Goal: Task Accomplishment & Management: Use online tool/utility

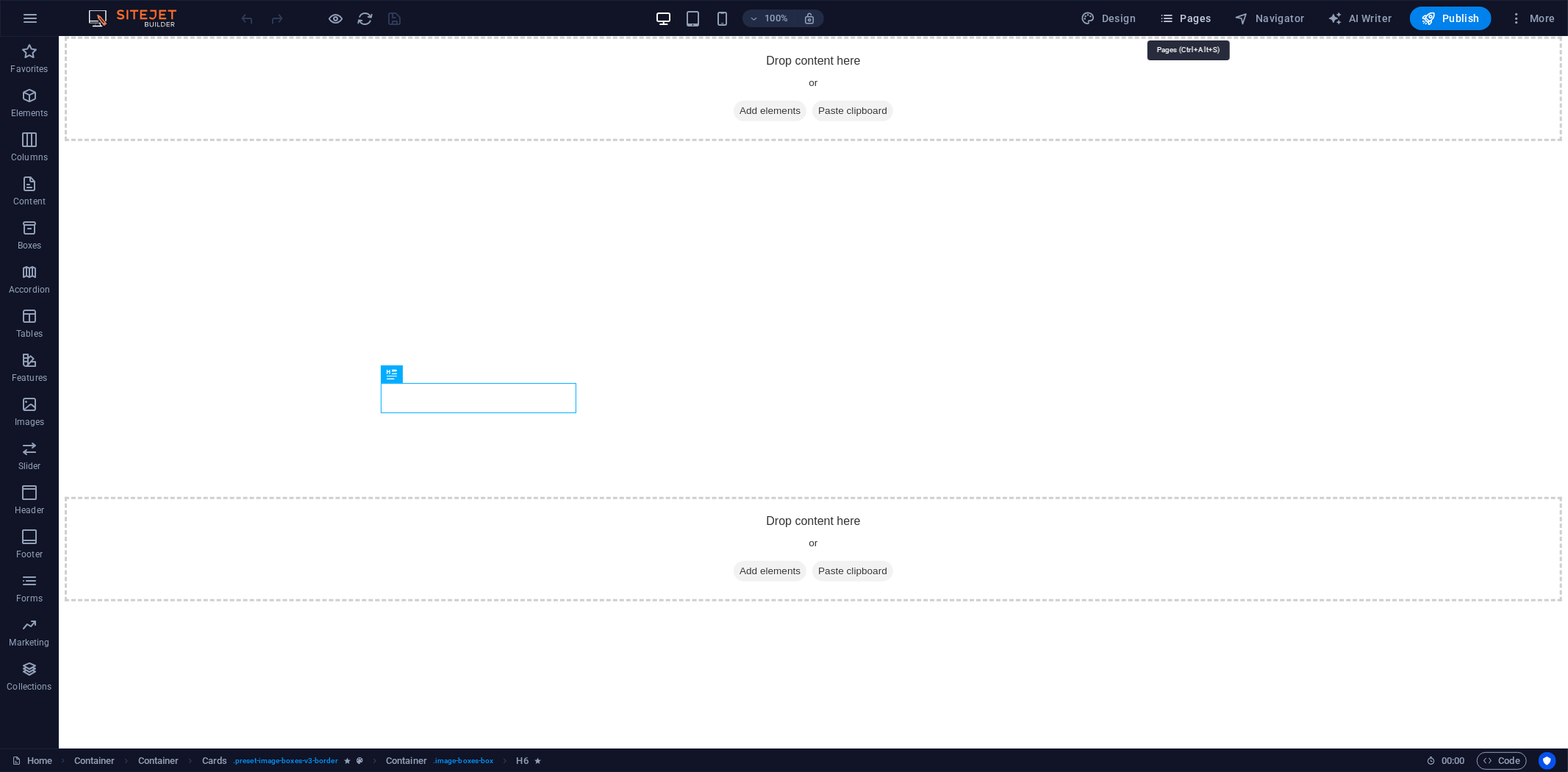
click at [1174, 17] on icon "button" at bounding box center [1167, 18] width 14 height 14
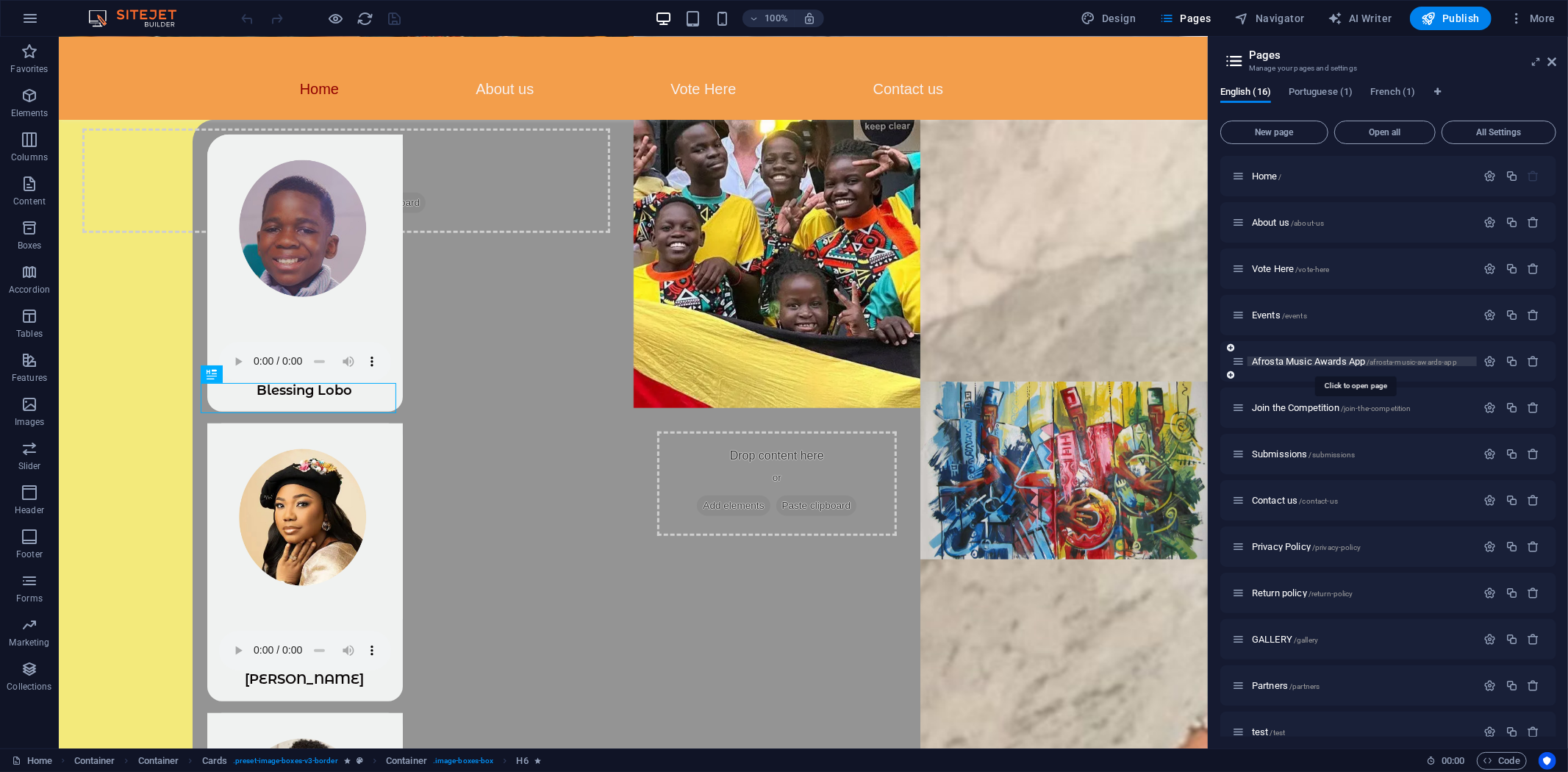
click at [1293, 358] on span "Afrosta Music Awards App /afrosta-music-awards-app" at bounding box center [1355, 362] width 206 height 11
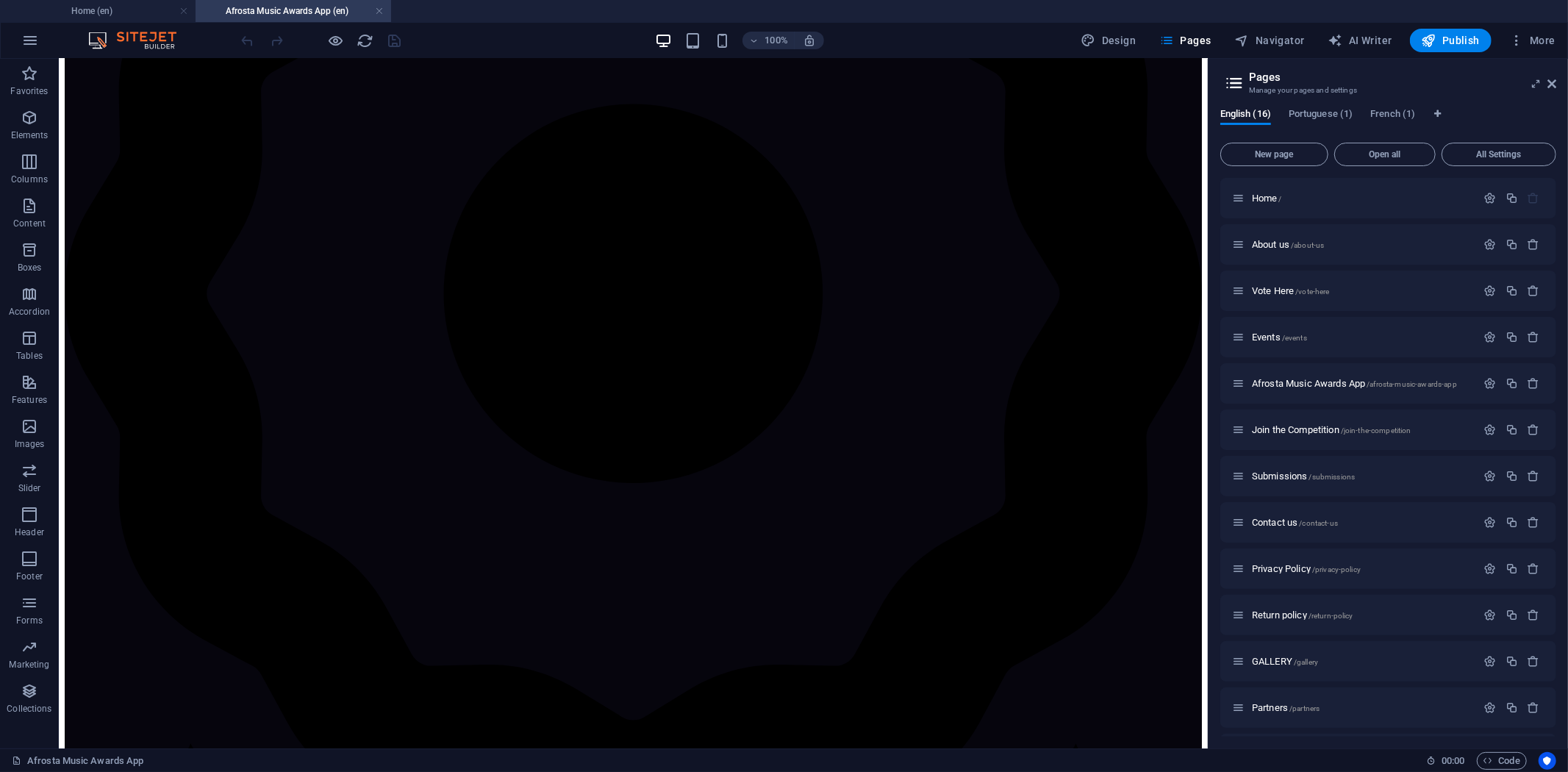
scroll to position [759, 0]
click at [1463, 46] on span "Publish" at bounding box center [1451, 41] width 58 height 14
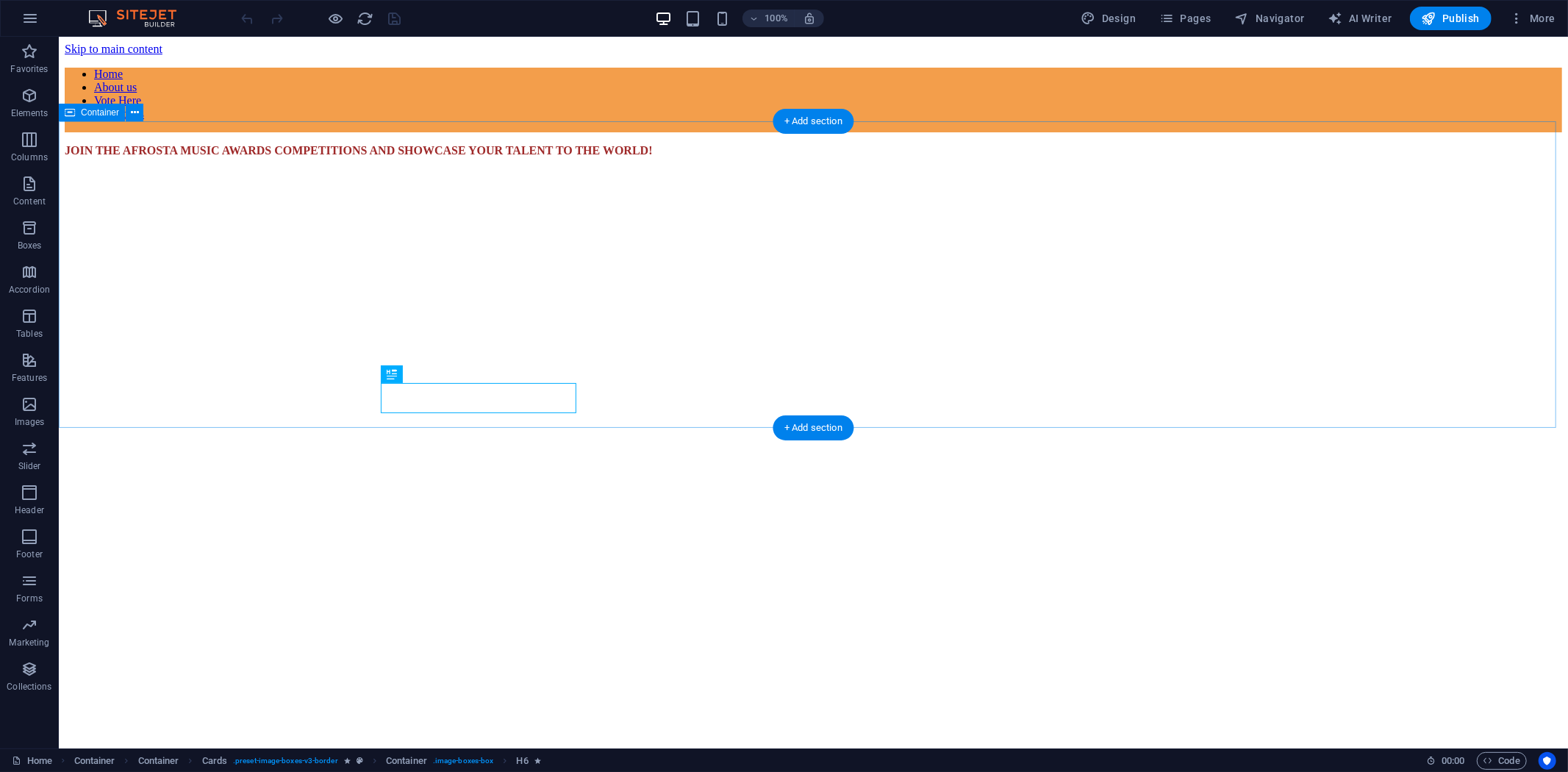
scroll to position [859, 0]
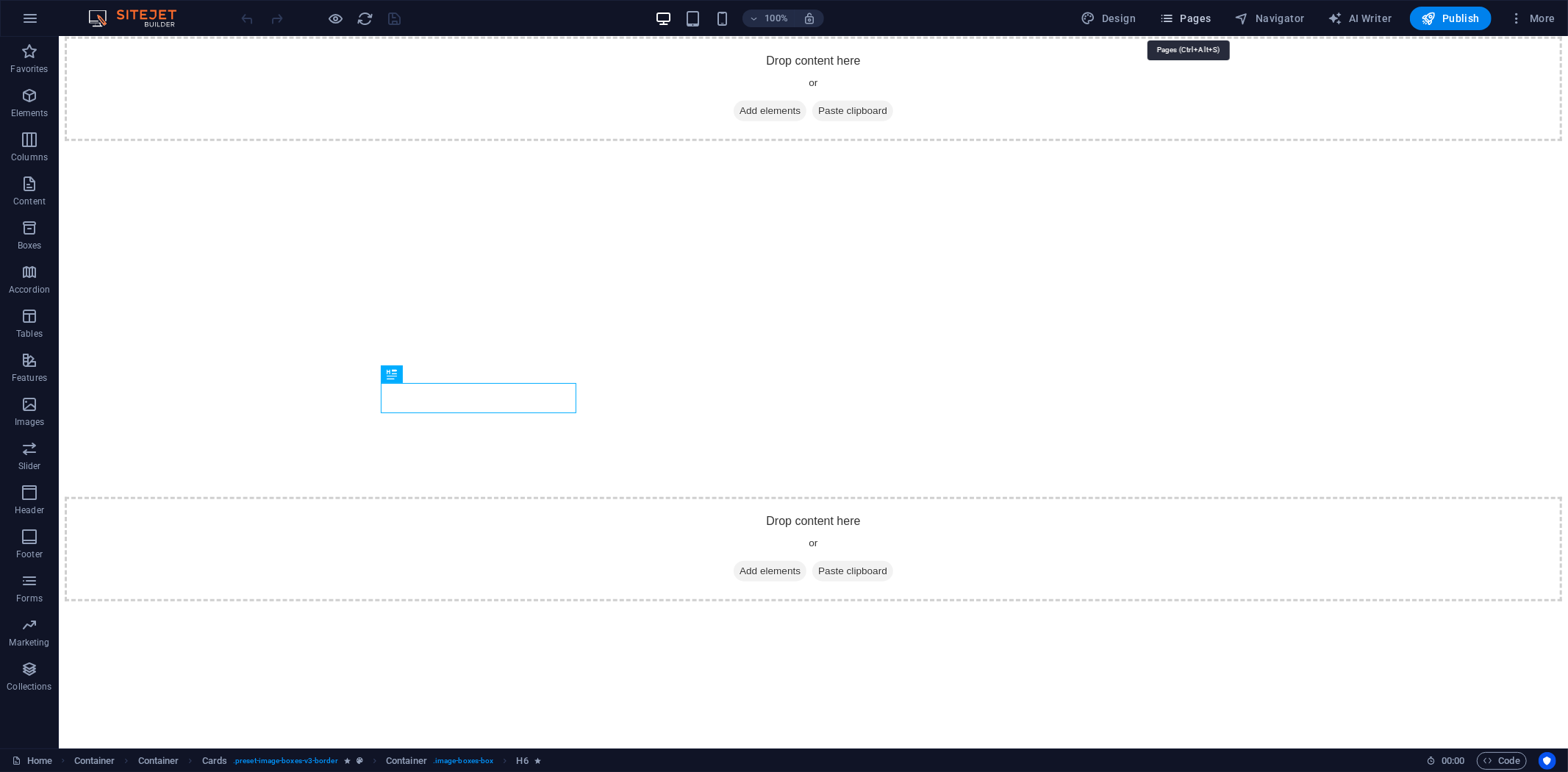
click at [1193, 13] on span "Pages" at bounding box center [1185, 18] width 51 height 14
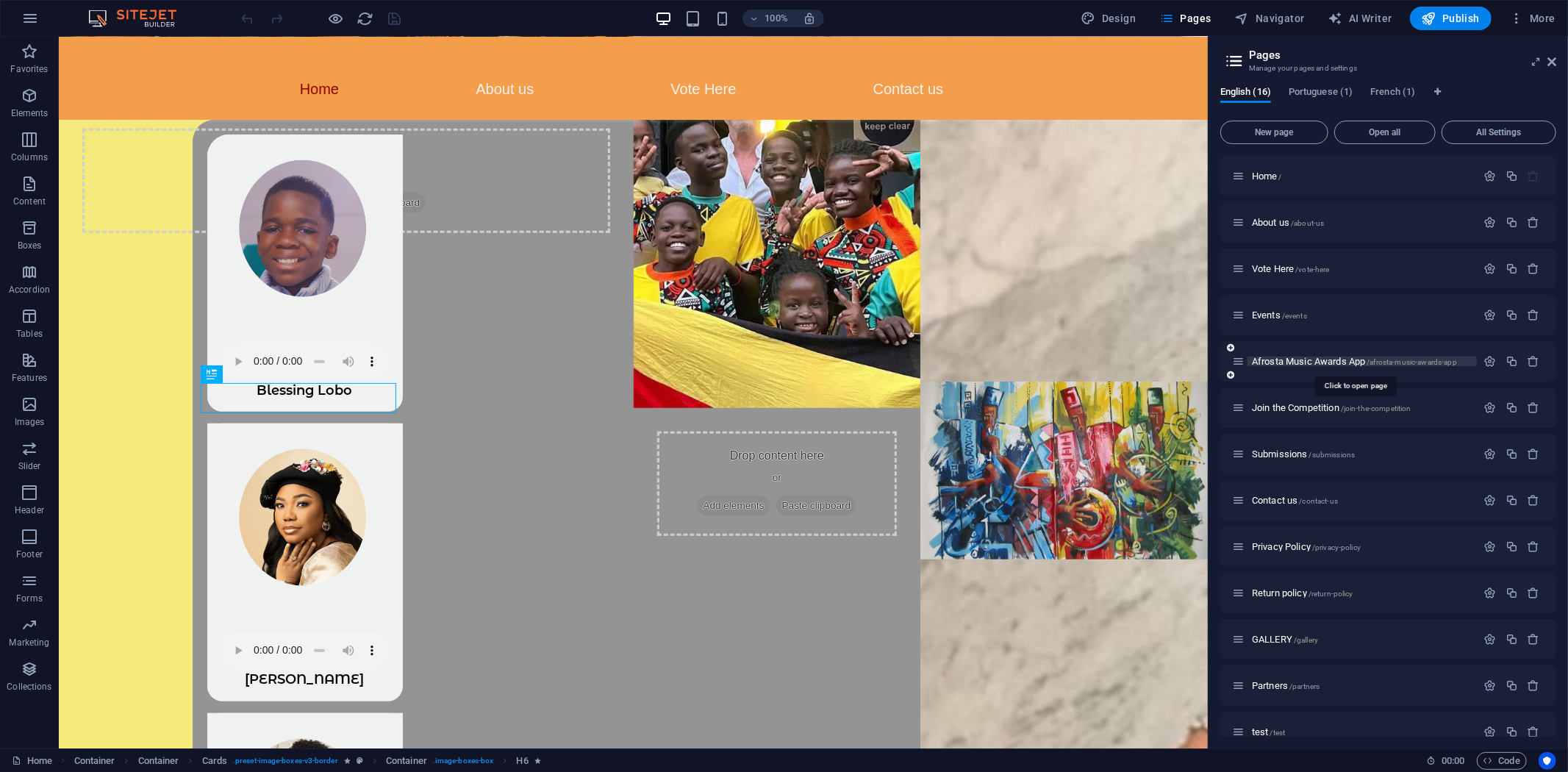
click at [1288, 358] on span "Afrosta Music Awards App /afrosta-music-awards-app" at bounding box center [1355, 362] width 206 height 11
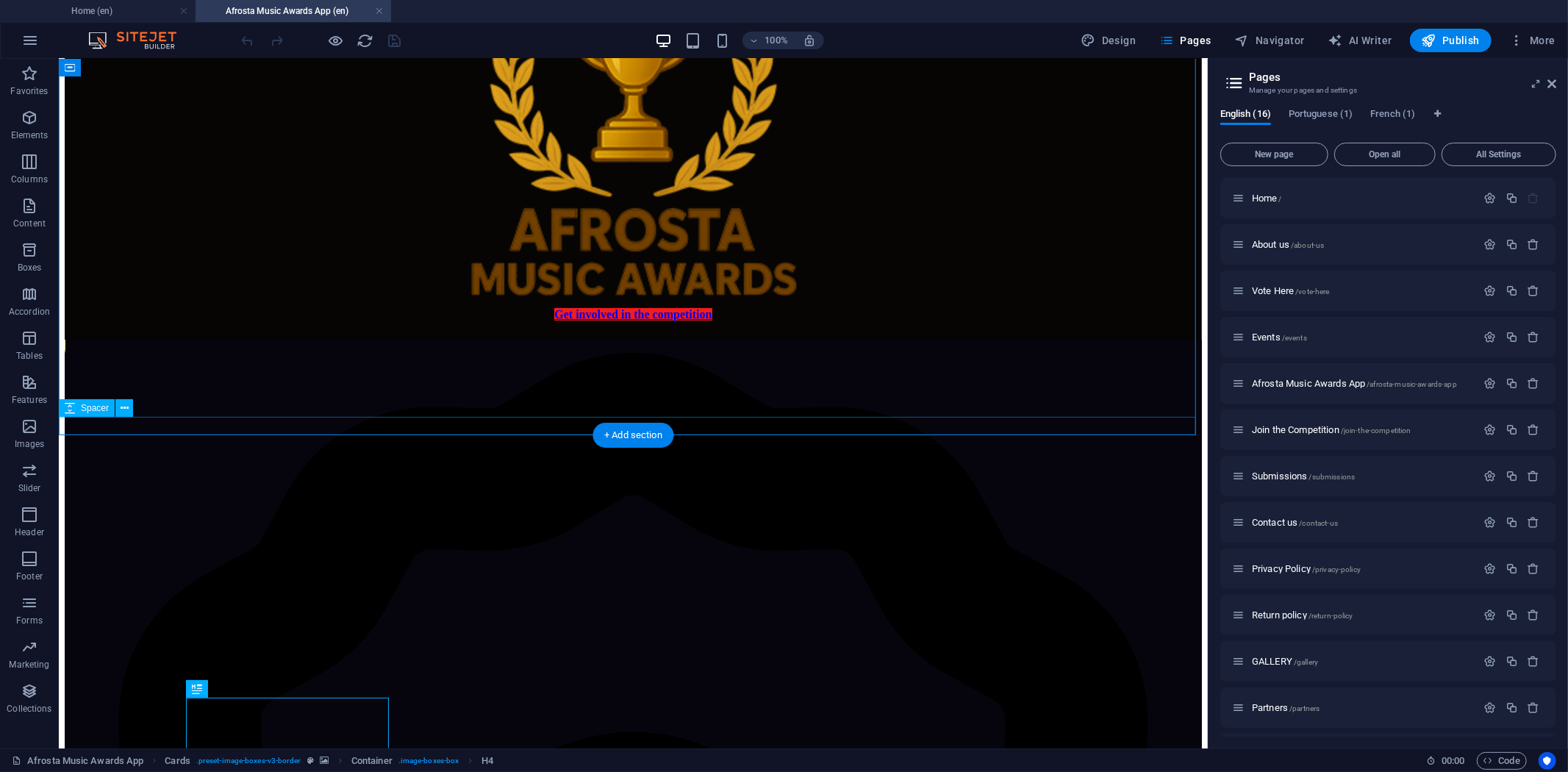
scroll to position [110, 0]
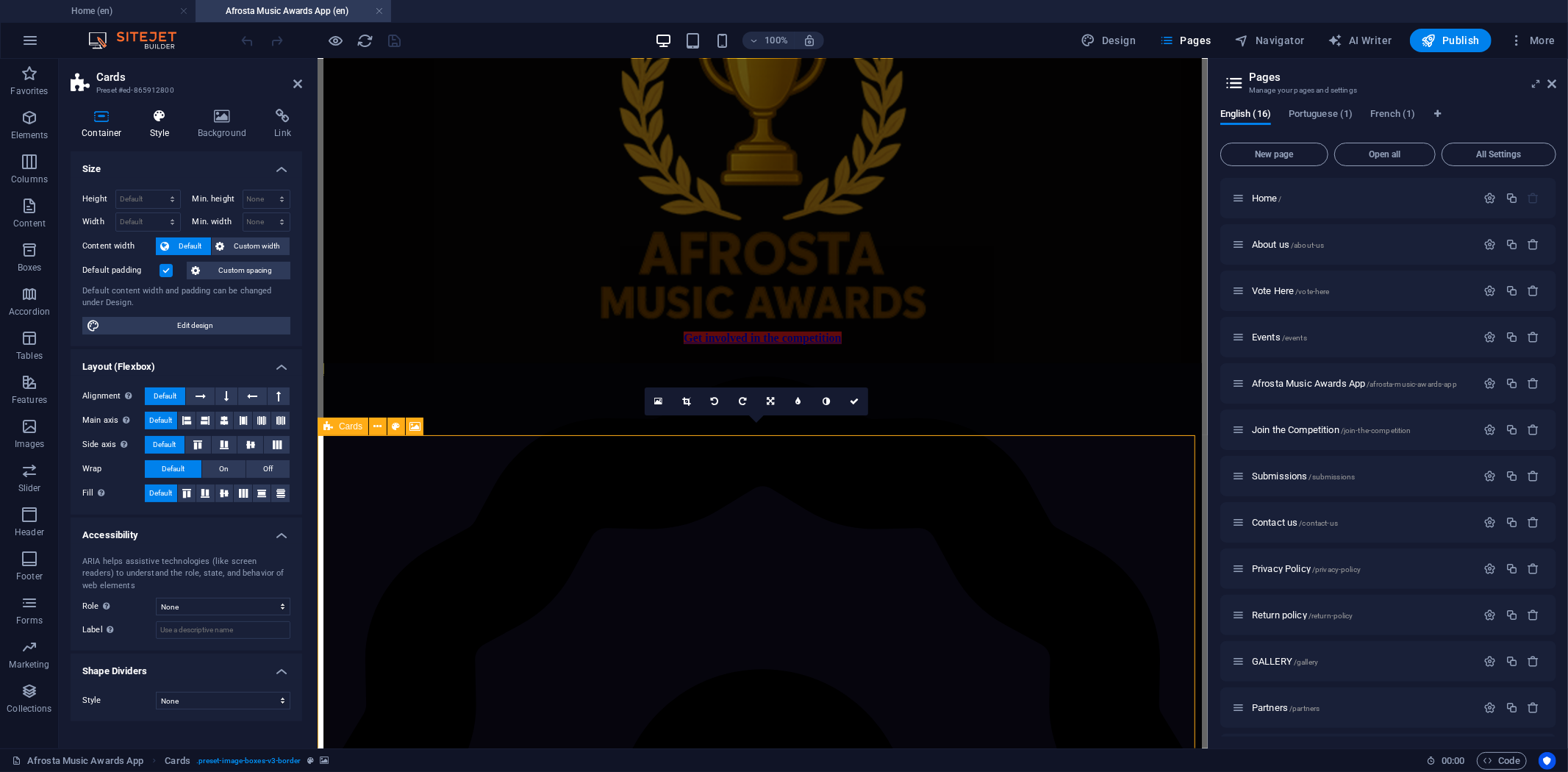
click at [160, 133] on h4 "Style" at bounding box center [162, 124] width 48 height 31
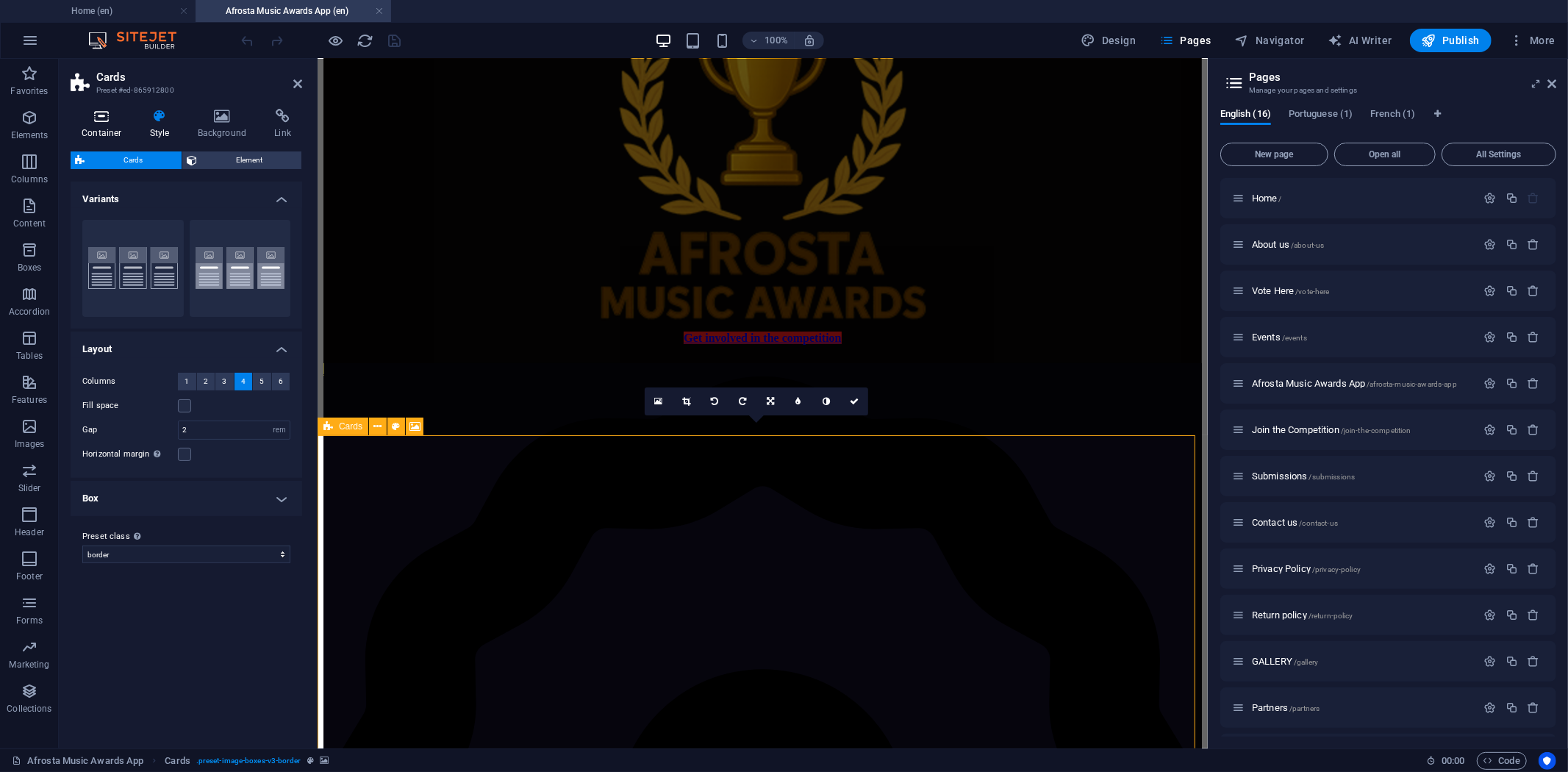
click at [87, 133] on h4 "Container" at bounding box center [105, 124] width 69 height 31
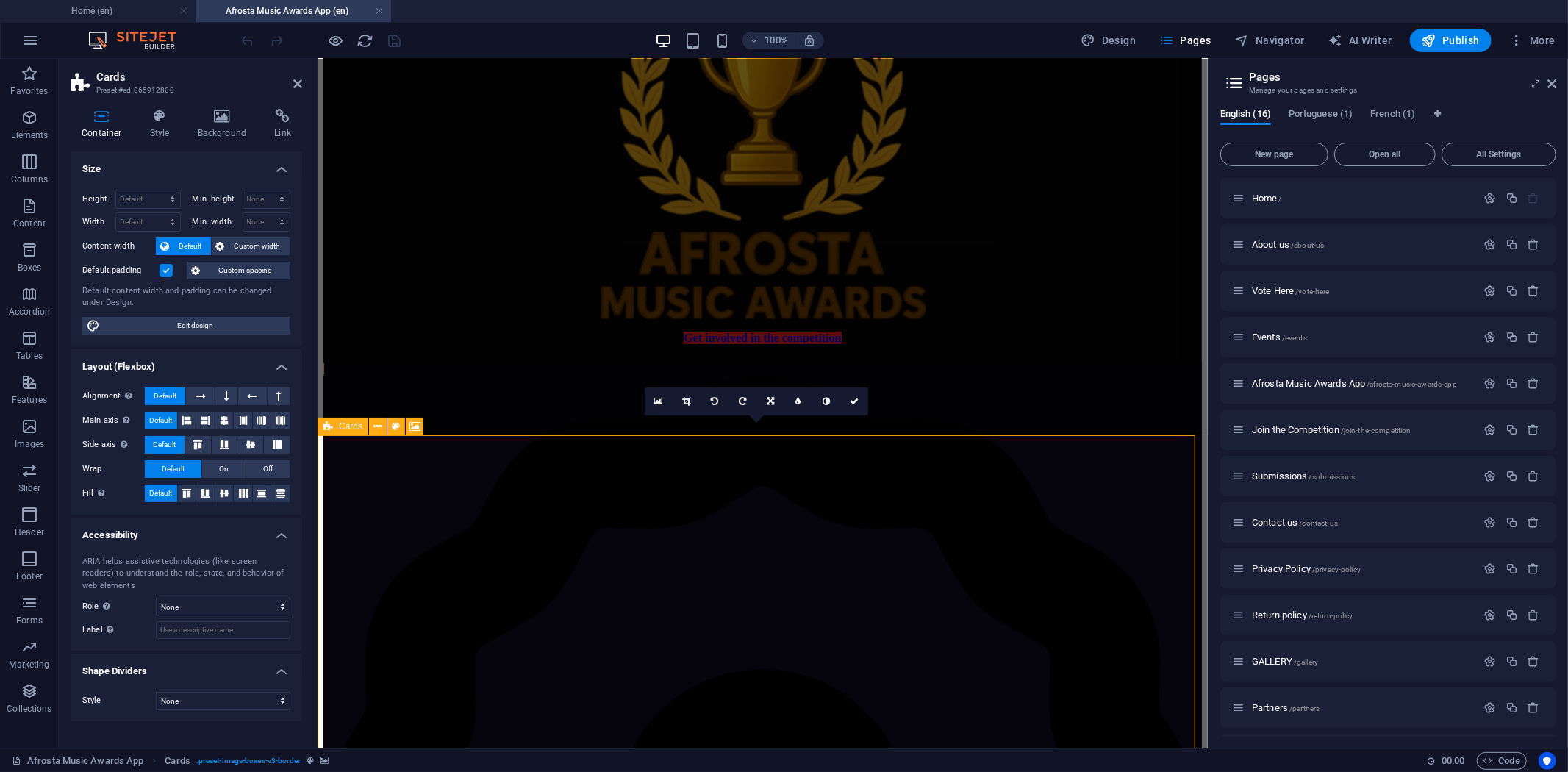
click at [162, 265] on label at bounding box center [166, 271] width 14 height 14
click at [0, 0] on input "Default padding" at bounding box center [0, 0] width 0 height 0
click at [856, 400] on icon at bounding box center [855, 401] width 9 height 9
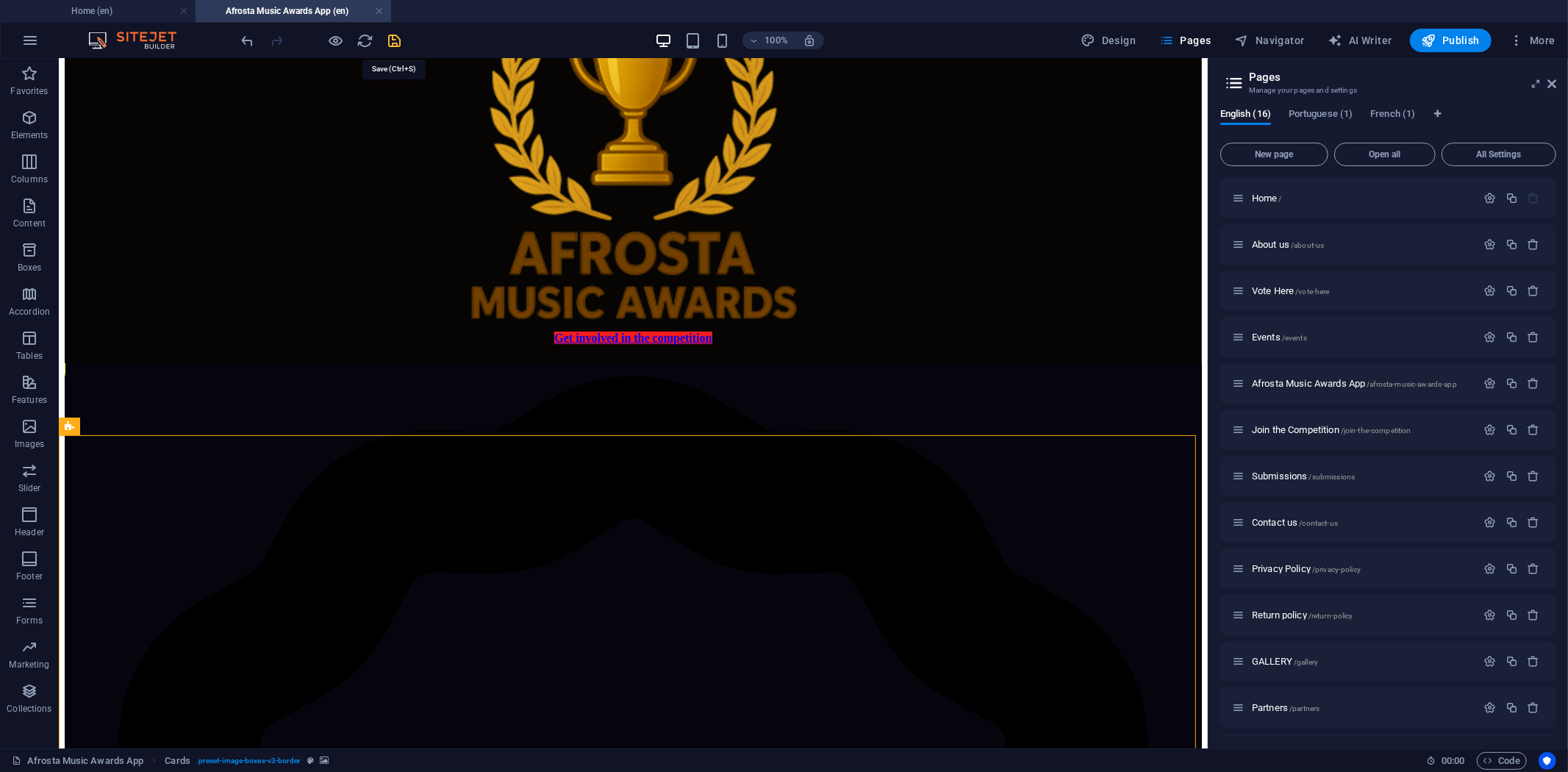
click at [392, 41] on icon "save" at bounding box center [395, 41] width 17 height 17
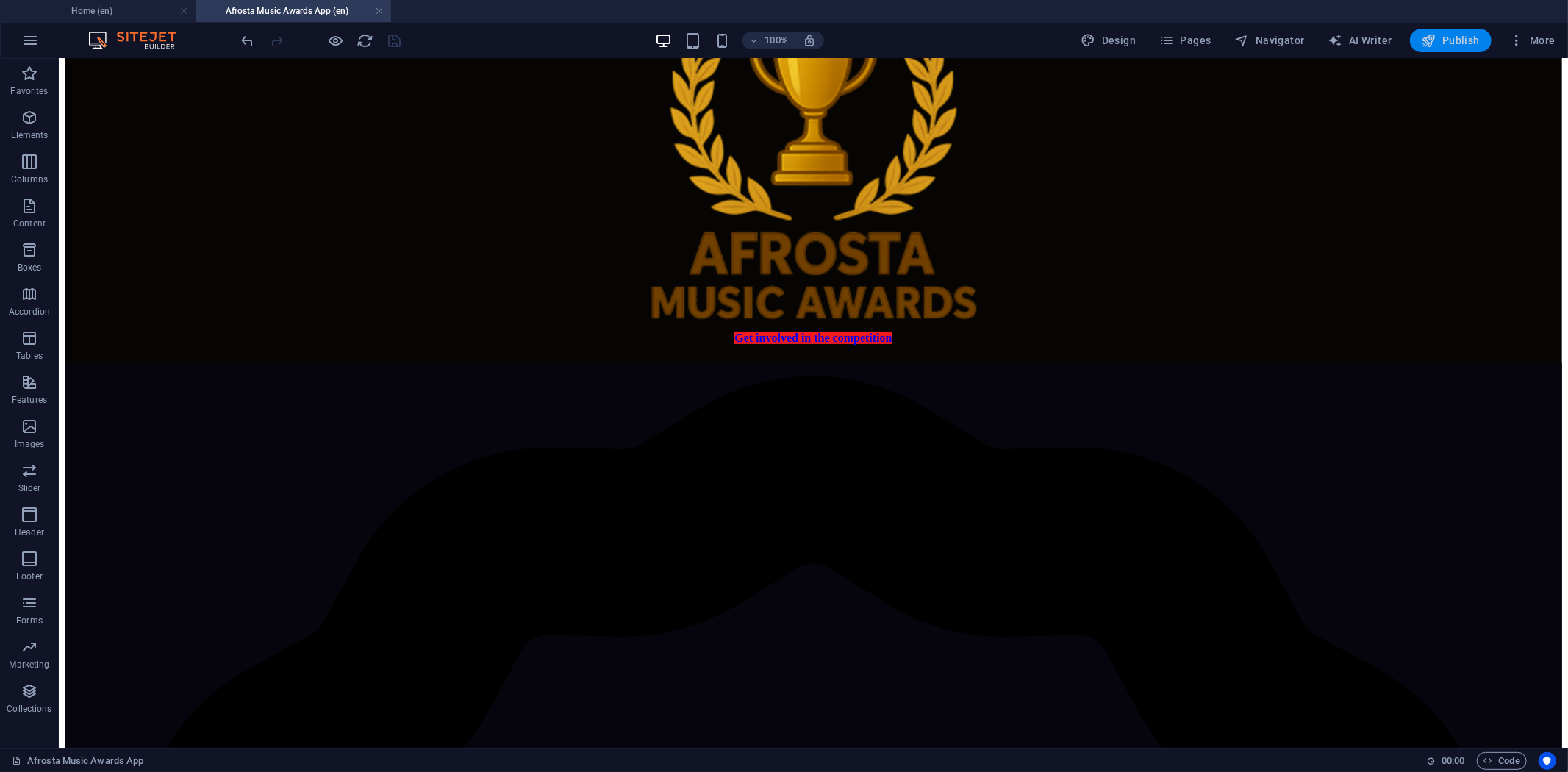
click at [1464, 41] on span "Publish" at bounding box center [1451, 41] width 58 height 14
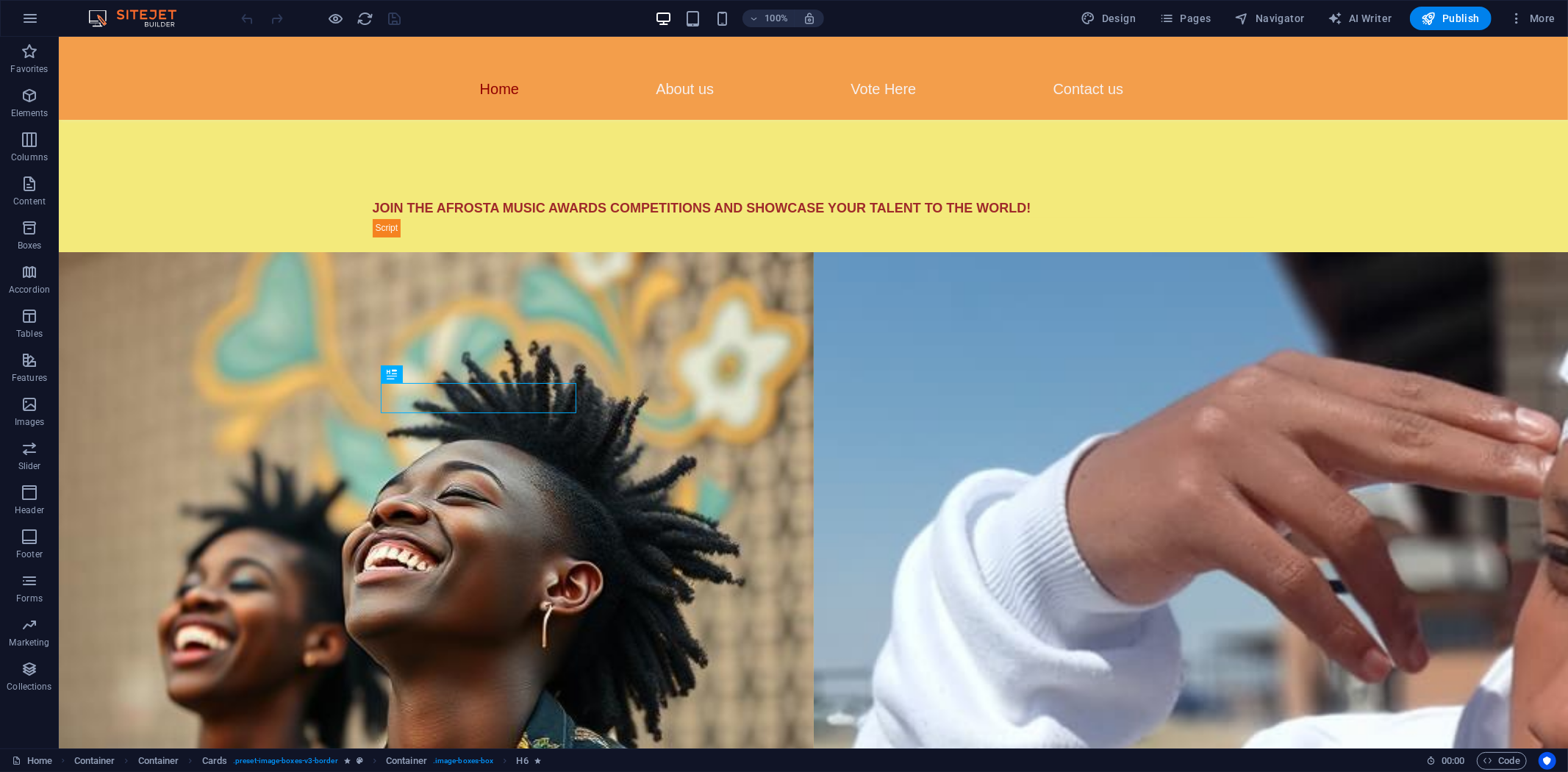
scroll to position [859, 0]
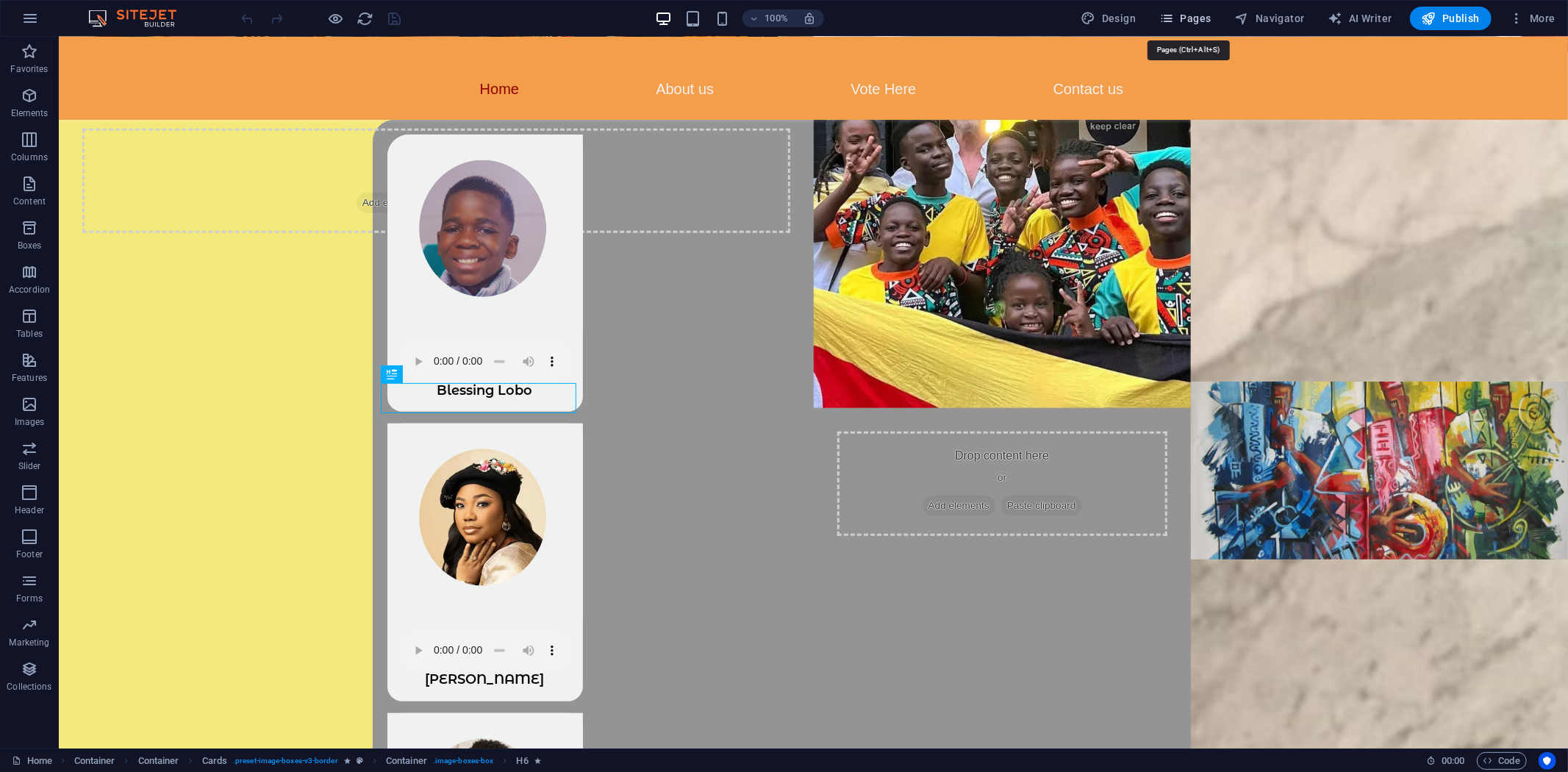
click at [1197, 16] on span "Pages" at bounding box center [1185, 18] width 51 height 14
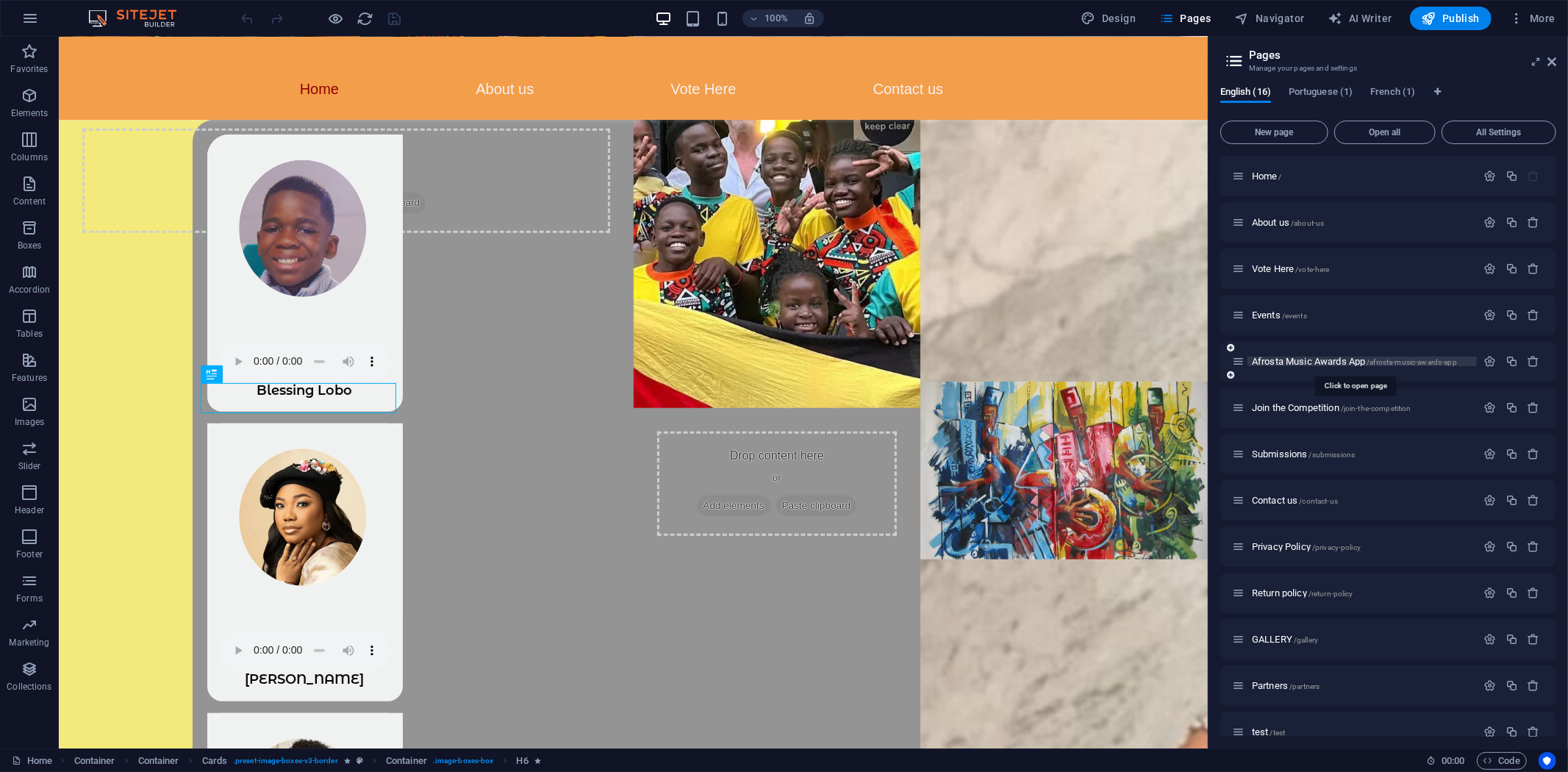
click at [1300, 357] on span "Afrosta Music Awards App /afrosta-music-awards-app" at bounding box center [1355, 362] width 206 height 11
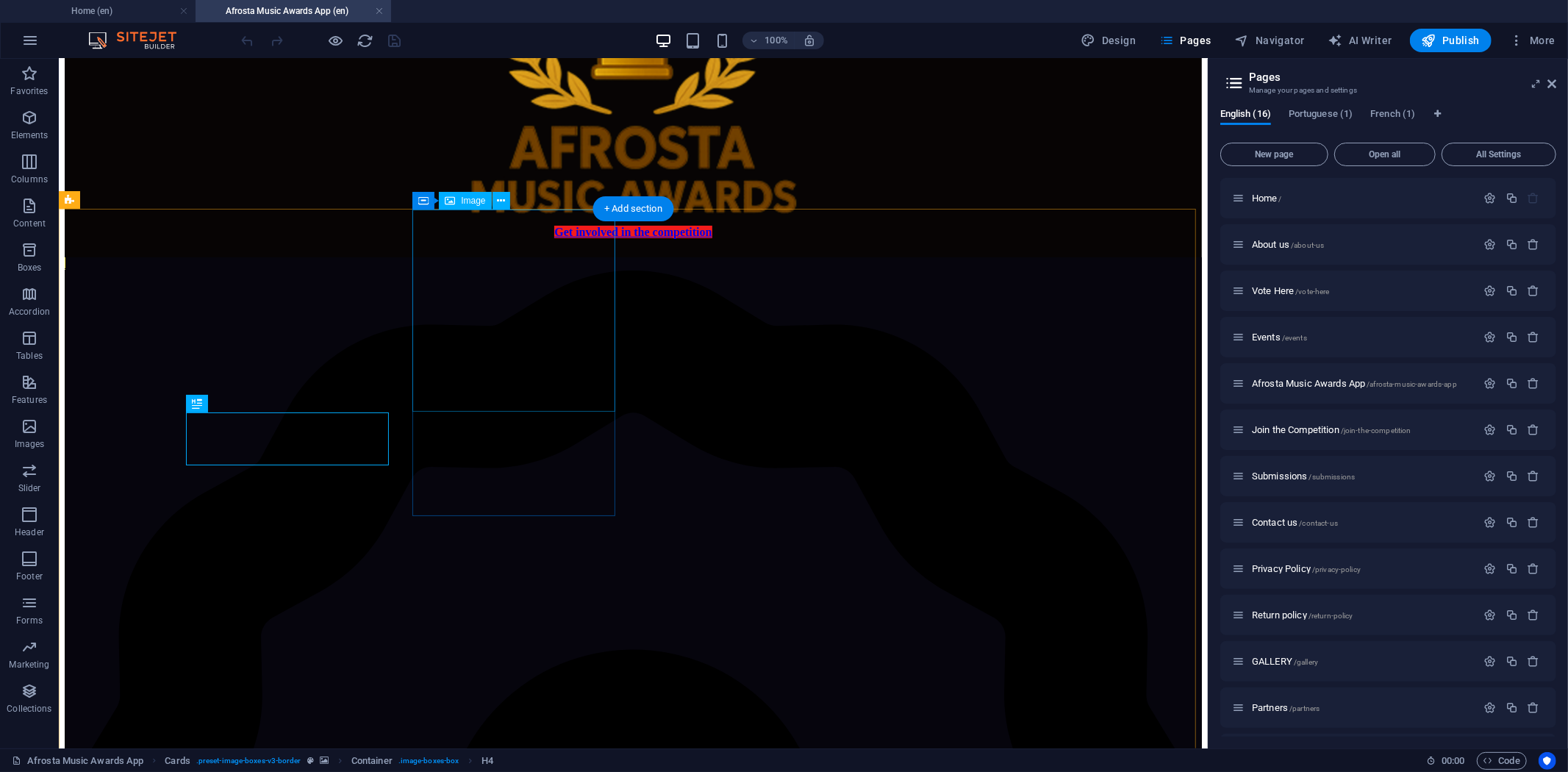
scroll to position [215, 0]
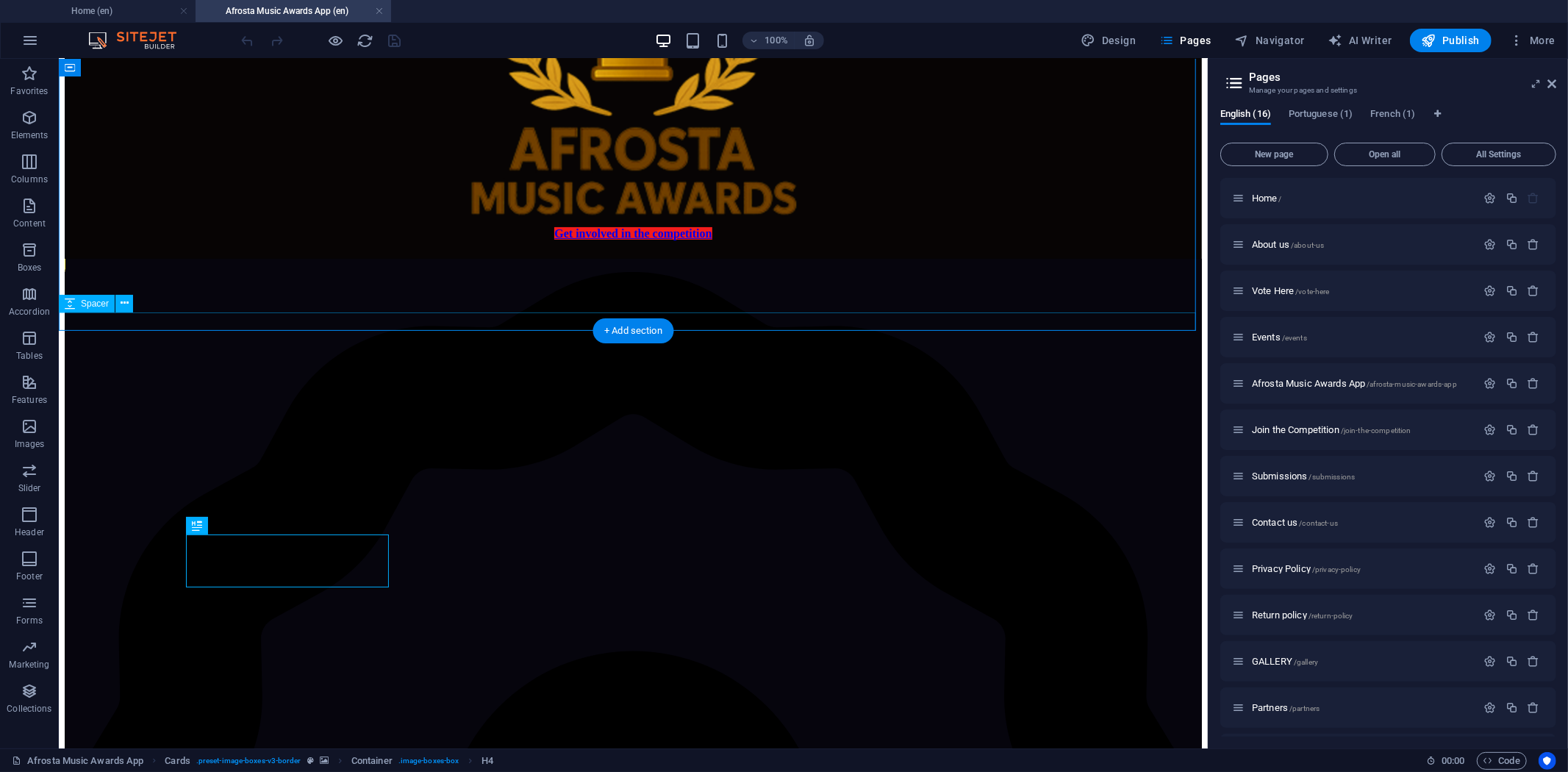
select select "px"
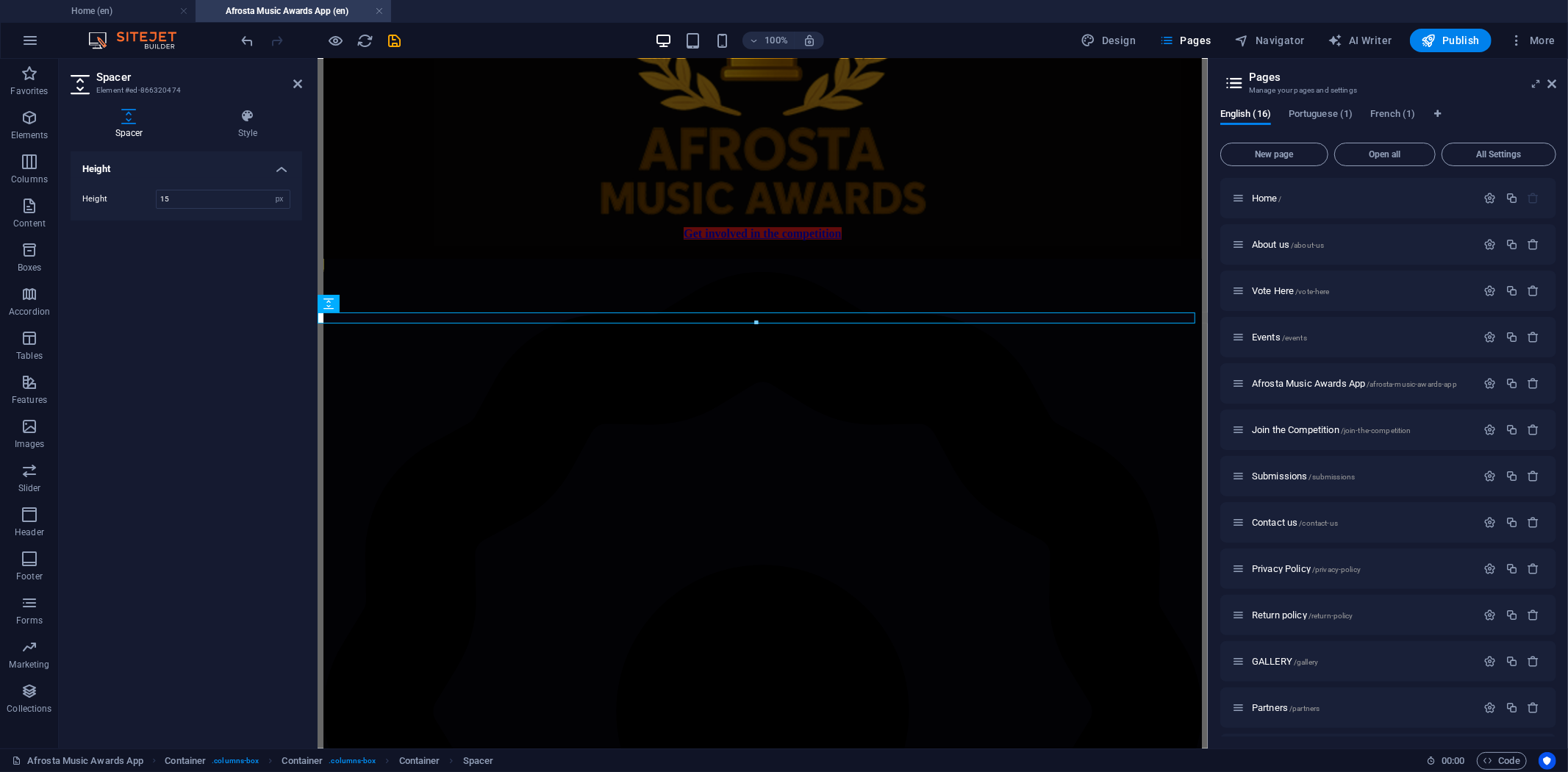
type input "15"
click at [252, 228] on div "Height Height 15 px rem vh vw" at bounding box center [186, 444] width 232 height 585
click at [393, 38] on icon "save" at bounding box center [395, 41] width 17 height 17
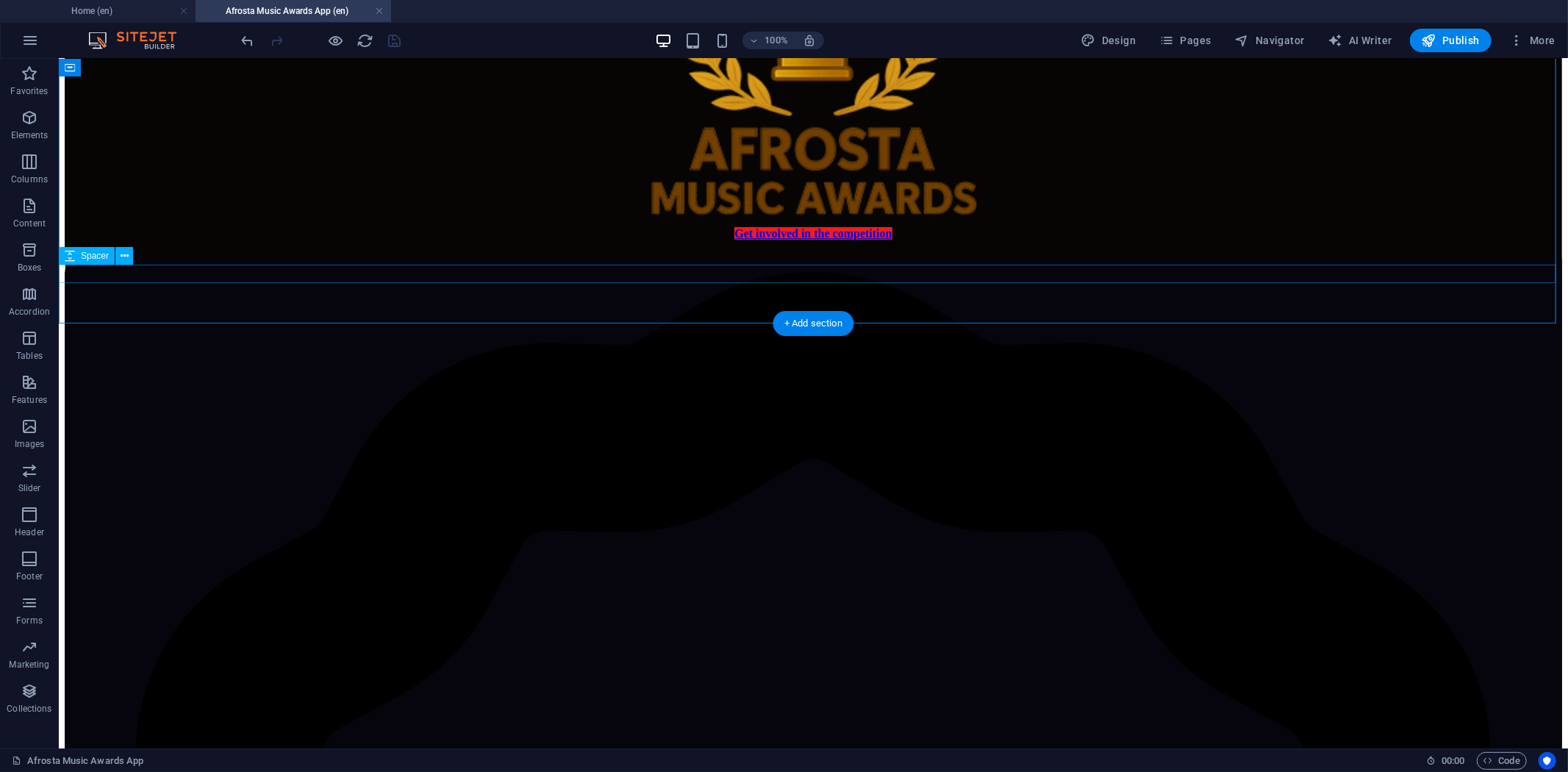
click at [763, 258] on div at bounding box center [812, 249] width 1498 height 18
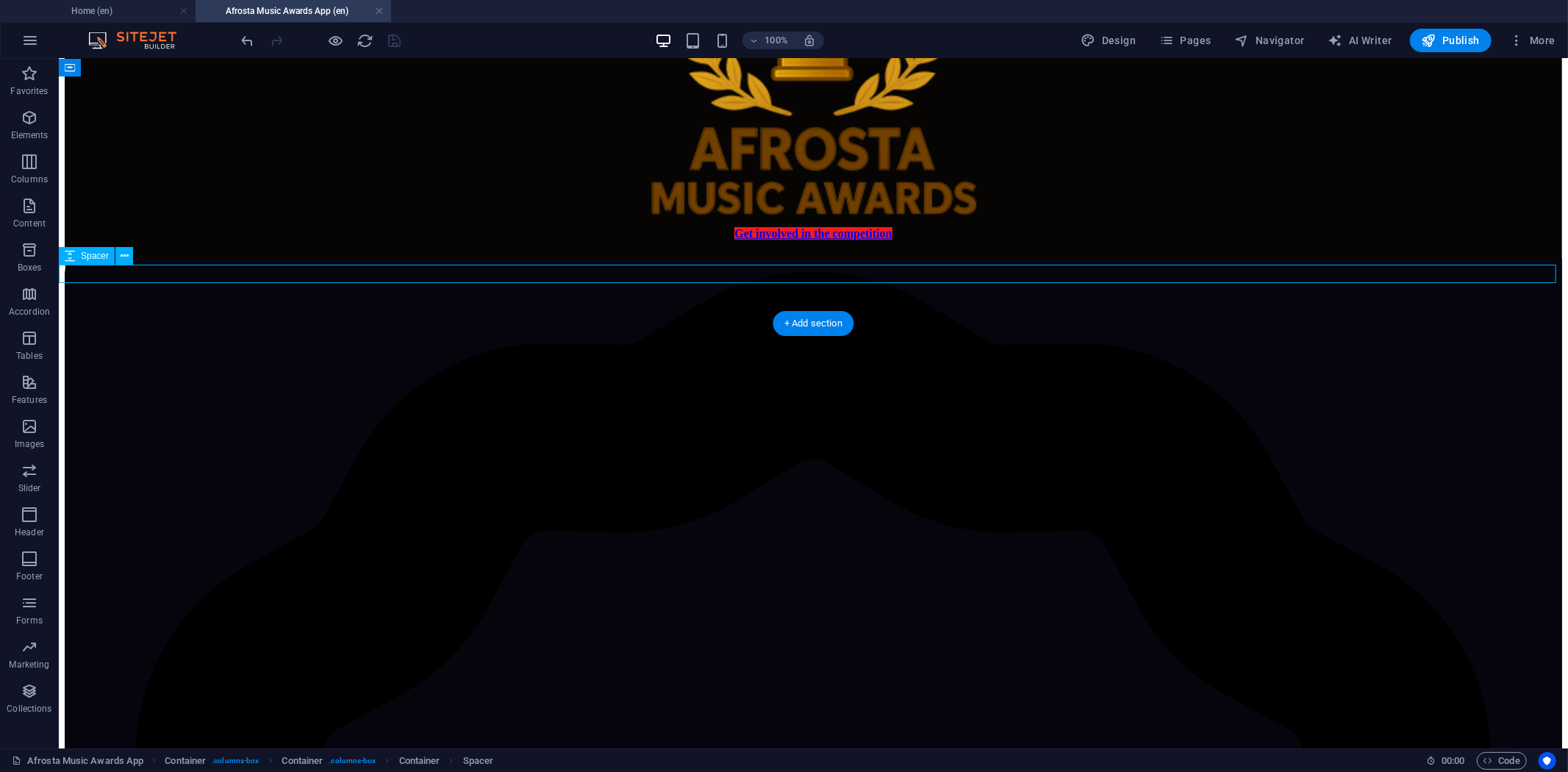
click at [763, 258] on div at bounding box center [812, 249] width 1498 height 18
select select "px"
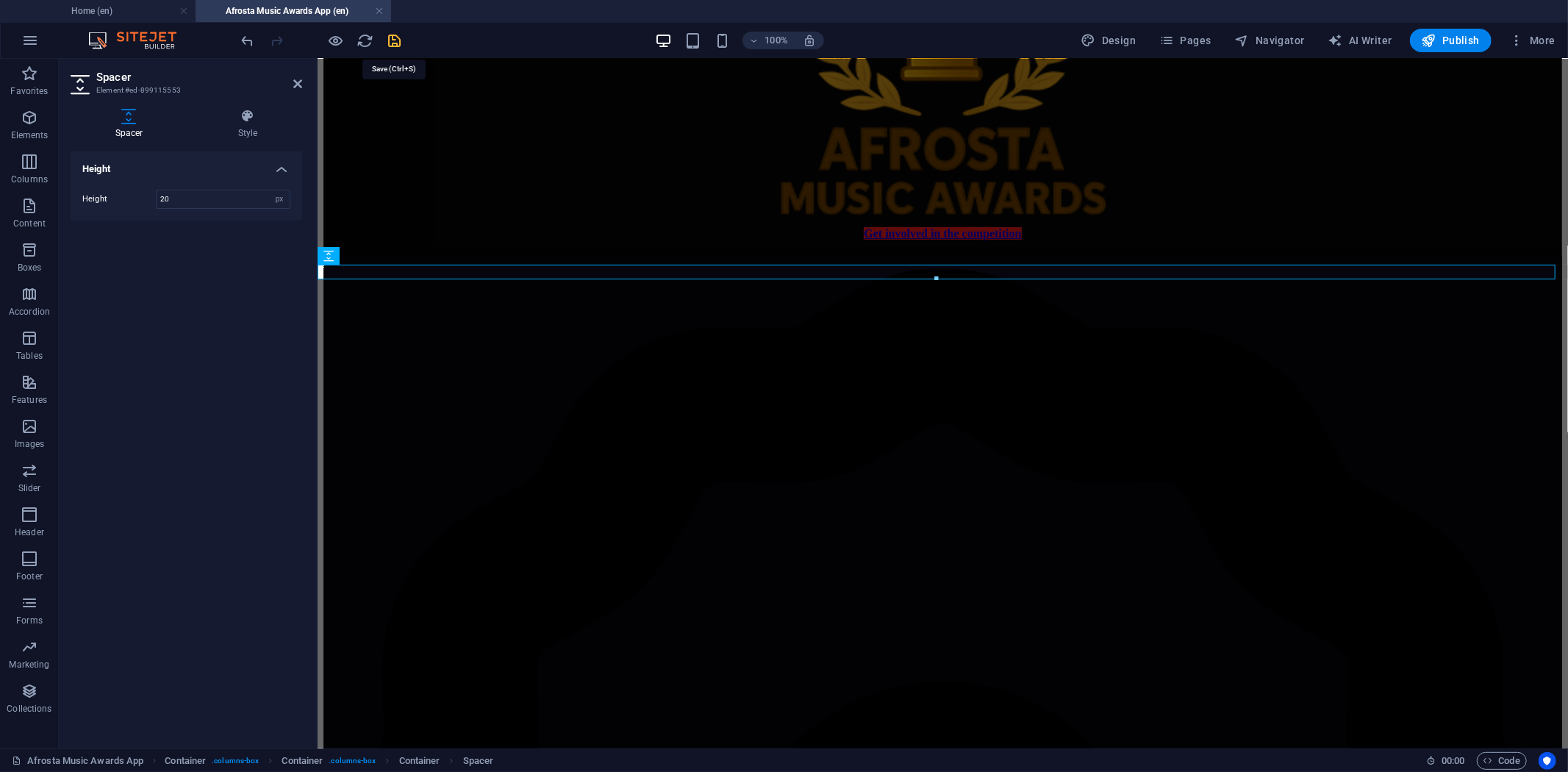
type input "20"
click at [399, 41] on icon "save" at bounding box center [395, 41] width 17 height 17
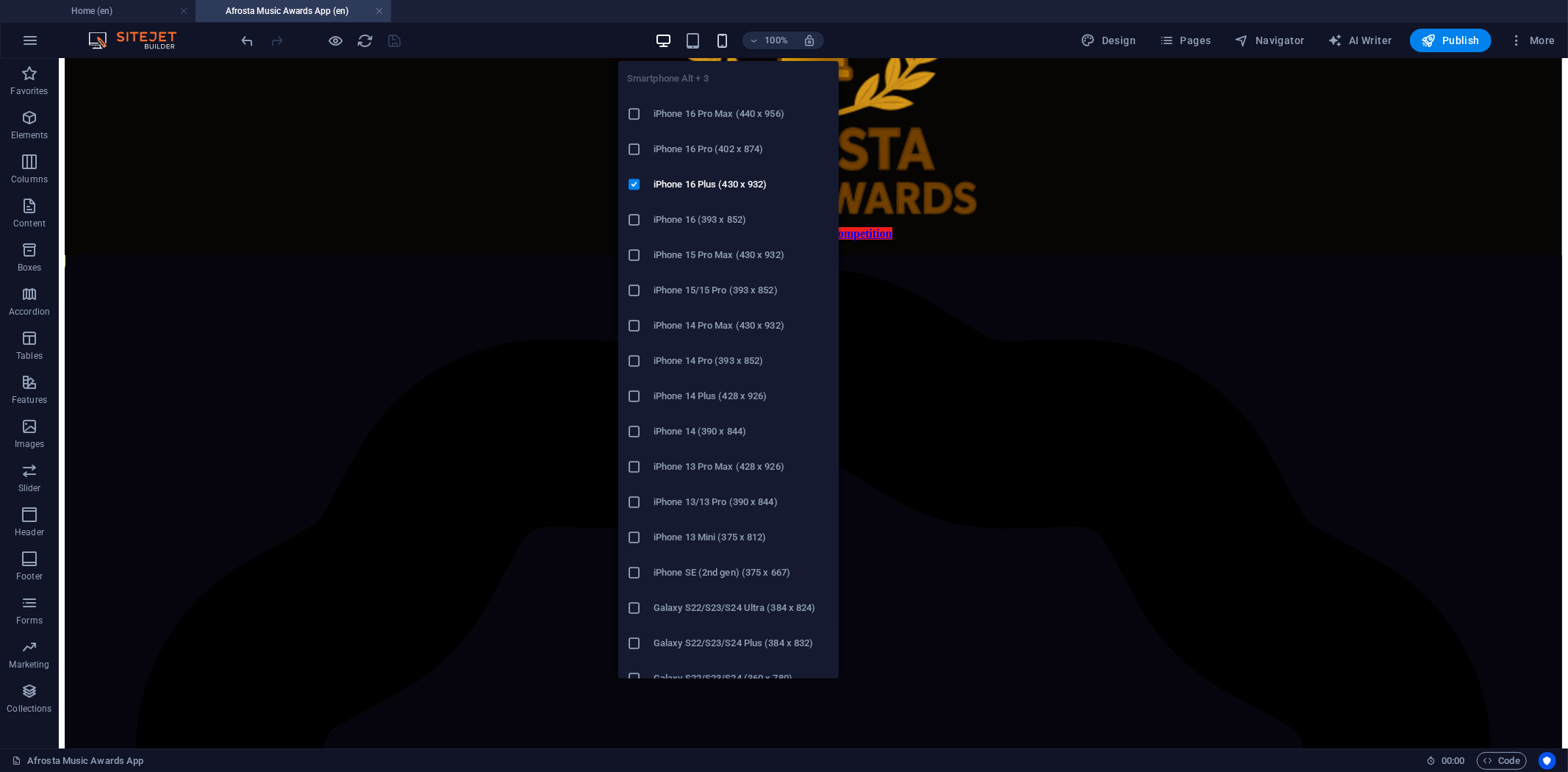
click at [719, 41] on icon "button" at bounding box center [722, 41] width 17 height 17
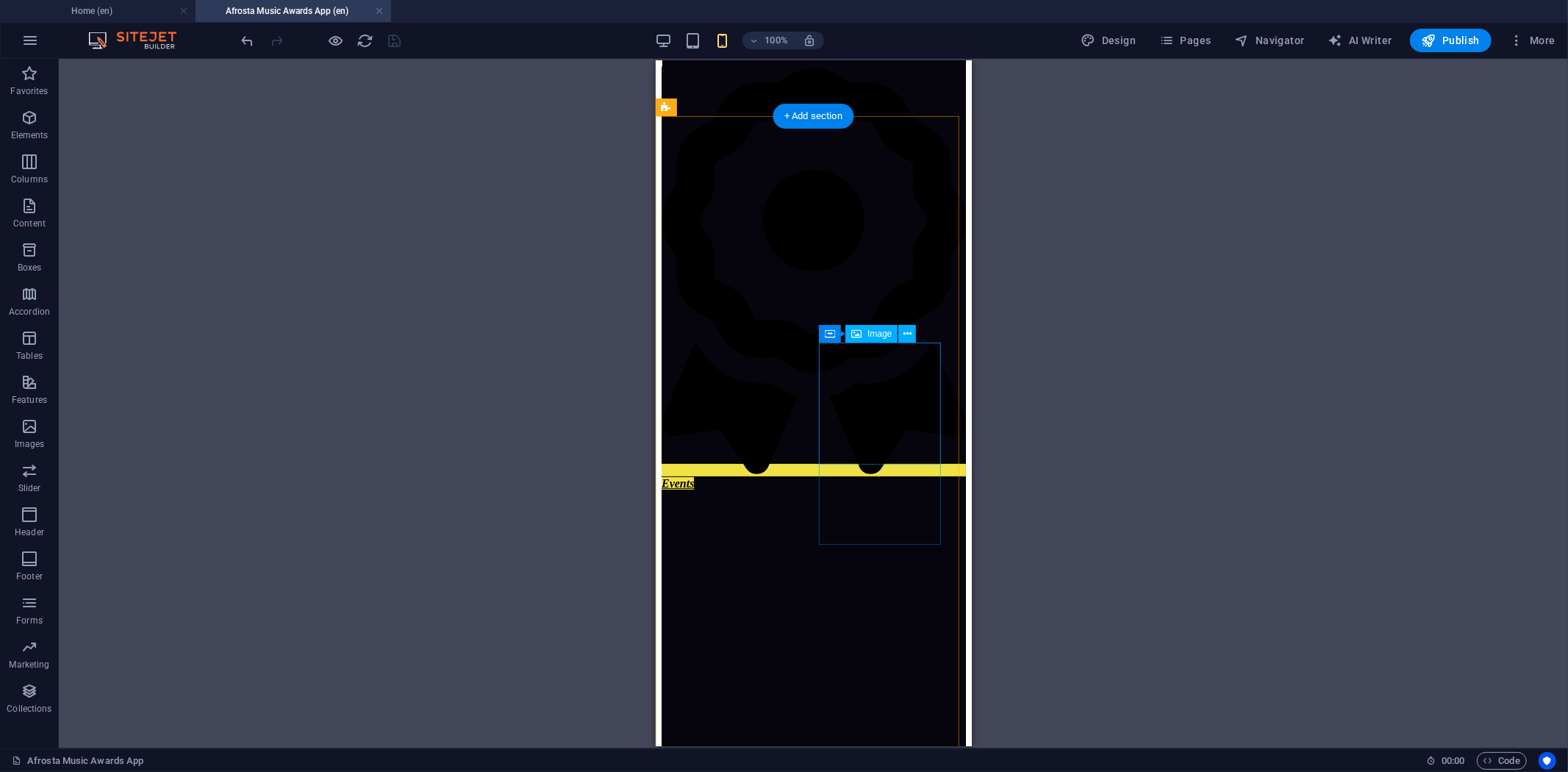
scroll to position [133, 0]
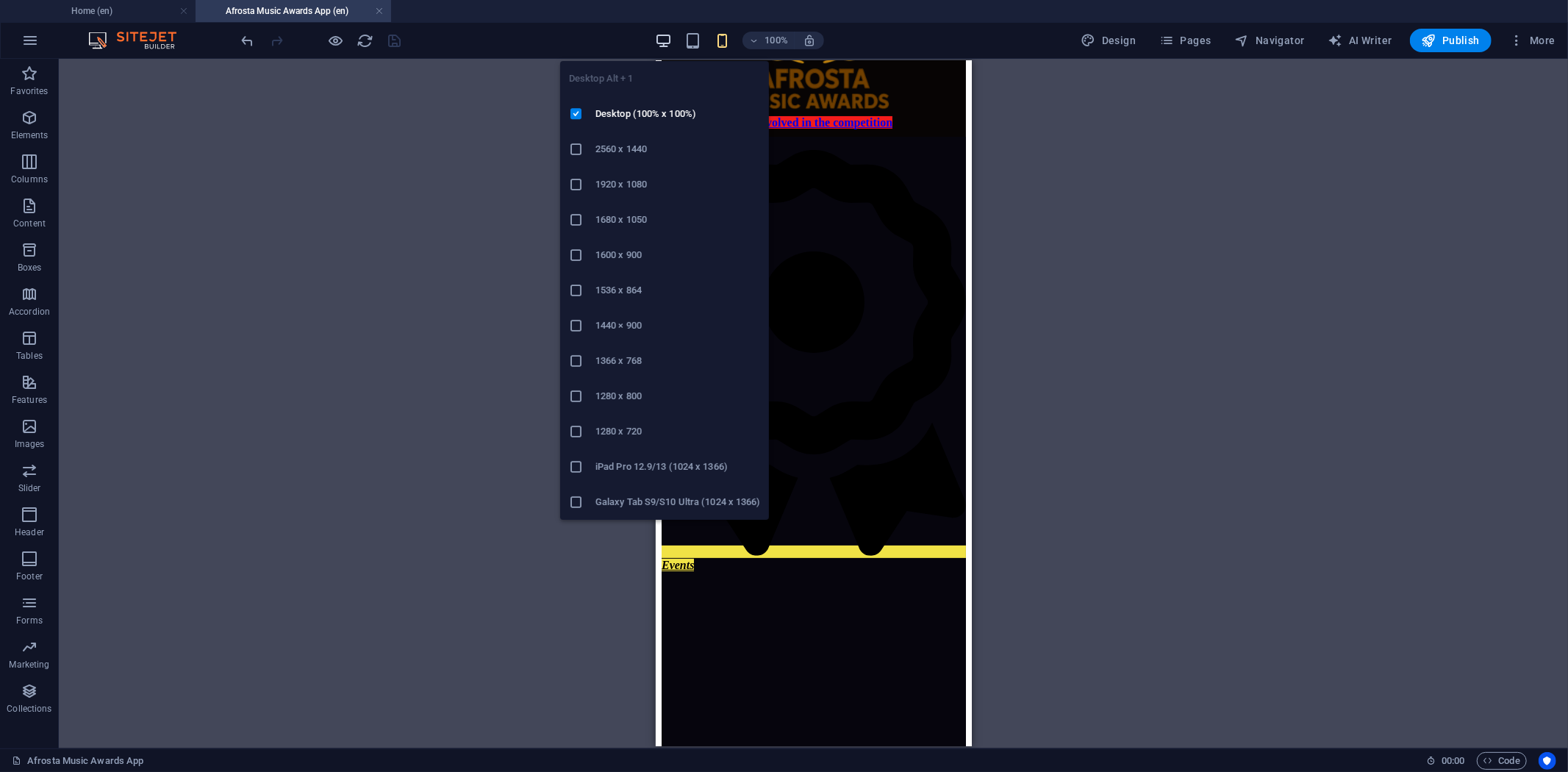
click at [663, 32] on icon "button" at bounding box center [664, 41] width 17 height 17
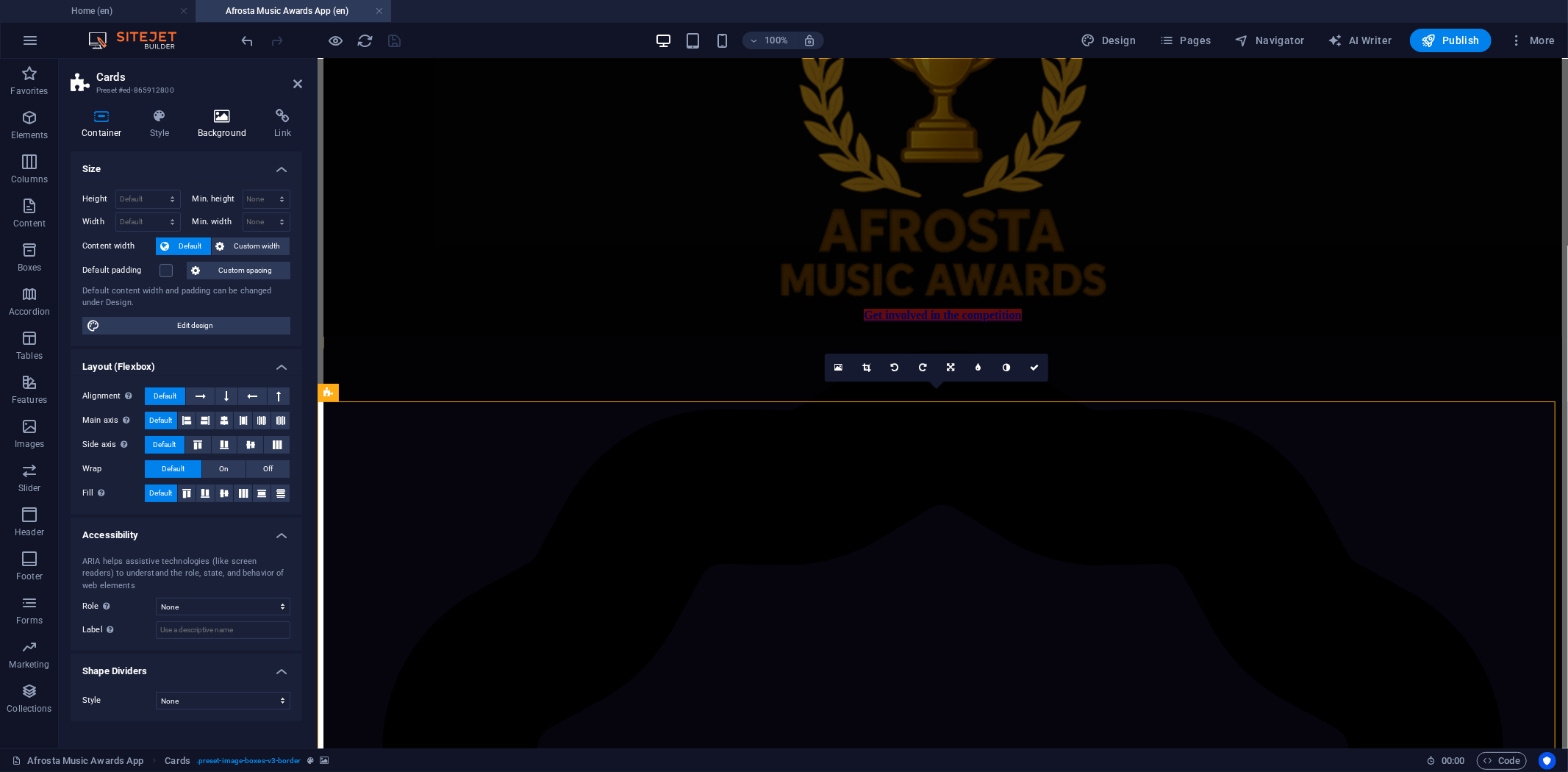
click at [223, 115] on icon at bounding box center [222, 116] width 71 height 14
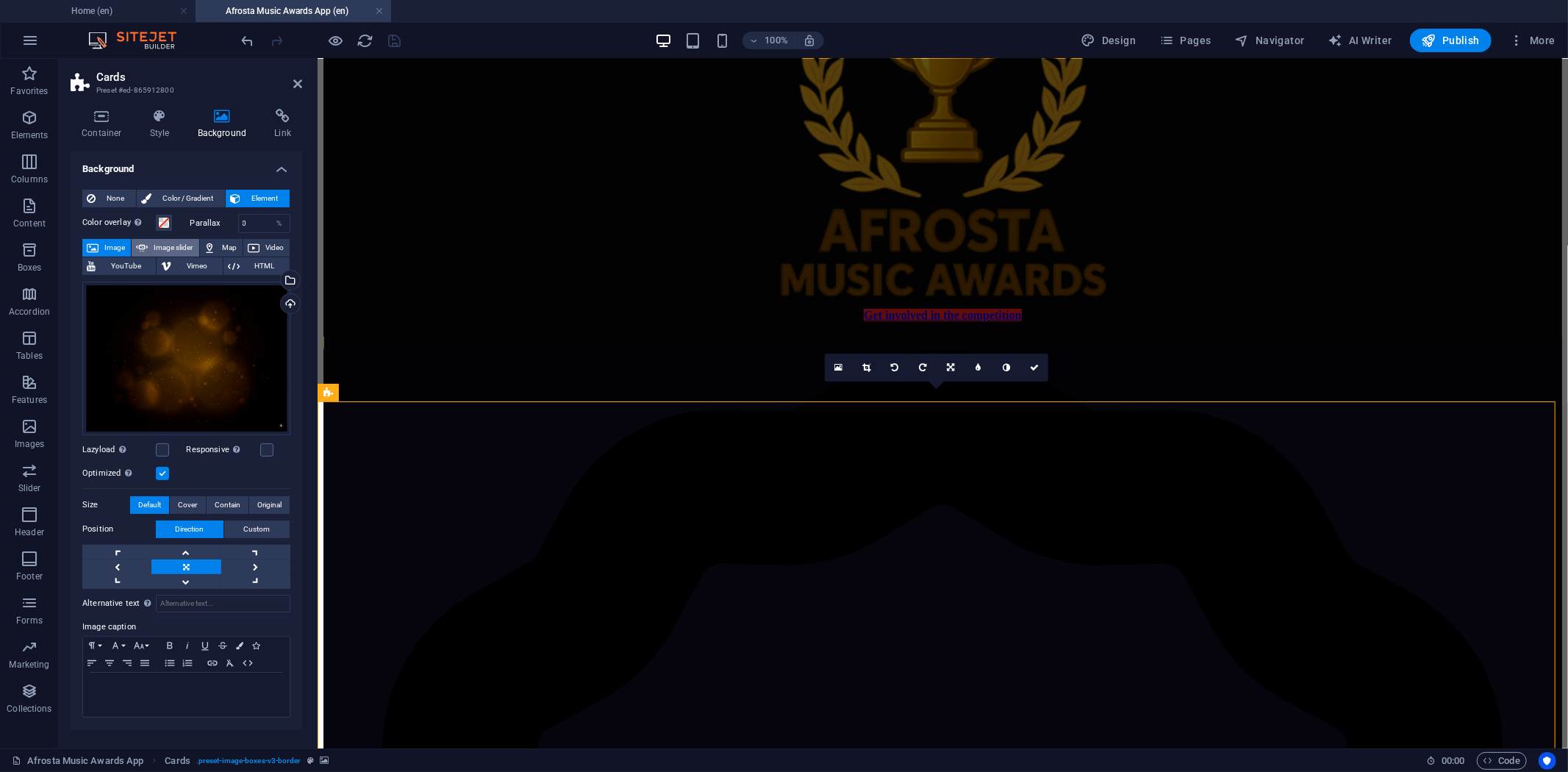
click at [174, 252] on span "Image slider" at bounding box center [173, 248] width 41 height 18
select select "ms"
select select "s"
select select "progressive"
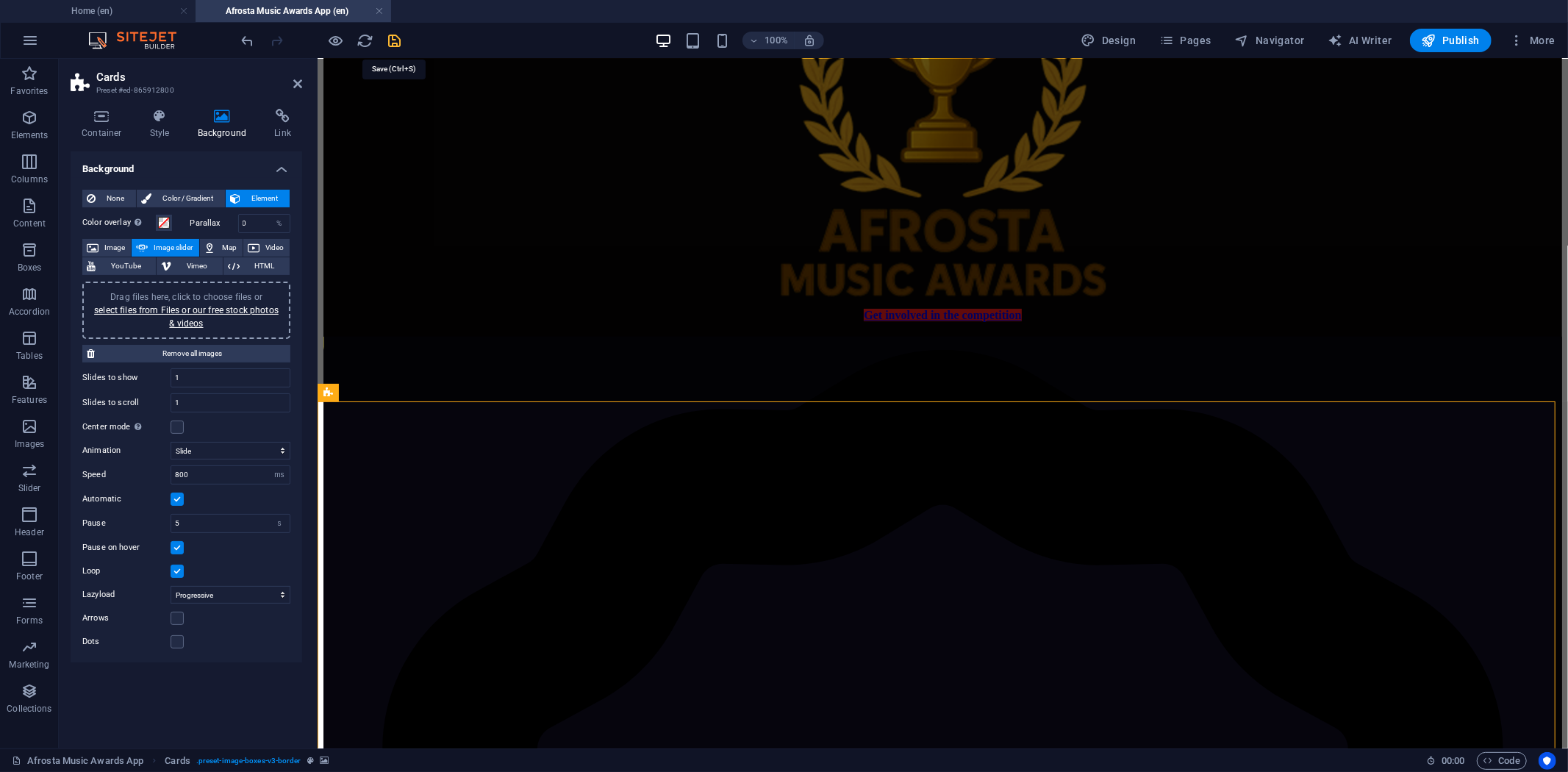
click at [399, 38] on icon "save" at bounding box center [395, 41] width 17 height 17
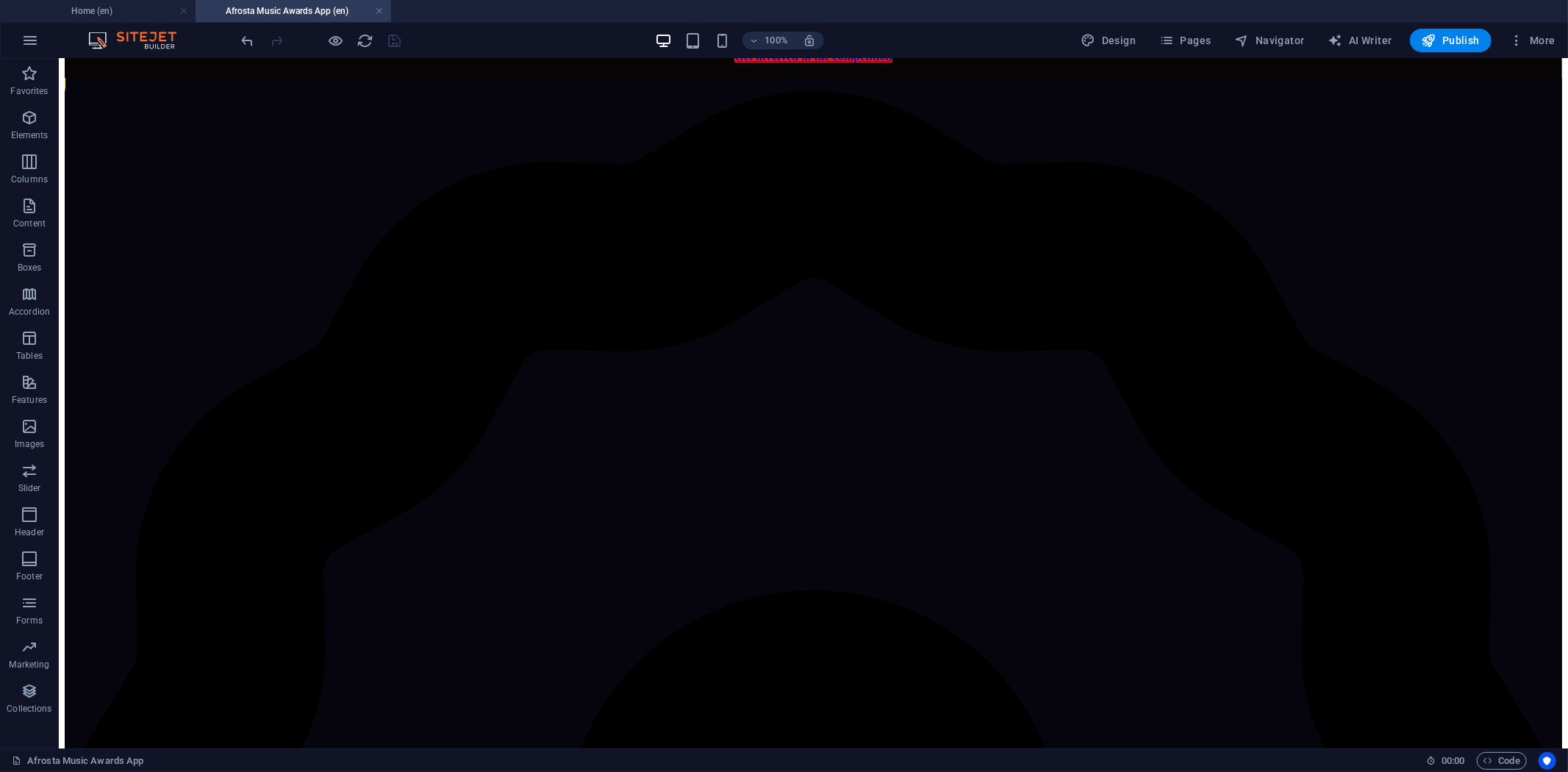
scroll to position [378, 0]
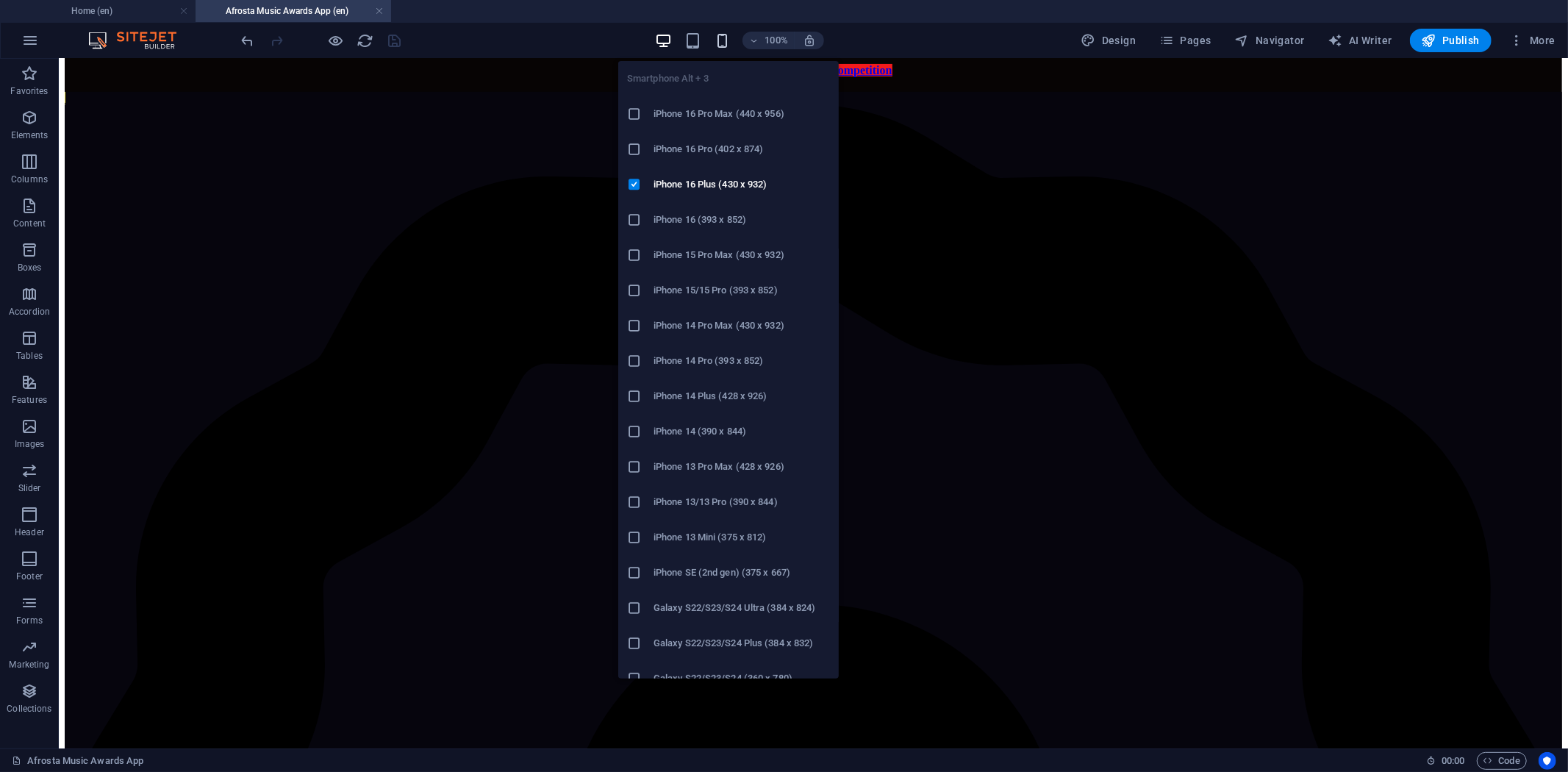
click at [724, 38] on icon "button" at bounding box center [722, 41] width 17 height 17
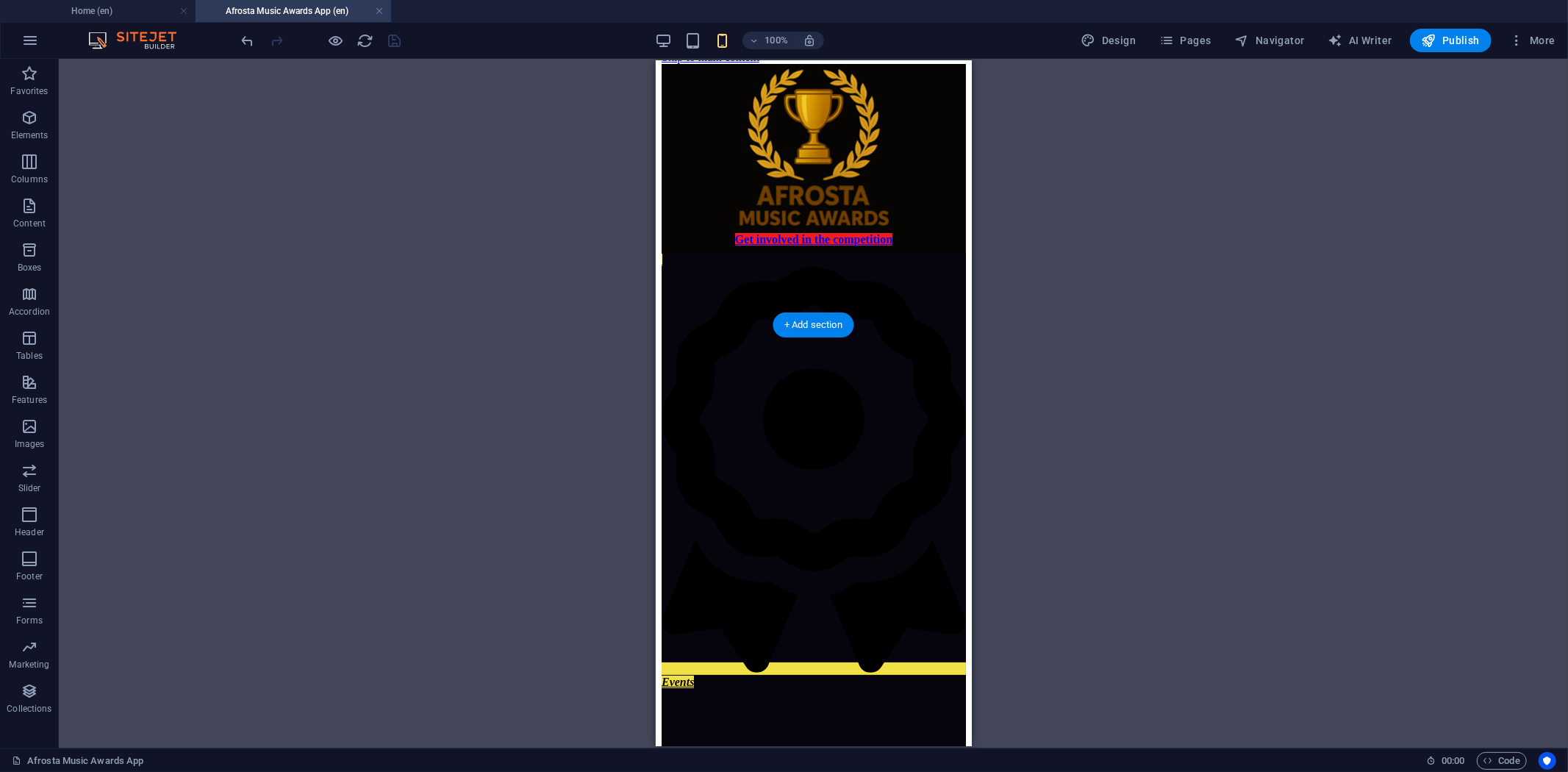
scroll to position [0, 0]
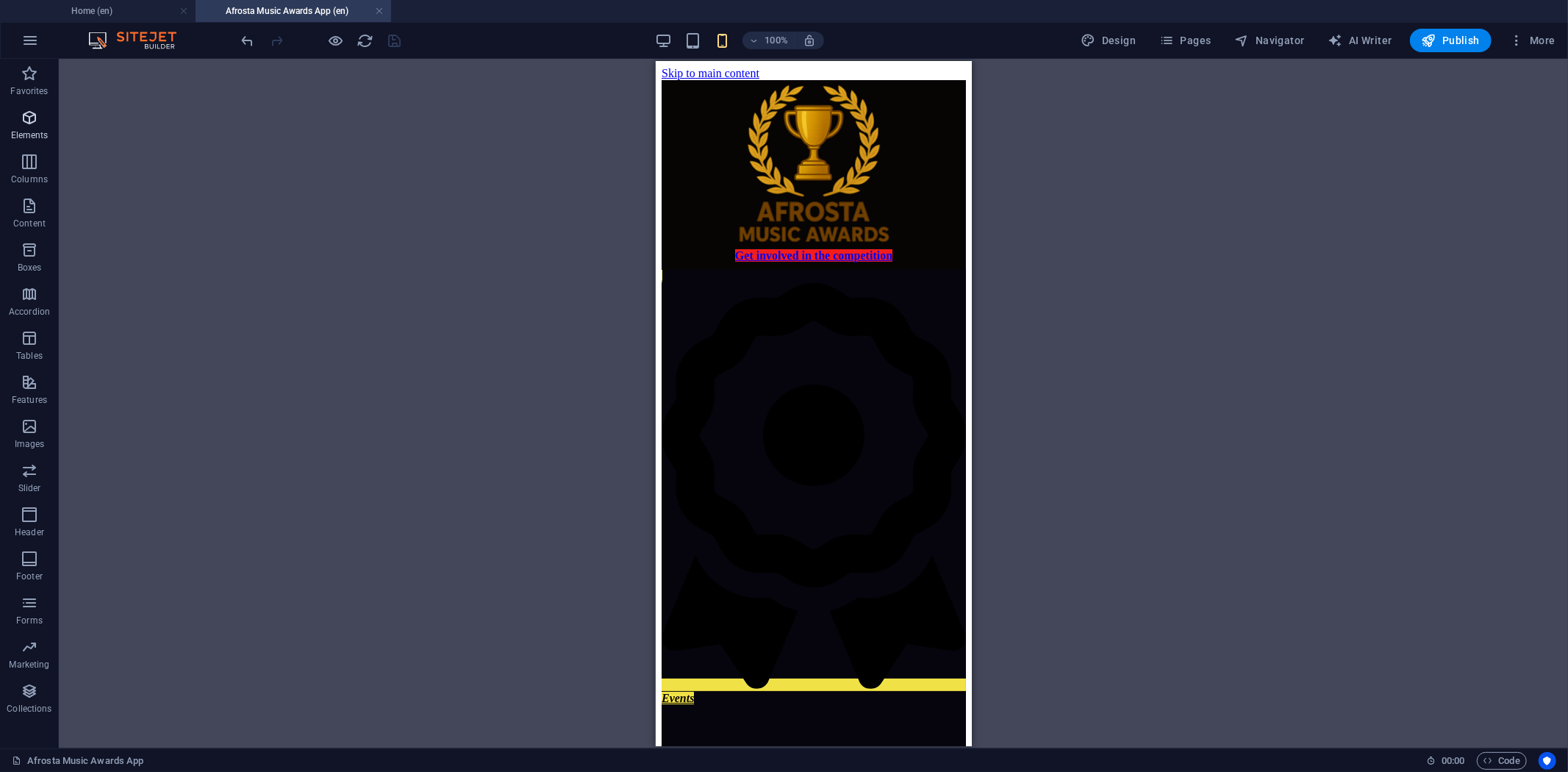
click at [30, 120] on icon "button" at bounding box center [30, 118] width 18 height 18
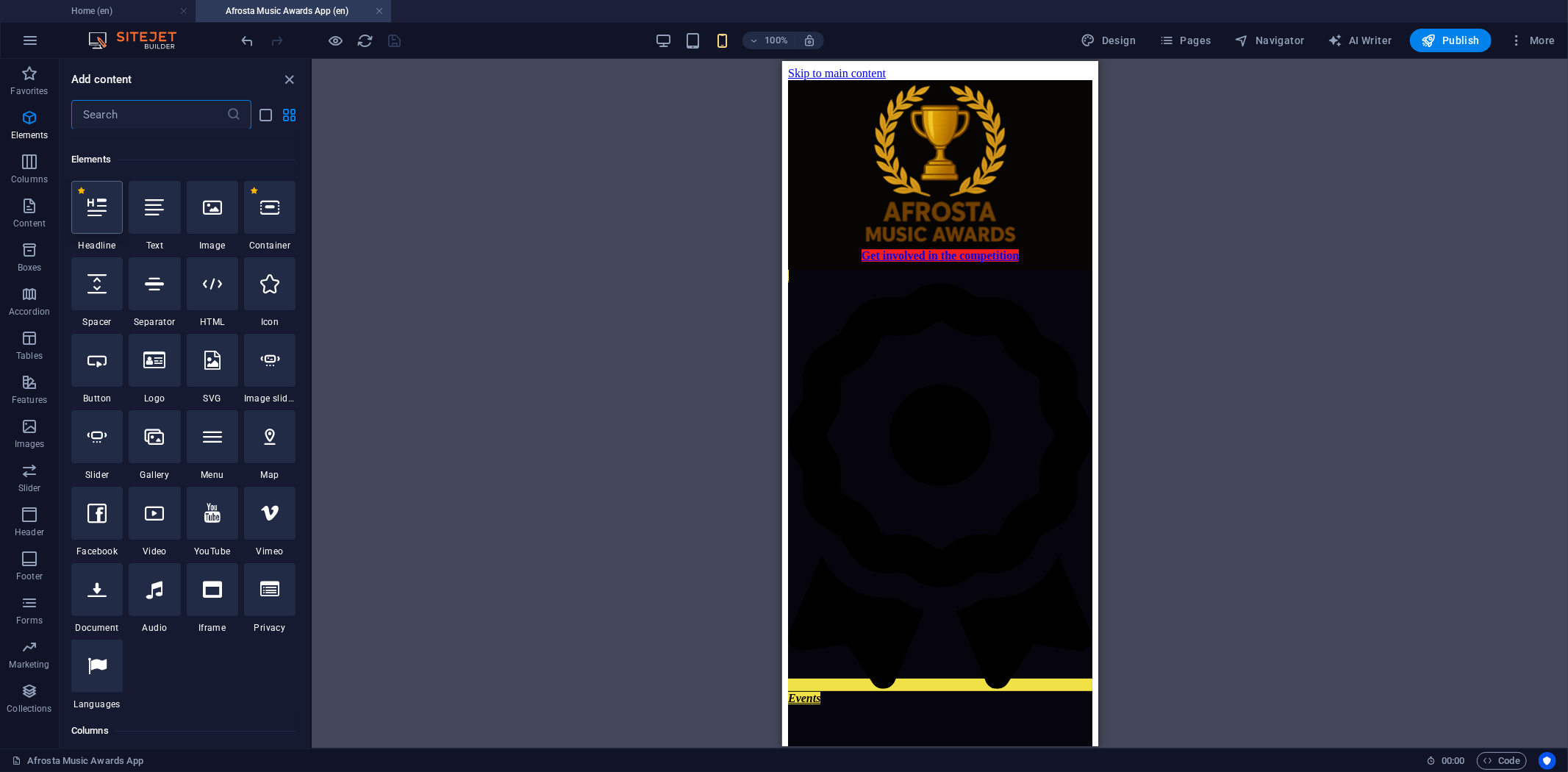
scroll to position [157, 0]
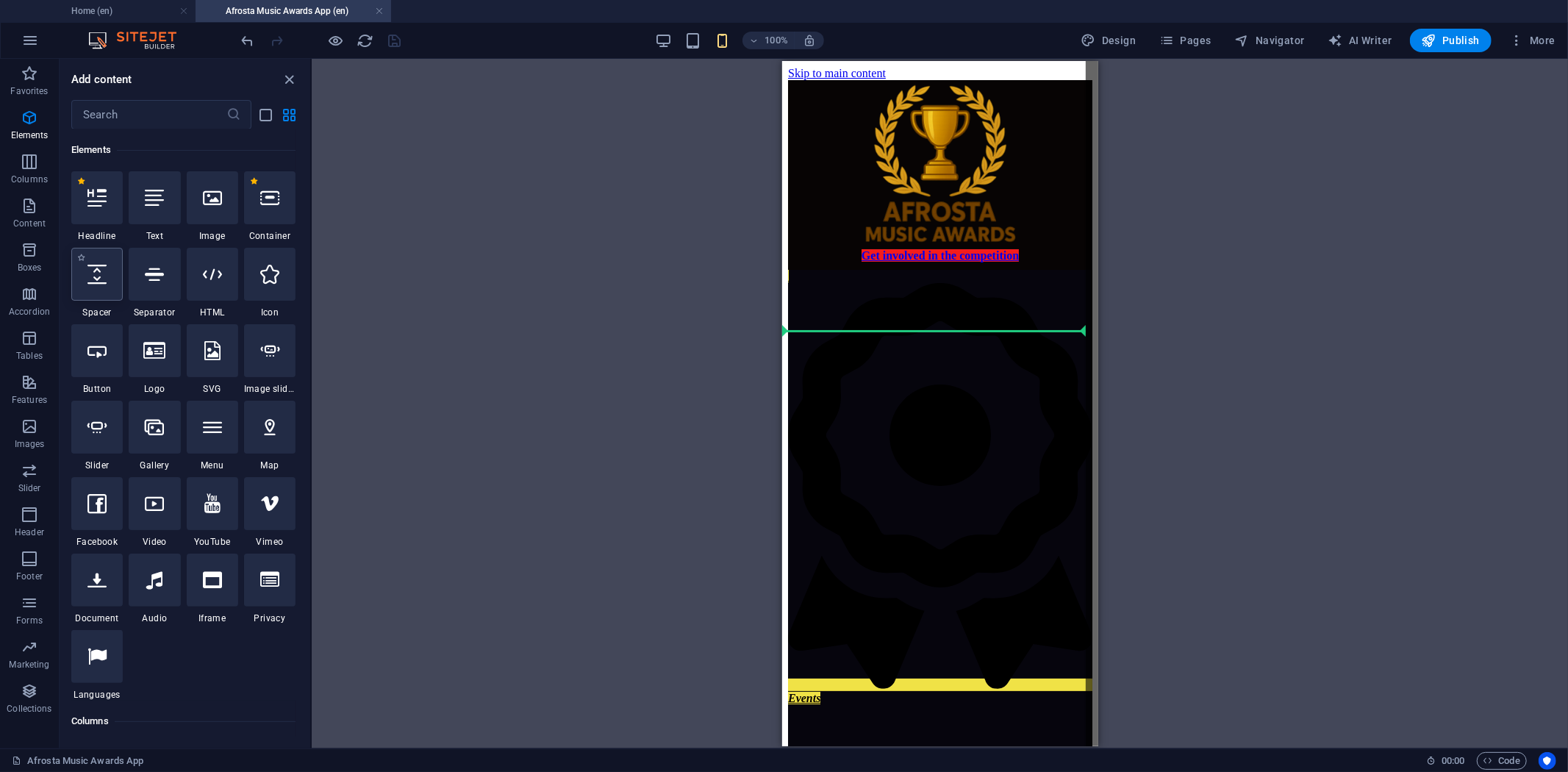
select select "px"
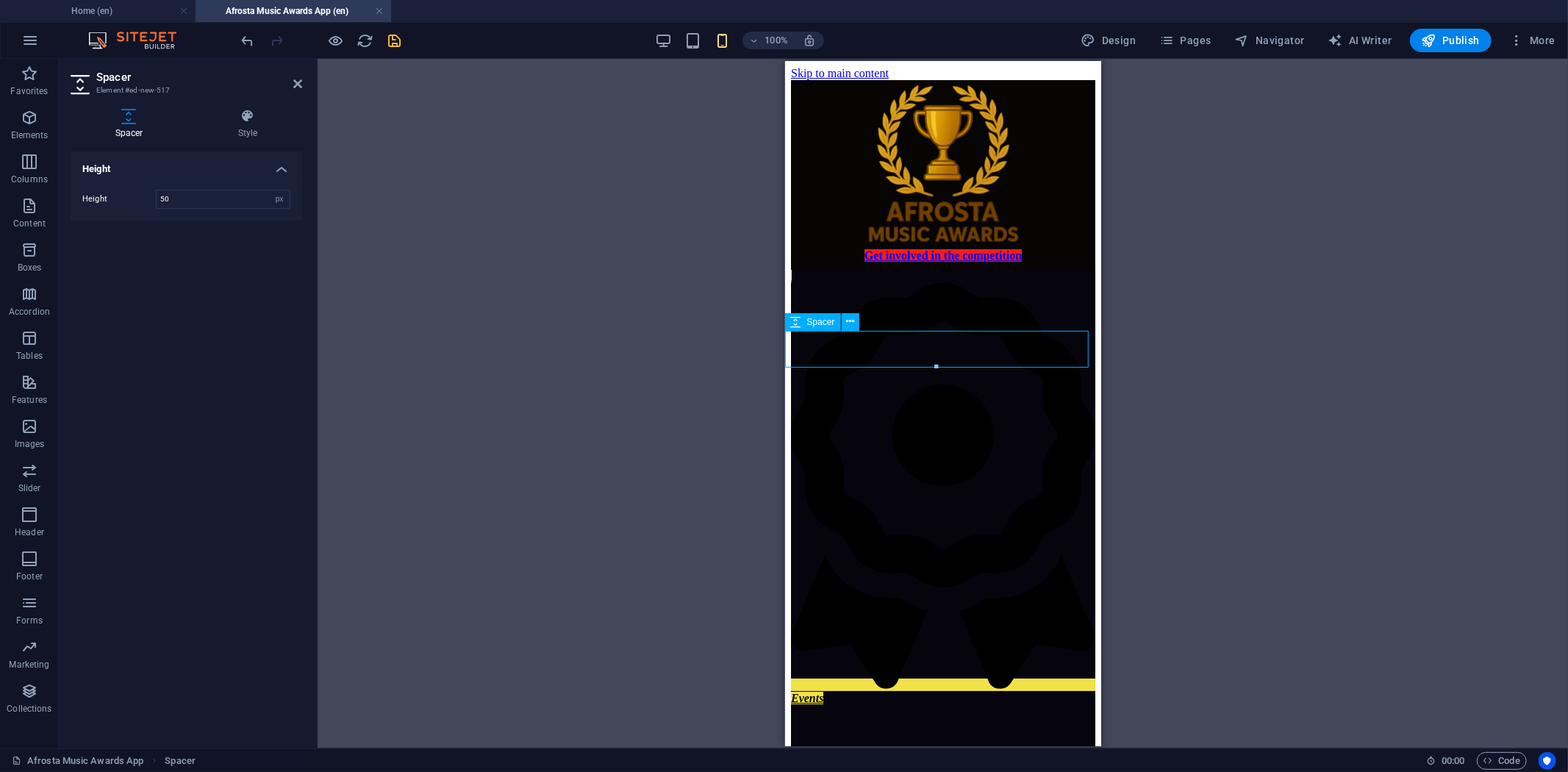
drag, startPoint x: 188, startPoint y: 198, endPoint x: 152, endPoint y: 194, distance: 36.2
click at [152, 194] on div "Height 15 px rem vh vw" at bounding box center [186, 198] width 208 height 19
type input "10"
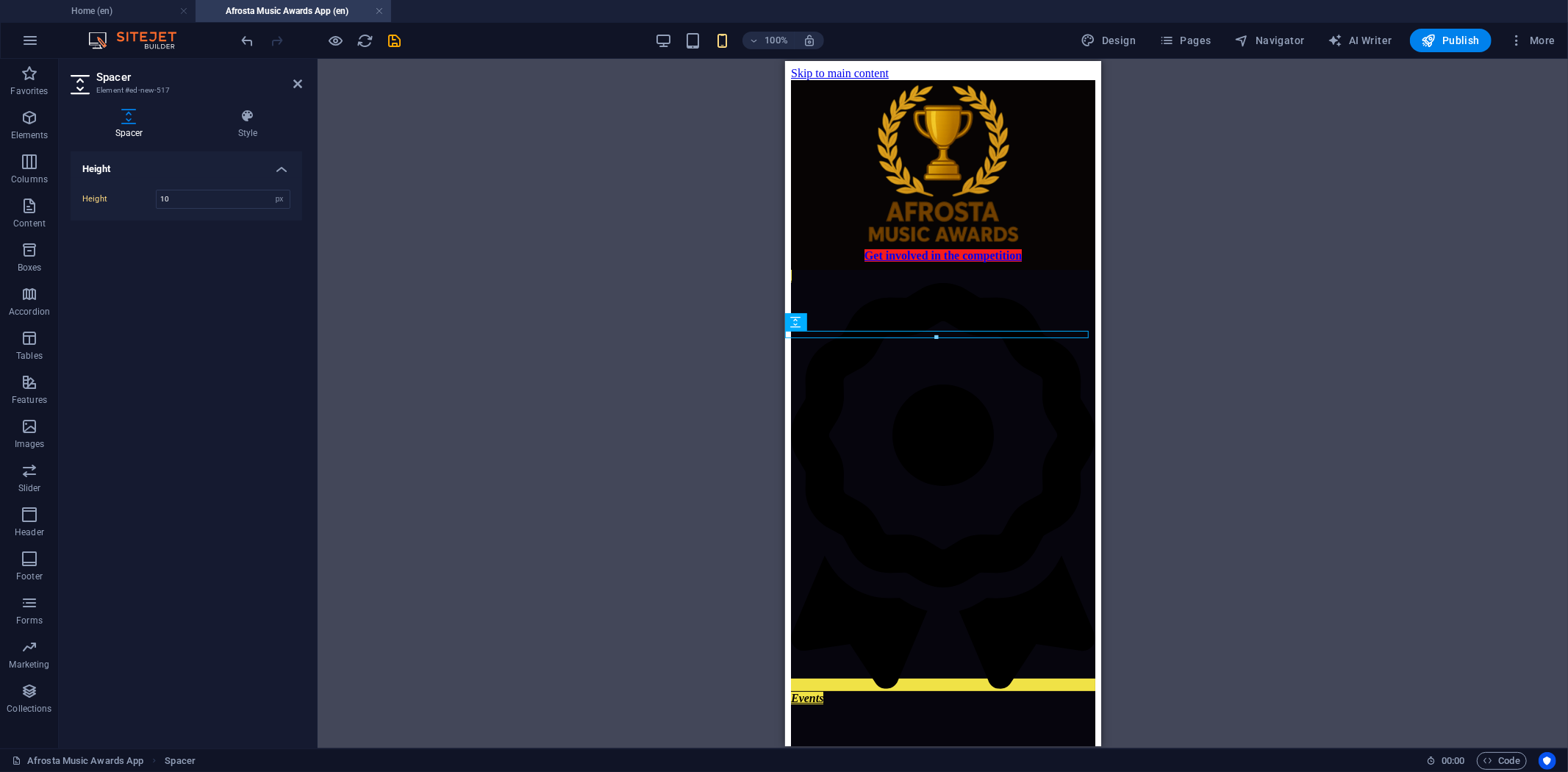
click at [388, 40] on icon "save" at bounding box center [395, 41] width 17 height 17
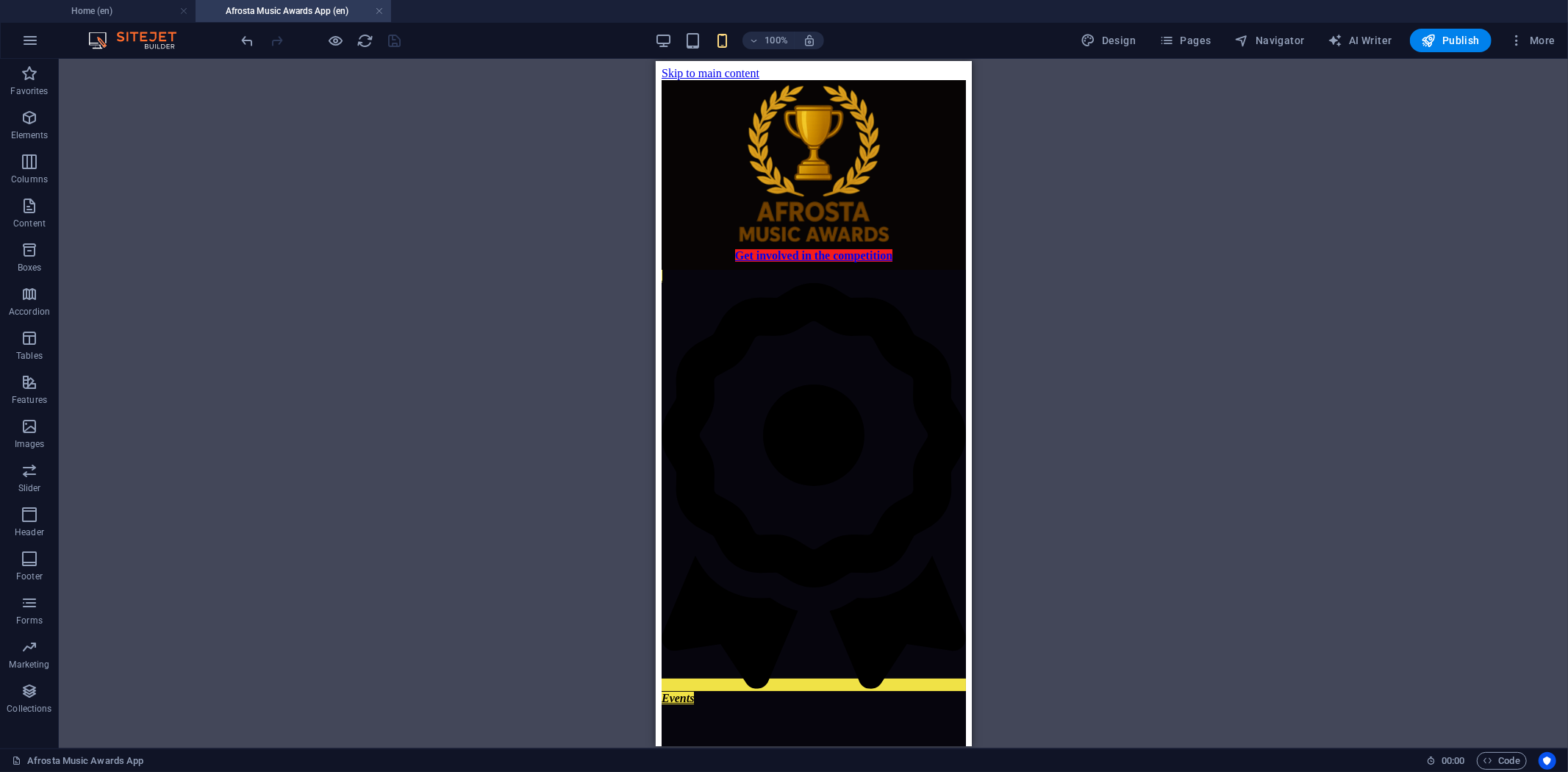
click at [903, 38] on div "100% Design Pages Navigator AI Writer Publish More" at bounding box center [900, 41] width 1323 height 23
select select "ms"
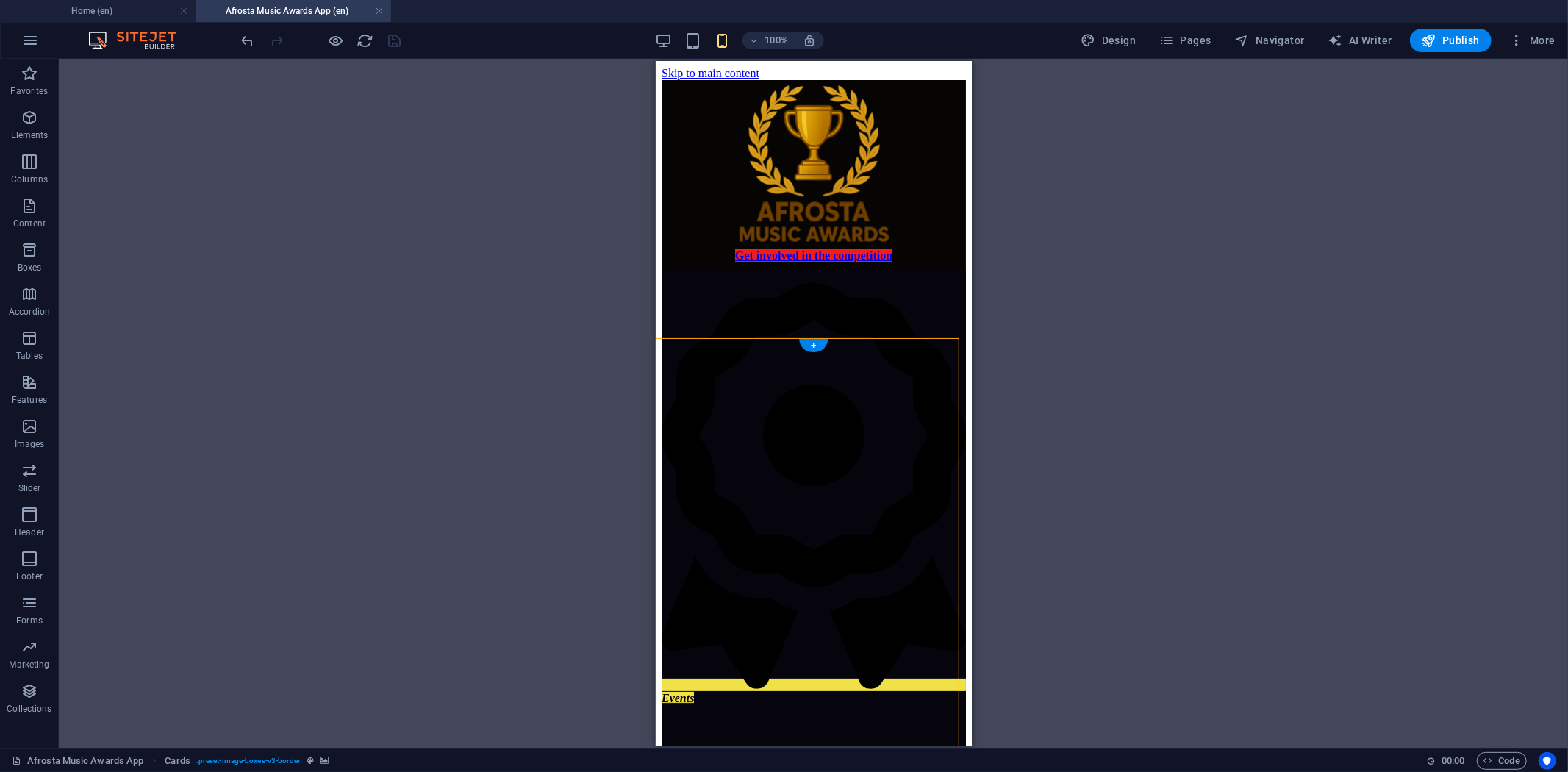
select select "s"
select select "progressive"
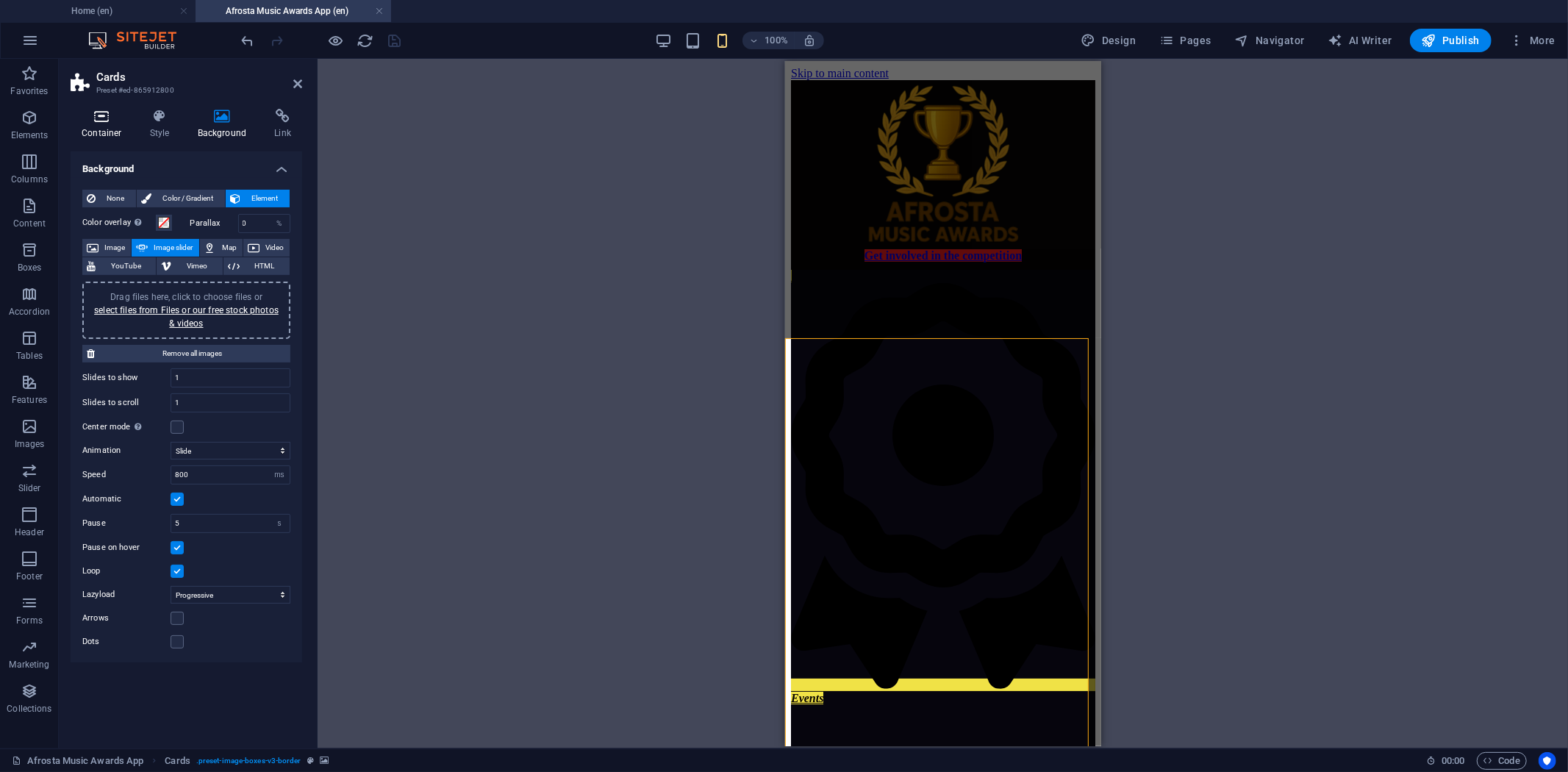
click at [105, 130] on h4 "Container" at bounding box center [105, 124] width 69 height 31
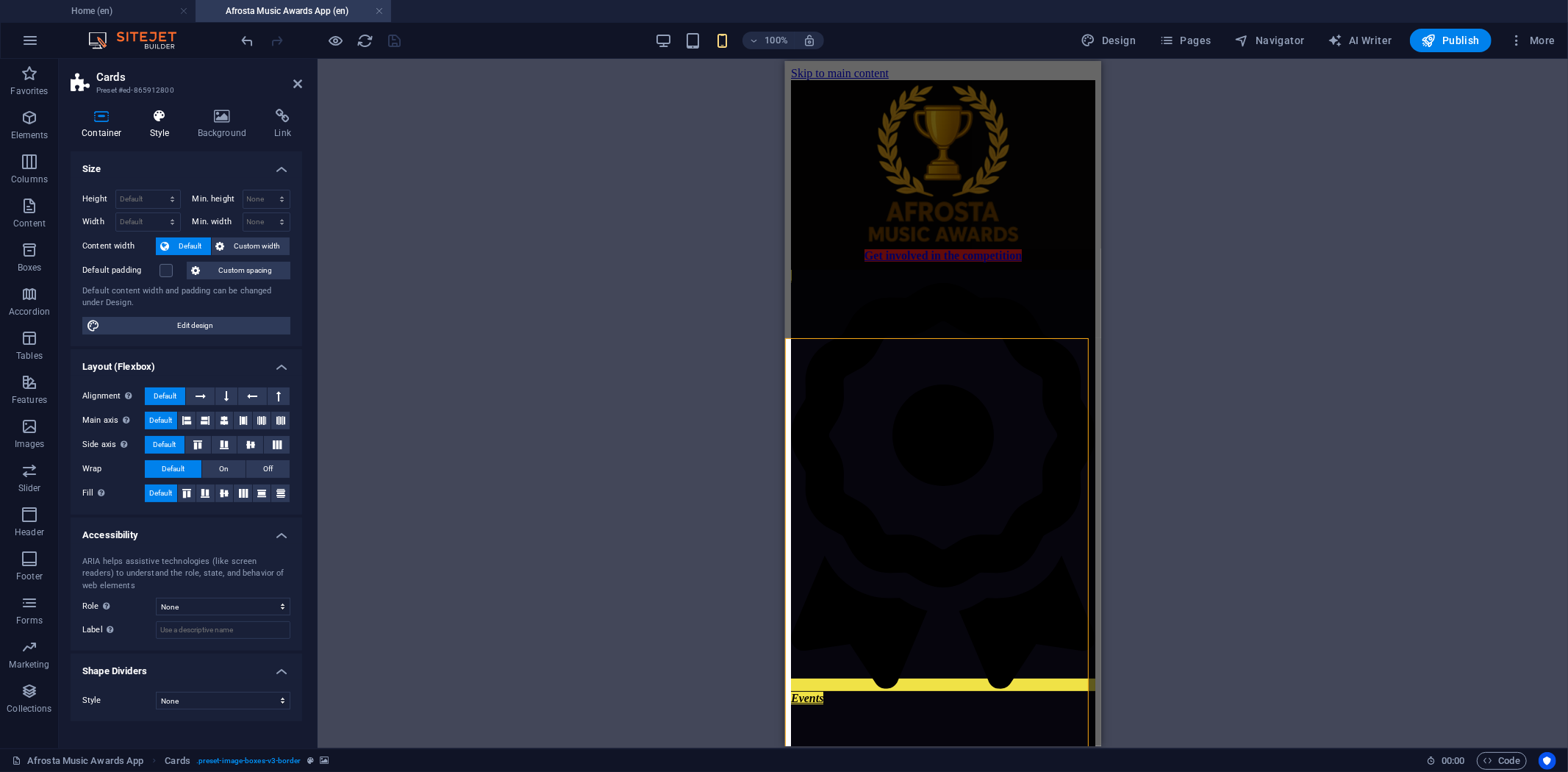
click at [159, 133] on h4 "Style" at bounding box center [162, 124] width 48 height 31
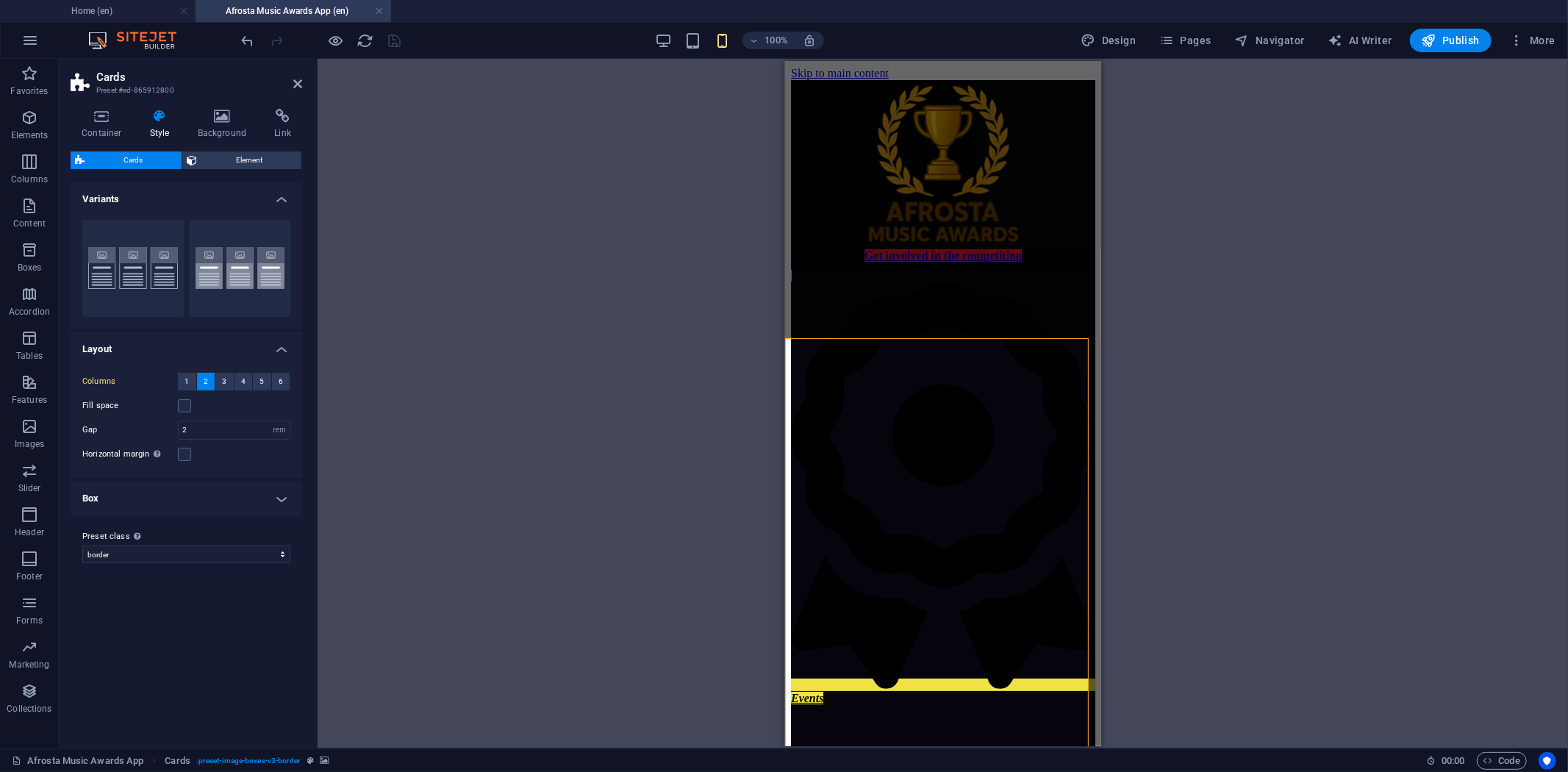
click at [802, 329] on div "Cards" at bounding box center [811, 330] width 50 height 18
click at [804, 329] on div "Cards" at bounding box center [811, 330] width 50 height 18
click at [252, 161] on span "Element" at bounding box center [249, 161] width 96 height 18
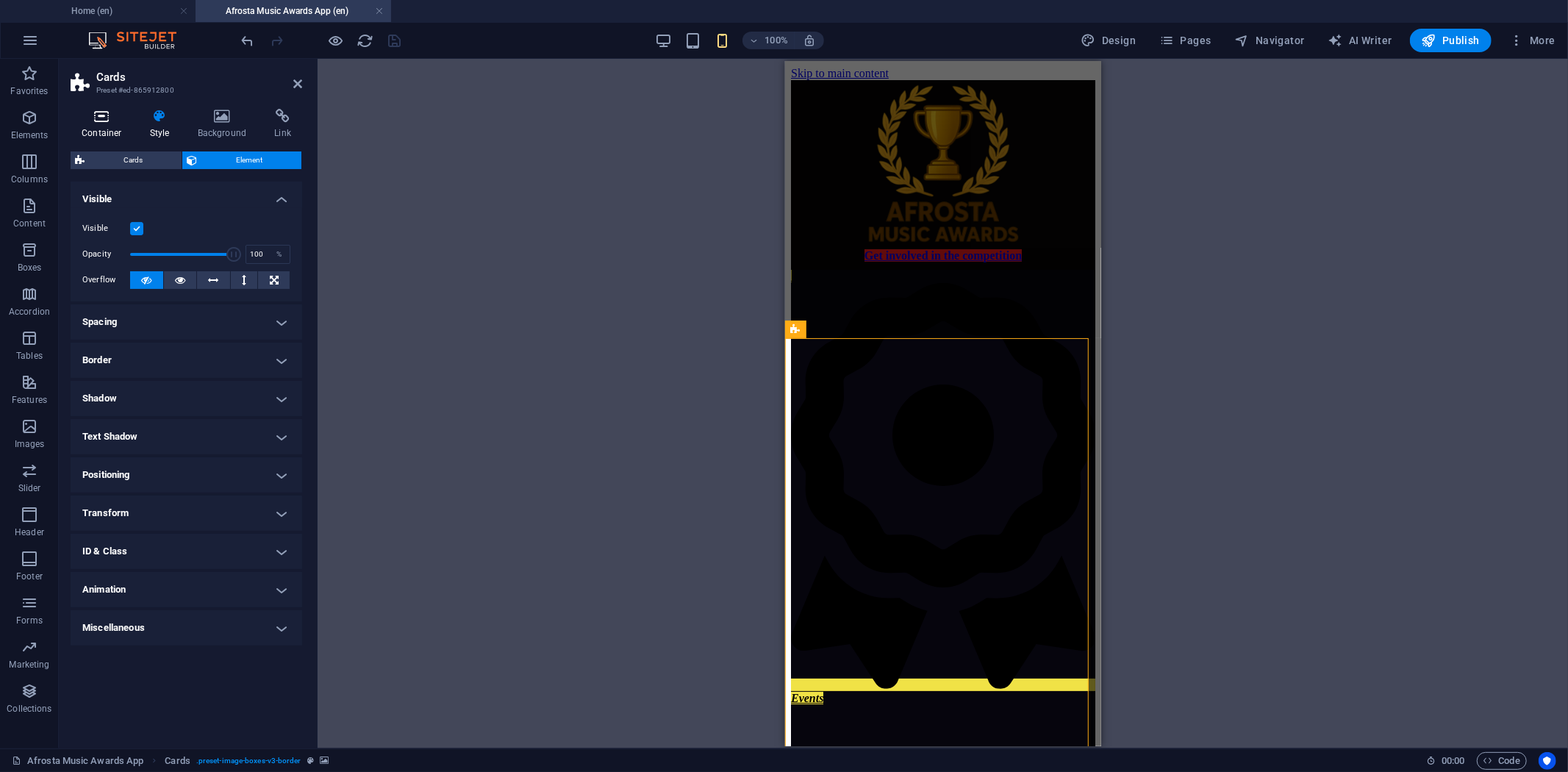
click at [93, 126] on h4 "Container" at bounding box center [105, 124] width 69 height 31
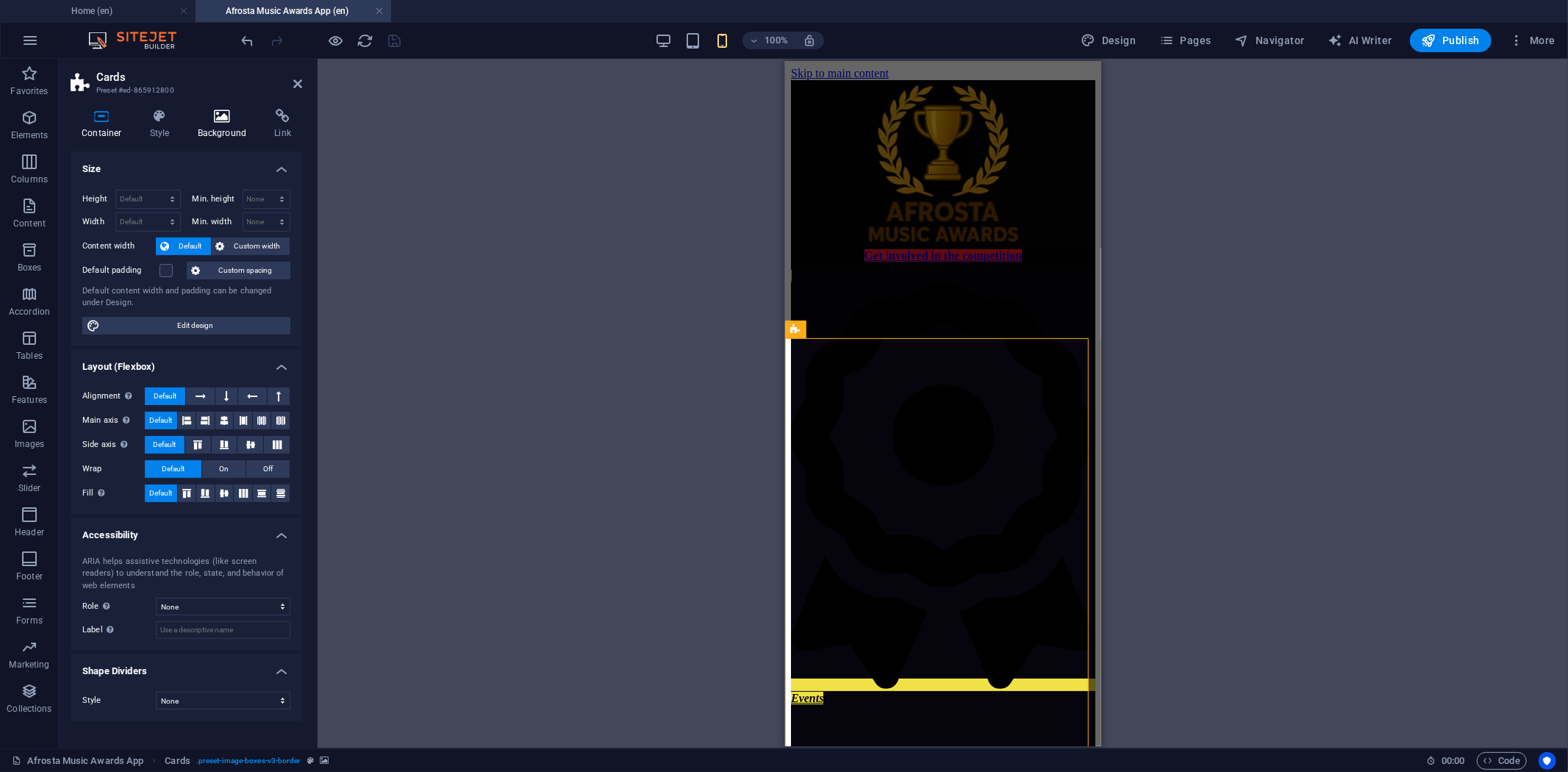
click at [222, 122] on icon at bounding box center [222, 116] width 71 height 14
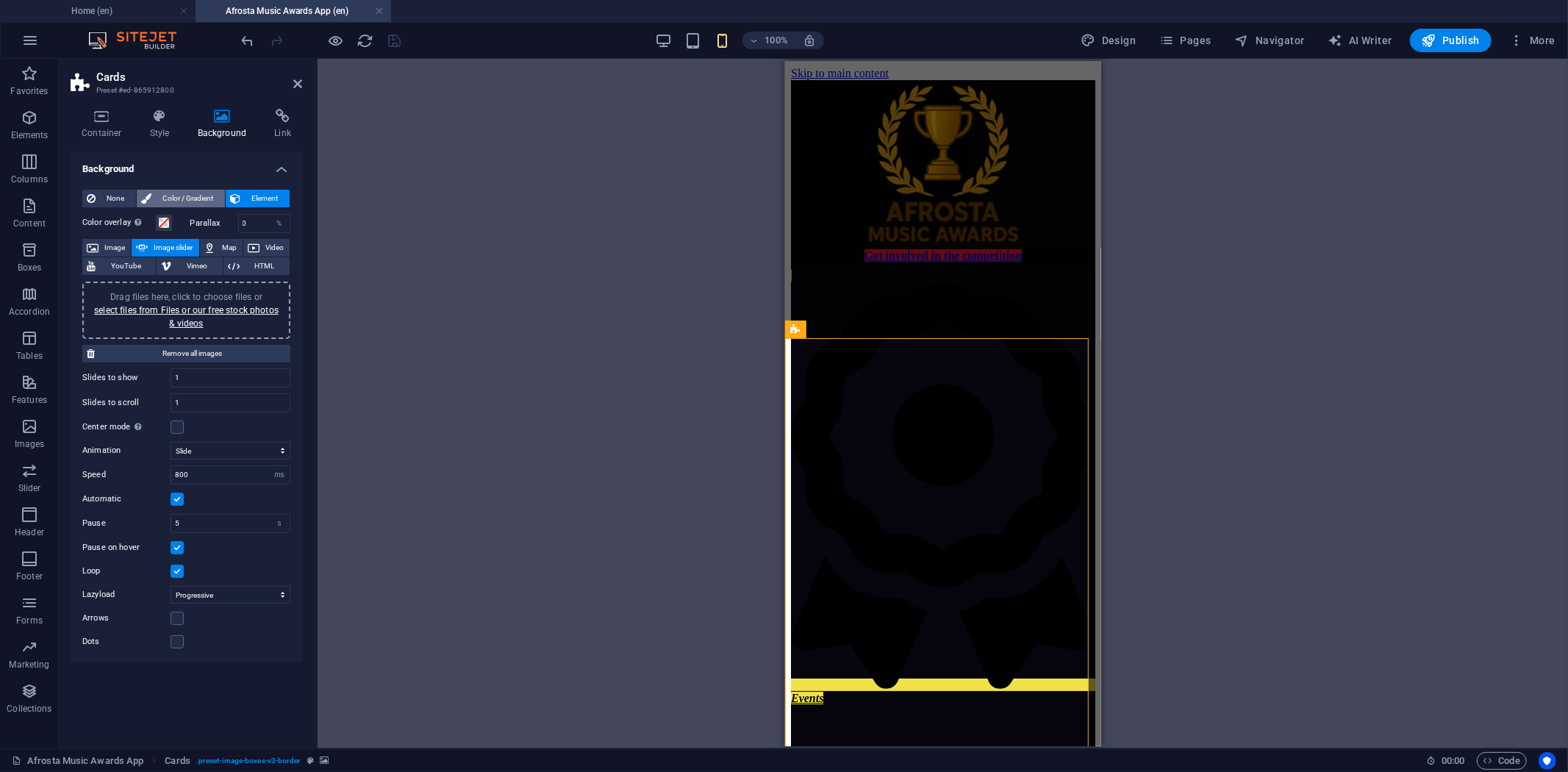
click at [185, 198] on span "Color / Gradient" at bounding box center [188, 198] width 65 height 18
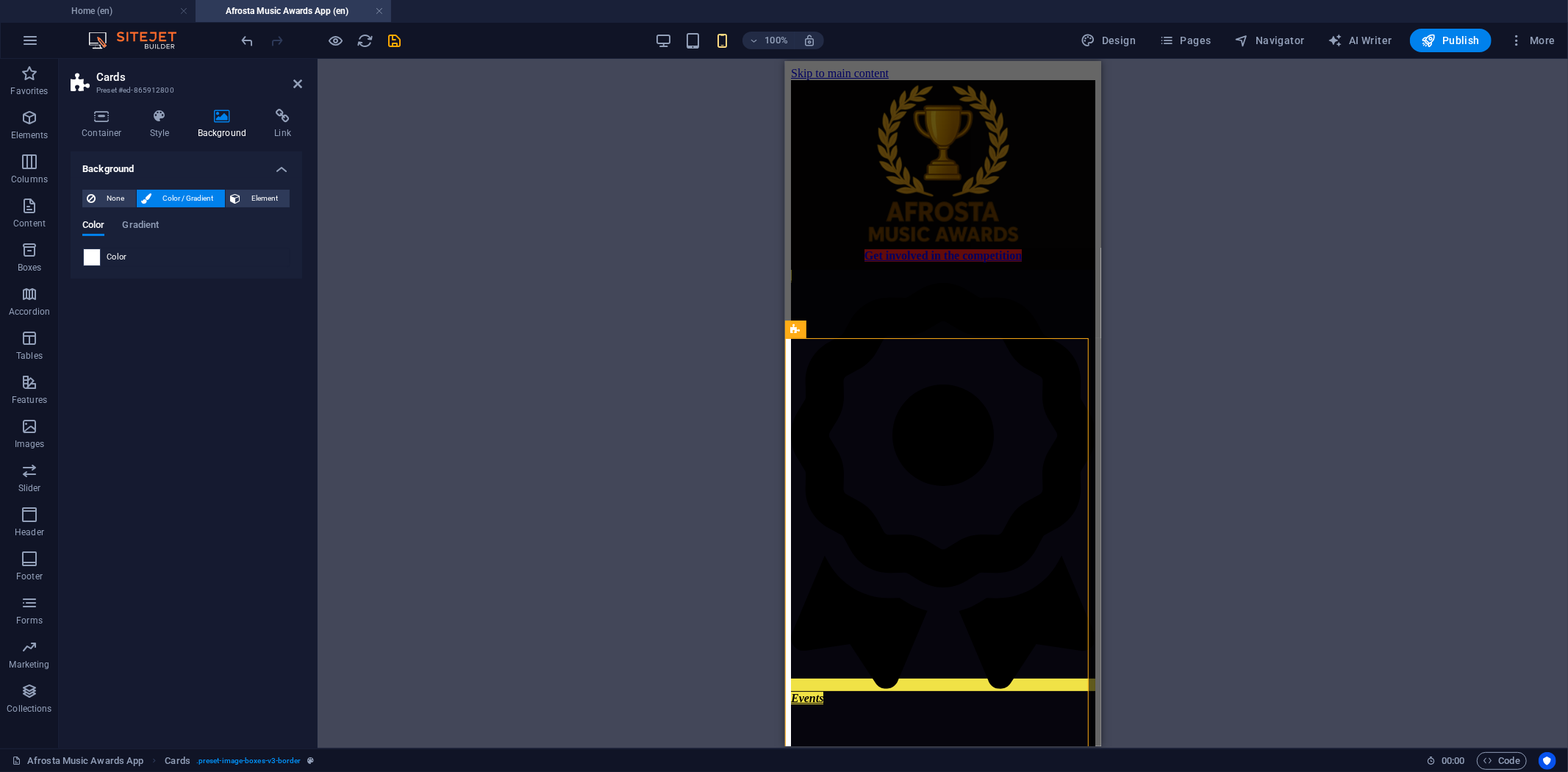
click at [93, 252] on span at bounding box center [92, 257] width 16 height 16
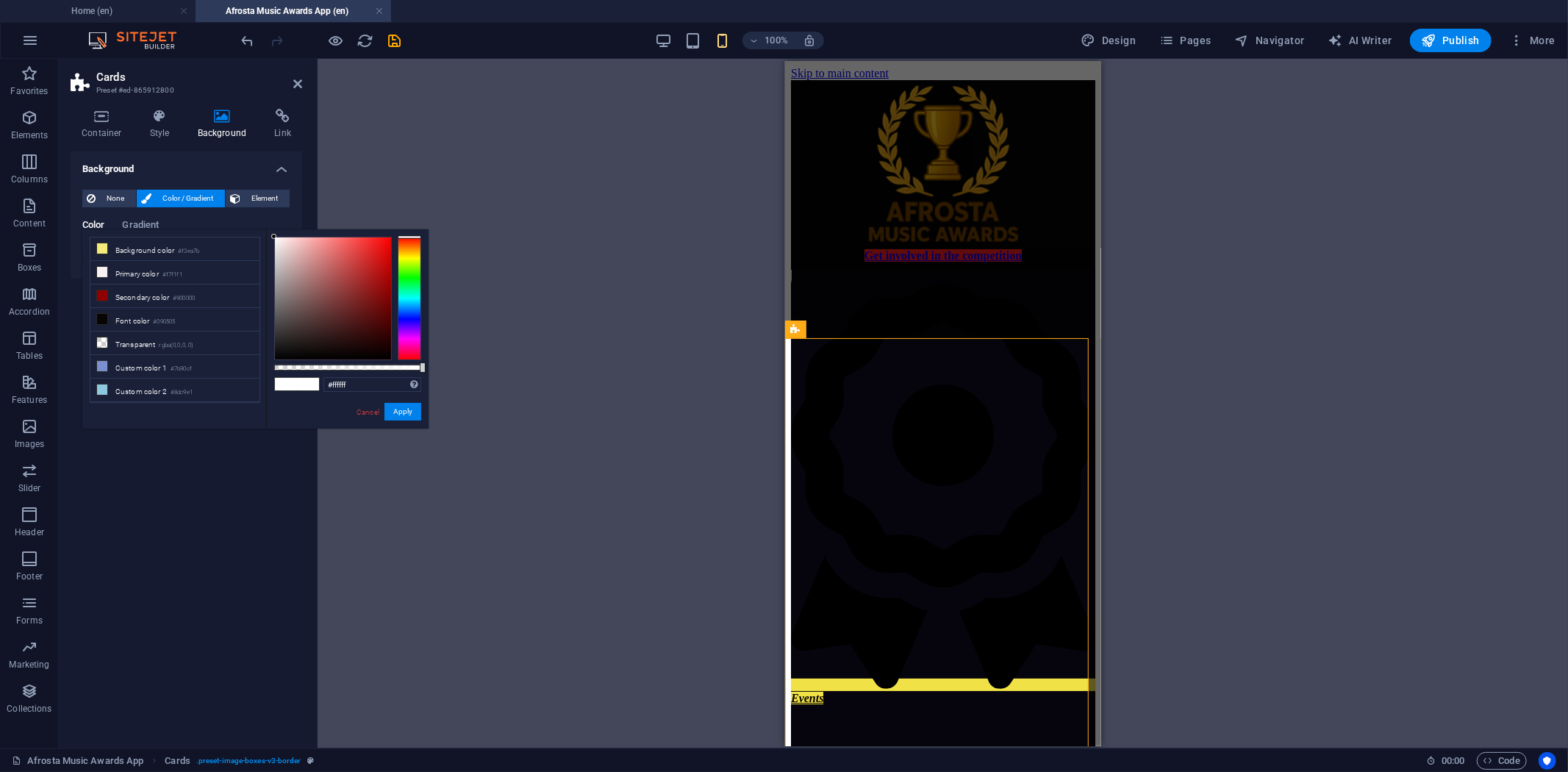
type input "#f32d2d"
click at [369, 243] on div at bounding box center [333, 298] width 116 height 122
click at [403, 409] on button "Apply" at bounding box center [402, 412] width 37 height 18
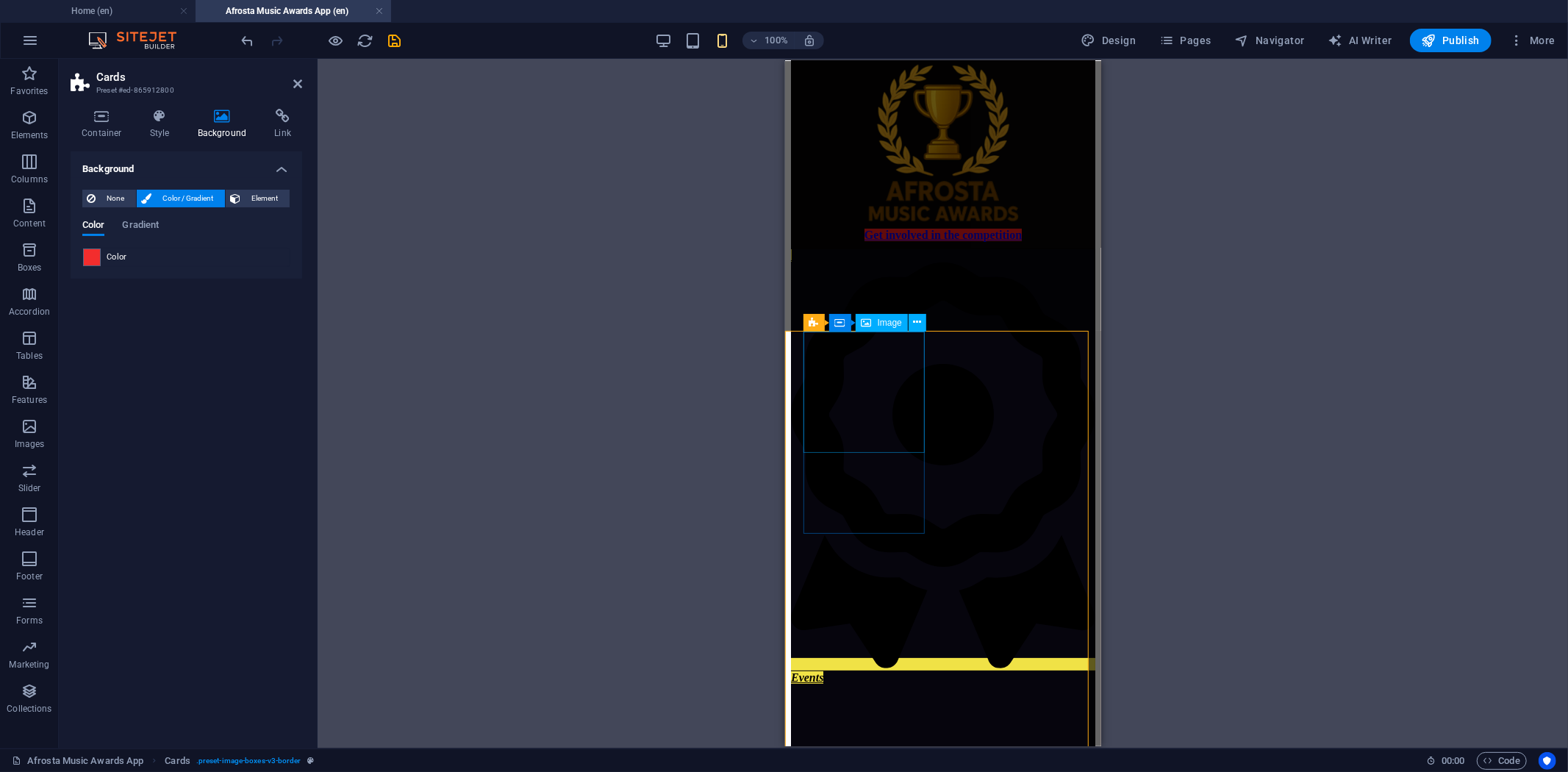
scroll to position [5, 0]
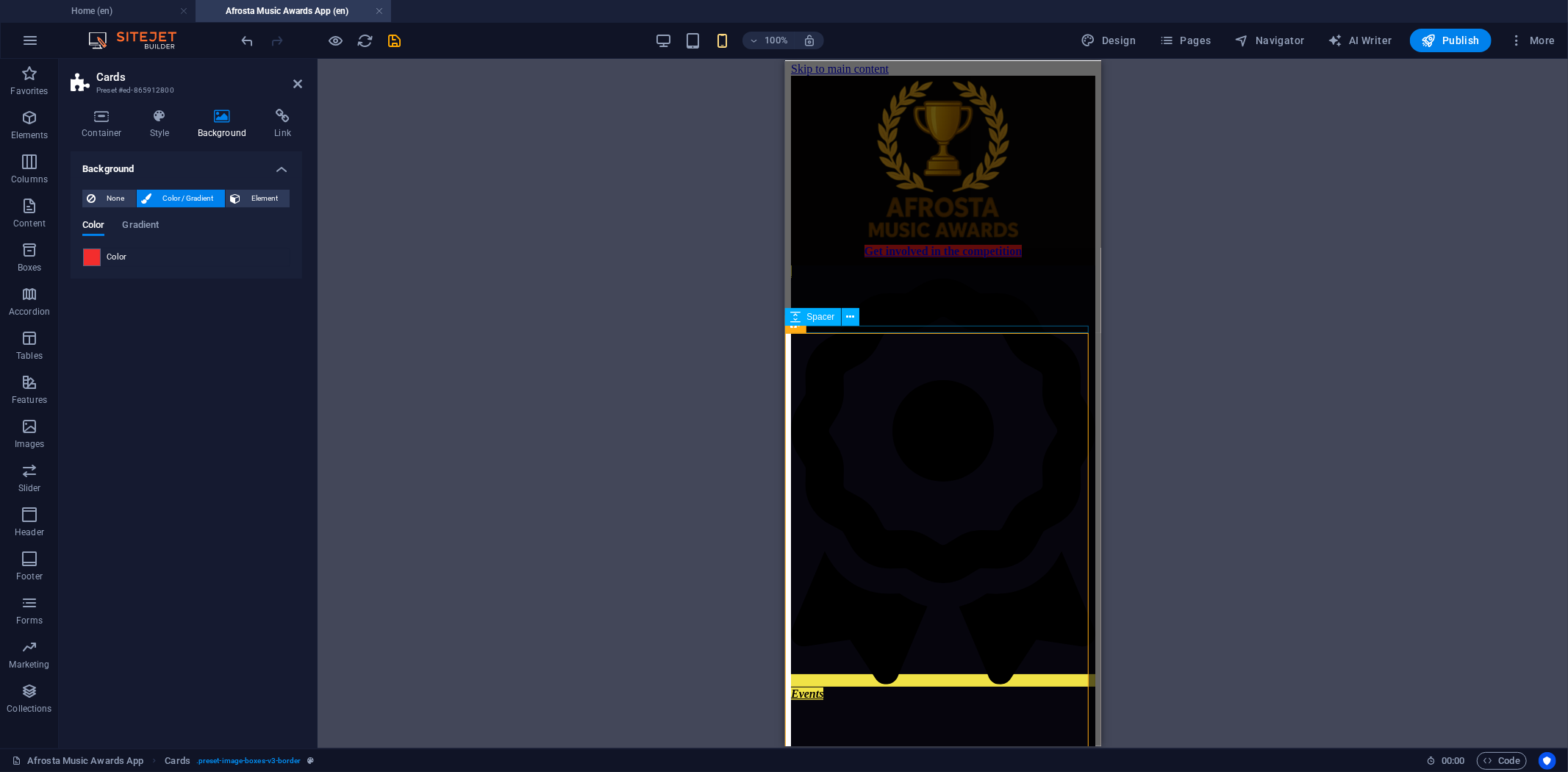
select select "px"
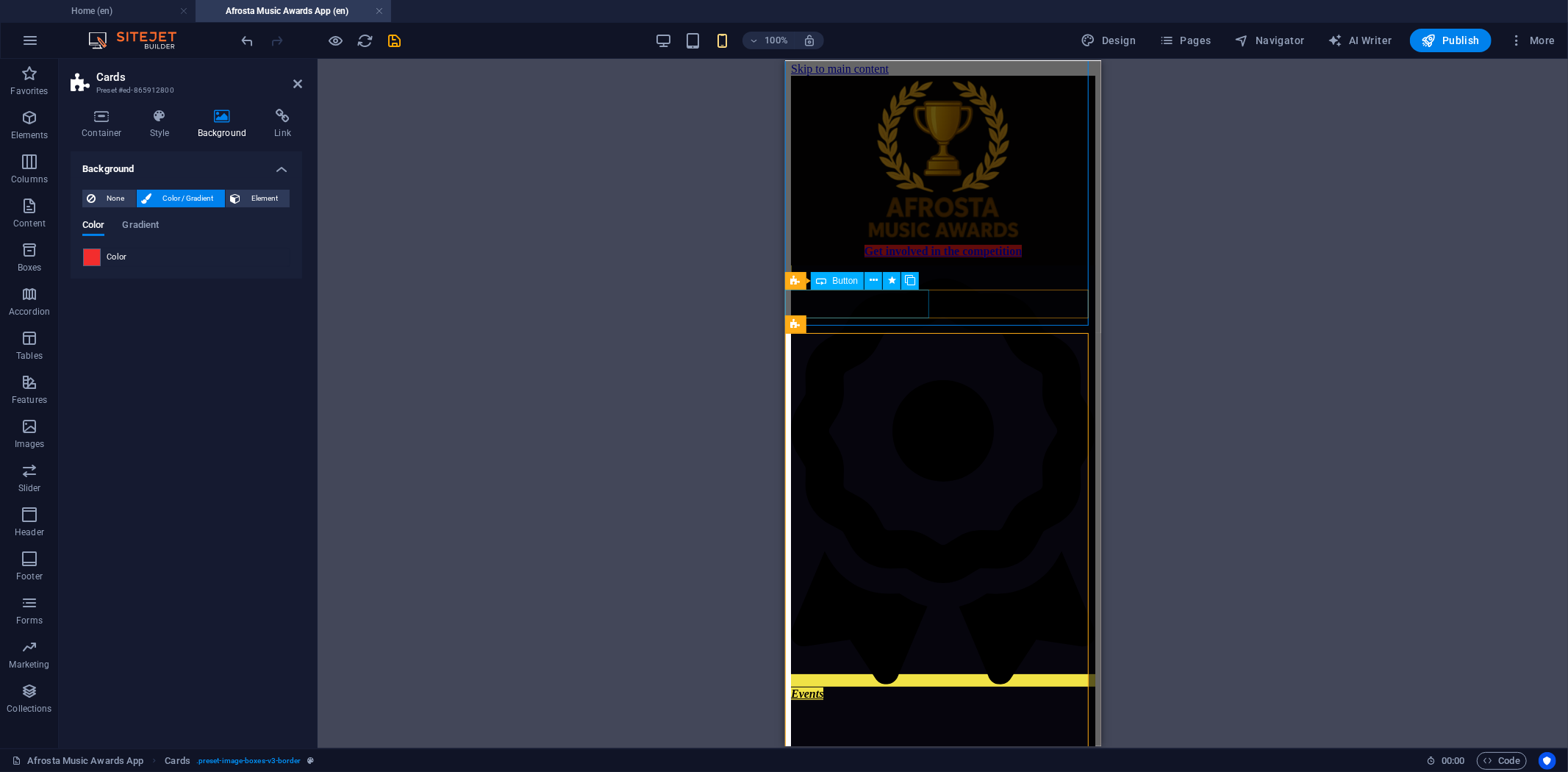
click at [836, 302] on div "Events" at bounding box center [943, 482] width 305 height 436
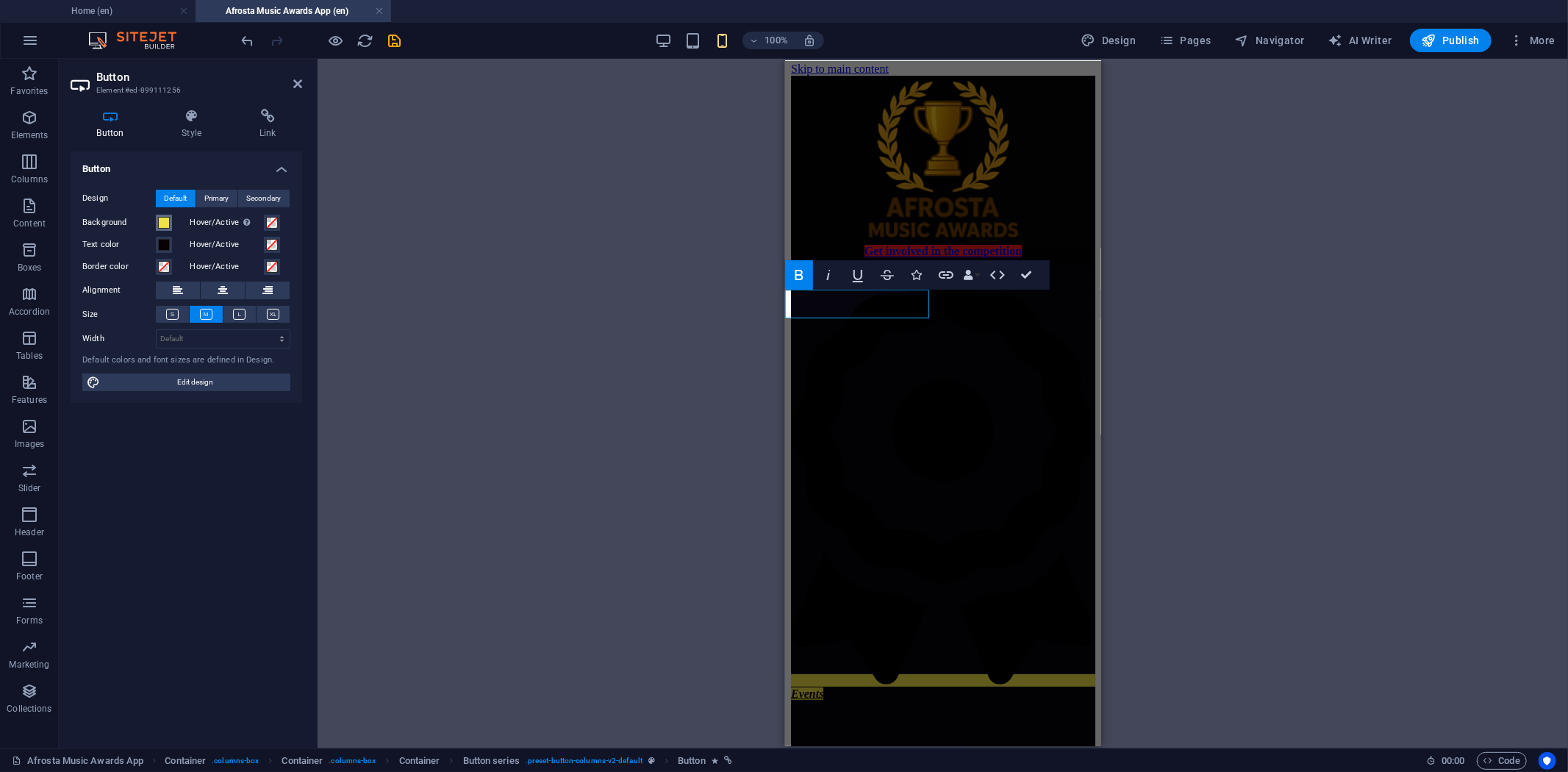
click at [163, 221] on span at bounding box center [163, 223] width 12 height 12
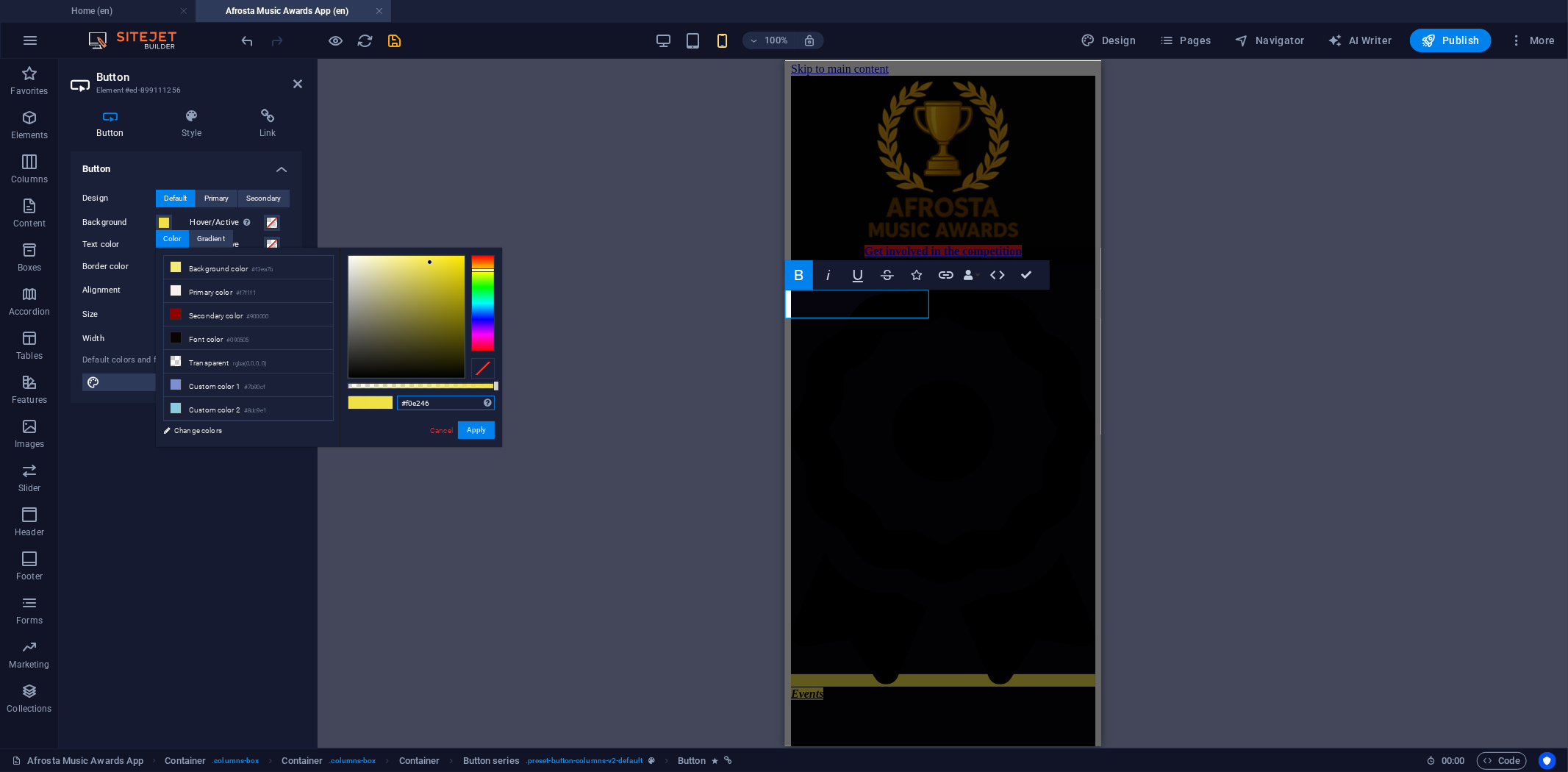
drag, startPoint x: 452, startPoint y: 403, endPoint x: 378, endPoint y: 398, distance: 74.2
click at [378, 398] on div "#f0e246 Supported formats #0852ed rgb(8, 82, 237) rgba(8, 82, 237, 90%) hsv(221…" at bounding box center [421, 454] width 162 height 412
click at [443, 427] on link "Cancel" at bounding box center [441, 430] width 26 height 11
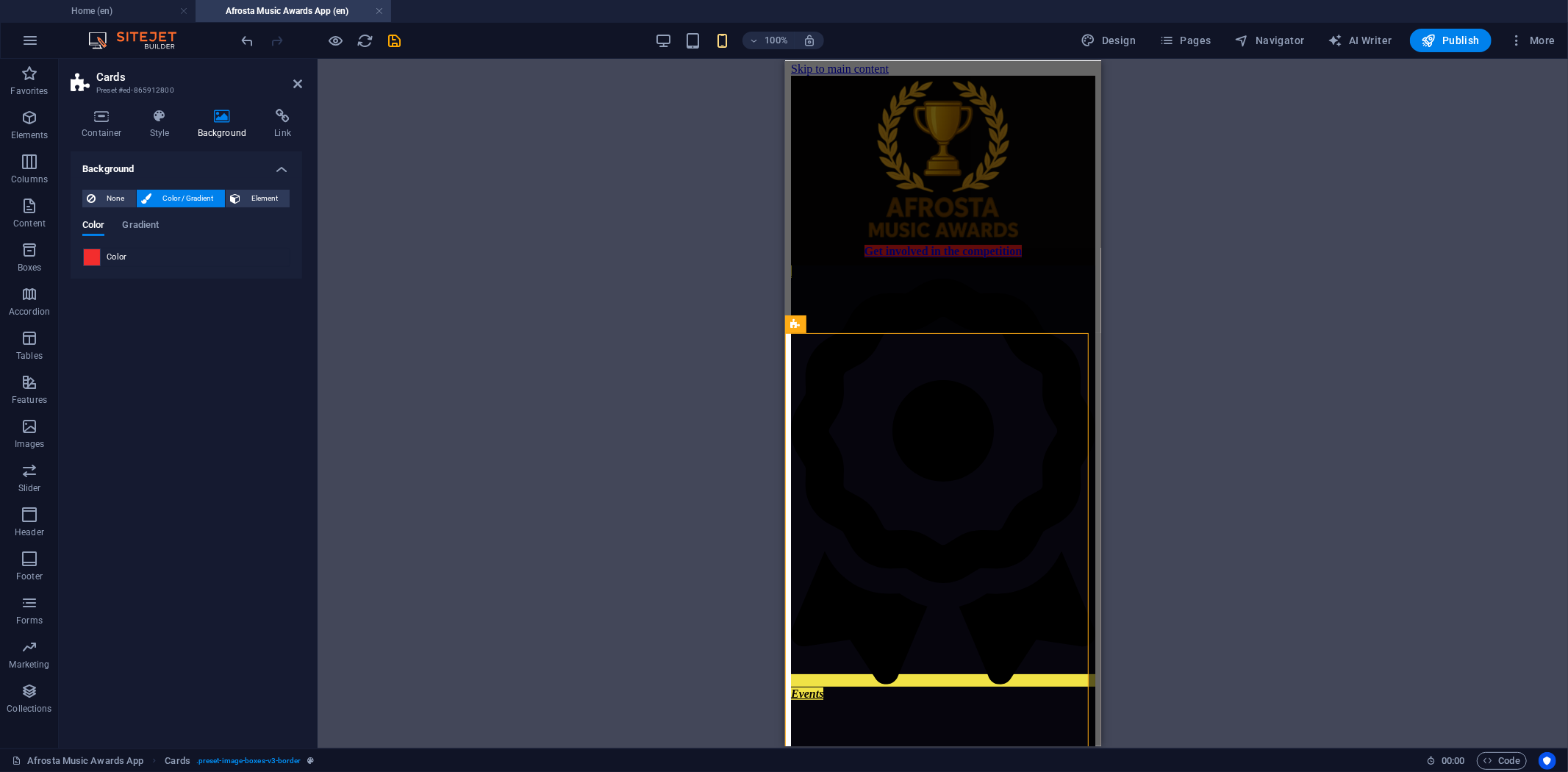
click at [93, 256] on span at bounding box center [92, 257] width 16 height 16
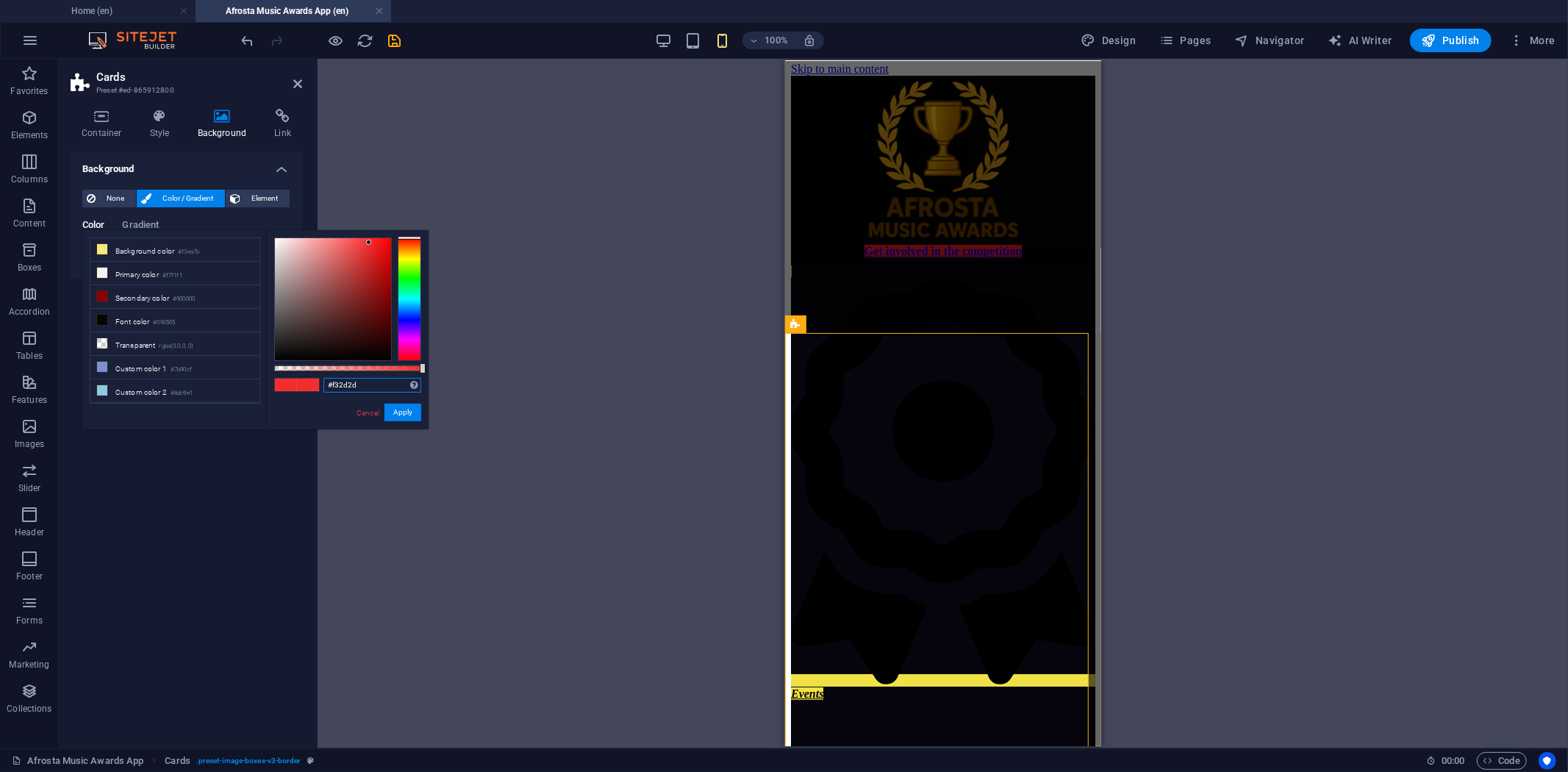
drag, startPoint x: 379, startPoint y: 381, endPoint x: 303, endPoint y: 400, distance: 78.3
click at [303, 400] on div "#f32d2d Supported formats #0852ed rgb(8, 82, 237) rgba(8, 82, 237, 90%) hsv(221…" at bounding box center [347, 436] width 162 height 412
paste input "#f0e246"
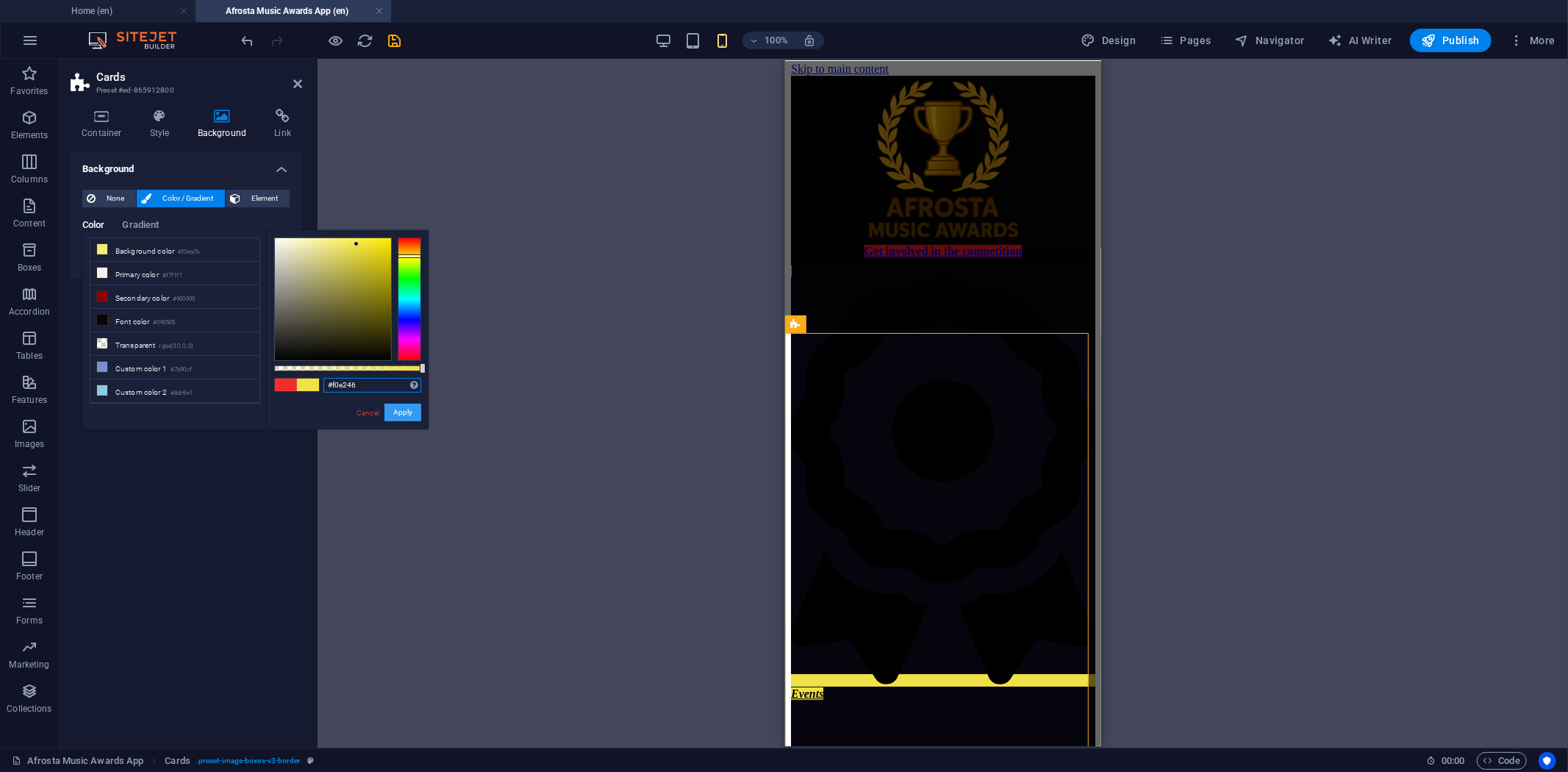
type input "#f0e246"
click at [400, 410] on button "Apply" at bounding box center [402, 413] width 37 height 18
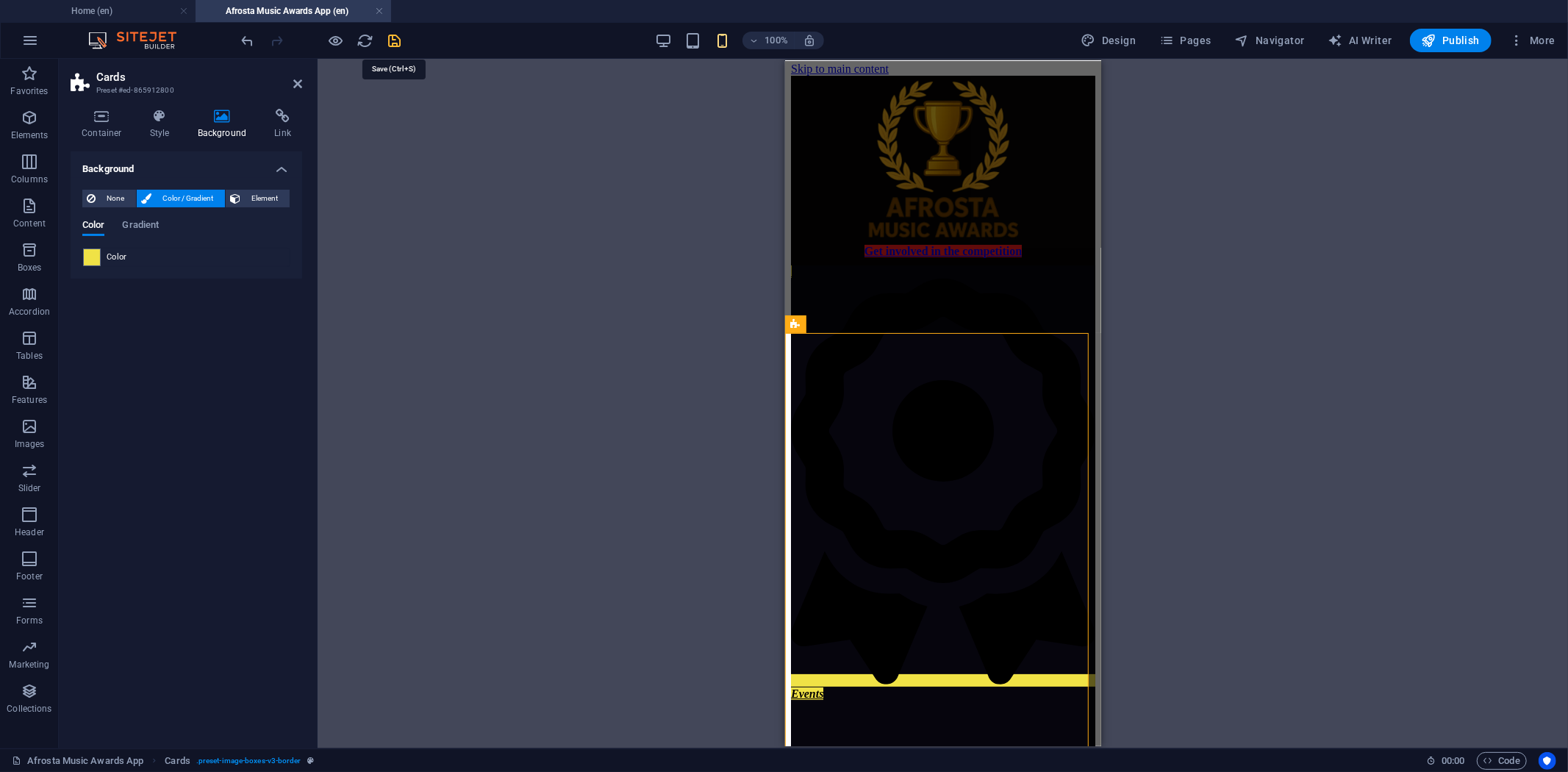
click at [393, 35] on icon "save" at bounding box center [395, 41] width 17 height 17
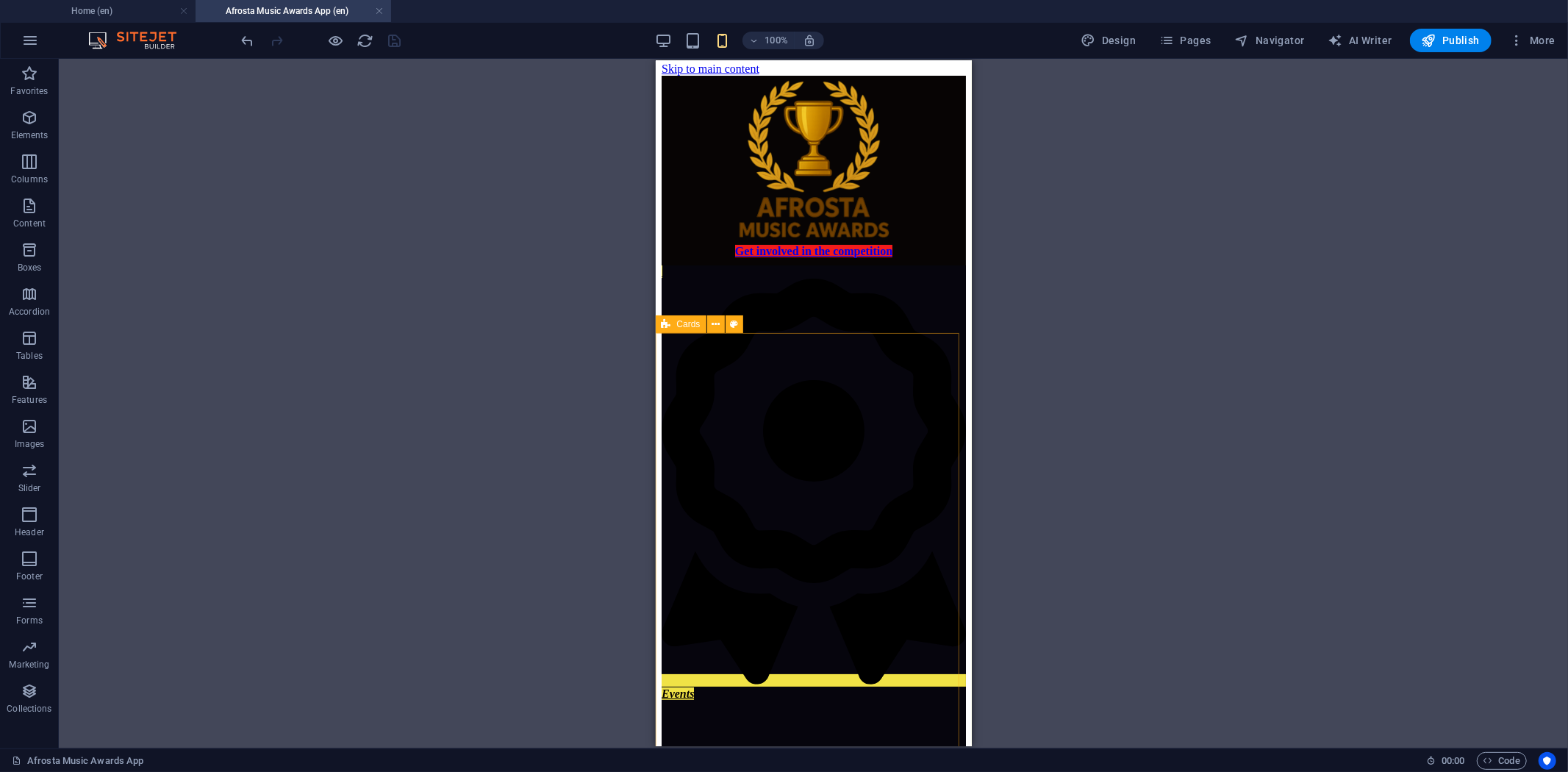
click at [667, 325] on icon at bounding box center [666, 325] width 10 height 18
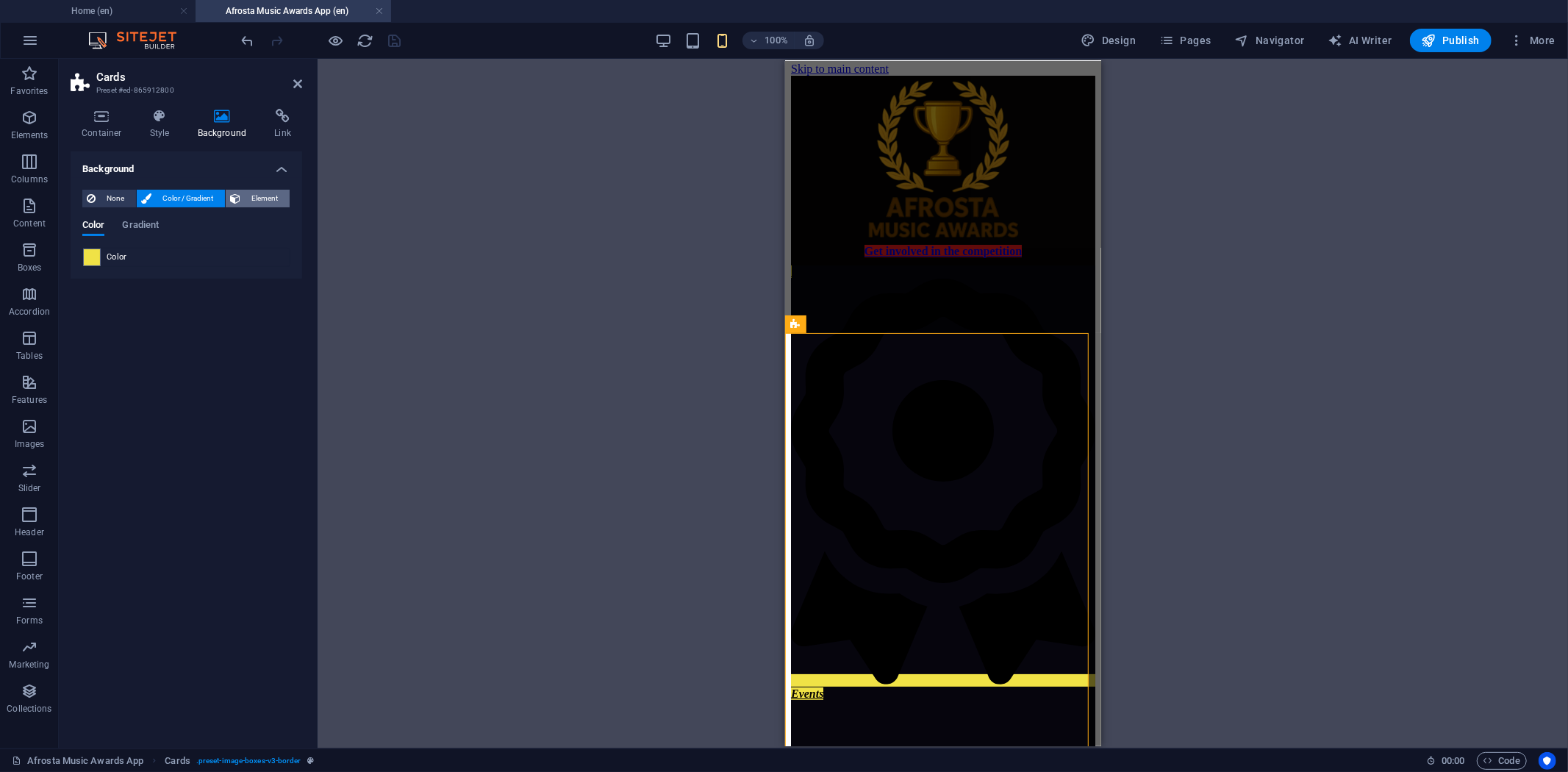
click at [261, 196] on span "Element" at bounding box center [265, 198] width 41 height 18
select select "ms"
select select "s"
select select "progressive"
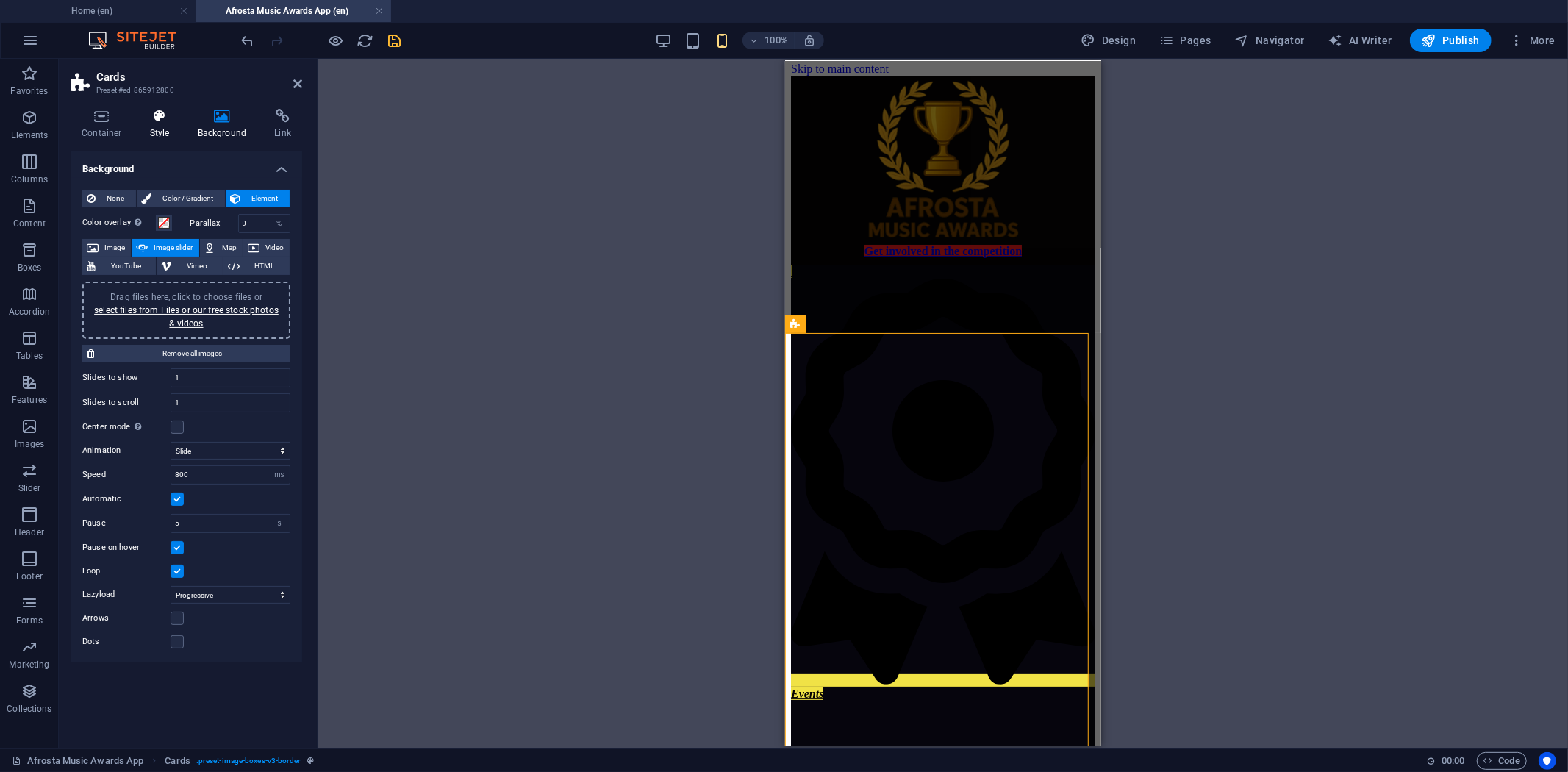
click at [160, 127] on h4 "Style" at bounding box center [162, 124] width 48 height 31
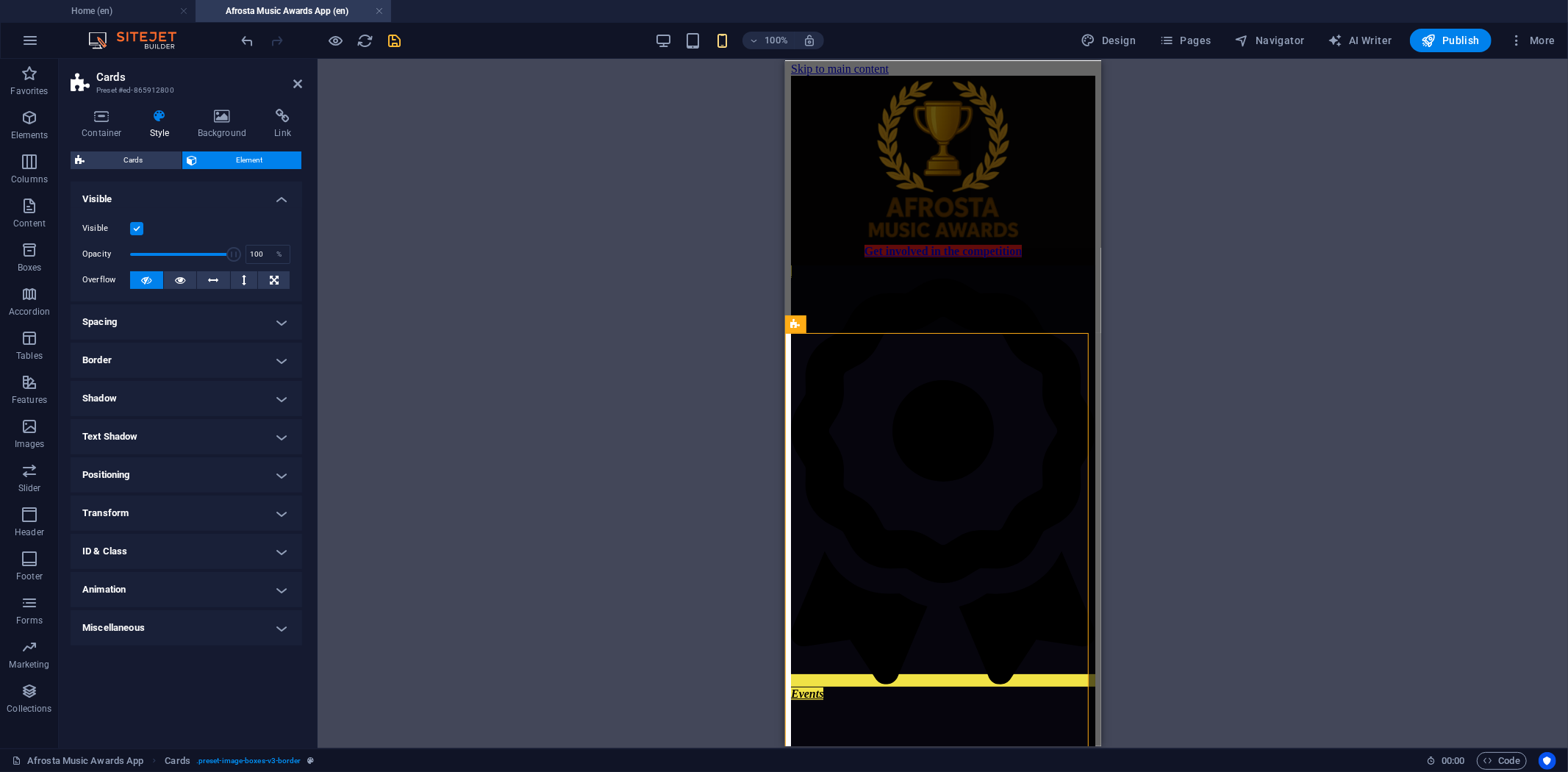
click at [280, 356] on h4 "Border" at bounding box center [186, 360] width 232 height 35
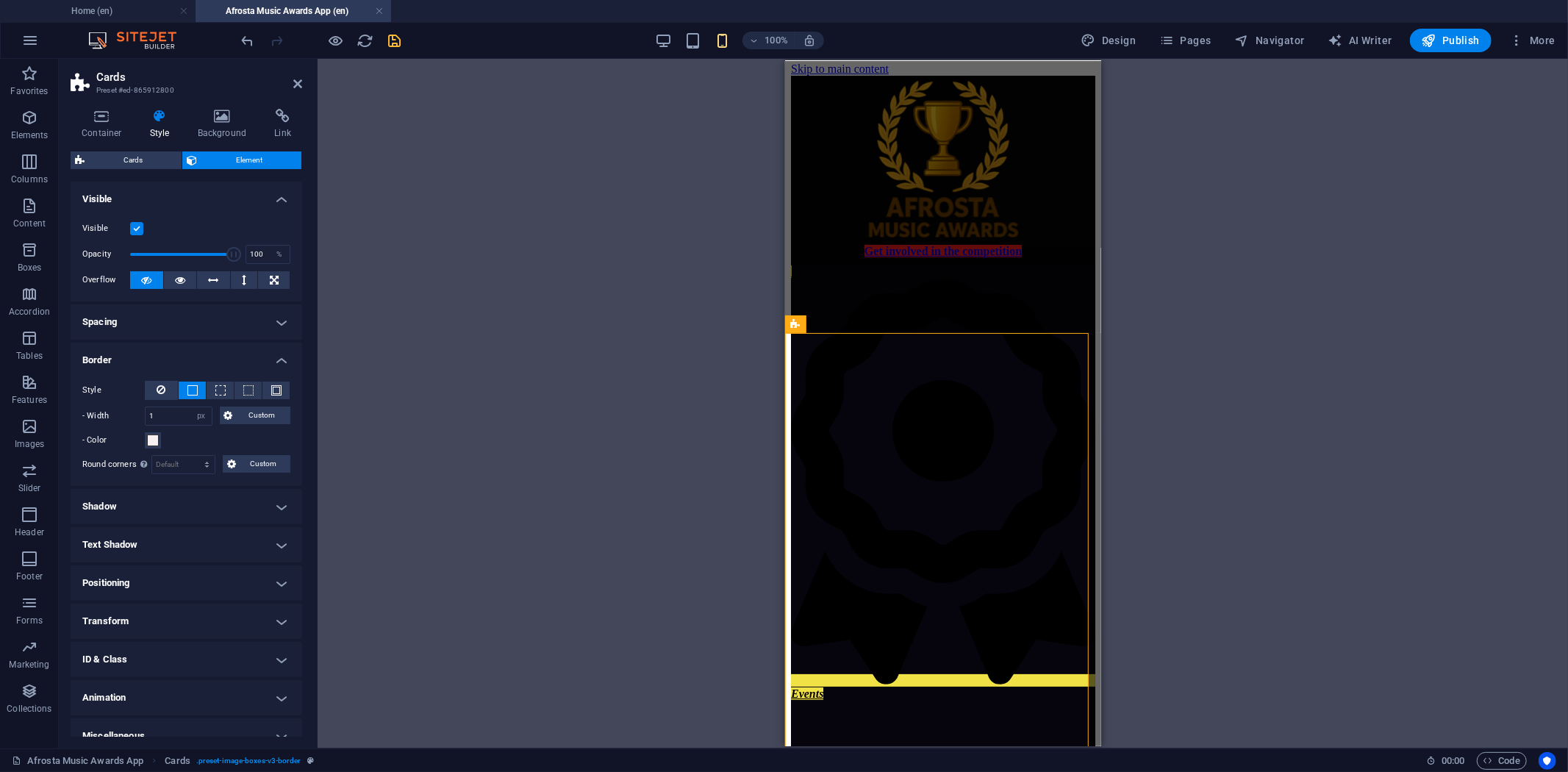
click at [154, 378] on div "Style - Width 1 auto px rem % vh vw Custom Custom 1 auto px rem % vh vw 1 auto …" at bounding box center [186, 427] width 232 height 117
click at [153, 387] on button at bounding box center [161, 390] width 33 height 19
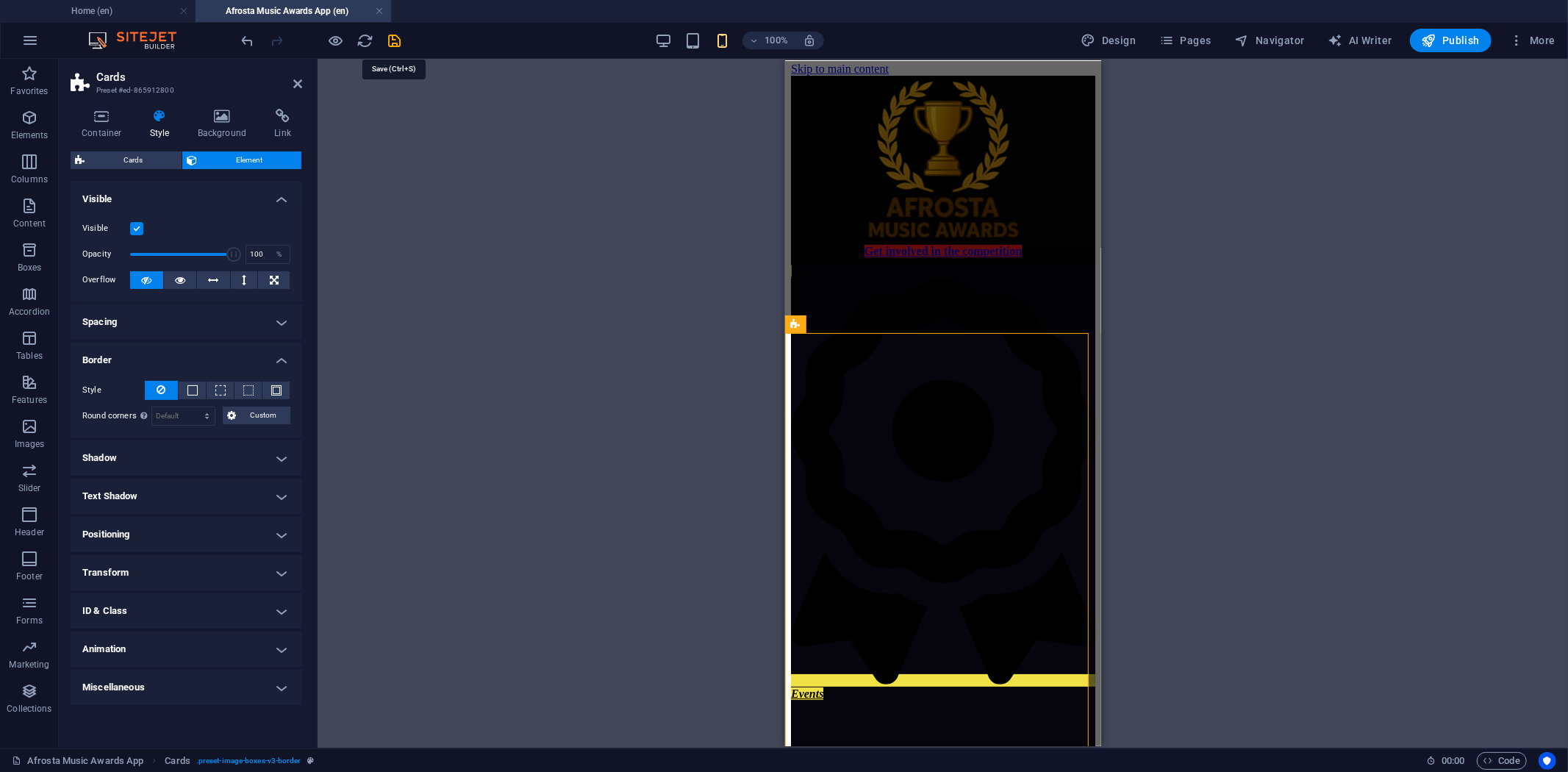
drag, startPoint x: 391, startPoint y: 37, endPoint x: 402, endPoint y: 53, distance: 19.4
click at [390, 37] on icon "save" at bounding box center [395, 41] width 17 height 17
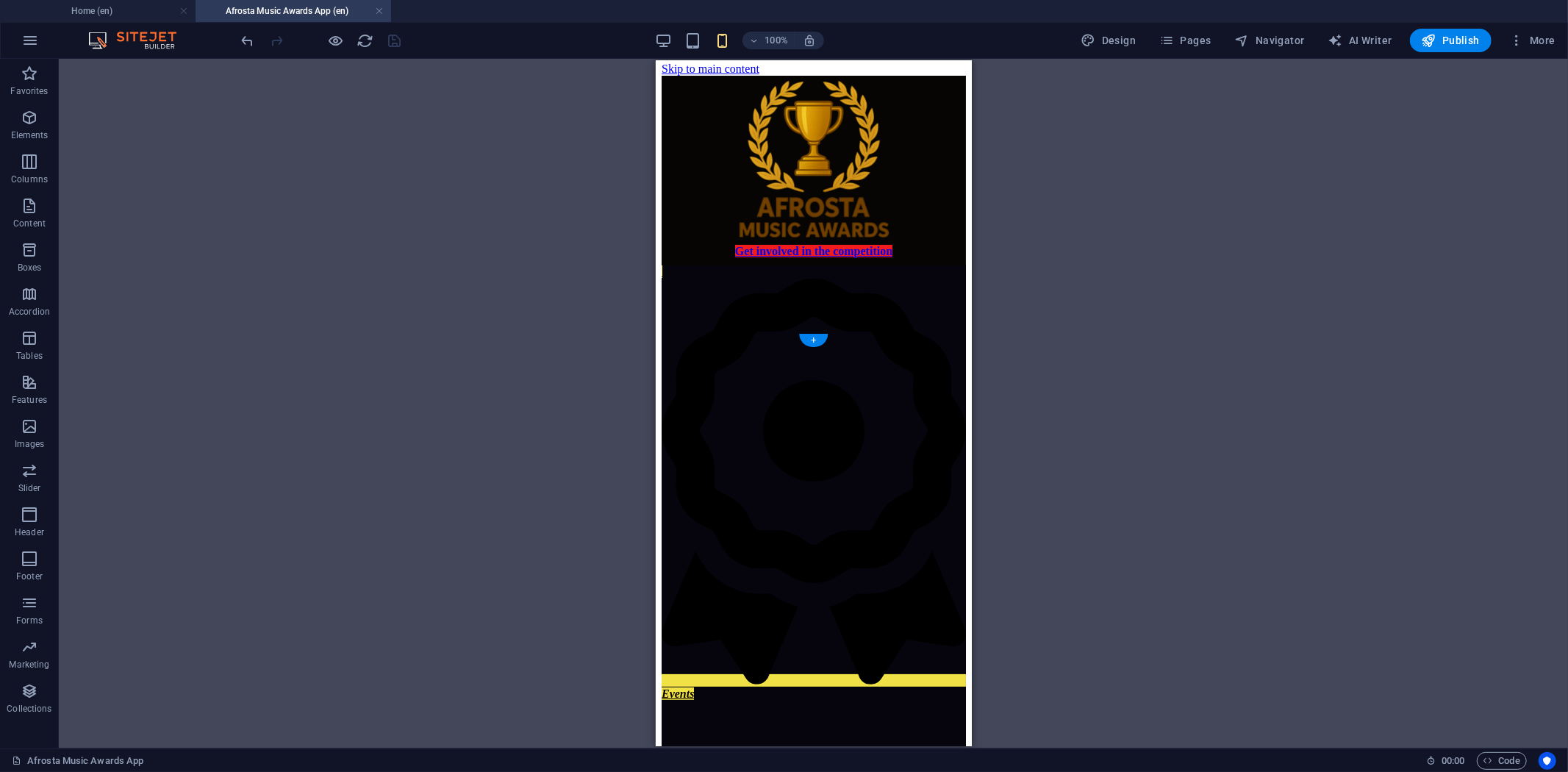
select select "px"
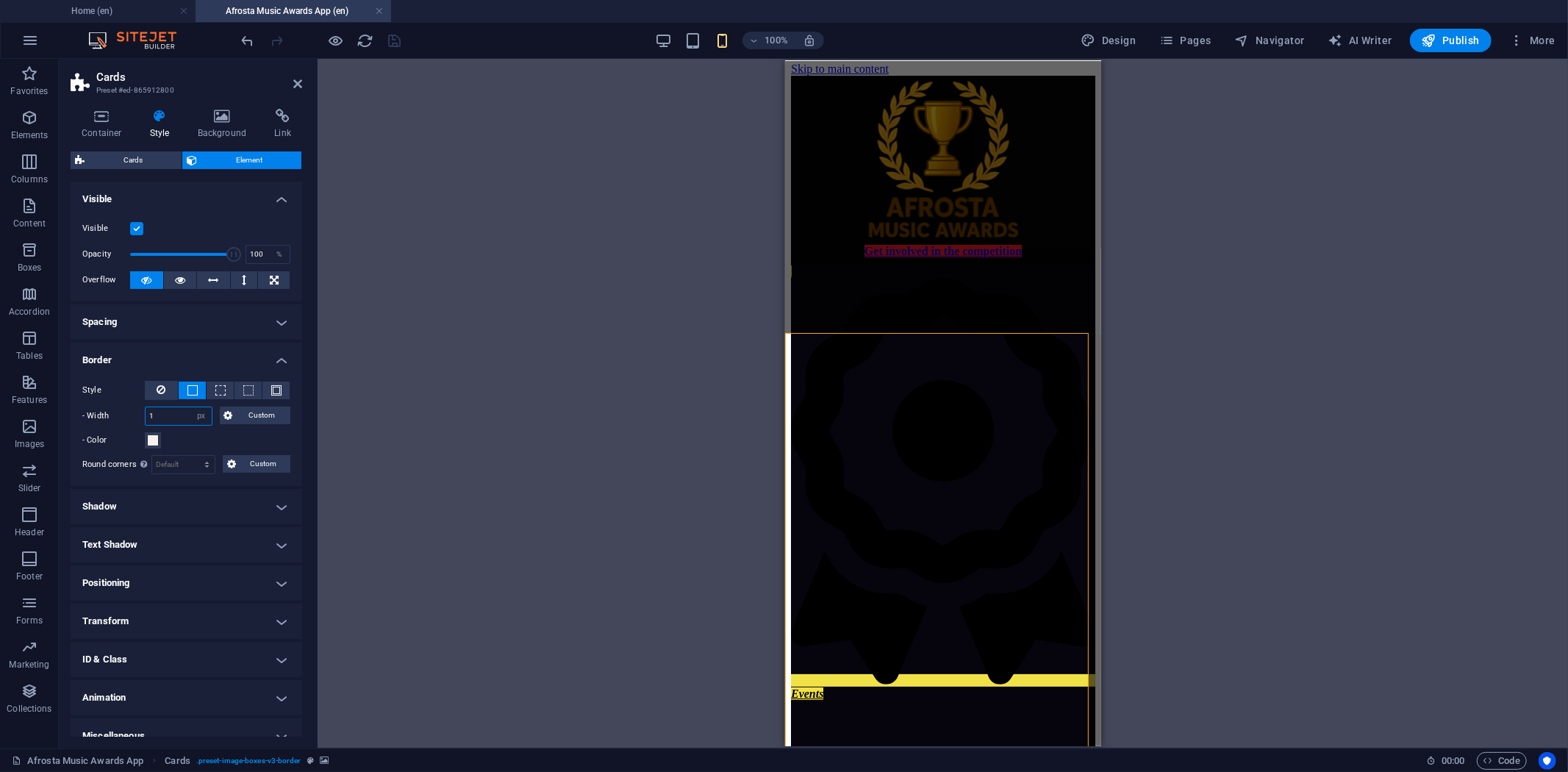
drag, startPoint x: 170, startPoint y: 414, endPoint x: 142, endPoint y: 414, distance: 28.0
click at [142, 414] on div "- Width 1 auto px rem % vh vw Custom Custom" at bounding box center [186, 416] width 208 height 19
drag, startPoint x: 171, startPoint y: 418, endPoint x: 133, endPoint y: 412, distance: 38.5
click at [133, 412] on div "- Width 5 auto px rem % vh vw Custom Custom" at bounding box center [186, 416] width 208 height 19
type input "0"
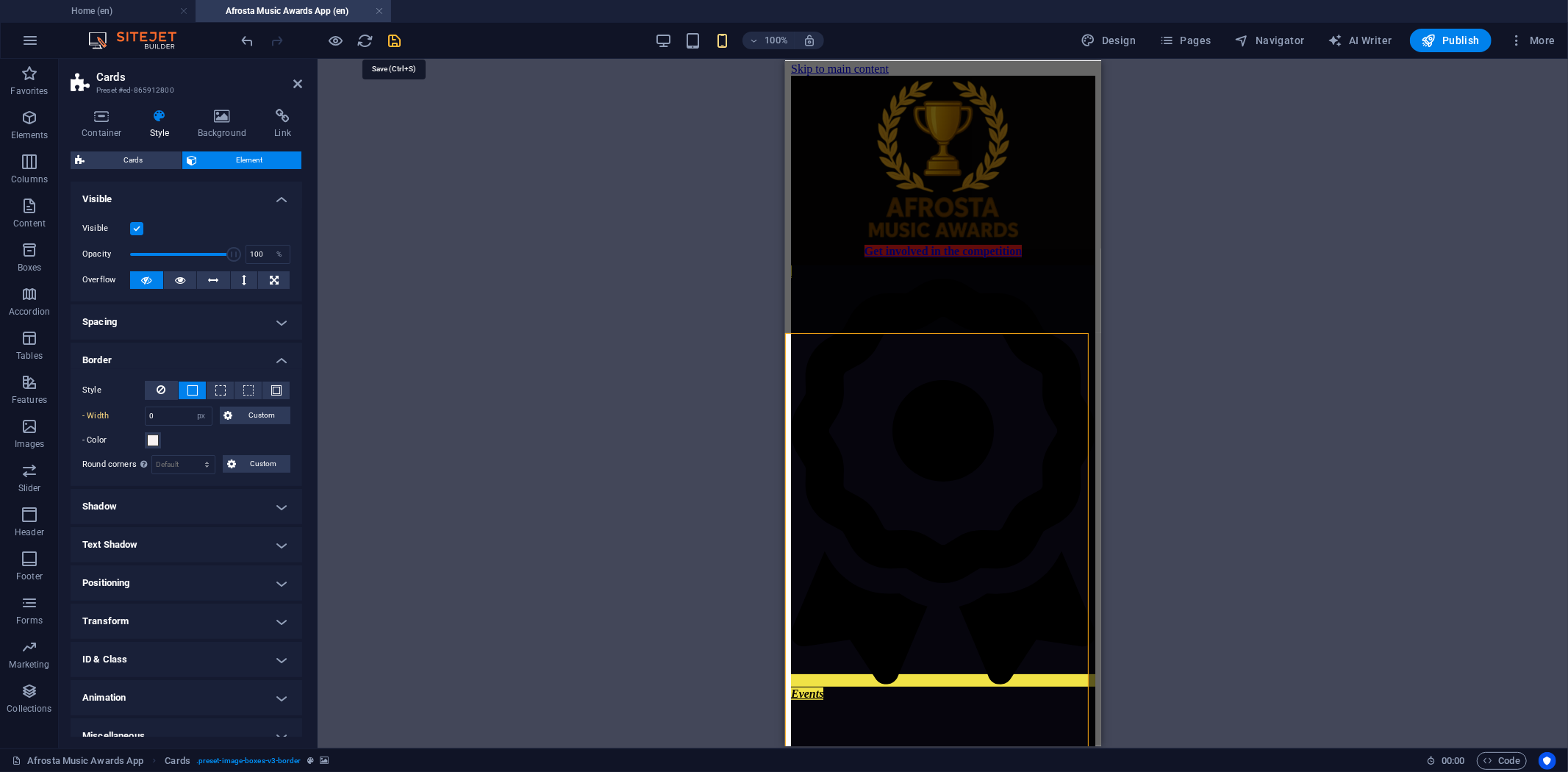
click at [403, 46] on span "save" at bounding box center [395, 41] width 18 height 17
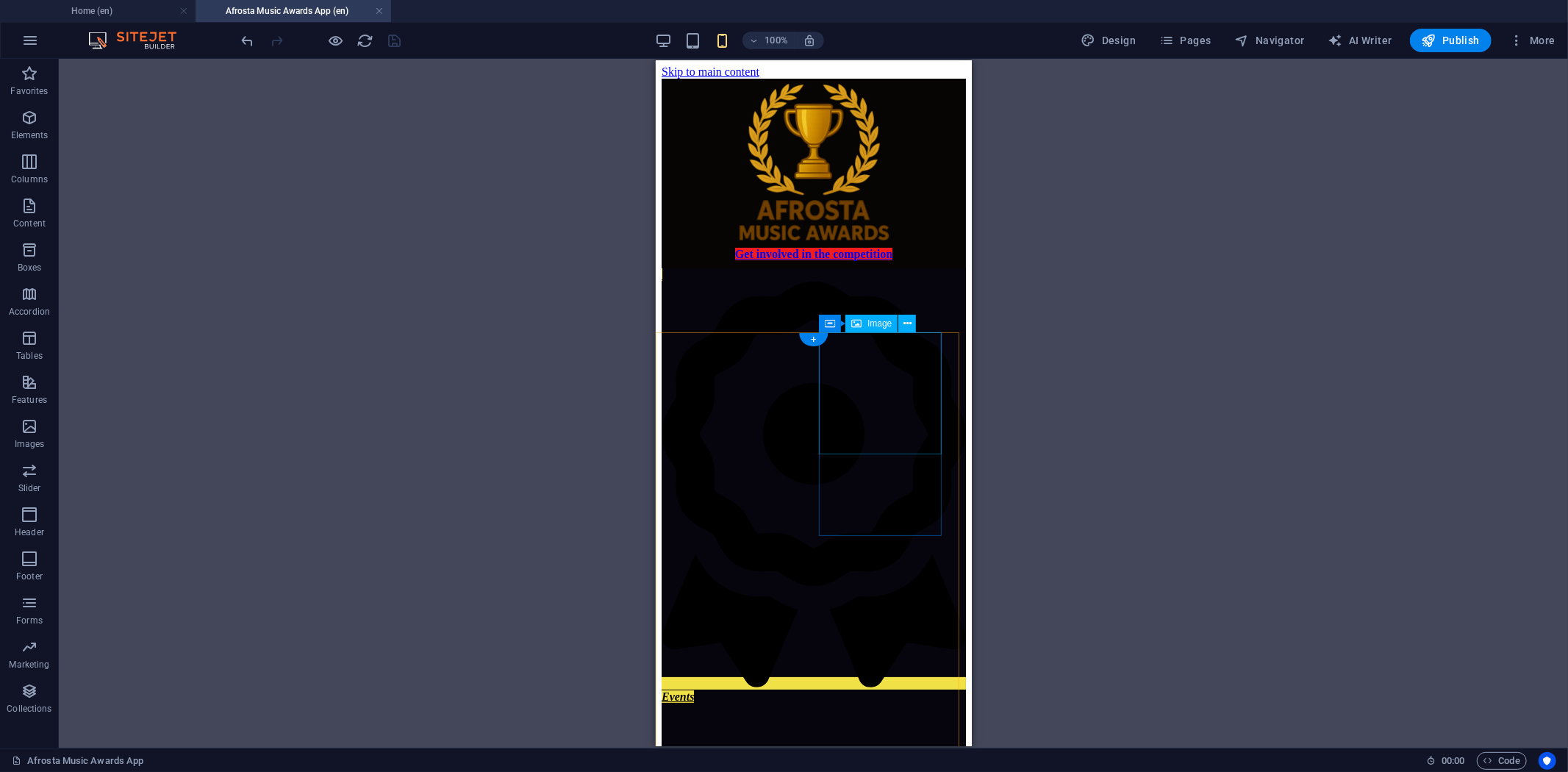
scroll to position [0, 0]
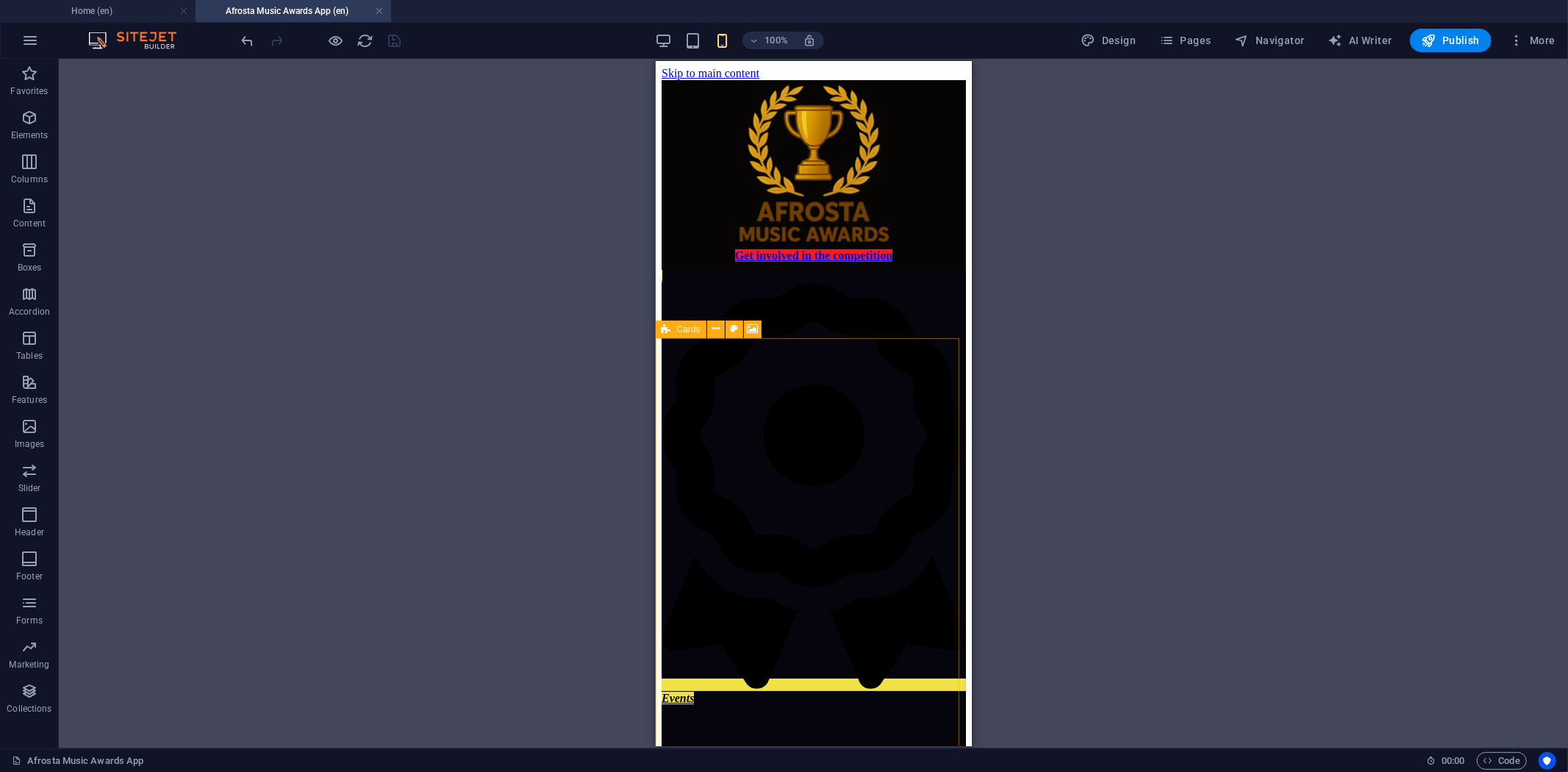
click at [688, 329] on span "Cards" at bounding box center [689, 329] width 23 height 9
select select "px"
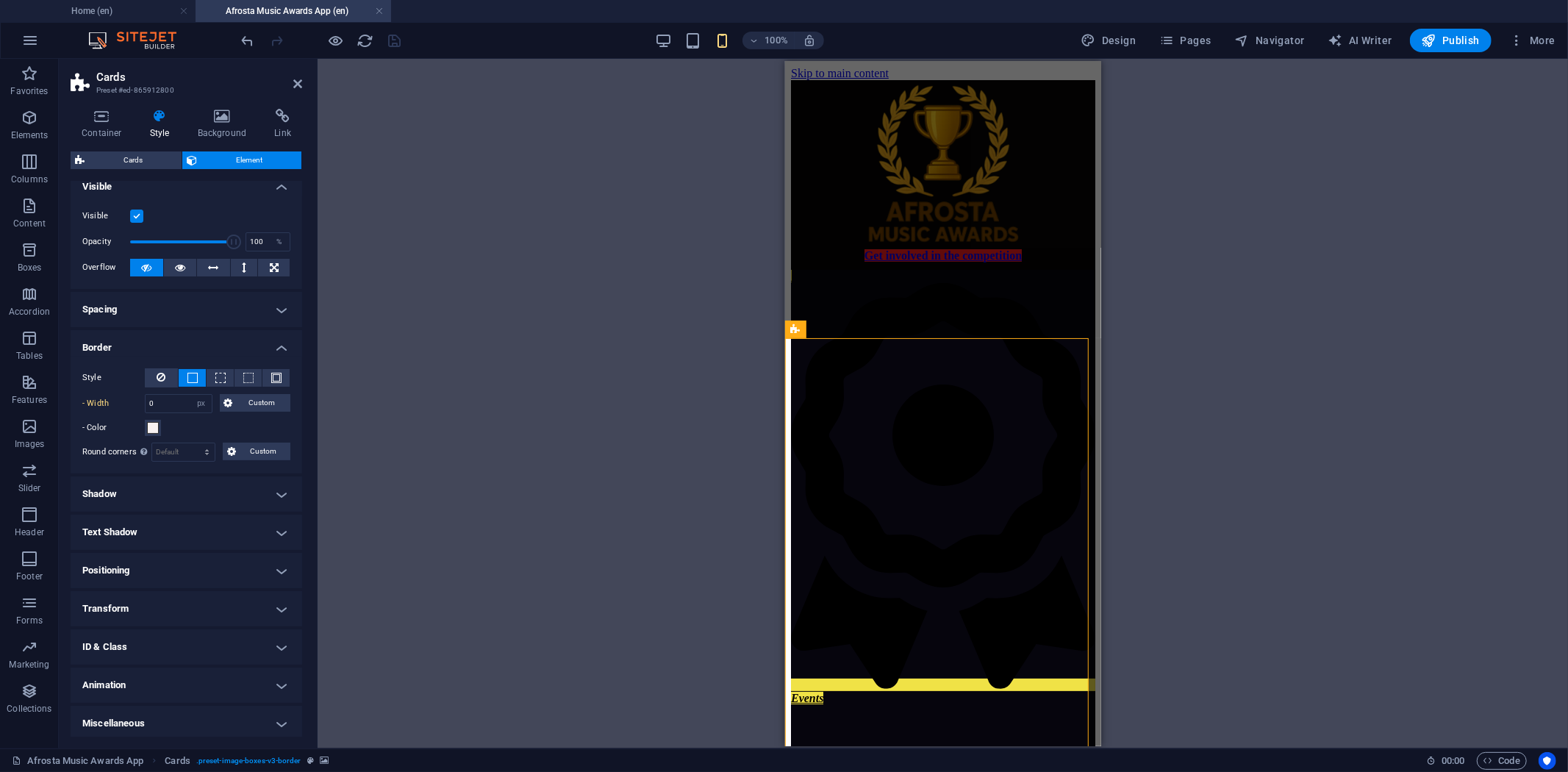
scroll to position [15, 0]
click at [272, 679] on h4 "Animation" at bounding box center [186, 682] width 232 height 35
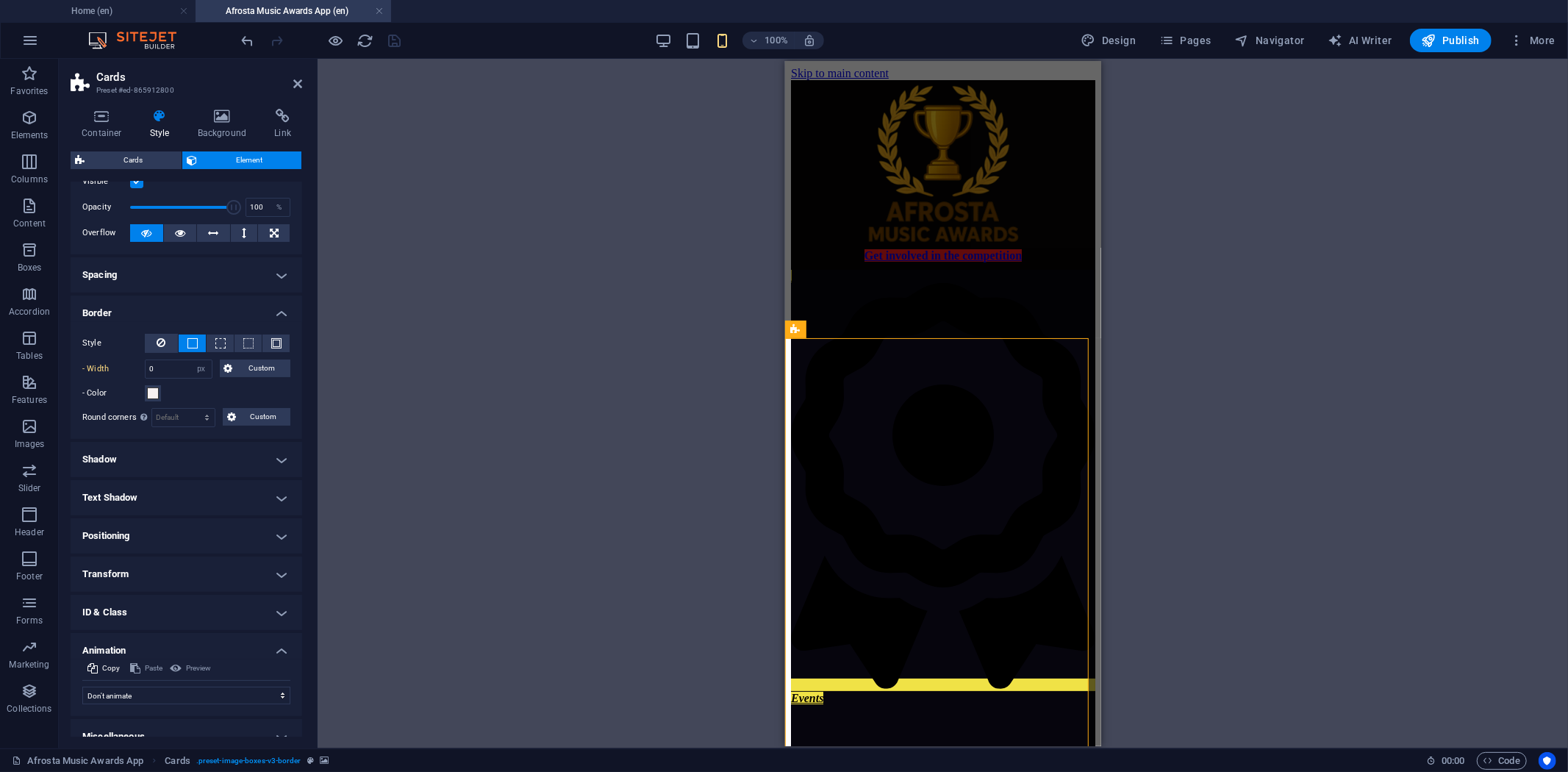
scroll to position [63, 0]
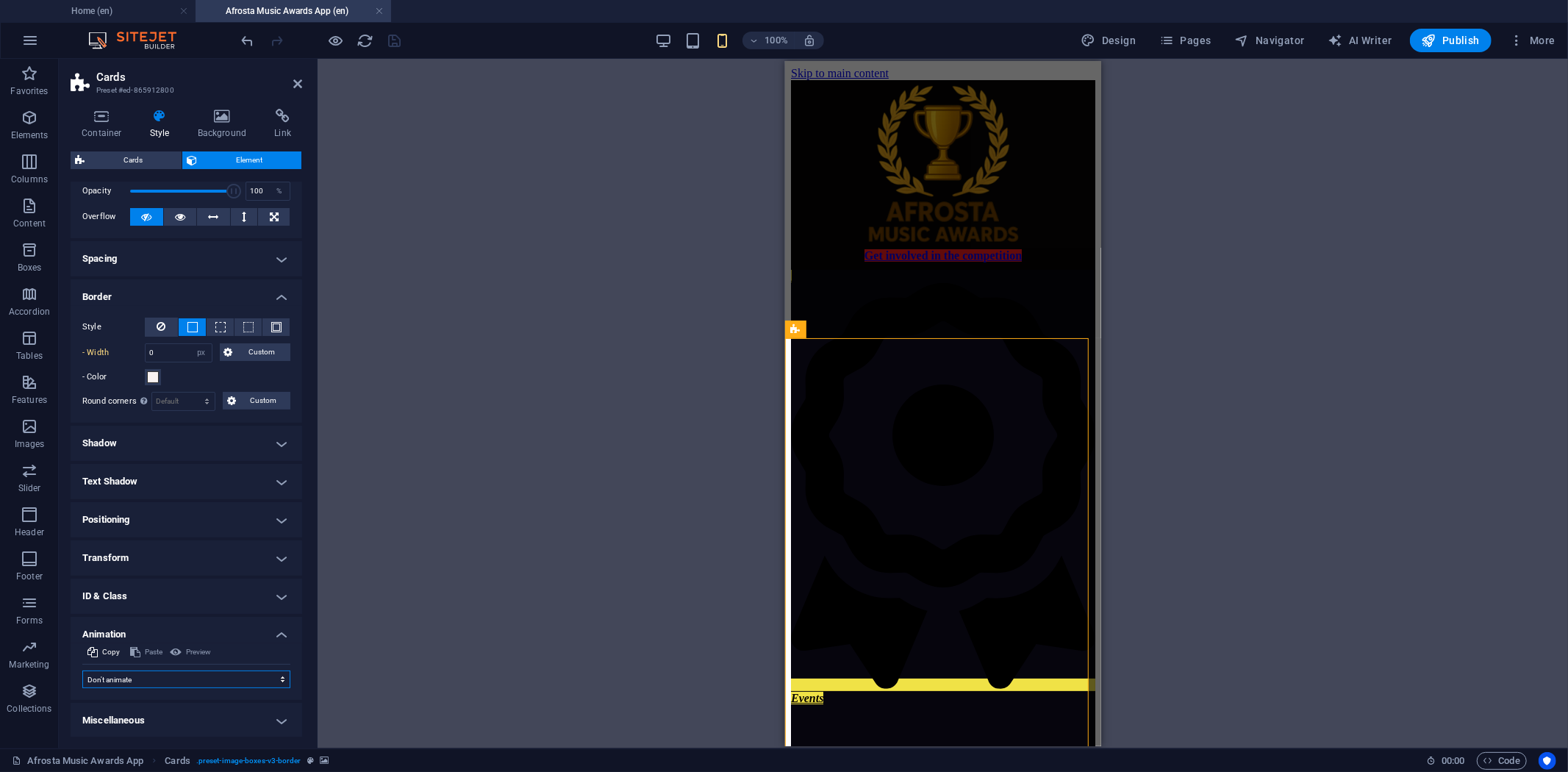
click at [268, 672] on select "Don't animate Show / Hide Slide up/down Zoom in/out Slide left to right Slide r…" at bounding box center [186, 680] width 208 height 18
select select "flash"
click at [82, 671] on select "Don't animate Show / Hide Slide up/down Zoom in/out Slide left to right Slide r…" at bounding box center [186, 680] width 208 height 18
select select "scroll"
click at [269, 676] on select "Don't animate Show / Hide Slide up/down Zoom in/out Slide left to right Slide r…" at bounding box center [186, 680] width 208 height 18
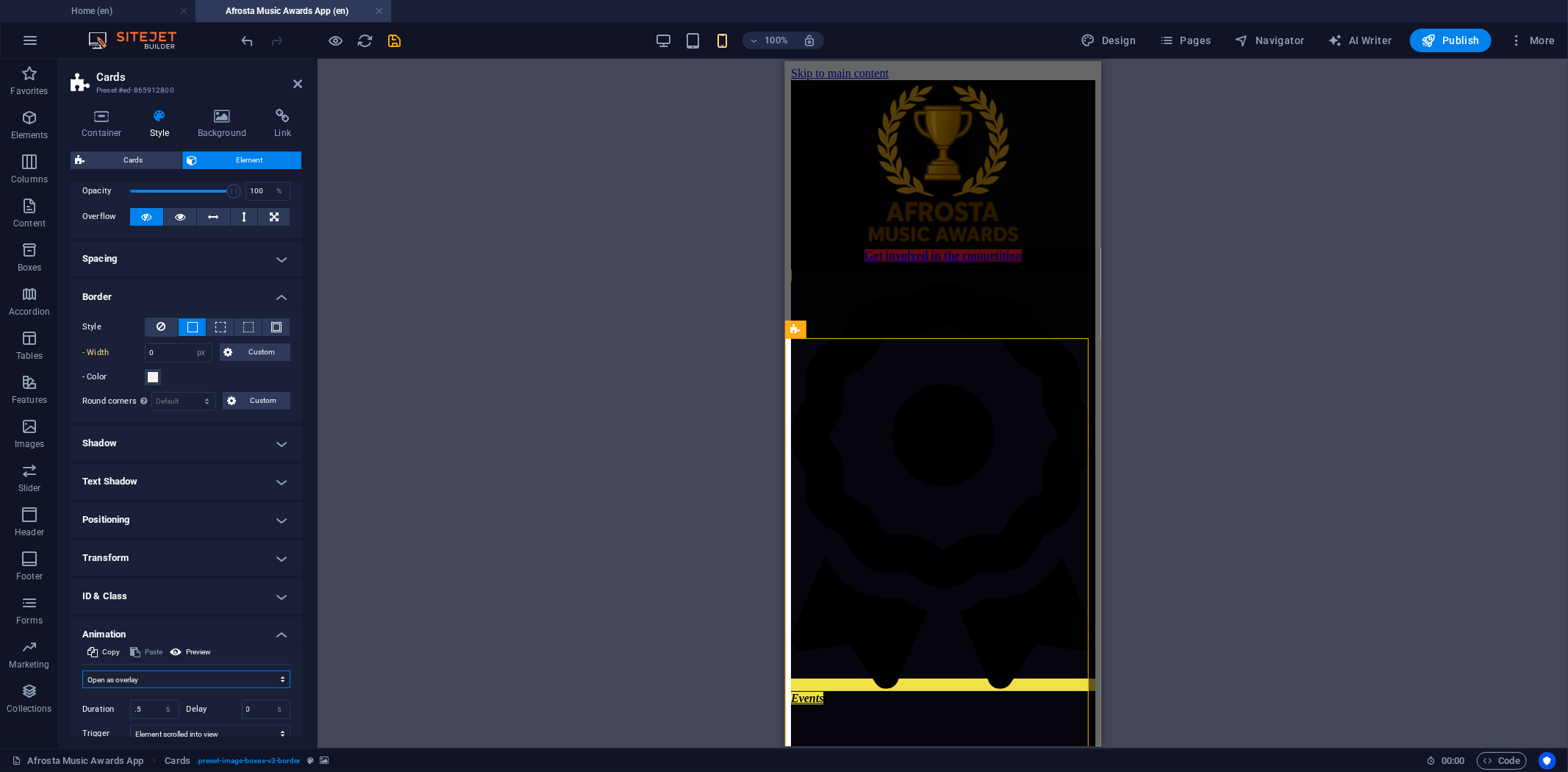
click at [82, 671] on select "Don't animate Show / Hide Slide up/down Zoom in/out Slide left to right Slide r…" at bounding box center [186, 680] width 208 height 18
click at [284, 682] on select "Don't animate Show / Hide Slide up/down Zoom in/out Slide left to right Slide r…" at bounding box center [186, 680] width 208 height 18
click at [82, 671] on select "Don't animate Show / Hide Slide up/down Zoom in/out Slide left to right Slide r…" at bounding box center [186, 680] width 208 height 18
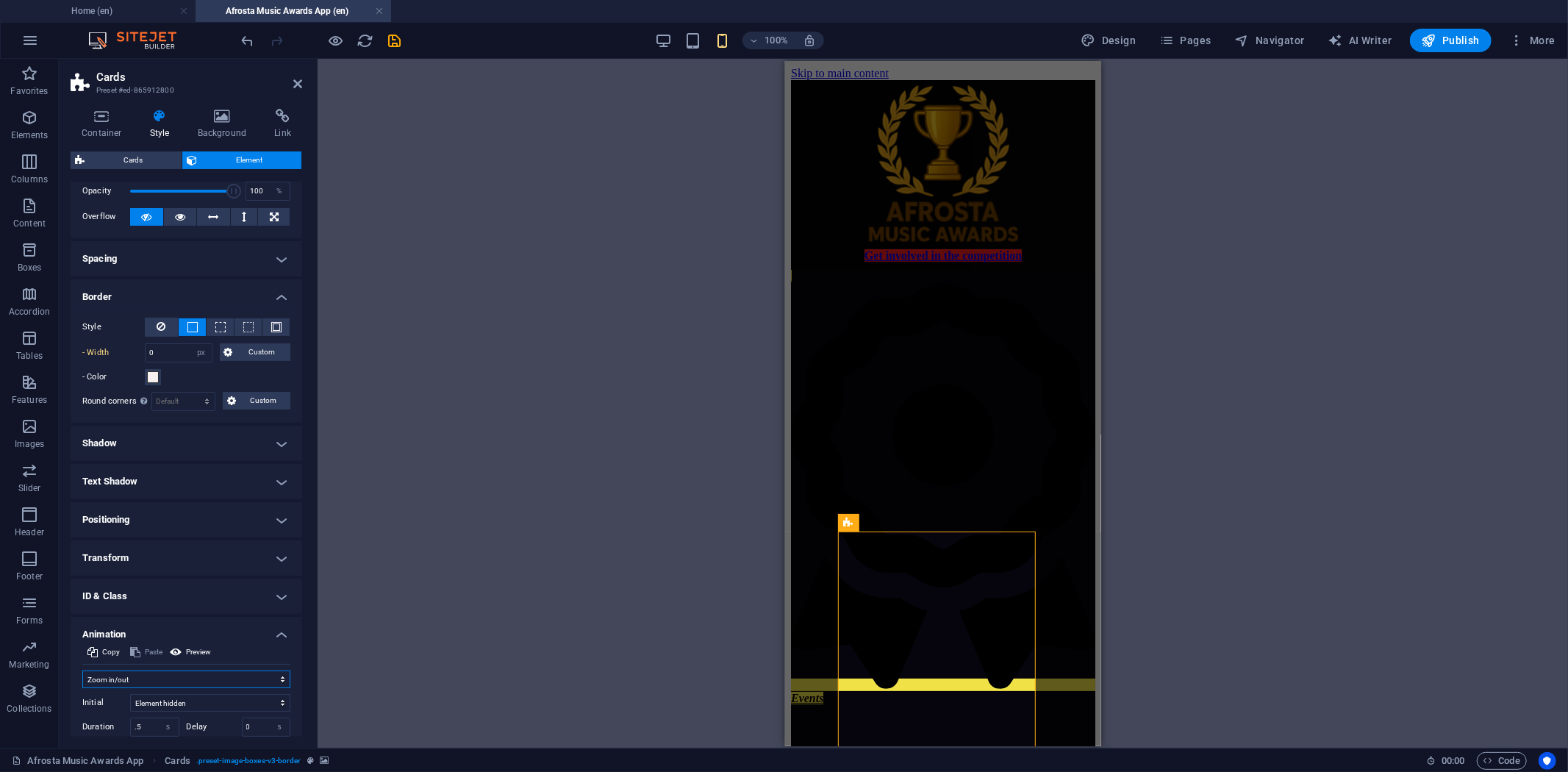
click at [269, 676] on select "Don't animate Show / Hide Slide up/down Zoom in/out Slide left to right Slide r…" at bounding box center [186, 680] width 208 height 18
click at [82, 671] on select "Don't animate Show / Hide Slide up/down Zoom in/out Slide left to right Slide r…" at bounding box center [186, 680] width 208 height 18
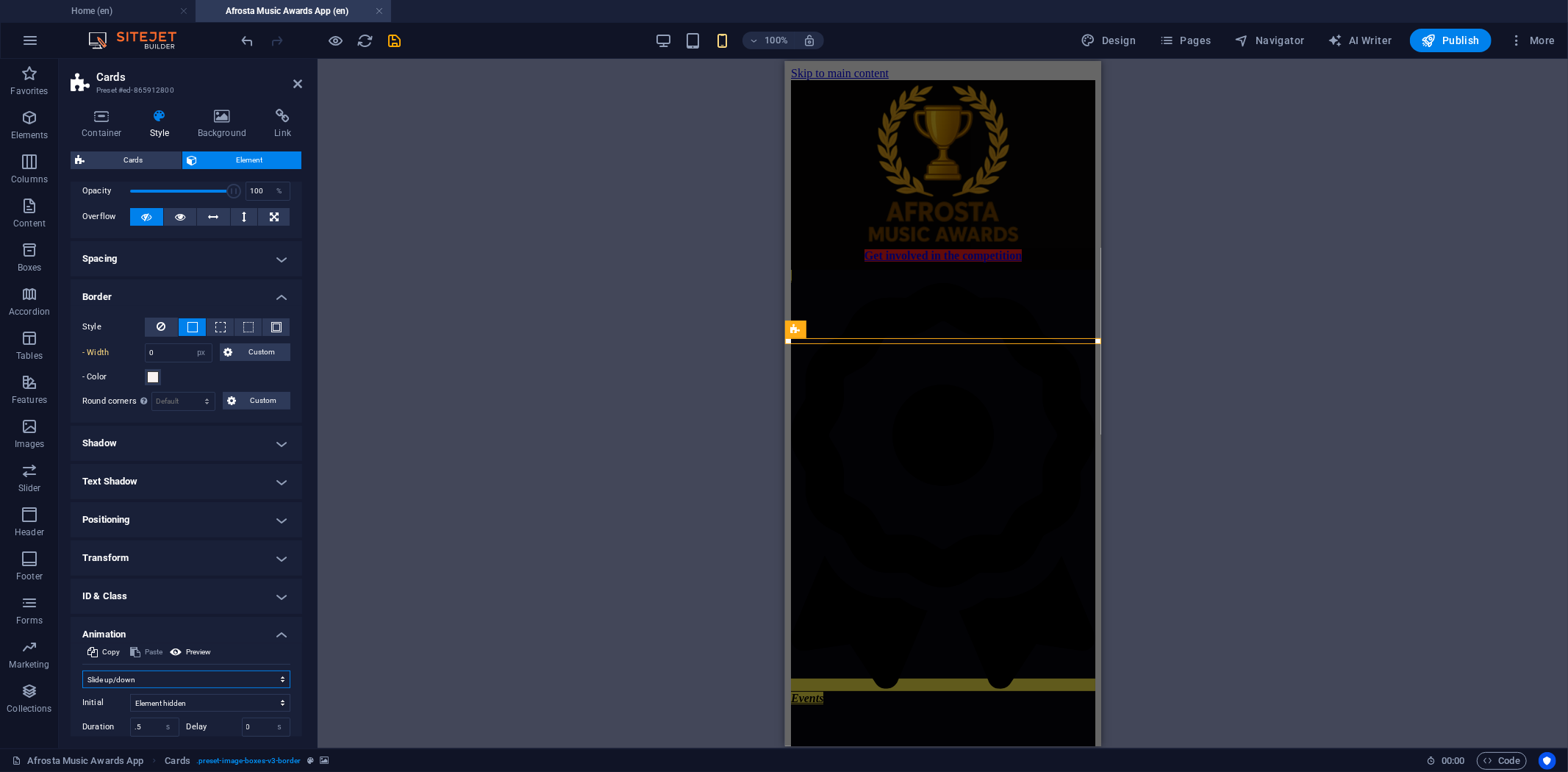
click at [273, 676] on select "Don't animate Show / Hide Slide up/down Zoom in/out Slide left to right Slide r…" at bounding box center [186, 680] width 208 height 18
click at [82, 671] on select "Don't animate Show / Hide Slide up/down Zoom in/out Slide left to right Slide r…" at bounding box center [186, 680] width 208 height 18
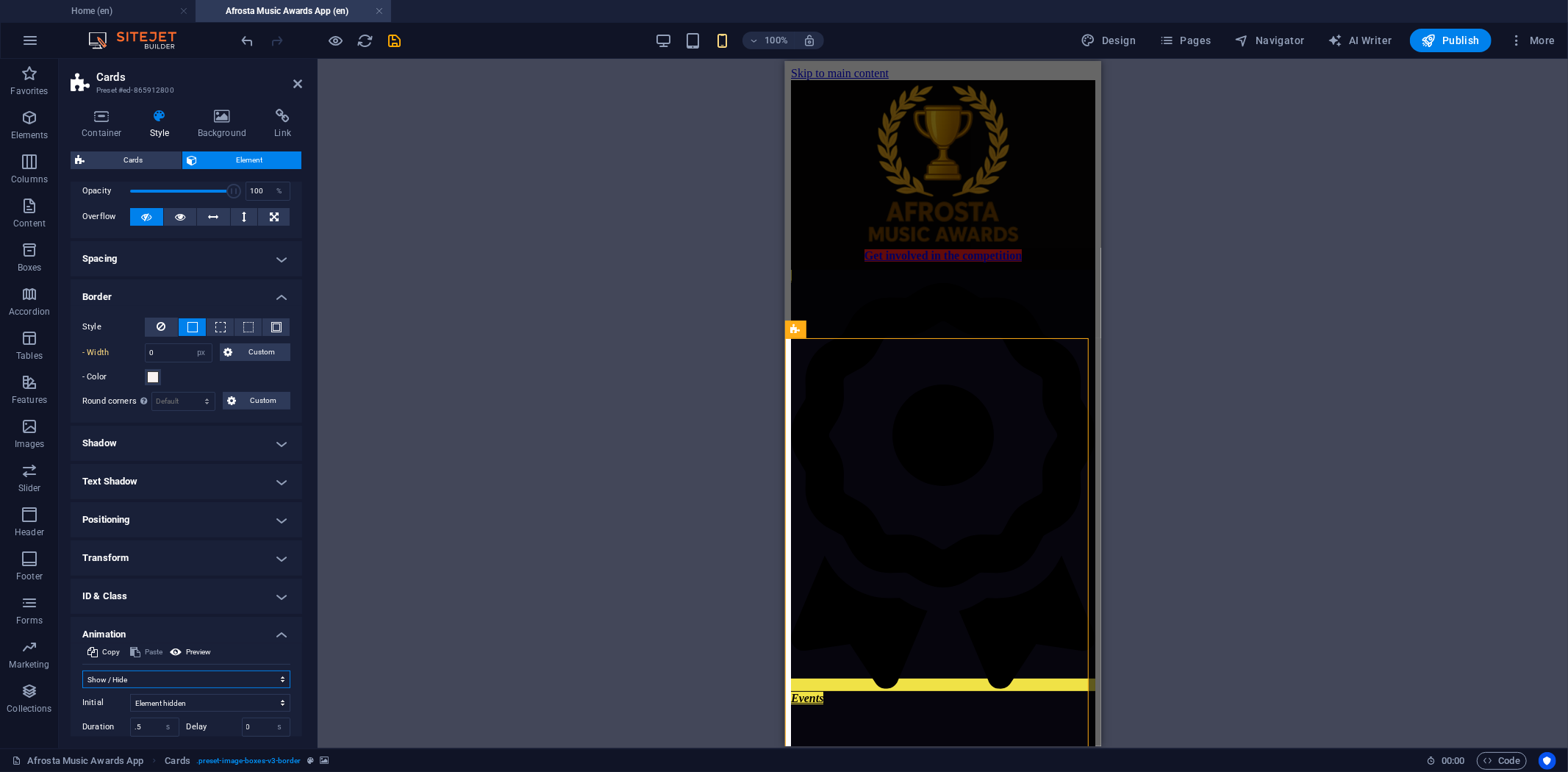
click at [274, 680] on select "Don't animate Show / Hide Slide up/down Zoom in/out Slide left to right Slide r…" at bounding box center [186, 680] width 208 height 18
click at [82, 671] on select "Don't animate Show / Hide Slide up/down Zoom in/out Slide left to right Slide r…" at bounding box center [186, 680] width 208 height 18
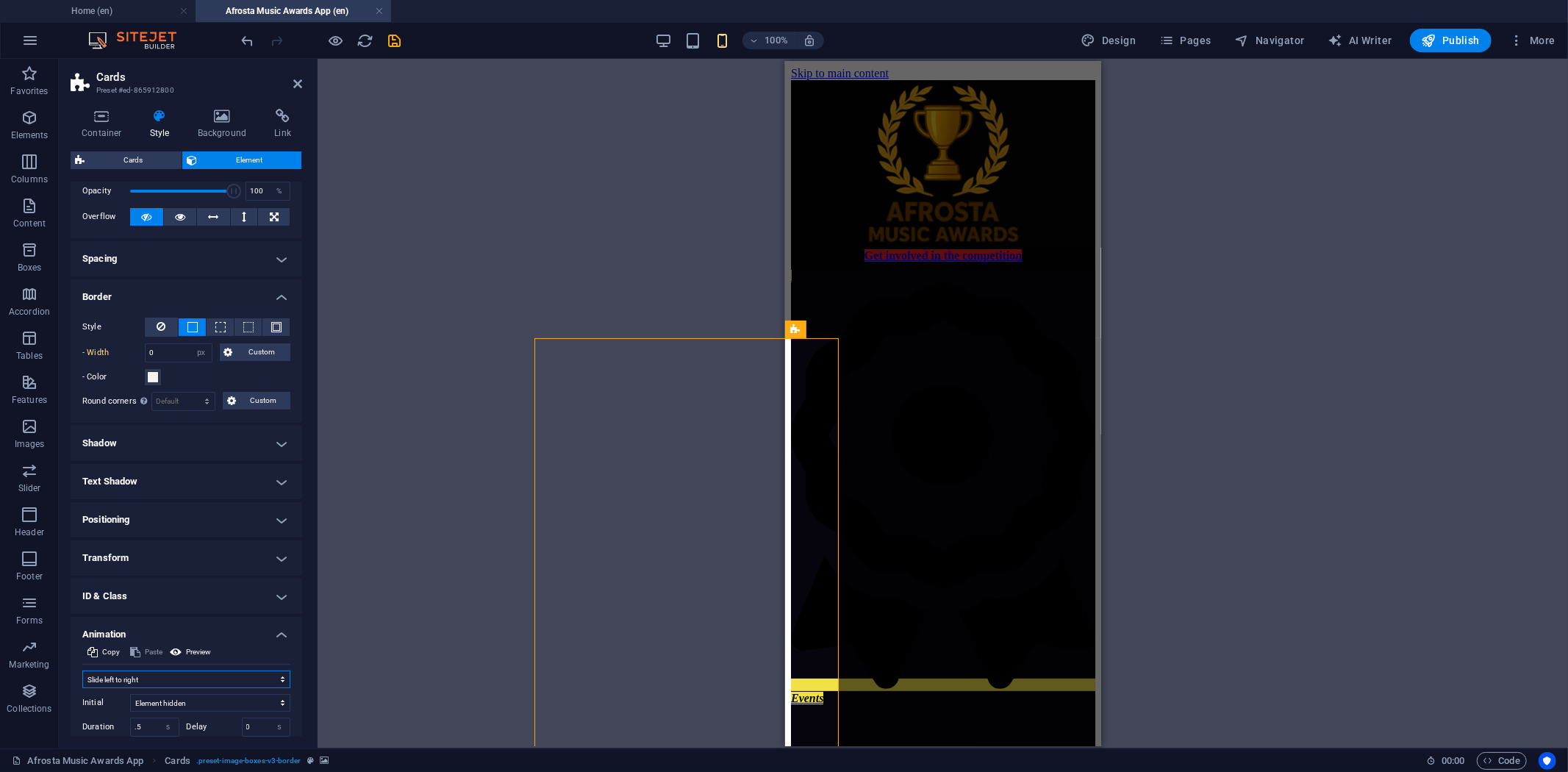
click at [273, 679] on select "Don't animate Show / Hide Slide up/down Zoom in/out Slide left to right Slide r…" at bounding box center [186, 680] width 208 height 18
select select "move-top-to-bottom"
click at [82, 671] on select "Don't animate Show / Hide Slide up/down Zoom in/out Slide left to right Slide r…" at bounding box center [186, 680] width 208 height 18
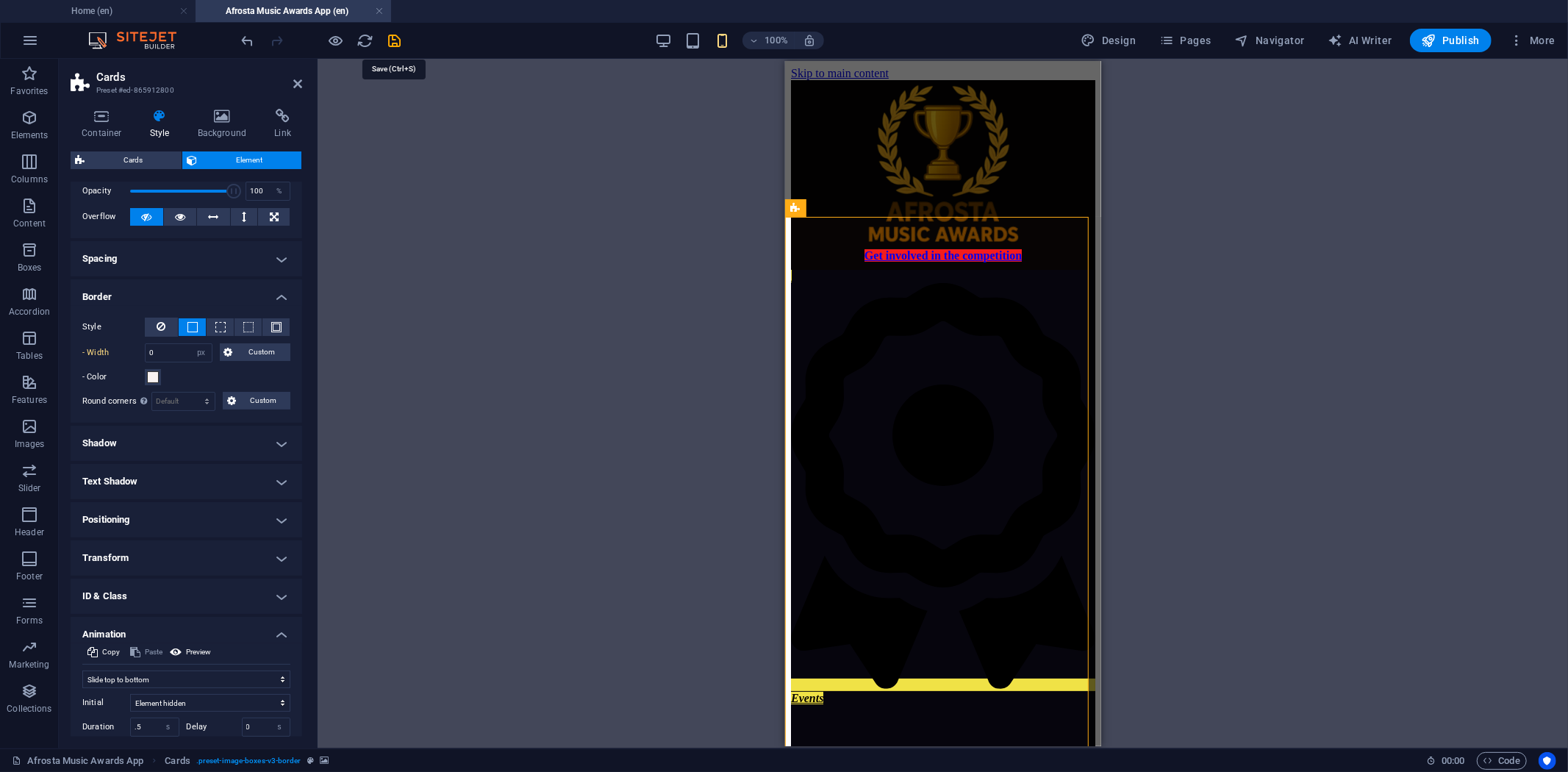
click at [400, 33] on icon "save" at bounding box center [395, 41] width 17 height 17
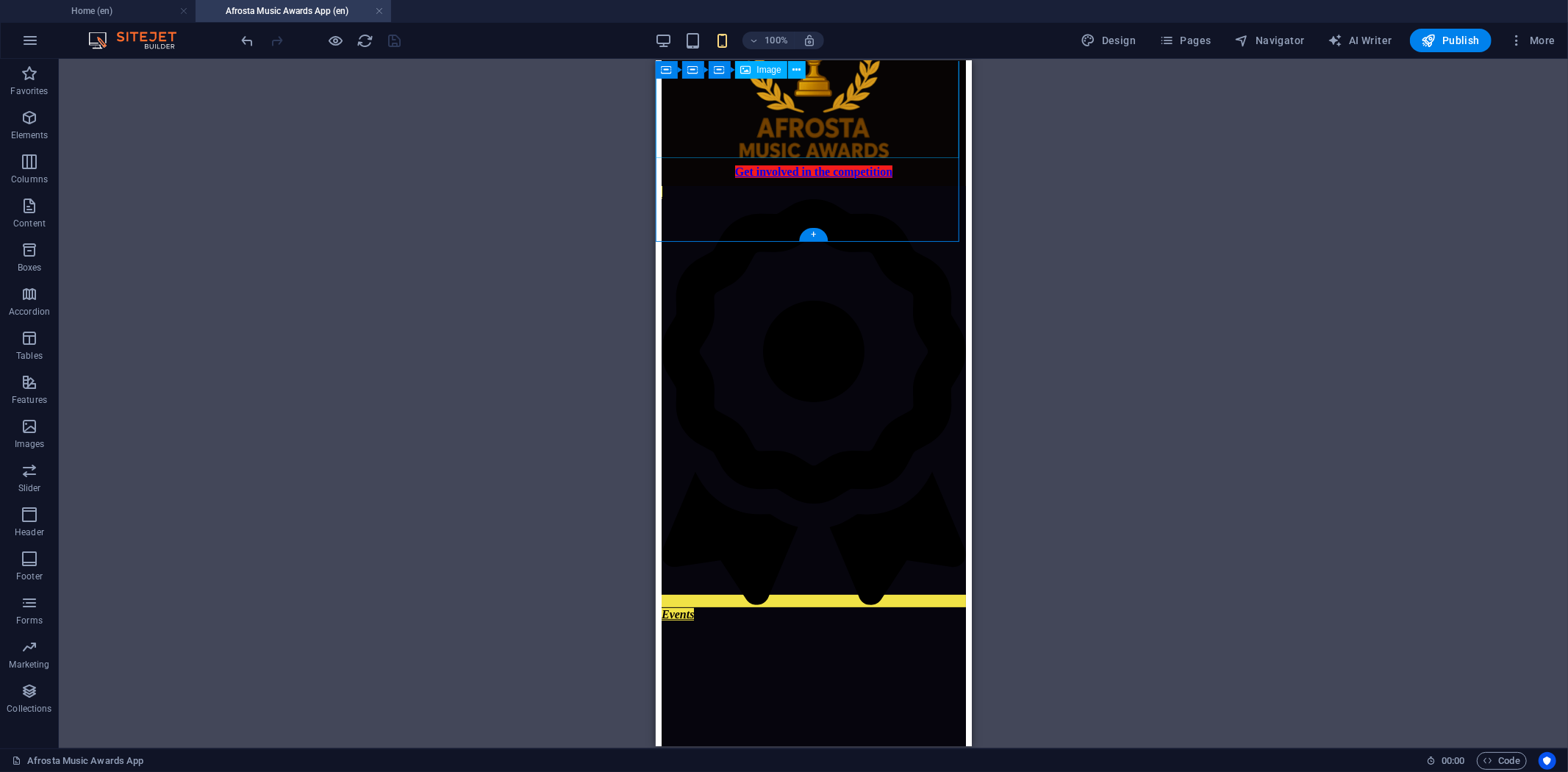
scroll to position [0, 0]
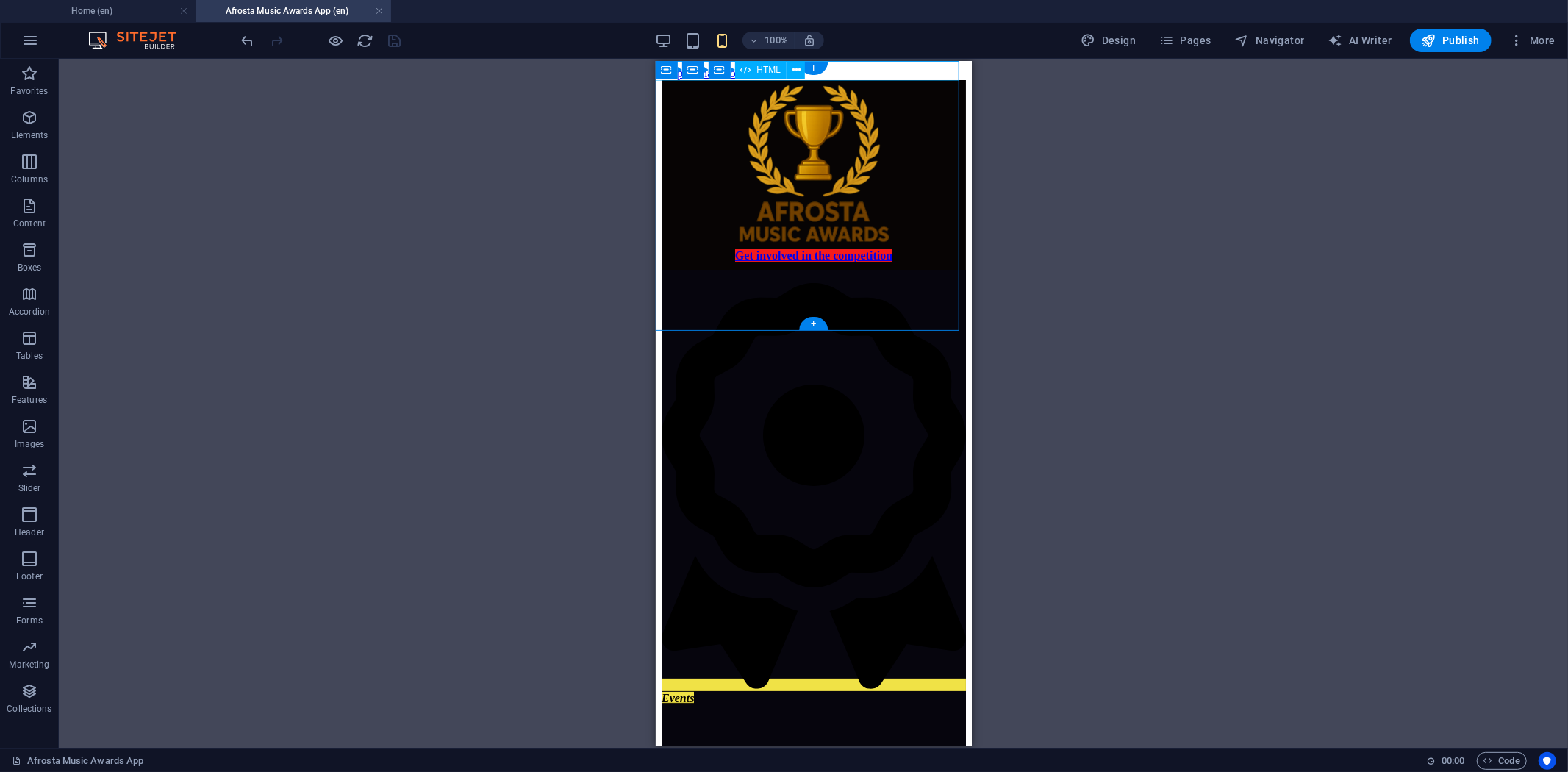
click at [876, 79] on div at bounding box center [813, 79] width 305 height 0
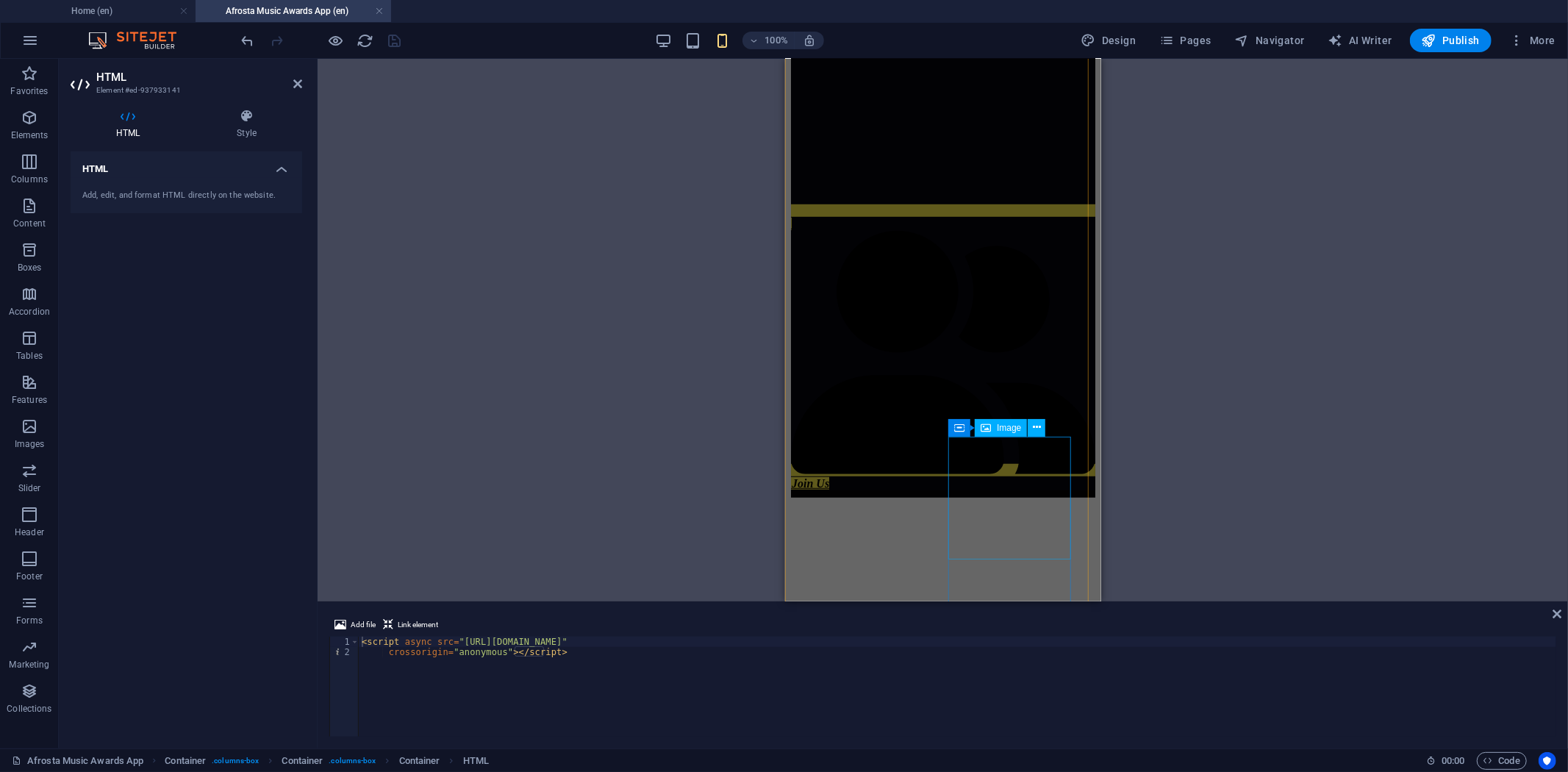
scroll to position [886, 0]
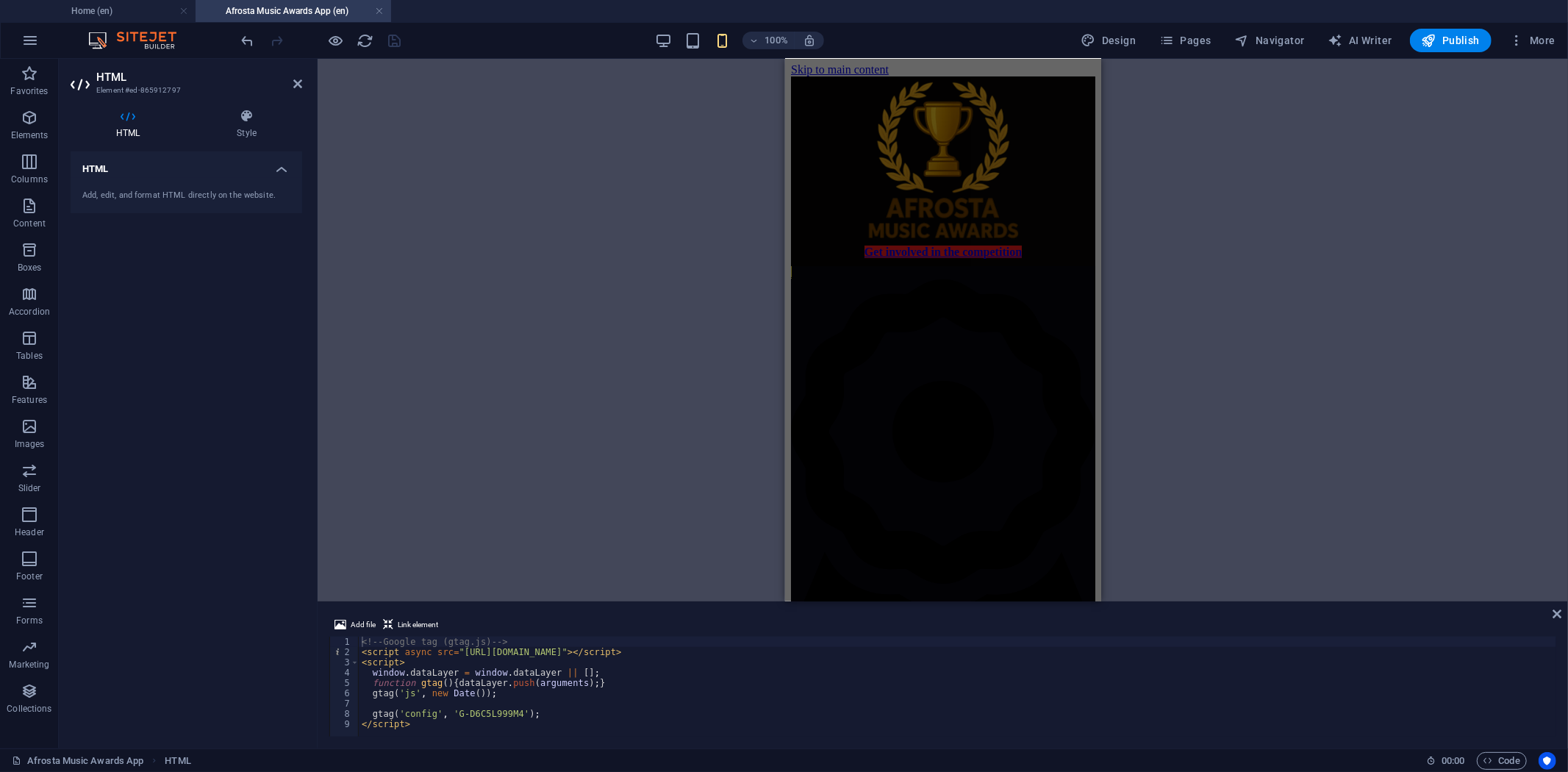
scroll to position [0, 0]
click at [713, 106] on div "H4 Cards Container H4 Container H4 Container H4 Container HTML Container Image …" at bounding box center [942, 330] width 1251 height 543
click at [714, 106] on div "H4 Cards Container H4 Container H4 Container H4 Container HTML Container Image …" at bounding box center [942, 330] width 1251 height 543
click at [986, 78] on div at bounding box center [943, 78] width 305 height 0
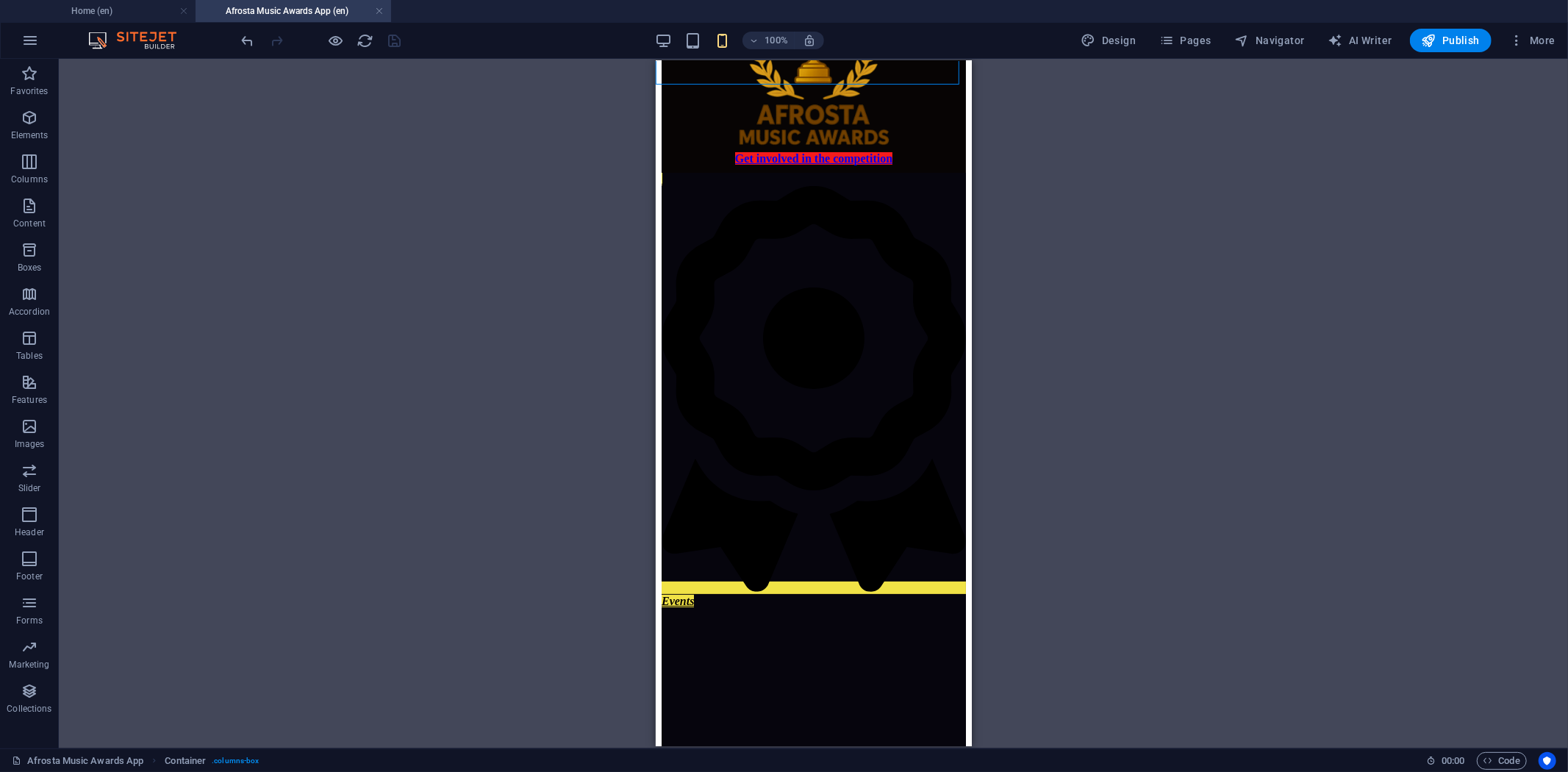
scroll to position [245, 0]
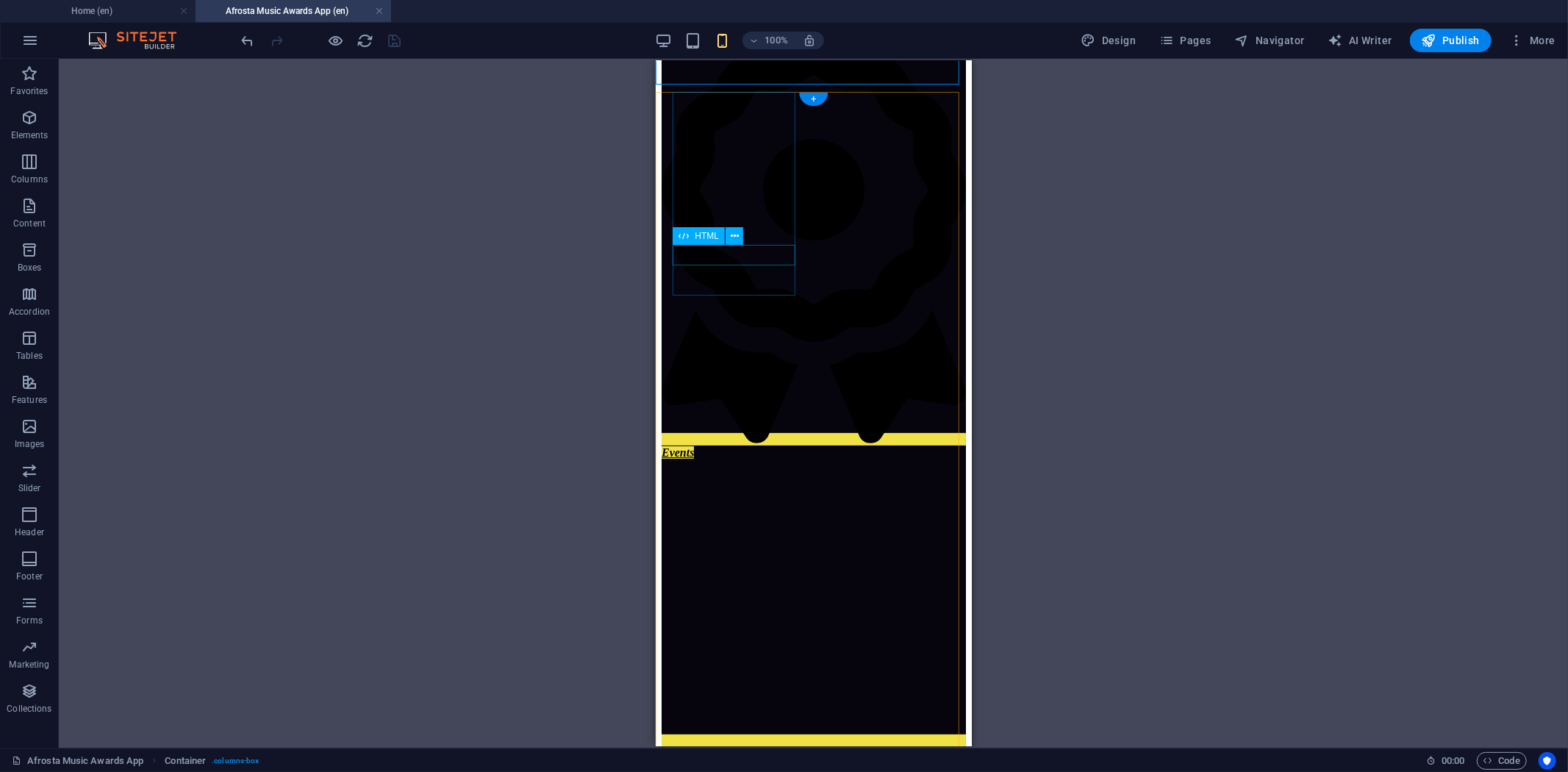
drag, startPoint x: 1326, startPoint y: 127, endPoint x: 773, endPoint y: 216, distance: 560.1
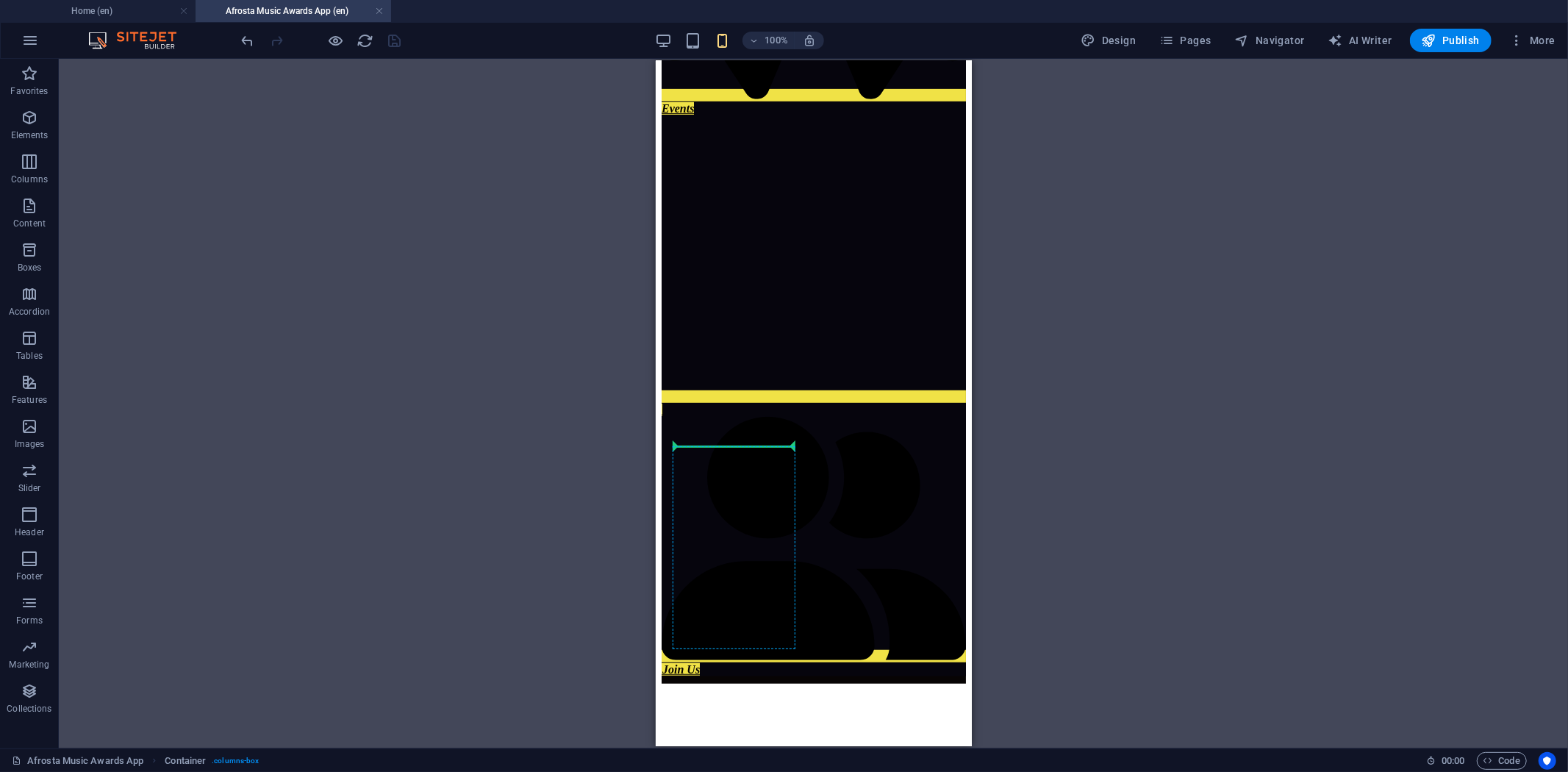
scroll to position [743, 0]
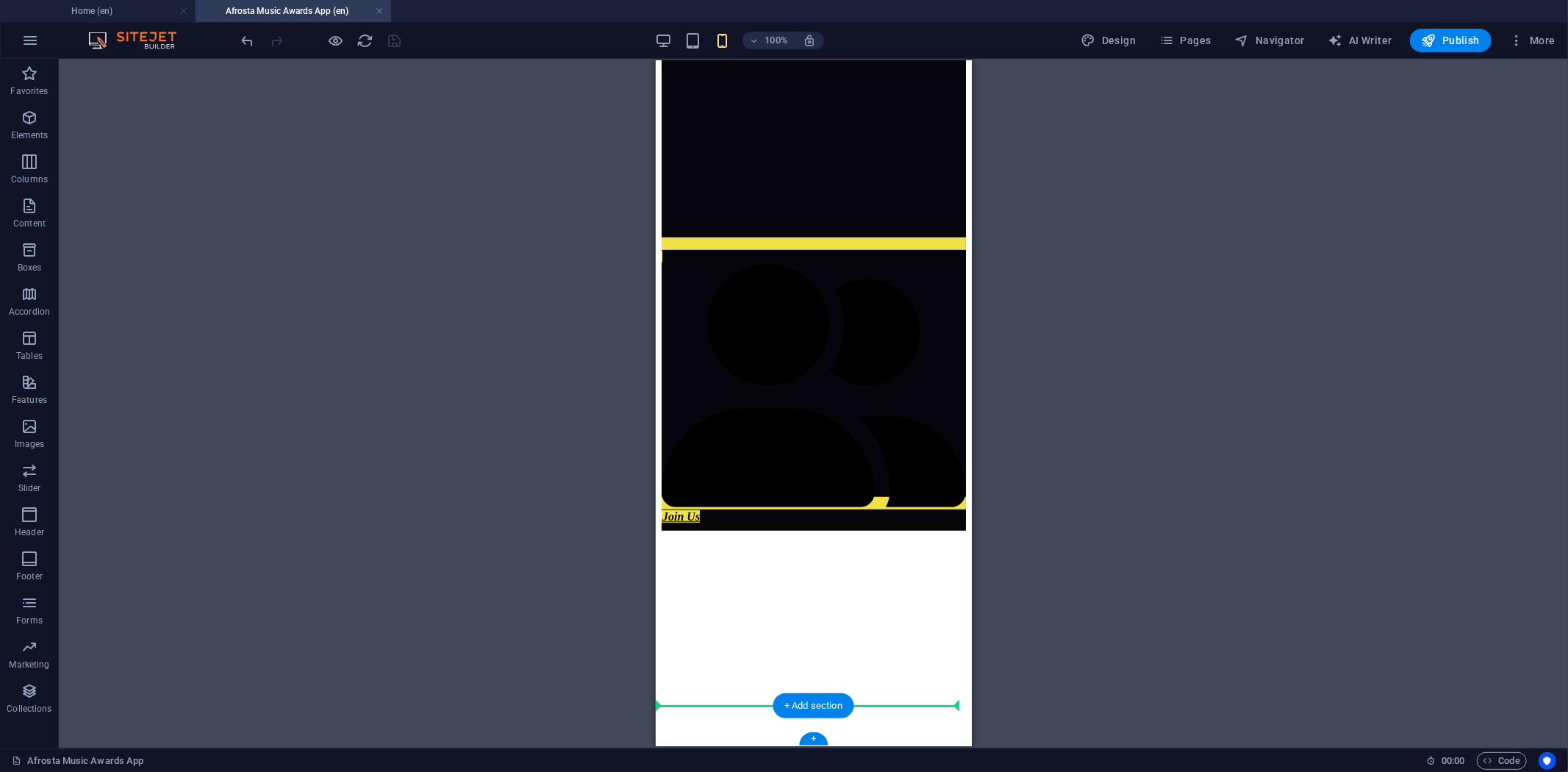
drag, startPoint x: 1351, startPoint y: 129, endPoint x: 739, endPoint y: 720, distance: 850.8
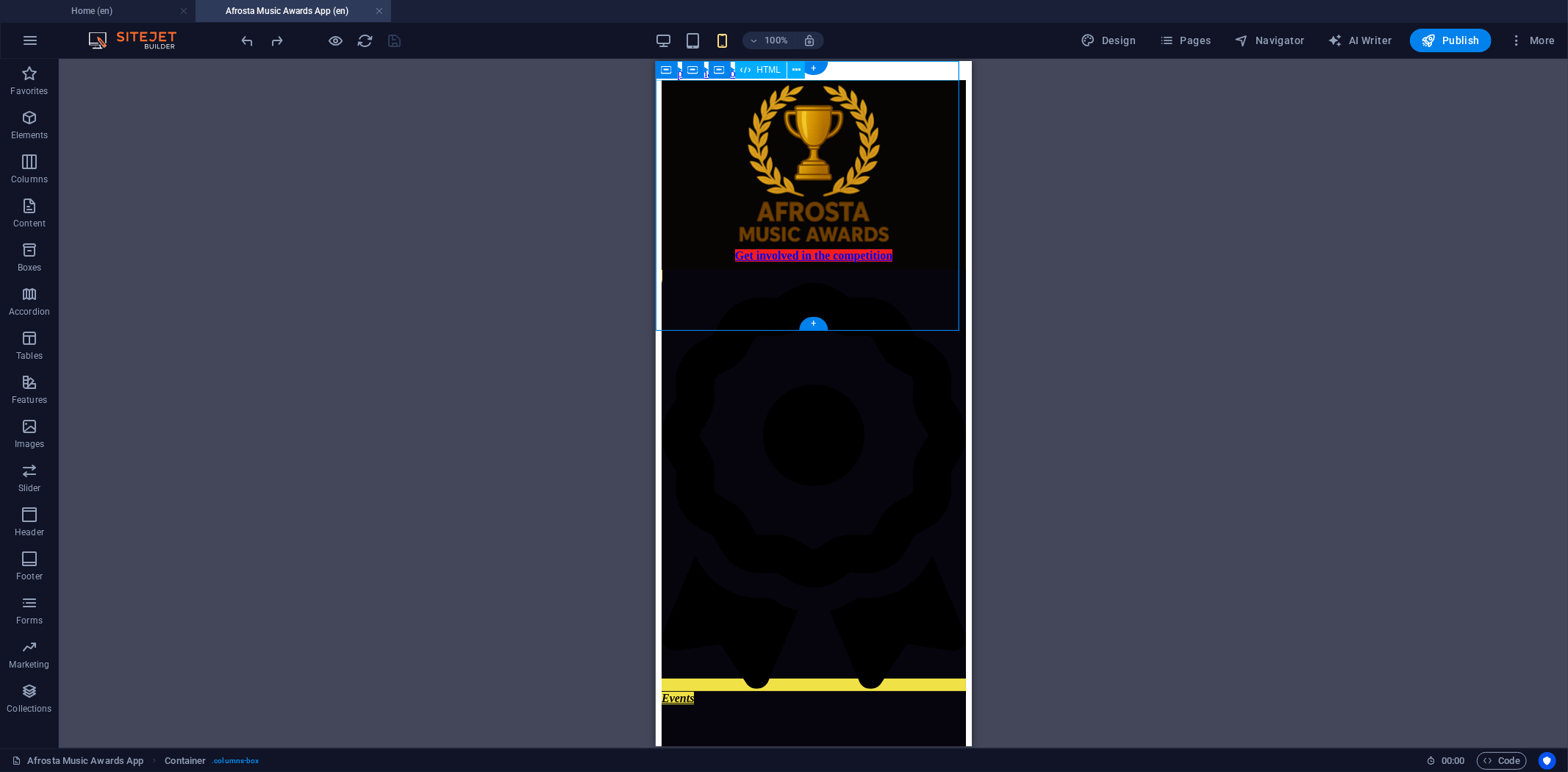
click at [846, 79] on div at bounding box center [813, 79] width 305 height 0
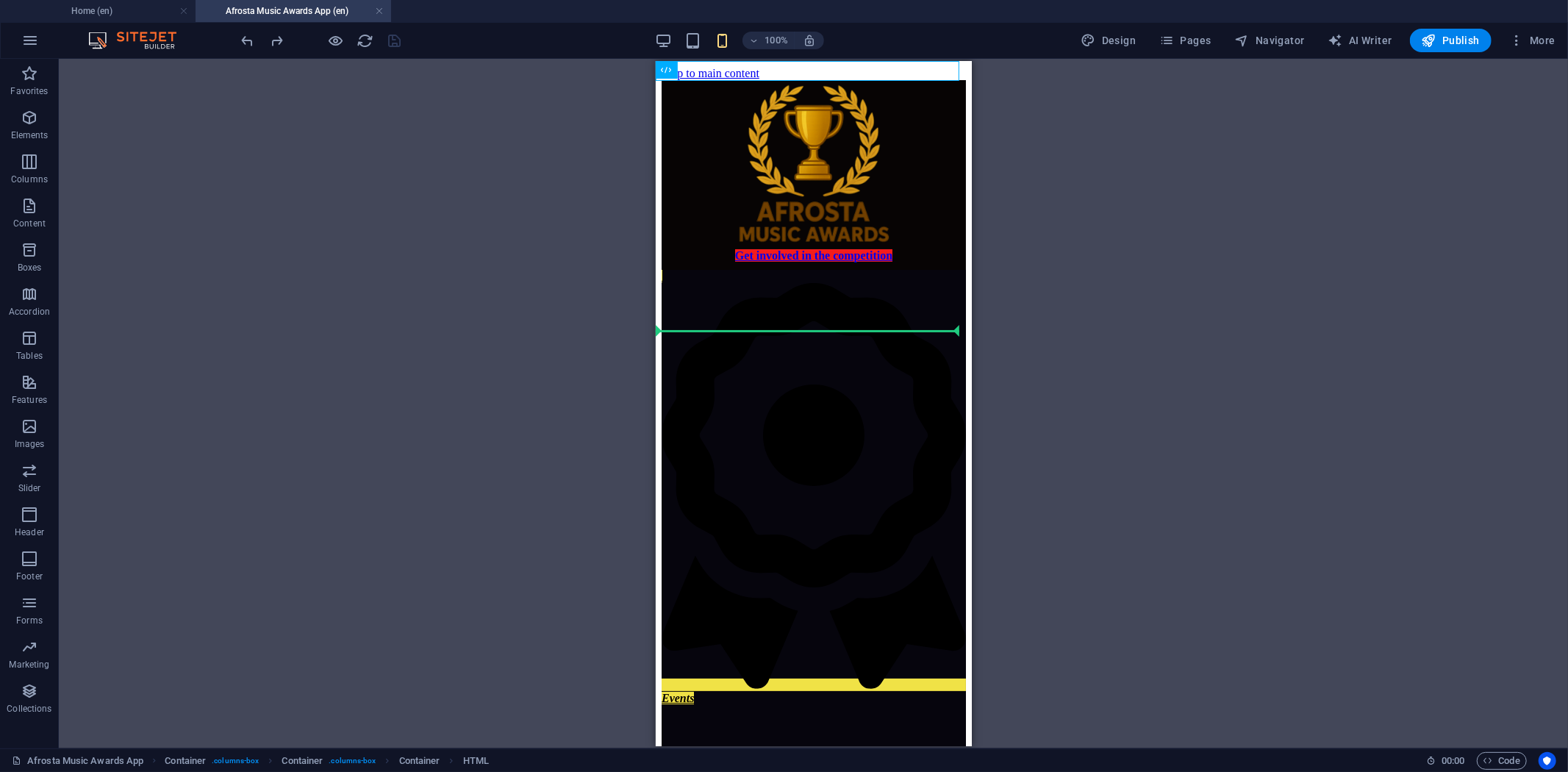
drag, startPoint x: 892, startPoint y: 70, endPoint x: 840, endPoint y: 332, distance: 267.1
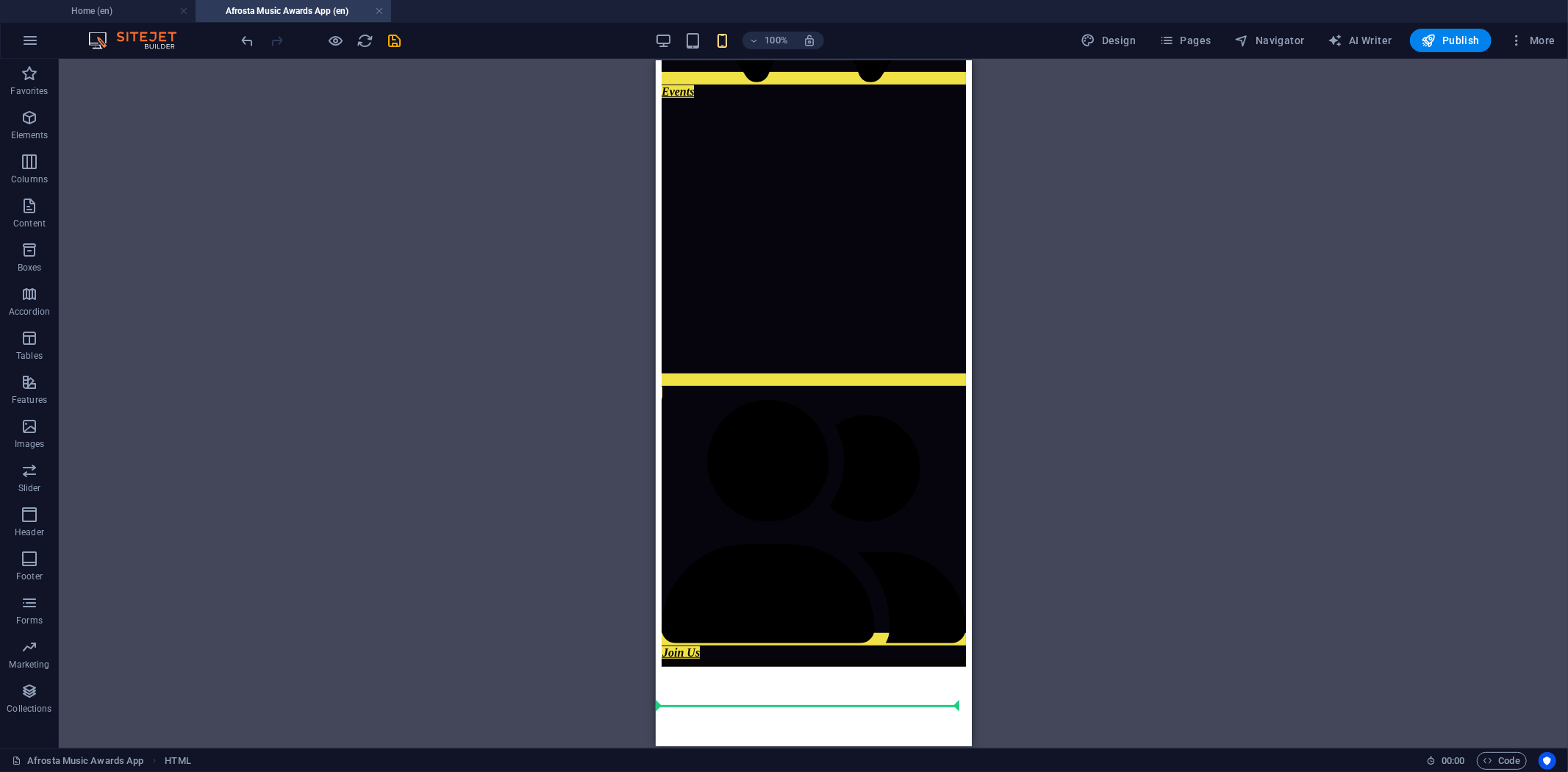
scroll to position [743, 0]
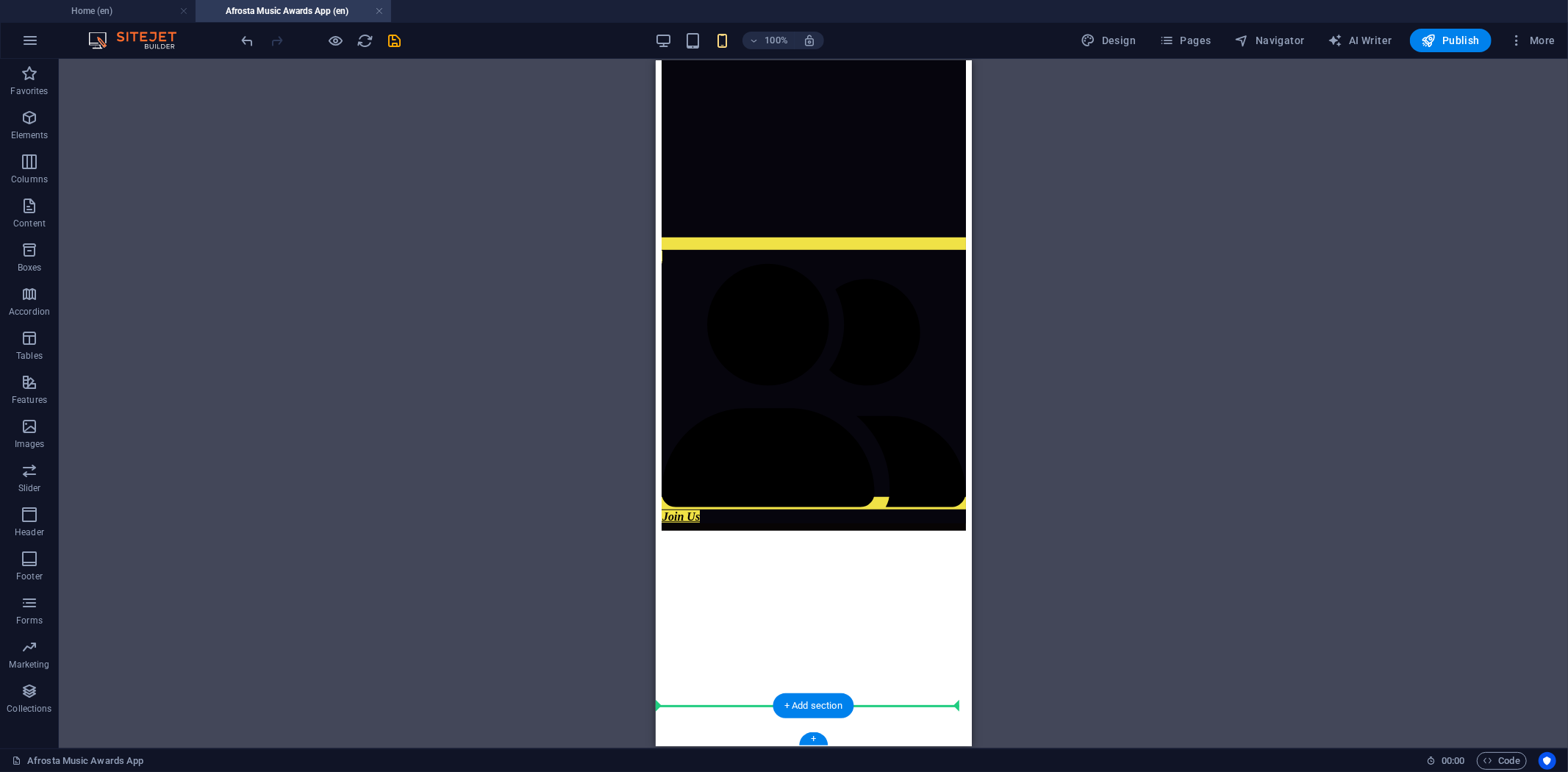
drag, startPoint x: 1326, startPoint y: 360, endPoint x: 685, endPoint y: 706, distance: 728.4
click at [381, 27] on div "100% Design Pages Navigator AI Writer Publish More" at bounding box center [784, 40] width 1567 height 35
click at [395, 33] on icon "save" at bounding box center [395, 41] width 17 height 17
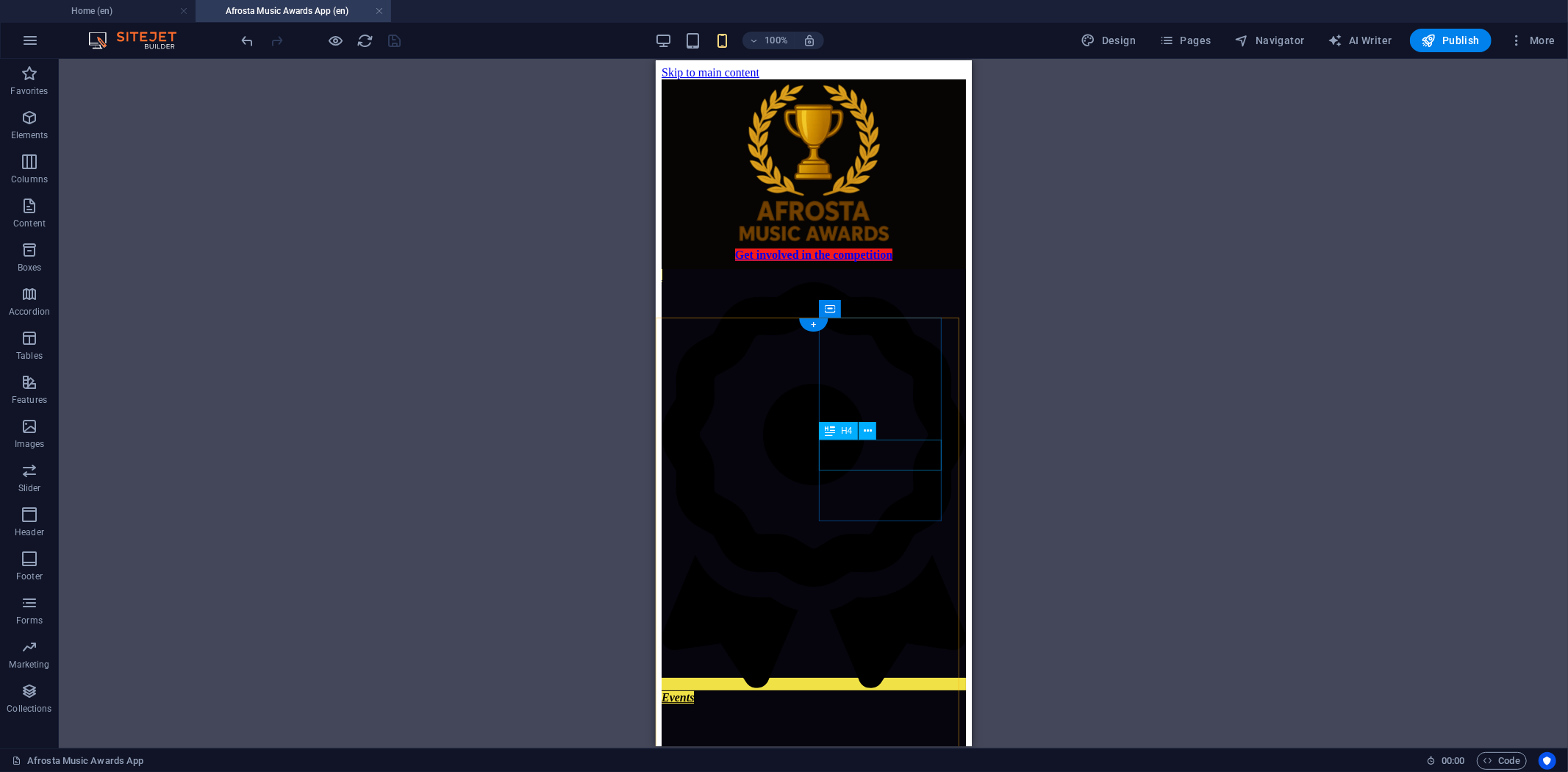
scroll to position [0, 0]
click at [1411, 38] on span "Publish" at bounding box center [1451, 41] width 58 height 14
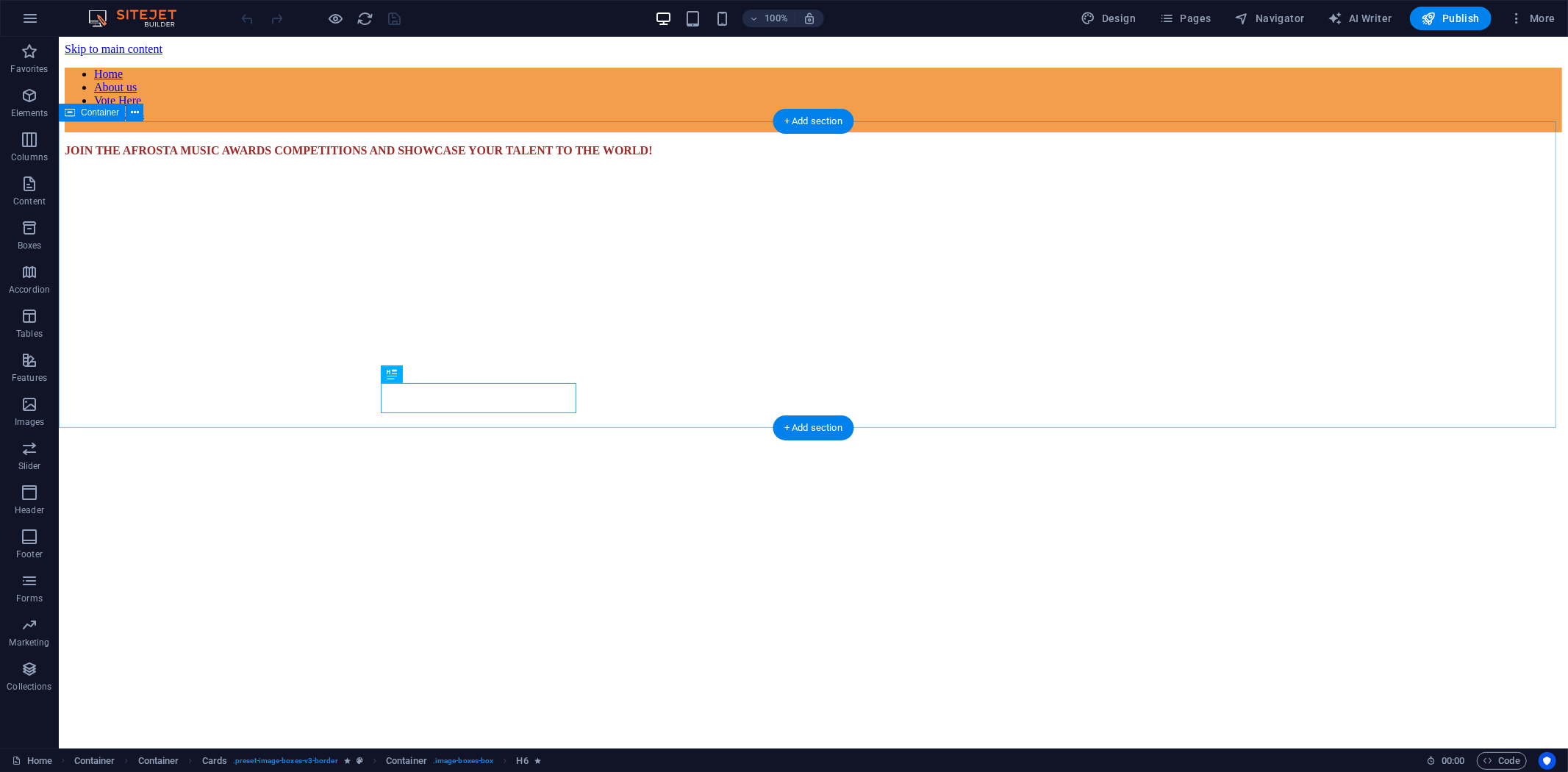
scroll to position [859, 0]
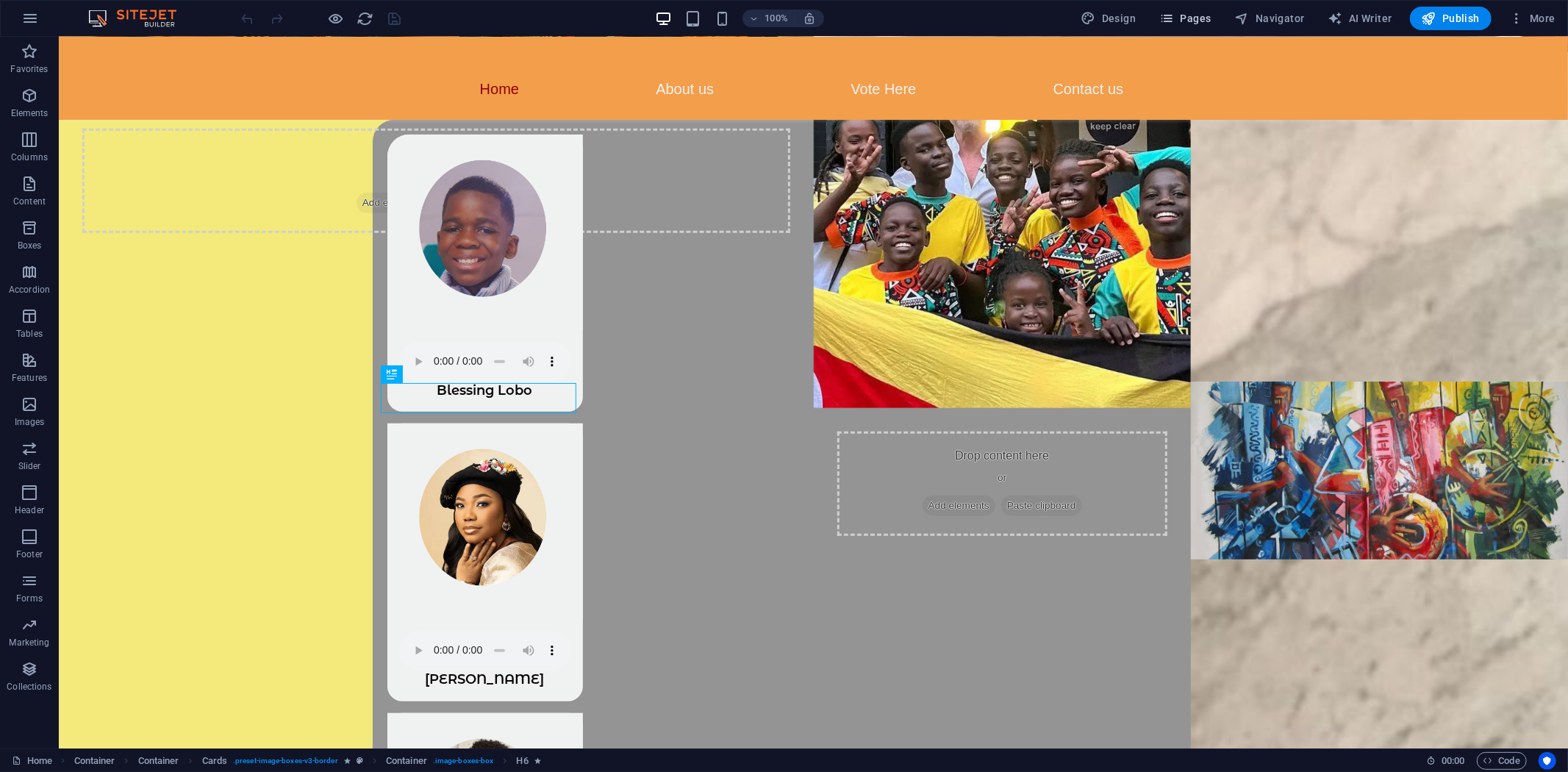
click at [1189, 11] on span "Pages" at bounding box center [1185, 18] width 51 height 14
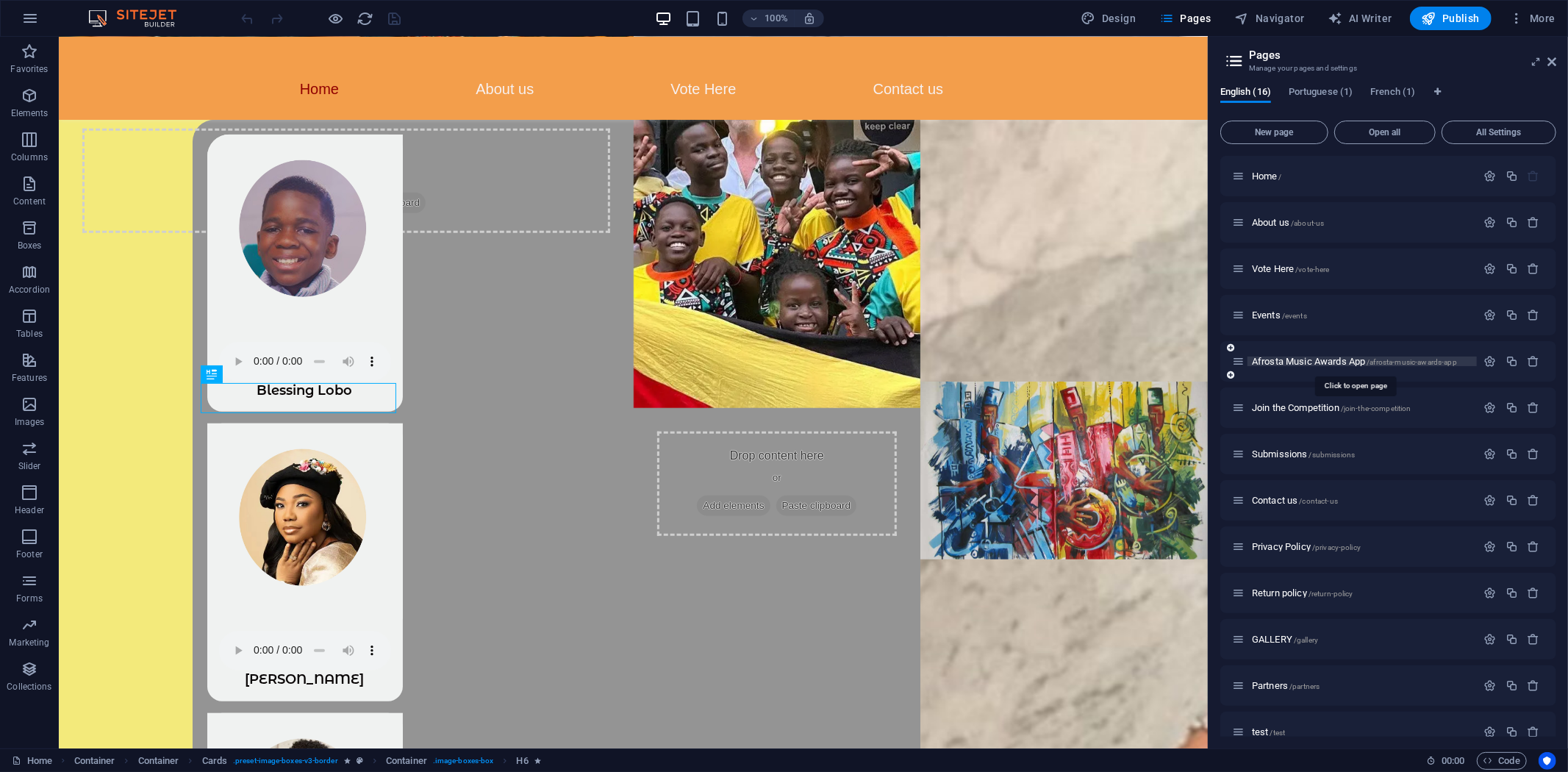
click at [1327, 356] on span "Afrosta Music Awards App /afrosta-music-awards-app" at bounding box center [1355, 362] width 206 height 11
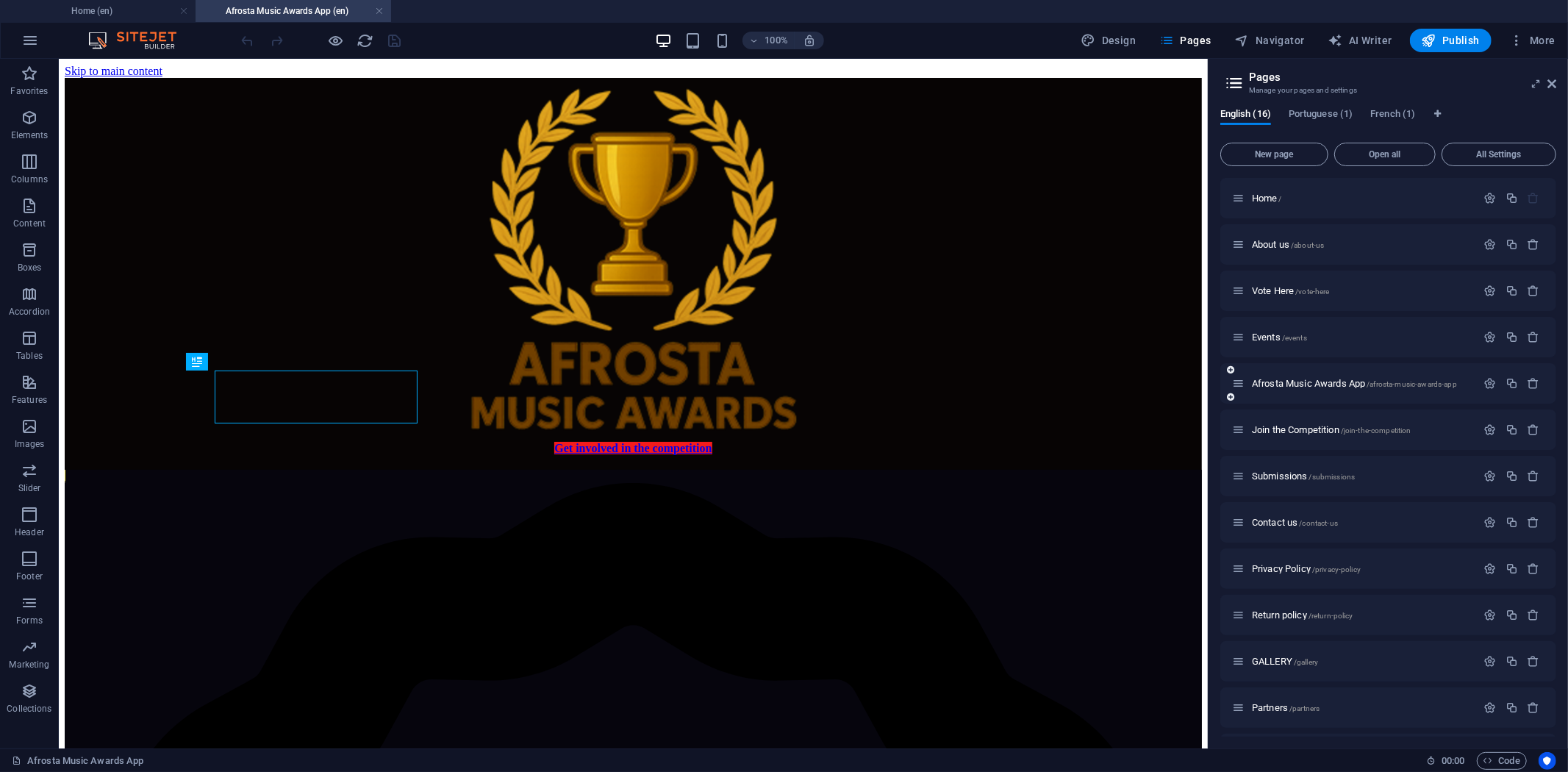
scroll to position [384, 0]
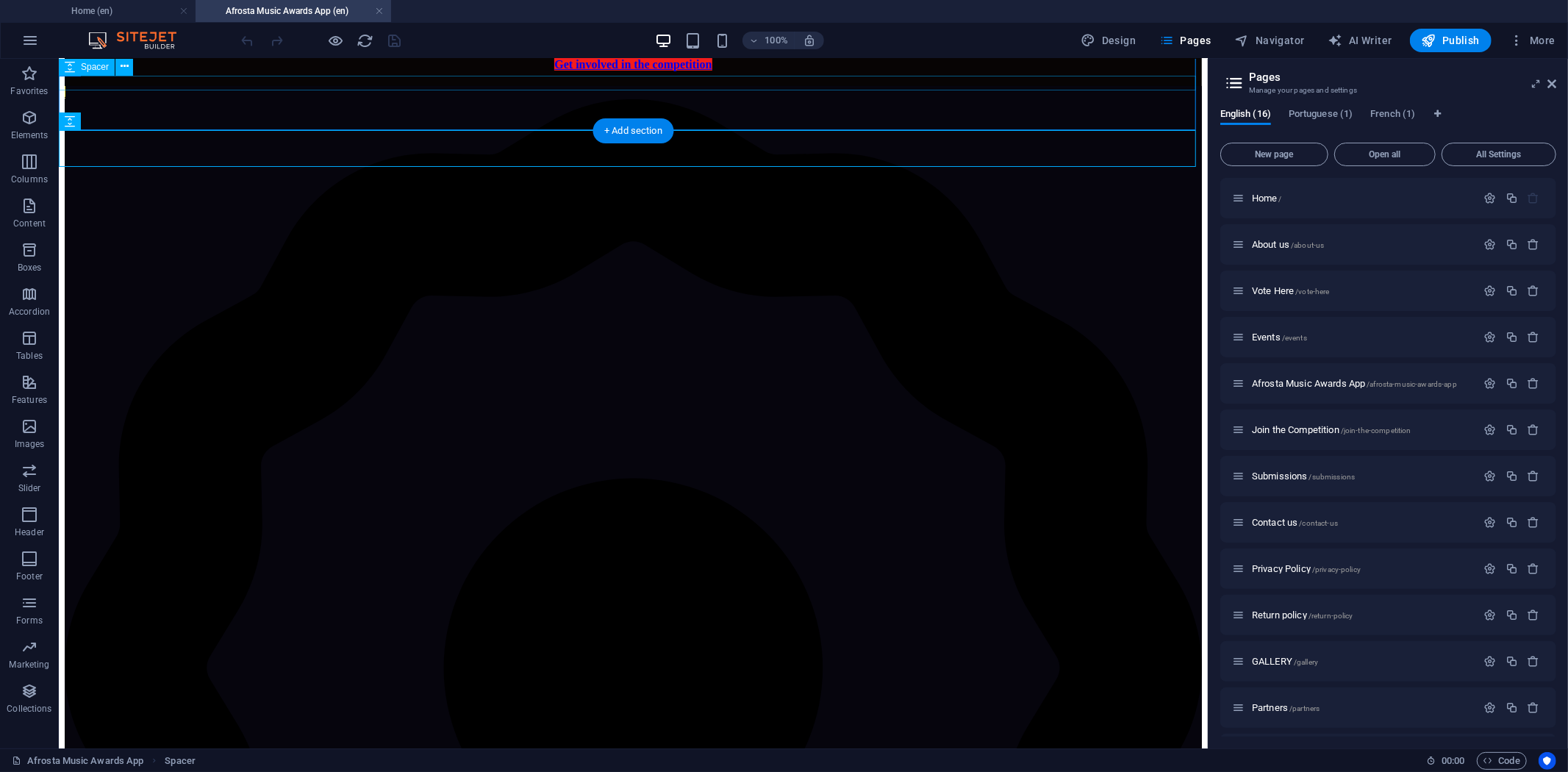
click at [1120, 77] on div at bounding box center [632, 78] width 1137 height 14
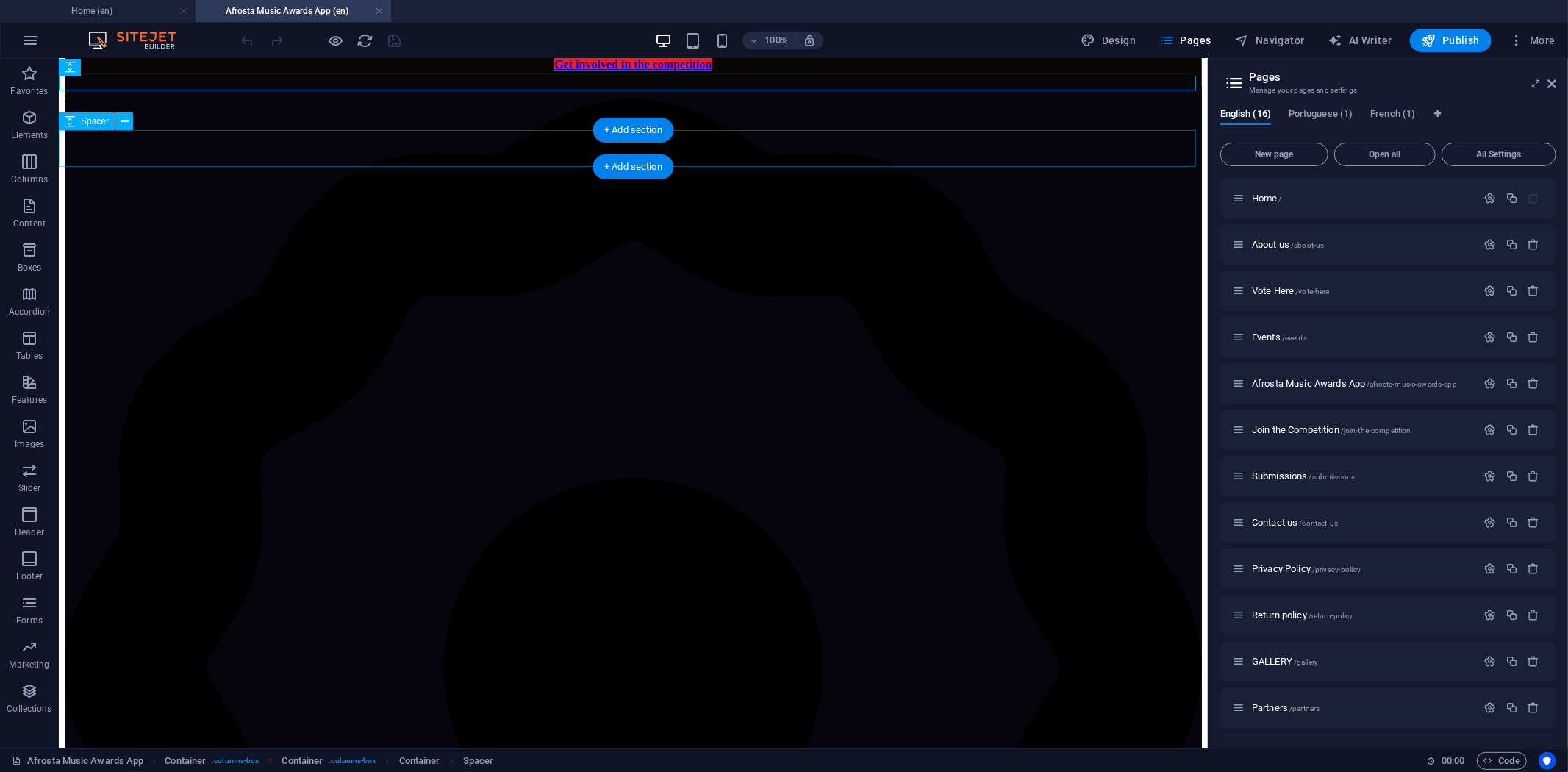
select select "px"
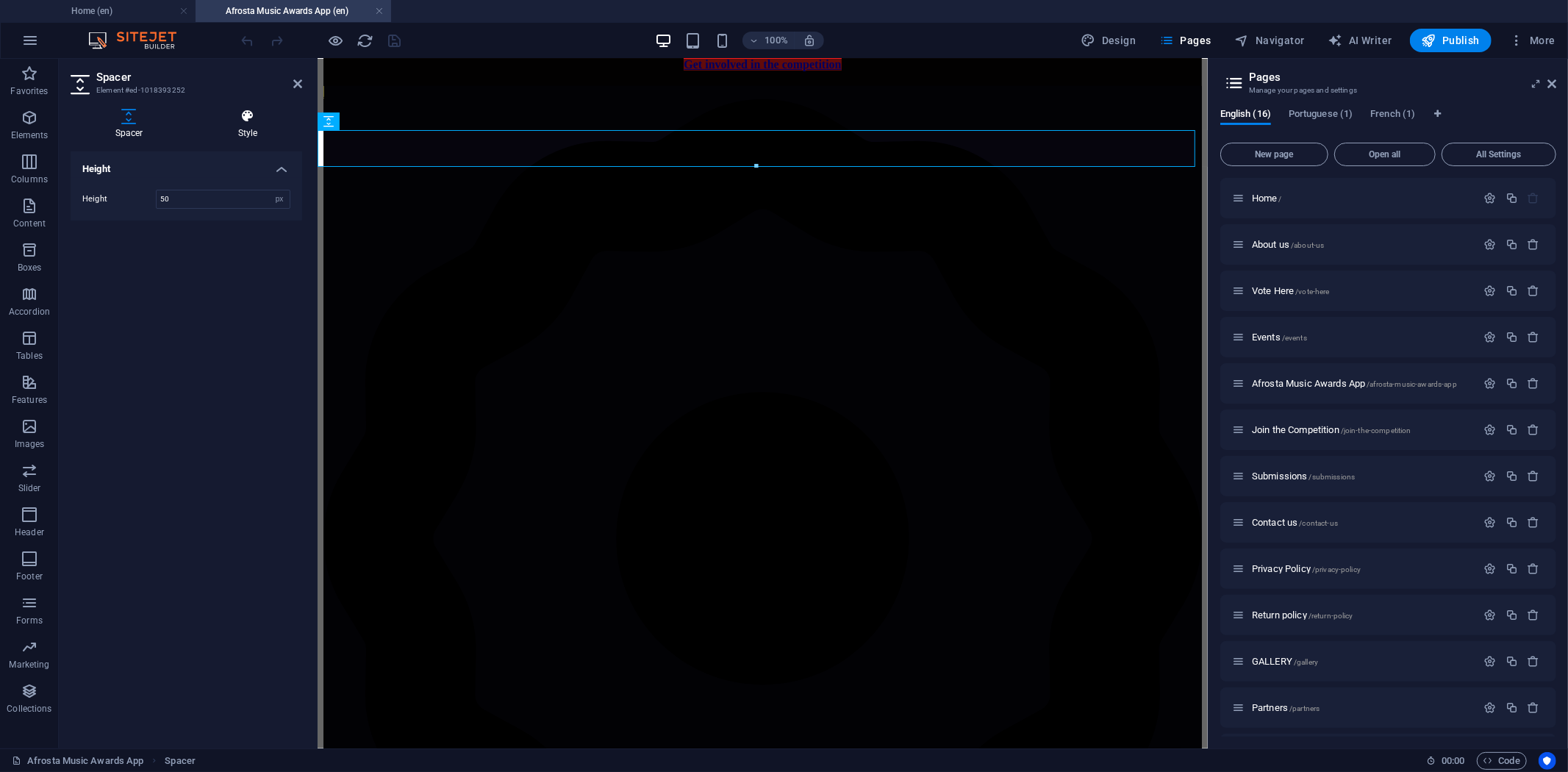
click at [237, 125] on h4 "Style" at bounding box center [247, 124] width 109 height 31
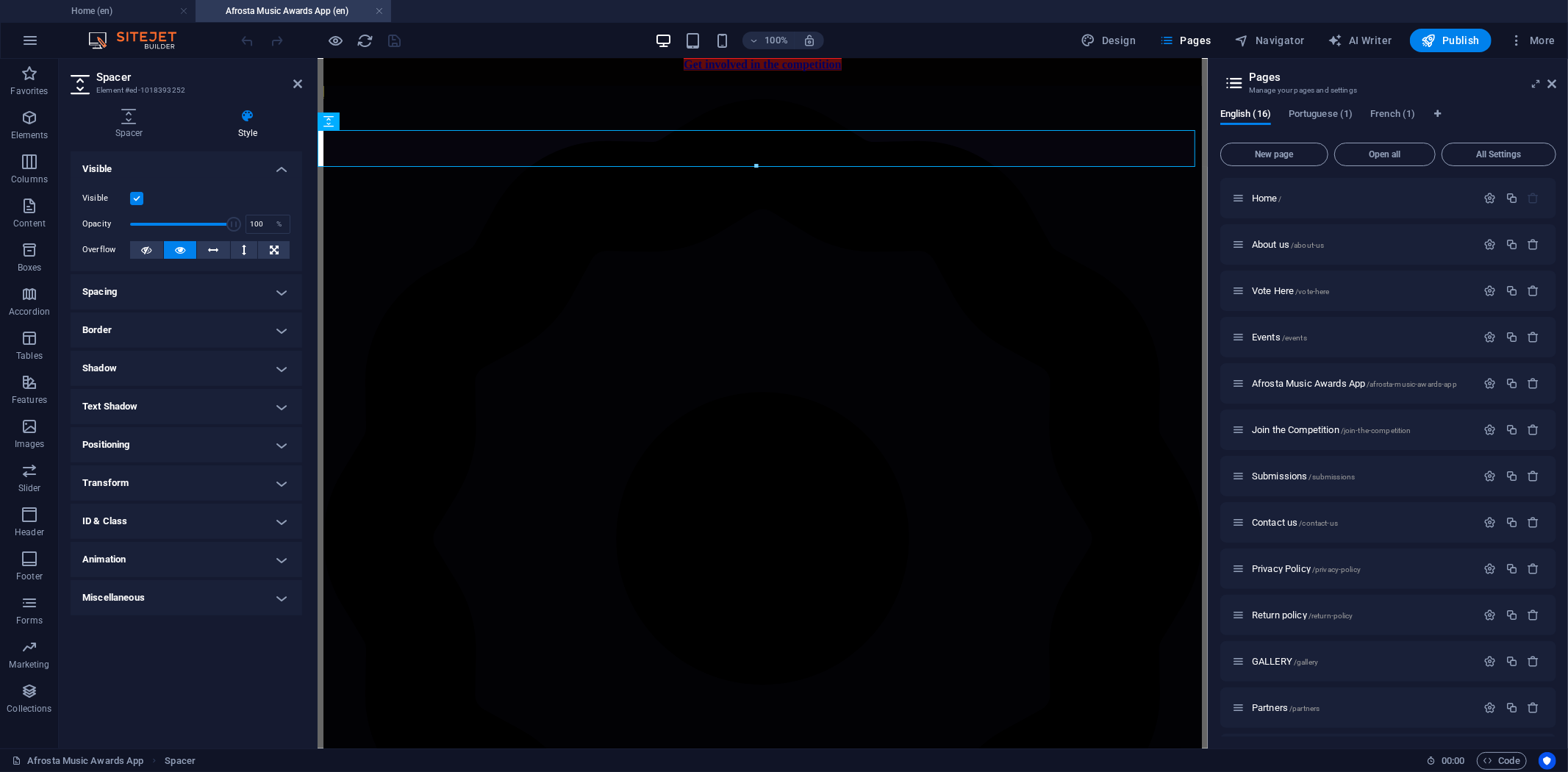
click at [269, 325] on h4 "Border" at bounding box center [186, 330] width 232 height 35
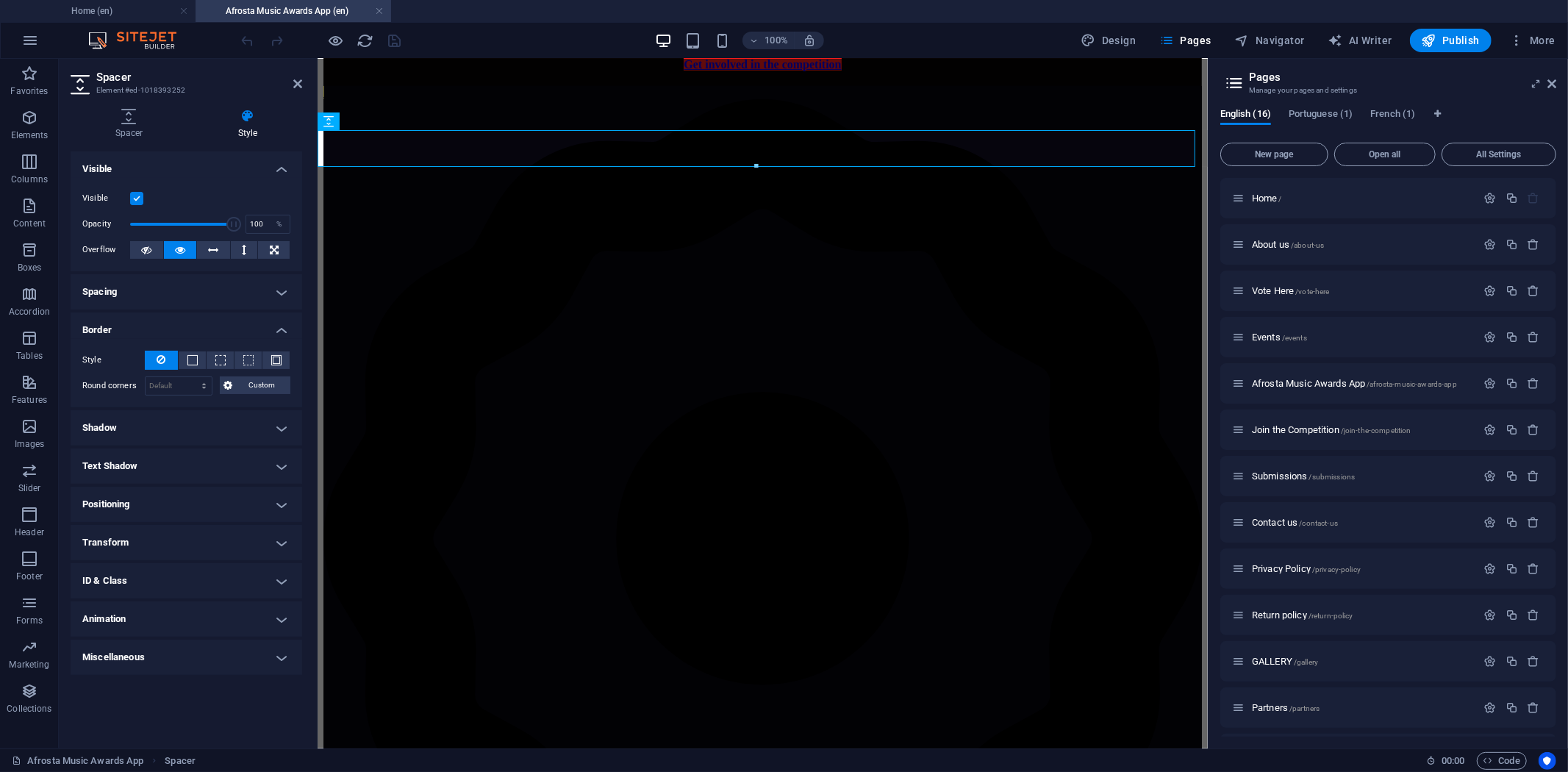
click at [136, 199] on label at bounding box center [136, 198] width 14 height 14
click at [0, 0] on input "Visible" at bounding box center [0, 0] width 0 height 0
click at [396, 35] on icon "save" at bounding box center [395, 41] width 17 height 17
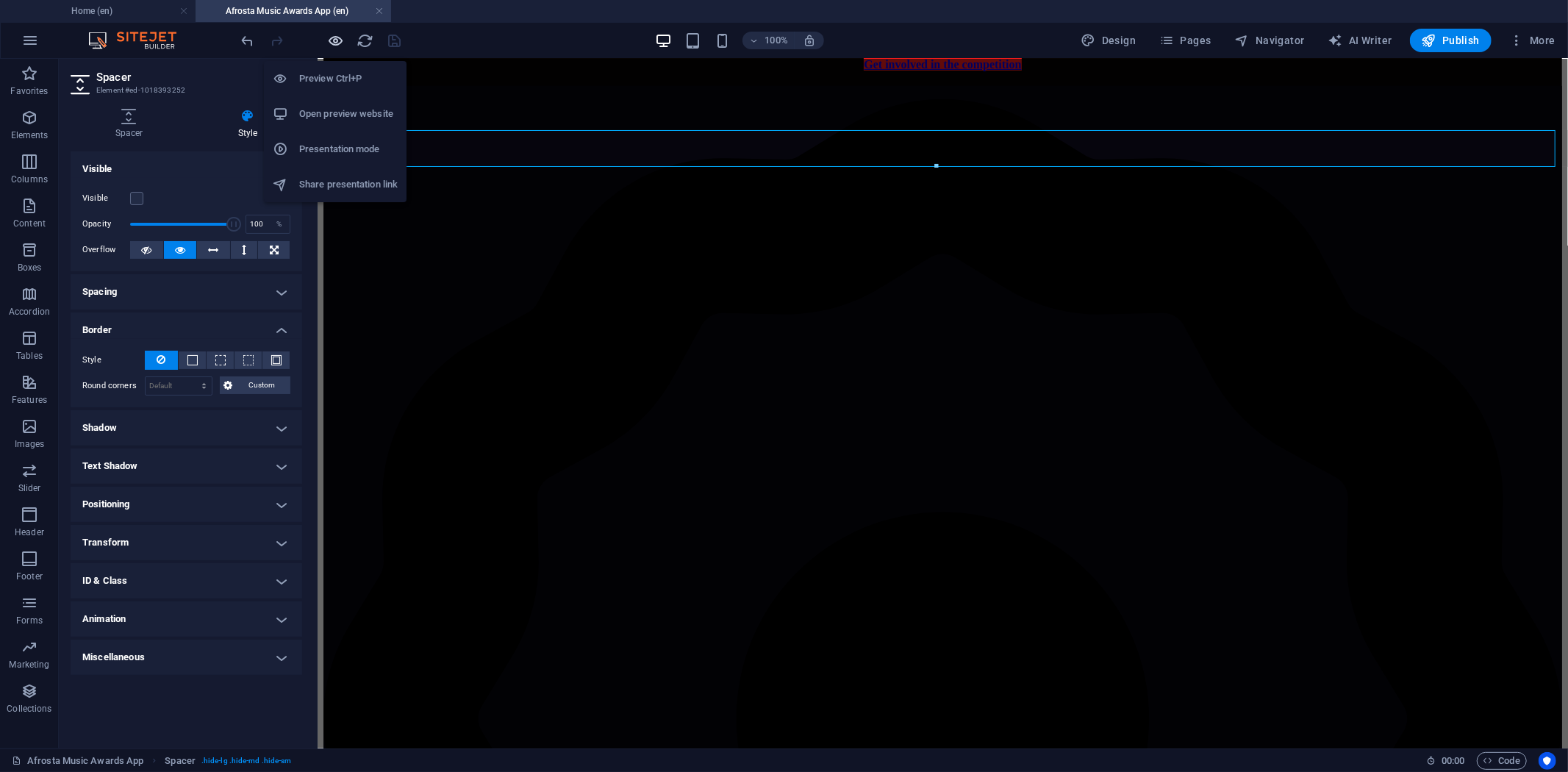
click at [338, 34] on icon "button" at bounding box center [336, 41] width 17 height 17
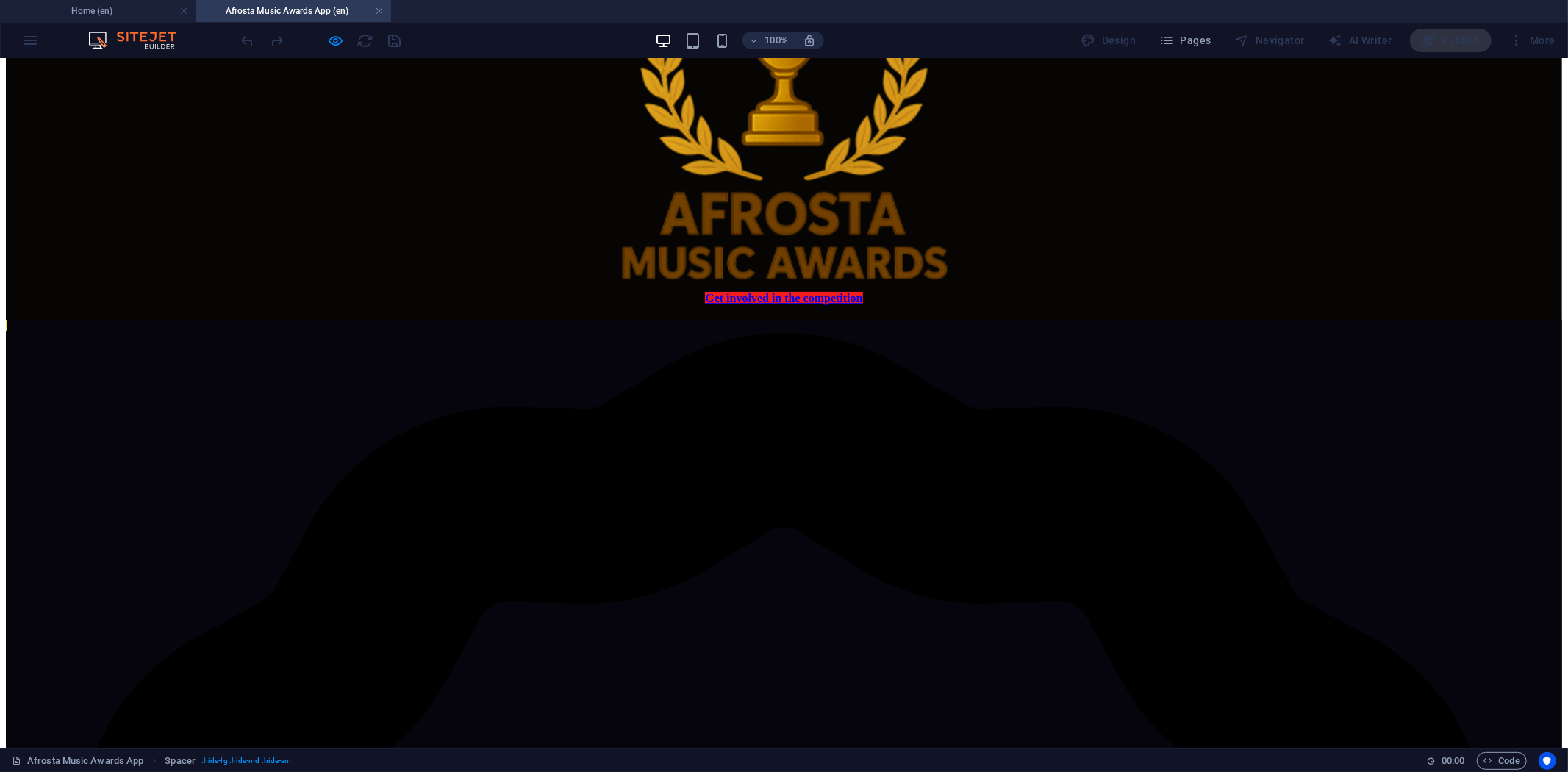
scroll to position [138, 0]
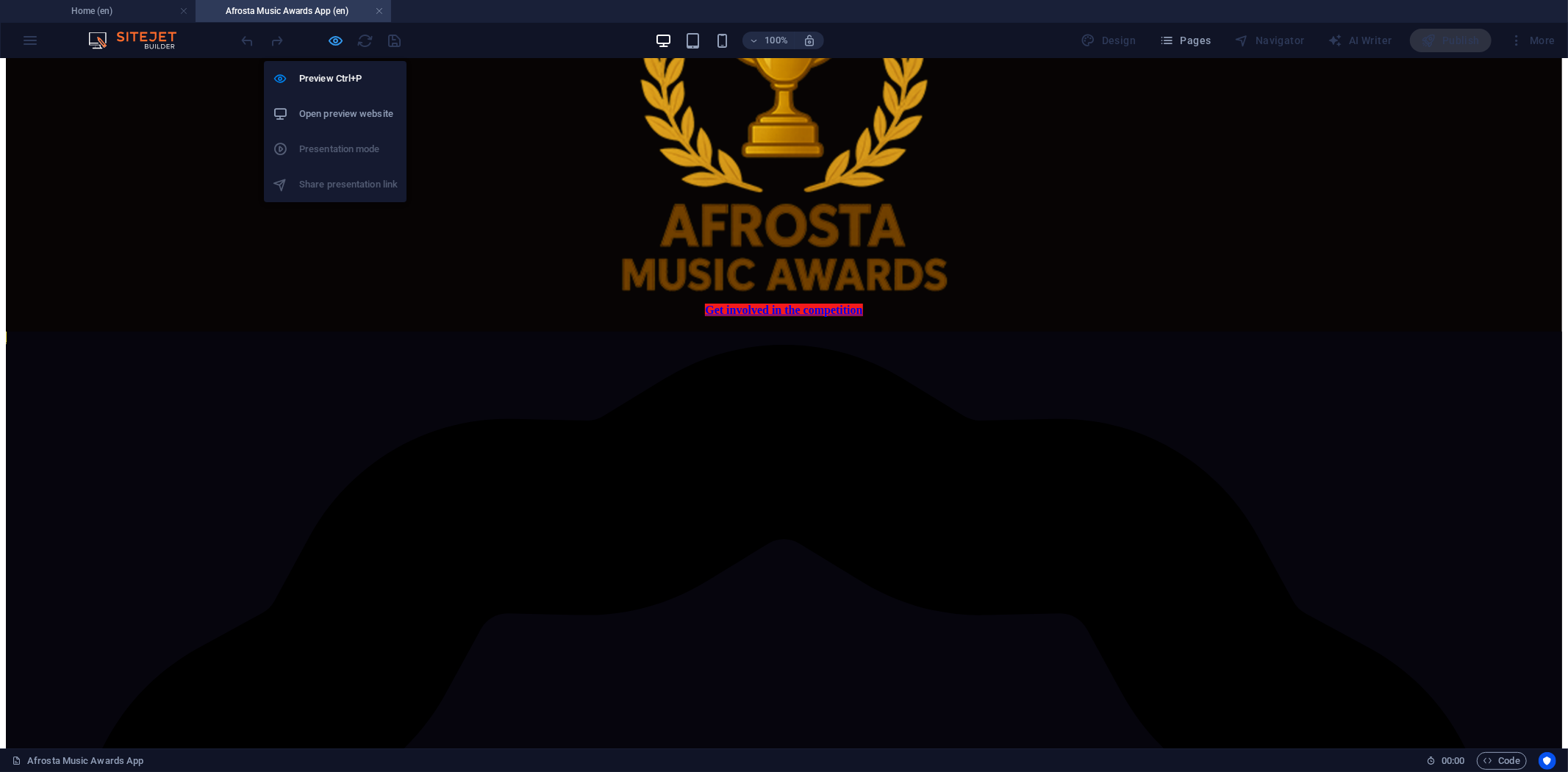
click at [335, 40] on icon "button" at bounding box center [336, 41] width 17 height 17
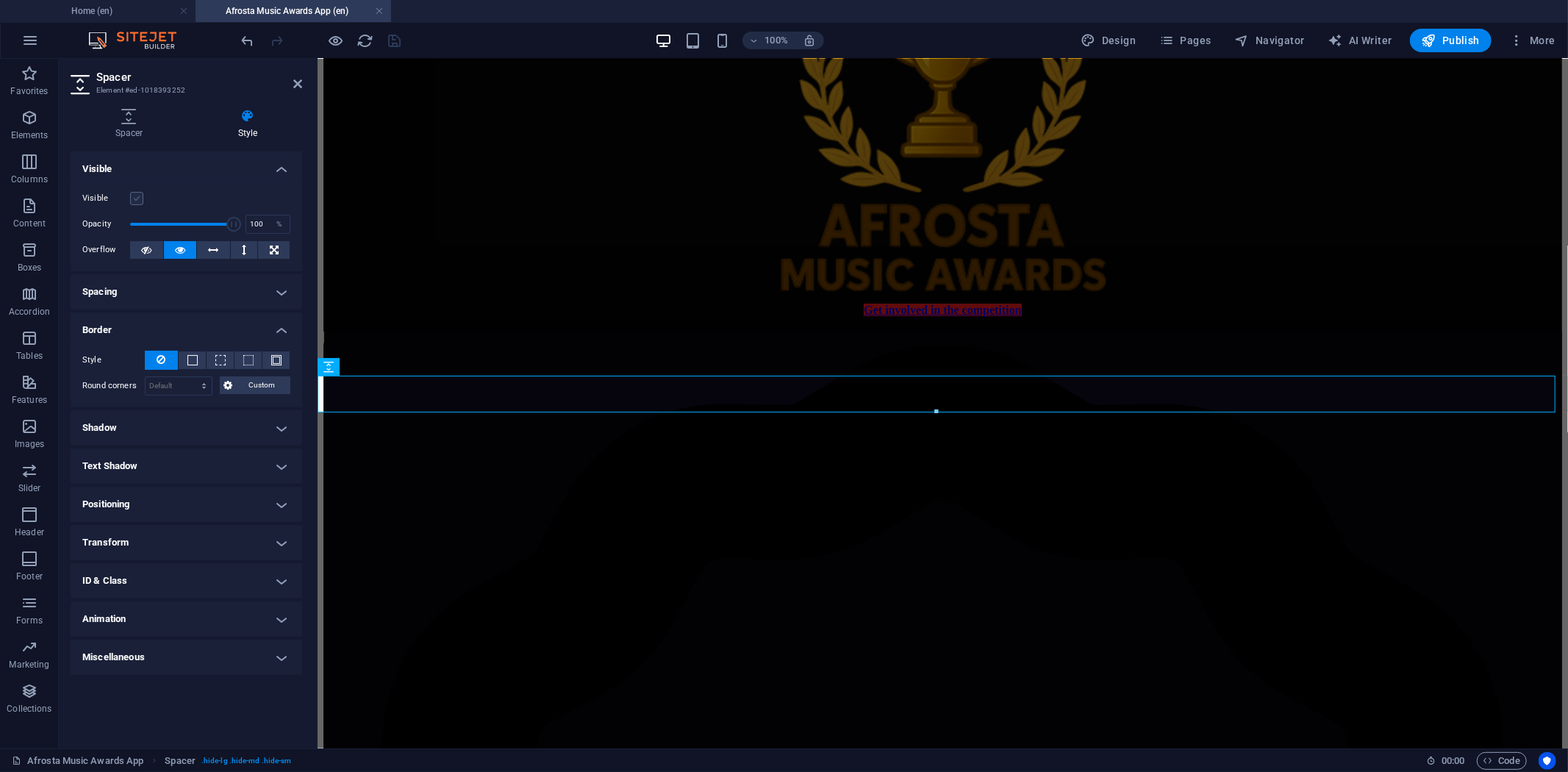
click at [135, 193] on label at bounding box center [136, 198] width 14 height 14
click at [0, 0] on input "Visible" at bounding box center [0, 0] width 0 height 0
click at [396, 41] on icon "save" at bounding box center [395, 41] width 17 height 17
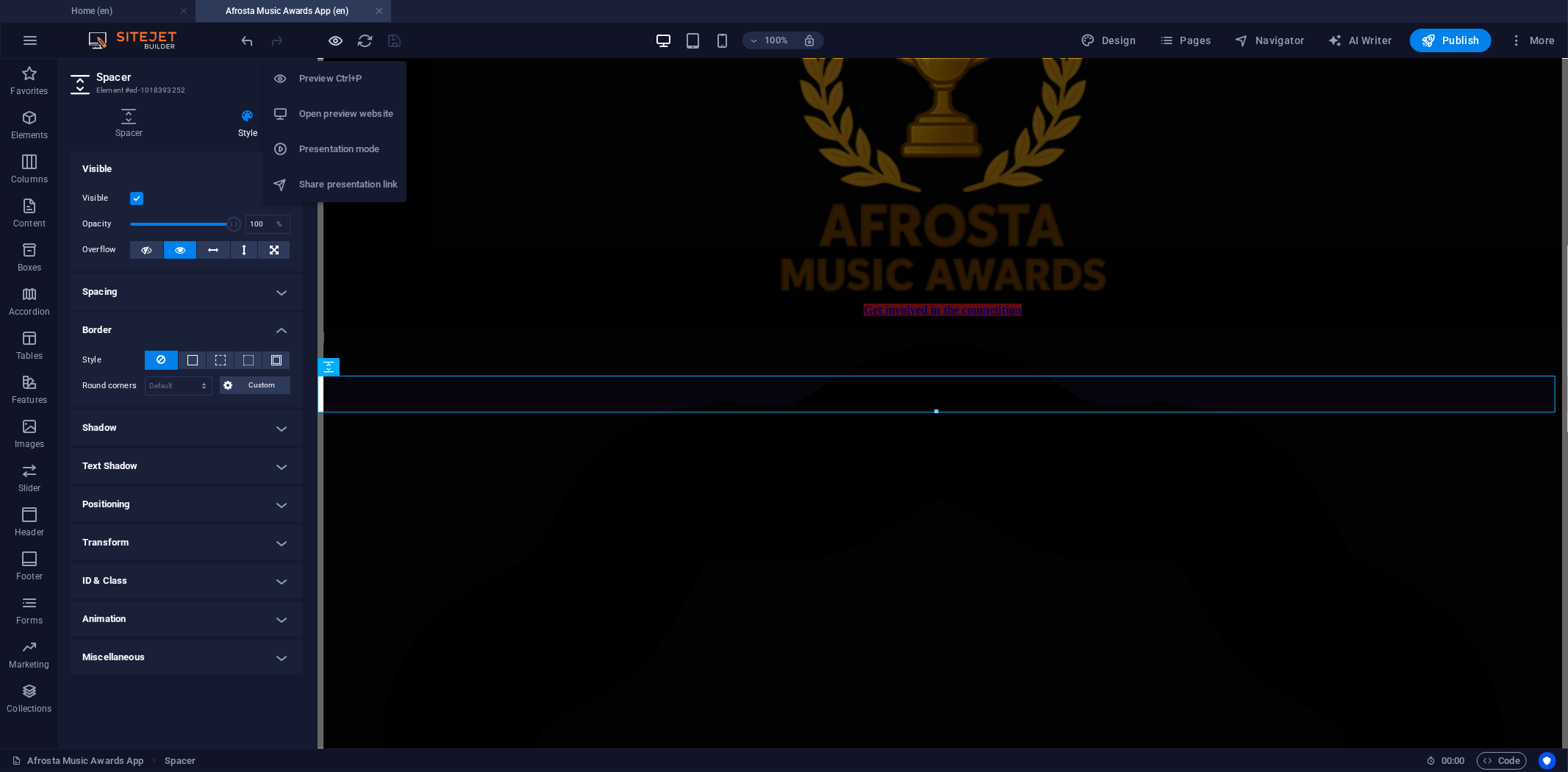
click at [340, 41] on icon "button" at bounding box center [336, 41] width 17 height 17
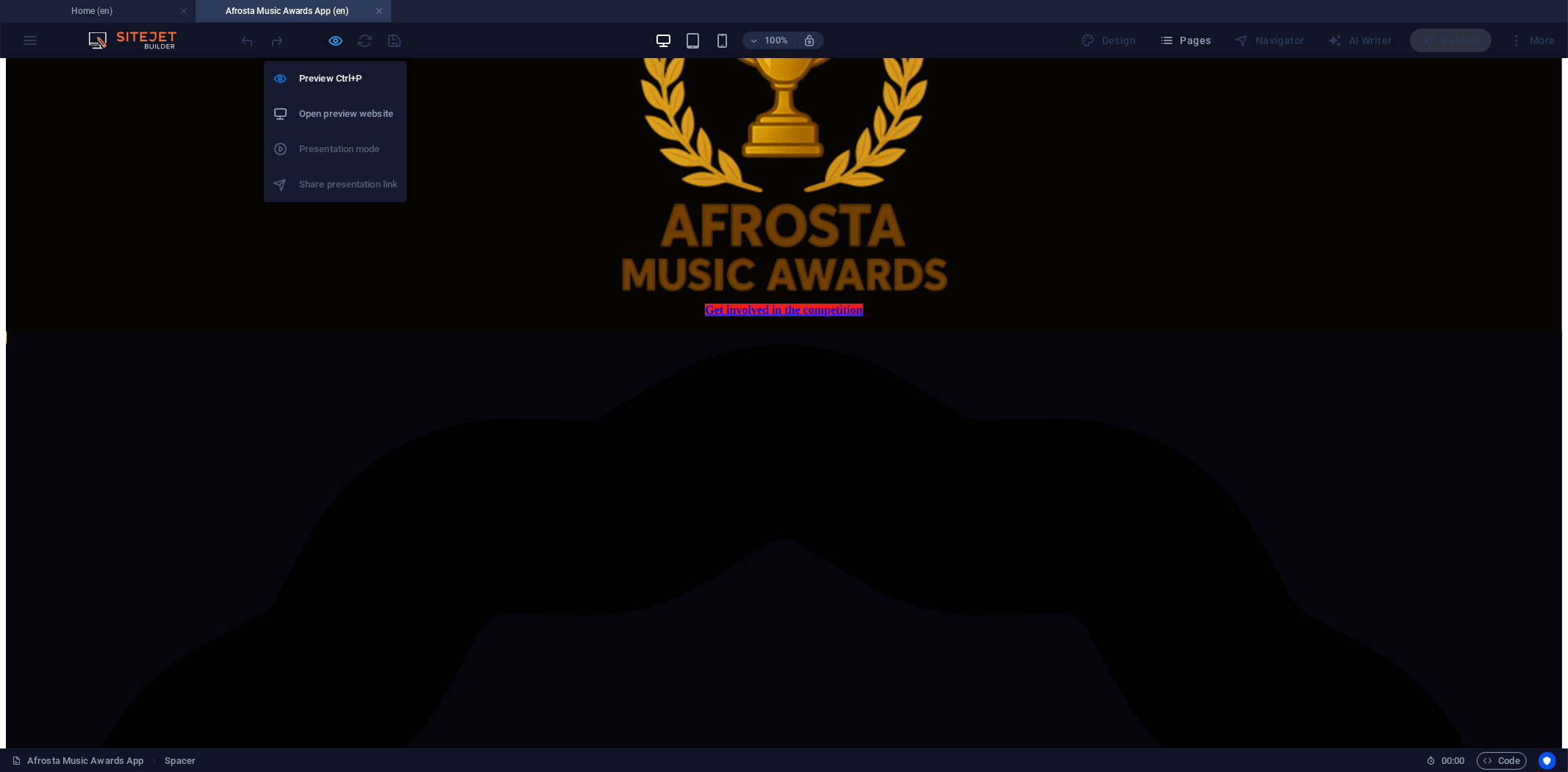
click at [336, 41] on icon "button" at bounding box center [336, 41] width 17 height 17
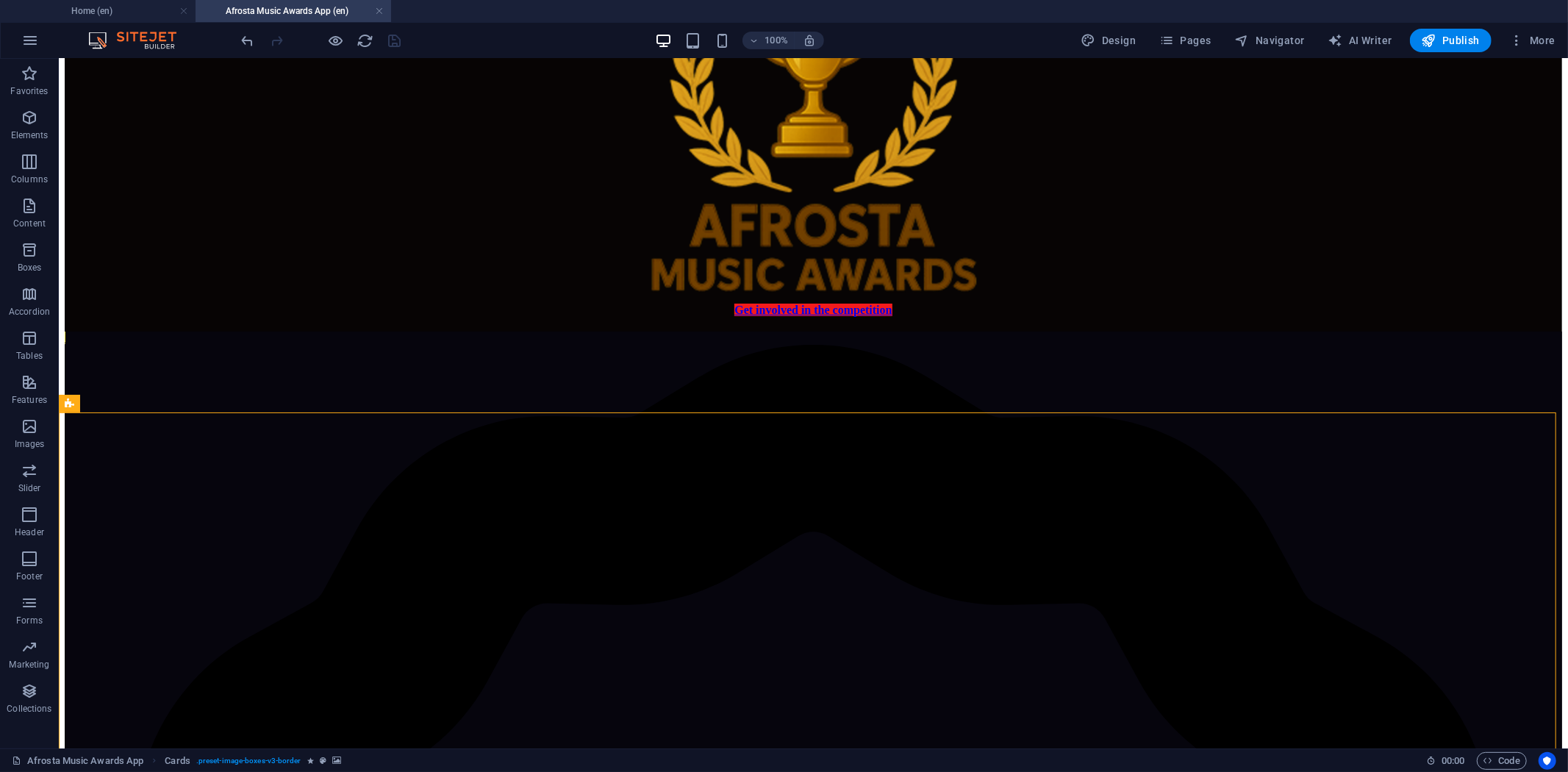
select select "rem"
select select "preset-image-boxes-v3-border"
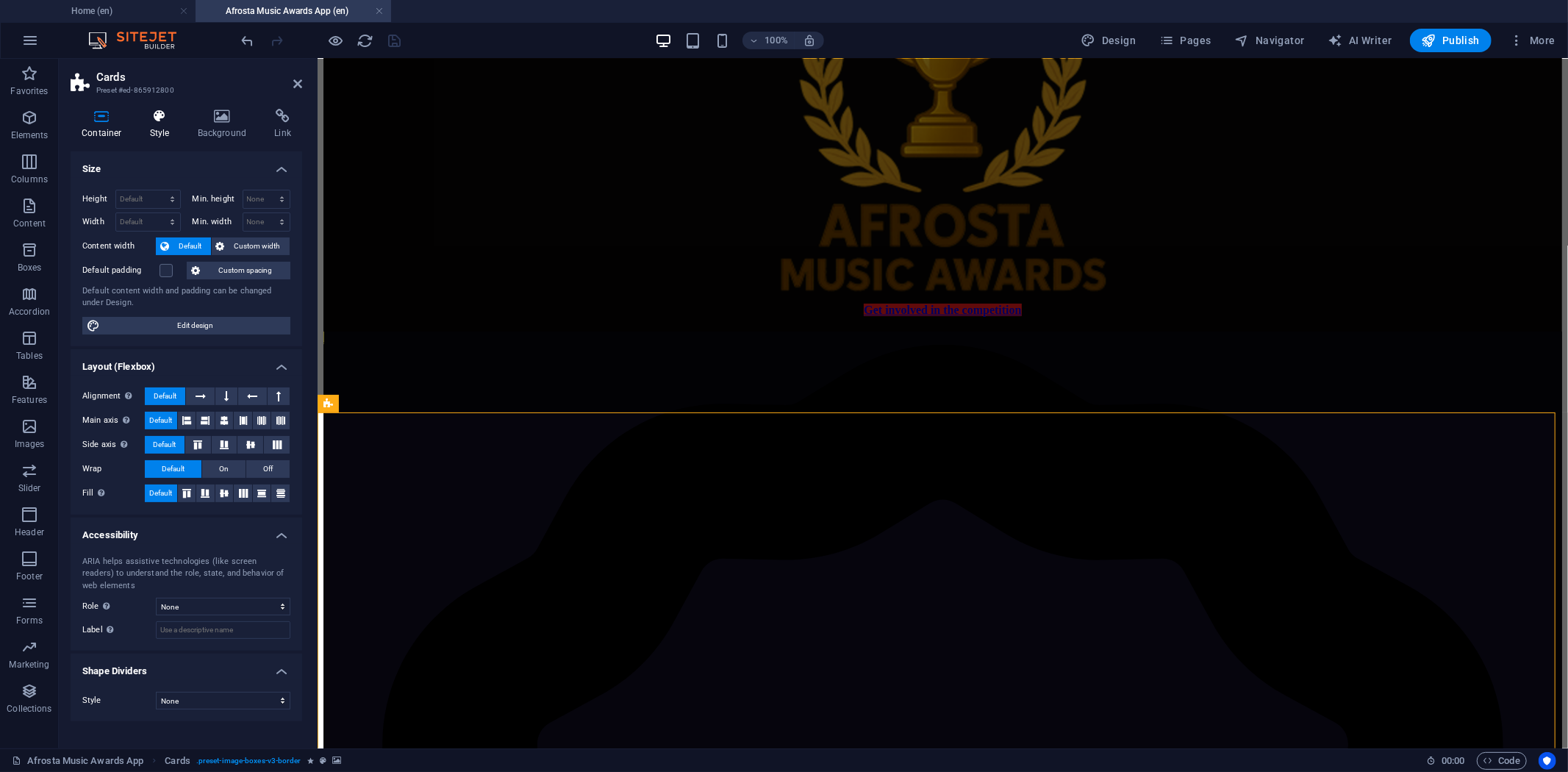
click at [159, 137] on h4 "Style" at bounding box center [162, 124] width 48 height 31
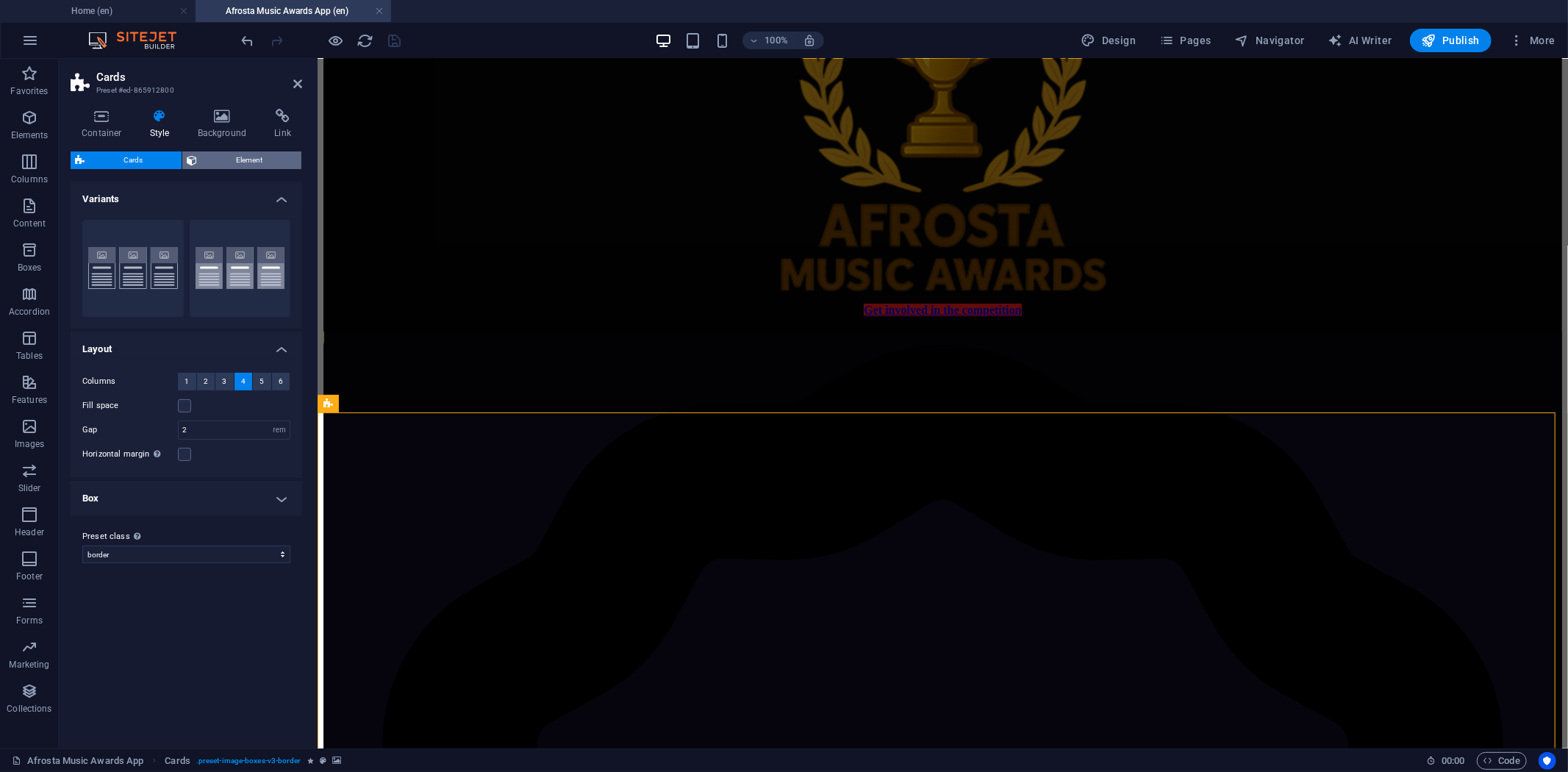
click at [229, 152] on span "Element" at bounding box center [249, 161] width 96 height 18
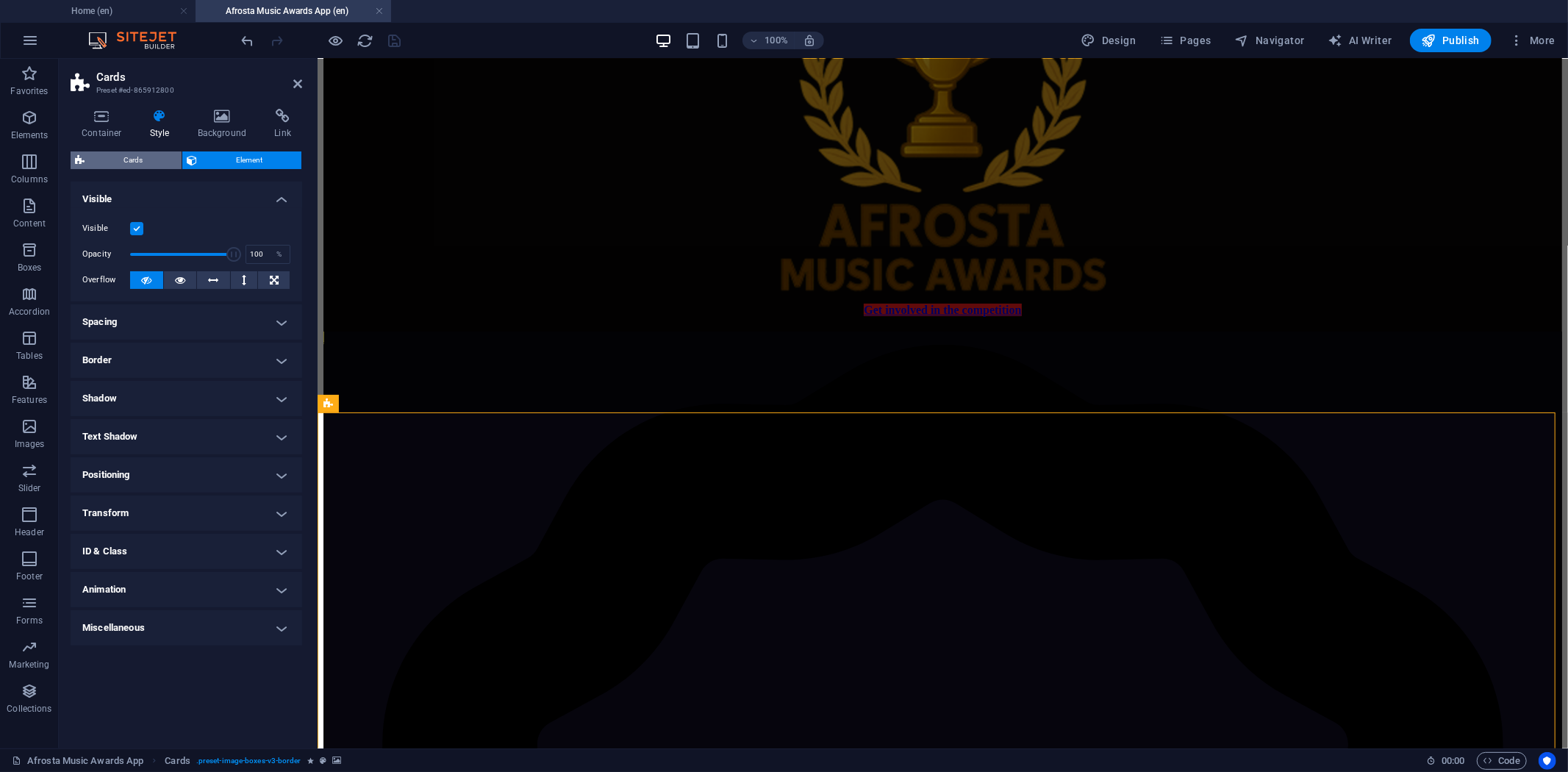
click at [154, 152] on span "Cards" at bounding box center [133, 161] width 88 height 18
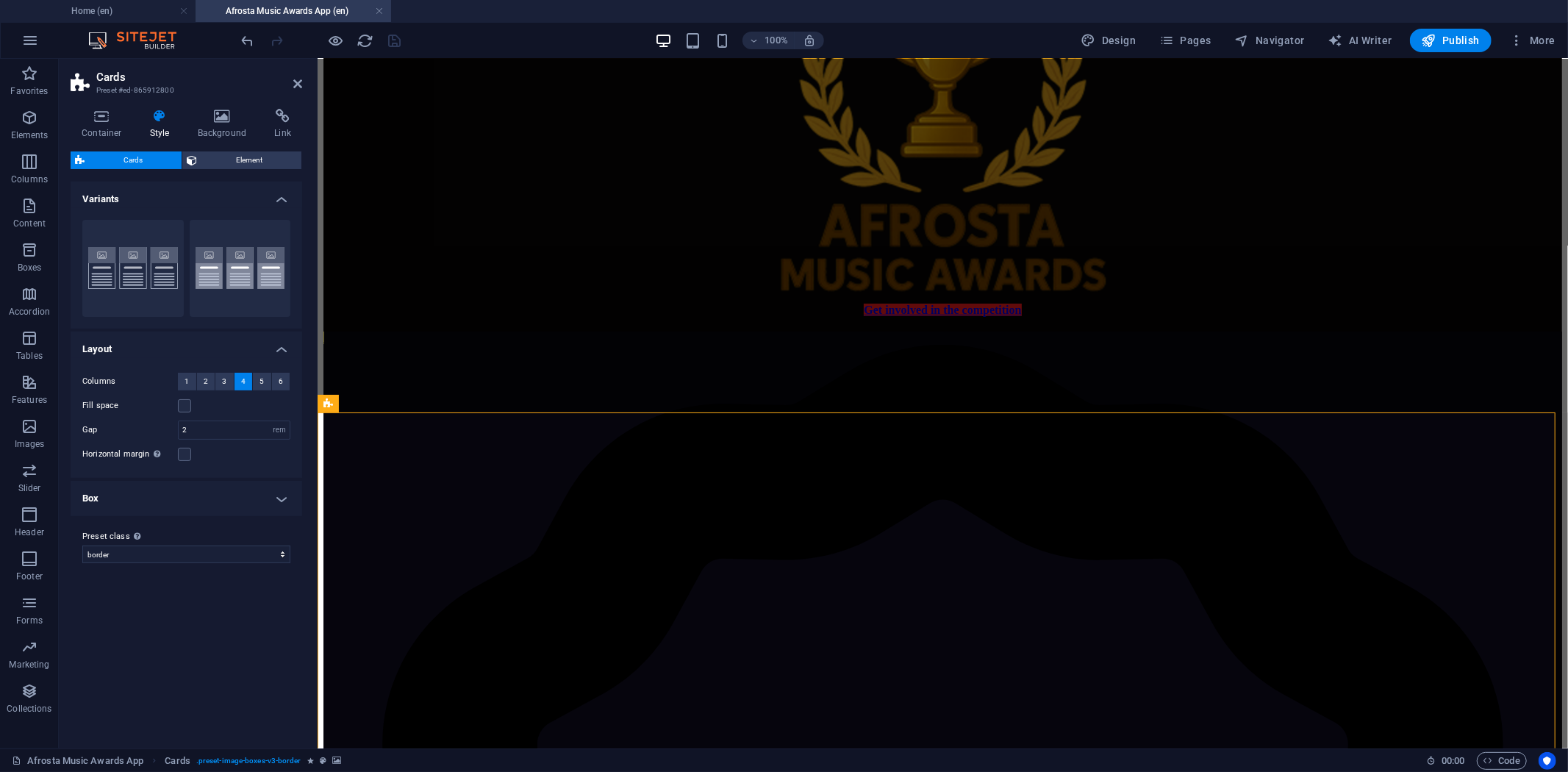
click at [280, 496] on h4 "Box" at bounding box center [186, 498] width 232 height 35
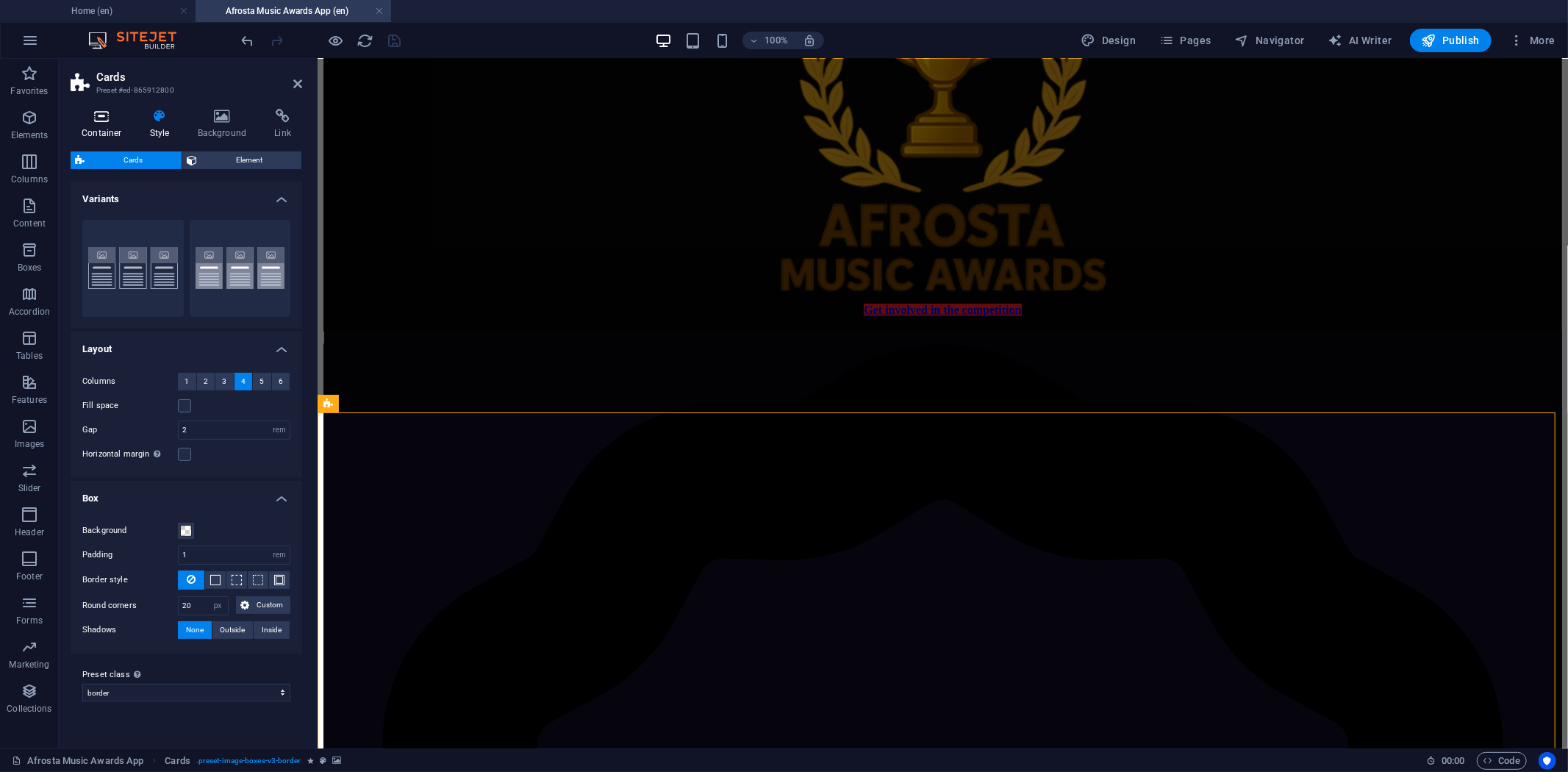
click at [79, 122] on icon at bounding box center [101, 116] width 62 height 14
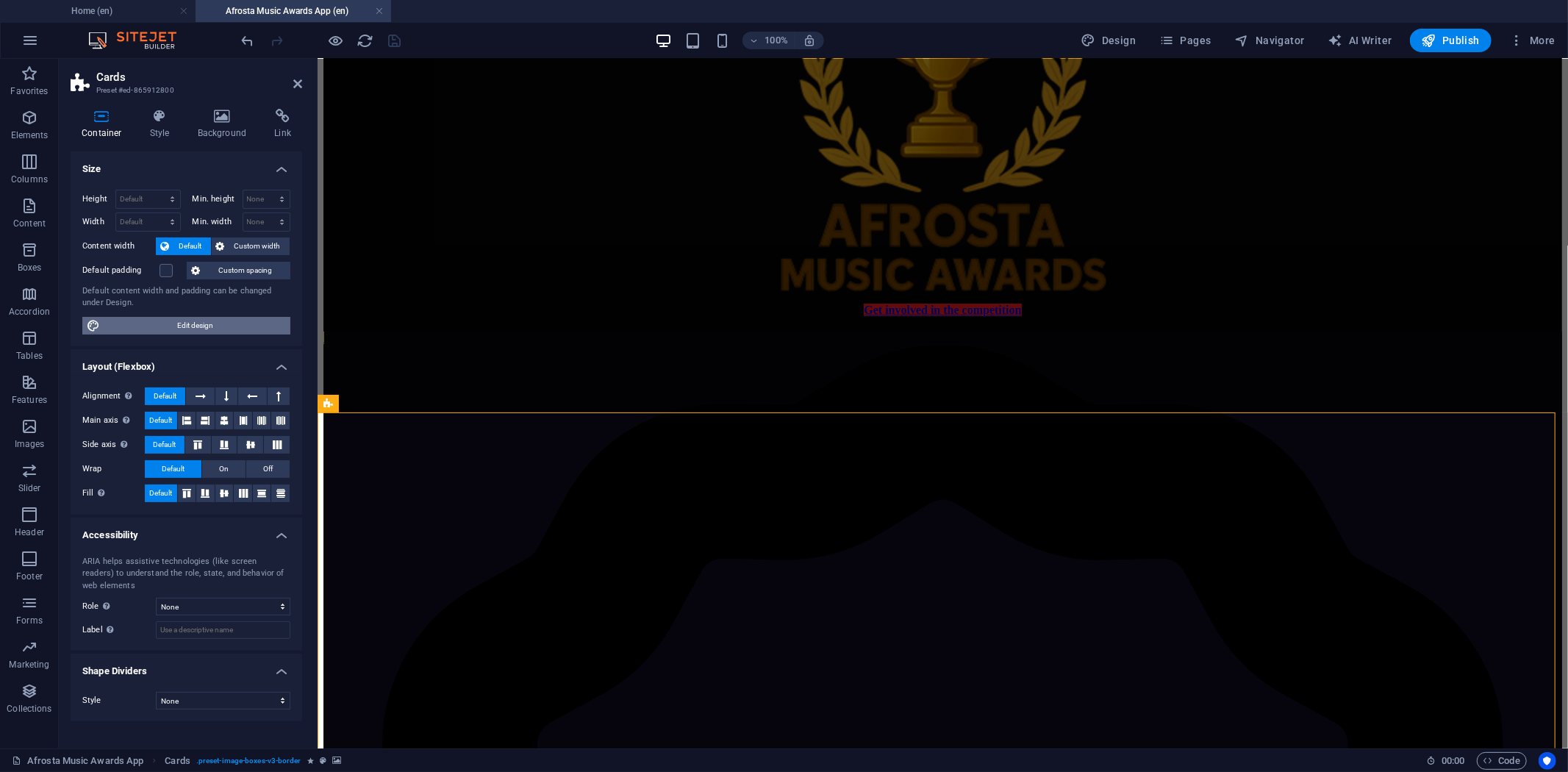
click at [203, 326] on span "Edit design" at bounding box center [195, 326] width 181 height 18
select select "px"
select select "400"
select select "px"
select select "rem"
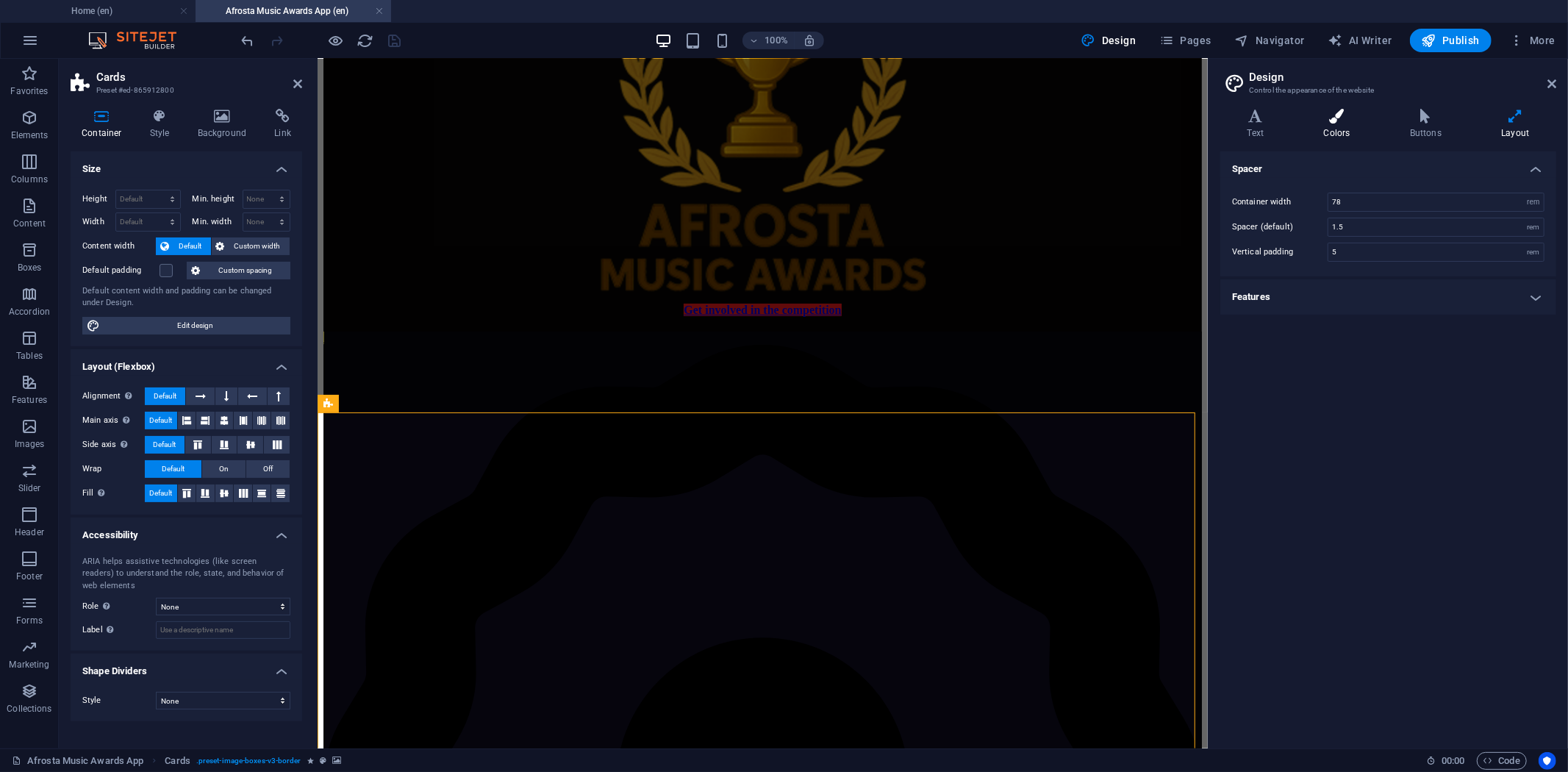
click at [1339, 130] on h4 "Colors" at bounding box center [1339, 124] width 86 height 31
click at [1420, 124] on h4 "Buttons" at bounding box center [1428, 124] width 91 height 31
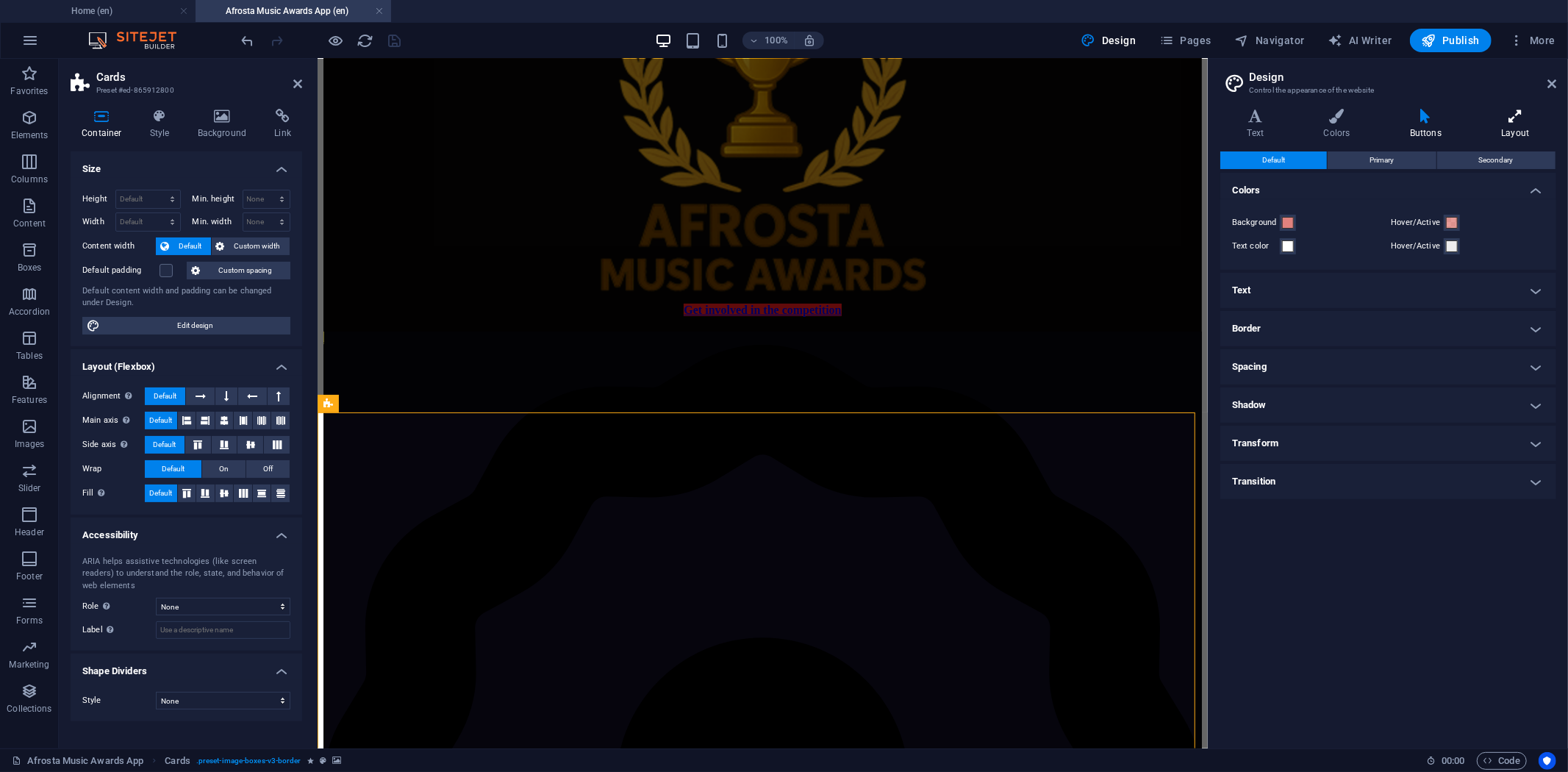
click at [1512, 129] on h4 "Layout" at bounding box center [1516, 124] width 82 height 31
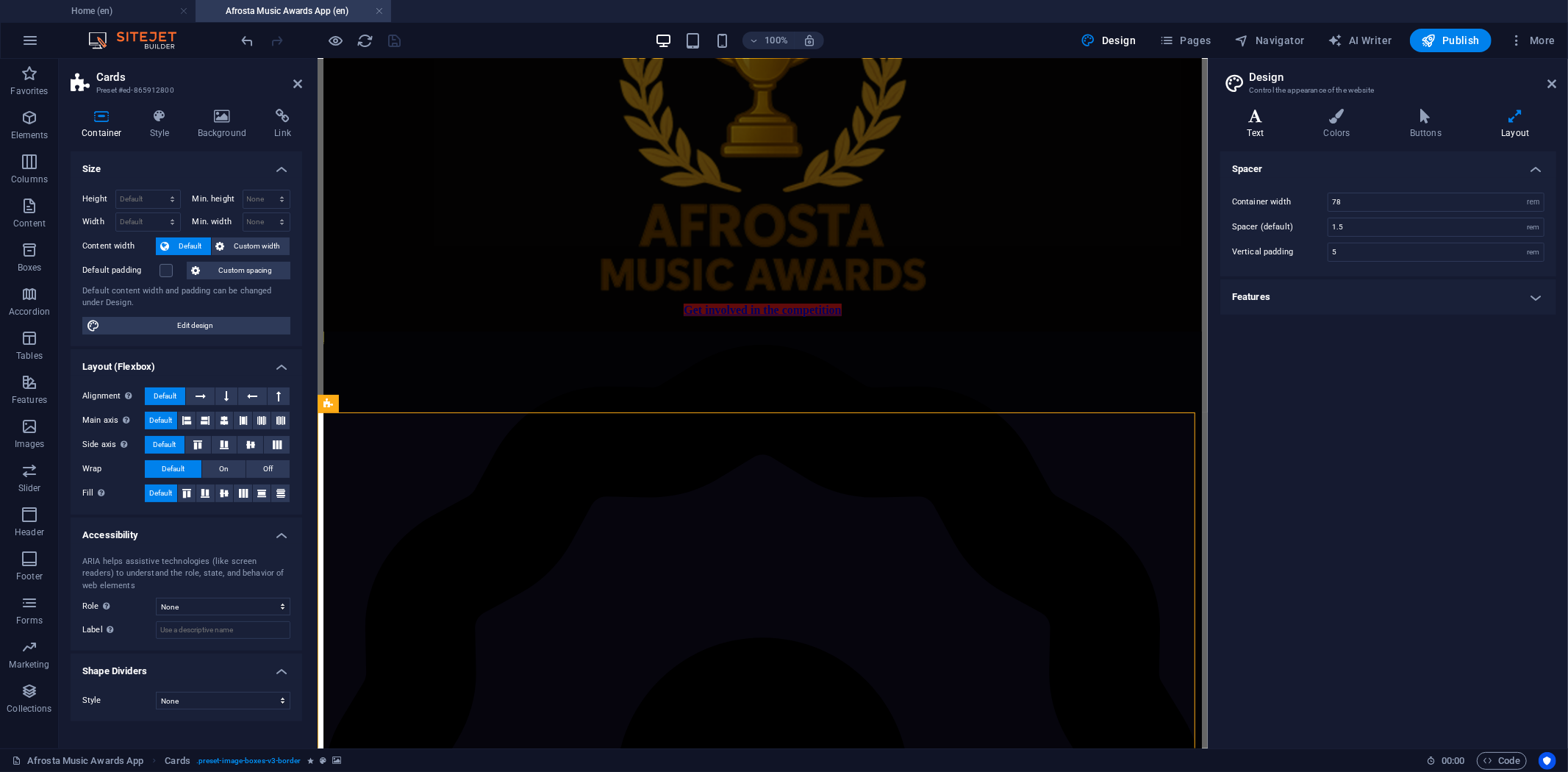
click at [1259, 129] on h4 "Text" at bounding box center [1259, 124] width 77 height 31
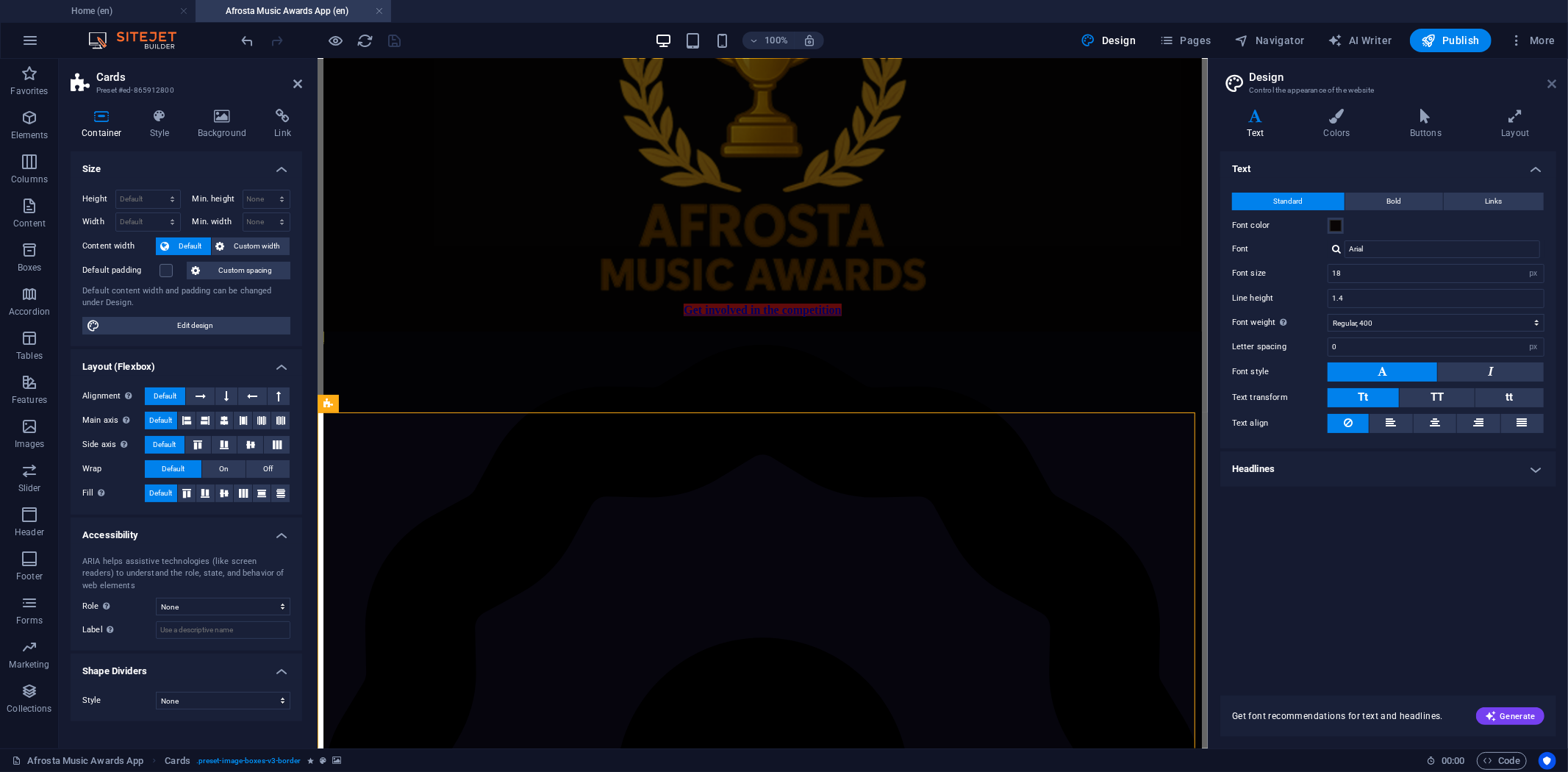
click at [1554, 87] on icon at bounding box center [1552, 83] width 9 height 12
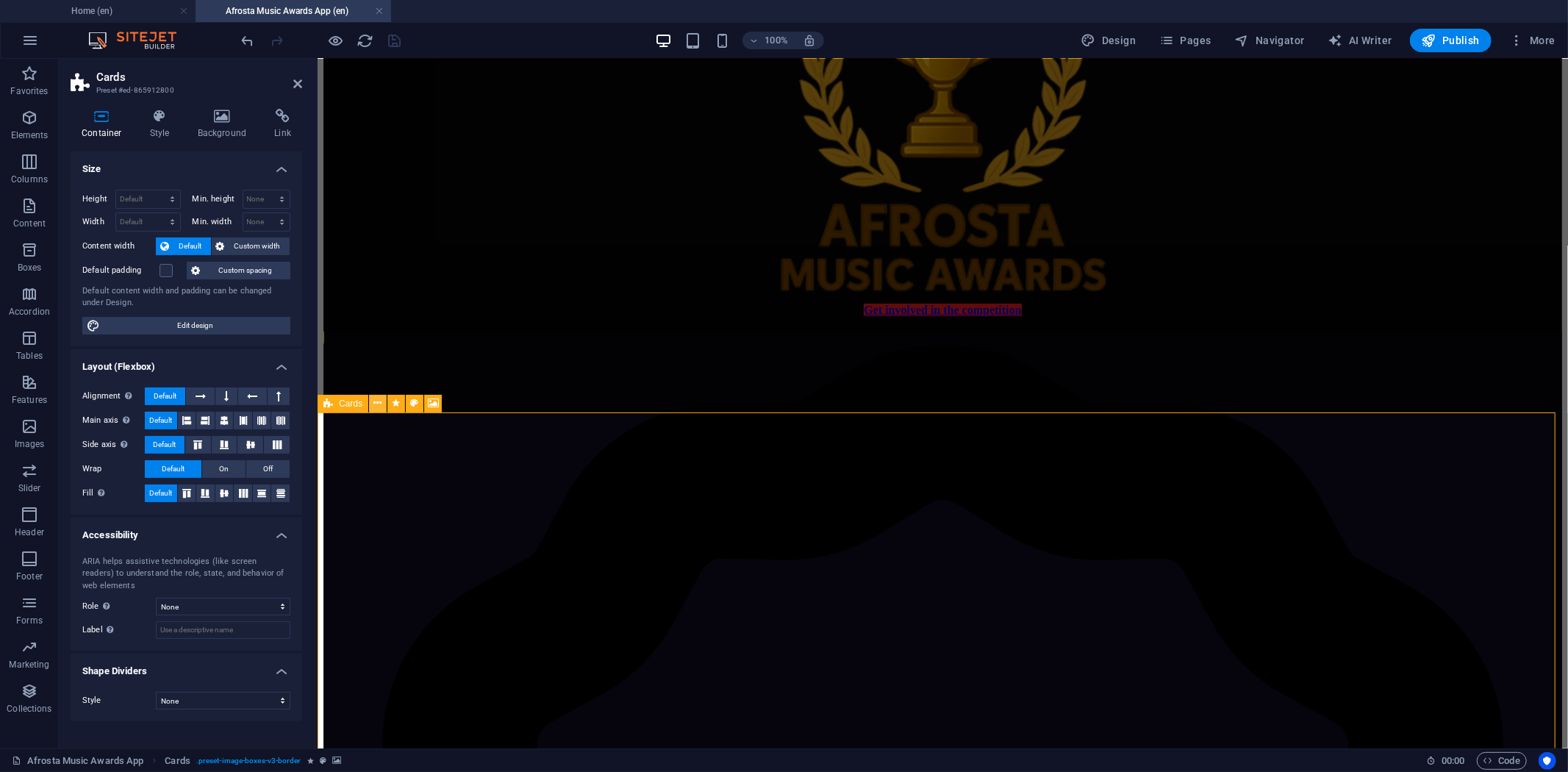
click at [377, 400] on icon at bounding box center [378, 403] width 8 height 15
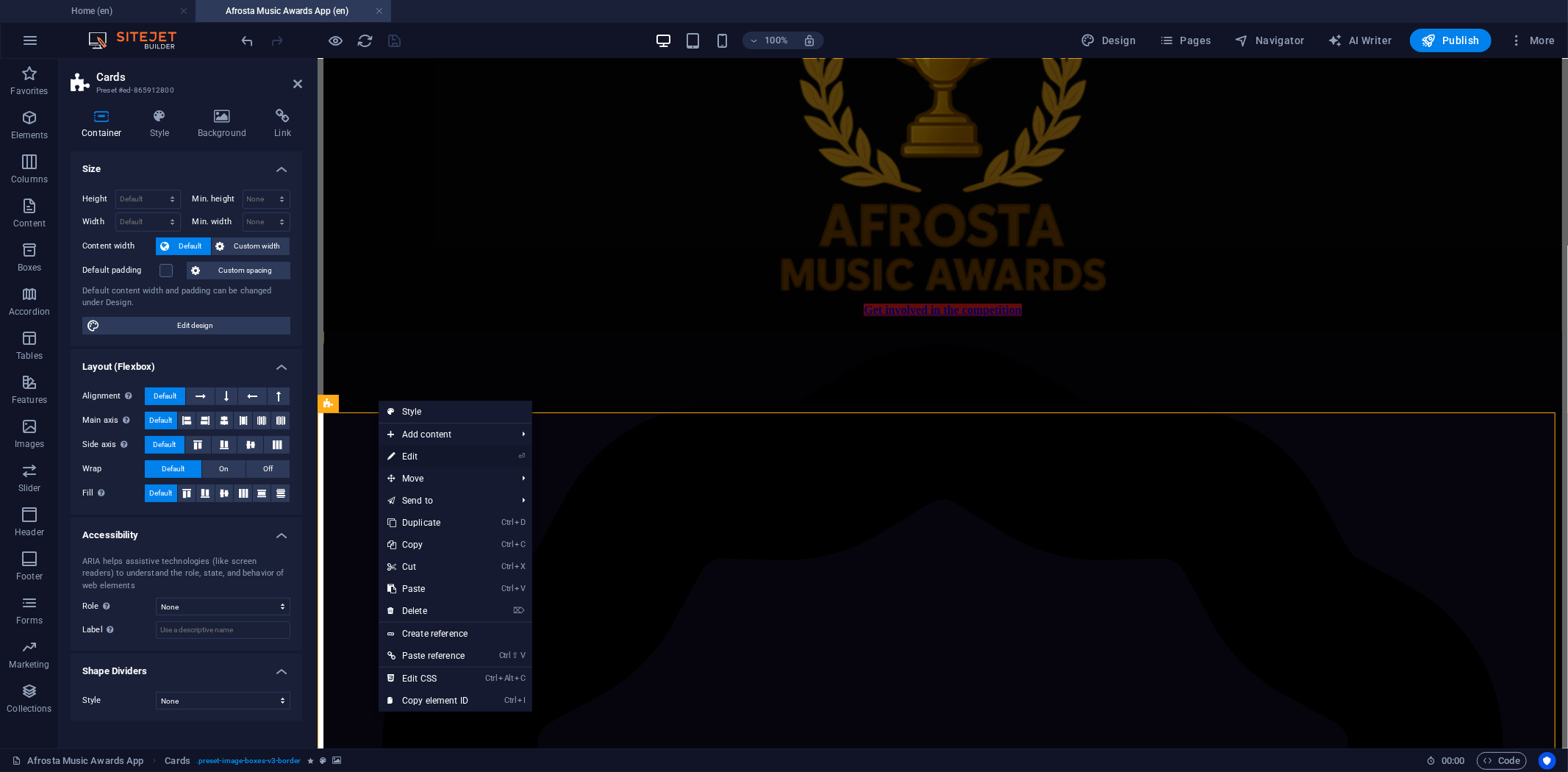
click at [432, 451] on link "⏎ Edit" at bounding box center [427, 456] width 98 height 22
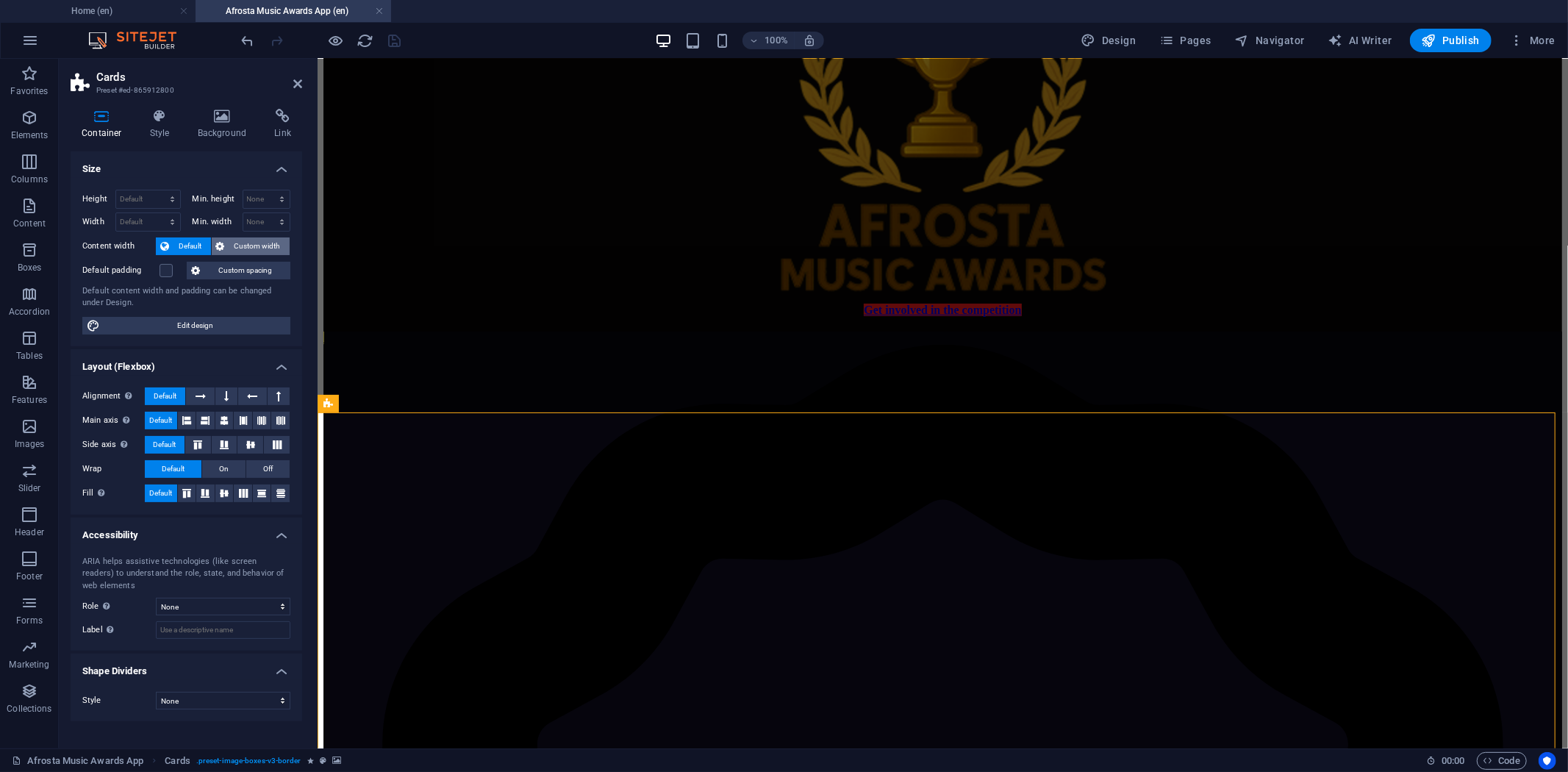
click at [245, 241] on span "Custom width" at bounding box center [257, 246] width 57 height 18
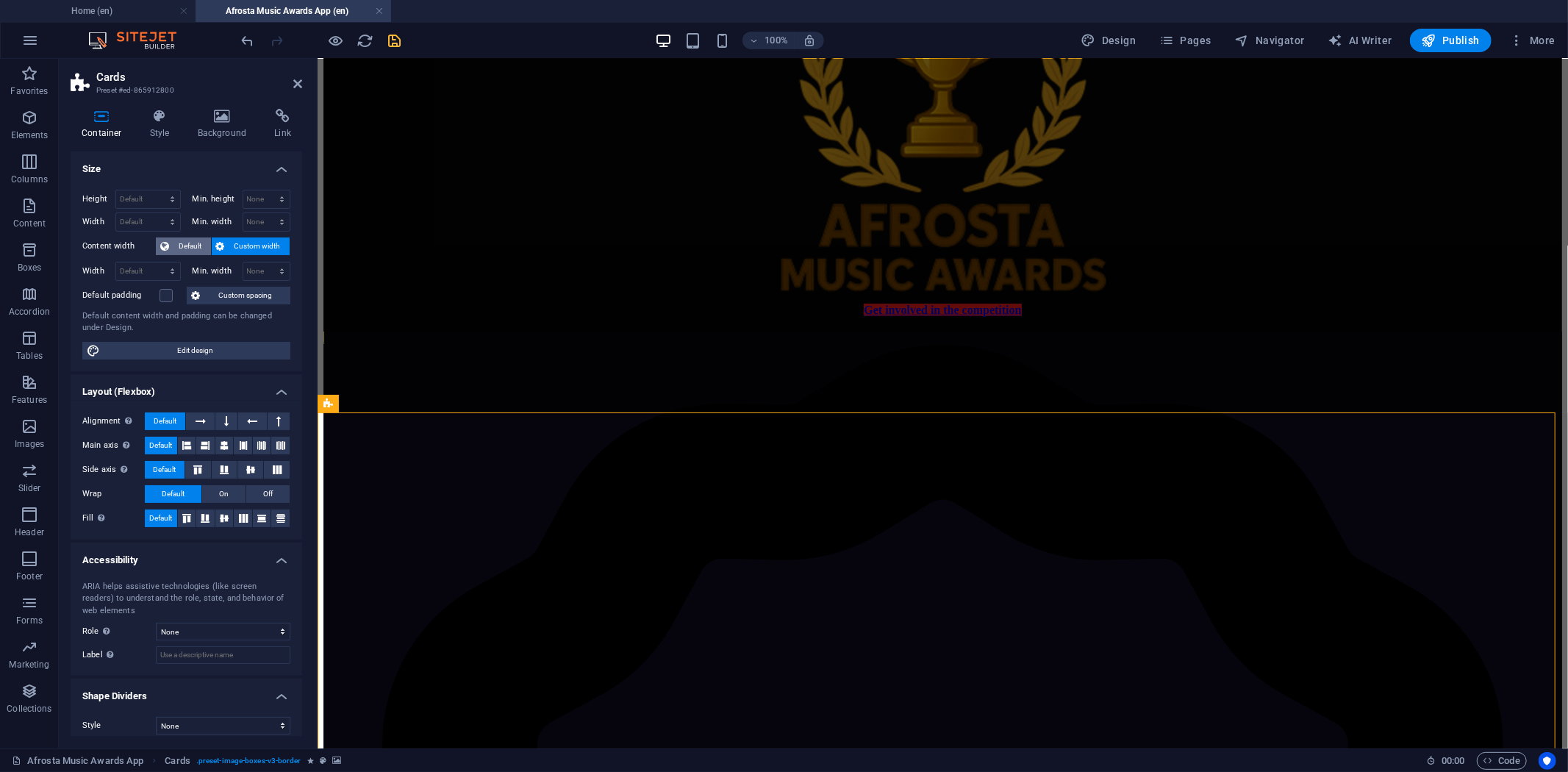
click at [191, 244] on span "Default" at bounding box center [189, 246] width 33 height 18
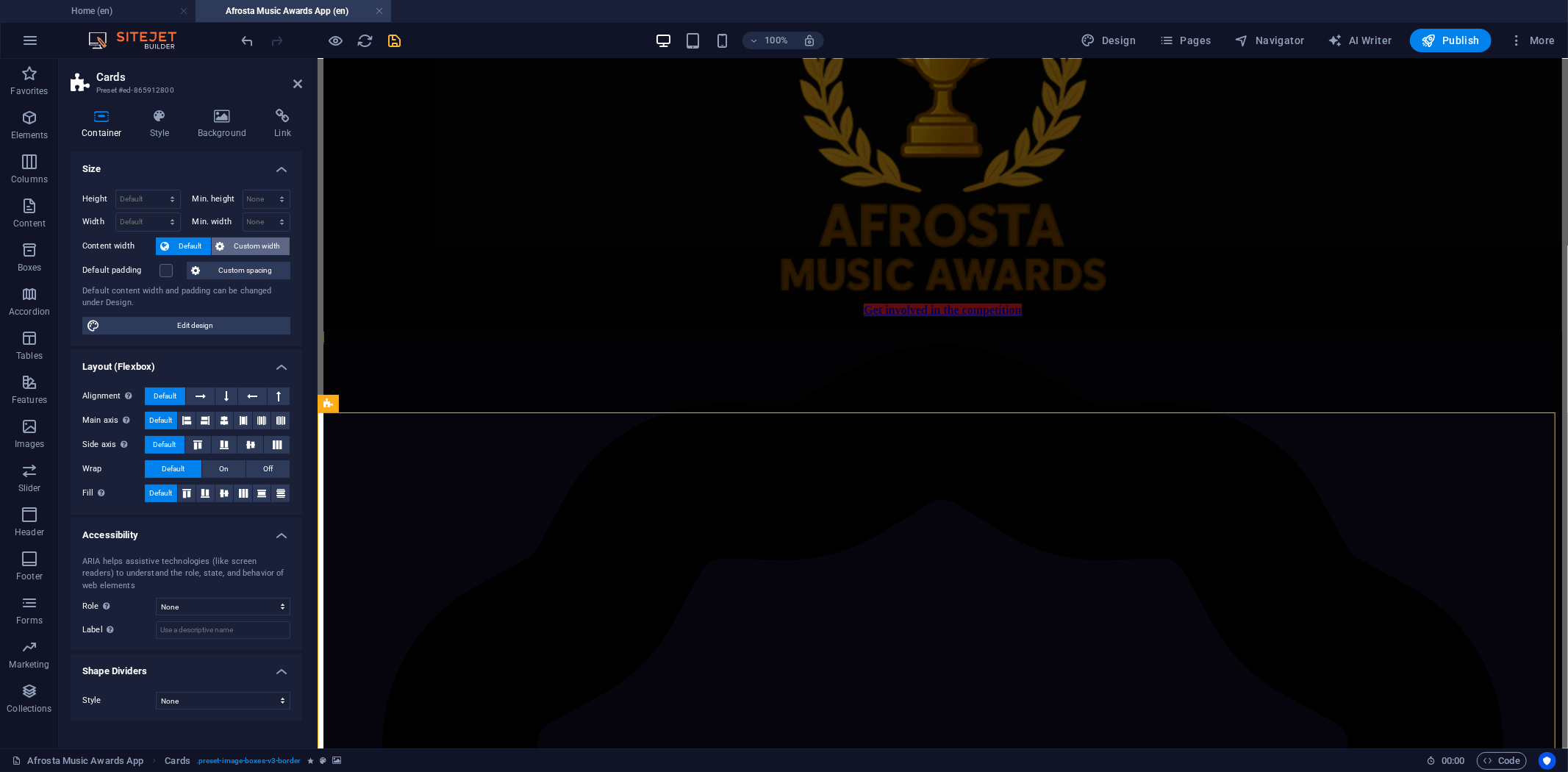
click at [241, 244] on span "Custom width" at bounding box center [257, 246] width 57 height 18
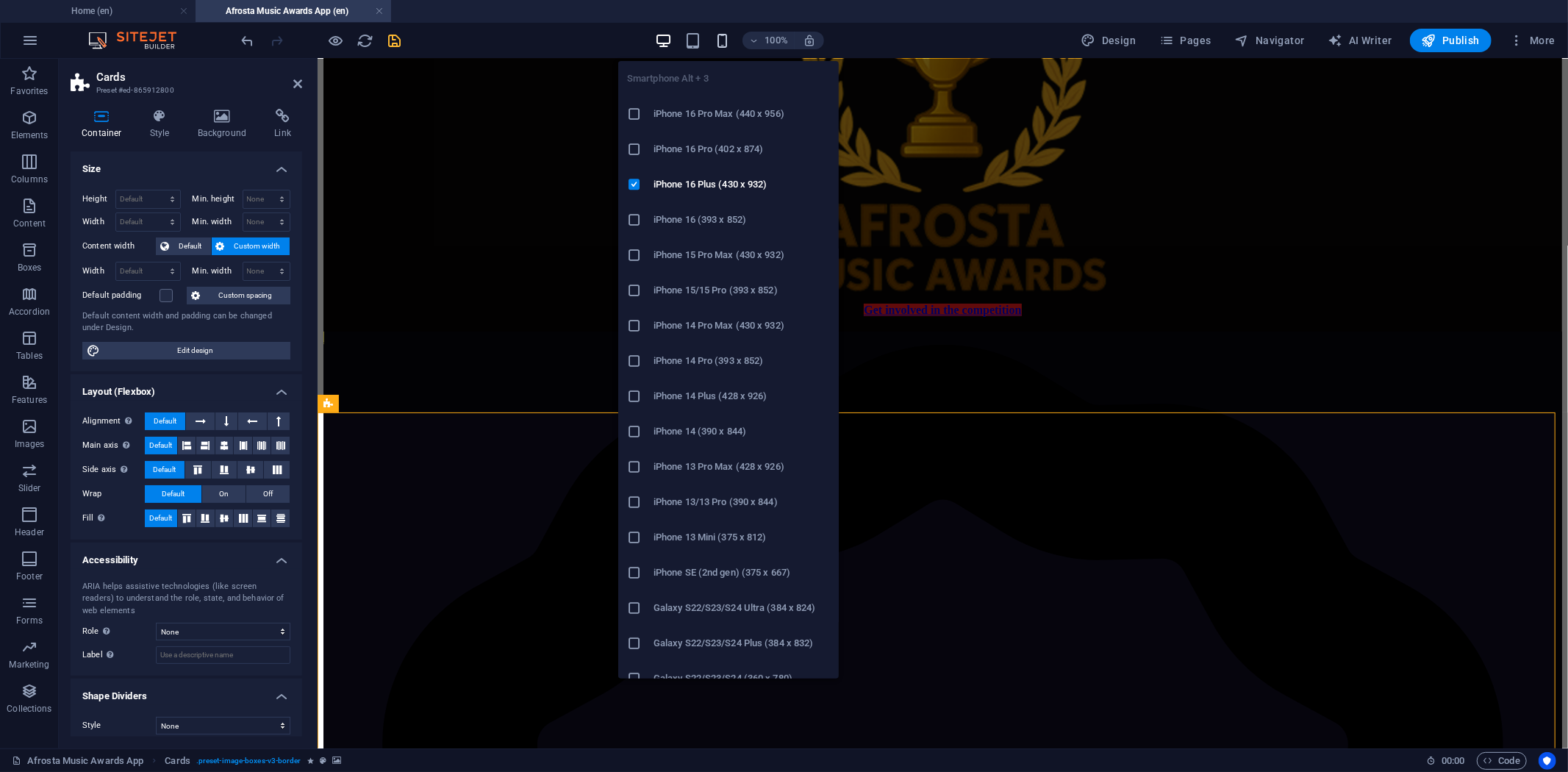
click at [721, 38] on icon "button" at bounding box center [722, 41] width 17 height 17
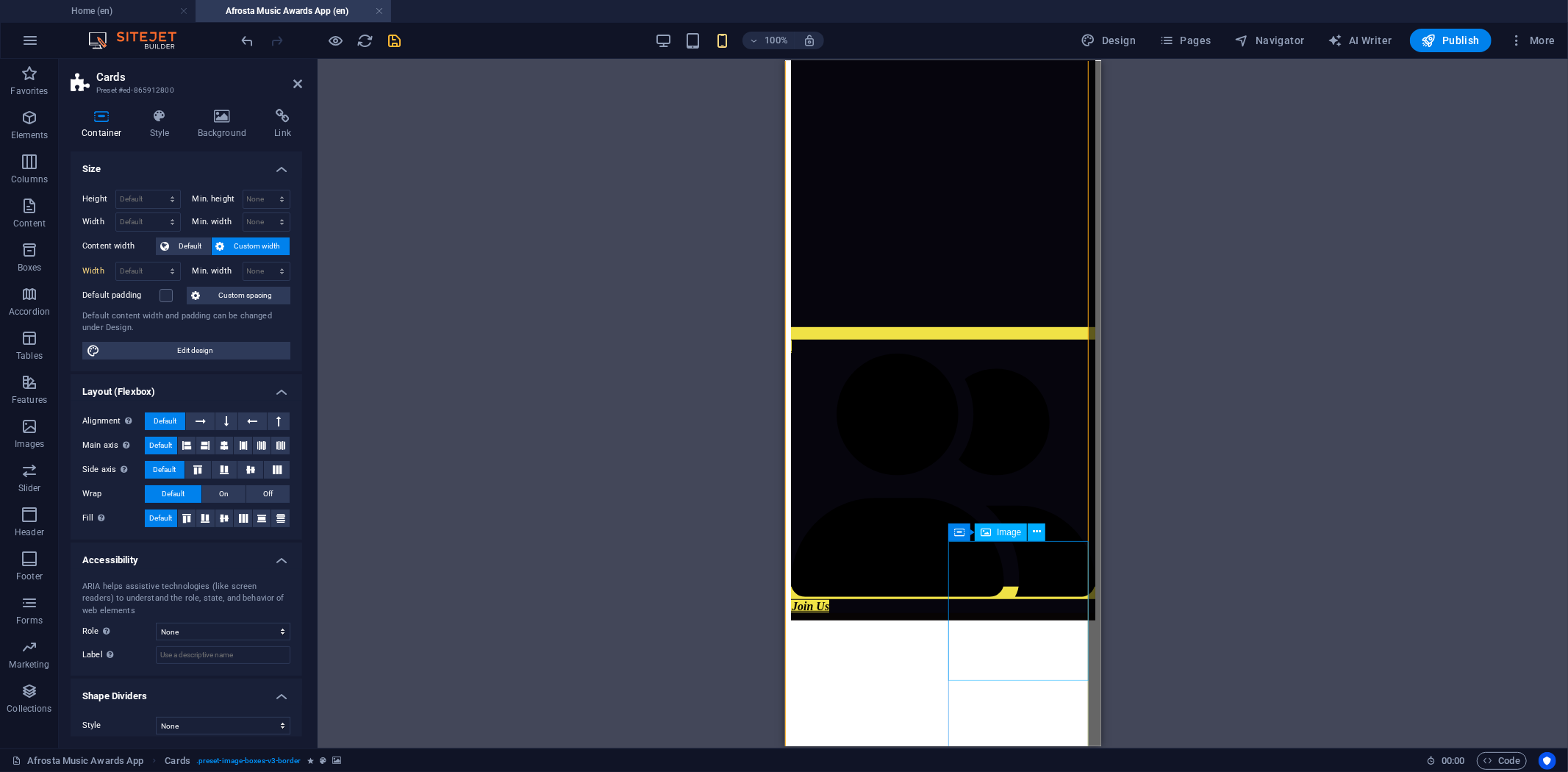
scroll to position [831, 0]
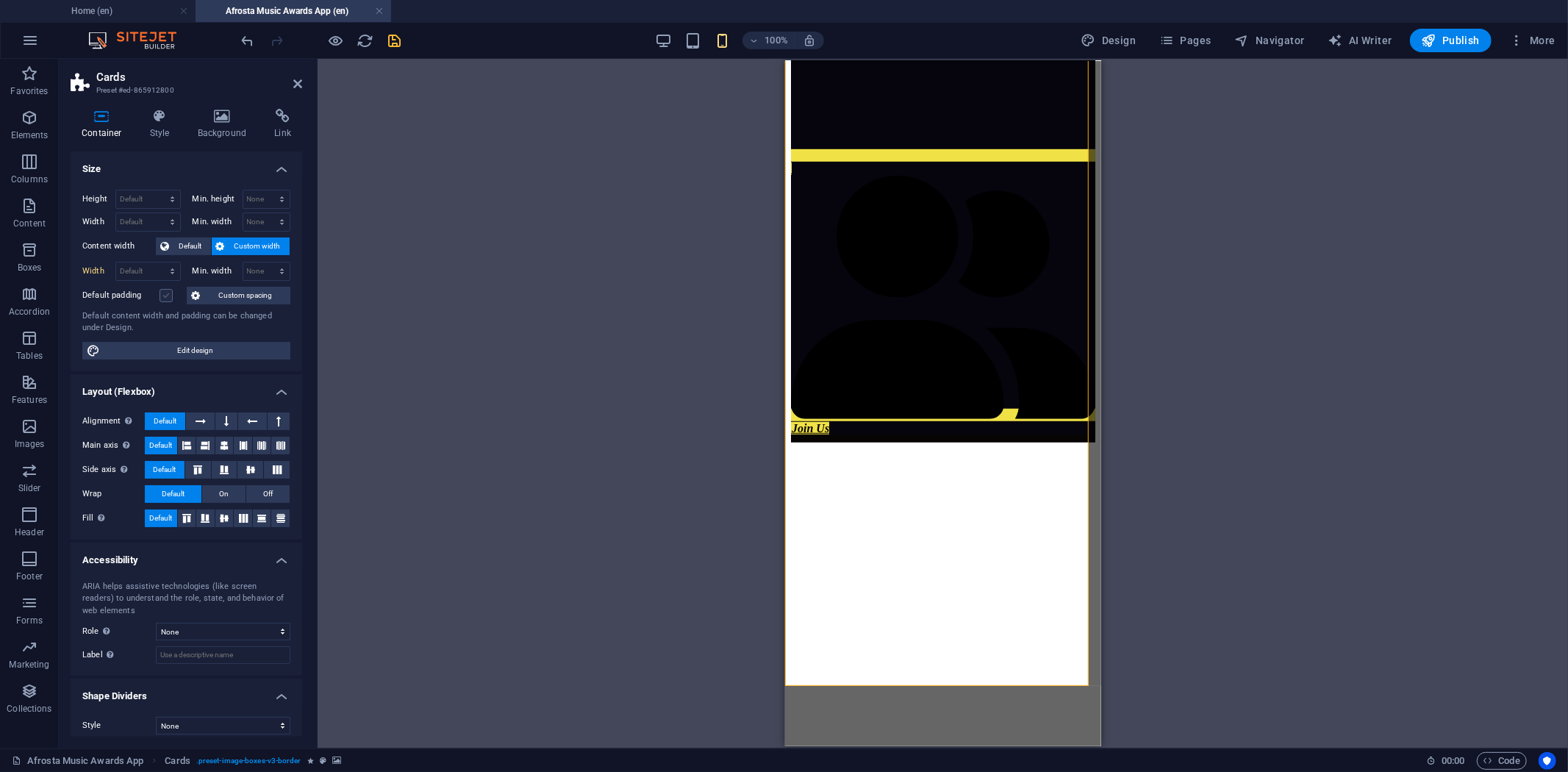
click at [166, 290] on label at bounding box center [166, 295] width 14 height 14
click at [0, 0] on input "Default padding" at bounding box center [0, 0] width 0 height 0
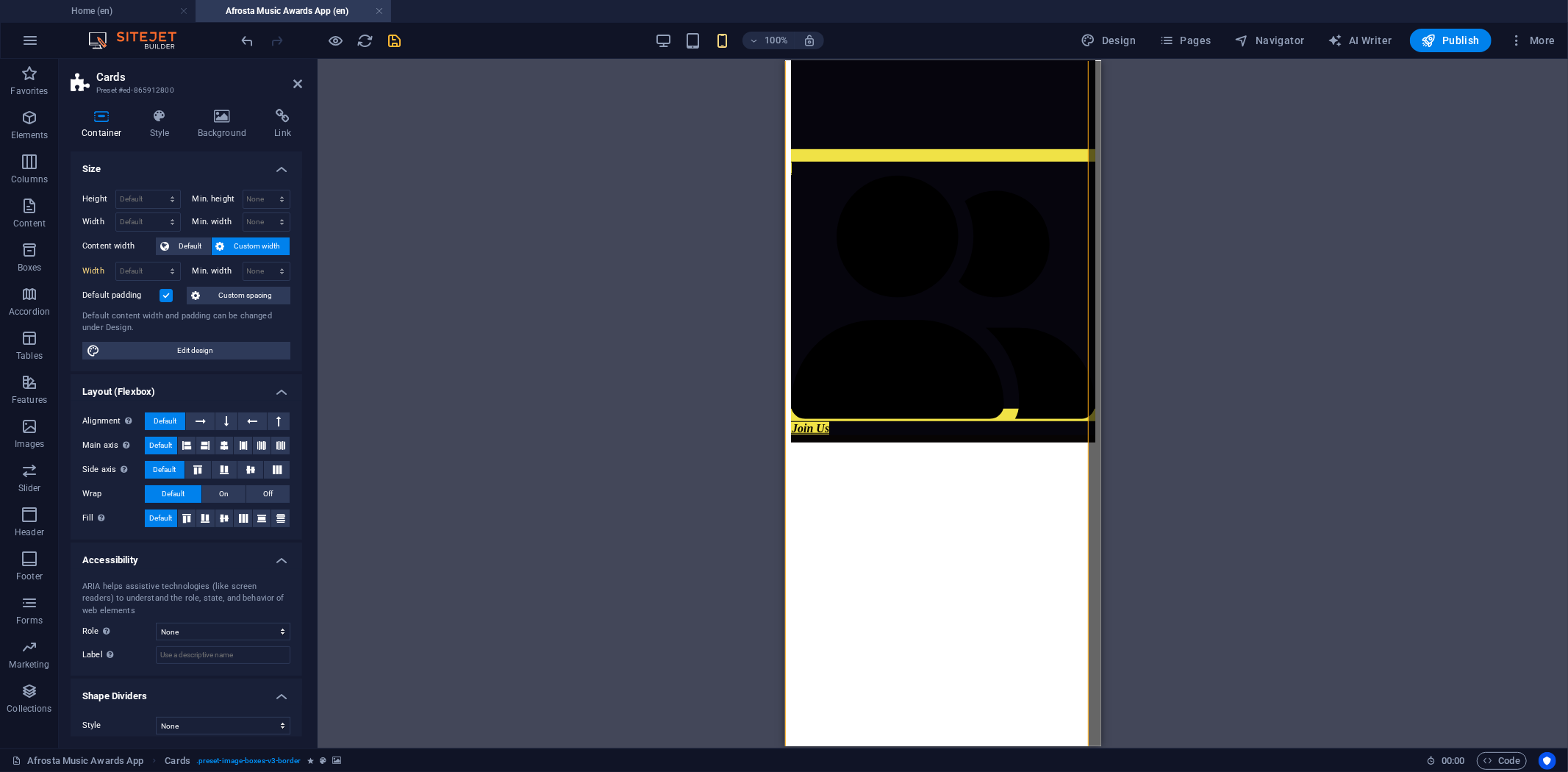
click at [166, 290] on label at bounding box center [166, 295] width 14 height 14
click at [0, 0] on input "Default padding" at bounding box center [0, 0] width 0 height 0
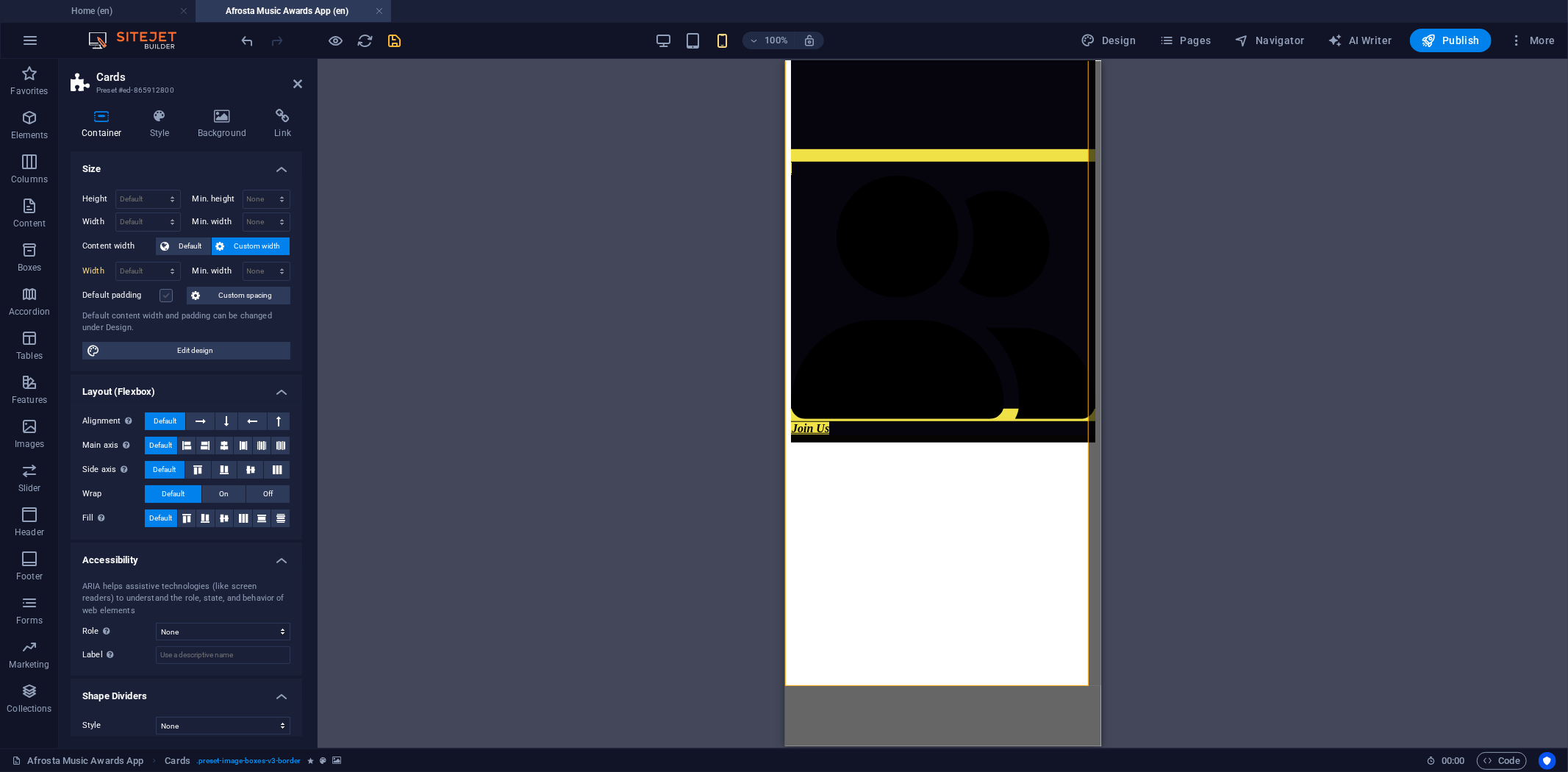
click at [166, 290] on label at bounding box center [166, 295] width 14 height 14
click at [0, 0] on input "Default padding" at bounding box center [0, 0] width 0 height 0
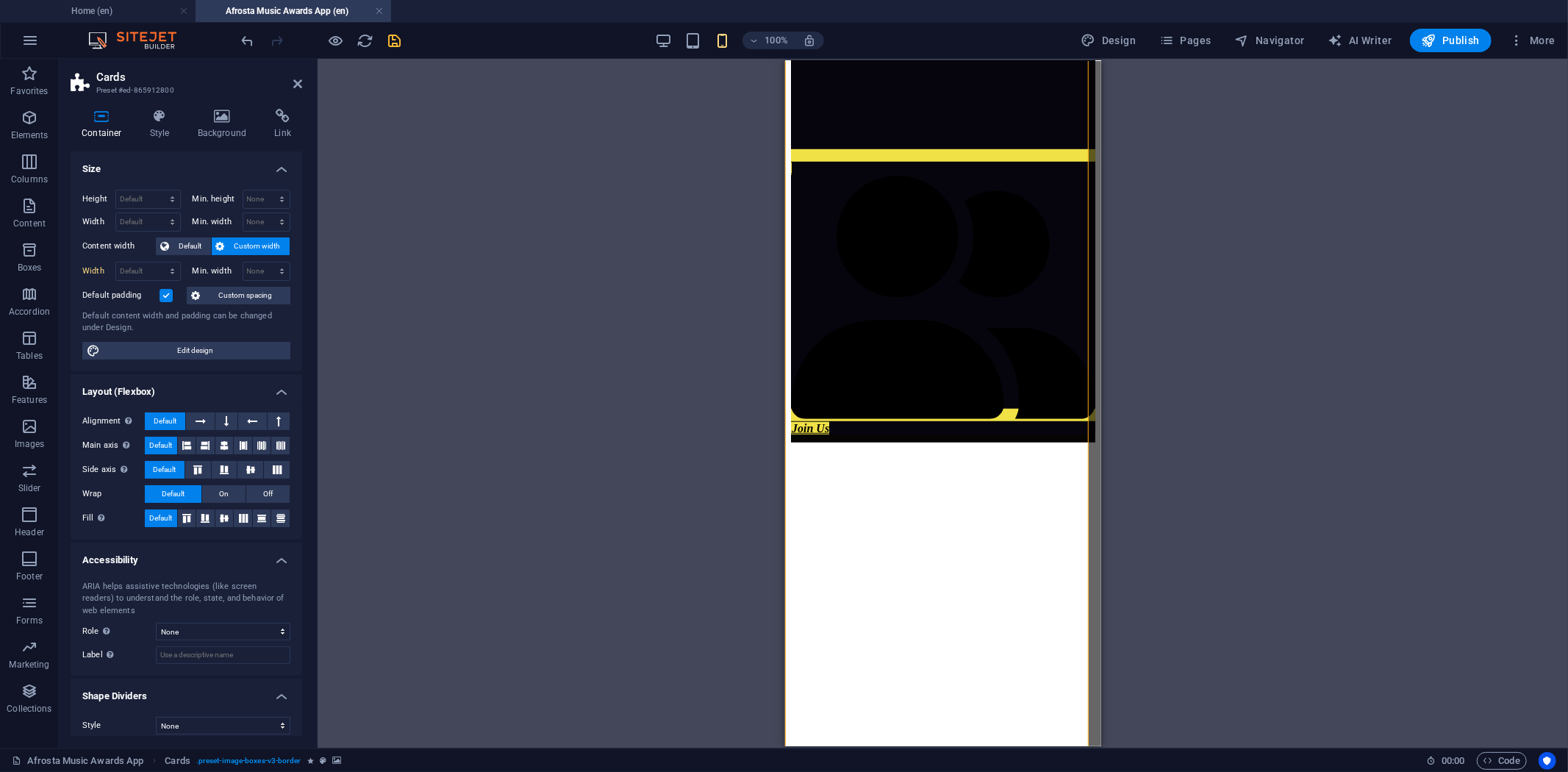
click at [166, 290] on label at bounding box center [166, 295] width 14 height 14
click at [0, 0] on input "Default padding" at bounding box center [0, 0] width 0 height 0
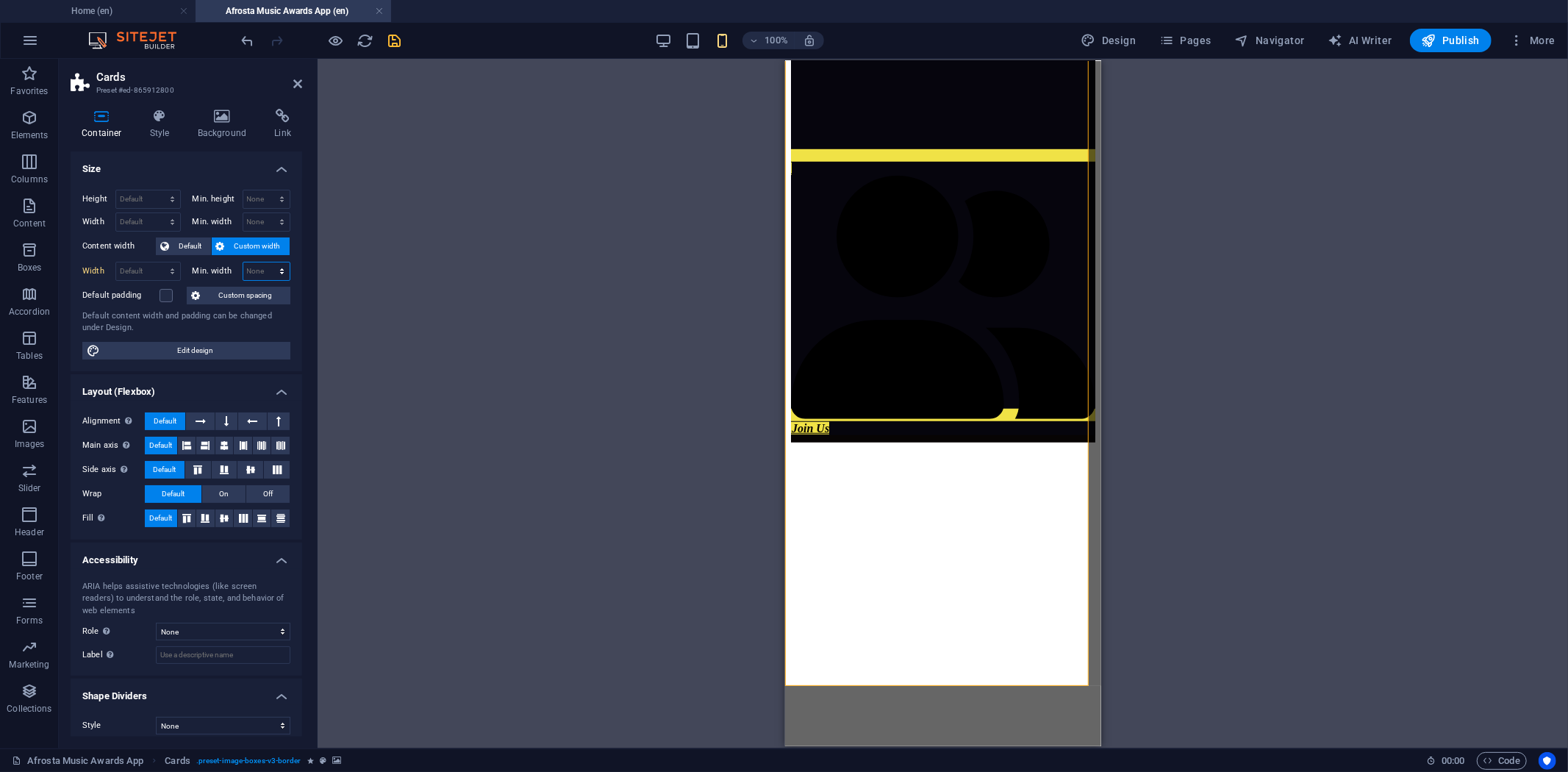
click at [277, 272] on select "None px rem % vh vw" at bounding box center [267, 271] width 47 height 18
select select "px"
click at [266, 262] on select "None px rem % vh vw" at bounding box center [267, 271] width 47 height 18
type input "20"
click at [170, 274] on select "Default px rem % em vh vw" at bounding box center [148, 271] width 64 height 18
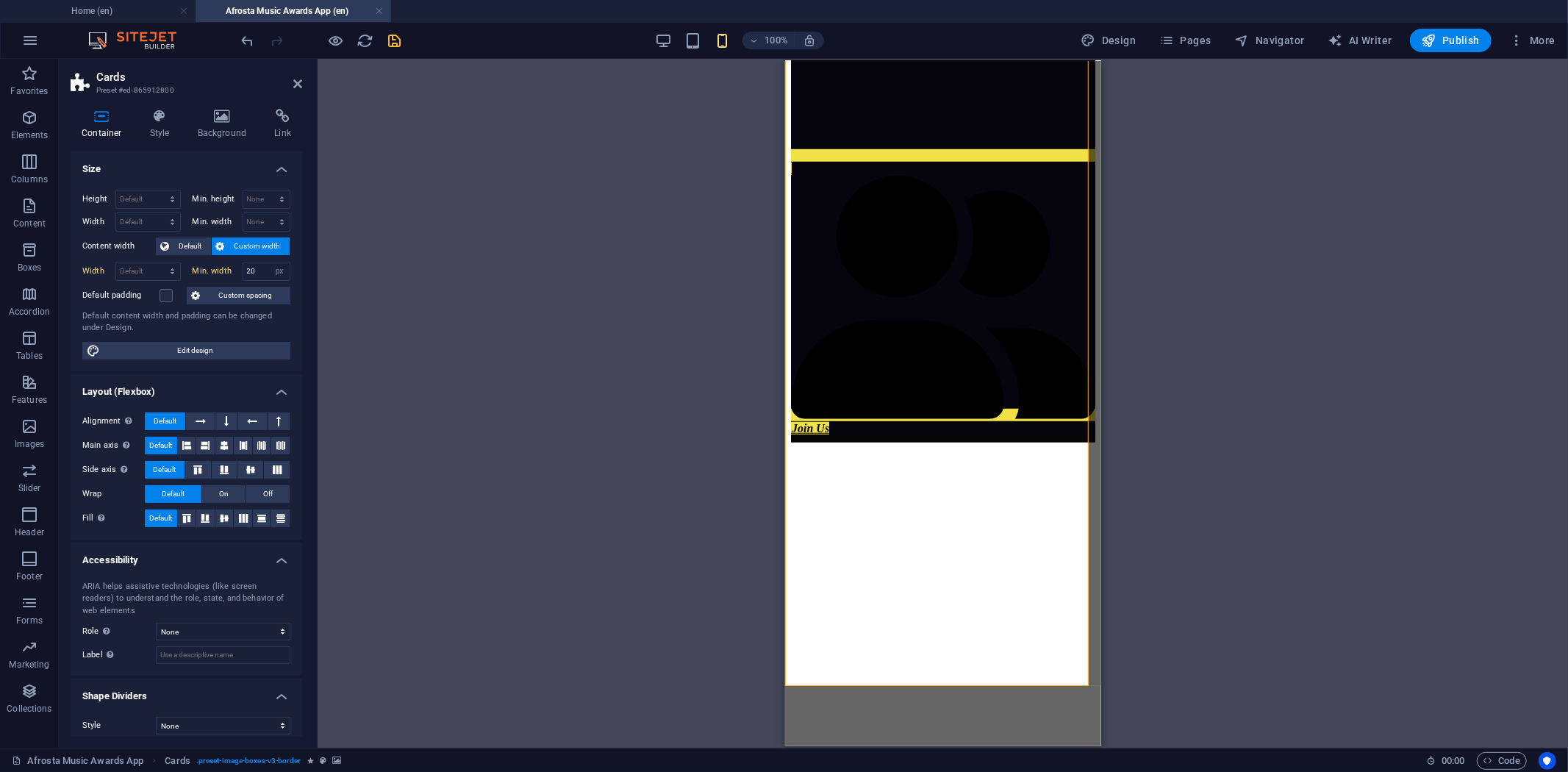
click at [178, 313] on div "Default content width and padding can be changed under Design." at bounding box center [186, 322] width 208 height 24
click at [152, 273] on select "Default px rem % em vh vw" at bounding box center [148, 271] width 64 height 18
select select "px"
click at [158, 262] on select "Default px rem % em vh vw" at bounding box center [148, 271] width 64 height 18
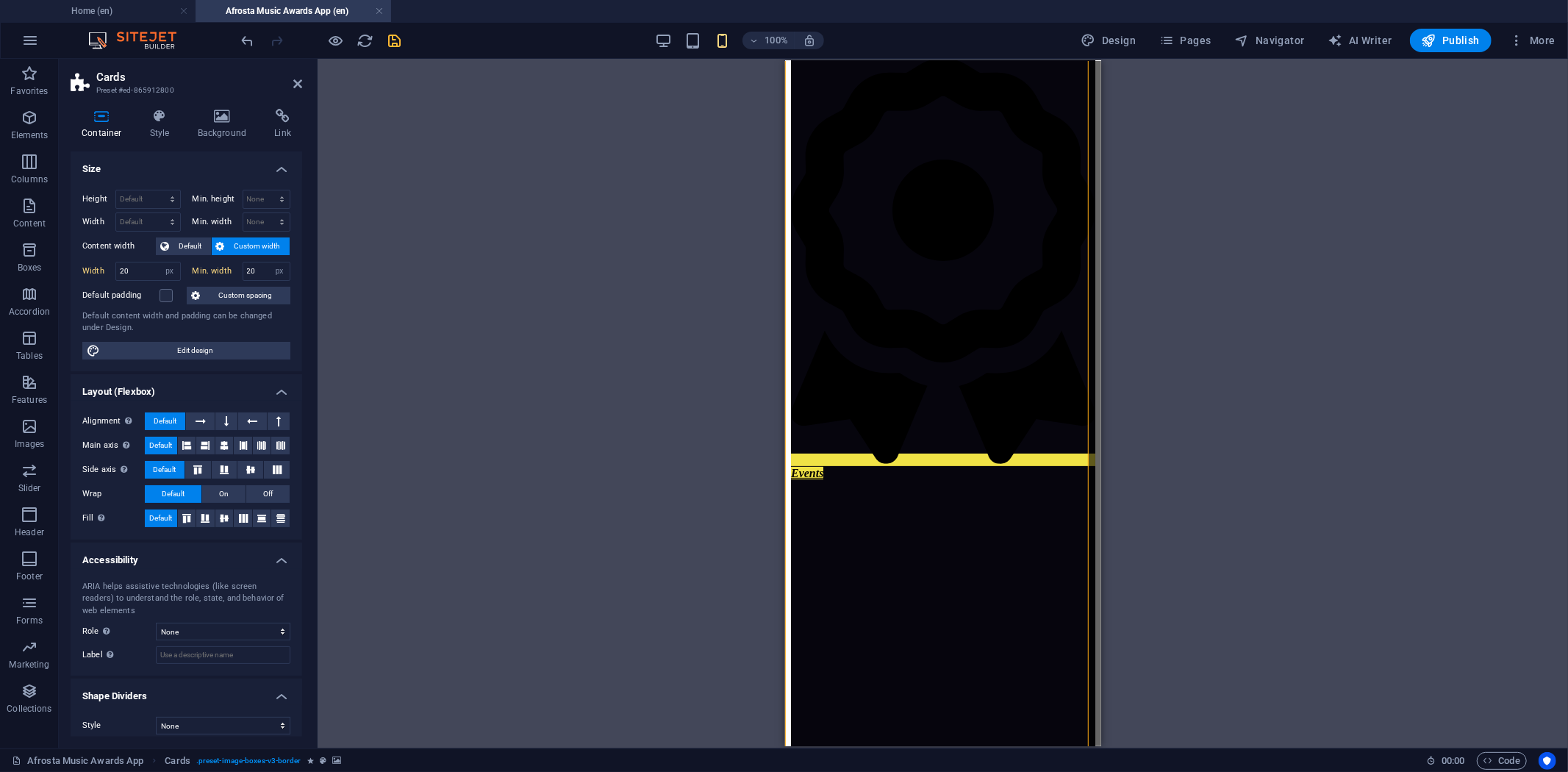
scroll to position [13, 0]
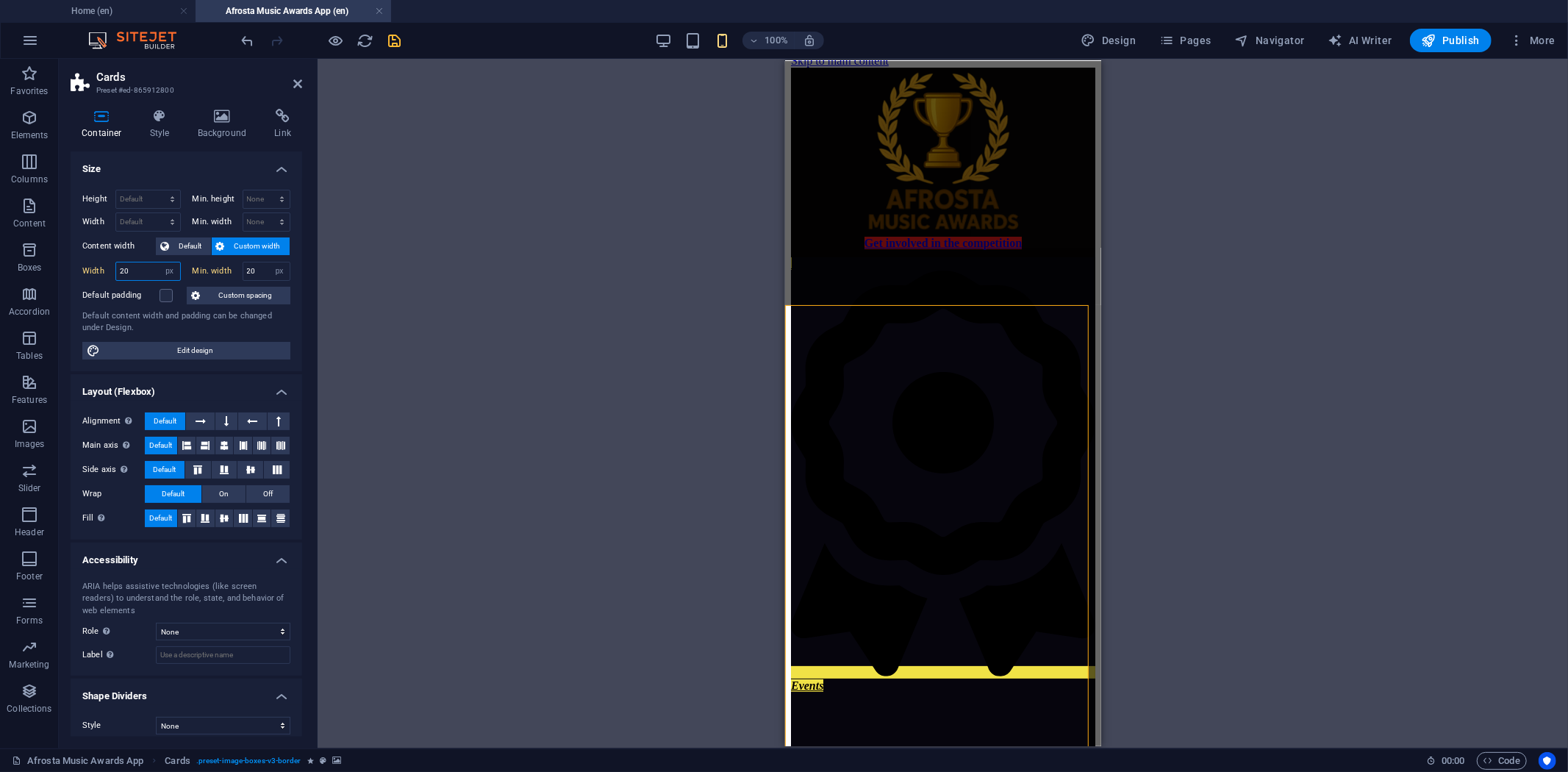
drag, startPoint x: 142, startPoint y: 267, endPoint x: 98, endPoint y: 266, distance: 44.0
click at [98, 266] on div "Width 20 Default px rem % em vh vw" at bounding box center [131, 271] width 98 height 19
drag, startPoint x: 150, startPoint y: 271, endPoint x: 78, endPoint y: 268, distance: 72.1
click at [78, 268] on div "Height Default px rem % vh vw Min. height None px rem % vh vw Width Default px …" at bounding box center [186, 274] width 232 height 193
drag, startPoint x: 141, startPoint y: 268, endPoint x: 96, endPoint y: 261, distance: 45.5
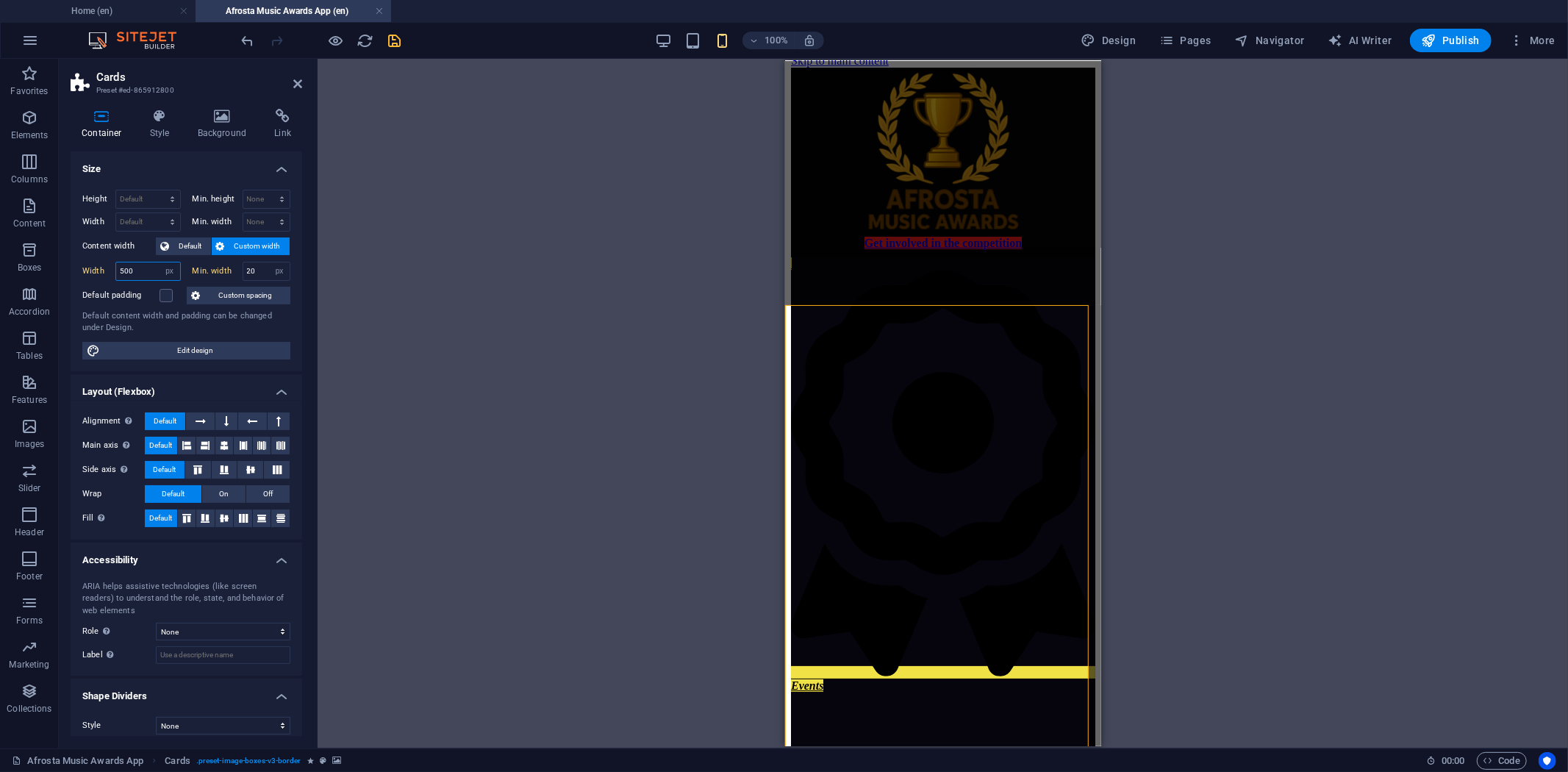
click at [96, 261] on div "Height Default px rem % vh vw Min. height None px rem % vh vw Width Default px …" at bounding box center [186, 274] width 232 height 193
type input "400"
click at [181, 246] on span "Default" at bounding box center [189, 246] width 33 height 18
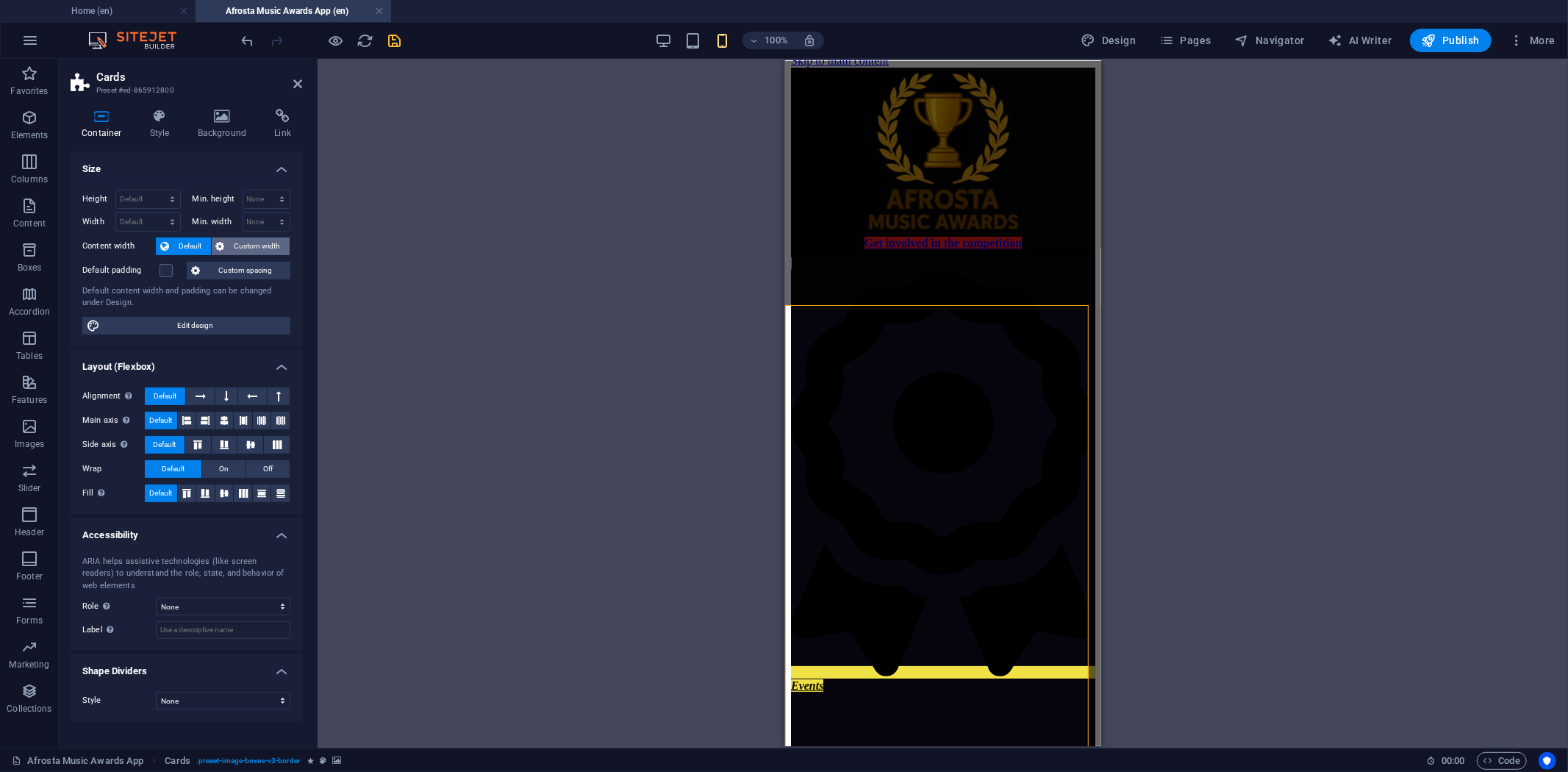
click at [257, 244] on span "Custom width" at bounding box center [257, 246] width 57 height 18
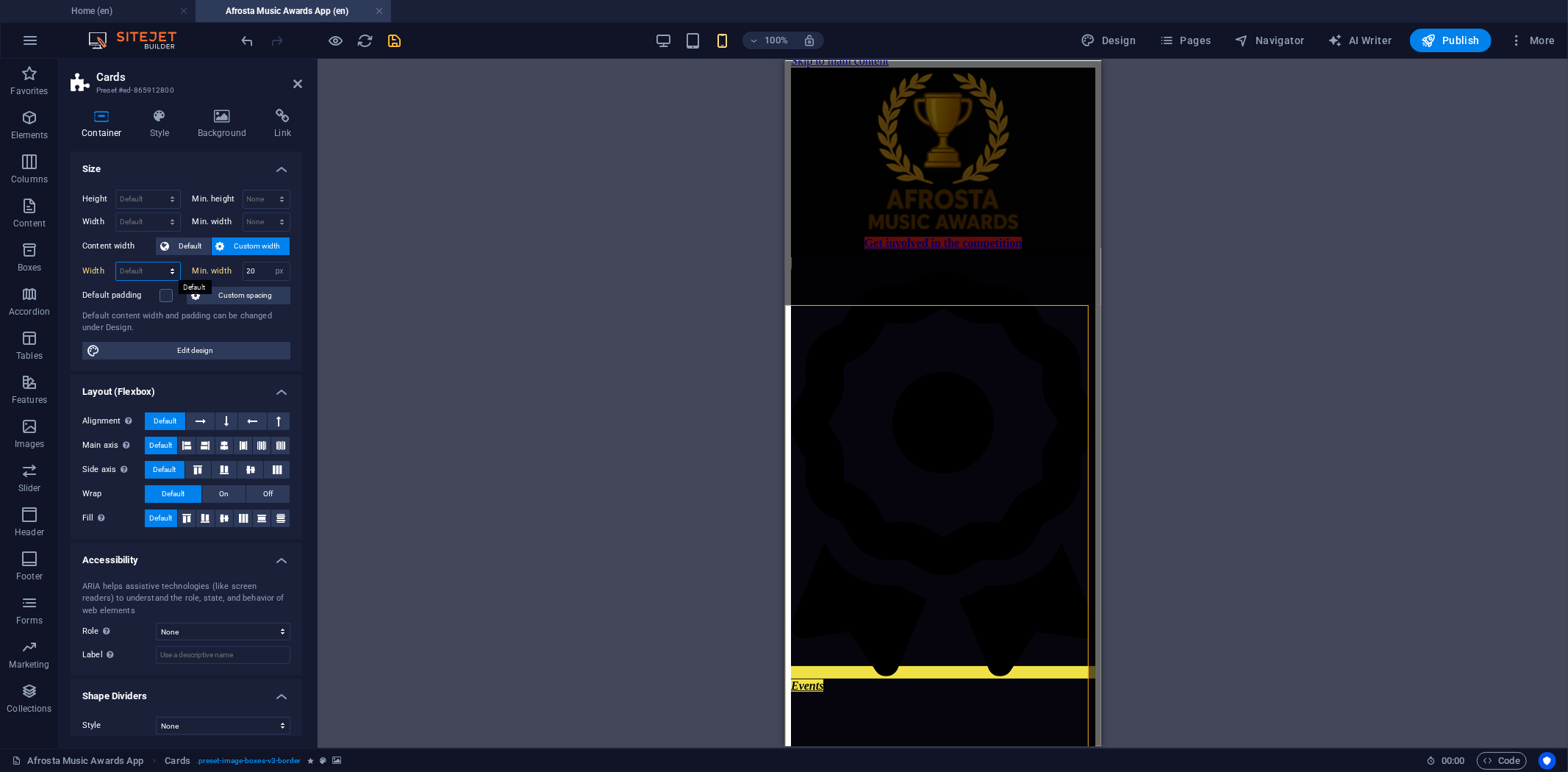
click at [155, 273] on select "Default px rem % em vh vw" at bounding box center [148, 271] width 64 height 18
select select "px"
click at [158, 262] on select "Default px rem % em vh vw" at bounding box center [148, 271] width 64 height 18
click at [183, 294] on div "Default padding" at bounding box center [133, 296] width 101 height 18
click at [261, 269] on input "20" at bounding box center [267, 271] width 47 height 18
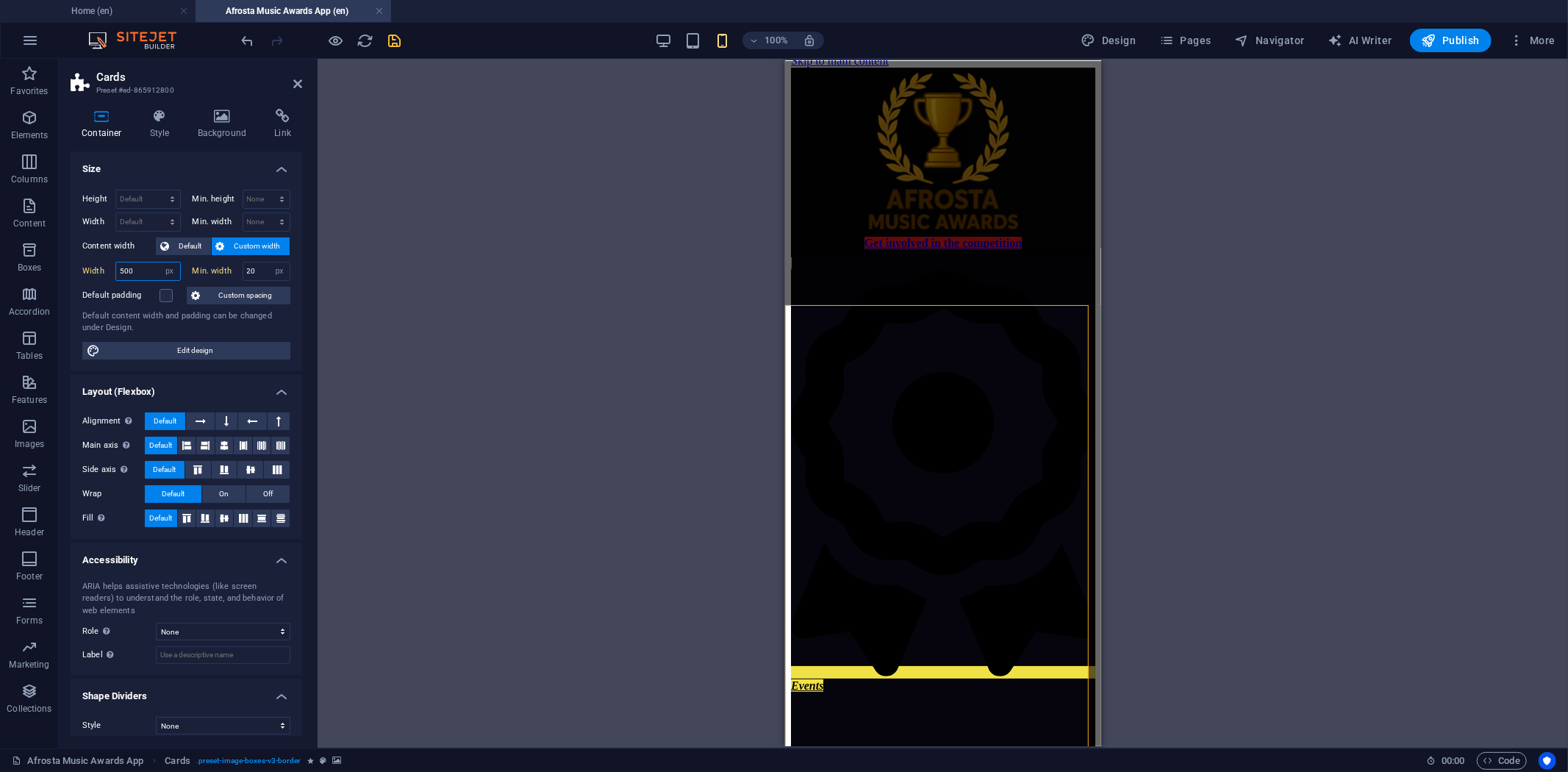
drag, startPoint x: 142, startPoint y: 269, endPoint x: 112, endPoint y: 267, distance: 30.1
click at [112, 267] on div "Width 500 Default px rem % em vh vw" at bounding box center [131, 271] width 98 height 19
drag, startPoint x: 140, startPoint y: 269, endPoint x: 93, endPoint y: 268, distance: 47.0
click at [93, 268] on div "Width 60 Default px rem % em vh vw" at bounding box center [131, 271] width 98 height 19
drag, startPoint x: 158, startPoint y: 277, endPoint x: 122, endPoint y: 265, distance: 37.9
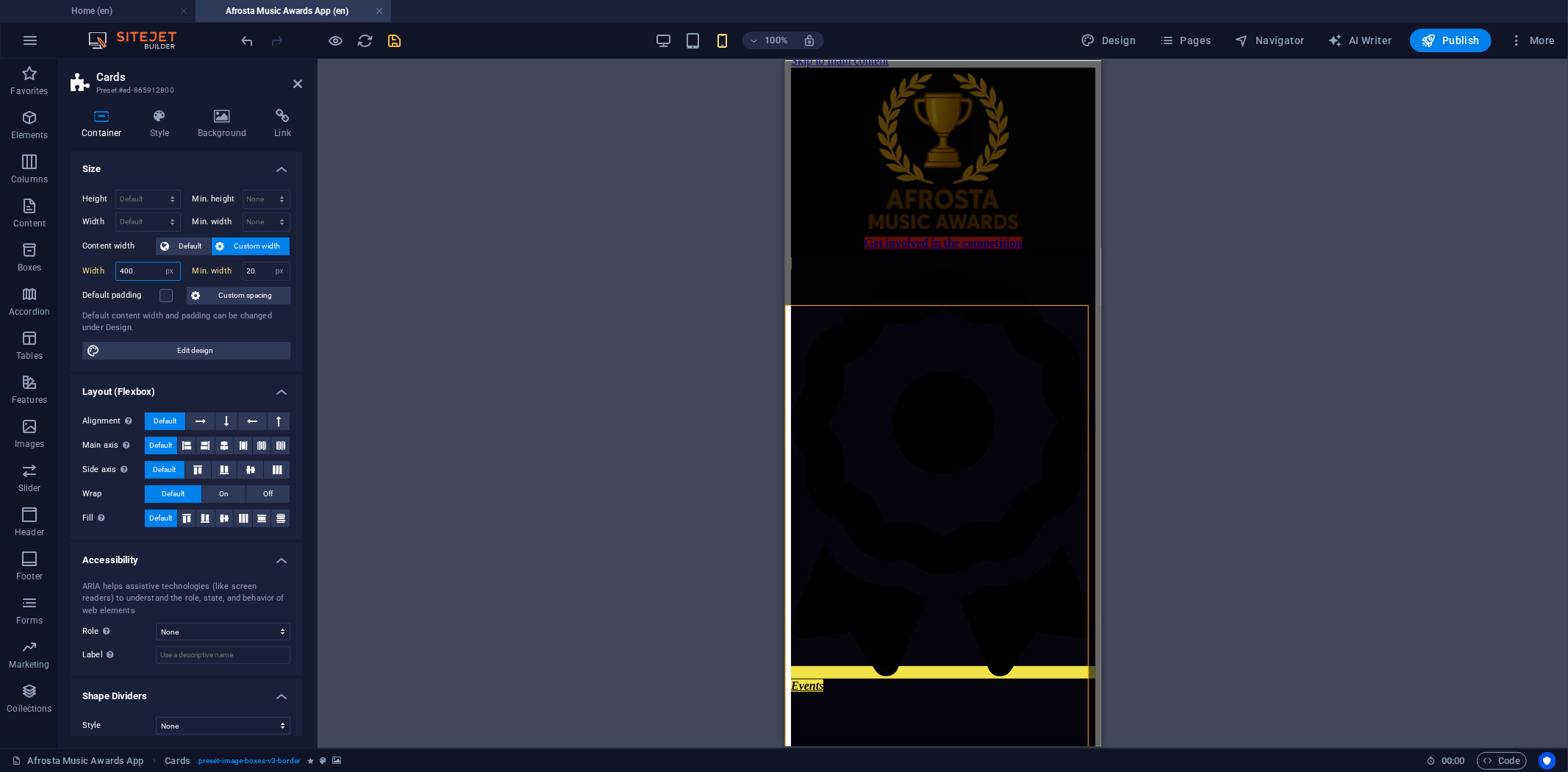
click at [122, 265] on div "400 Default px rem % em vh vw" at bounding box center [148, 271] width 66 height 19
drag, startPoint x: 129, startPoint y: 272, endPoint x: 114, endPoint y: 270, distance: 15.1
click at [114, 270] on div "Width 400 Default px rem % em vh vw" at bounding box center [131, 271] width 98 height 19
drag, startPoint x: 141, startPoint y: 276, endPoint x: 108, endPoint y: 262, distance: 35.8
click at [108, 262] on div "Width 555 Default px rem % em vh vw" at bounding box center [131, 271] width 98 height 19
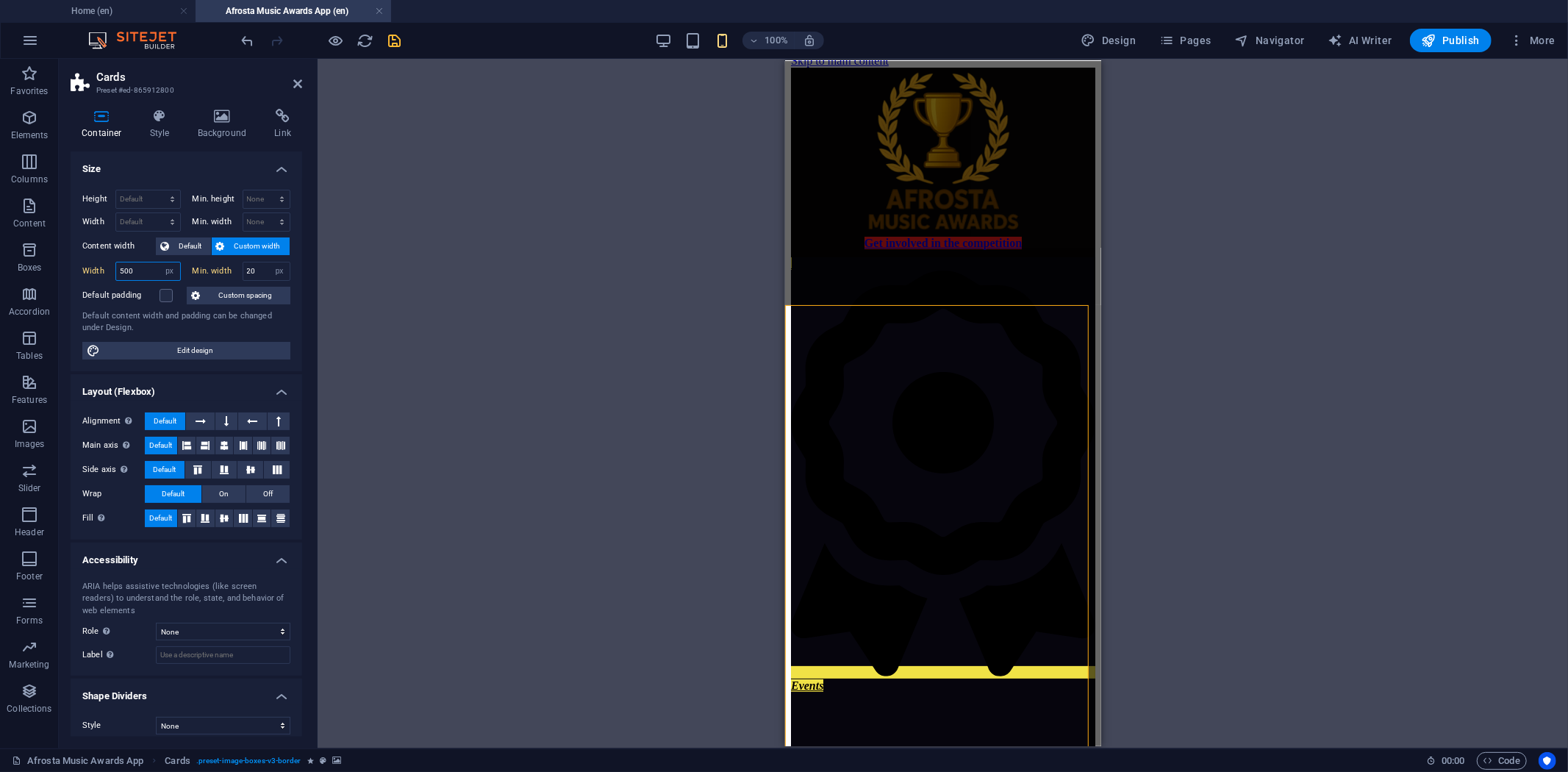
drag, startPoint x: 150, startPoint y: 271, endPoint x: 97, endPoint y: 266, distance: 53.2
click at [97, 266] on div "Width 500 Default px rem % em vh vw" at bounding box center [131, 271] width 98 height 19
drag, startPoint x: 143, startPoint y: 271, endPoint x: 108, endPoint y: 270, distance: 35.0
click at [109, 270] on div "Width 400 Default px rem % em vh vw" at bounding box center [131, 271] width 98 height 19
type input "420"
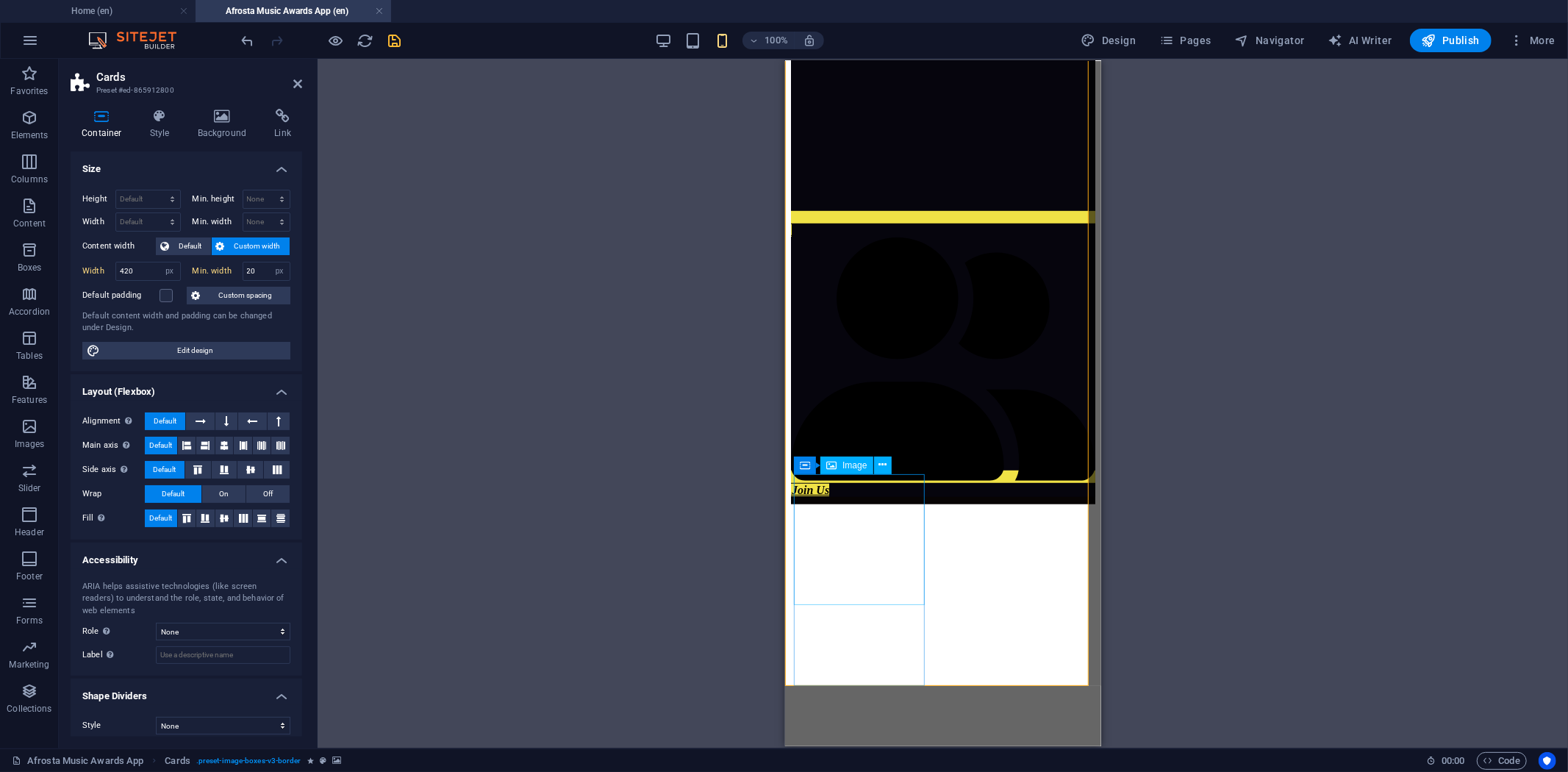
scroll to position [784, 0]
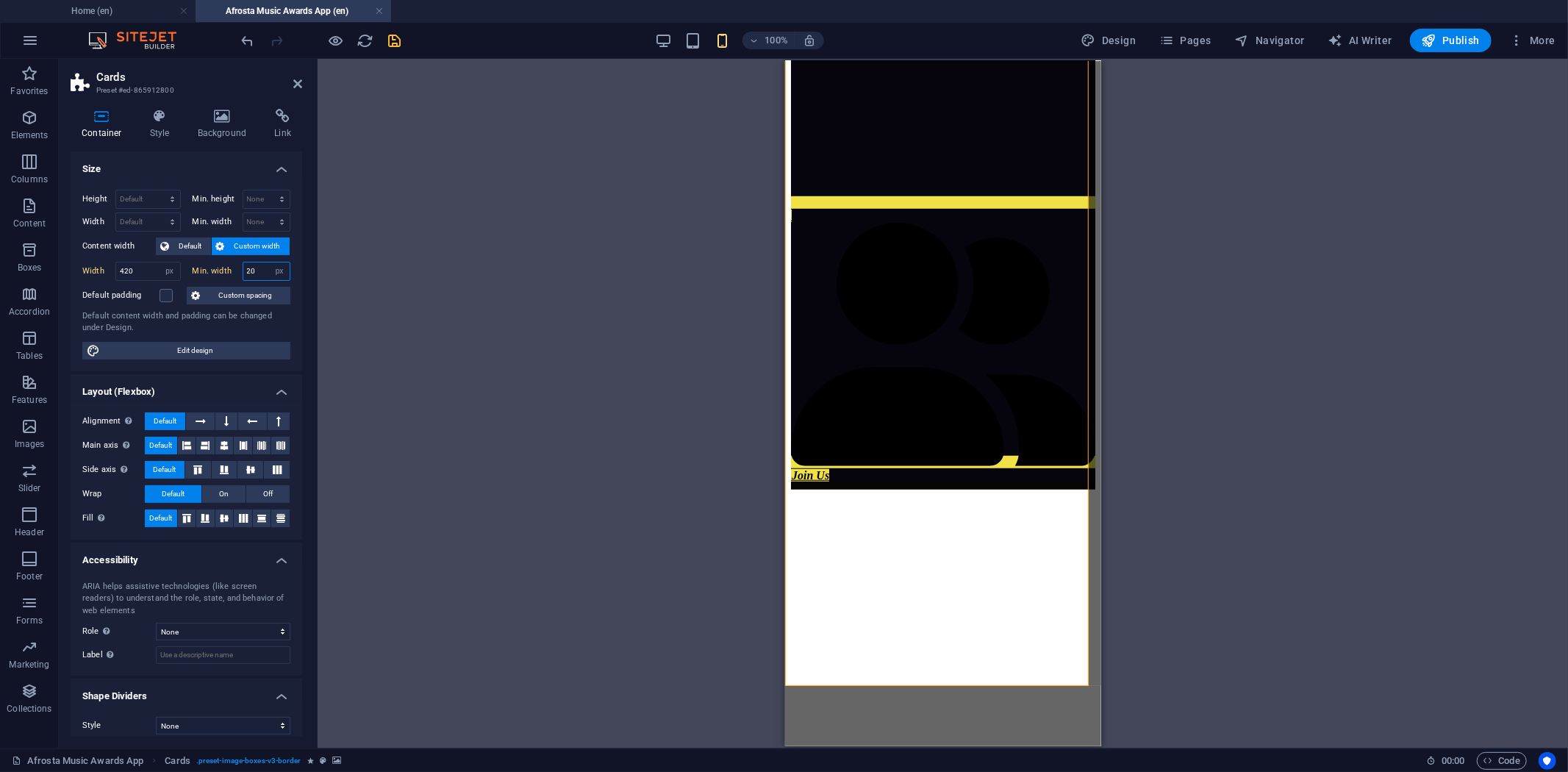
drag, startPoint x: 260, startPoint y: 267, endPoint x: 237, endPoint y: 271, distance: 23.3
click at [237, 271] on div "Min. width 20 None px rem % vh vw" at bounding box center [242, 271] width 98 height 19
drag, startPoint x: 262, startPoint y: 273, endPoint x: 231, endPoint y: 271, distance: 31.1
click at [231, 271] on div "Min. width 100 None px rem % vh vw" at bounding box center [242, 271] width 98 height 19
type input "400"
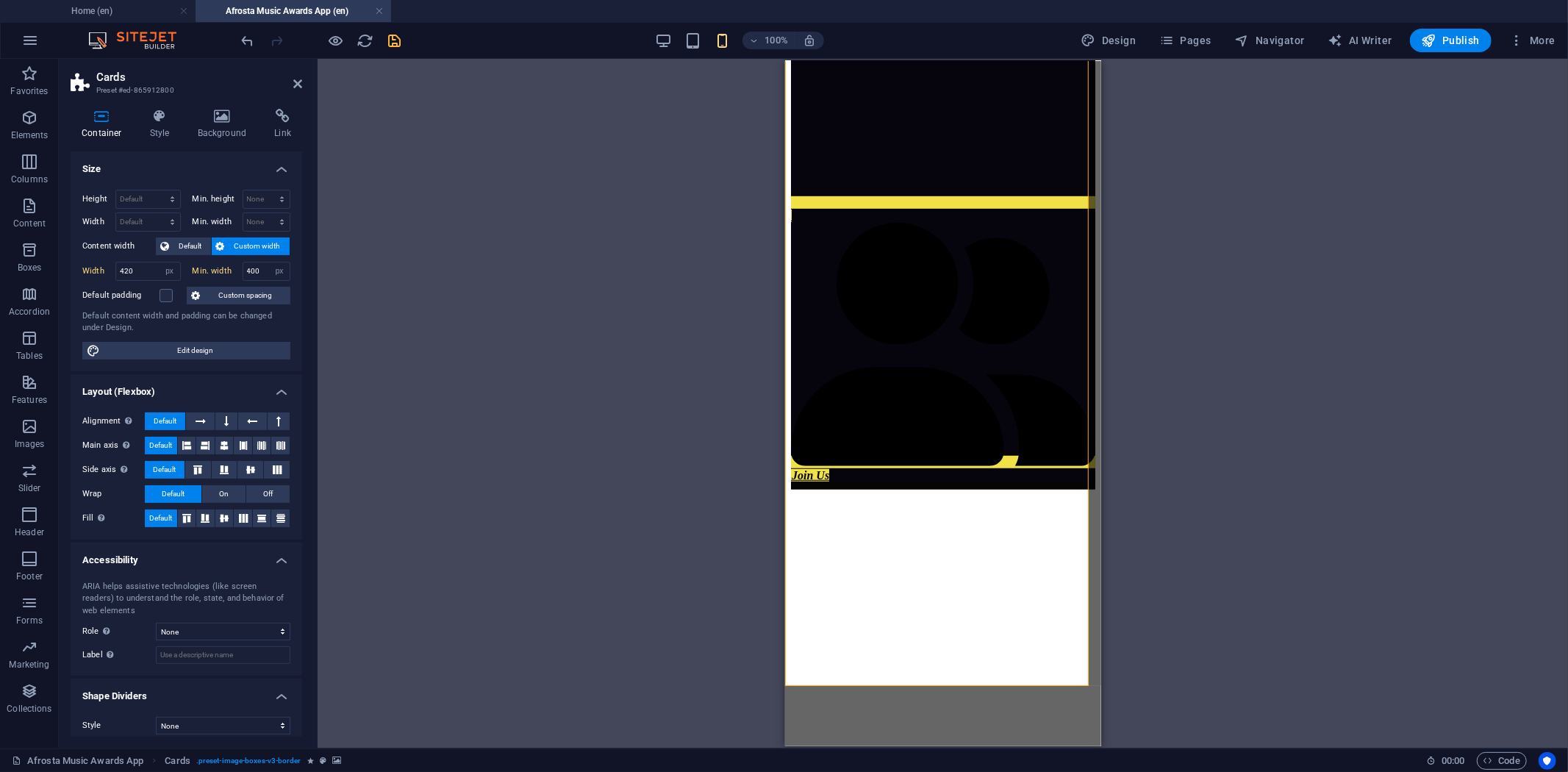
click at [197, 157] on h4 "Size" at bounding box center [186, 164] width 232 height 26
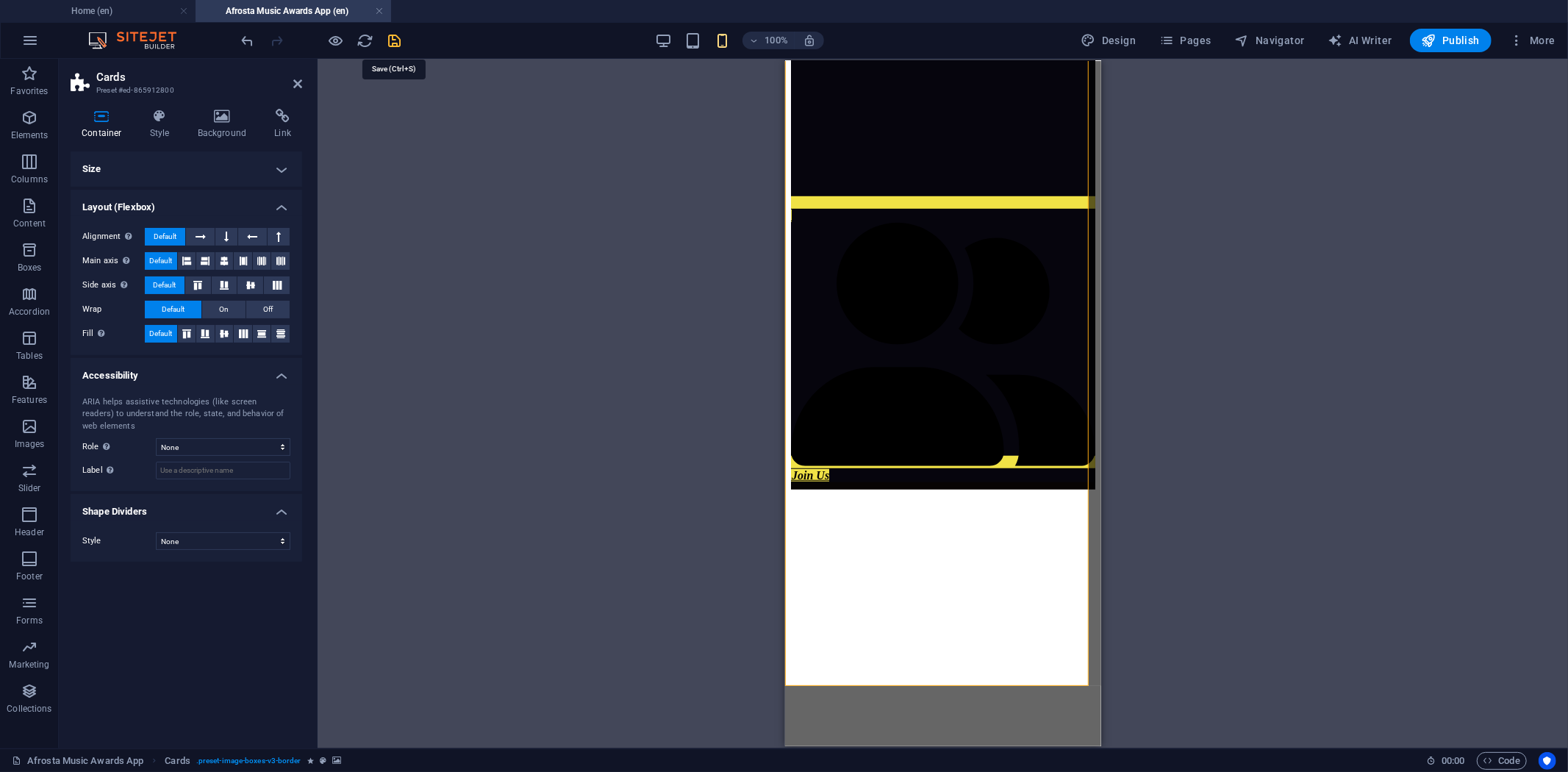
click at [391, 38] on icon "save" at bounding box center [395, 41] width 17 height 17
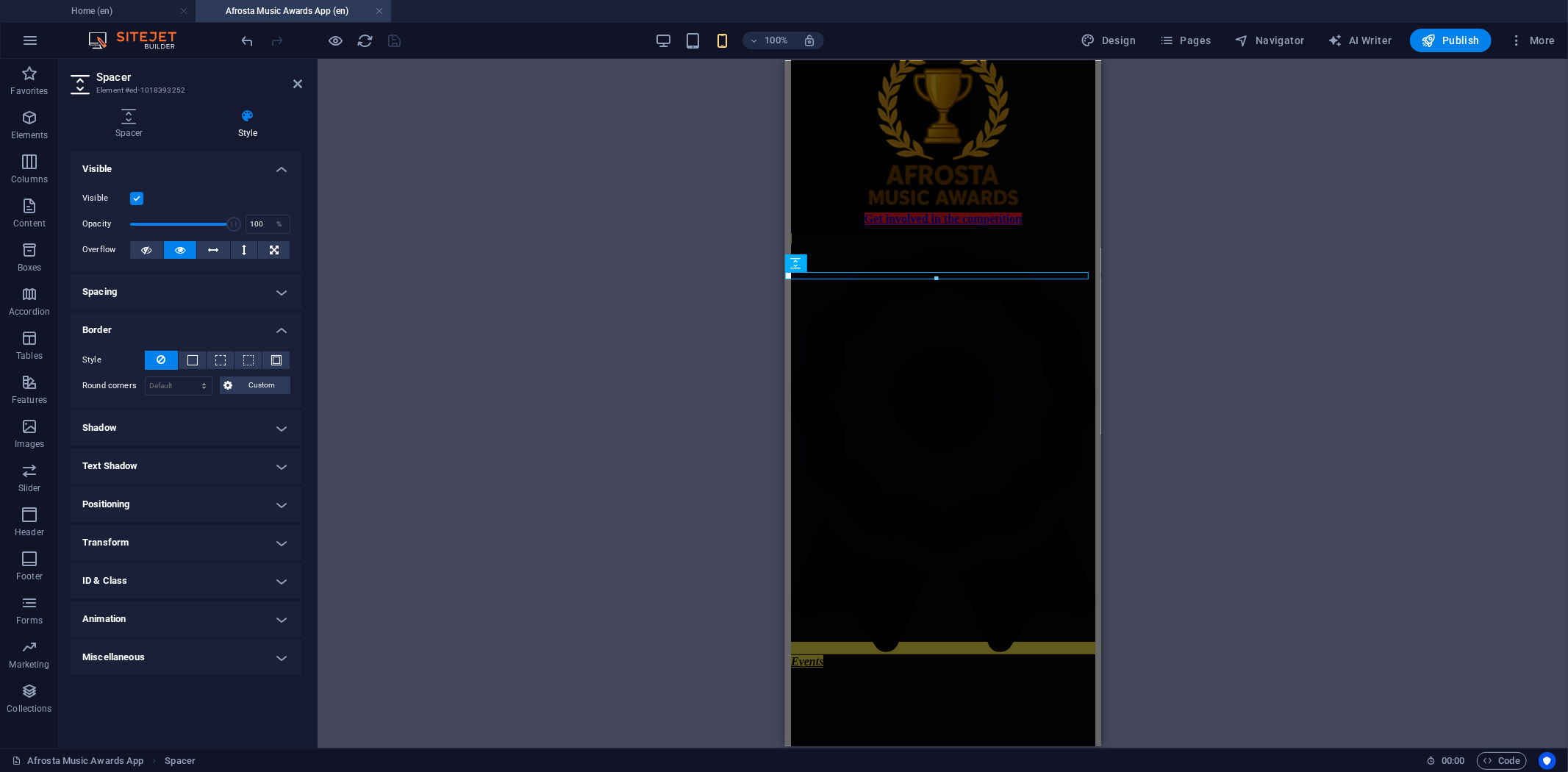
scroll to position [32, 0]
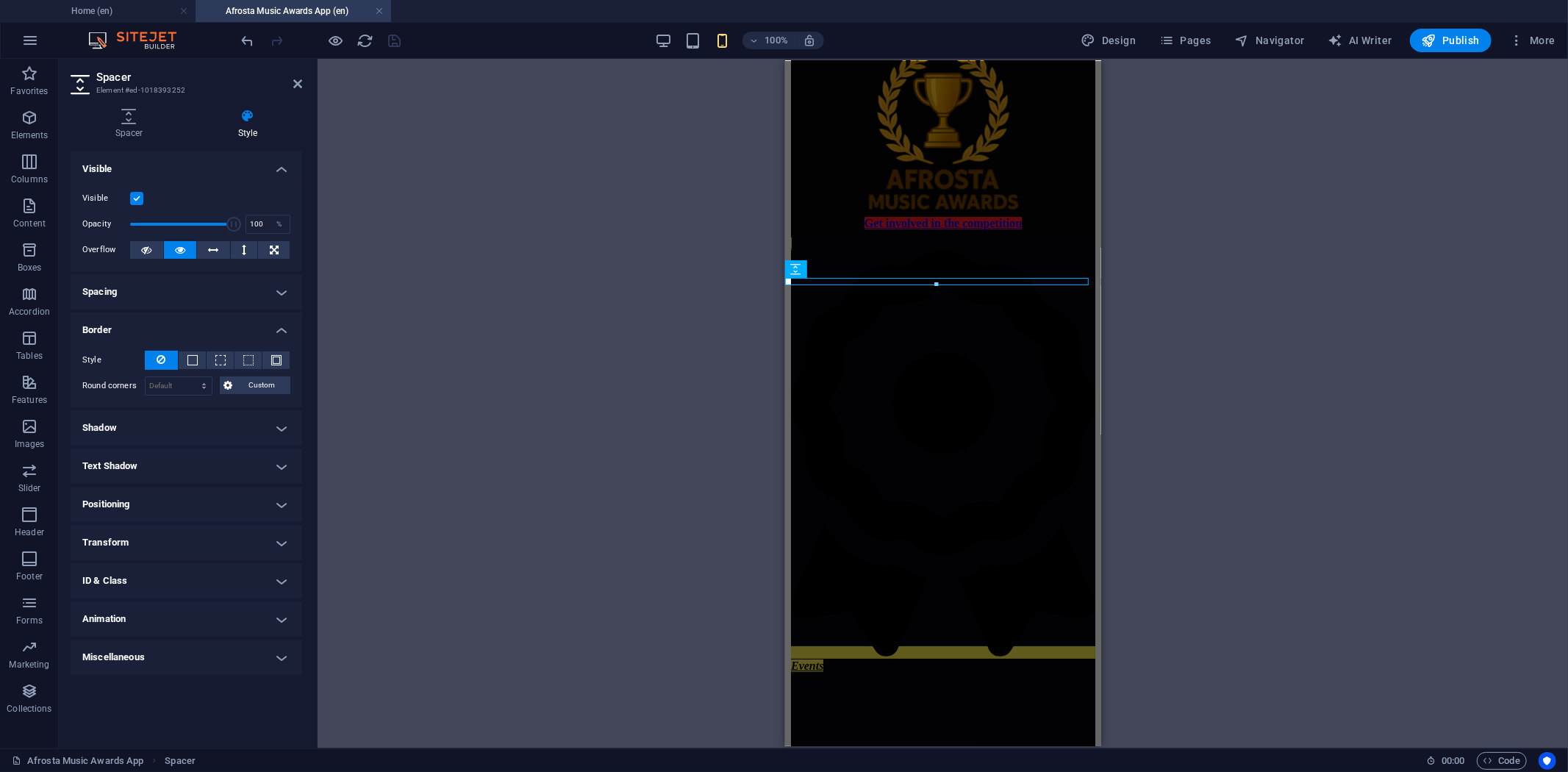
drag, startPoint x: 1095, startPoint y: 437, endPoint x: 1905, endPoint y: 179, distance: 850.1
click at [600, 52] on div "100% Design Pages Navigator AI Writer Publish More" at bounding box center [784, 40] width 1567 height 35
click at [608, 137] on div "H4 Cards Cards Container Container Image Container Spacer Container Image Conta…" at bounding box center [942, 403] width 1251 height 690
click at [600, 164] on div "H4 Cards Cards Container Container Image Container Spacer Container Image Conta…" at bounding box center [942, 403] width 1251 height 690
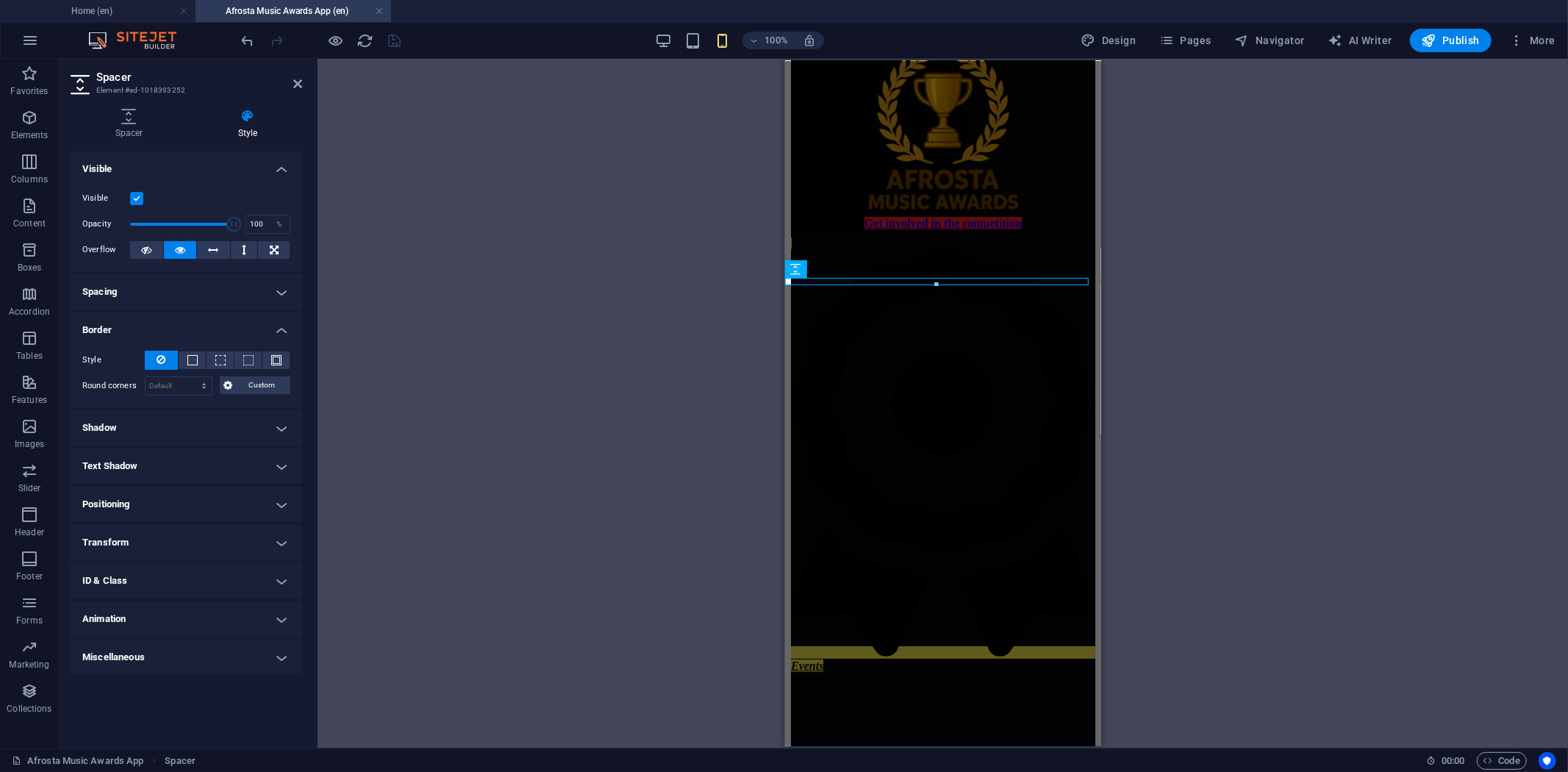
click at [597, 165] on div "H4 Cards Cards Container Container Image Container Spacer Container Image Conta…" at bounding box center [942, 403] width 1251 height 690
click at [596, 180] on div "H4 Cards Cards Container Container Image Container Spacer Container Image Conta…" at bounding box center [942, 403] width 1251 height 690
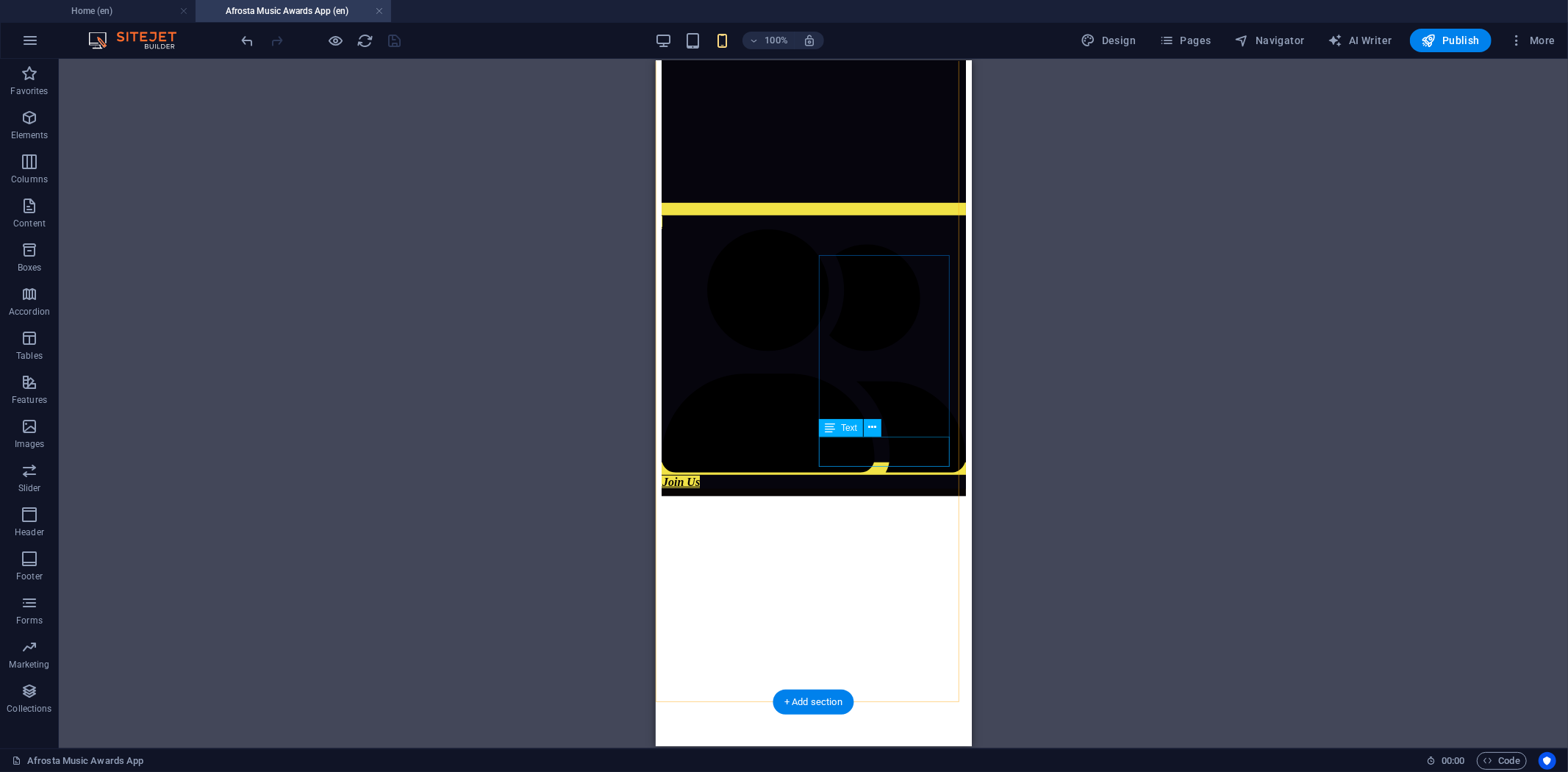
scroll to position [784, 0]
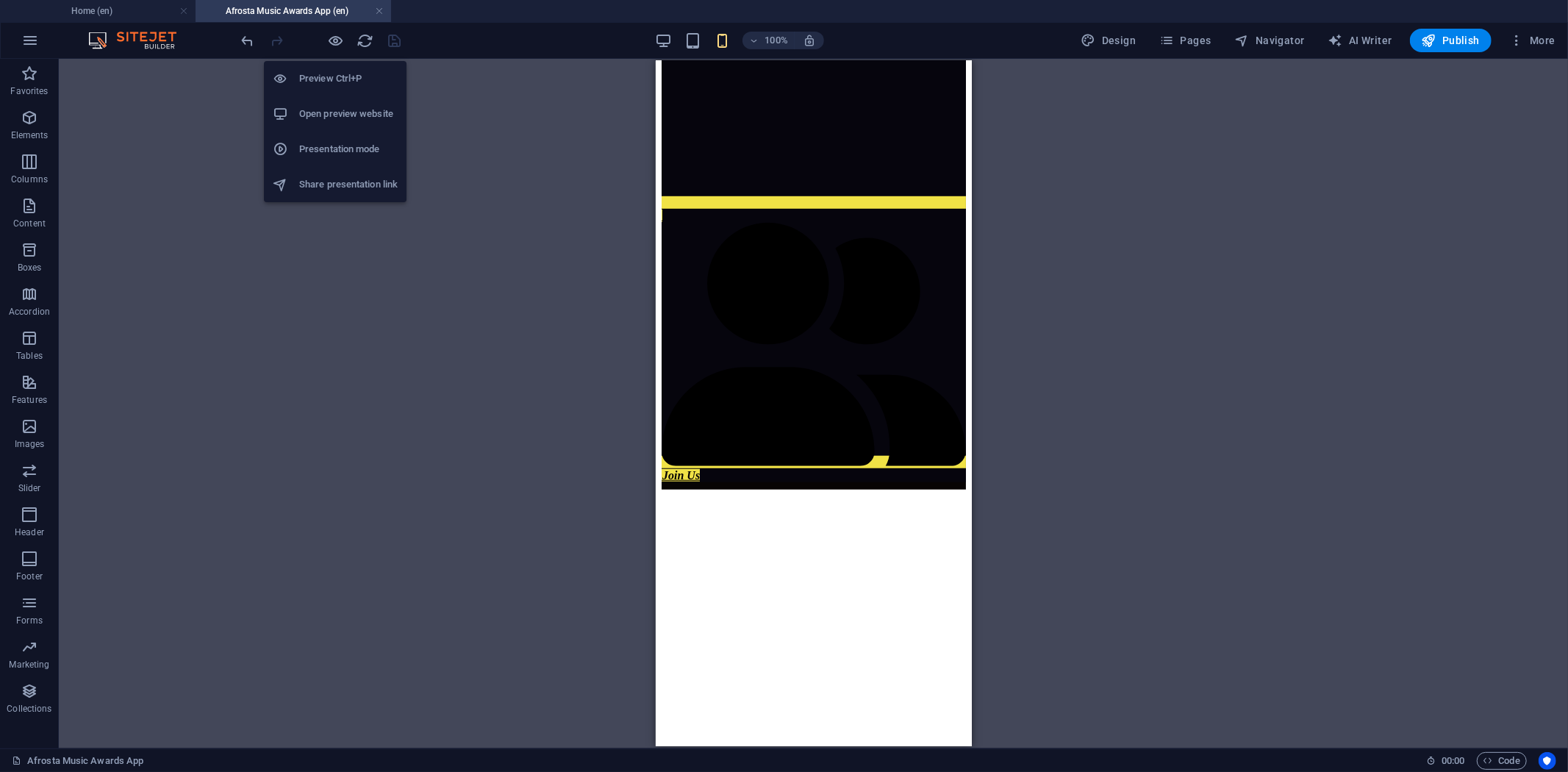
click at [335, 34] on icon "button" at bounding box center [336, 41] width 17 height 17
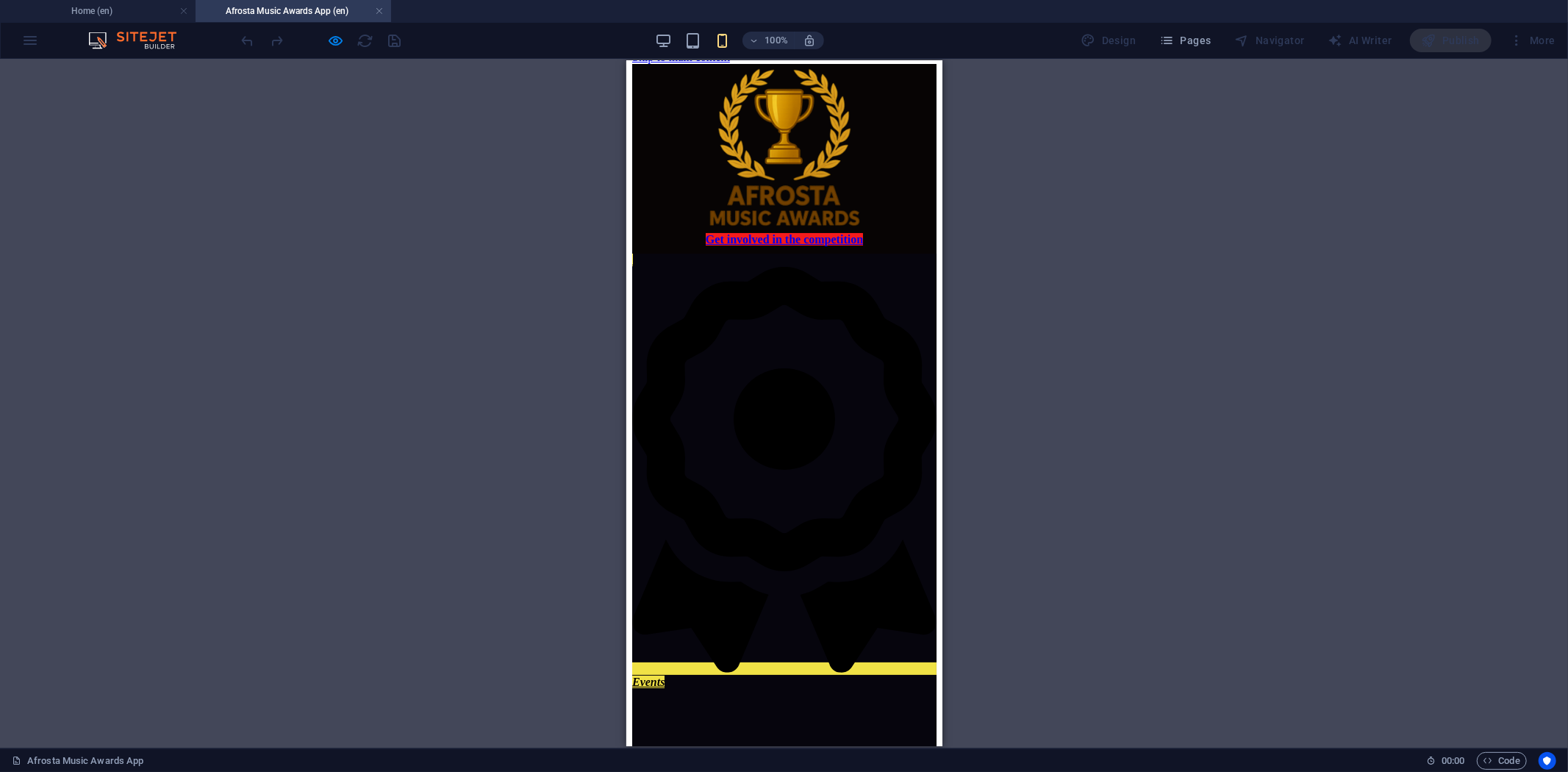
scroll to position [0, 0]
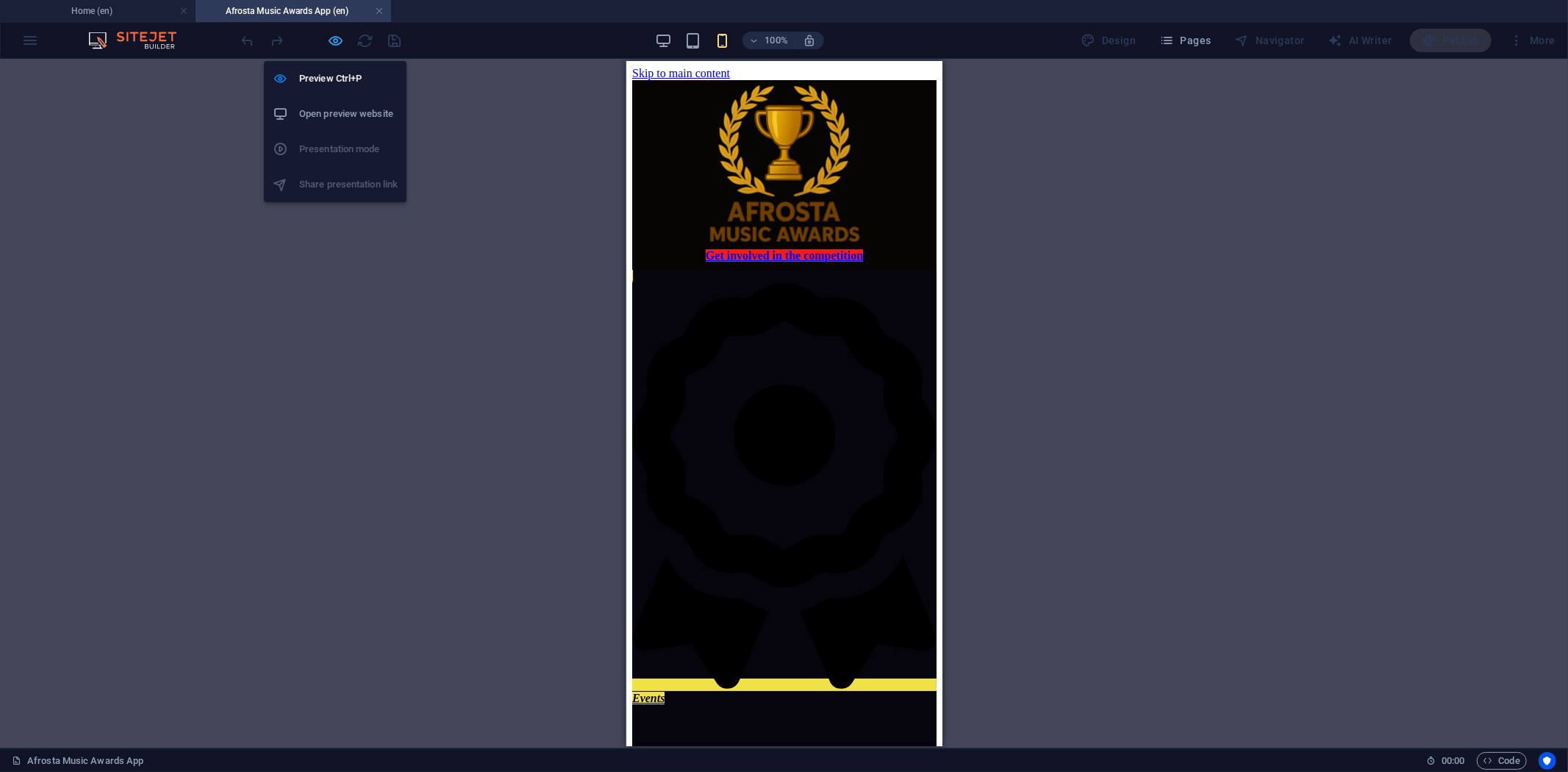
click at [335, 35] on icon "button" at bounding box center [336, 41] width 17 height 17
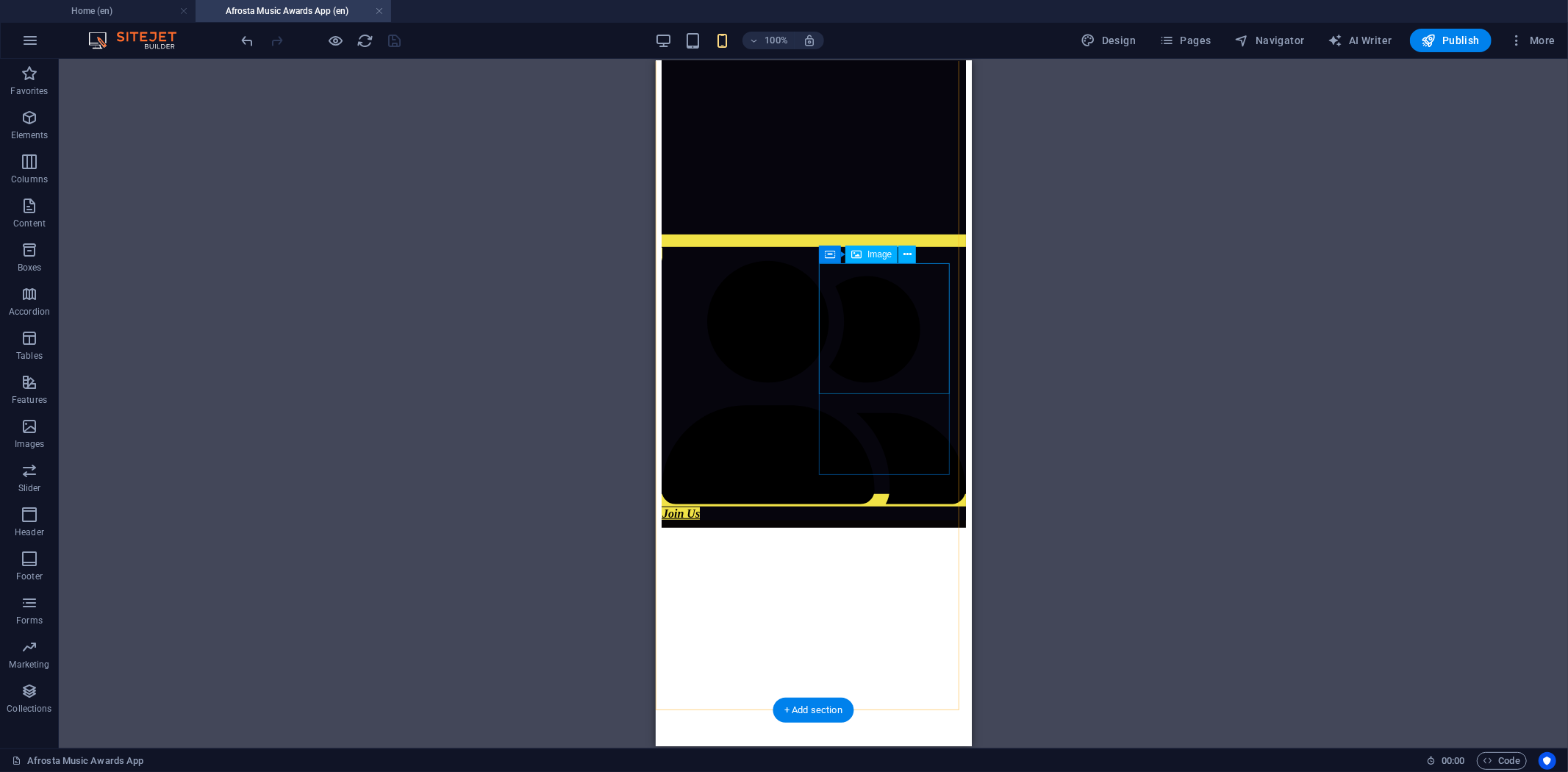
scroll to position [784, 0]
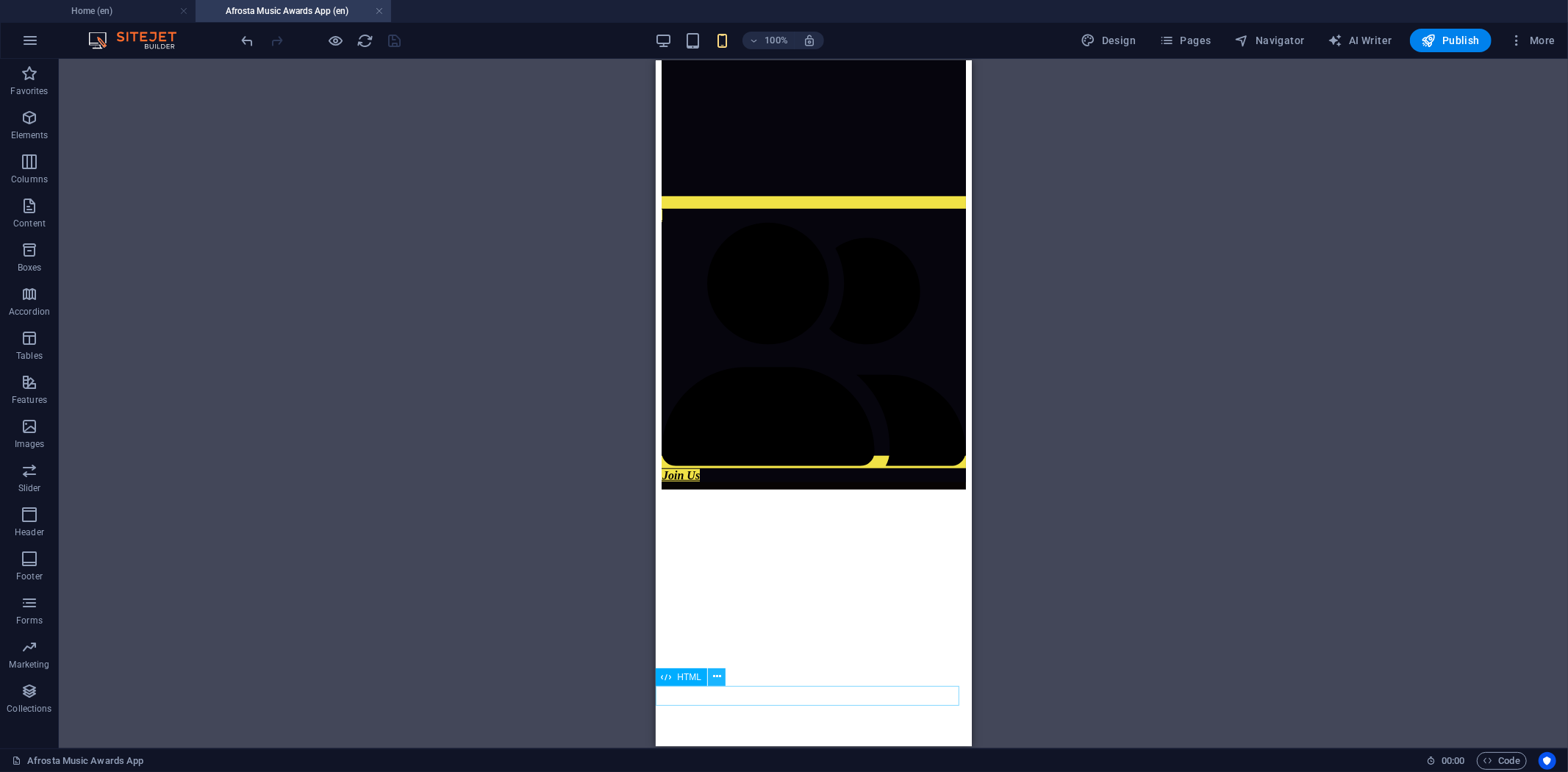
click at [715, 673] on icon at bounding box center [717, 676] width 8 height 15
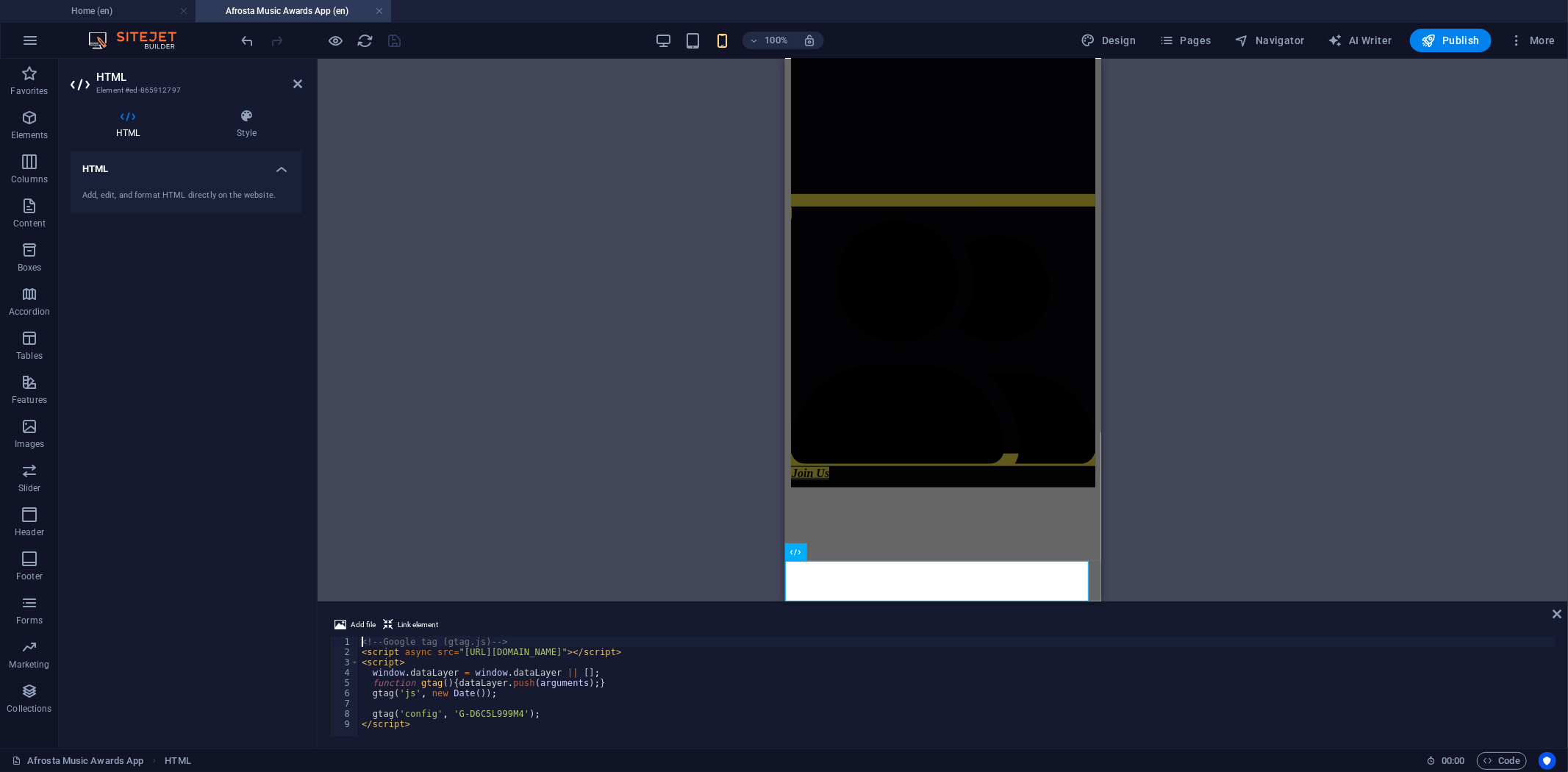
scroll to position [927, 0]
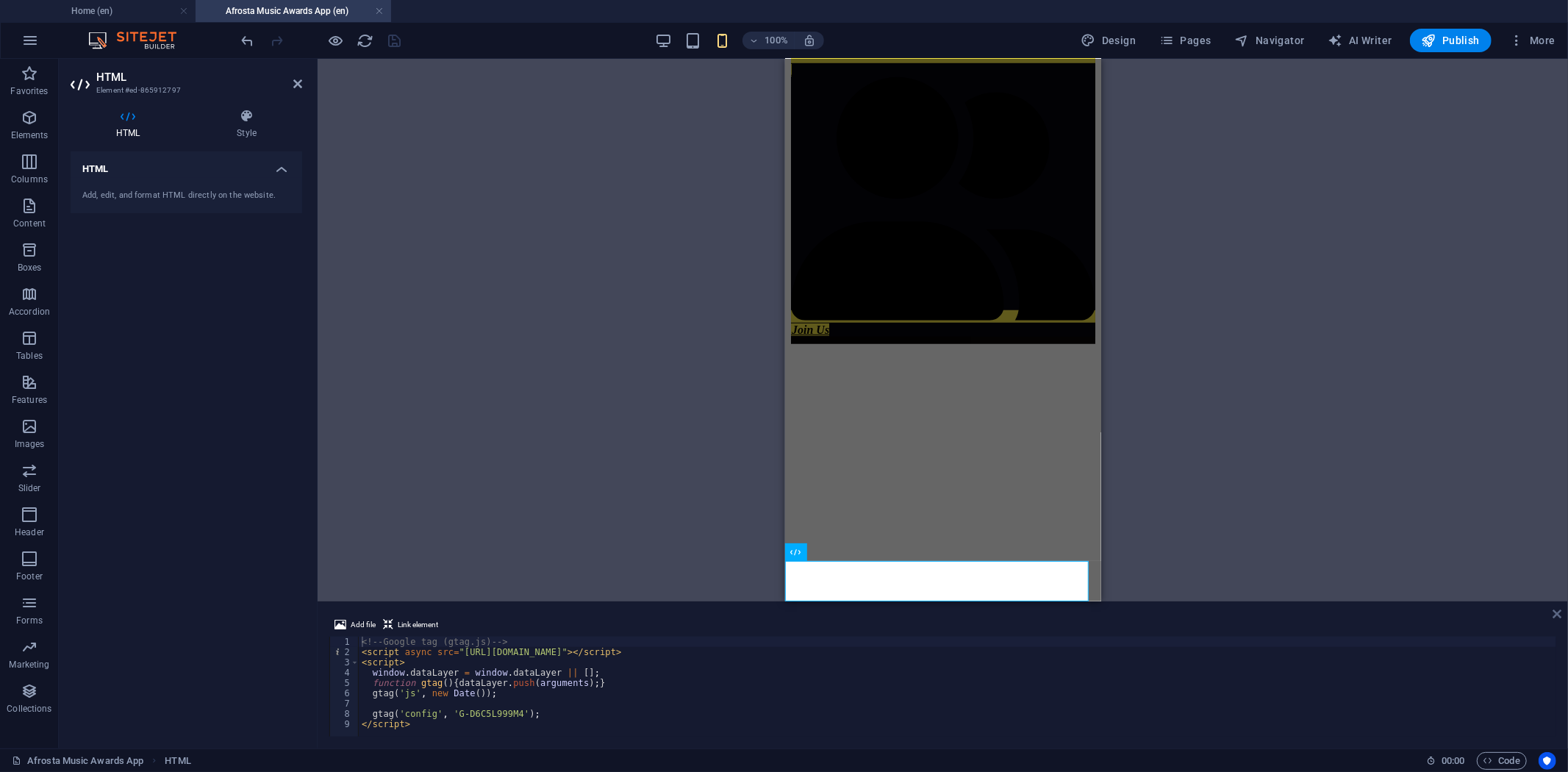
click at [1560, 611] on icon at bounding box center [1557, 613] width 9 height 12
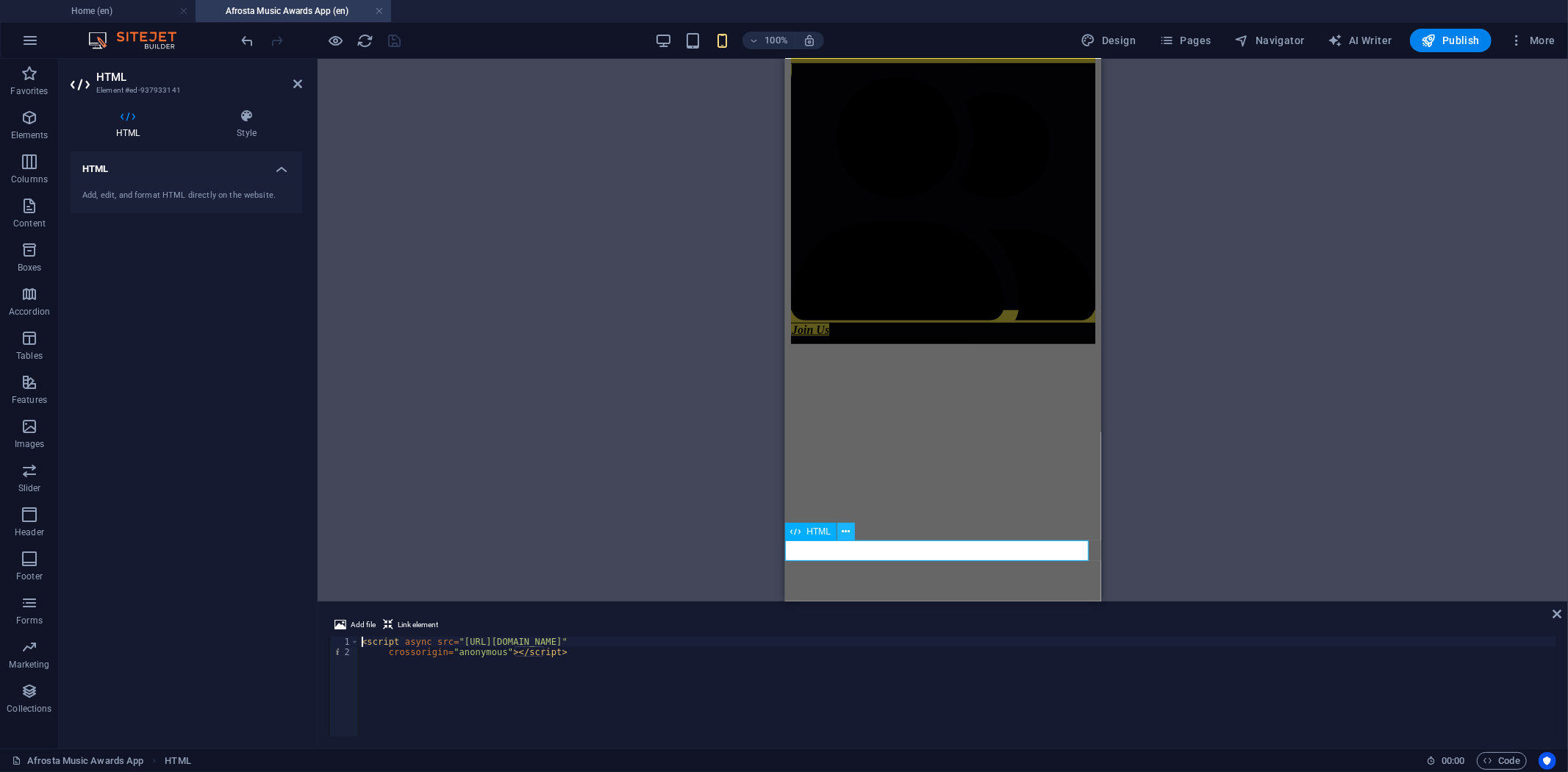
click at [842, 533] on icon at bounding box center [846, 531] width 8 height 15
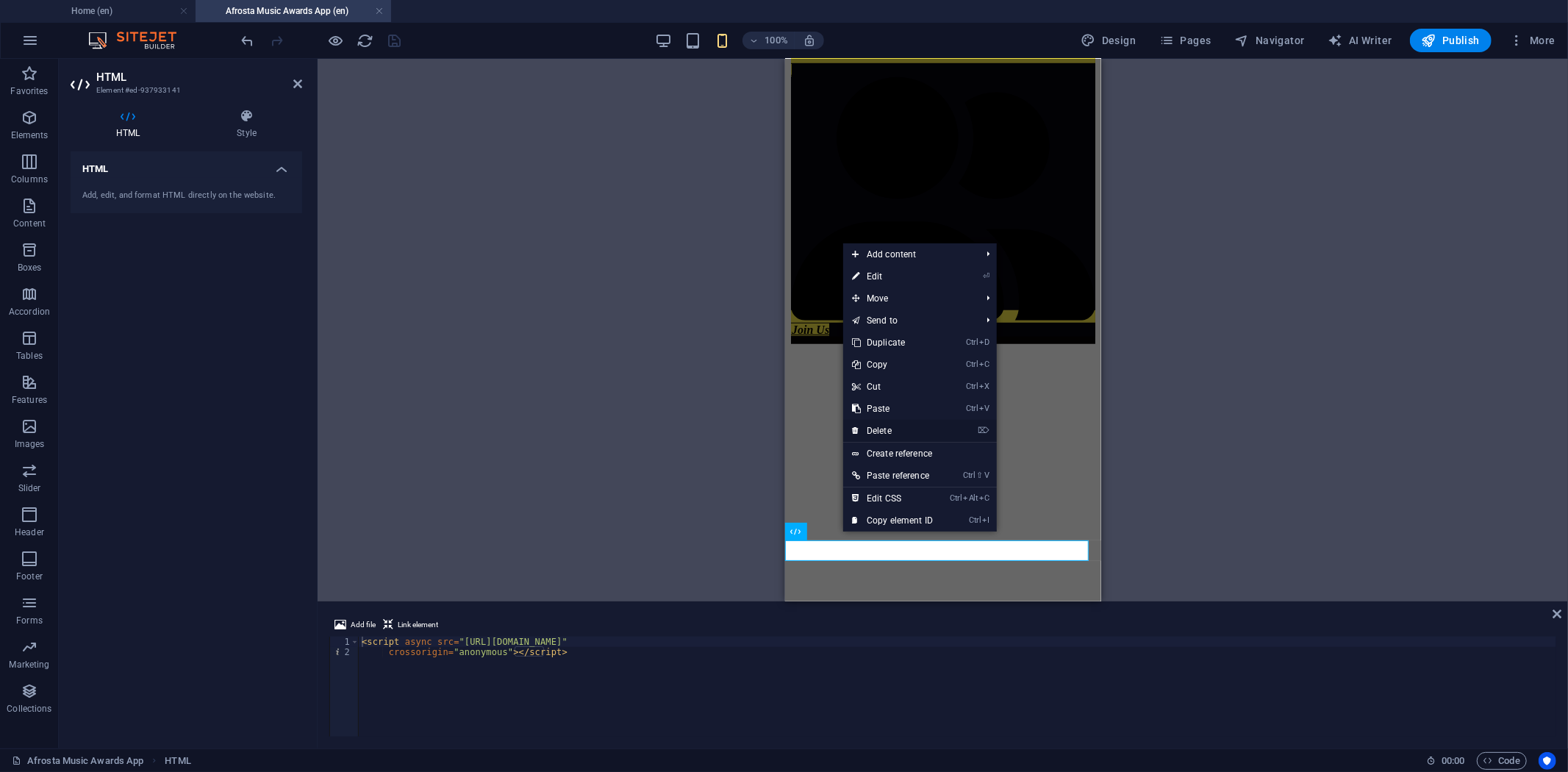
click at [890, 425] on link "⌦ Delete" at bounding box center [892, 431] width 98 height 22
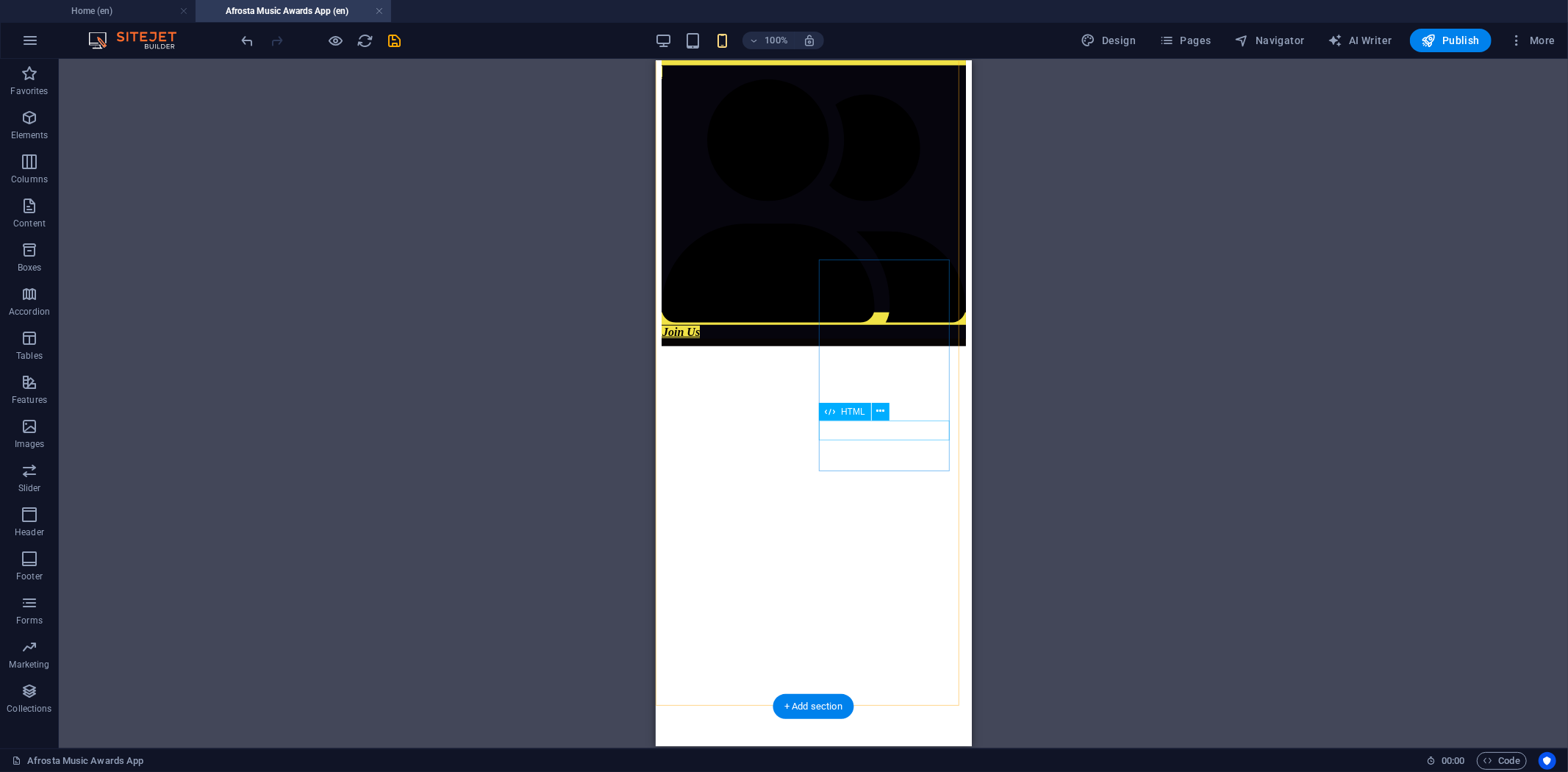
scroll to position [763, 0]
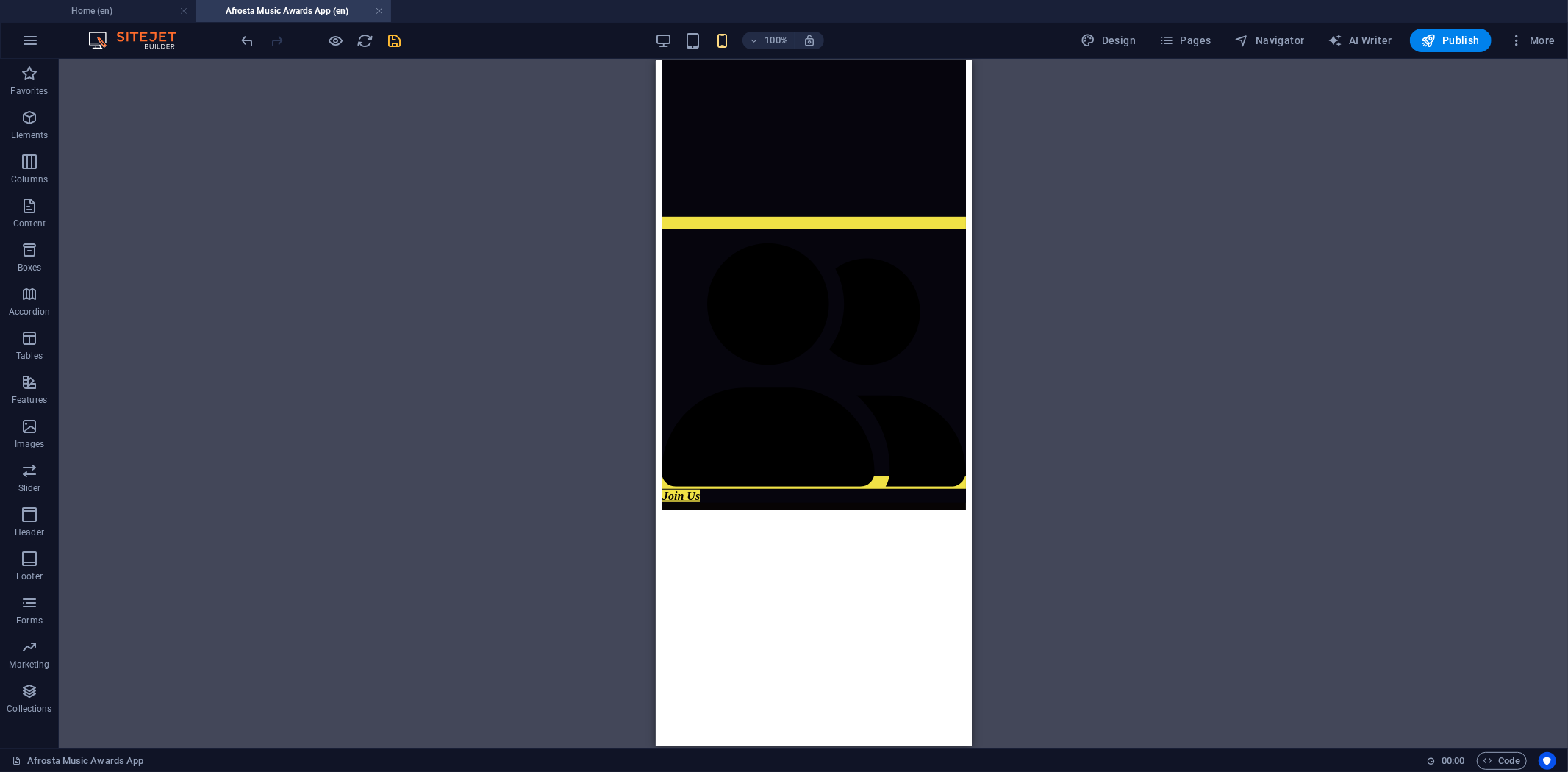
click at [398, 40] on icon "save" at bounding box center [395, 41] width 17 height 17
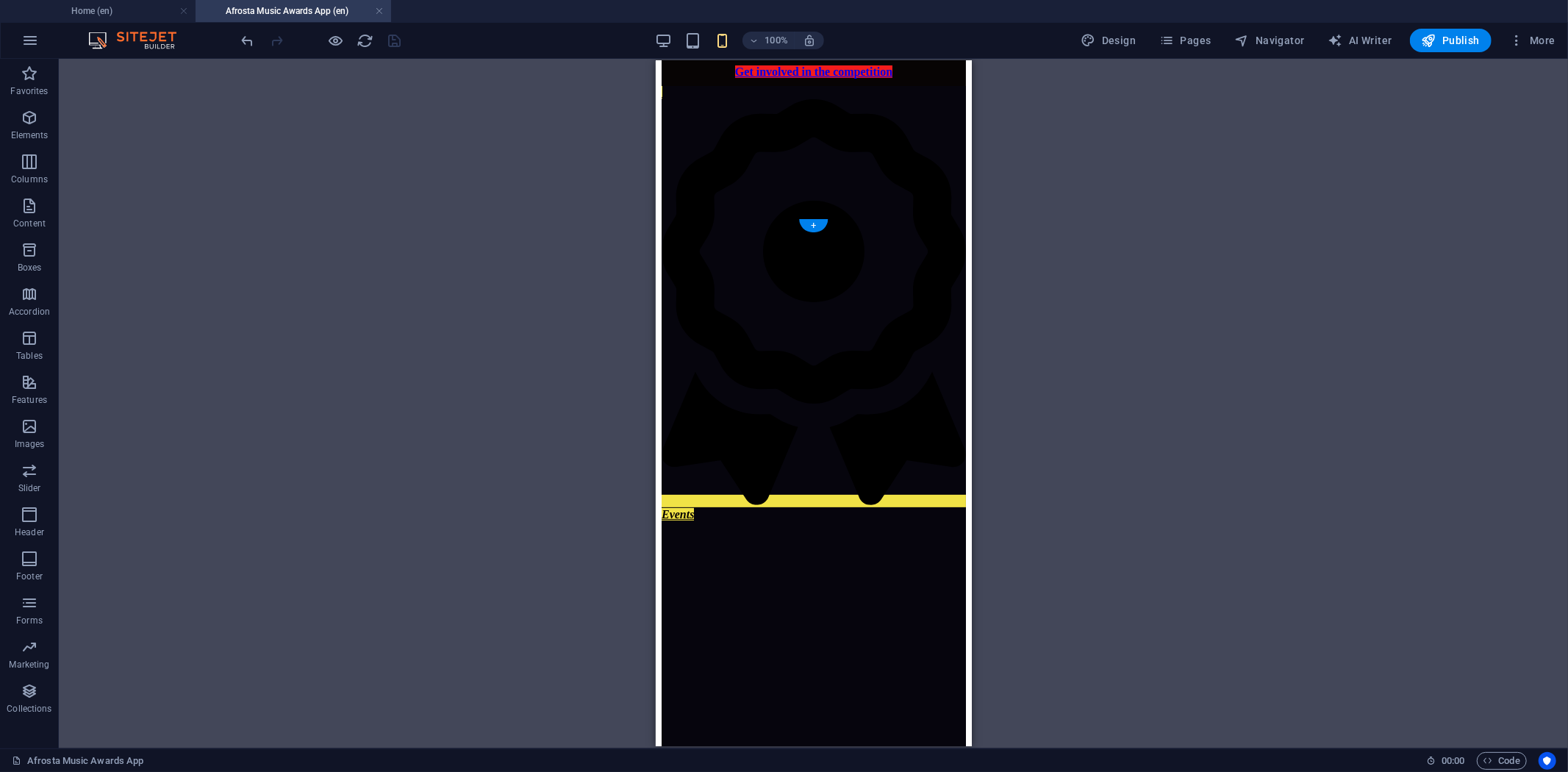
scroll to position [28, 0]
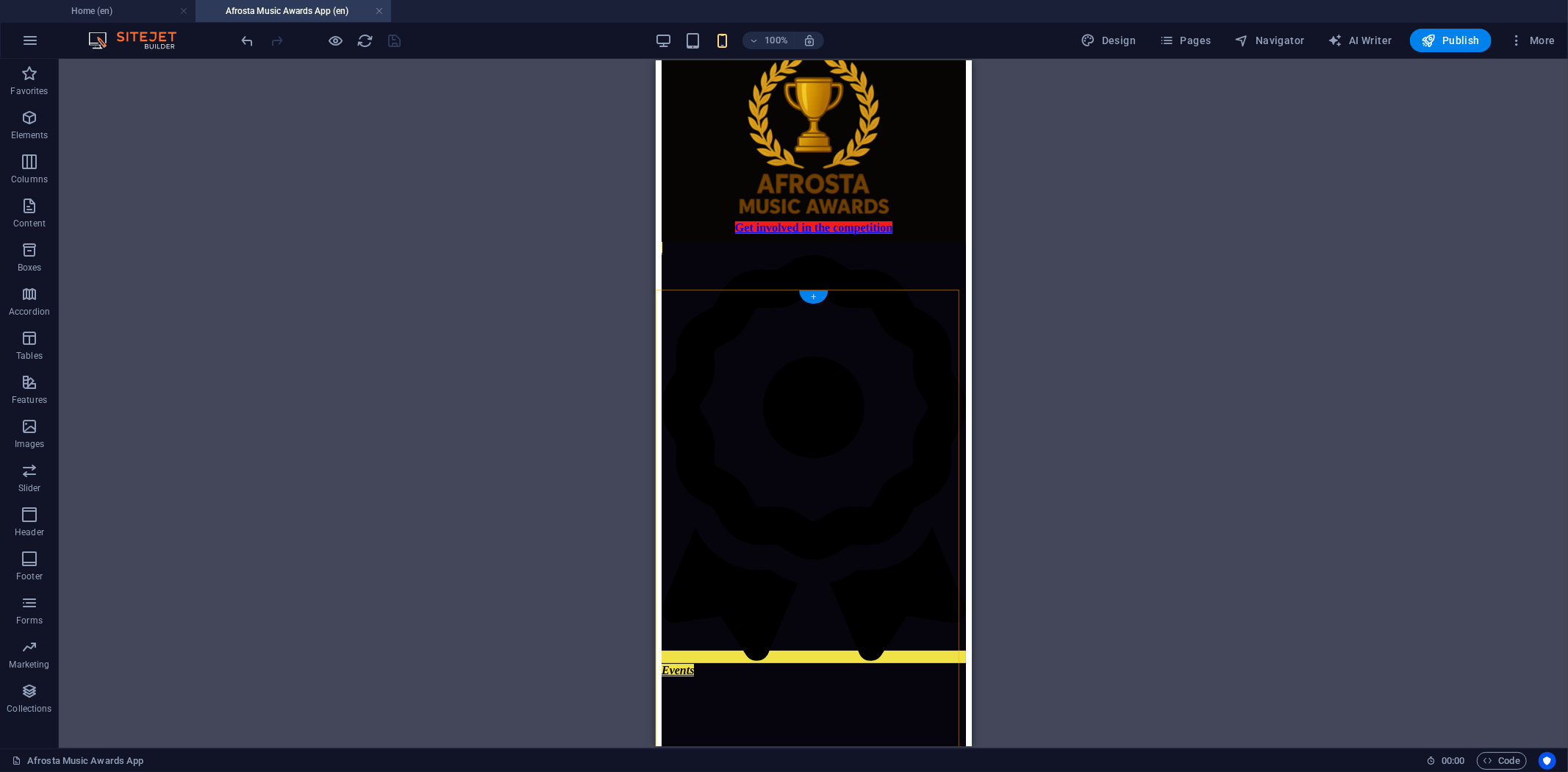
click at [805, 290] on div "+" at bounding box center [813, 297] width 29 height 14
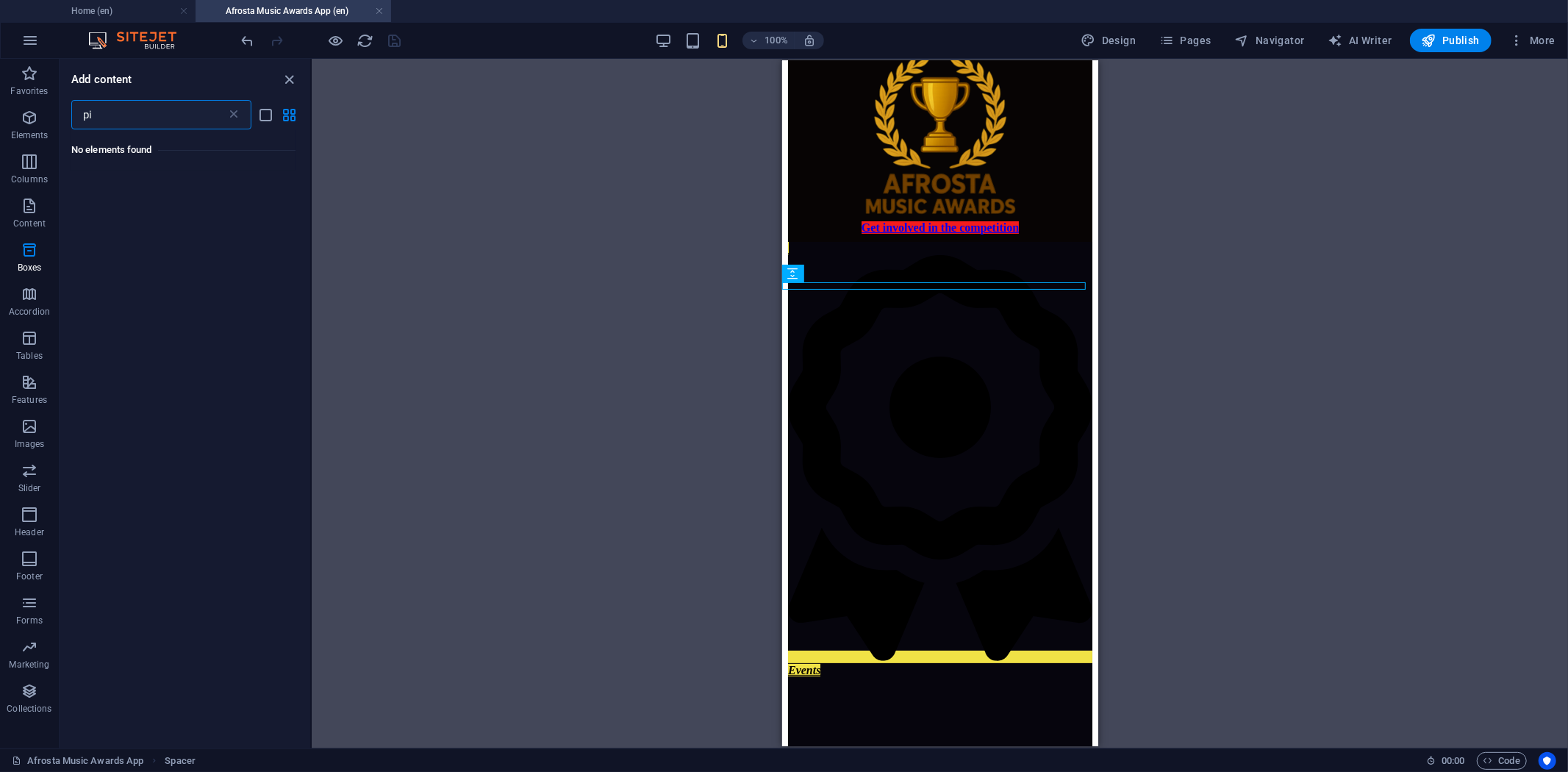
scroll to position [0, 0]
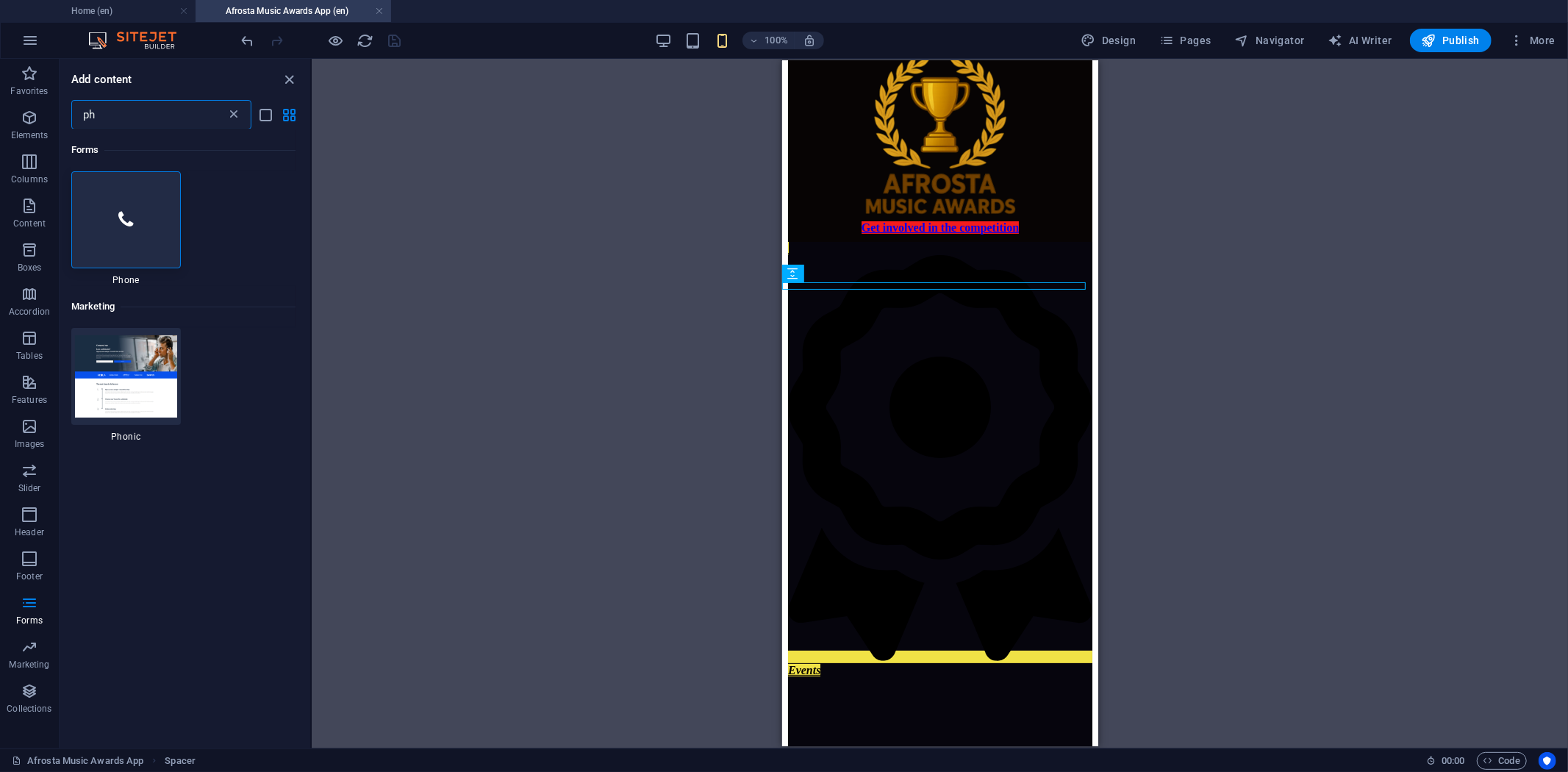
type input "ph"
click at [231, 111] on icon at bounding box center [234, 115] width 14 height 14
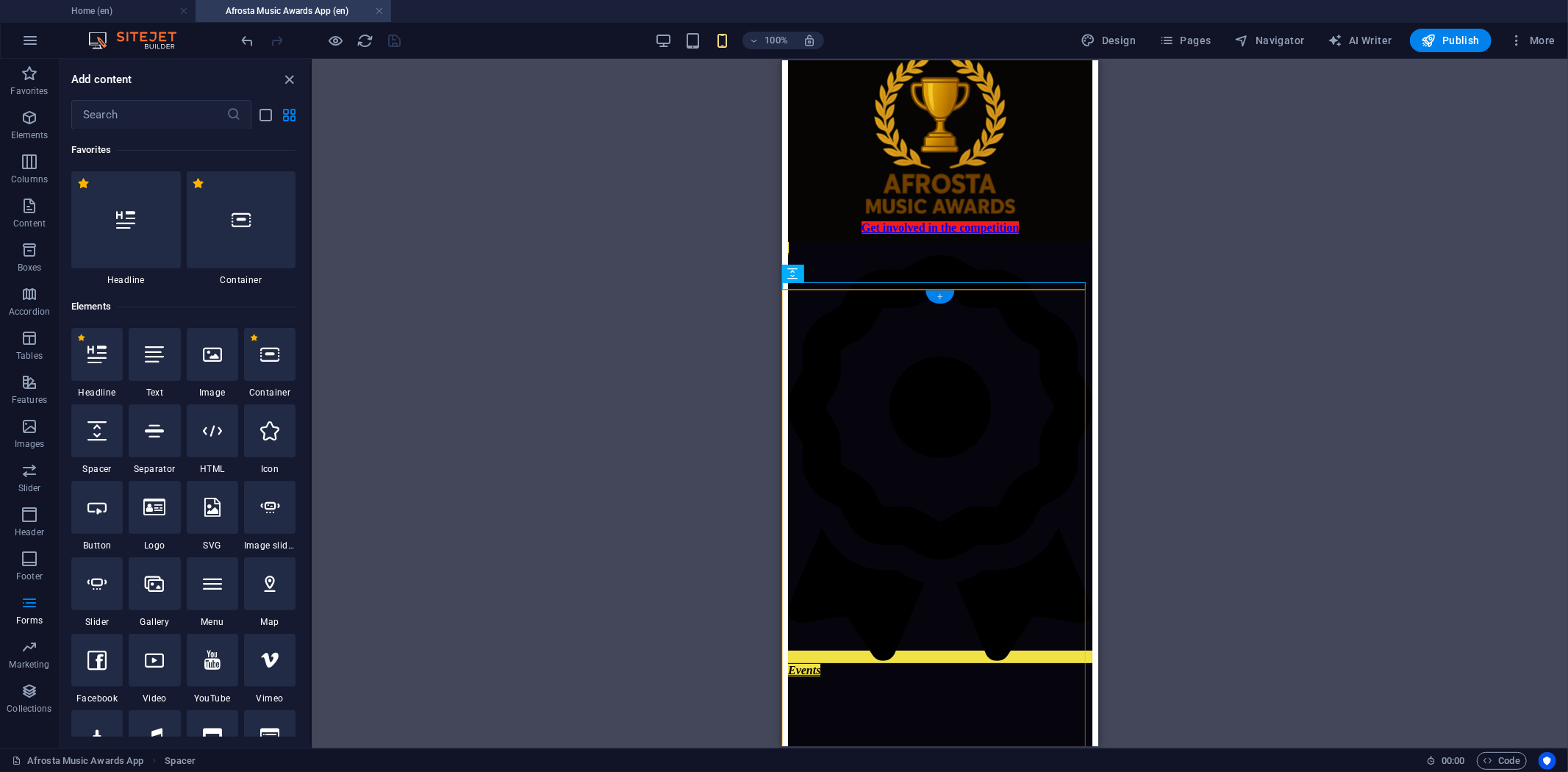
click at [938, 296] on div "+" at bounding box center [940, 297] width 29 height 14
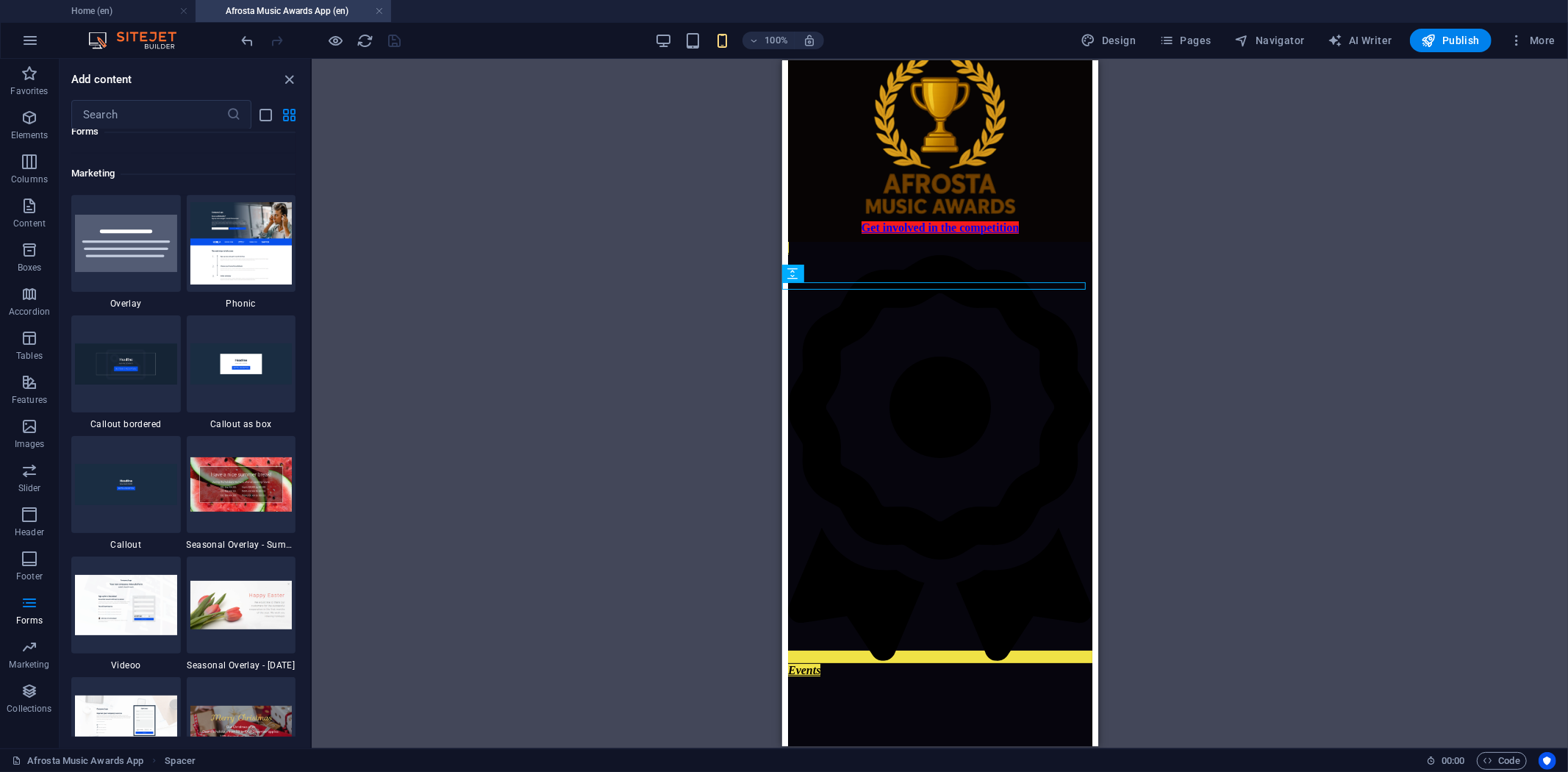
scroll to position [11877, 0]
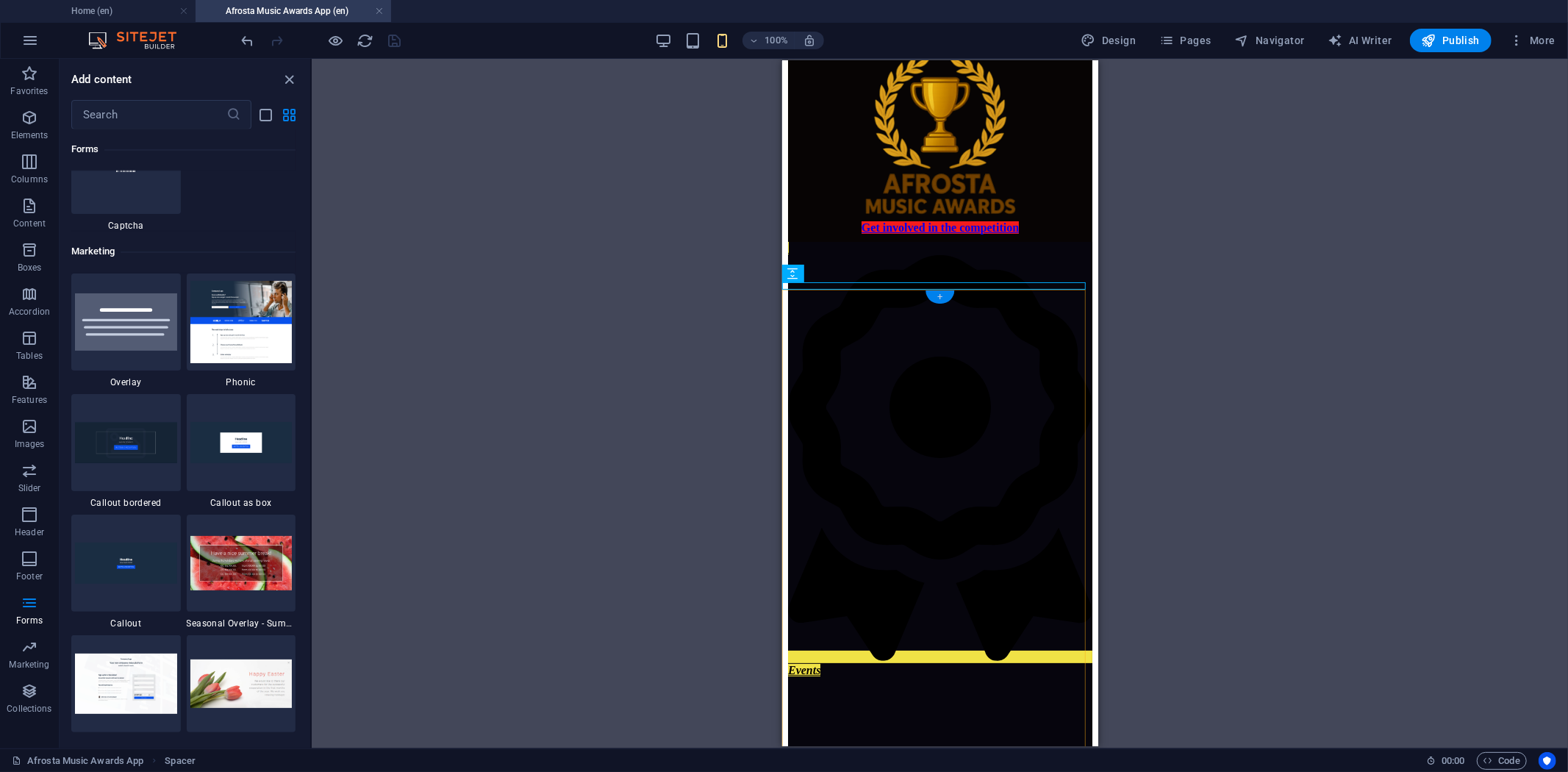
click at [938, 295] on div "+" at bounding box center [940, 297] width 29 height 14
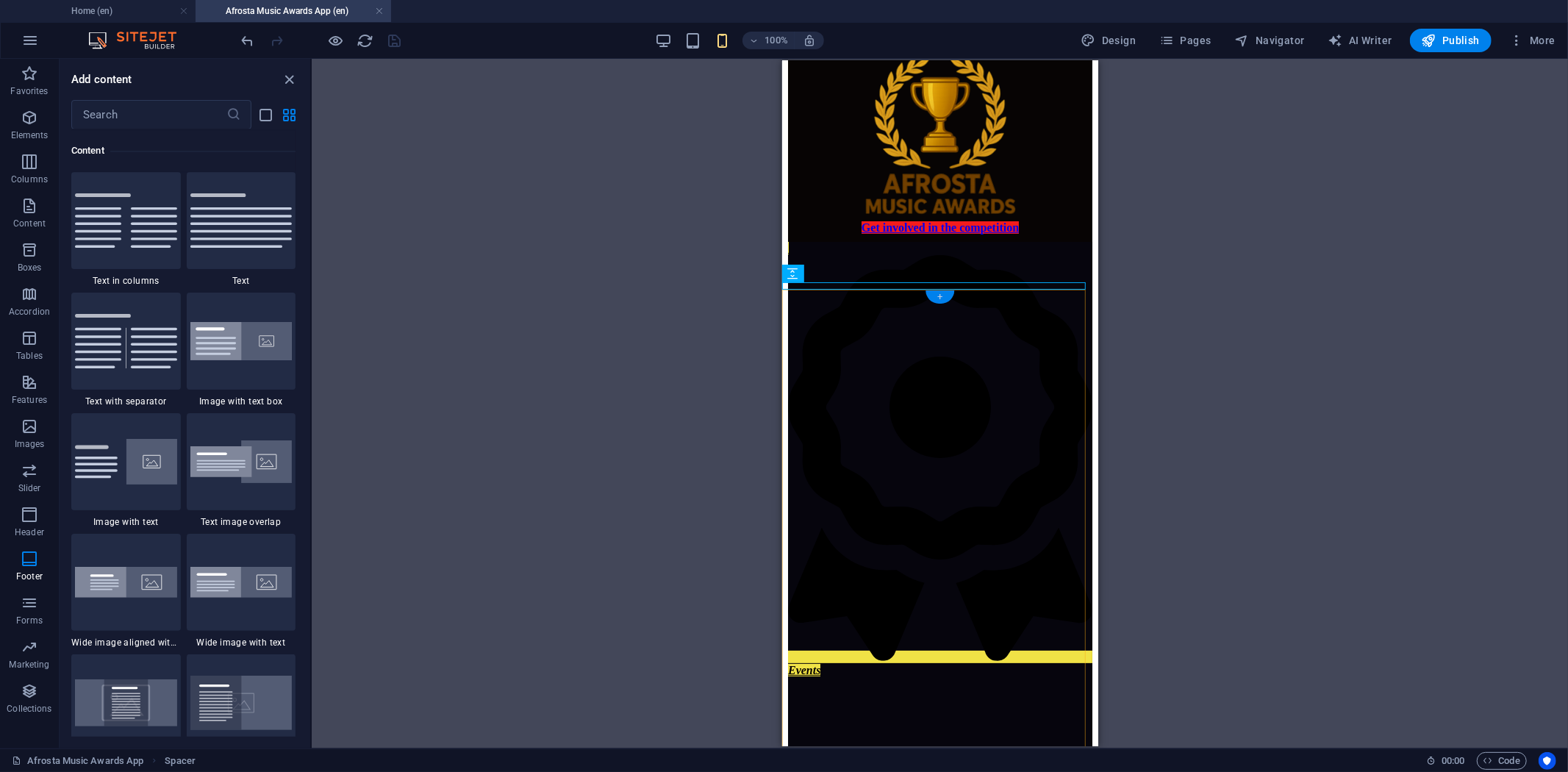
scroll to position [2572, 0]
click at [116, 106] on input "text" at bounding box center [149, 115] width 155 height 30
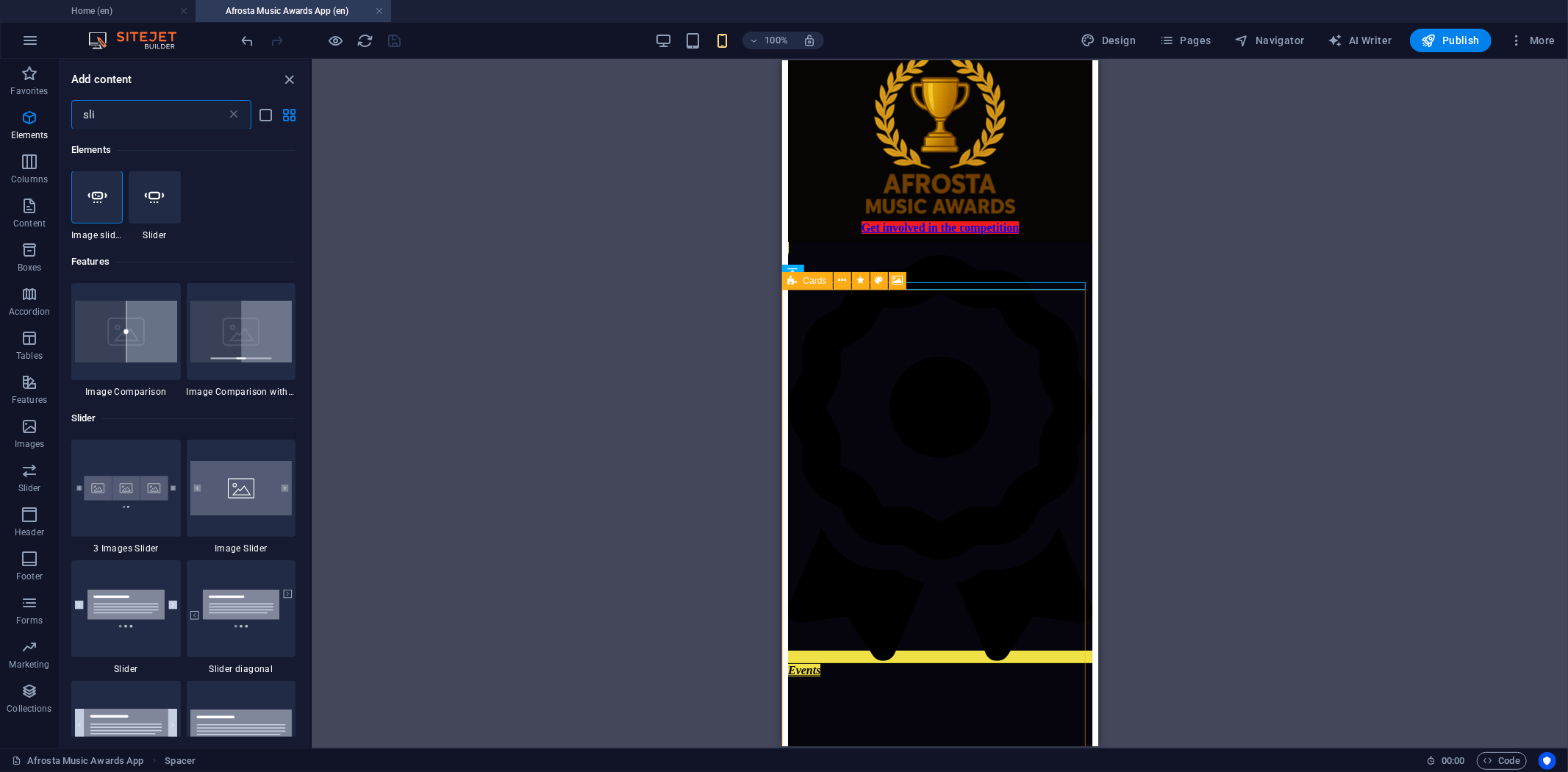
scroll to position [0, 0]
type input "sli"
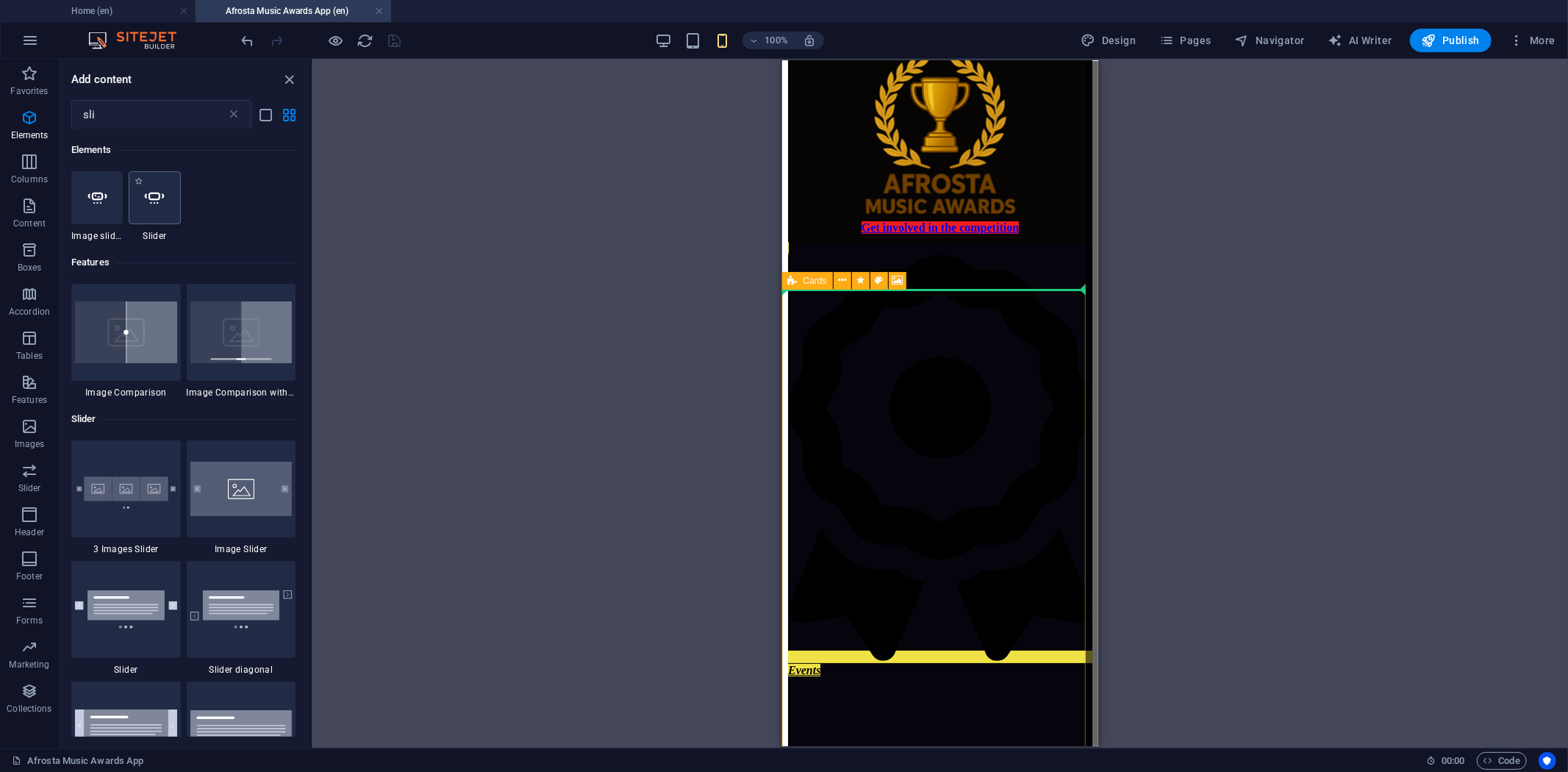
select select "ms"
select select "s"
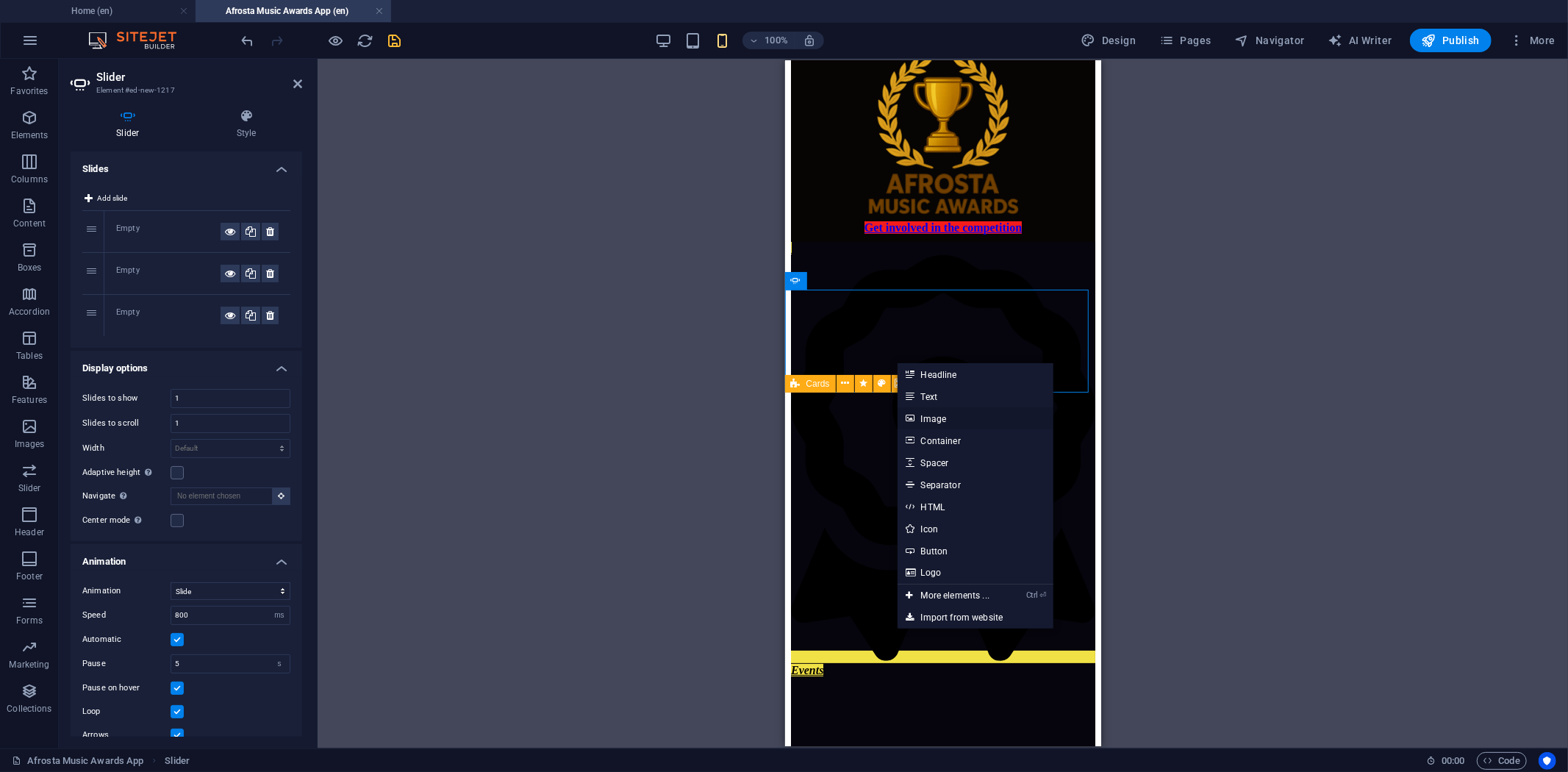
click at [958, 417] on link "Image" at bounding box center [976, 418] width 156 height 22
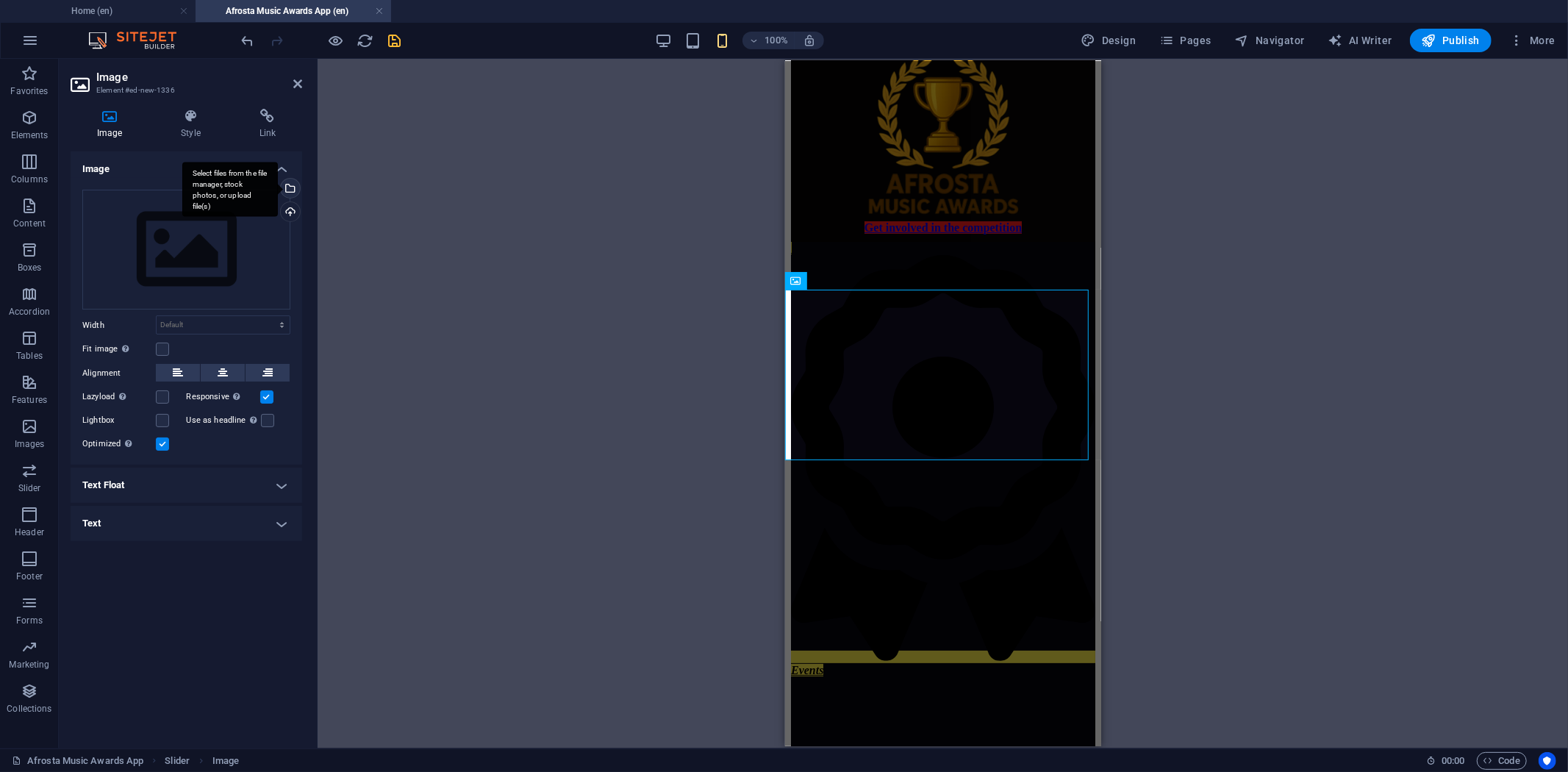
click at [290, 185] on div "Select files from the file manager, stock photos, or upload file(s)" at bounding box center [289, 189] width 22 height 22
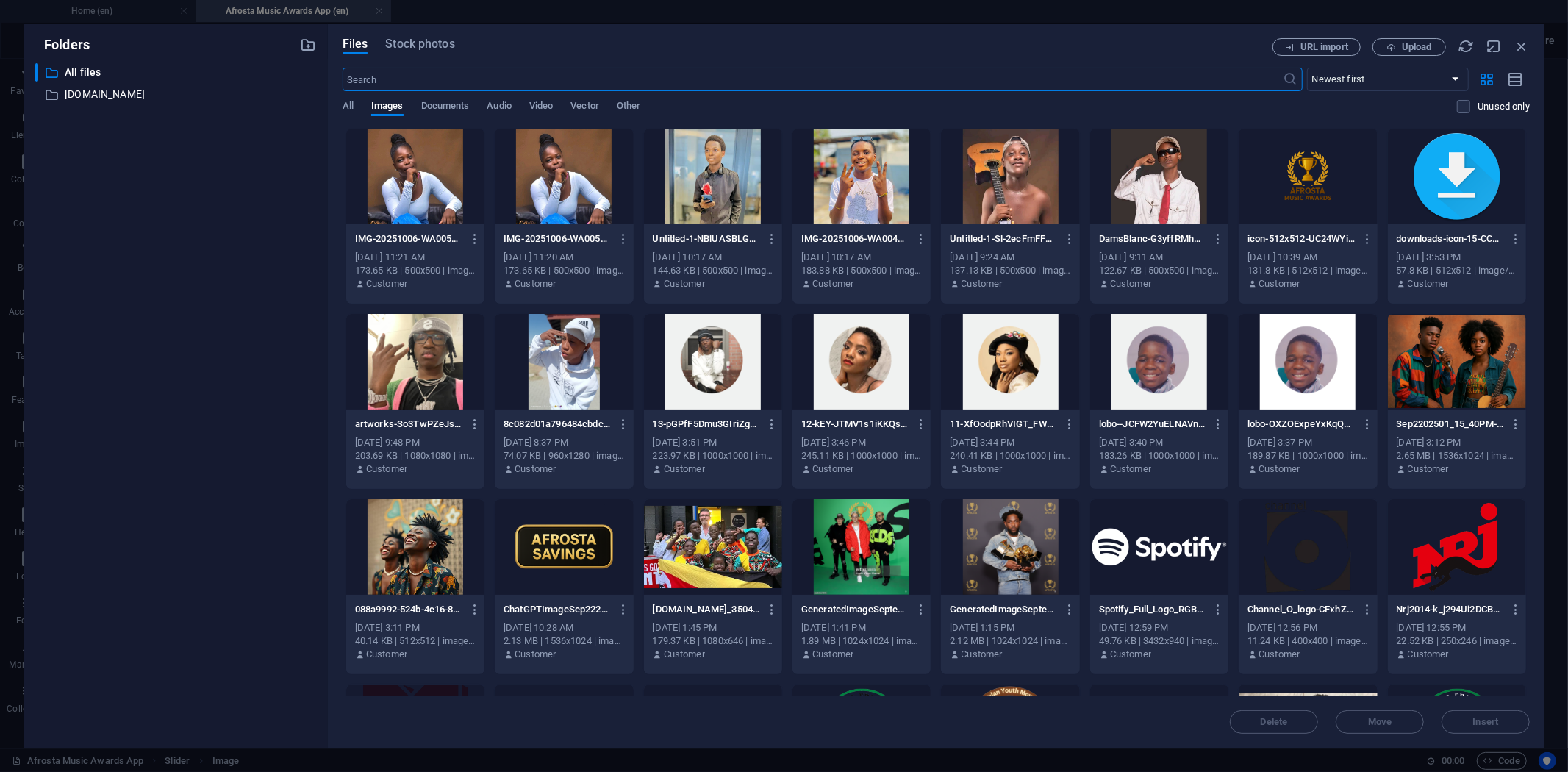
click at [1297, 540] on div at bounding box center [1307, 547] width 138 height 96
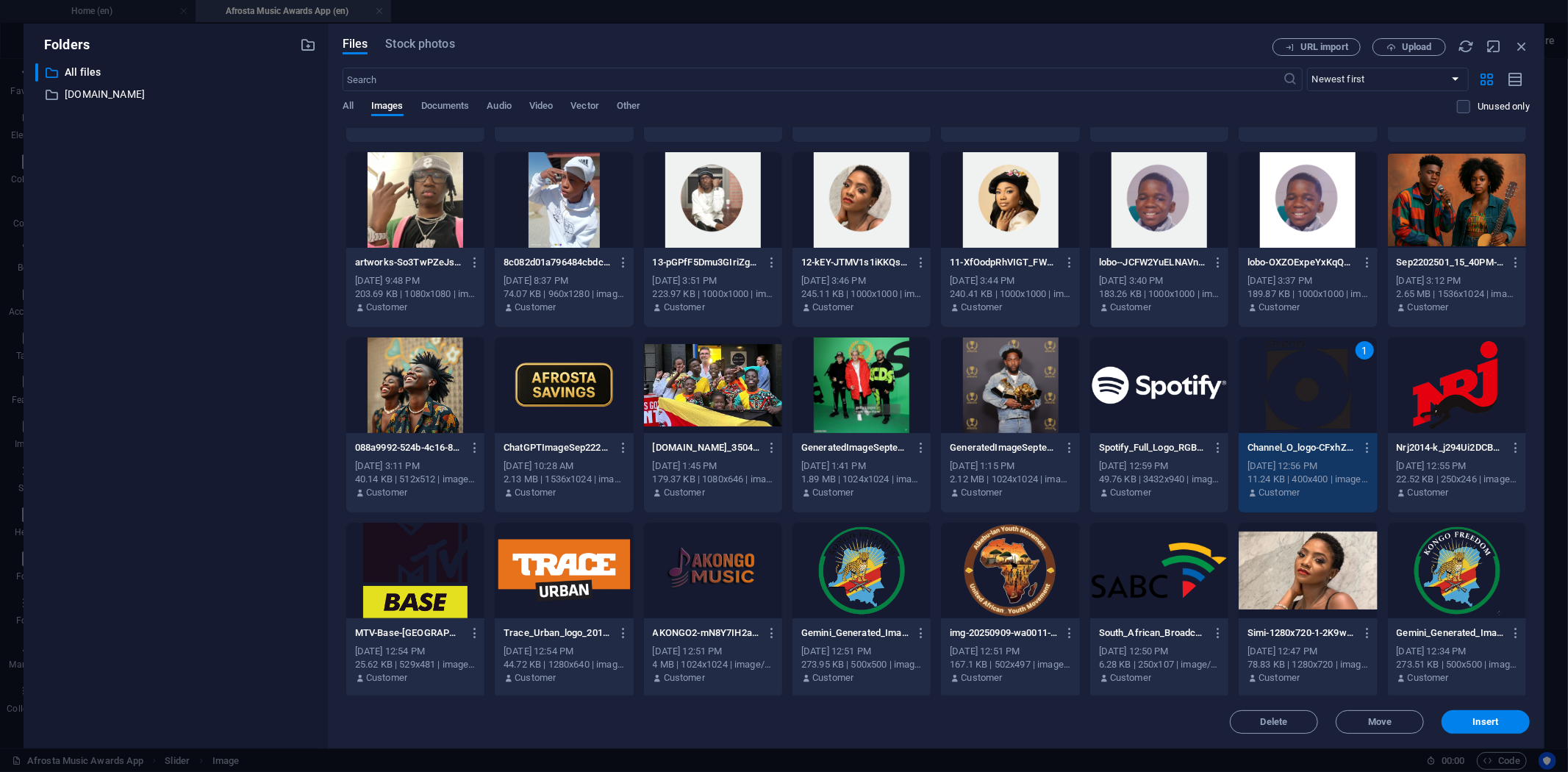
scroll to position [163, 0]
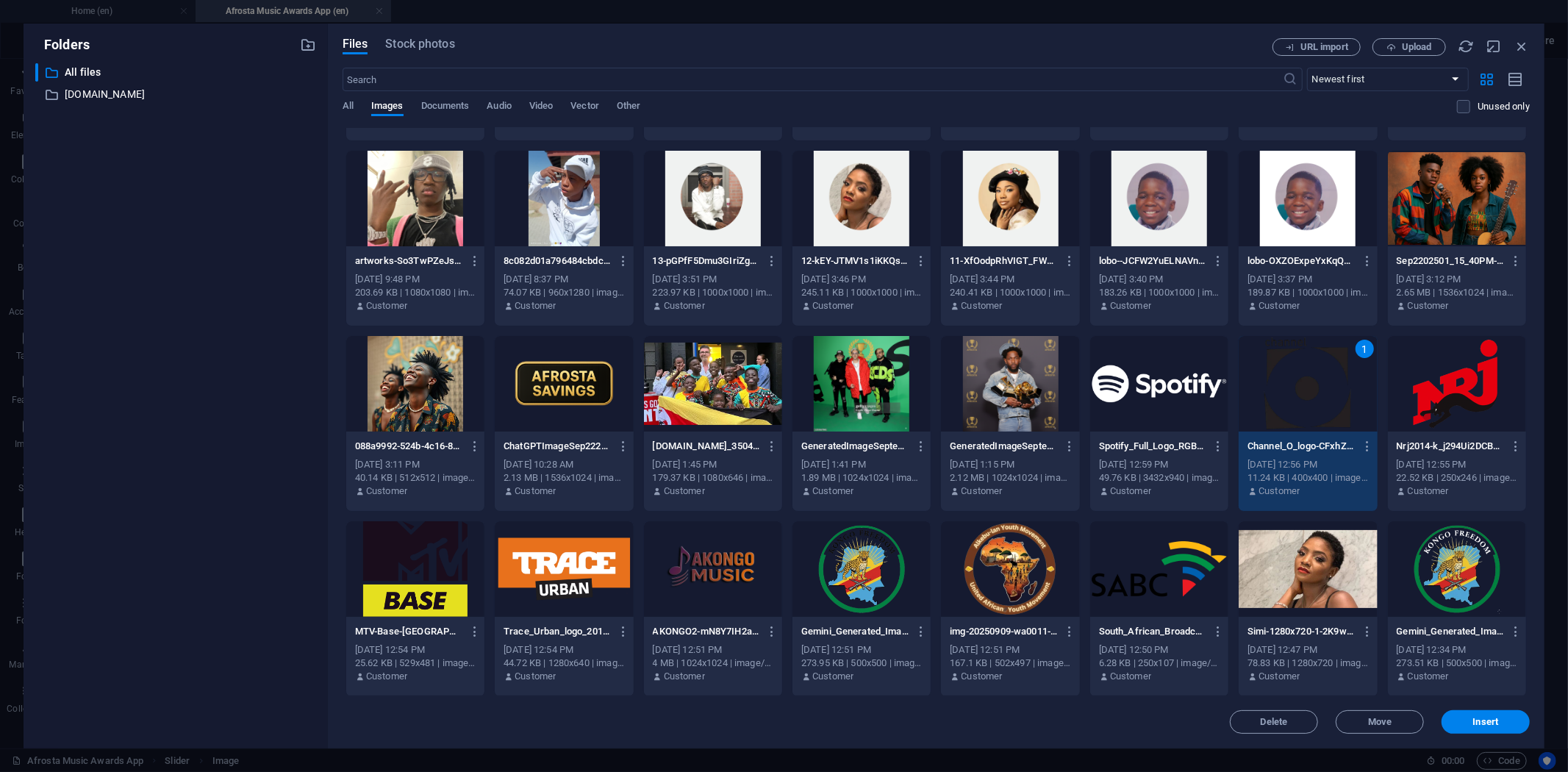
click at [572, 552] on div at bounding box center [564, 569] width 138 height 96
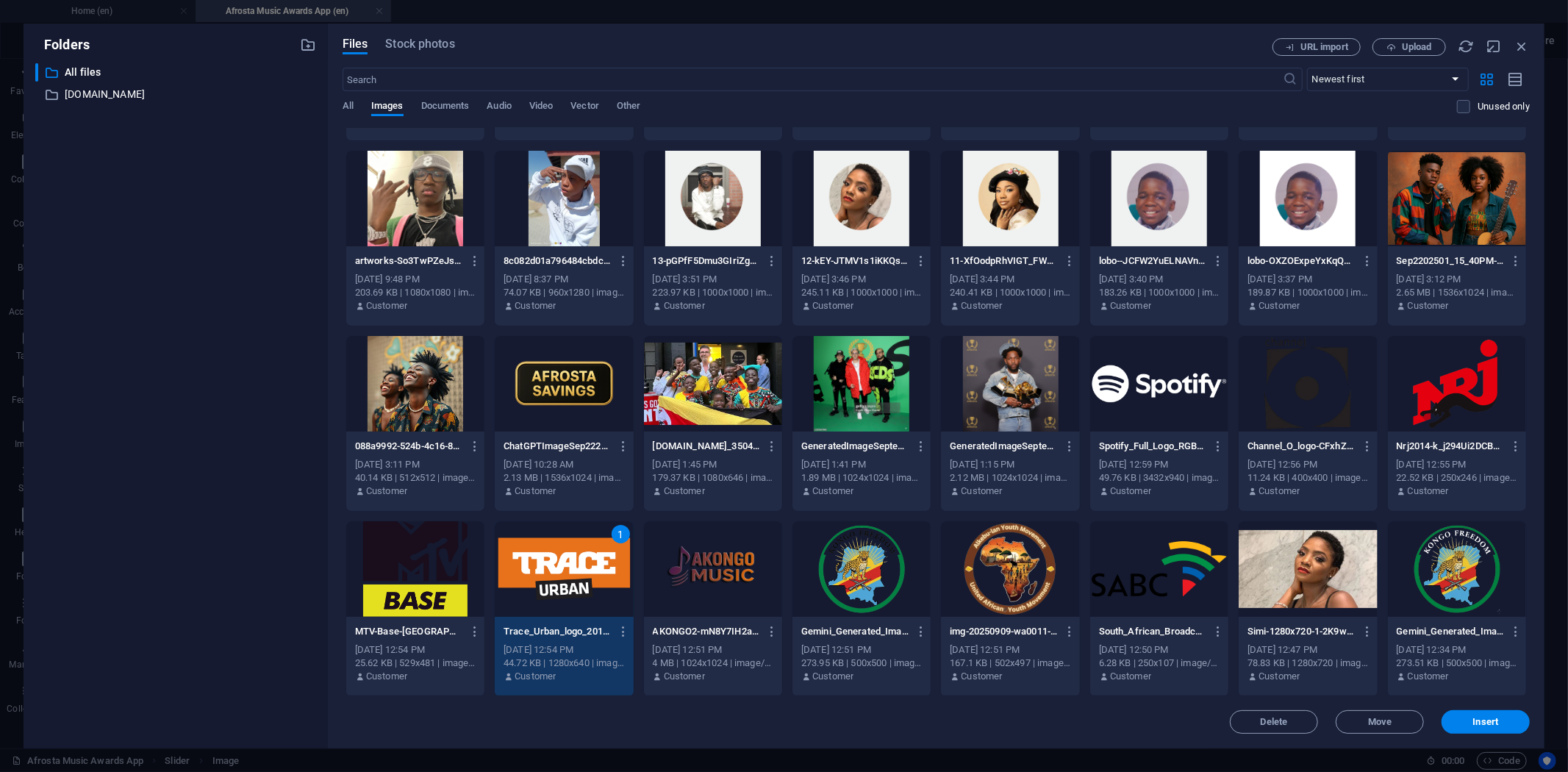
click at [1436, 375] on div at bounding box center [1457, 384] width 138 height 96
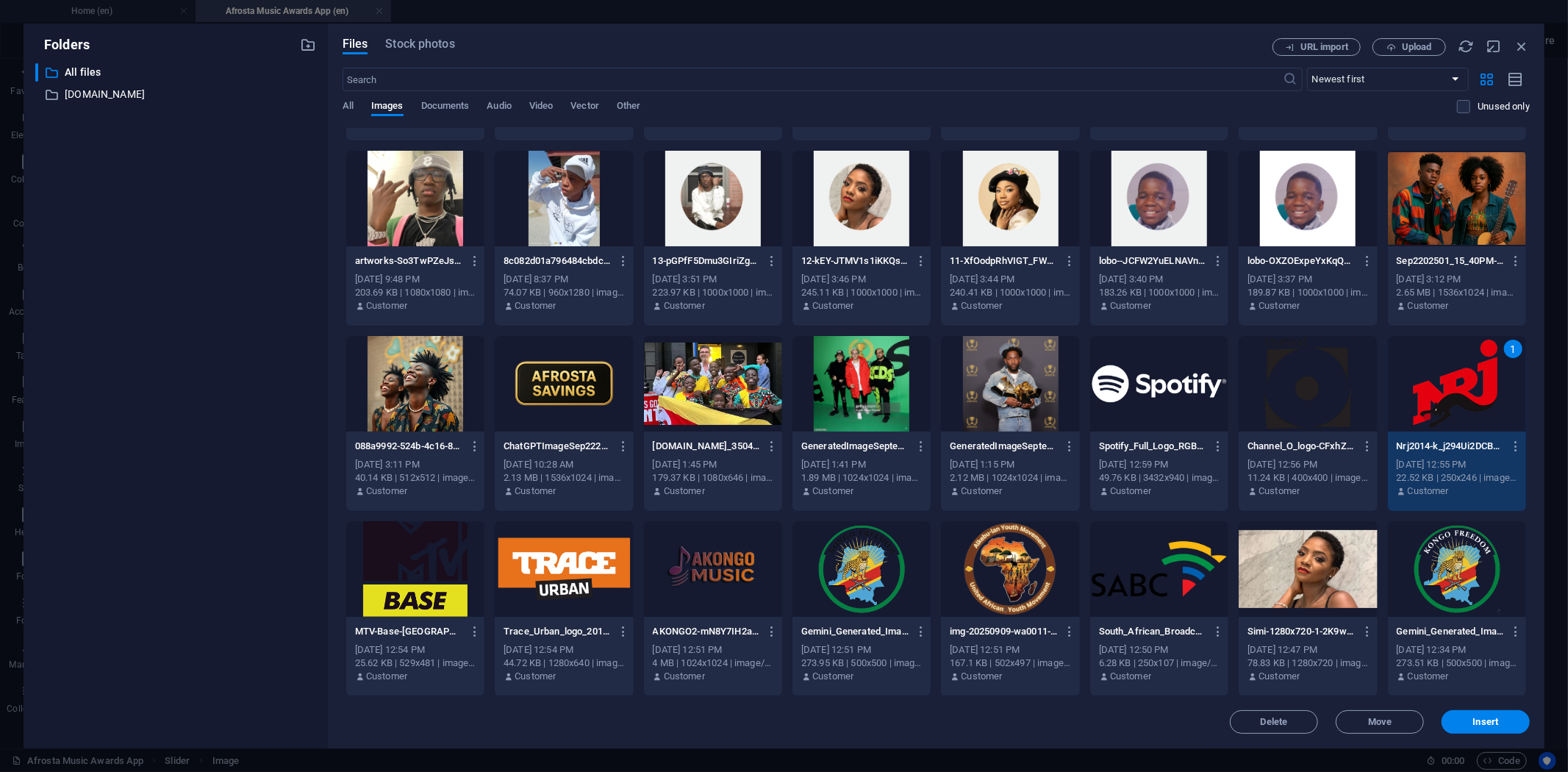
click at [1321, 384] on div at bounding box center [1307, 384] width 138 height 96
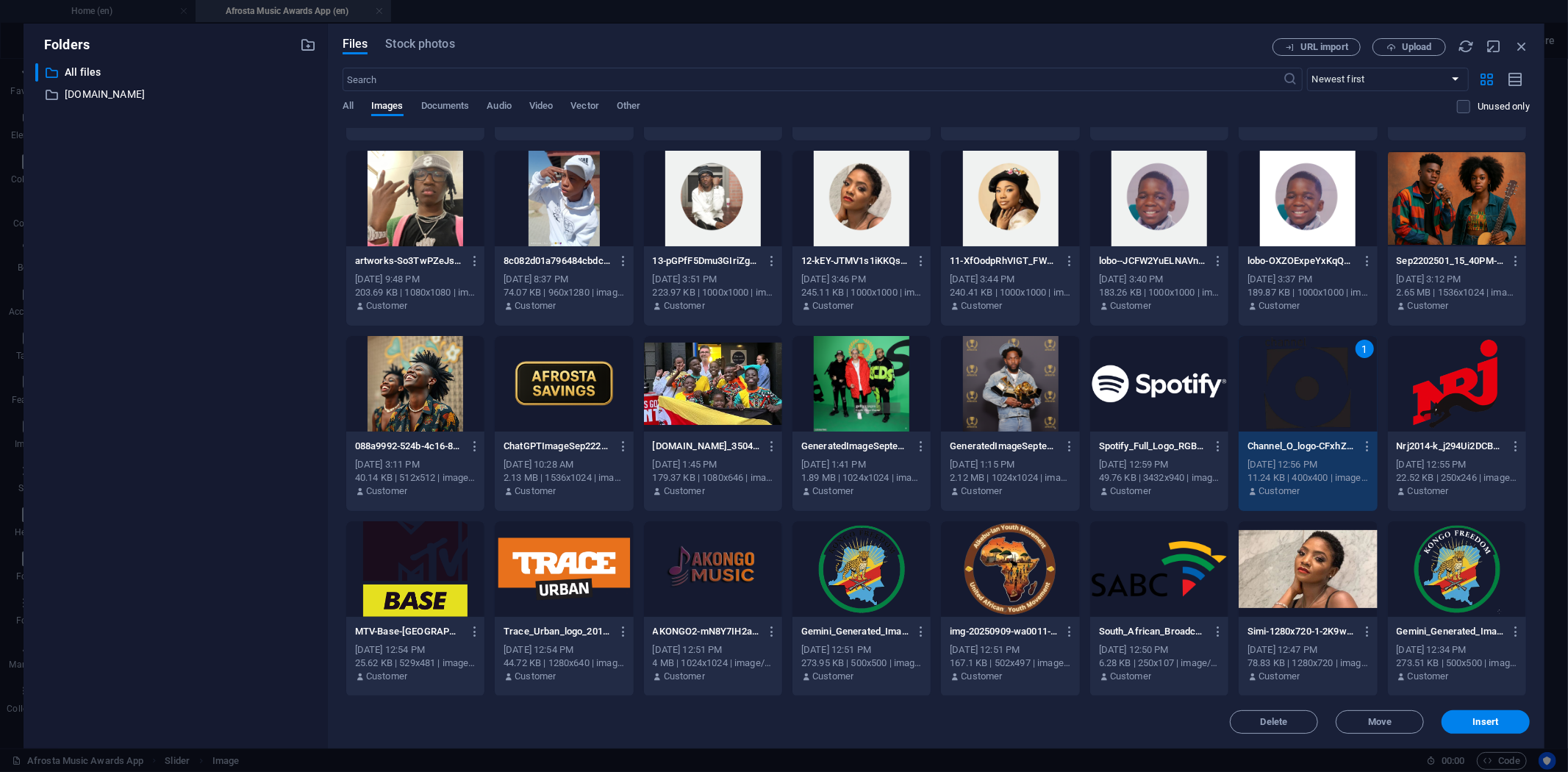
click at [1490, 385] on div at bounding box center [1457, 384] width 138 height 96
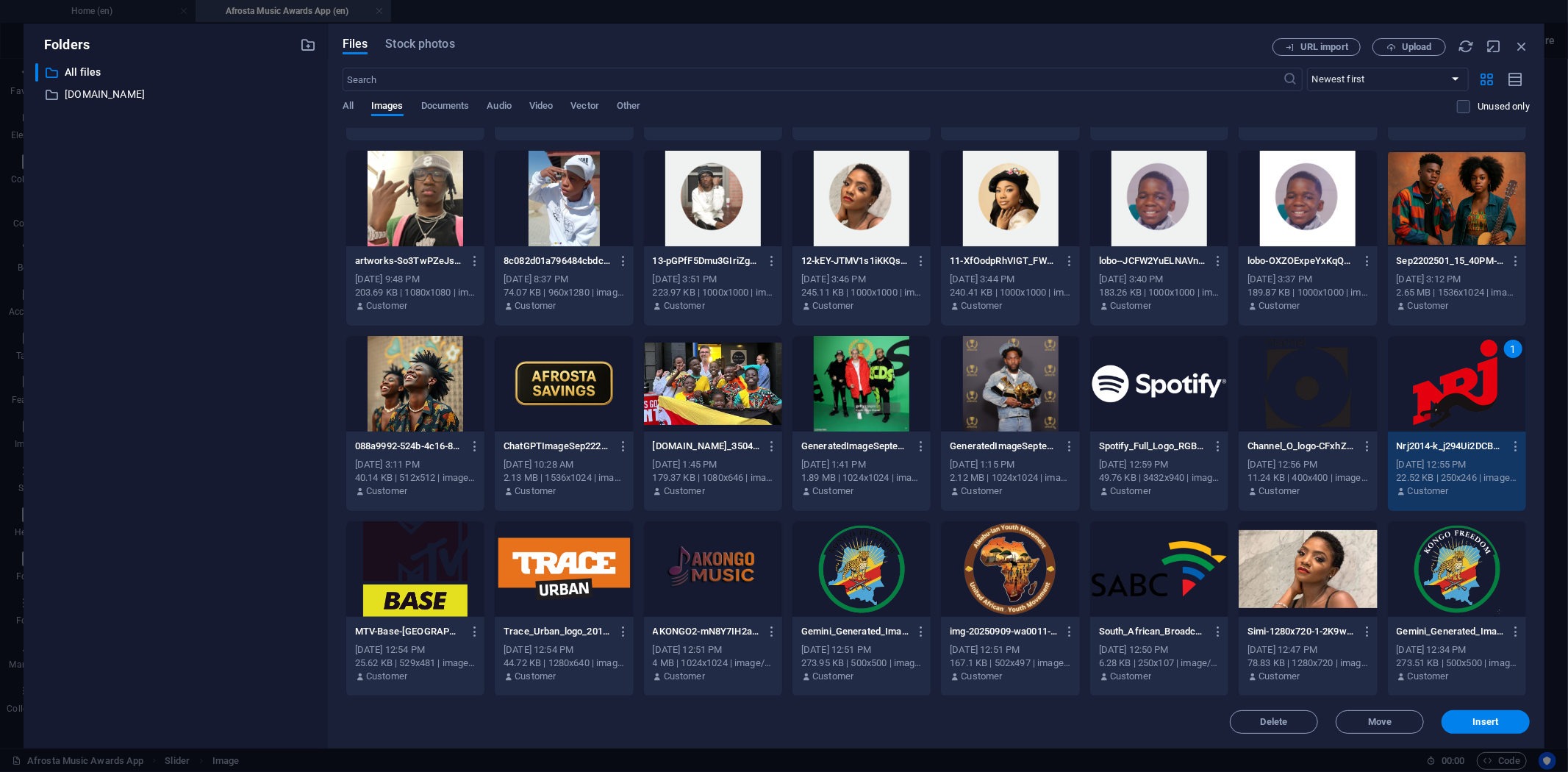
click at [1333, 387] on div at bounding box center [1307, 384] width 138 height 96
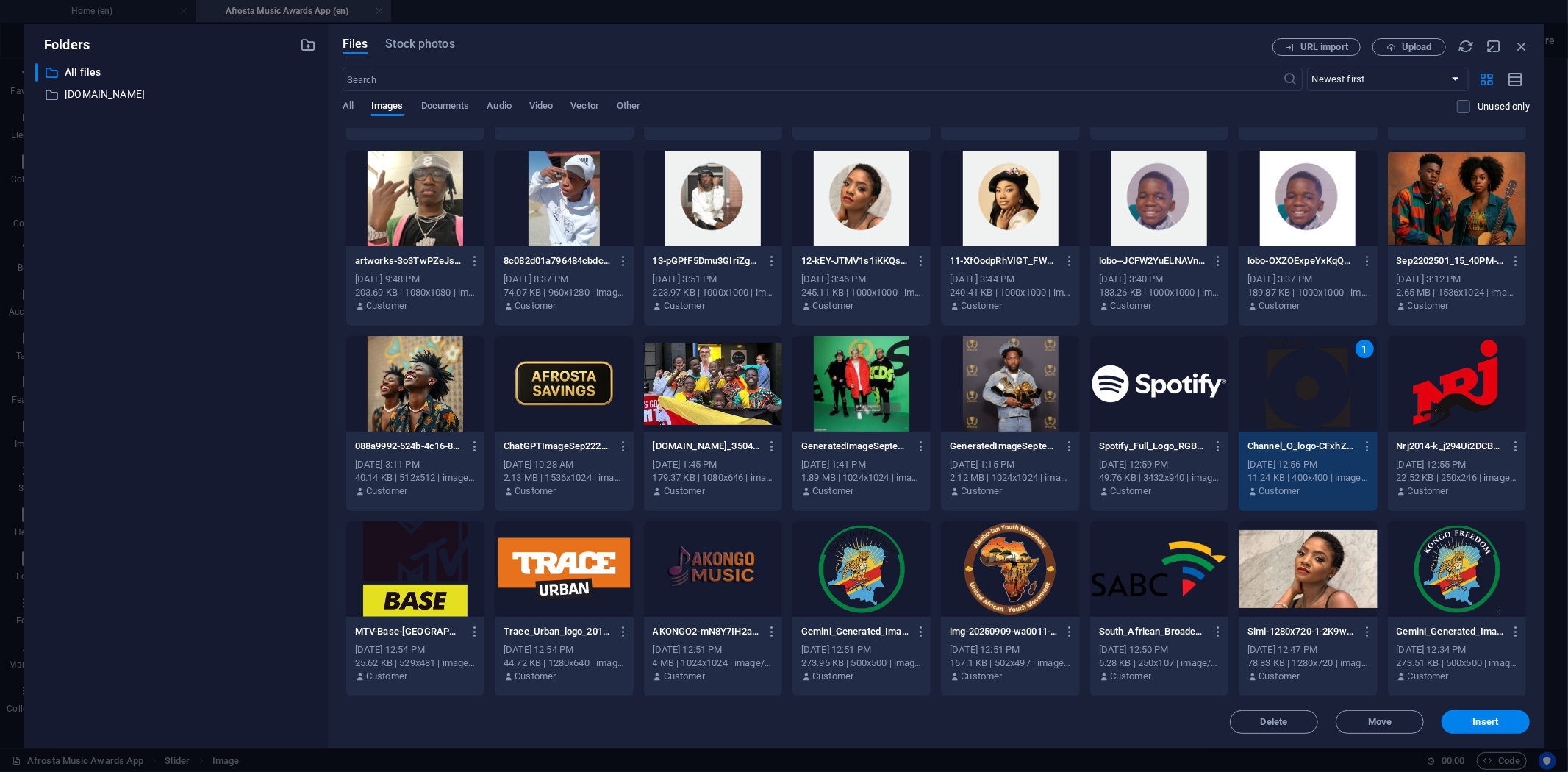
click at [1318, 390] on div "1" at bounding box center [1307, 384] width 138 height 96
click at [1318, 390] on div at bounding box center [1307, 384] width 138 height 96
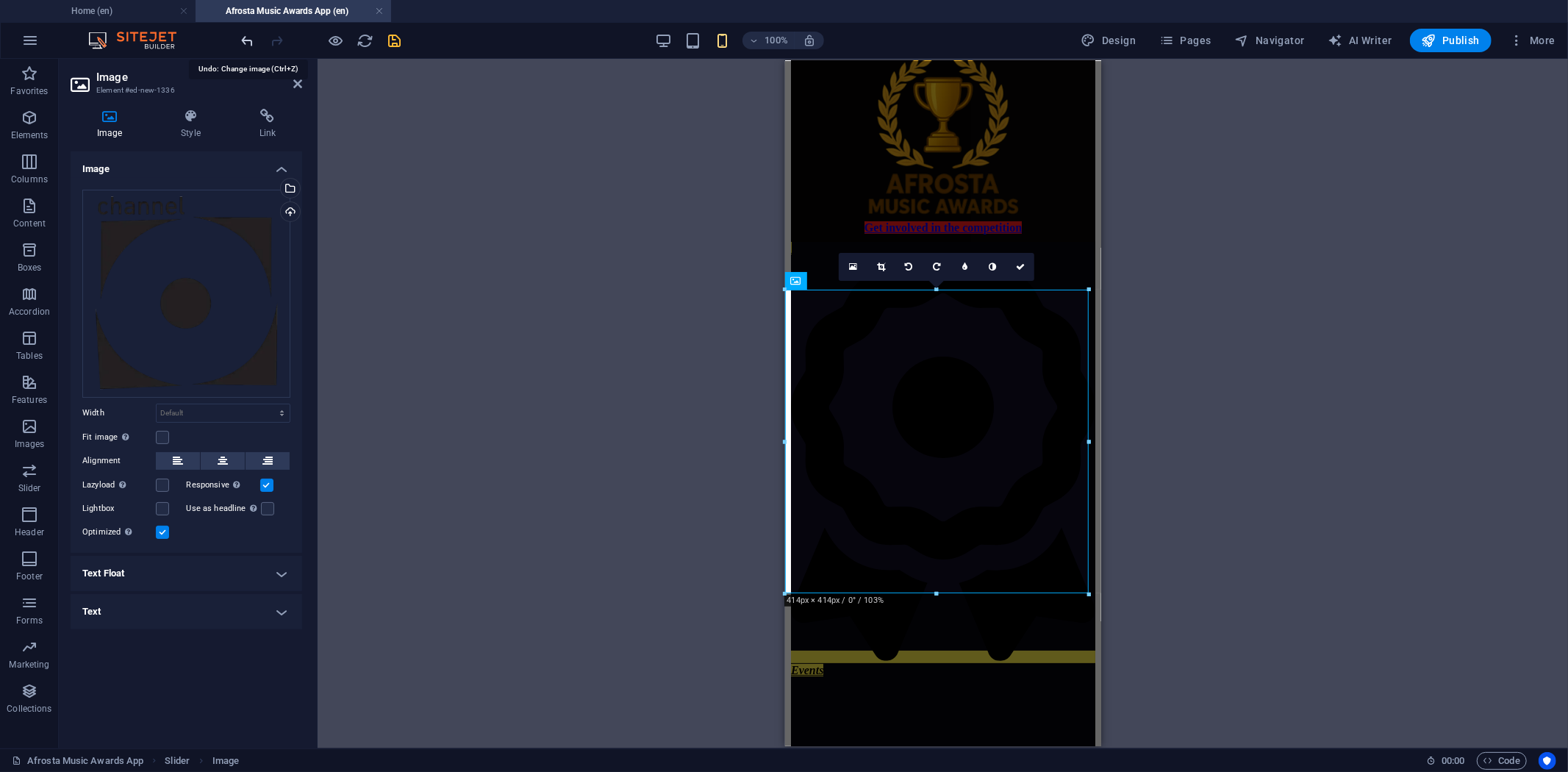
click at [247, 38] on icon "undo" at bounding box center [248, 41] width 17 height 17
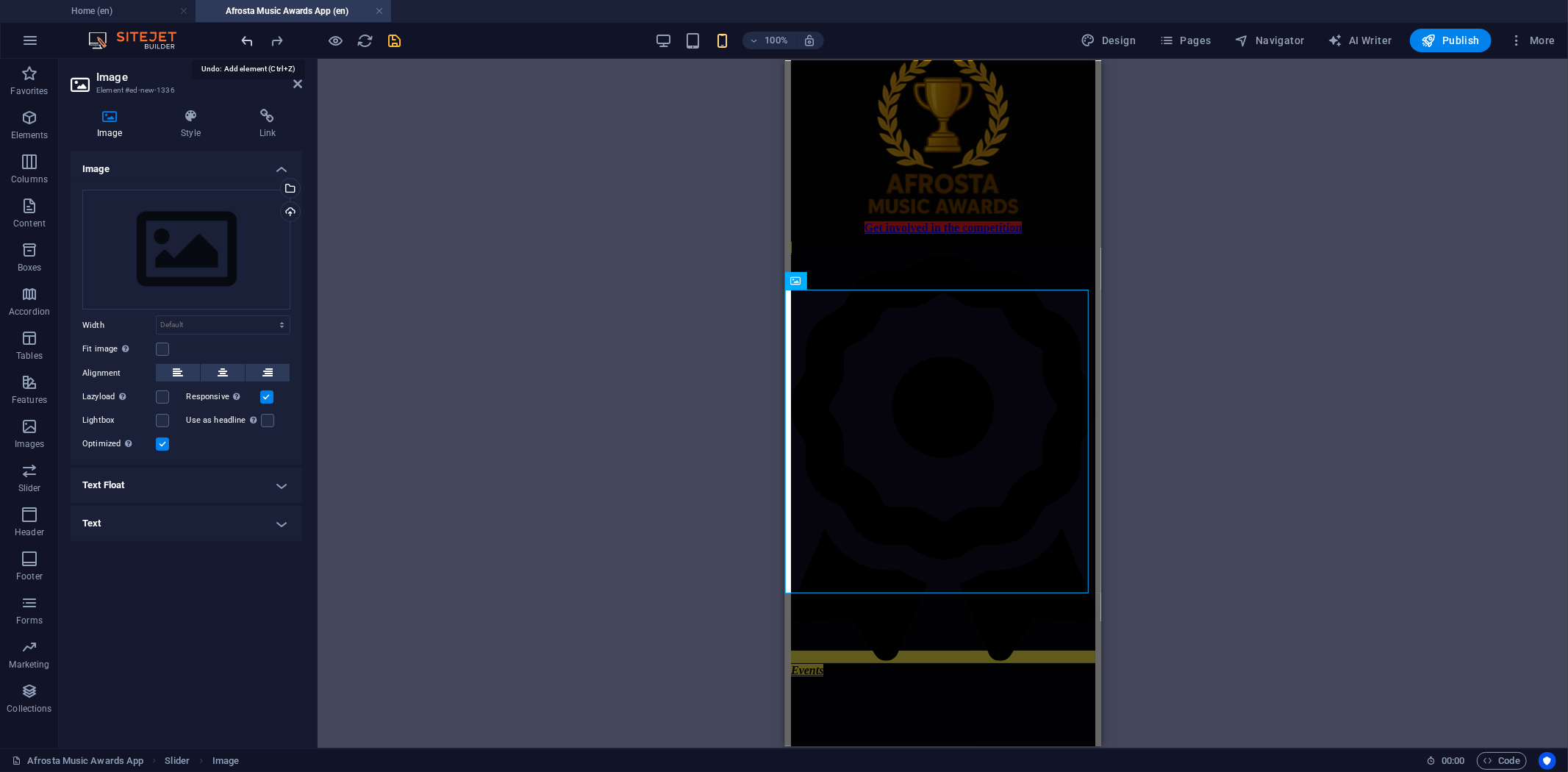
click at [250, 41] on icon "undo" at bounding box center [248, 41] width 17 height 17
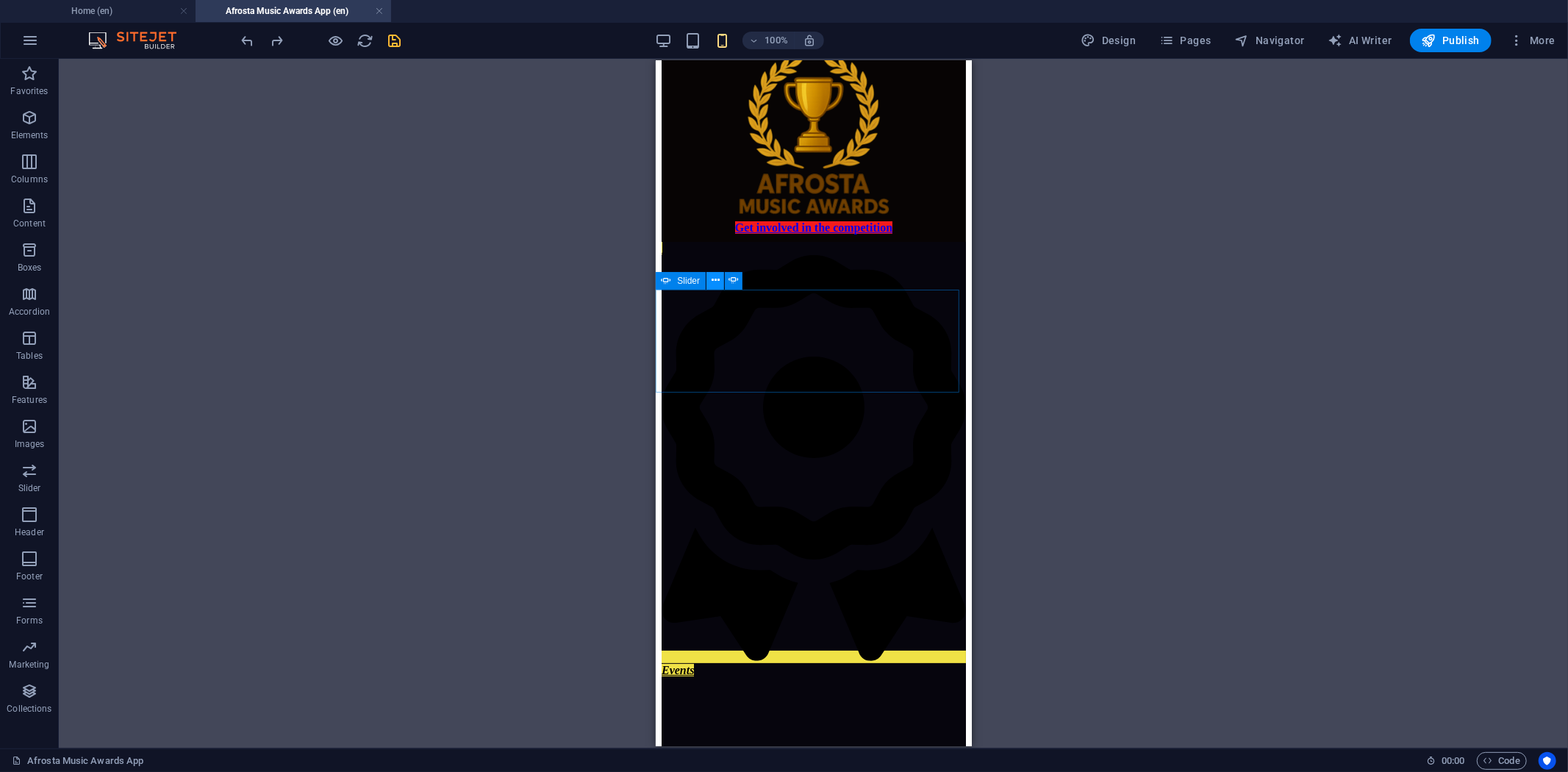
click at [715, 277] on icon at bounding box center [715, 280] width 8 height 15
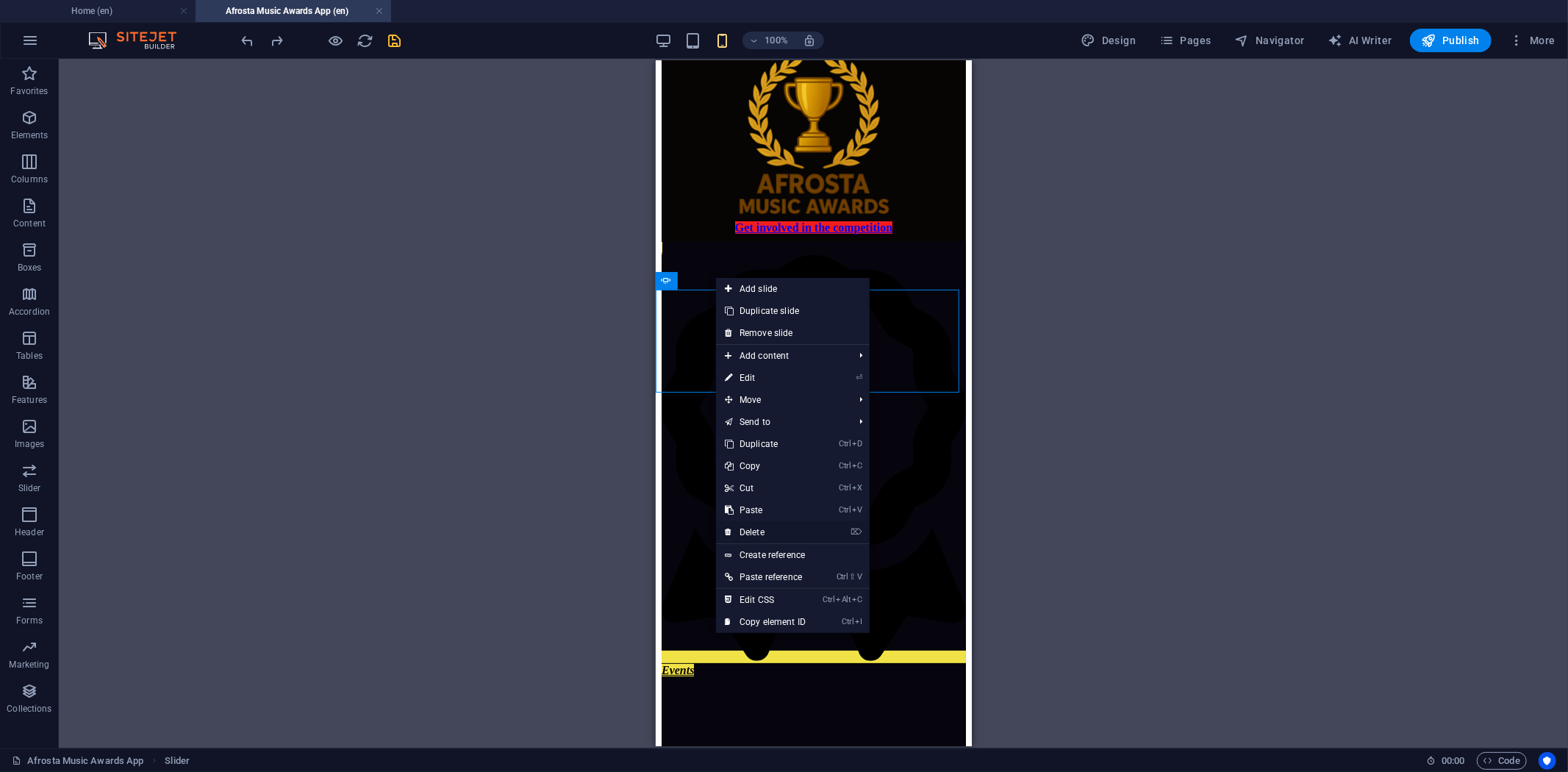
click at [758, 527] on link "⌦ Delete" at bounding box center [765, 532] width 98 height 22
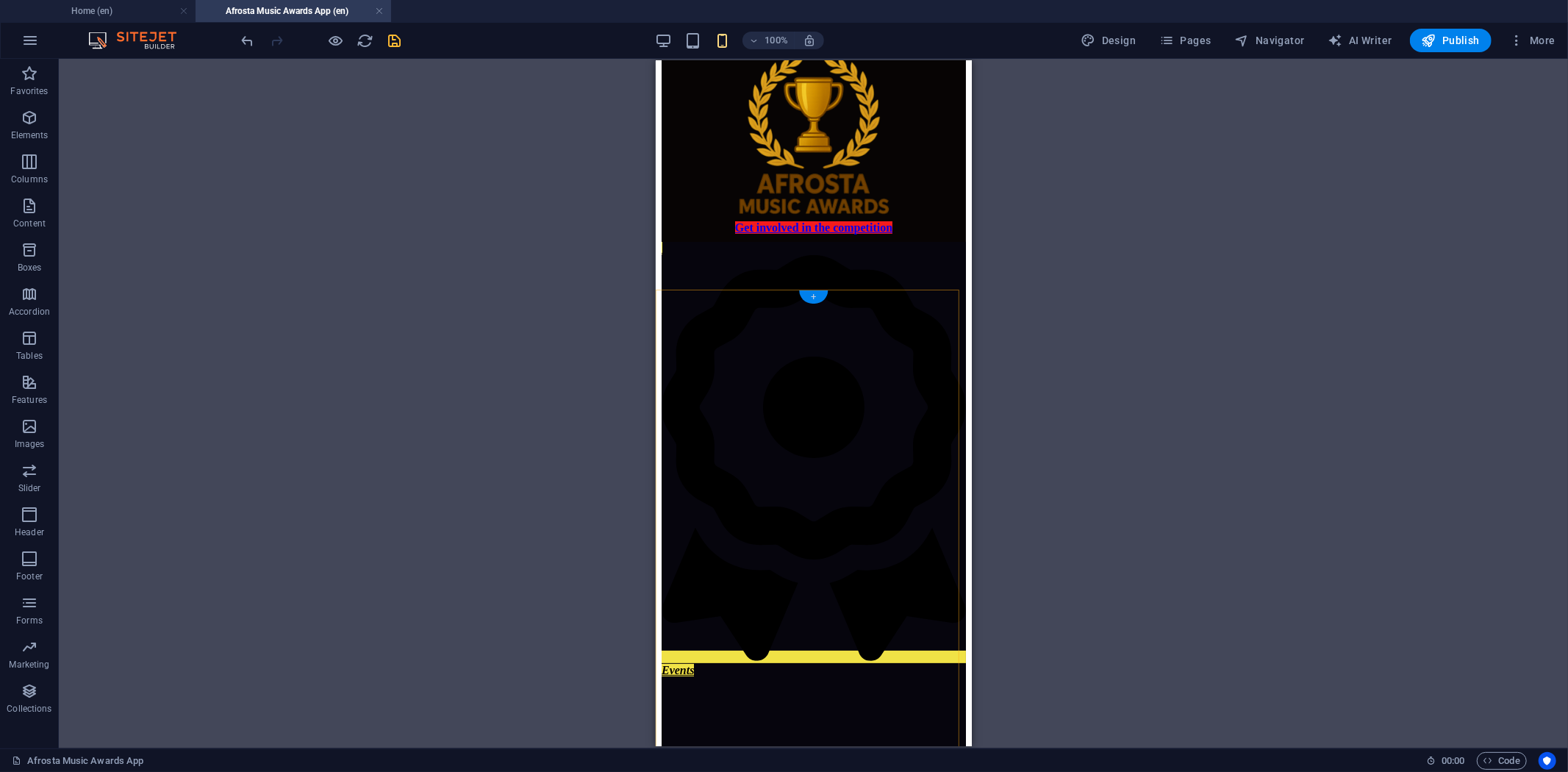
click at [815, 293] on div "+" at bounding box center [813, 297] width 29 height 14
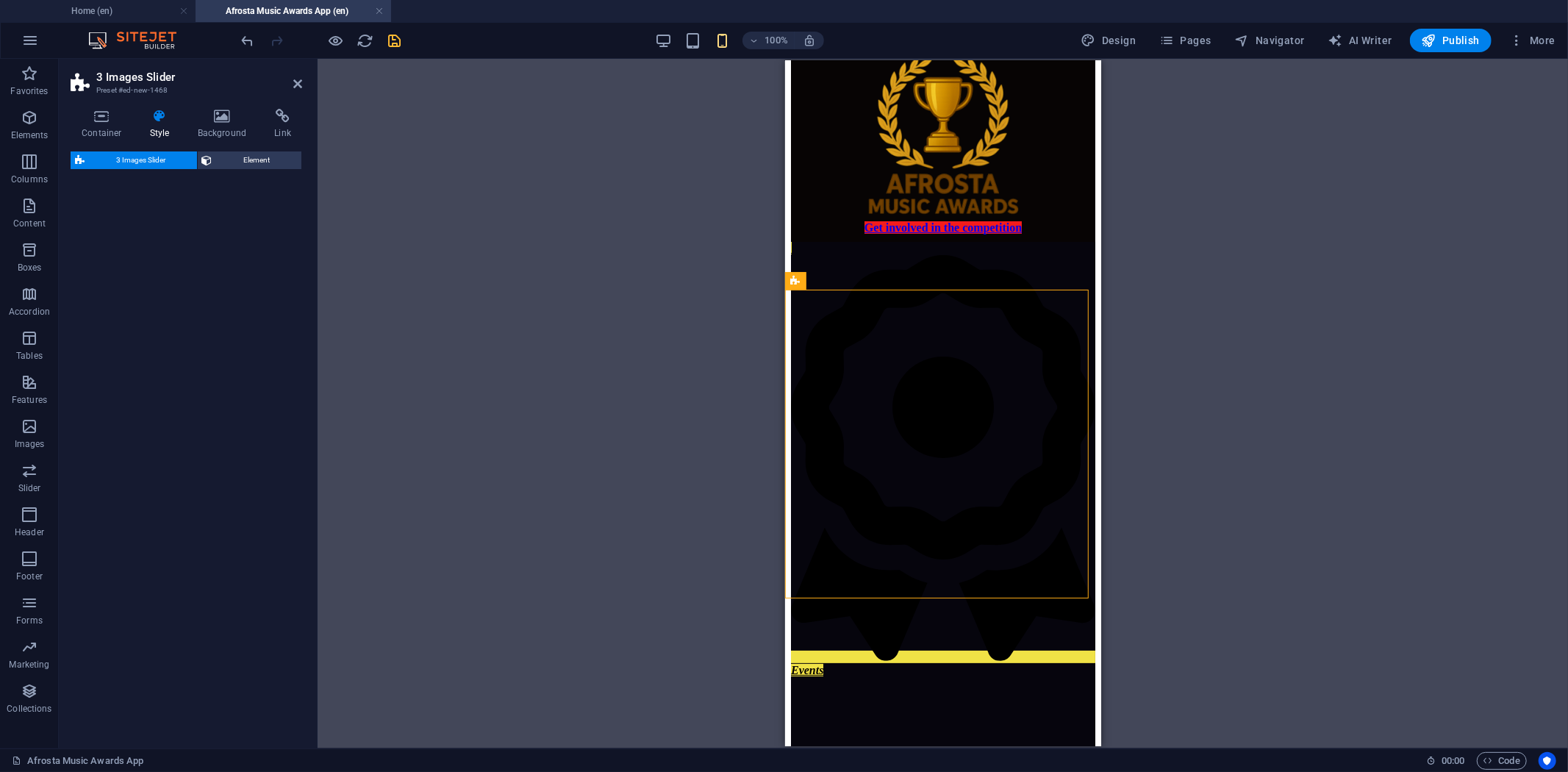
select select "rem"
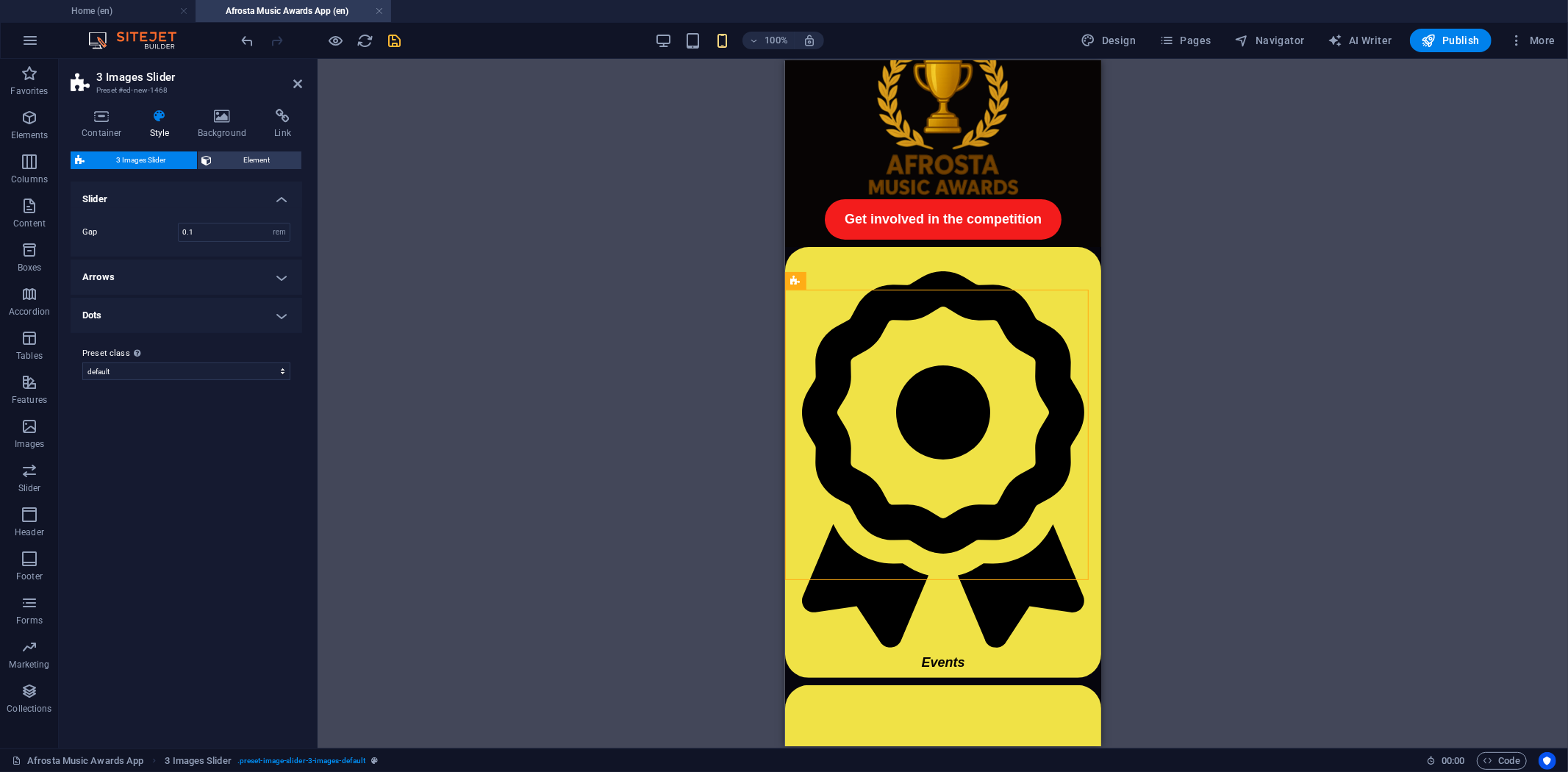
click at [280, 276] on h4 "Arrows" at bounding box center [186, 277] width 232 height 35
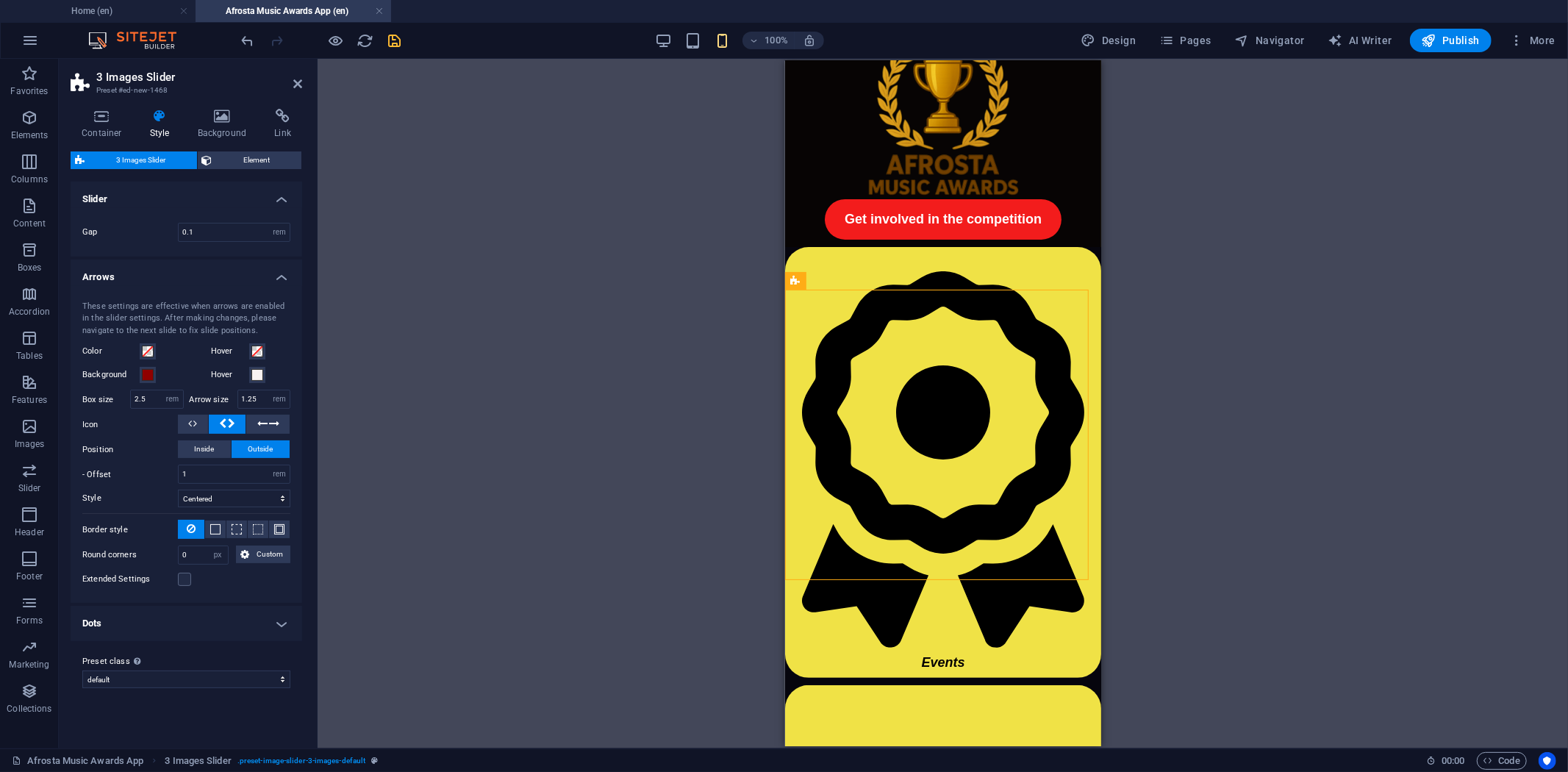
click at [280, 276] on h4 "Arrows" at bounding box center [186, 272] width 232 height 26
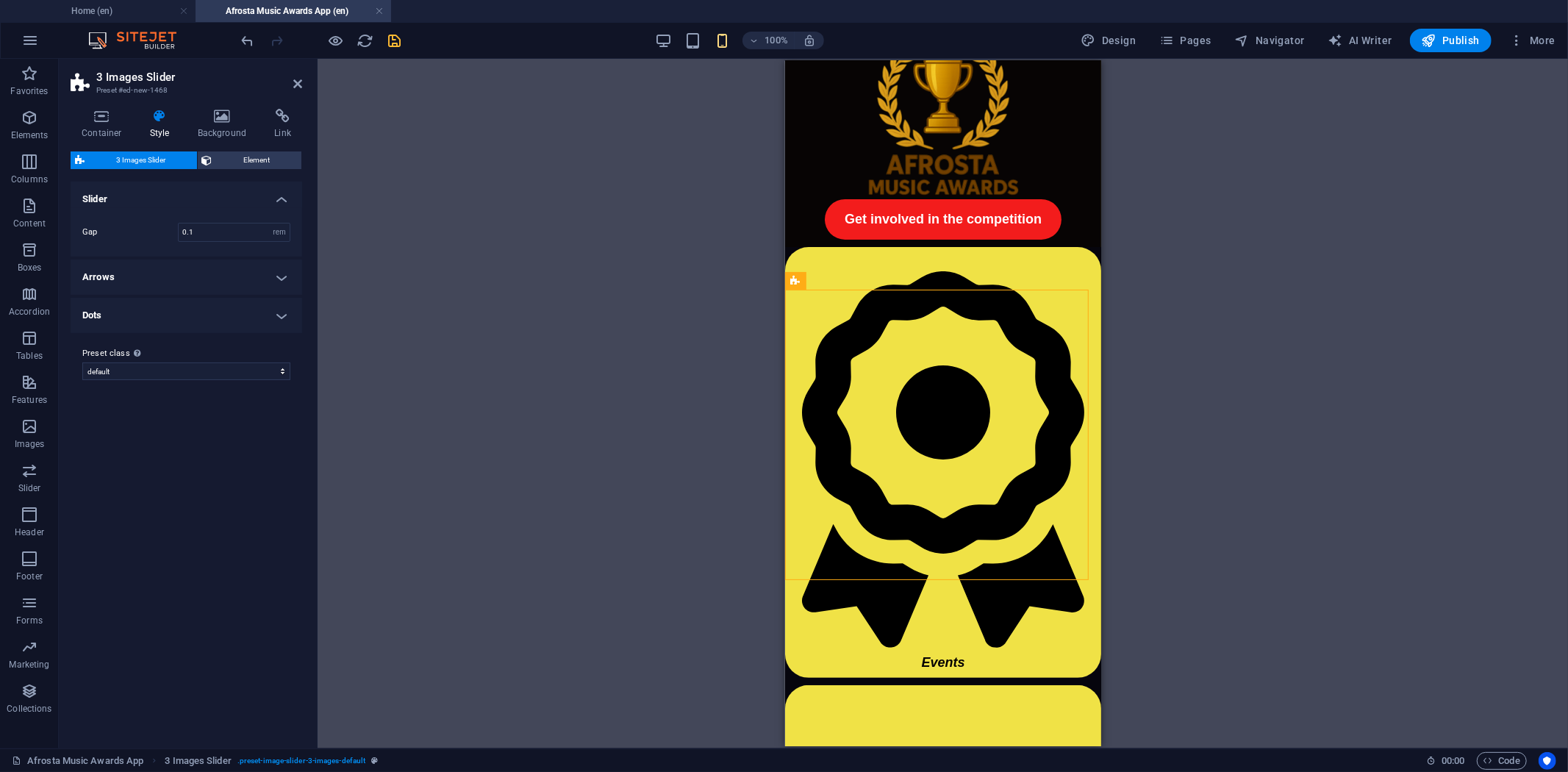
click at [285, 318] on h4 "Dots" at bounding box center [186, 315] width 232 height 35
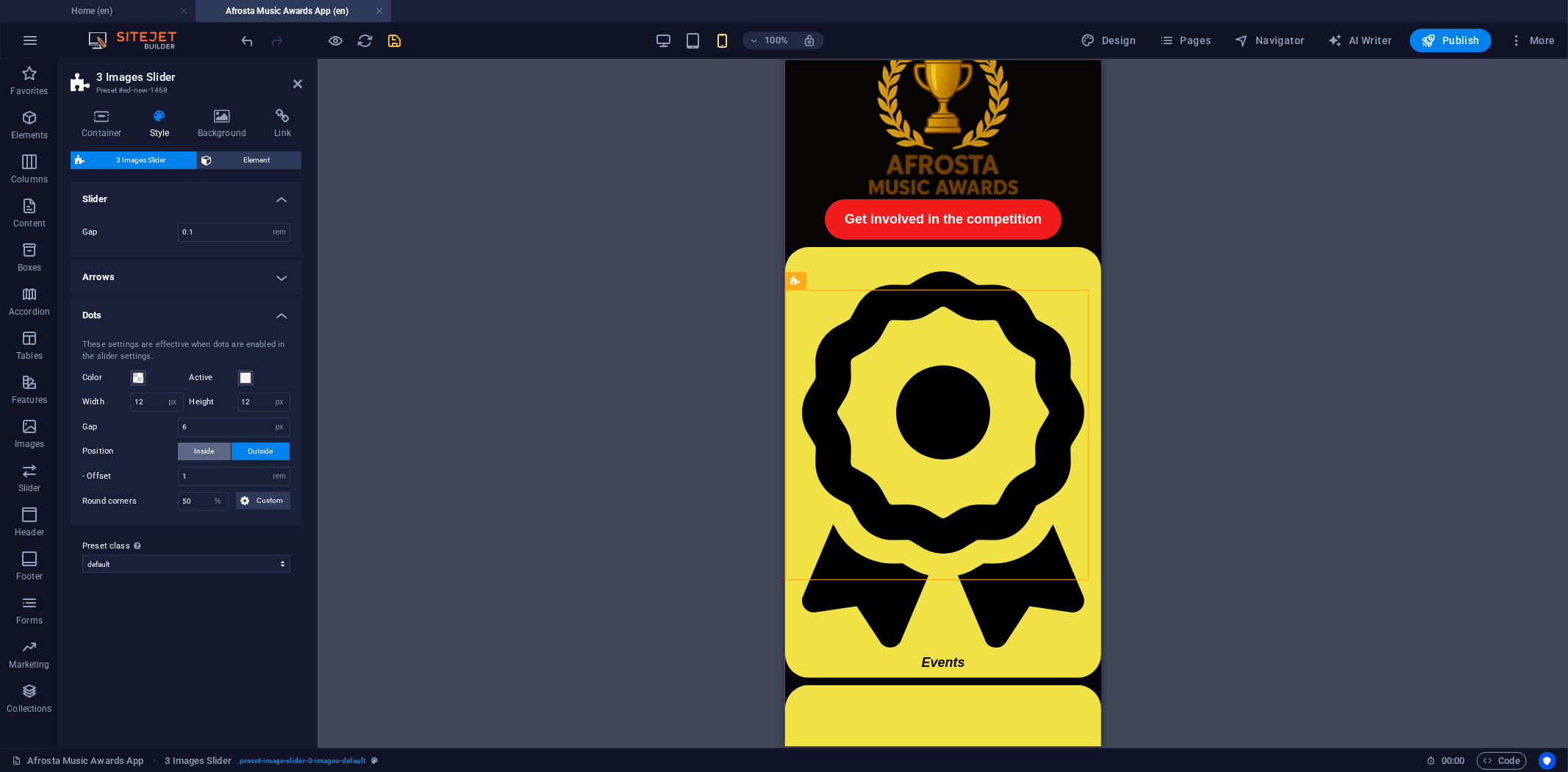
click at [201, 452] on span "Inside" at bounding box center [205, 452] width 20 height 18
click at [249, 444] on span "Outside" at bounding box center [261, 452] width 25 height 18
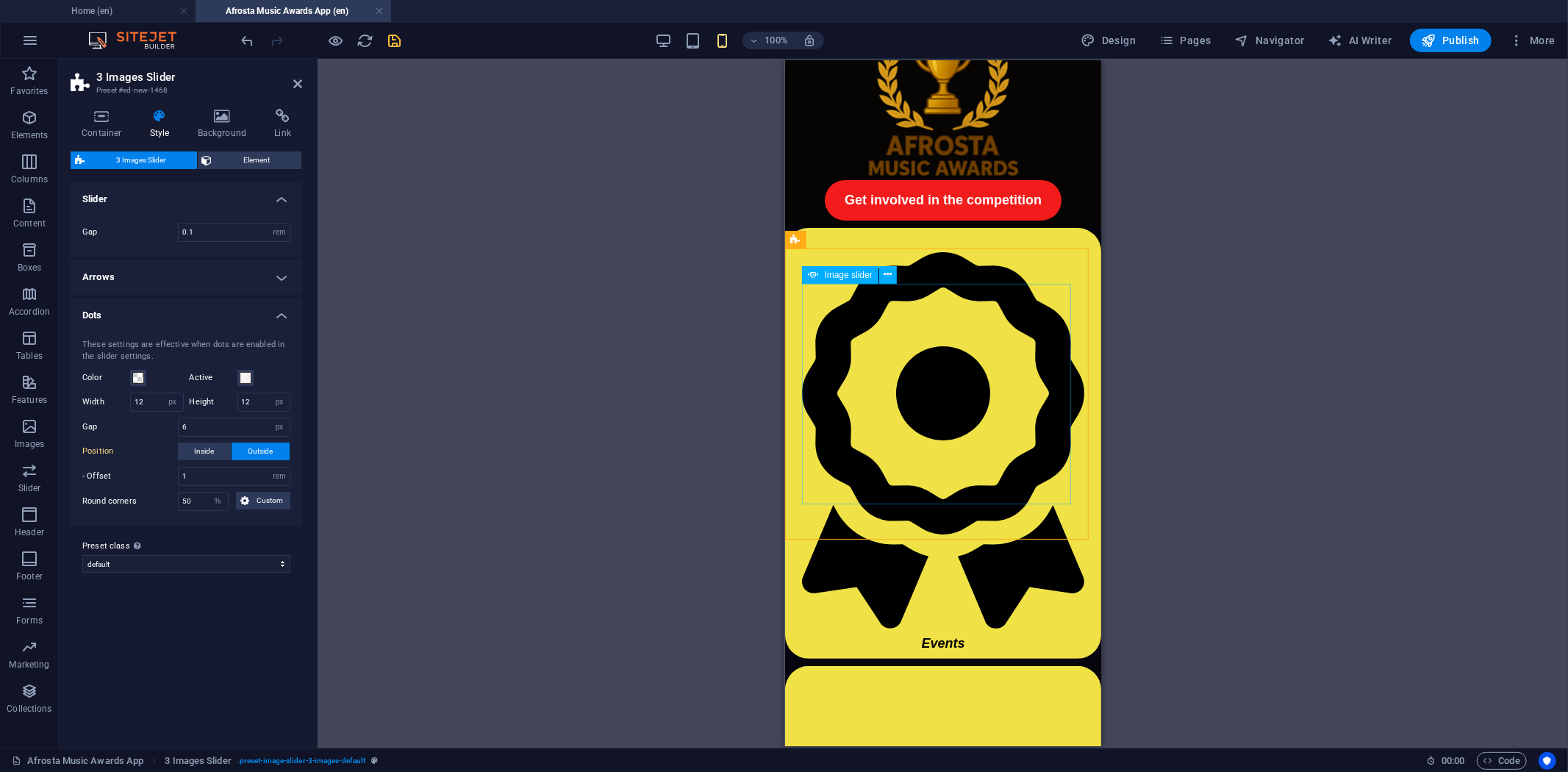
scroll to position [28, 0]
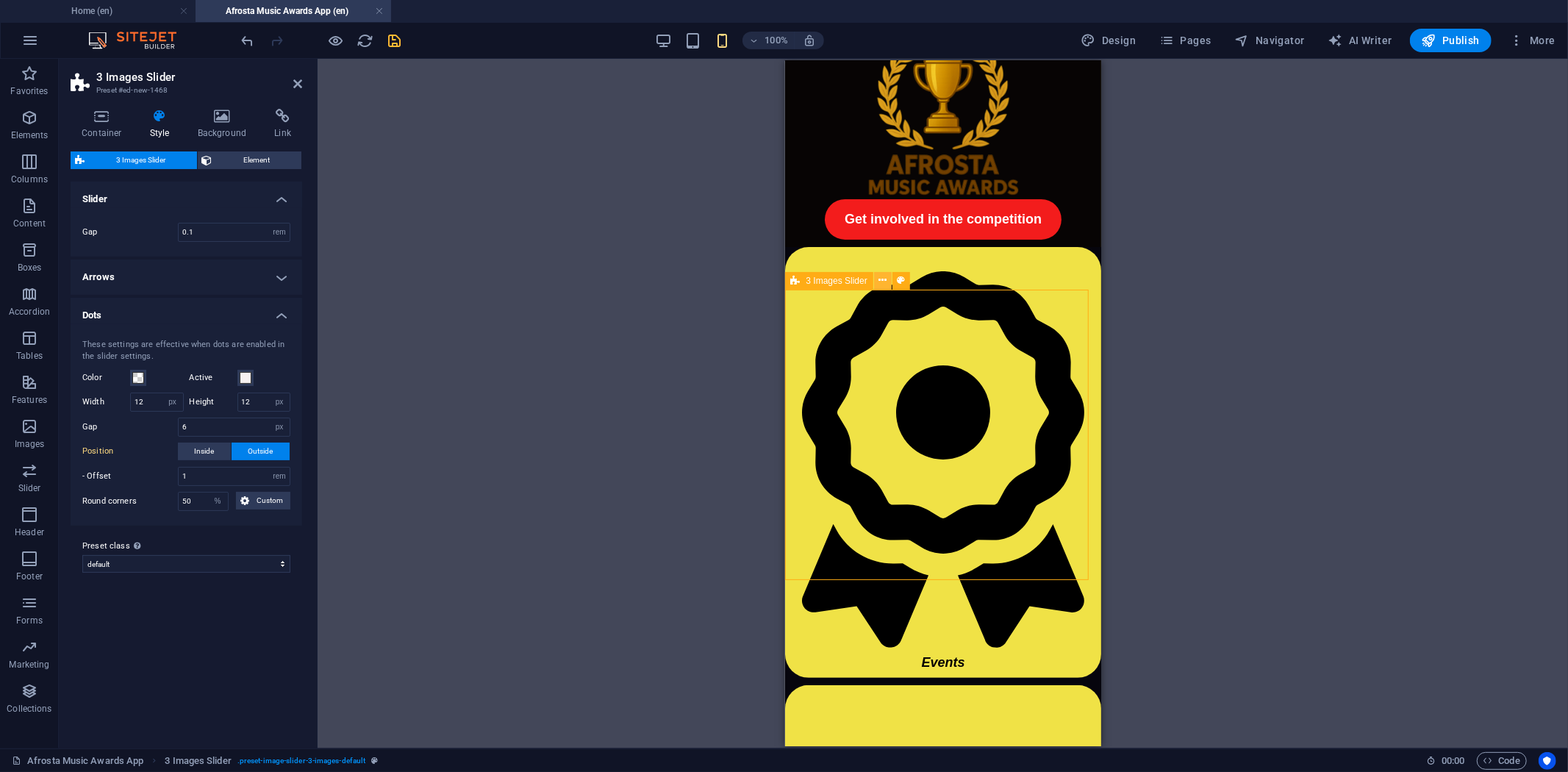
click at [876, 280] on button at bounding box center [884, 281] width 18 height 18
click at [887, 314] on icon at bounding box center [887, 316] width 8 height 15
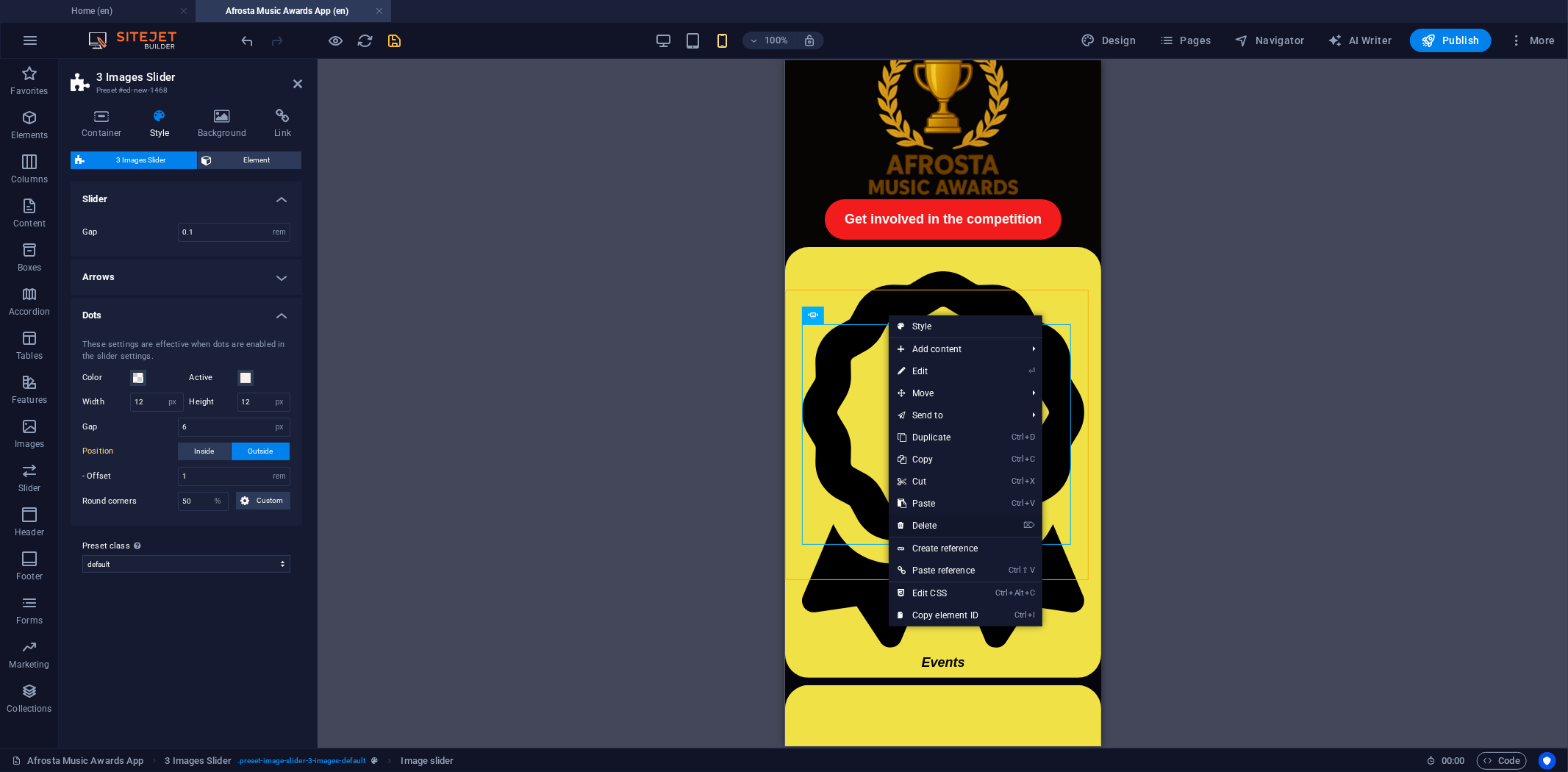
click at [940, 522] on link "⌦ Delete" at bounding box center [938, 526] width 98 height 22
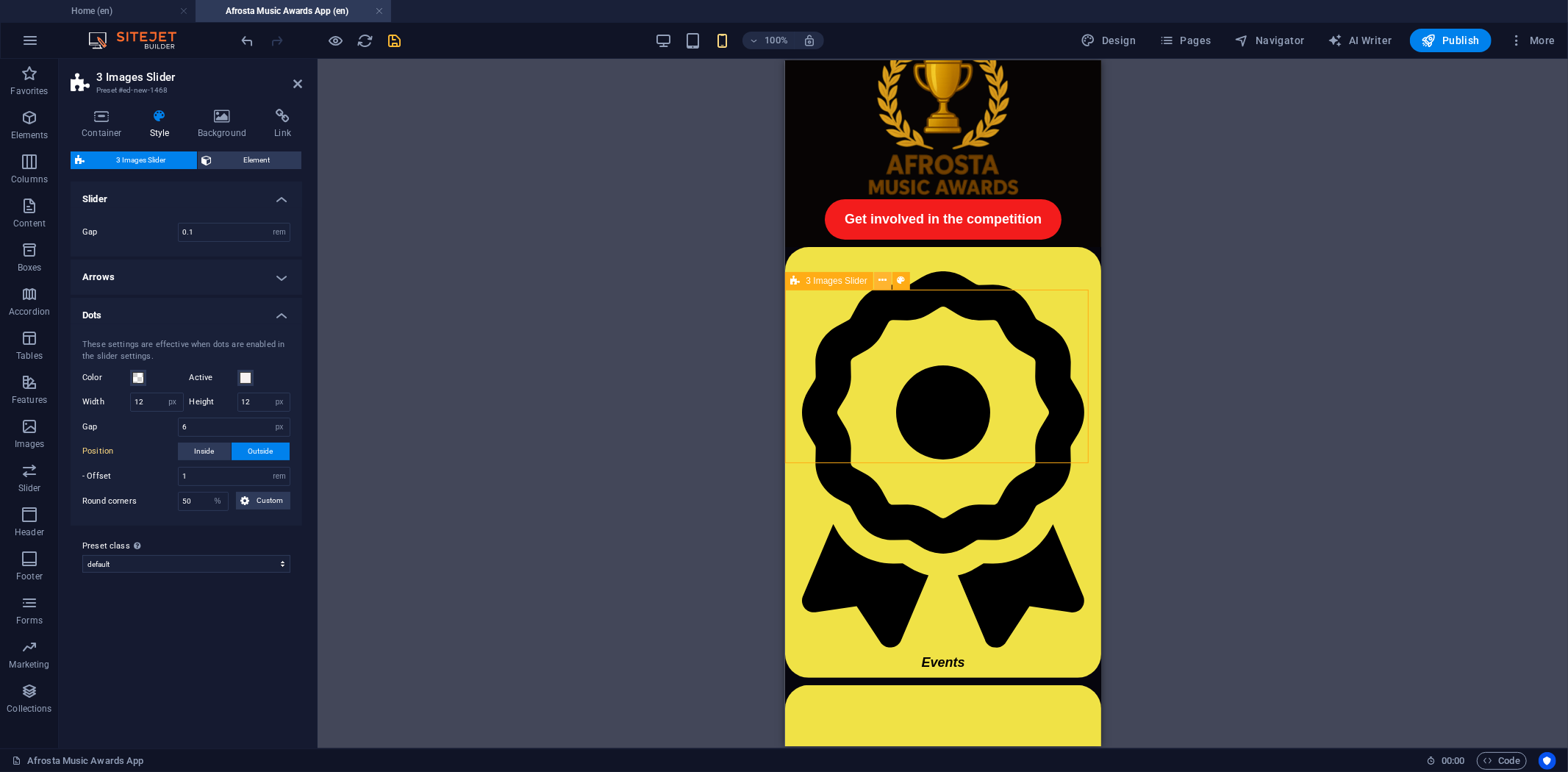
click at [884, 280] on icon at bounding box center [882, 280] width 8 height 15
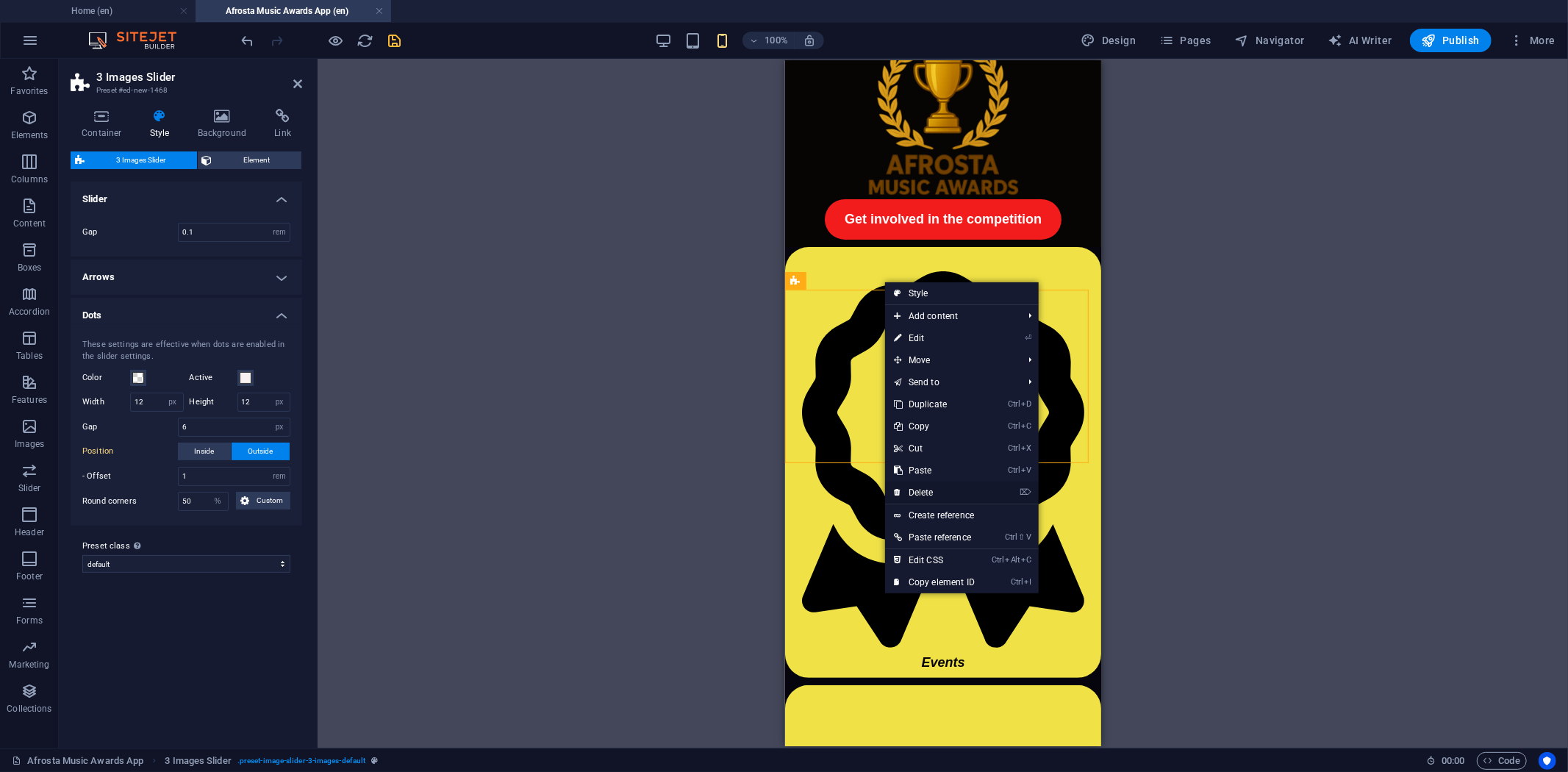
click at [931, 487] on link "⌦ Delete" at bounding box center [934, 492] width 98 height 22
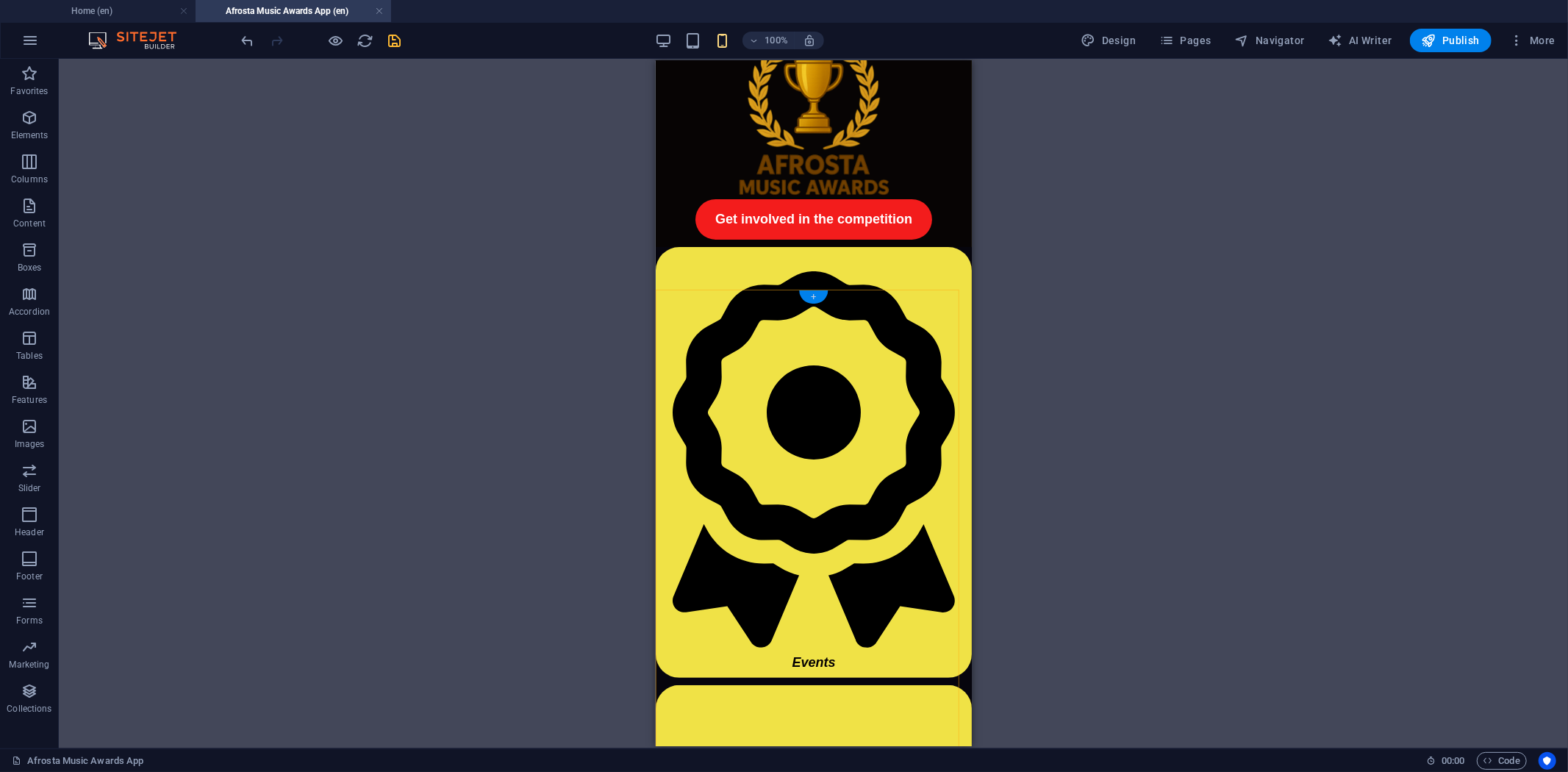
click at [811, 294] on div "+" at bounding box center [813, 297] width 29 height 14
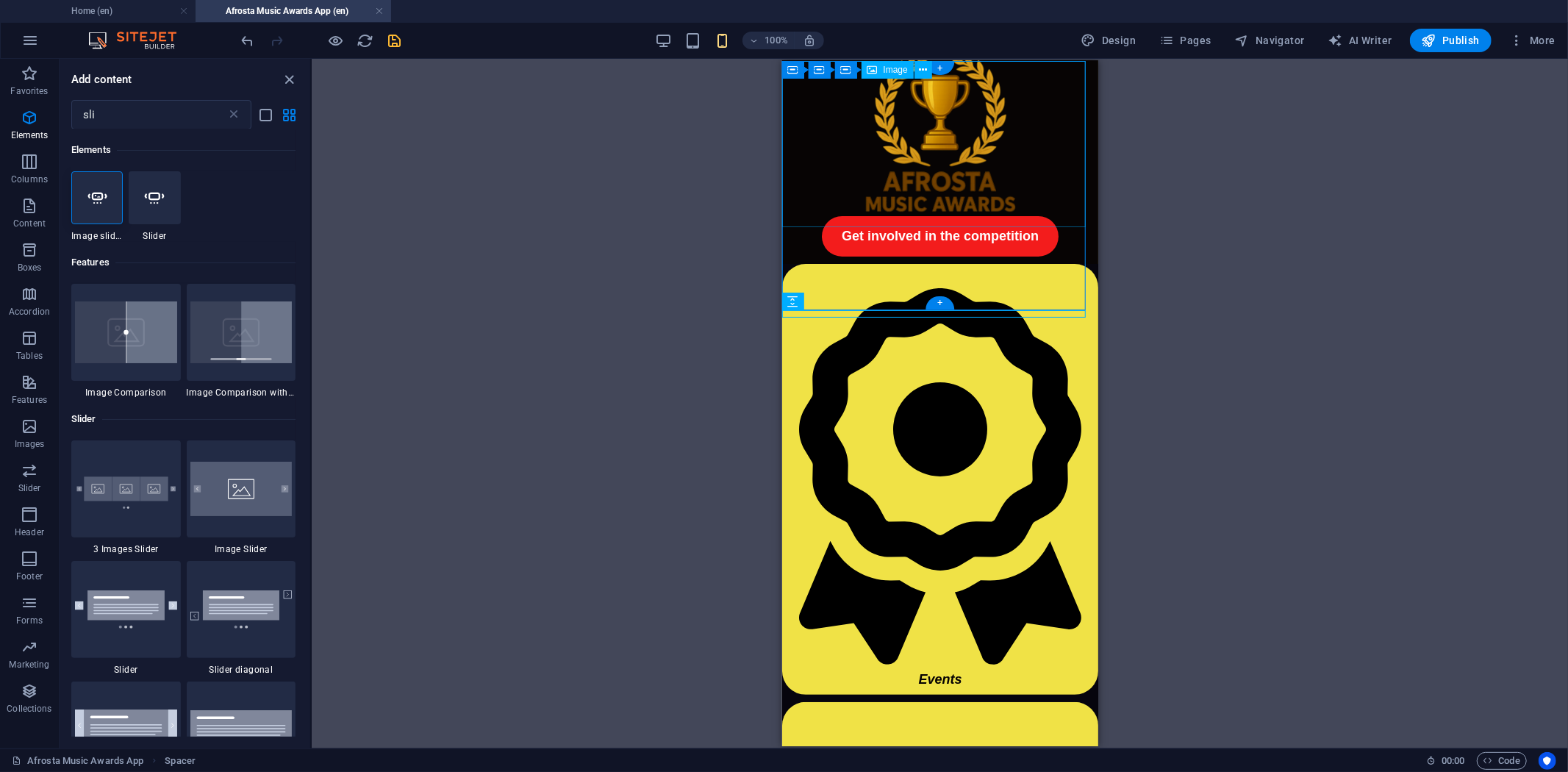
scroll to position [0, 0]
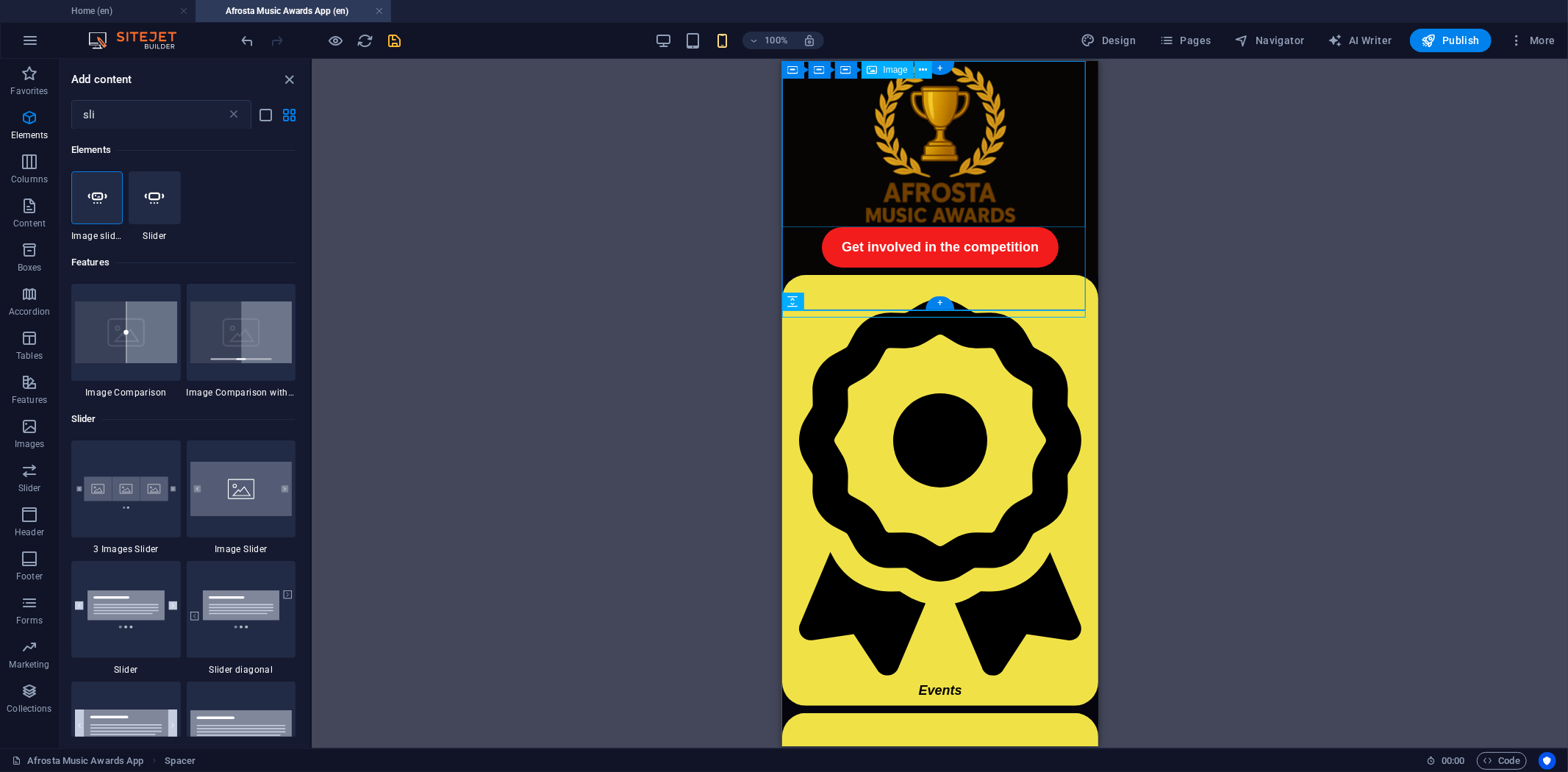
click at [825, 94] on figure at bounding box center [940, 143] width 316 height 166
select select "px"
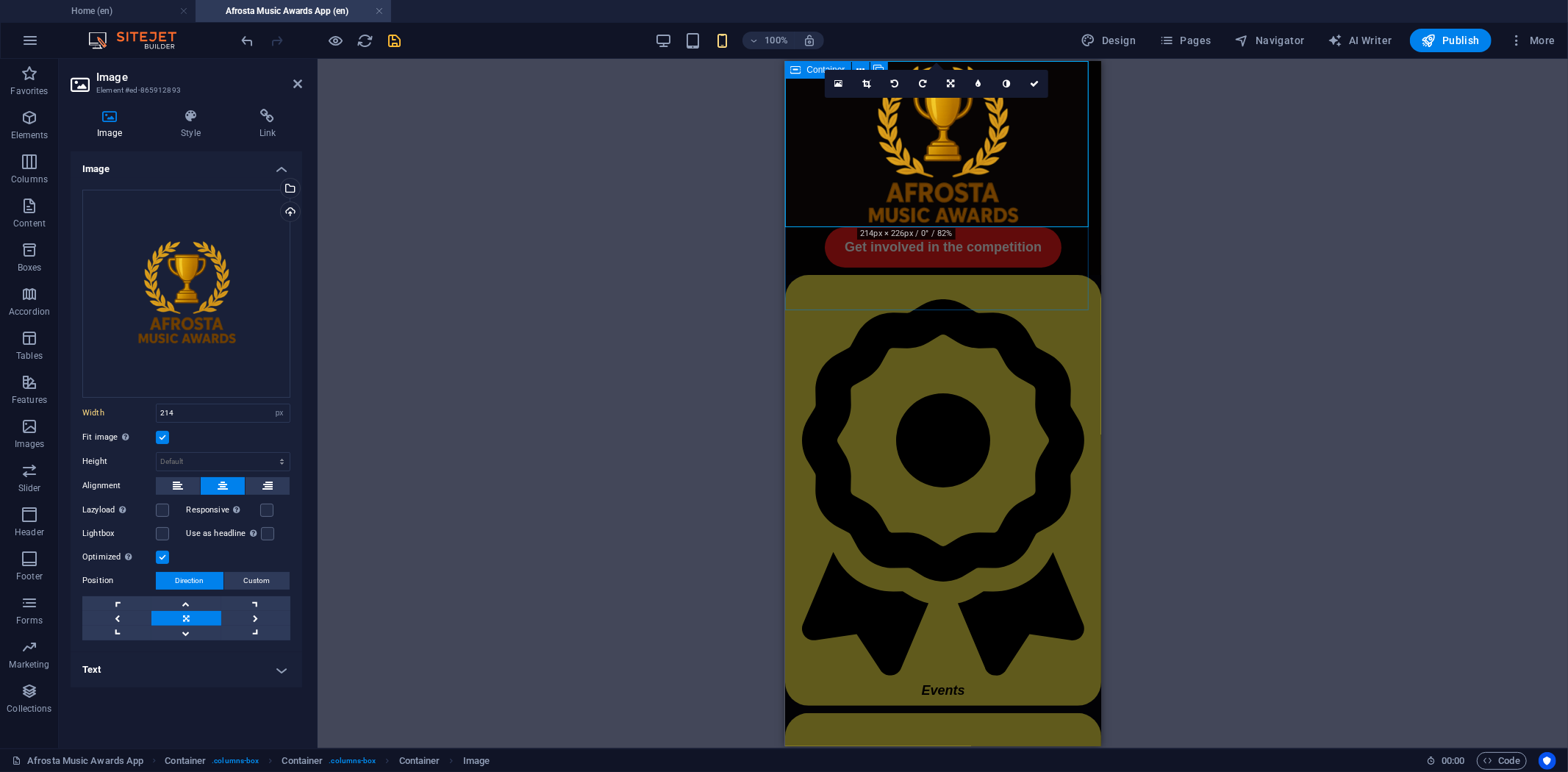
click at [797, 72] on icon at bounding box center [795, 70] width 10 height 18
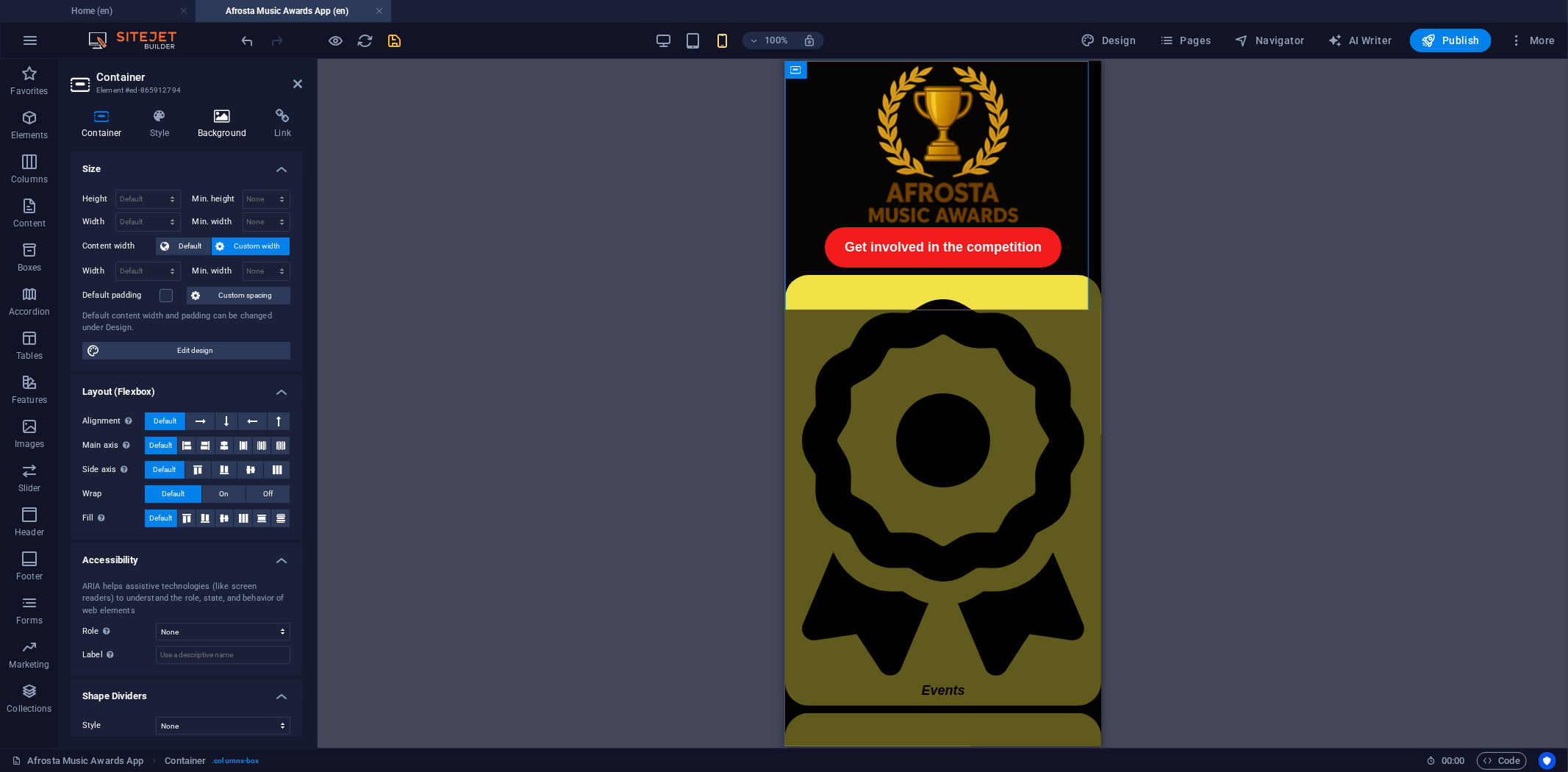
click at [221, 115] on icon at bounding box center [222, 116] width 71 height 14
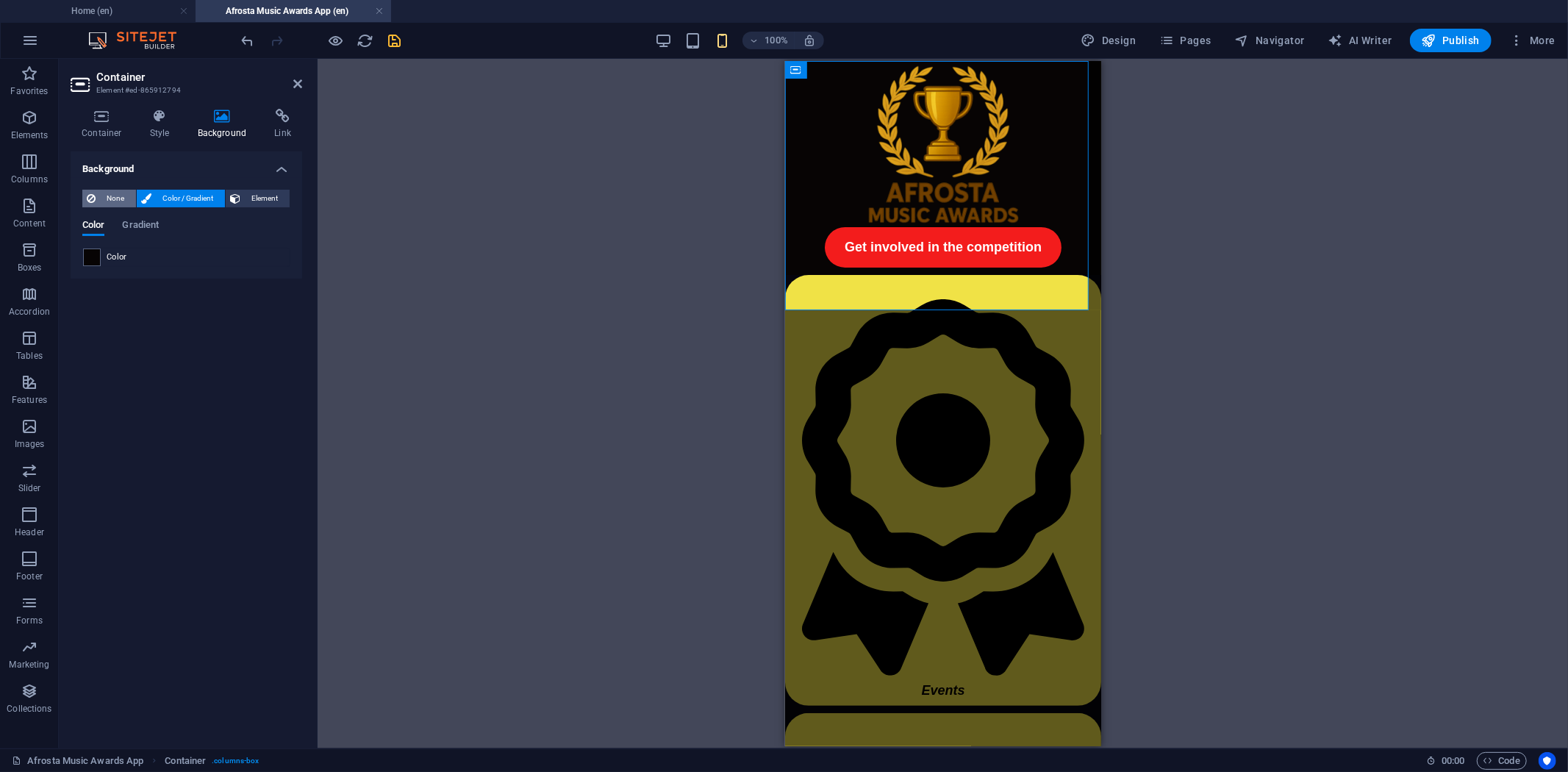
click at [103, 197] on span "None" at bounding box center [115, 198] width 32 height 18
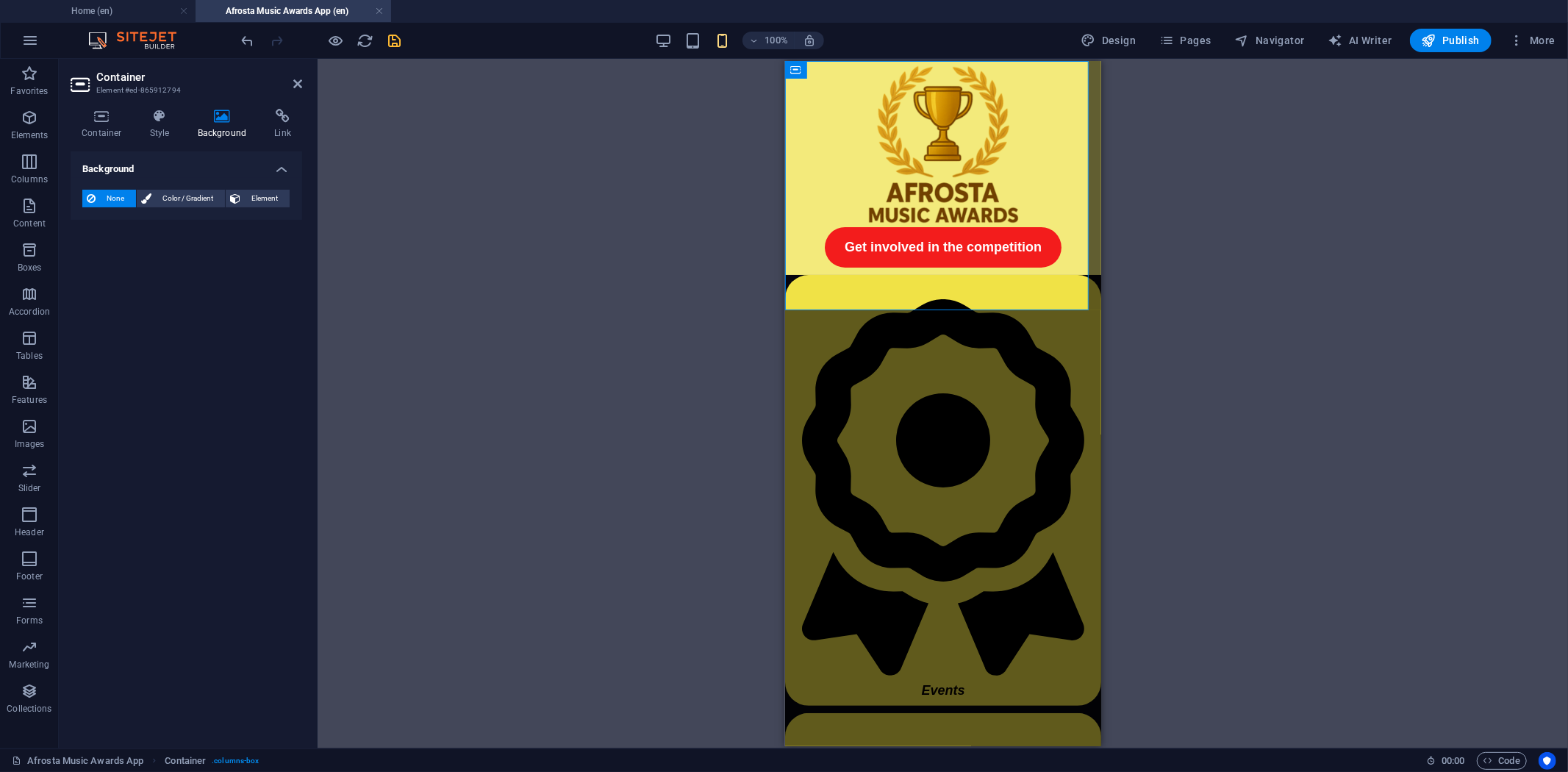
click at [399, 42] on icon "save" at bounding box center [395, 41] width 17 height 17
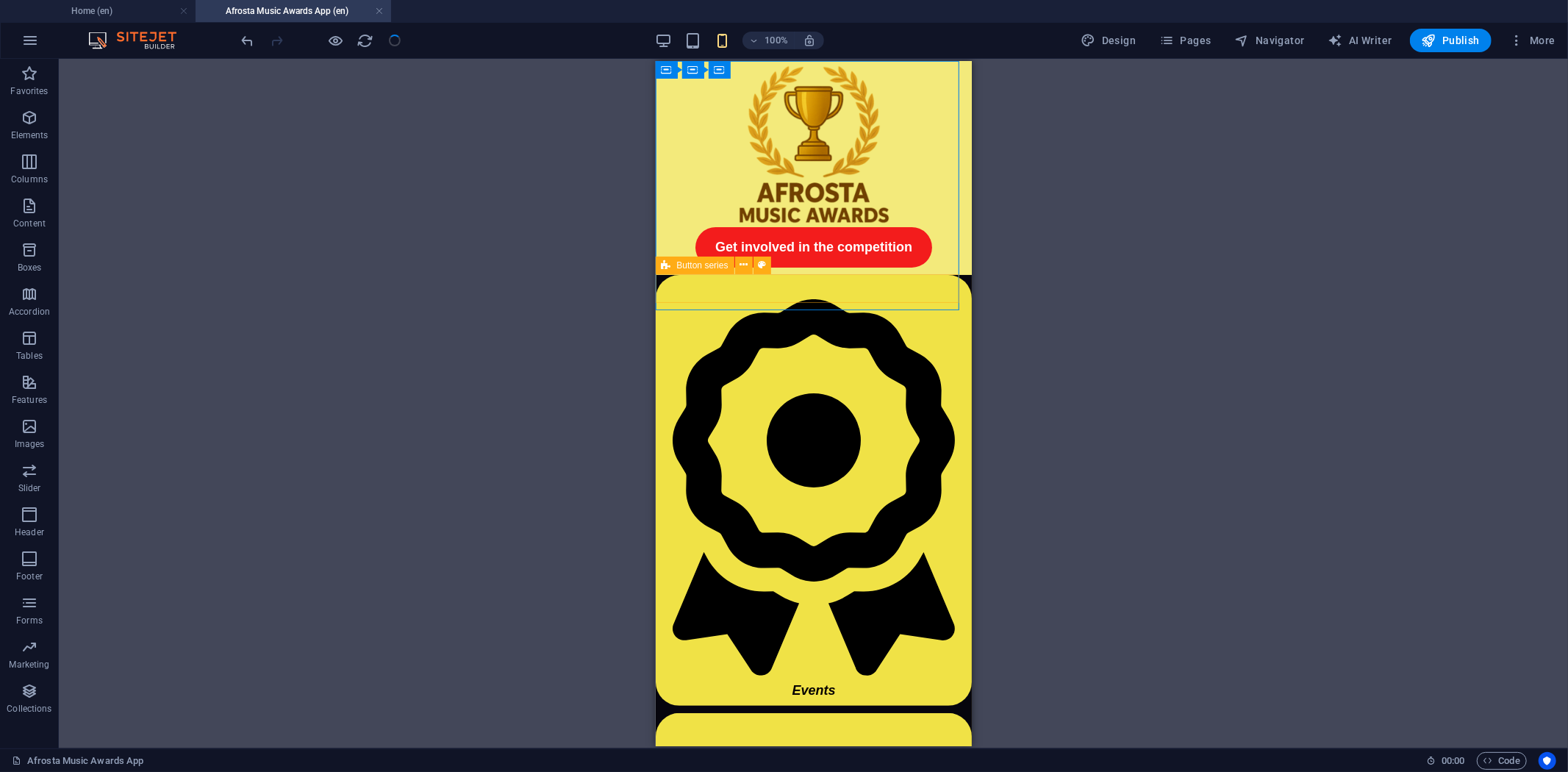
click at [667, 265] on icon at bounding box center [666, 266] width 10 height 18
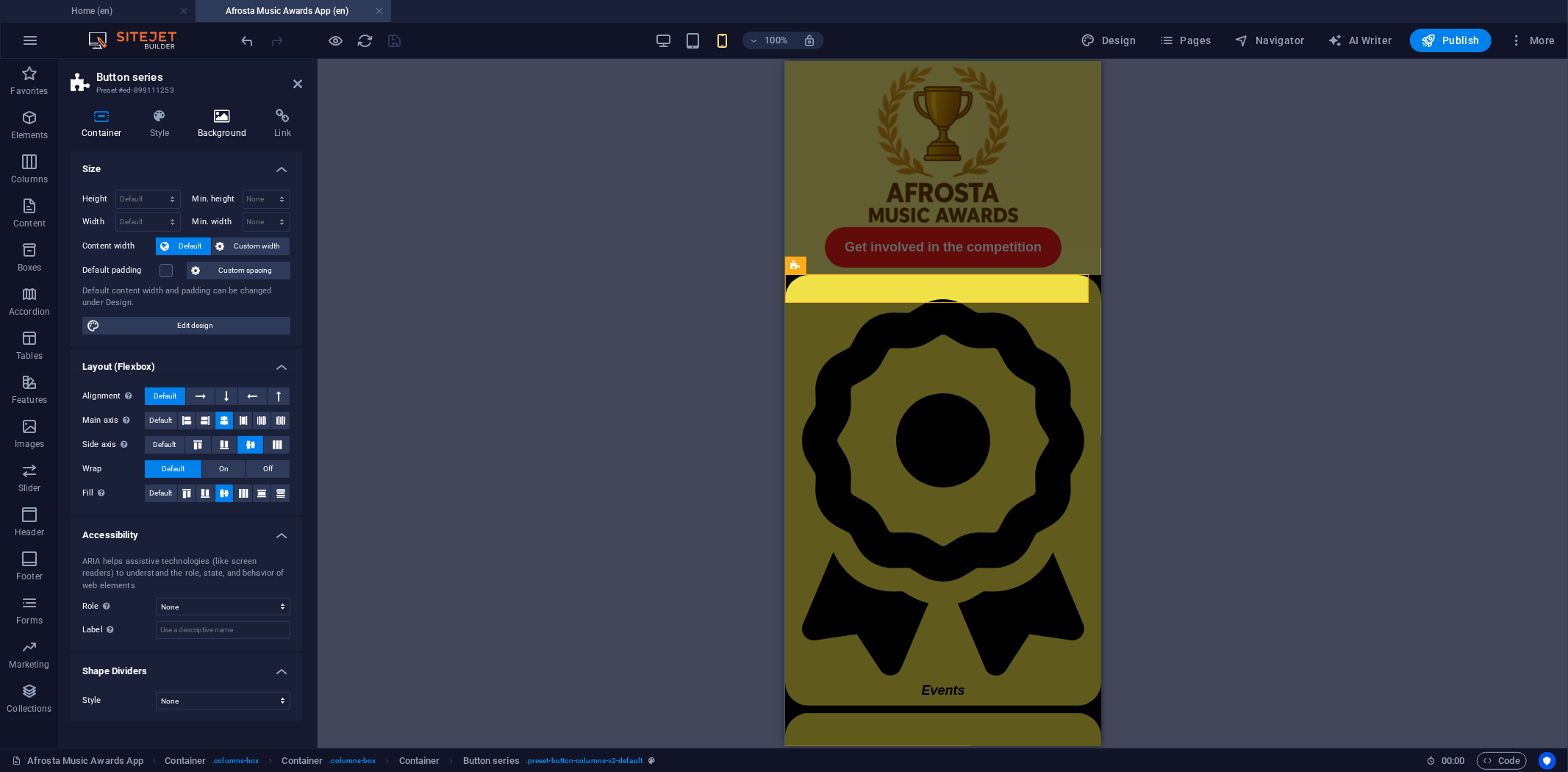
click at [219, 130] on h4 "Background" at bounding box center [225, 124] width 78 height 31
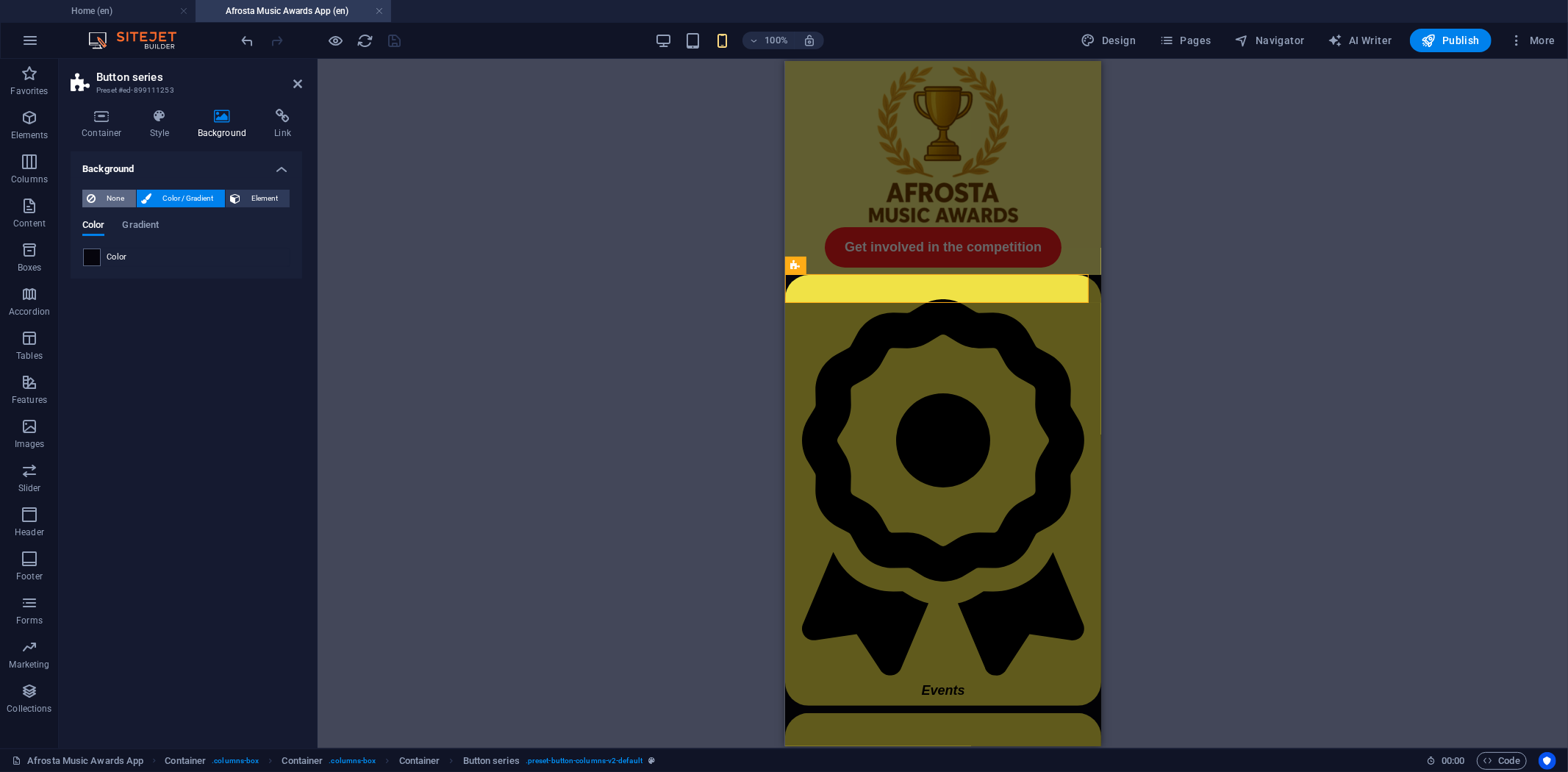
click at [110, 193] on span "None" at bounding box center [115, 198] width 32 height 18
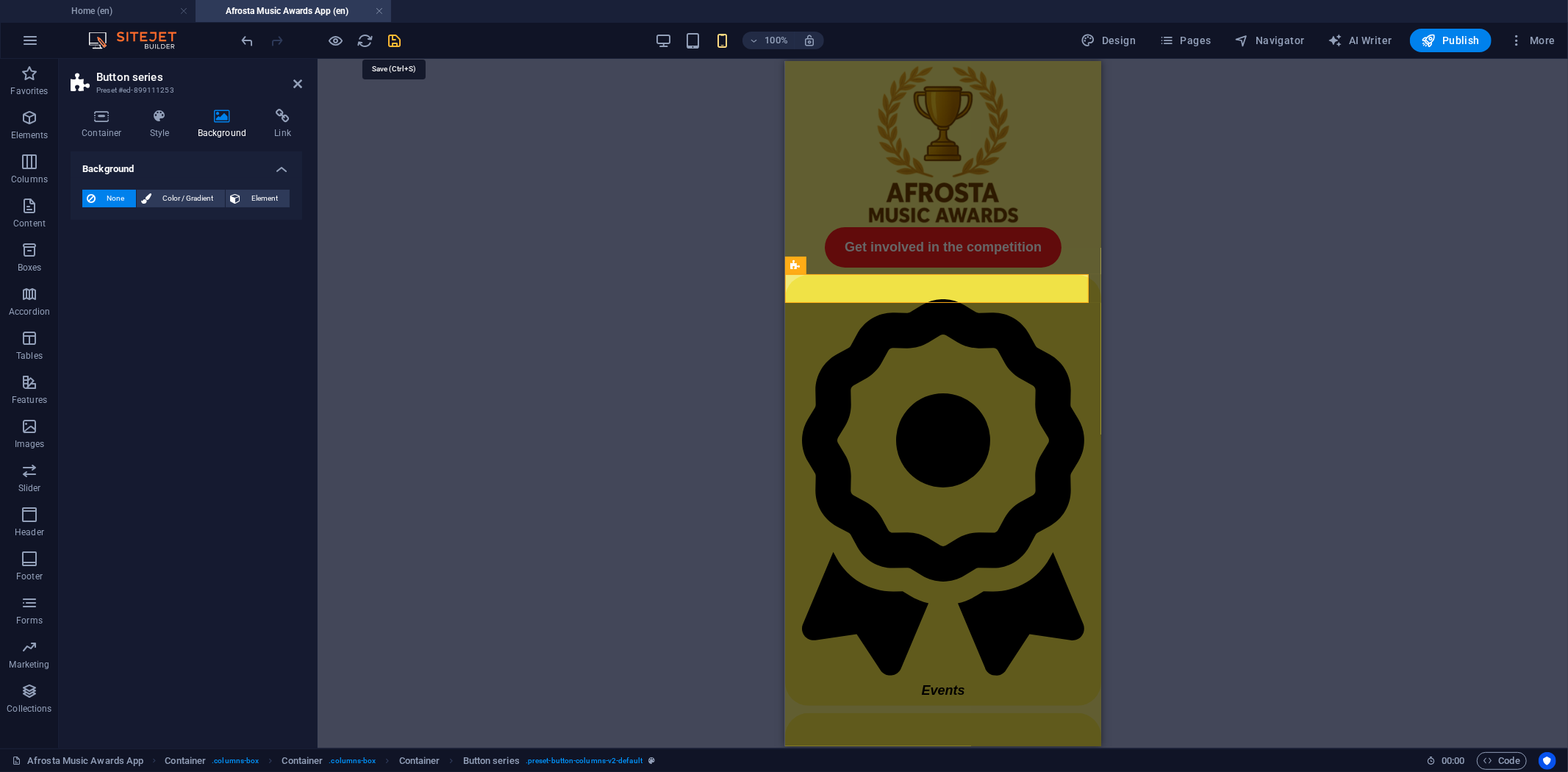
click at [399, 38] on icon "save" at bounding box center [395, 41] width 17 height 17
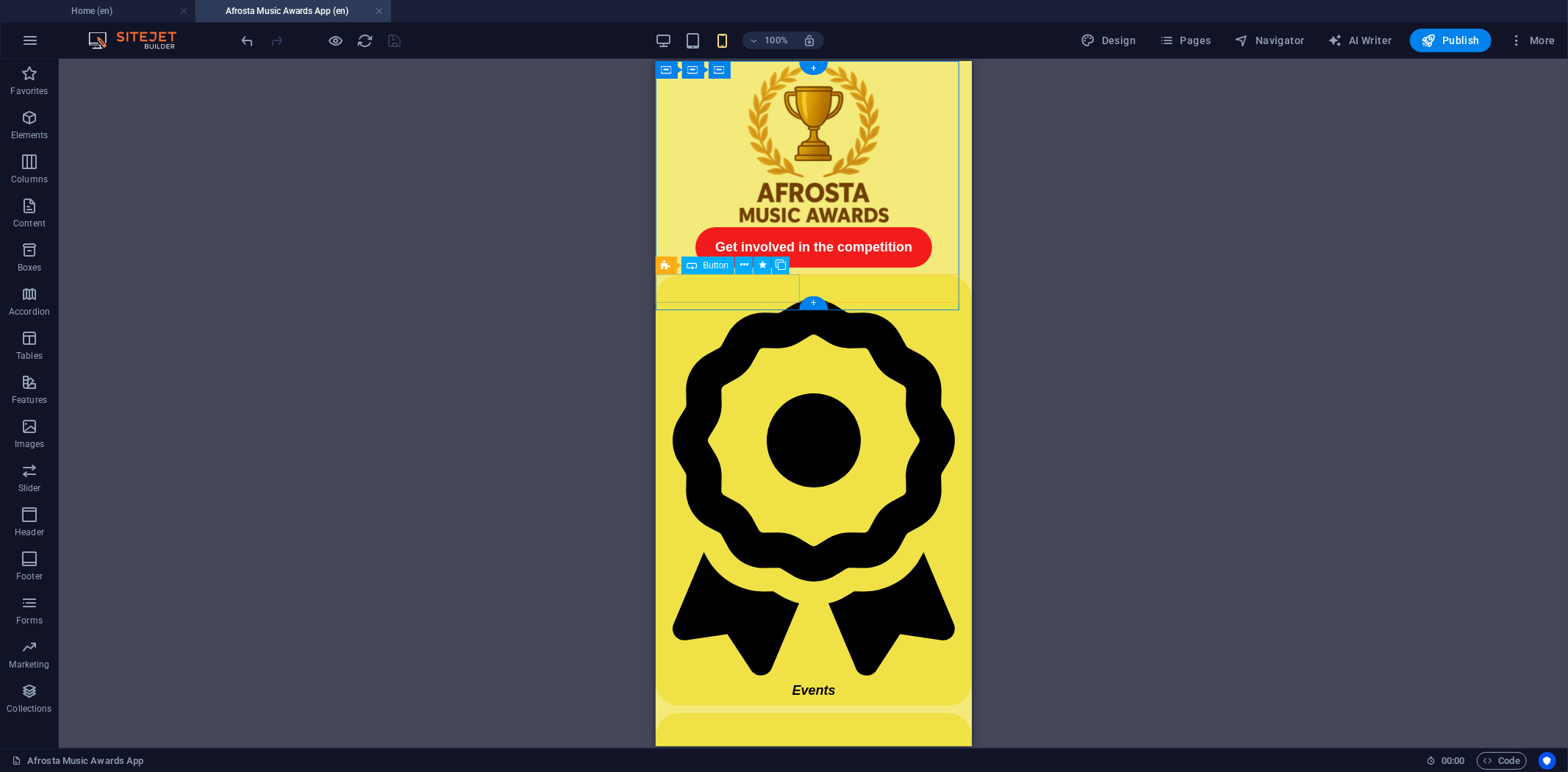
click at [770, 286] on div "Events" at bounding box center [813, 490] width 316 height 431
click at [677, 262] on span "Button series" at bounding box center [702, 265] width 51 height 9
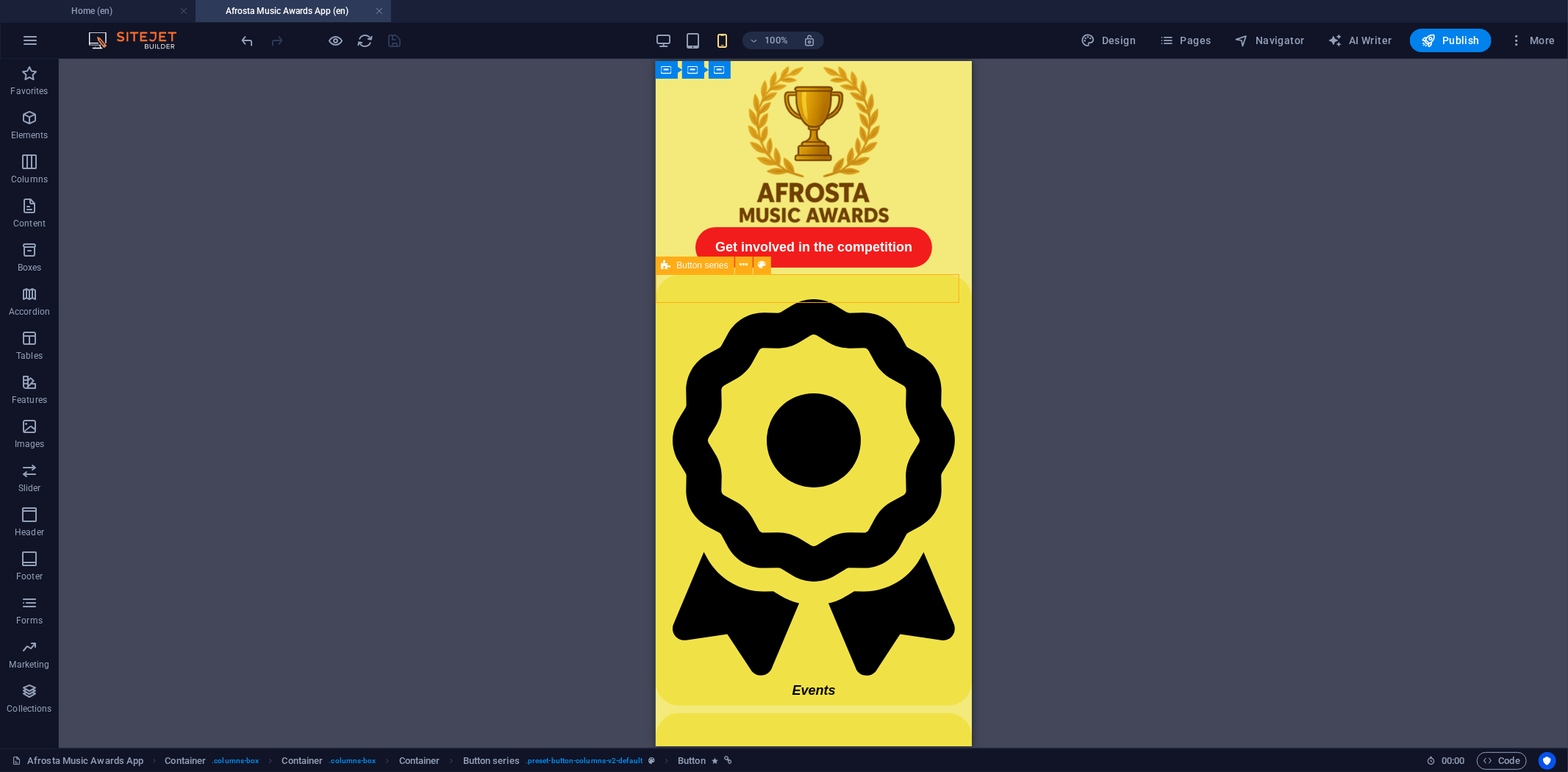
click at [677, 262] on span "Button series" at bounding box center [702, 265] width 51 height 9
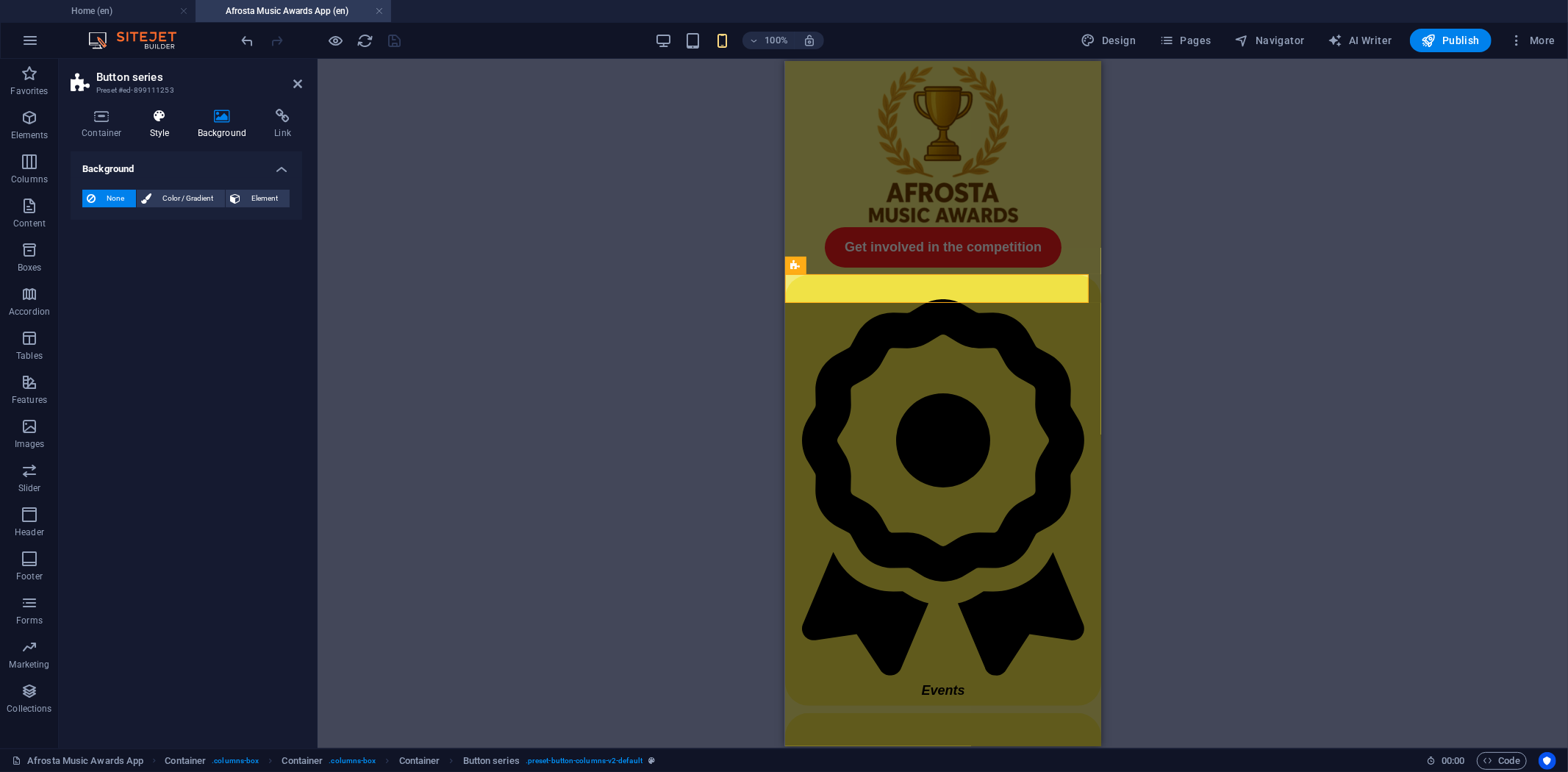
click at [150, 130] on h4 "Style" at bounding box center [162, 124] width 48 height 31
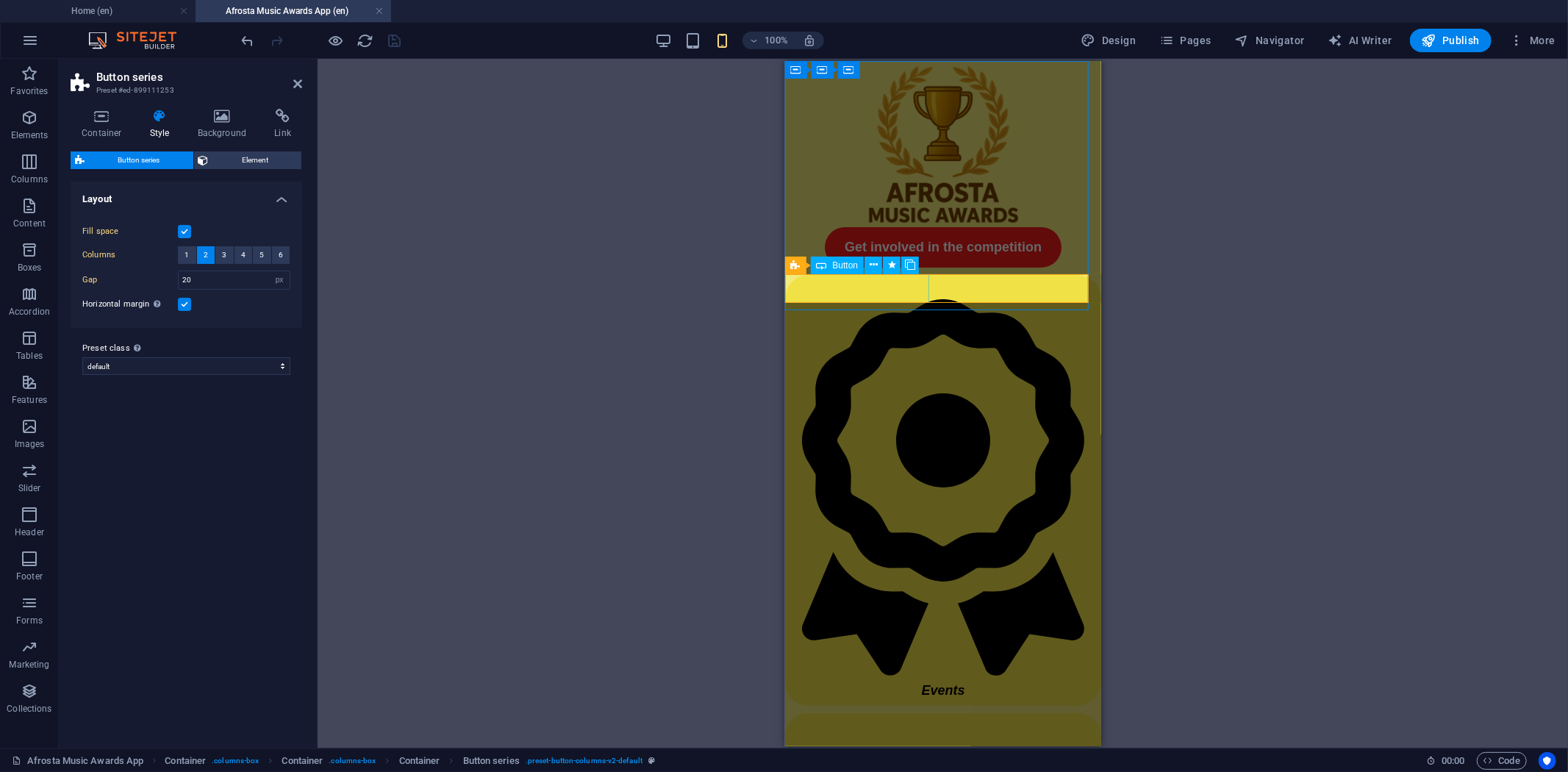
click at [825, 286] on div "Events" at bounding box center [942, 490] width 316 height 431
drag, startPoint x: 825, startPoint y: 286, endPoint x: 1529, endPoint y: 347, distance: 706.6
click at [825, 286] on div "Events" at bounding box center [942, 490] width 316 height 431
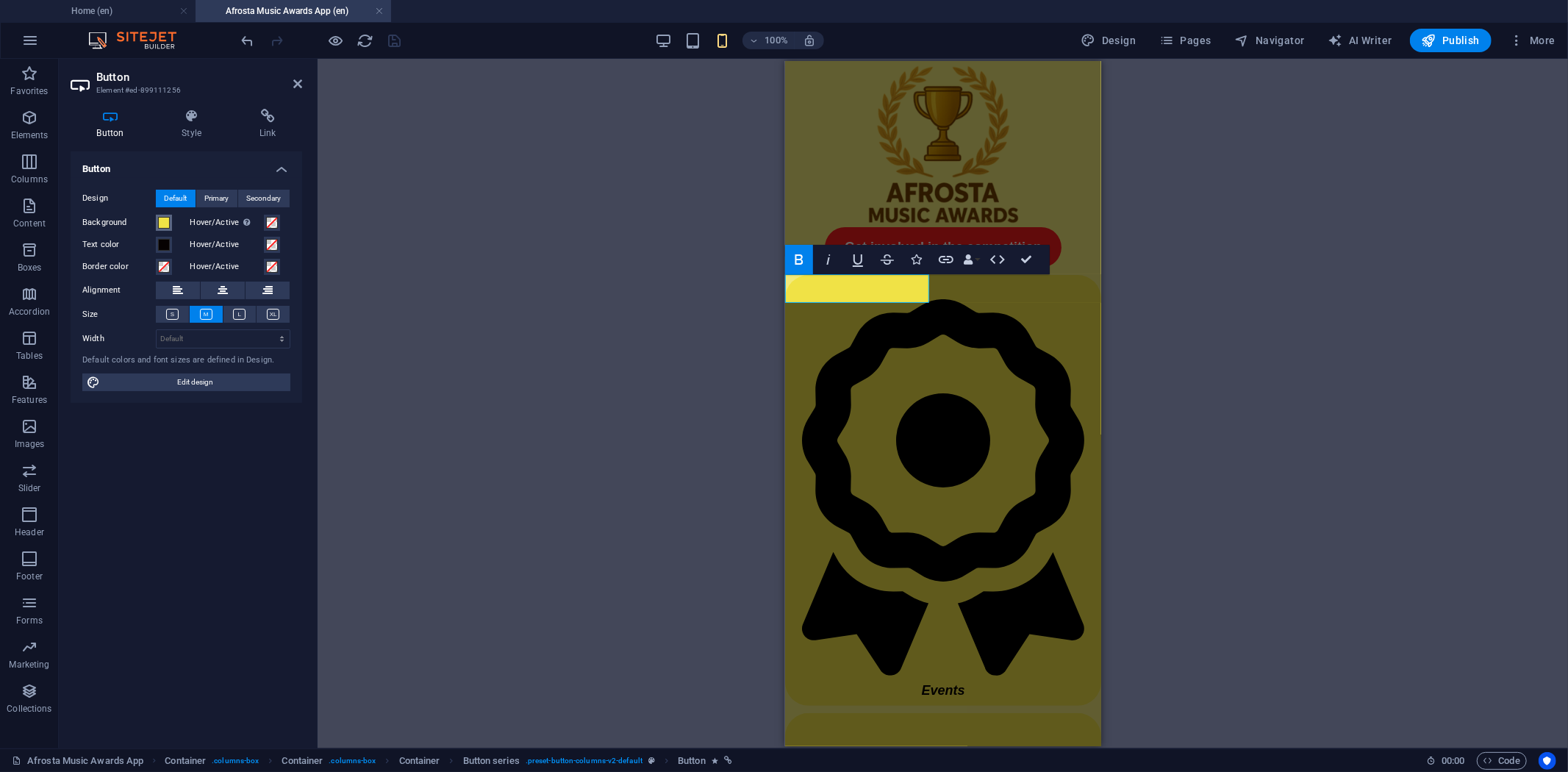
click at [165, 219] on span at bounding box center [163, 223] width 12 height 12
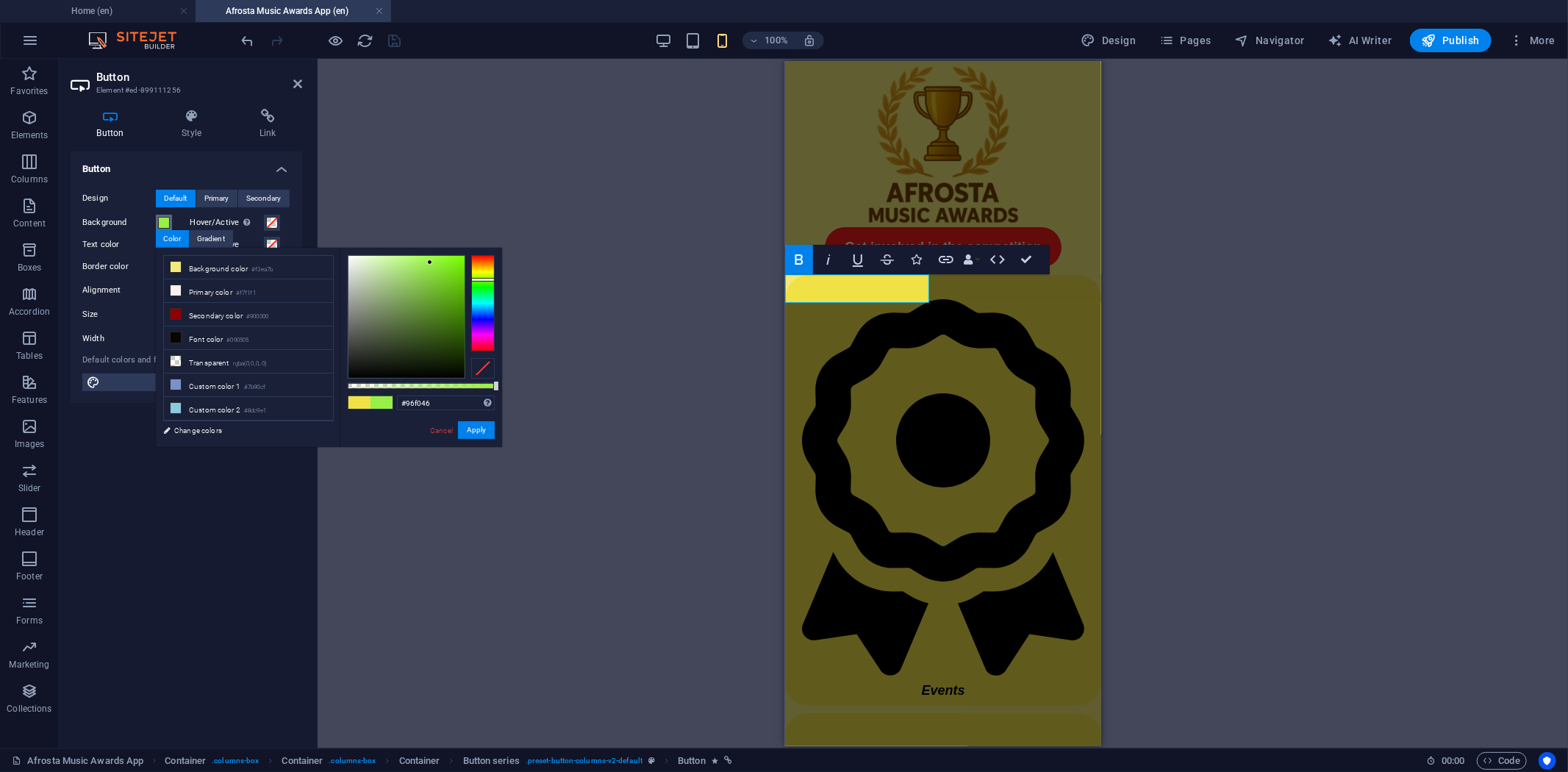
click at [481, 280] on div at bounding box center [483, 303] width 23 height 96
click at [436, 260] on div at bounding box center [407, 317] width 116 height 122
click at [436, 282] on div at bounding box center [407, 317] width 116 height 122
click at [432, 262] on div at bounding box center [407, 317] width 116 height 122
type input "#8df232"
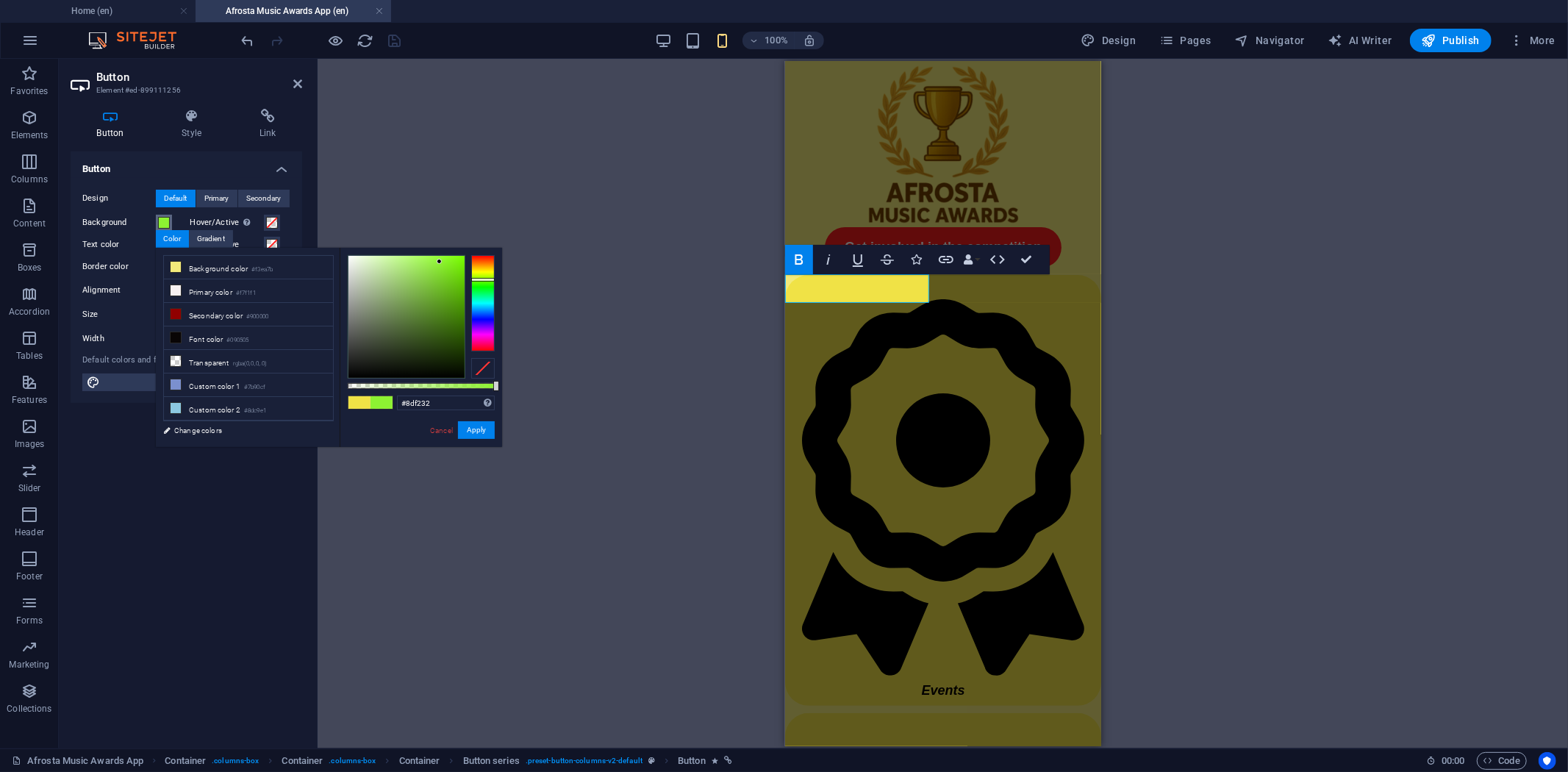
click at [440, 262] on div at bounding box center [407, 317] width 116 height 122
drag, startPoint x: 445, startPoint y: 405, endPoint x: 377, endPoint y: 399, distance: 68.3
click at [378, 400] on div "#8df232 Supported formats #0852ed rgb(8, 82, 237) rgba(8, 82, 237, 90%) hsv(221…" at bounding box center [421, 454] width 162 height 412
click at [474, 425] on button "Apply" at bounding box center [476, 430] width 37 height 18
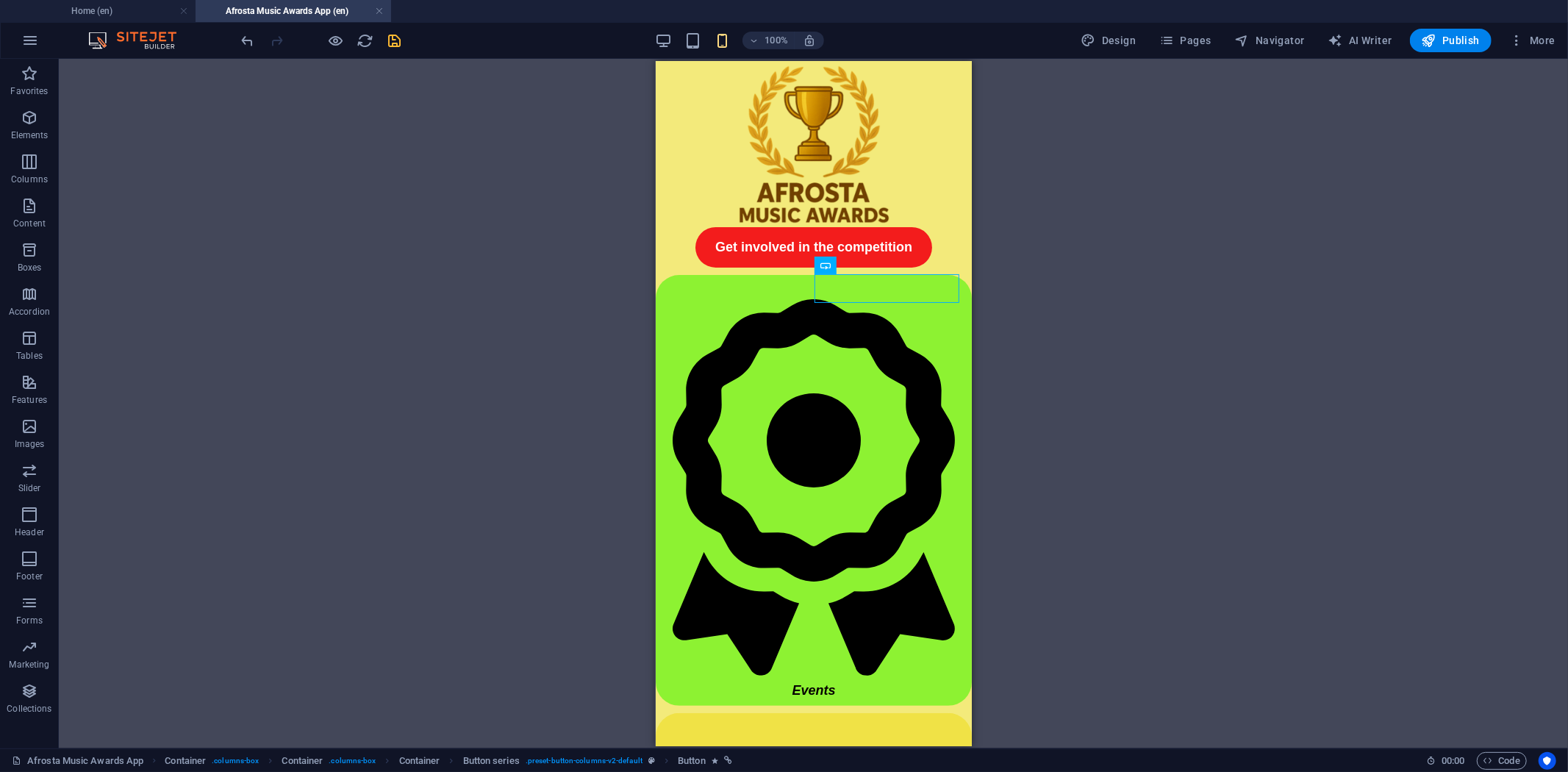
click at [975, 291] on div "H4 Cards Cards Container Container Image Container Spacer Container Image Conta…" at bounding box center [813, 403] width 1509 height 690
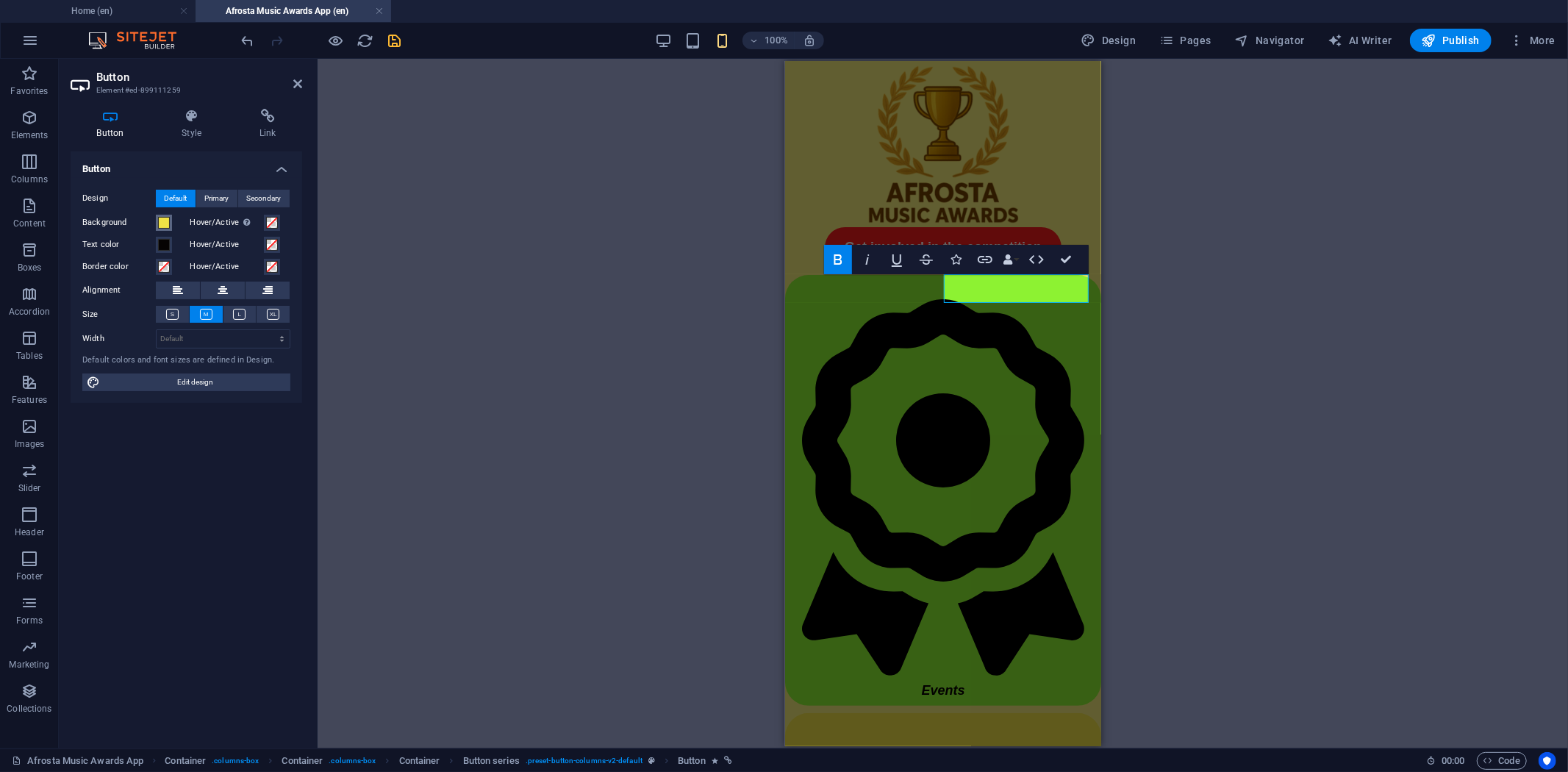
click at [167, 221] on span at bounding box center [163, 223] width 12 height 12
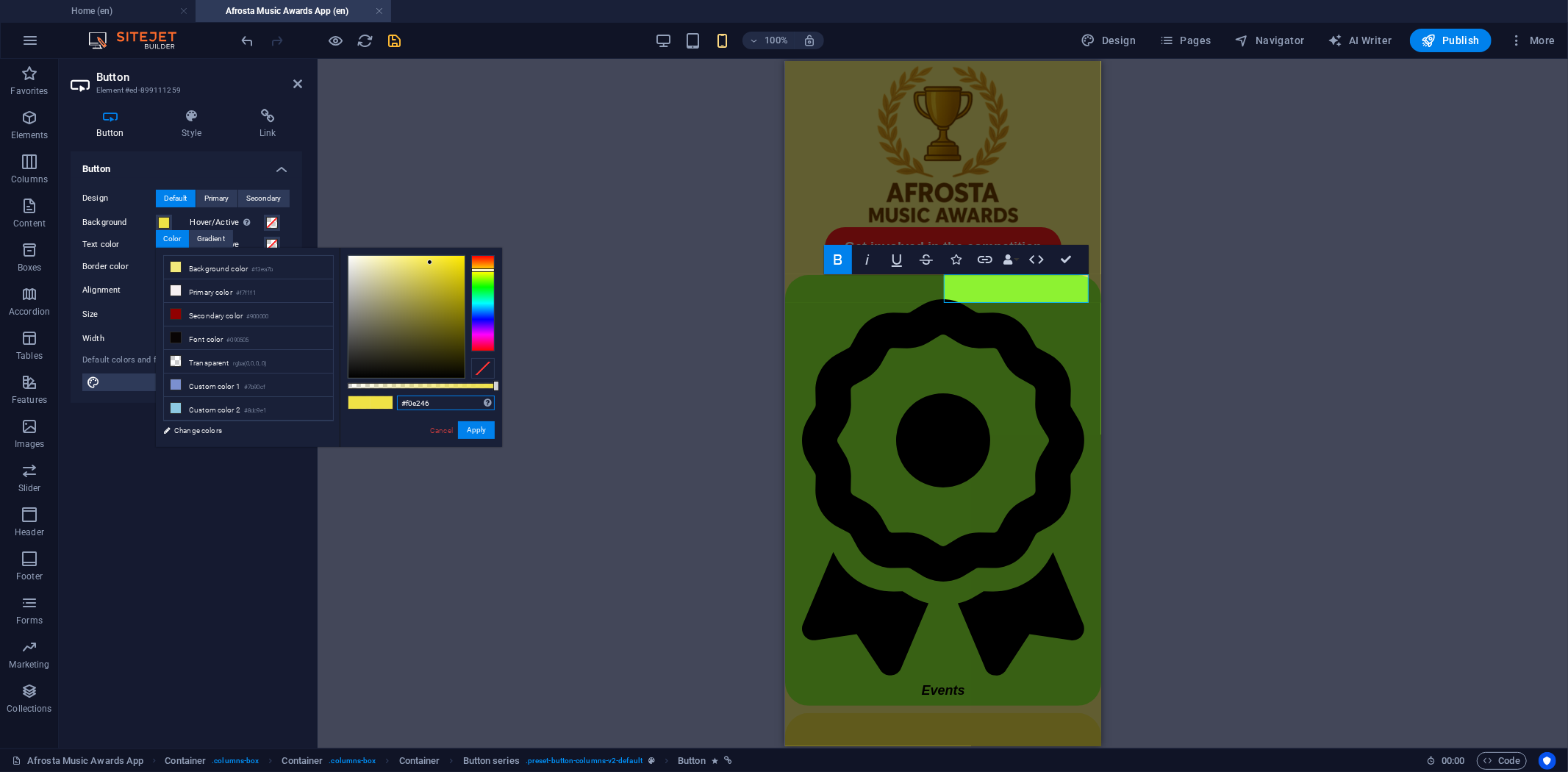
drag, startPoint x: 463, startPoint y: 400, endPoint x: 384, endPoint y: 401, distance: 79.0
click at [384, 401] on div "#f0e246 Supported formats #0852ed rgb(8, 82, 237) rgba(8, 82, 237, 90%) hsv(221…" at bounding box center [421, 454] width 162 height 412
paste input "8df232"
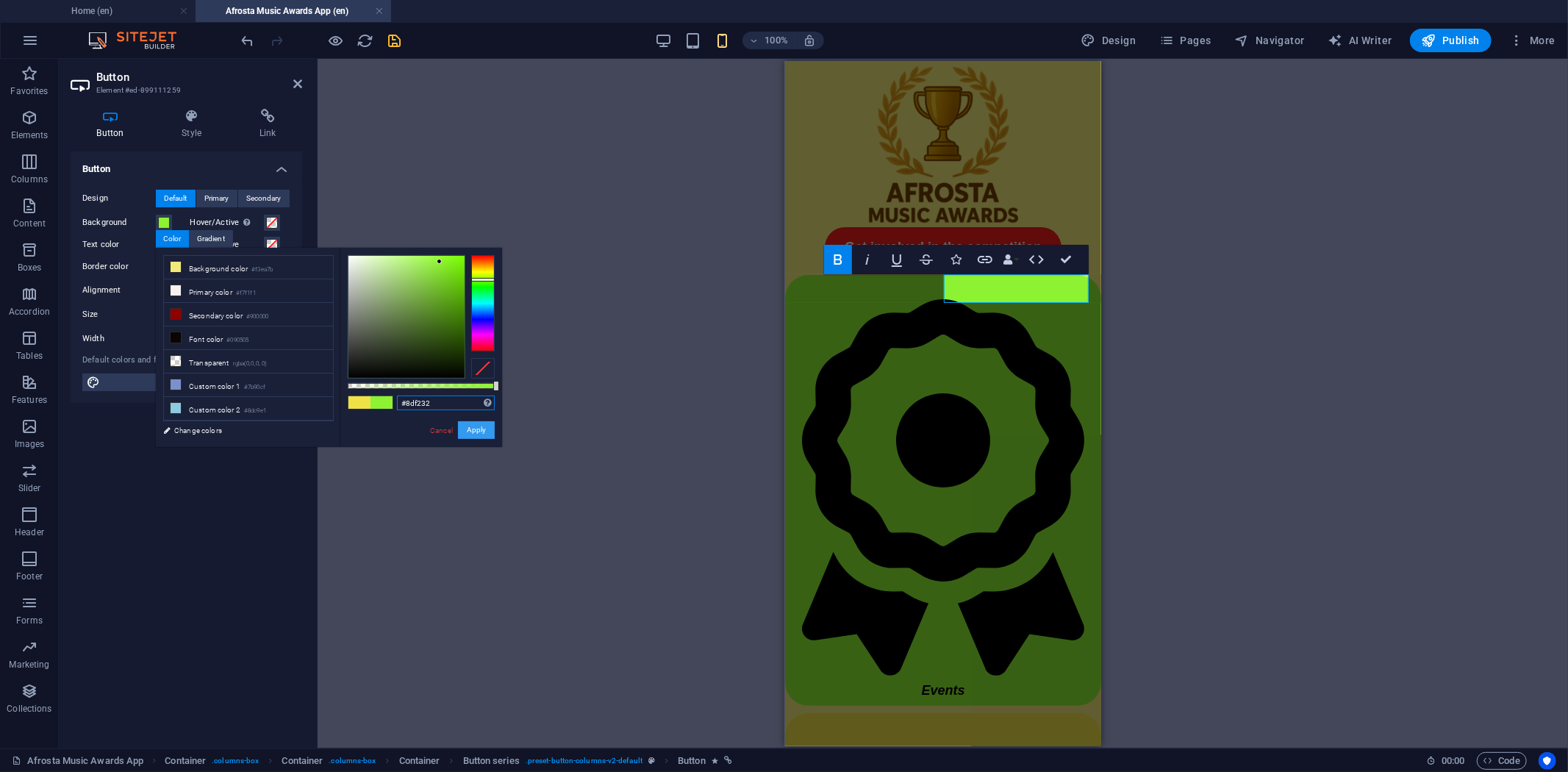
type input "#8df232"
click at [479, 427] on button "Apply" at bounding box center [476, 430] width 37 height 18
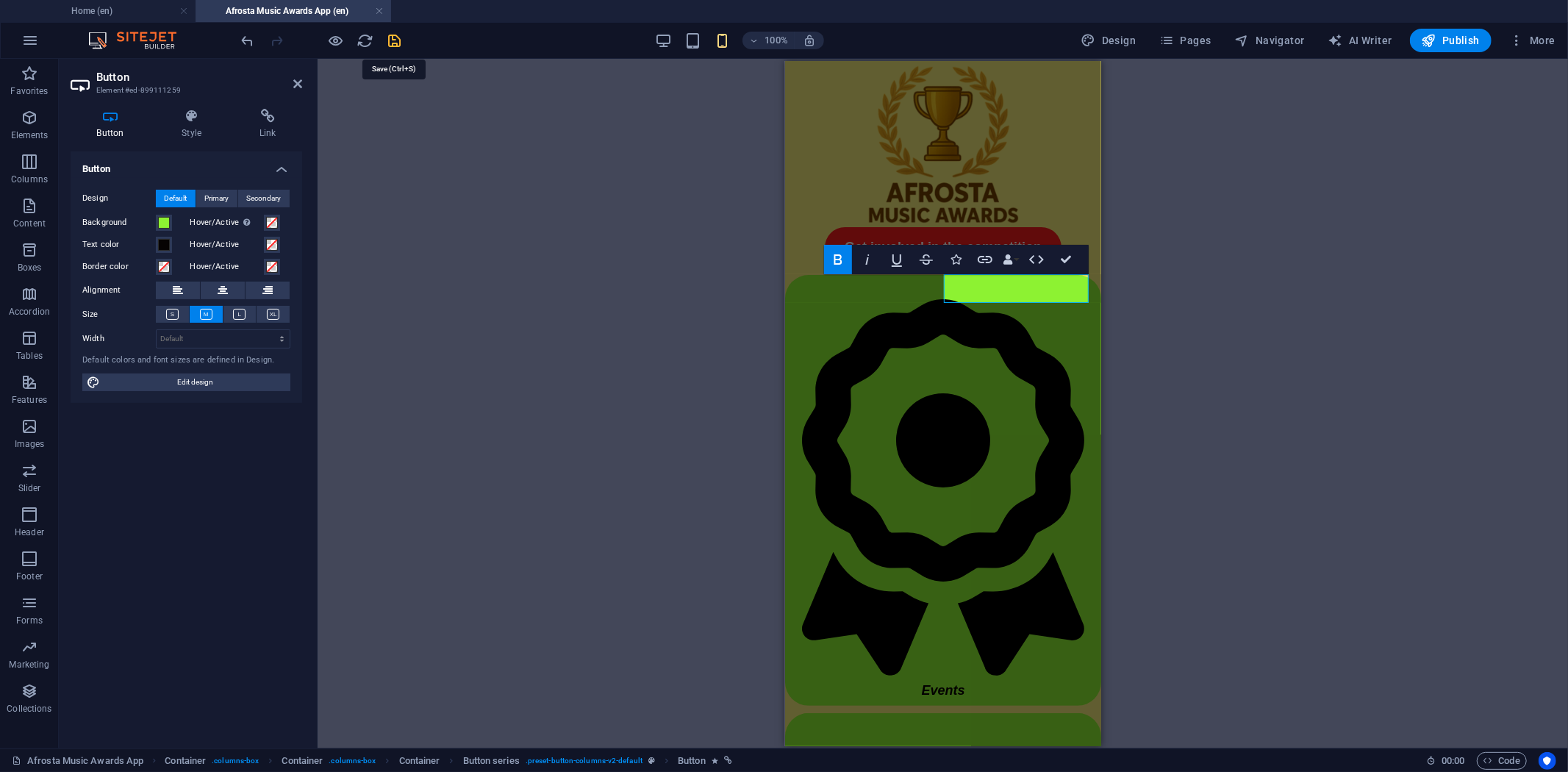
click at [399, 40] on icon "save" at bounding box center [395, 41] width 17 height 17
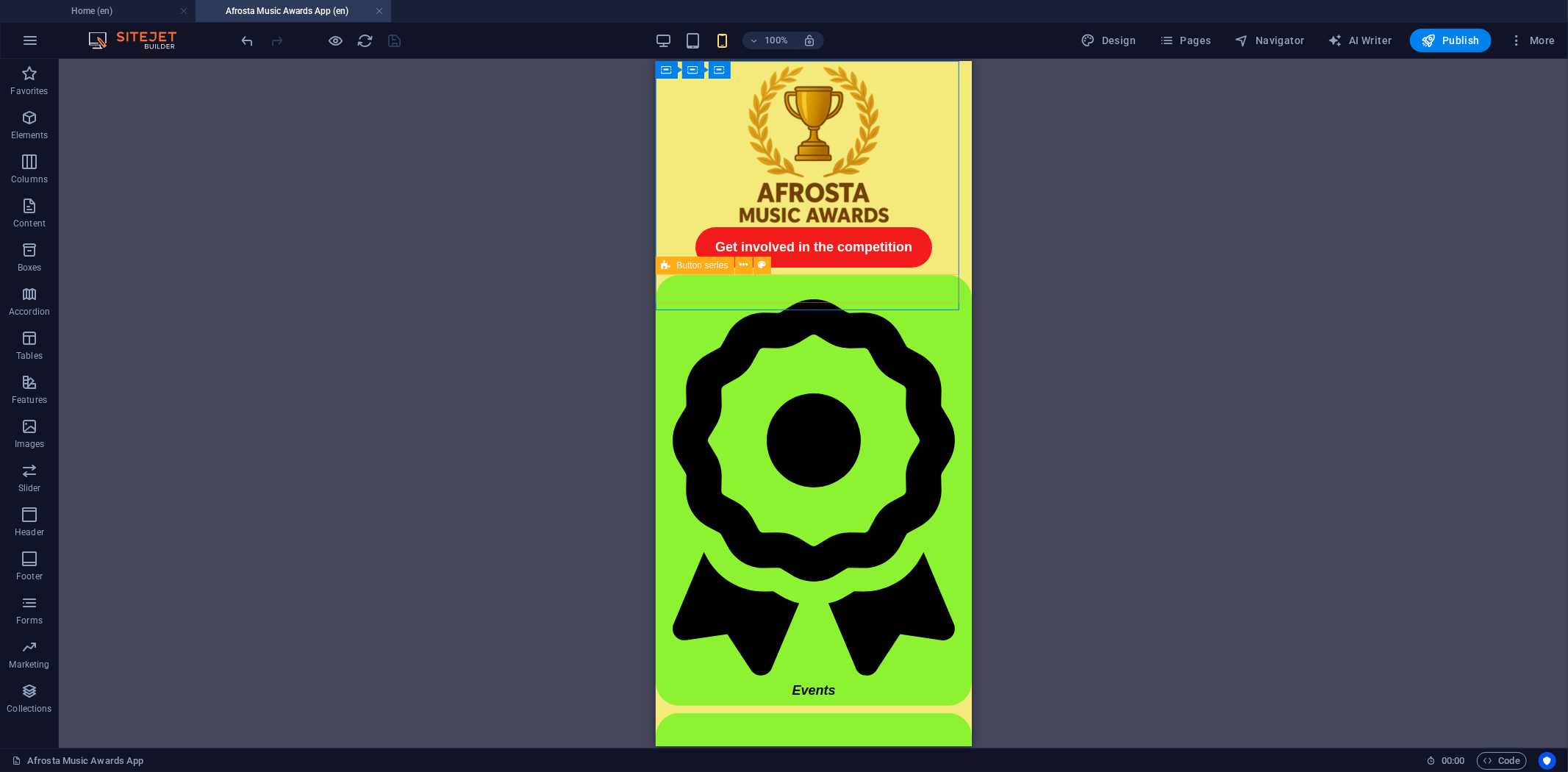
click at [669, 265] on icon at bounding box center [666, 266] width 10 height 18
select select "px"
select select "preset-button-columns-v2-default"
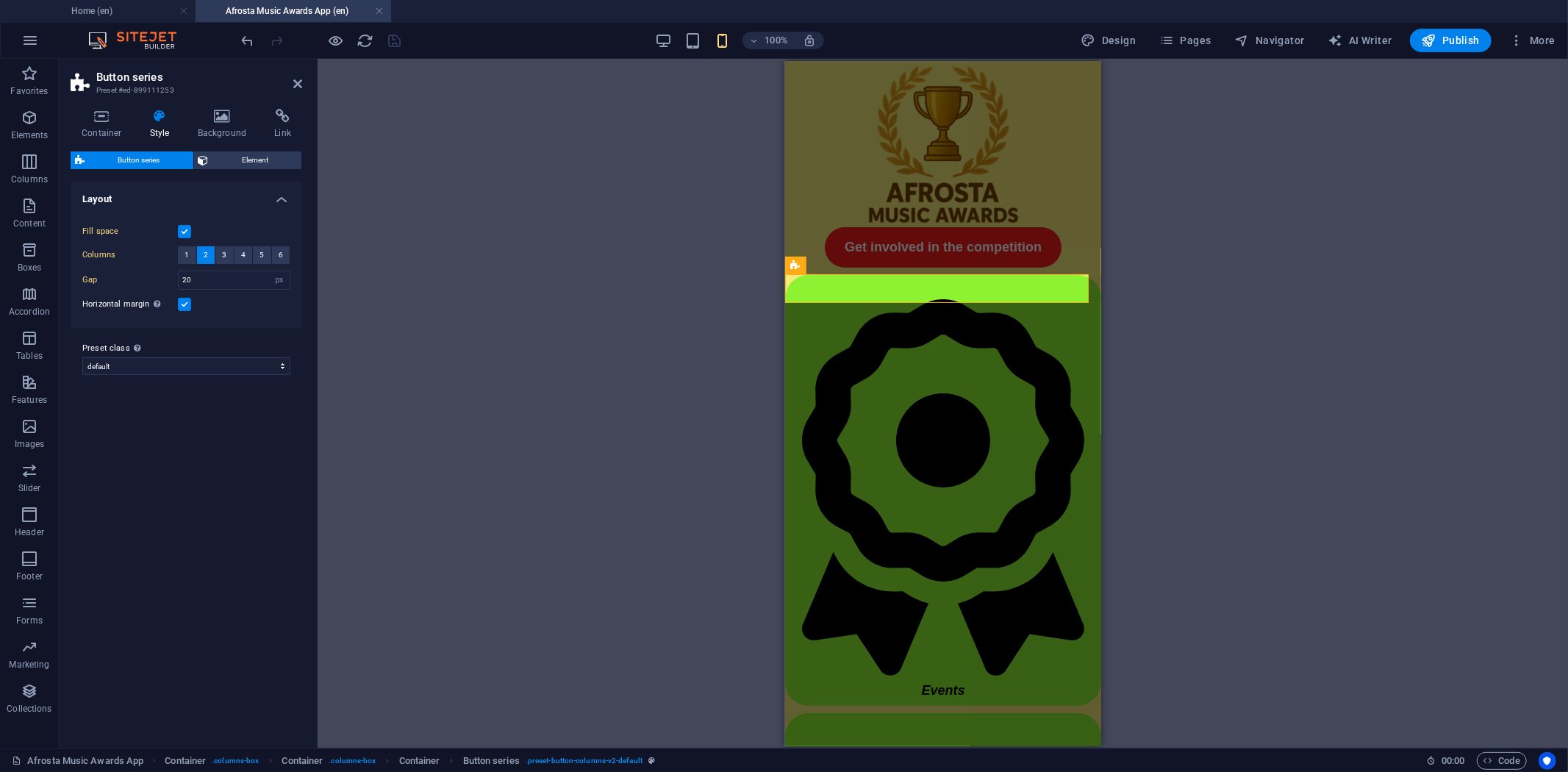
click at [187, 234] on label at bounding box center [184, 232] width 14 height 14
click at [0, 0] on input "Fill space" at bounding box center [0, 0] width 0 height 0
click at [187, 234] on label at bounding box center [184, 232] width 14 height 14
click at [0, 0] on input "Fill space" at bounding box center [0, 0] width 0 height 0
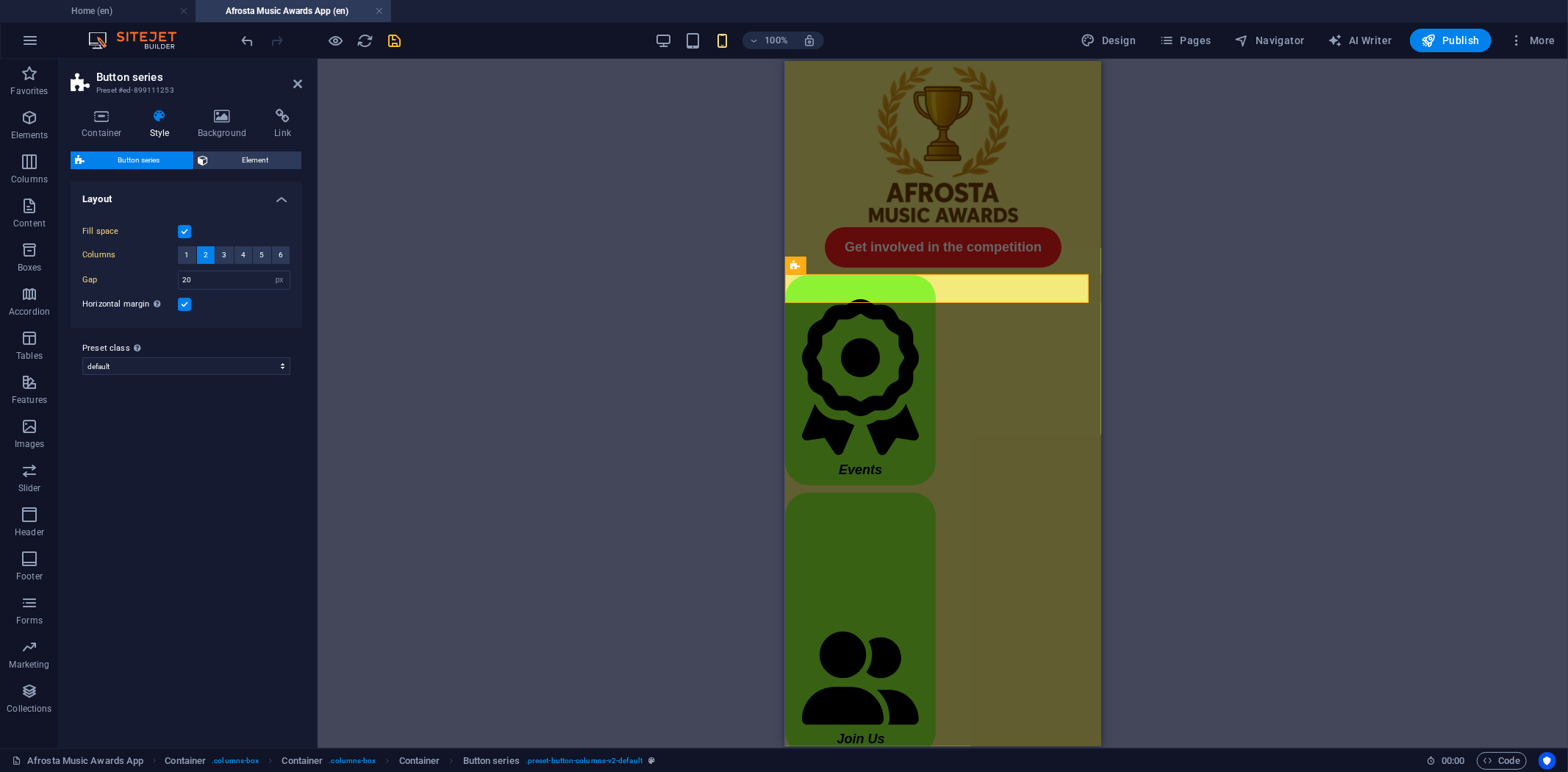
click at [187, 234] on label at bounding box center [184, 232] width 14 height 14
click at [0, 0] on input "Fill space" at bounding box center [0, 0] width 0 height 0
click at [187, 234] on label at bounding box center [184, 232] width 14 height 14
click at [0, 0] on input "Fill space" at bounding box center [0, 0] width 0 height 0
drag, startPoint x: 204, startPoint y: 275, endPoint x: 171, endPoint y: 275, distance: 33.0
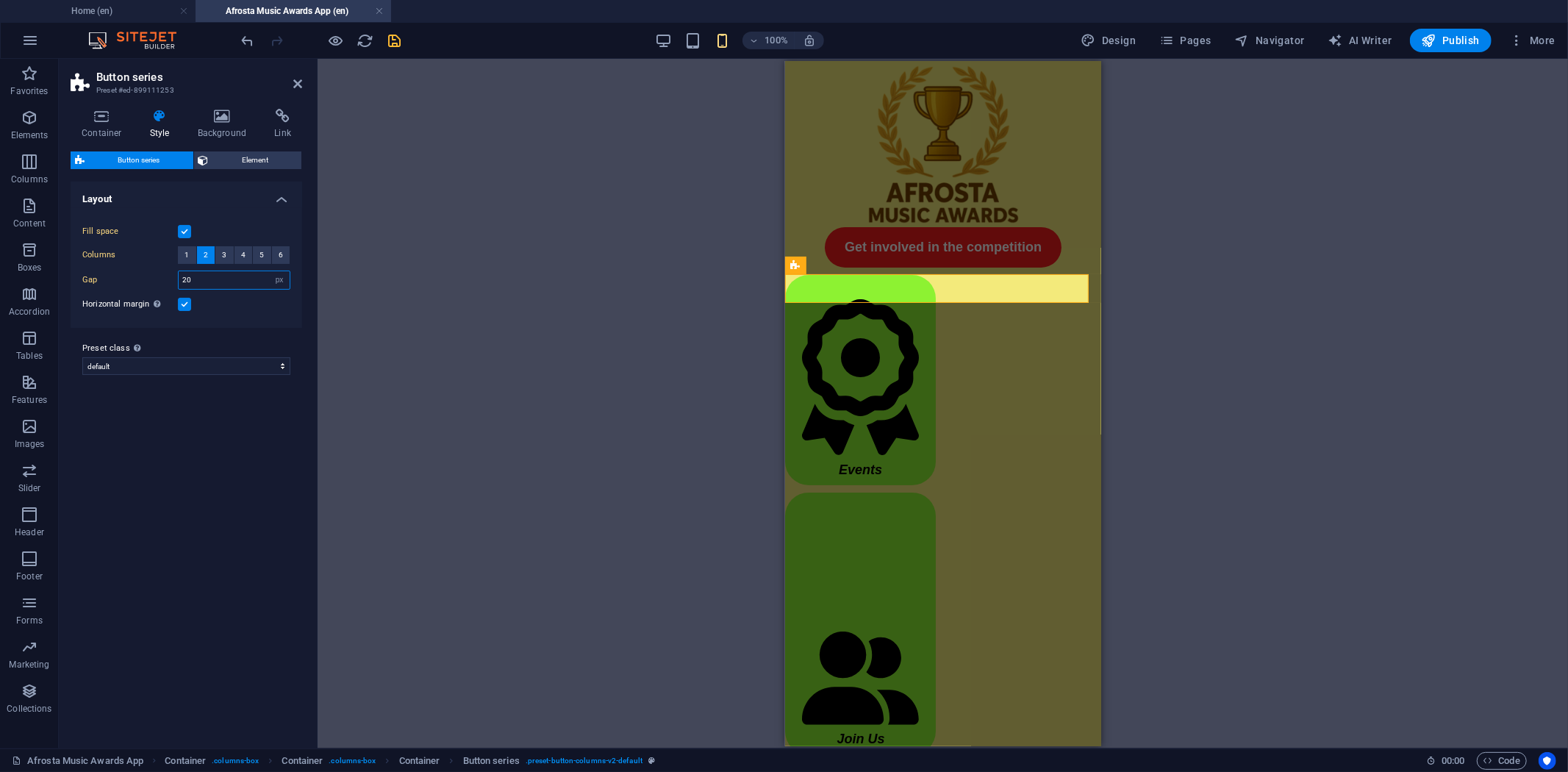
click at [171, 275] on div "Gap 20 px rem % vw vh" at bounding box center [186, 280] width 208 height 19
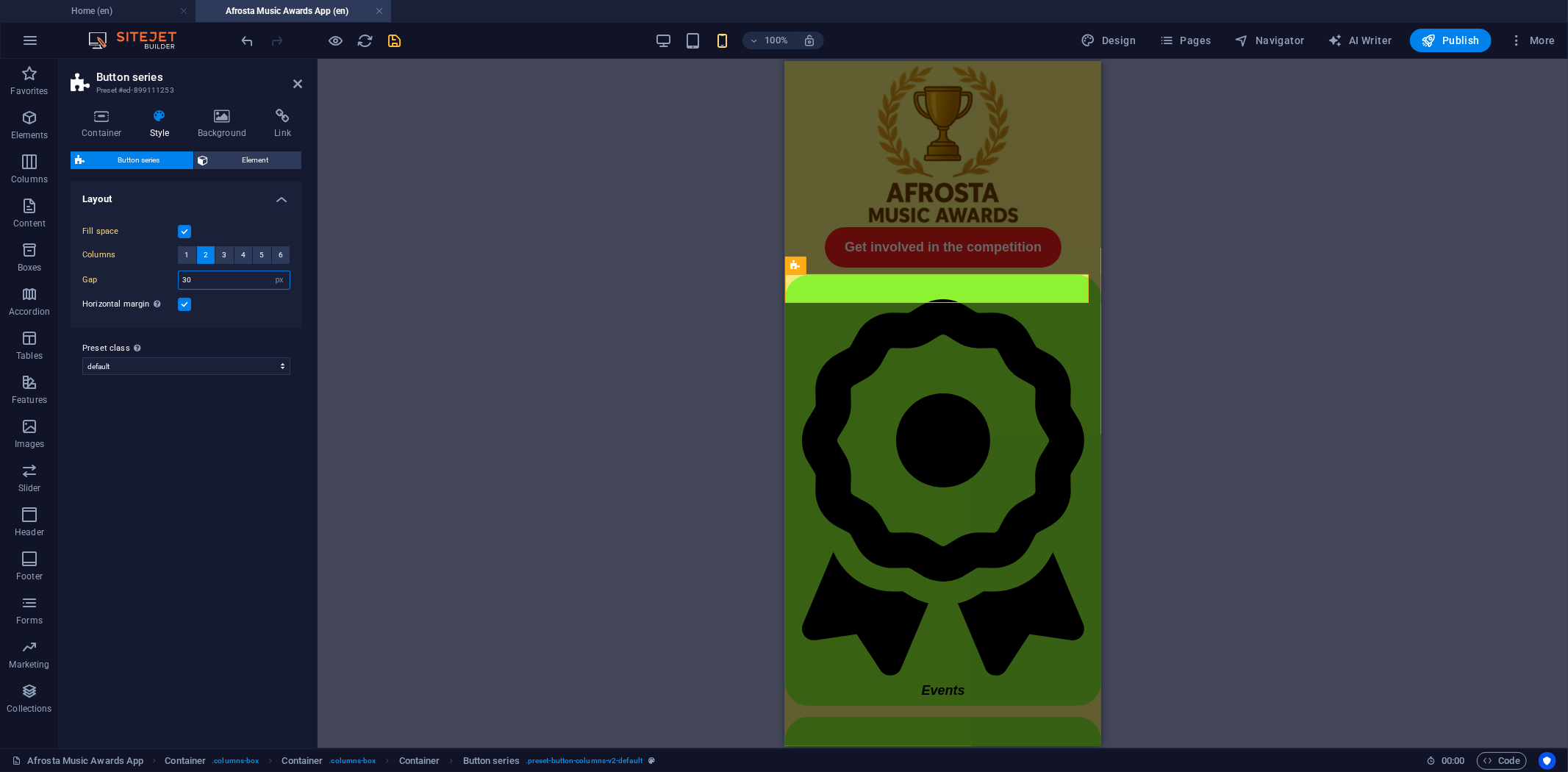
drag, startPoint x: 201, startPoint y: 275, endPoint x: 151, endPoint y: 269, distance: 50.4
click at [151, 269] on div "Fill space Columns 1 2 3 4 5 6 Gap 30 px rem % vw vh Horizontal margin Only if …" at bounding box center [186, 268] width 237 height 120
type input "20"
click at [261, 322] on div "Fill space Columns 1 2 3 4 5 6 Gap 20 px rem % vw vh Horizontal margin Only if …" at bounding box center [186, 268] width 237 height 120
click at [833, 265] on span "Button" at bounding box center [846, 265] width 26 height 9
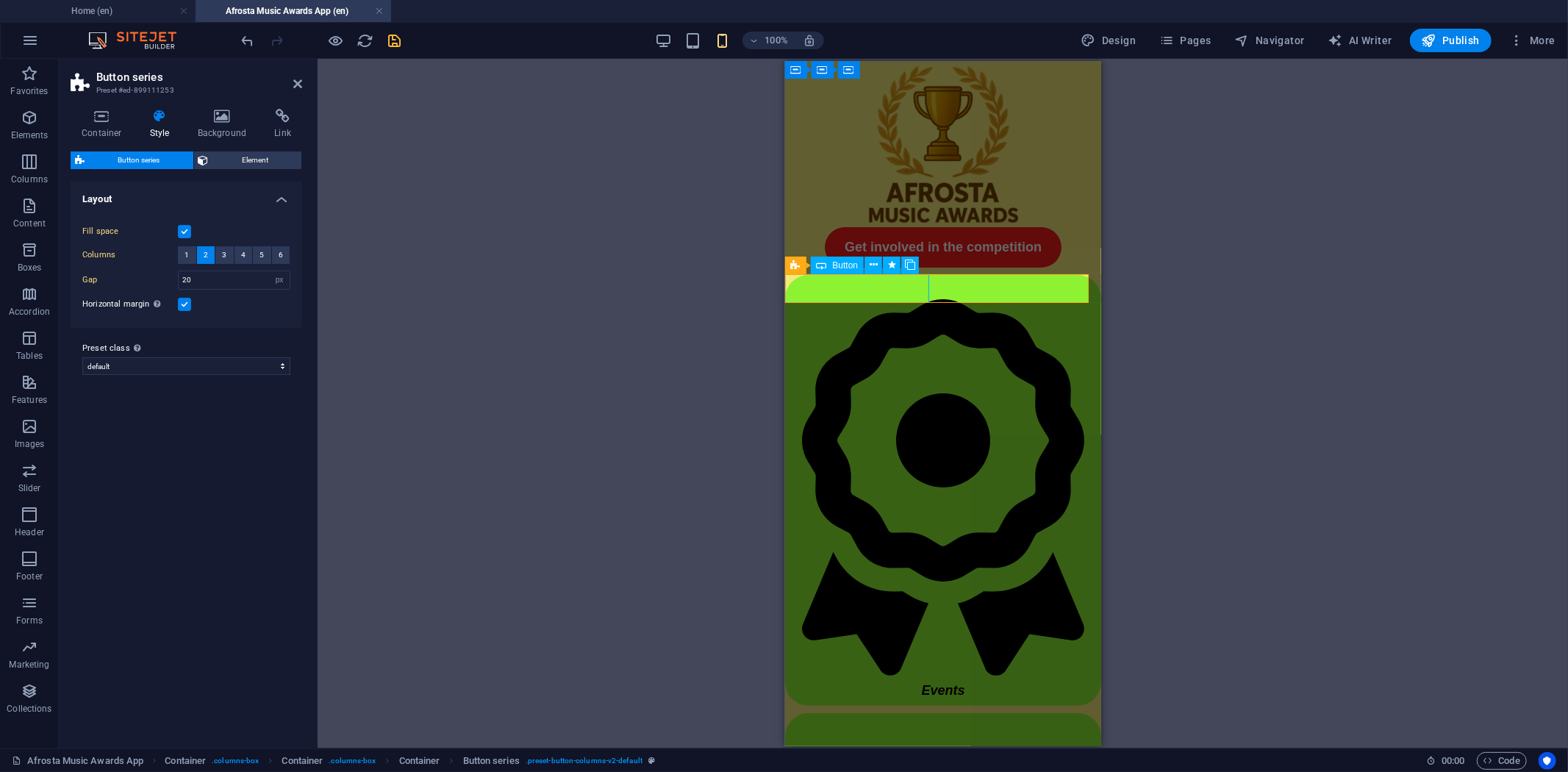
click at [833, 265] on span "Button" at bounding box center [846, 265] width 26 height 9
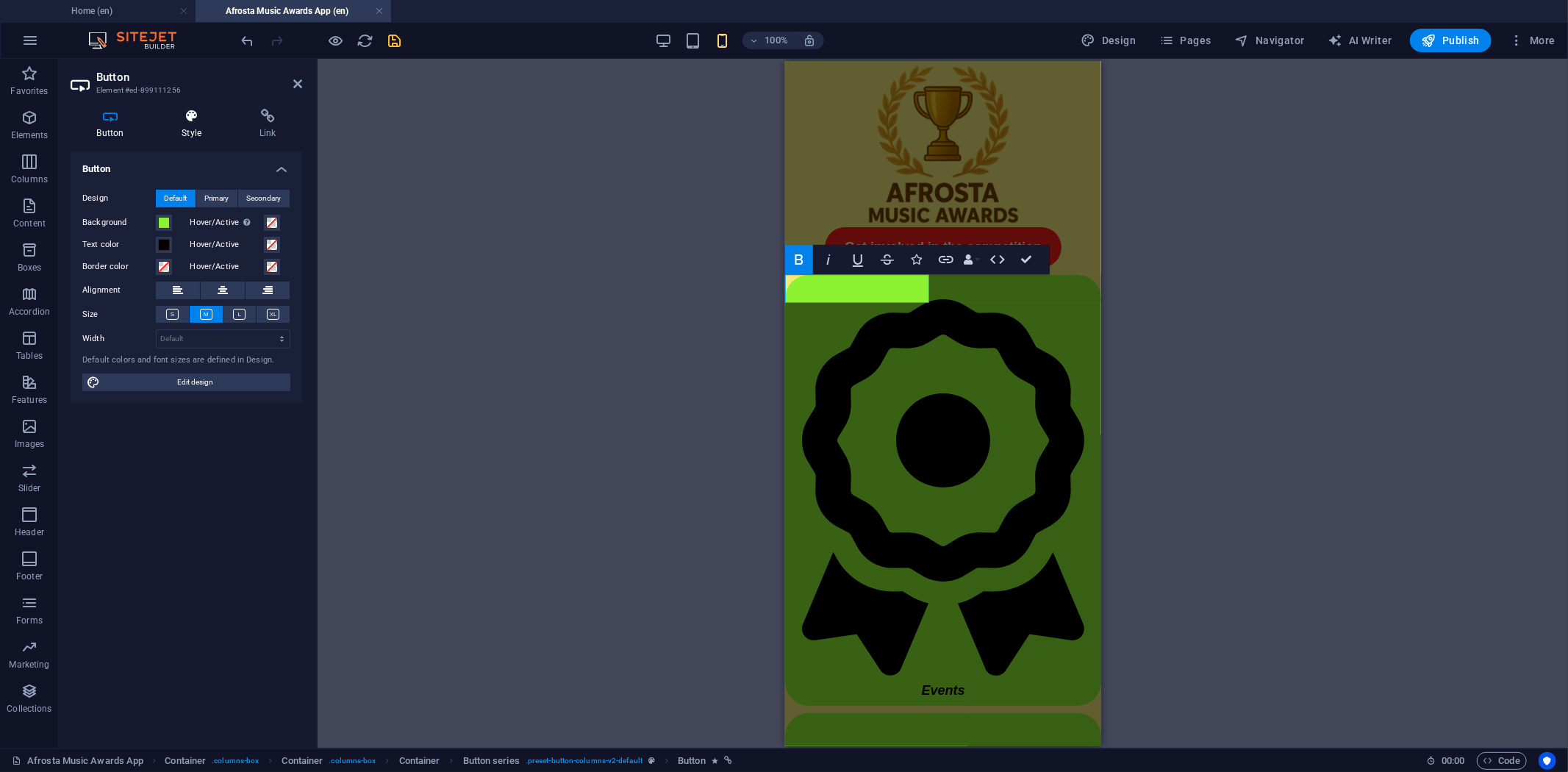
click at [189, 114] on icon at bounding box center [192, 116] width 72 height 14
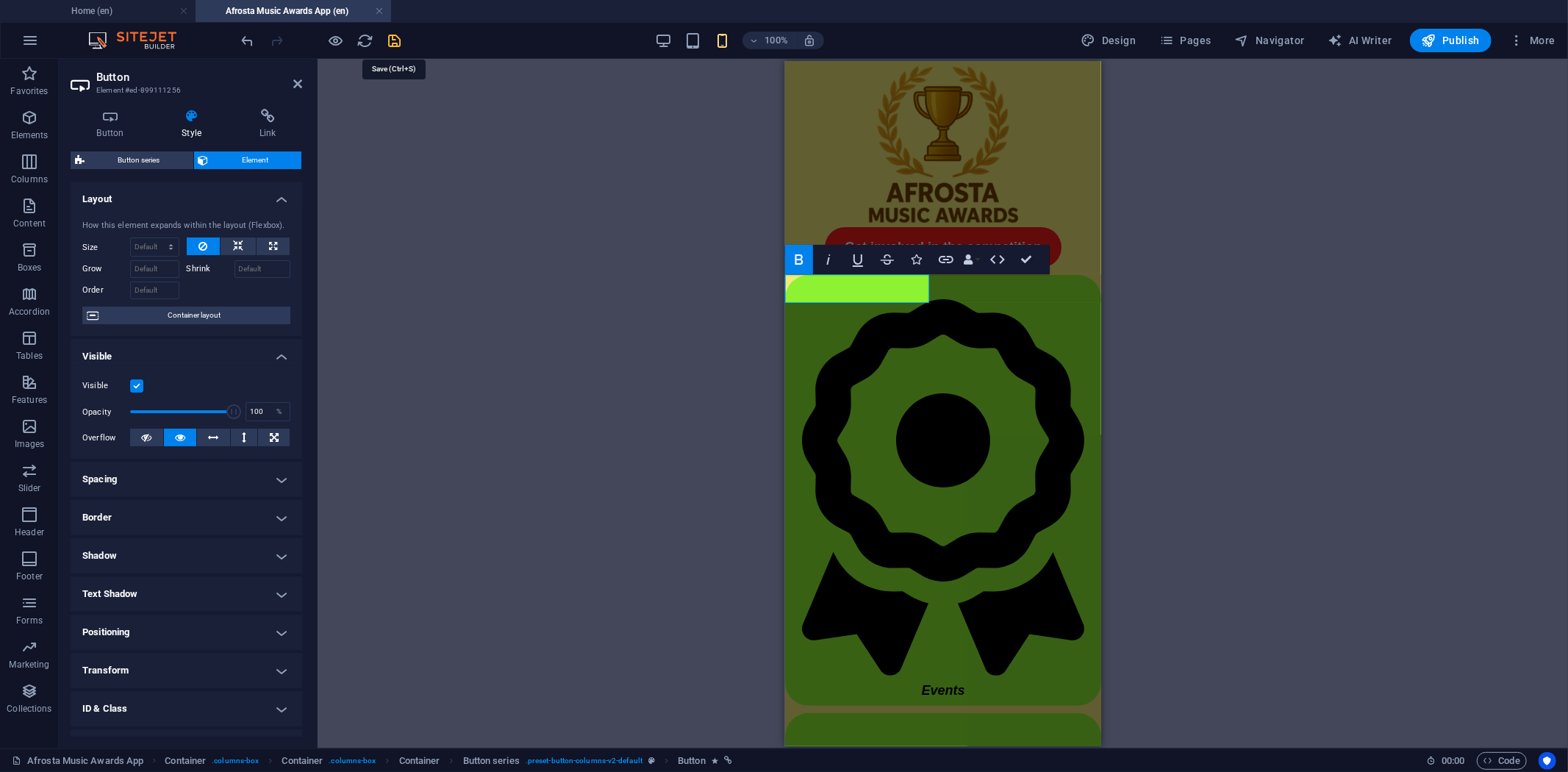
click at [400, 41] on icon "save" at bounding box center [395, 41] width 17 height 17
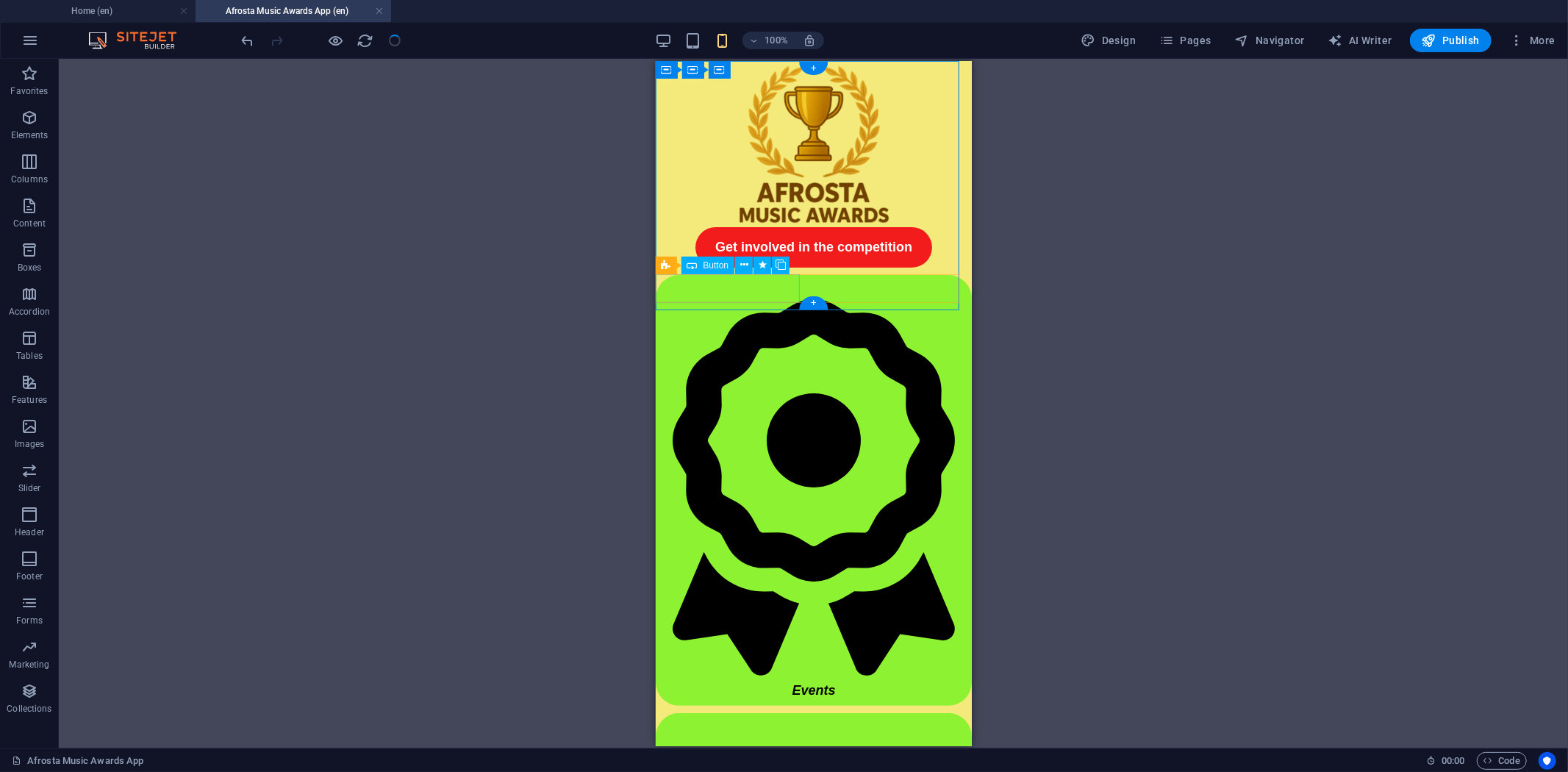
click at [671, 282] on div "Events" at bounding box center [813, 490] width 316 height 431
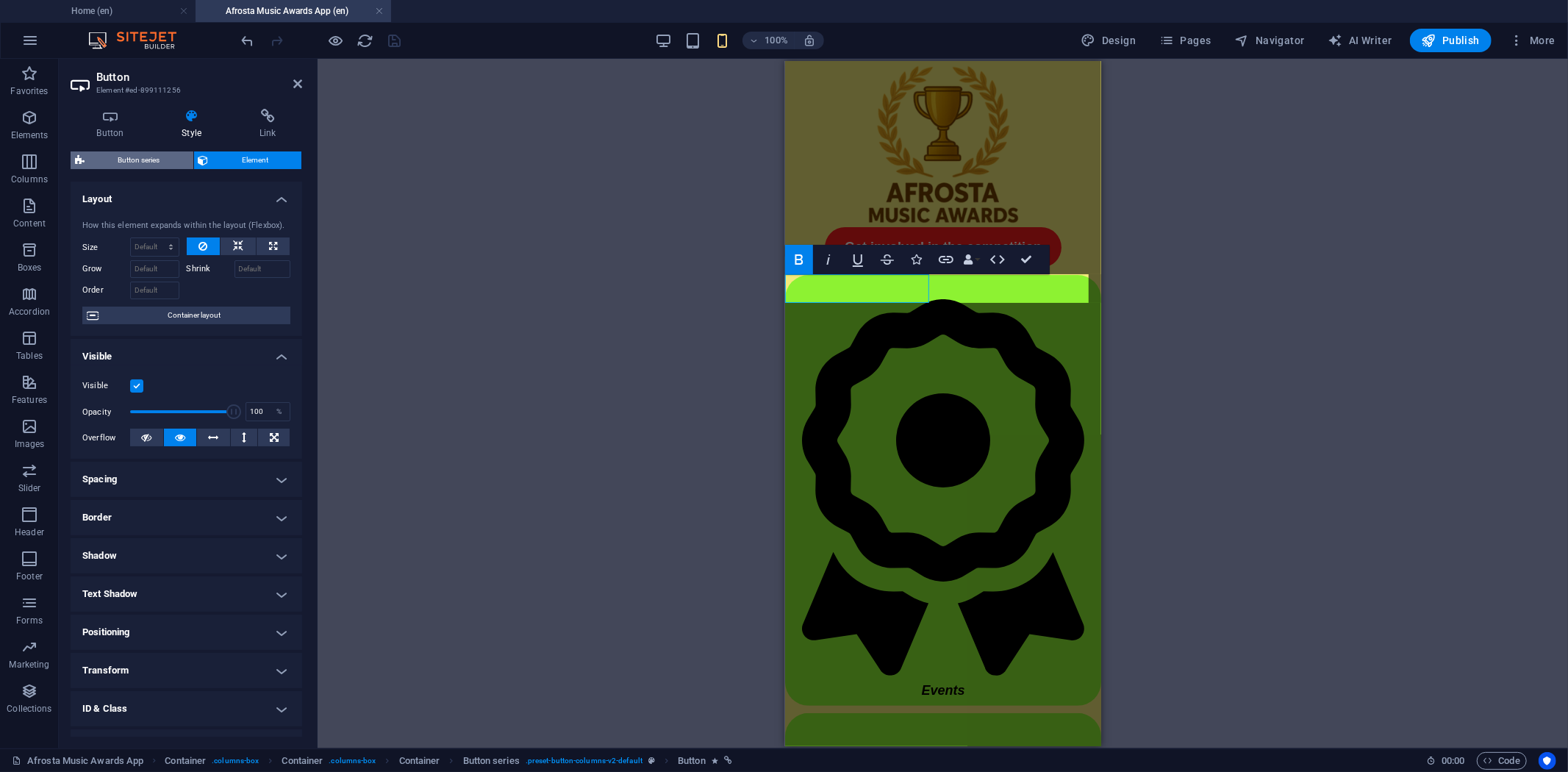
click at [161, 158] on span "Button series" at bounding box center [139, 161] width 100 height 18
select select "px"
select select "preset-button-columns-v2-default"
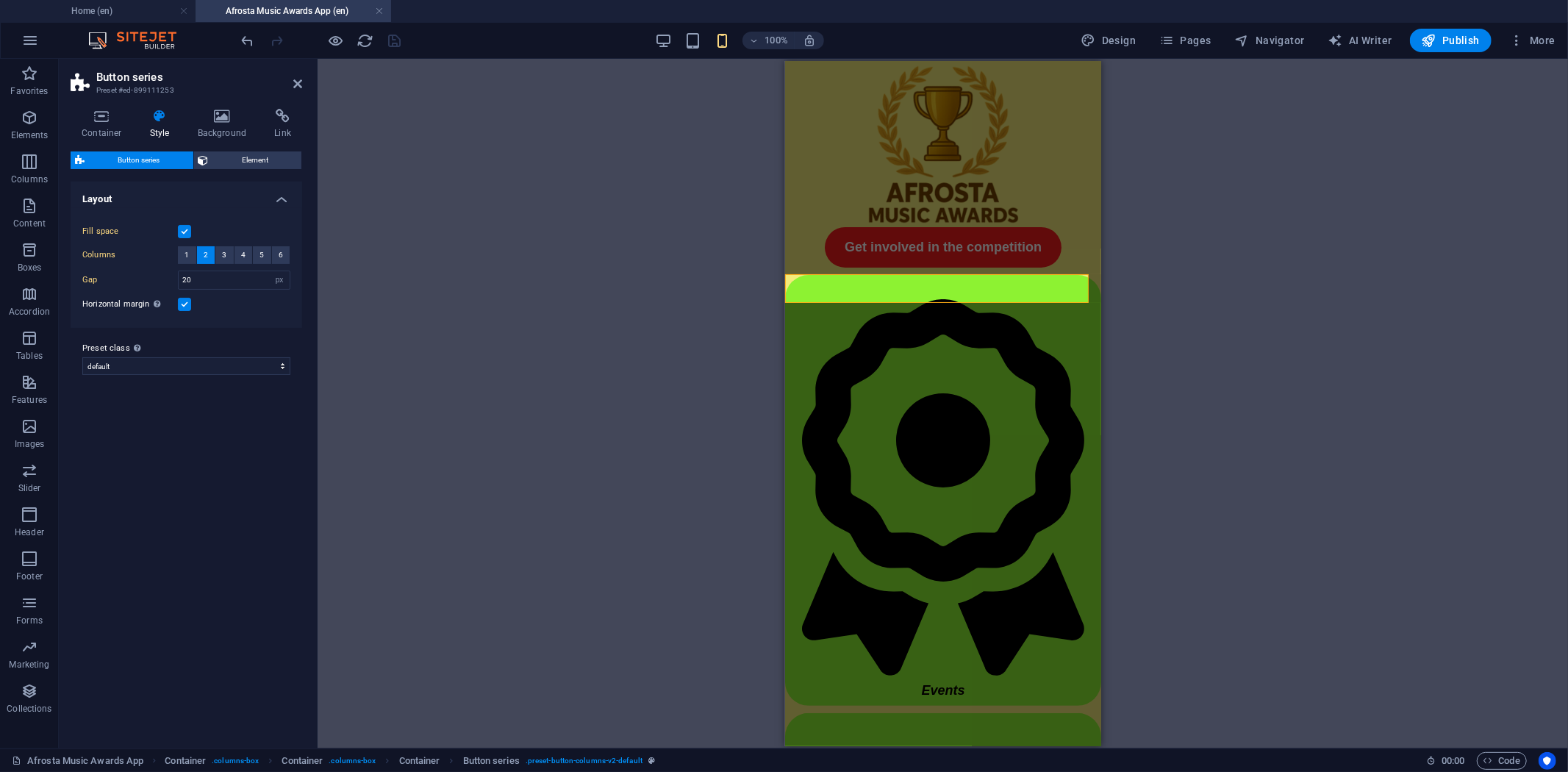
click at [626, 193] on div "H4 Cards Cards Container Container Image Container Spacer Container Image Conta…" at bounding box center [942, 403] width 1251 height 690
click at [628, 193] on div "H4 Cards Cards Container Container Image Container Spacer Container Image Conta…" at bounding box center [942, 403] width 1251 height 690
click at [628, 192] on div "H4 Cards Cards Container Container Image Container Spacer Container Image Conta…" at bounding box center [942, 403] width 1251 height 690
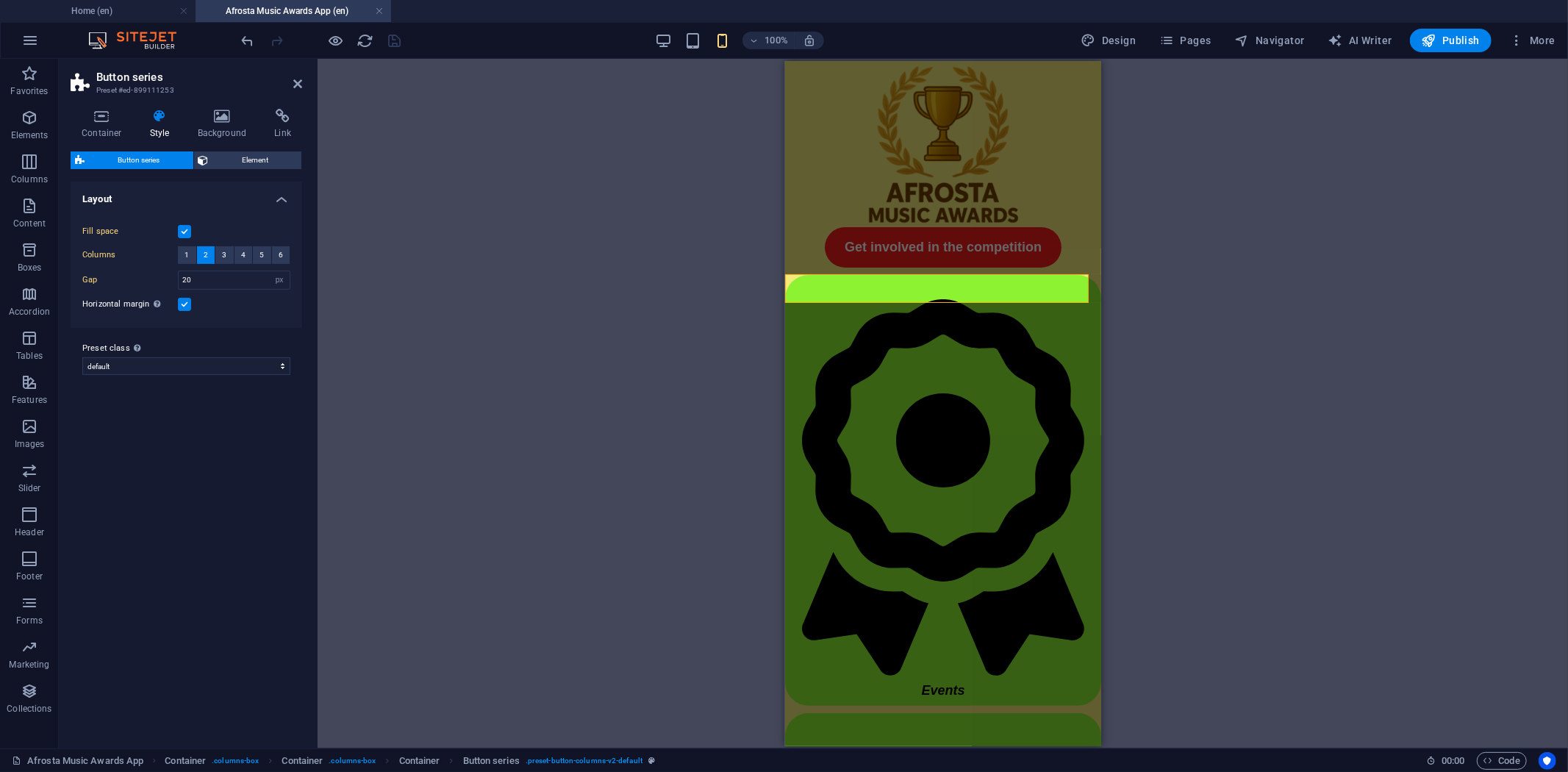
click at [651, 185] on div "H4 Cards Cards Container Container Image Container Spacer Container Image Conta…" at bounding box center [942, 403] width 1251 height 690
click at [777, 119] on div "H4 Cards Cards Container Container Image Container Spacer Container Image Conta…" at bounding box center [942, 403] width 1251 height 690
click at [848, 117] on figure at bounding box center [942, 143] width 316 height 166
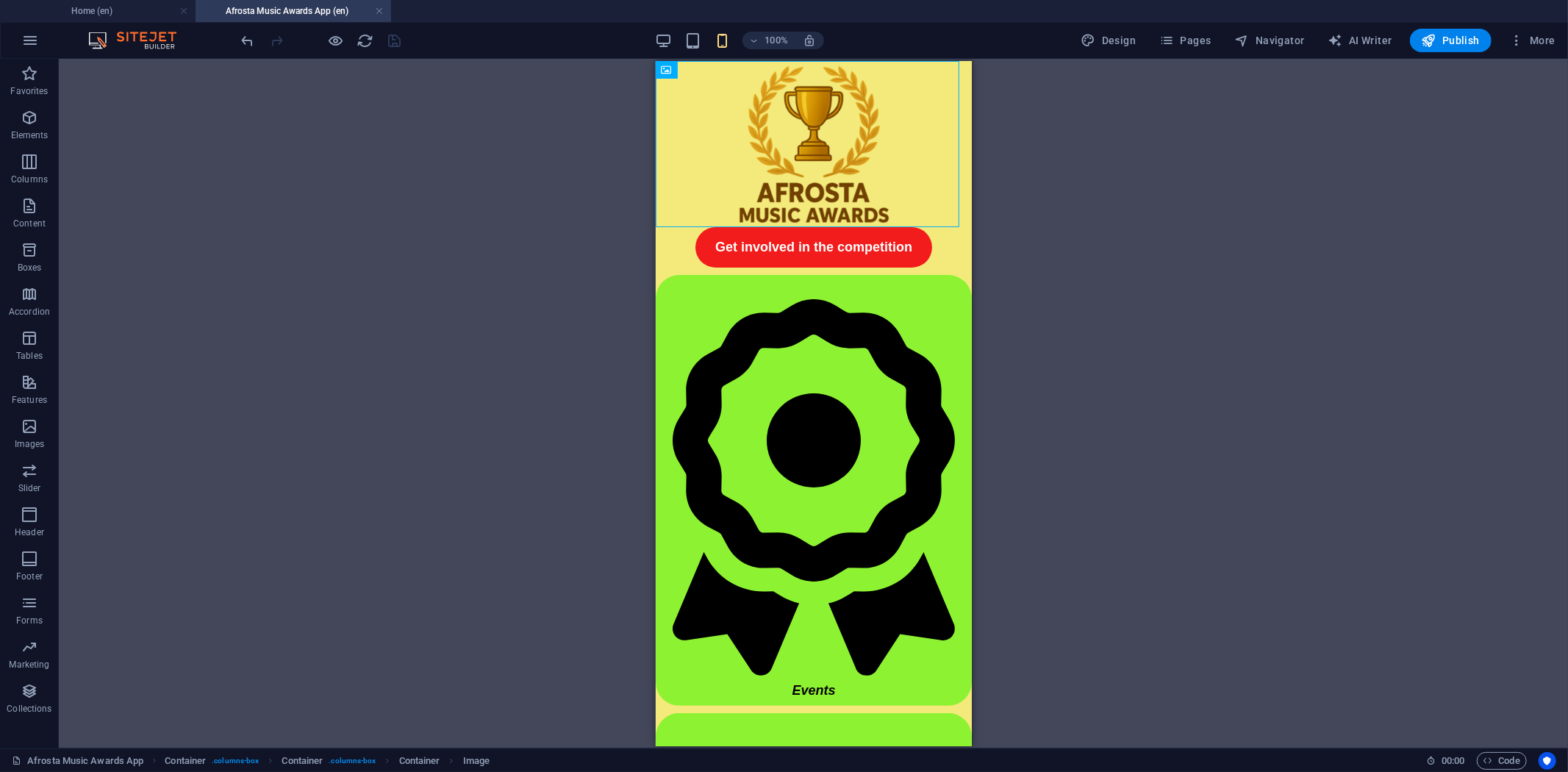
click at [1152, 151] on div "H4 Cards Cards Container Container Image Container Spacer Container Image Conta…" at bounding box center [813, 403] width 1509 height 690
click at [810, 306] on div "+" at bounding box center [813, 303] width 29 height 14
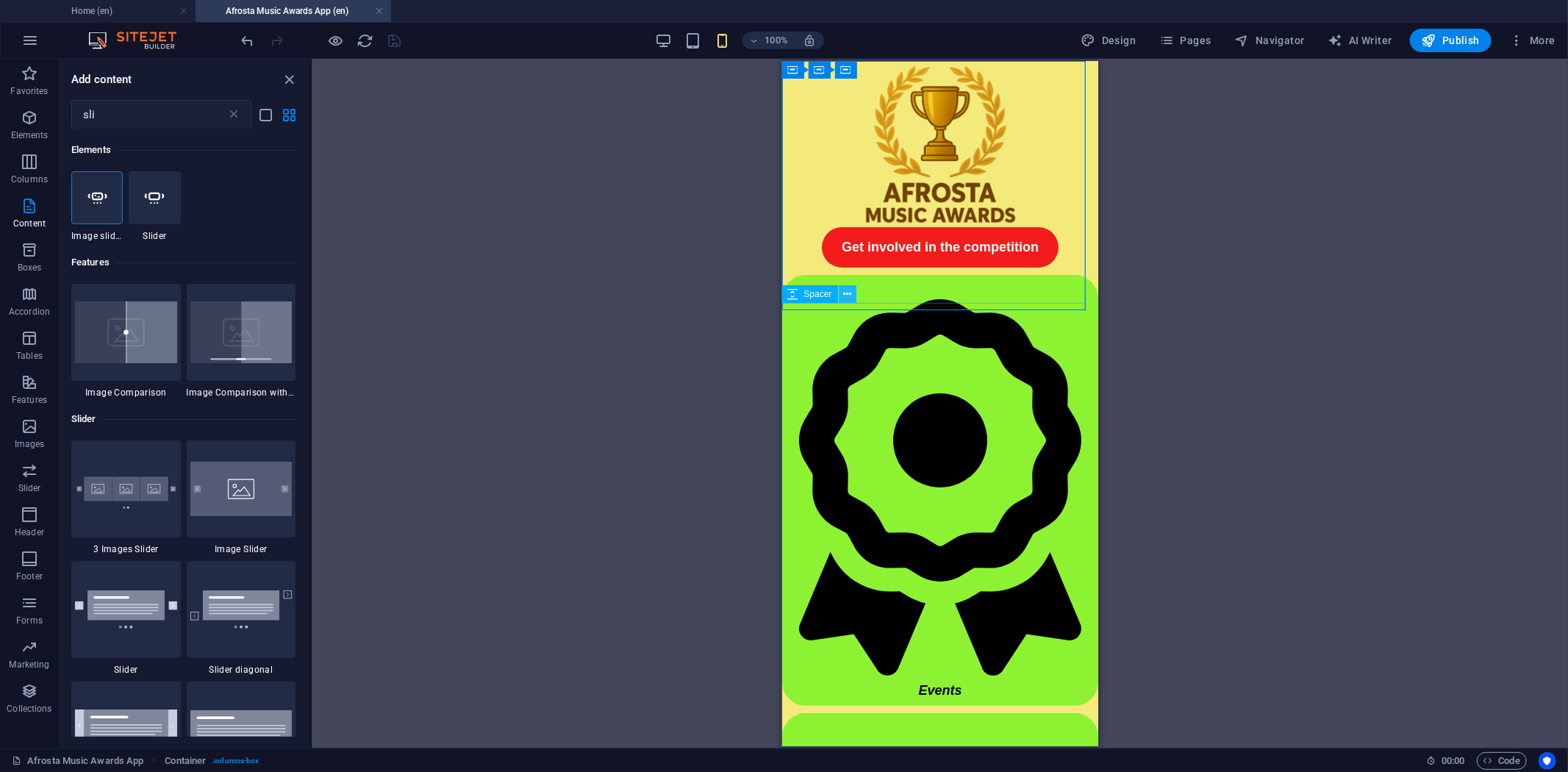
click at [844, 289] on icon at bounding box center [847, 294] width 8 height 15
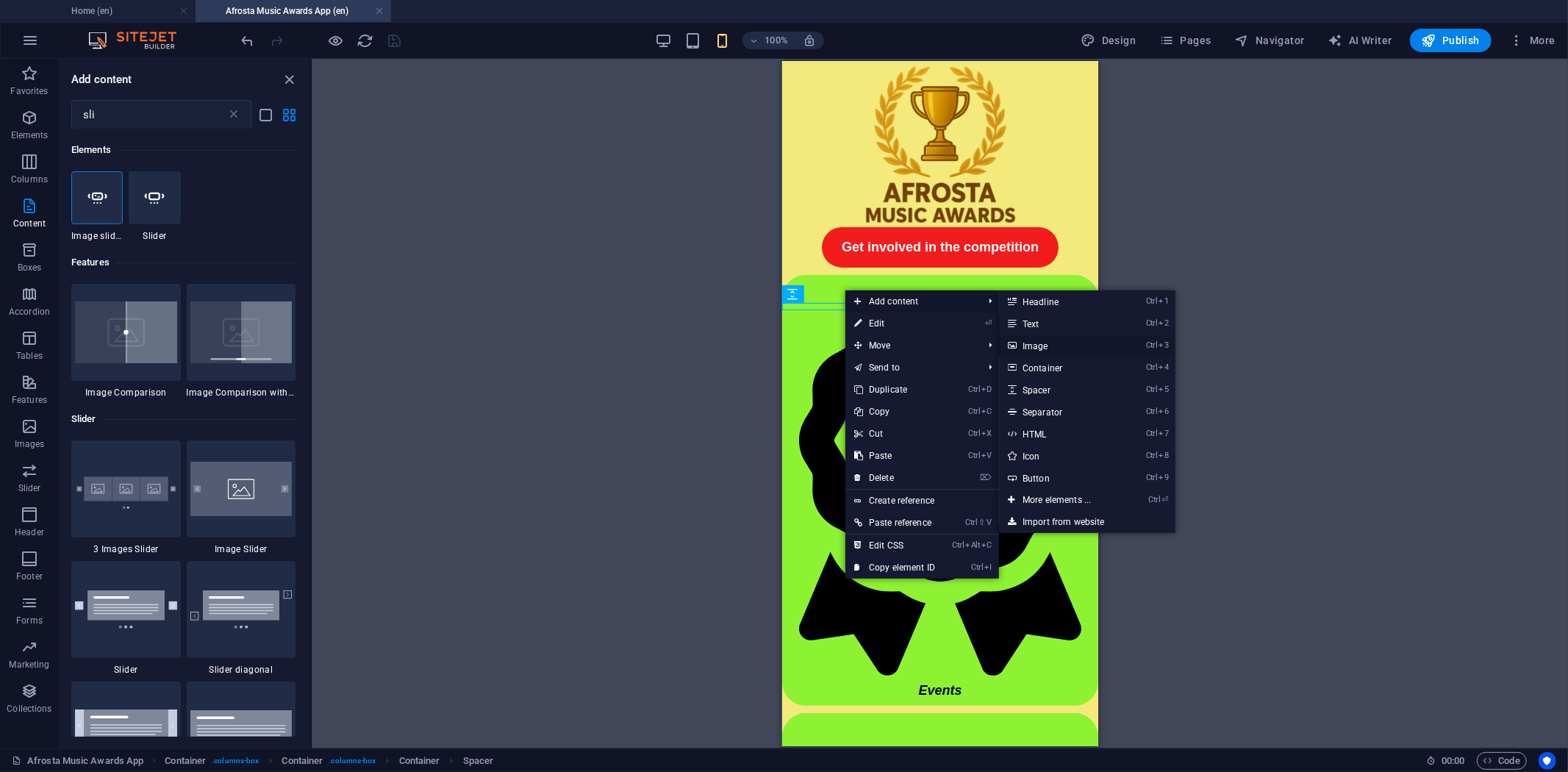
click at [1066, 343] on link "Ctrl 3 Image" at bounding box center [1059, 345] width 122 height 22
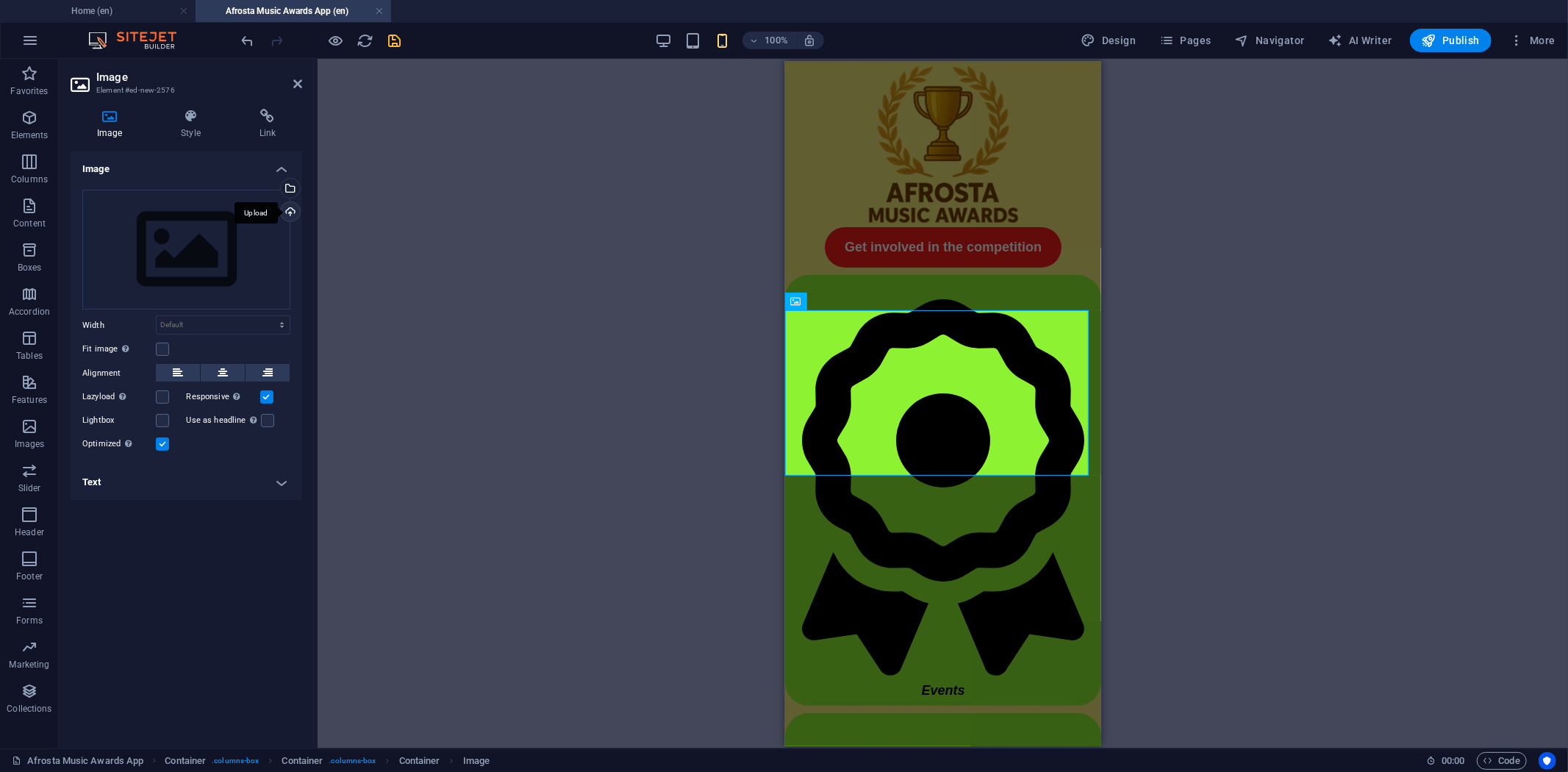
click at [289, 210] on div "Upload" at bounding box center [289, 213] width 22 height 22
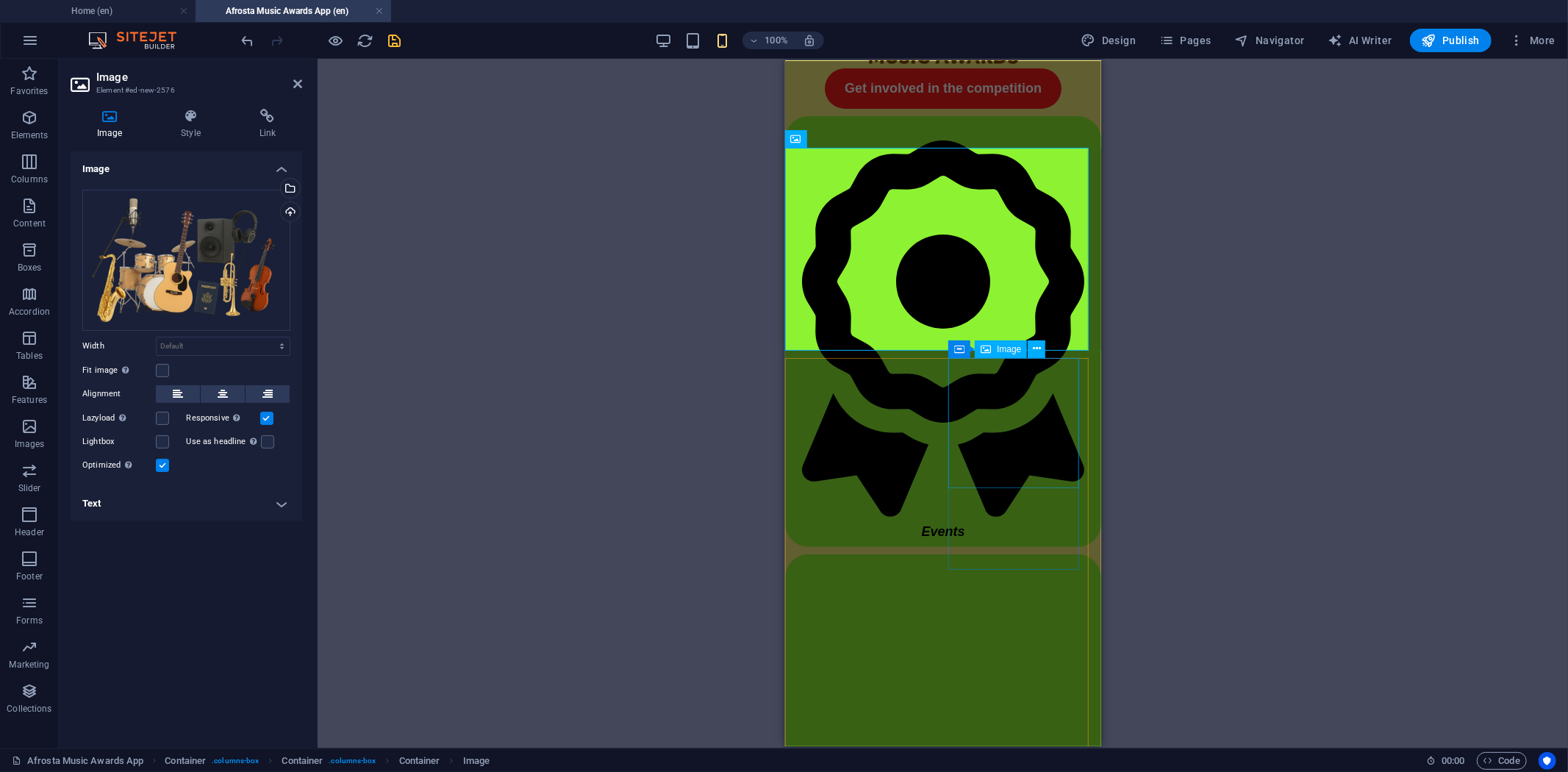
scroll to position [163, 0]
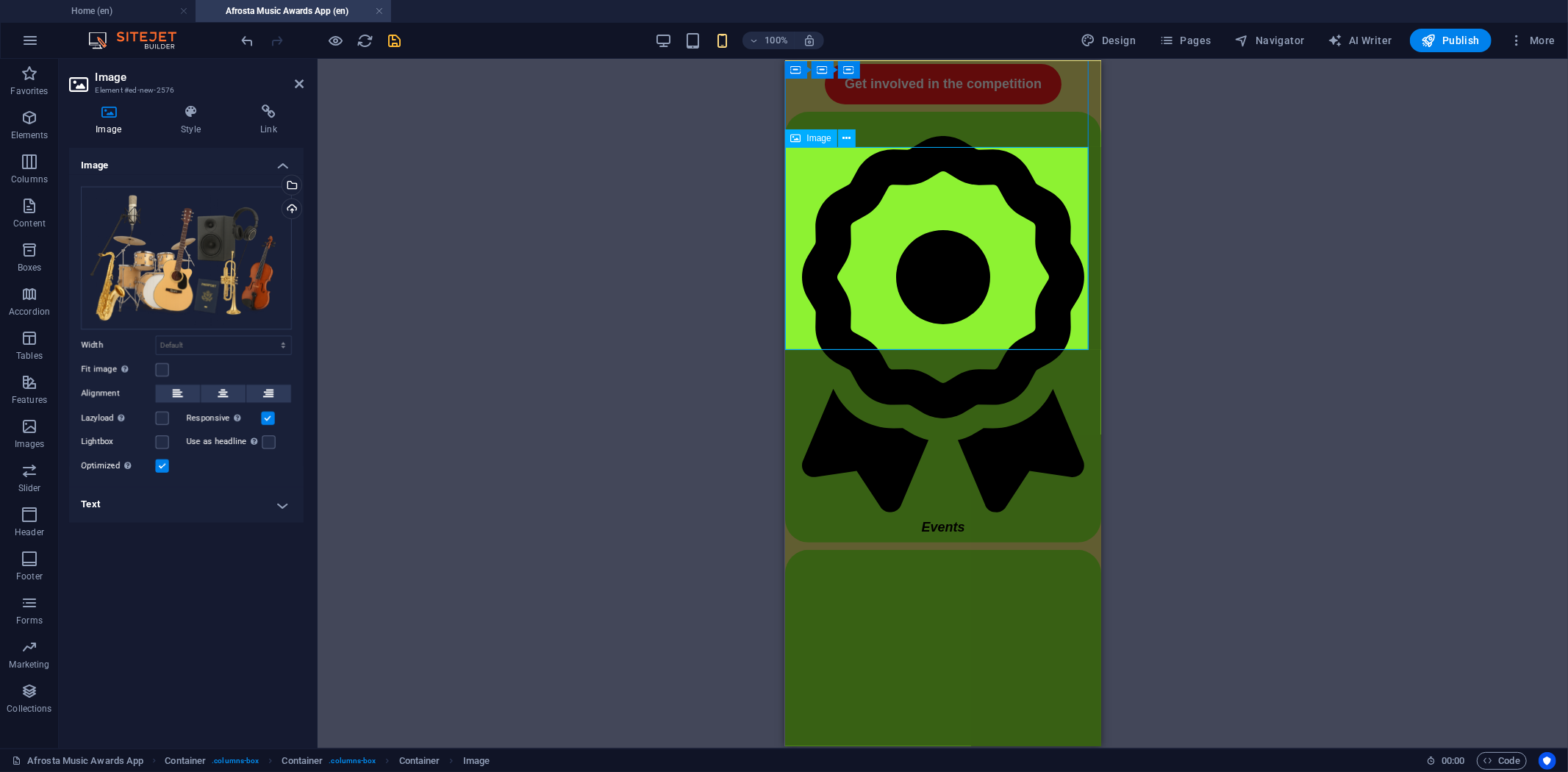
click at [399, 39] on icon "save" at bounding box center [395, 41] width 17 height 17
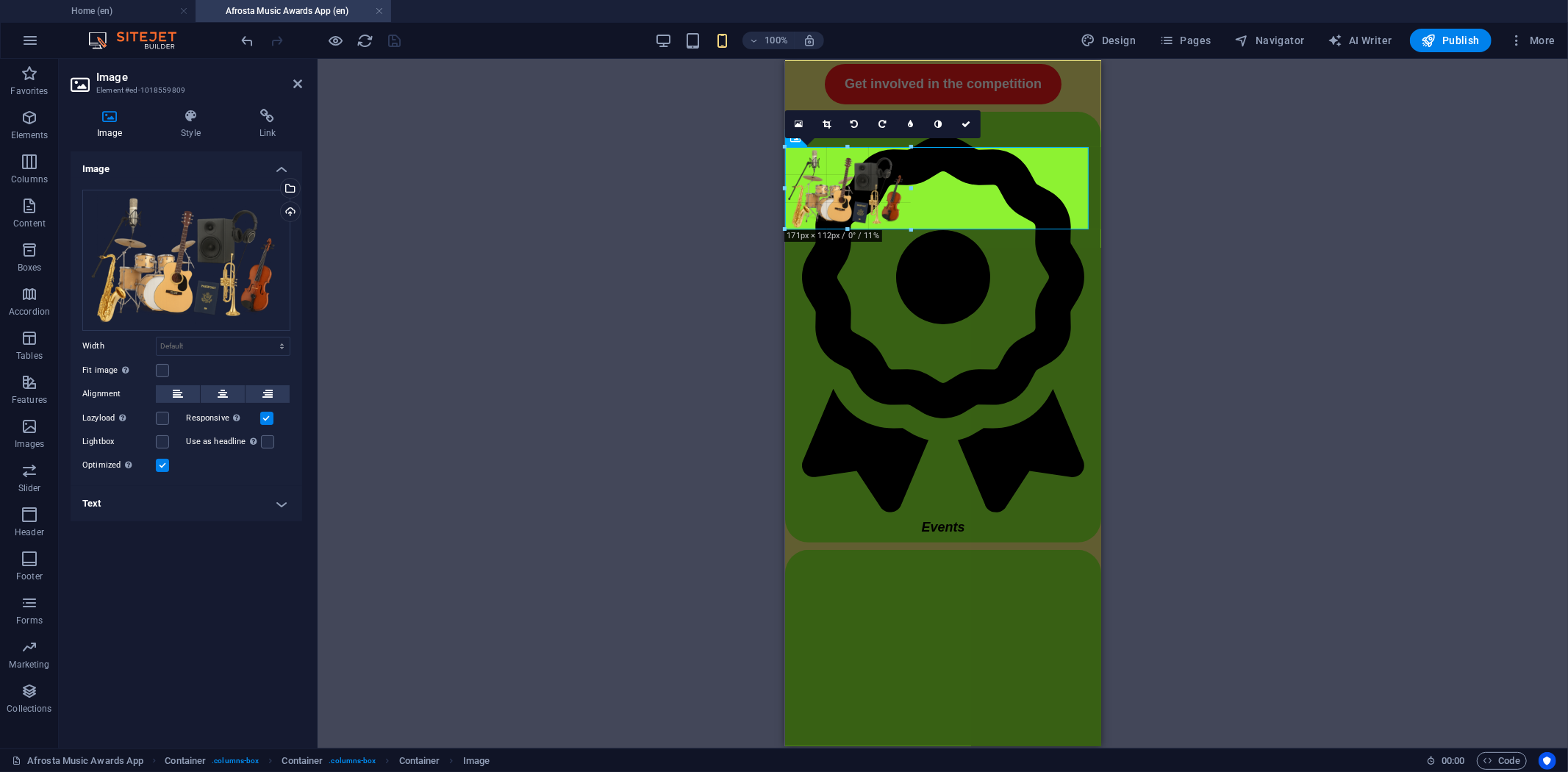
drag, startPoint x: 1090, startPoint y: 352, endPoint x: 908, endPoint y: 210, distance: 230.8
type input "174"
select select "px"
click at [215, 388] on button at bounding box center [223, 394] width 44 height 18
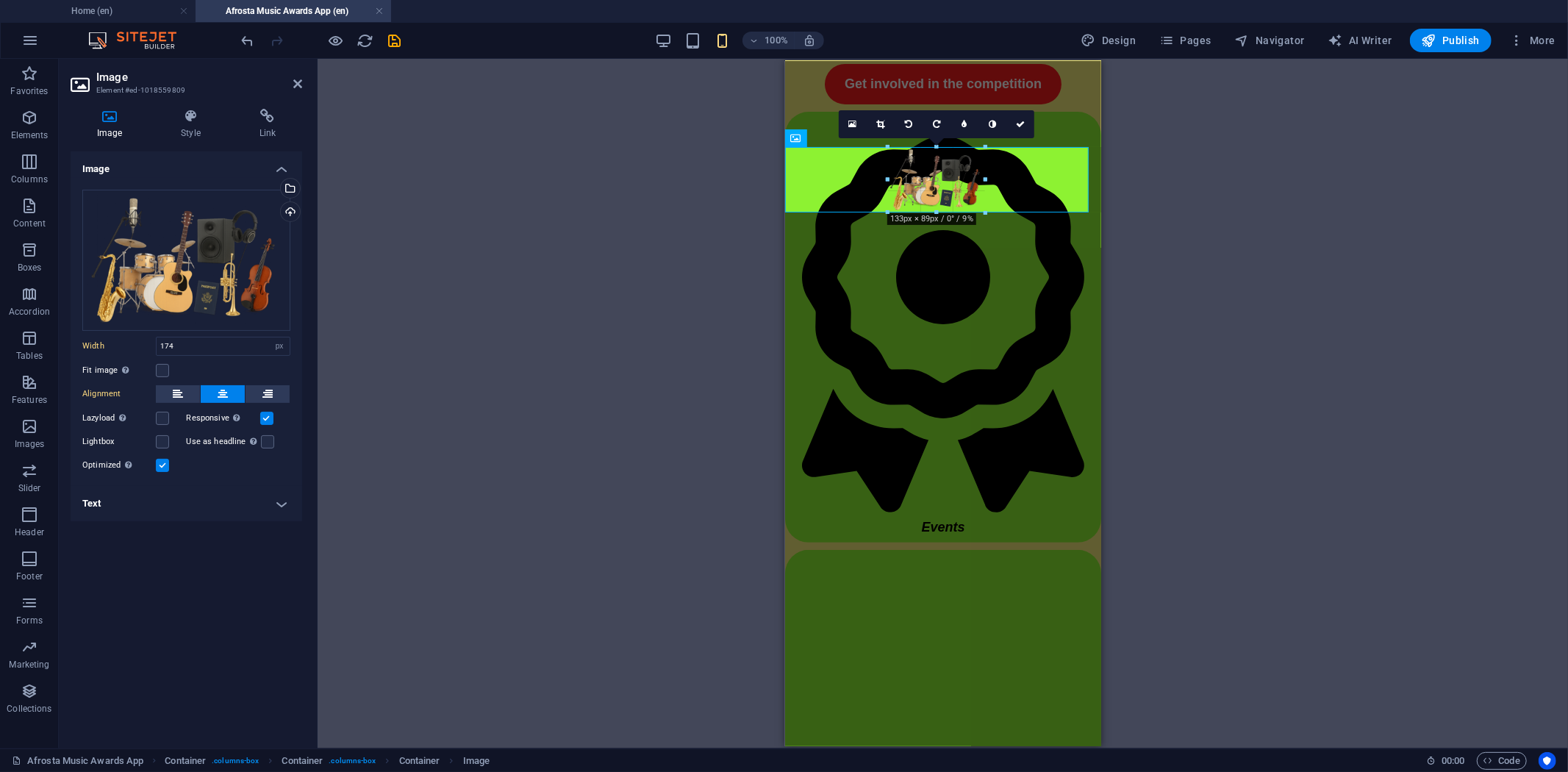
drag, startPoint x: 997, startPoint y: 231, endPoint x: 976, endPoint y: 209, distance: 30.4
type input "133"
click at [1022, 121] on icon at bounding box center [1021, 124] width 9 height 9
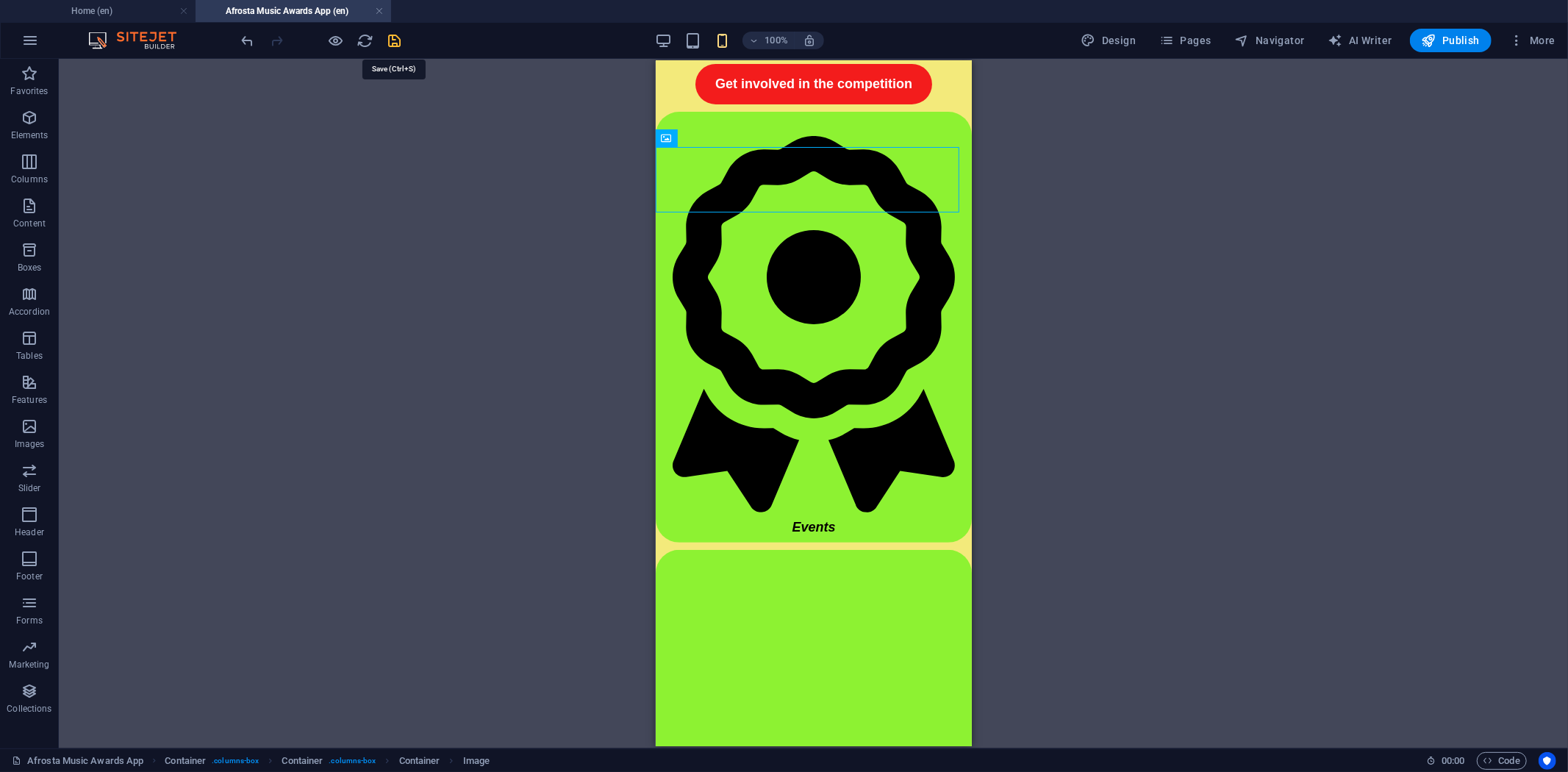
click at [390, 41] on icon "save" at bounding box center [395, 41] width 17 height 17
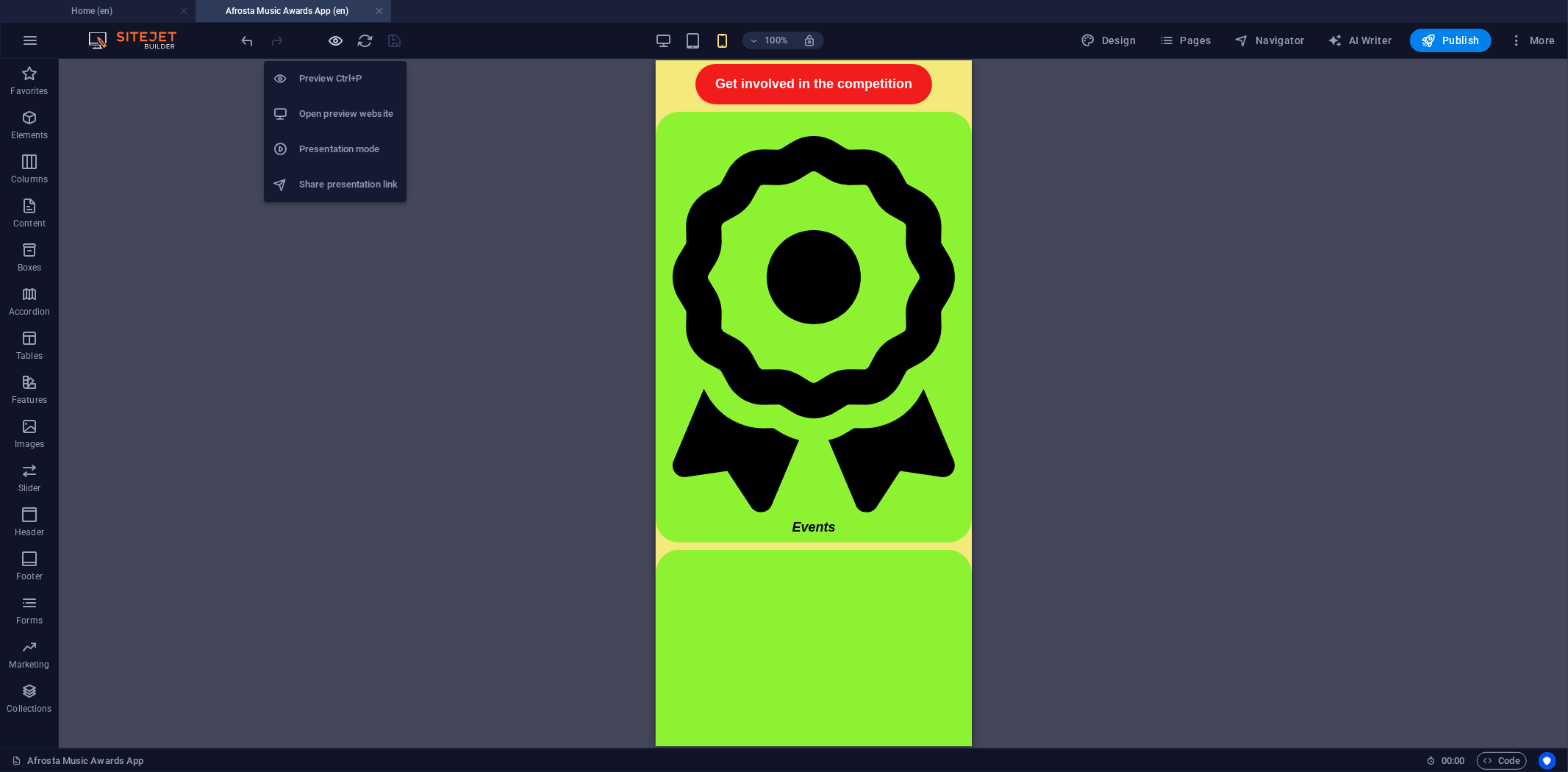
click at [334, 40] on icon "button" at bounding box center [336, 41] width 17 height 17
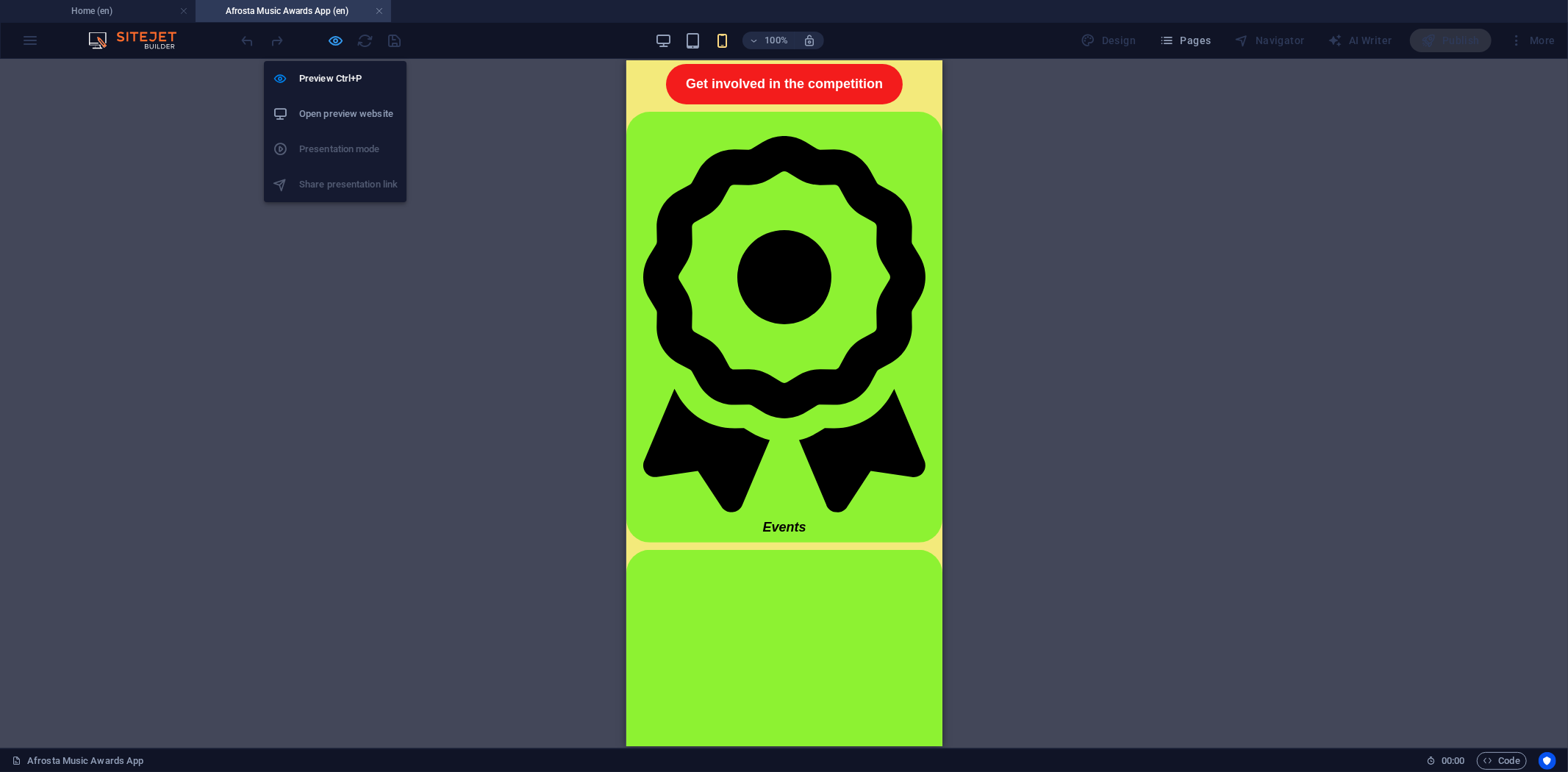
click at [328, 40] on icon "button" at bounding box center [336, 41] width 17 height 17
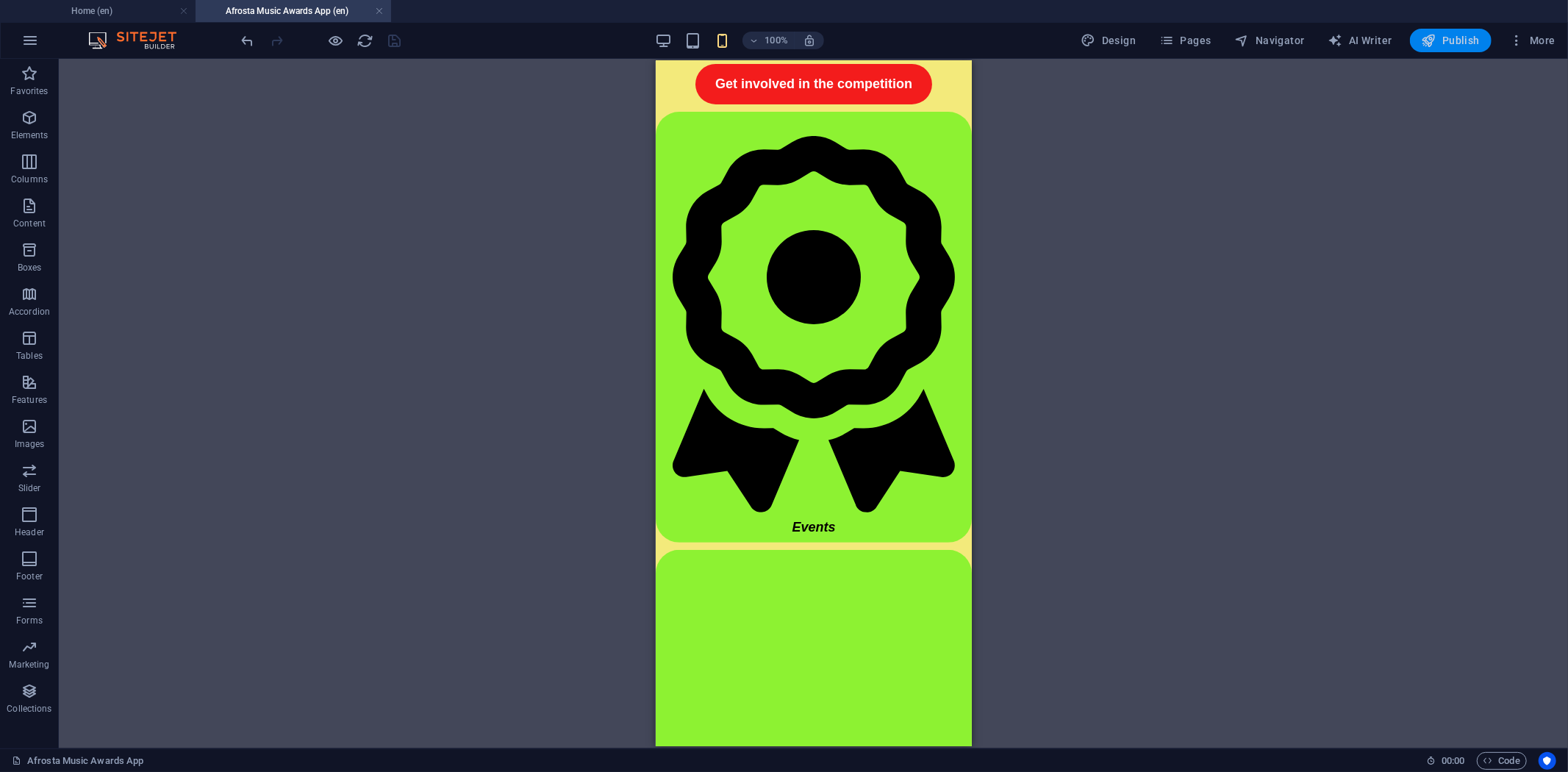
click at [1441, 34] on span "Publish" at bounding box center [1451, 41] width 58 height 14
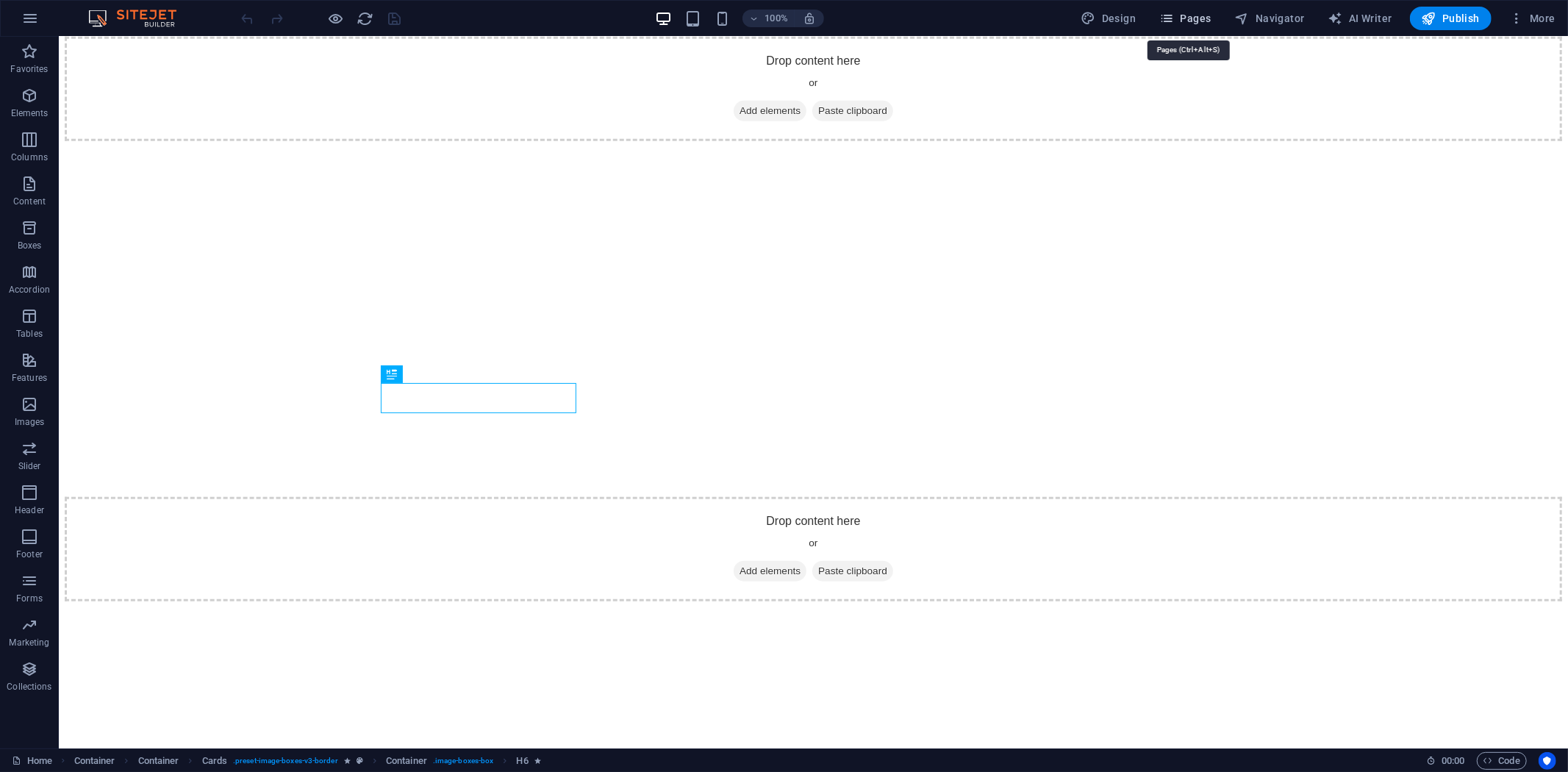
click at [1191, 22] on span "Pages" at bounding box center [1185, 18] width 51 height 14
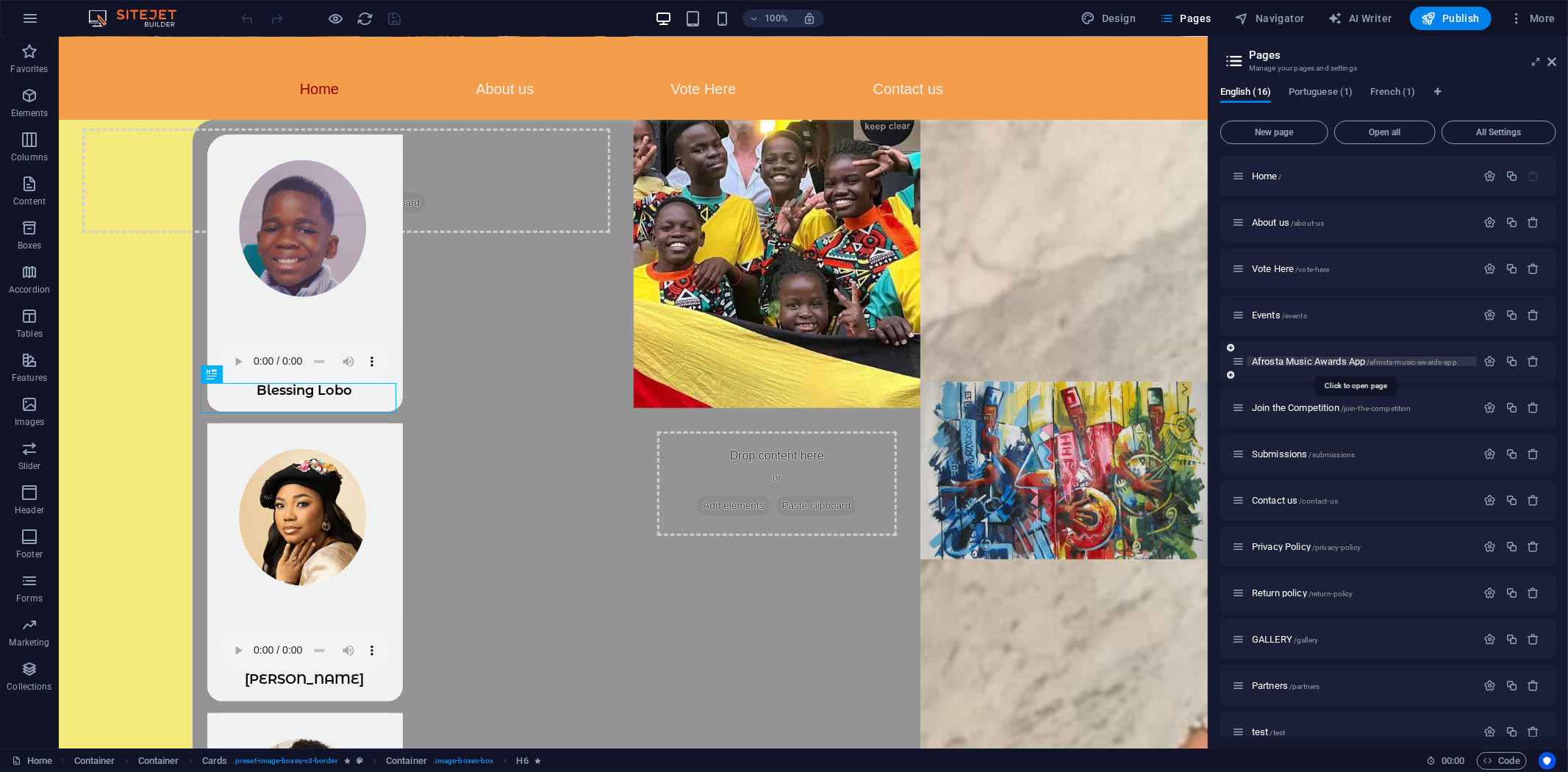
click at [1304, 358] on span "Afrosta Music Awards App /afrosta-music-awards-app" at bounding box center [1355, 362] width 206 height 11
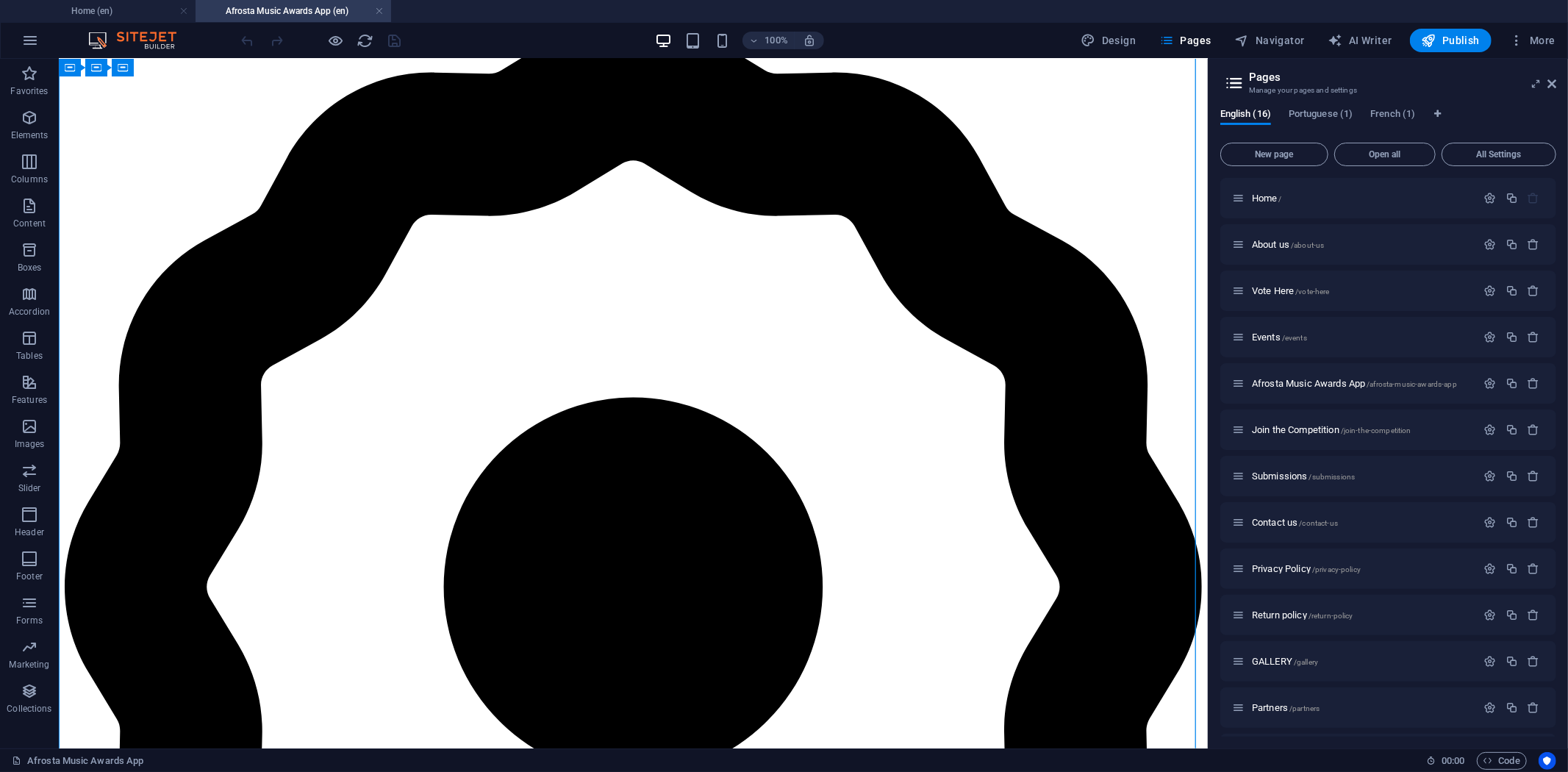
scroll to position [296, 0]
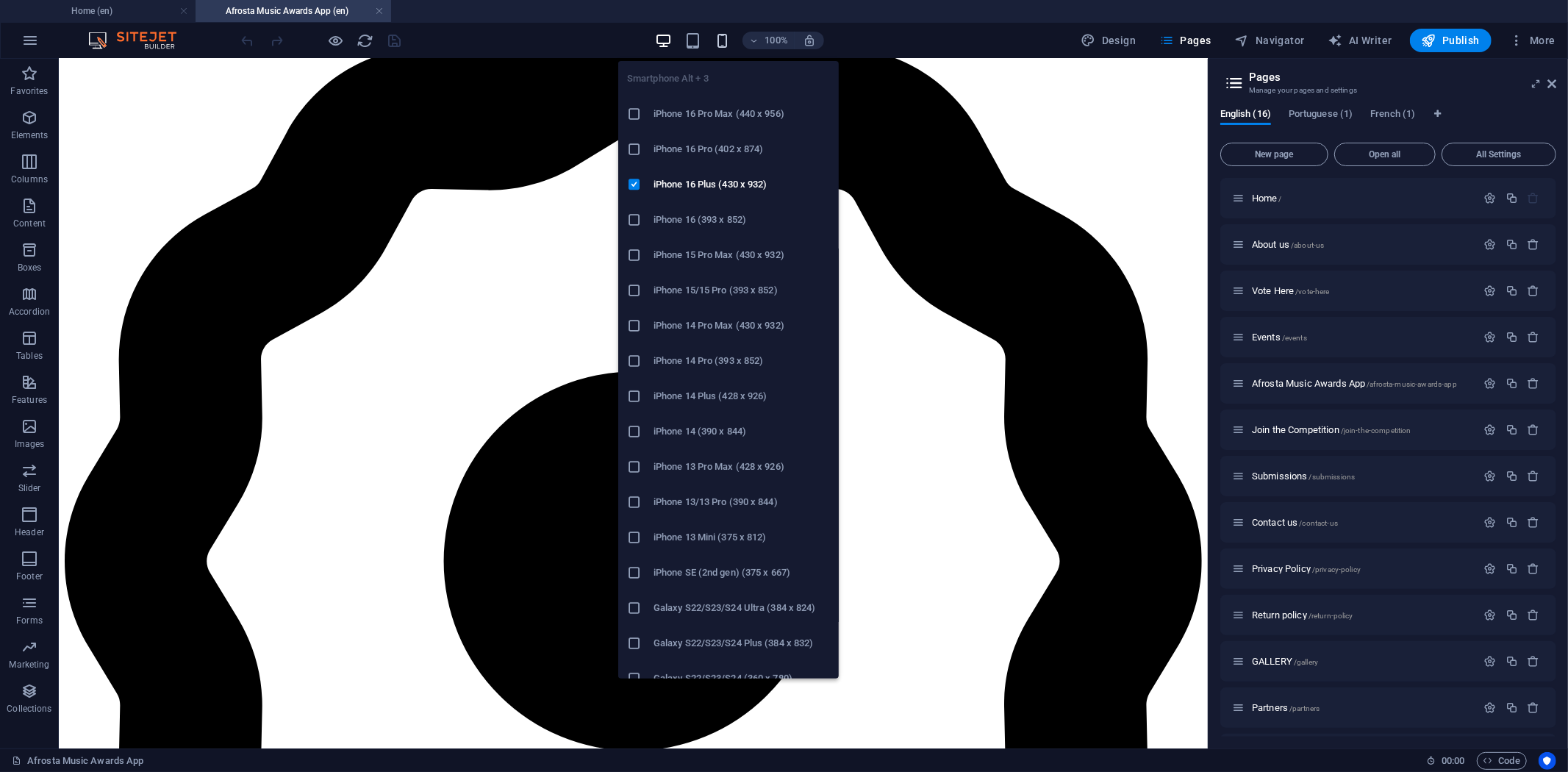
click at [725, 41] on icon "button" at bounding box center [722, 41] width 17 height 17
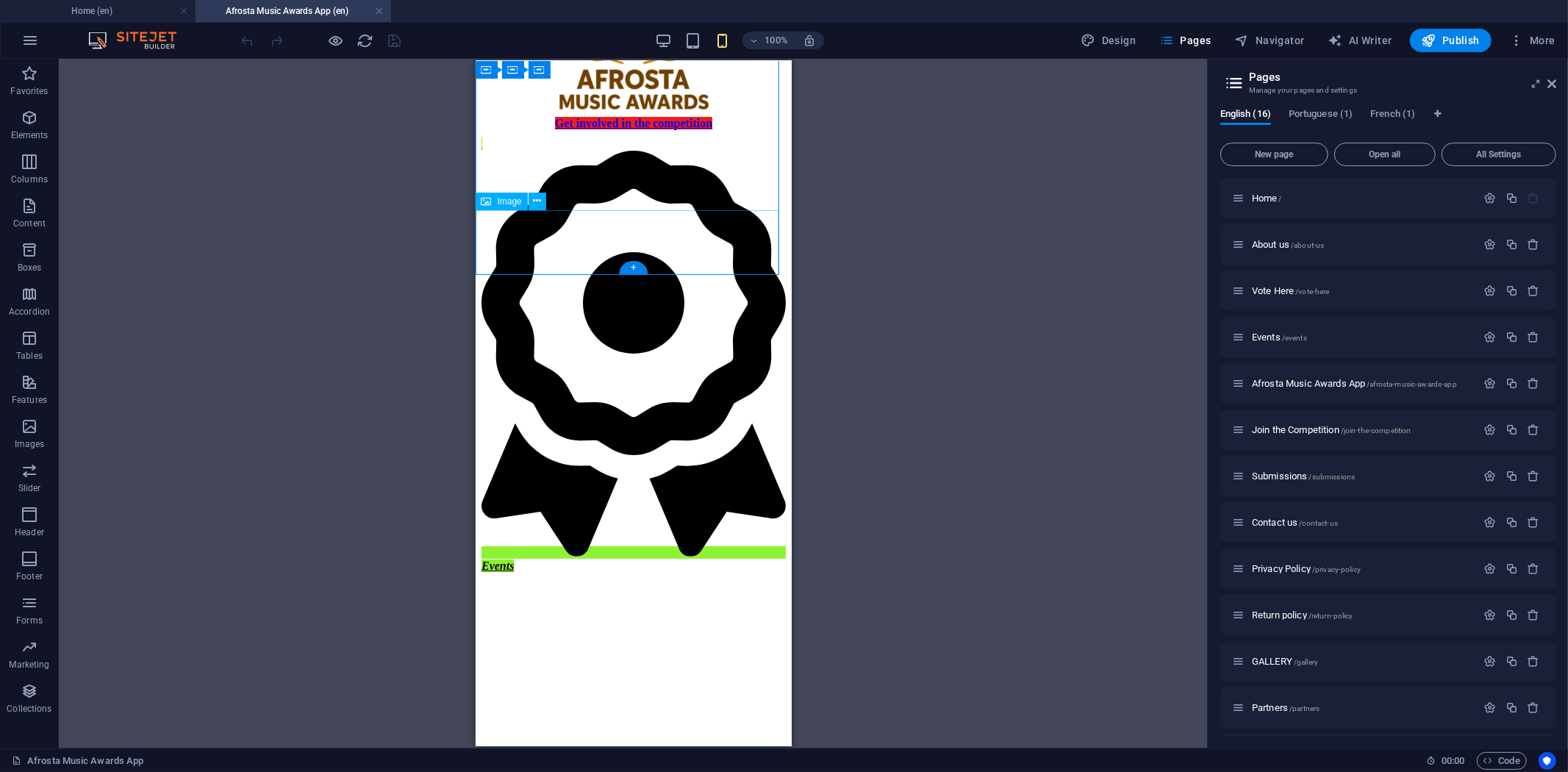
scroll to position [50, 0]
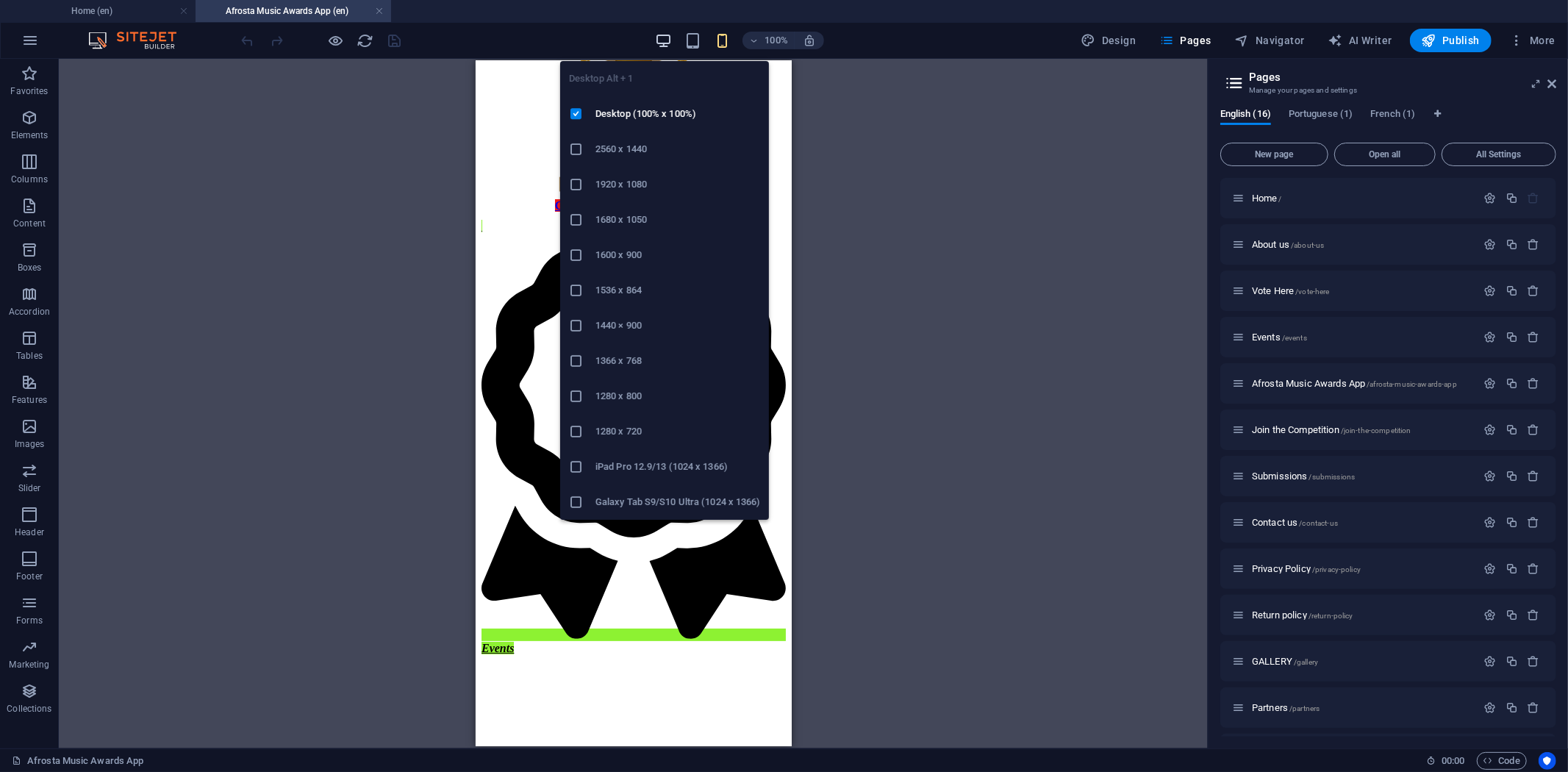
click at [665, 34] on icon "button" at bounding box center [664, 41] width 17 height 17
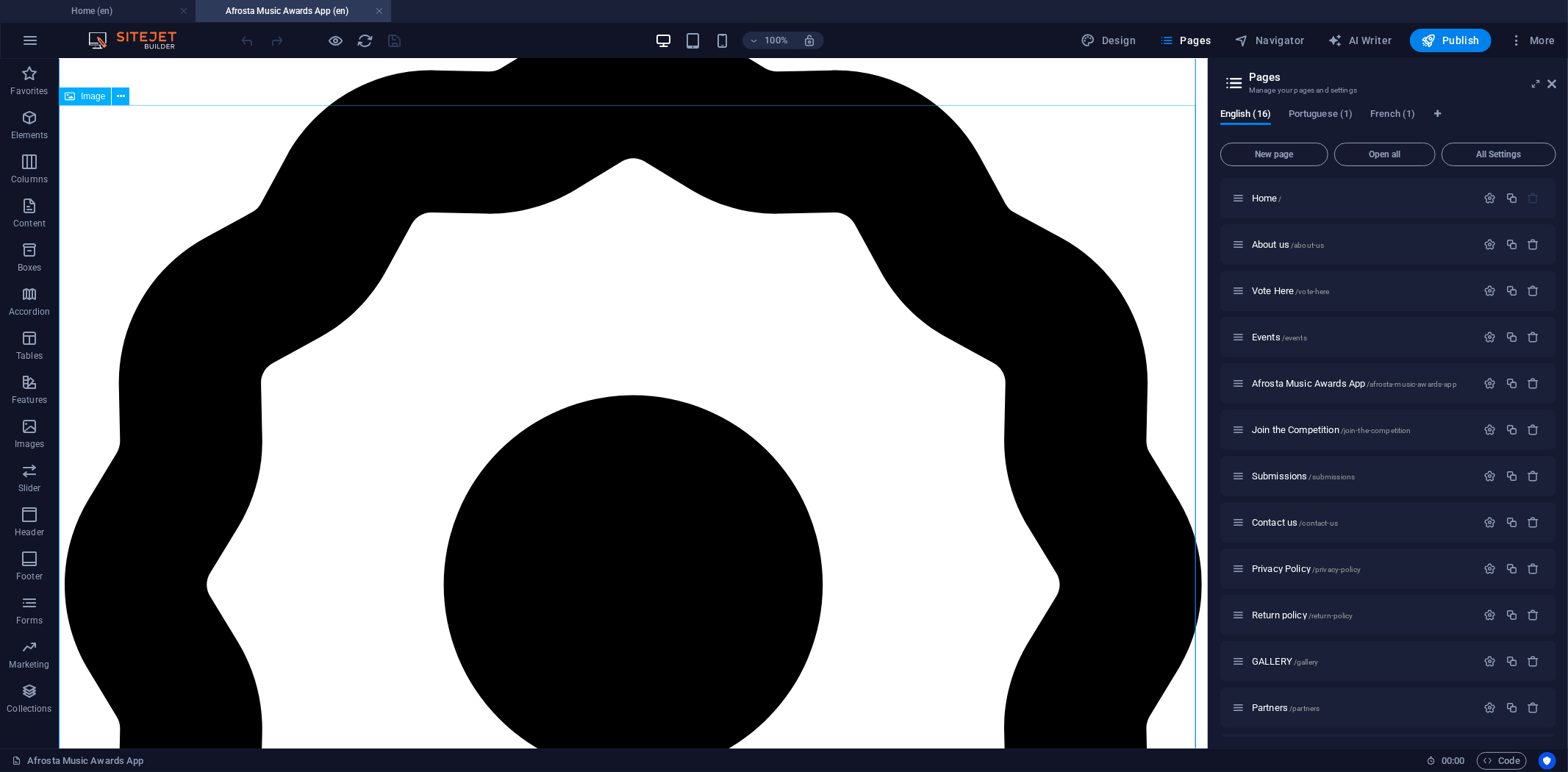
scroll to position [296, 0]
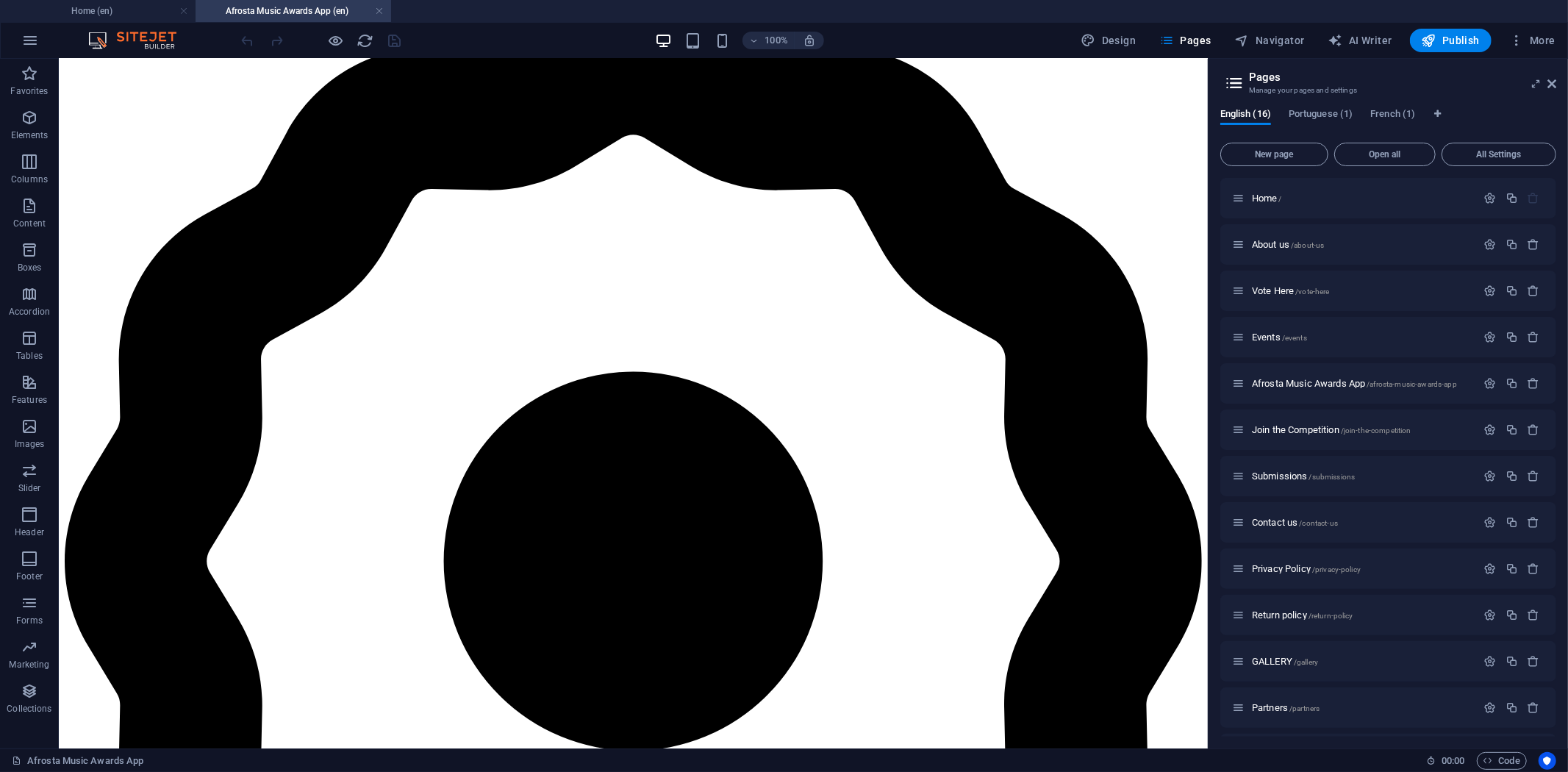
click at [1559, 86] on aside "Pages Manage your pages and settings English (16) Portuguese (1) French (1) New…" at bounding box center [1389, 403] width 361 height 690
click at [1552, 82] on icon at bounding box center [1552, 83] width 9 height 12
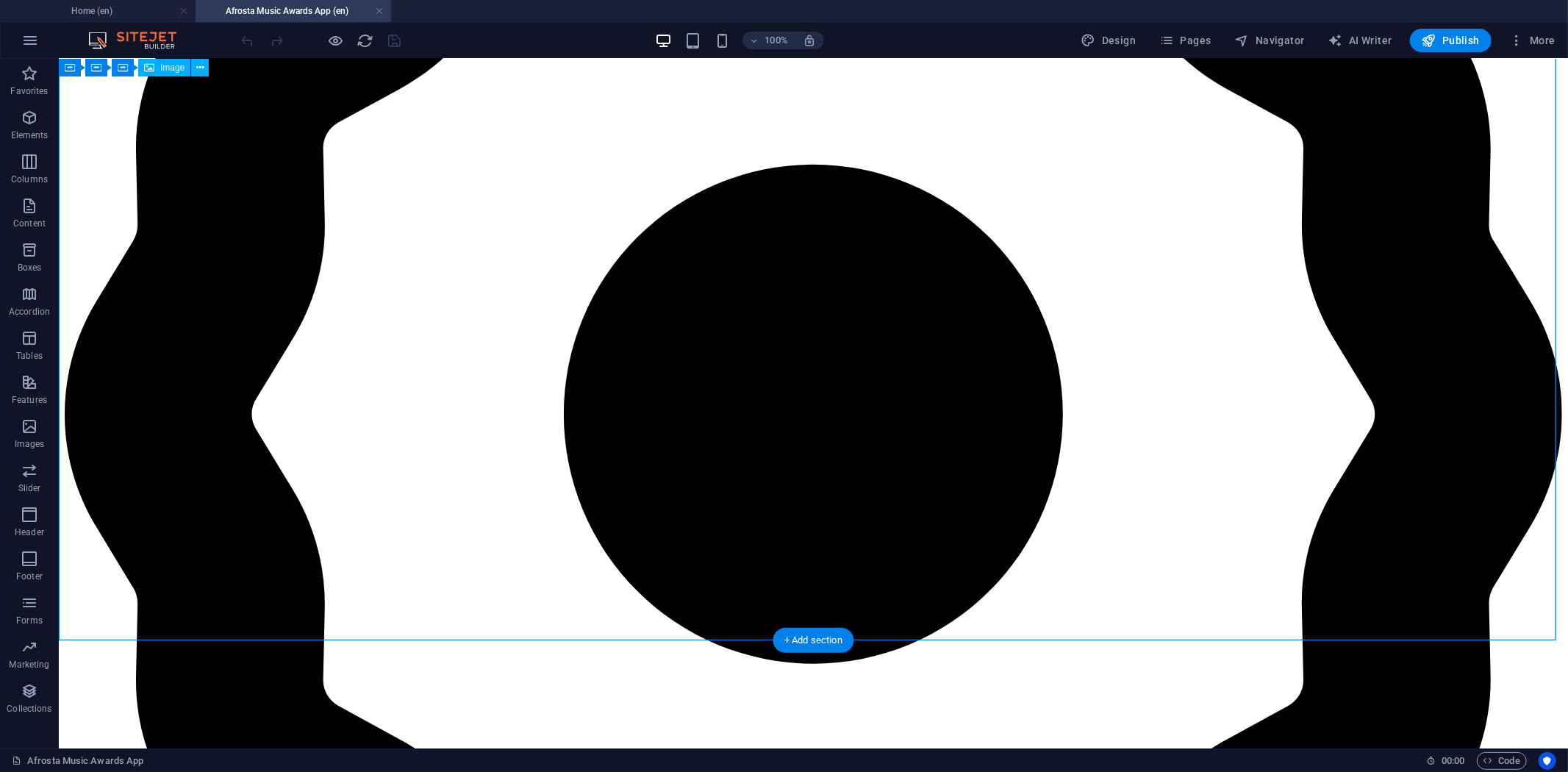
scroll to position [622, 0]
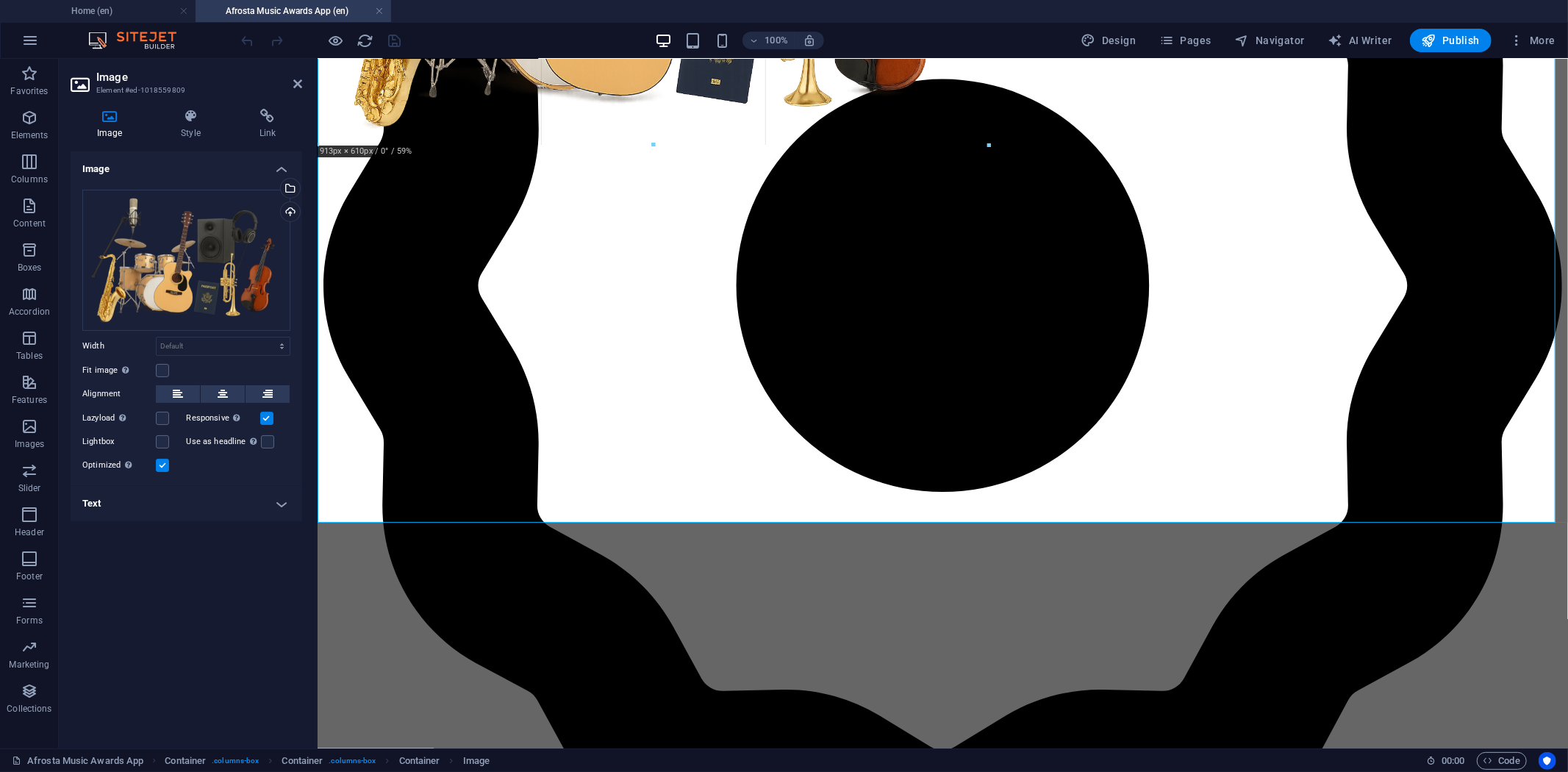
drag, startPoint x: 1554, startPoint y: 520, endPoint x: 1070, endPoint y: 141, distance: 614.7
type input "909"
select select "px"
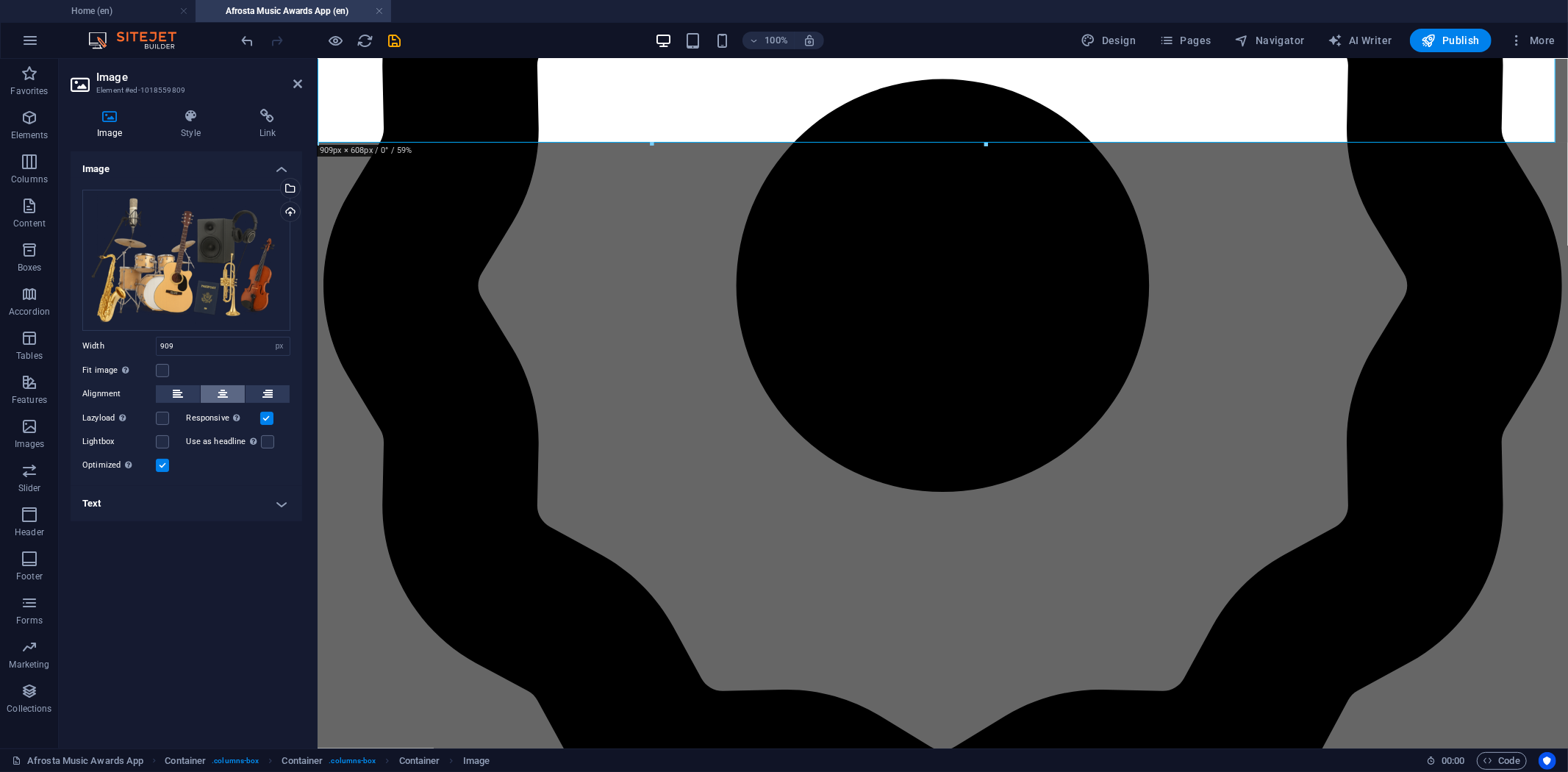
click at [224, 390] on icon at bounding box center [222, 394] width 10 height 18
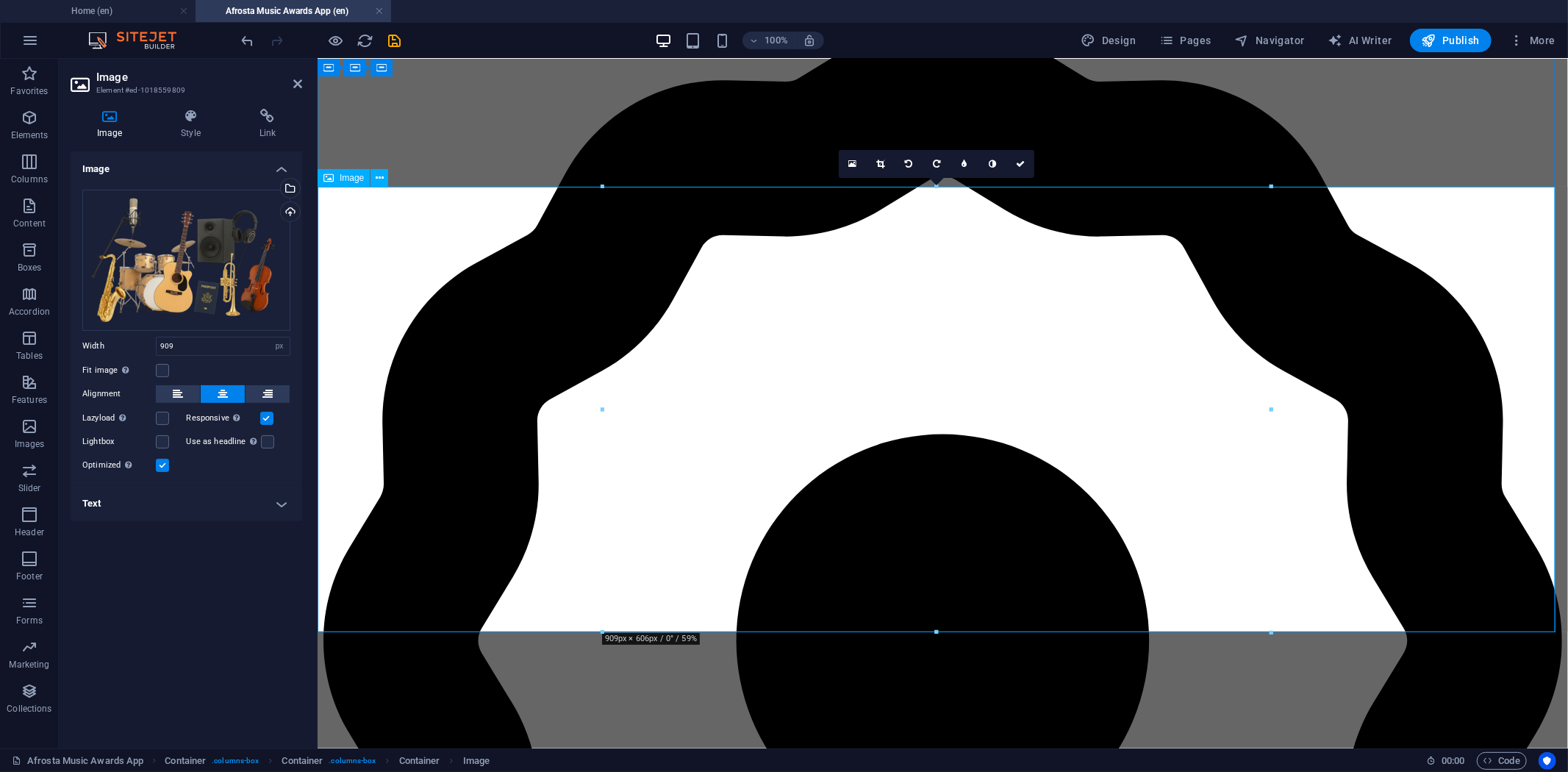
scroll to position [133, 0]
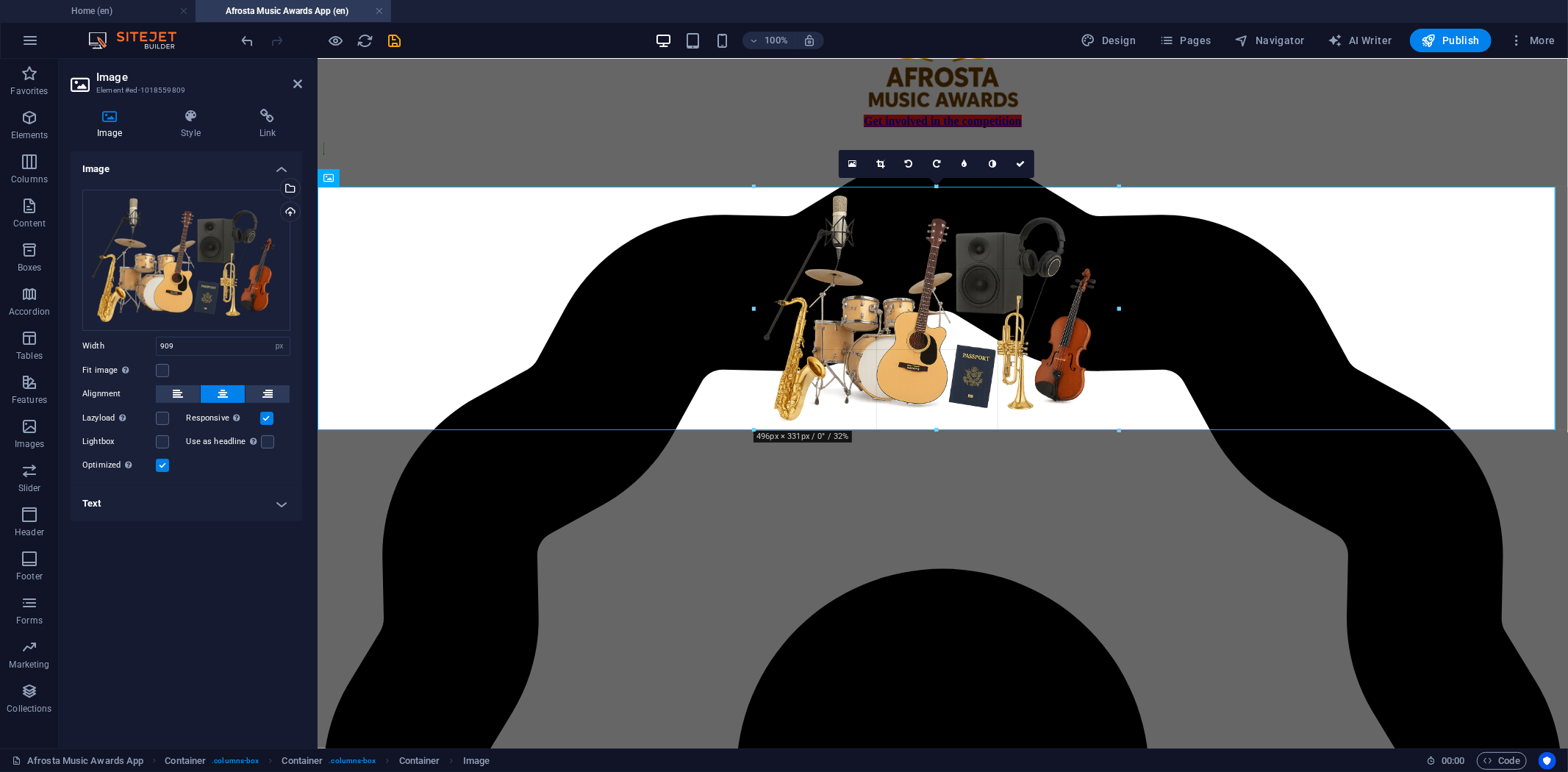
drag, startPoint x: 1270, startPoint y: 636, endPoint x: 646, endPoint y: 154, distance: 788.5
type input "496"
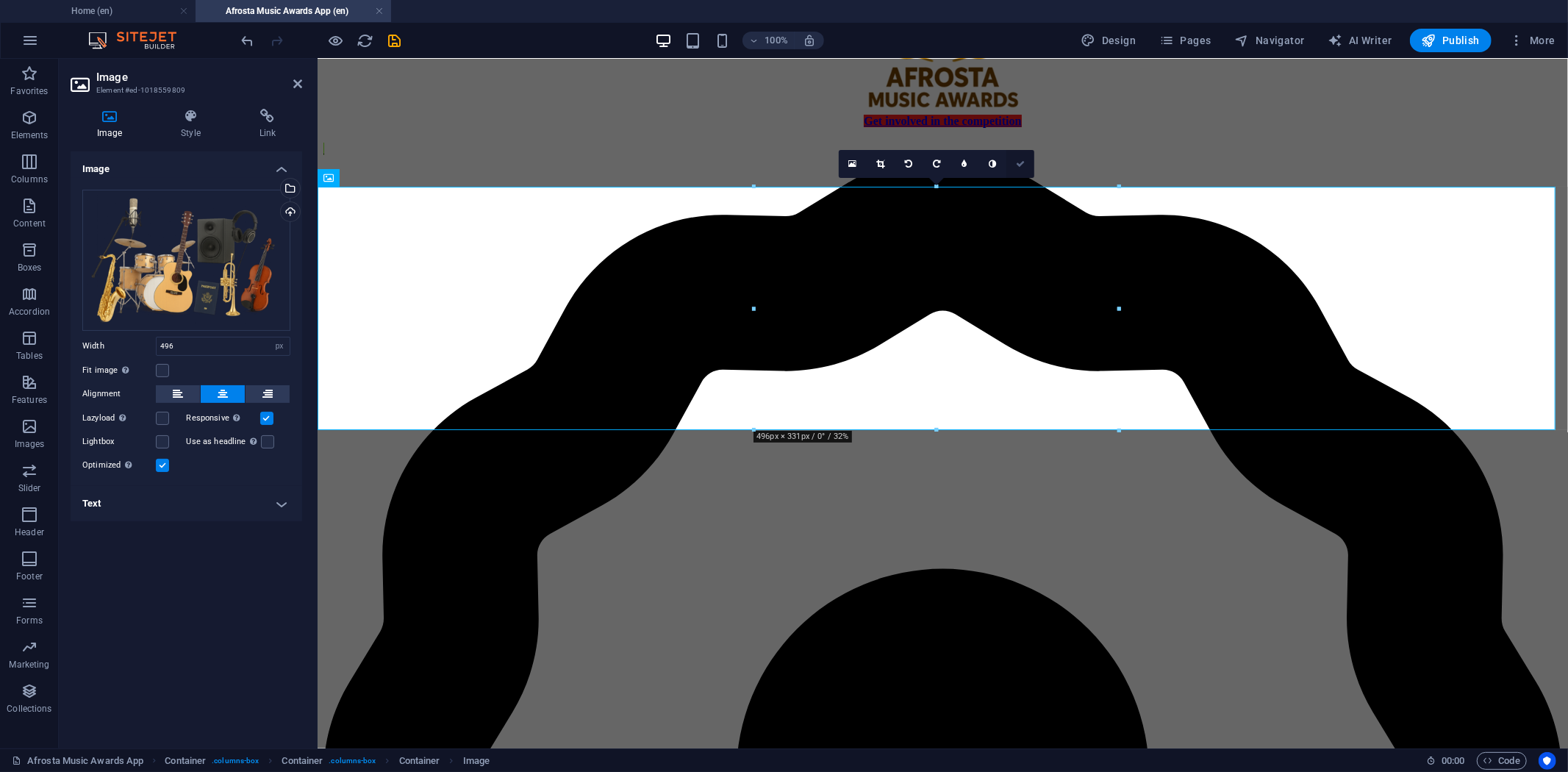
drag, startPoint x: 1018, startPoint y: 161, endPoint x: 958, endPoint y: 107, distance: 80.7
click at [1018, 161] on icon at bounding box center [1021, 164] width 9 height 9
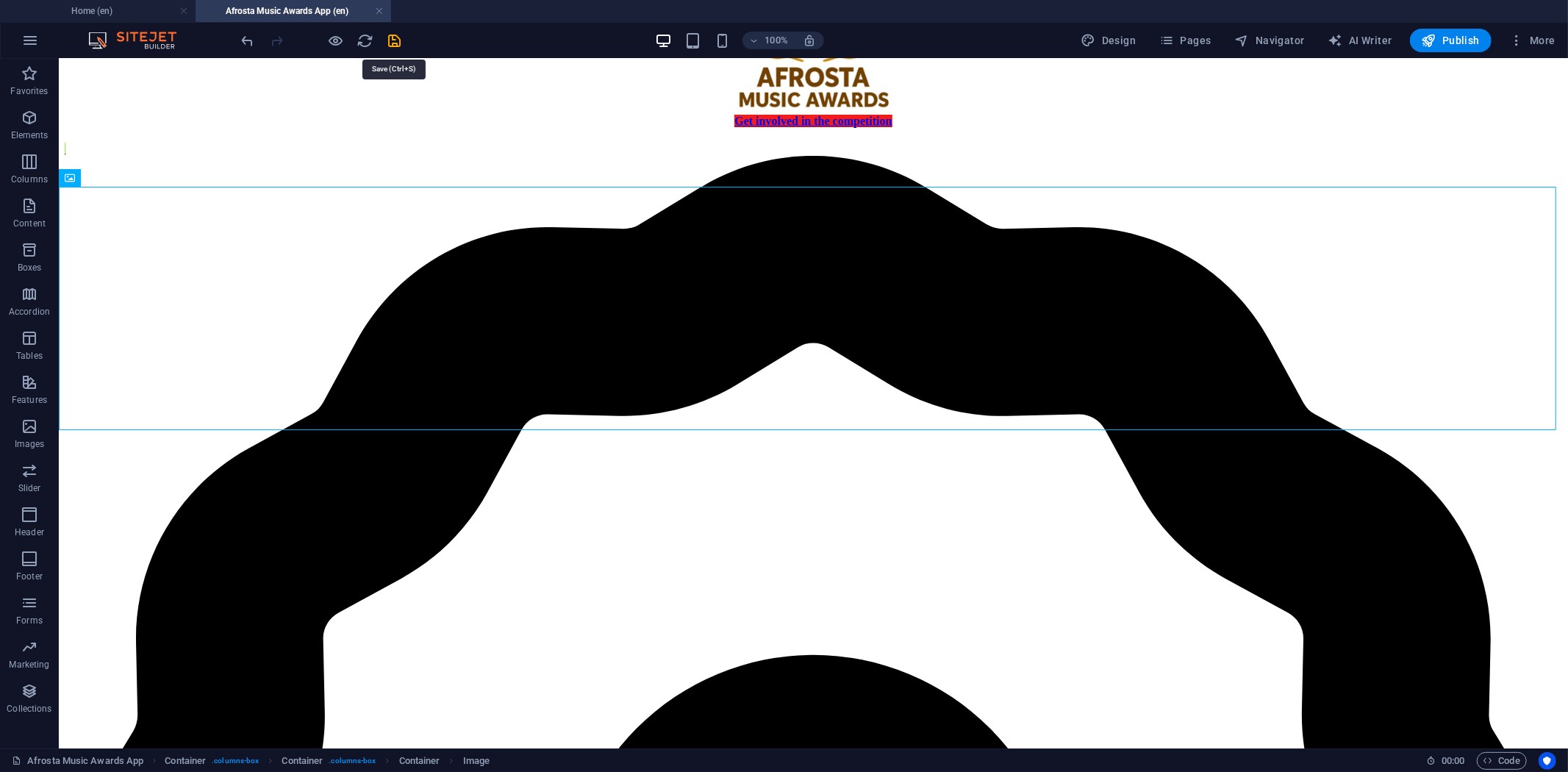
click at [398, 40] on icon "save" at bounding box center [395, 41] width 17 height 17
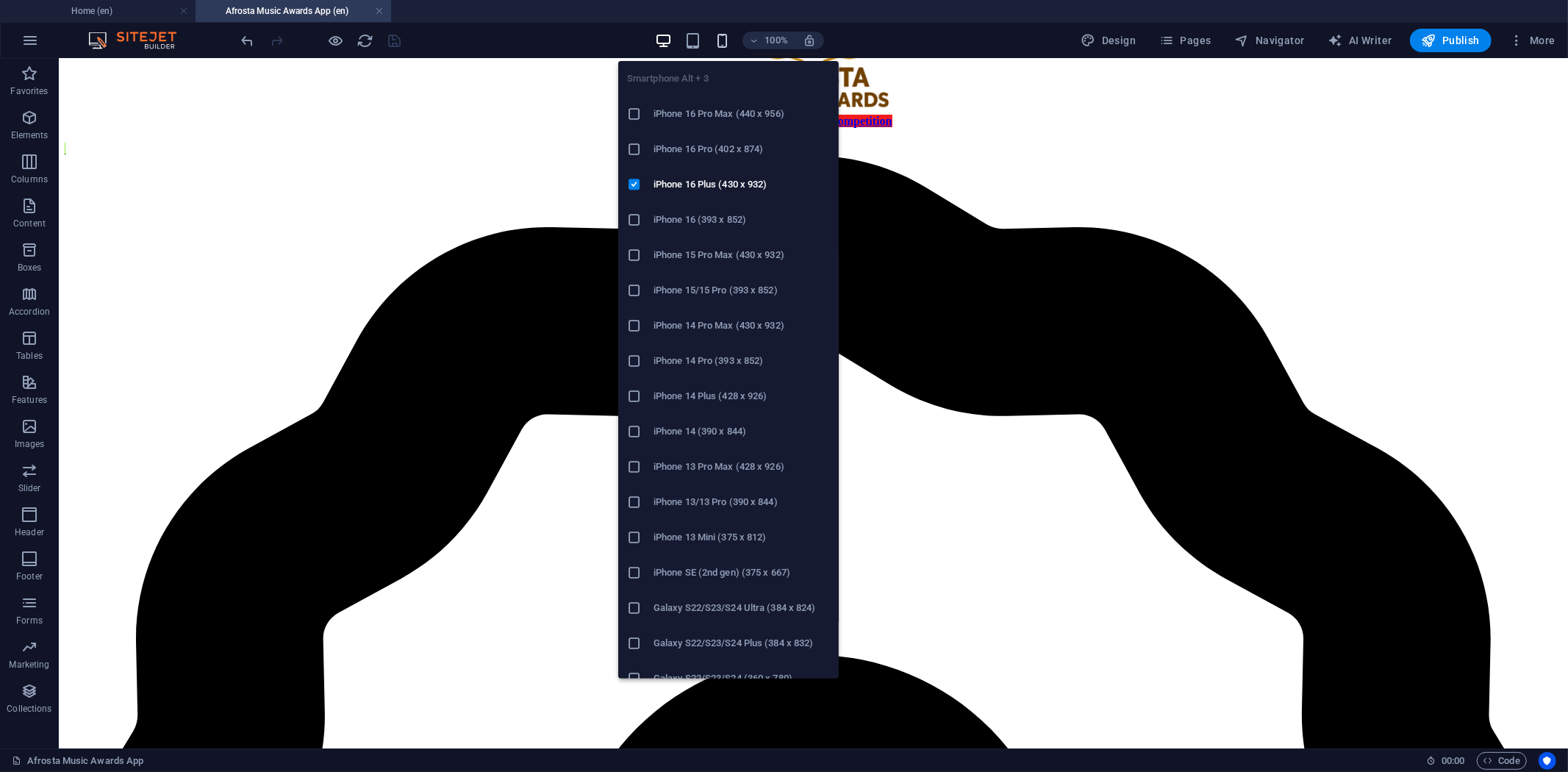
click at [723, 38] on icon "button" at bounding box center [722, 41] width 17 height 17
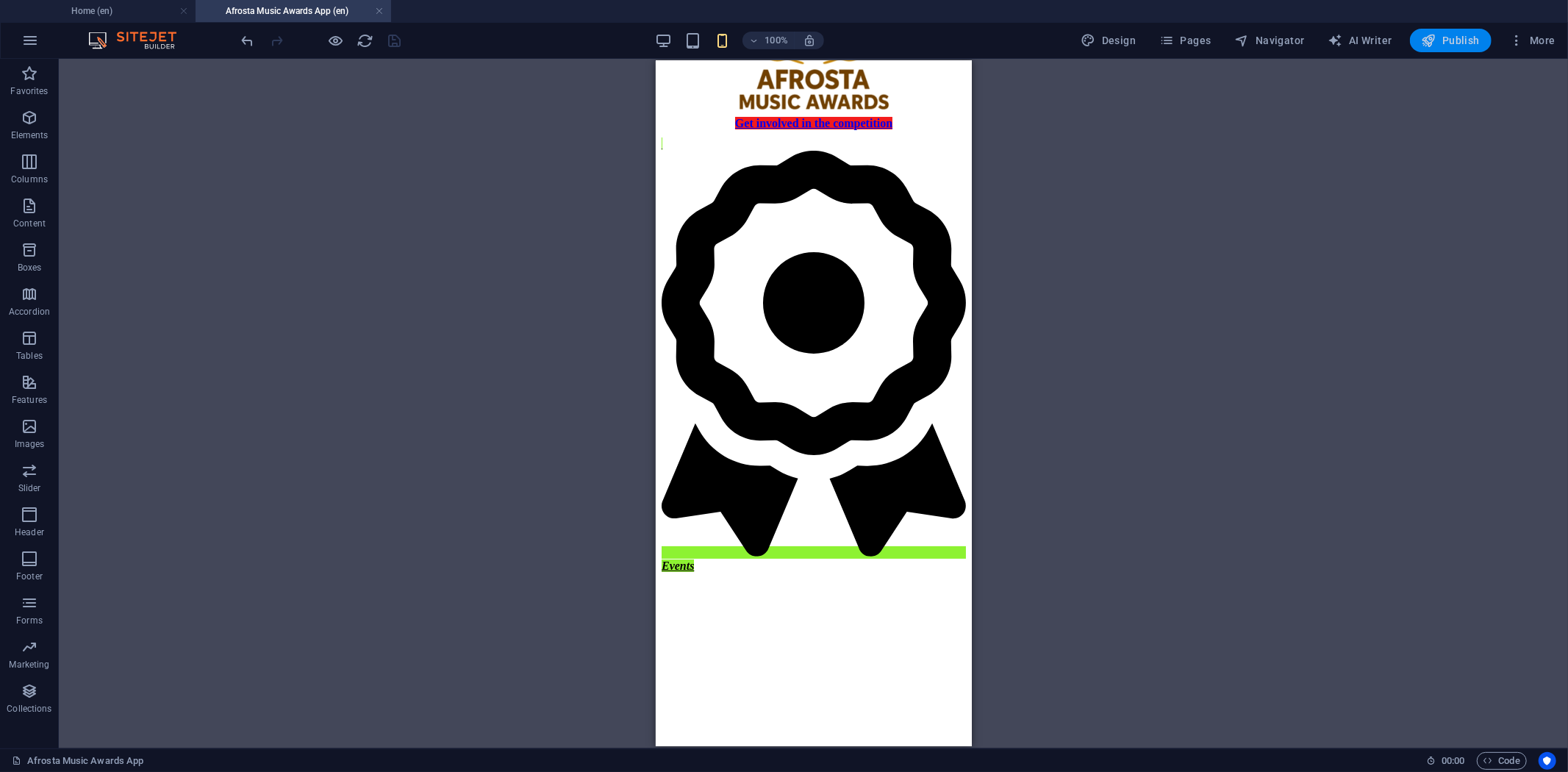
click at [1449, 40] on span "Publish" at bounding box center [1451, 41] width 58 height 14
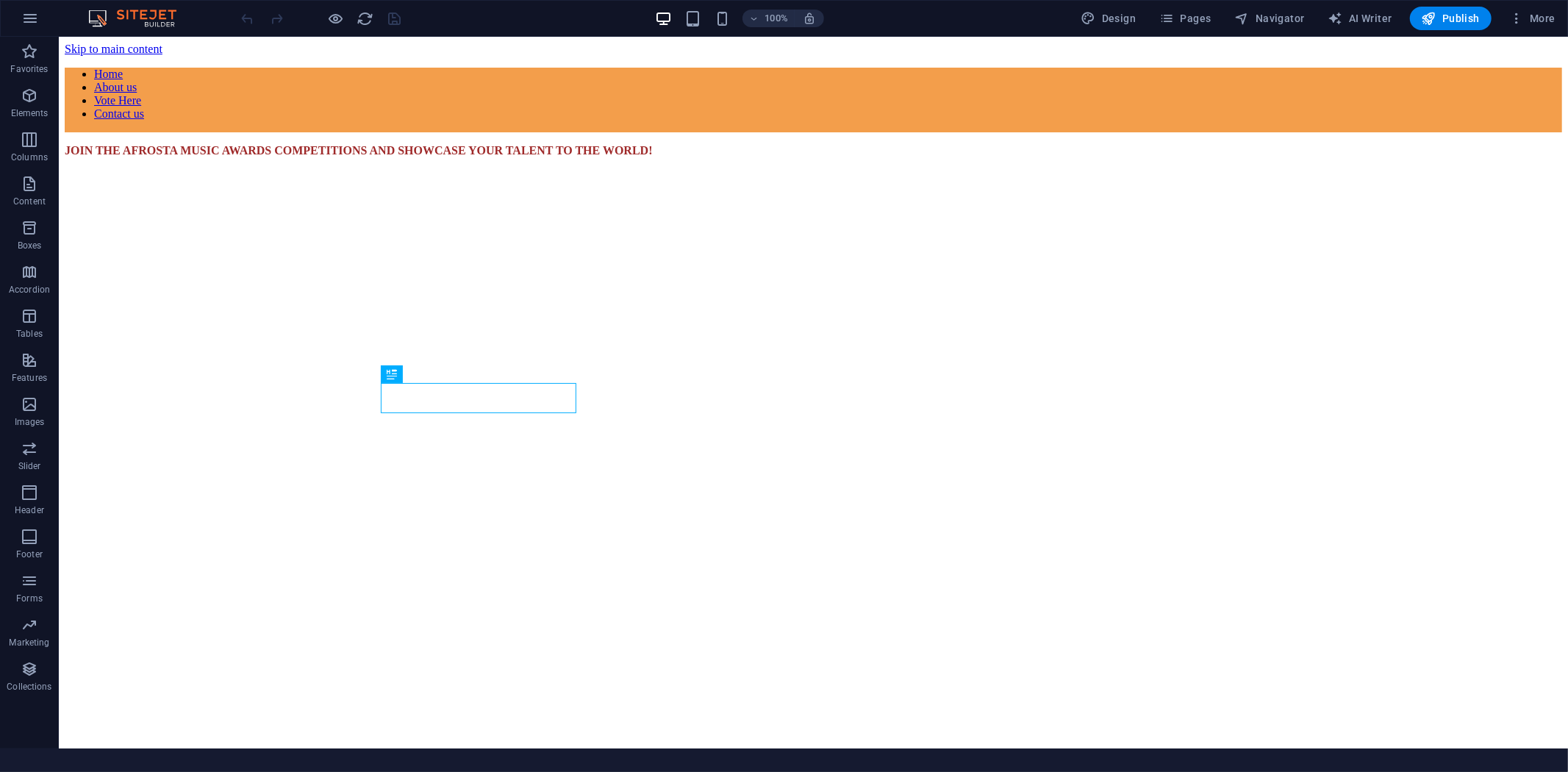
scroll to position [859, 0]
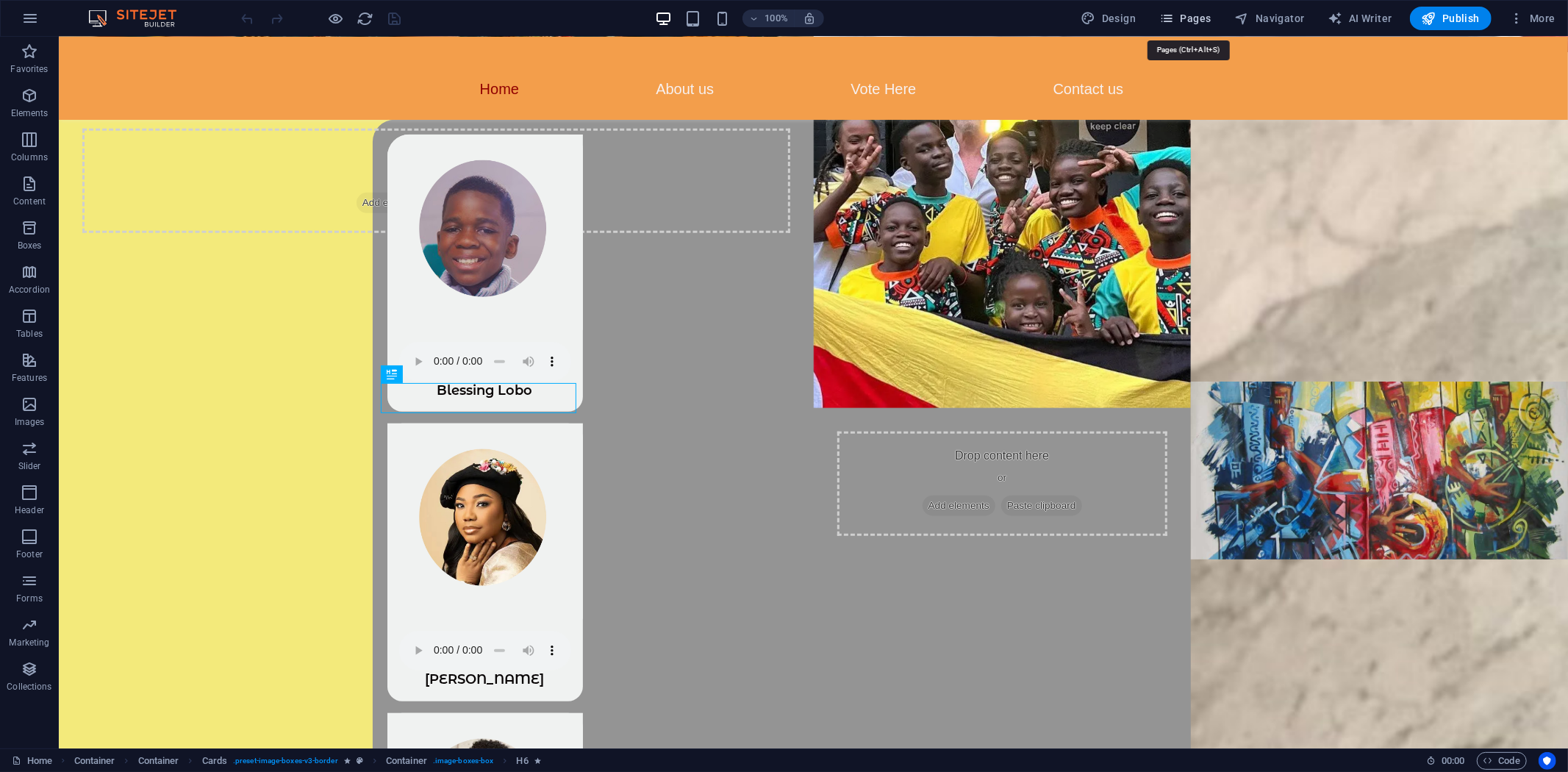
click at [1174, 18] on icon "button" at bounding box center [1167, 18] width 14 height 14
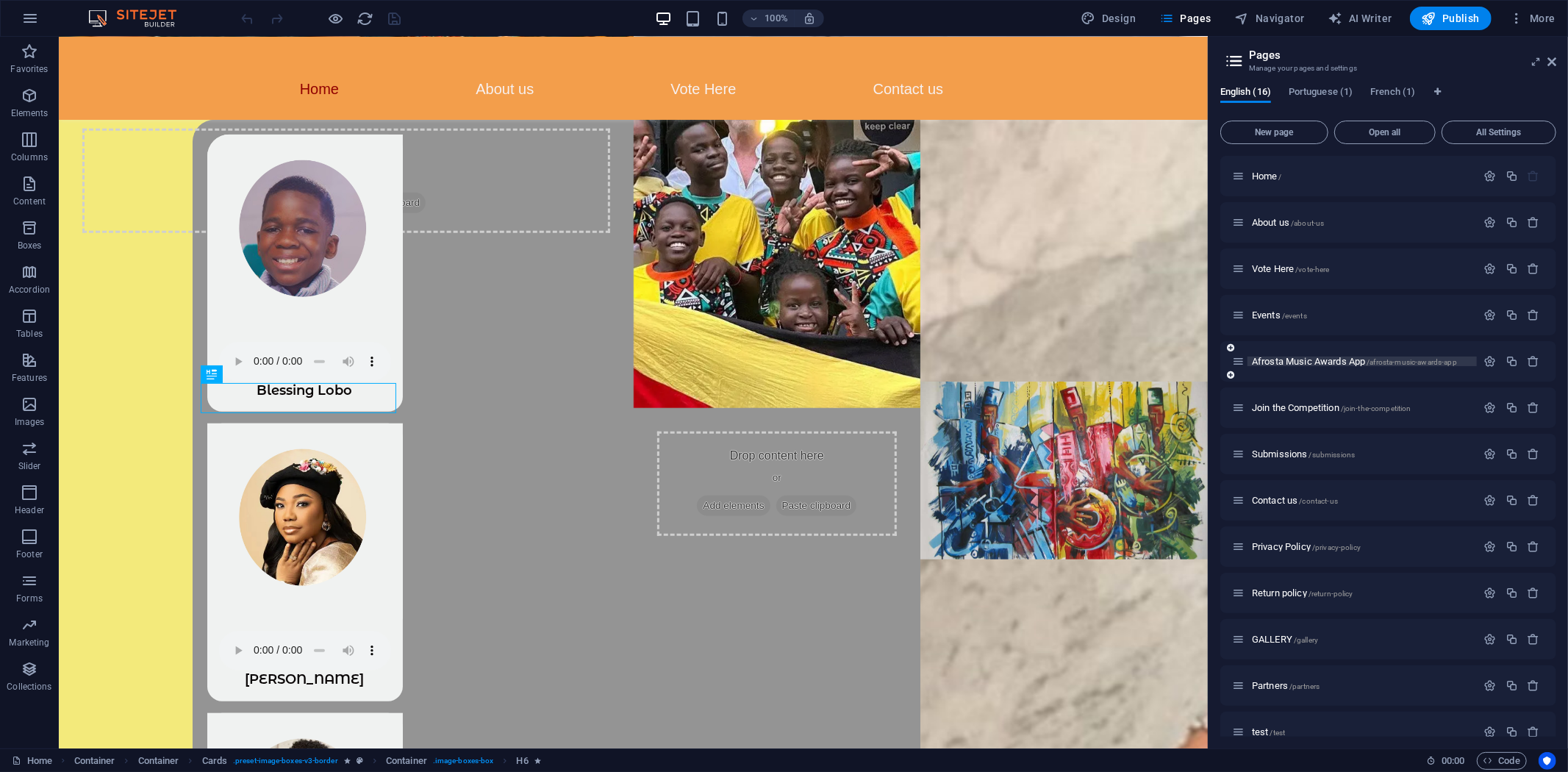
click at [1301, 359] on span "Afrosta Music Awards App /afrosta-music-awards-app" at bounding box center [1355, 362] width 206 height 11
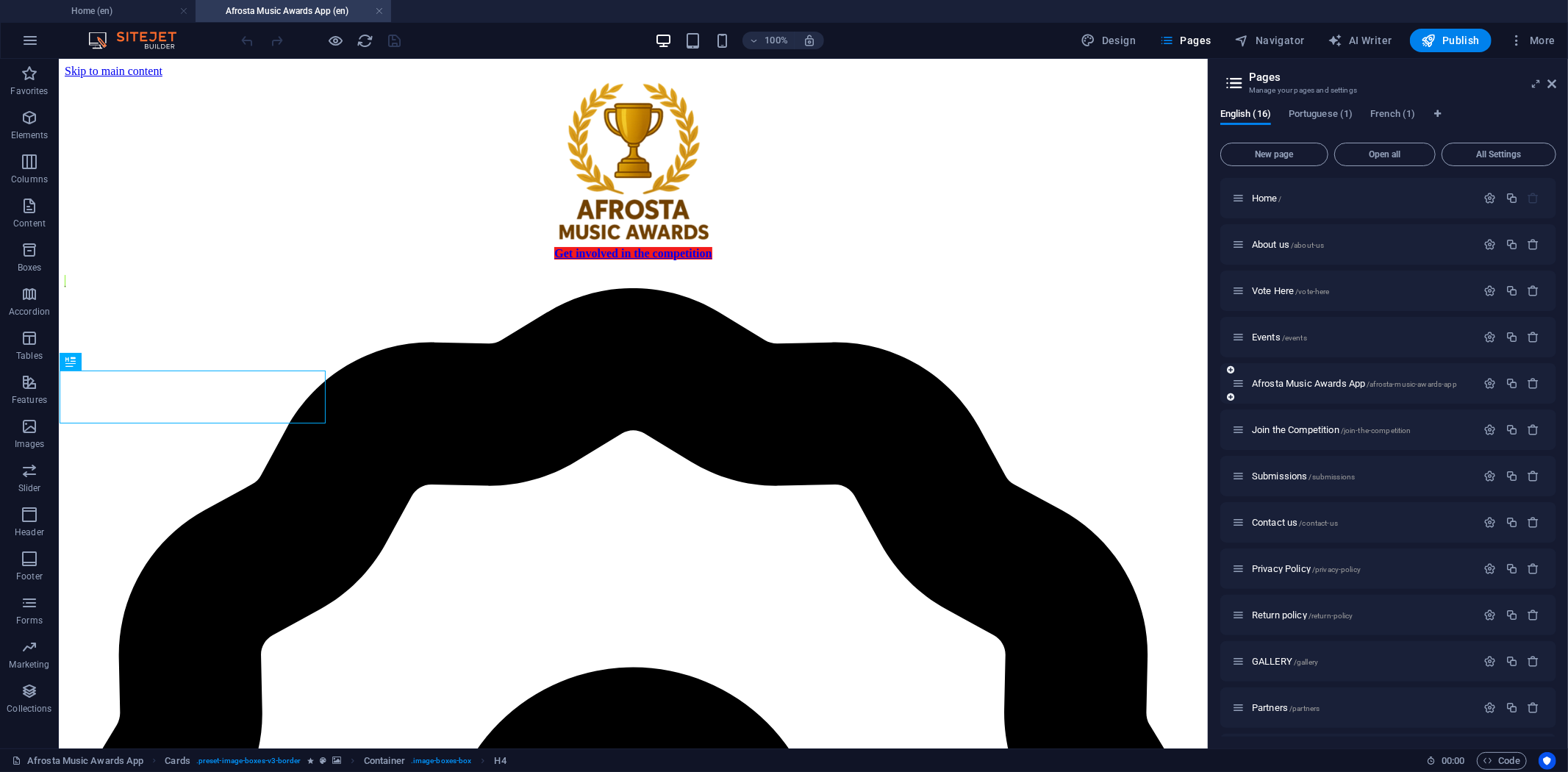
scroll to position [496, 0]
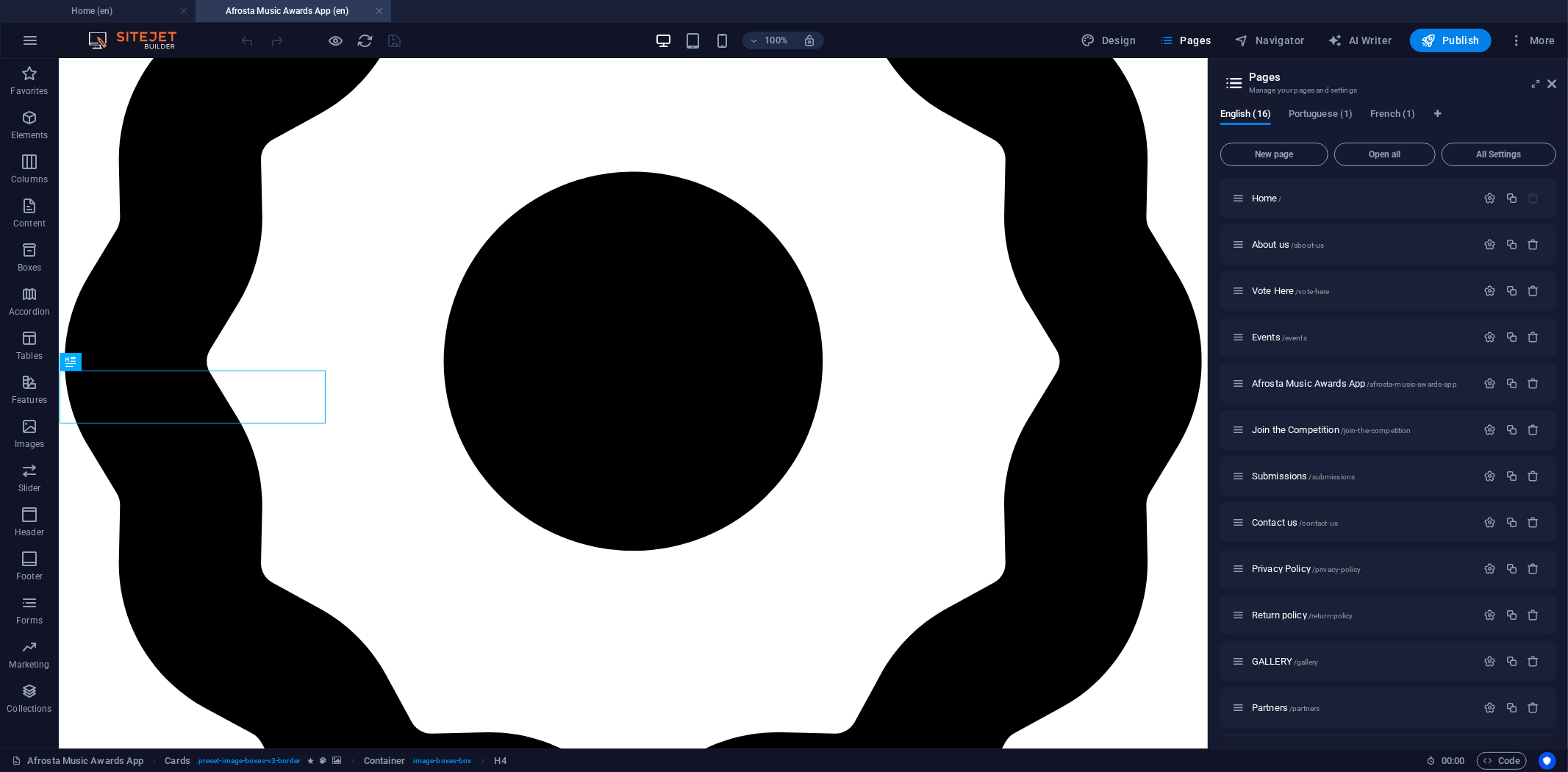
click at [1556, 86] on aside "Pages Manage your pages and settings English (16) Portuguese (1) French (1) New…" at bounding box center [1389, 403] width 361 height 690
click at [1554, 82] on icon at bounding box center [1552, 83] width 9 height 12
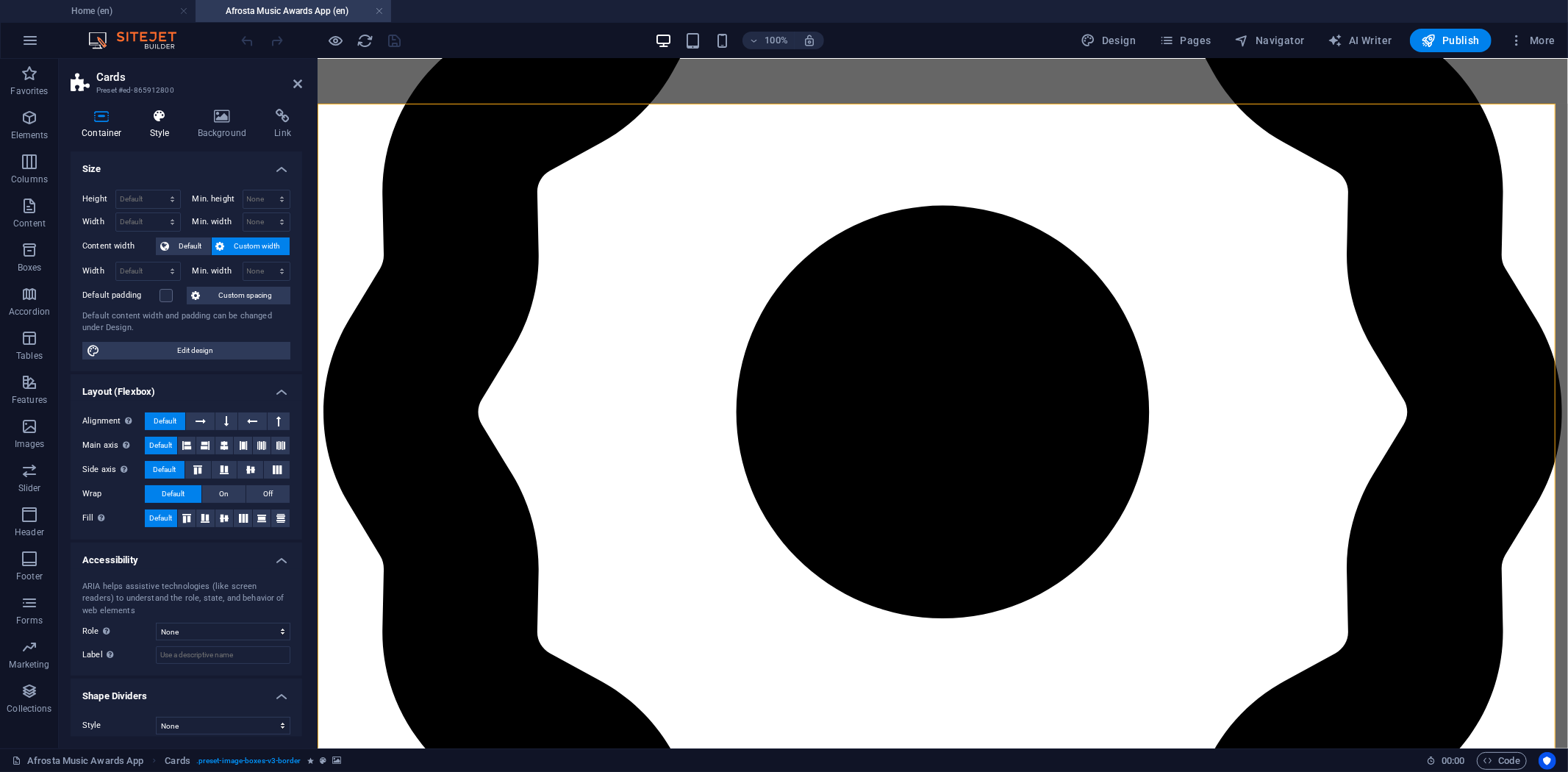
click at [157, 129] on h4 "Style" at bounding box center [162, 124] width 48 height 31
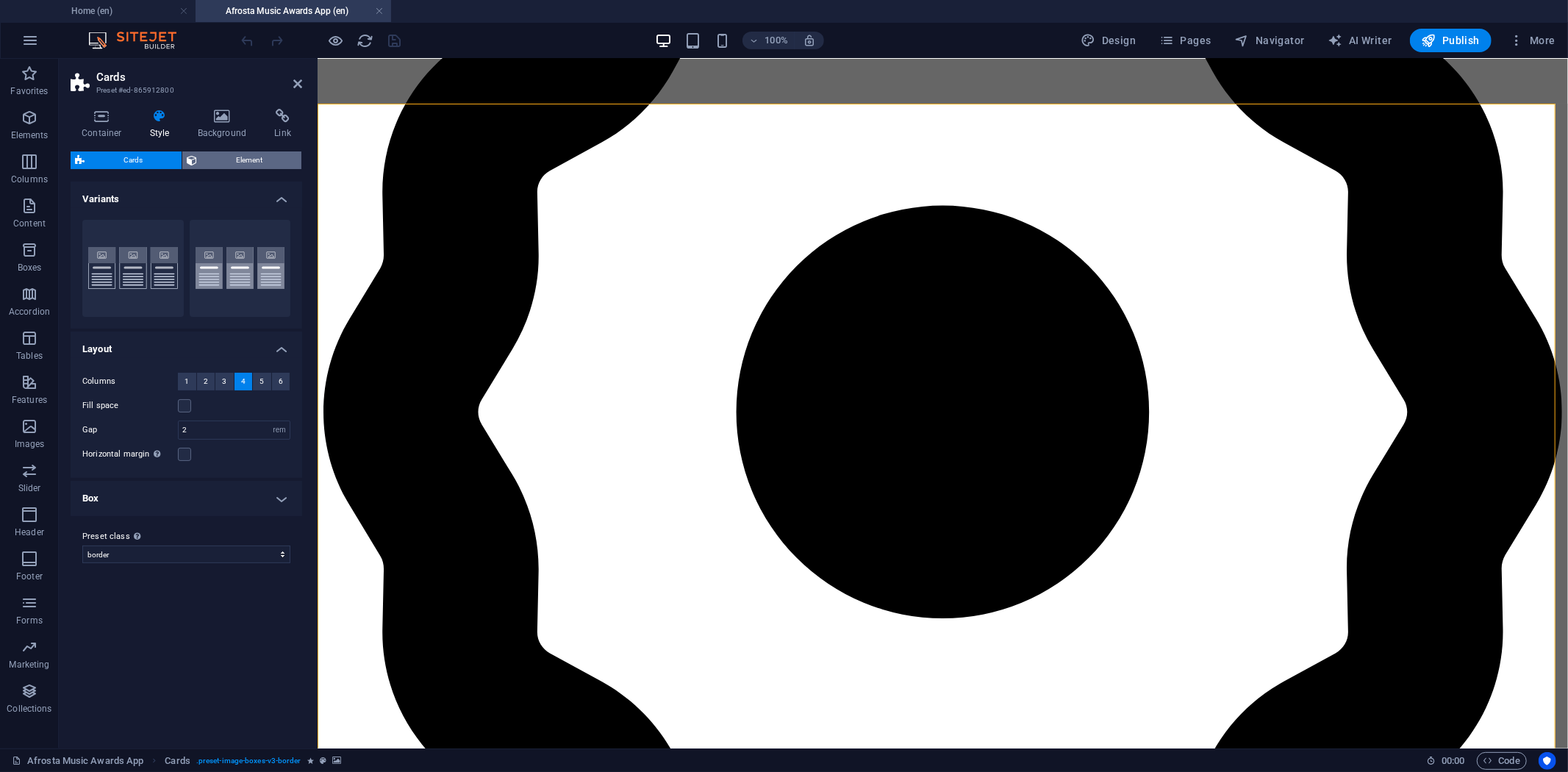
click at [216, 157] on span "Element" at bounding box center [249, 161] width 96 height 18
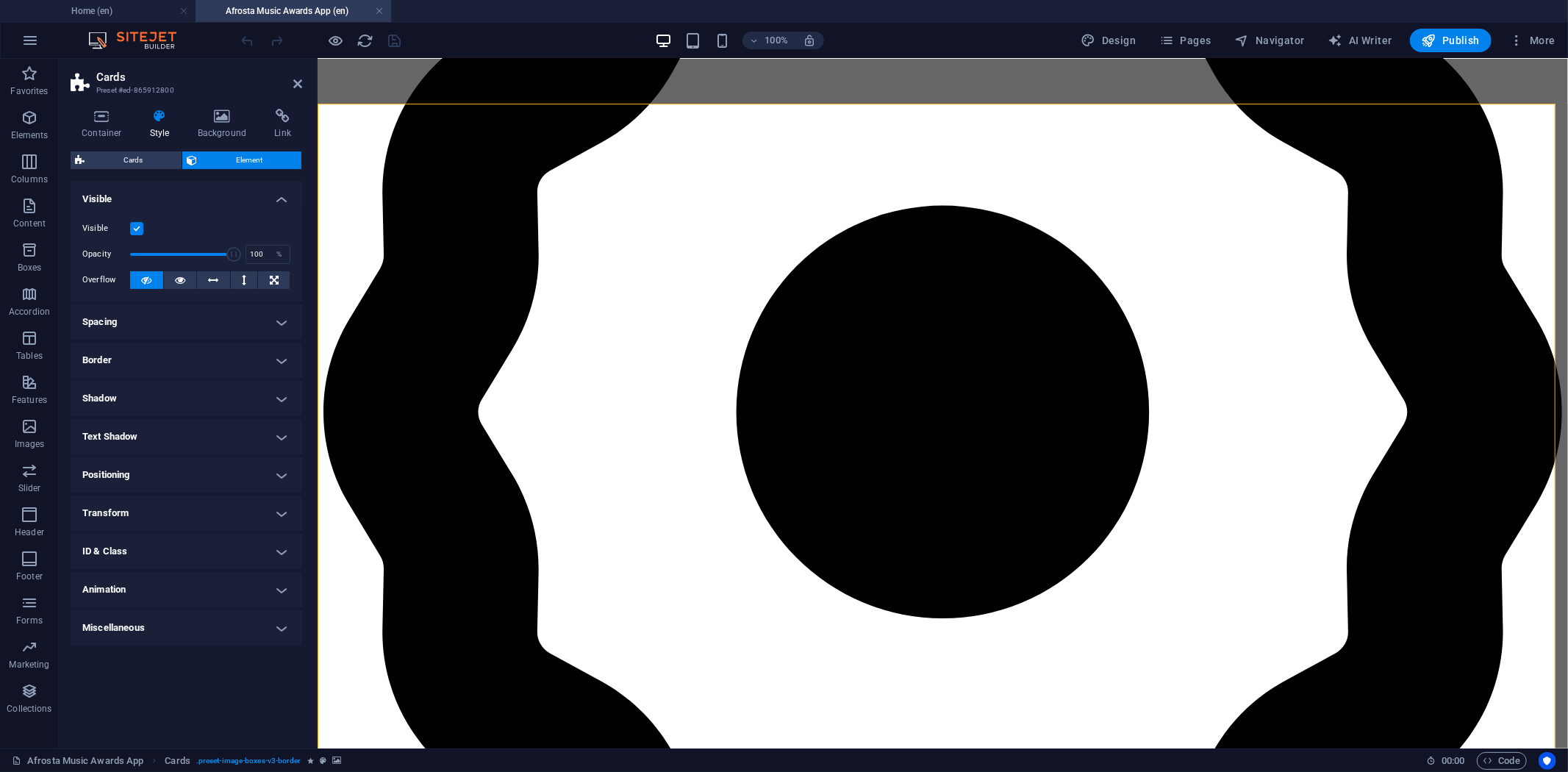
click at [269, 362] on h4 "Border" at bounding box center [186, 360] width 232 height 35
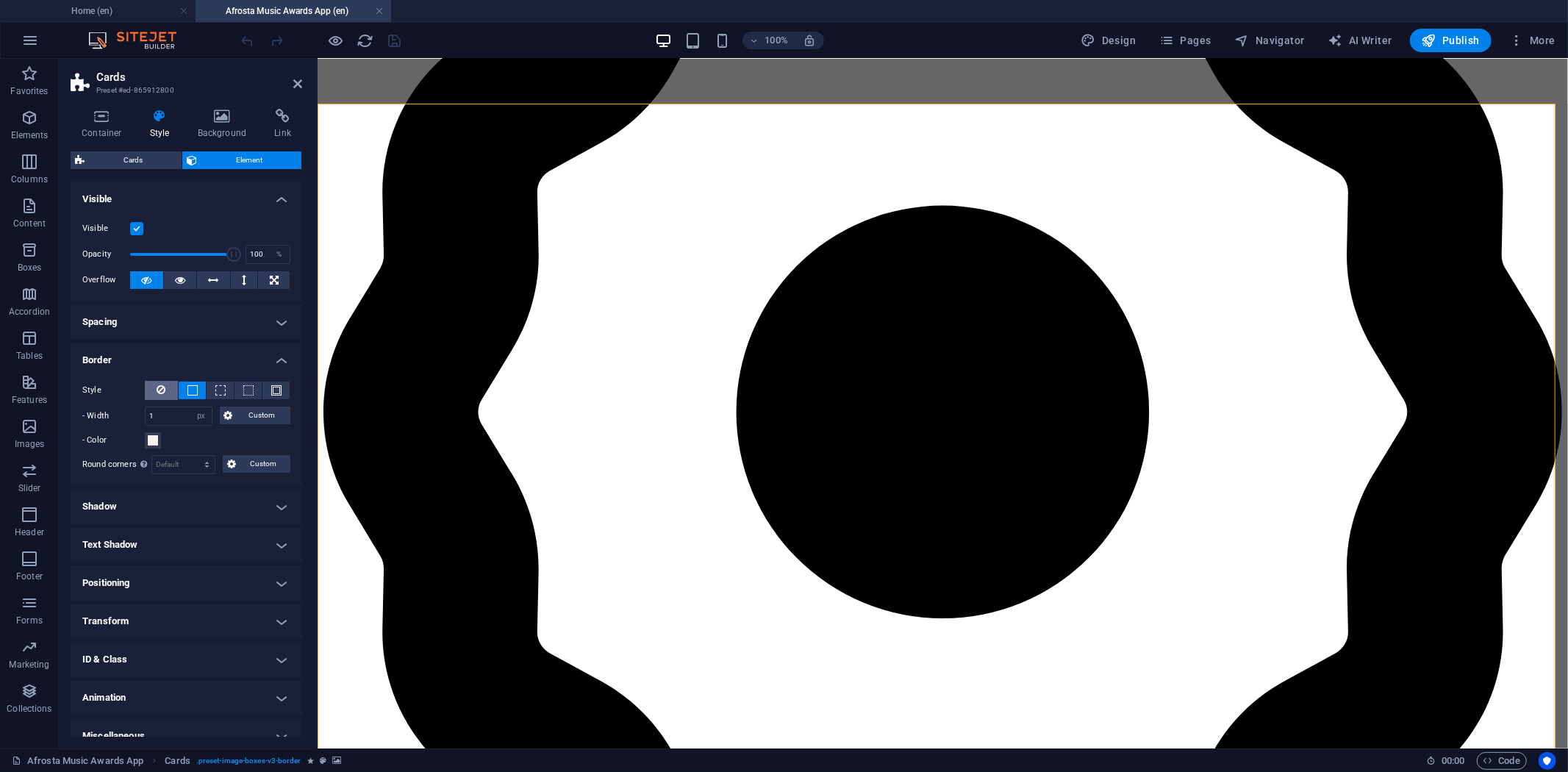
click at [163, 392] on icon at bounding box center [162, 390] width 9 height 18
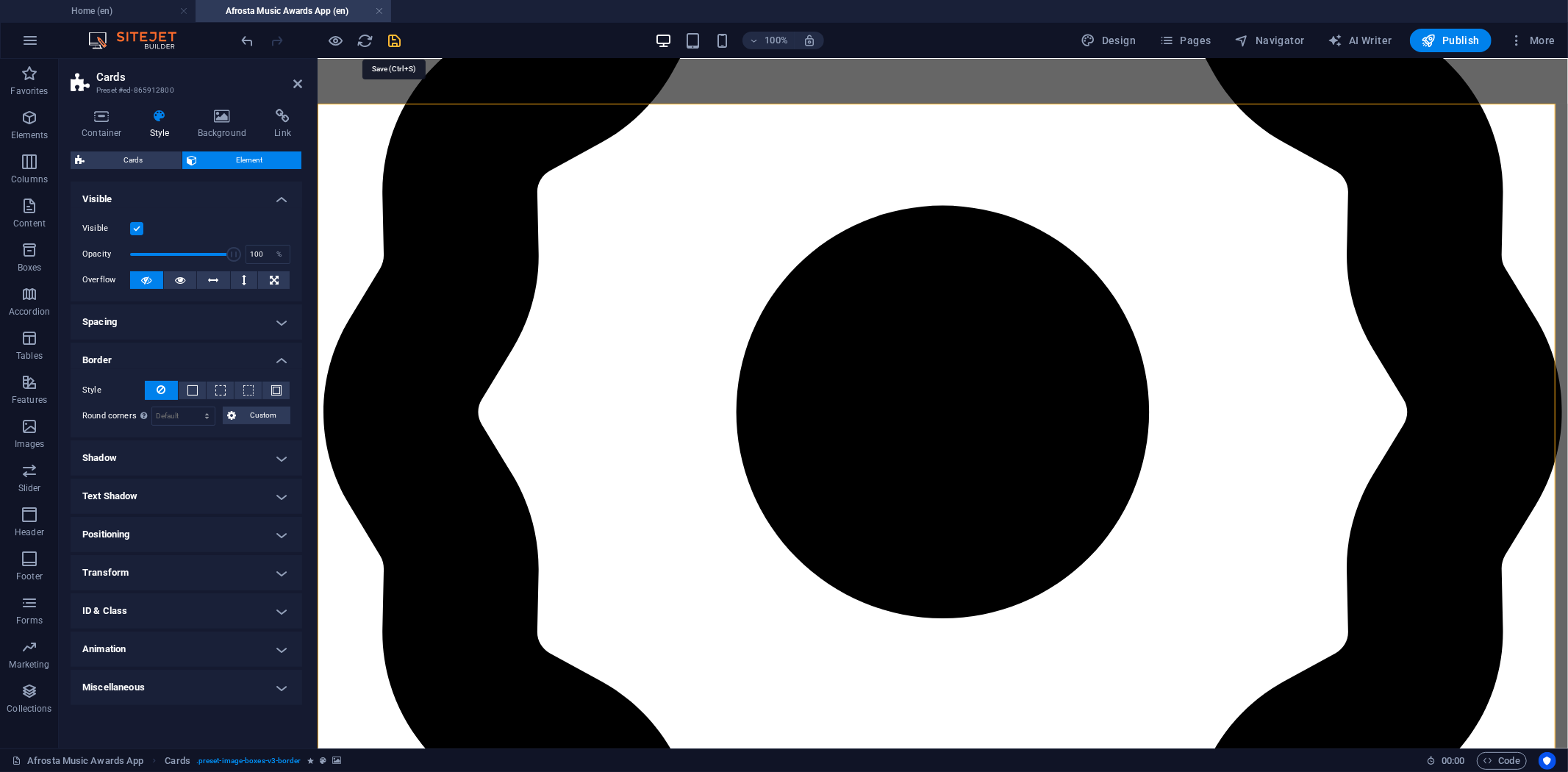
click at [403, 41] on span "save" at bounding box center [395, 41] width 18 height 17
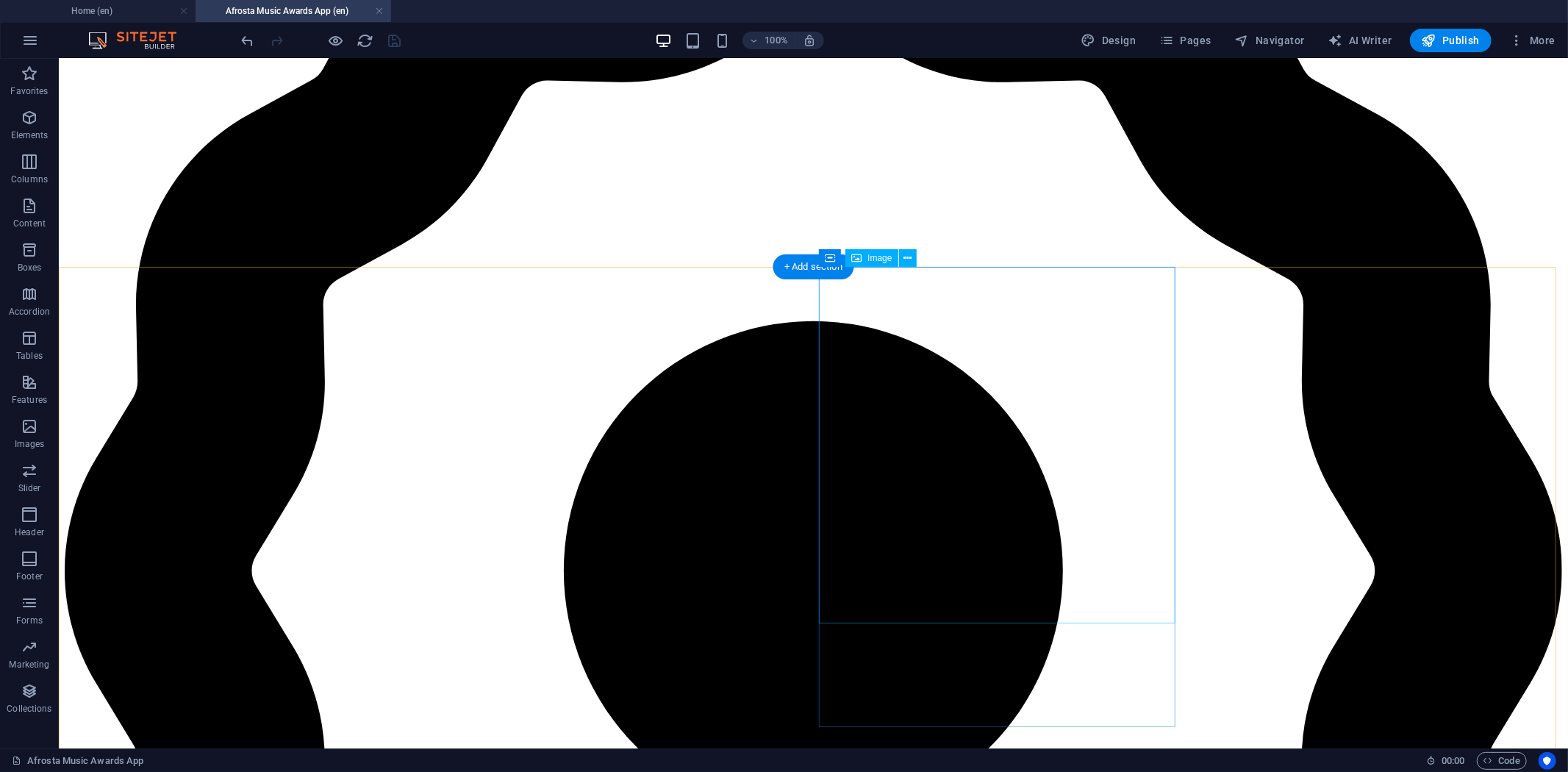
scroll to position [333, 0]
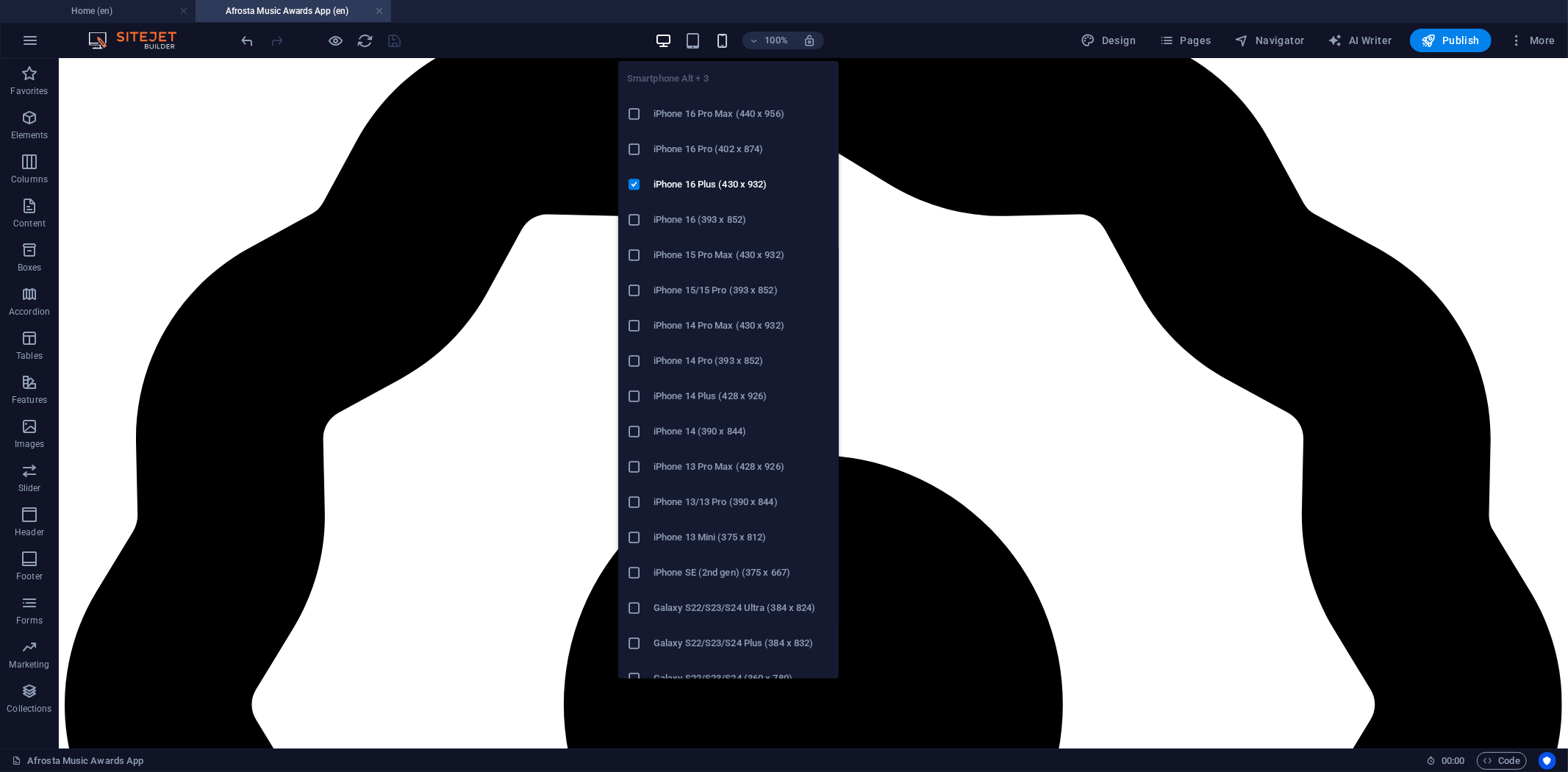
click at [721, 37] on icon "button" at bounding box center [722, 41] width 17 height 17
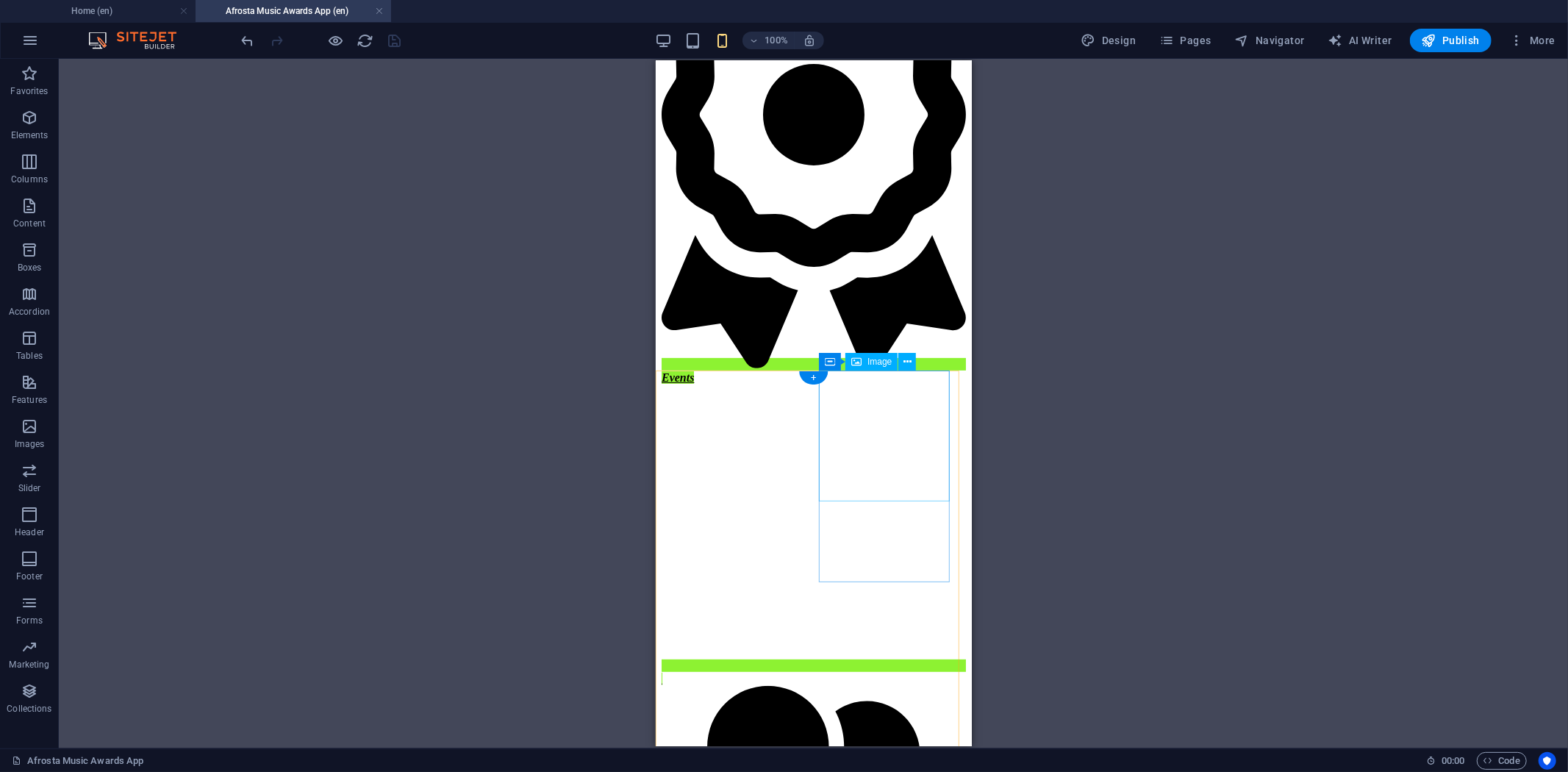
scroll to position [0, 0]
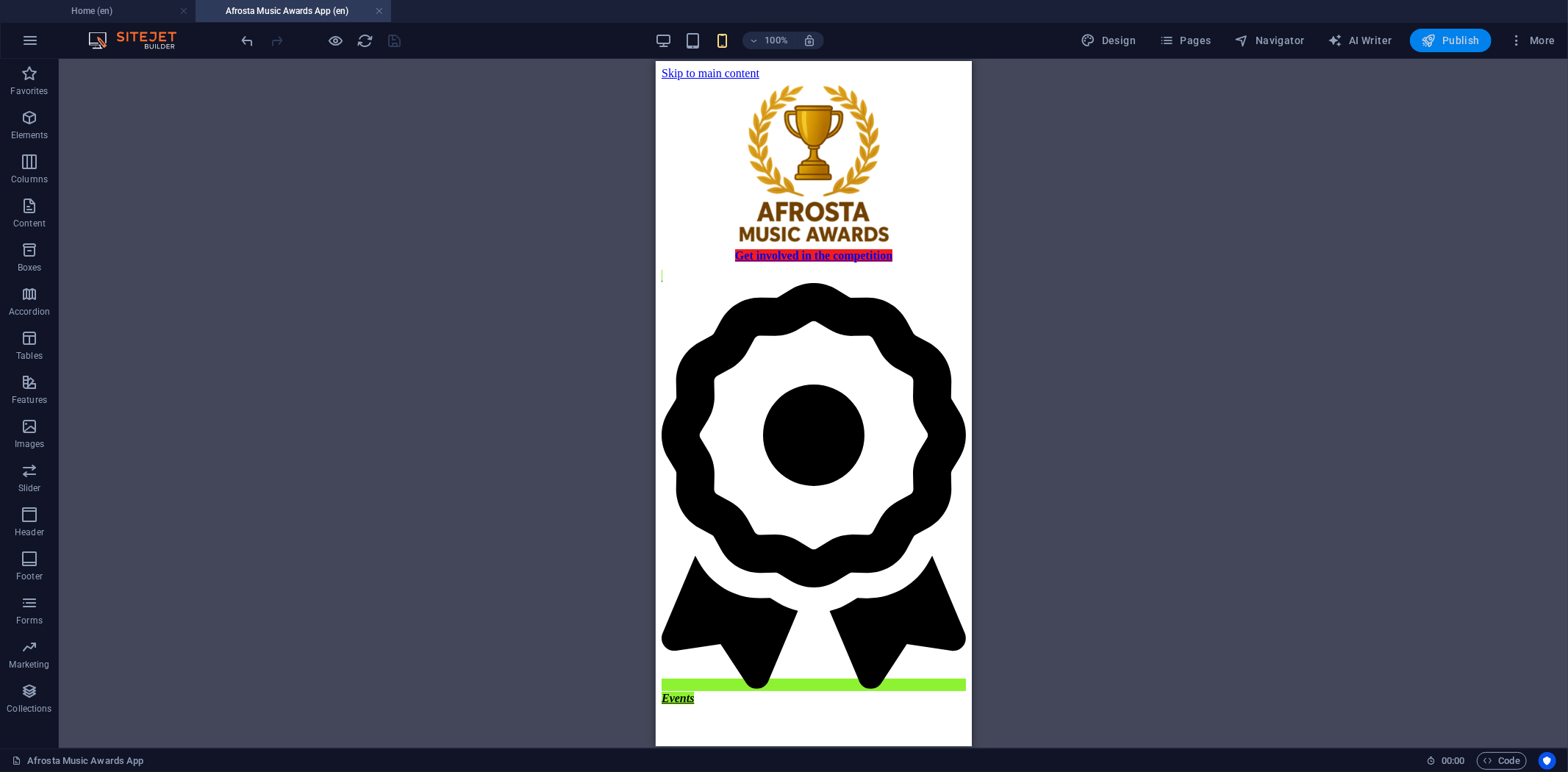
click at [1457, 45] on span "Publish" at bounding box center [1451, 41] width 58 height 14
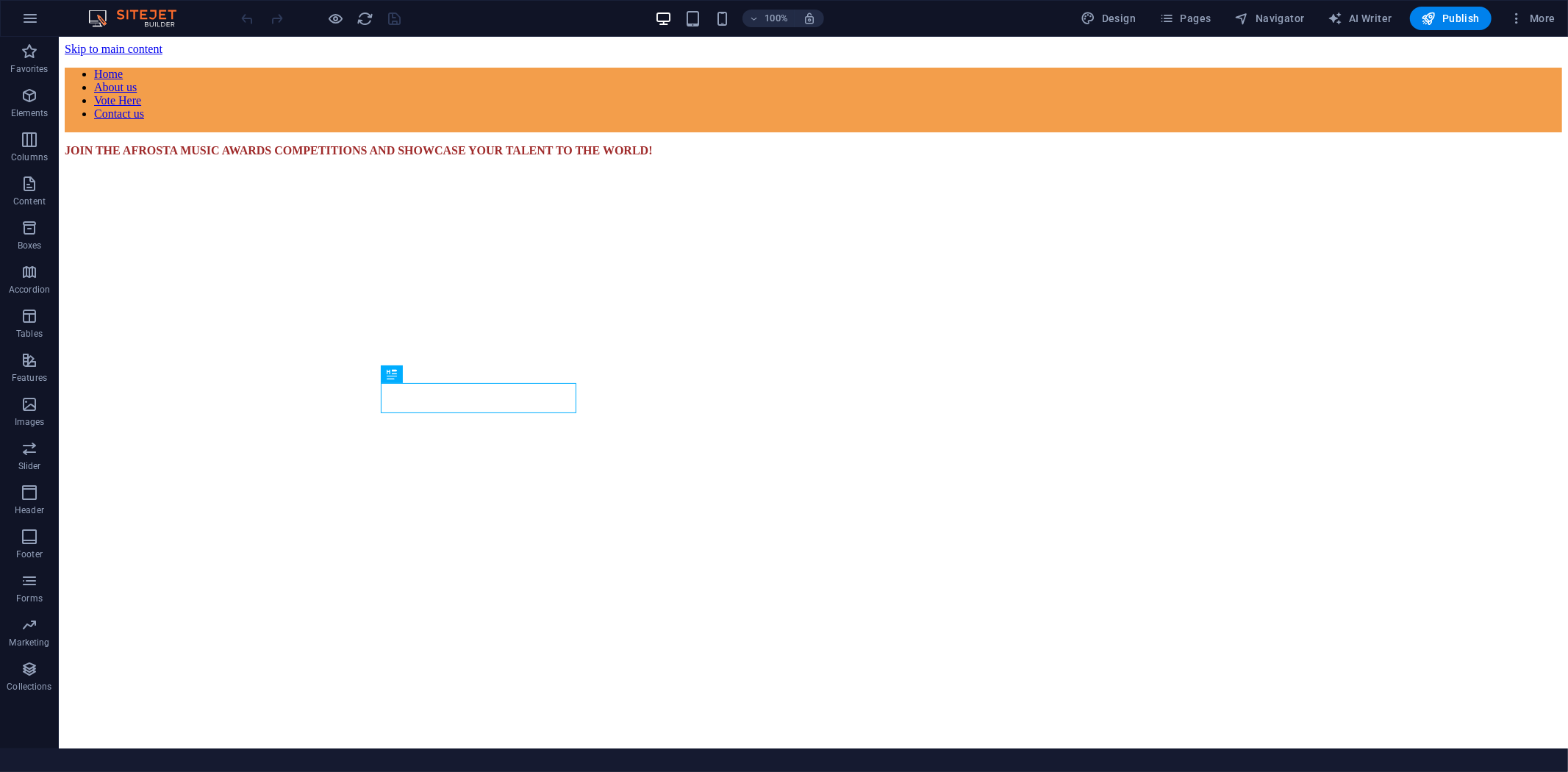
scroll to position [859, 0]
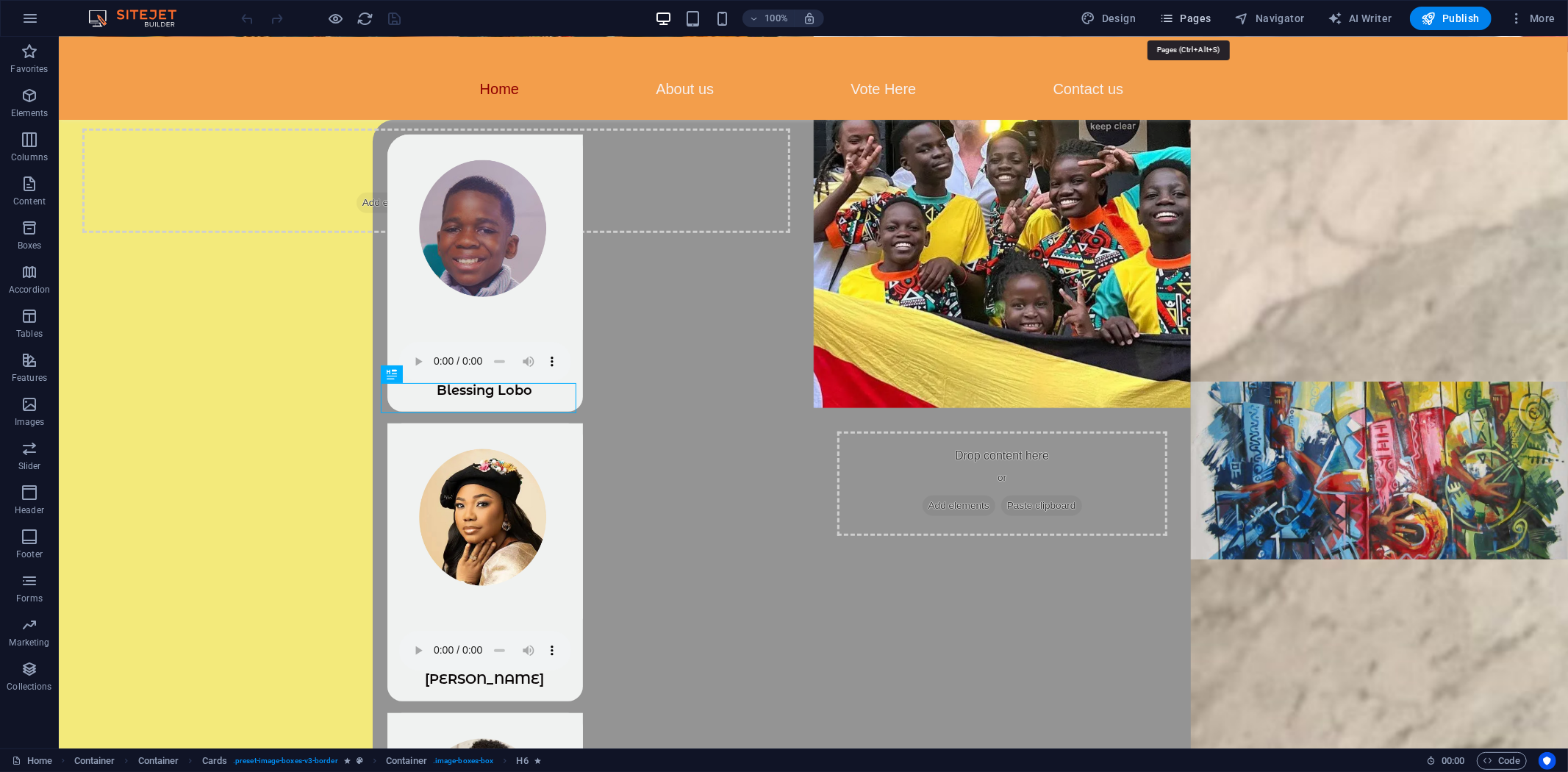
click at [1173, 22] on icon "button" at bounding box center [1167, 18] width 14 height 14
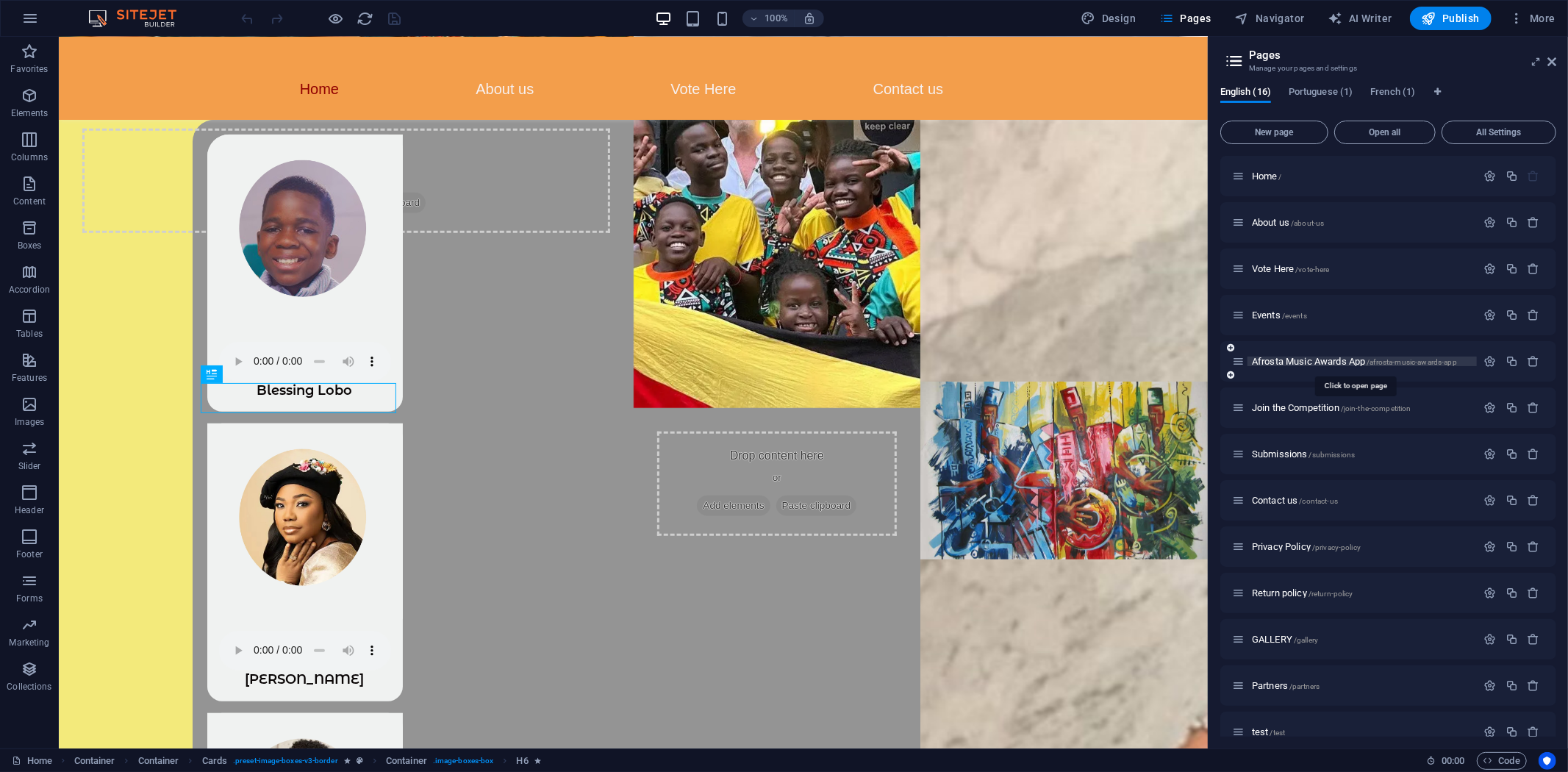
click at [1319, 358] on span "Afrosta Music Awards App /afrosta-music-awards-app" at bounding box center [1355, 362] width 206 height 11
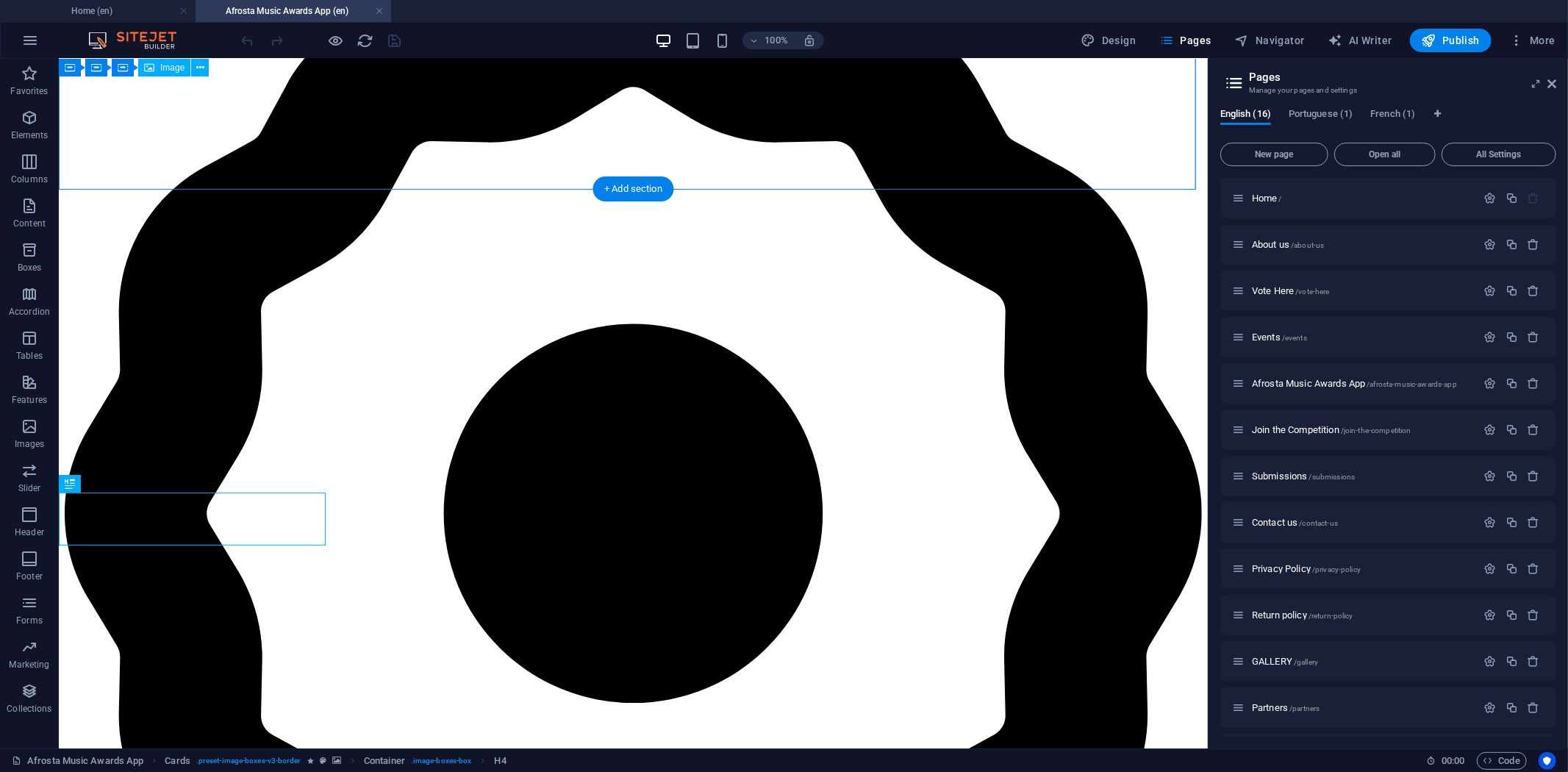
scroll to position [332, 0]
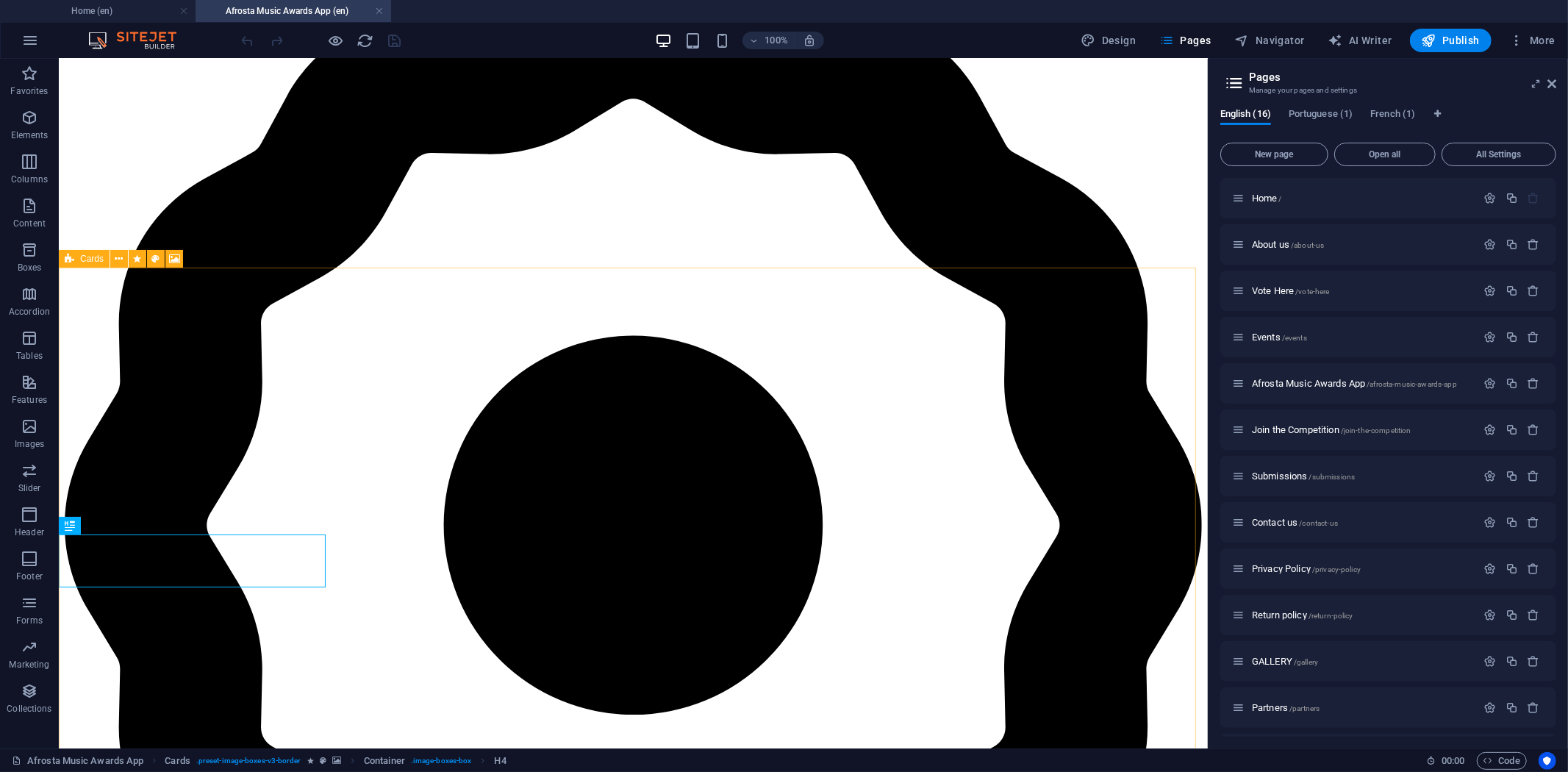
click at [71, 258] on icon at bounding box center [69, 259] width 10 height 18
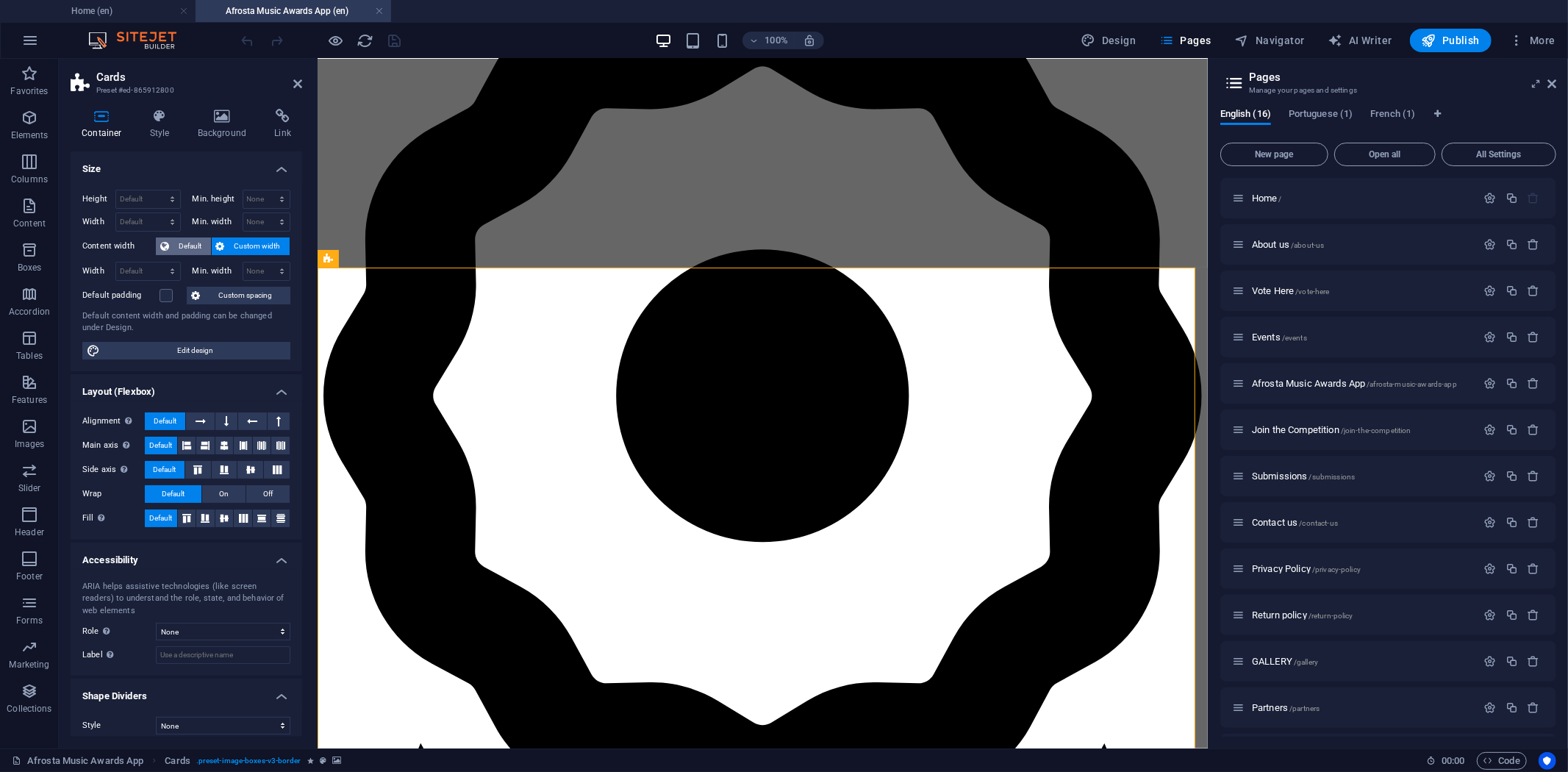
click at [178, 243] on span "Default" at bounding box center [189, 246] width 33 height 18
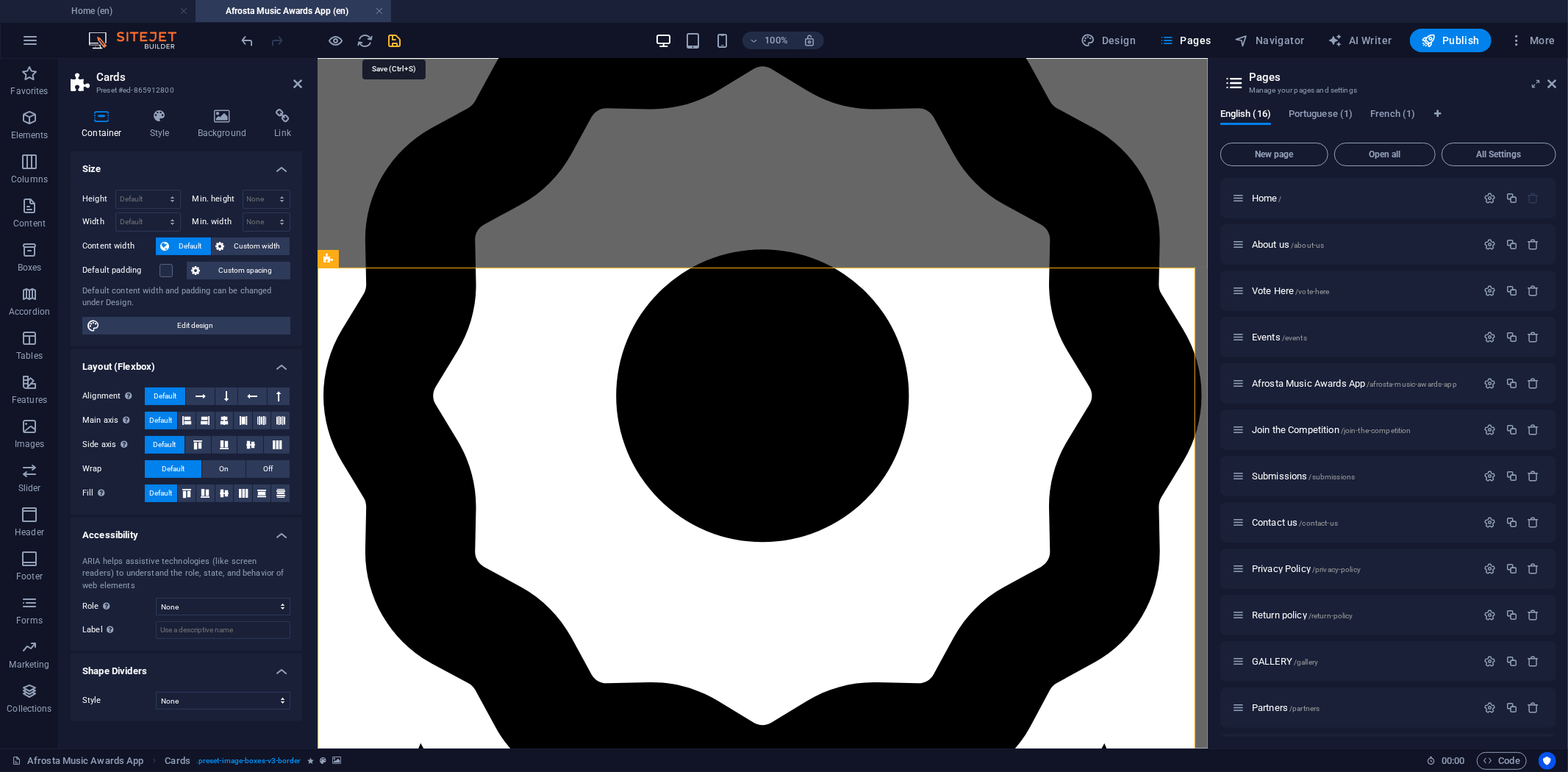
click at [400, 41] on icon "save" at bounding box center [395, 41] width 17 height 17
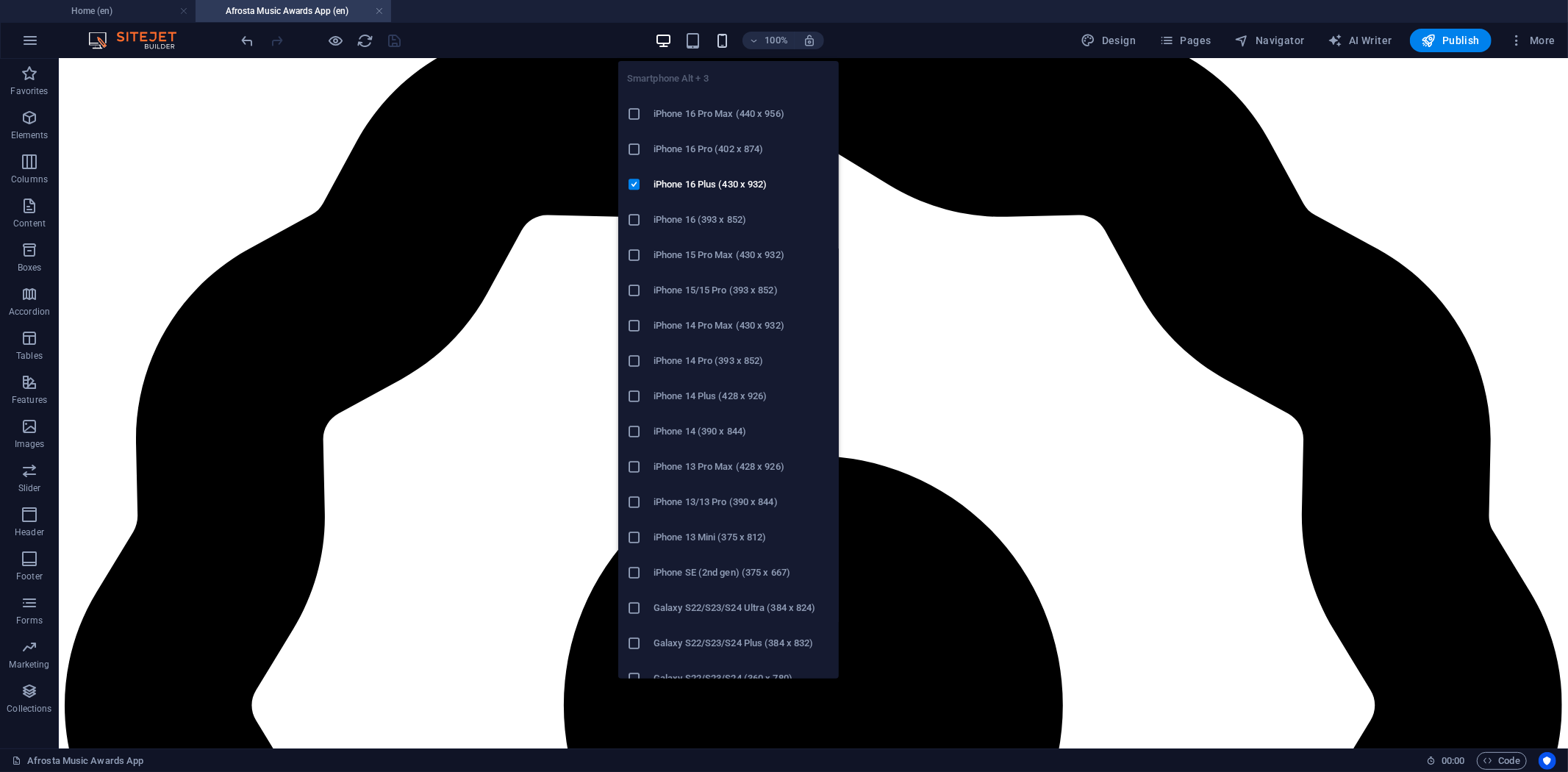
click at [726, 38] on icon "button" at bounding box center [722, 41] width 17 height 17
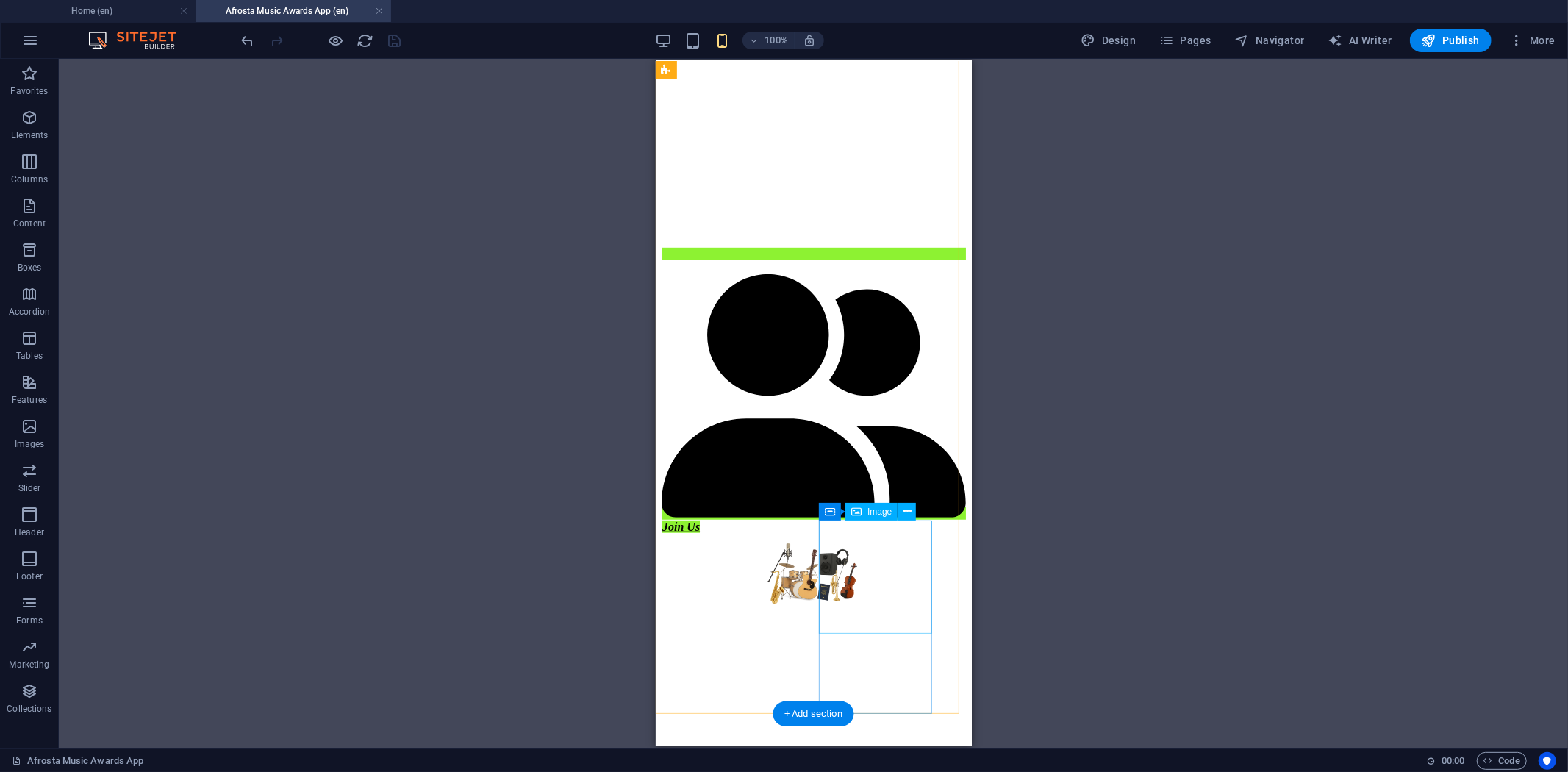
scroll to position [740, 0]
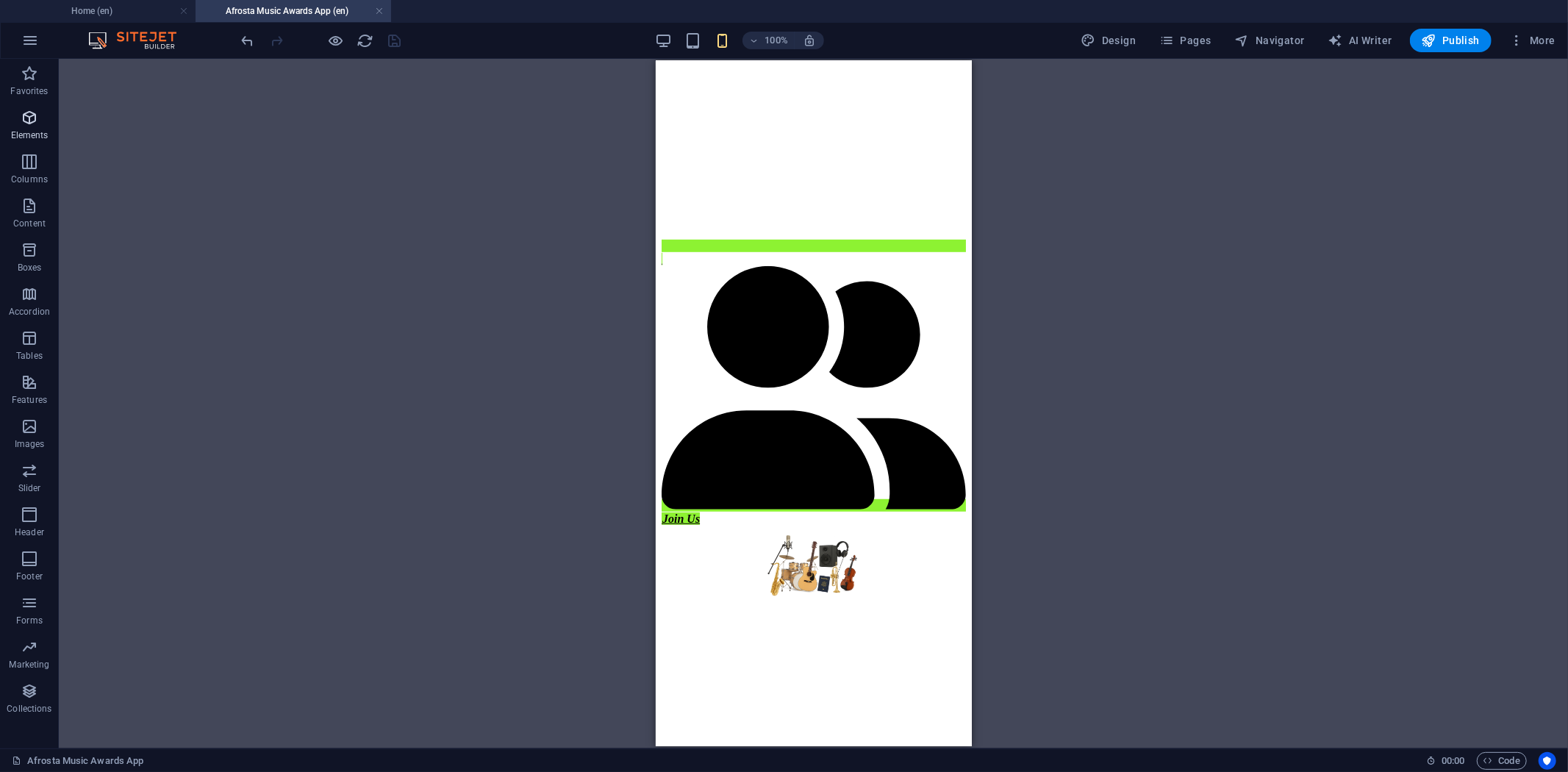
click at [16, 122] on span "Elements" at bounding box center [29, 126] width 59 height 35
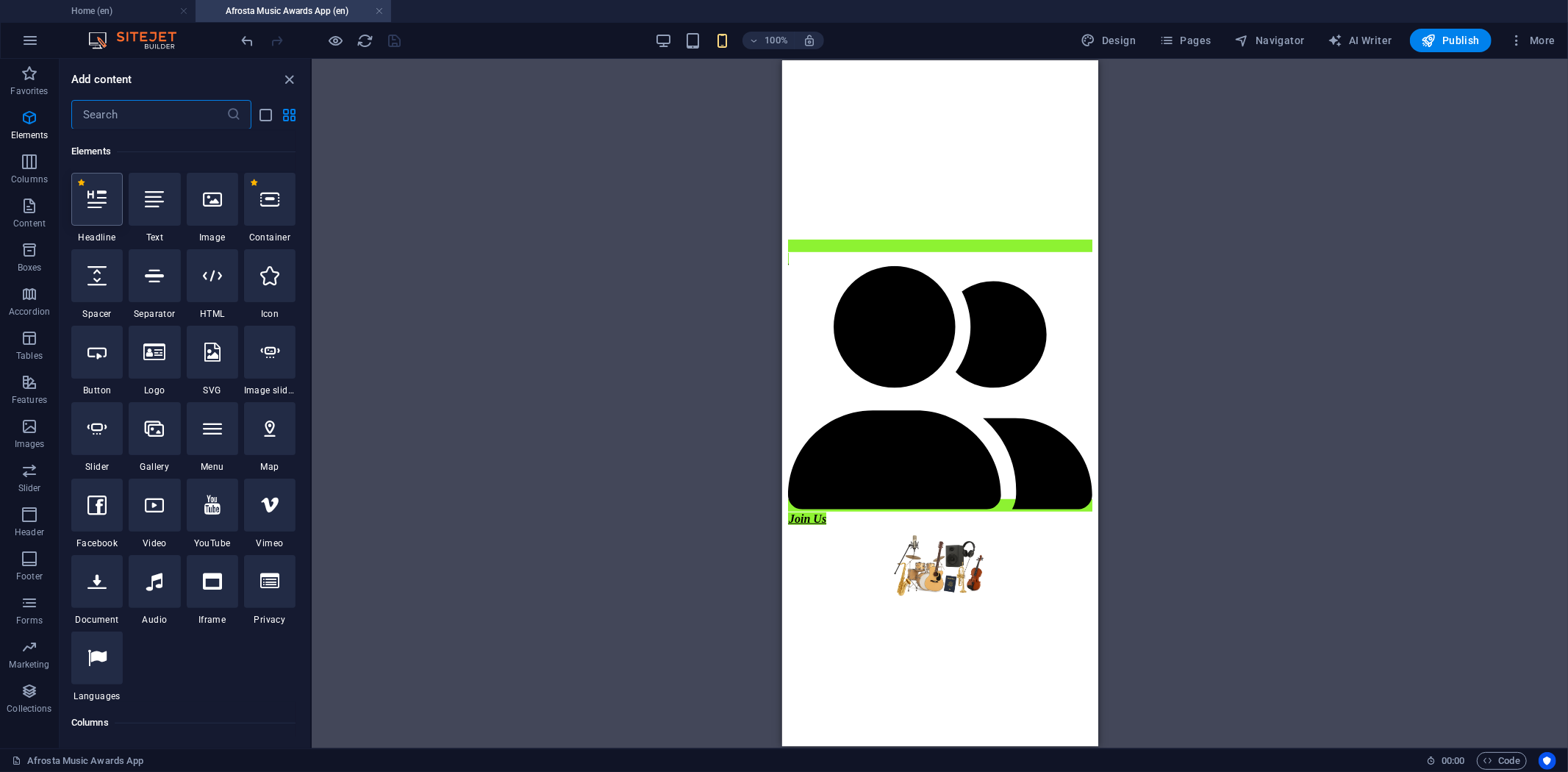
scroll to position [157, 0]
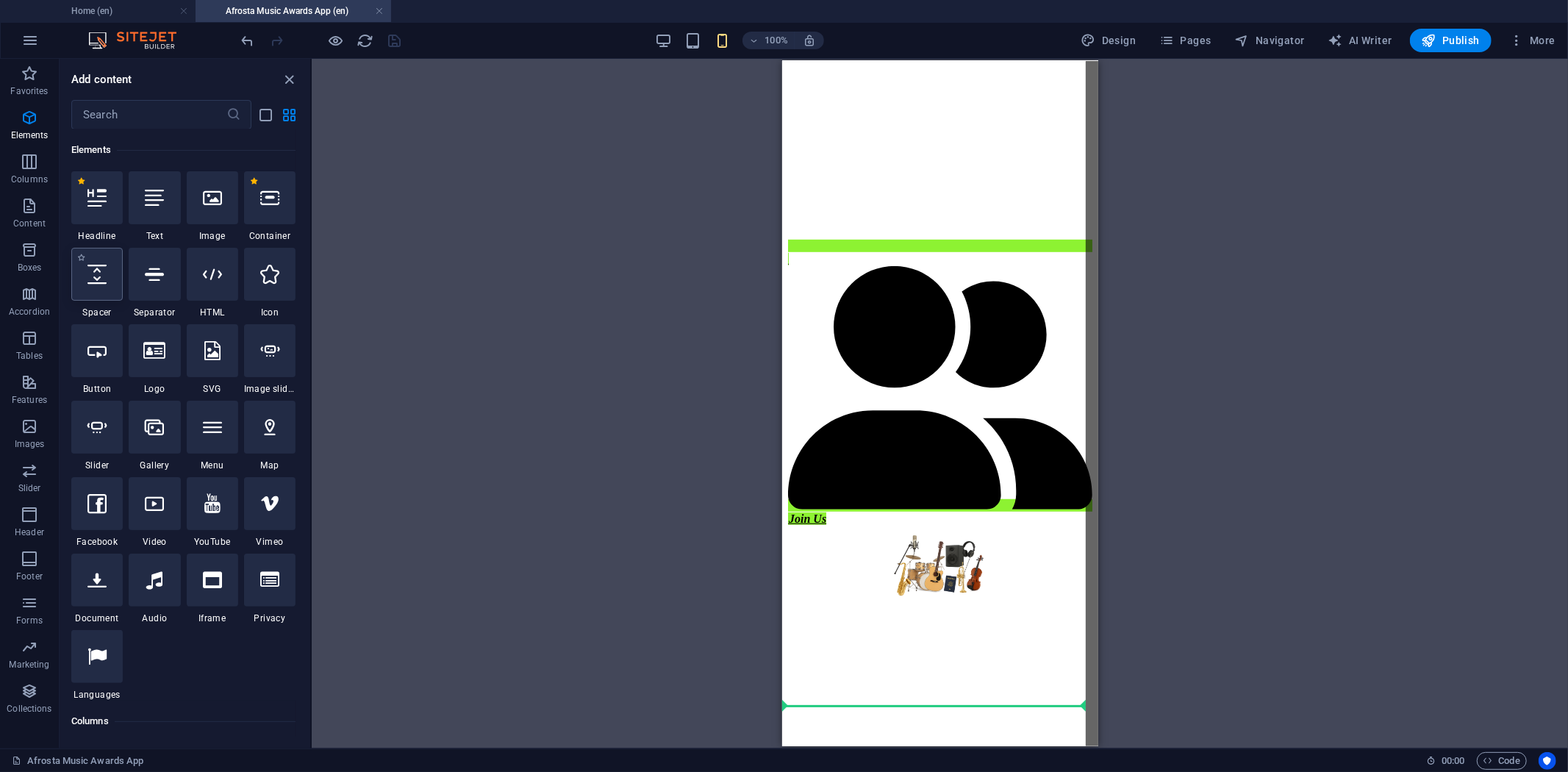
select select "px"
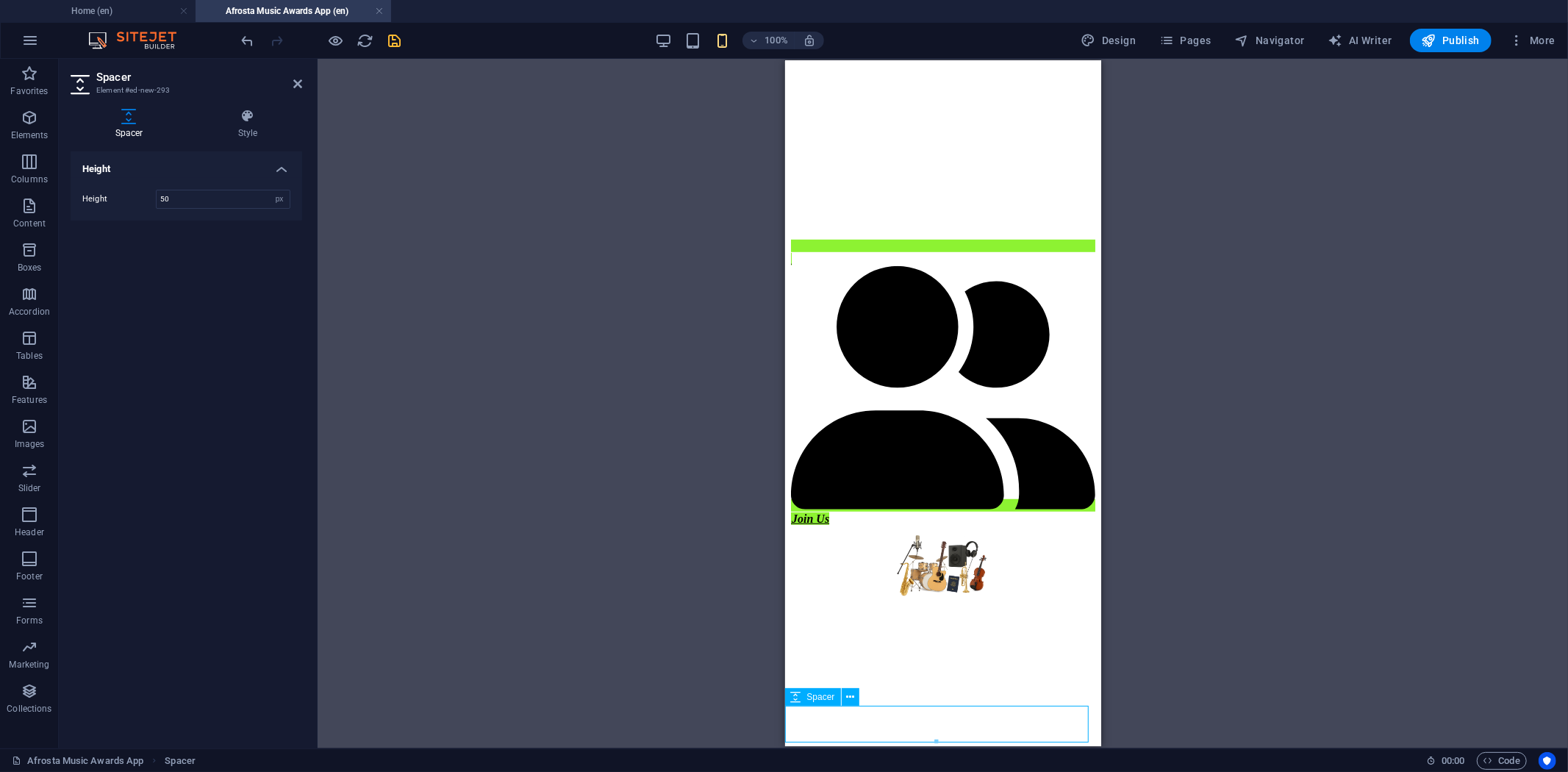
type input "15"
click at [204, 273] on div "Height Height 15 px rem vh vw" at bounding box center [186, 444] width 232 height 585
click at [40, 128] on span "Elements" at bounding box center [29, 126] width 59 height 35
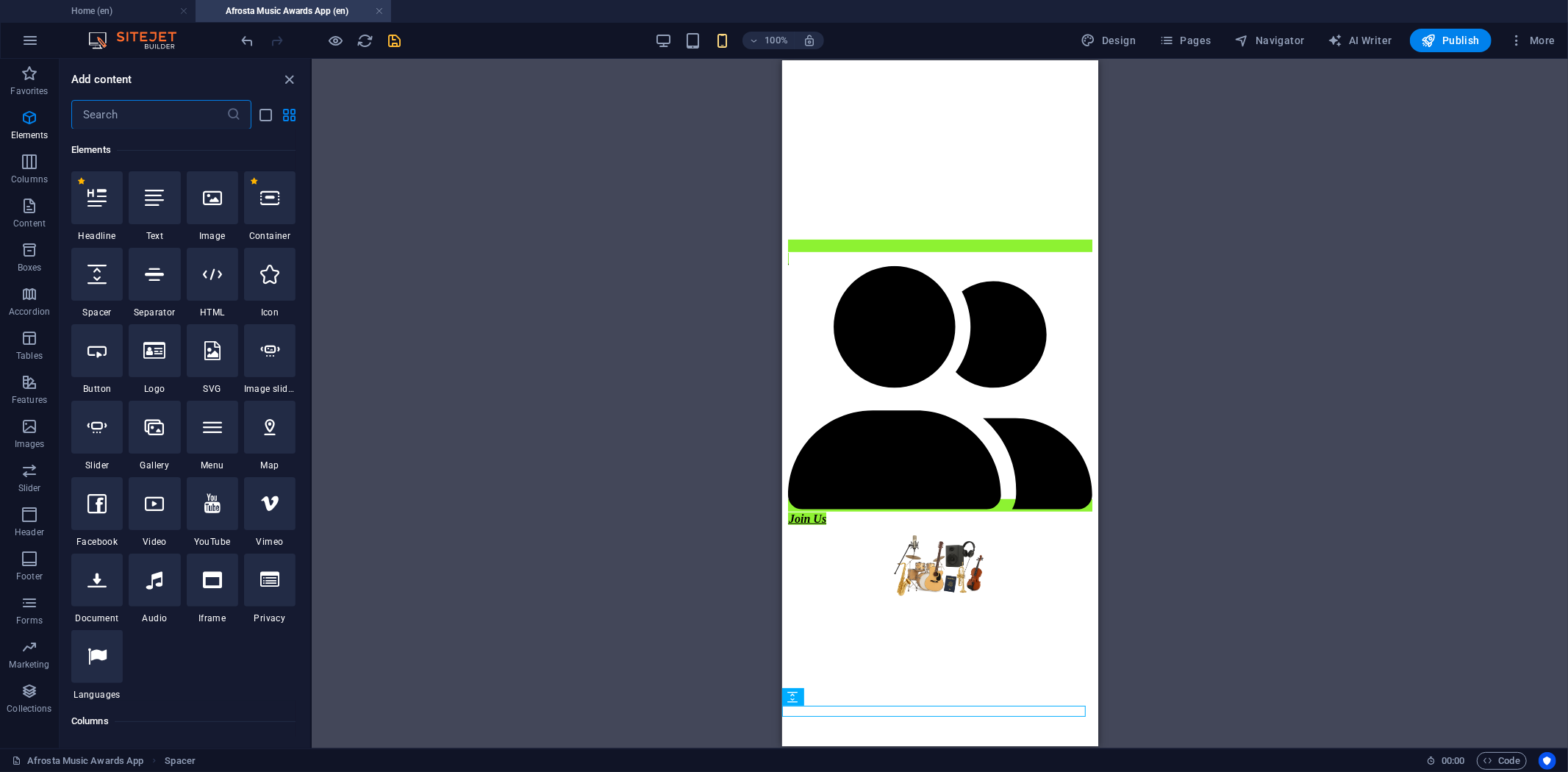
click at [117, 111] on input "text" at bounding box center [149, 115] width 155 height 30
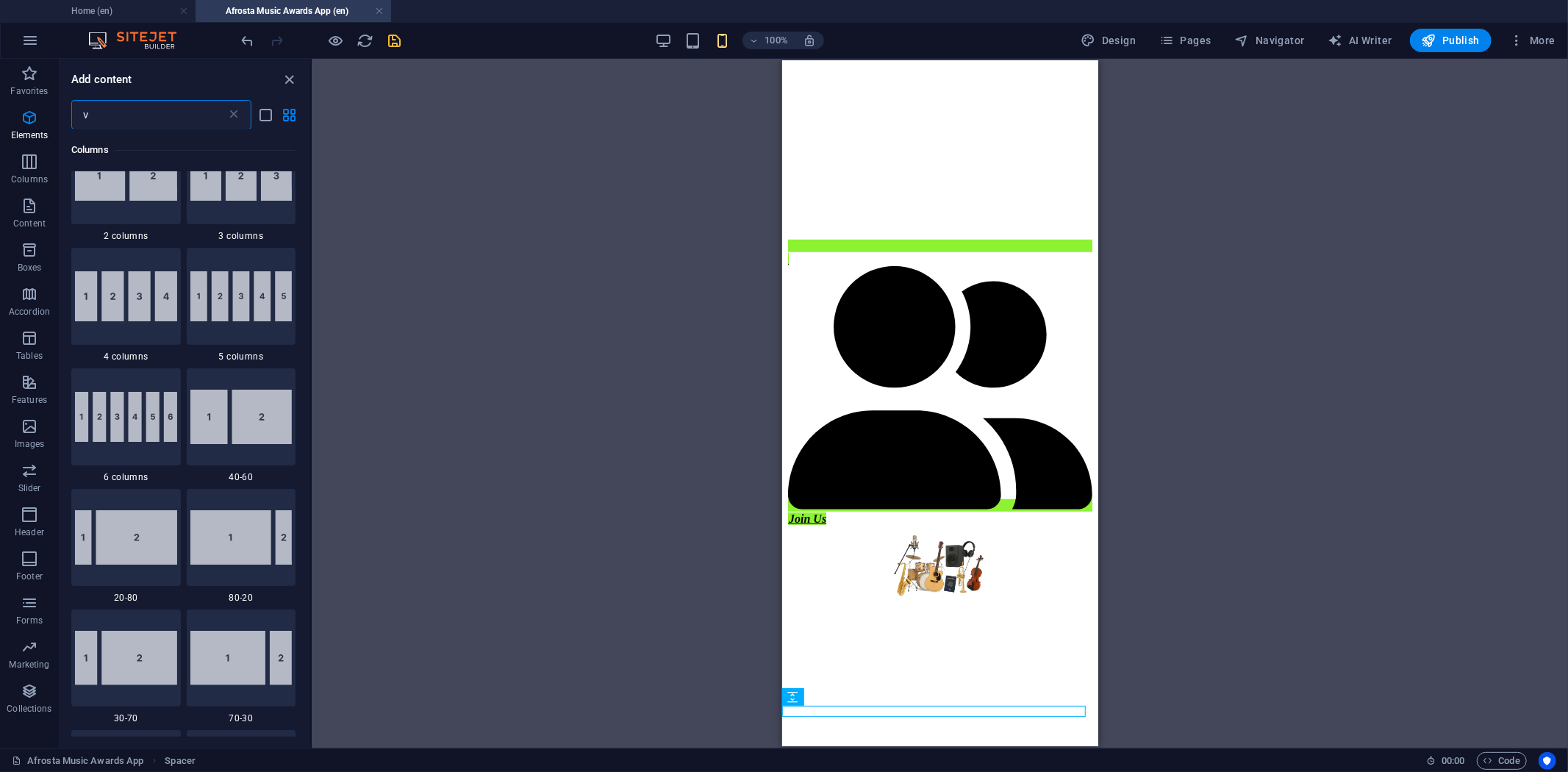
scroll to position [0, 0]
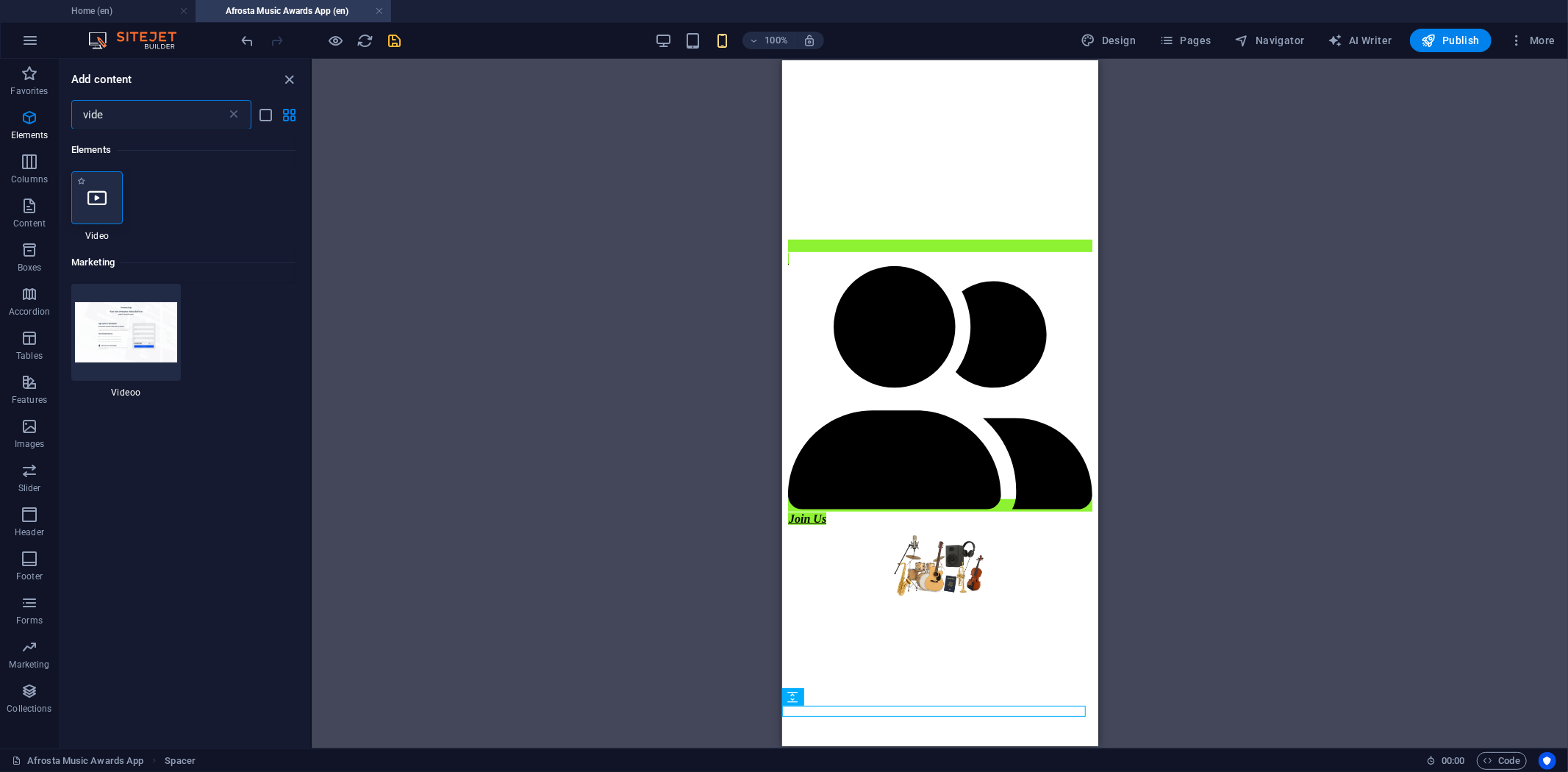
type input "vide"
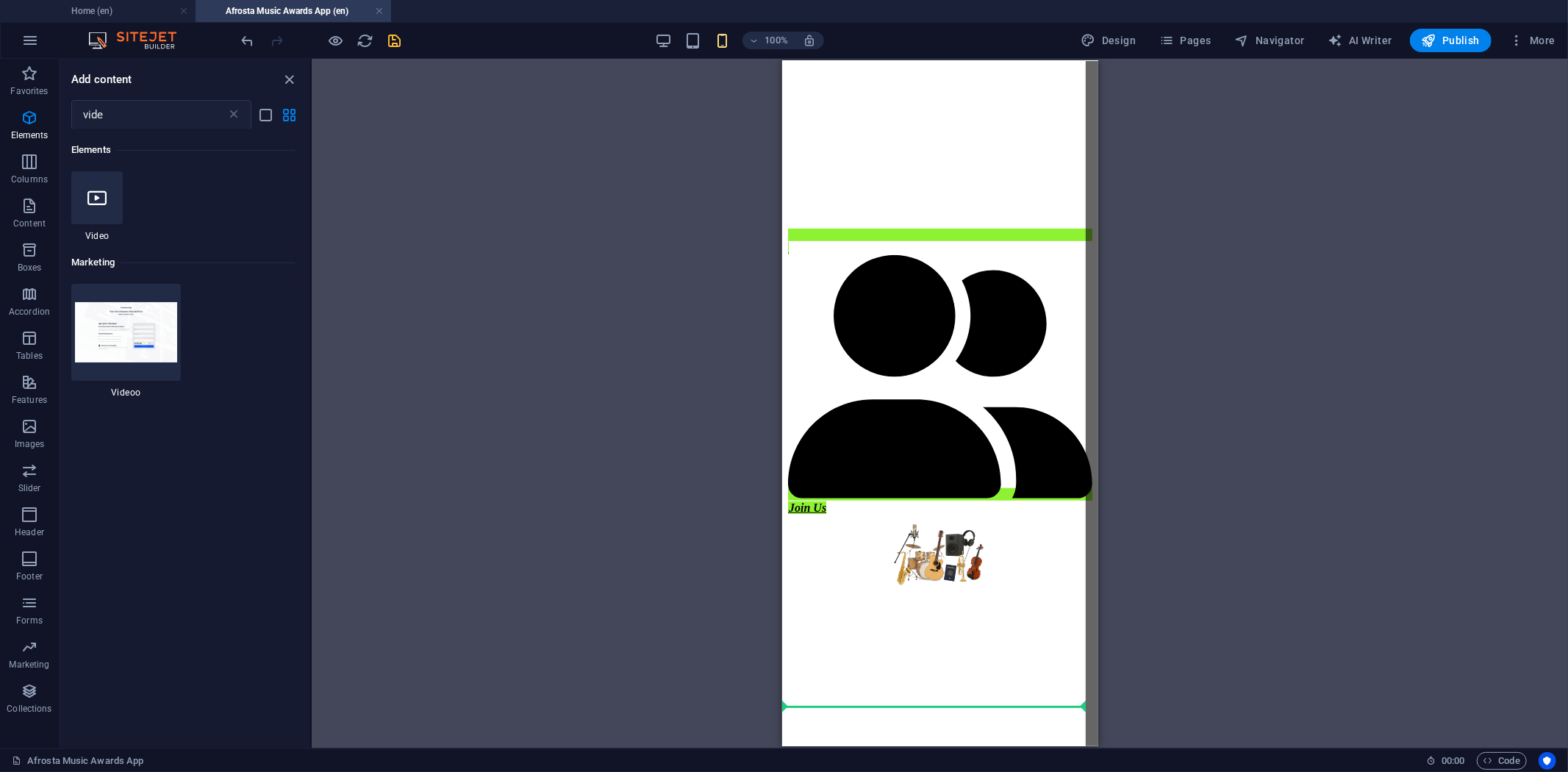
select select "%"
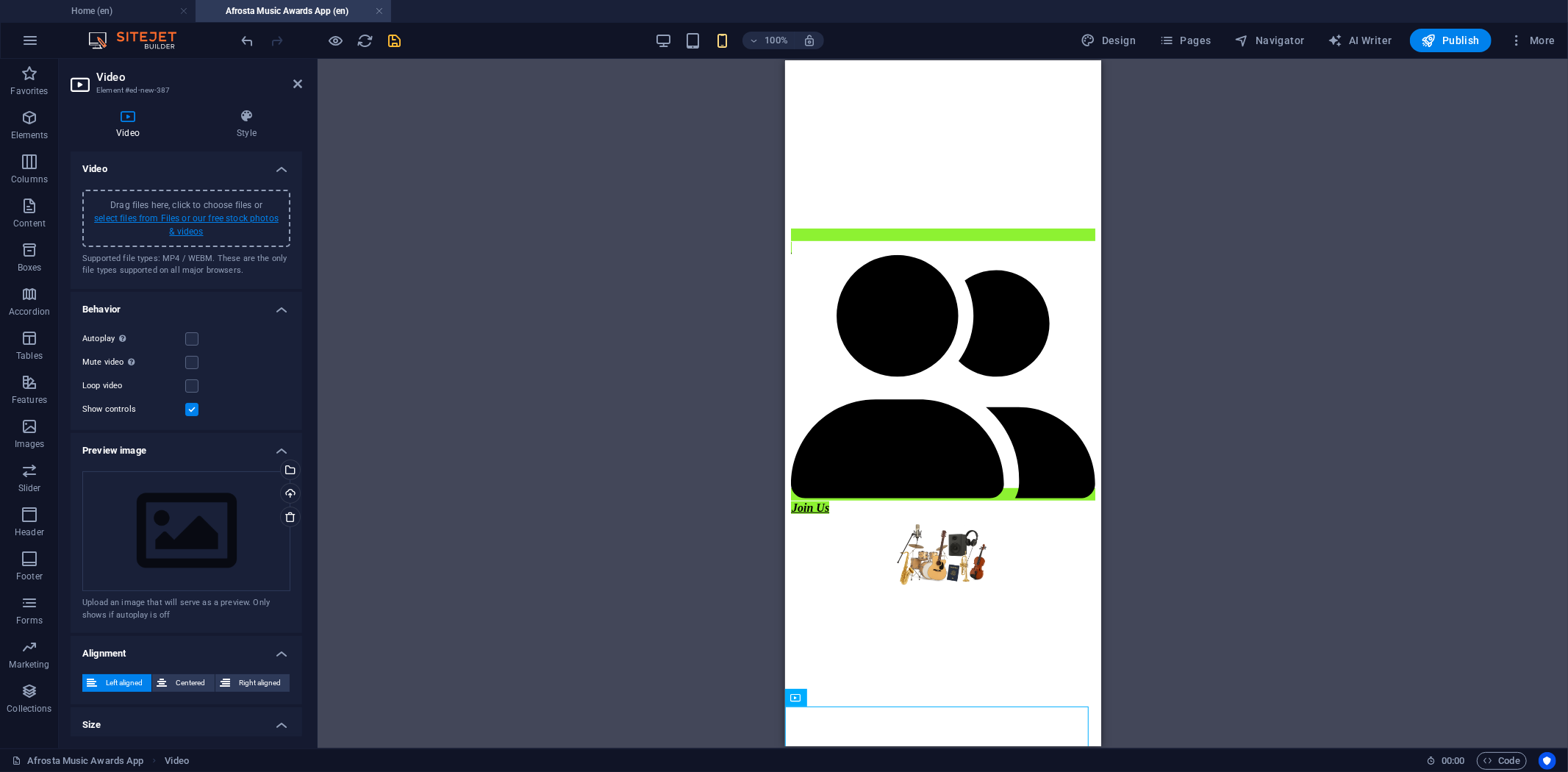
click at [246, 221] on link "select files from Files or our free stock photos & videos" at bounding box center [186, 225] width 185 height 23
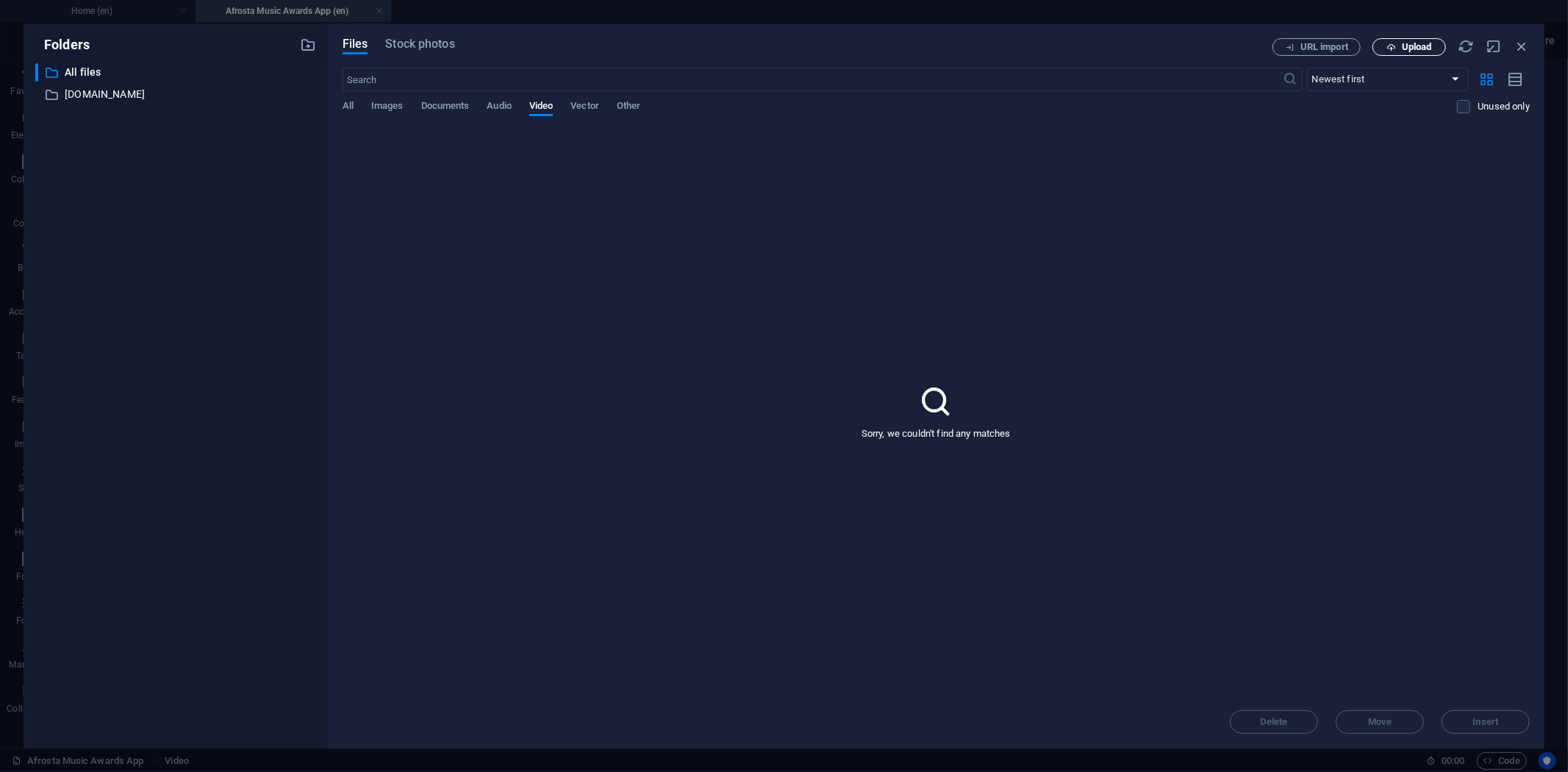
click at [1425, 44] on span "Upload" at bounding box center [1417, 47] width 30 height 9
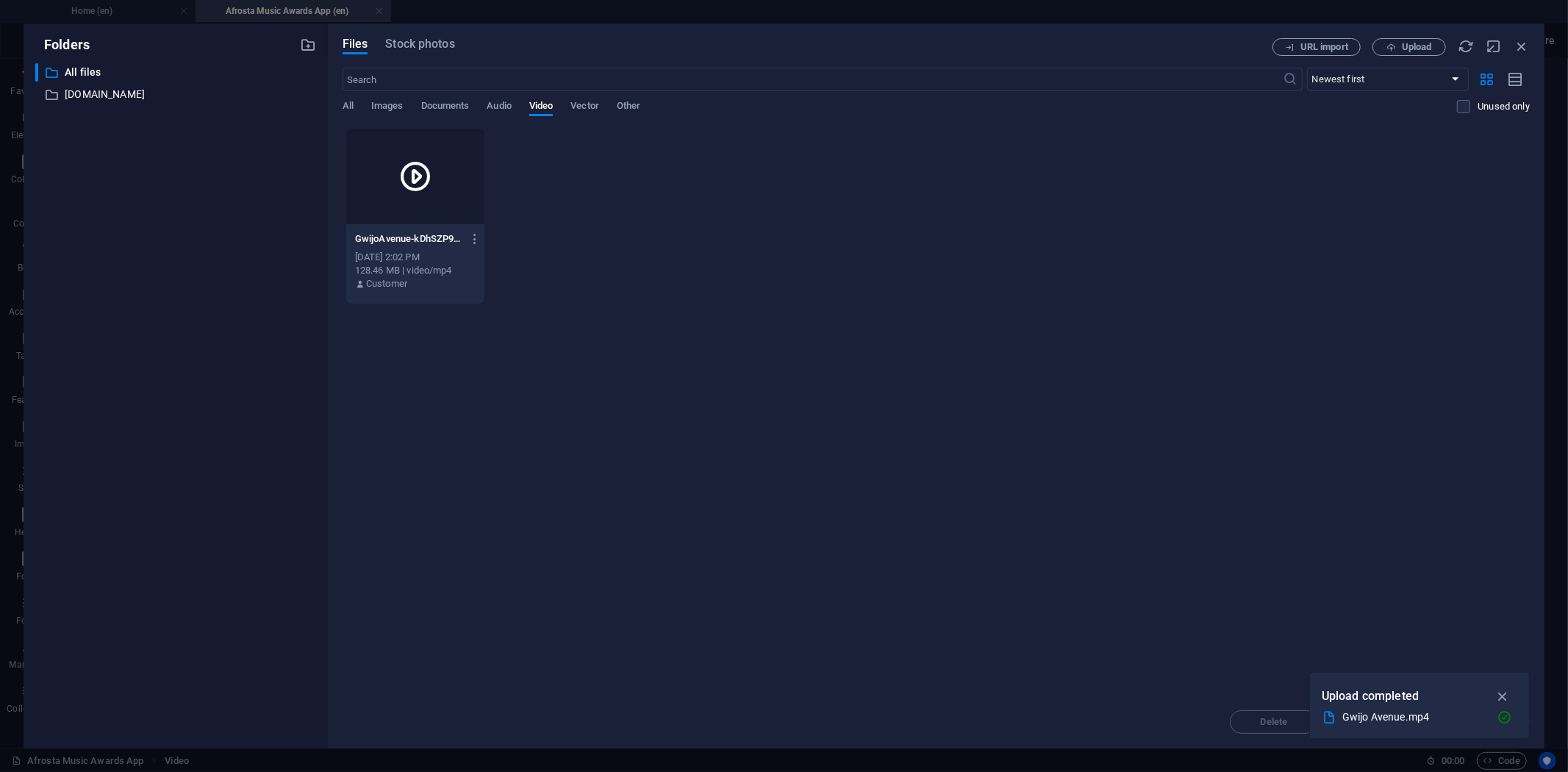
click at [468, 164] on div at bounding box center [415, 177] width 138 height 96
click at [473, 196] on div "1" at bounding box center [415, 177] width 138 height 96
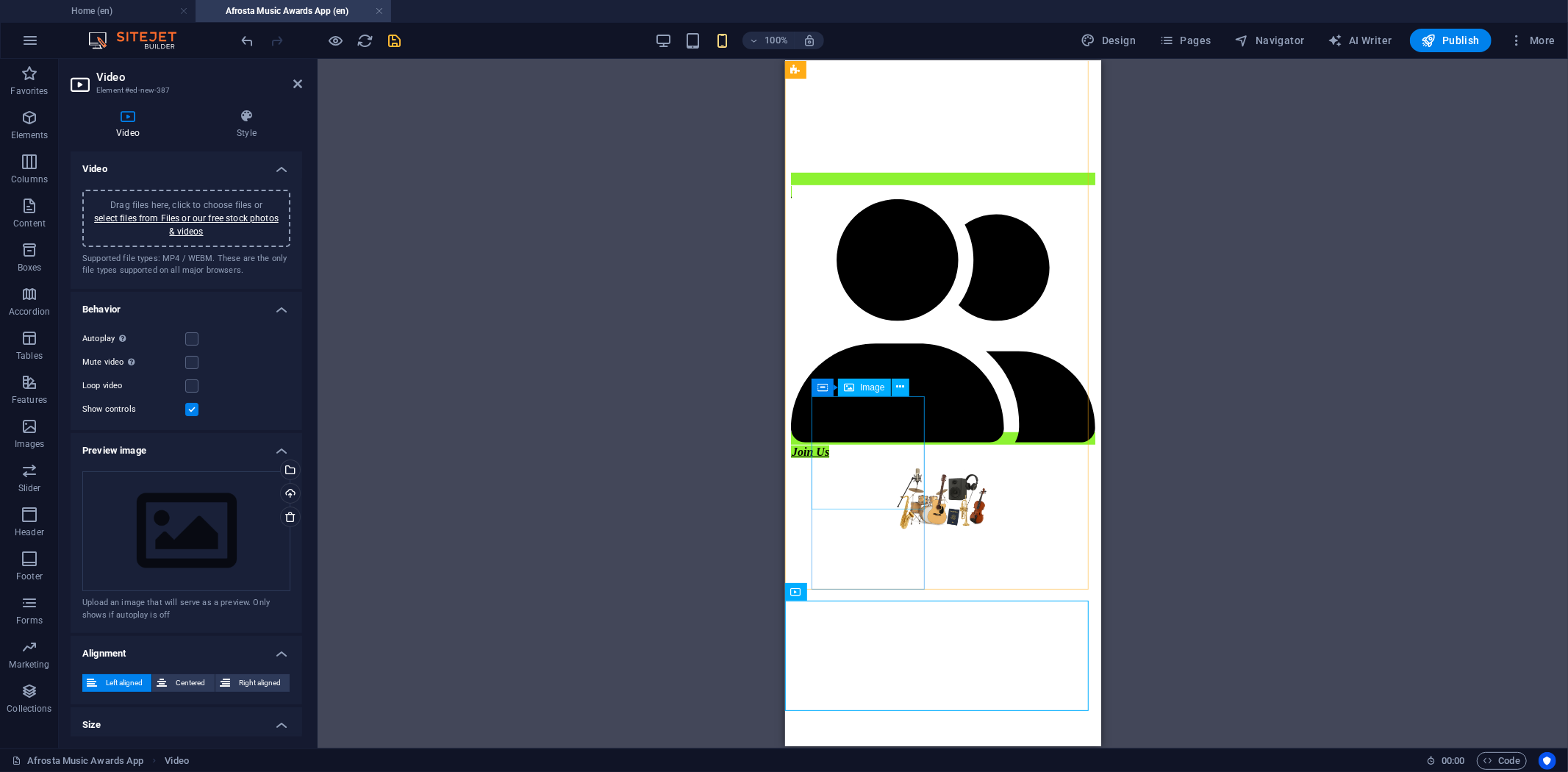
scroll to position [862, 0]
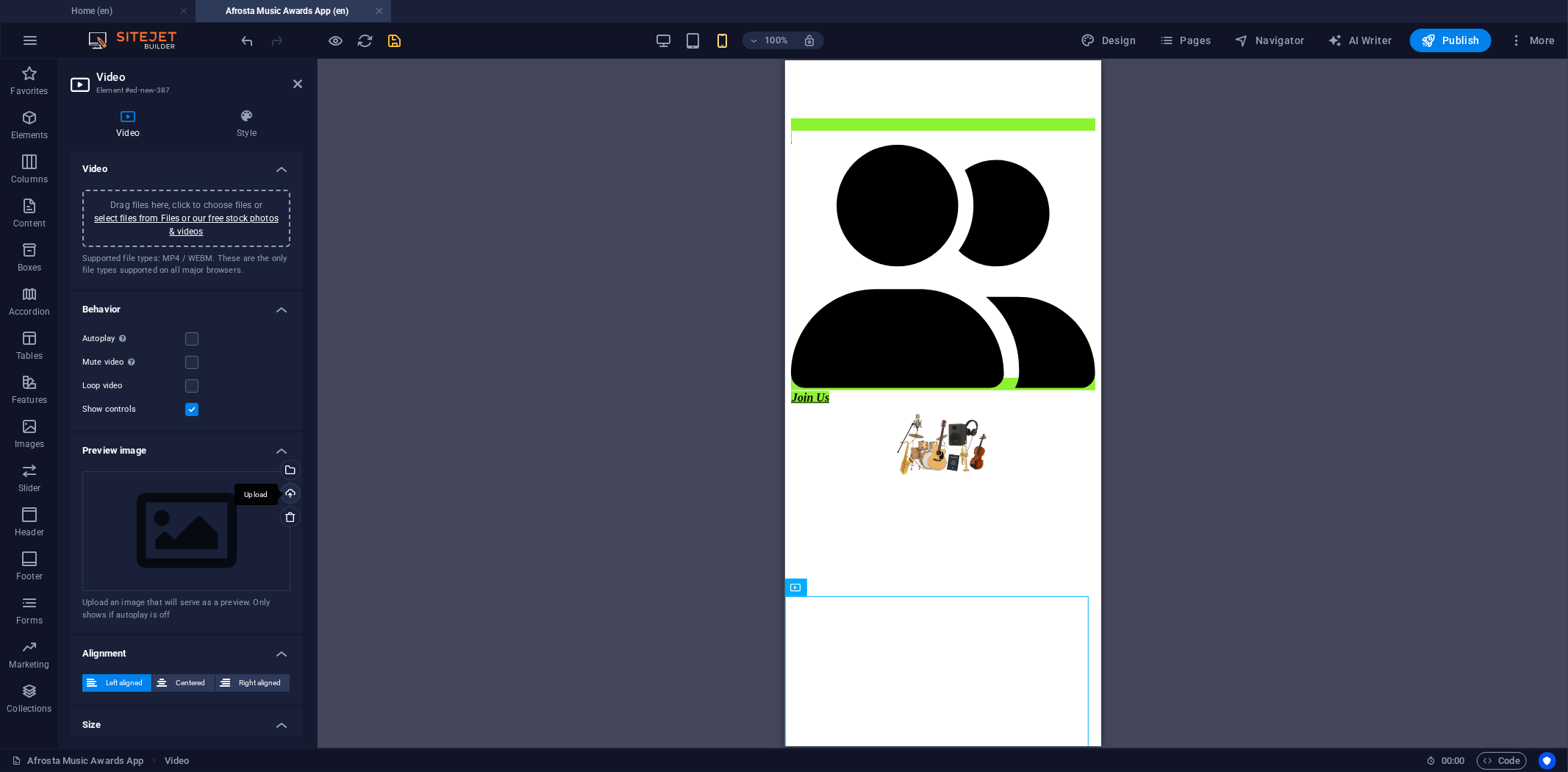
click at [282, 490] on div "Upload" at bounding box center [289, 495] width 22 height 22
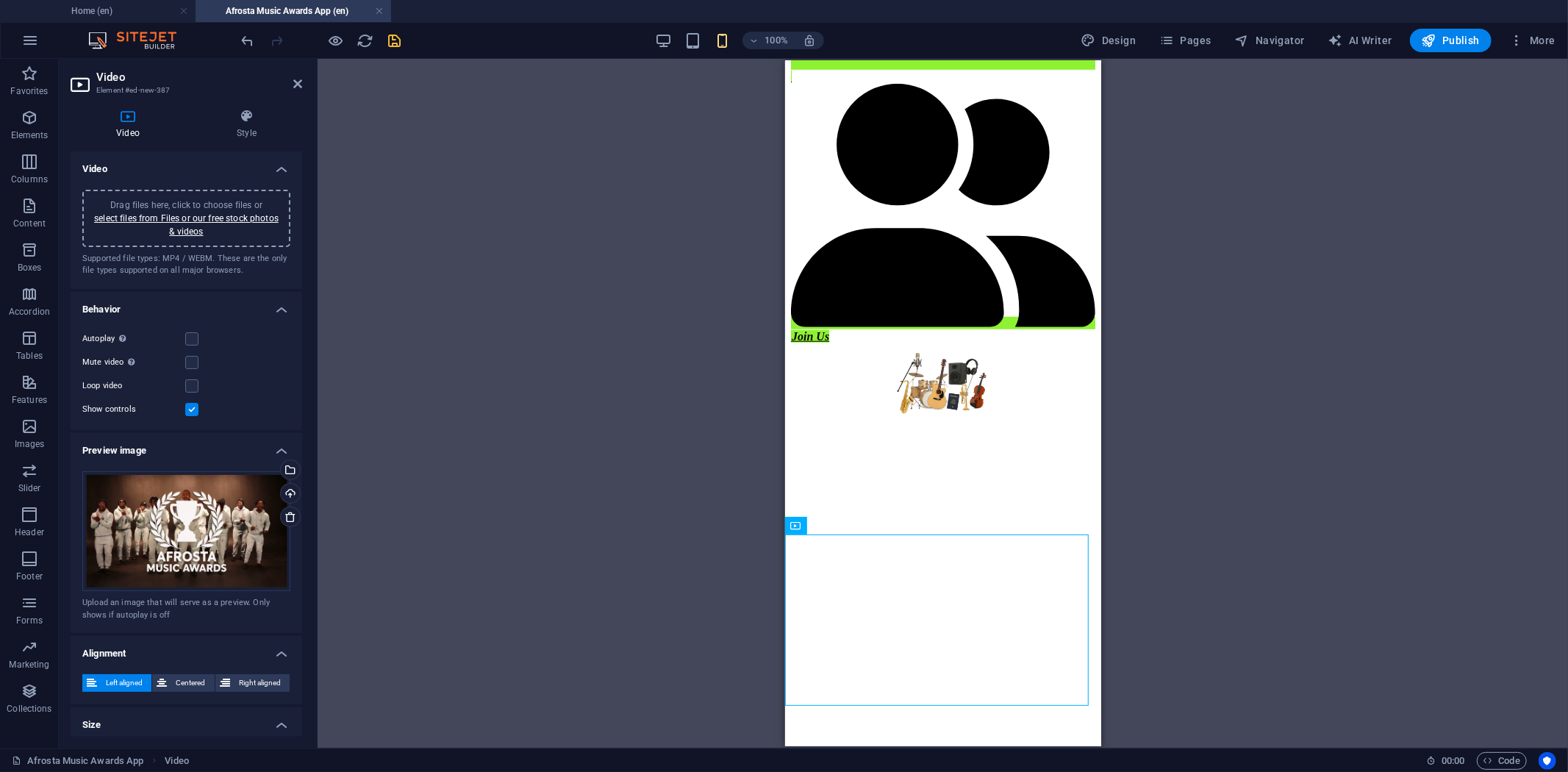
scroll to position [82, 0]
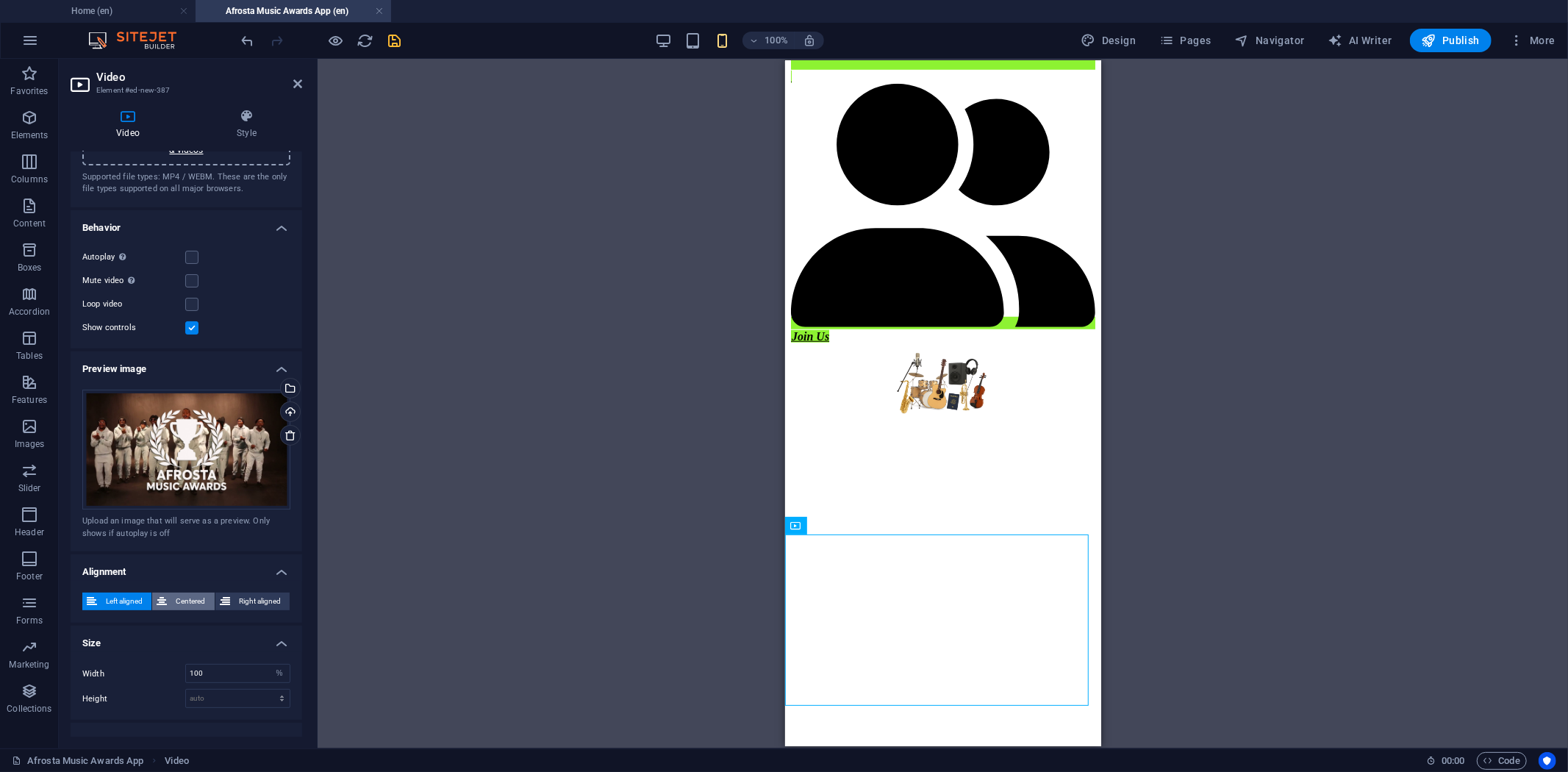
click at [181, 596] on span "Centered" at bounding box center [190, 602] width 38 height 18
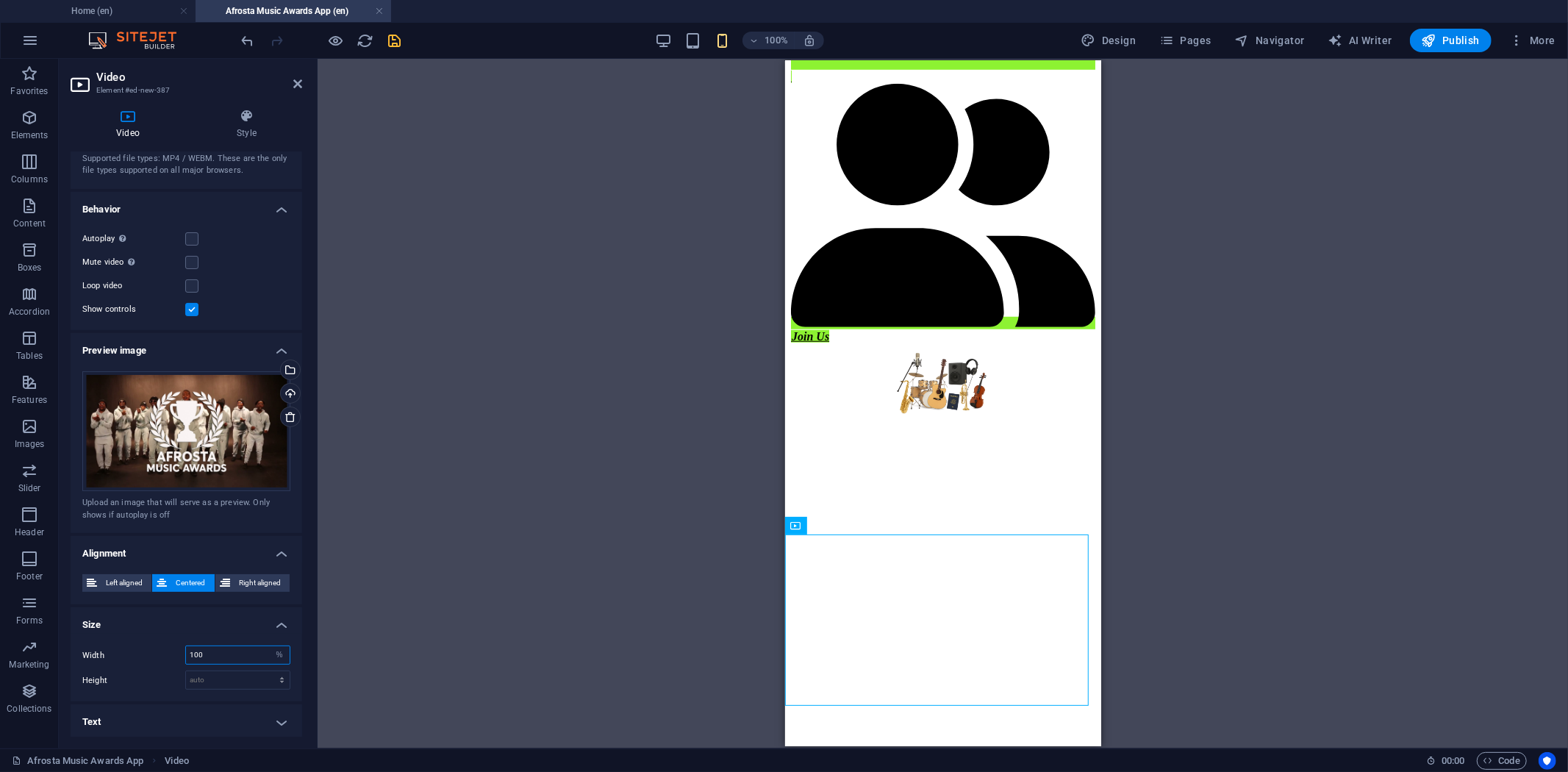
drag, startPoint x: 218, startPoint y: 655, endPoint x: 170, endPoint y: 640, distance: 50.3
click at [170, 640] on div "Width 100 auto px % Height auto px" at bounding box center [186, 667] width 232 height 68
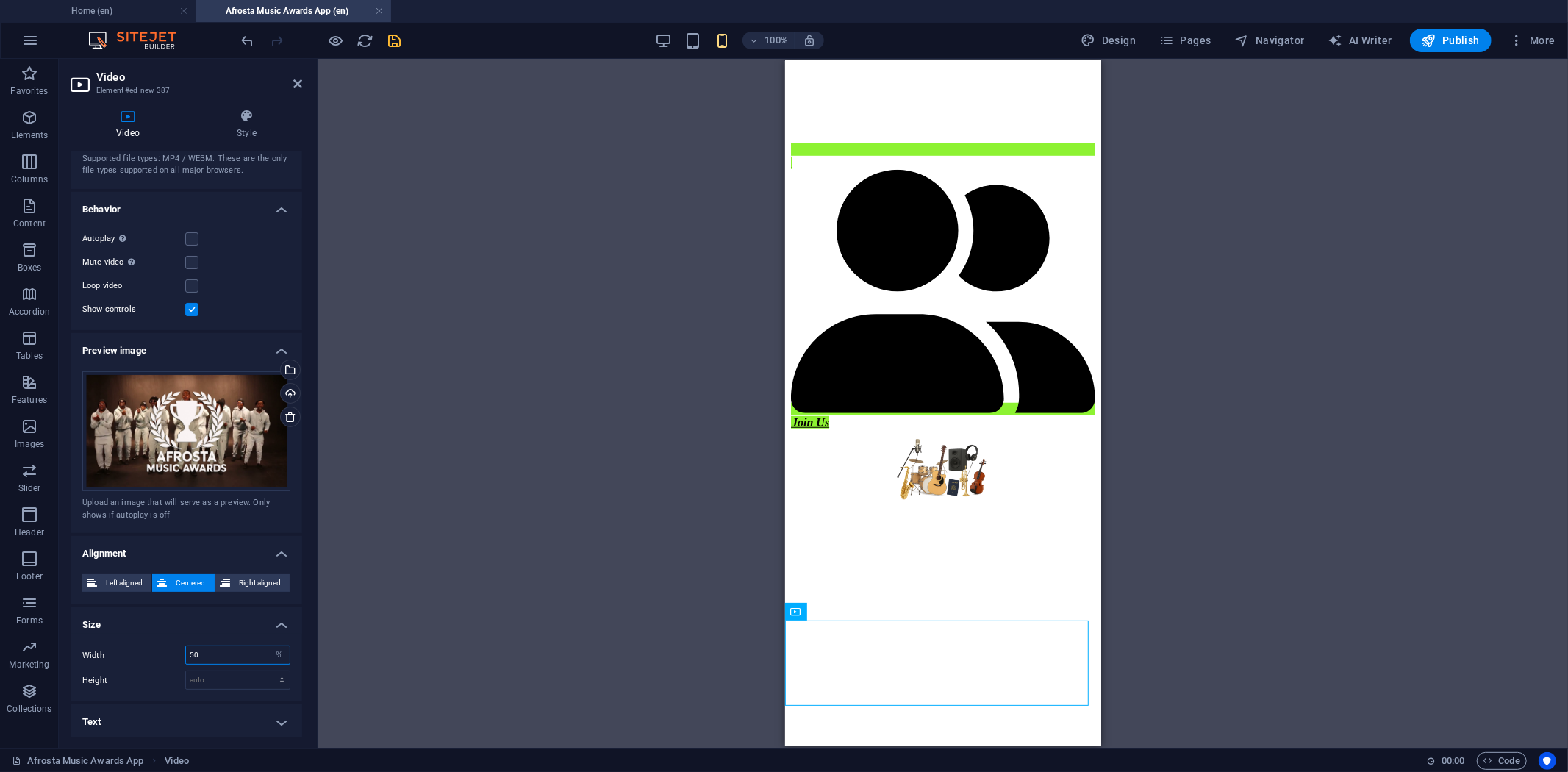
drag, startPoint x: 214, startPoint y: 645, endPoint x: 173, endPoint y: 642, distance: 41.1
click at [174, 646] on div "Width 50 auto px %" at bounding box center [186, 655] width 208 height 19
drag, startPoint x: 209, startPoint y: 648, endPoint x: 170, endPoint y: 644, distance: 39.2
click at [170, 646] on div "Width 70 auto px %" at bounding box center [186, 655] width 208 height 19
type input "80"
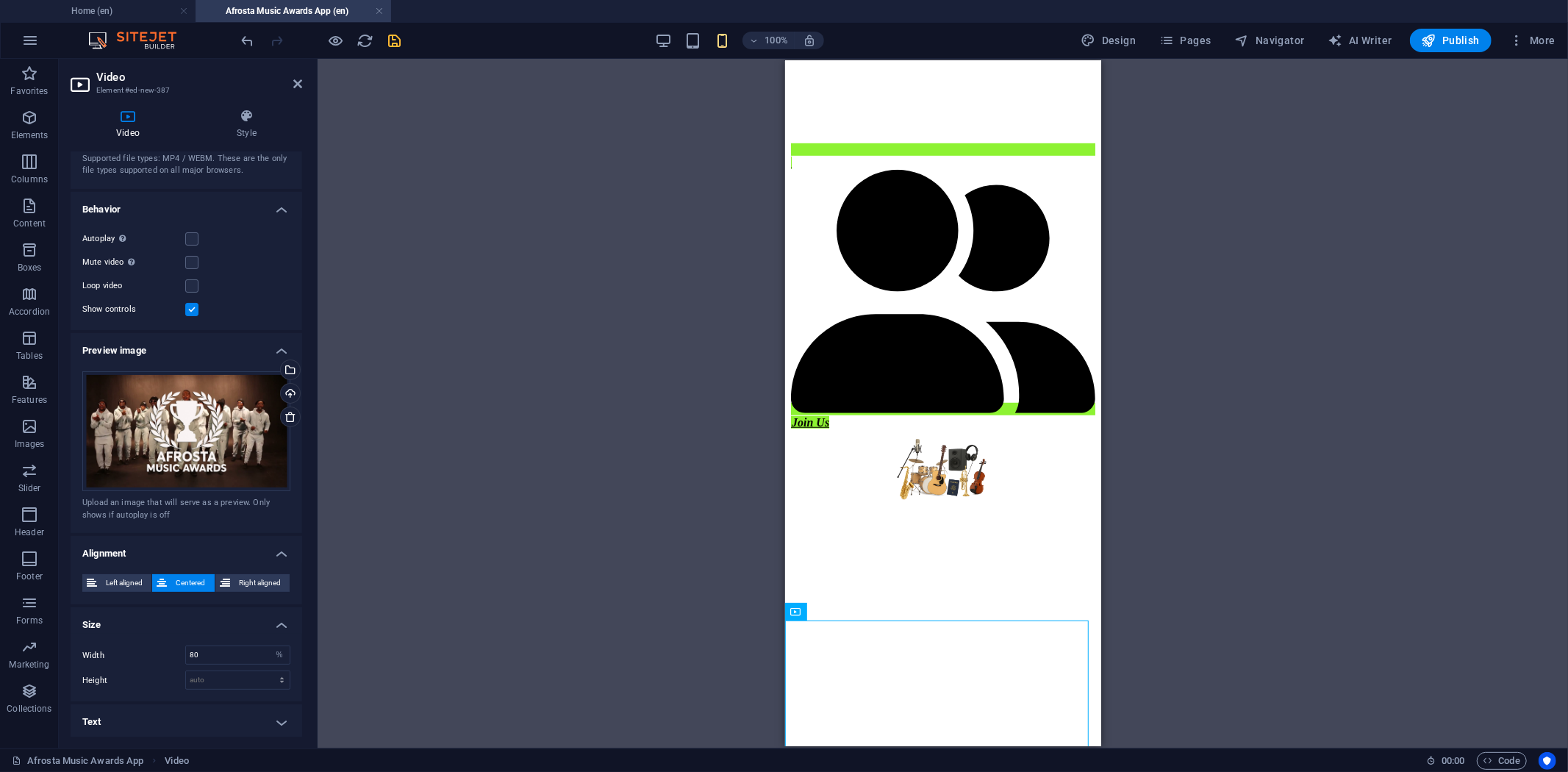
click at [278, 718] on h4 "Text" at bounding box center [186, 721] width 232 height 35
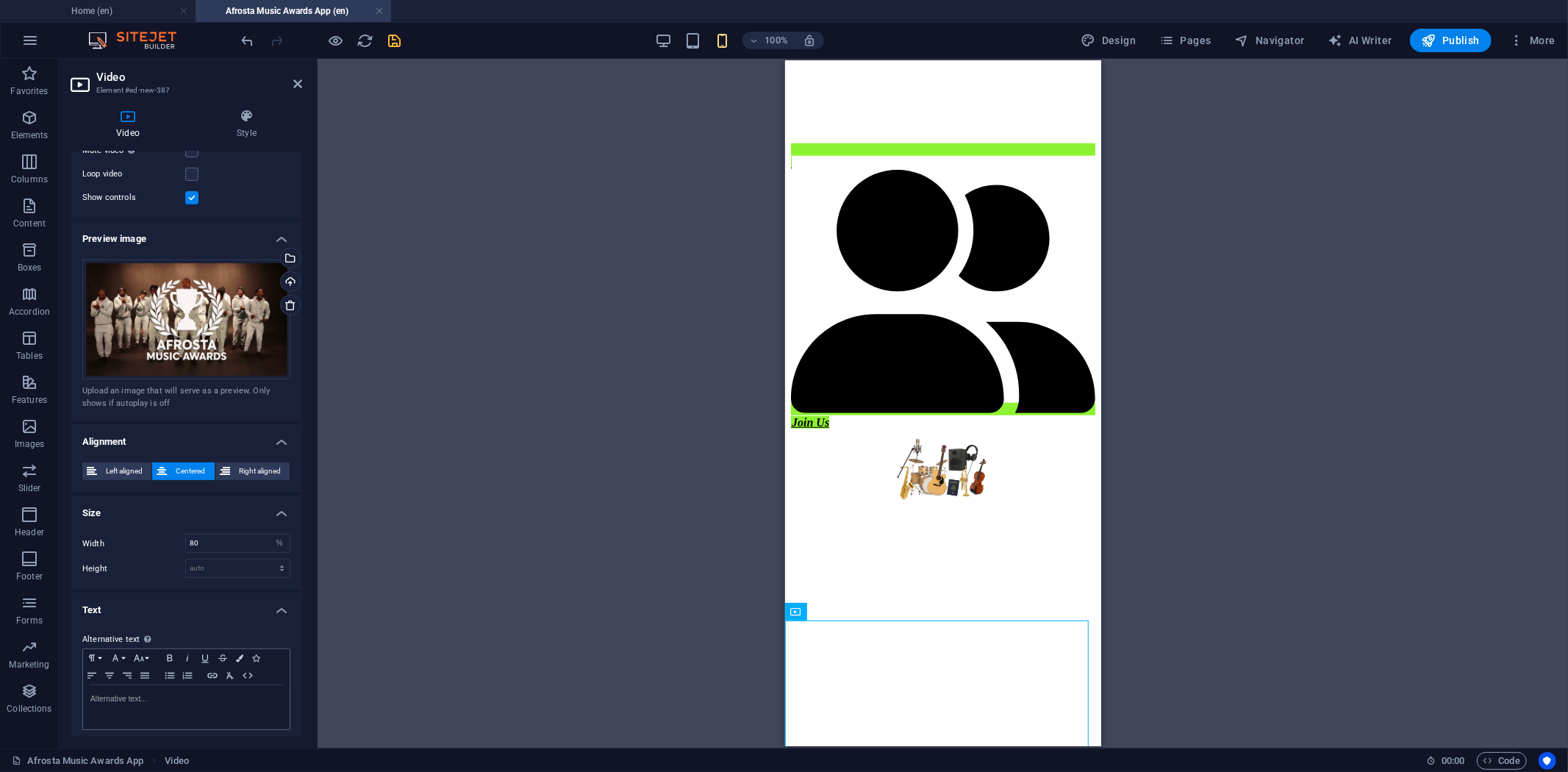
scroll to position [215, 0]
click at [134, 696] on p at bounding box center [186, 696] width 192 height 14
click at [129, 699] on p at bounding box center [186, 696] width 192 height 14
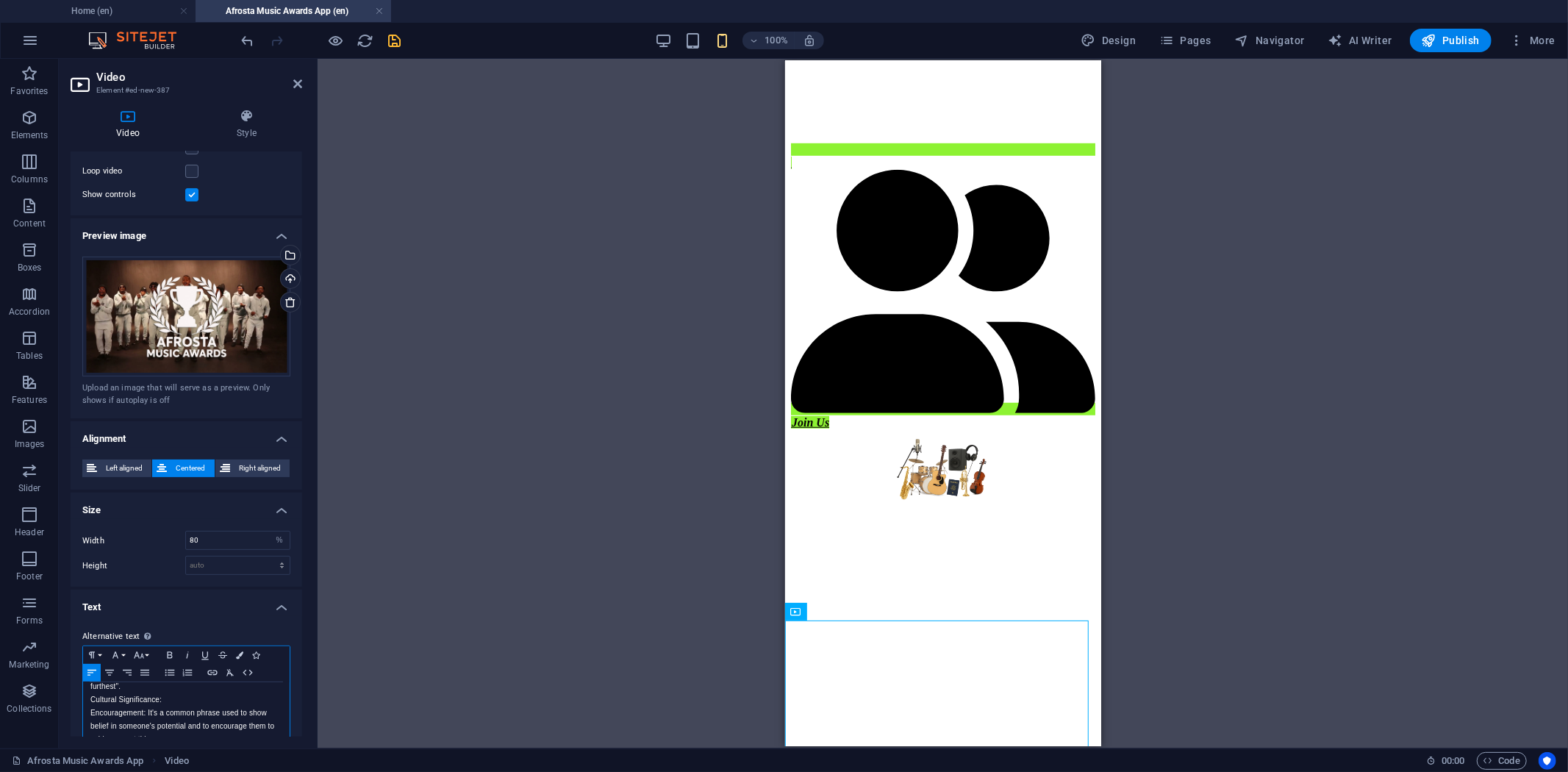
scroll to position [8004, 0]
click at [145, 673] on icon "button" at bounding box center [145, 673] width 9 height 6
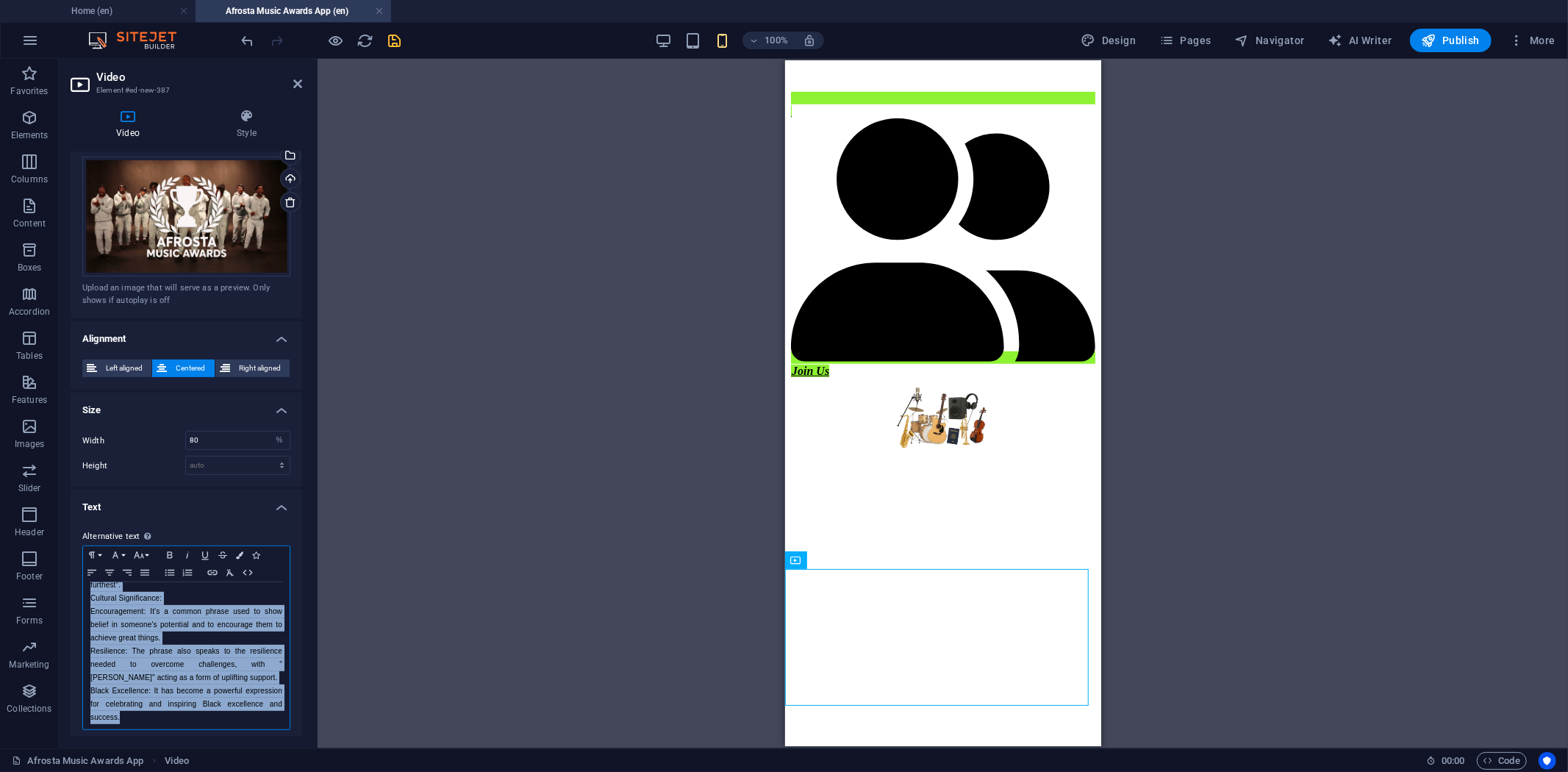
scroll to position [198, 0]
click at [215, 689] on p "Black Excellence: It has become a powerful expression for celebrating and inspi…" at bounding box center [186, 703] width 192 height 40
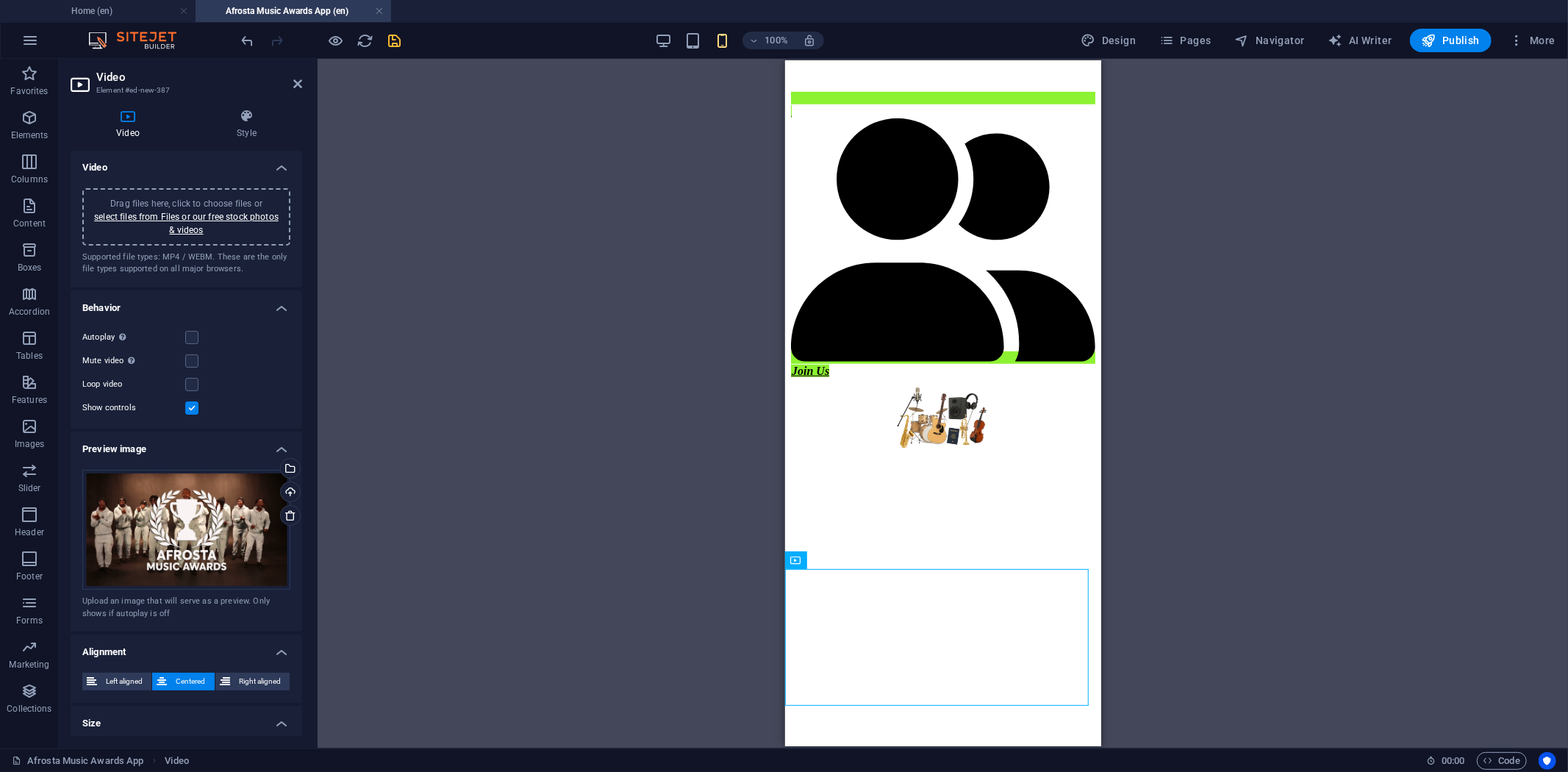
scroll to position [0, 0]
click at [390, 35] on icon "save" at bounding box center [395, 41] width 17 height 17
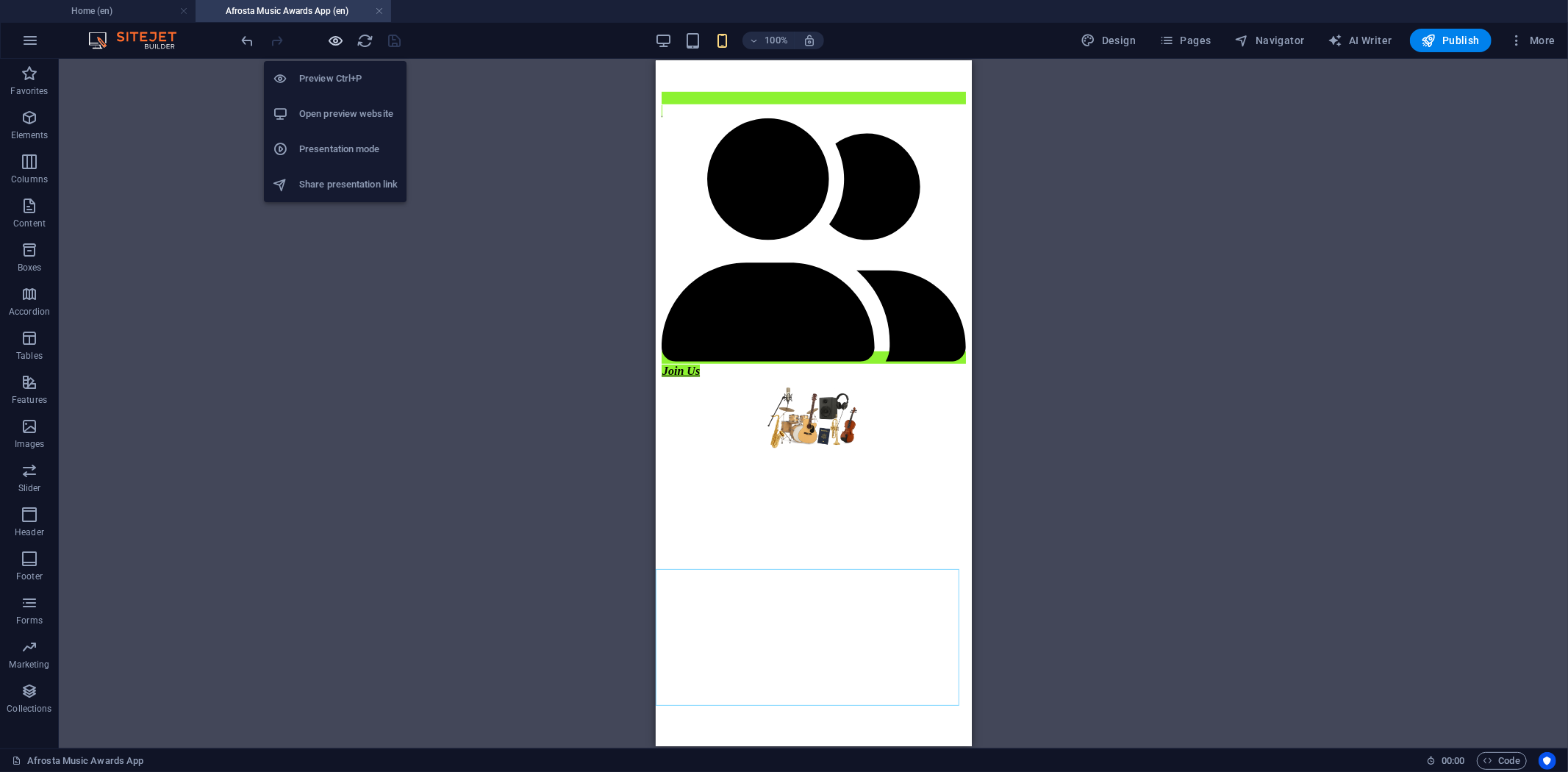
click at [336, 34] on icon "button" at bounding box center [336, 41] width 17 height 17
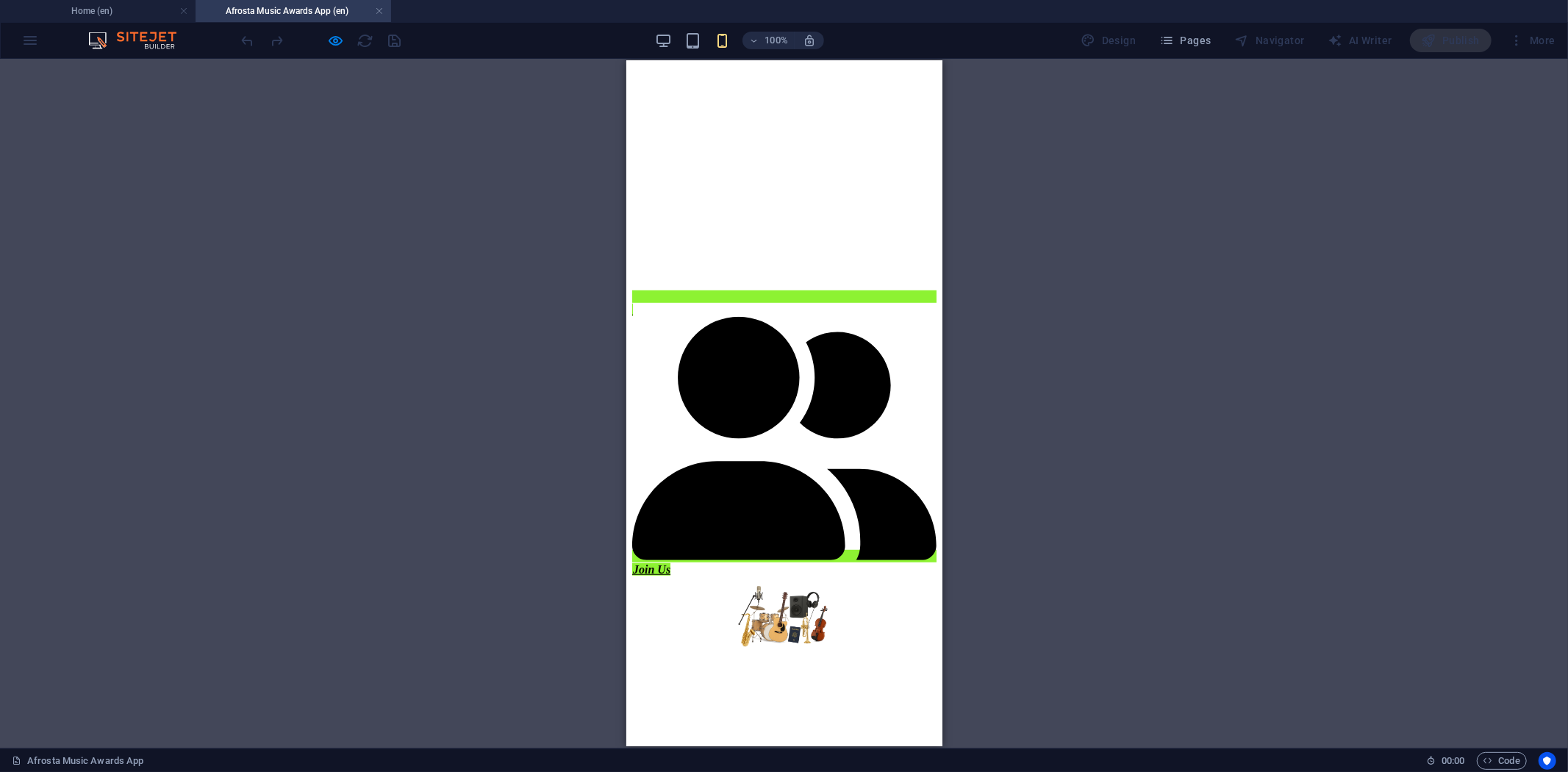
scroll to position [747, 0]
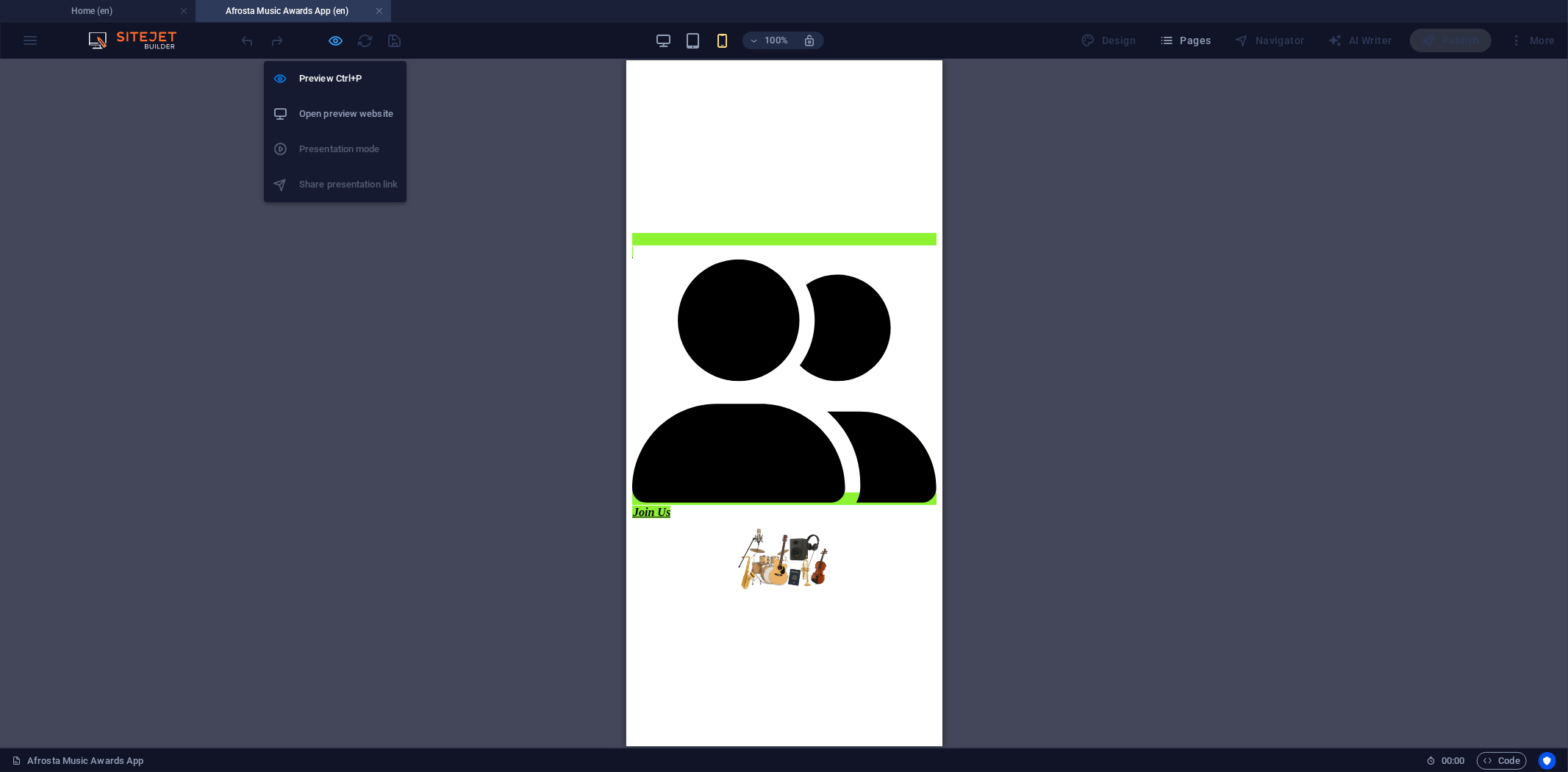
click at [336, 37] on icon "button" at bounding box center [336, 41] width 17 height 17
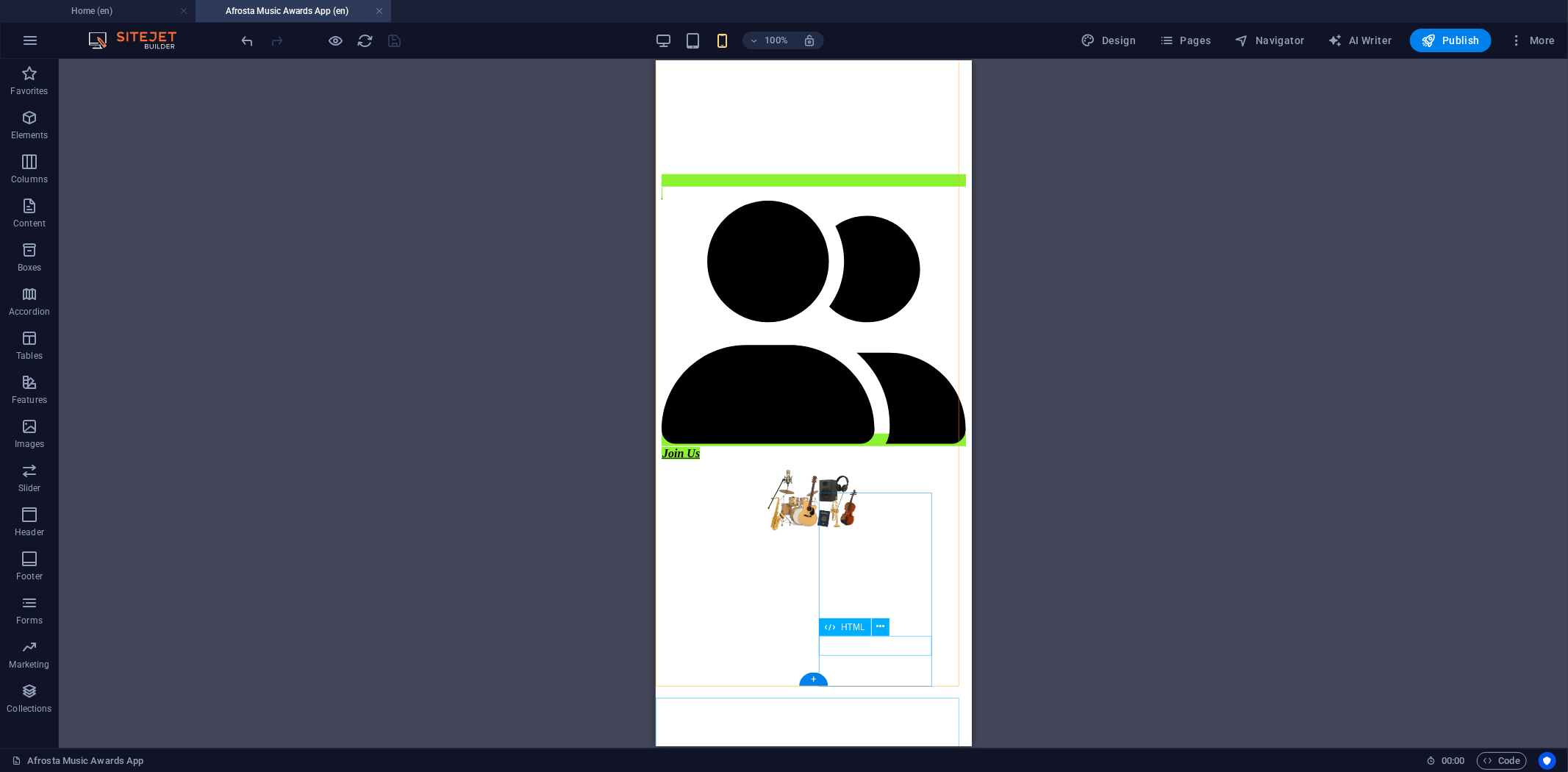
scroll to position [888, 0]
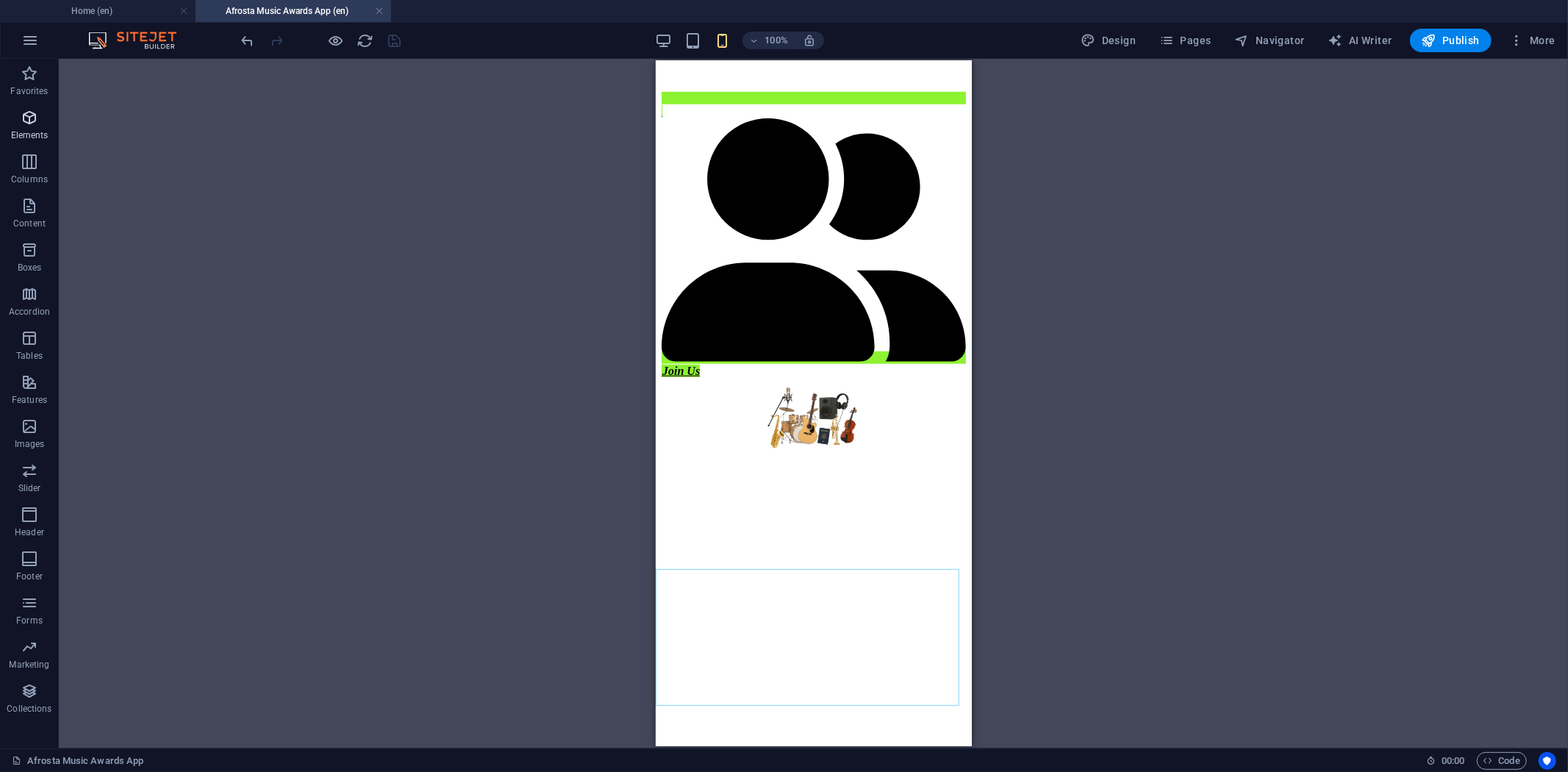
click at [26, 114] on icon "button" at bounding box center [30, 118] width 18 height 18
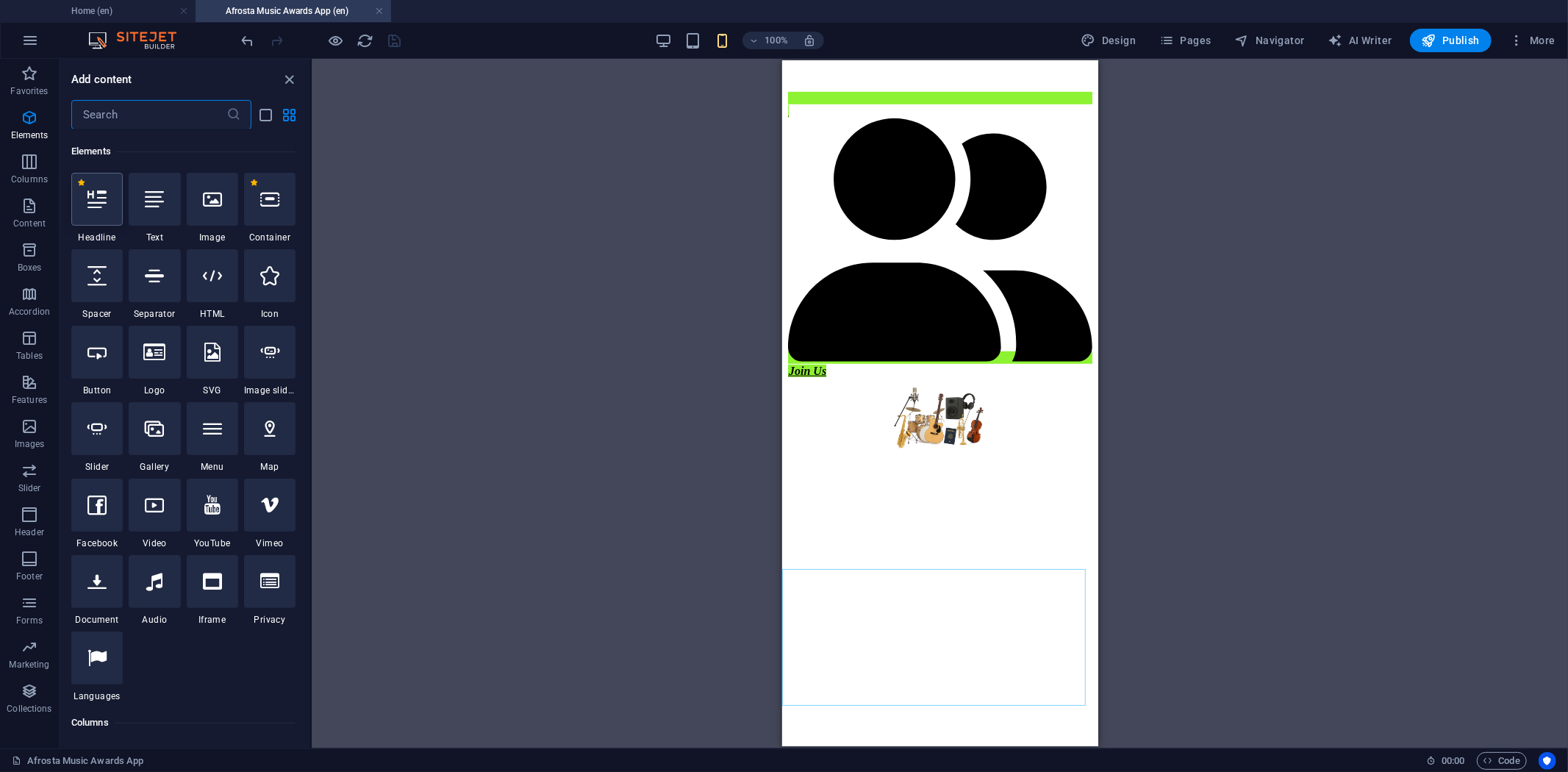
scroll to position [157, 0]
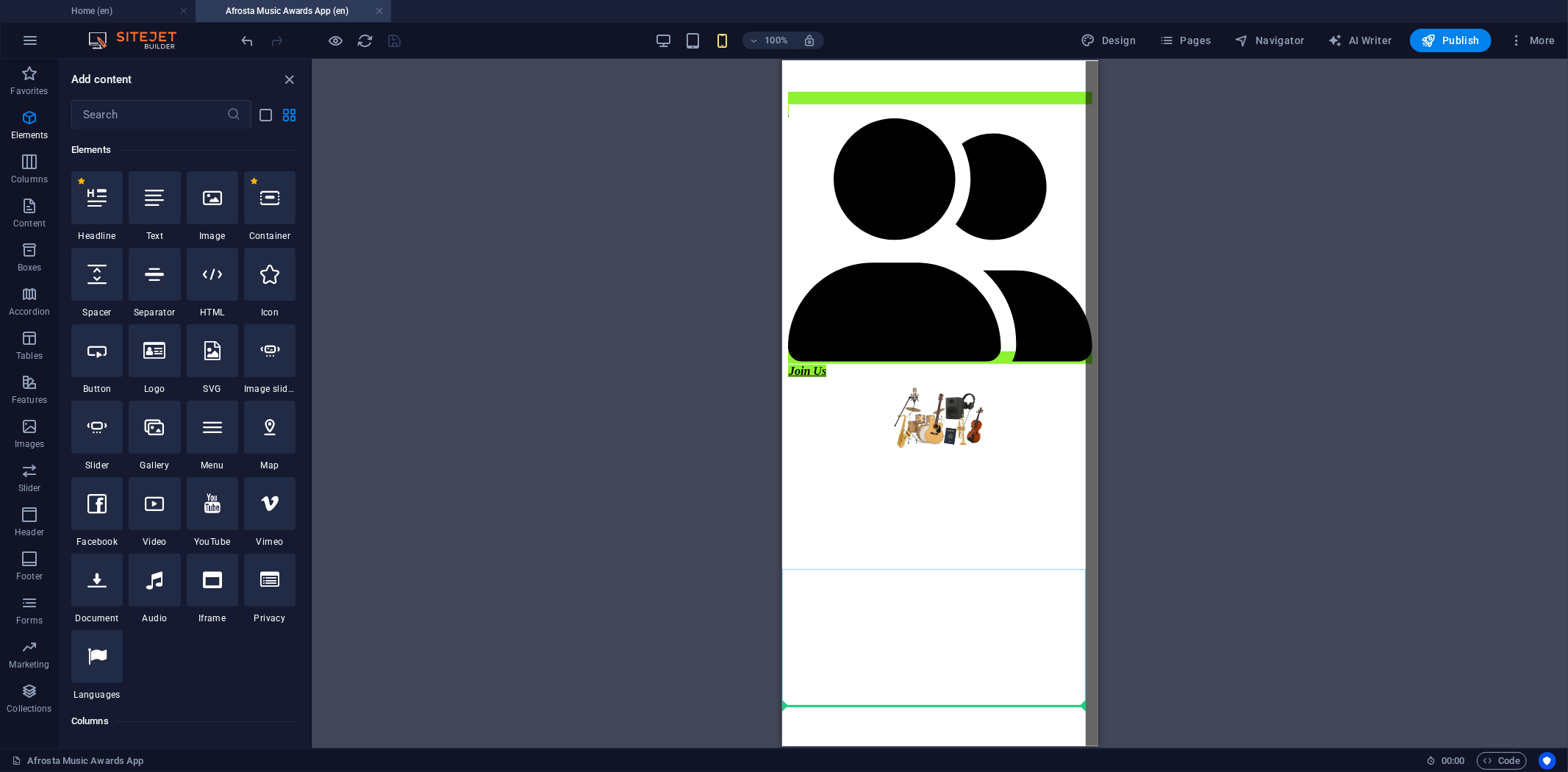
select select "px"
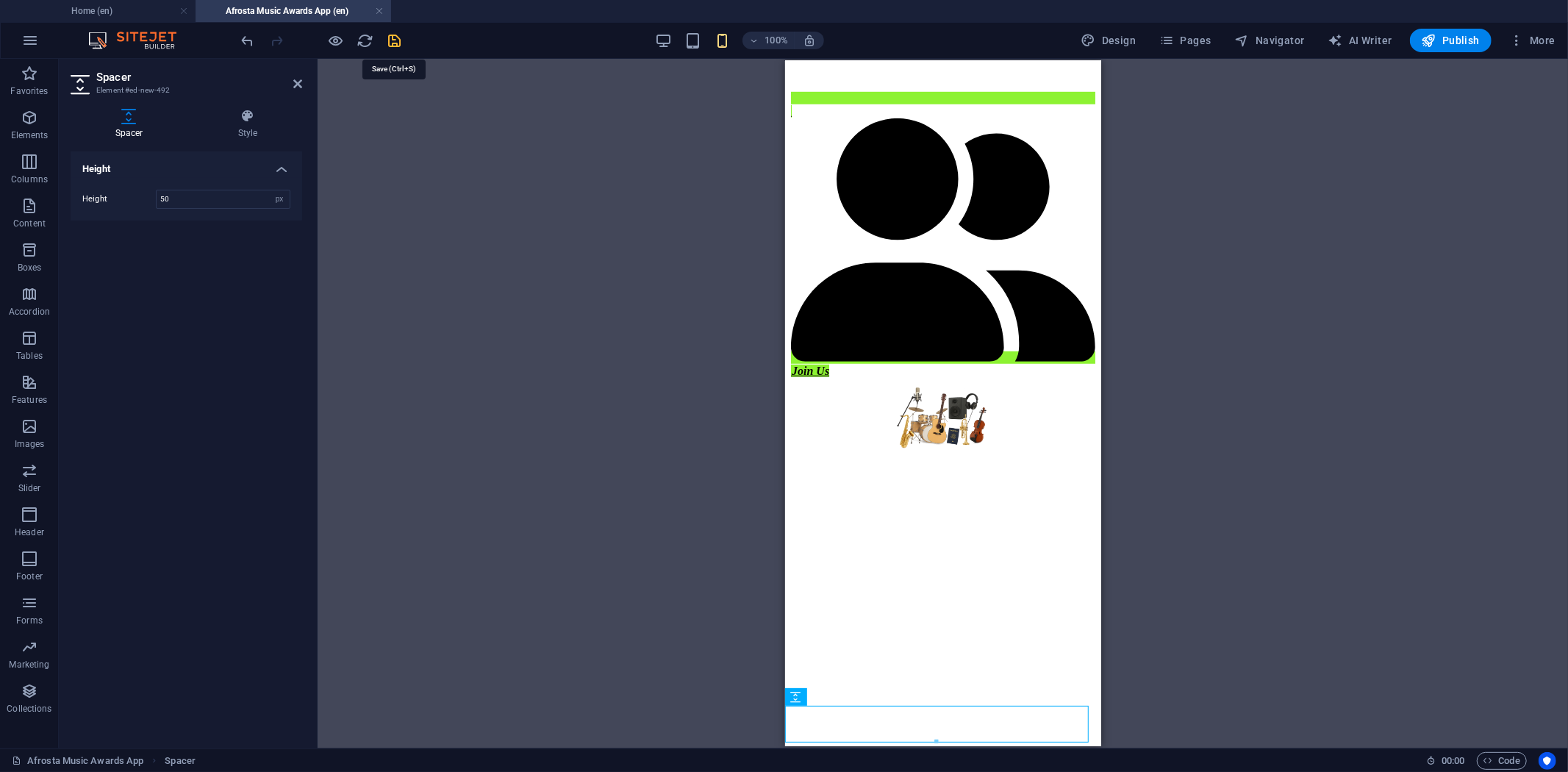
click at [394, 40] on icon "save" at bounding box center [395, 41] width 17 height 17
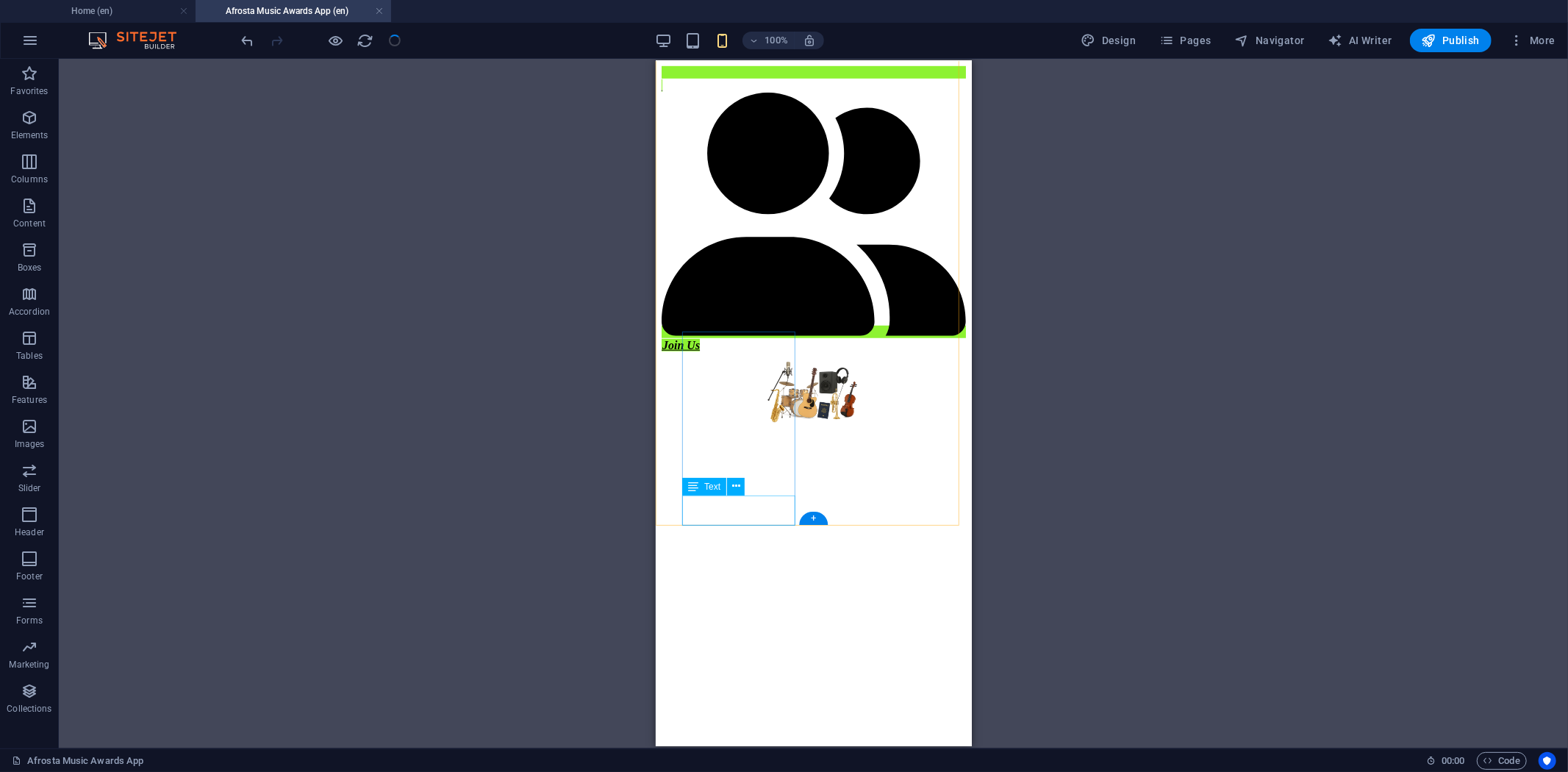
scroll to position [925, 0]
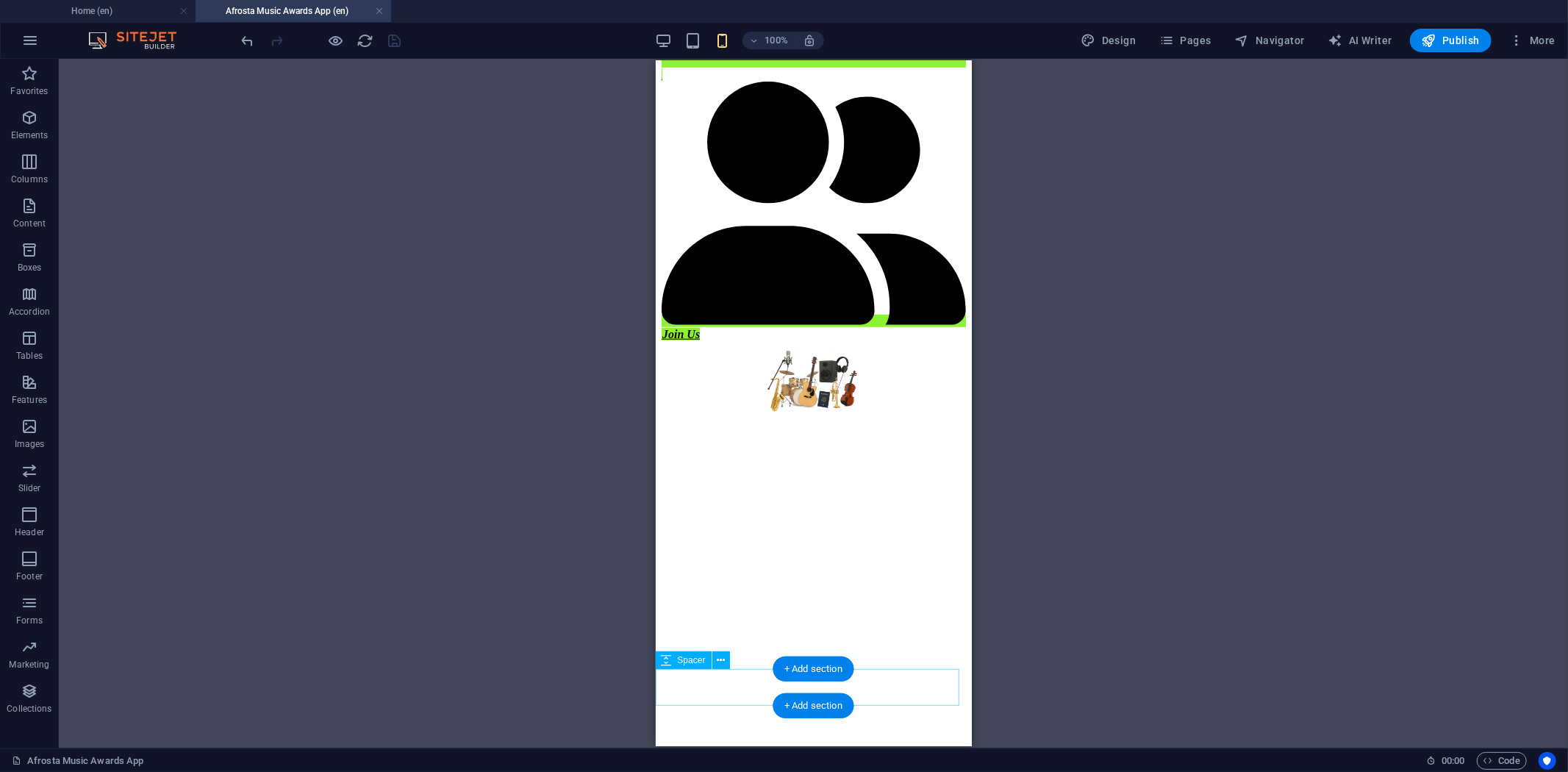
select select "px"
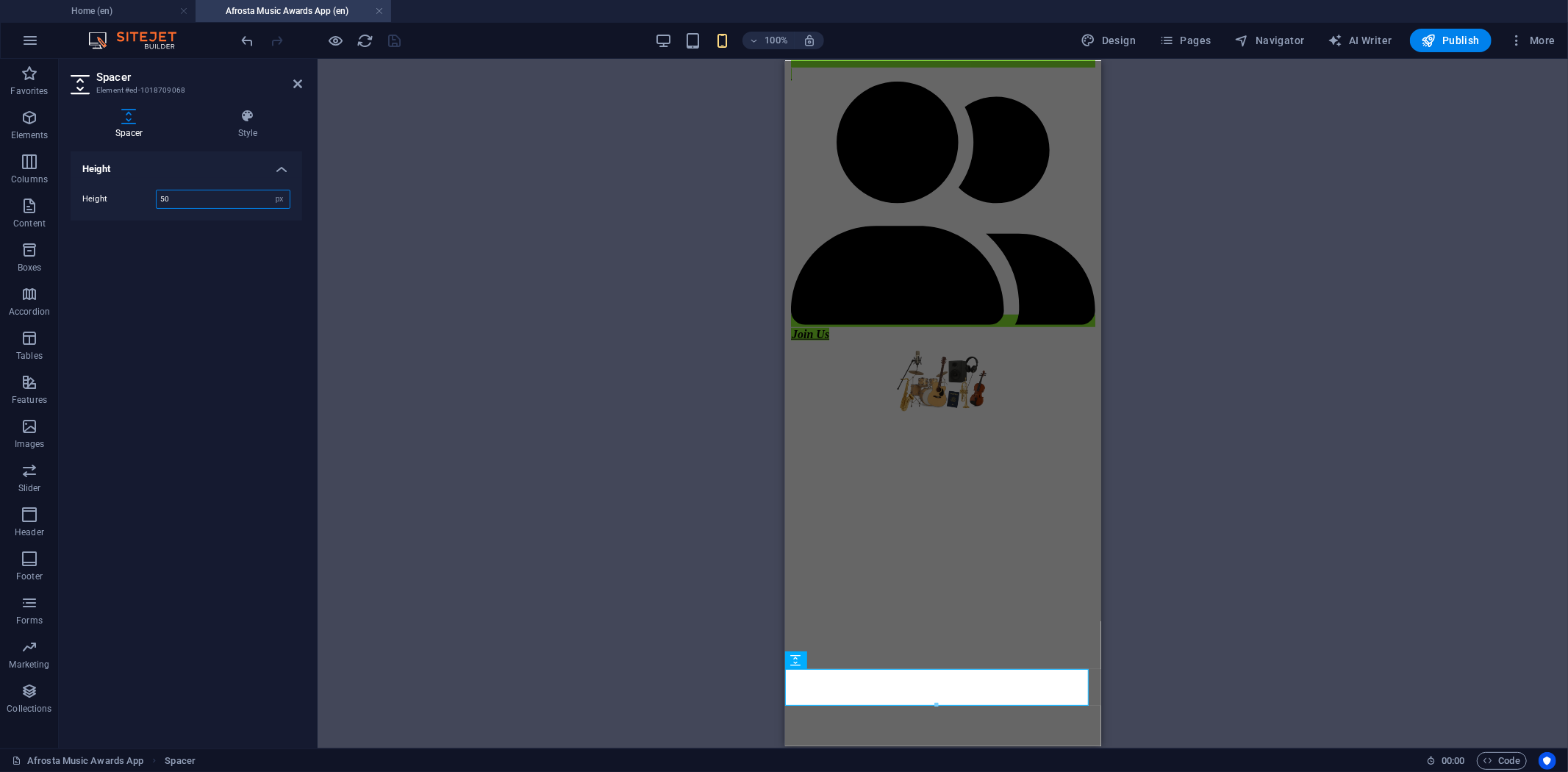
drag, startPoint x: 181, startPoint y: 198, endPoint x: 145, endPoint y: 198, distance: 36.0
click at [145, 198] on div "Height 50 px rem vh vw" at bounding box center [186, 198] width 208 height 19
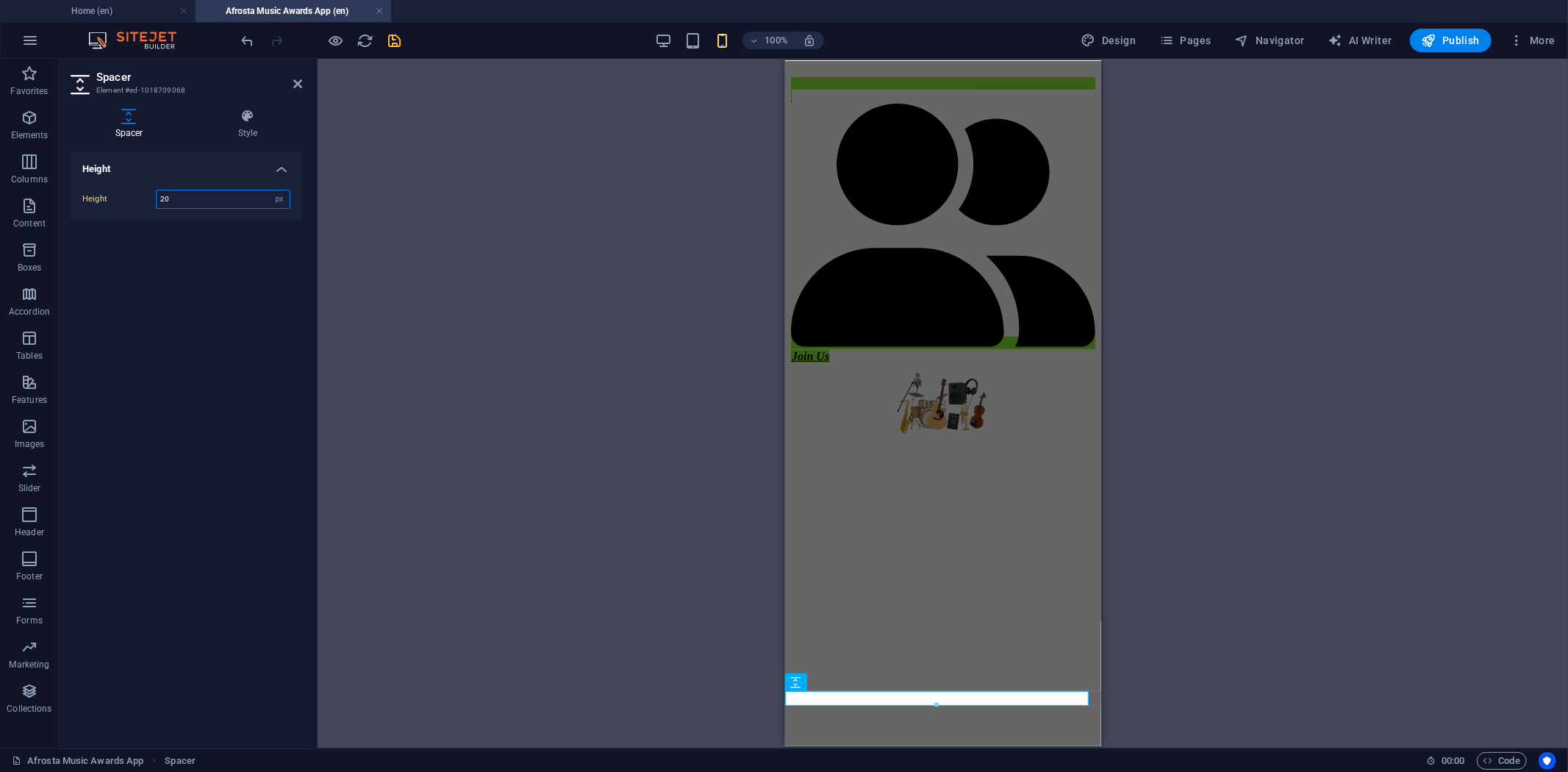
type input "20"
click at [387, 39] on icon "save" at bounding box center [395, 41] width 17 height 17
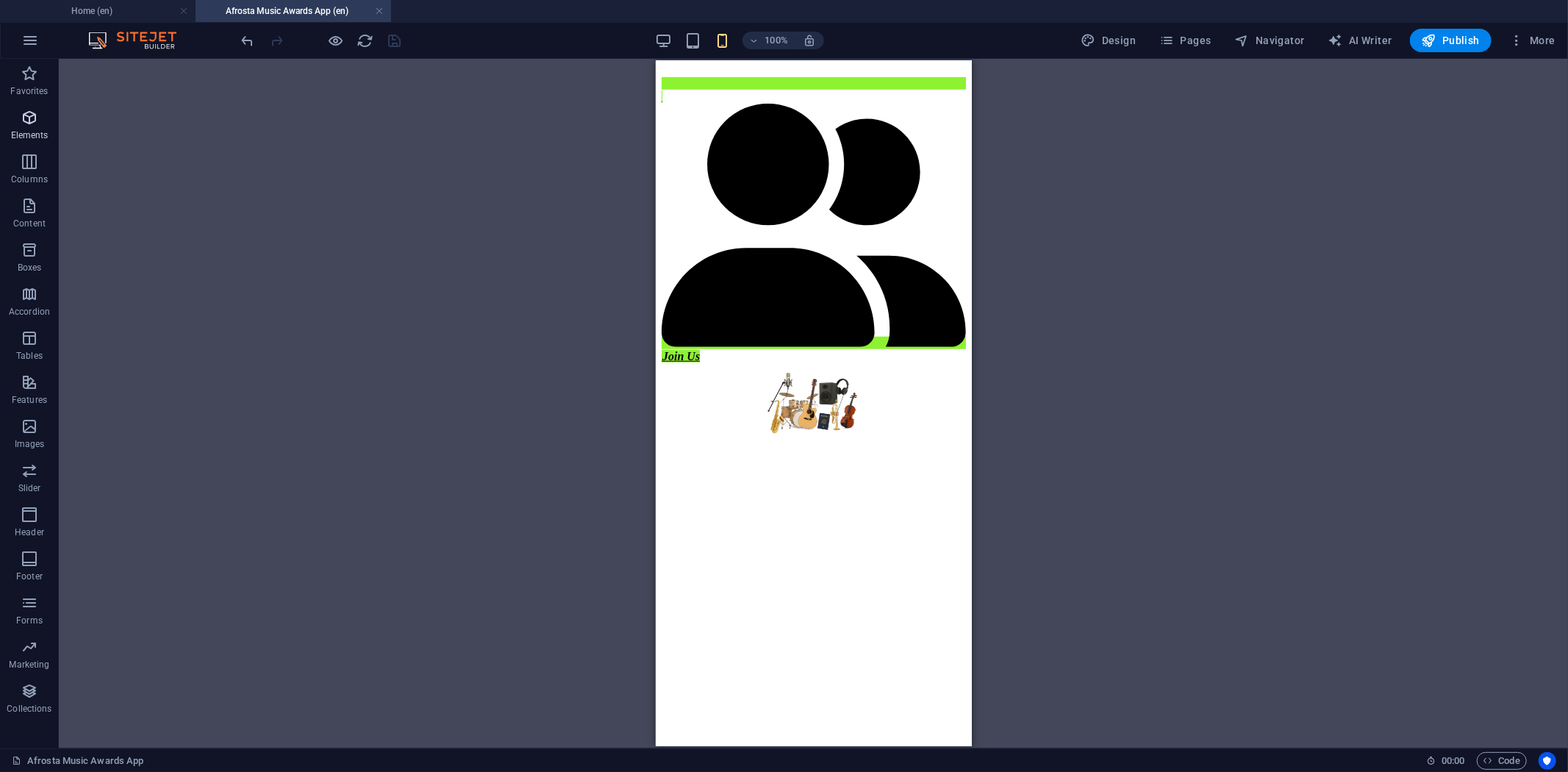
click at [32, 110] on icon "button" at bounding box center [30, 118] width 18 height 18
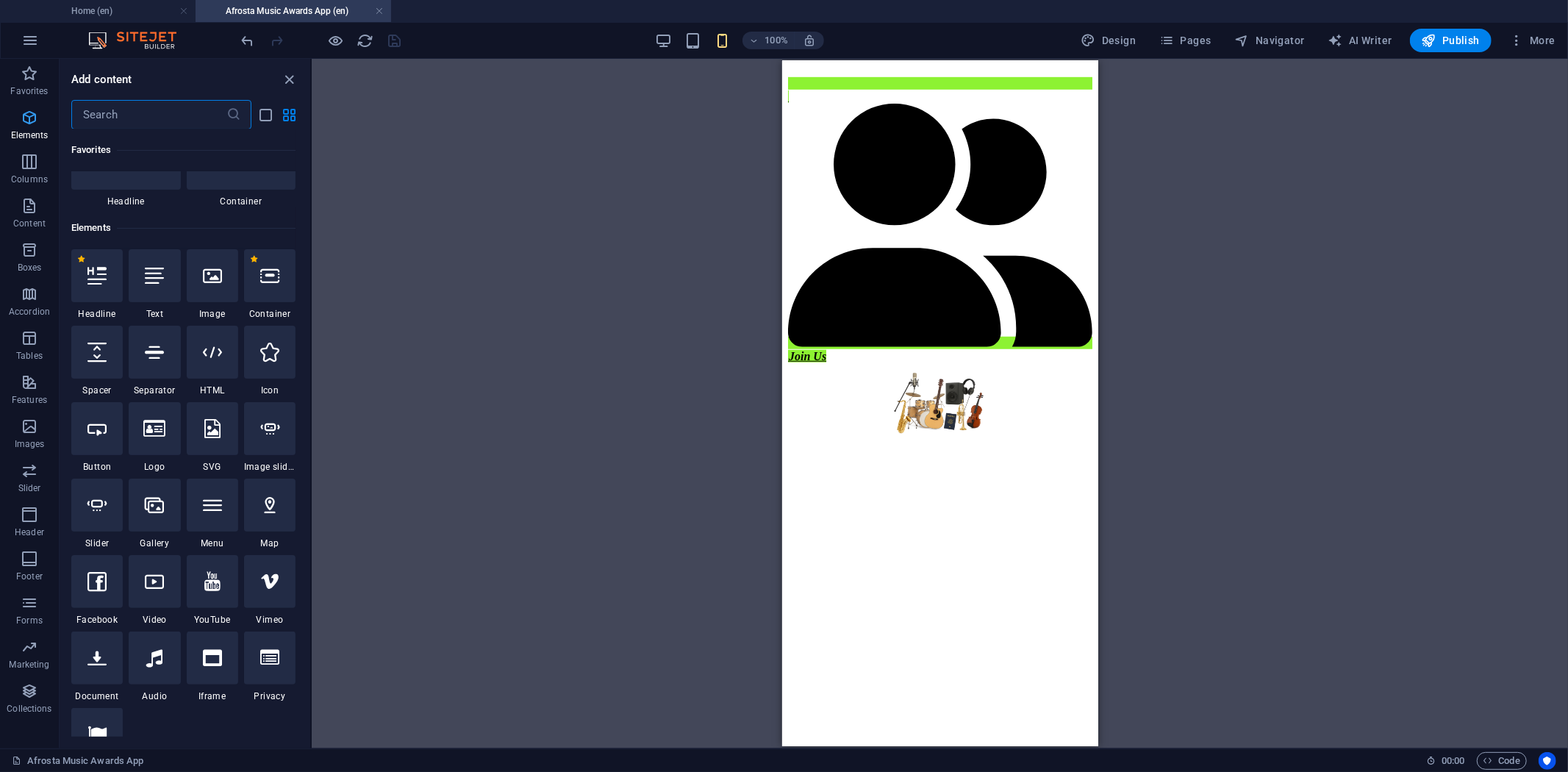
scroll to position [157, 0]
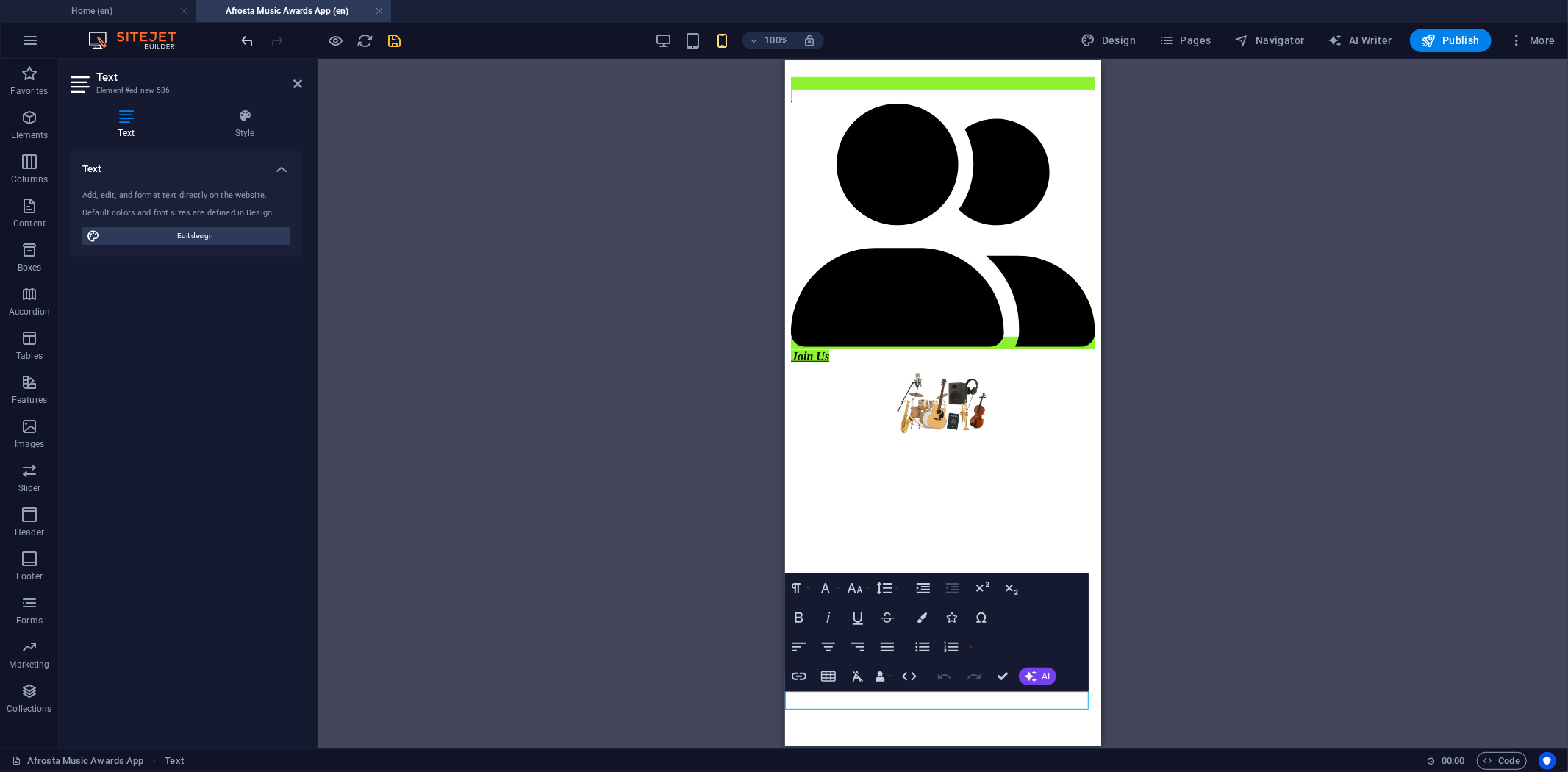
click at [256, 42] on span "undo" at bounding box center [248, 41] width 18 height 17
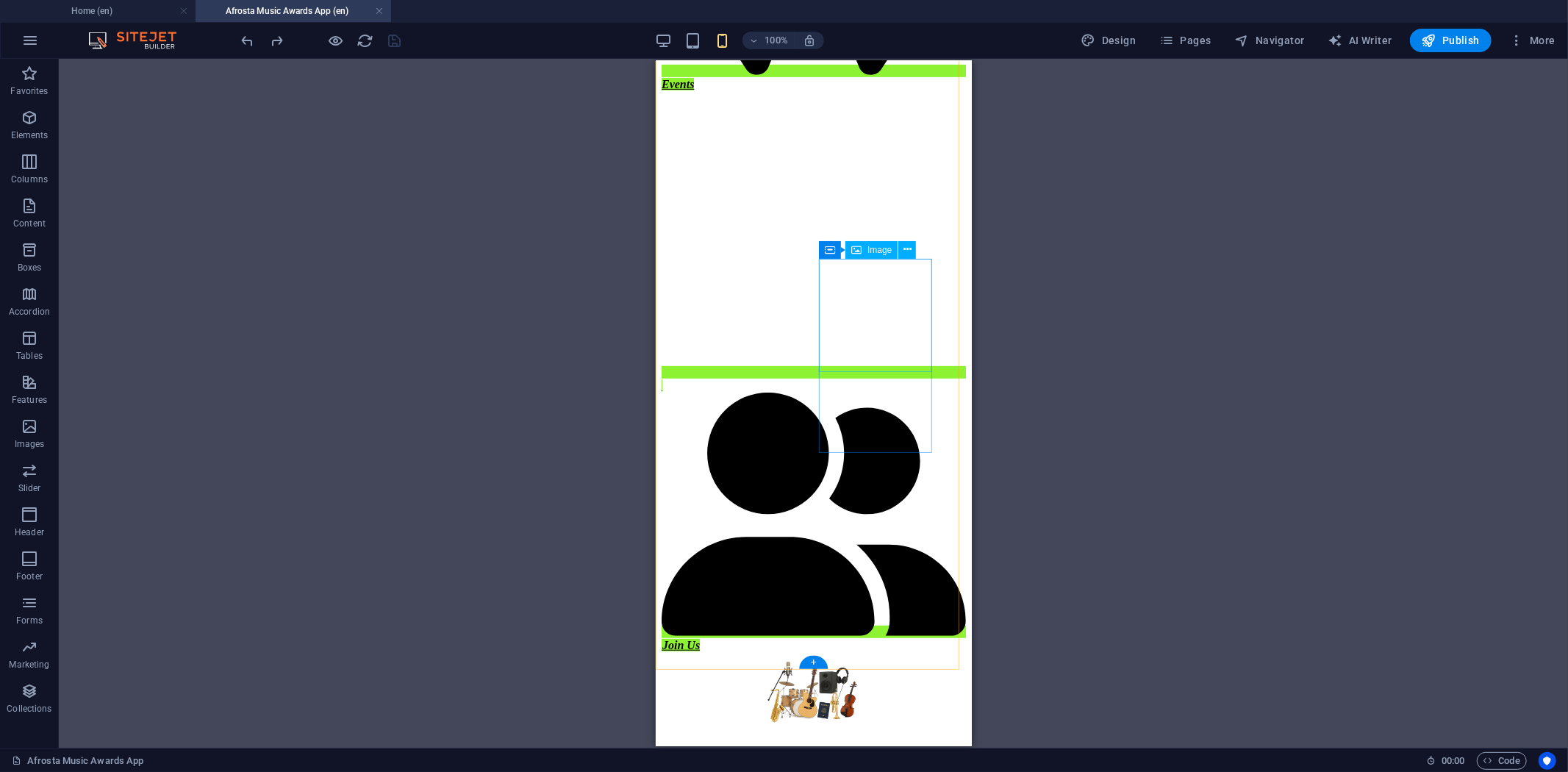
scroll to position [903, 0]
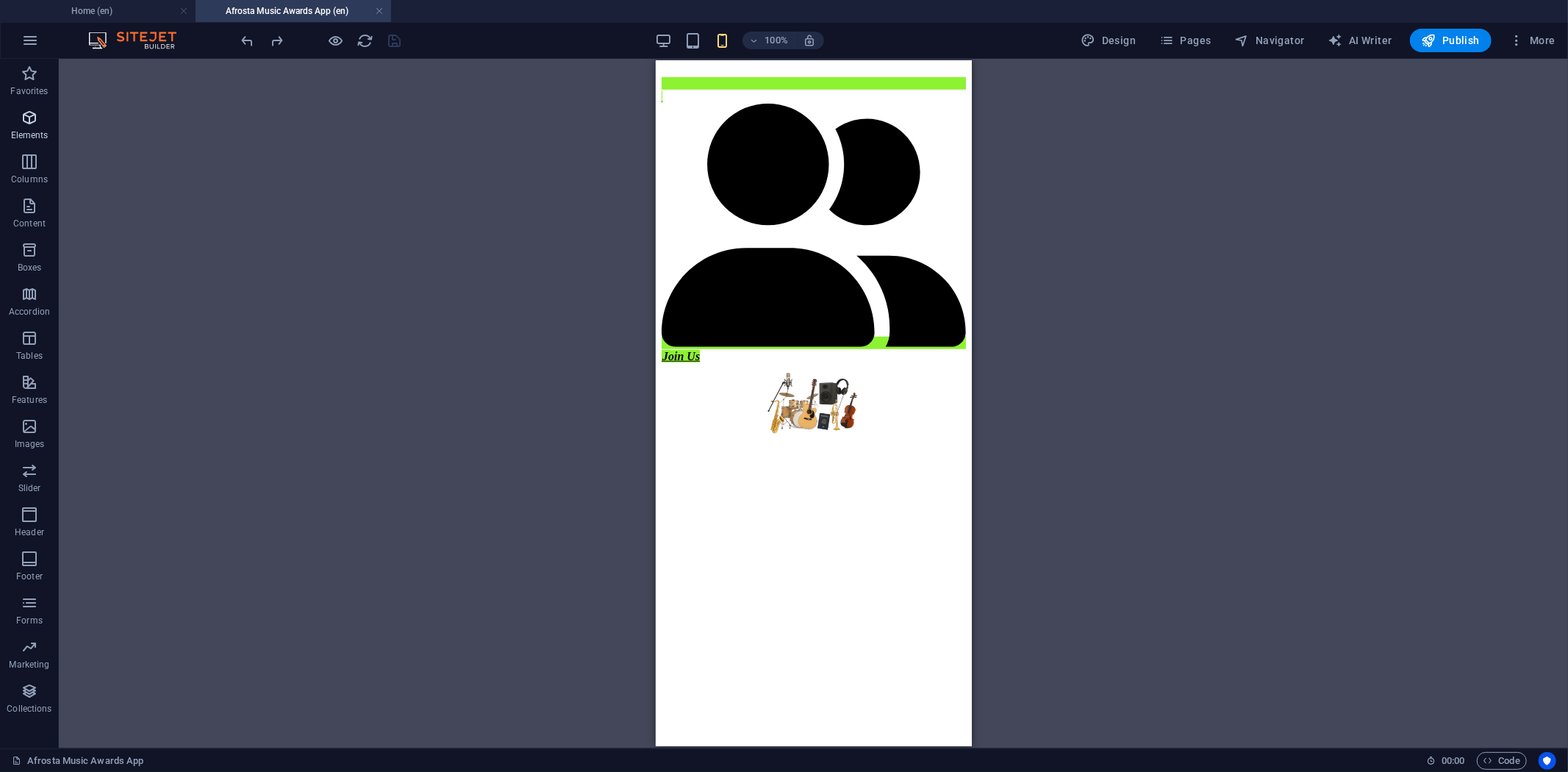
click at [30, 130] on p "Elements" at bounding box center [30, 135] width 38 height 12
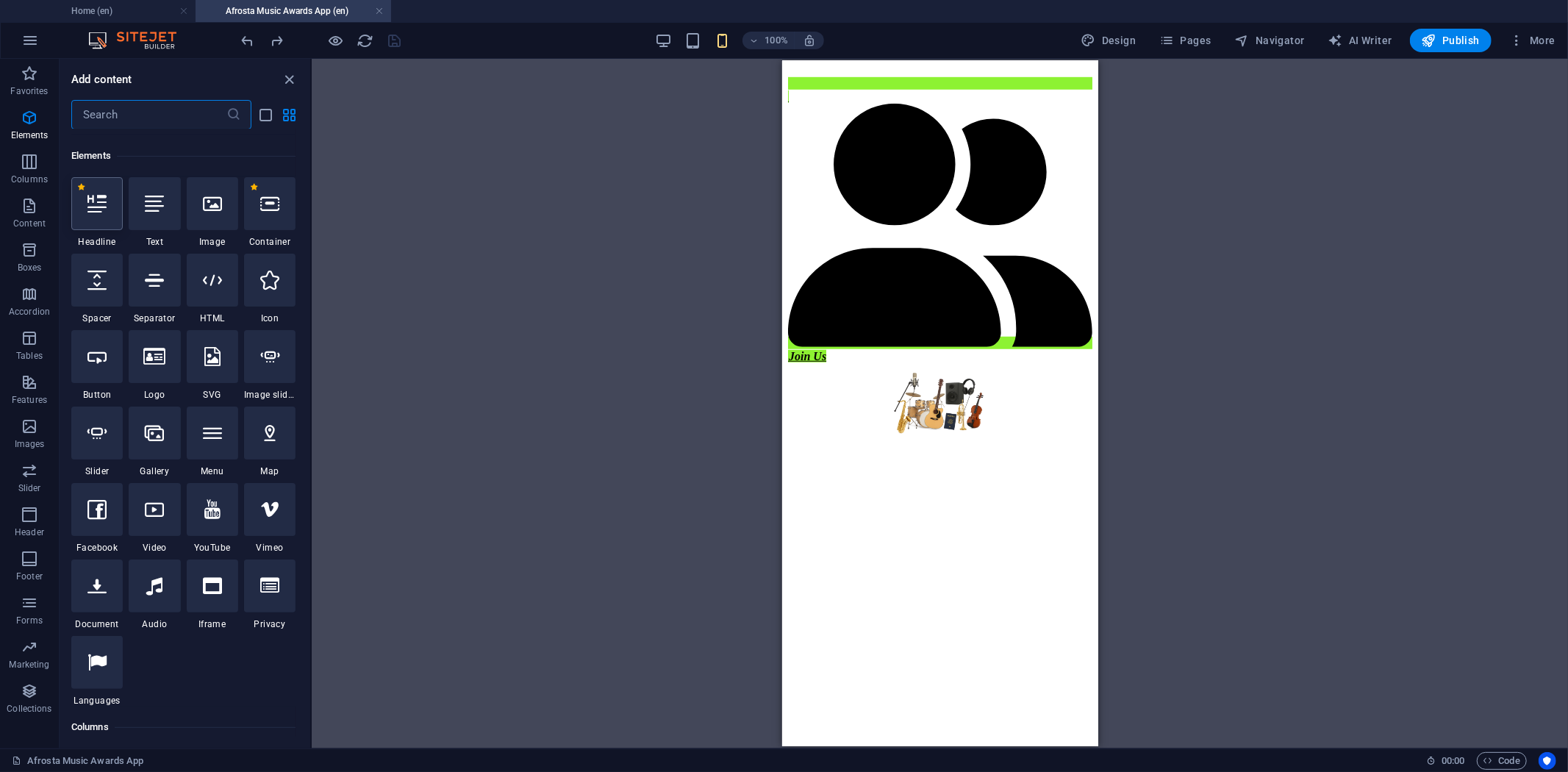
scroll to position [157, 0]
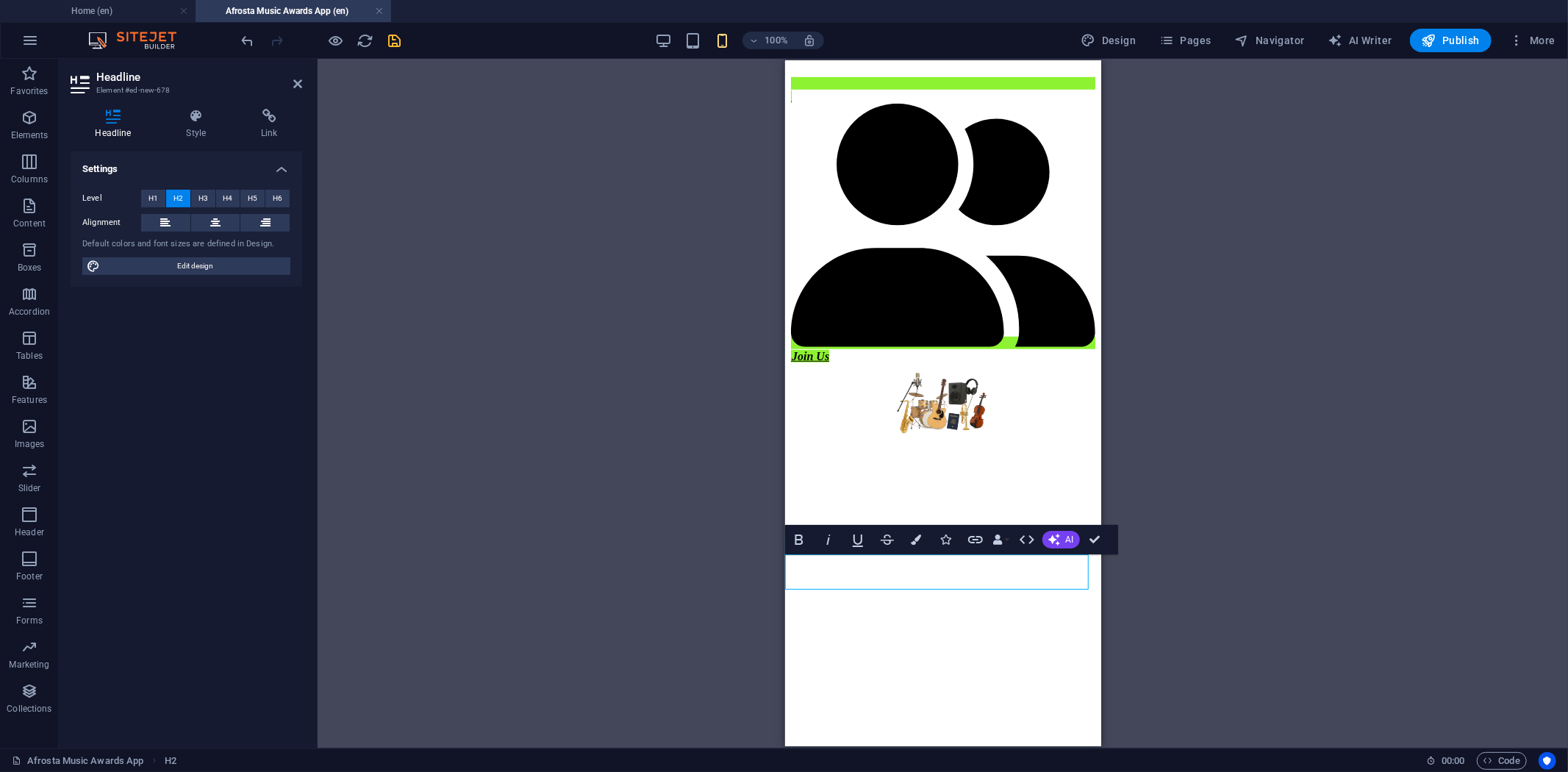
drag, startPoint x: 988, startPoint y: 570, endPoint x: 1565, endPoint y: 646, distance: 582.0
click at [913, 538] on icon "button" at bounding box center [916, 539] width 10 height 10
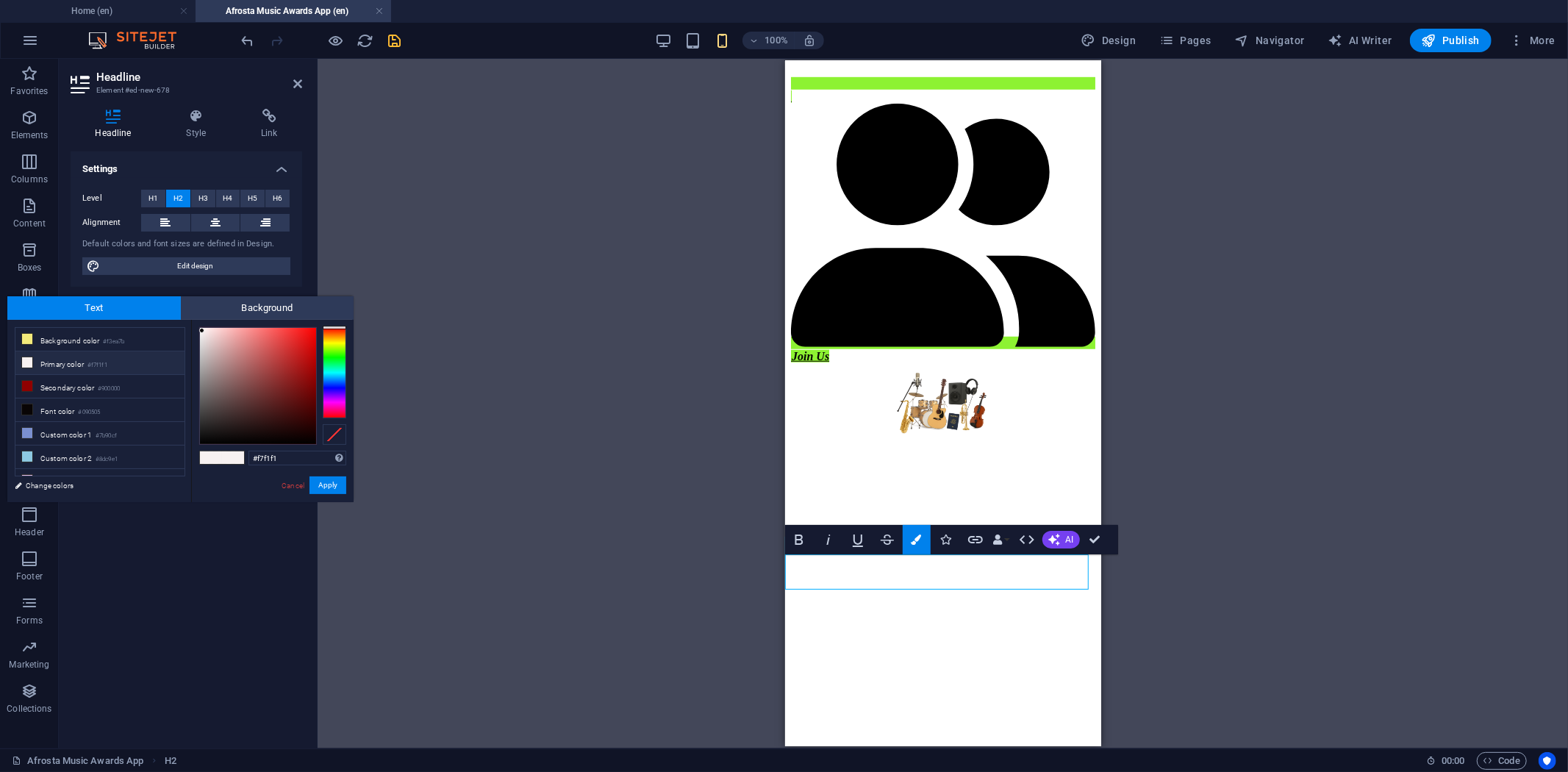
type input "#fc1111"
click at [307, 329] on div at bounding box center [258, 386] width 116 height 116
click at [331, 487] on button "Apply" at bounding box center [327, 485] width 37 height 18
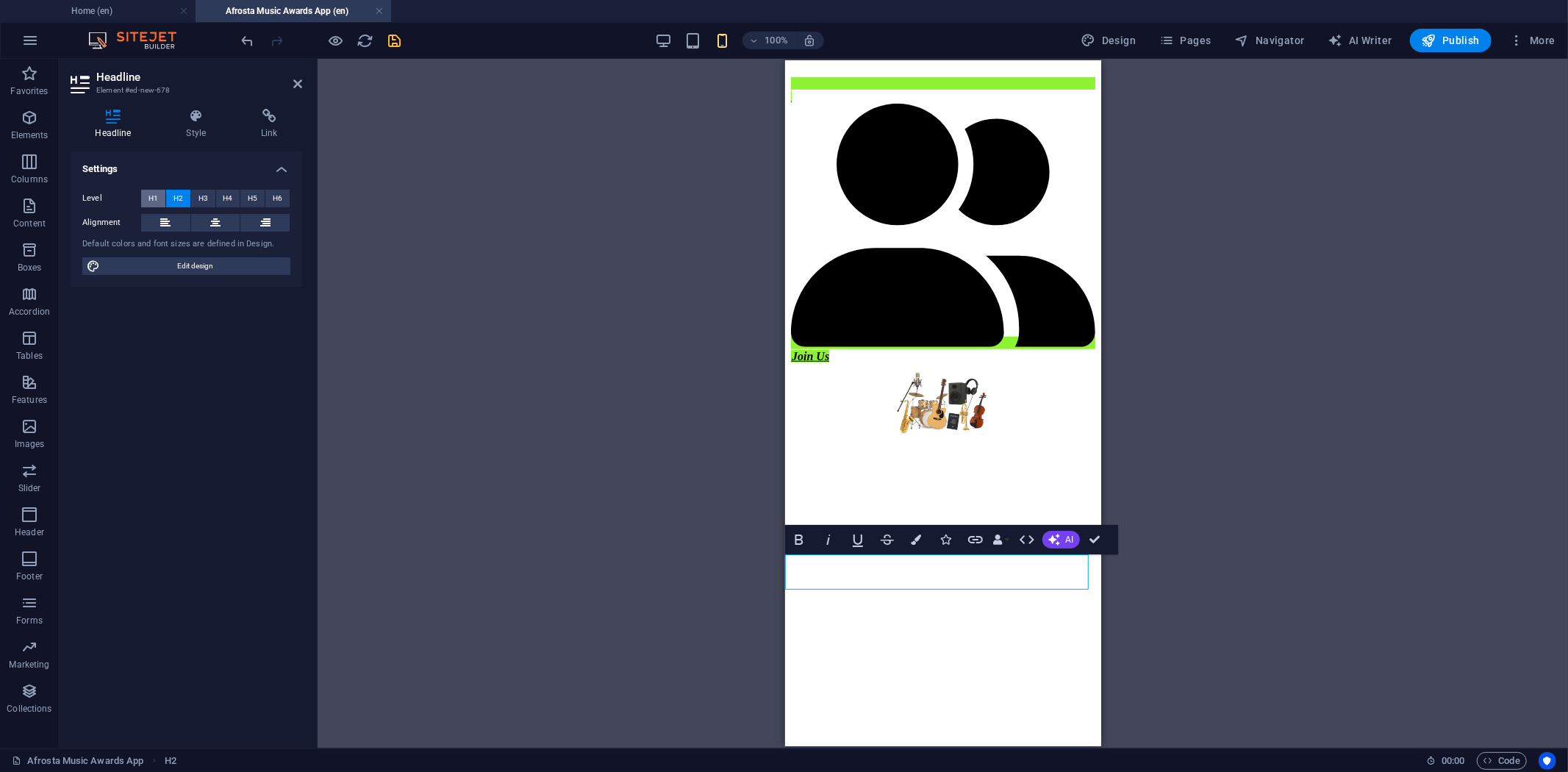
click at [158, 189] on span "H1" at bounding box center [153, 198] width 10 height 18
click at [222, 224] on button at bounding box center [215, 223] width 50 height 18
drag, startPoint x: 930, startPoint y: 577, endPoint x: 917, endPoint y: 585, distance: 15.3
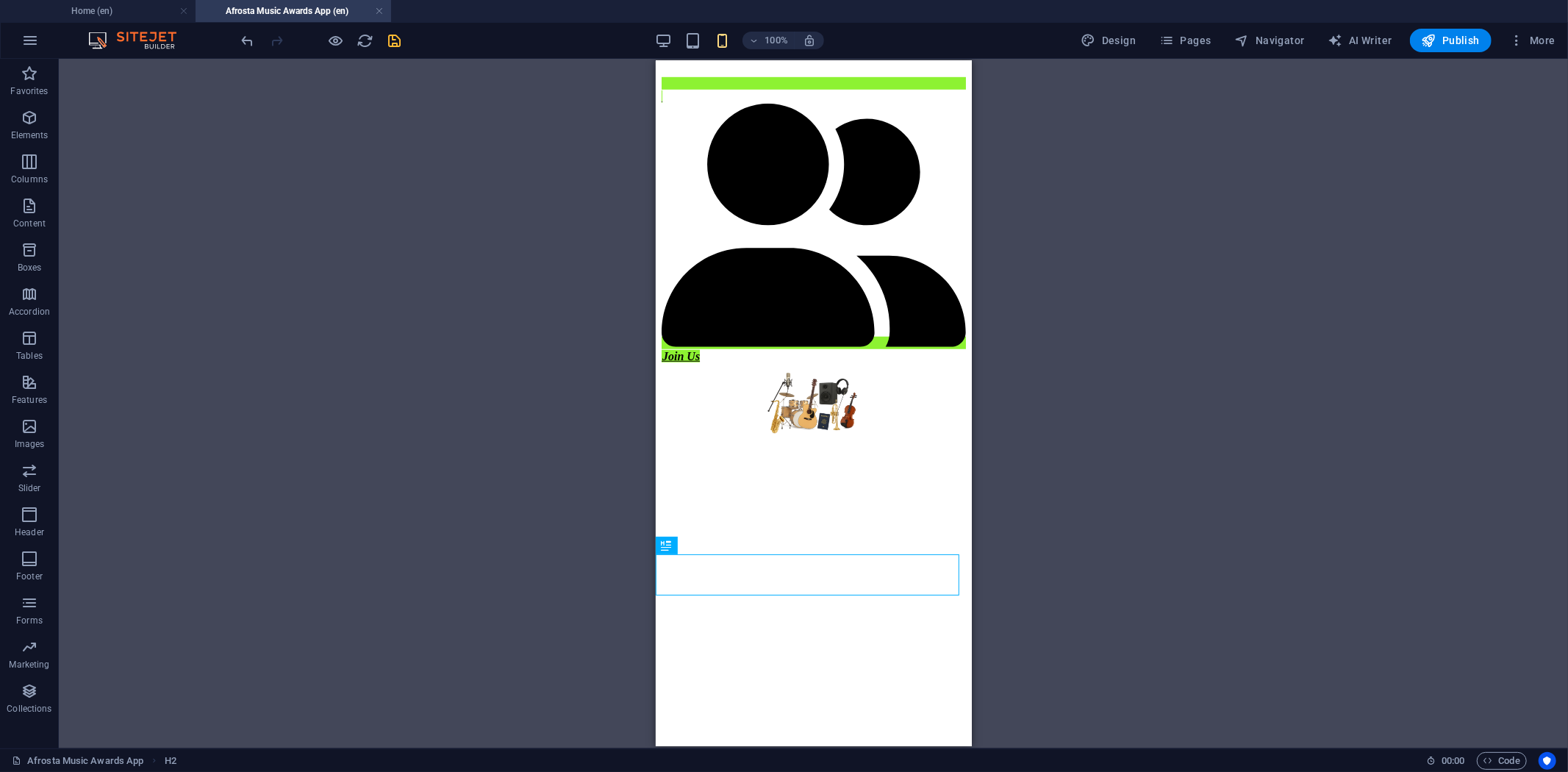
click at [394, 40] on icon "save" at bounding box center [395, 41] width 17 height 17
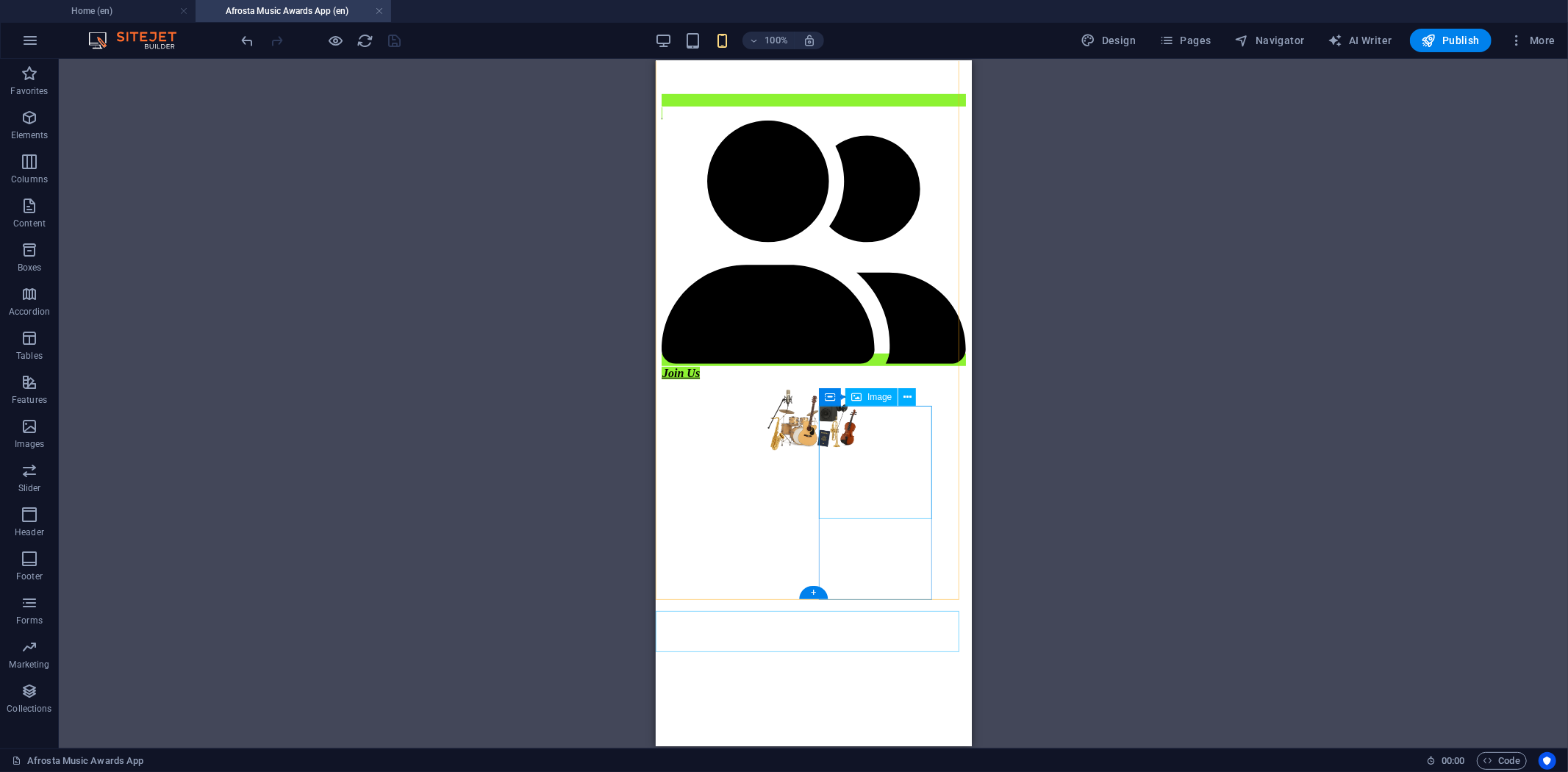
scroll to position [944, 0]
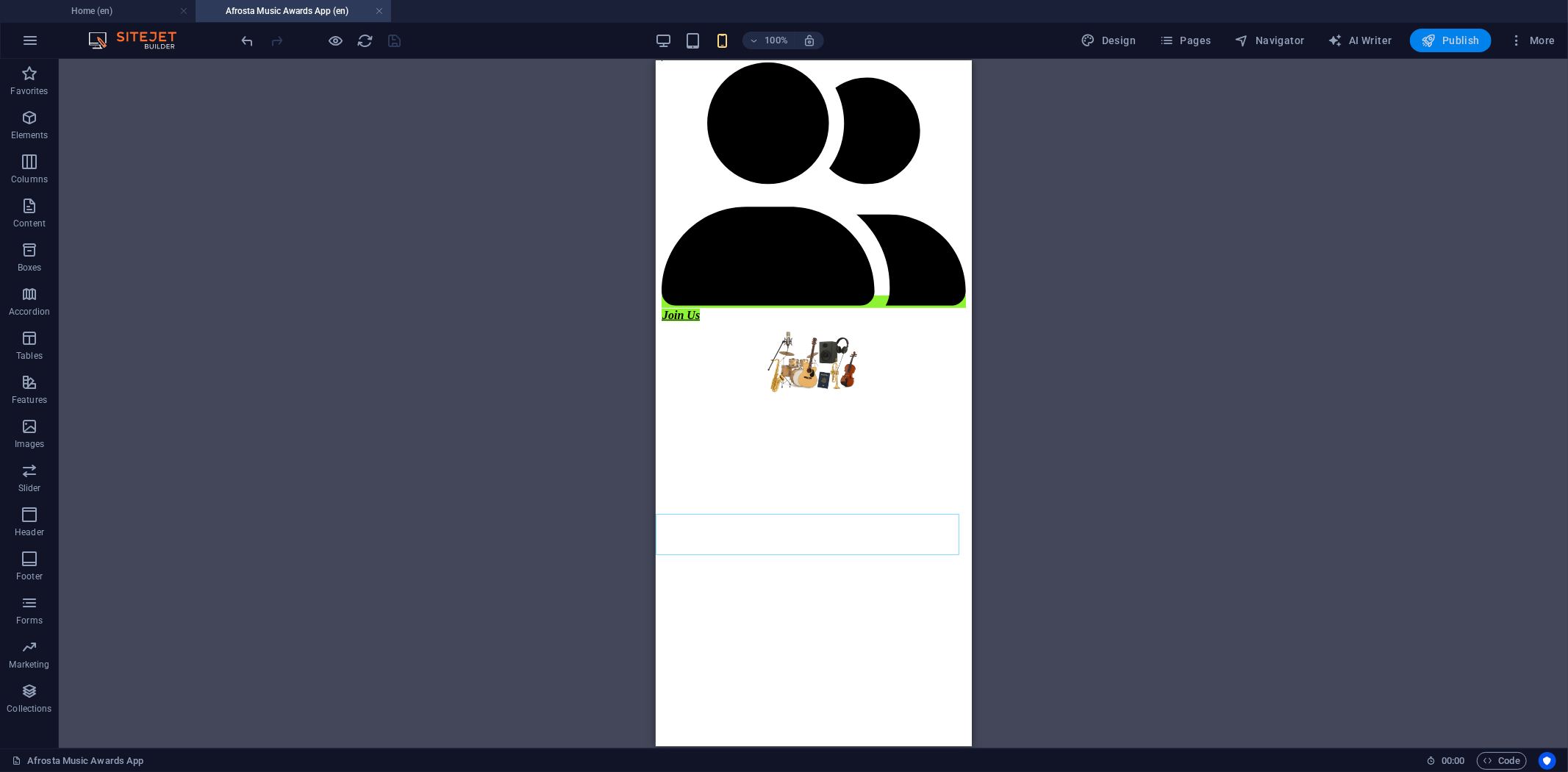
click at [1468, 37] on span "Publish" at bounding box center [1451, 41] width 58 height 14
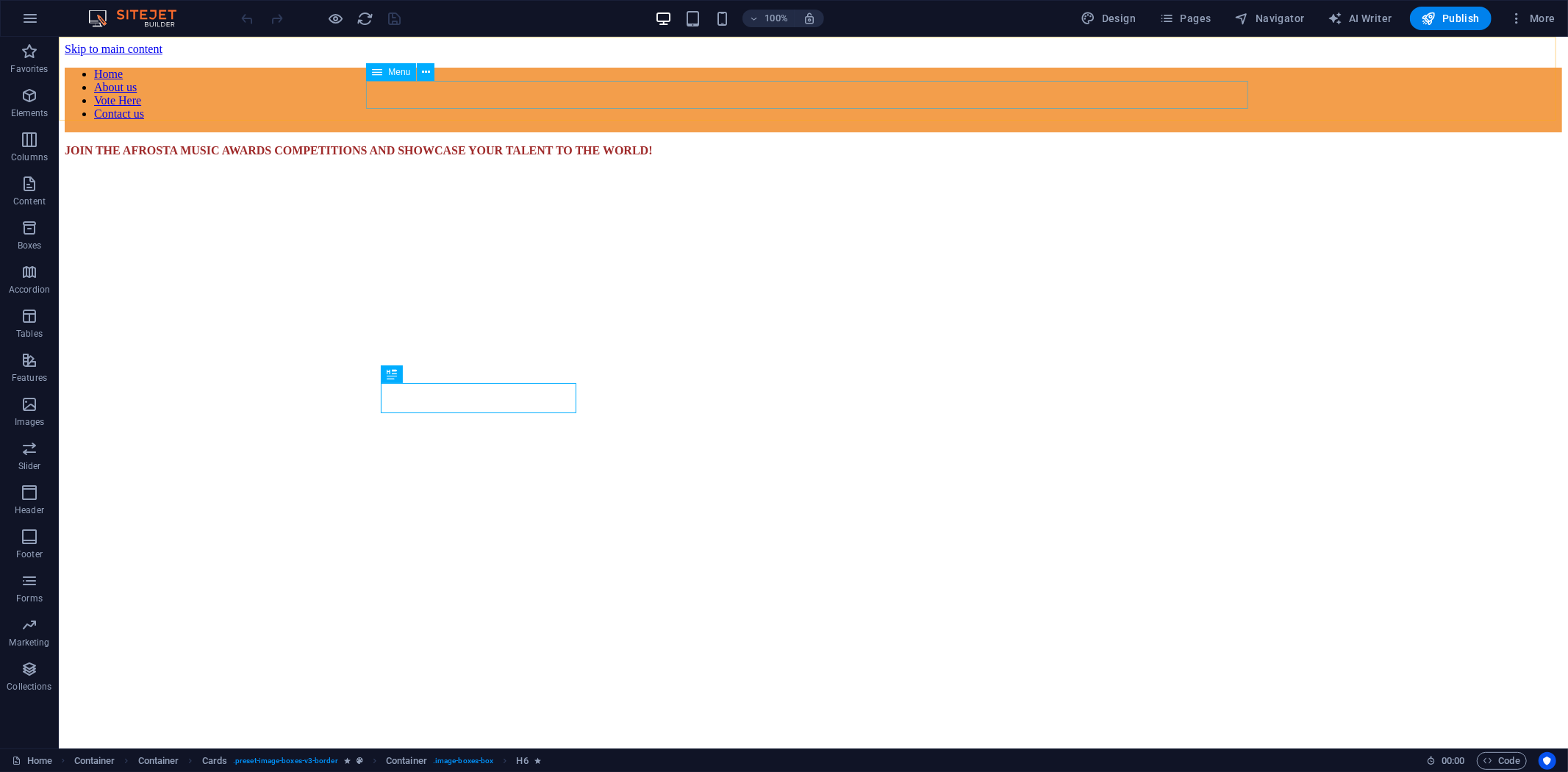
scroll to position [859, 0]
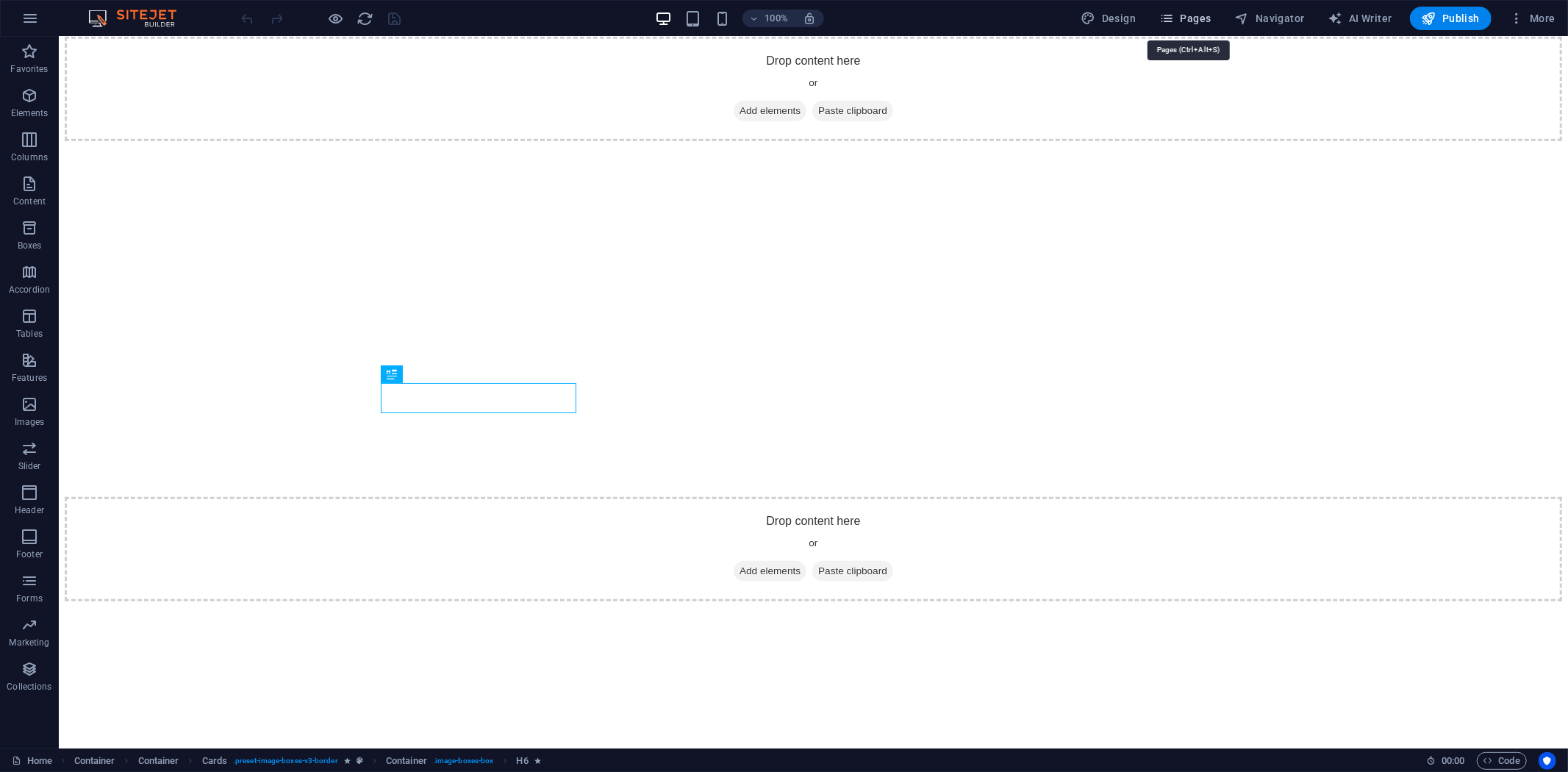
click at [1198, 15] on span "Pages" at bounding box center [1185, 18] width 51 height 14
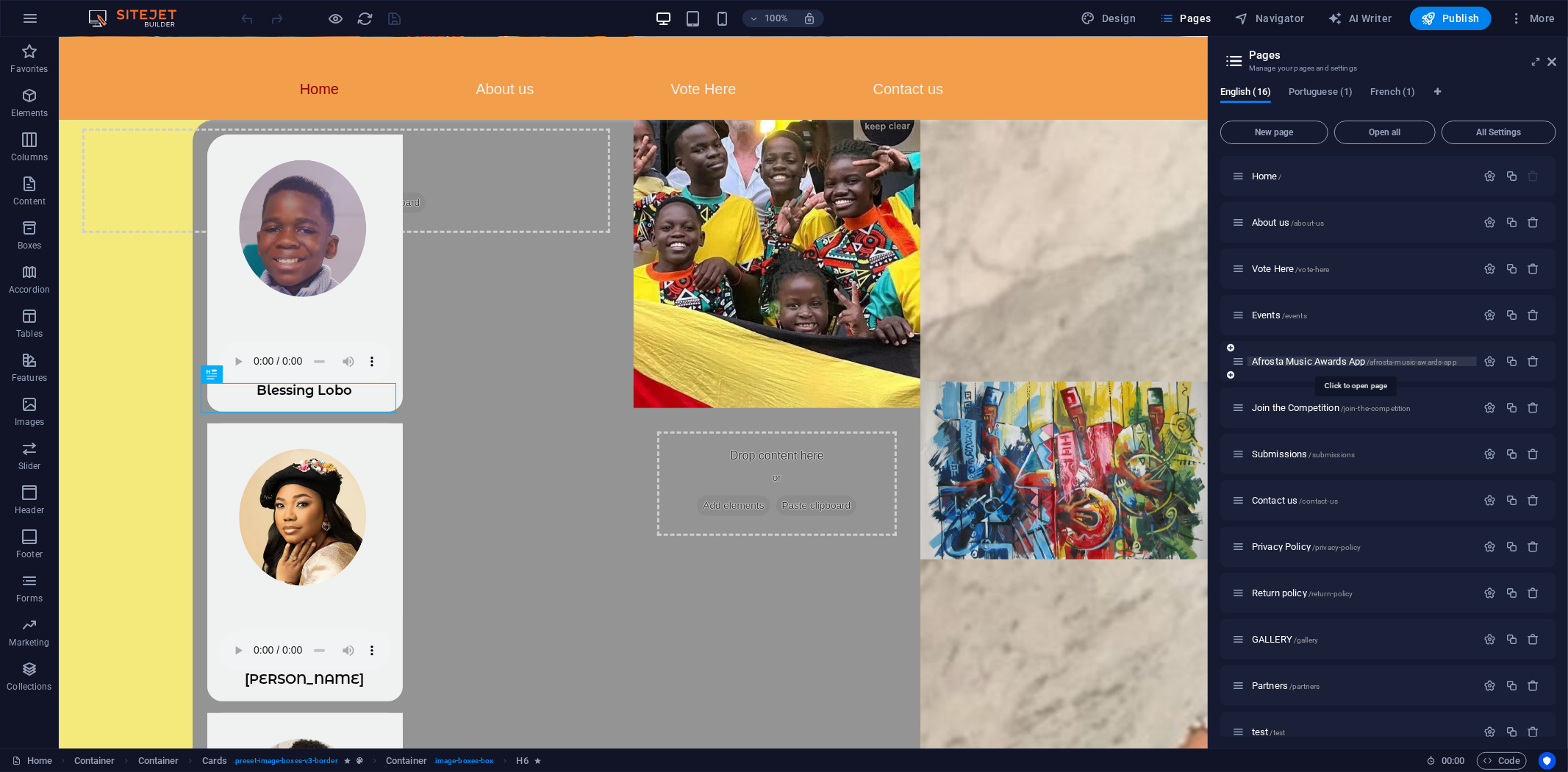
click at [1307, 361] on span "Afrosta Music Awards App /afrosta-music-awards-app" at bounding box center [1355, 362] width 206 height 11
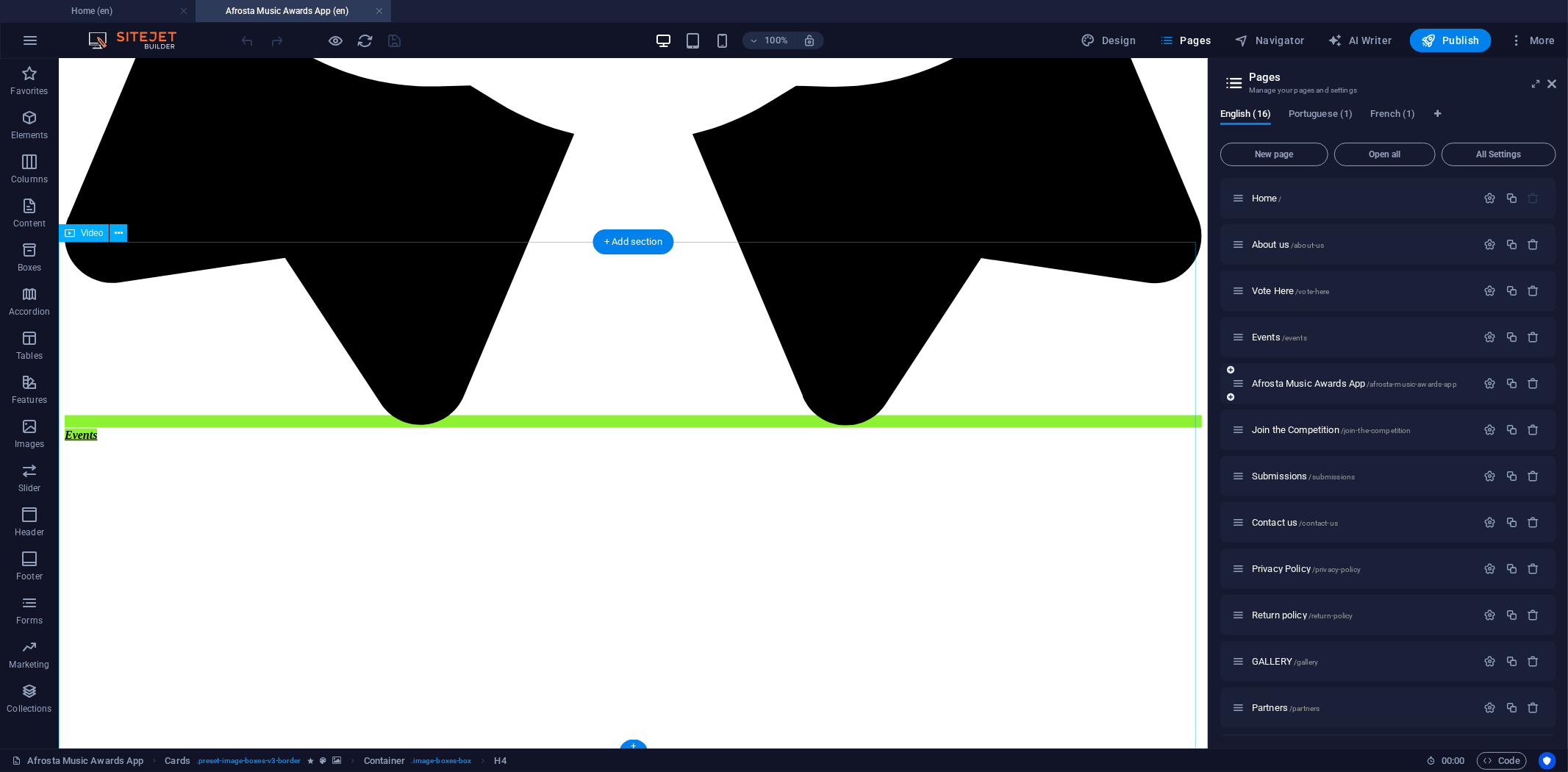
scroll to position [1412, 0]
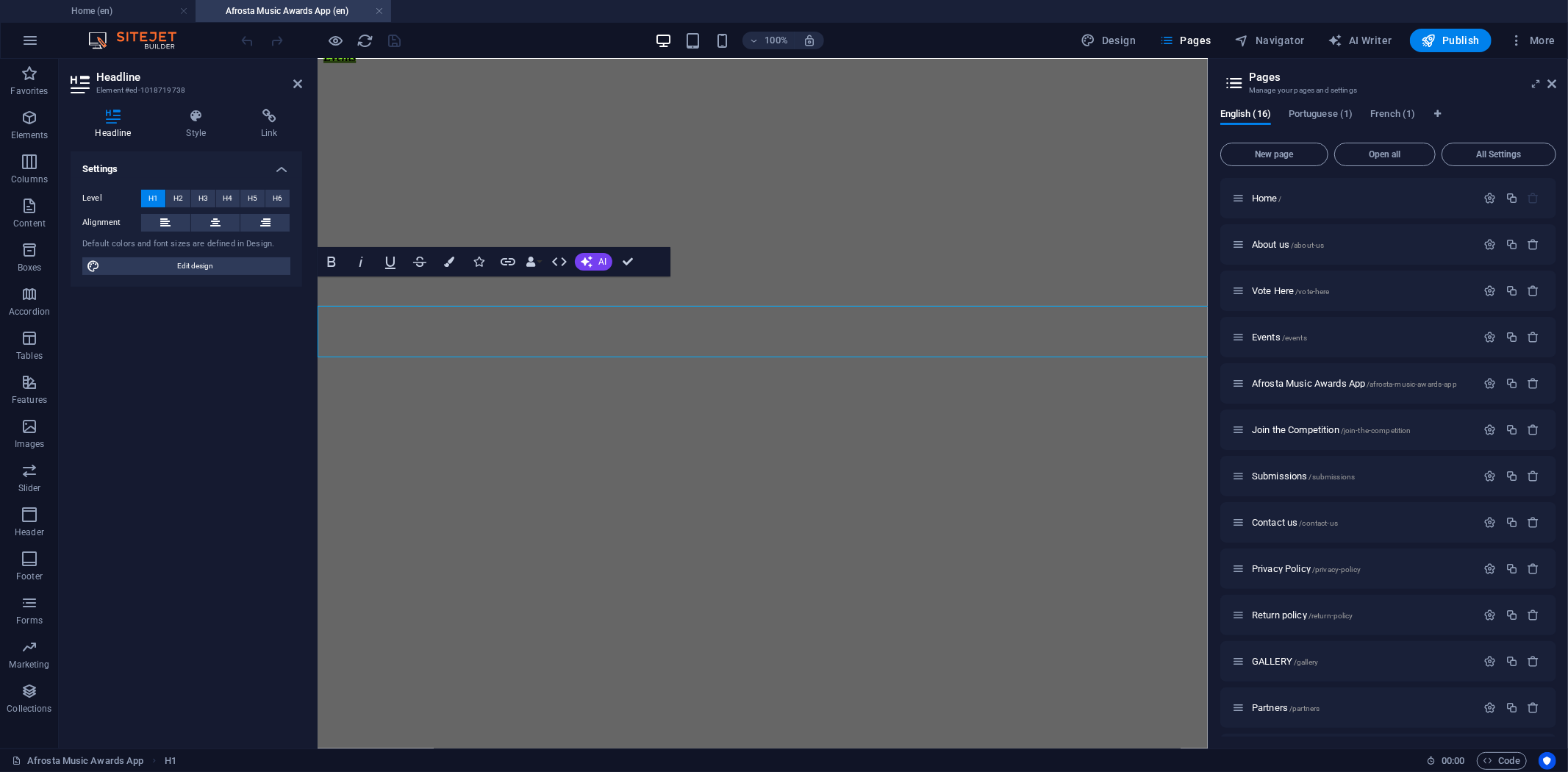
scroll to position [1297, 0]
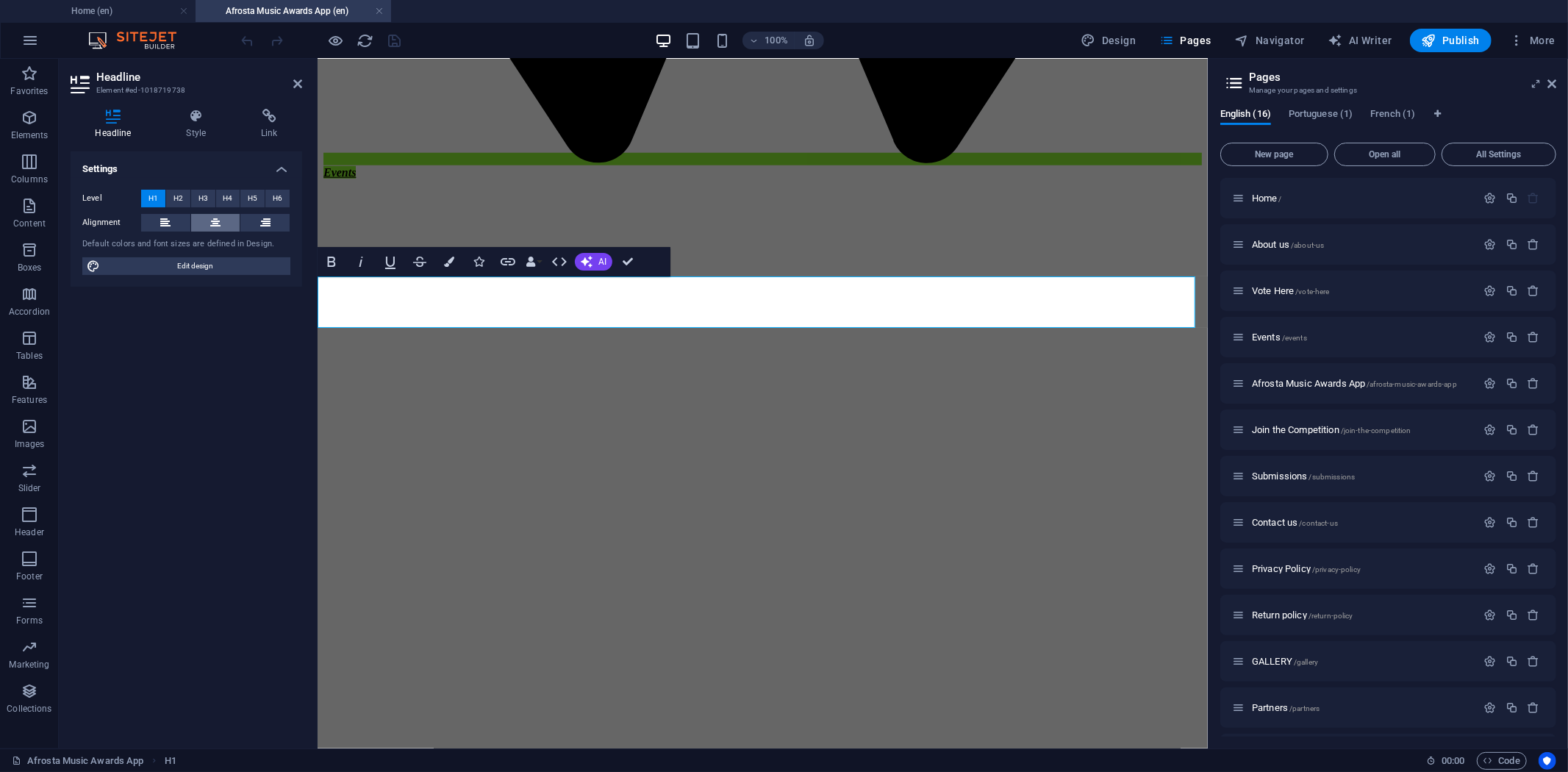
click at [209, 224] on button at bounding box center [215, 223] width 50 height 18
click at [32, 122] on icon "button" at bounding box center [30, 118] width 18 height 18
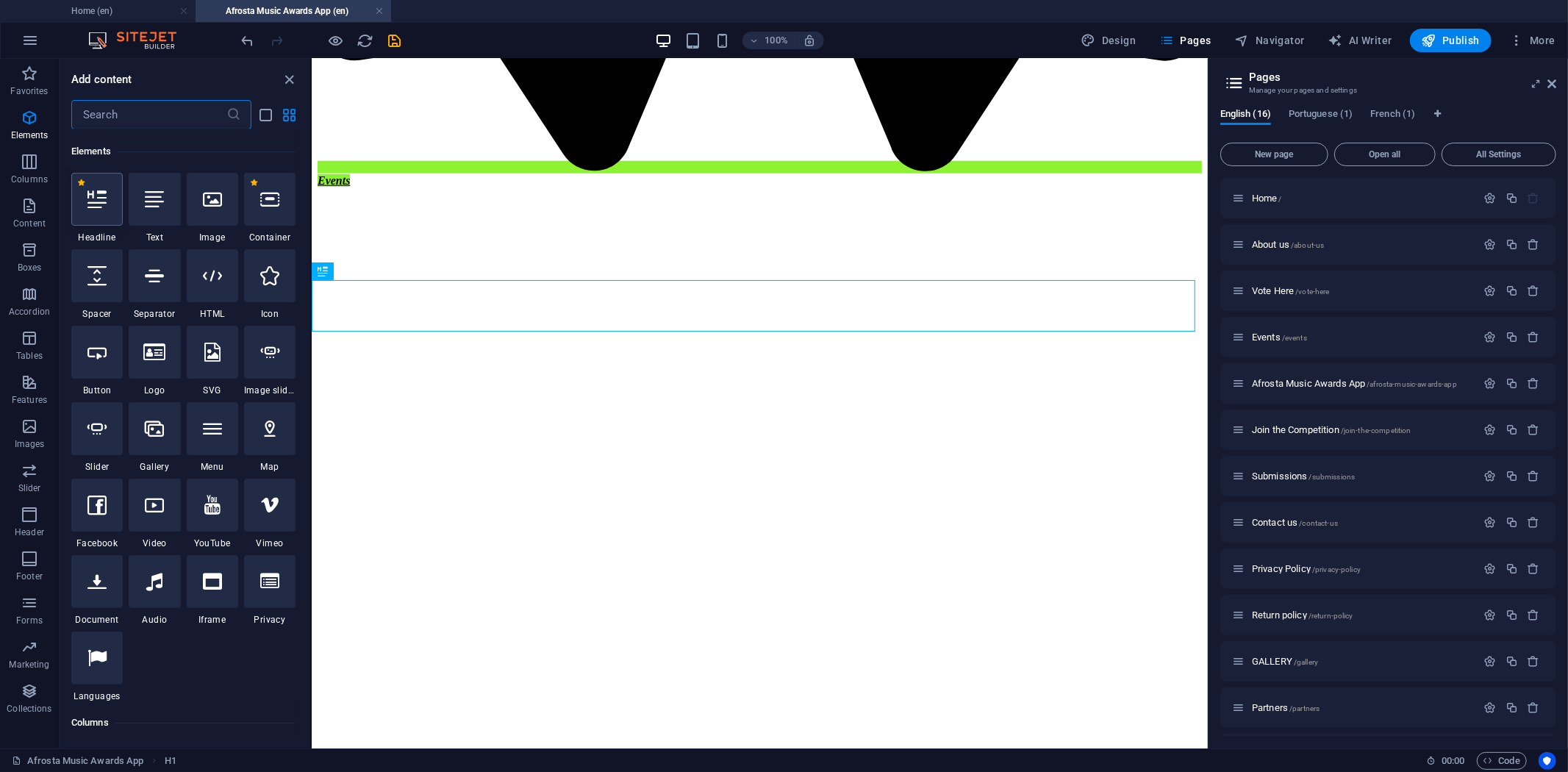
scroll to position [157, 0]
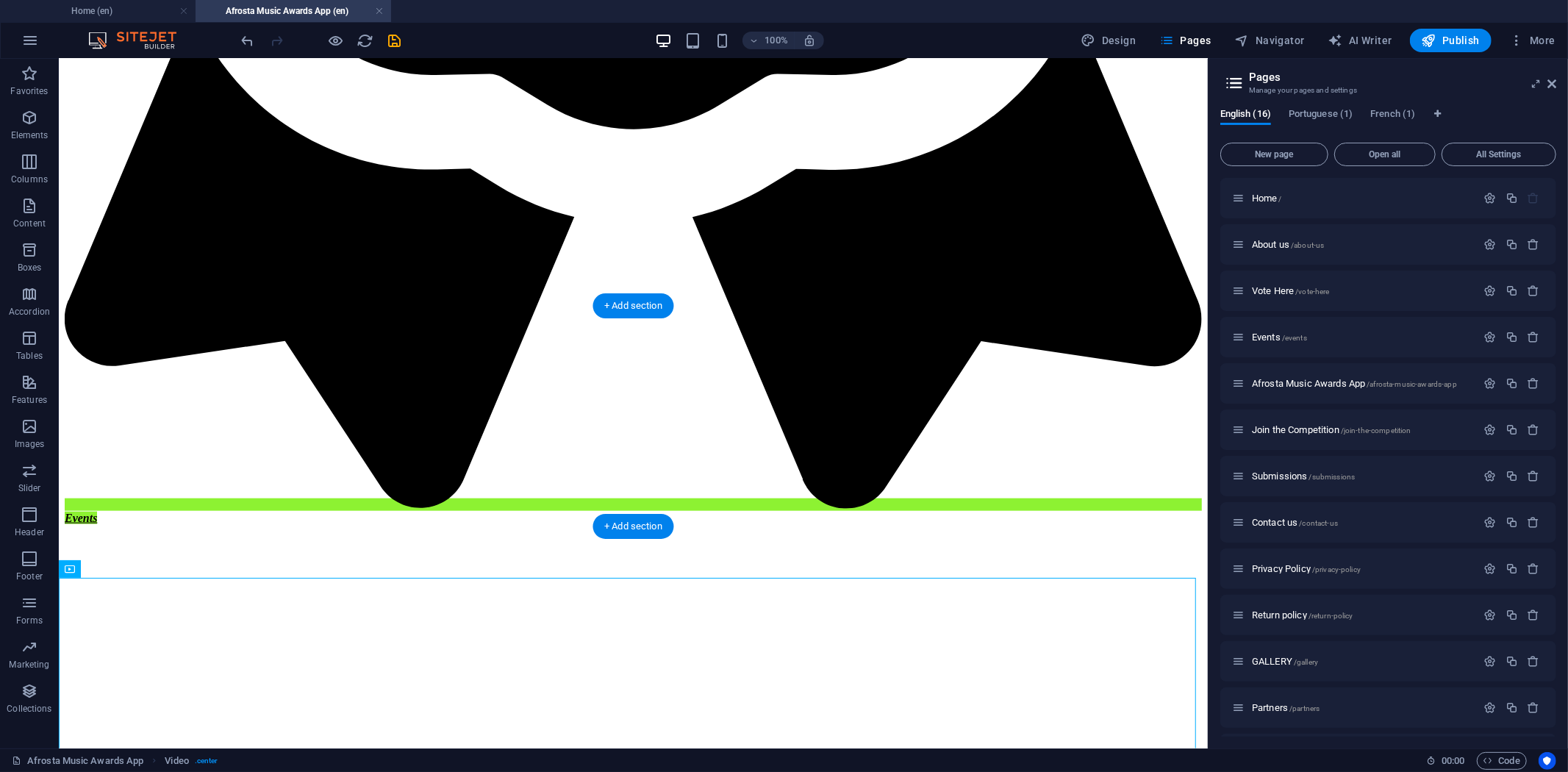
drag, startPoint x: 398, startPoint y: 596, endPoint x: 371, endPoint y: 451, distance: 147.5
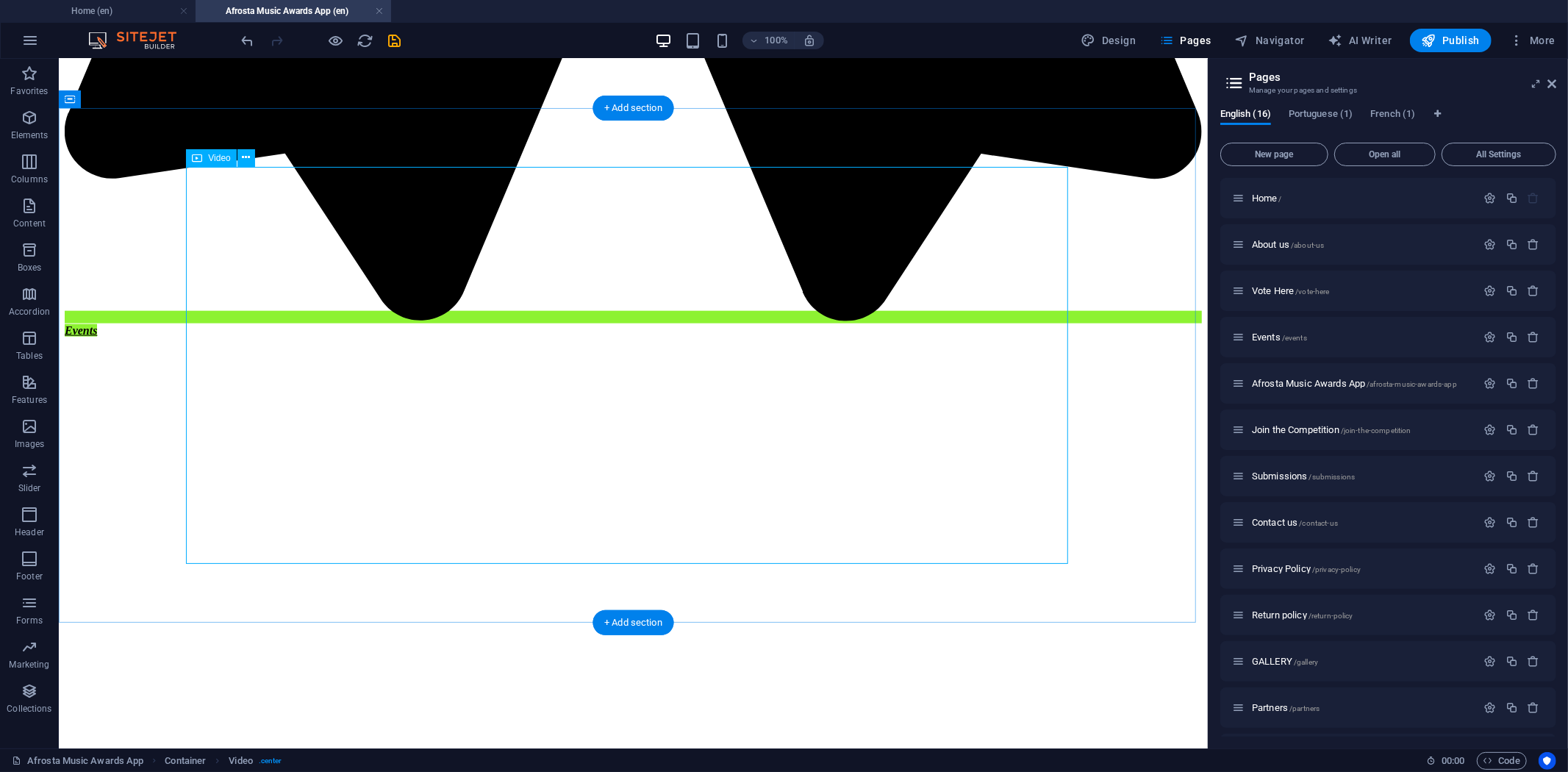
scroll to position [1497, 0]
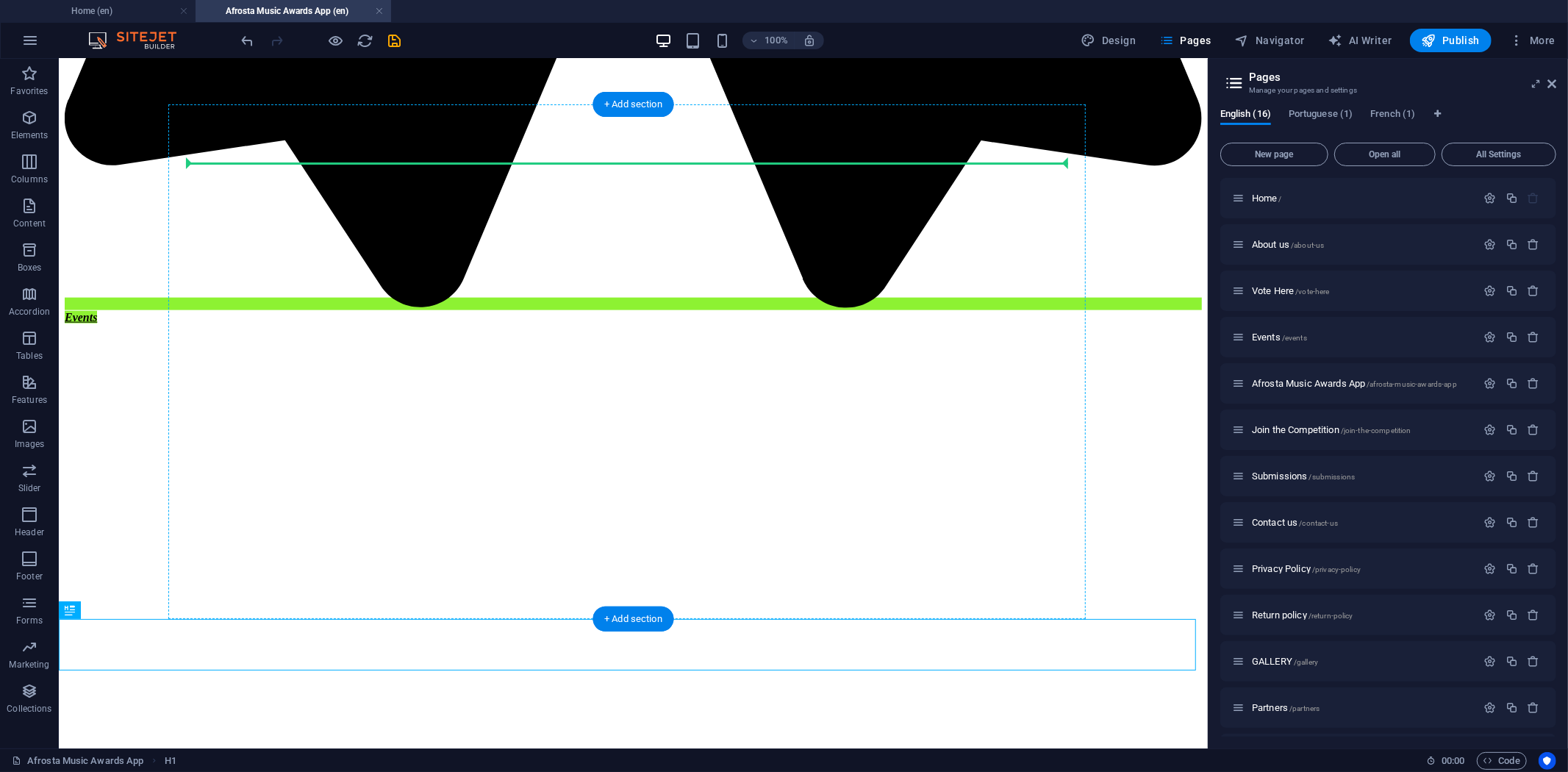
drag, startPoint x: 479, startPoint y: 647, endPoint x: 412, endPoint y: 177, distance: 474.8
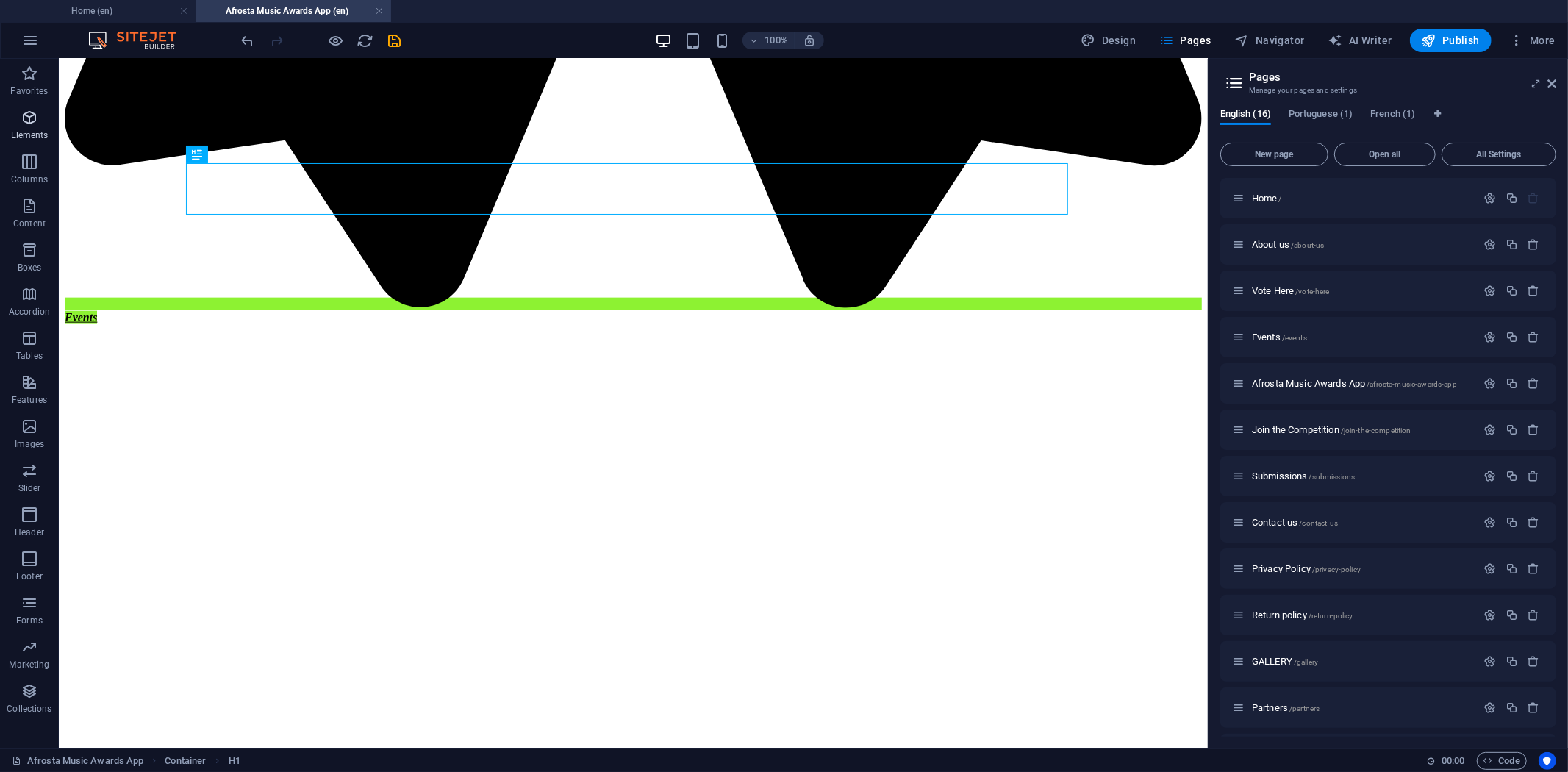
click at [28, 113] on icon "button" at bounding box center [30, 118] width 18 height 18
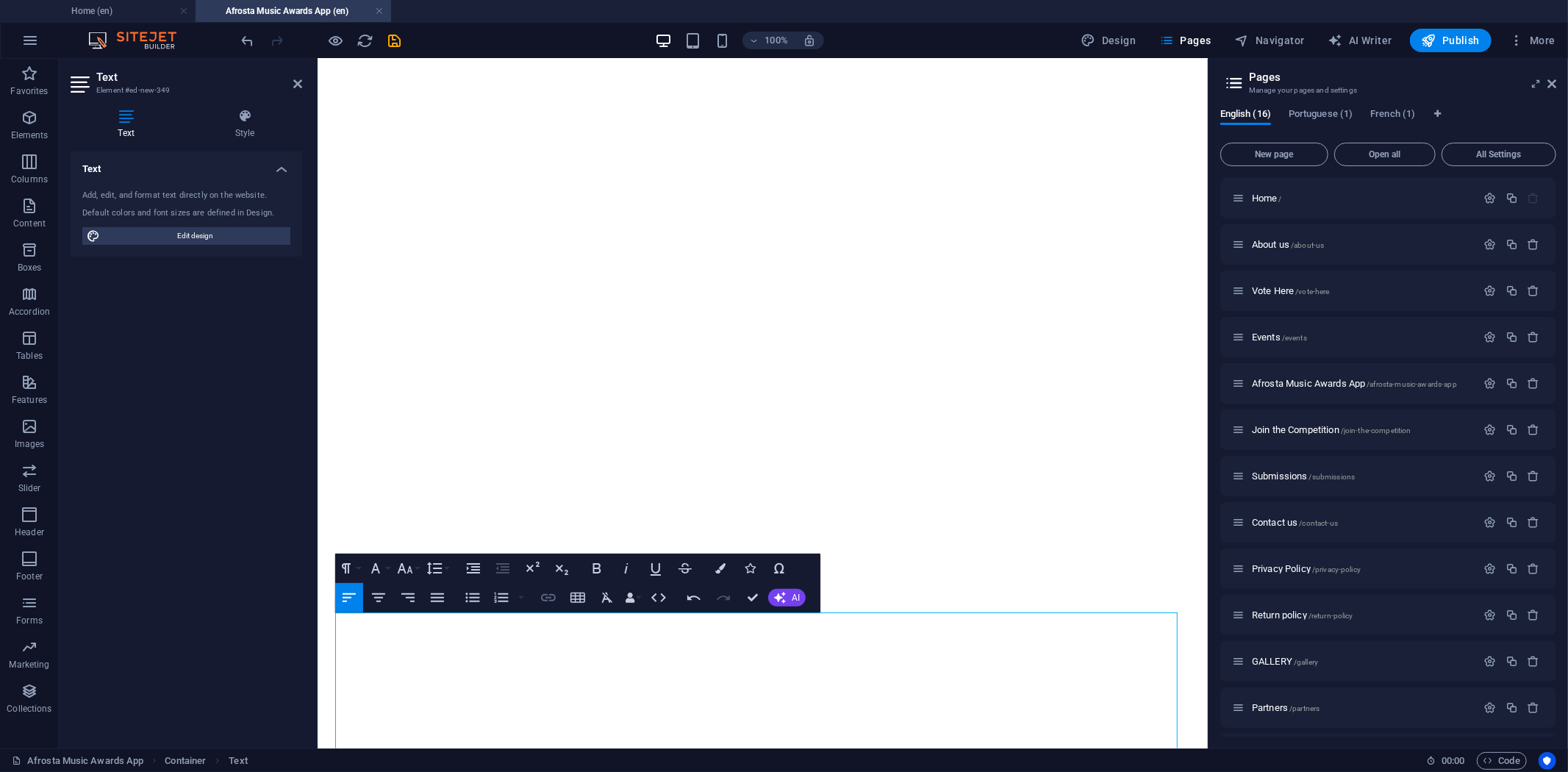
scroll to position [15122, 2]
click at [439, 600] on icon "button" at bounding box center [437, 598] width 14 height 9
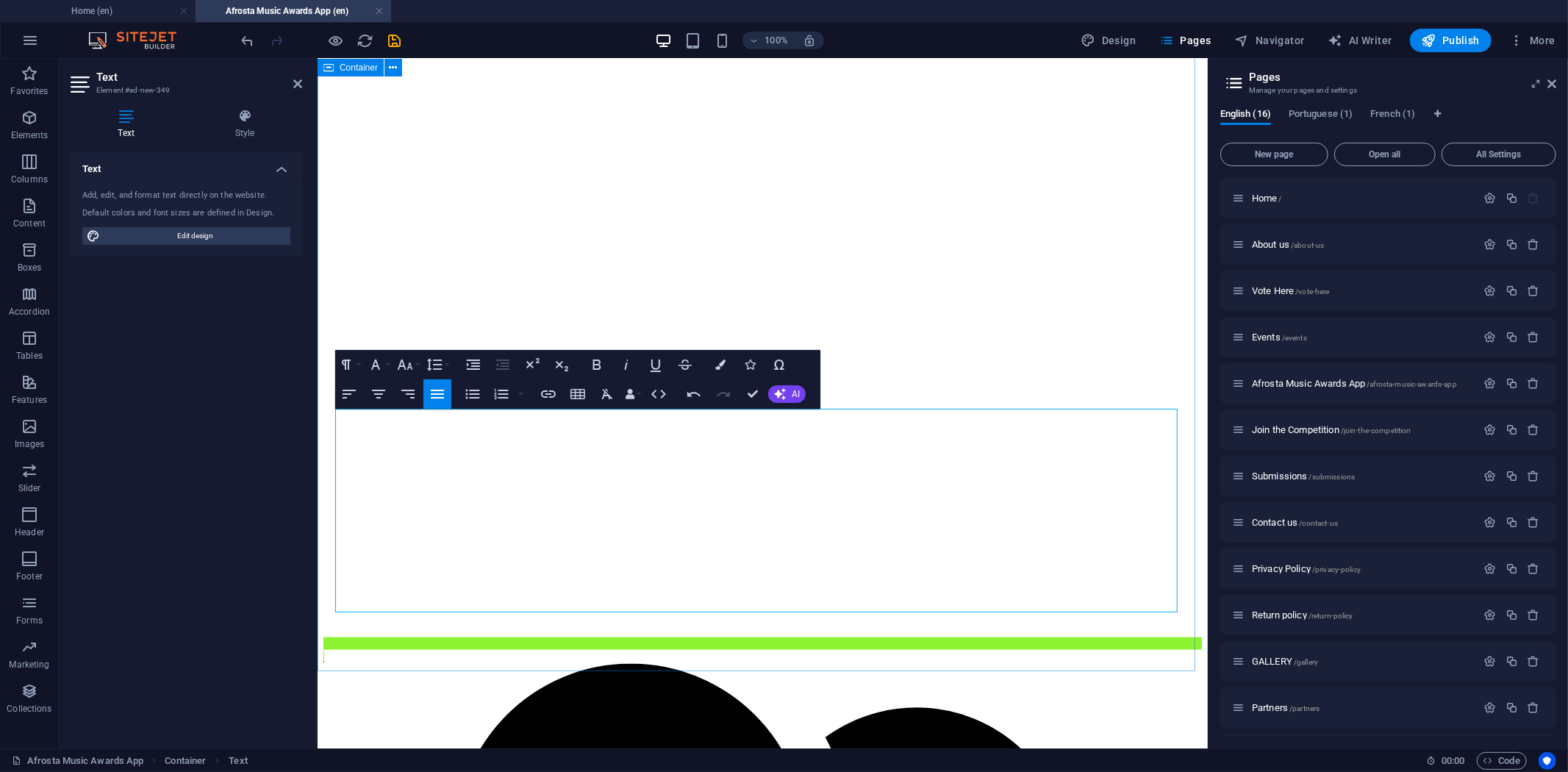
scroll to position [1653, 0]
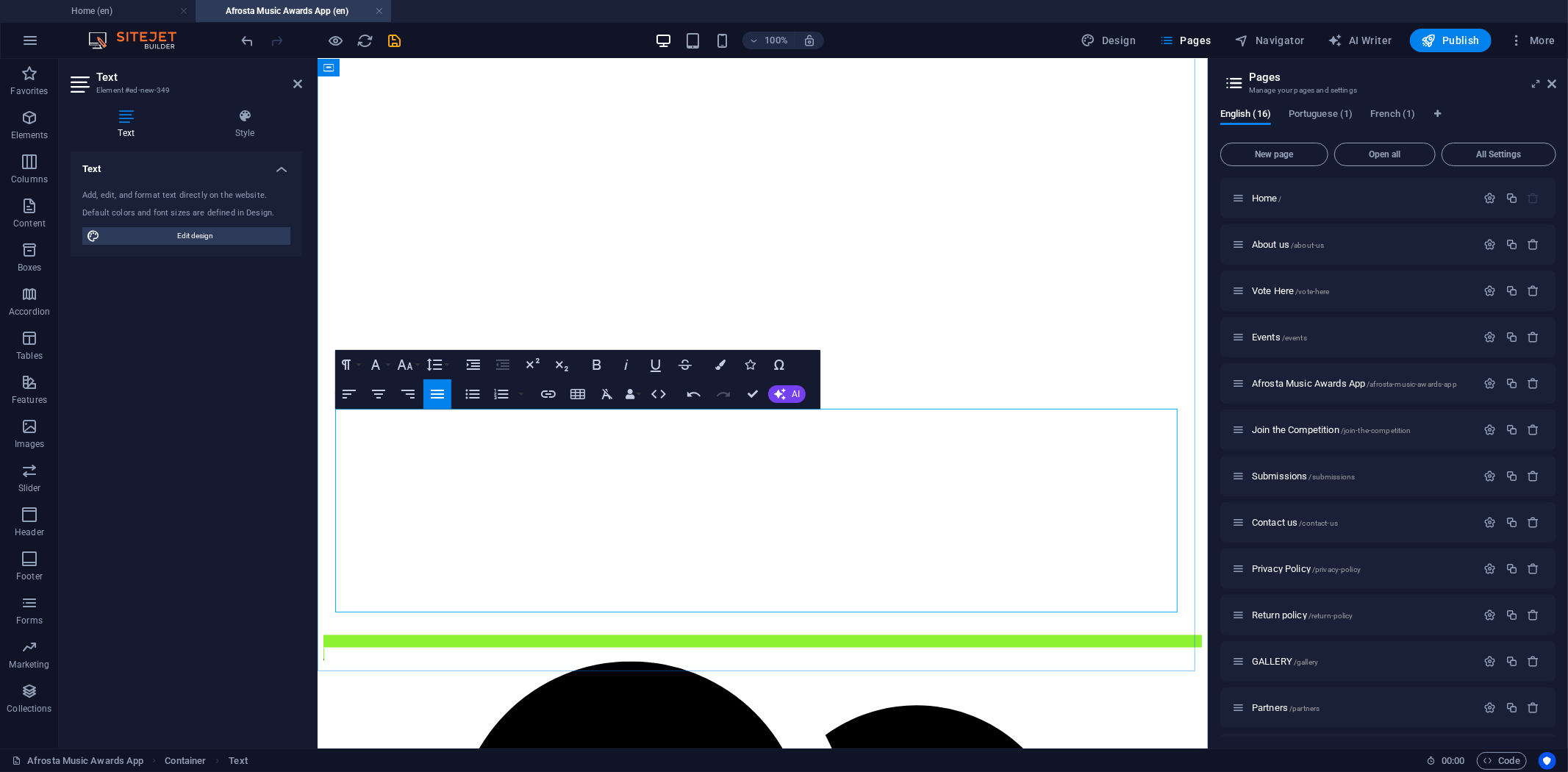
drag, startPoint x: 591, startPoint y: 479, endPoint x: 349, endPoint y: 471, distance: 242.1
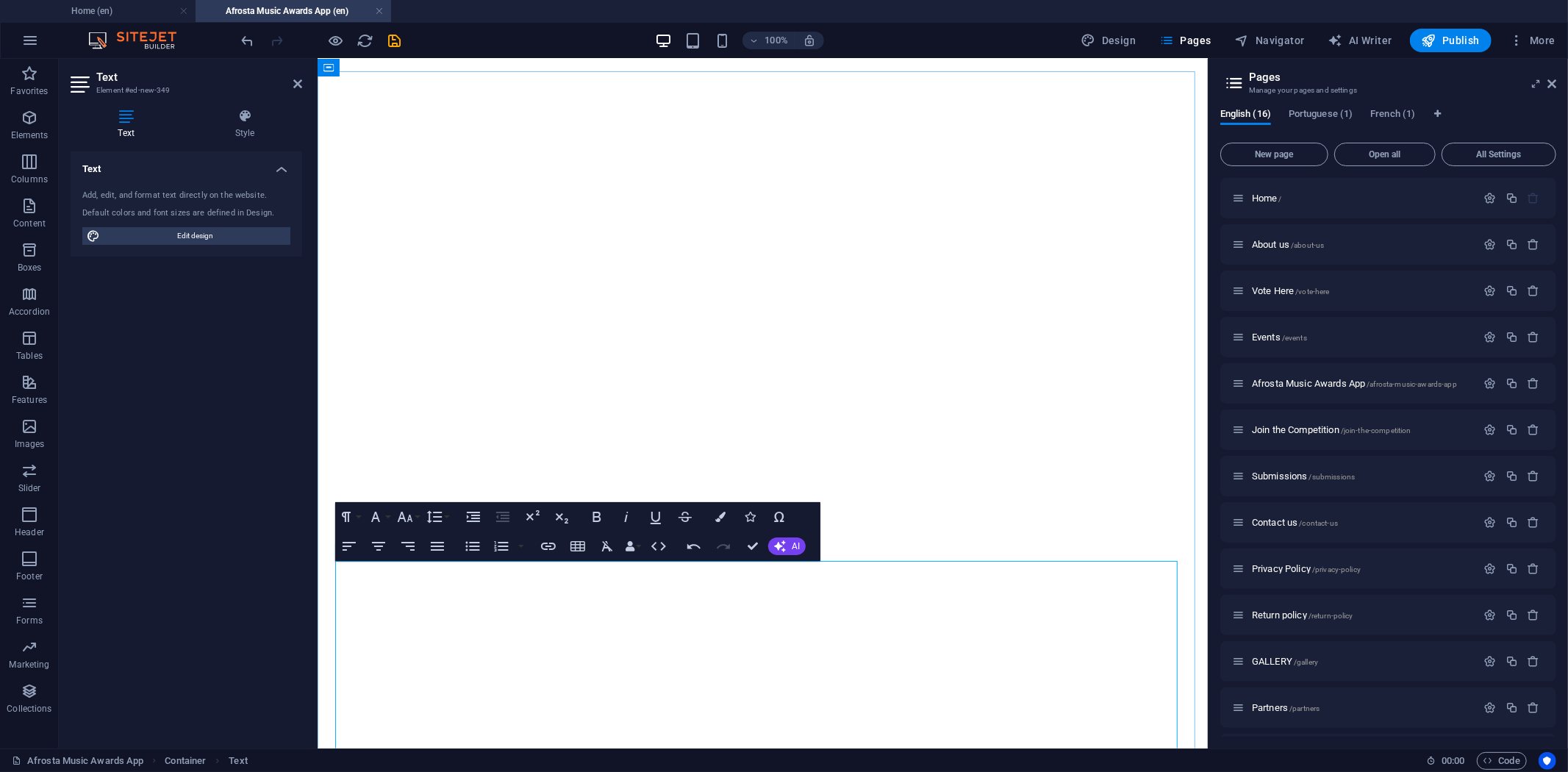
scroll to position [1490, 0]
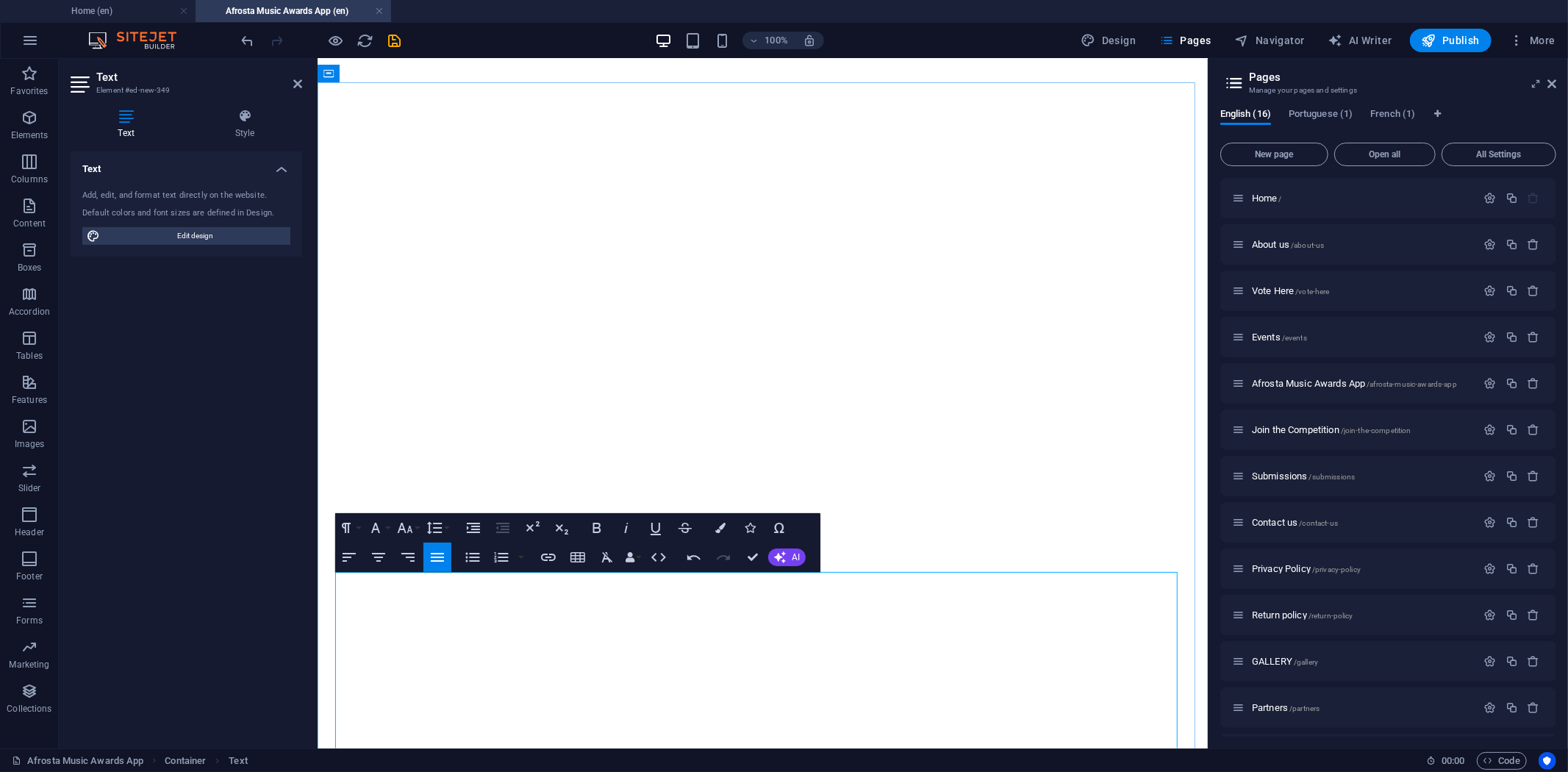
drag, startPoint x: 532, startPoint y: 628, endPoint x: 333, endPoint y: 637, distance: 199.2
click at [601, 531] on icon "button" at bounding box center [597, 528] width 18 height 18
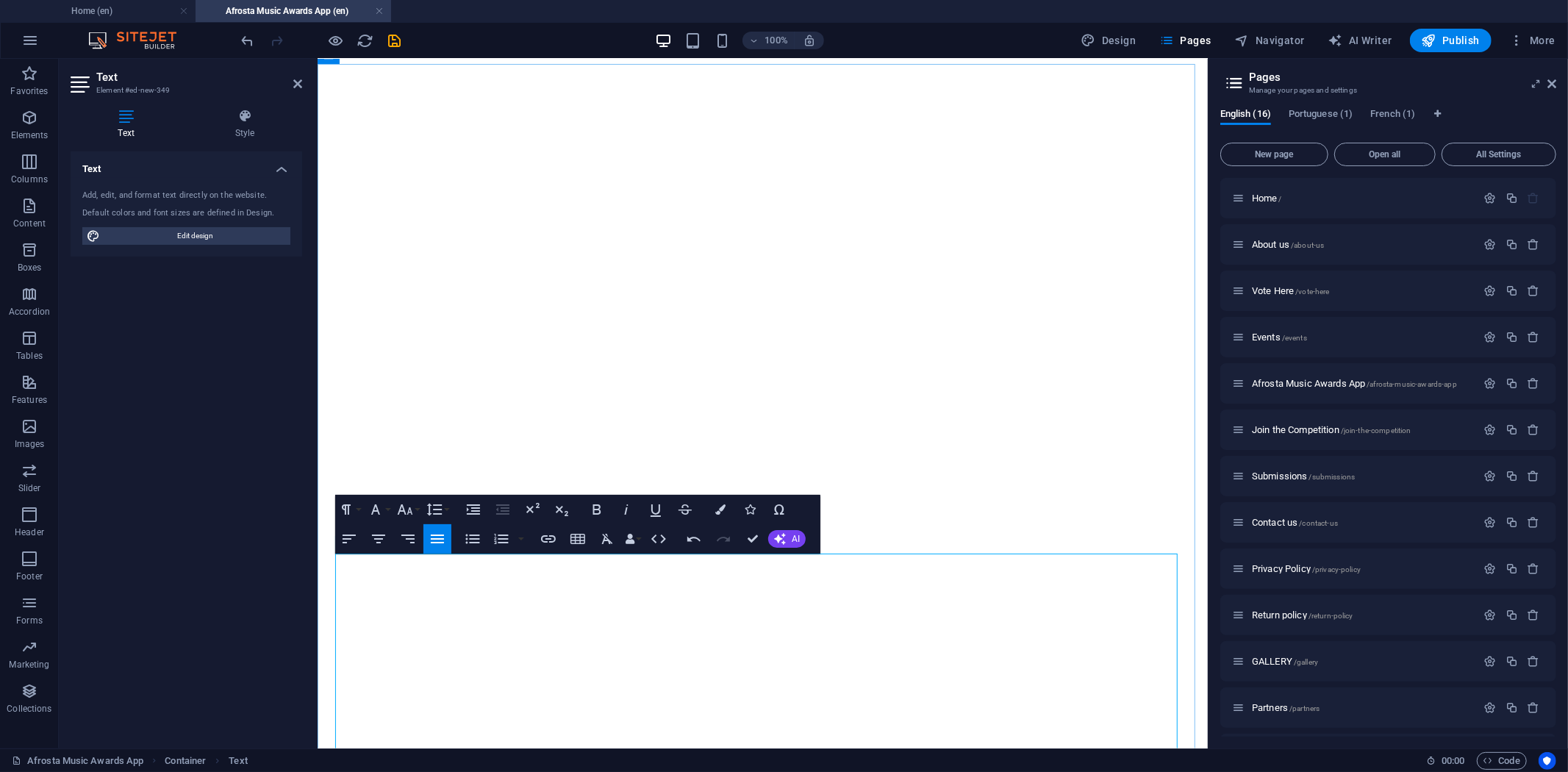
scroll to position [1509, 0]
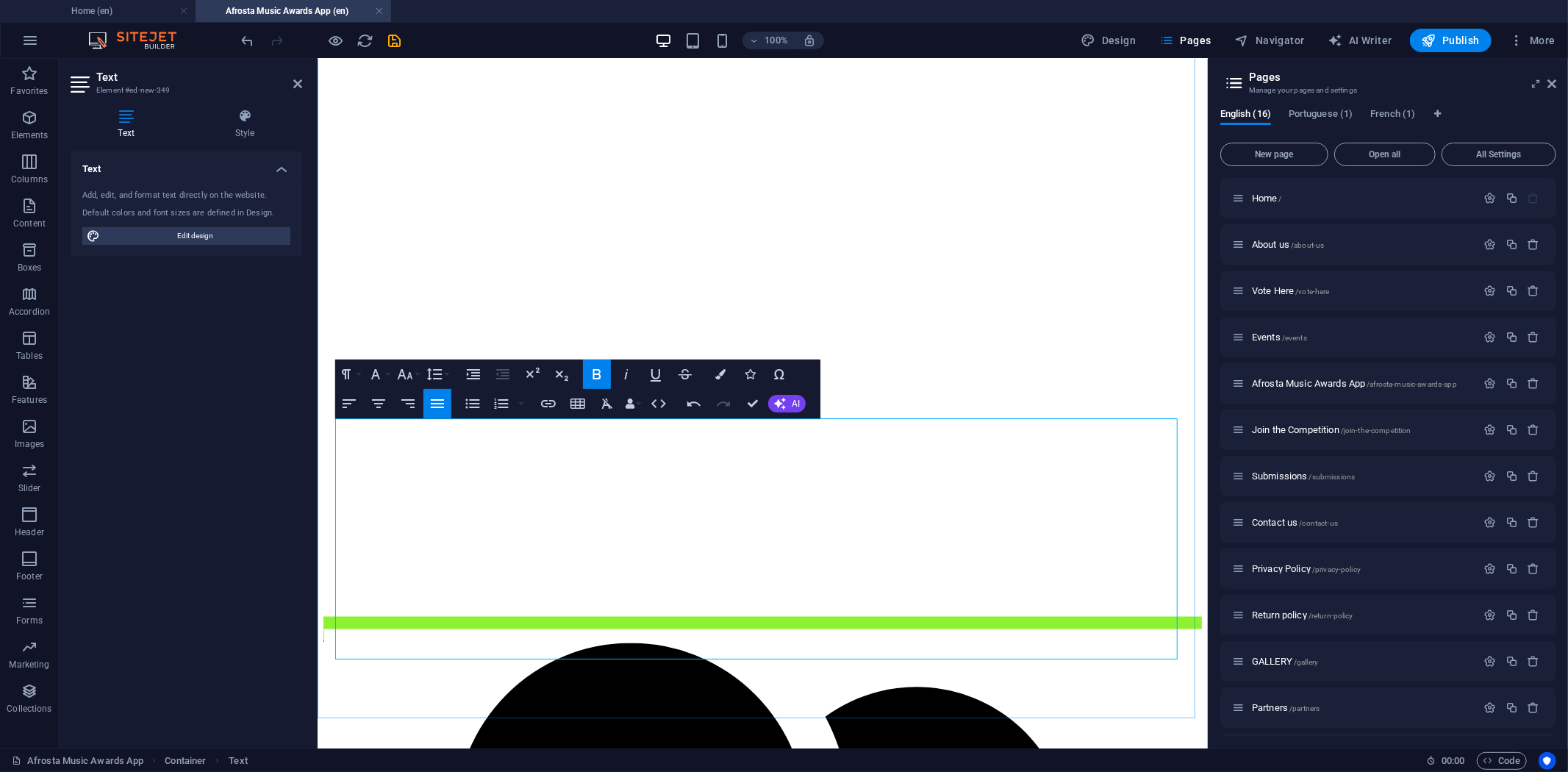
scroll to position [1672, 0]
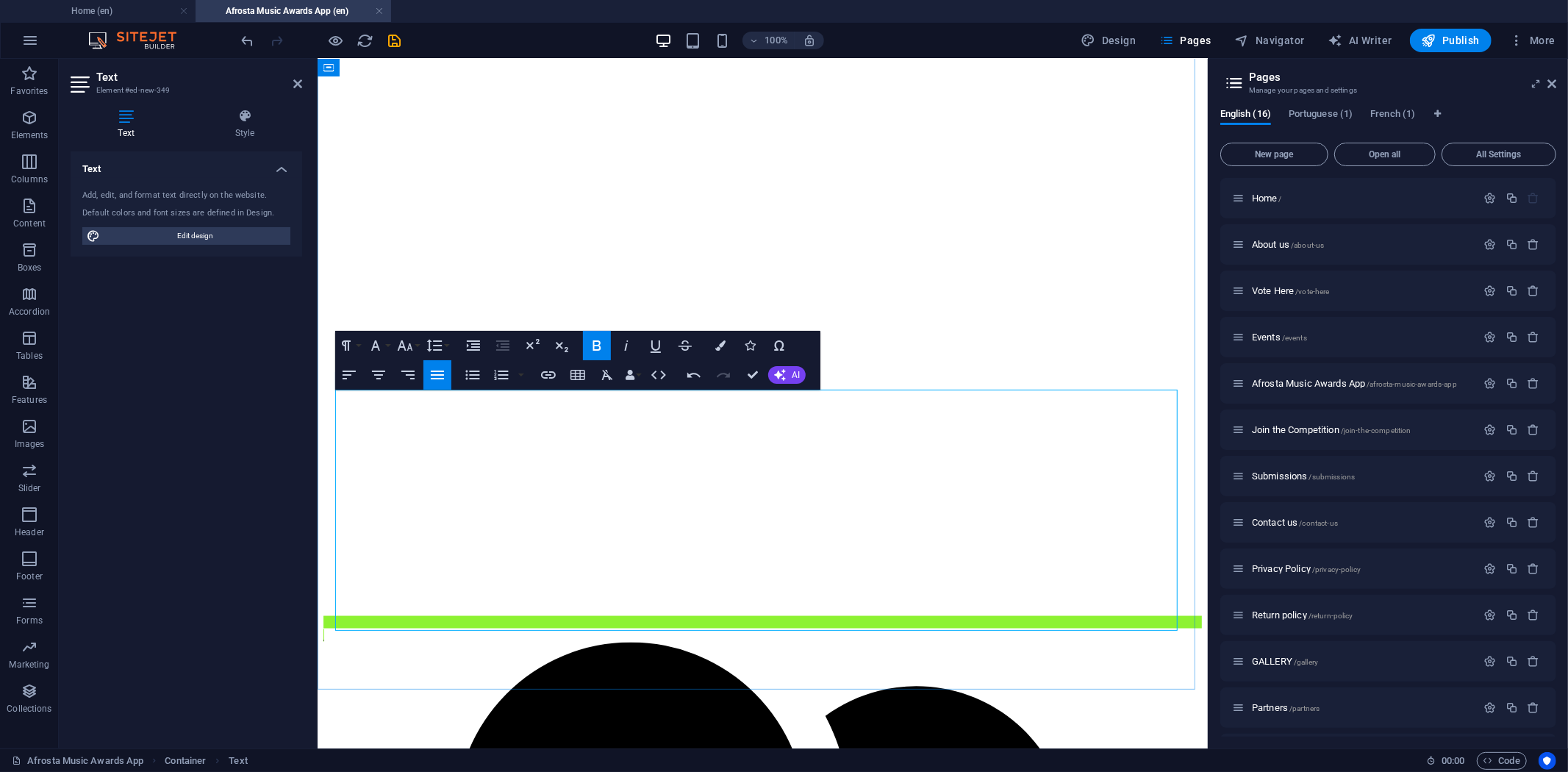
drag, startPoint x: 514, startPoint y: 590, endPoint x: 629, endPoint y: 644, distance: 127.0
click at [589, 341] on icon "button" at bounding box center [597, 345] width 18 height 18
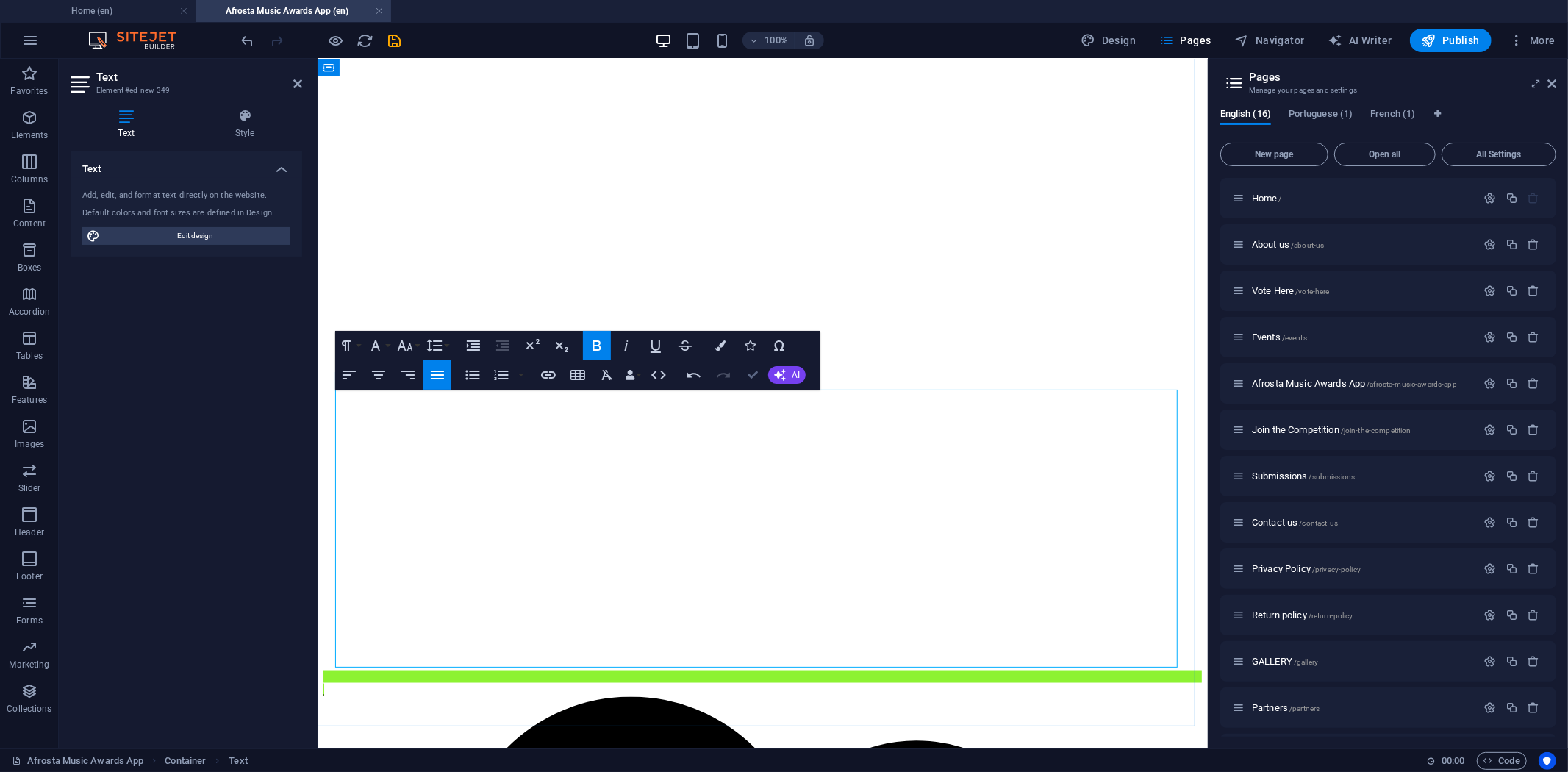
scroll to position [1591, 0]
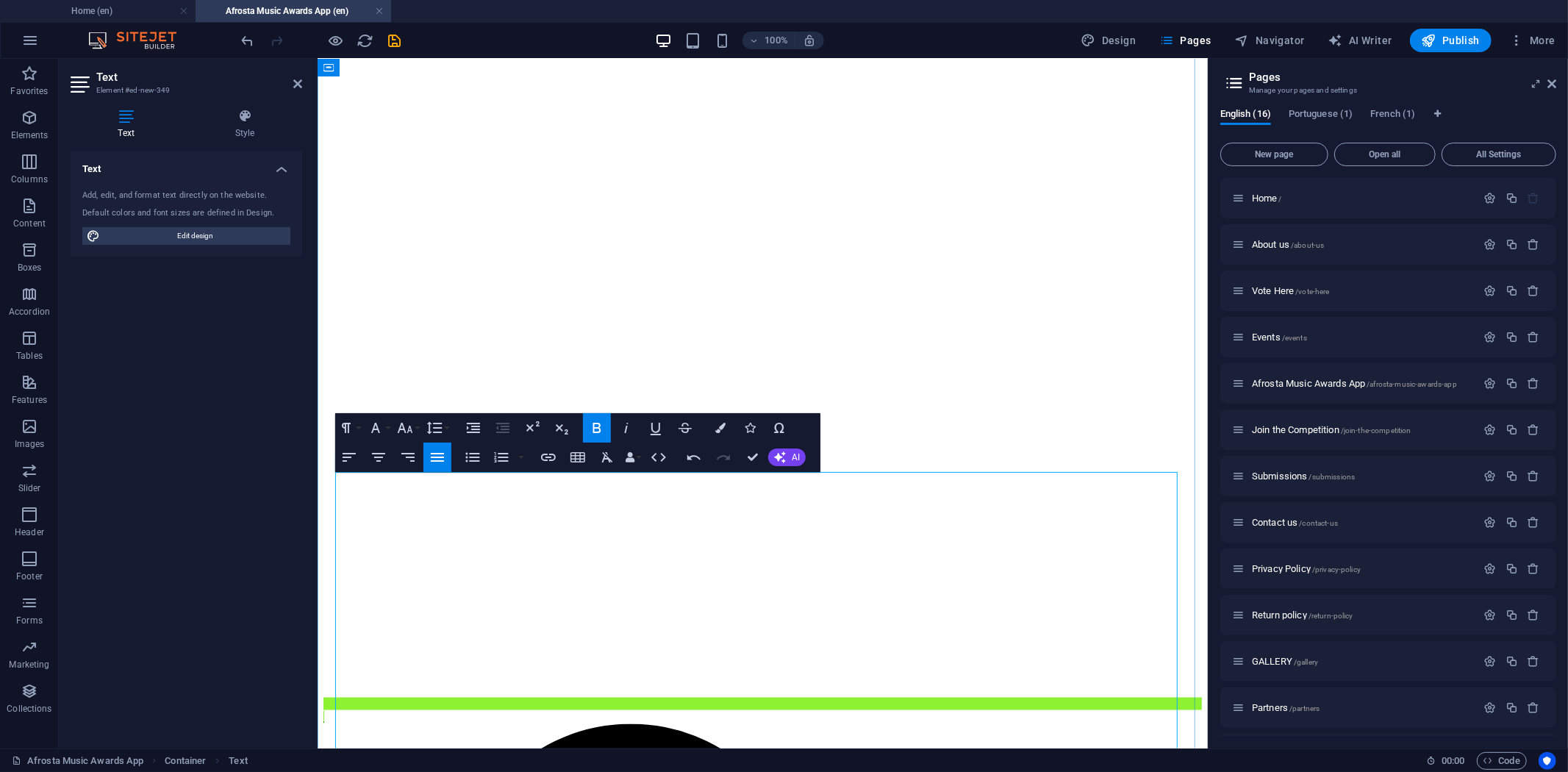
drag, startPoint x: 708, startPoint y: 479, endPoint x: 843, endPoint y: 486, distance: 135.2
drag, startPoint x: 847, startPoint y: 478, endPoint x: 701, endPoint y: 482, distance: 146.1
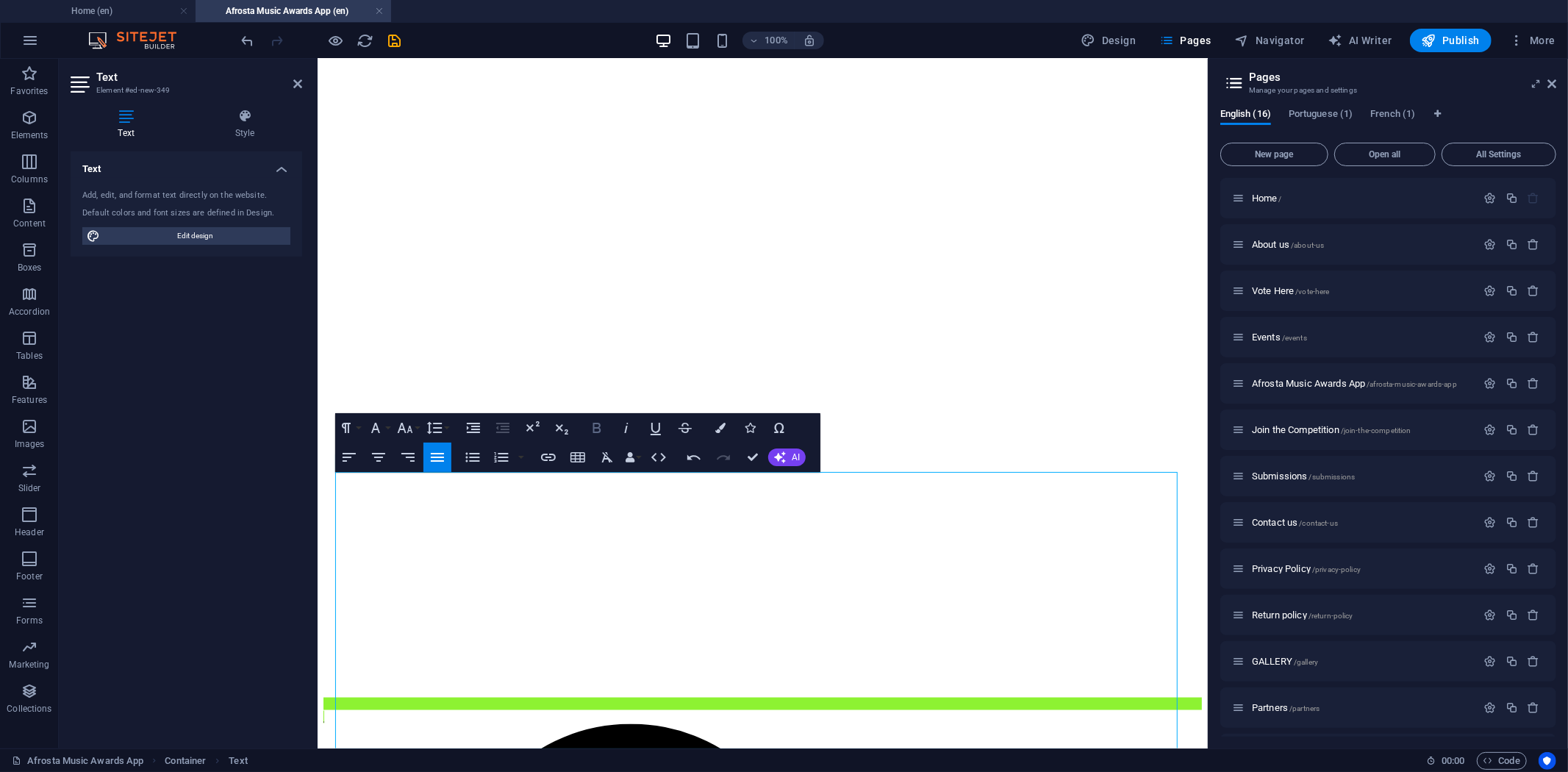
click at [597, 425] on icon "button" at bounding box center [597, 428] width 18 height 18
drag, startPoint x: 399, startPoint y: 480, endPoint x: 498, endPoint y: 489, distance: 99.4
click at [591, 430] on icon "button" at bounding box center [597, 428] width 18 height 18
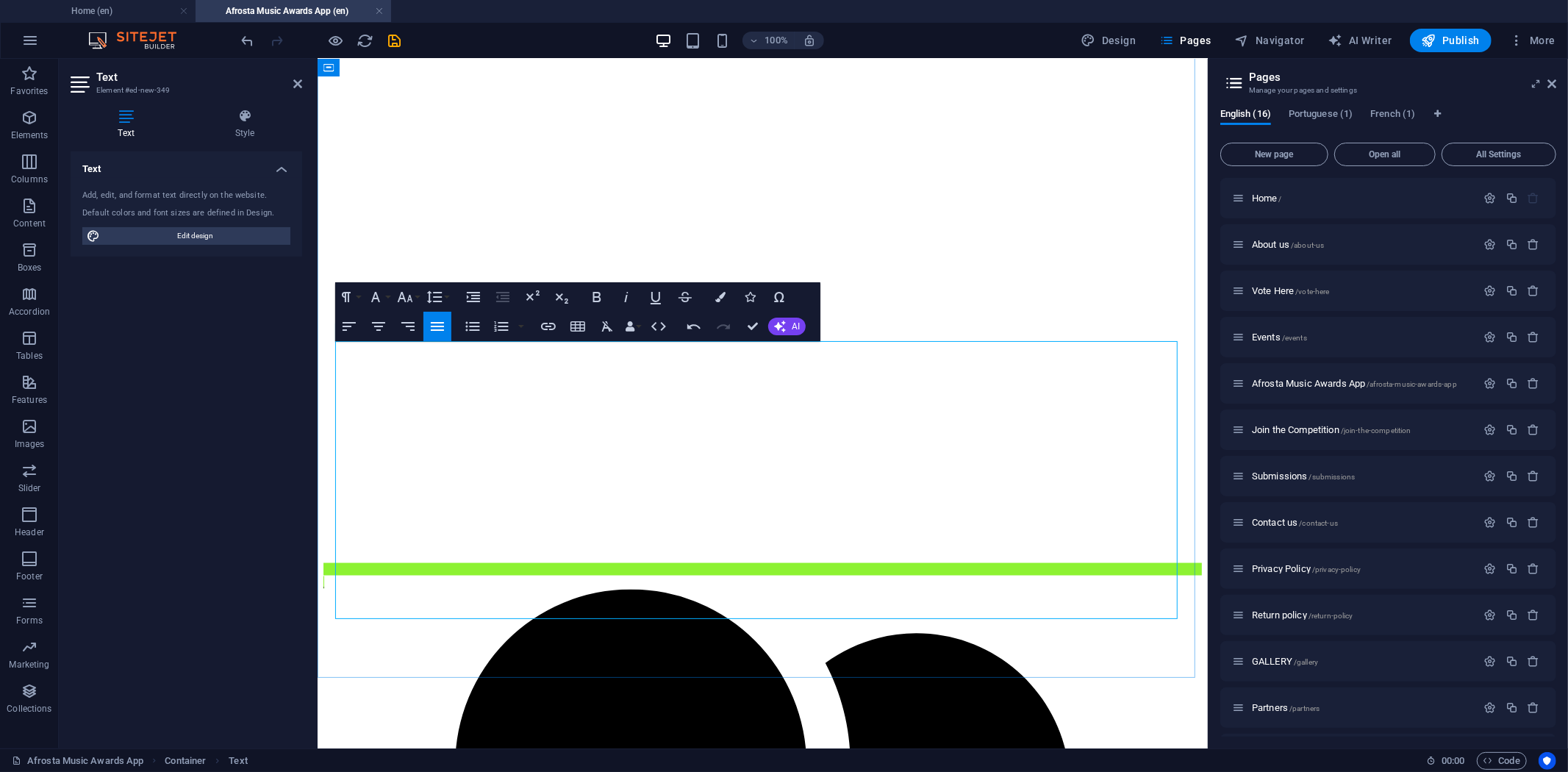
scroll to position [1728, 0]
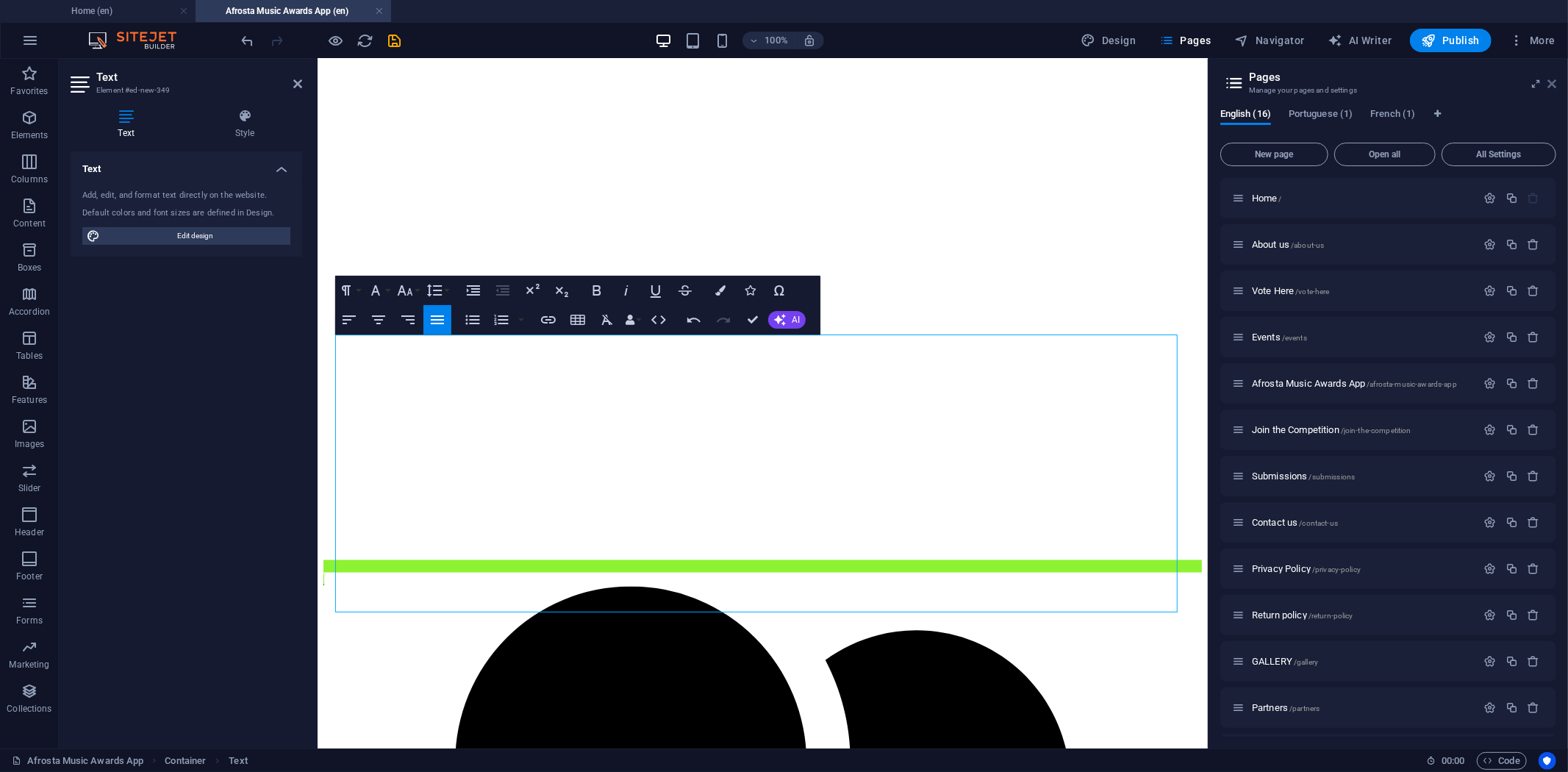
click at [1555, 85] on icon at bounding box center [1552, 83] width 9 height 12
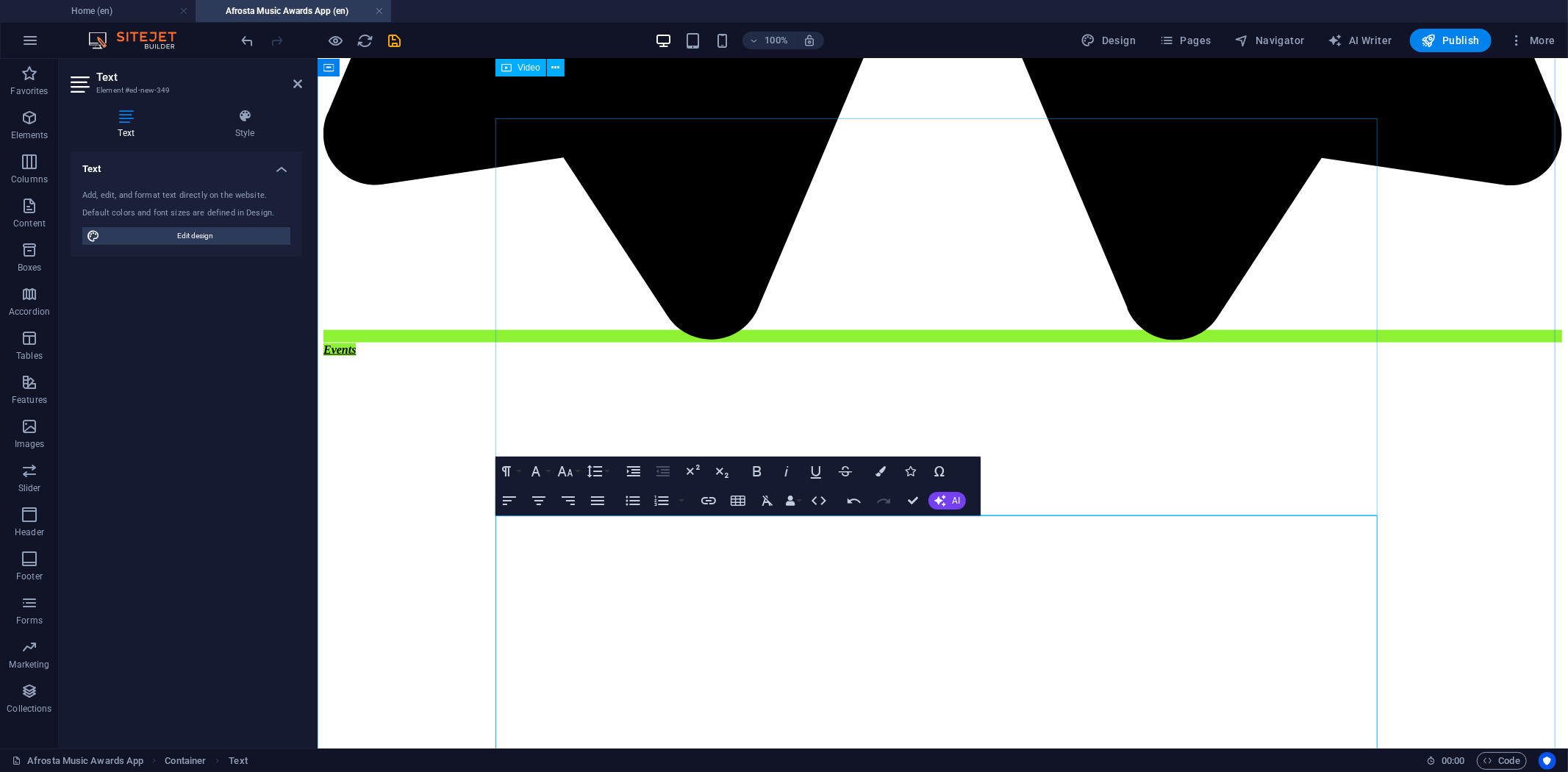
scroll to position [1594, 0]
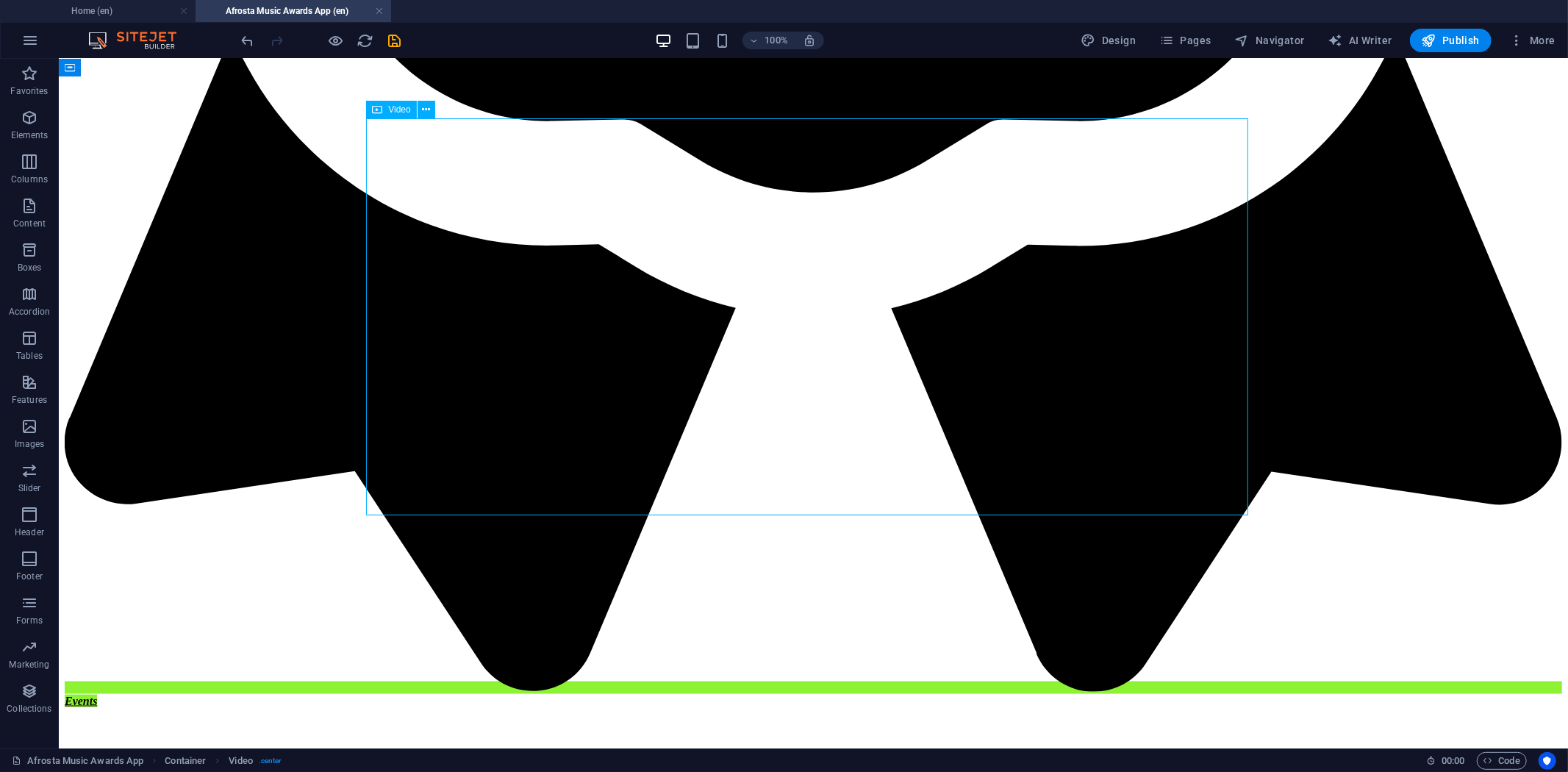
select select "%"
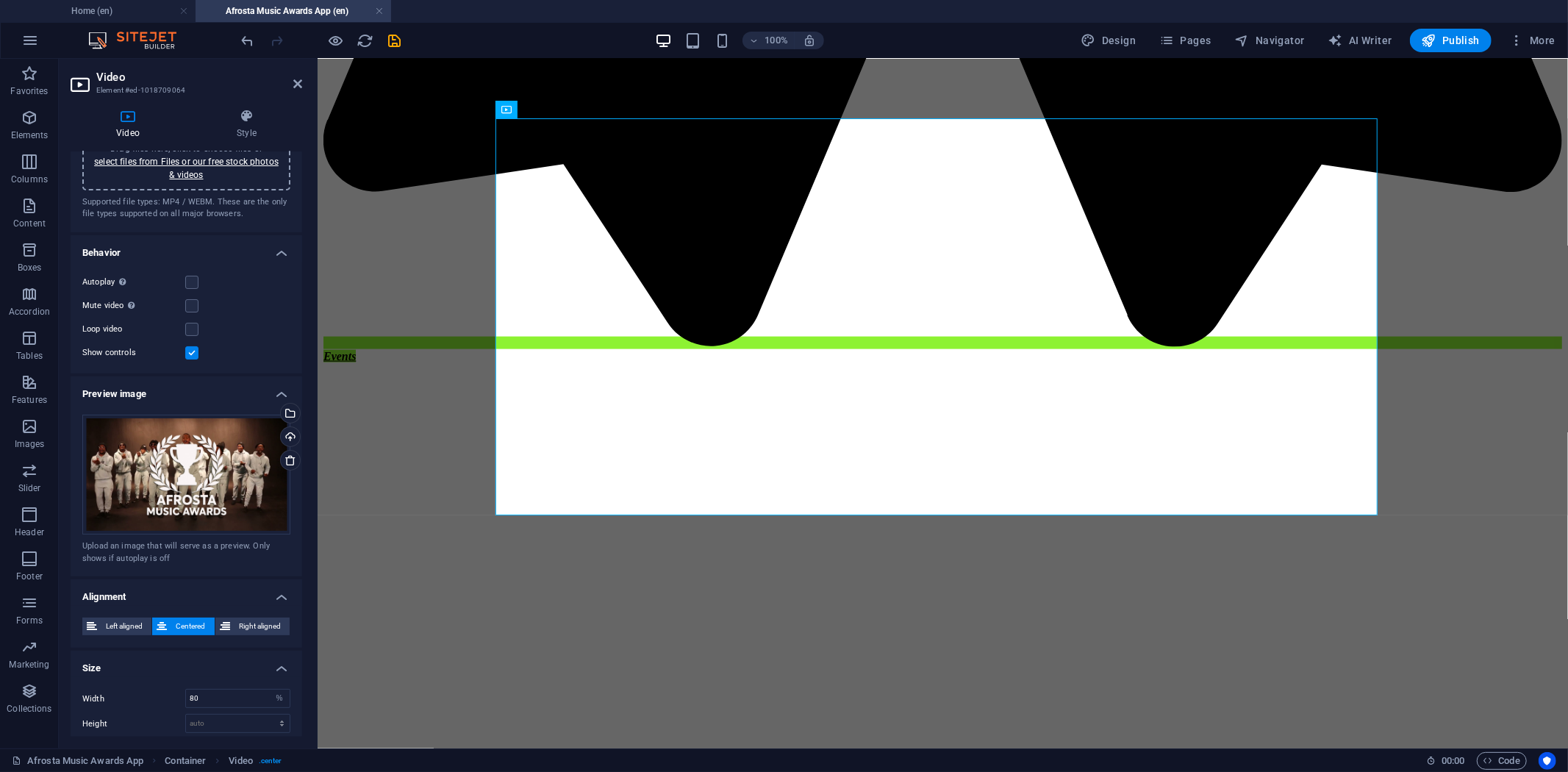
scroll to position [82, 0]
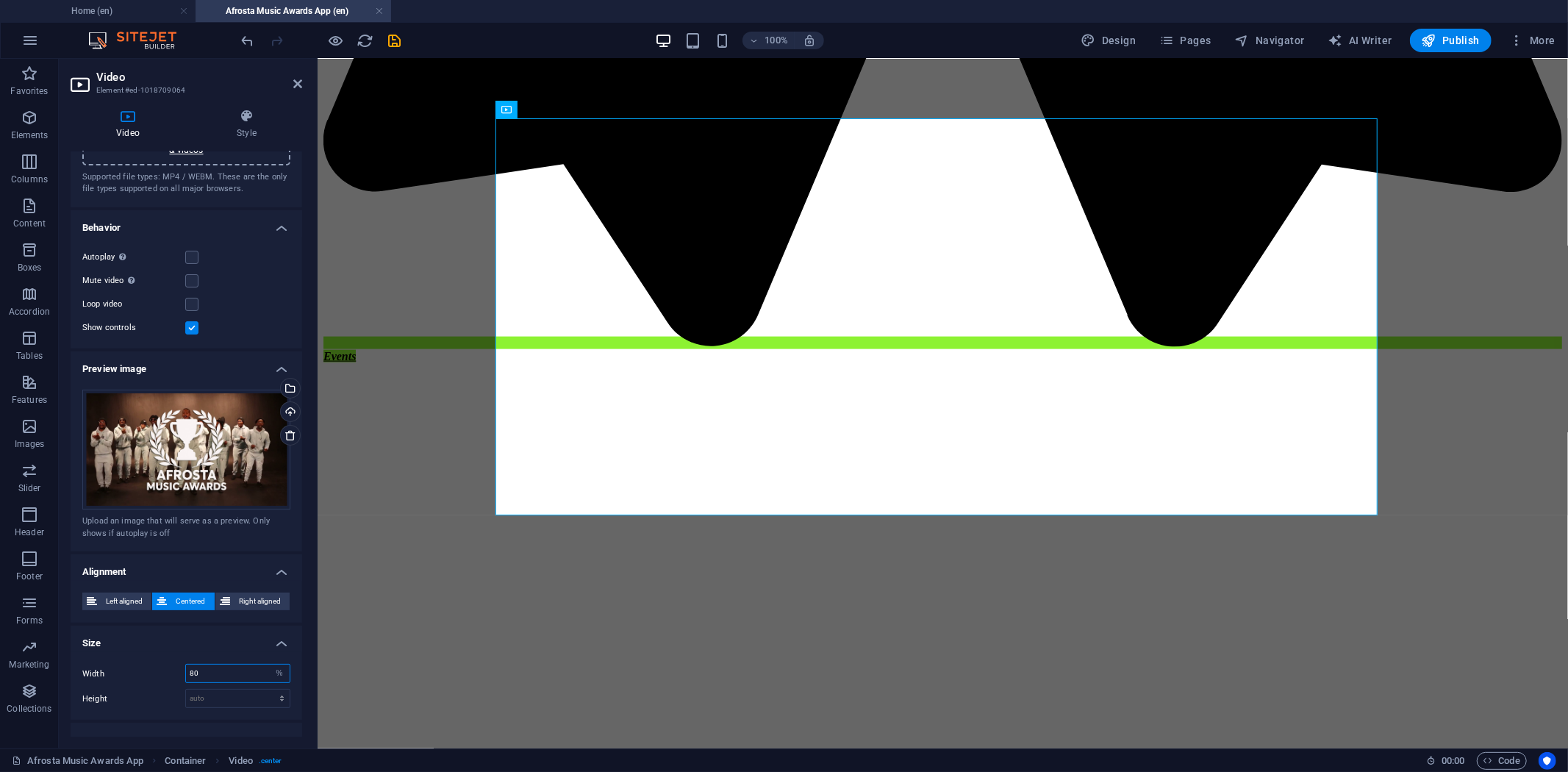
drag, startPoint x: 208, startPoint y: 670, endPoint x: 145, endPoint y: 667, distance: 63.1
click at [145, 667] on div "Width 80 auto px %" at bounding box center [186, 673] width 208 height 19
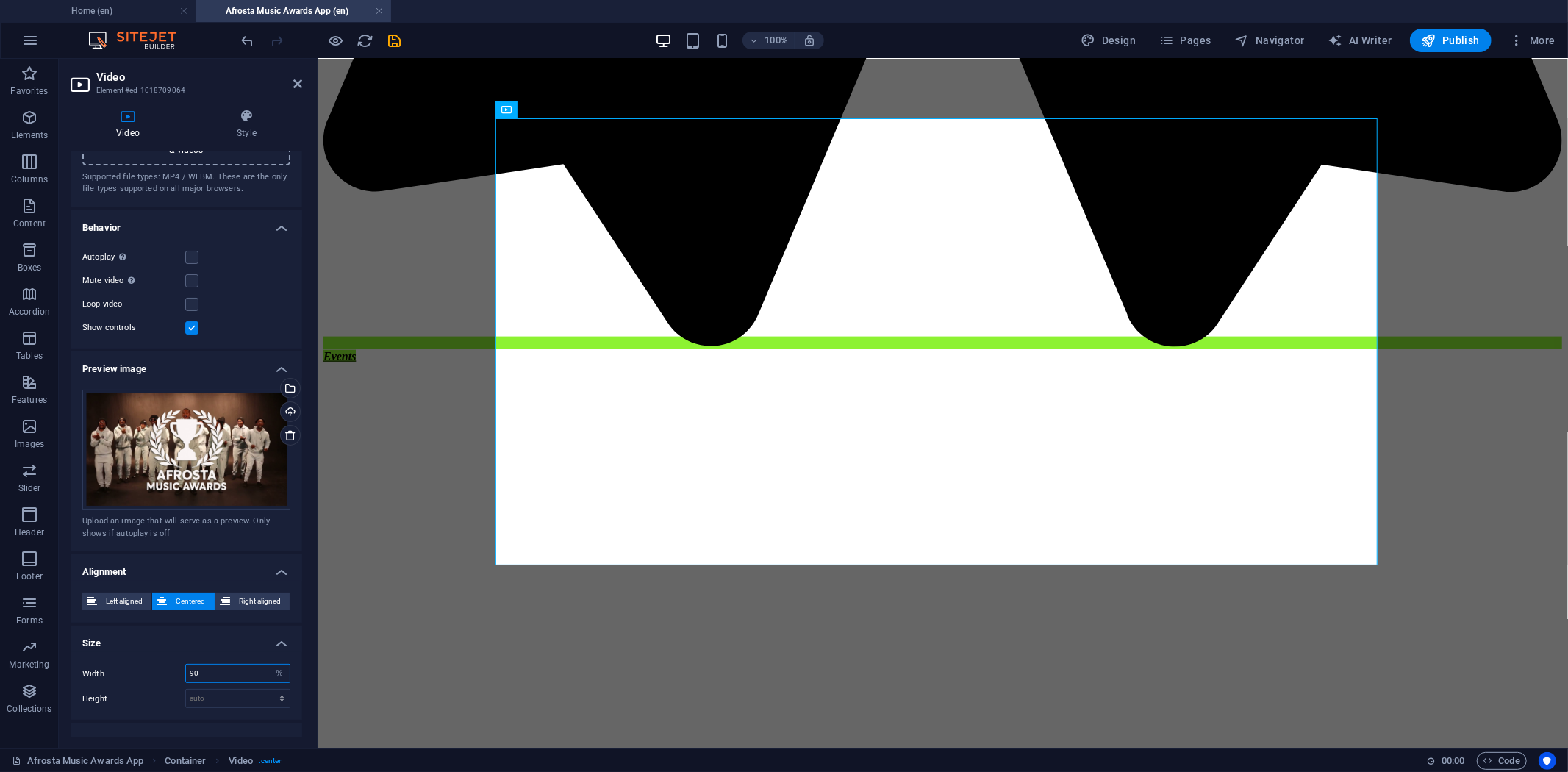
drag, startPoint x: 234, startPoint y: 676, endPoint x: 184, endPoint y: 667, distance: 50.8
click at [184, 667] on div "Width 90 auto px %" at bounding box center [186, 673] width 208 height 19
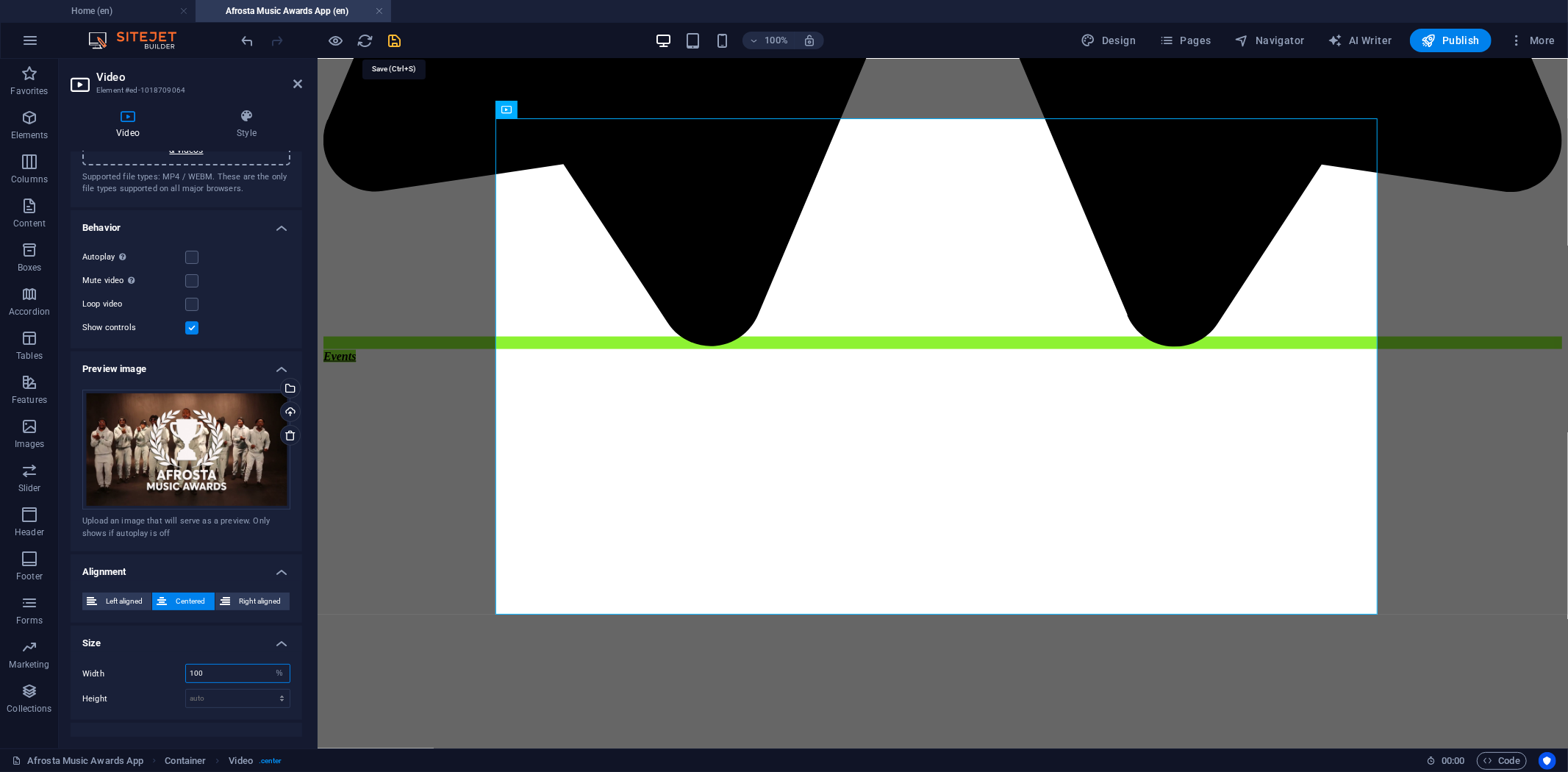
type input "100"
click at [395, 41] on icon "save" at bounding box center [395, 41] width 17 height 17
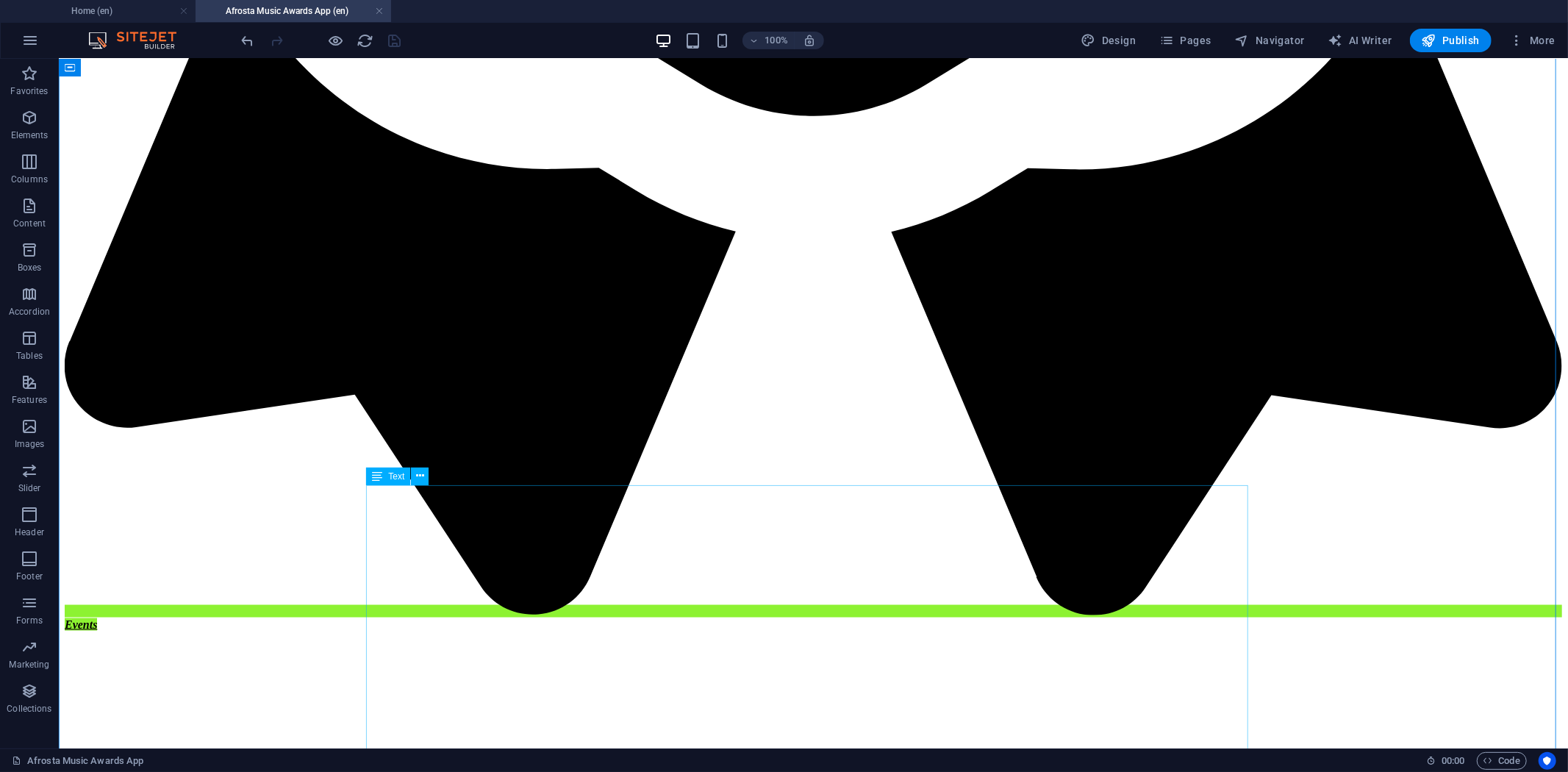
scroll to position [1758, 0]
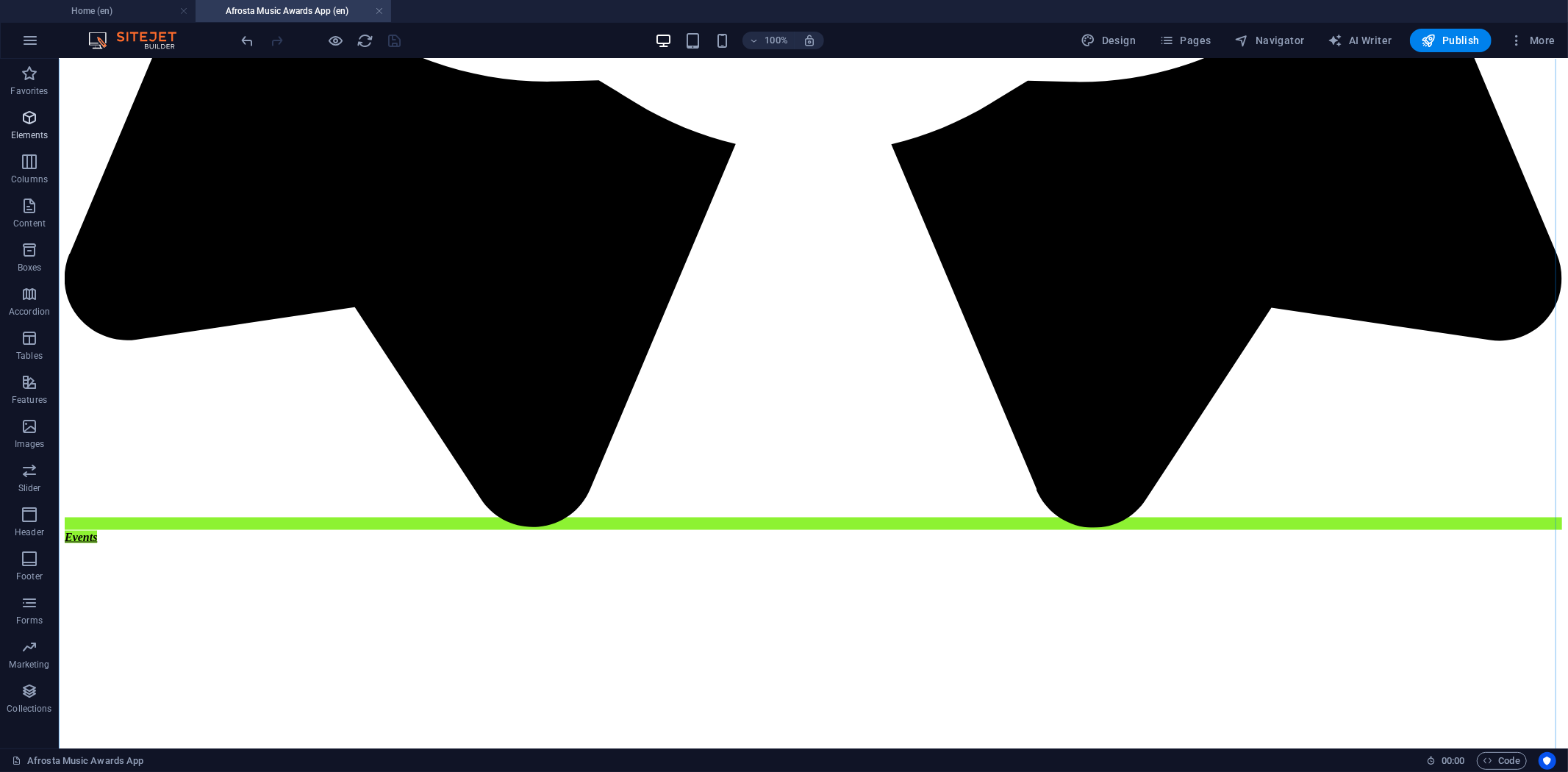
click at [21, 130] on p "Elements" at bounding box center [30, 135] width 38 height 12
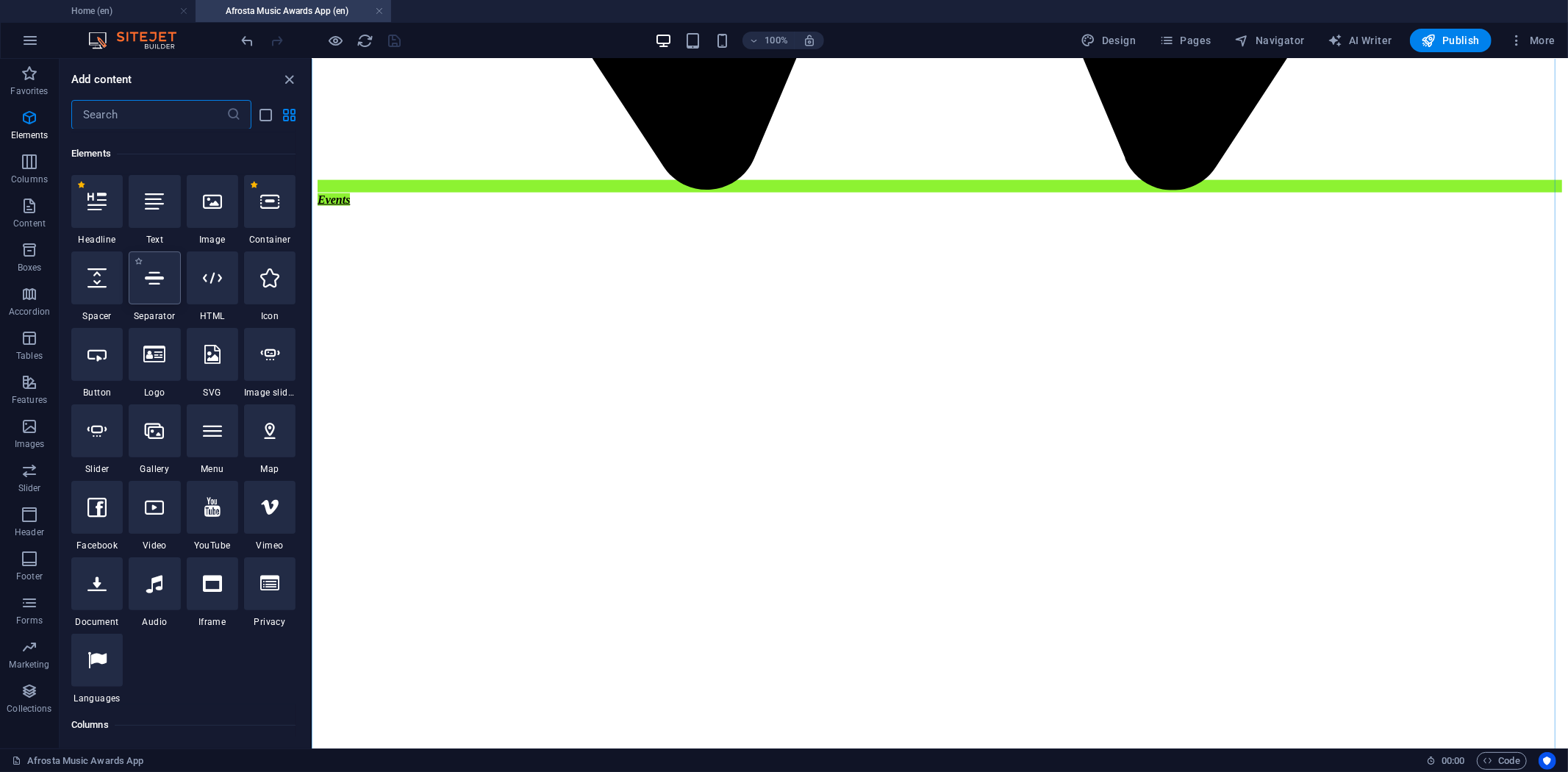
scroll to position [157, 0]
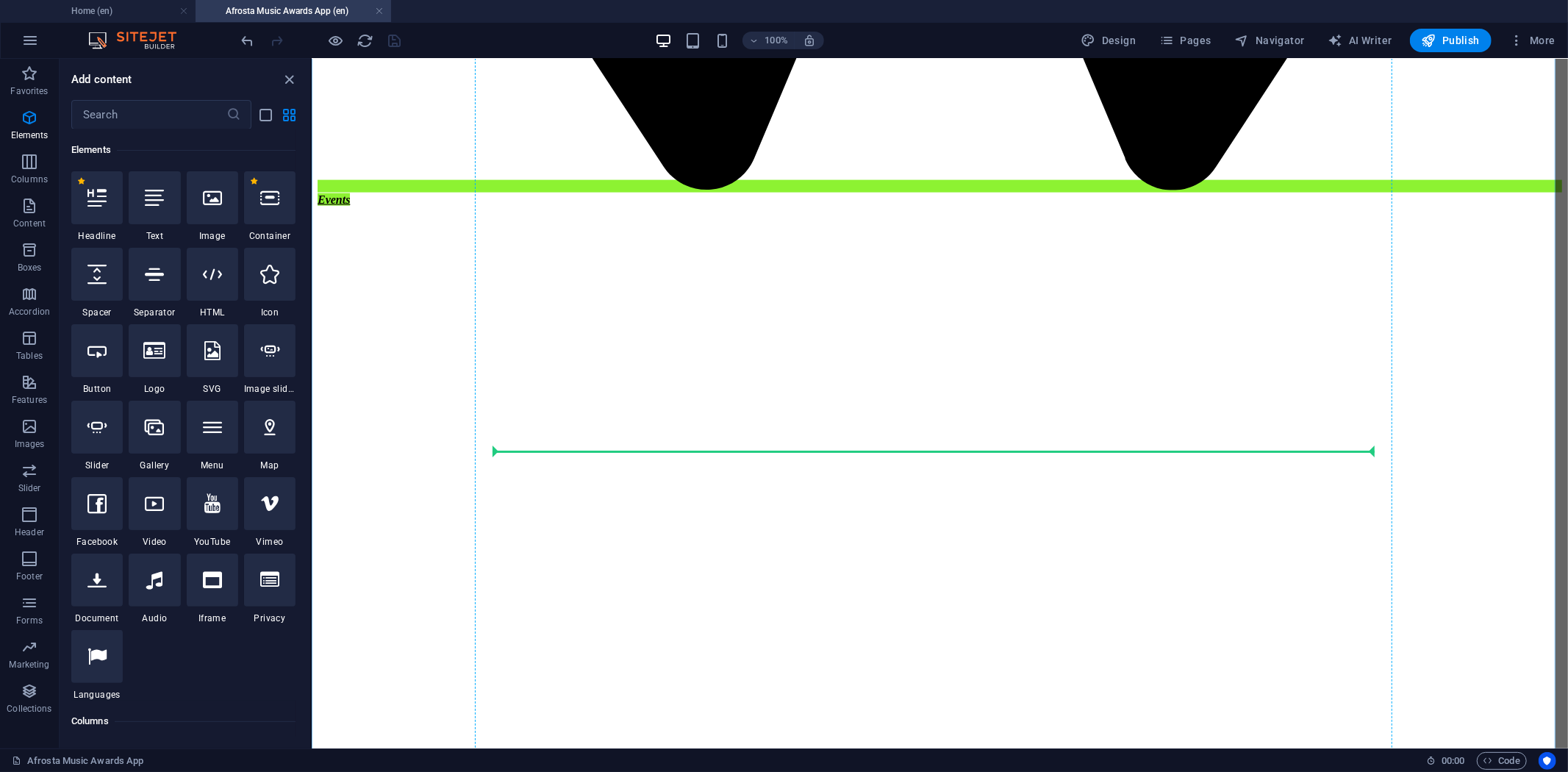
select select "px"
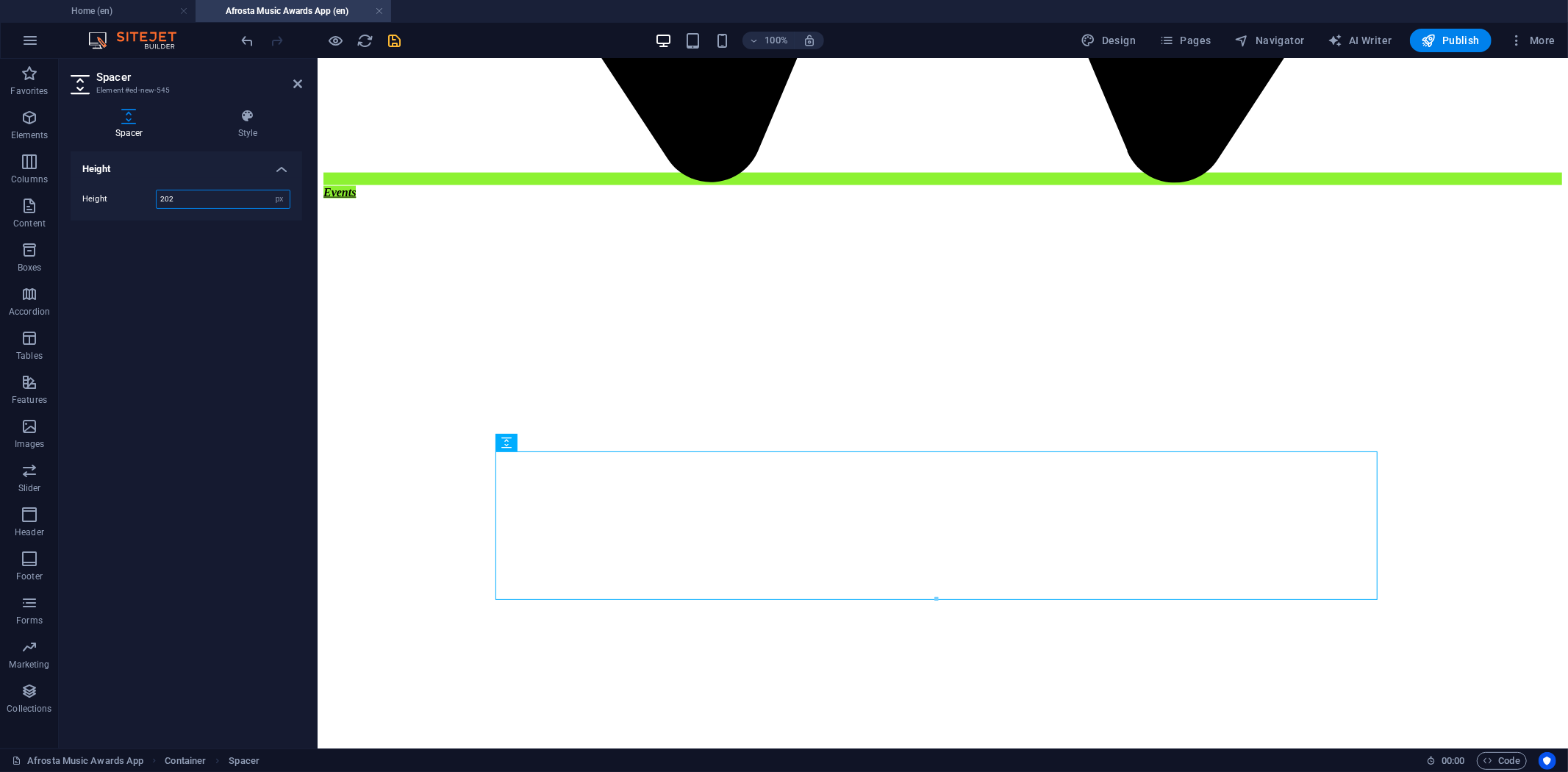
drag, startPoint x: 196, startPoint y: 201, endPoint x: 130, endPoint y: 201, distance: 66.0
click at [133, 201] on div "Height 202 px rem vh vw" at bounding box center [186, 198] width 208 height 19
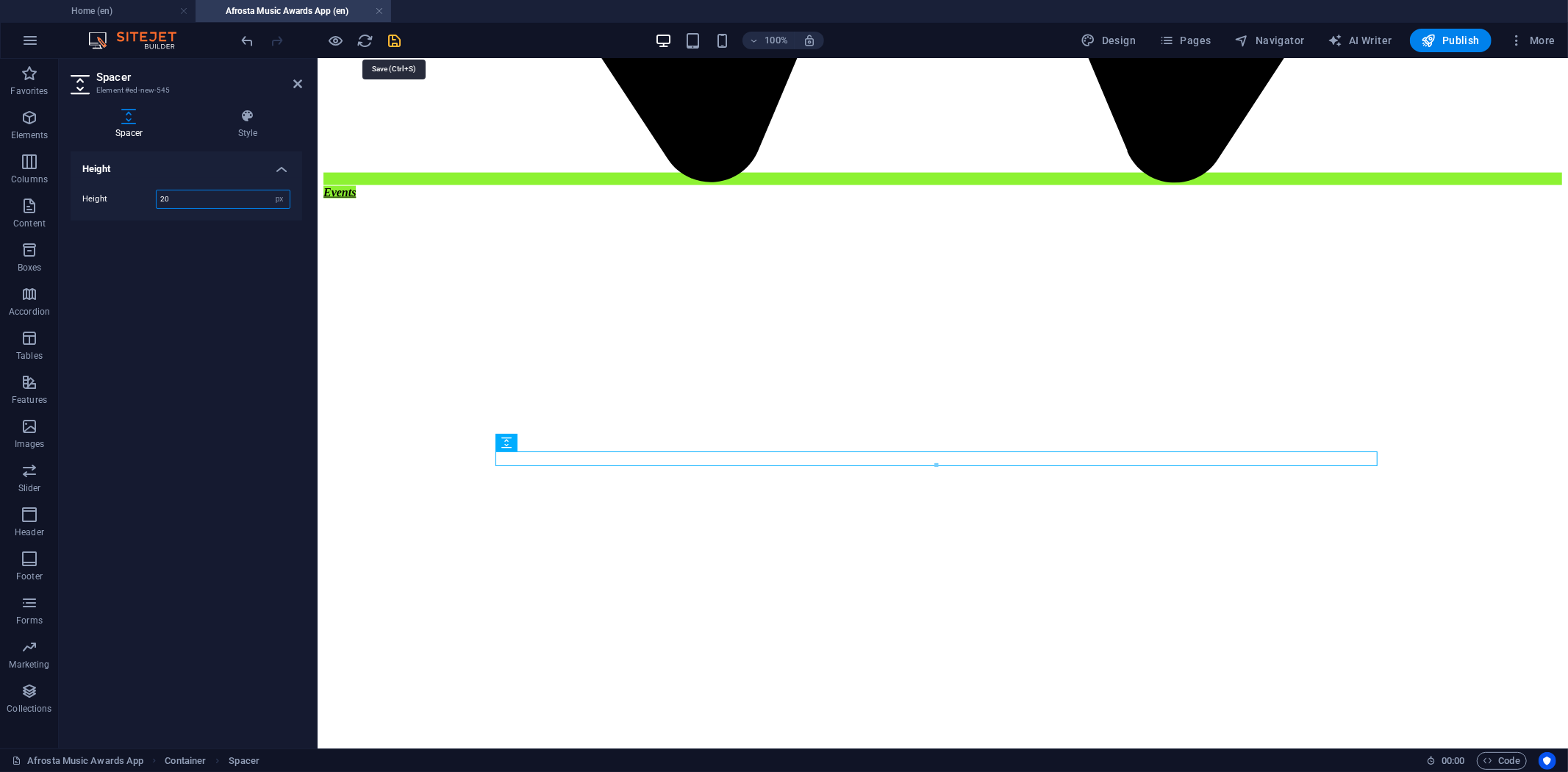
type input "20"
click at [395, 40] on icon "save" at bounding box center [395, 41] width 17 height 17
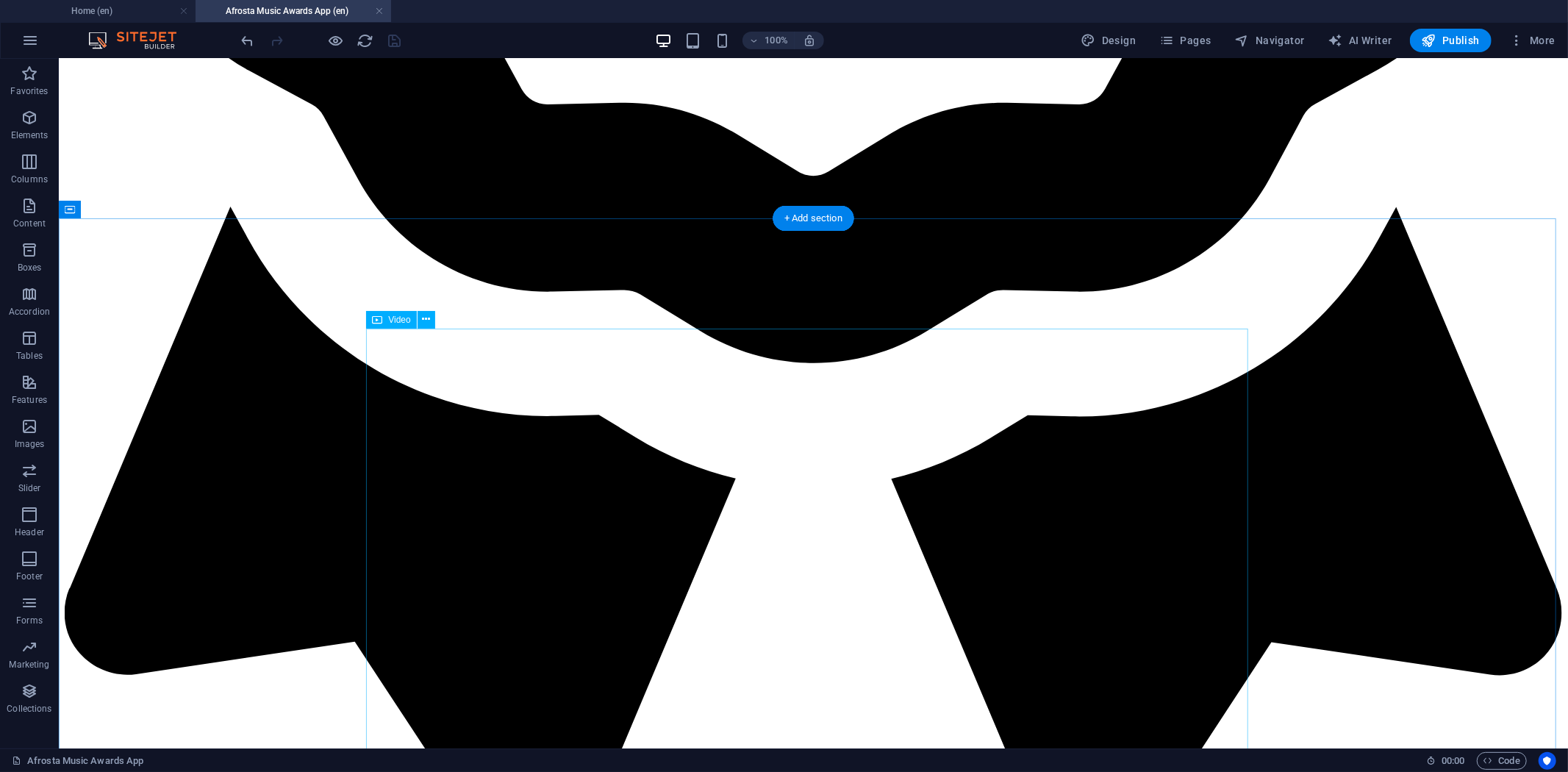
scroll to position [1430, 0]
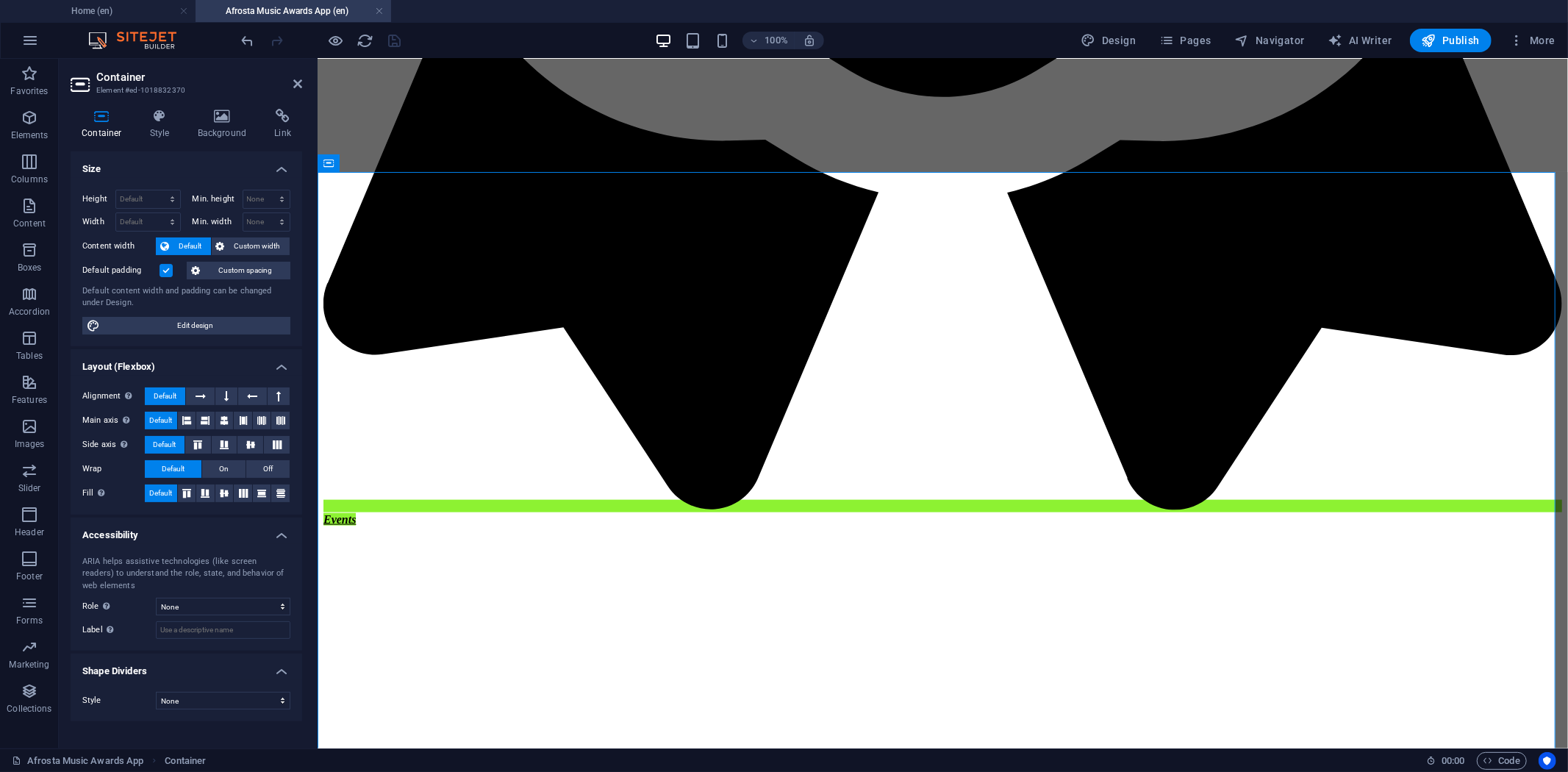
click at [163, 273] on label at bounding box center [166, 271] width 14 height 14
click at [0, 0] on input "Default padding" at bounding box center [0, 0] width 0 height 0
click at [400, 41] on icon "save" at bounding box center [395, 41] width 17 height 17
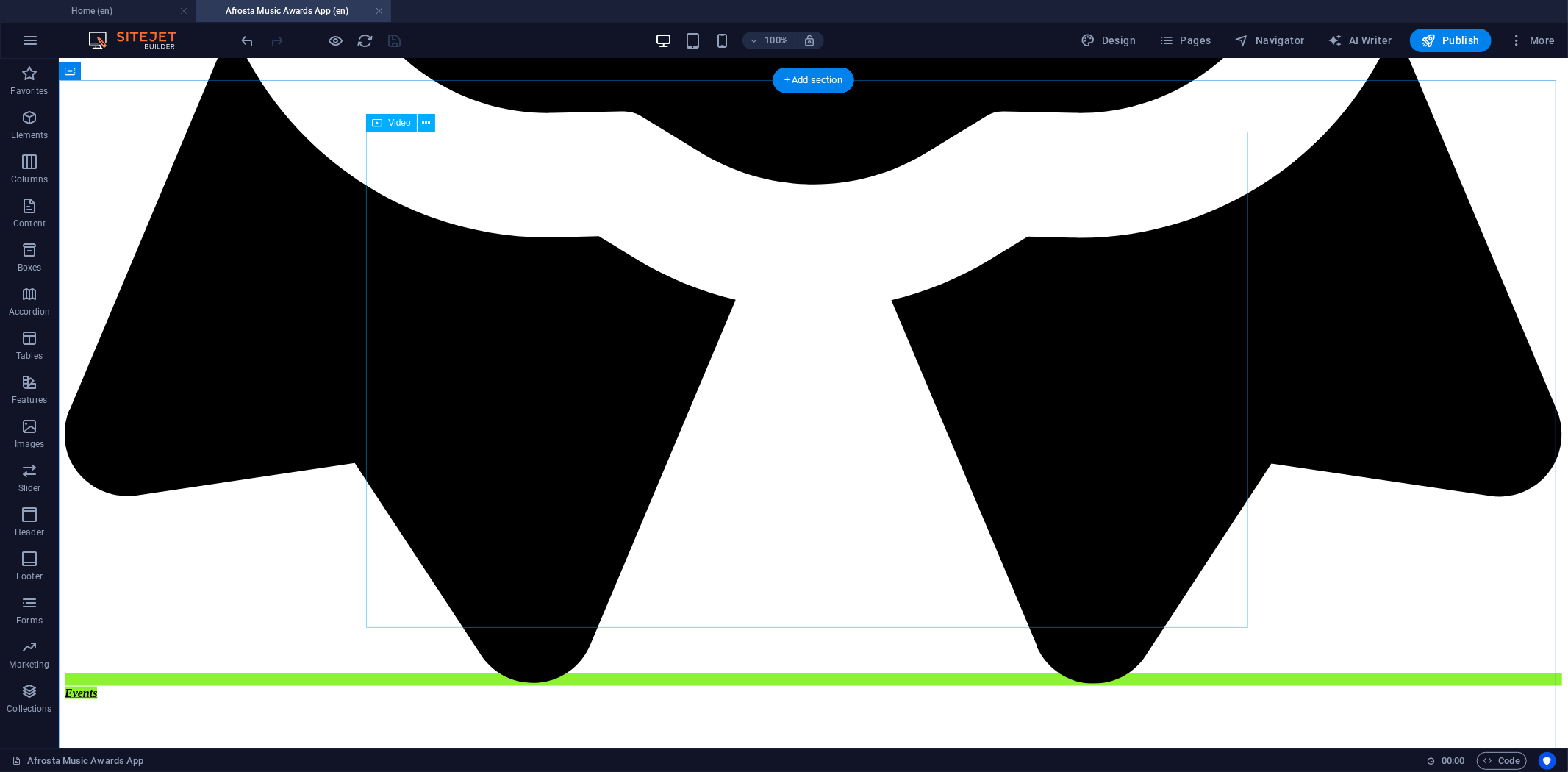
scroll to position [1689, 0]
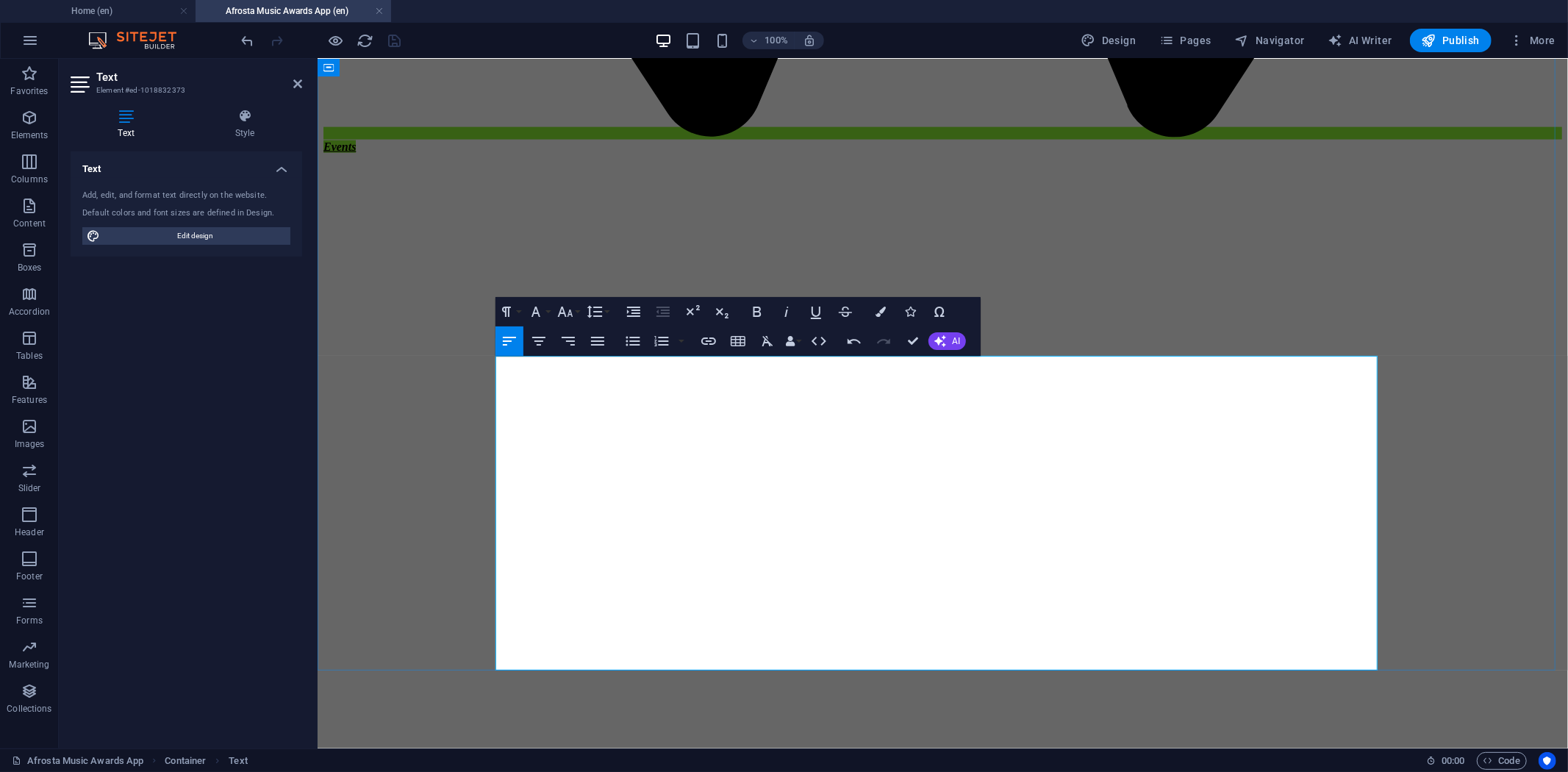
scroll to position [1809, 0]
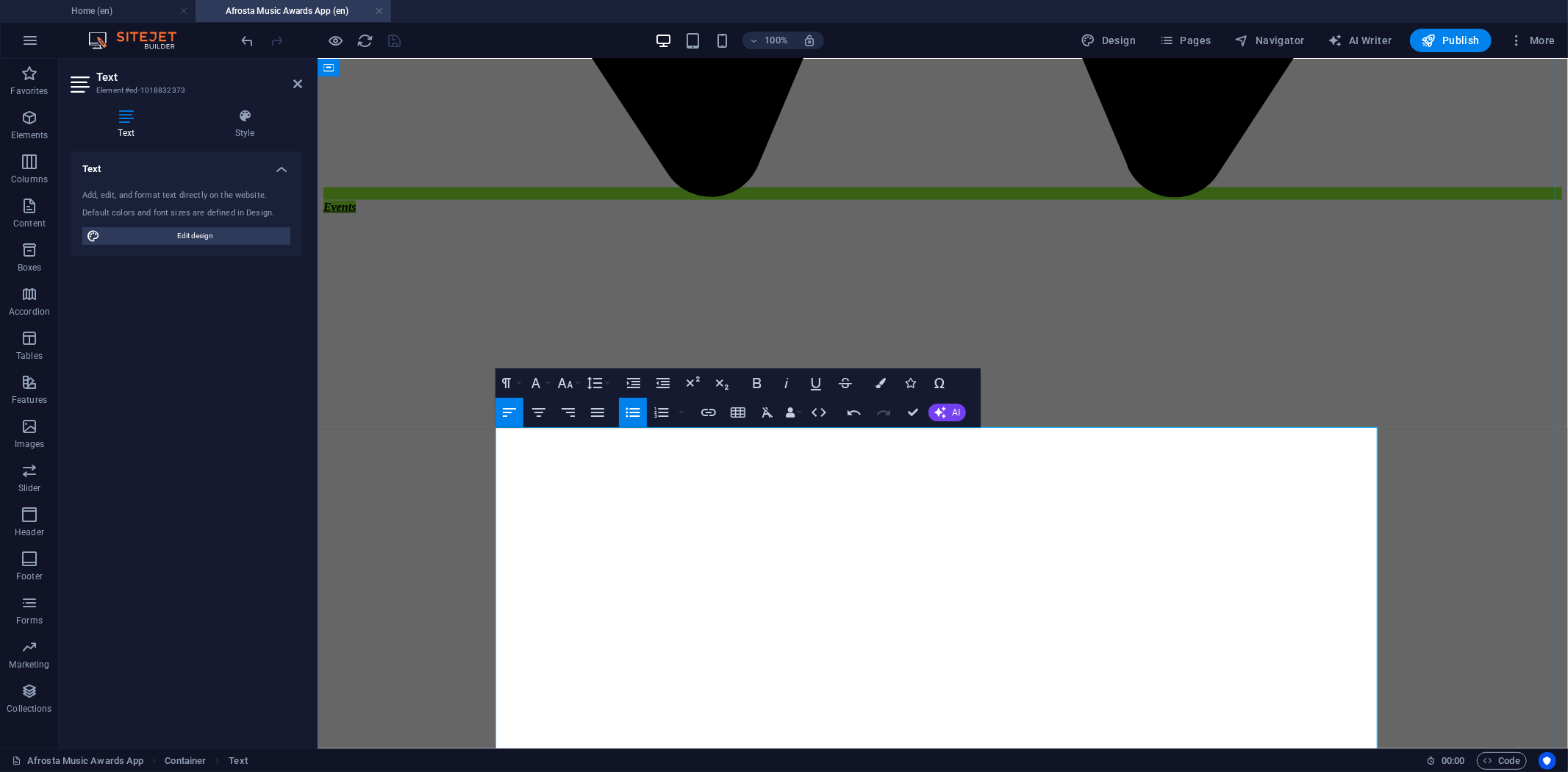
scroll to position [1738, 0]
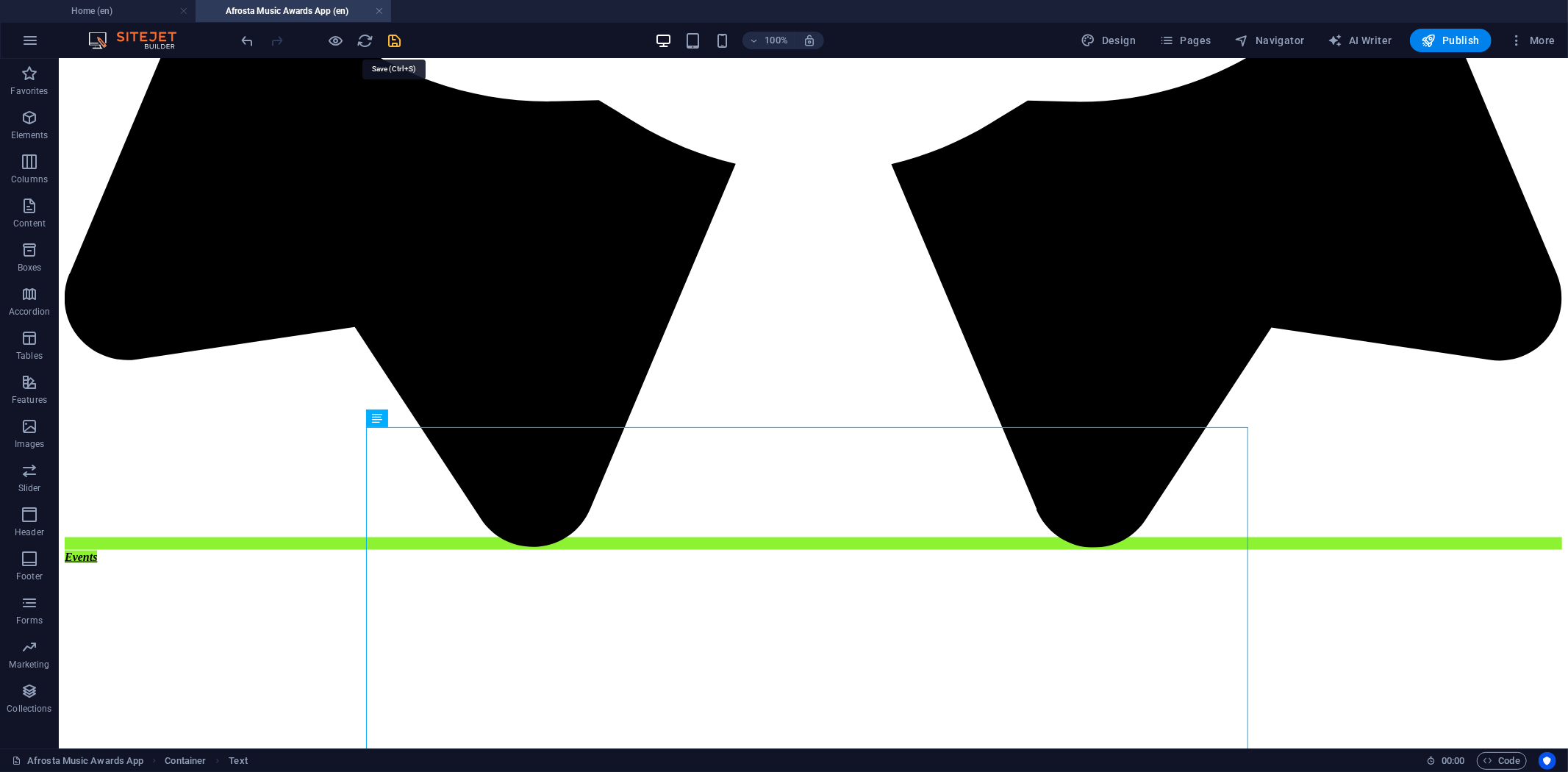
click at [399, 42] on icon "save" at bounding box center [395, 41] width 17 height 17
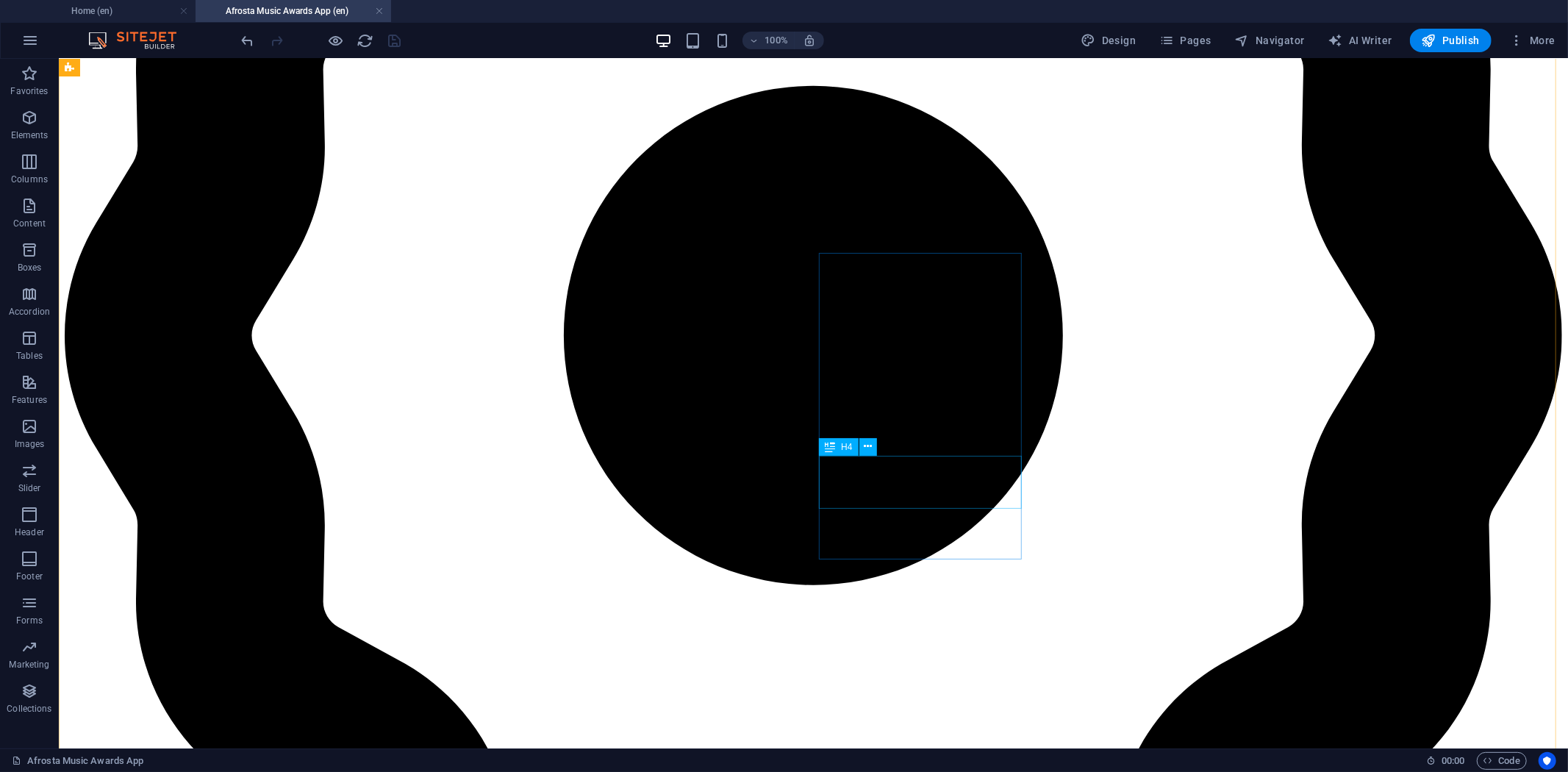
scroll to position [676, 0]
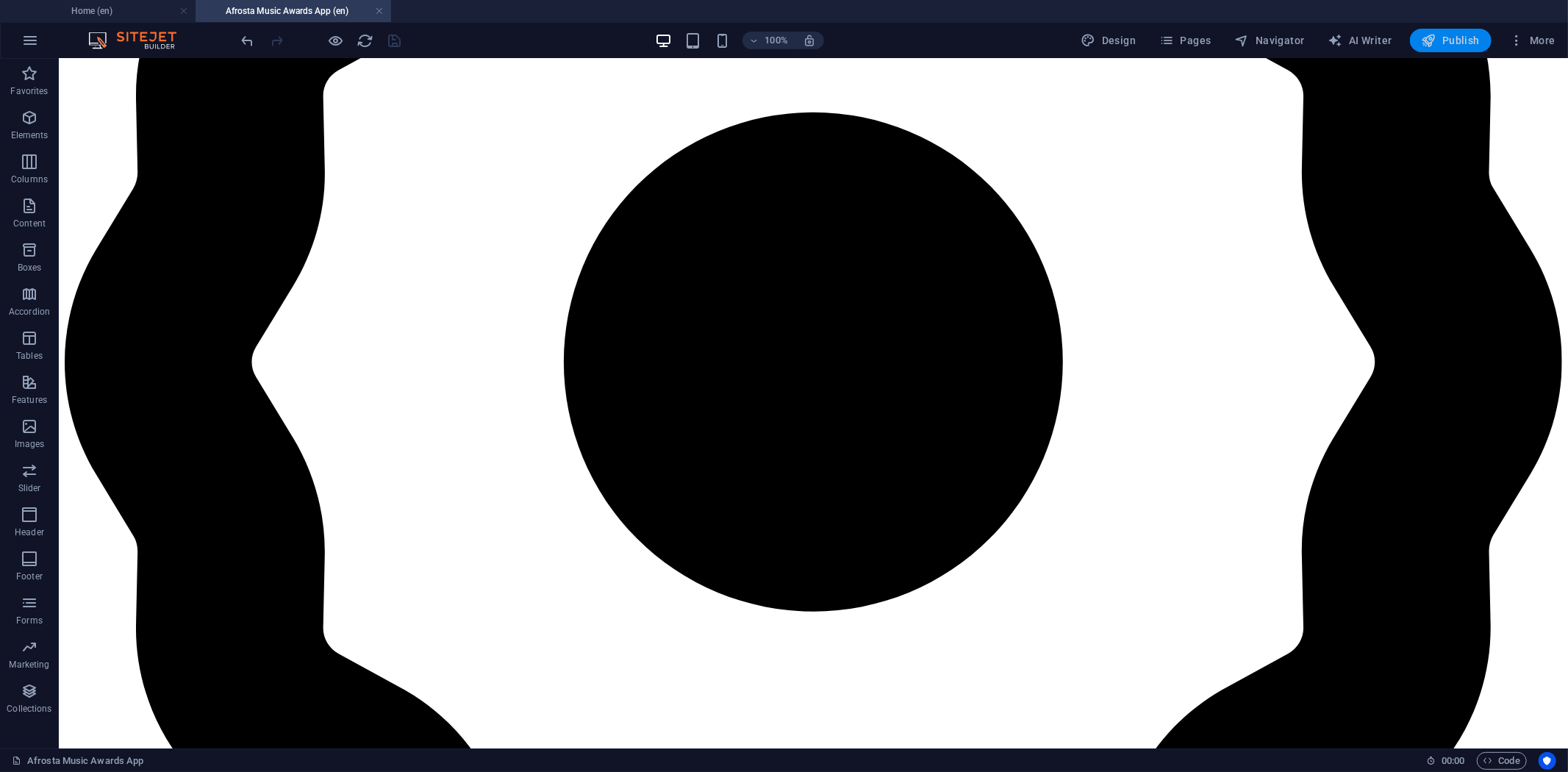
click at [1456, 41] on span "Publish" at bounding box center [1451, 41] width 58 height 14
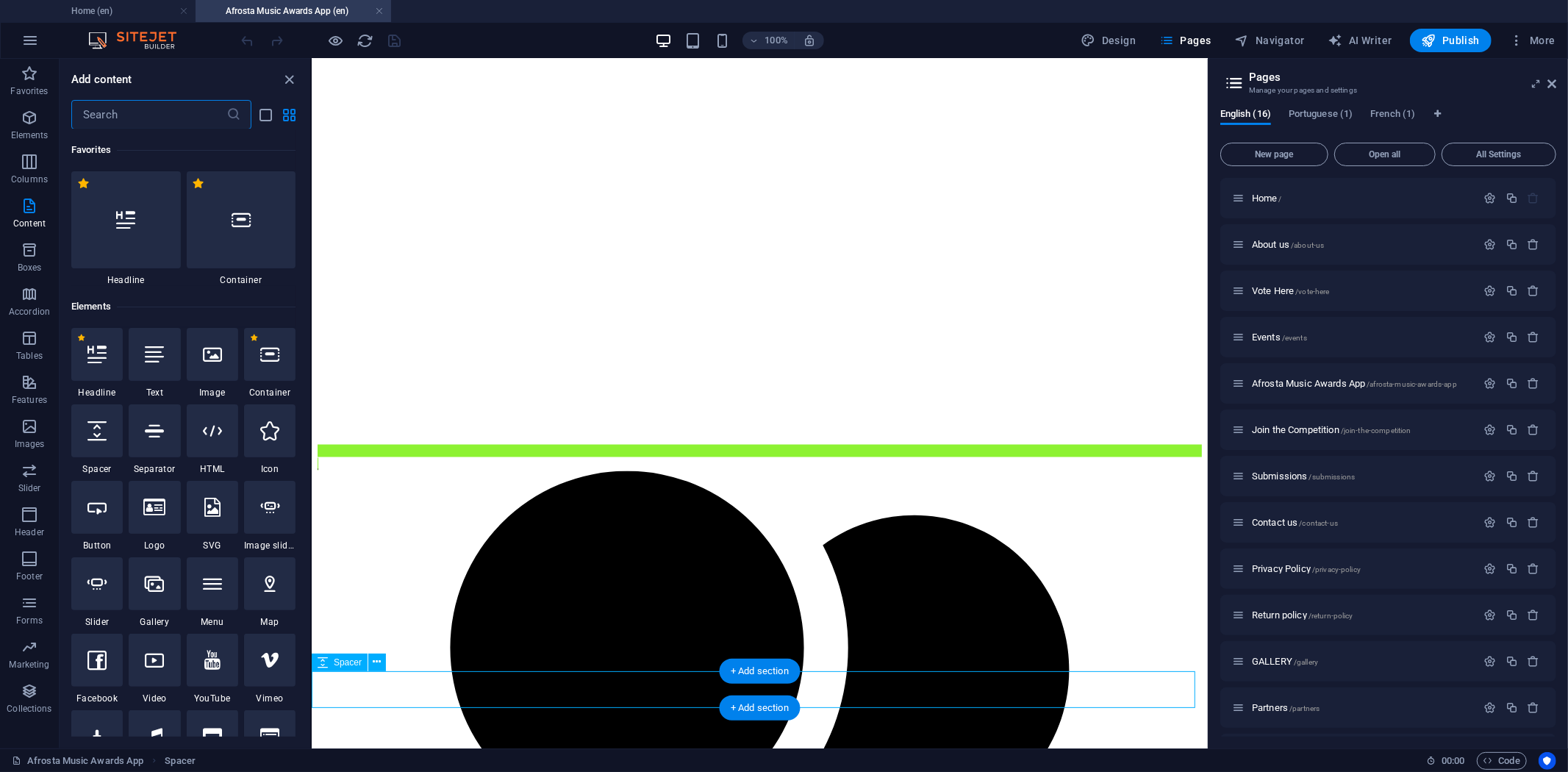
scroll to position [2572, 0]
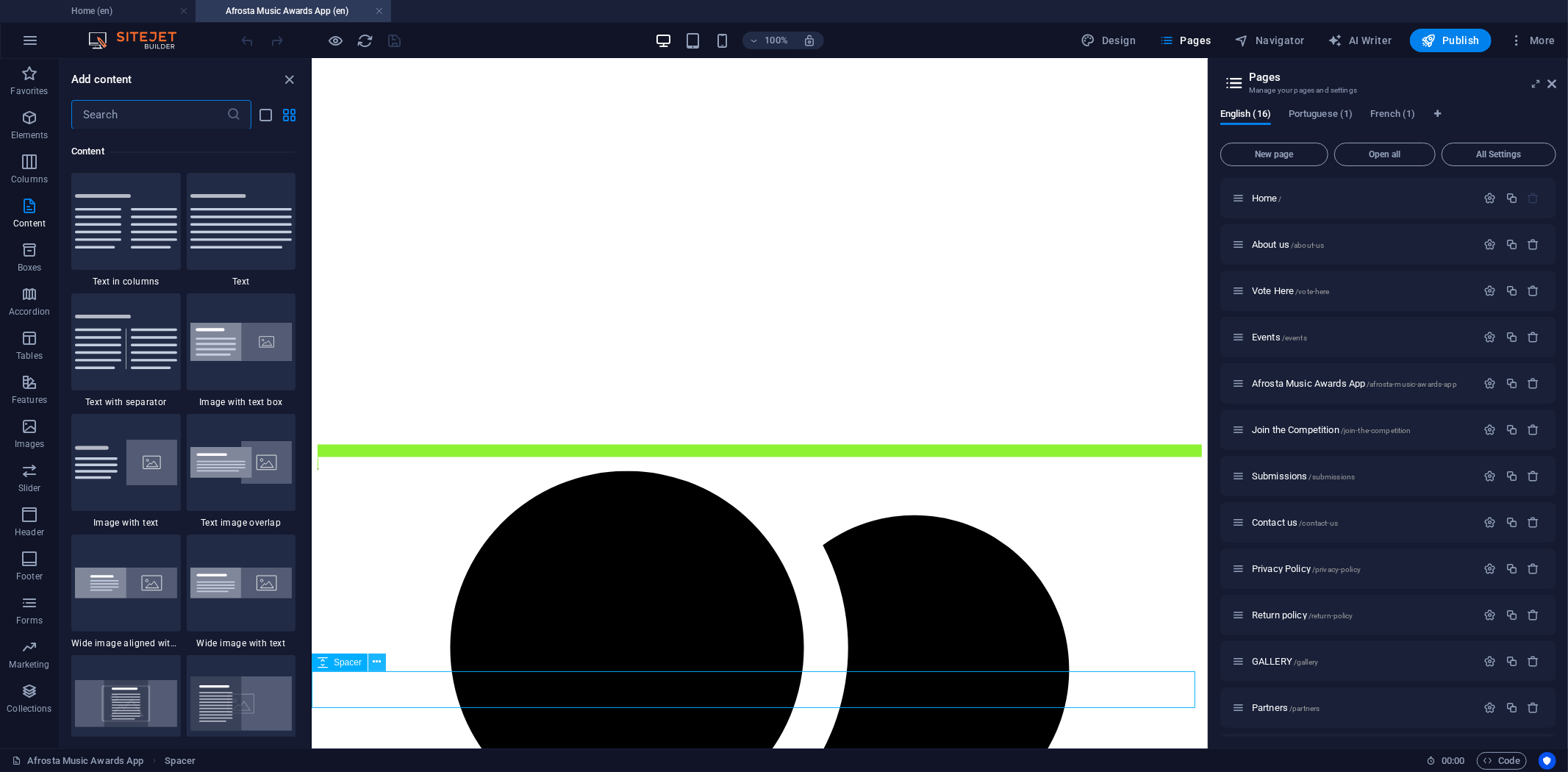
click at [373, 663] on icon at bounding box center [377, 662] width 8 height 15
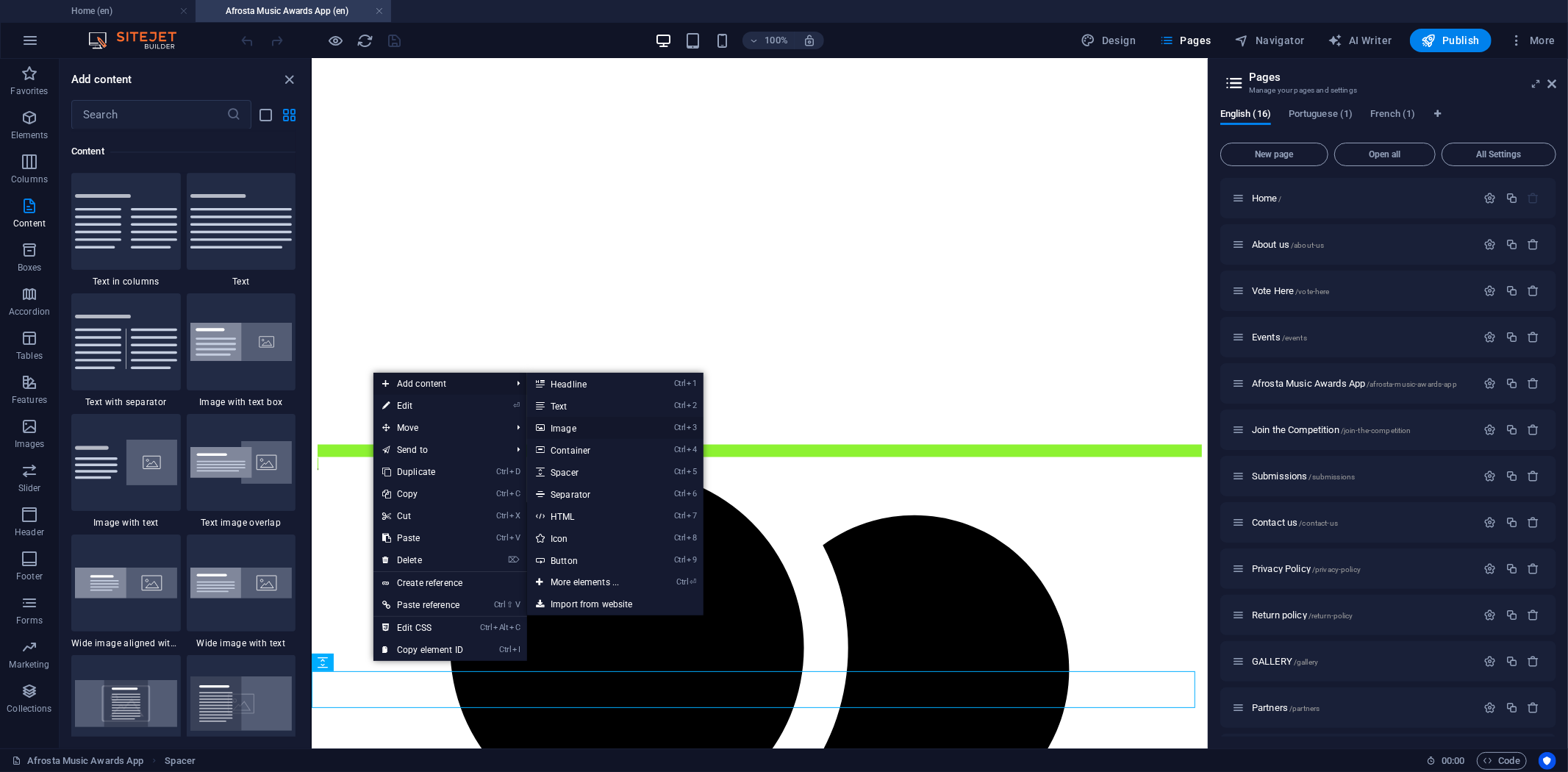
click at [579, 425] on link "Ctrl 3 Image" at bounding box center [588, 427] width 122 height 22
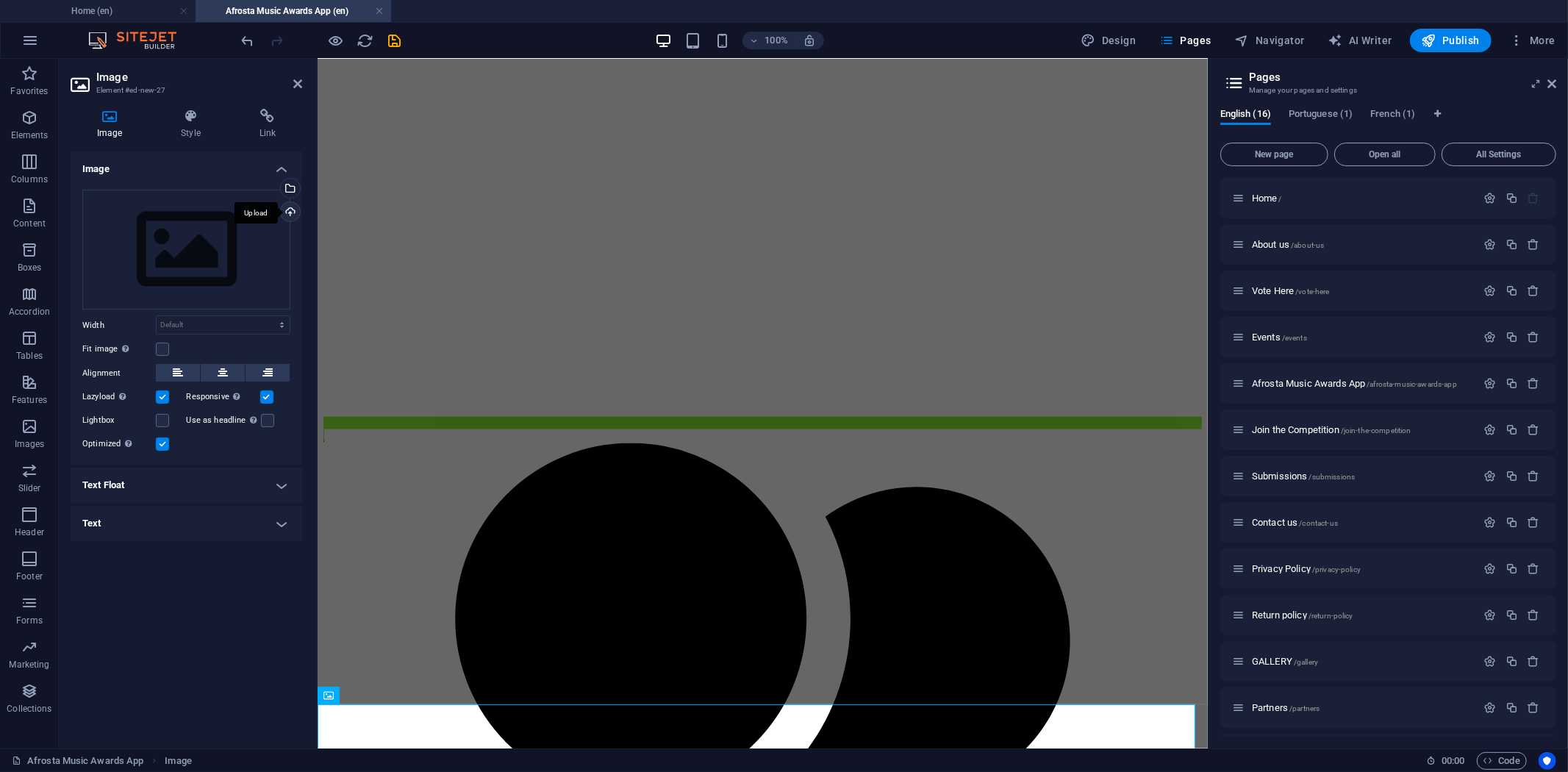
click at [289, 205] on div "Upload" at bounding box center [289, 213] width 22 height 22
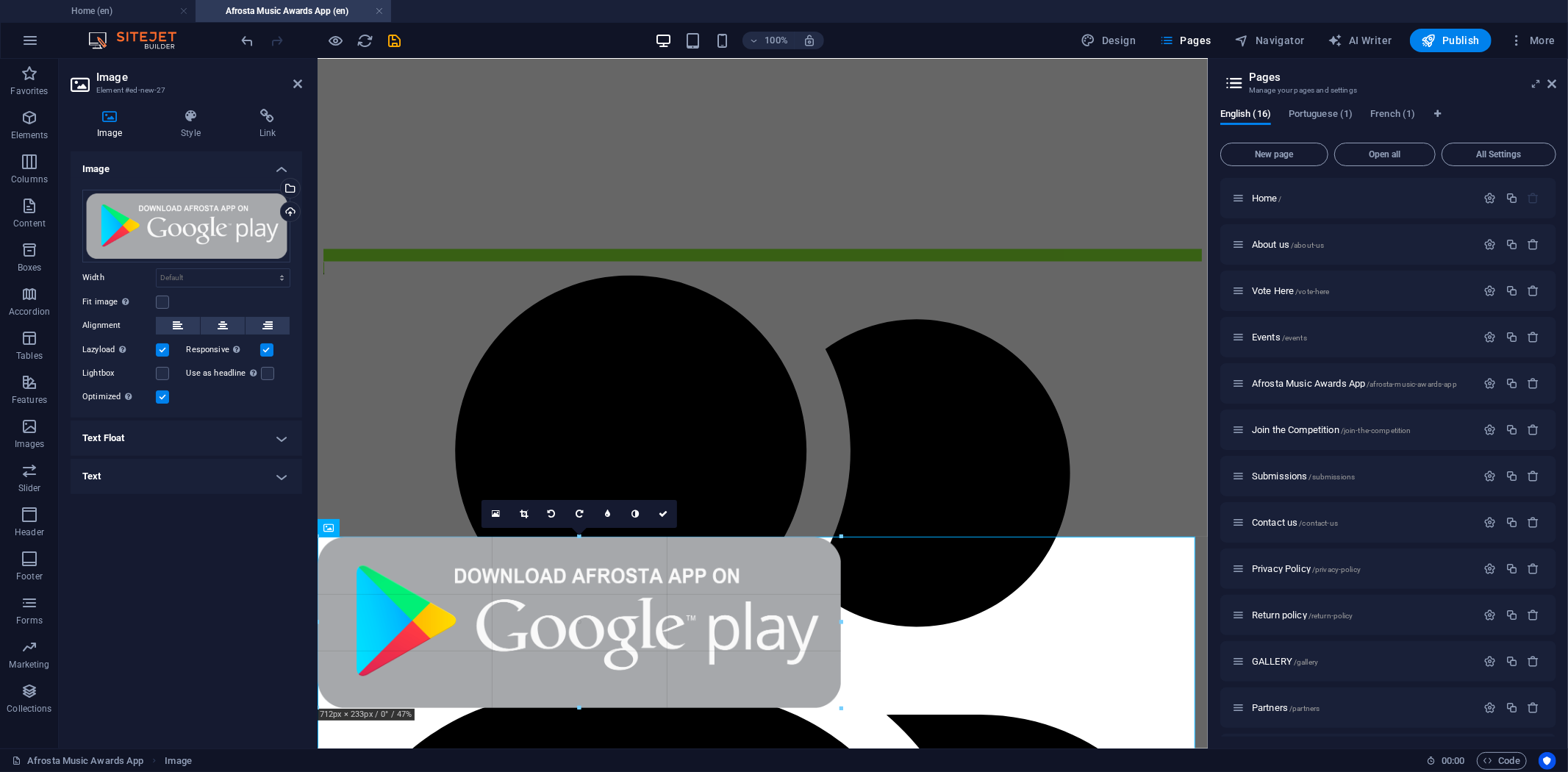
scroll to position [2033, 0]
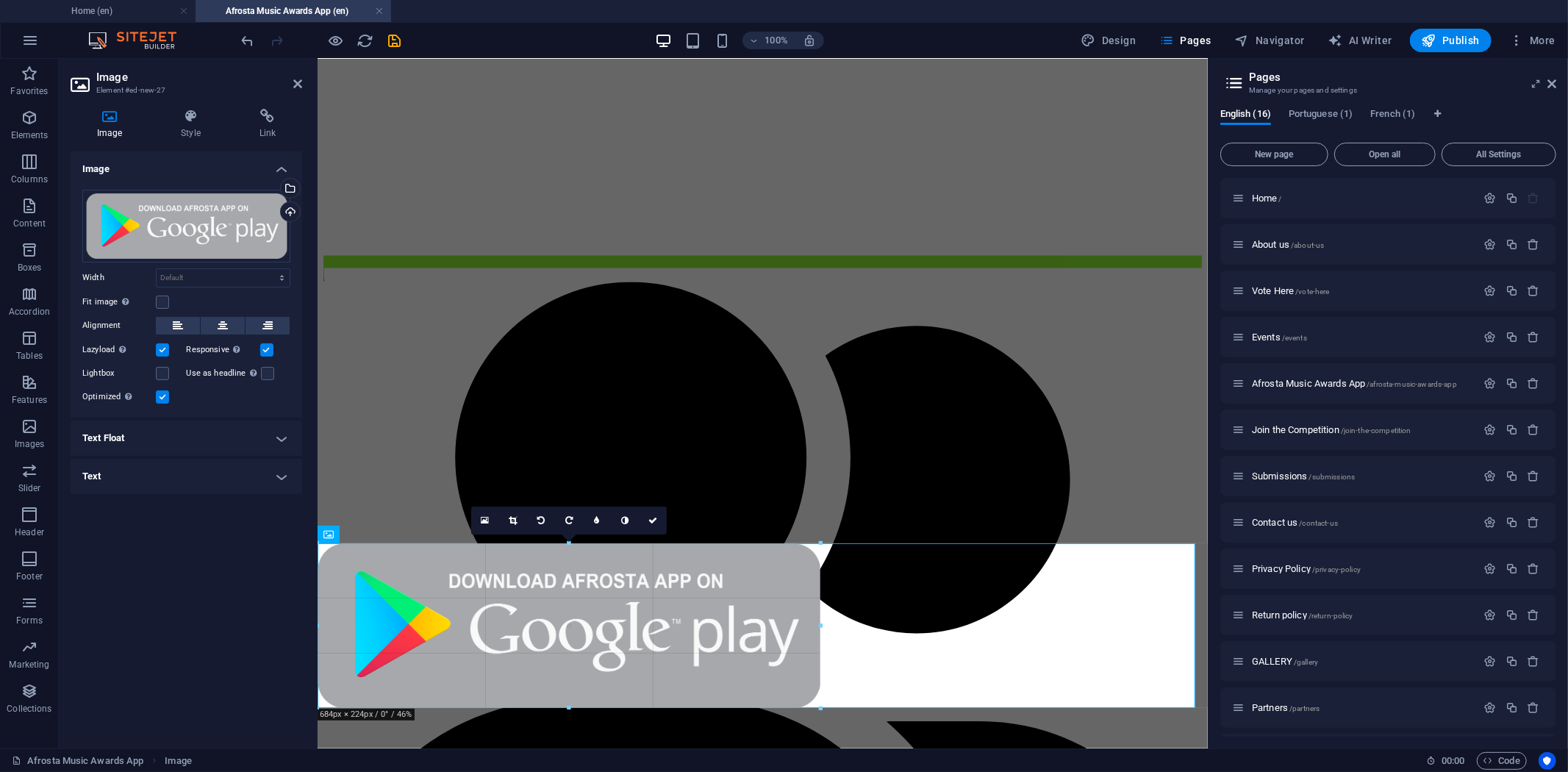
drag, startPoint x: 1197, startPoint y: 704, endPoint x: 387, endPoint y: 581, distance: 819.3
type input "684"
select select "px"
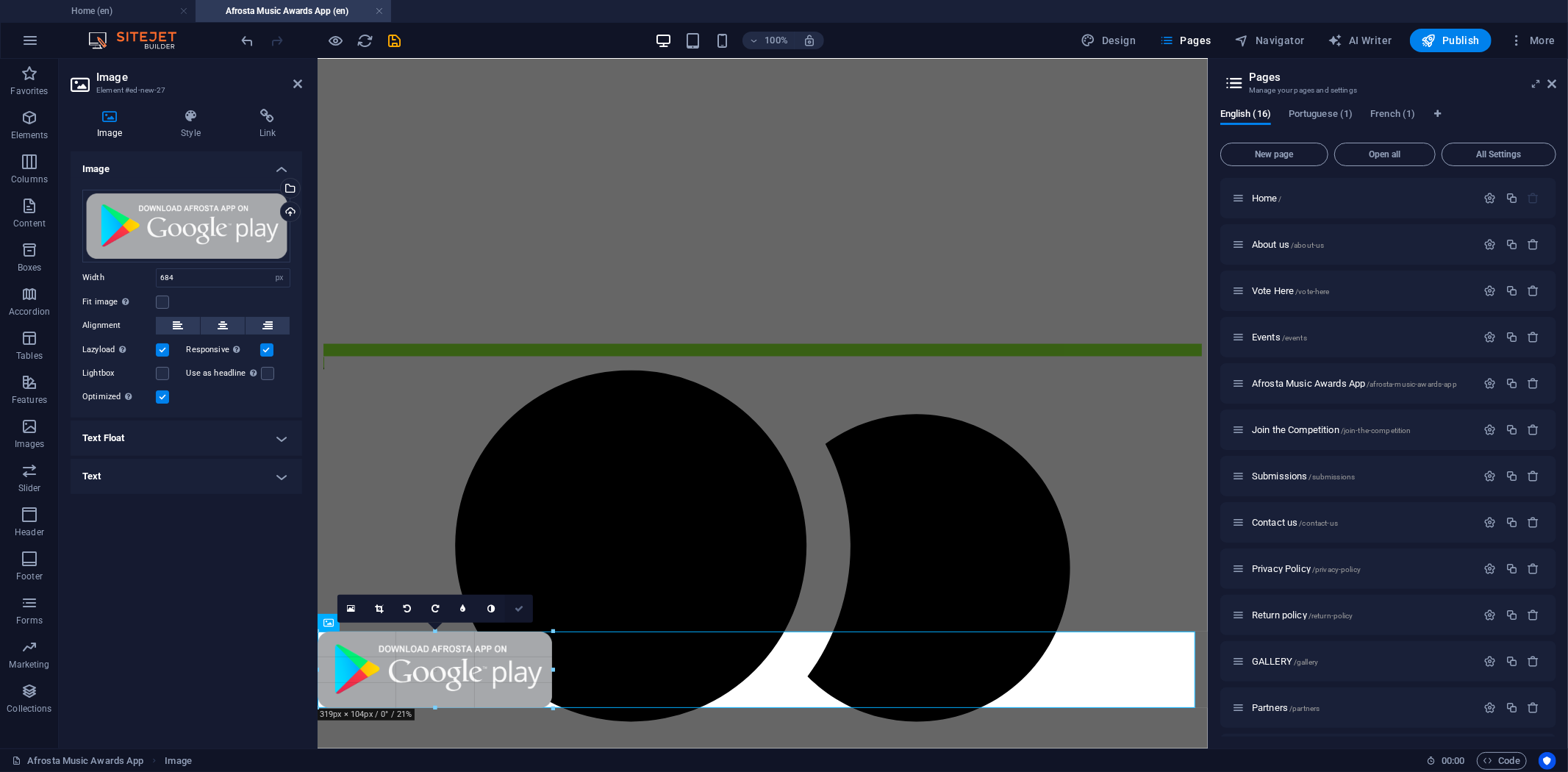
drag, startPoint x: 825, startPoint y: 706, endPoint x: 508, endPoint y: 616, distance: 329.5
type input "320"
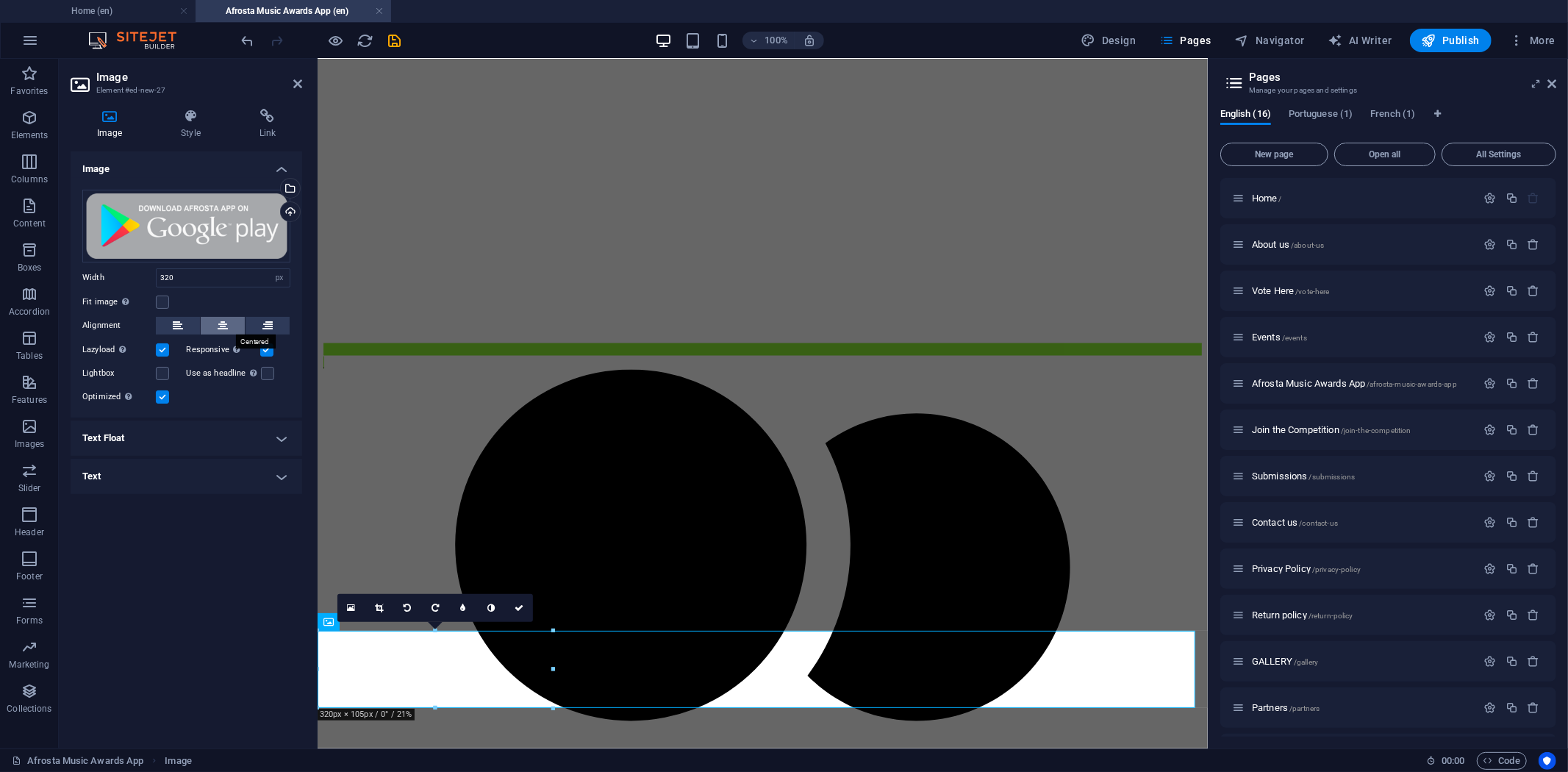
click at [215, 325] on button at bounding box center [223, 326] width 44 height 18
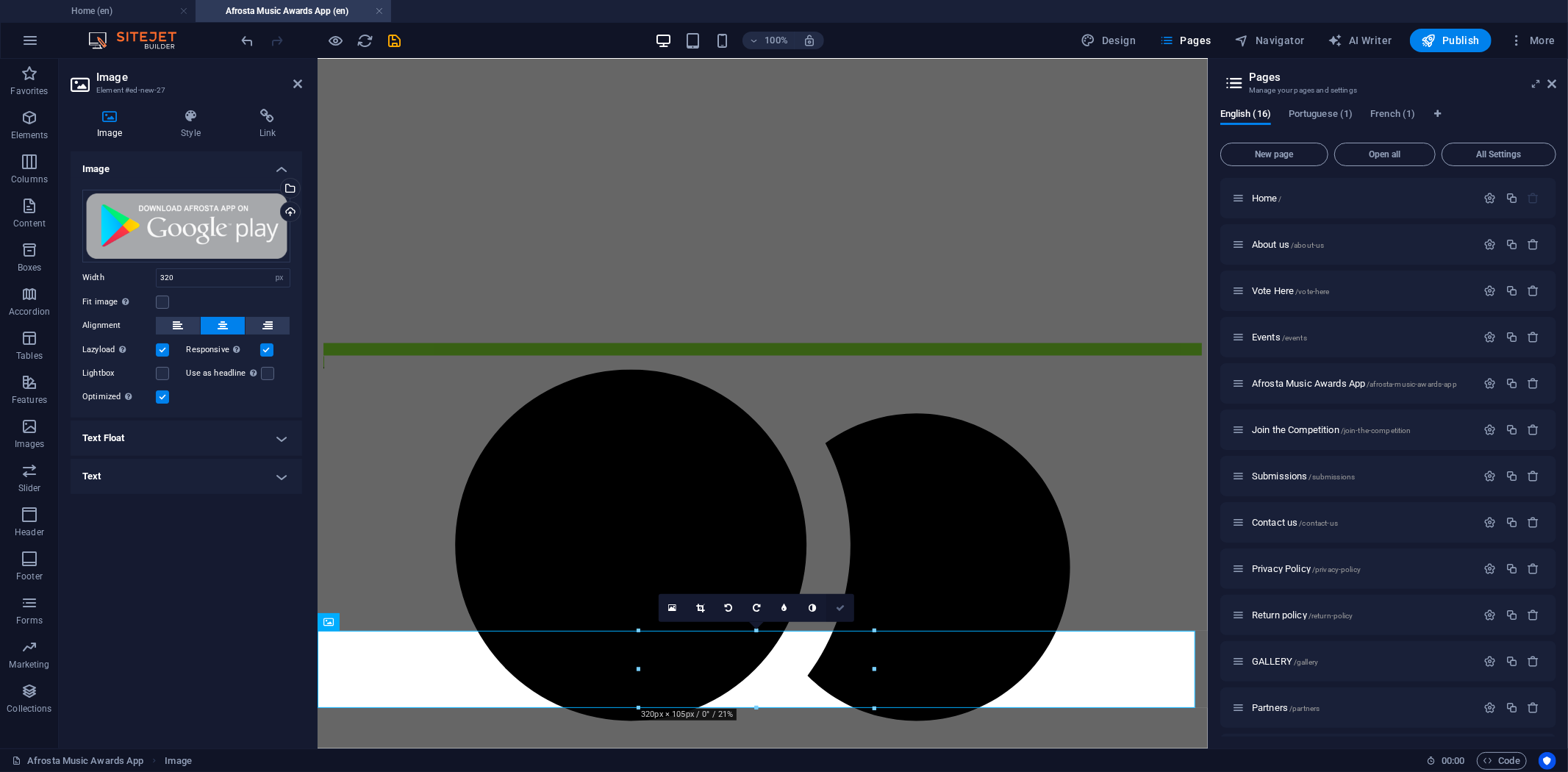
click at [835, 600] on link at bounding box center [840, 608] width 28 height 28
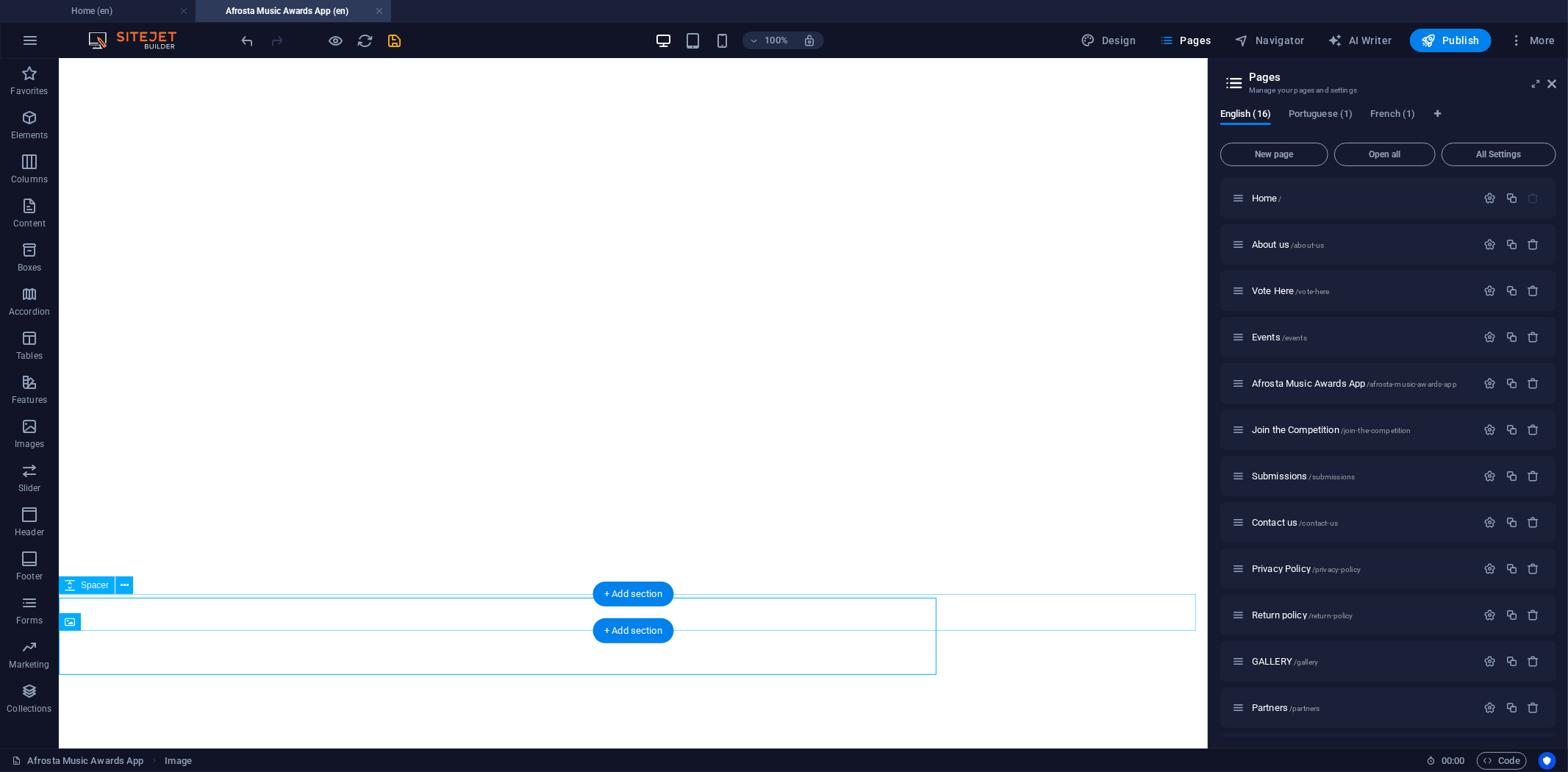
scroll to position [1979, 0]
select select "px"
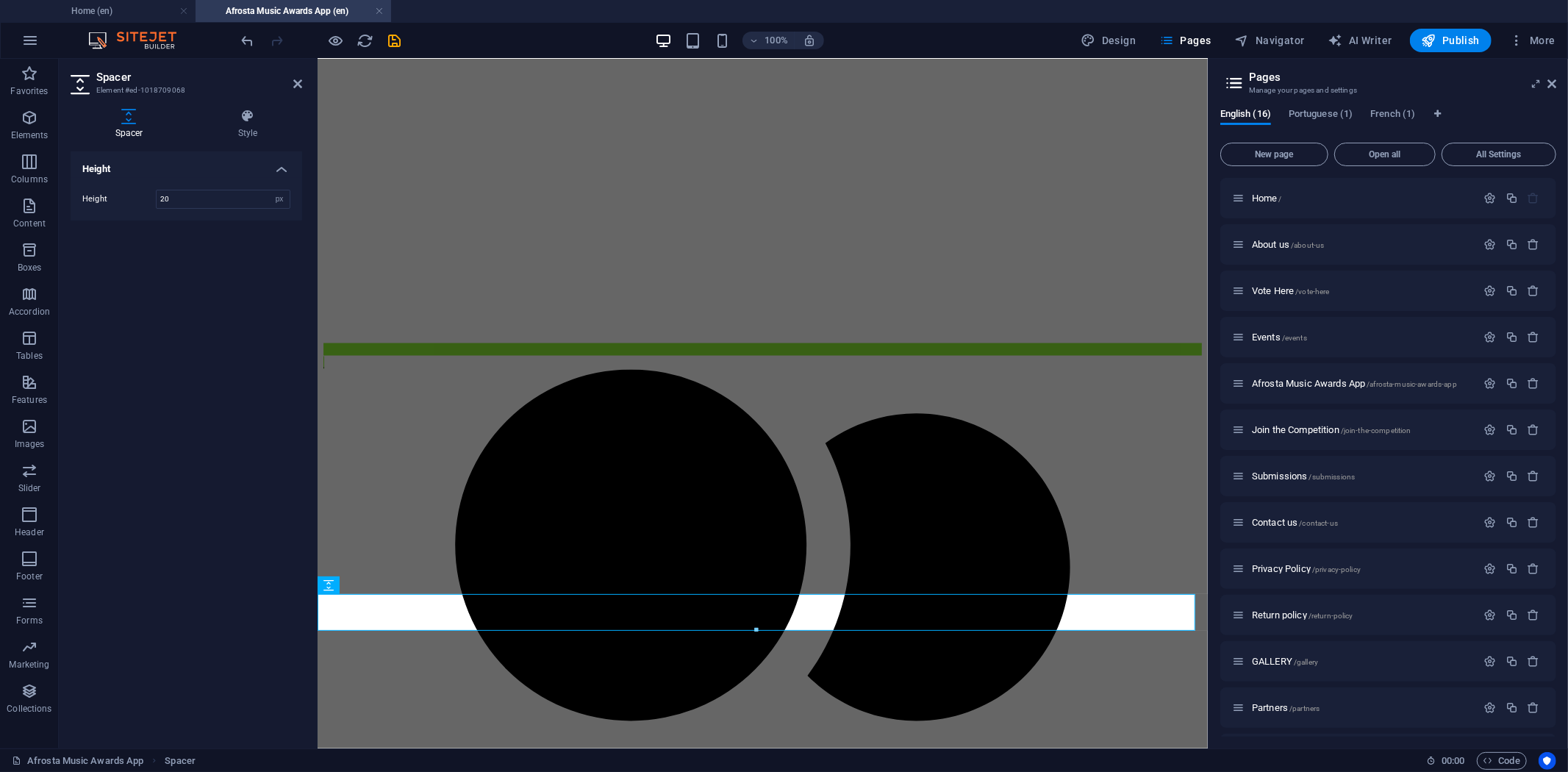
scroll to position [1923, 0]
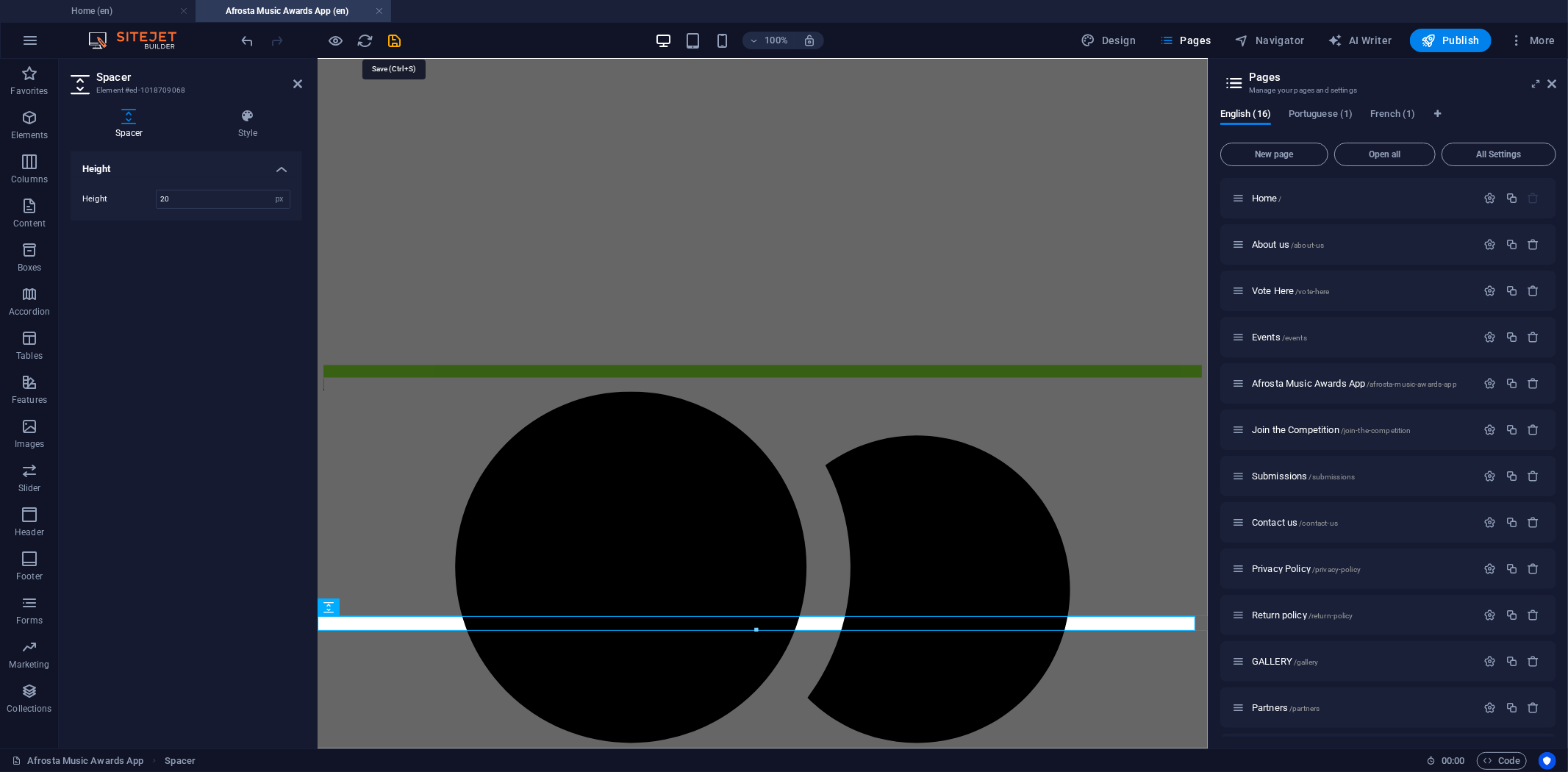
type input "20"
click at [391, 32] on icon "save" at bounding box center [395, 41] width 17 height 17
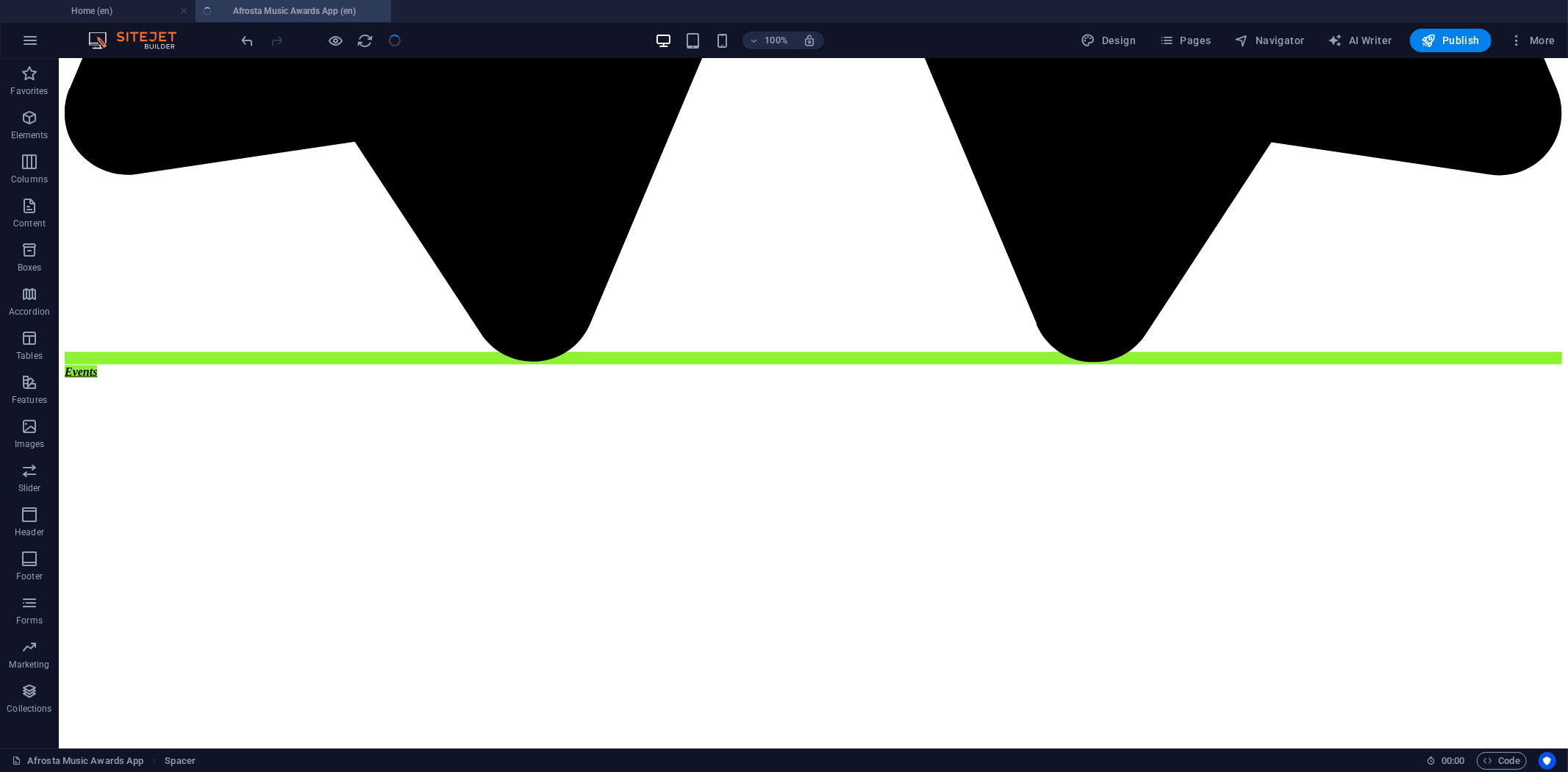
scroll to position [1956, 0]
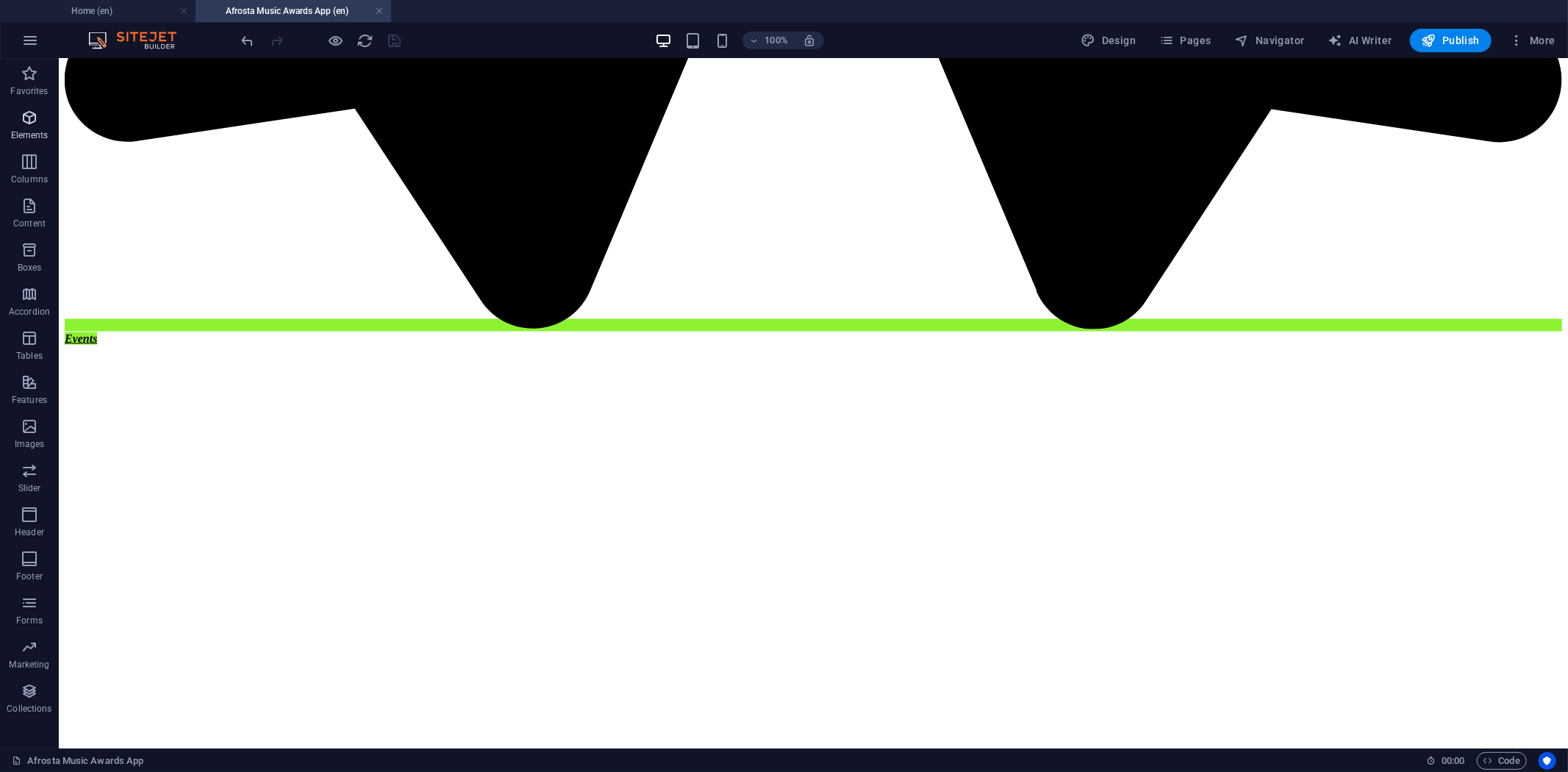
click at [23, 116] on icon "button" at bounding box center [30, 118] width 18 height 18
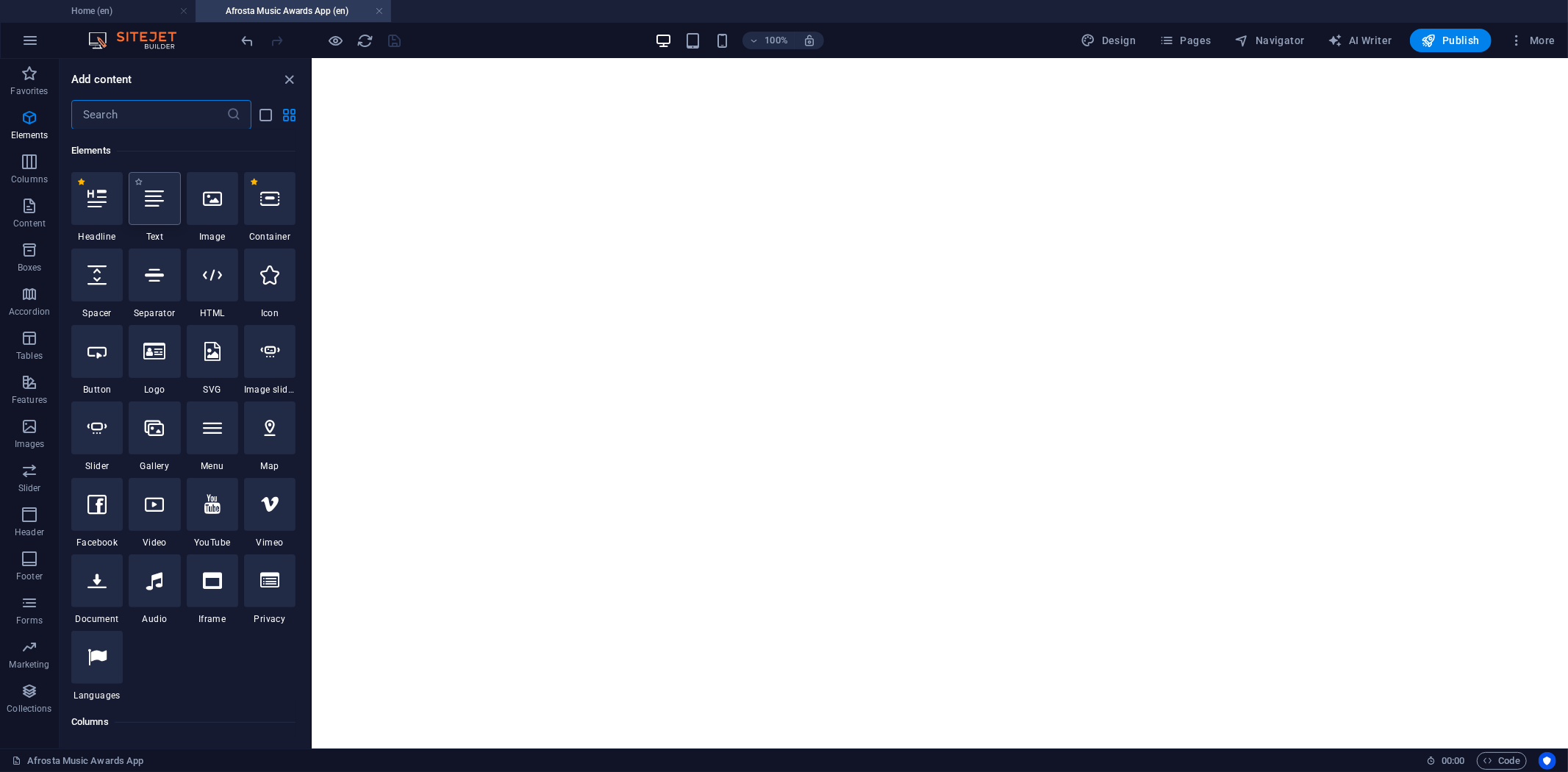
scroll to position [157, 0]
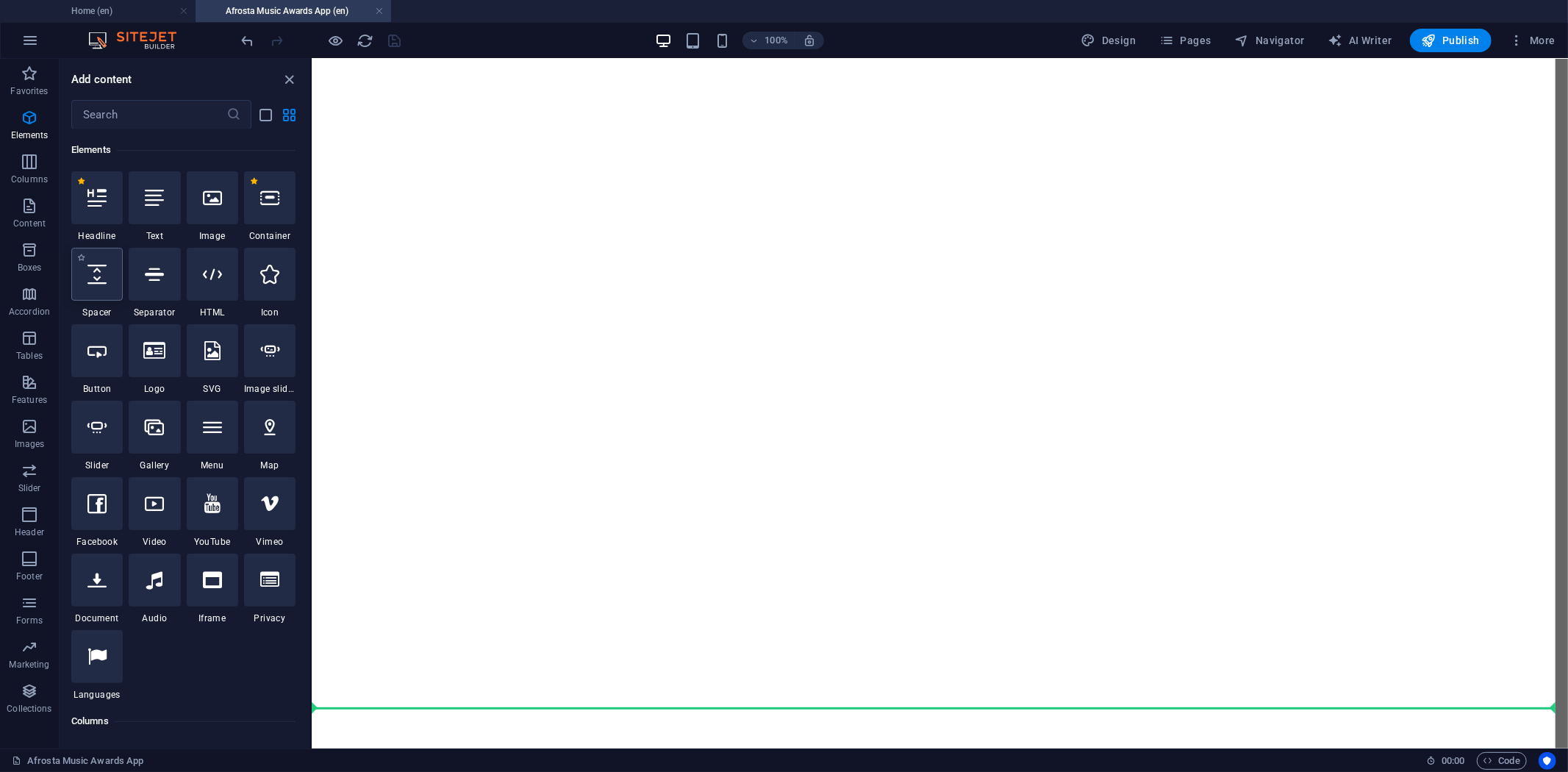
select select "px"
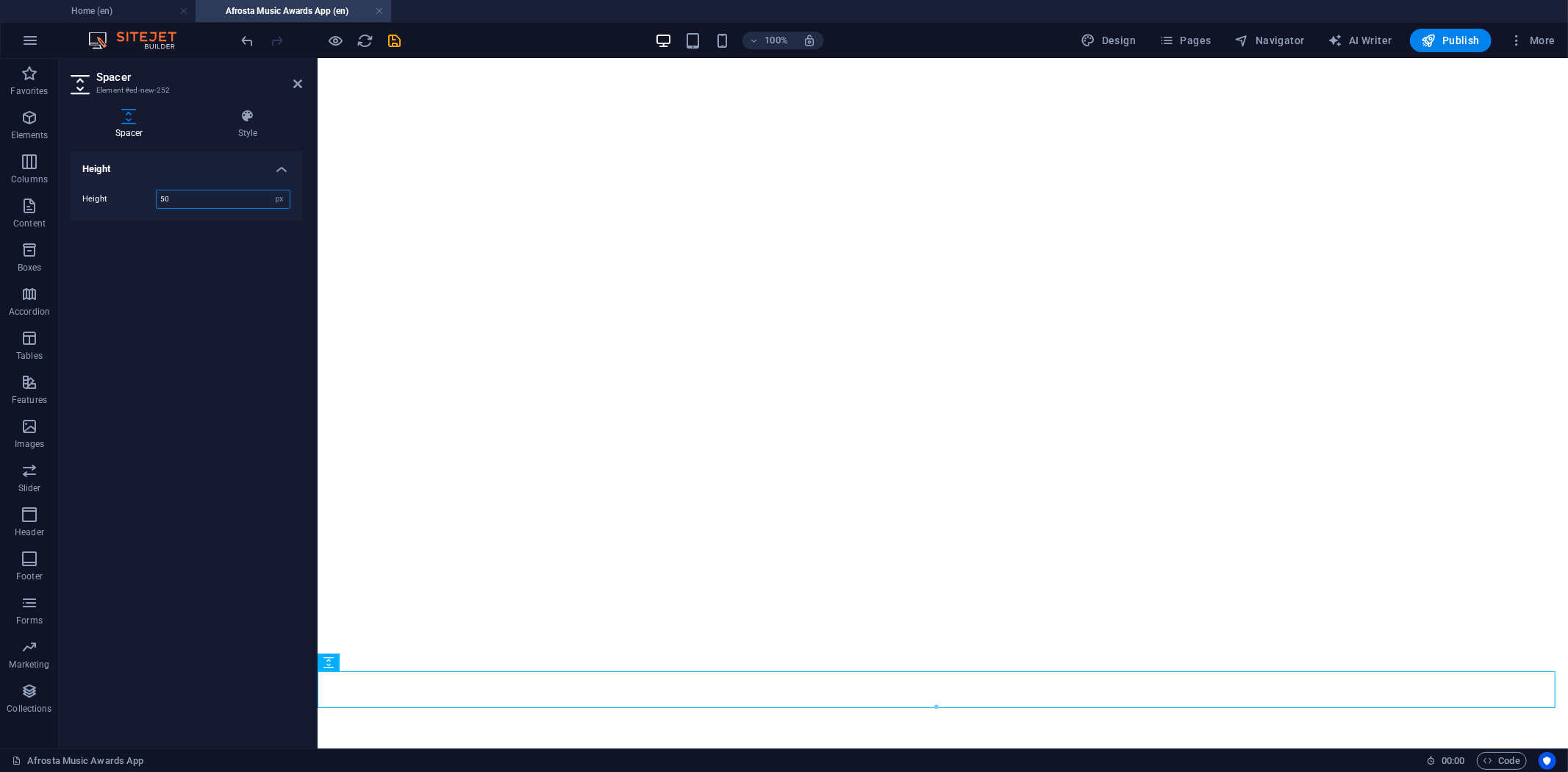
scroll to position [1993, 0]
click at [394, 34] on icon "save" at bounding box center [395, 41] width 17 height 17
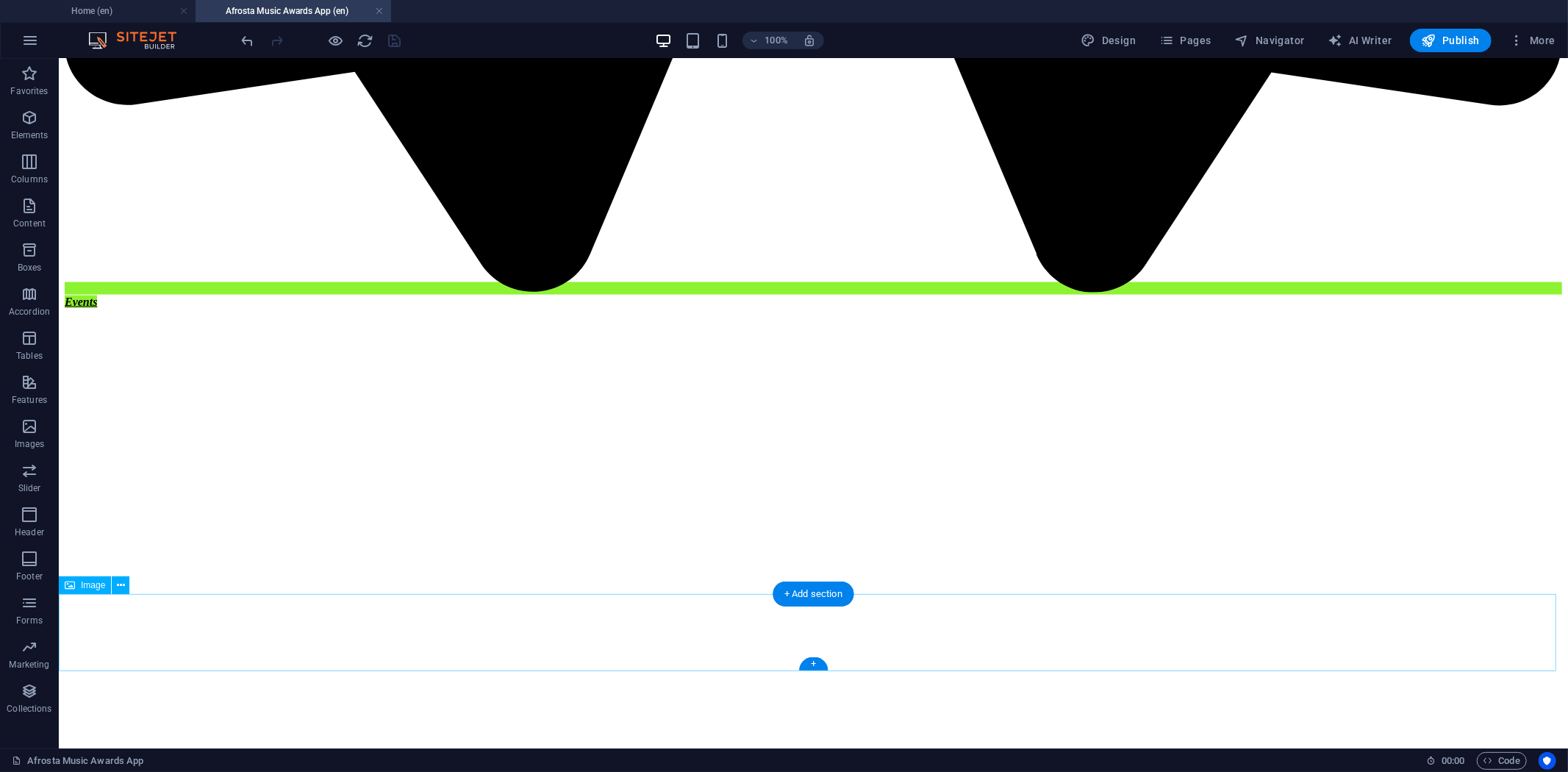
select select "px"
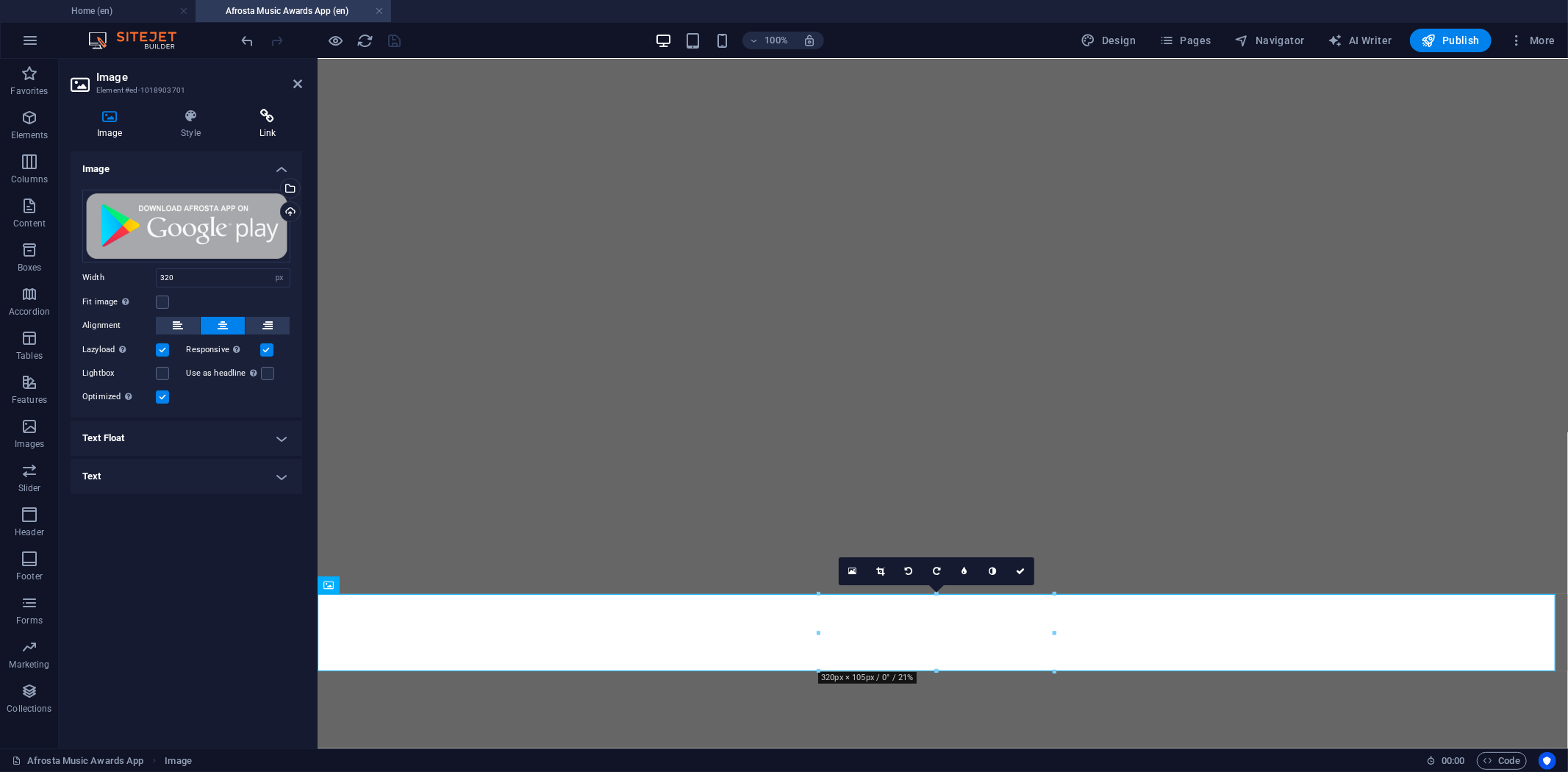
click at [275, 127] on h4 "Link" at bounding box center [267, 124] width 69 height 31
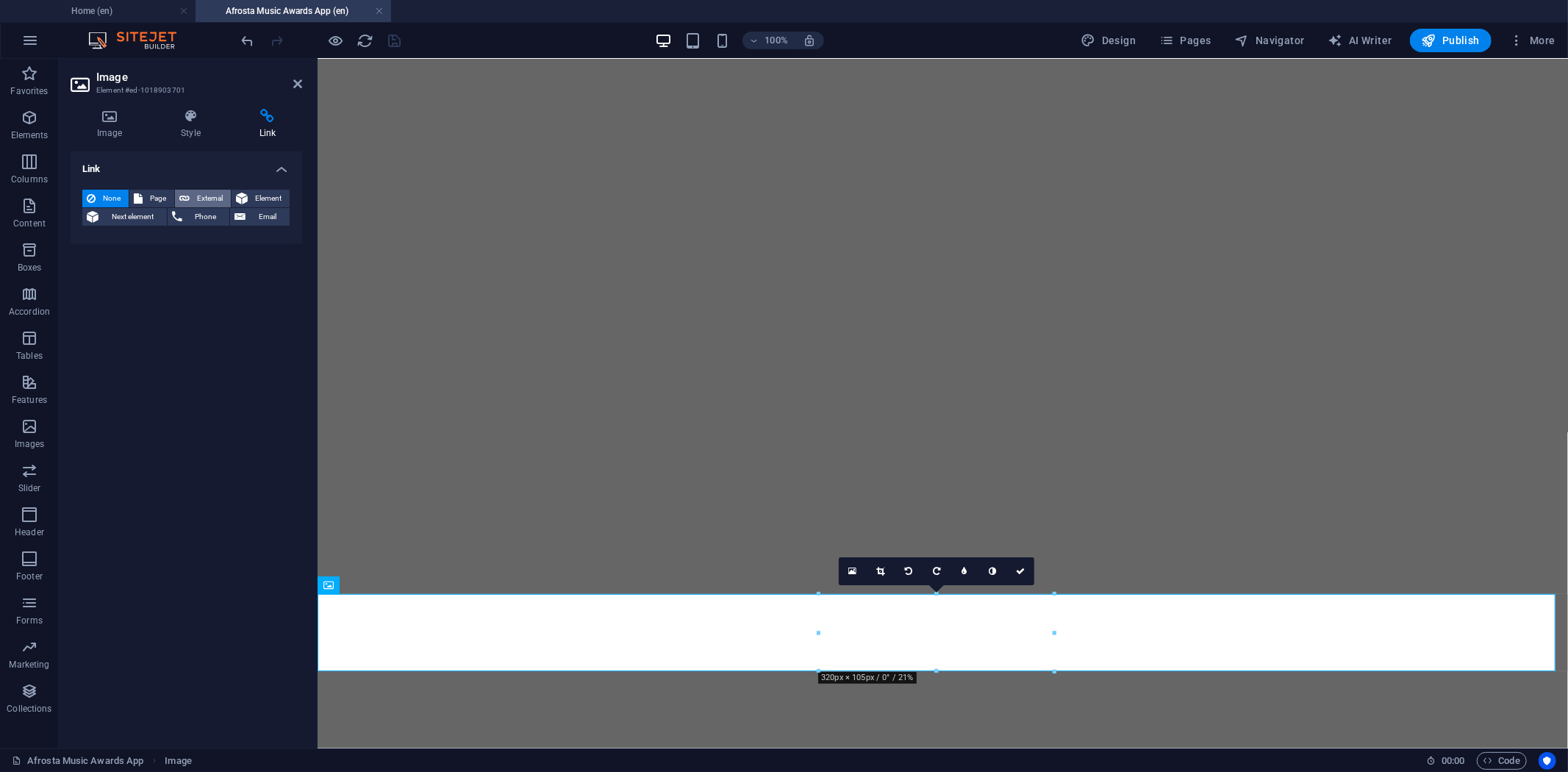
click at [208, 192] on span "External" at bounding box center [210, 198] width 32 height 18
select select "blank"
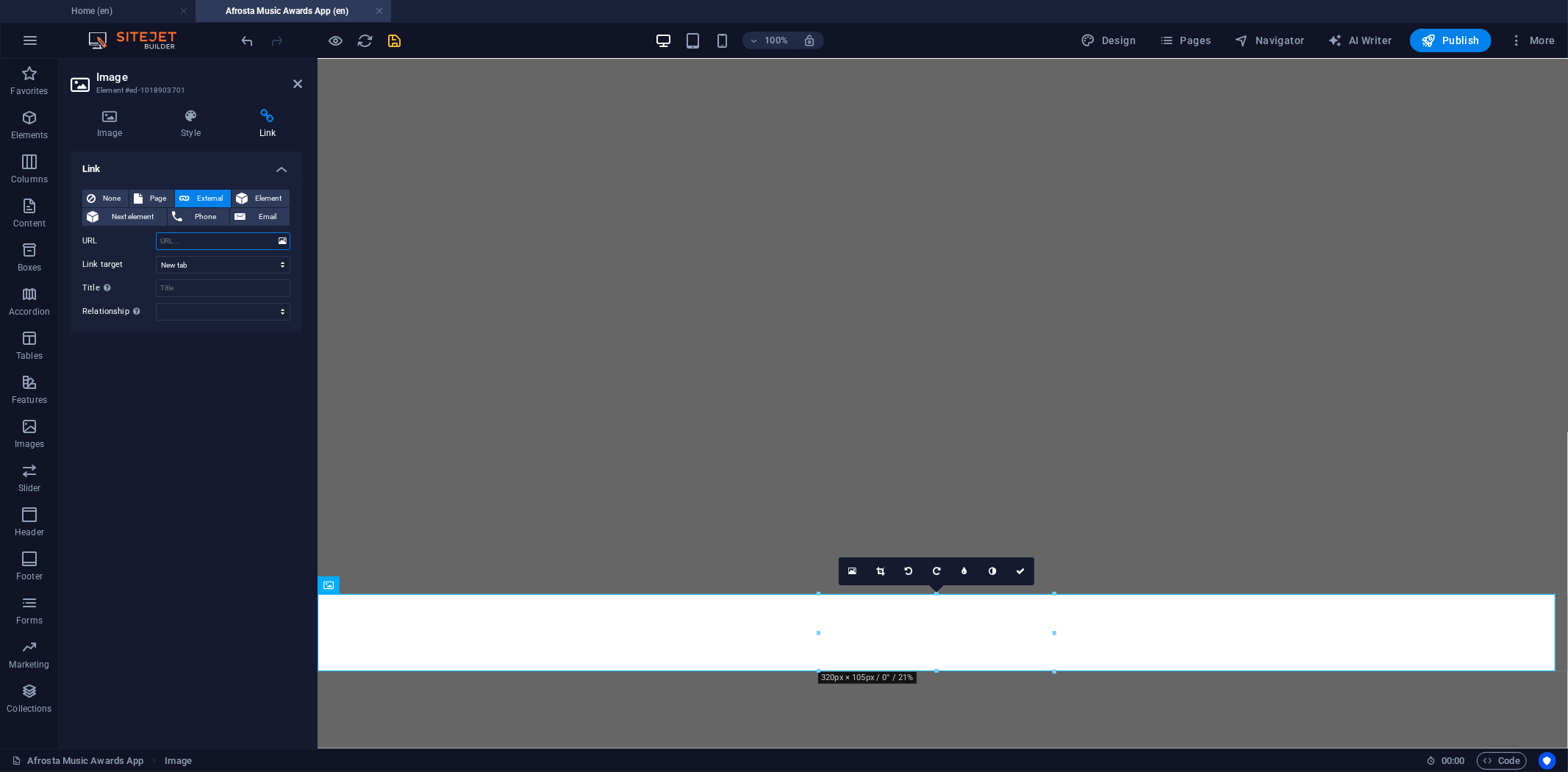
paste input "https://play.google.com/store/apps/details?id=com.afrosta.app&pcampaignid=web_s…"
type input "https://play.google.com/store/apps/details?id=com.afrosta.app&pcampaignid=web_s…"
click at [179, 287] on input "Title Additional link description, should not be the same as the link text. The…" at bounding box center [223, 289] width 134 height 18
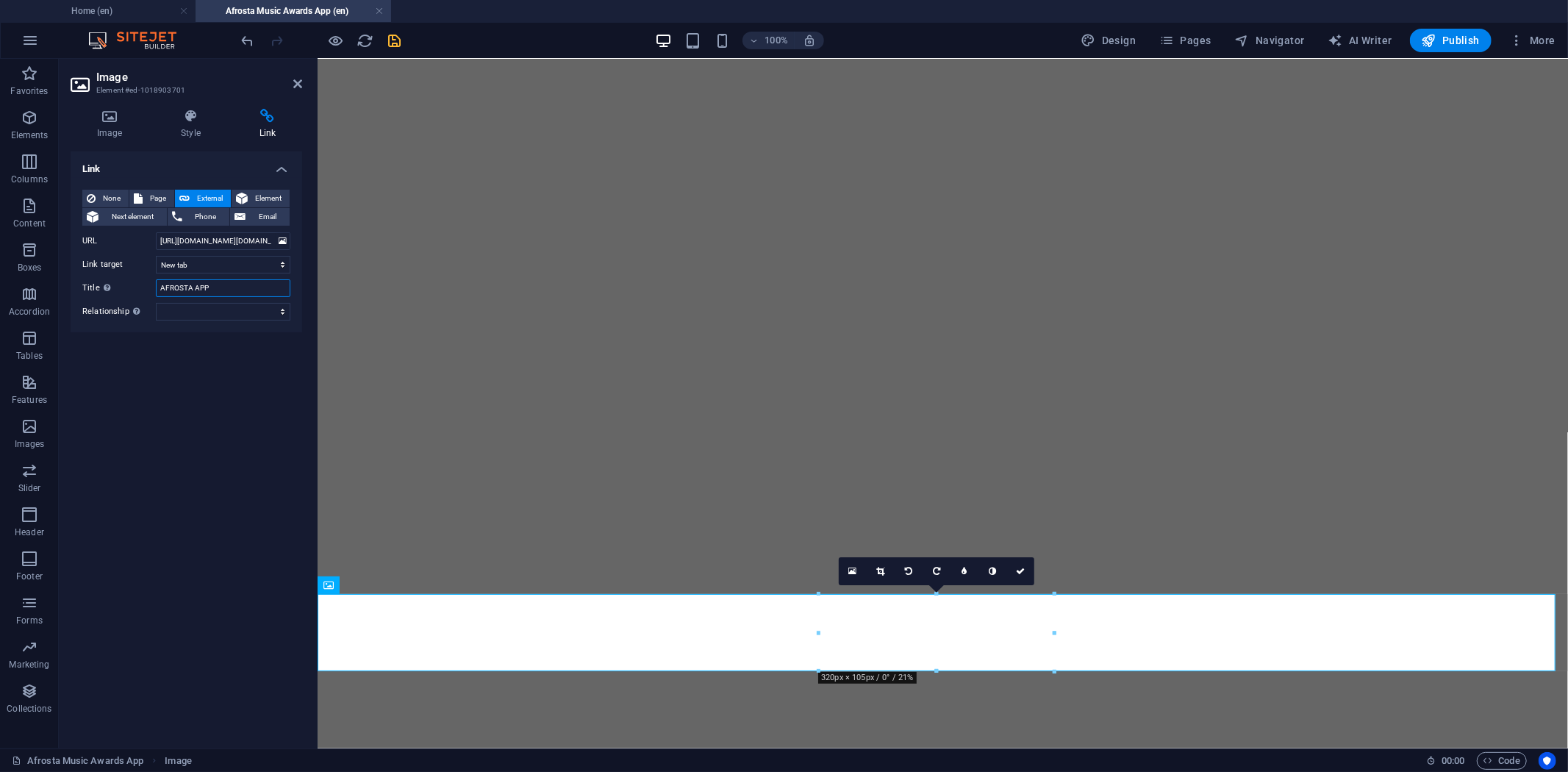
type input "AFROSTA APP"
click at [400, 34] on icon "save" at bounding box center [395, 41] width 17 height 17
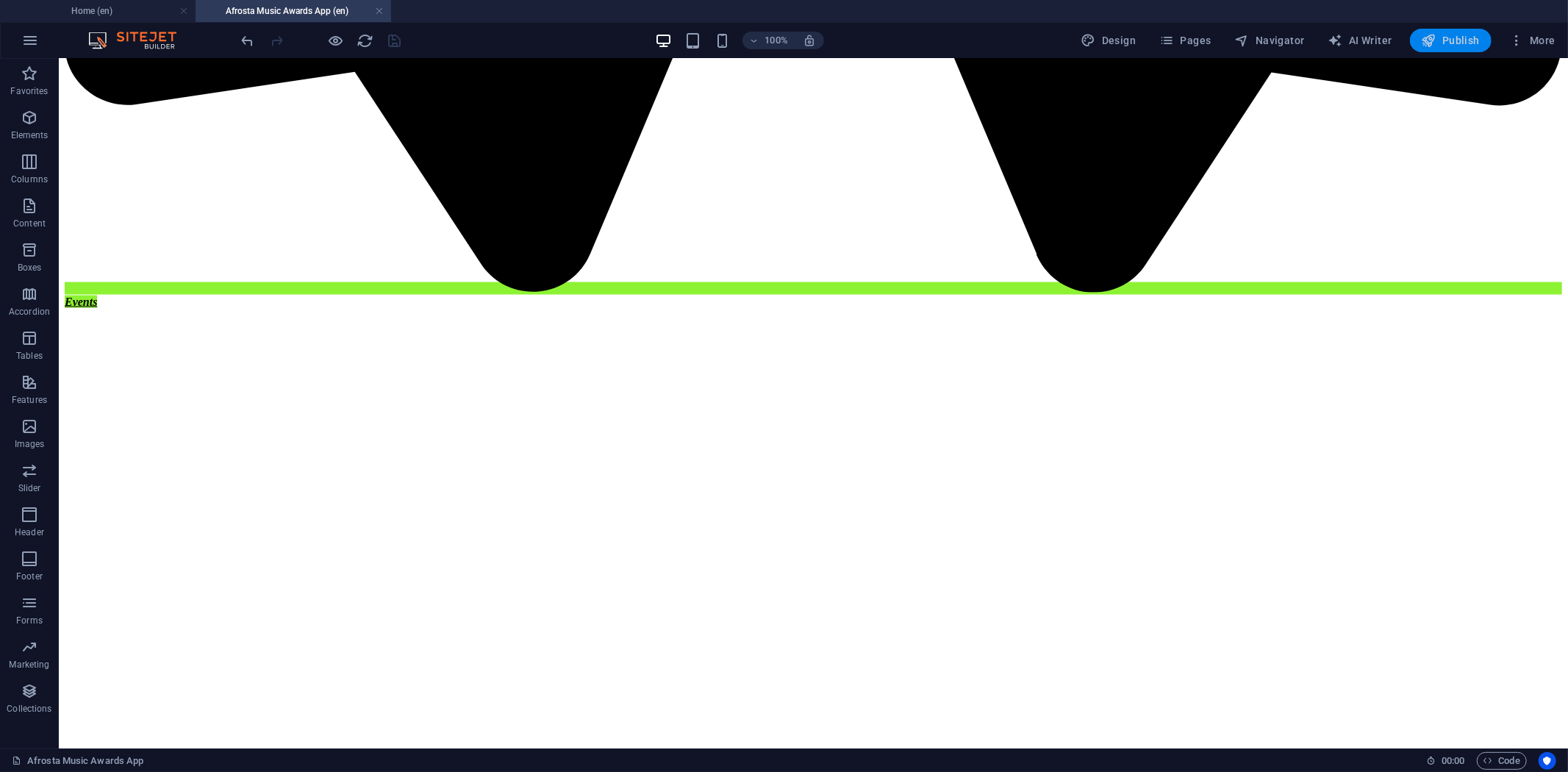
click at [1457, 41] on span "Publish" at bounding box center [1451, 41] width 58 height 14
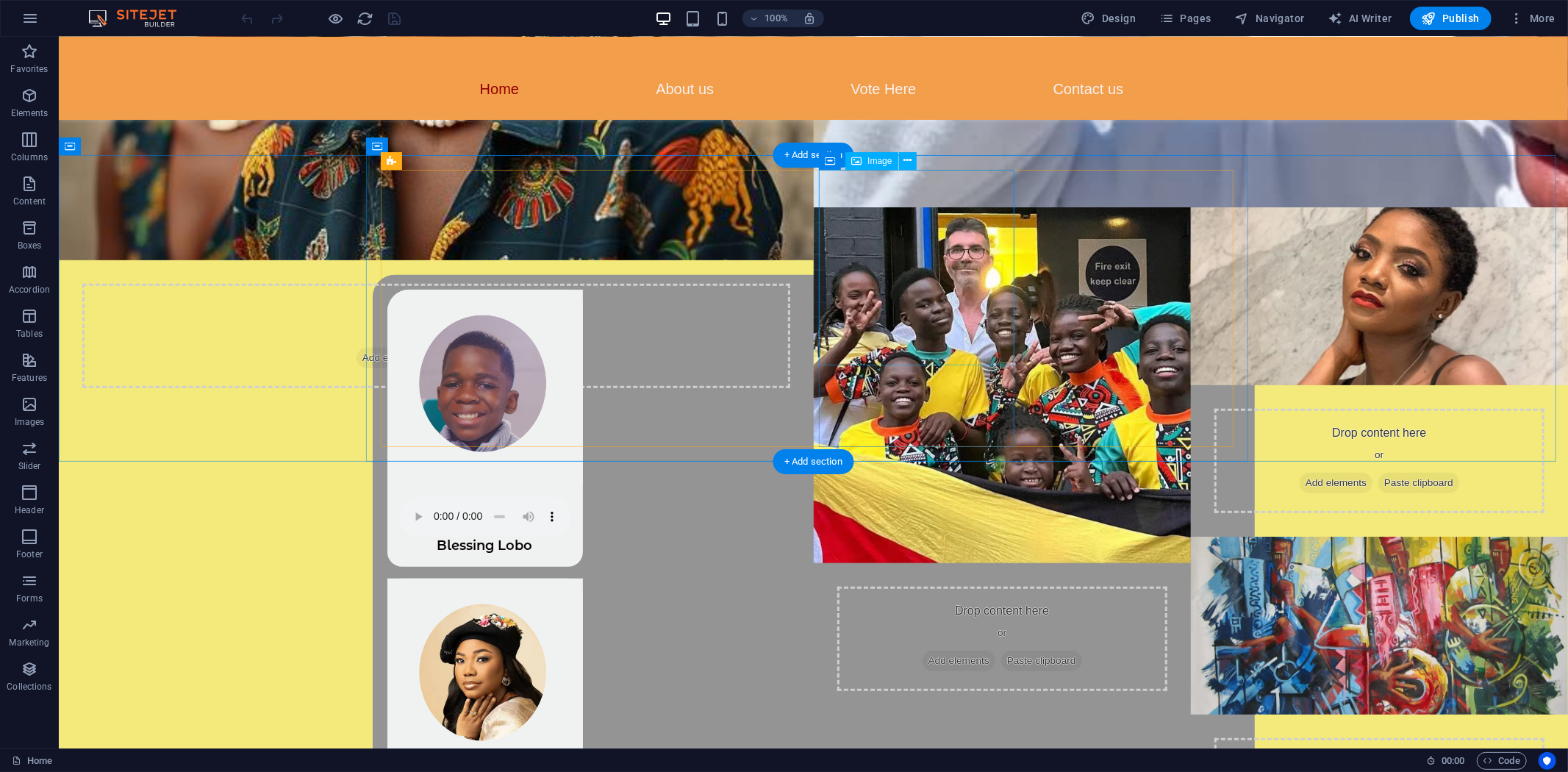
scroll to position [695, 0]
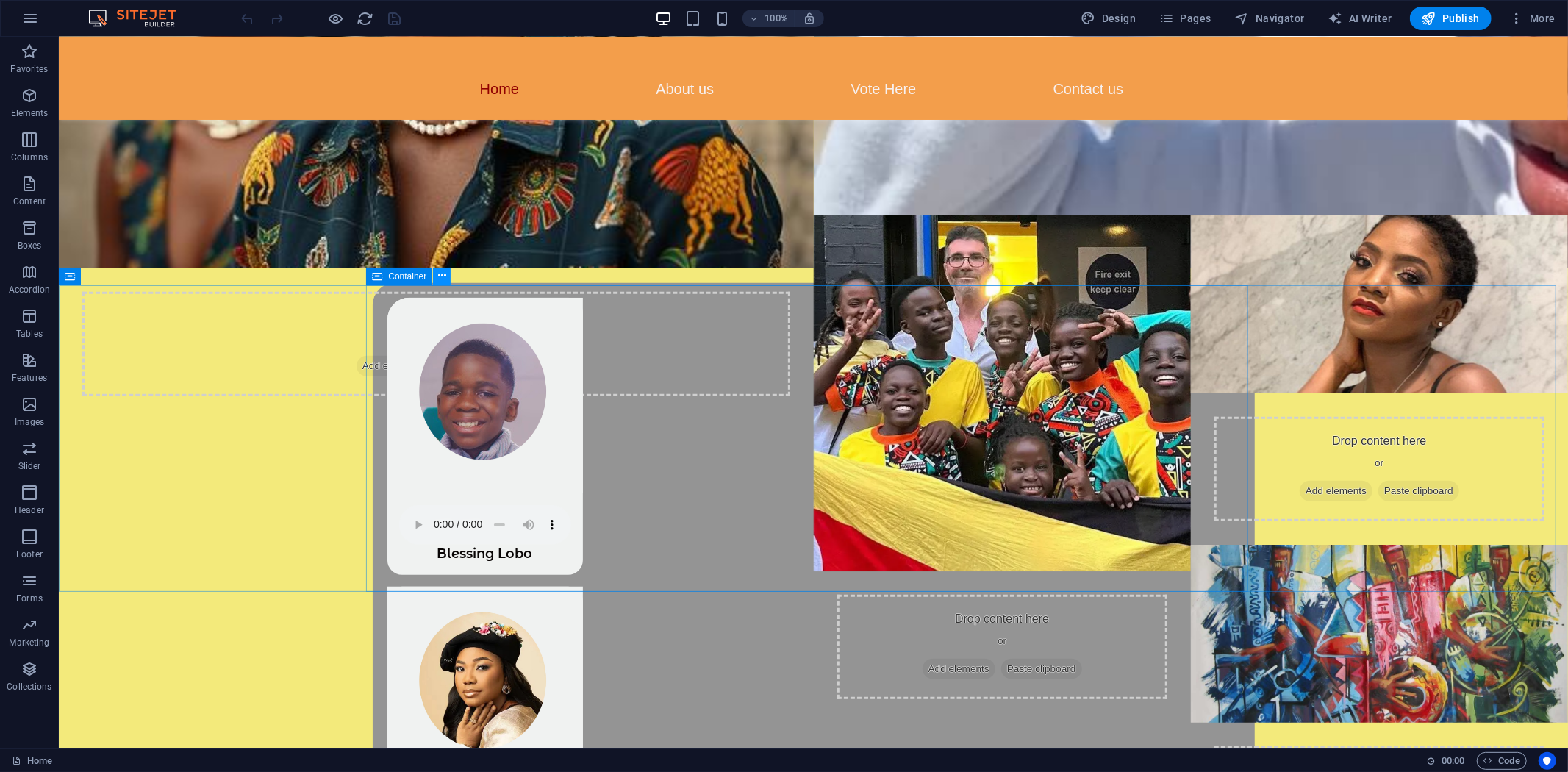
click at [441, 277] on icon at bounding box center [442, 276] width 8 height 15
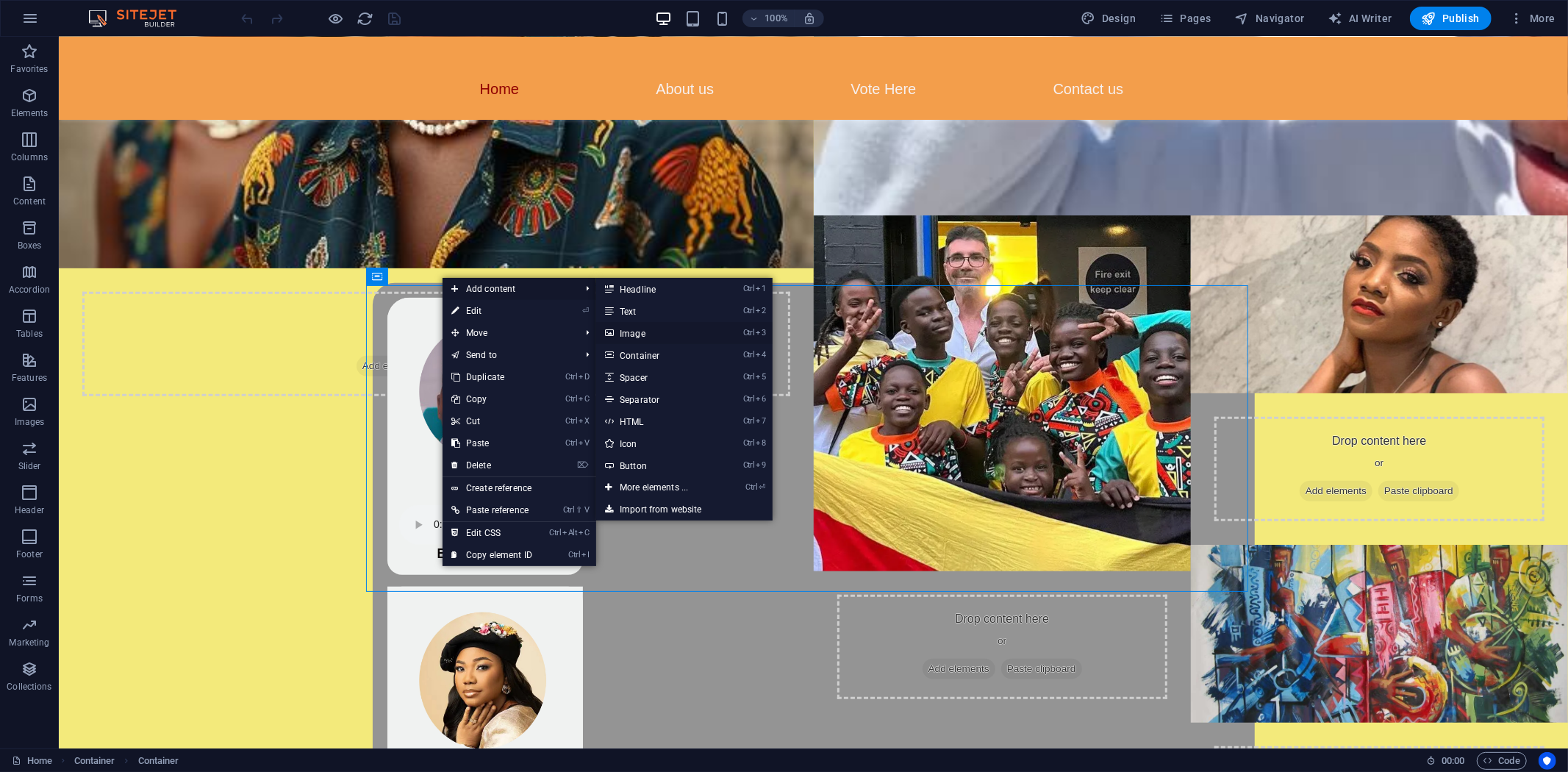
click at [650, 331] on link "Ctrl 3 Image" at bounding box center [656, 333] width 122 height 22
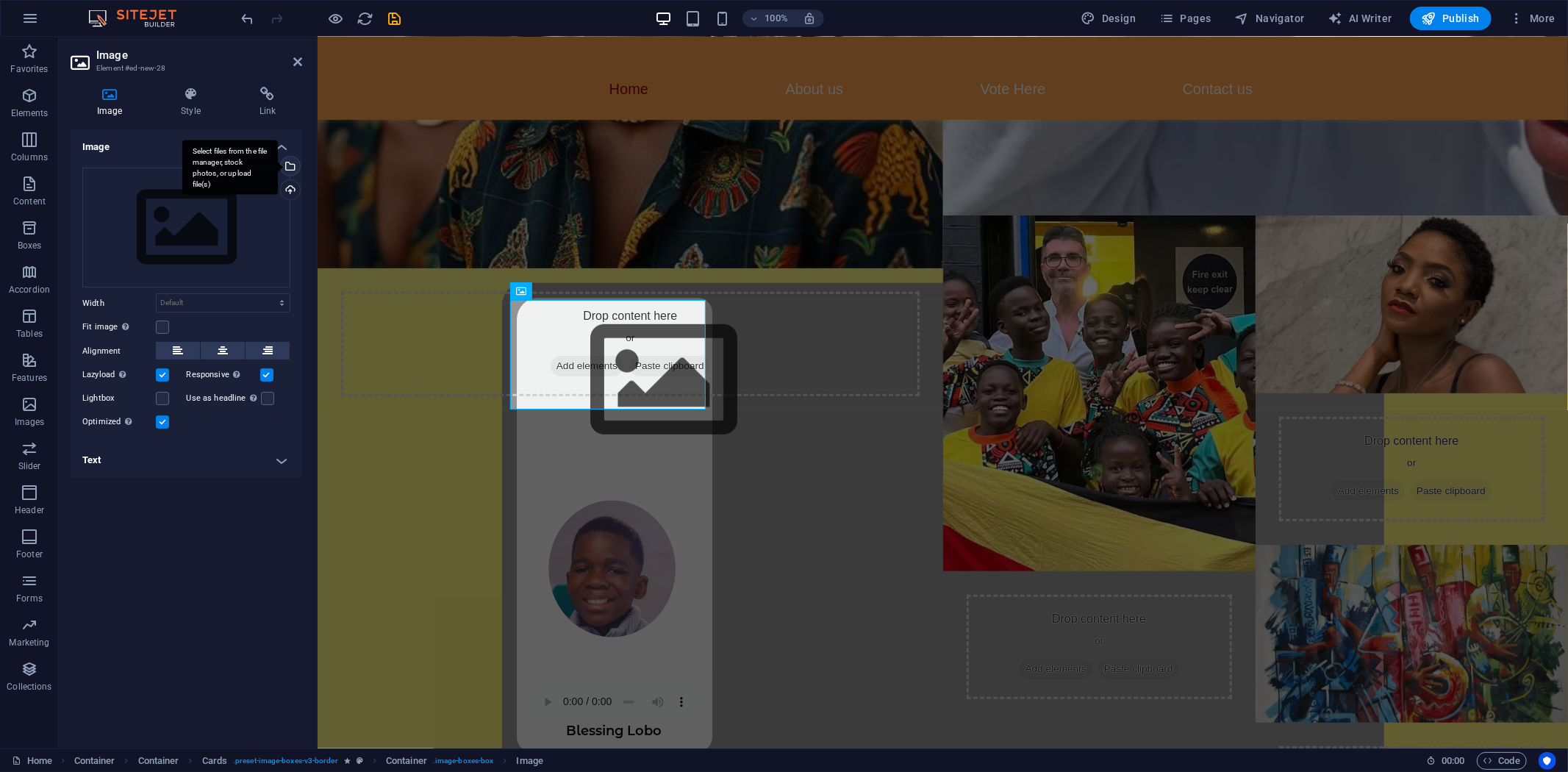
click at [291, 170] on div "Select files from the file manager, stock photos, or upload file(s)" at bounding box center [289, 168] width 22 height 22
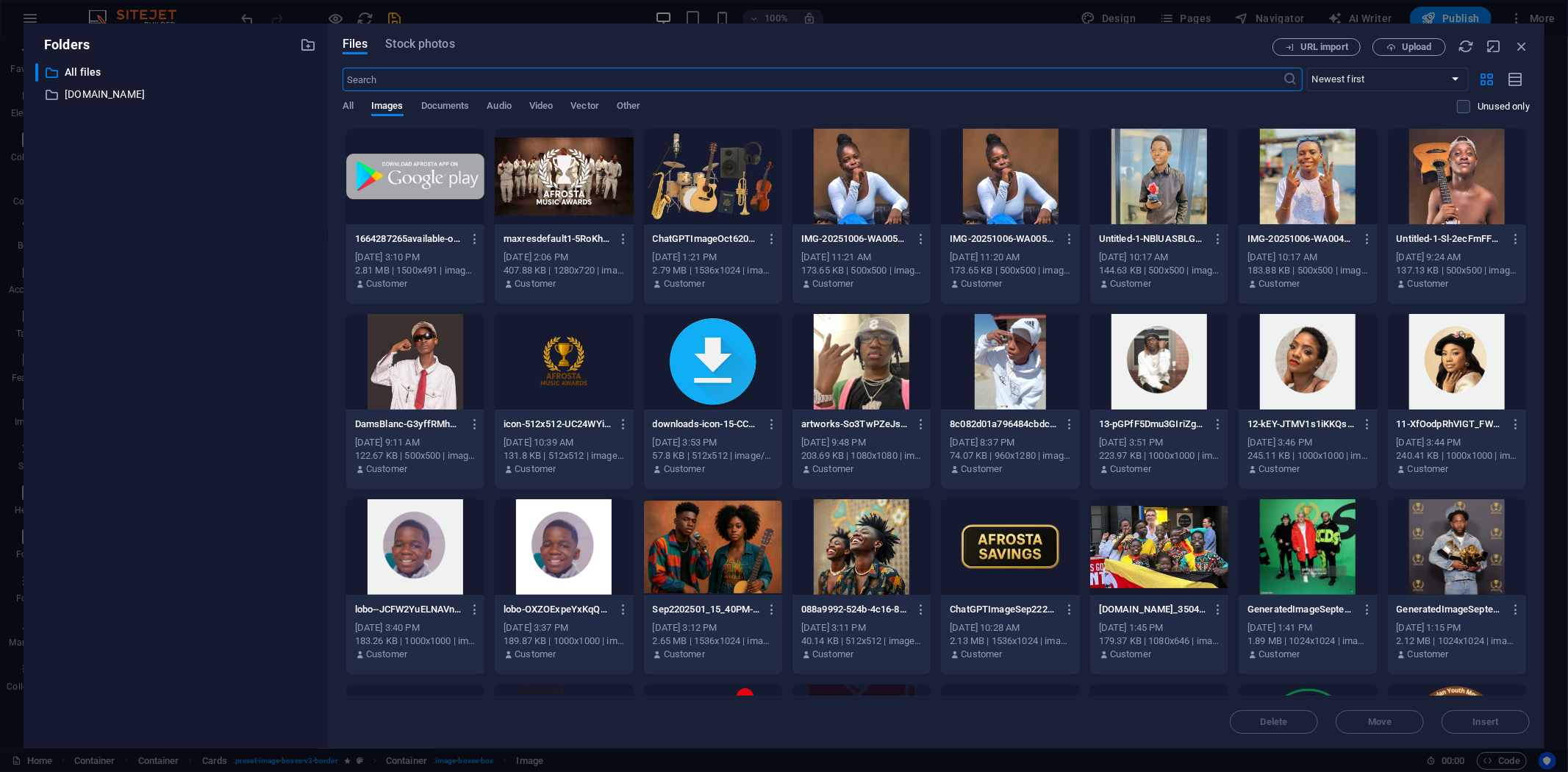
click at [412, 181] on div at bounding box center [415, 177] width 138 height 96
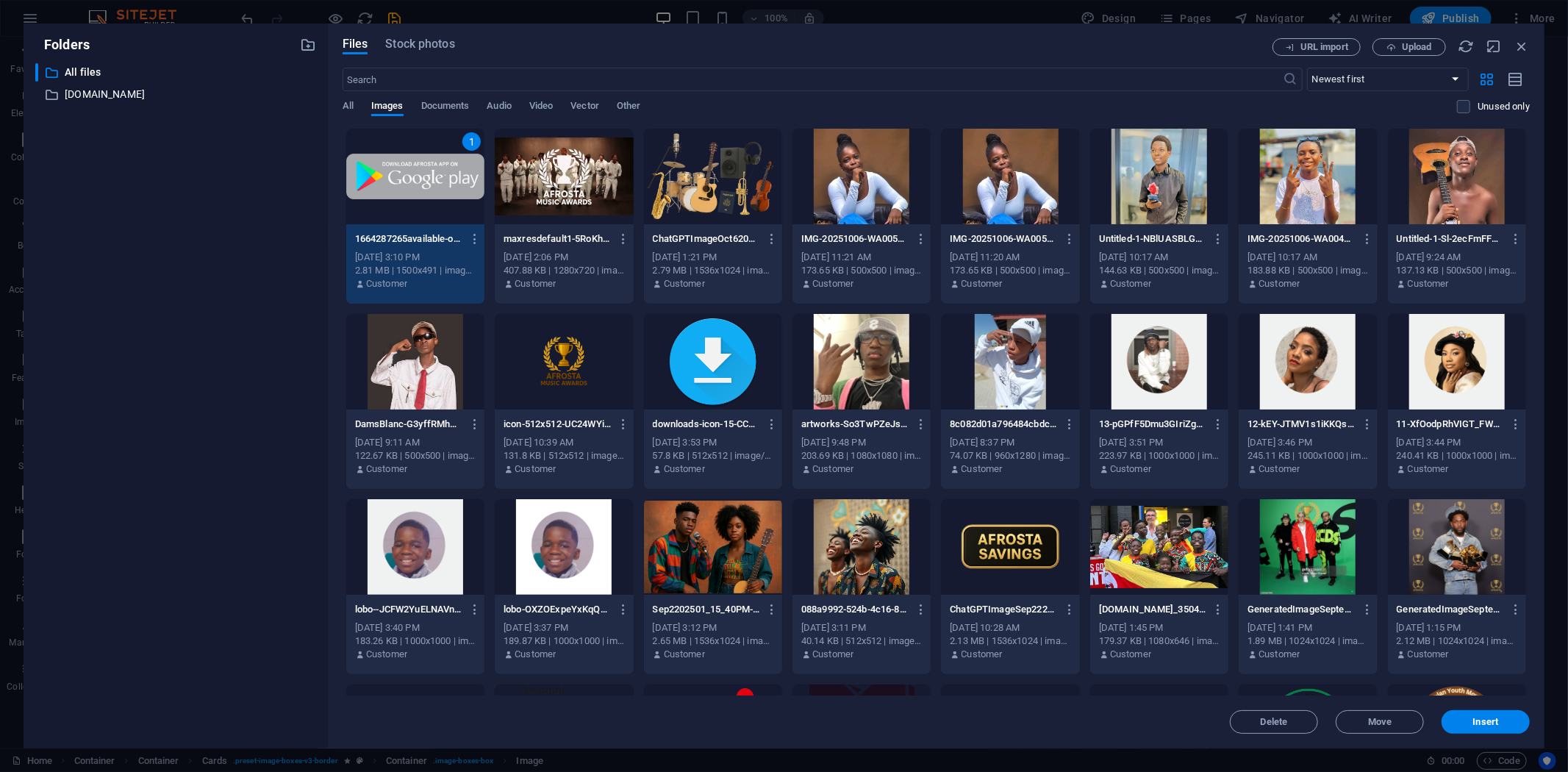
click at [412, 181] on div "1" at bounding box center [415, 177] width 138 height 96
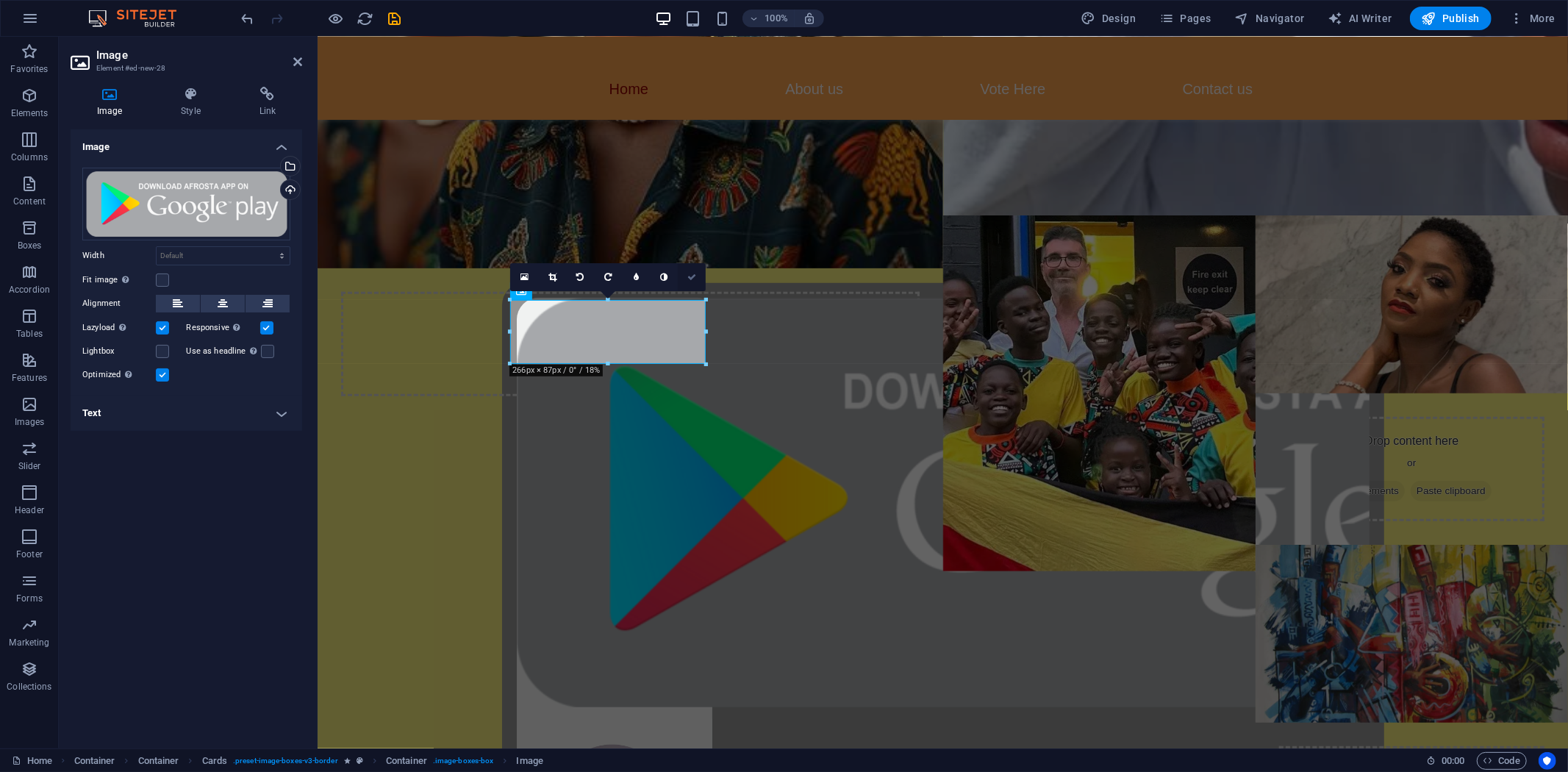
click at [693, 280] on icon at bounding box center [692, 278] width 9 height 9
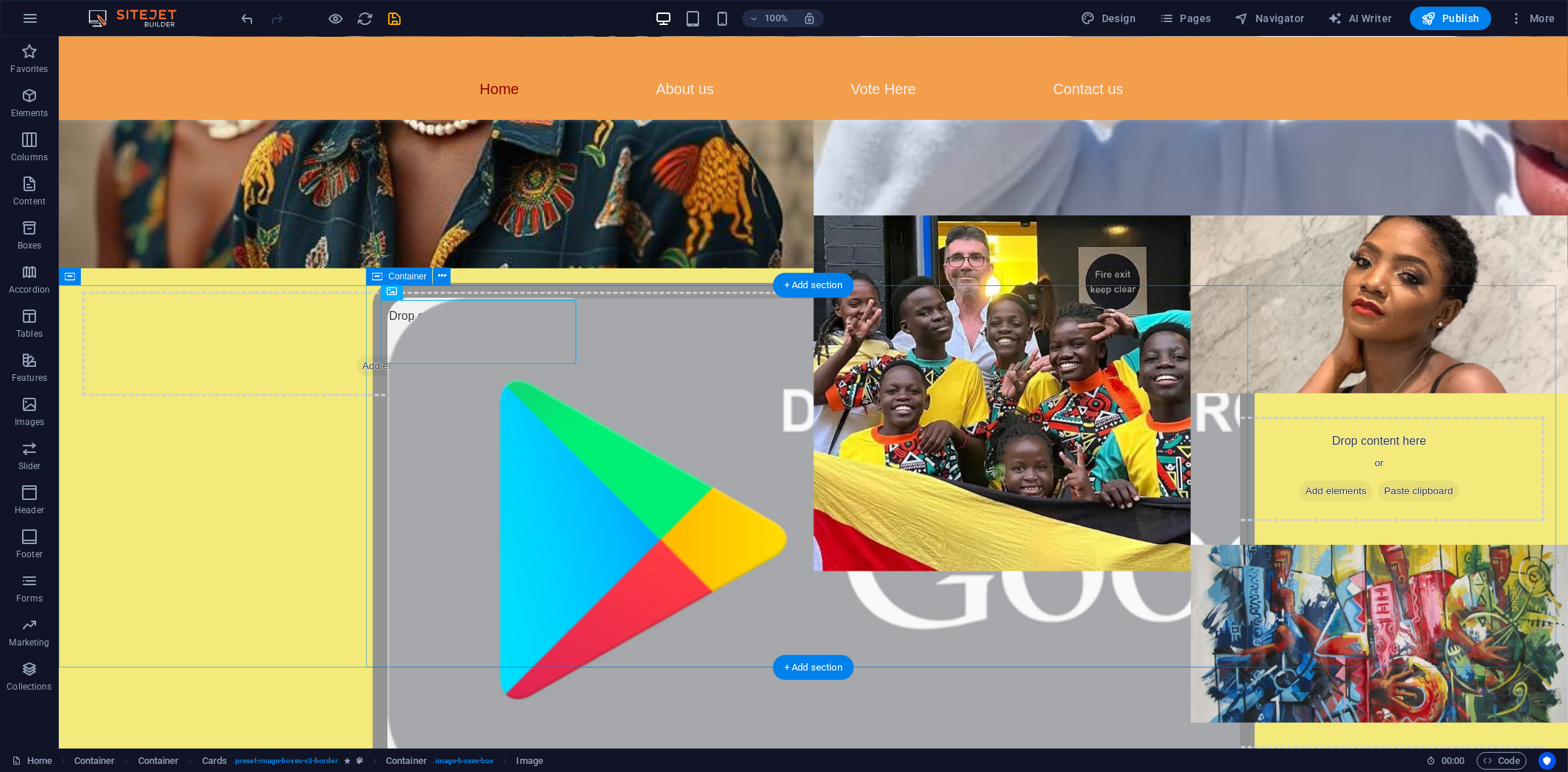
drag, startPoint x: 448, startPoint y: 326, endPoint x: 556, endPoint y: 422, distance: 144.5
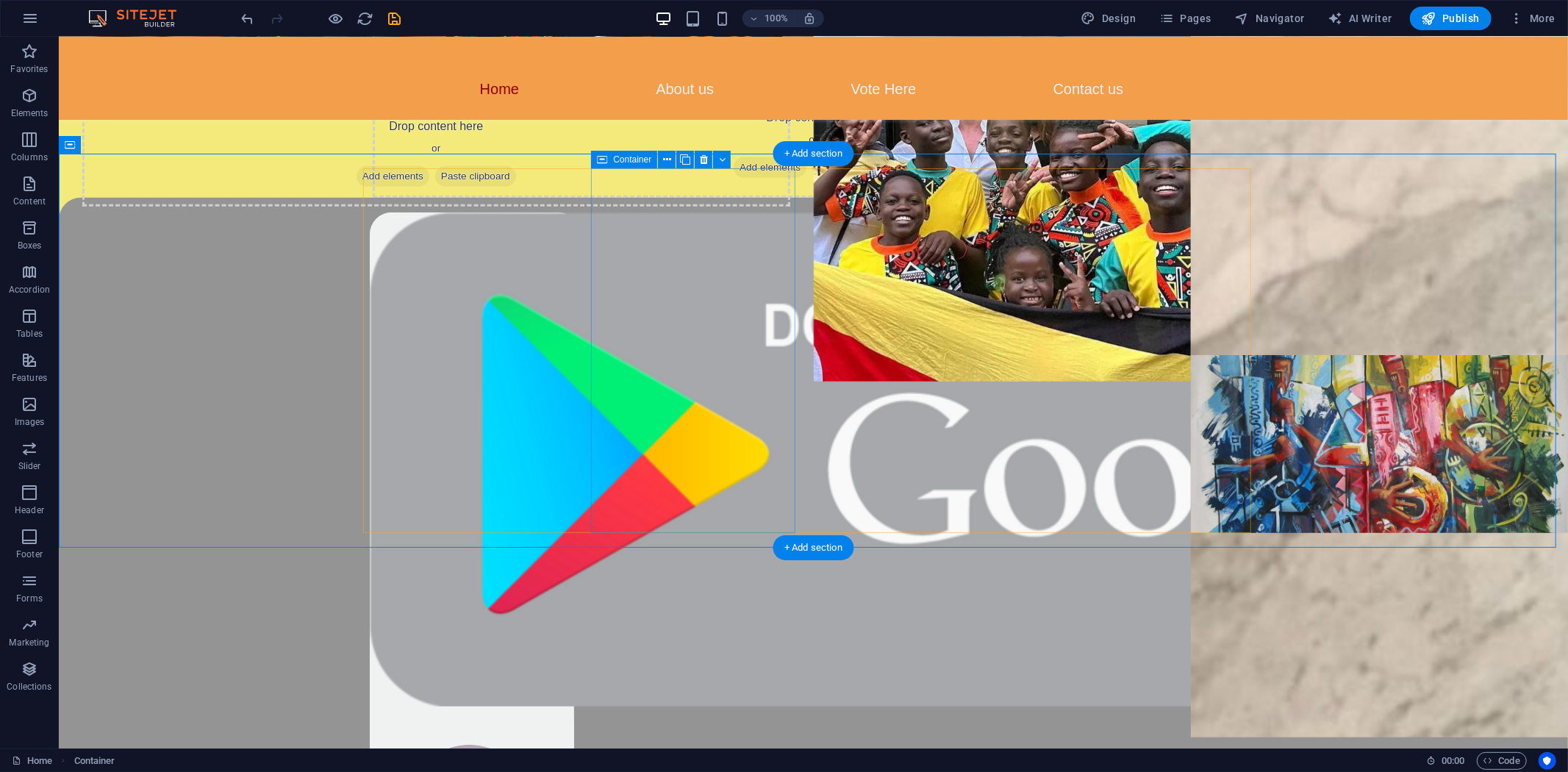
scroll to position [842, 0]
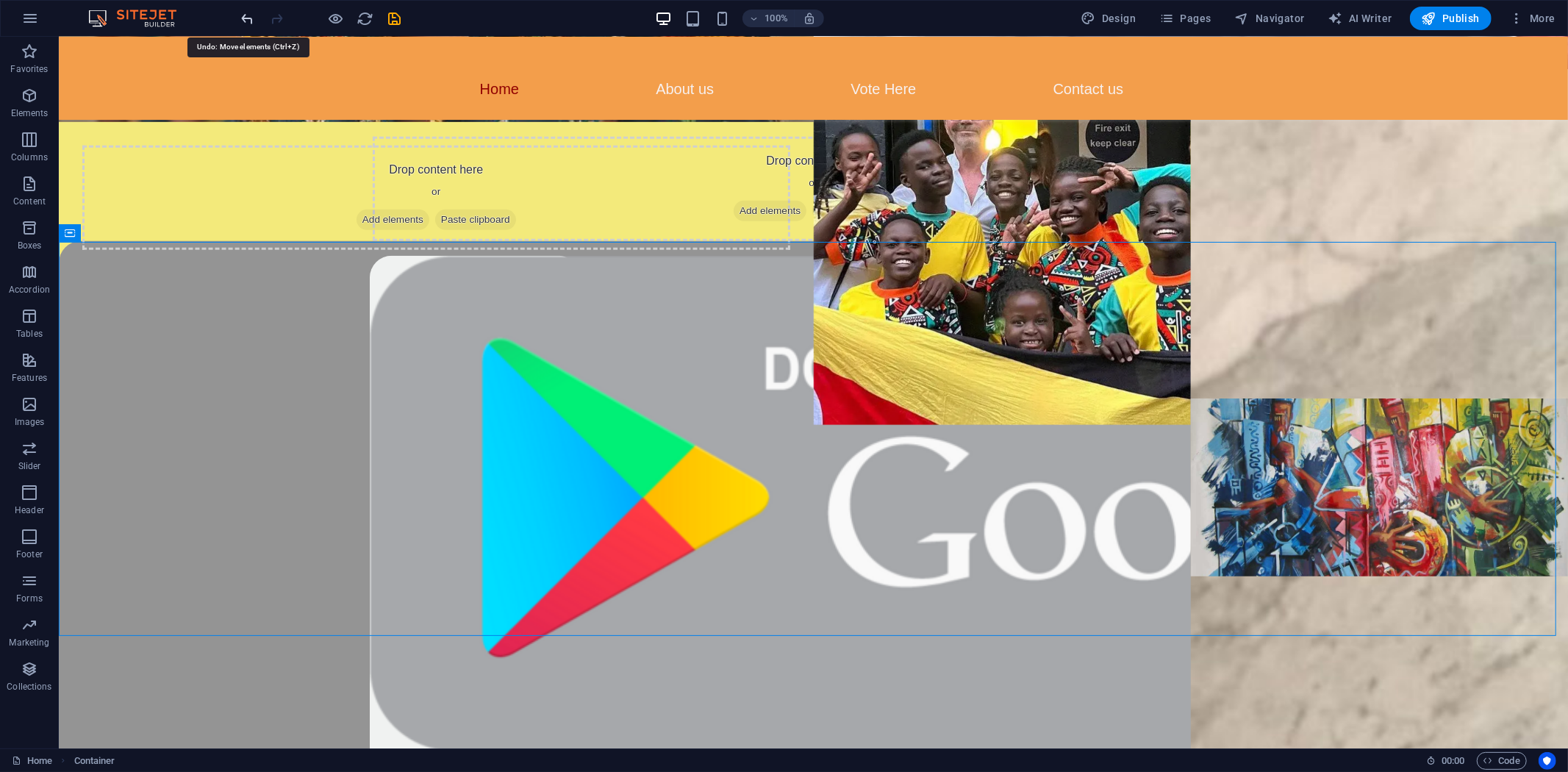
click at [251, 14] on icon "undo" at bounding box center [248, 18] width 17 height 17
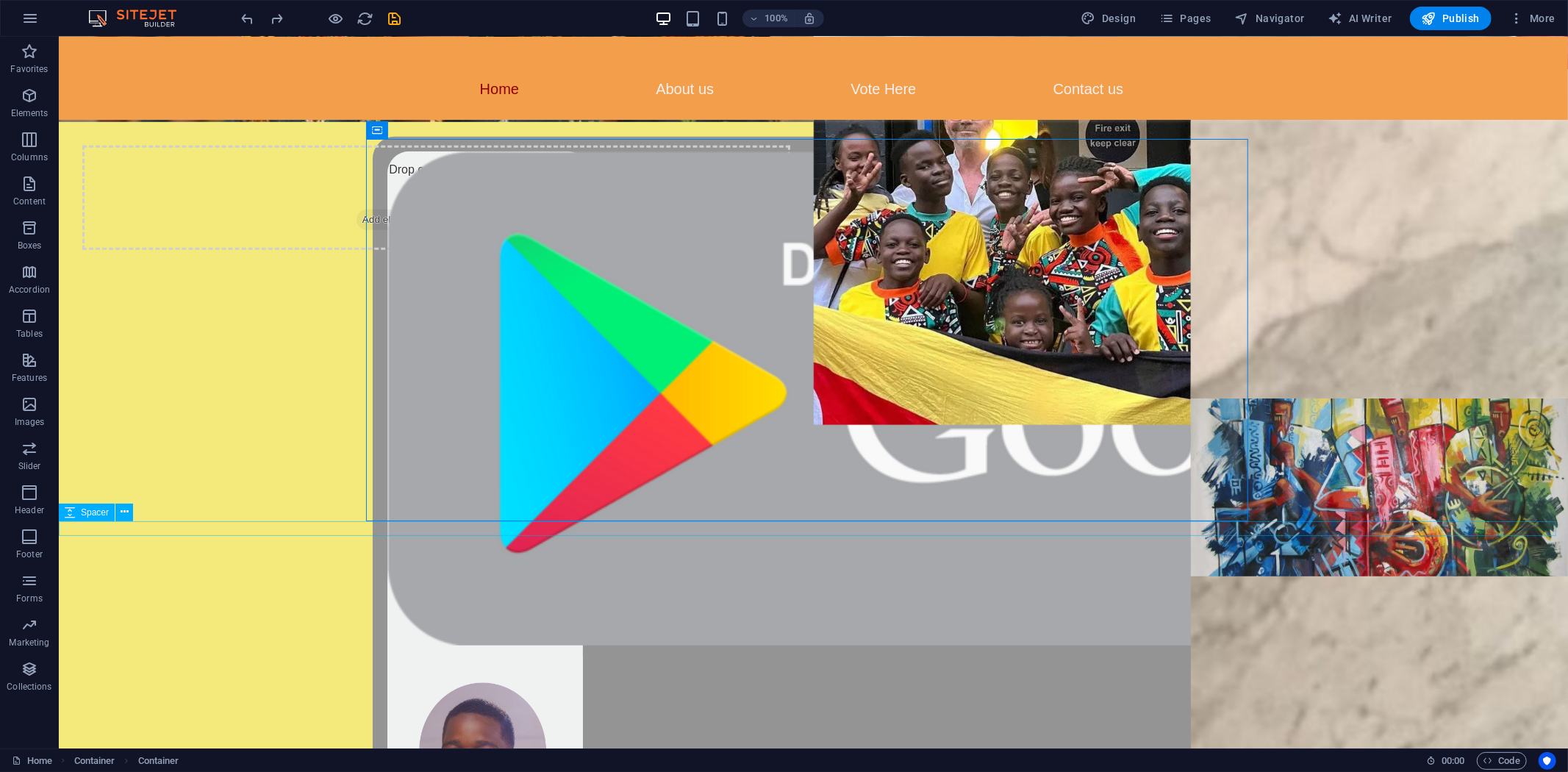
click at [121, 508] on icon at bounding box center [124, 511] width 8 height 15
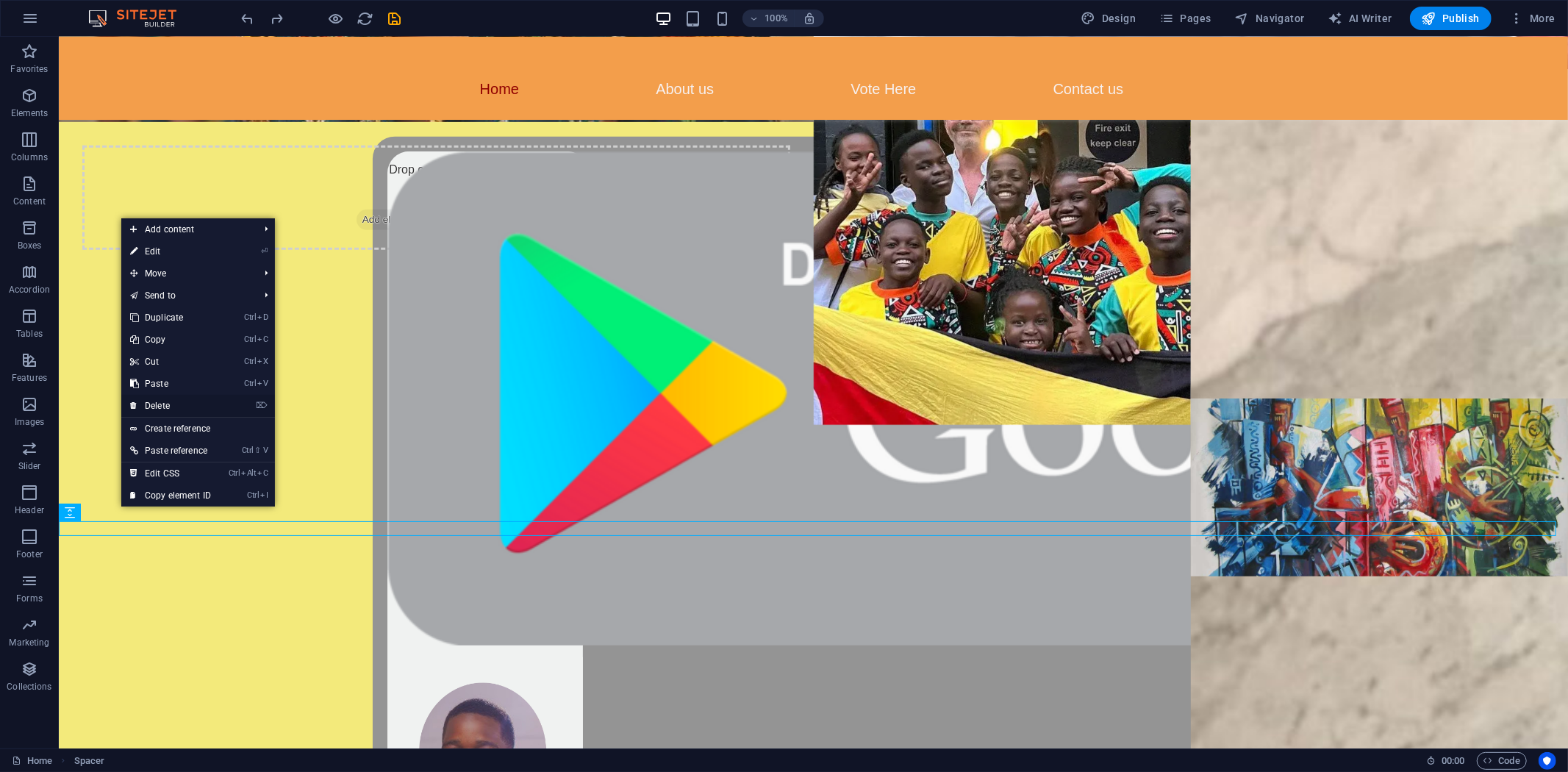
click at [177, 405] on link "⌦ Delete" at bounding box center [170, 406] width 98 height 22
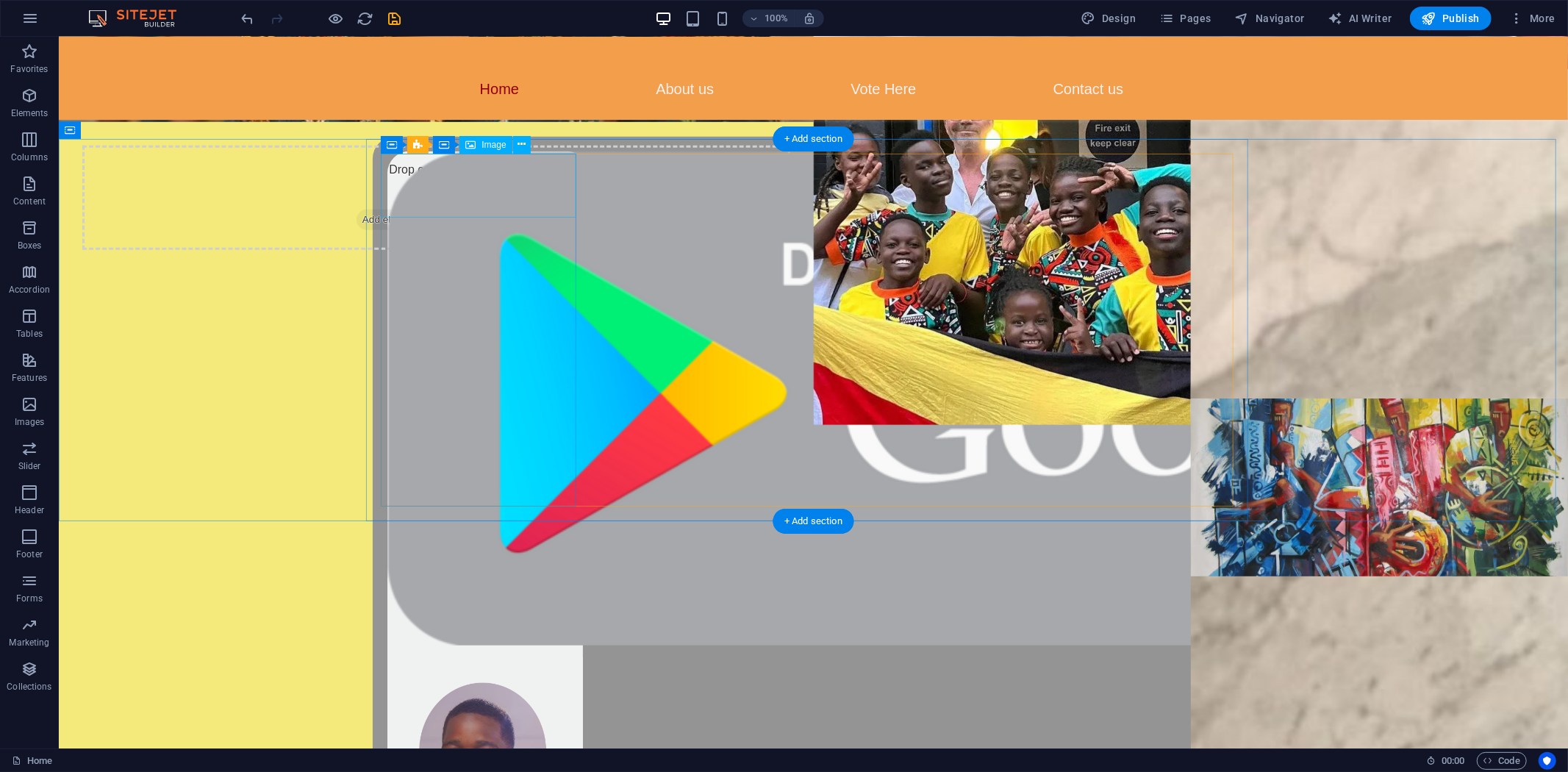
click at [391, 162] on figure at bounding box center [484, 398] width 196 height 494
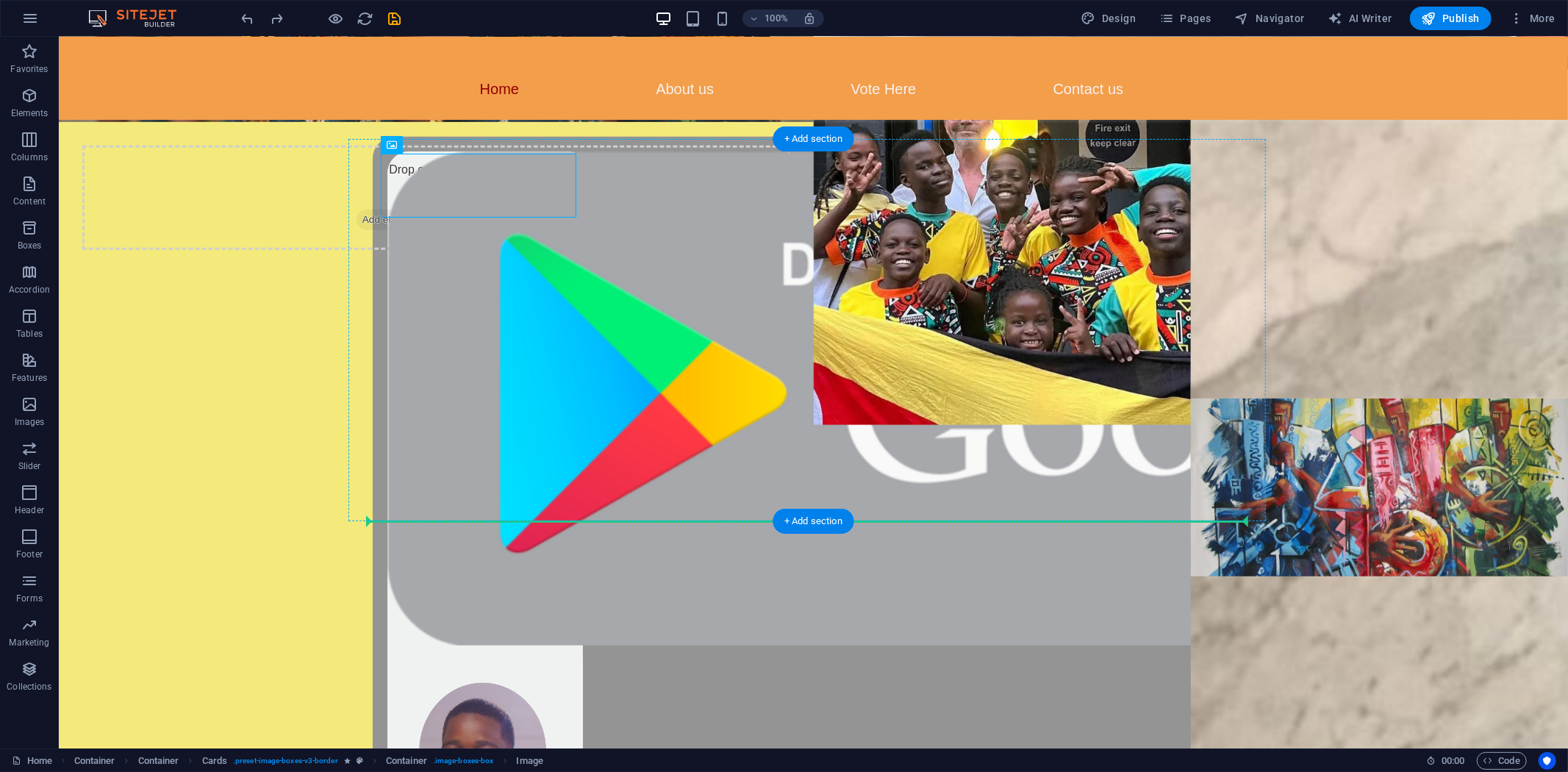
drag, startPoint x: 419, startPoint y: 167, endPoint x: 819, endPoint y: 507, distance: 525.0
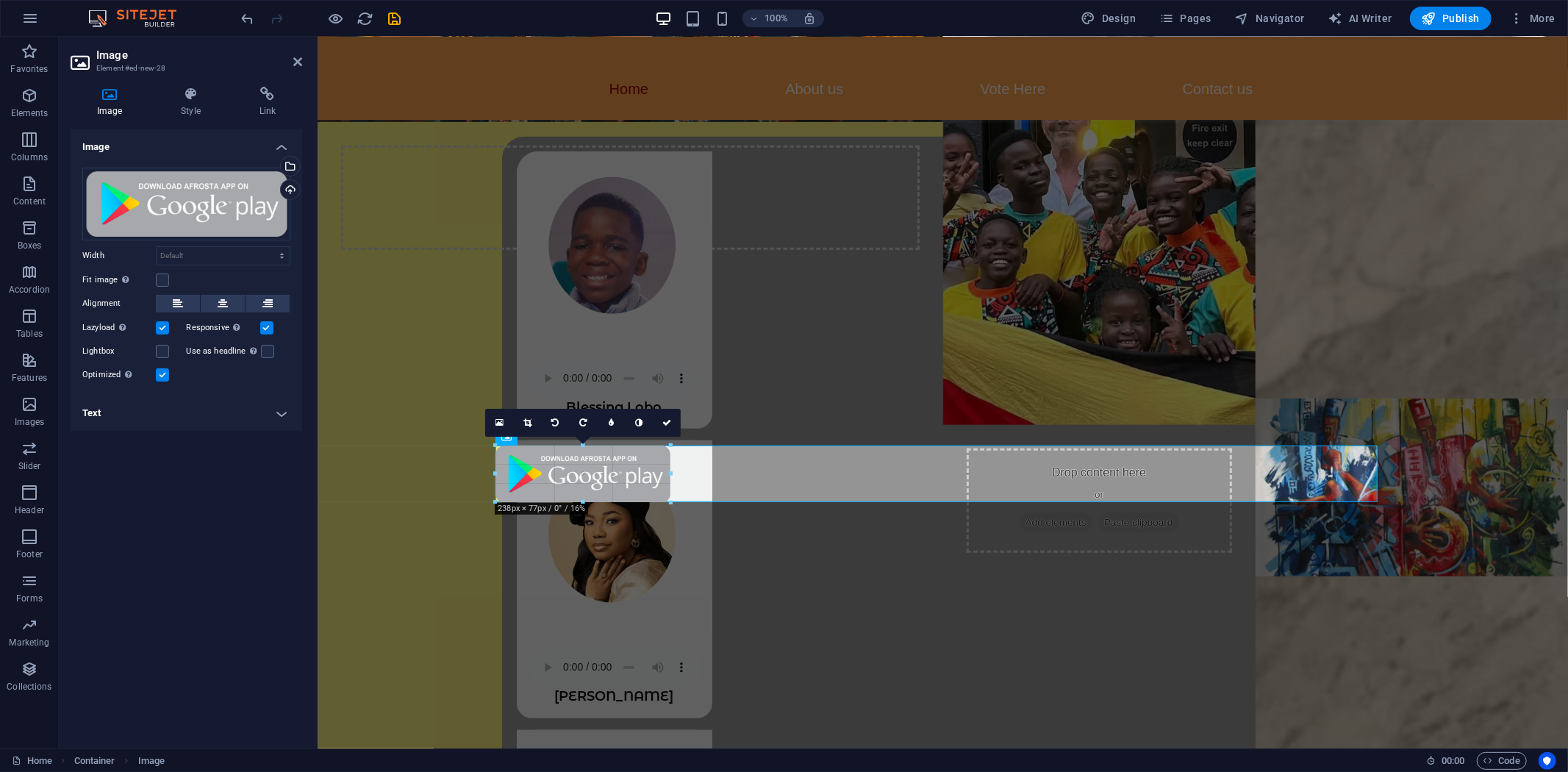
drag, startPoint x: 1377, startPoint y: 735, endPoint x: 265, endPoint y: 410, distance: 1158.5
type input "240"
select select "px"
click at [217, 301] on icon at bounding box center [222, 304] width 10 height 18
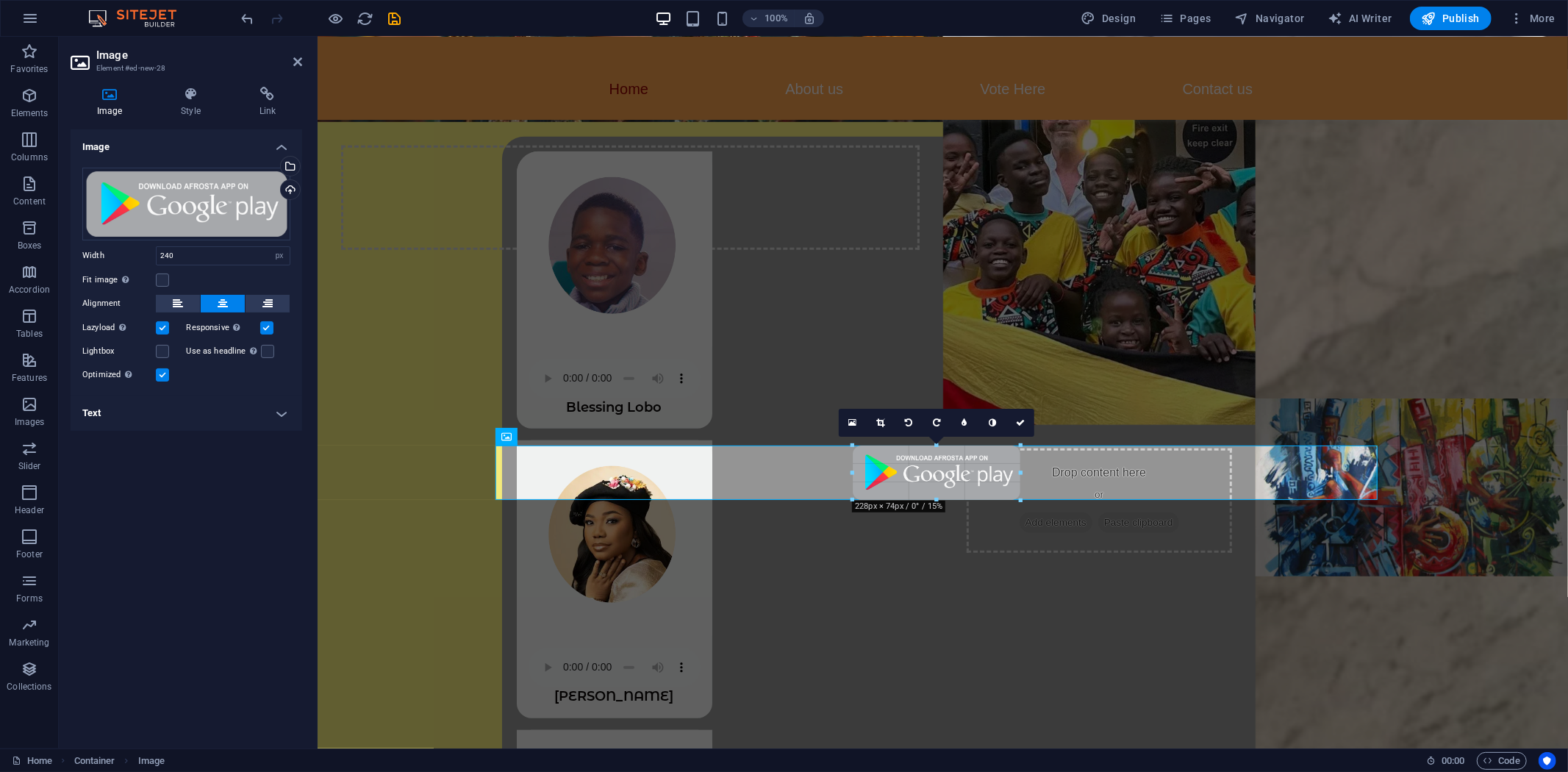
drag, startPoint x: 1025, startPoint y: 499, endPoint x: 699, endPoint y: 446, distance: 330.3
type input "230"
click at [1020, 420] on icon at bounding box center [1021, 423] width 9 height 9
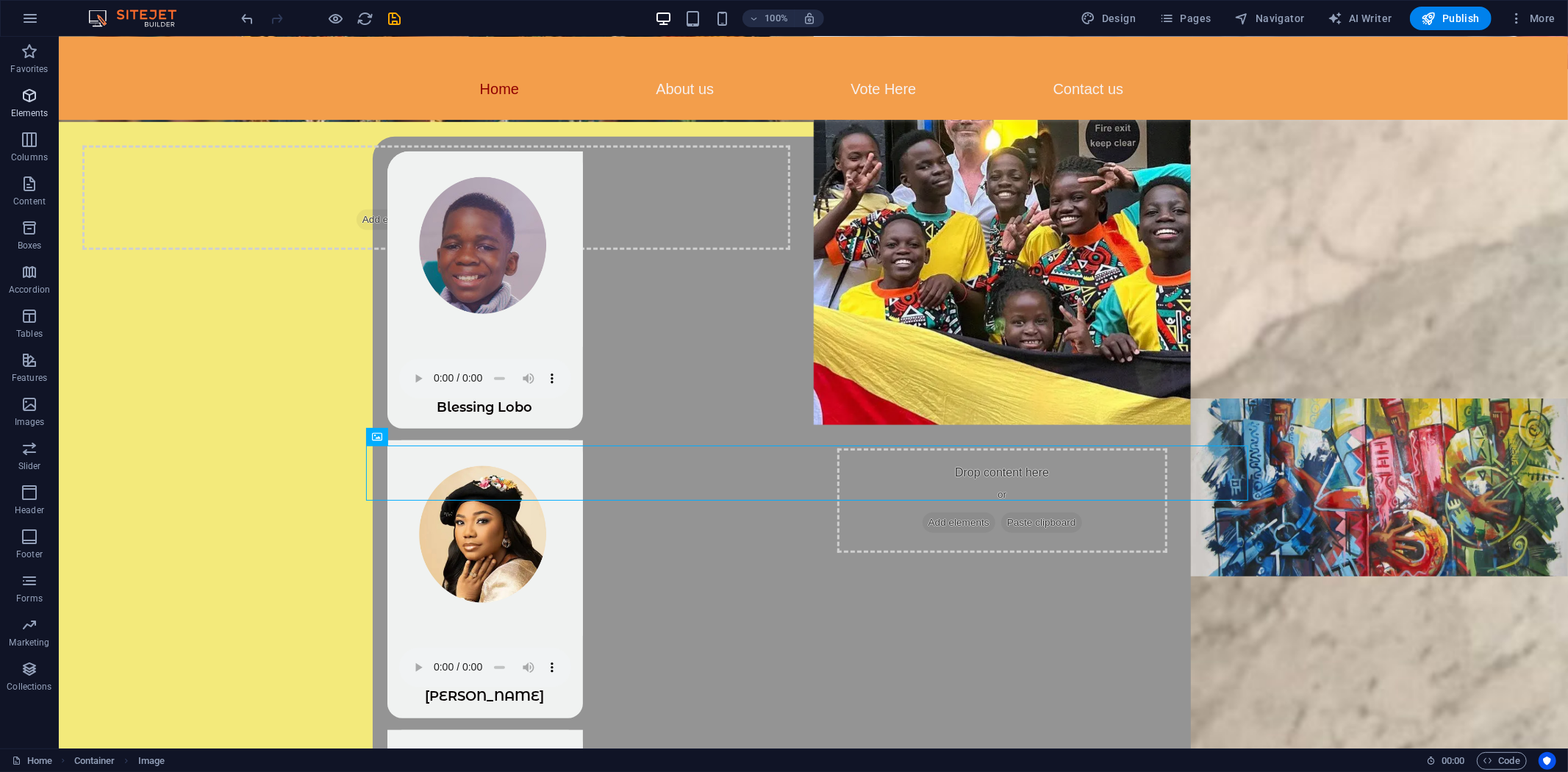
click at [32, 106] on span "Elements" at bounding box center [29, 104] width 59 height 35
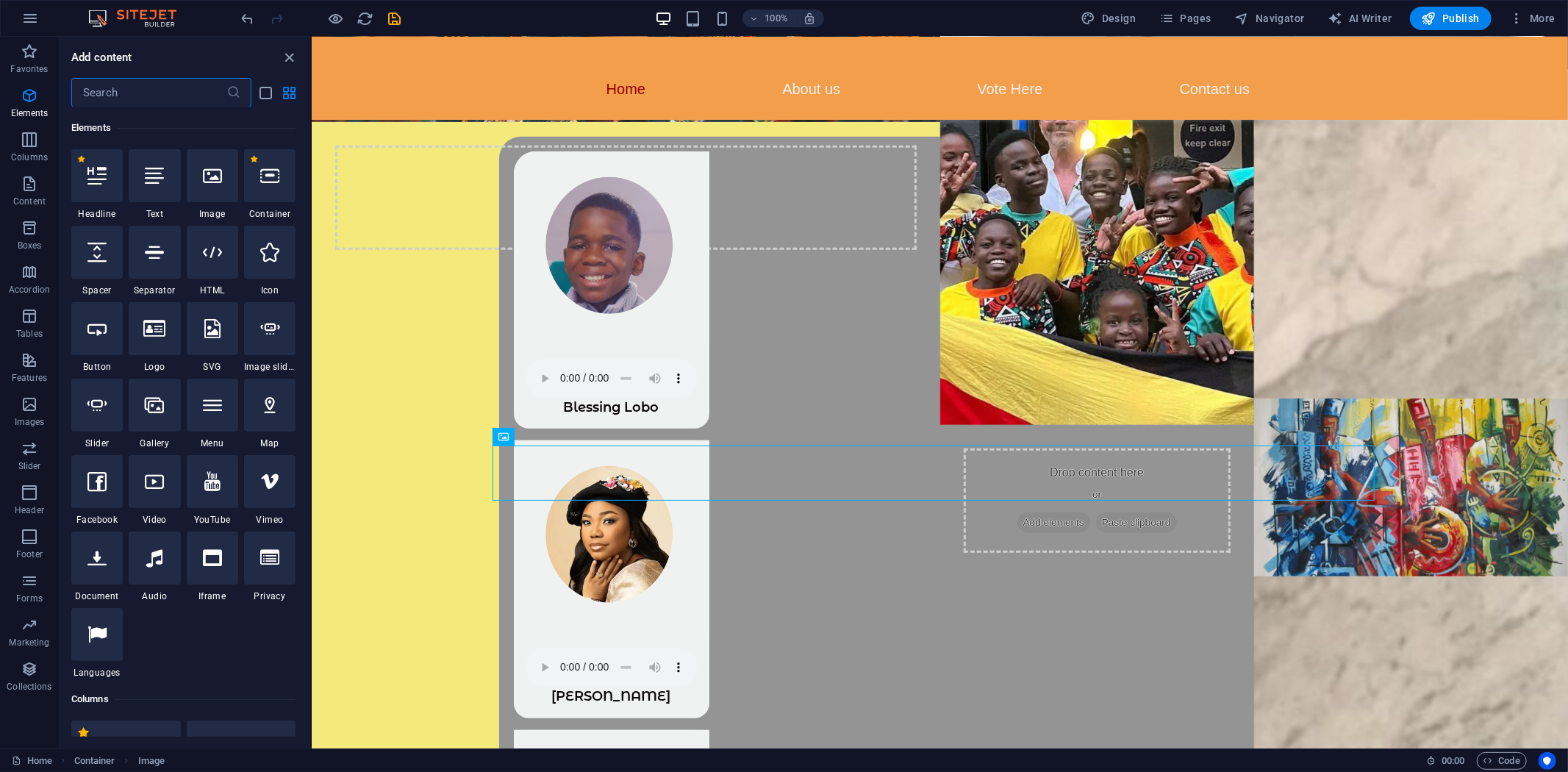
scroll to position [157, 0]
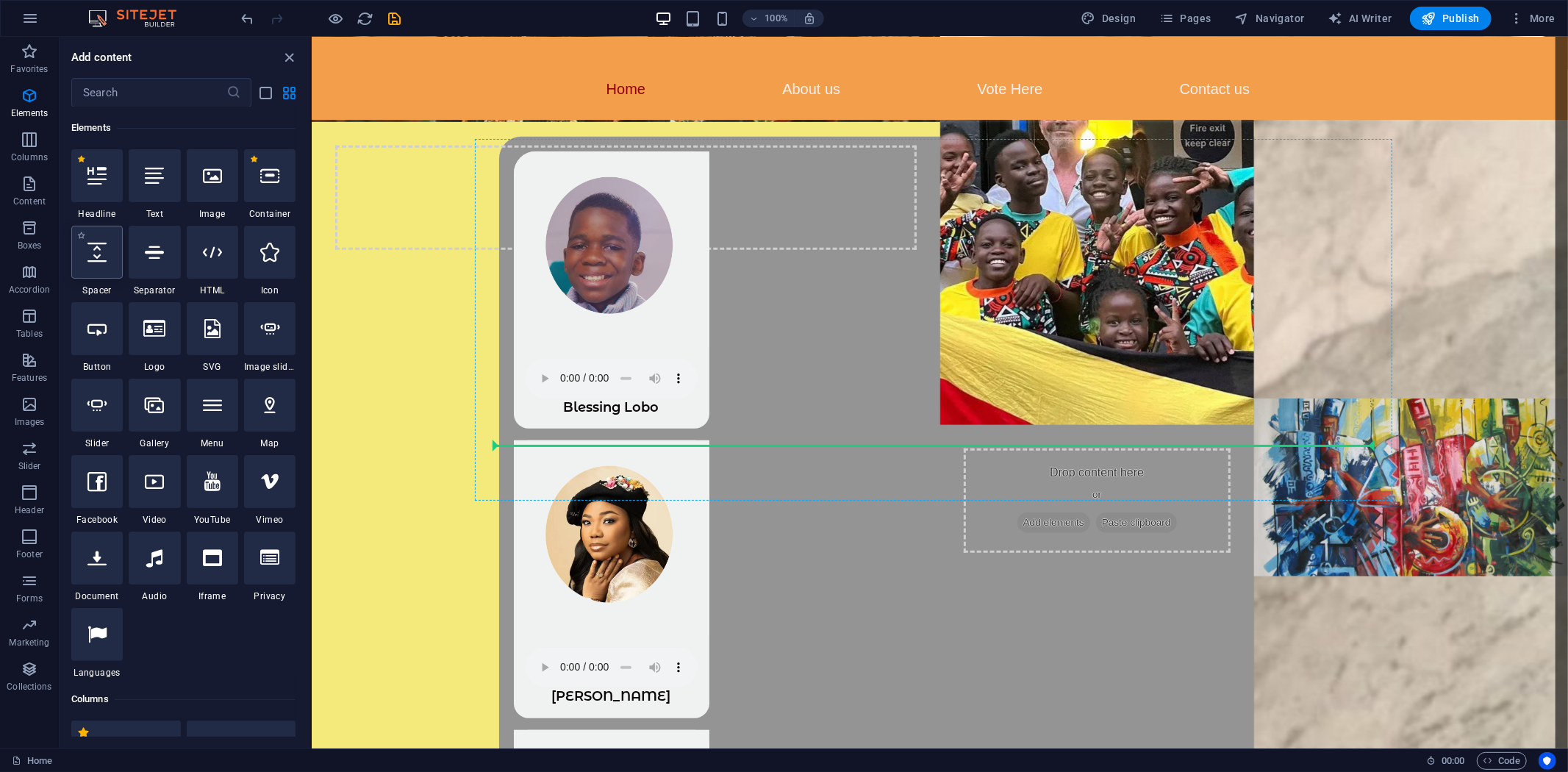
select select "px"
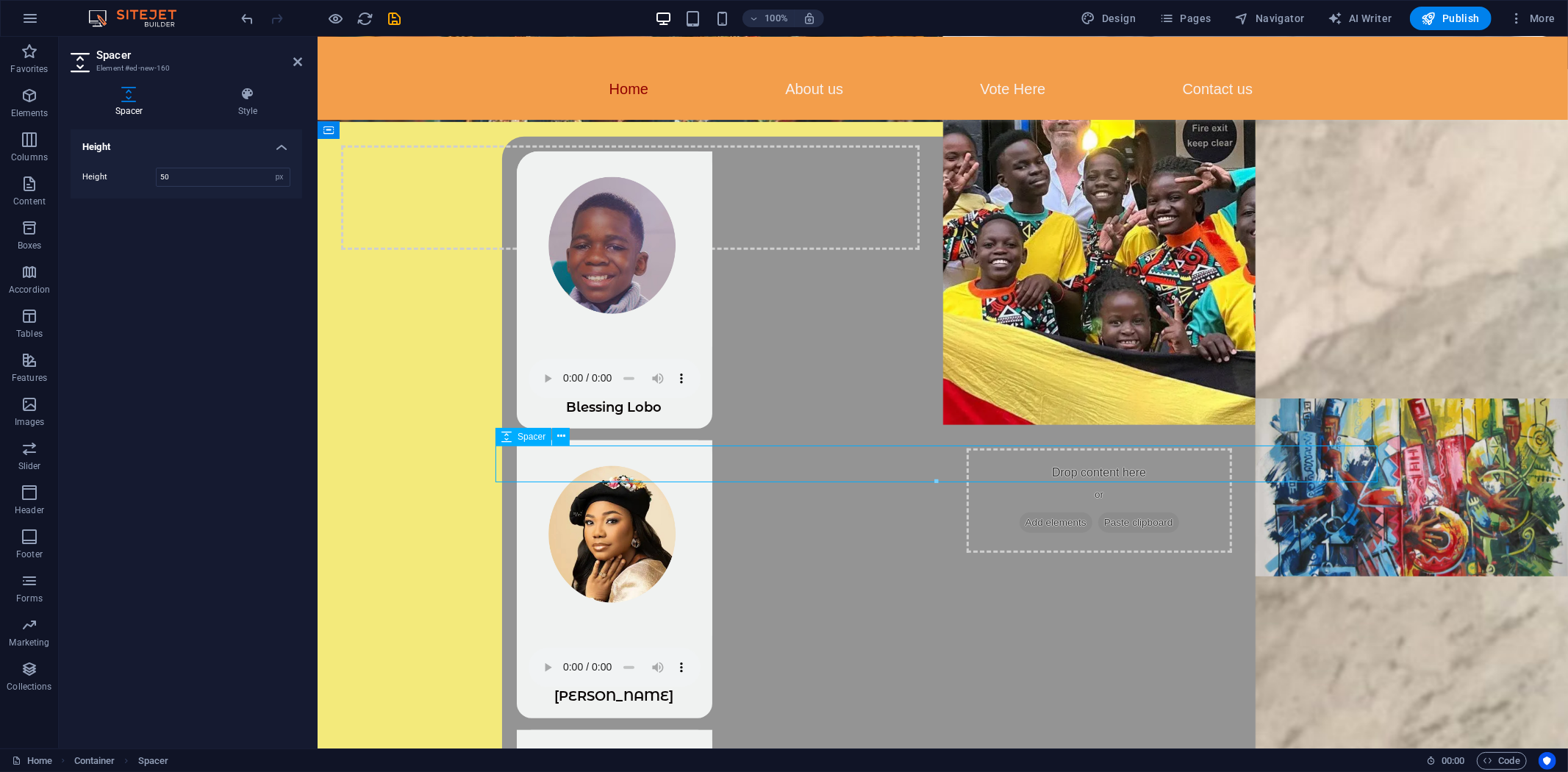
type input "20"
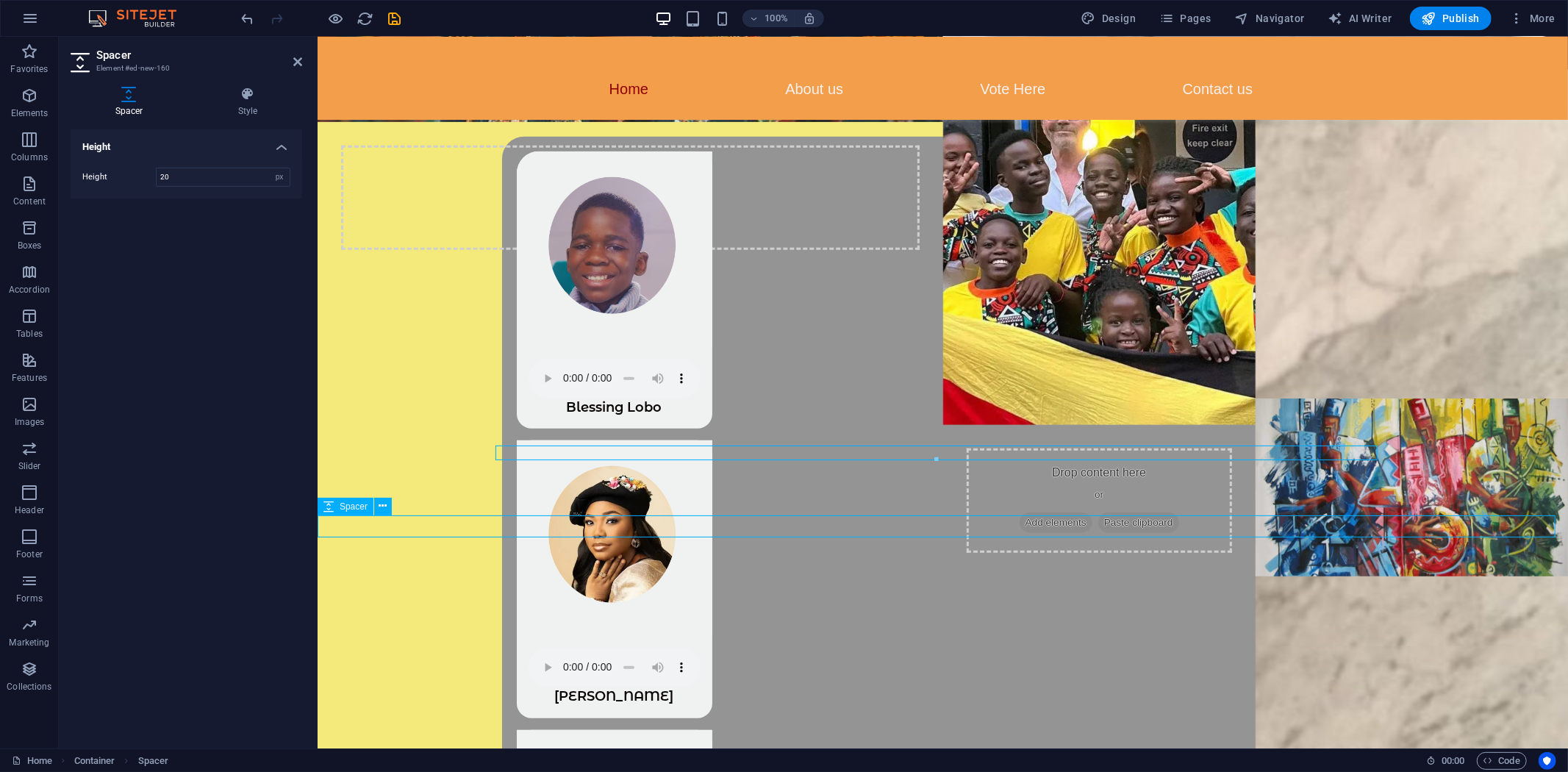
select select "px"
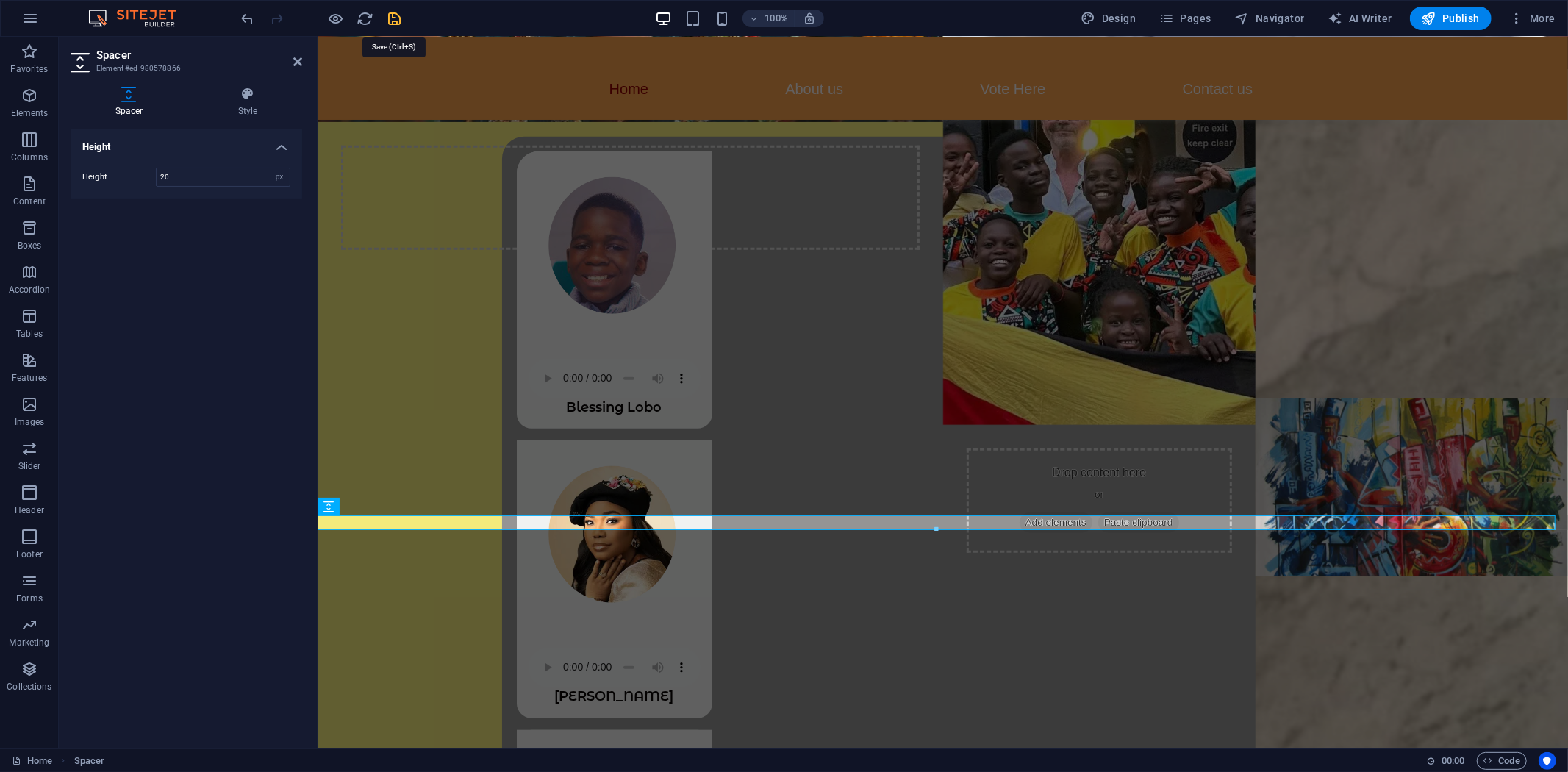
type input "20"
click at [392, 21] on icon "save" at bounding box center [395, 18] width 17 height 17
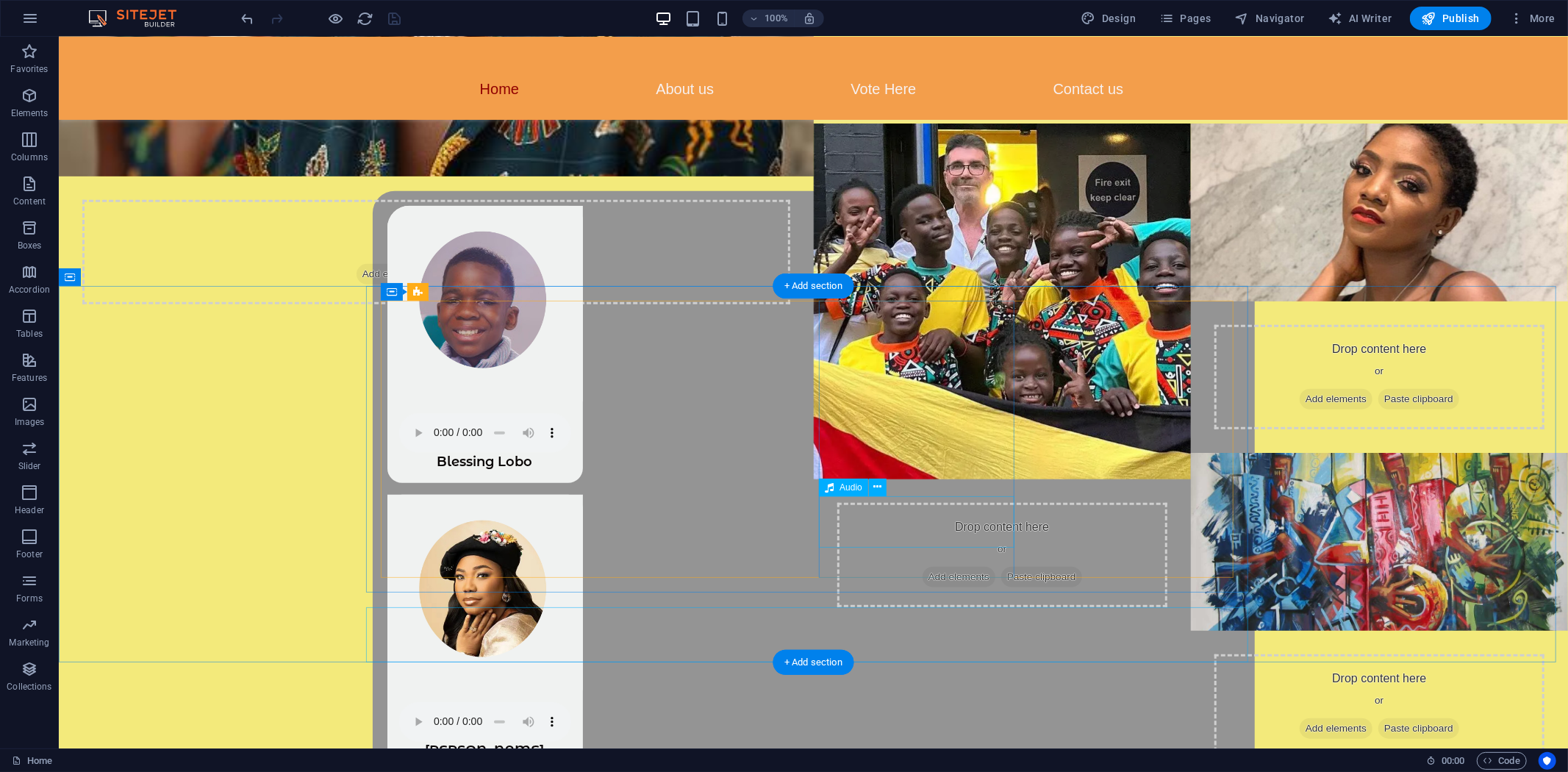
scroll to position [842, 0]
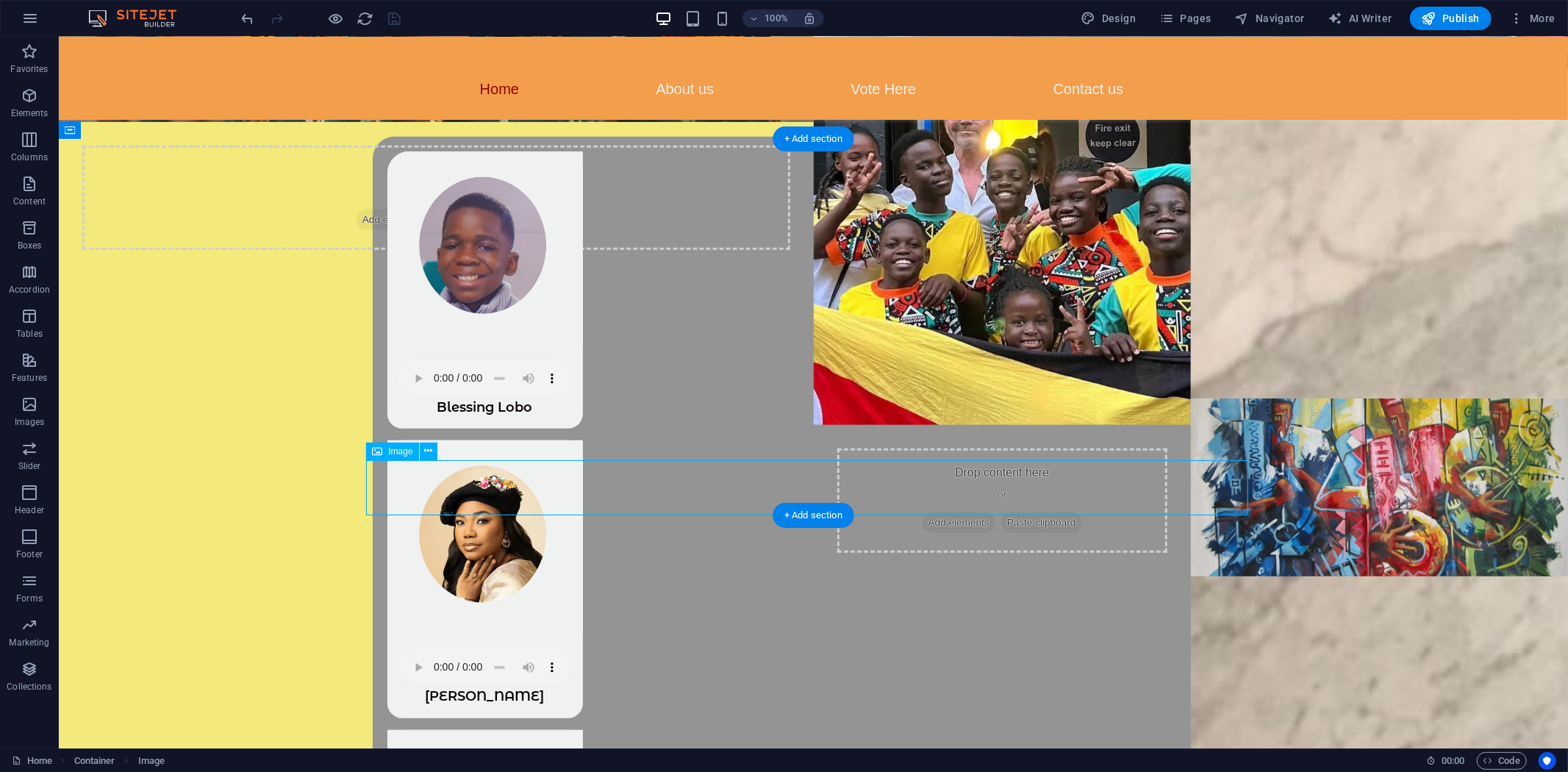
select select "px"
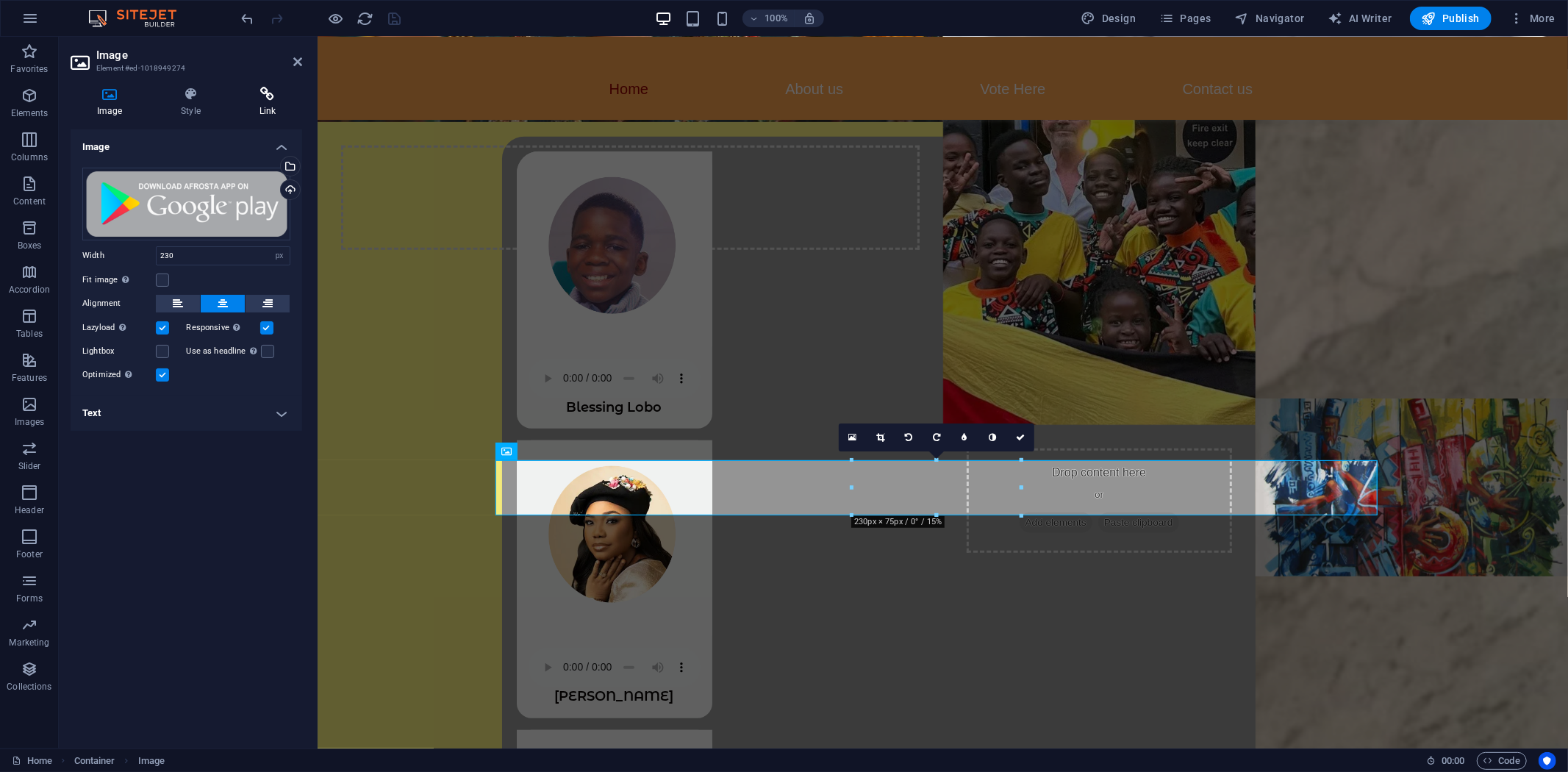
click at [269, 93] on icon at bounding box center [267, 94] width 69 height 14
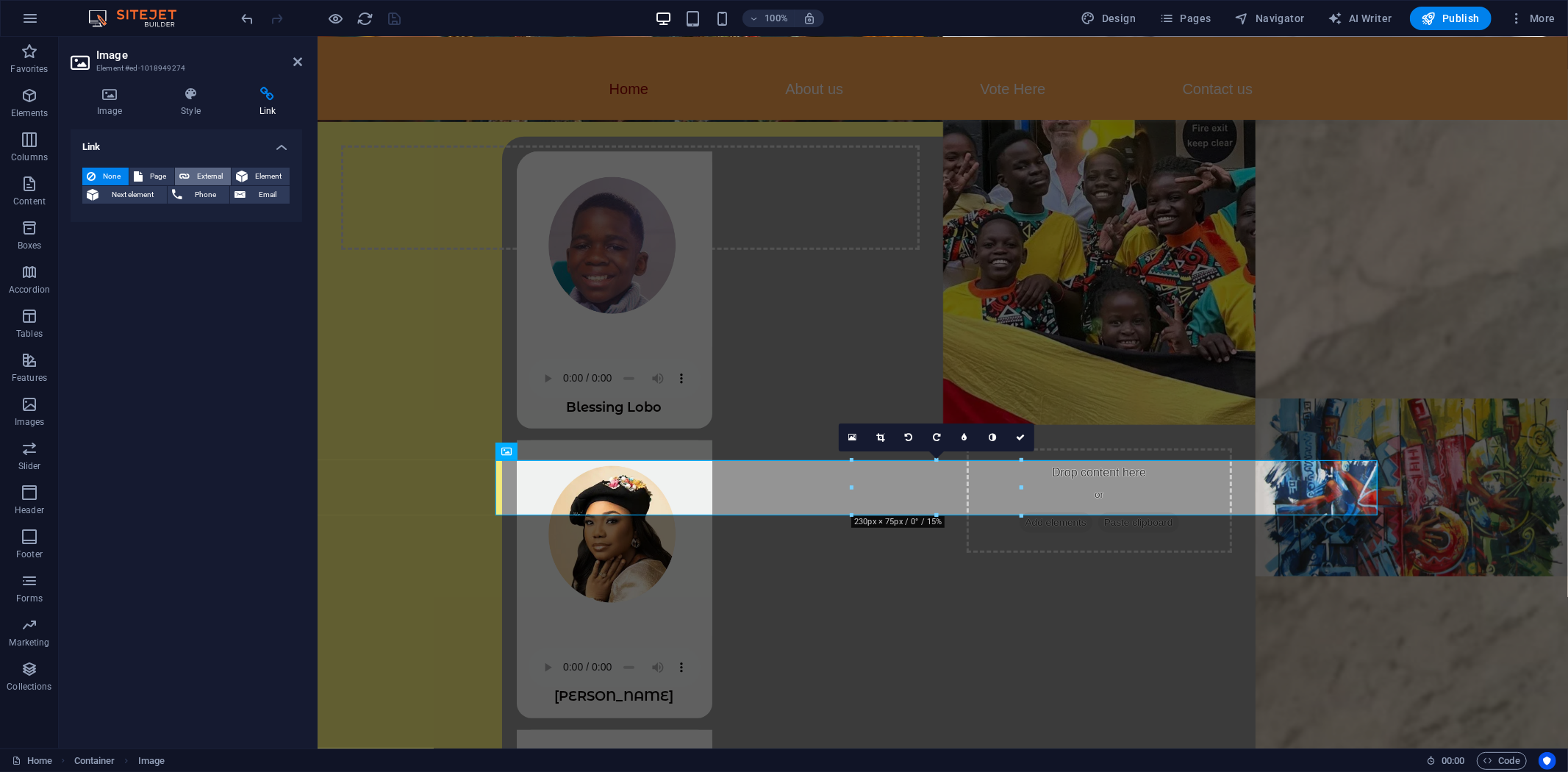
click at [201, 175] on span "External" at bounding box center [210, 177] width 32 height 18
select select "blank"
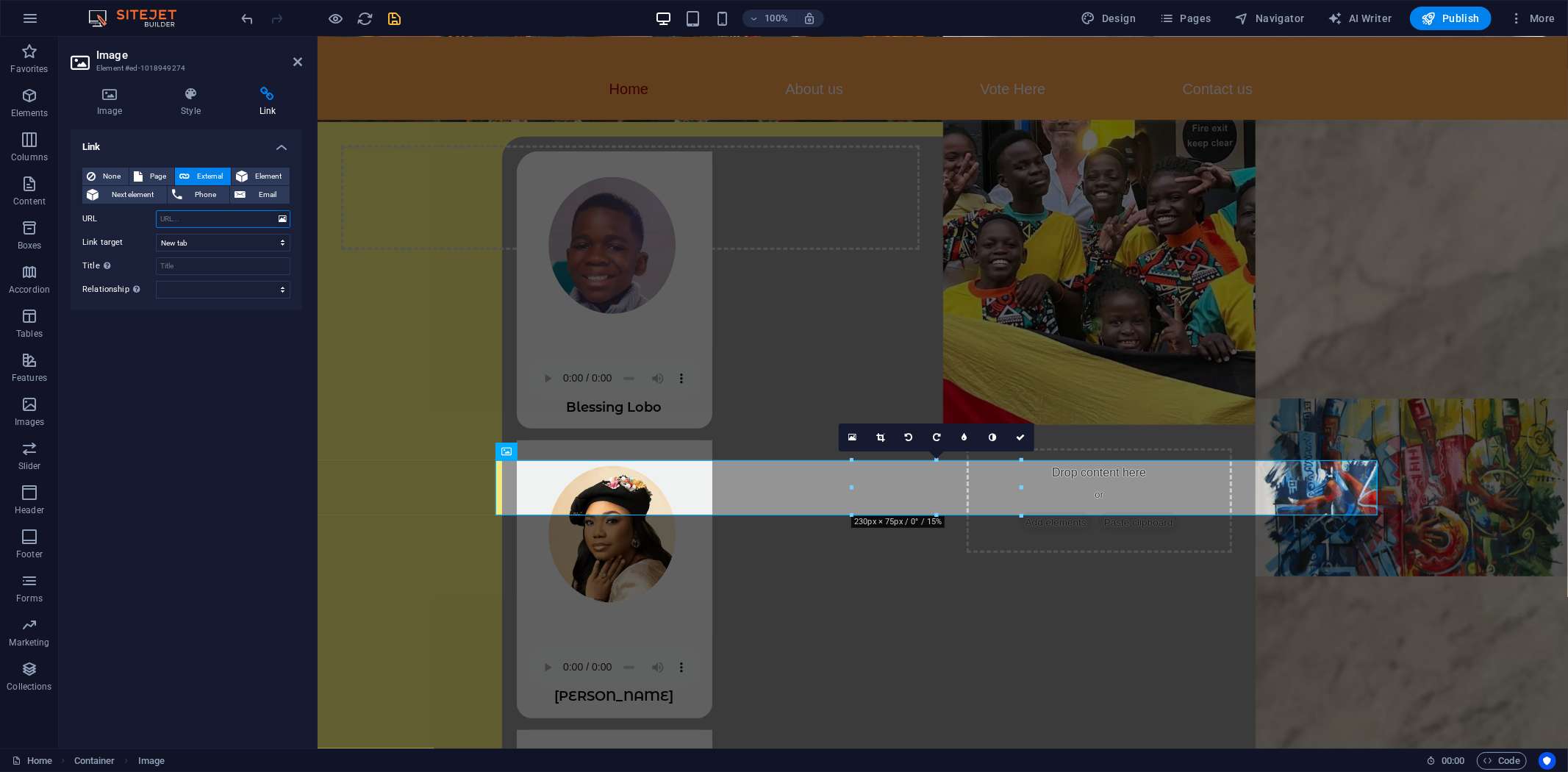
paste input "https://play.google.com/store/apps/details?id=com.afrosta.app&pcampaignid=web_s…"
type input "https://play.google.com/store/apps/details?id=com.afrosta.app&pcampaignid=web_s…"
click at [174, 265] on input "Title Additional link description, should not be the same as the link text. The…" at bounding box center [223, 266] width 134 height 18
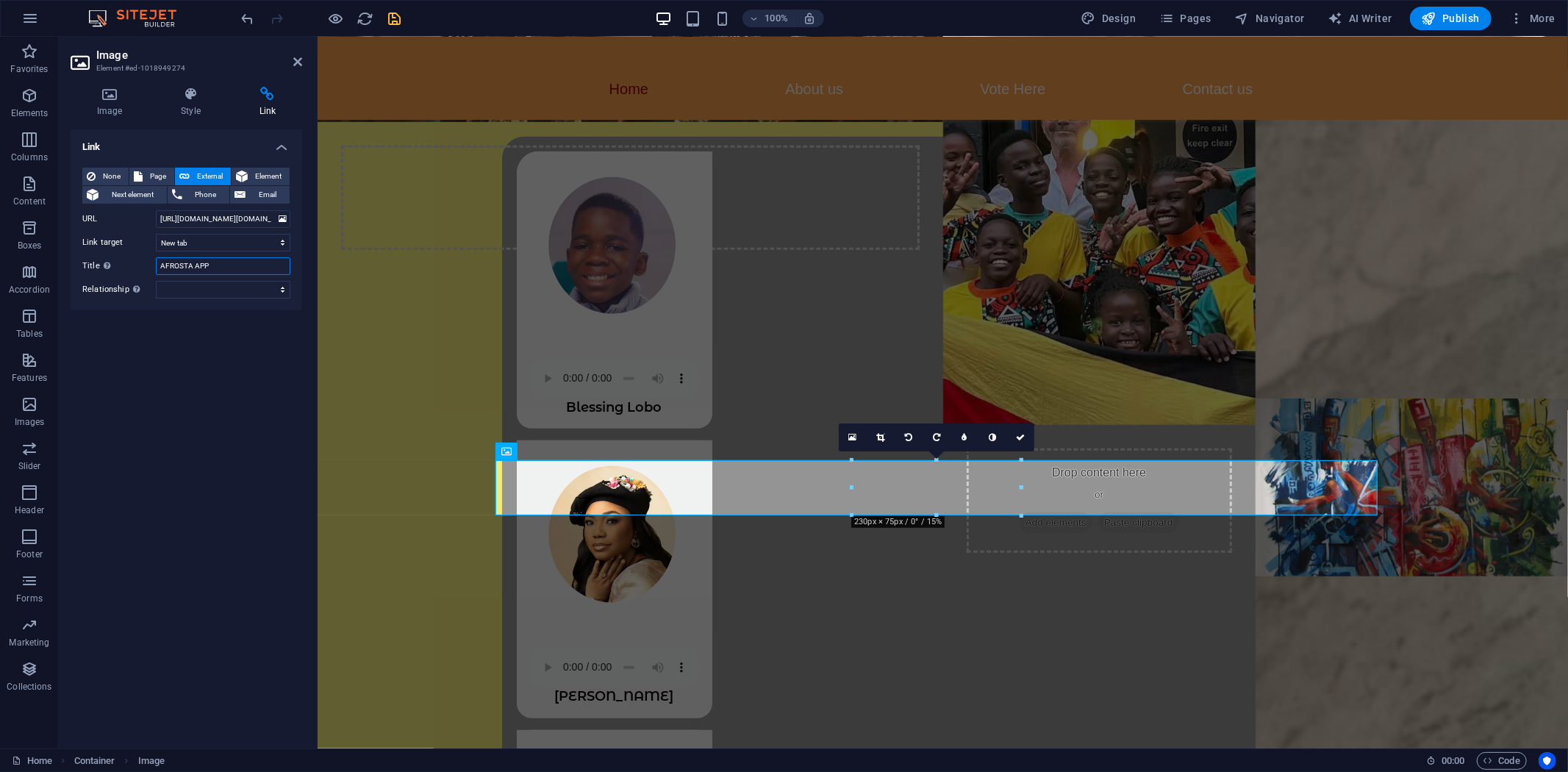
type input "AFROSTA APP"
click at [247, 342] on div "Link None Page External Element Next element Phone Email Page Home About us Vot…" at bounding box center [186, 434] width 232 height 608
click at [395, 18] on icon "save" at bounding box center [395, 18] width 17 height 17
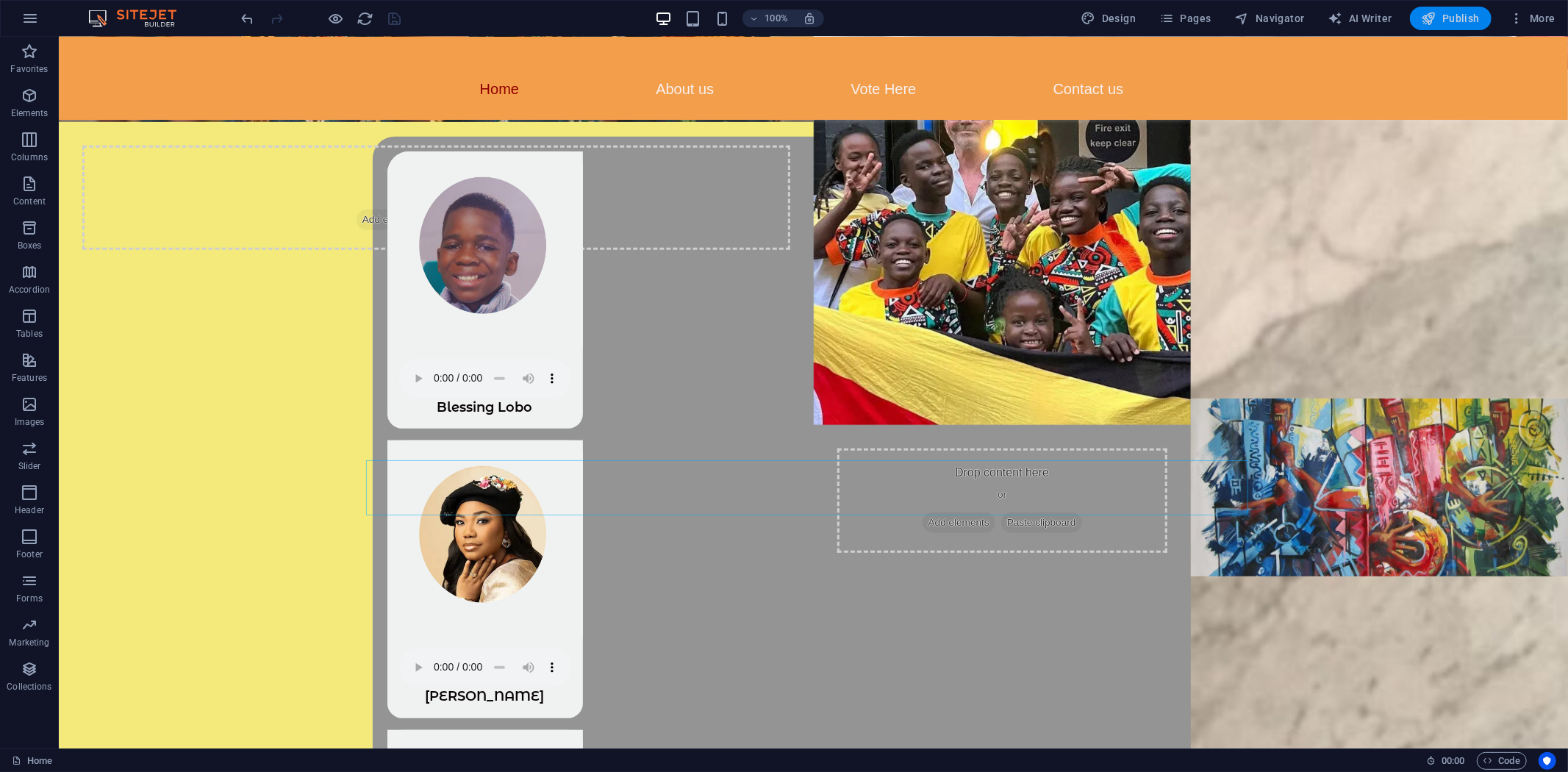
click at [1459, 13] on span "Publish" at bounding box center [1451, 18] width 58 height 14
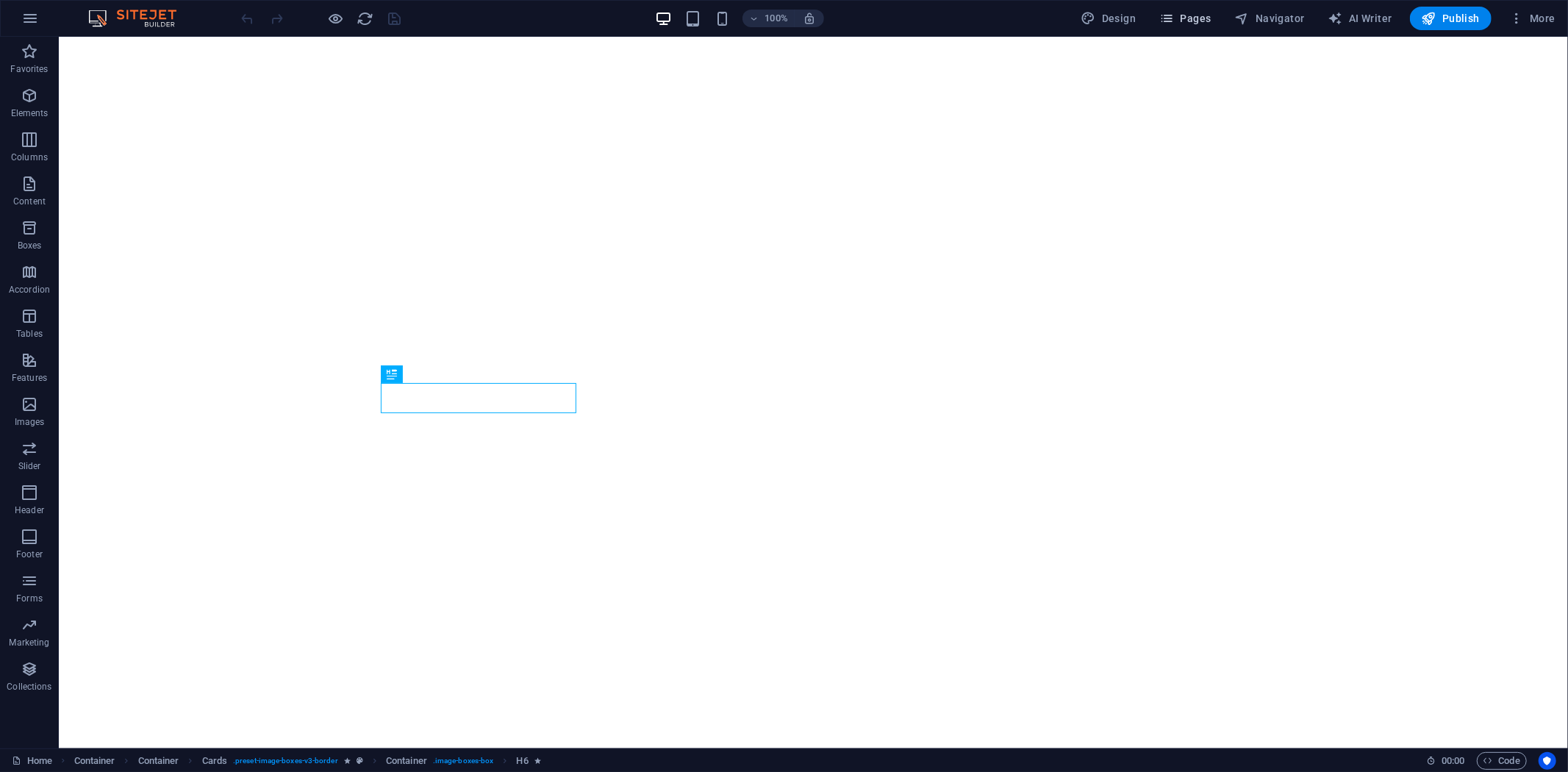
click at [1185, 22] on span "Pages" at bounding box center [1185, 18] width 51 height 14
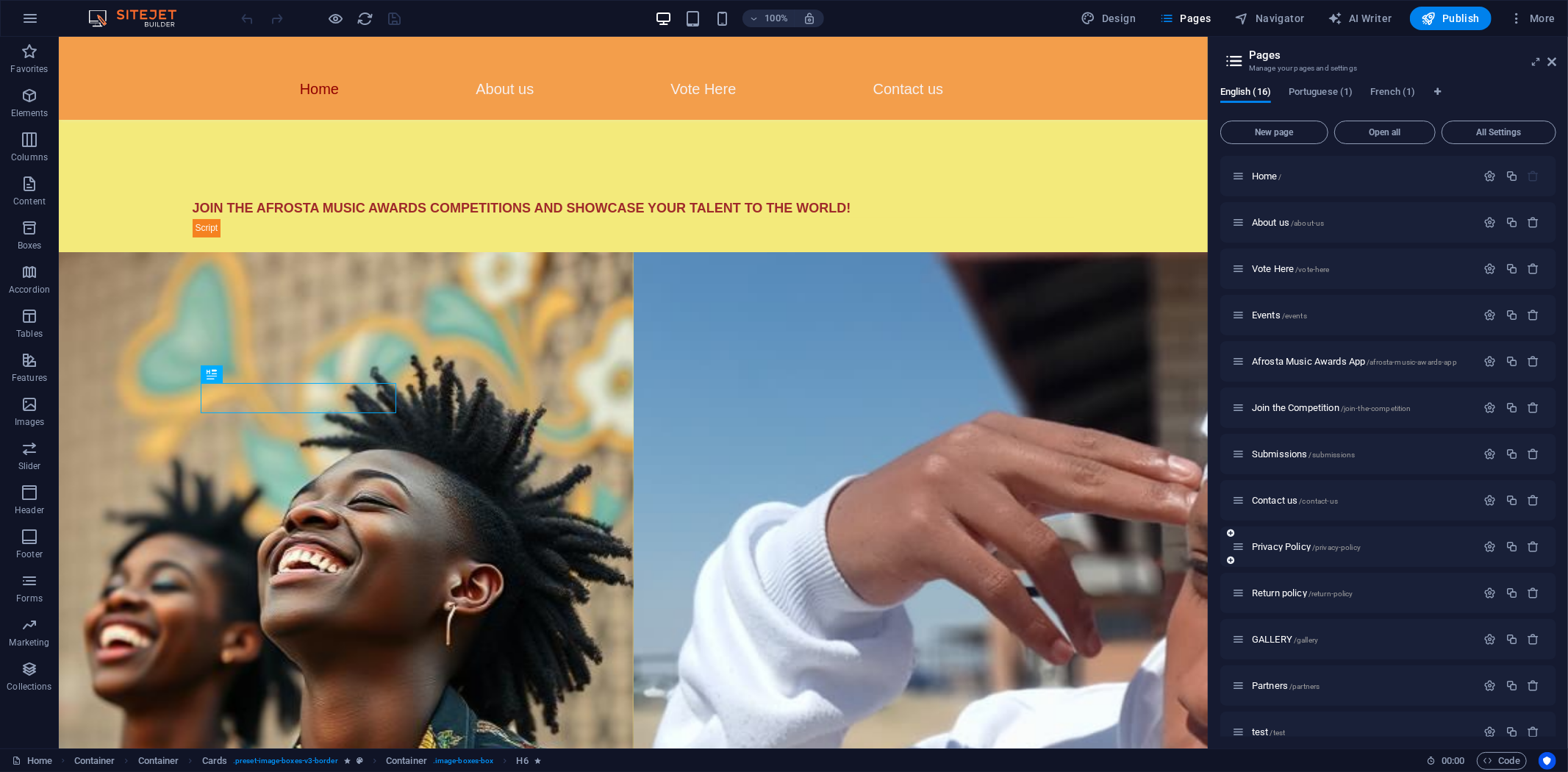
scroll to position [859, 0]
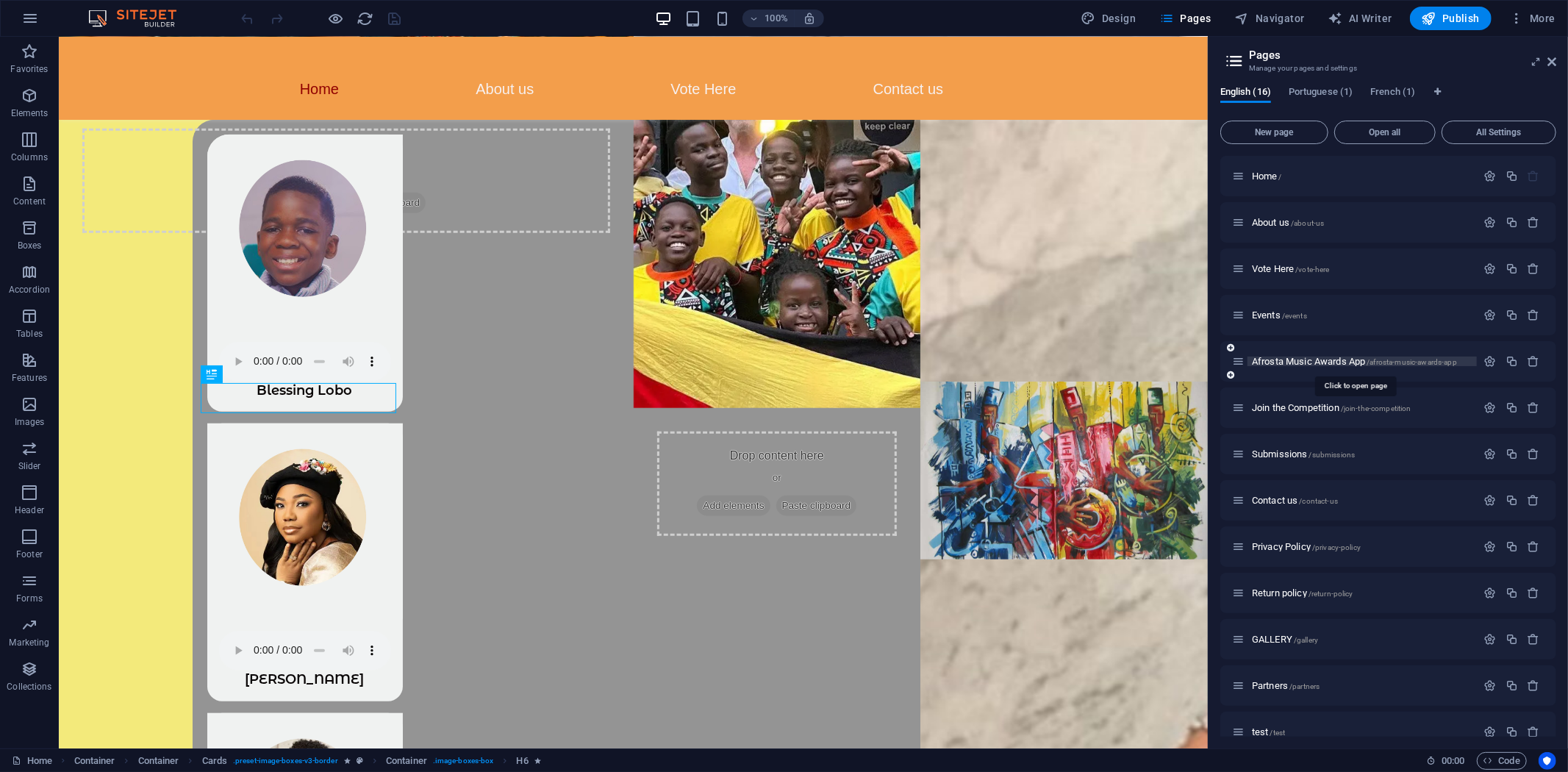
click at [1285, 357] on span "Afrosta Music Awards App /afrosta-music-awards-app" at bounding box center [1355, 362] width 206 height 11
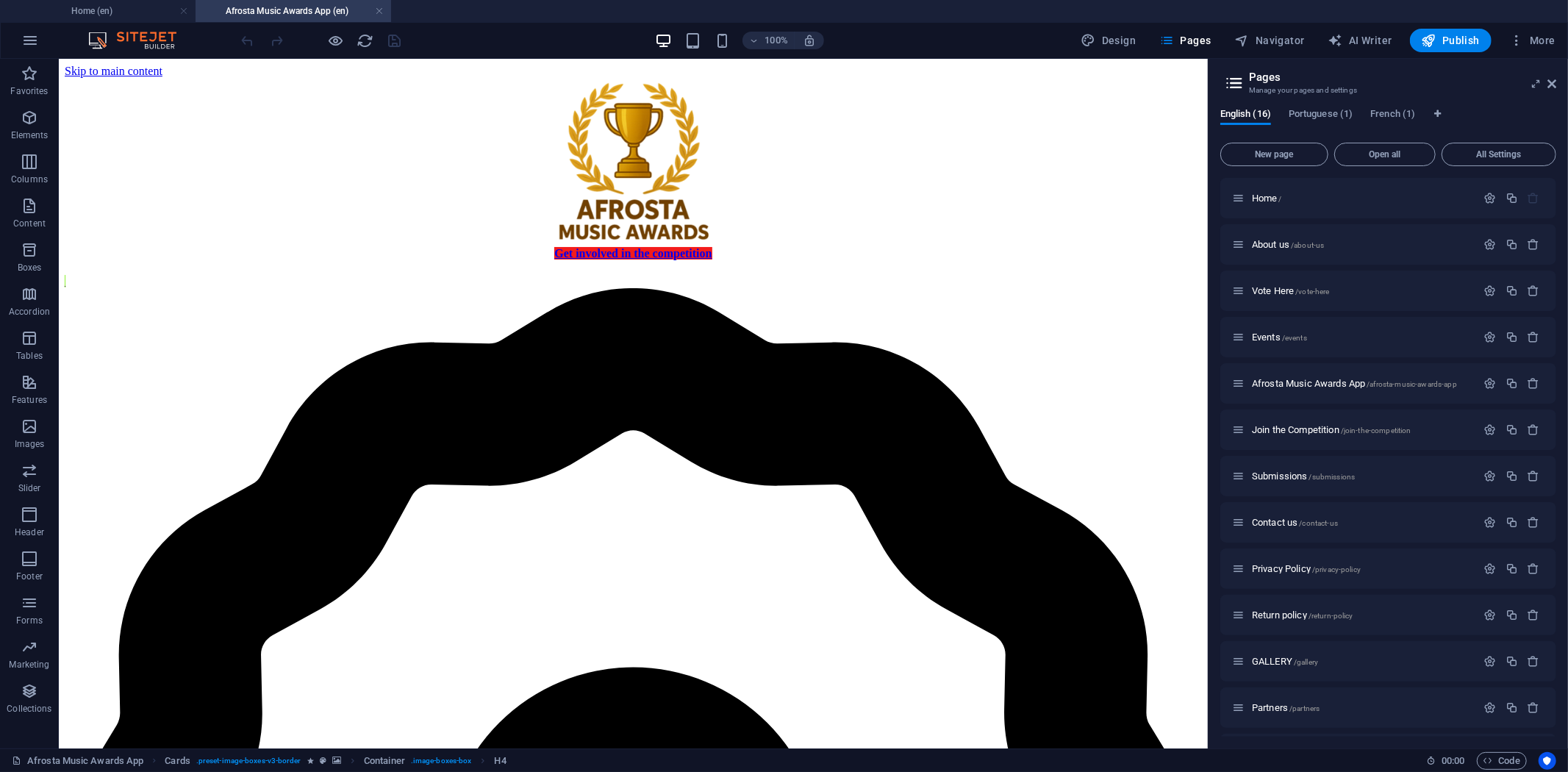
scroll to position [0, 0]
select select "px"
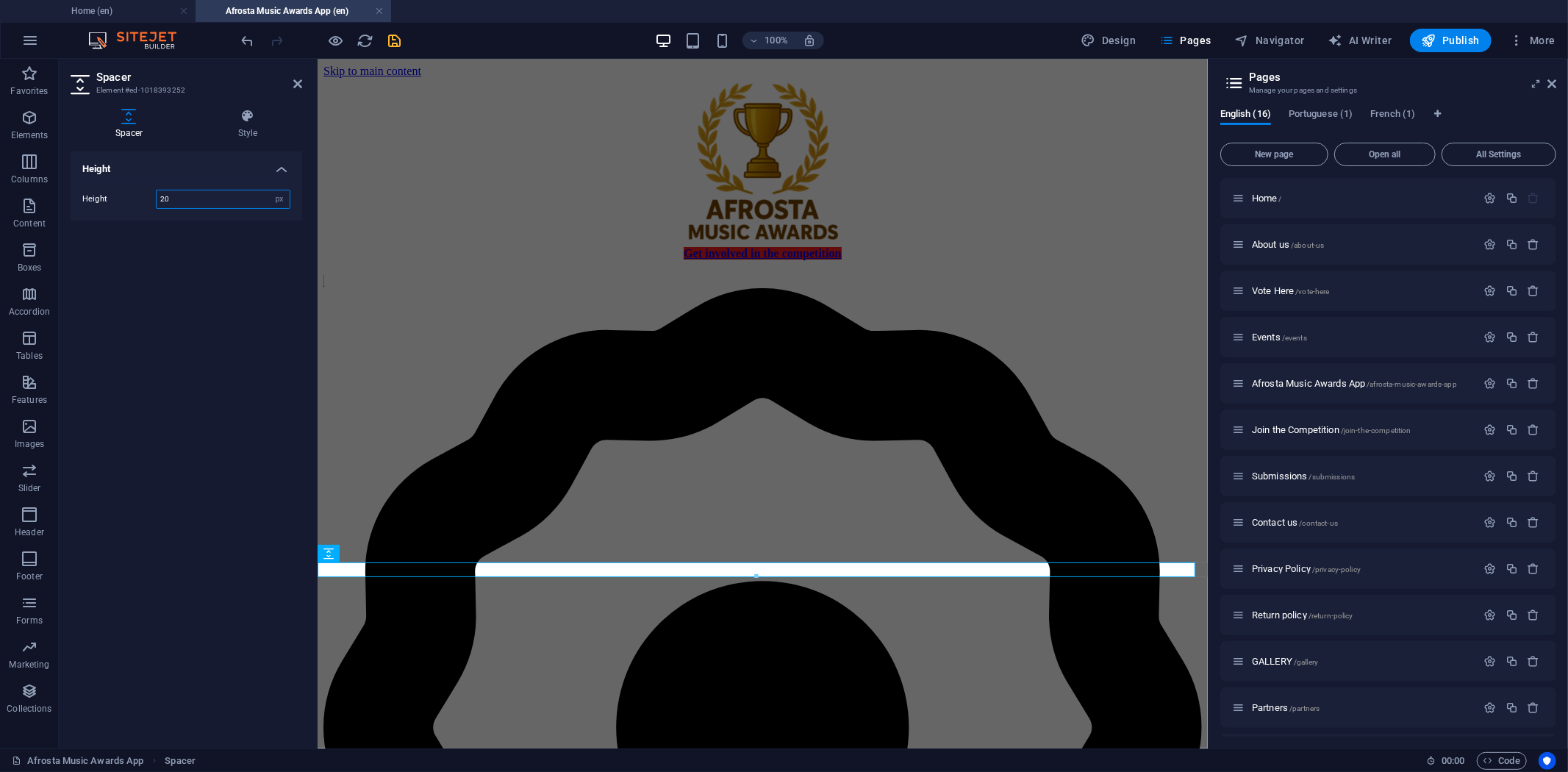
type input "20"
click at [400, 40] on icon "save" at bounding box center [395, 41] width 17 height 17
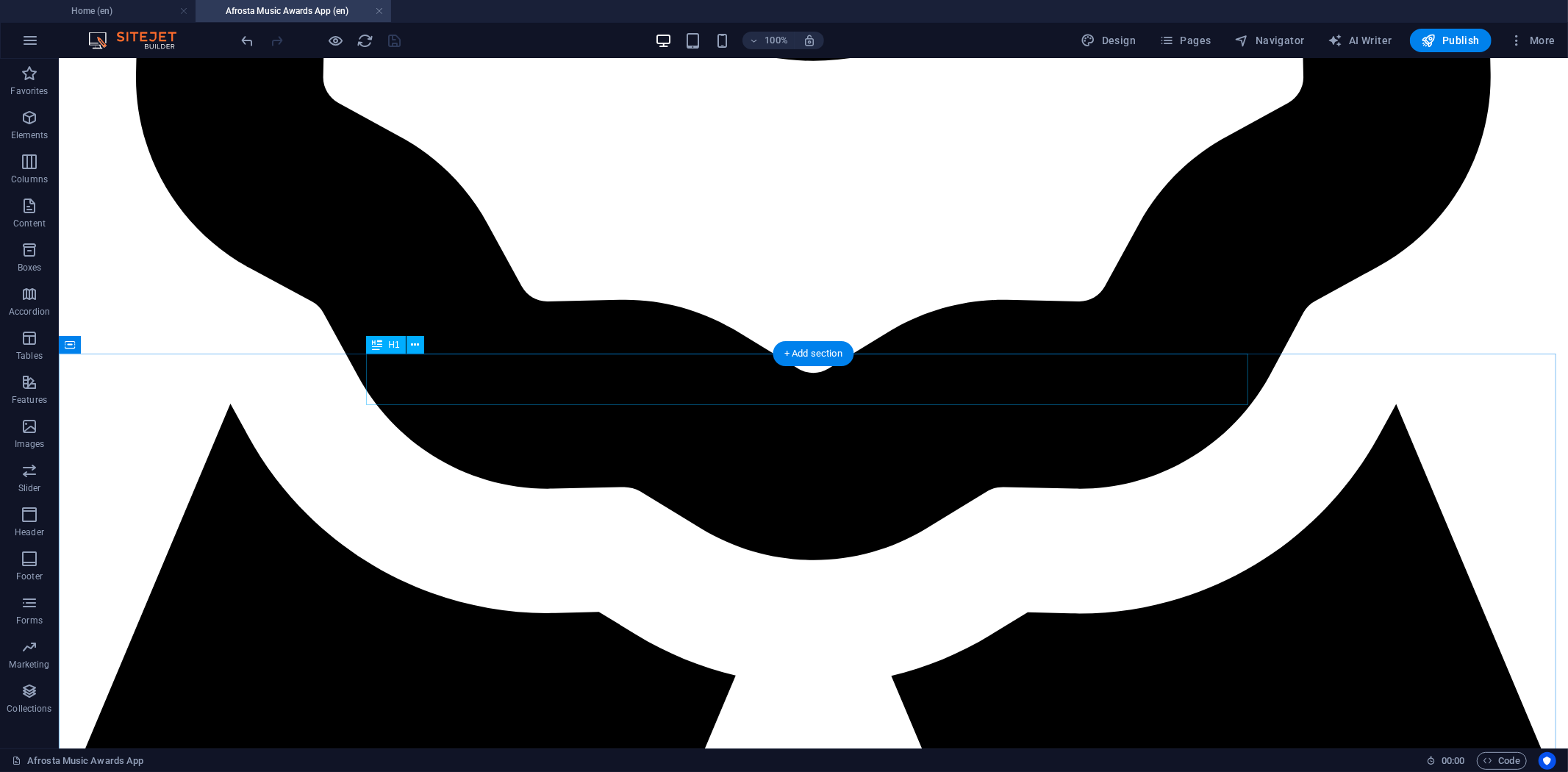
scroll to position [1226, 0]
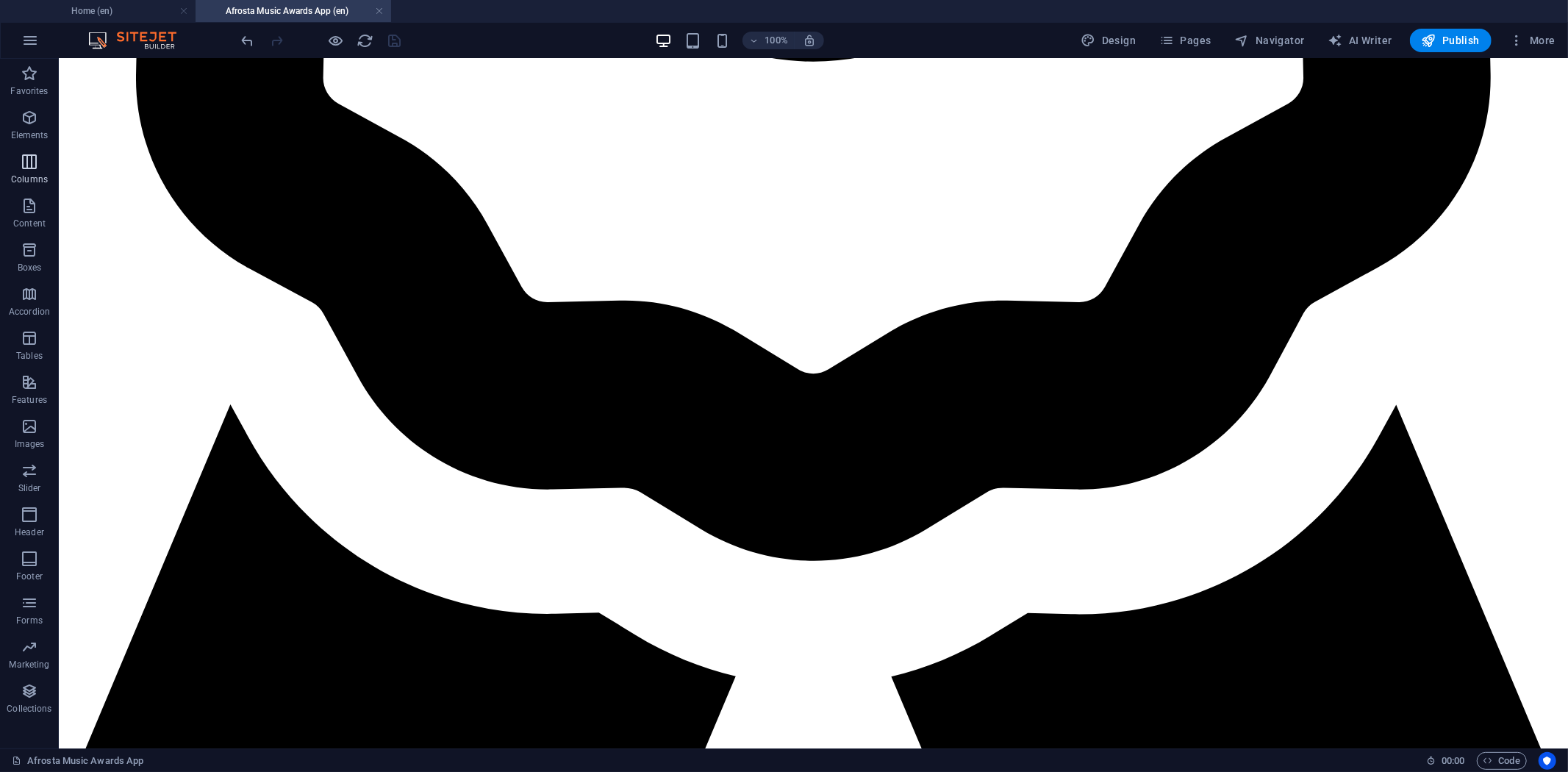
click at [33, 166] on icon "button" at bounding box center [30, 162] width 18 height 18
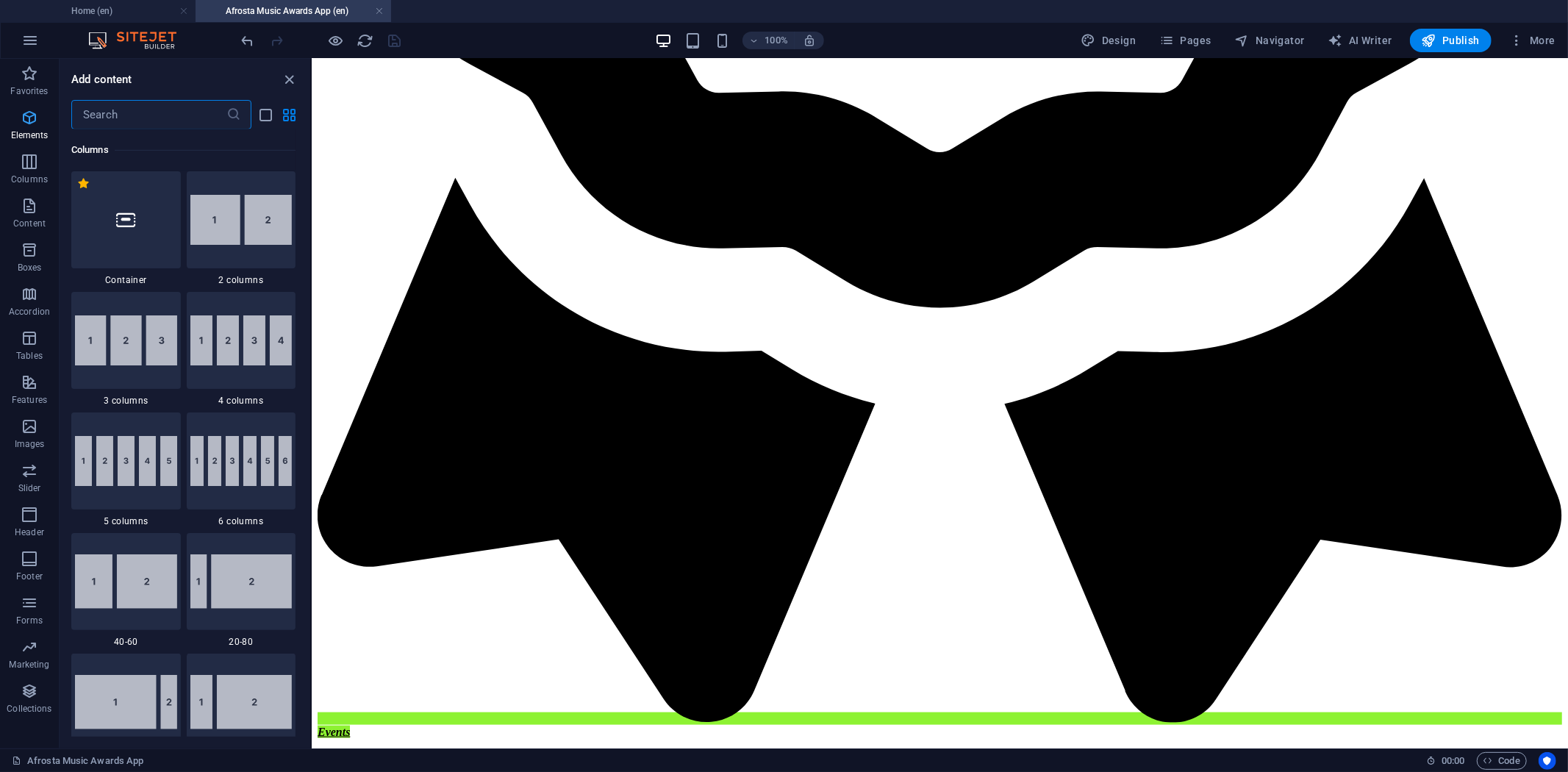
scroll to position [728, 0]
click at [34, 109] on icon "button" at bounding box center [30, 118] width 18 height 18
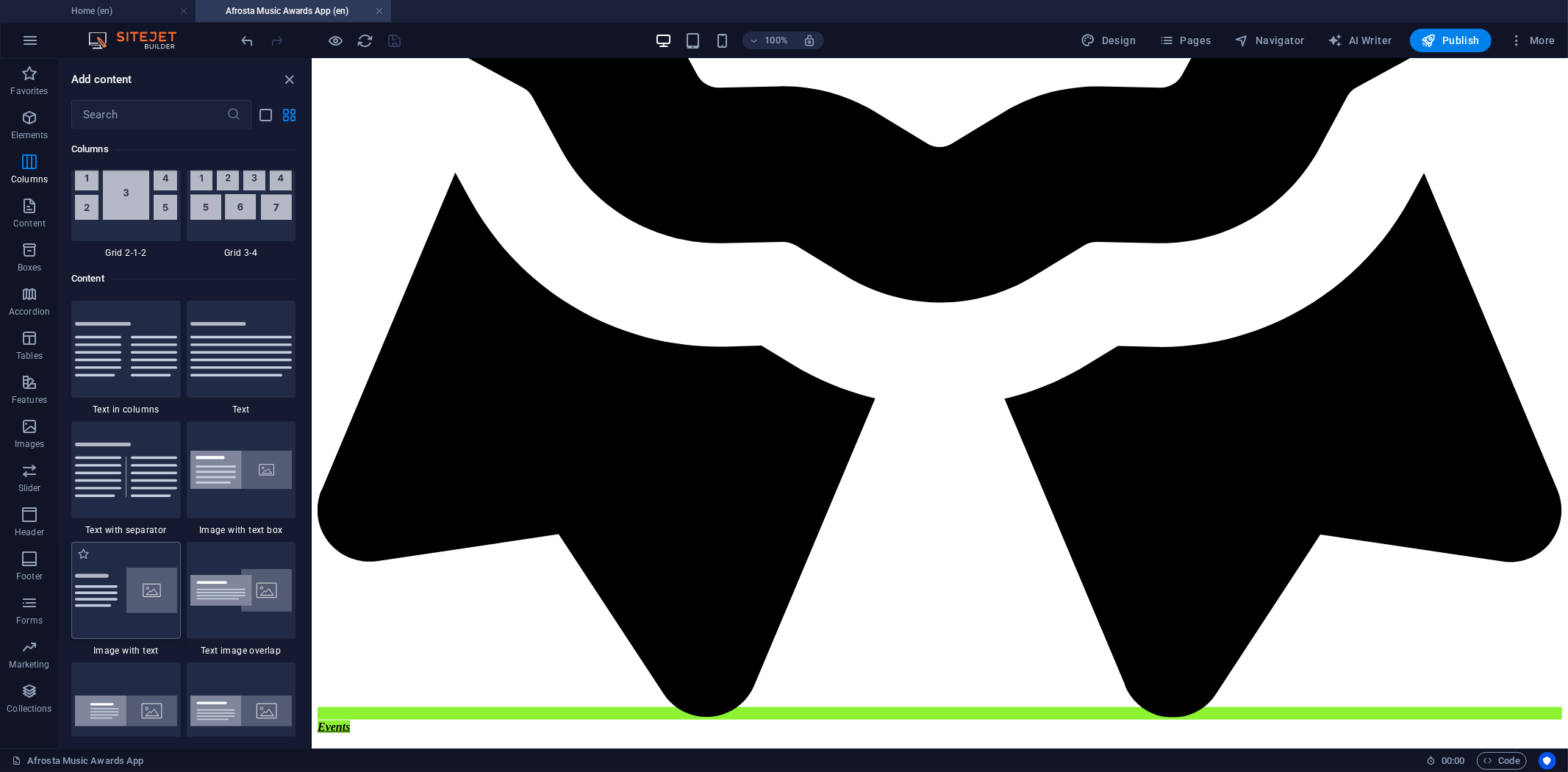
scroll to position [1280, 0]
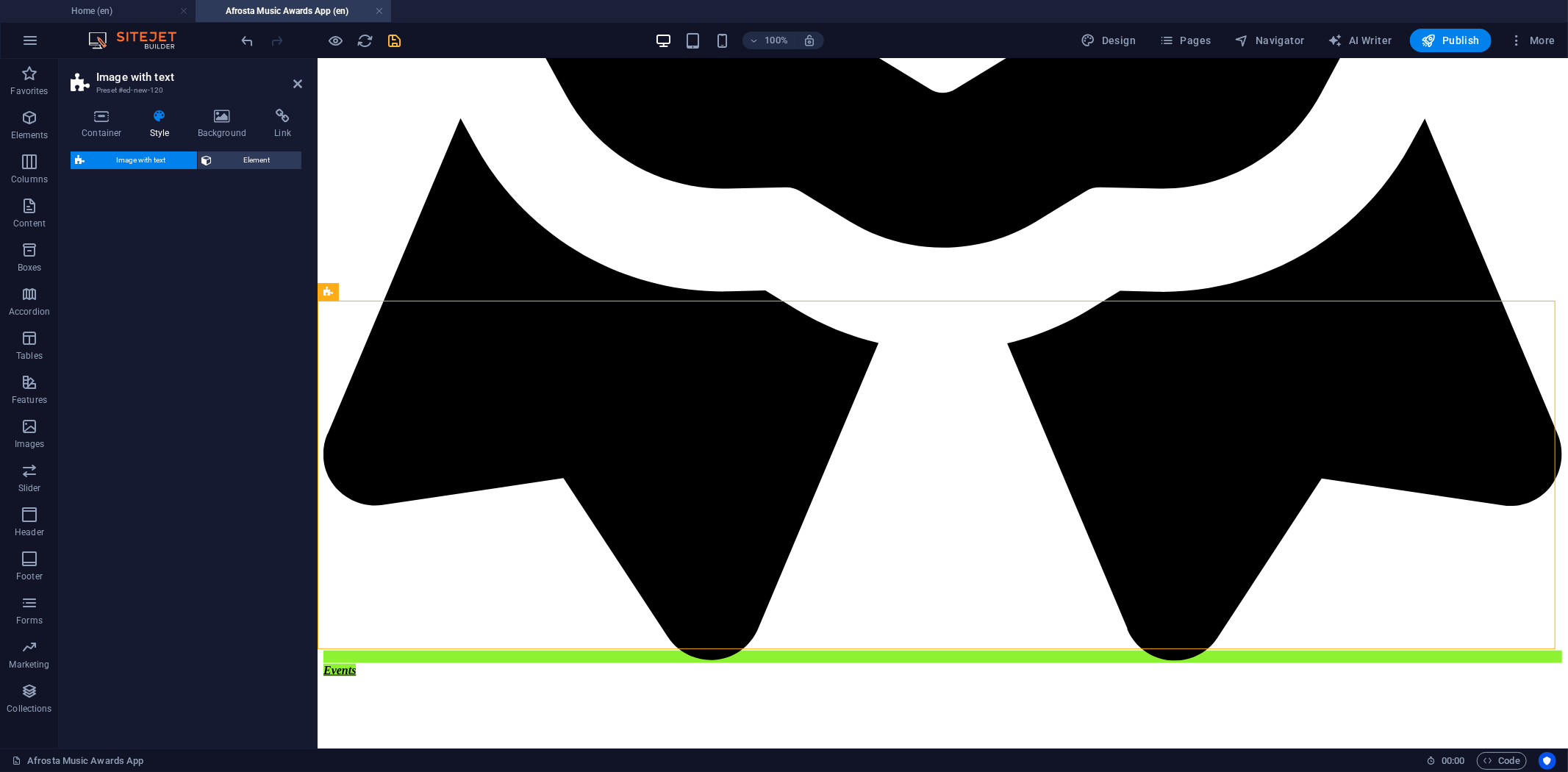
select select "rem"
select select "px"
select select "preset-text-with-image-v4-default"
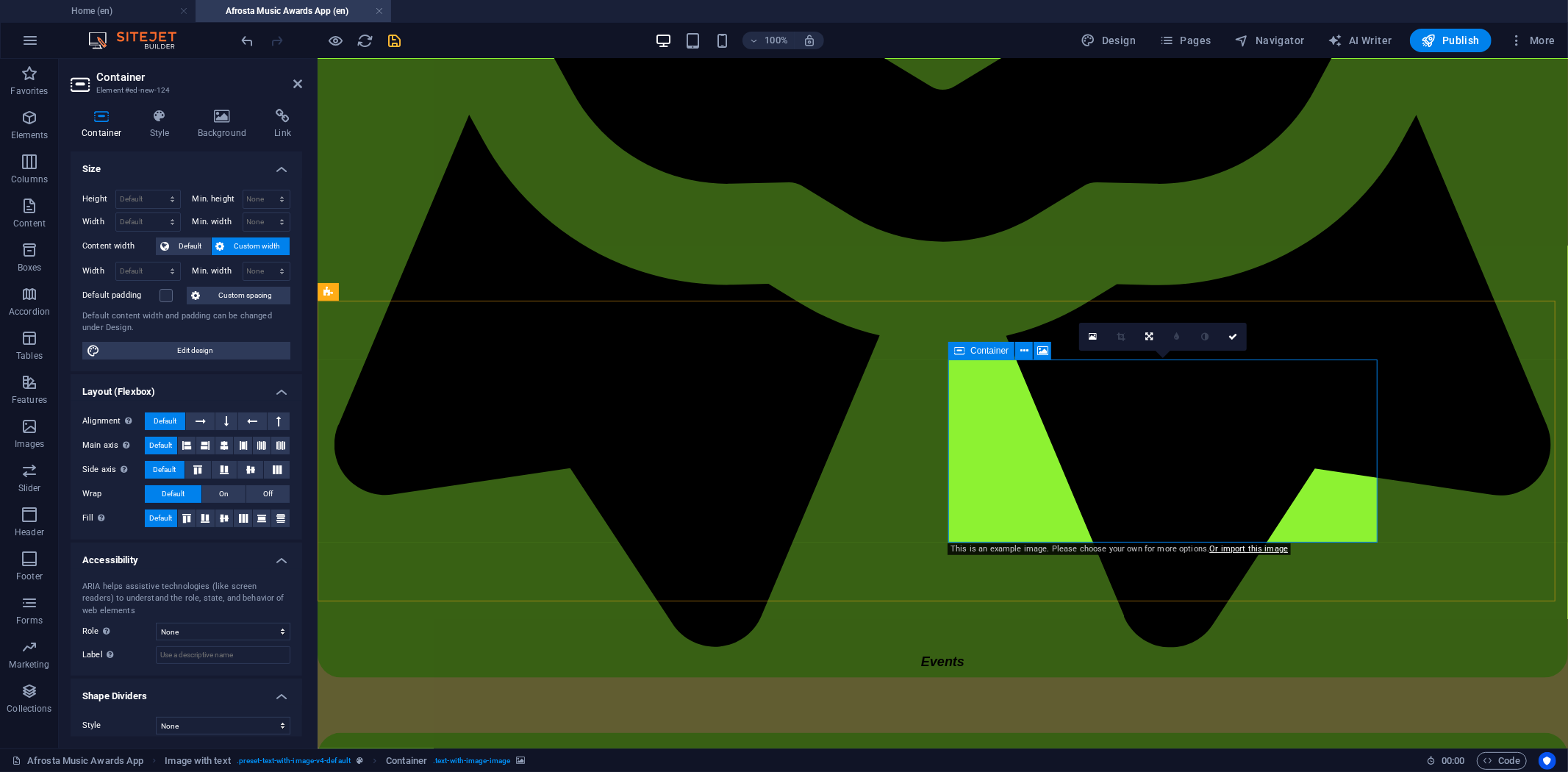
click at [1093, 338] on icon at bounding box center [1093, 336] width 8 height 10
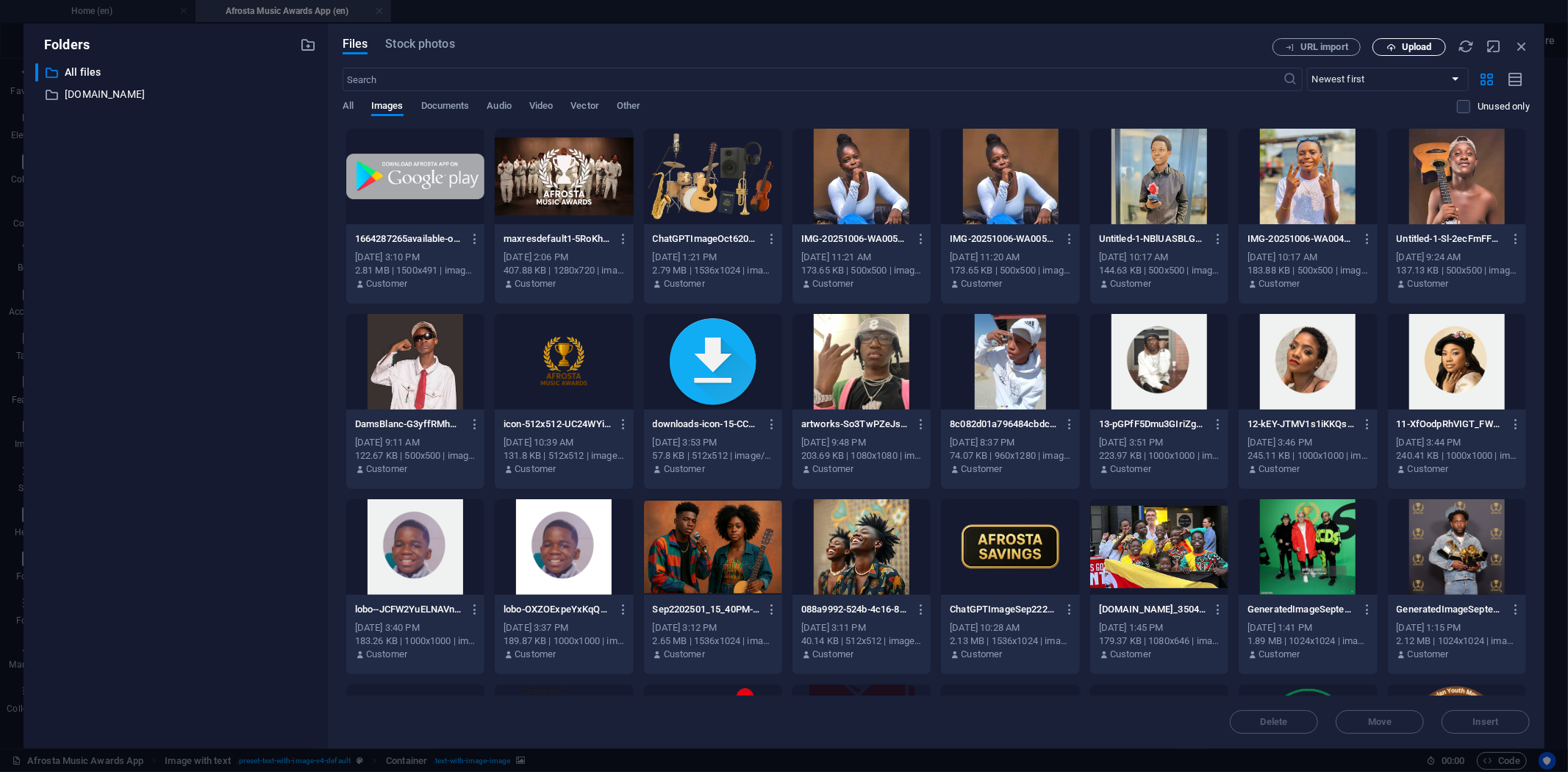
click at [1393, 45] on icon "button" at bounding box center [1391, 47] width 10 height 10
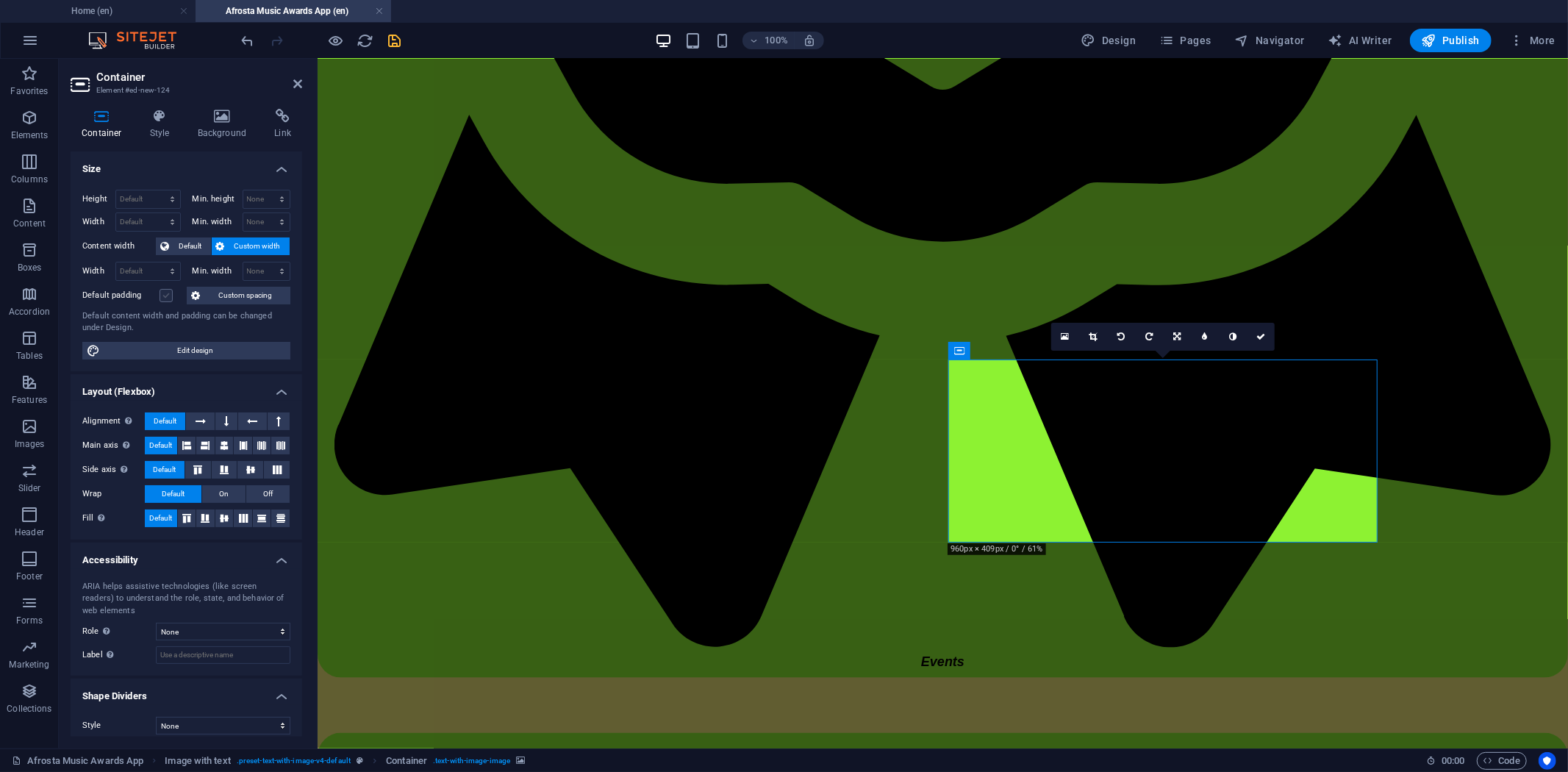
click at [166, 290] on label at bounding box center [166, 295] width 14 height 14
click at [0, 0] on input "Default padding" at bounding box center [0, 0] width 0 height 0
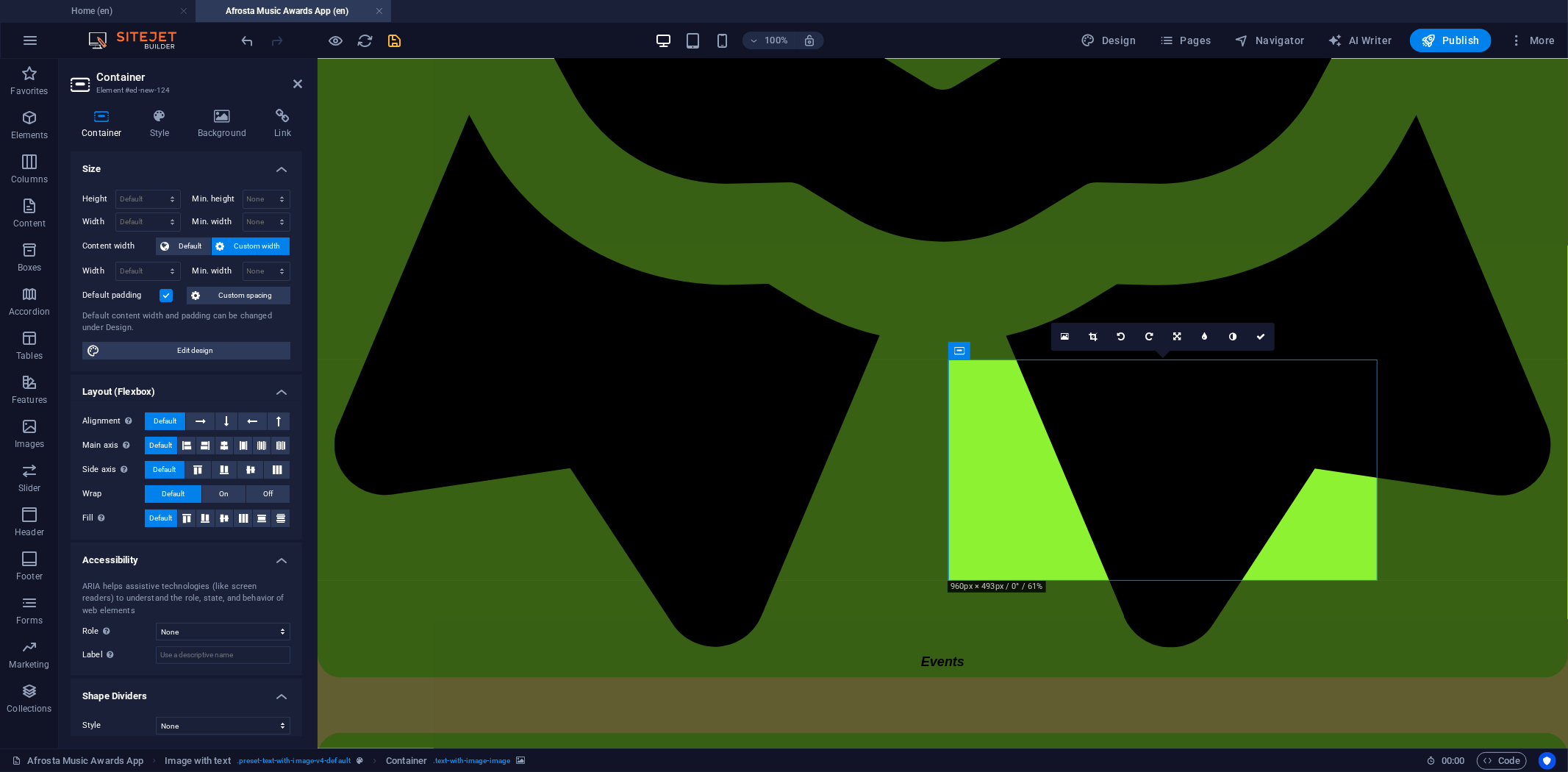
click at [166, 290] on label at bounding box center [166, 295] width 14 height 14
click at [0, 0] on input "Default padding" at bounding box center [0, 0] width 0 height 0
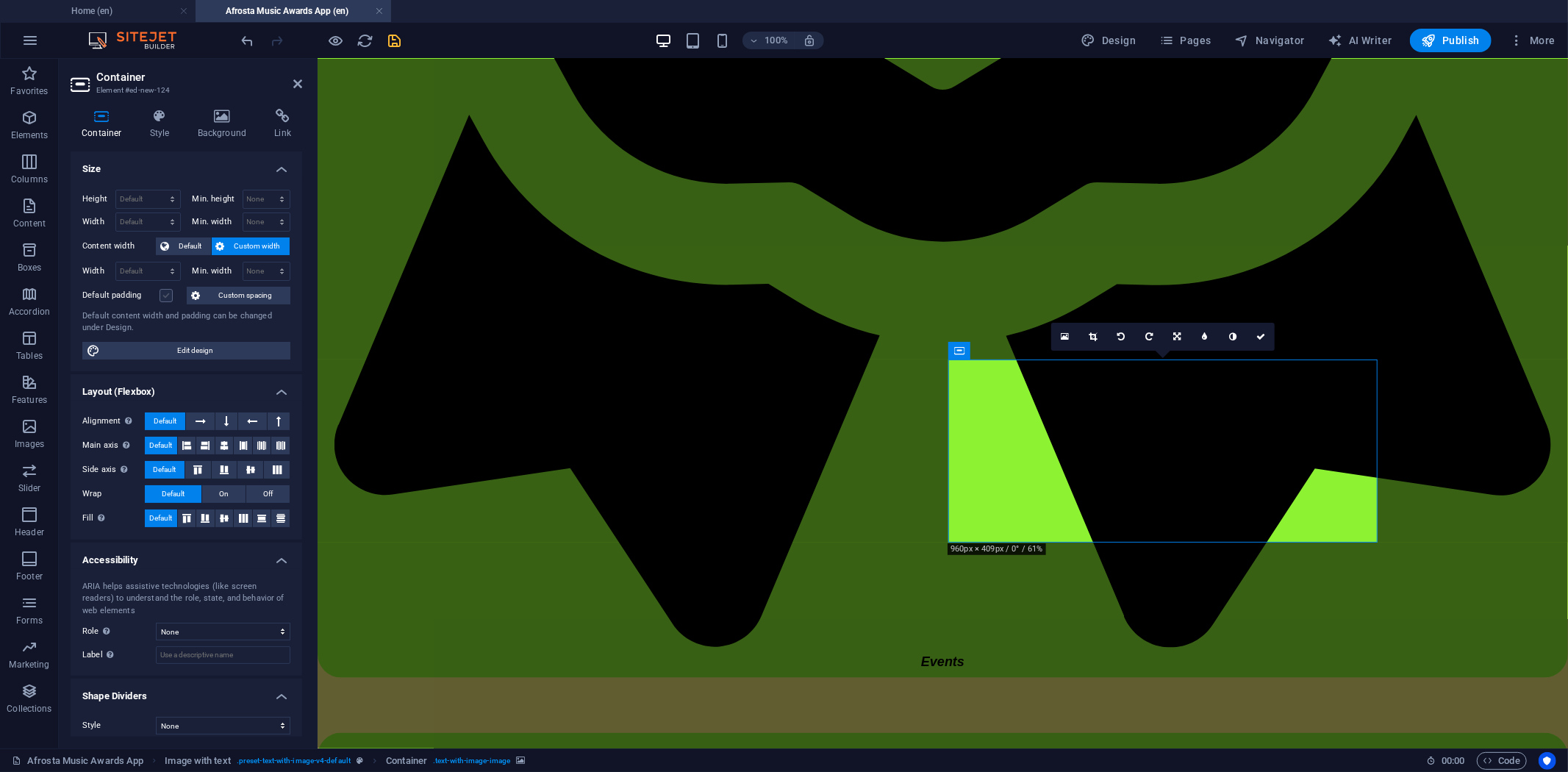
click at [166, 290] on label at bounding box center [166, 295] width 14 height 14
click at [0, 0] on input "Default padding" at bounding box center [0, 0] width 0 height 0
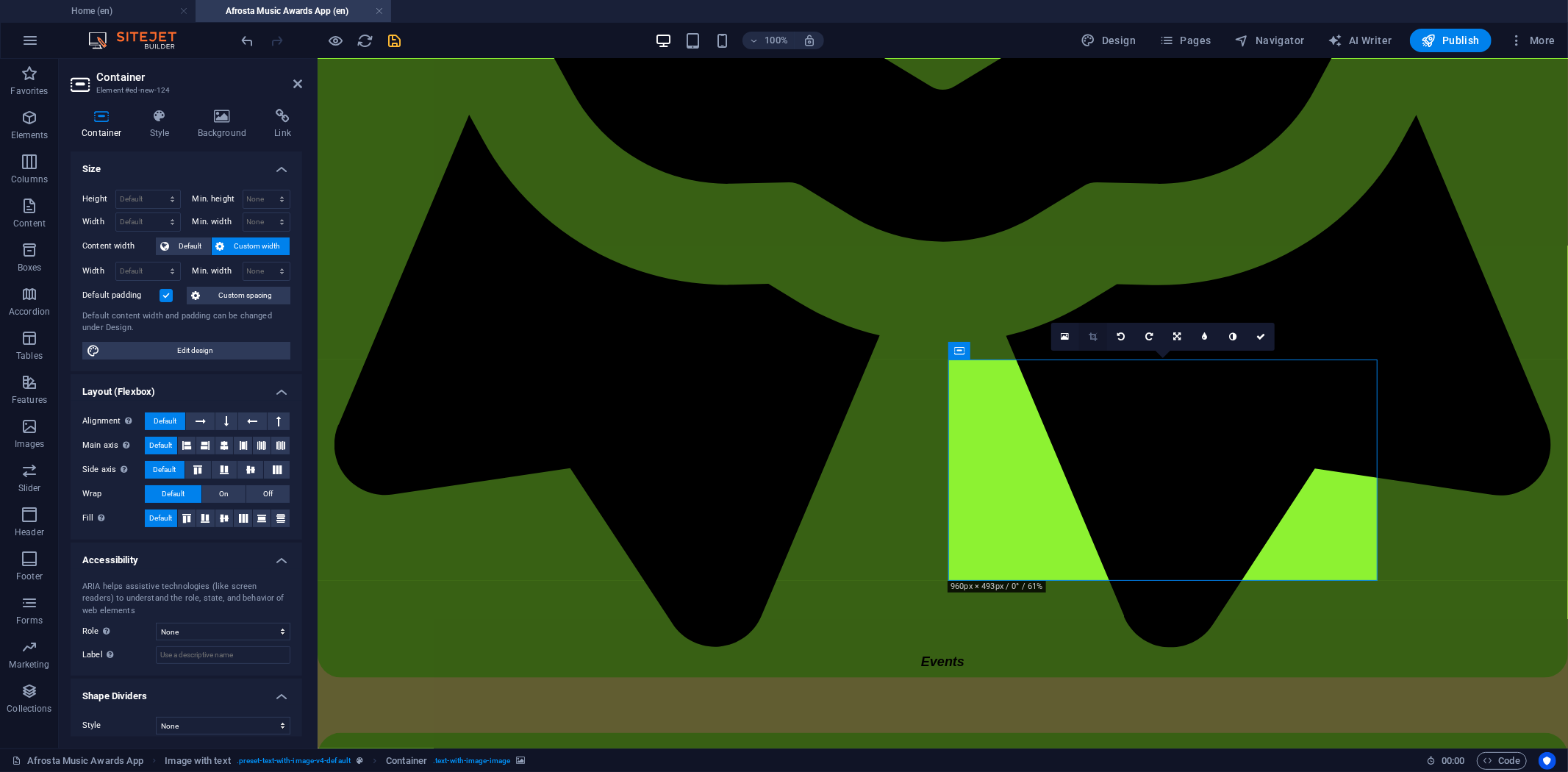
click at [1094, 333] on icon at bounding box center [1093, 337] width 8 height 9
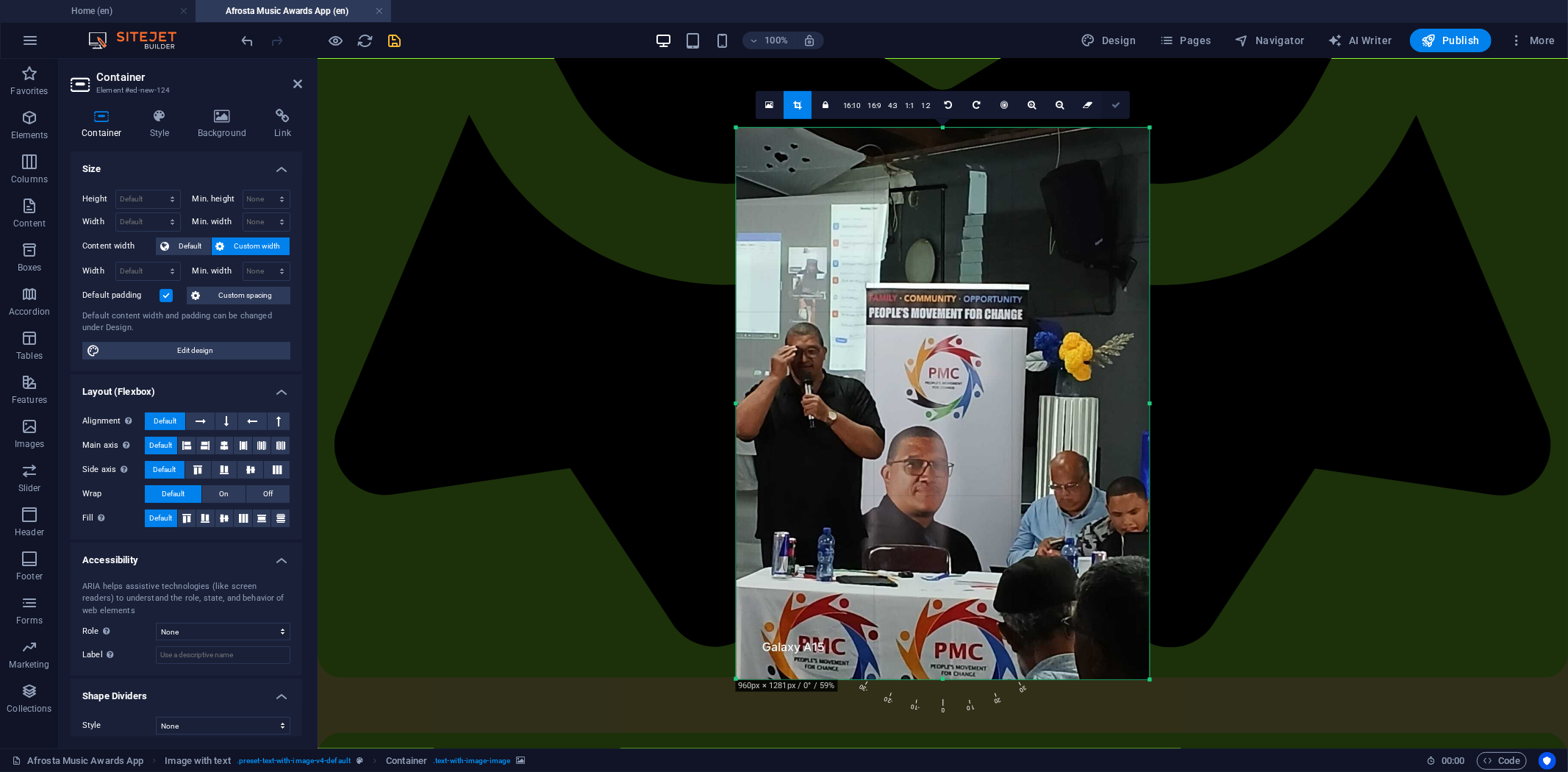
click at [1116, 106] on icon at bounding box center [1116, 106] width 9 height 9
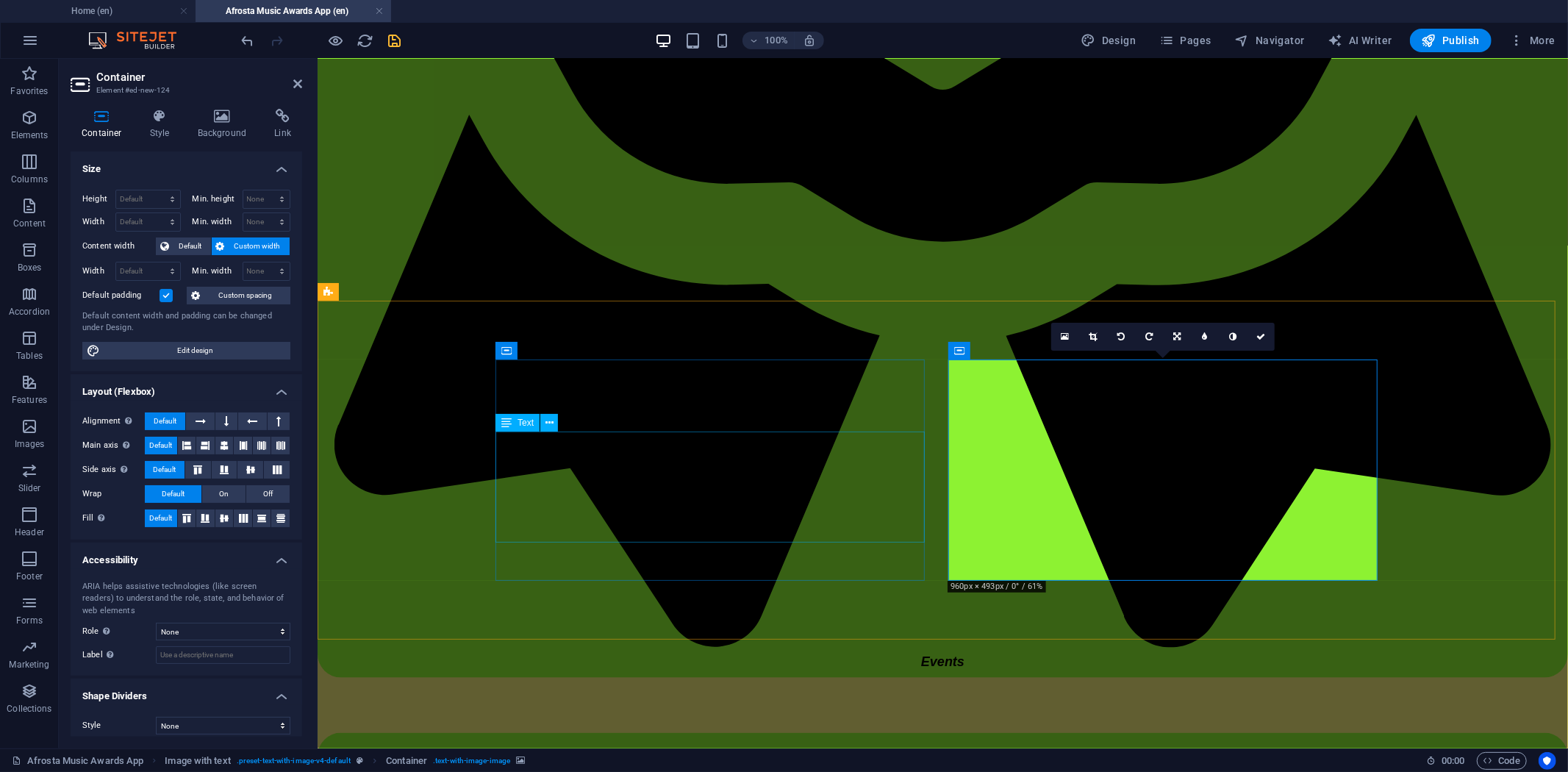
drag, startPoint x: 731, startPoint y: 474, endPoint x: 720, endPoint y: 473, distance: 11.0
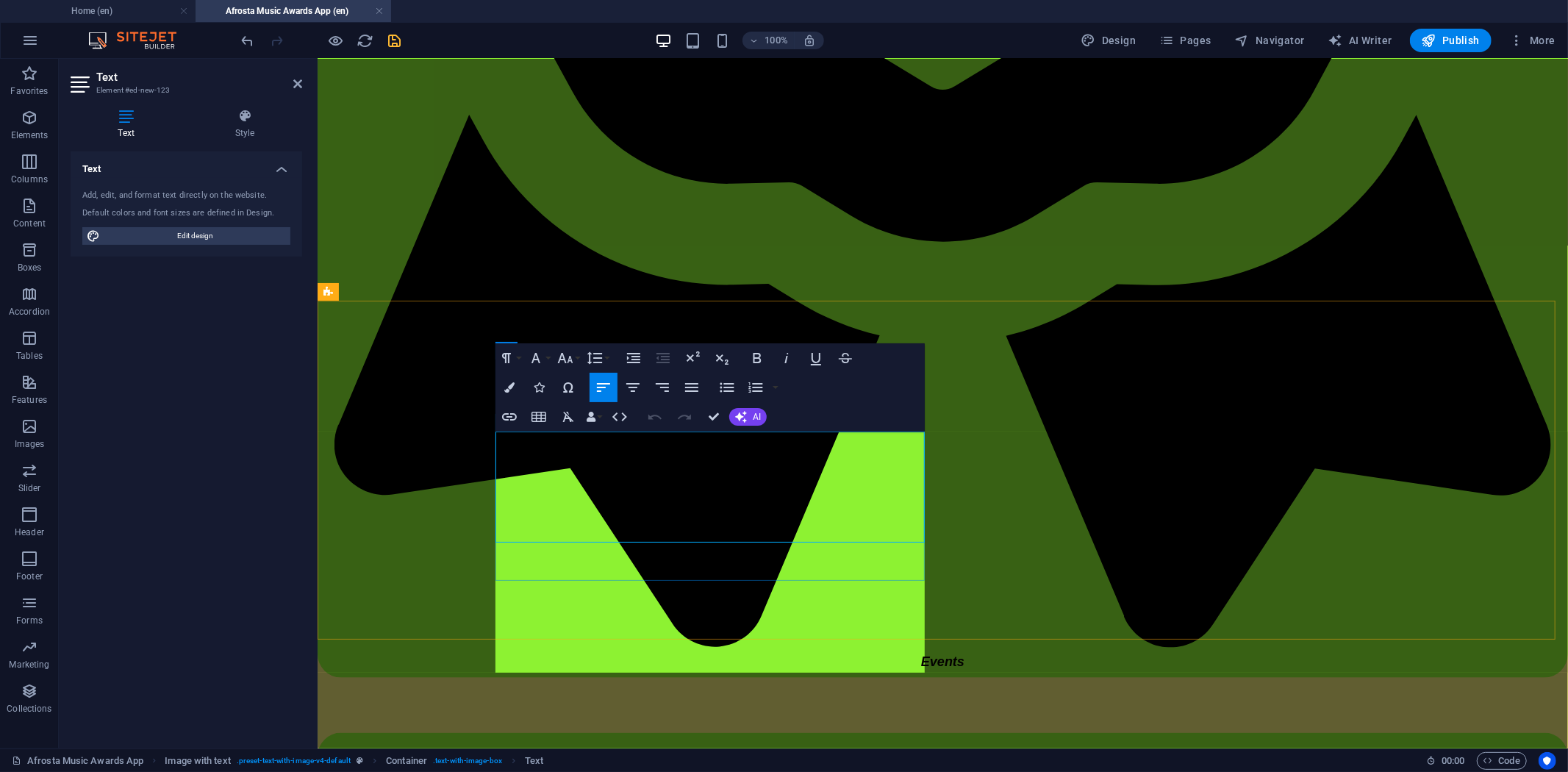
scroll to position [10506, 2]
drag, startPoint x: 747, startPoint y: 438, endPoint x: 495, endPoint y: 437, distance: 252.0
click at [755, 357] on icon "button" at bounding box center [757, 357] width 8 height 10
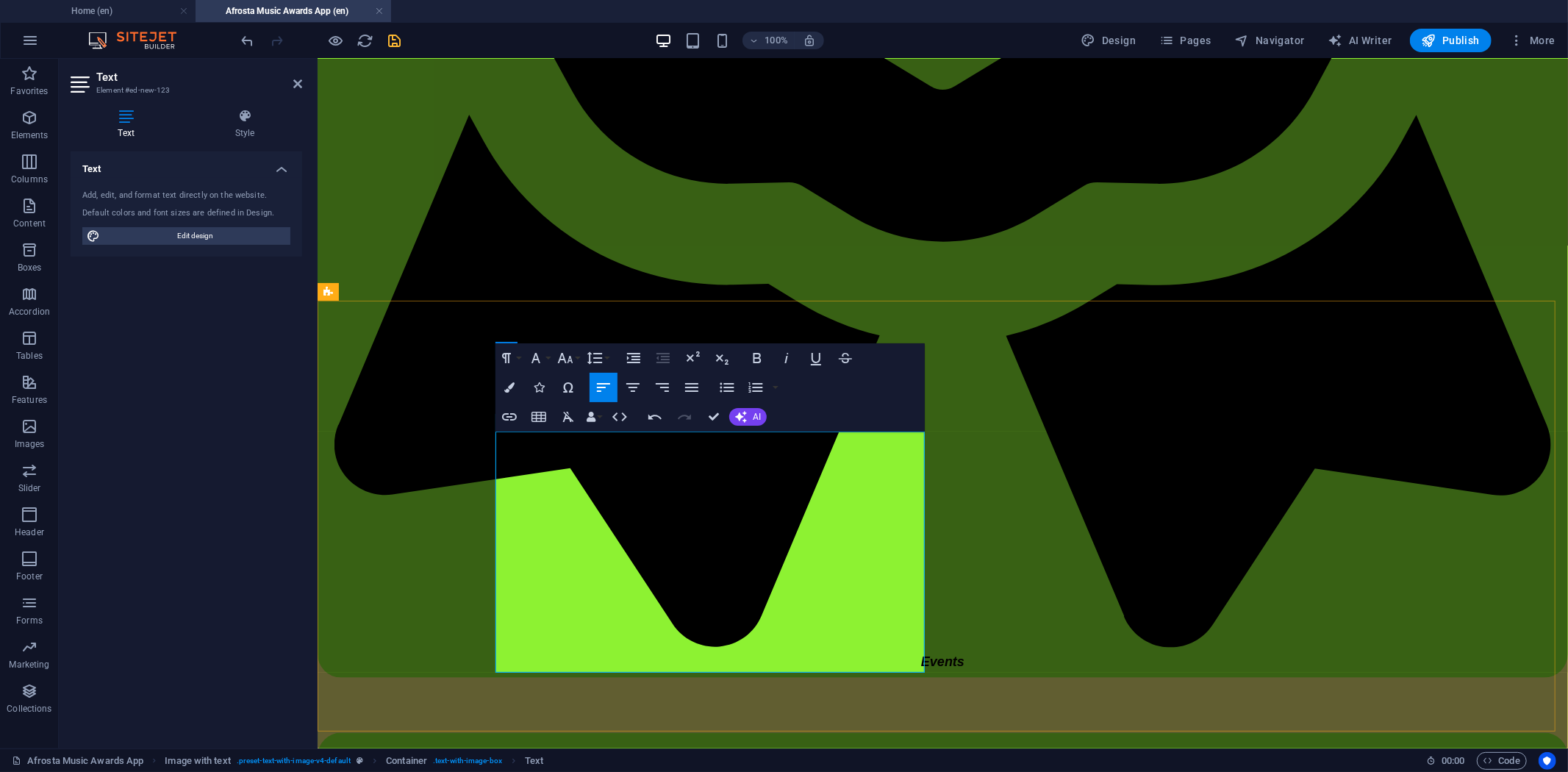
drag, startPoint x: 761, startPoint y: 436, endPoint x: 768, endPoint y: 437, distance: 7.1
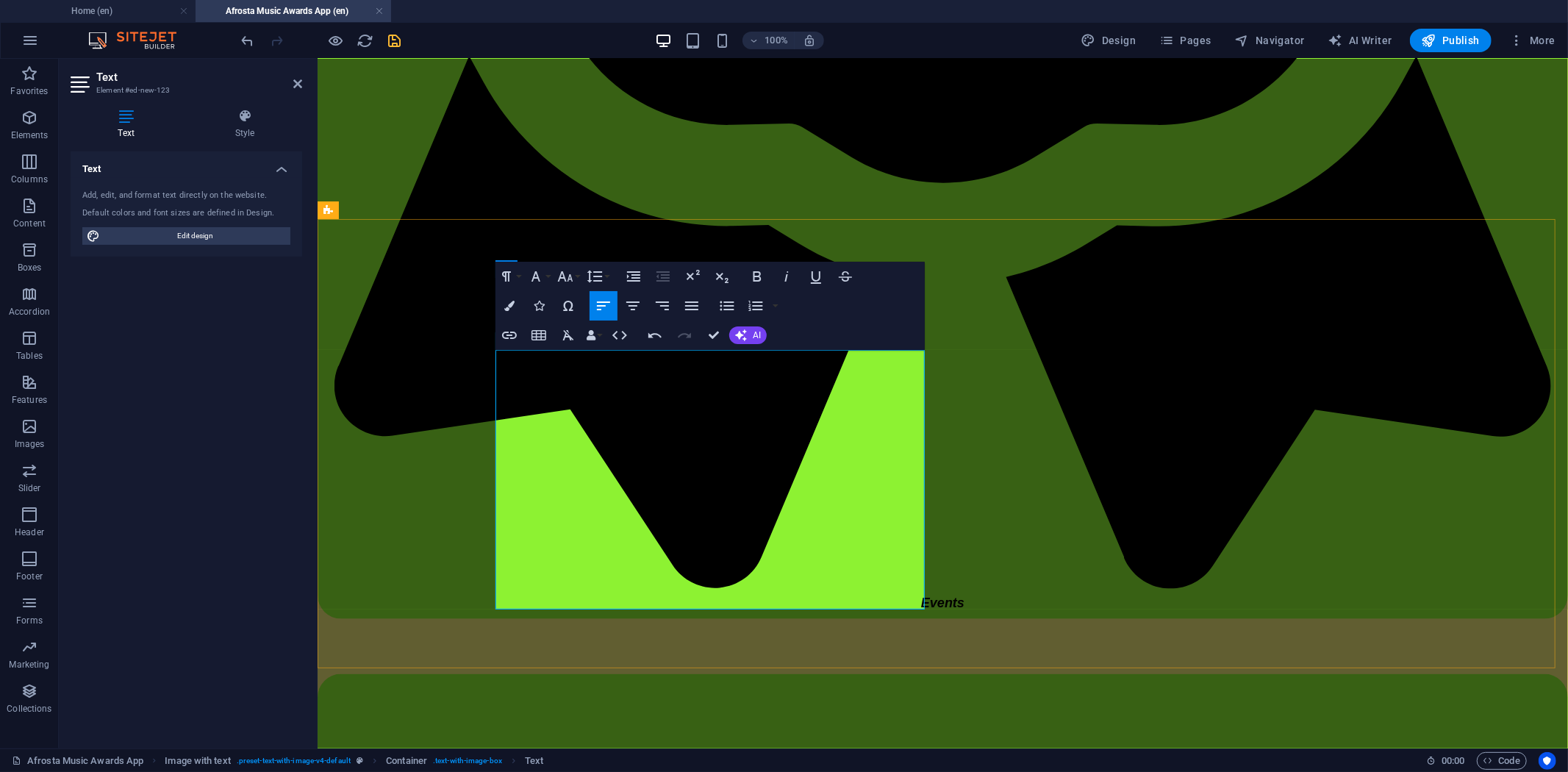
scroll to position [1361, 0]
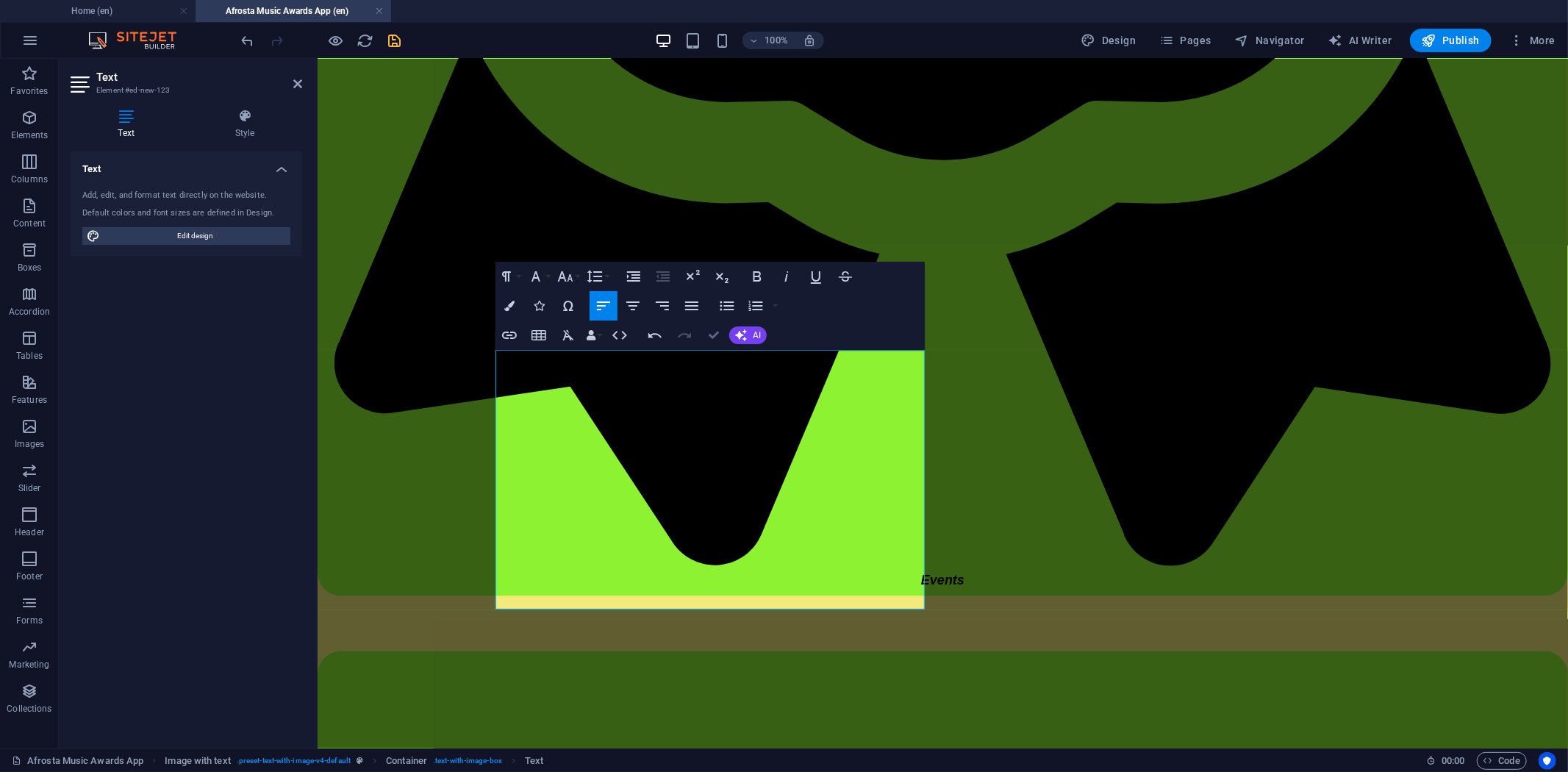
drag, startPoint x: 714, startPoint y: 333, endPoint x: 671, endPoint y: 288, distance: 62.2
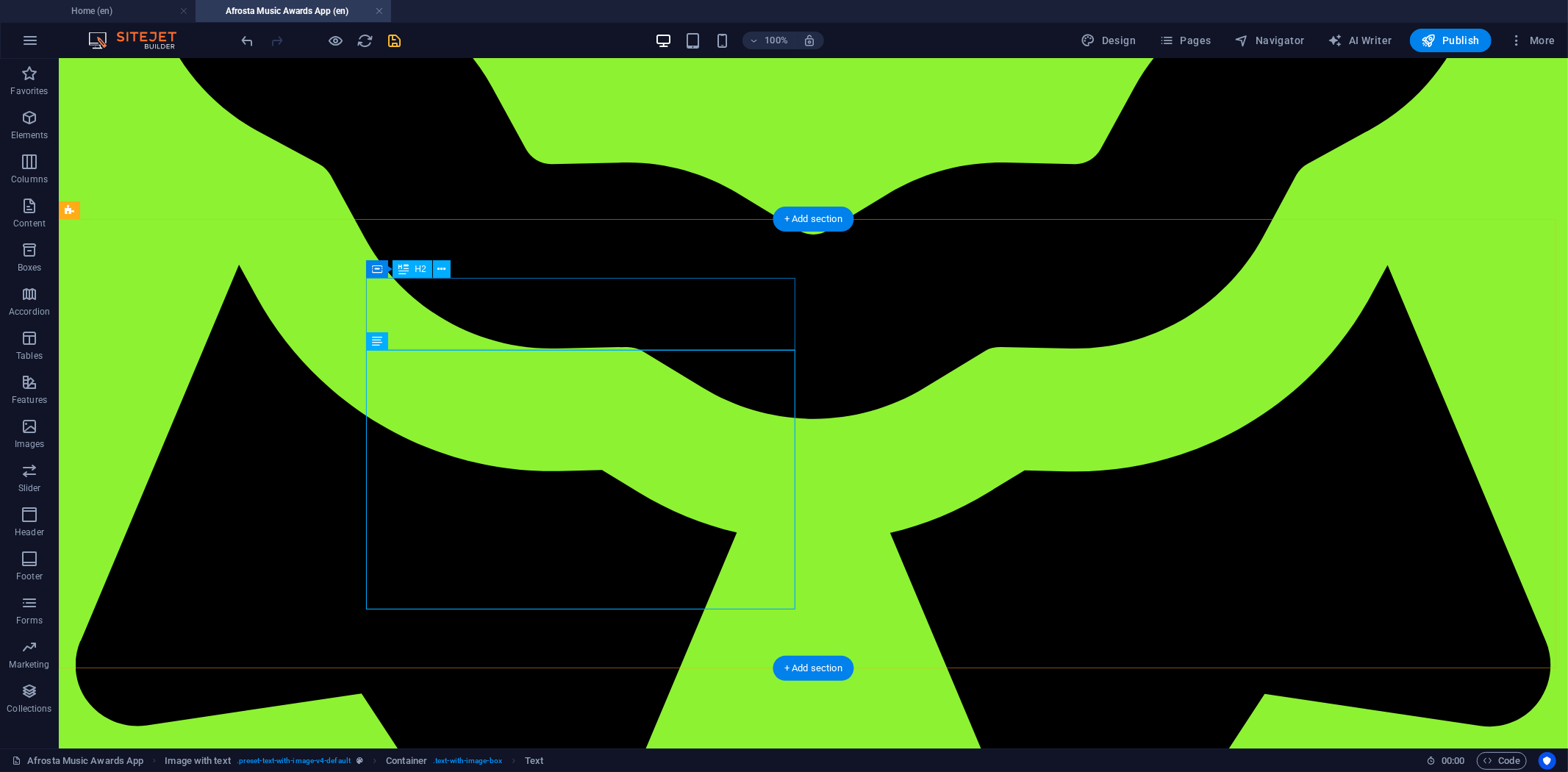
click at [441, 263] on icon at bounding box center [442, 269] width 8 height 15
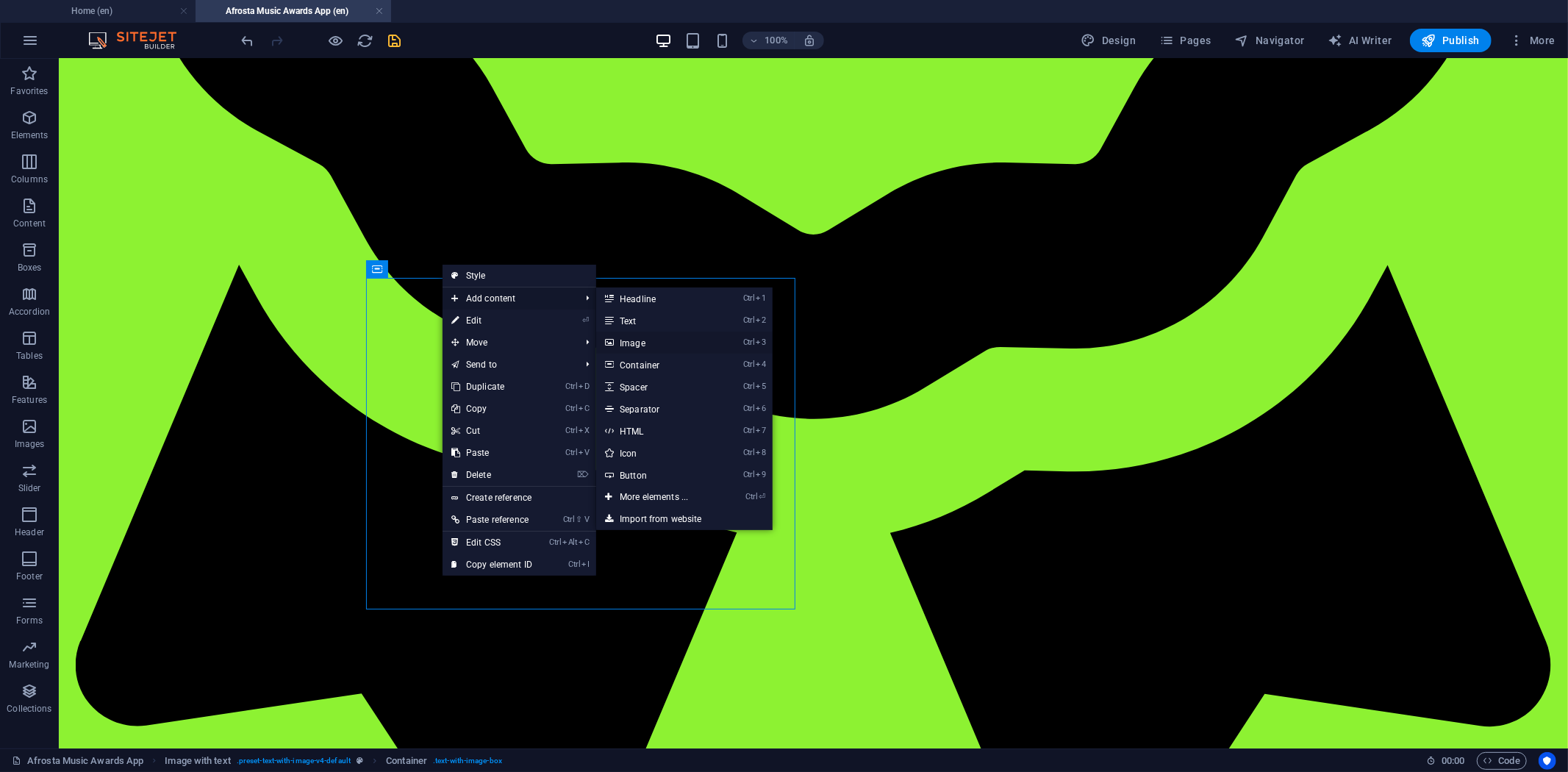
click at [645, 343] on link "Ctrl 3 Image" at bounding box center [656, 343] width 122 height 22
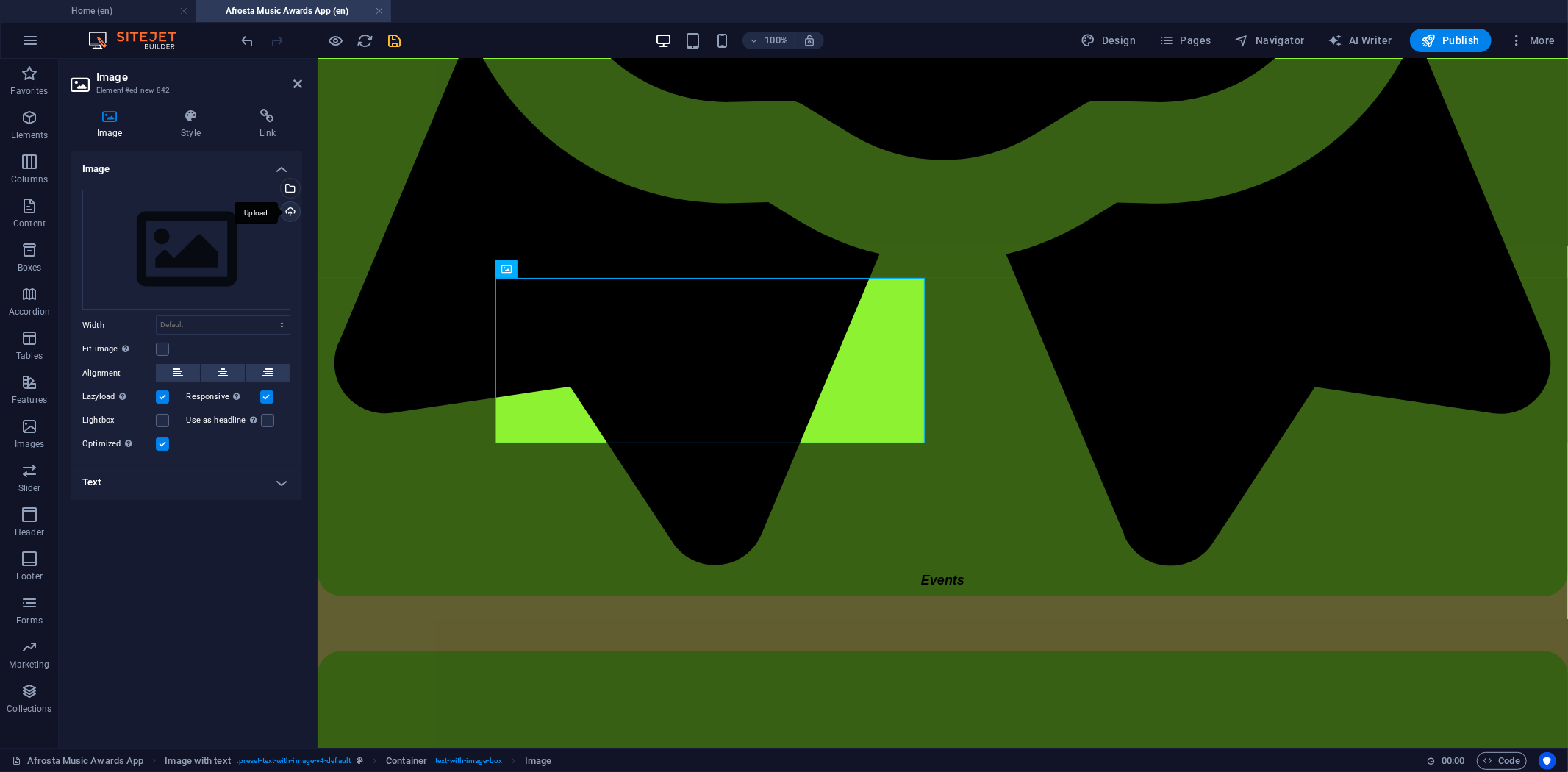
click at [285, 211] on div "Upload" at bounding box center [289, 213] width 22 height 22
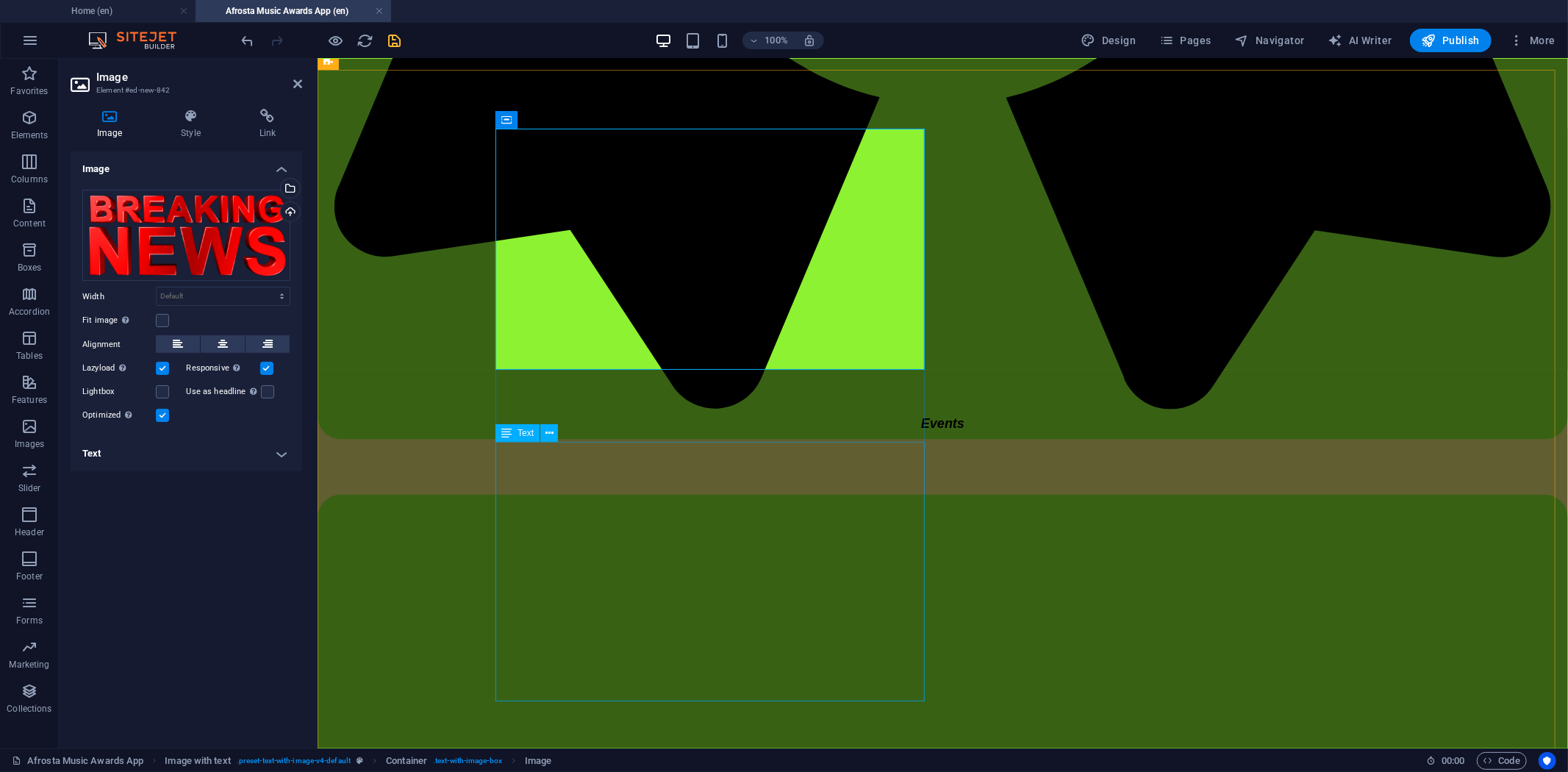
scroll to position [1524, 0]
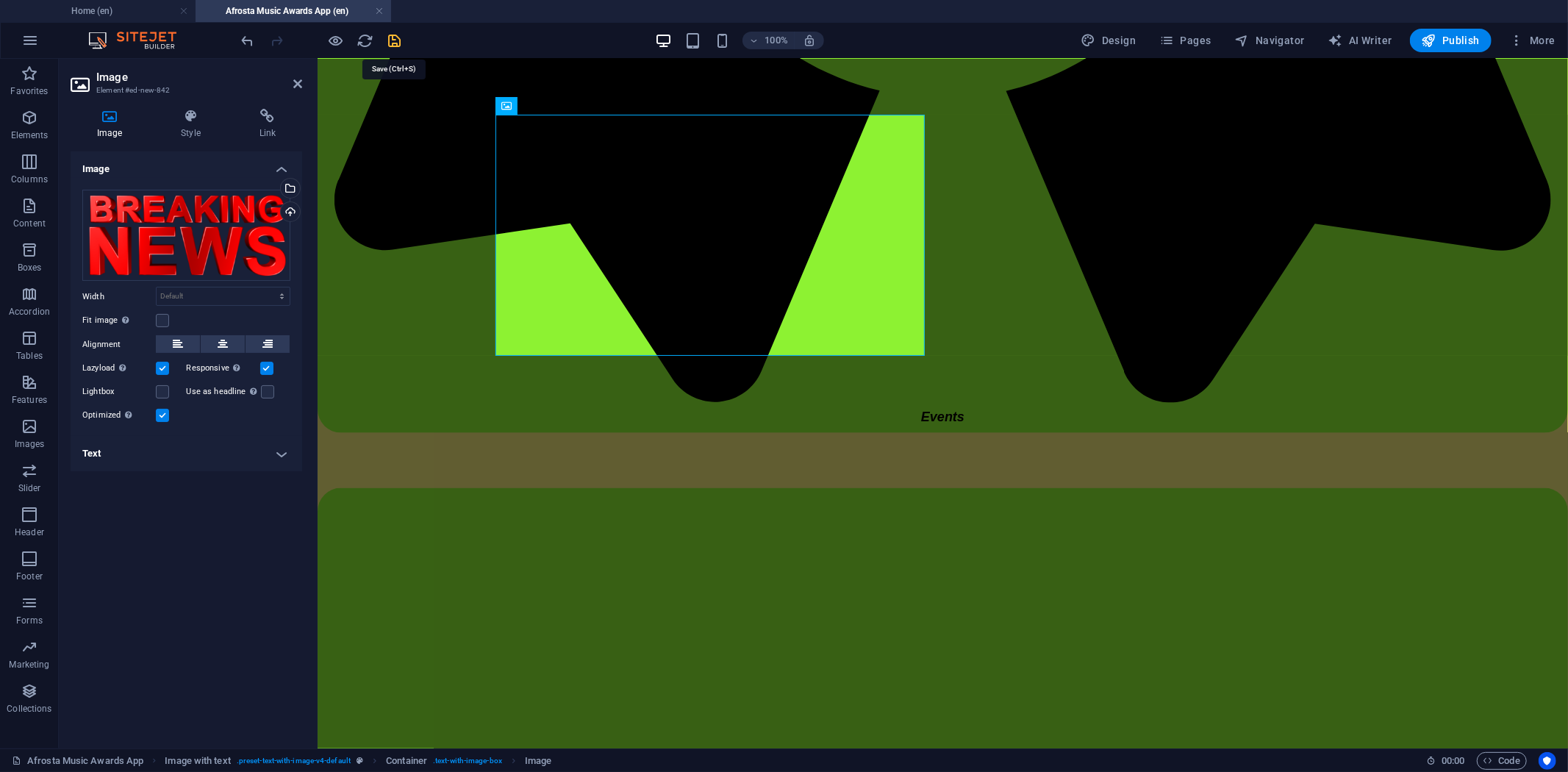
click at [396, 32] on icon "save" at bounding box center [395, 41] width 17 height 17
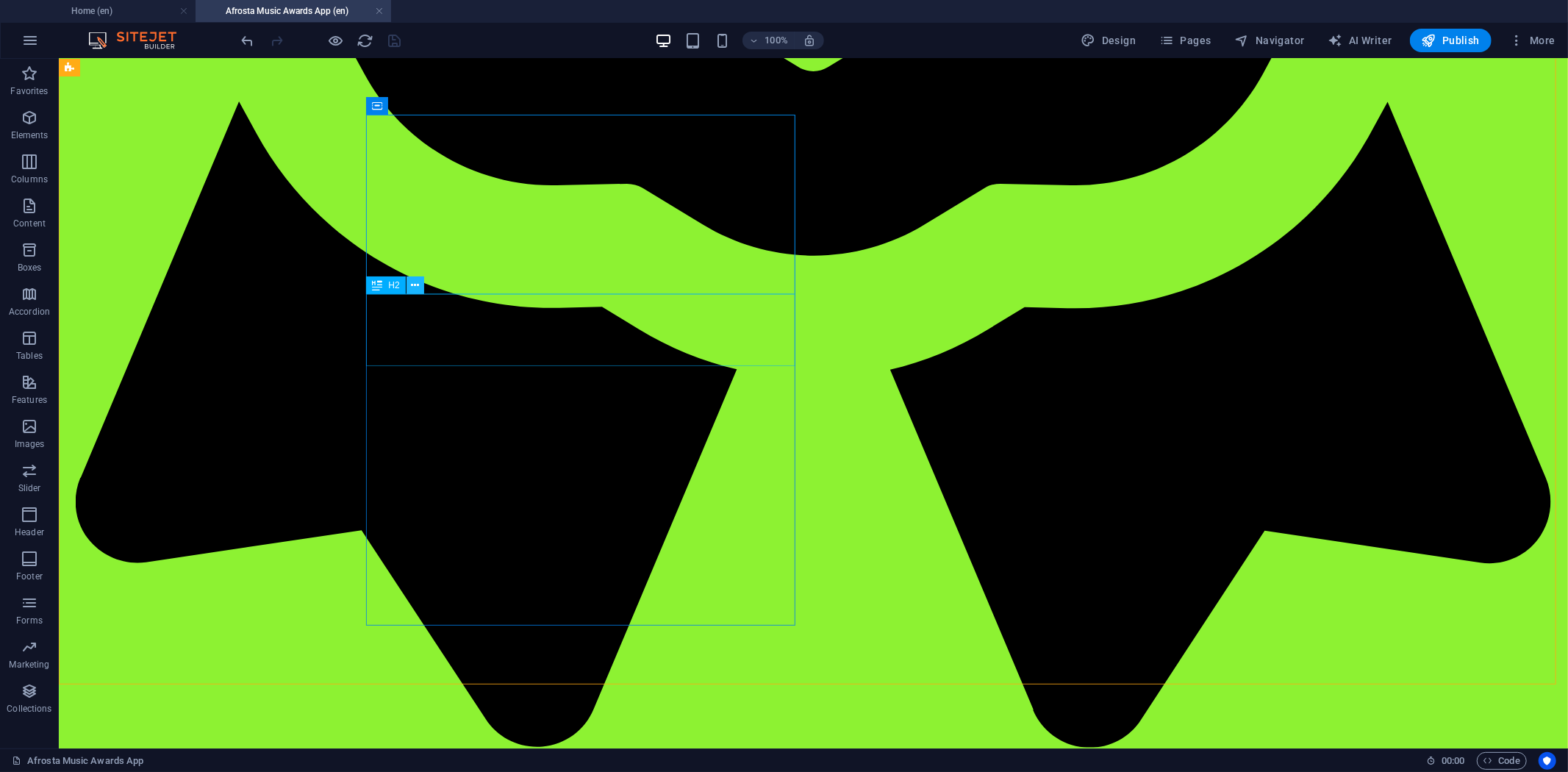
click at [408, 288] on button at bounding box center [416, 286] width 18 height 18
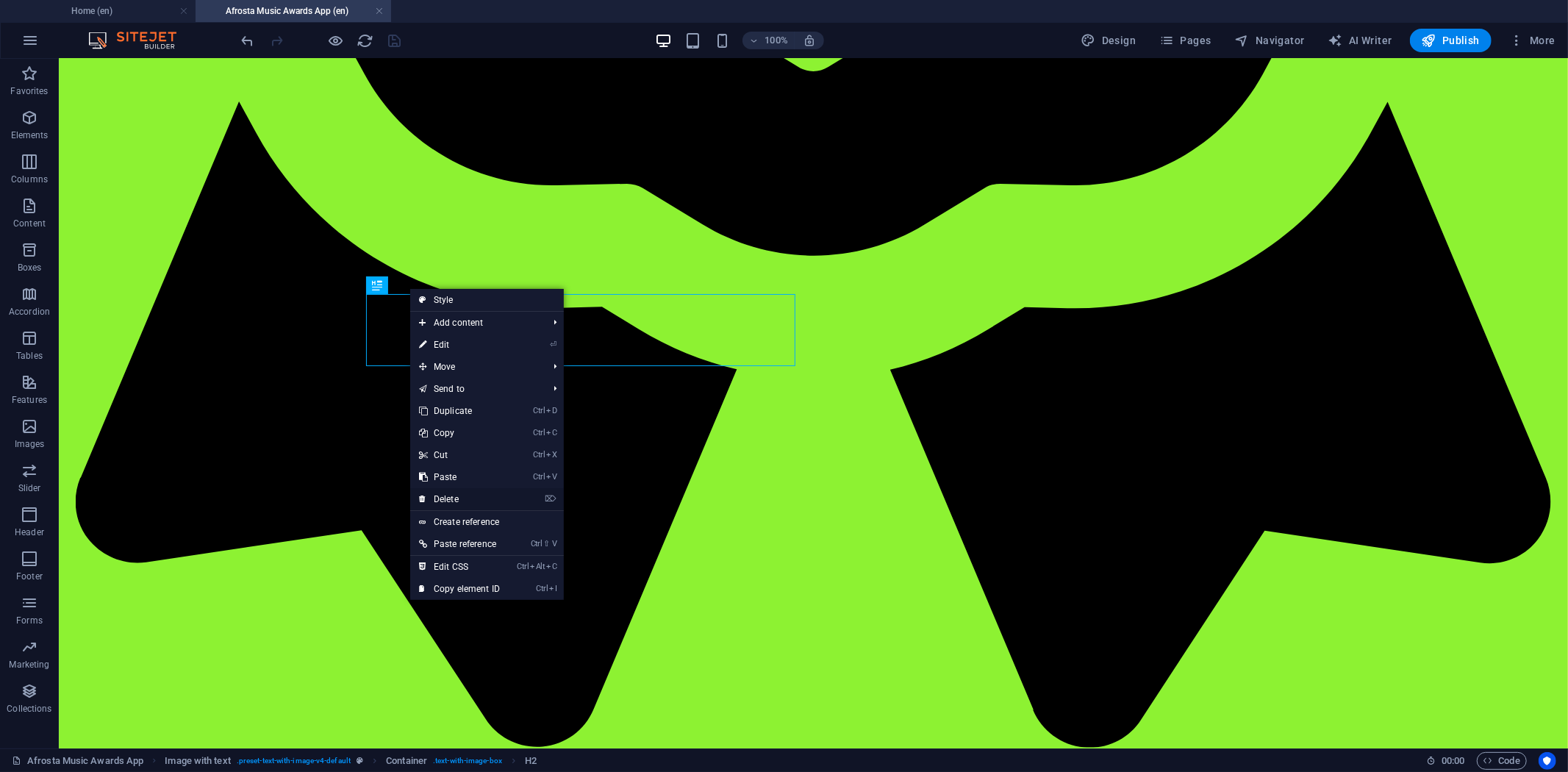
click at [456, 496] on link "⌦ Delete" at bounding box center [459, 499] width 98 height 22
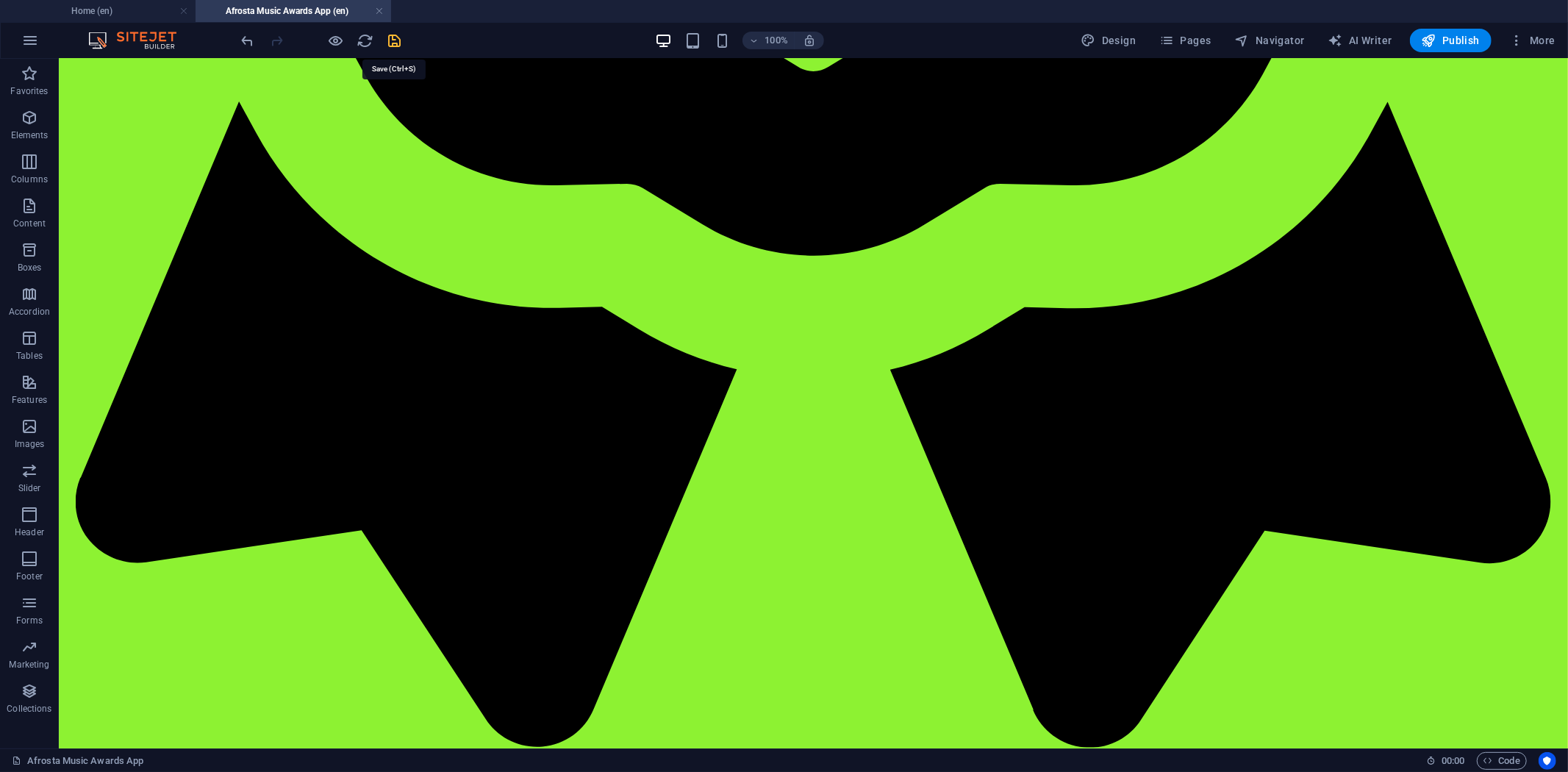
click at [392, 41] on icon "save" at bounding box center [395, 41] width 17 height 17
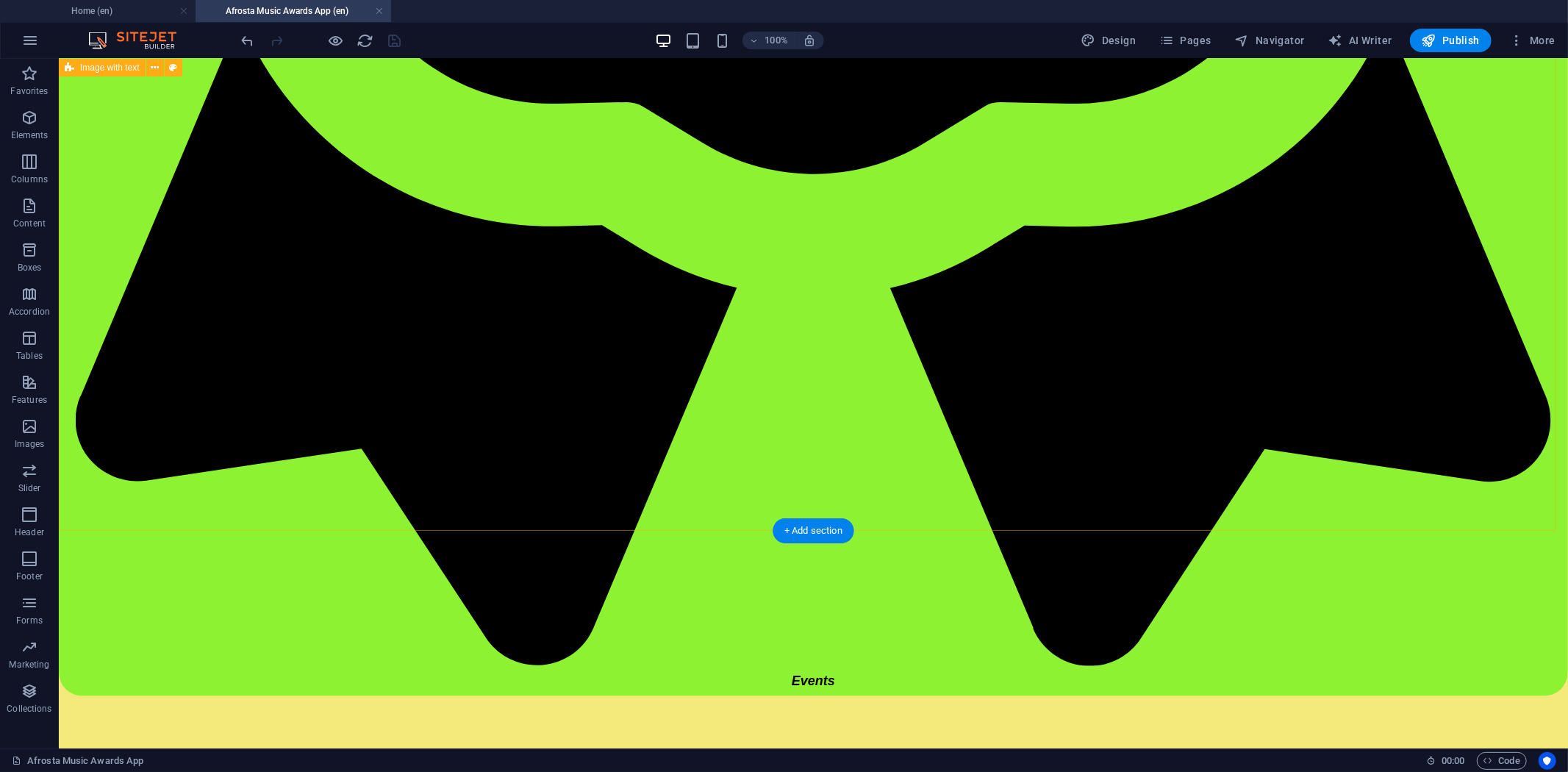
select select "rem"
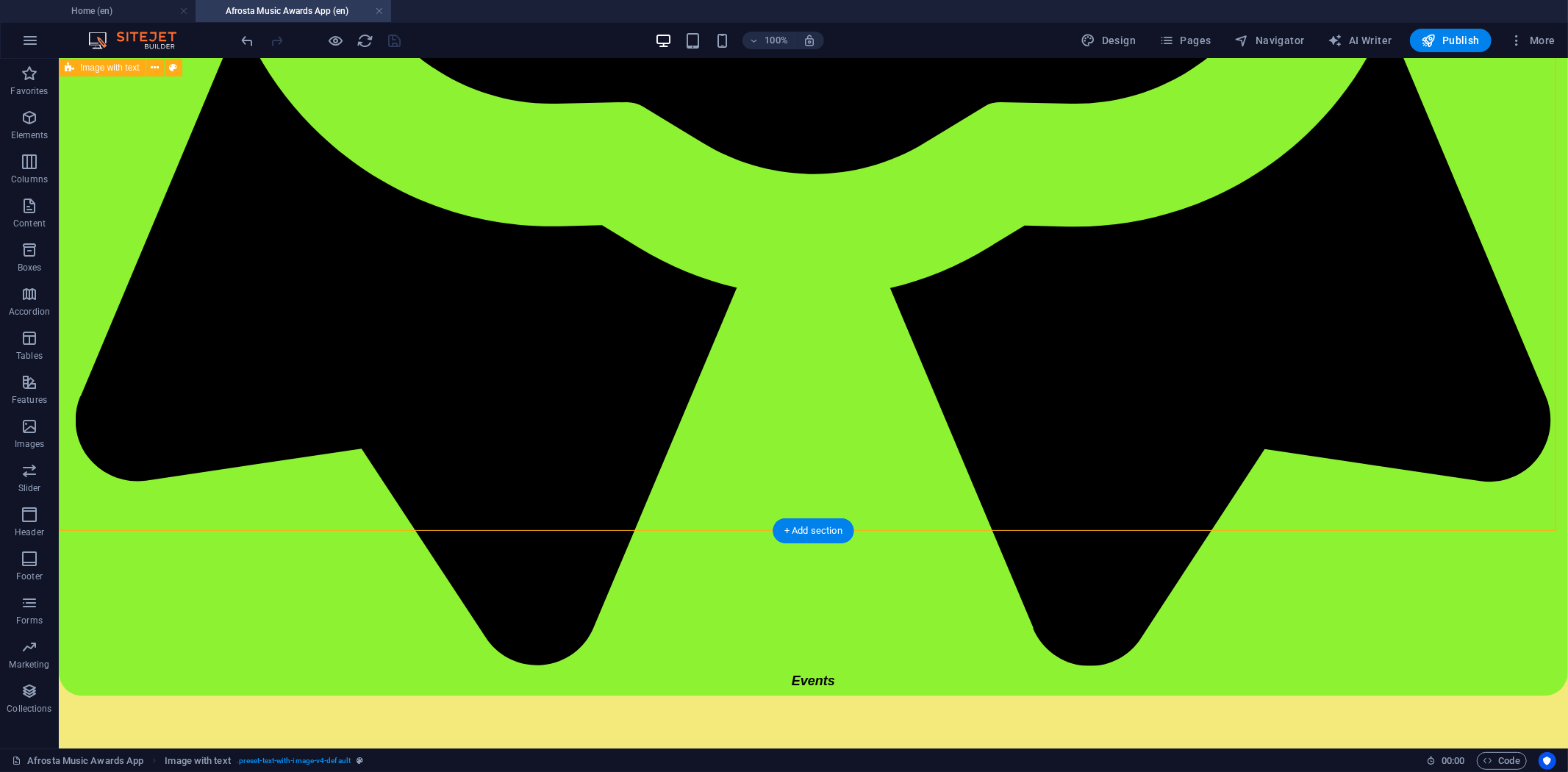
select select "px"
select select "preset-text-with-image-v4-default"
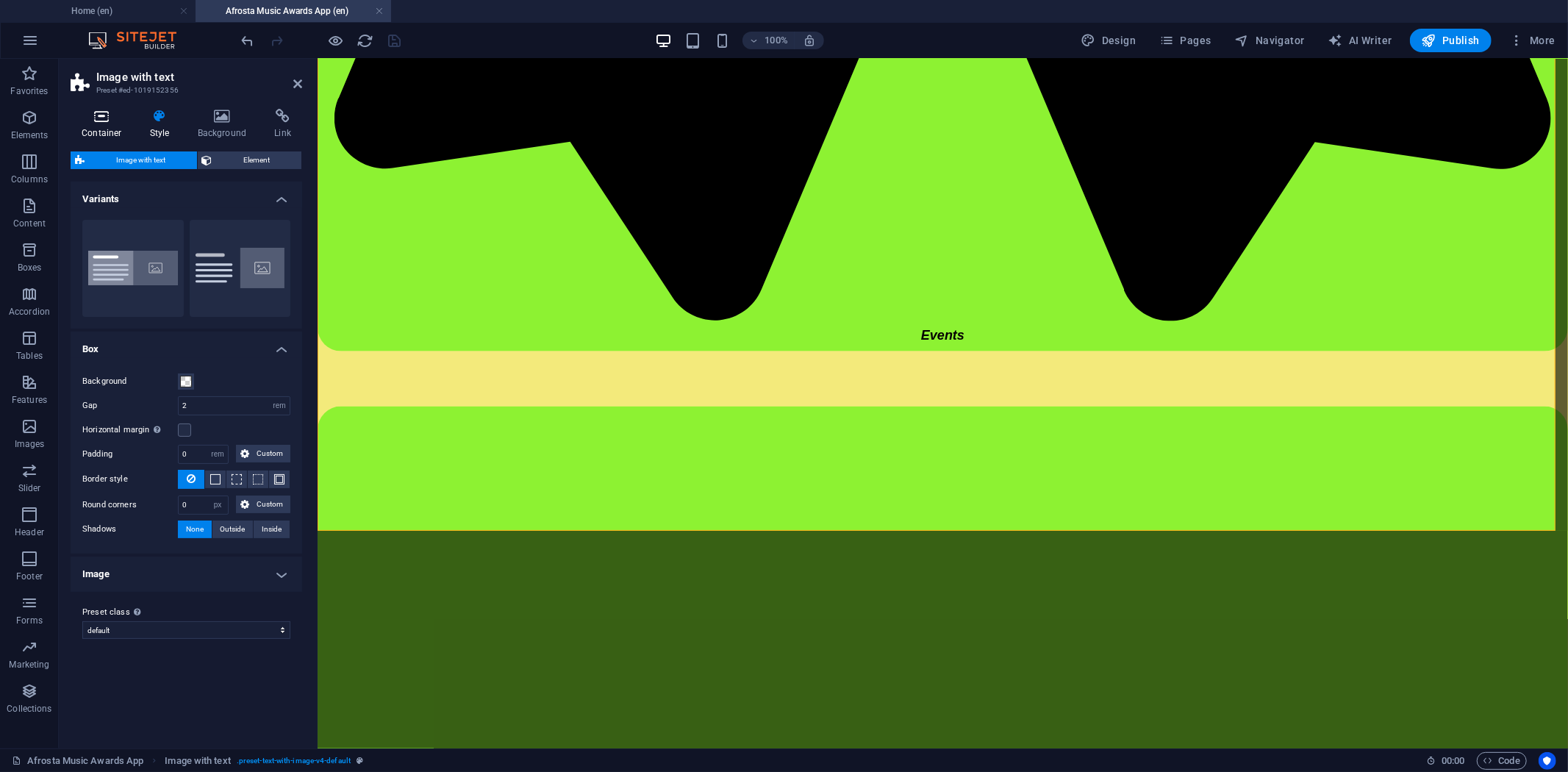
click at [117, 133] on h4 "Container" at bounding box center [105, 124] width 69 height 31
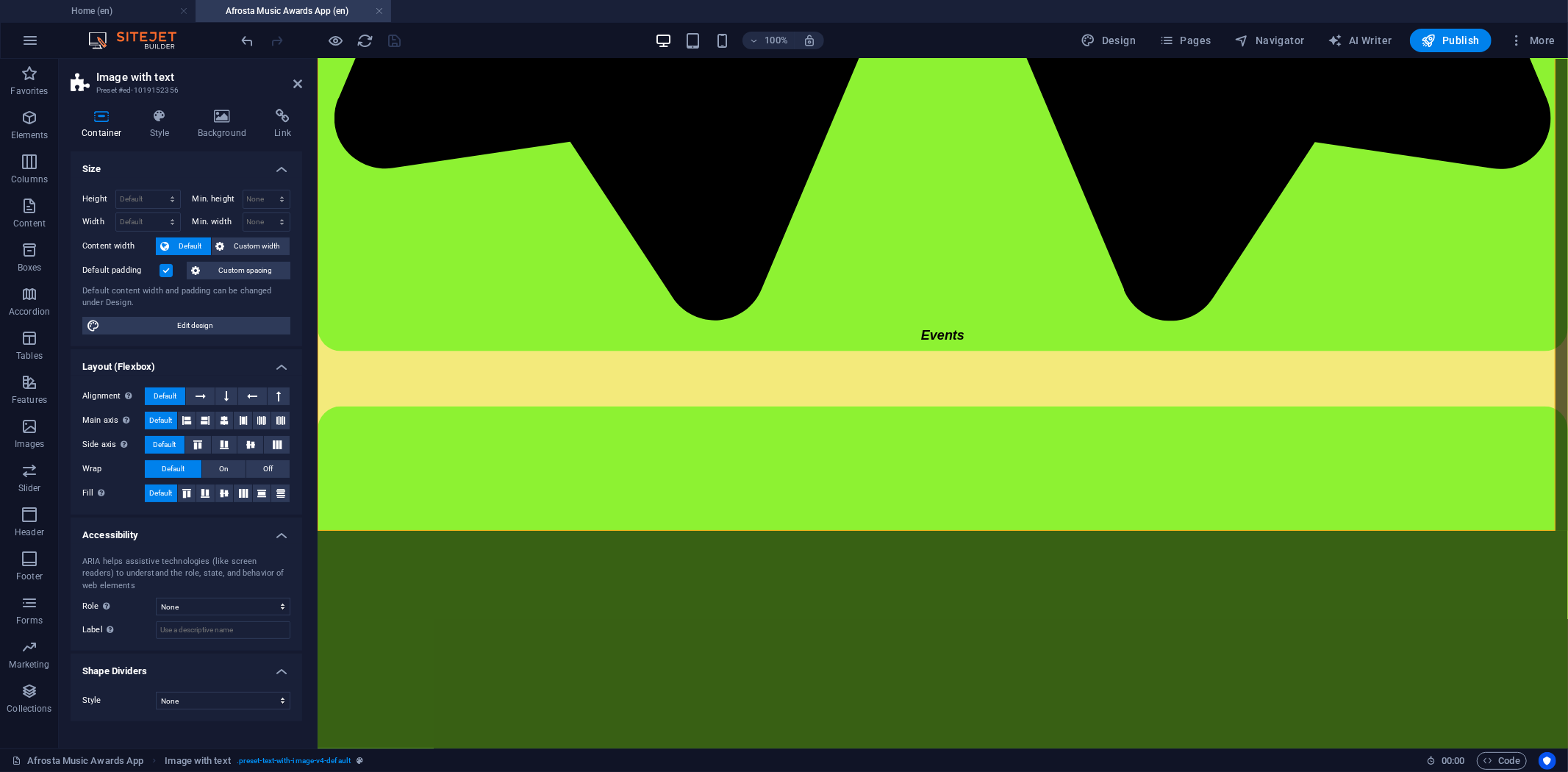
click at [163, 275] on label at bounding box center [166, 271] width 14 height 14
click at [0, 0] on input "Default padding" at bounding box center [0, 0] width 0 height 0
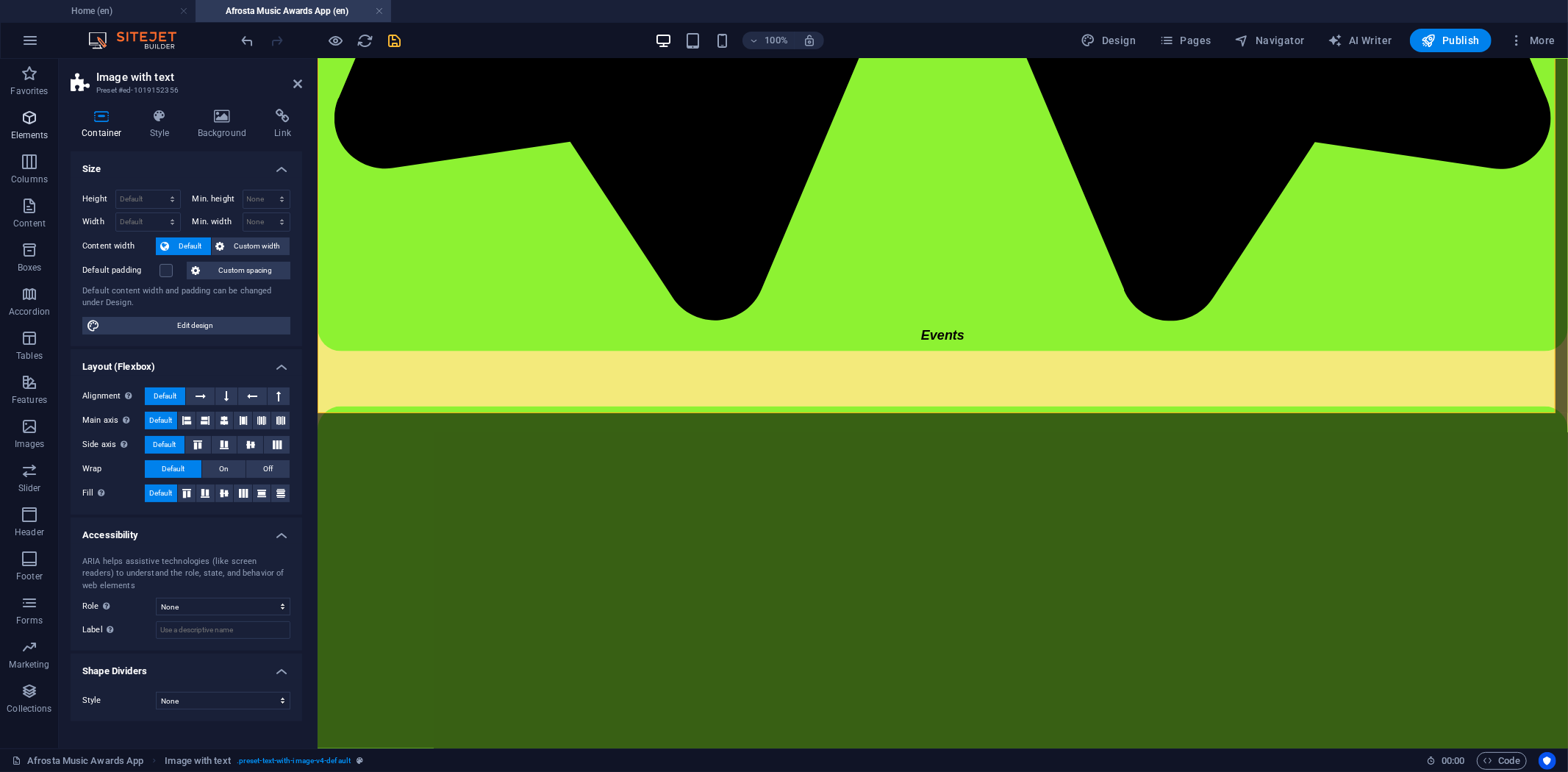
click at [25, 121] on icon "button" at bounding box center [30, 118] width 18 height 18
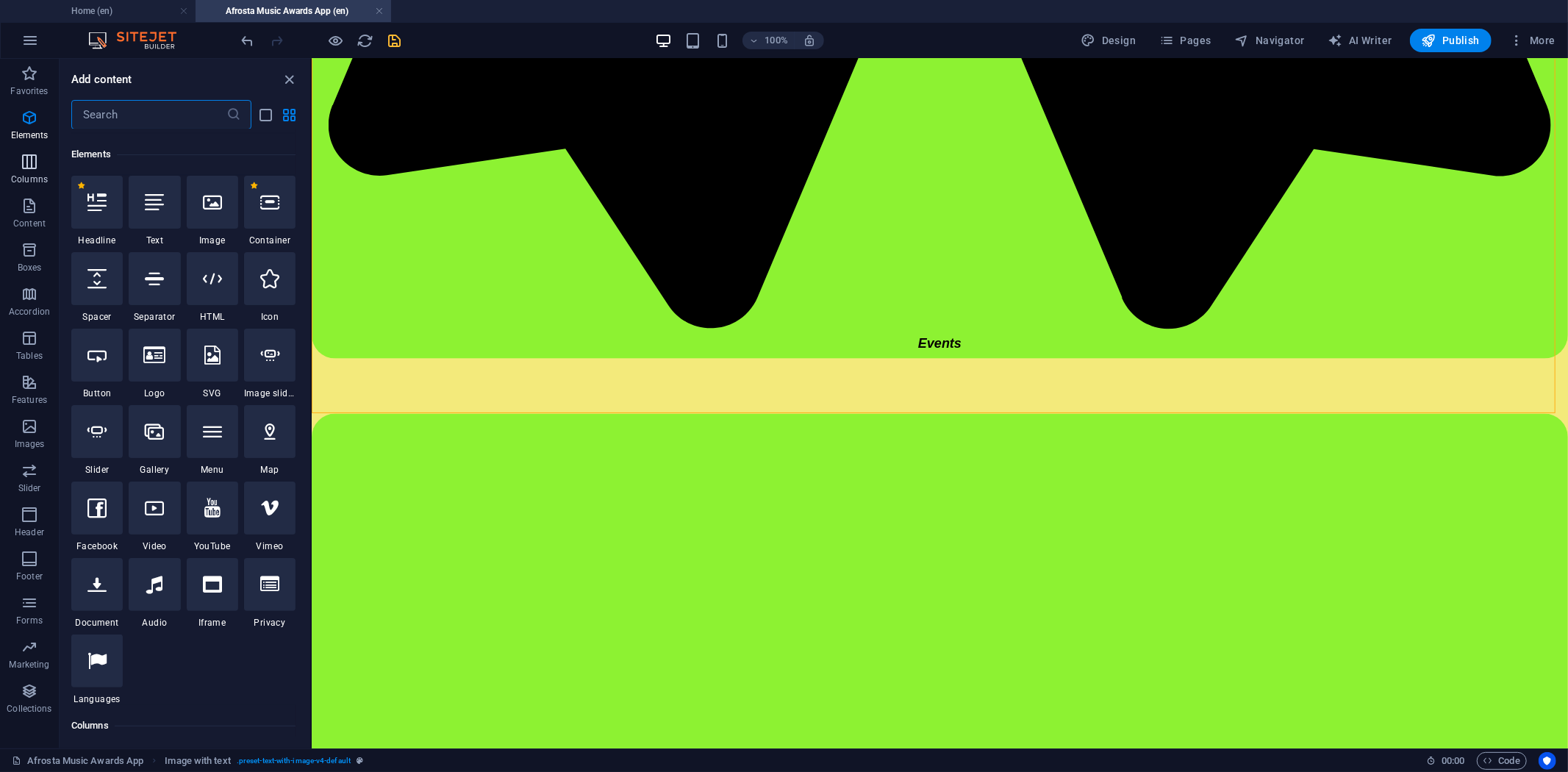
scroll to position [157, 0]
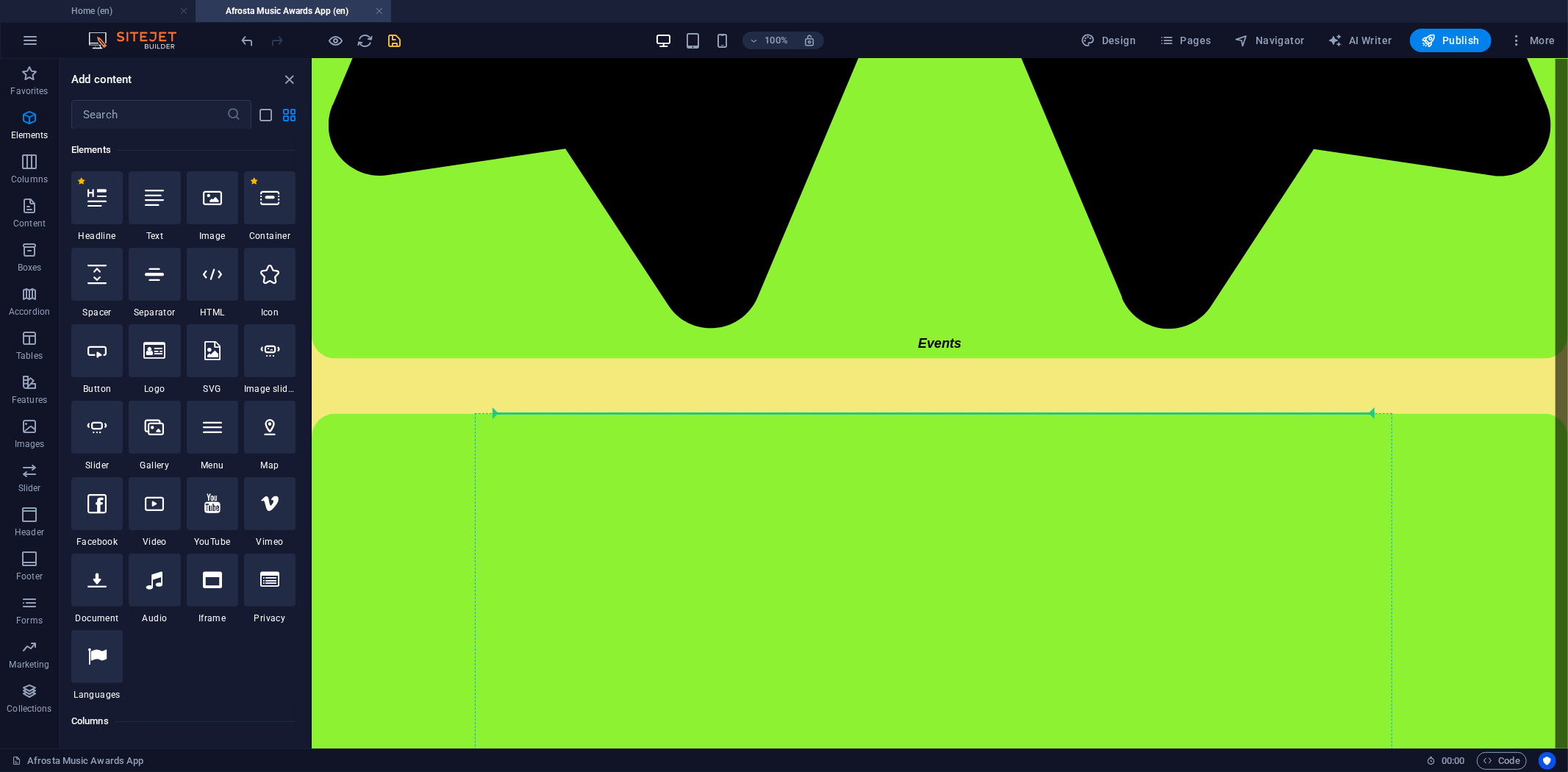
select select "px"
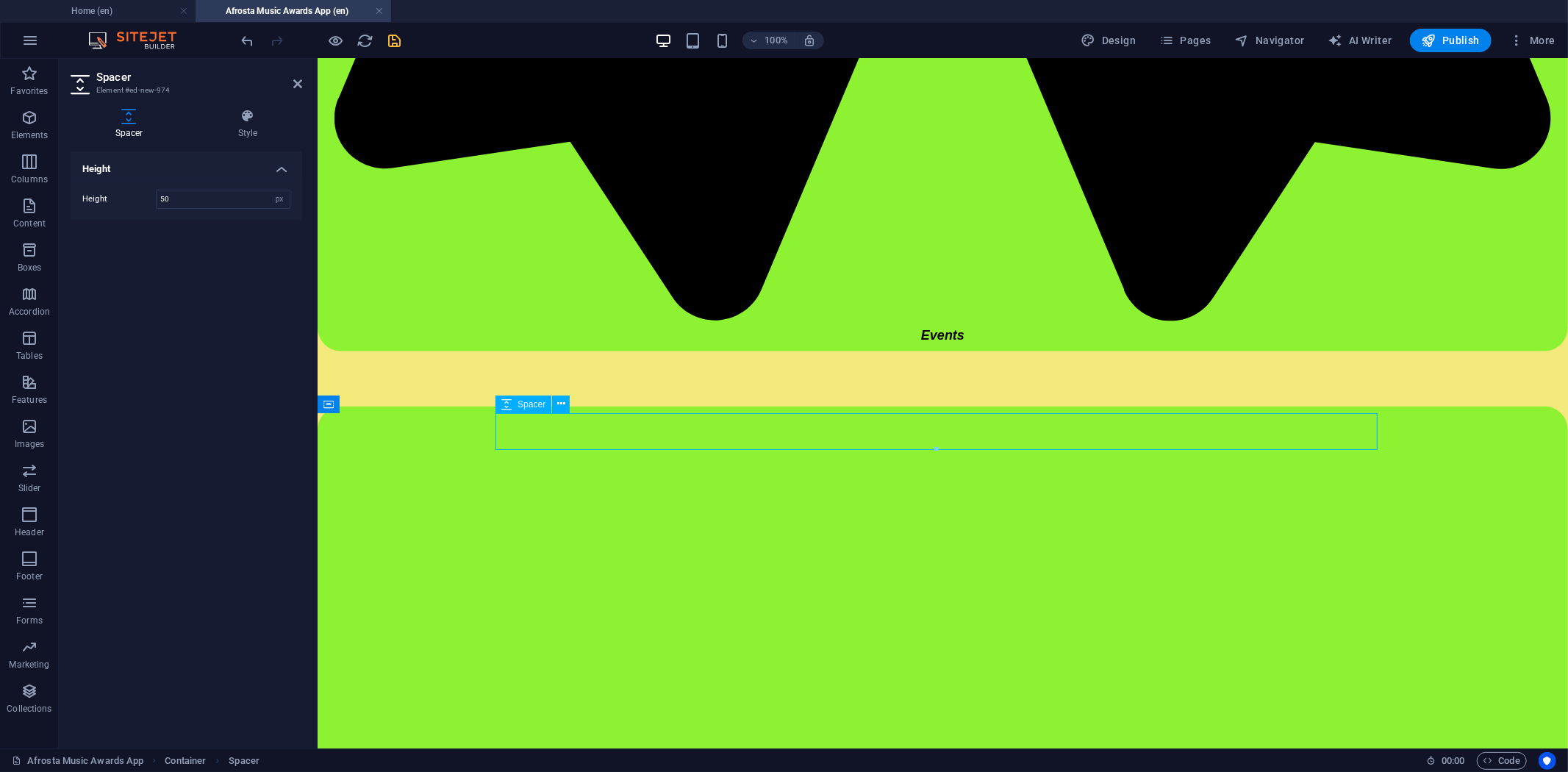
type input "20"
click at [212, 236] on div "Height Height 20 px rem vh vw" at bounding box center [186, 444] width 232 height 585
click at [397, 34] on icon "save" at bounding box center [395, 41] width 17 height 17
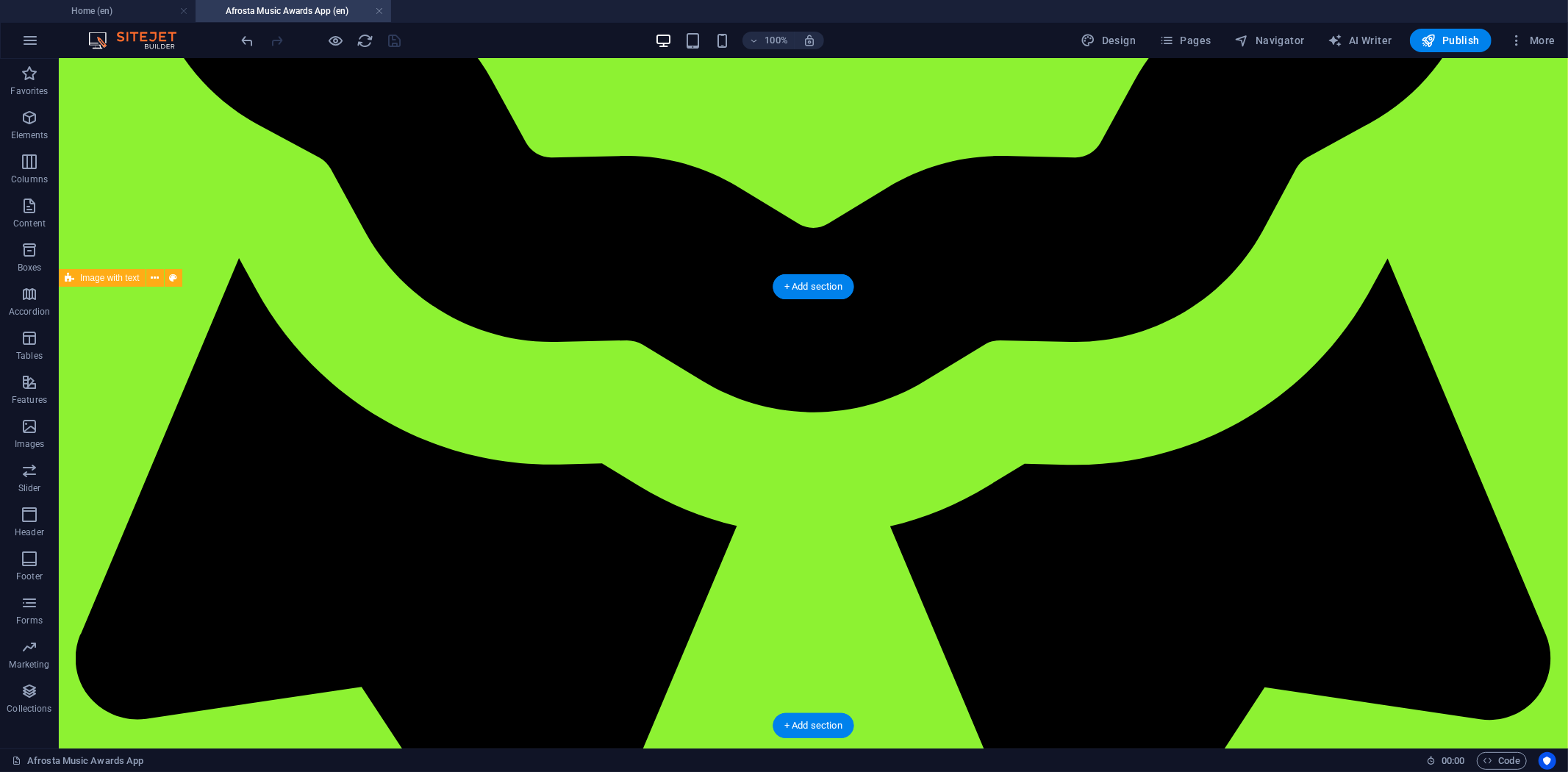
scroll to position [1280, 0]
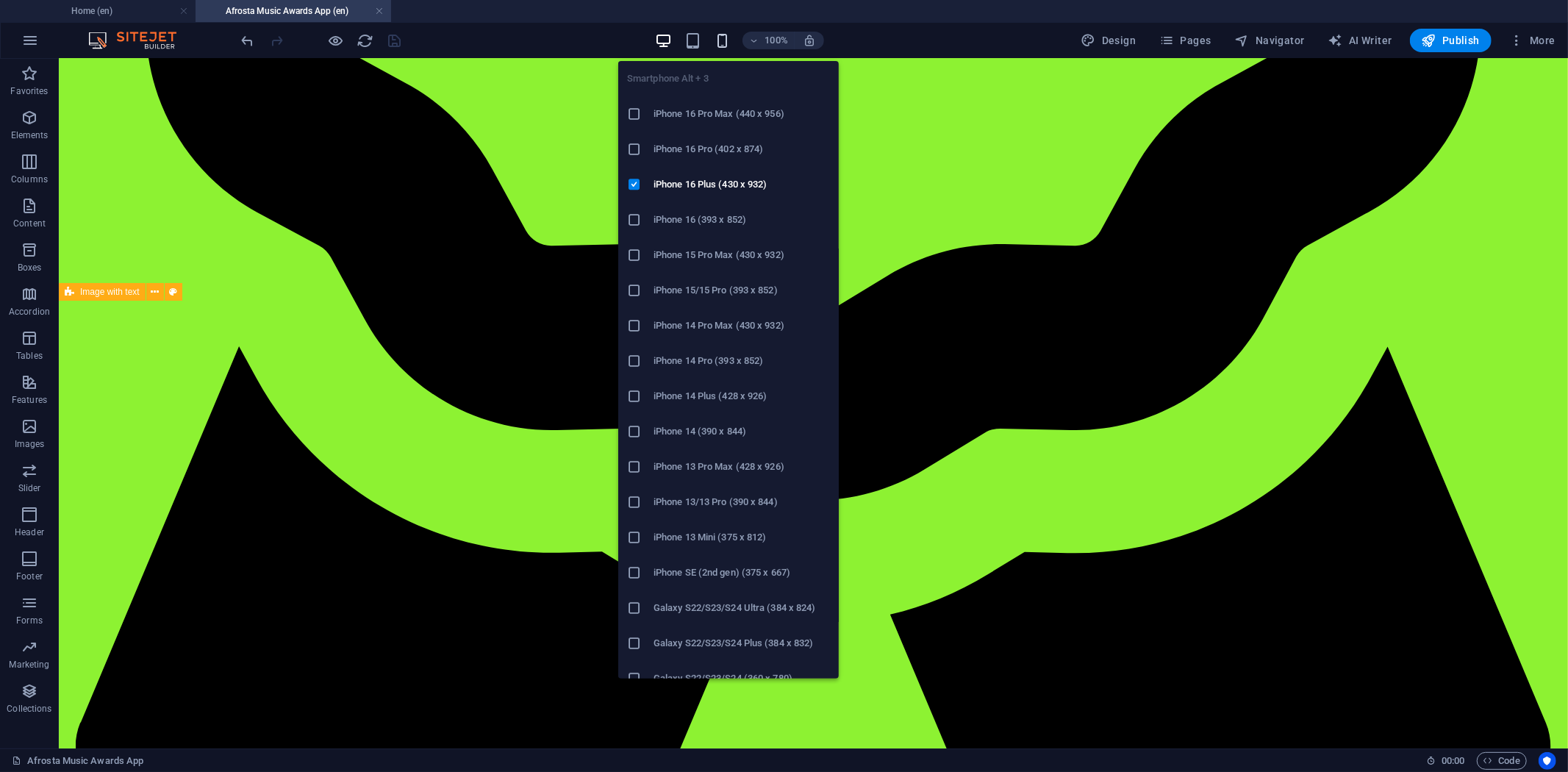
click at [725, 33] on icon "button" at bounding box center [722, 41] width 17 height 17
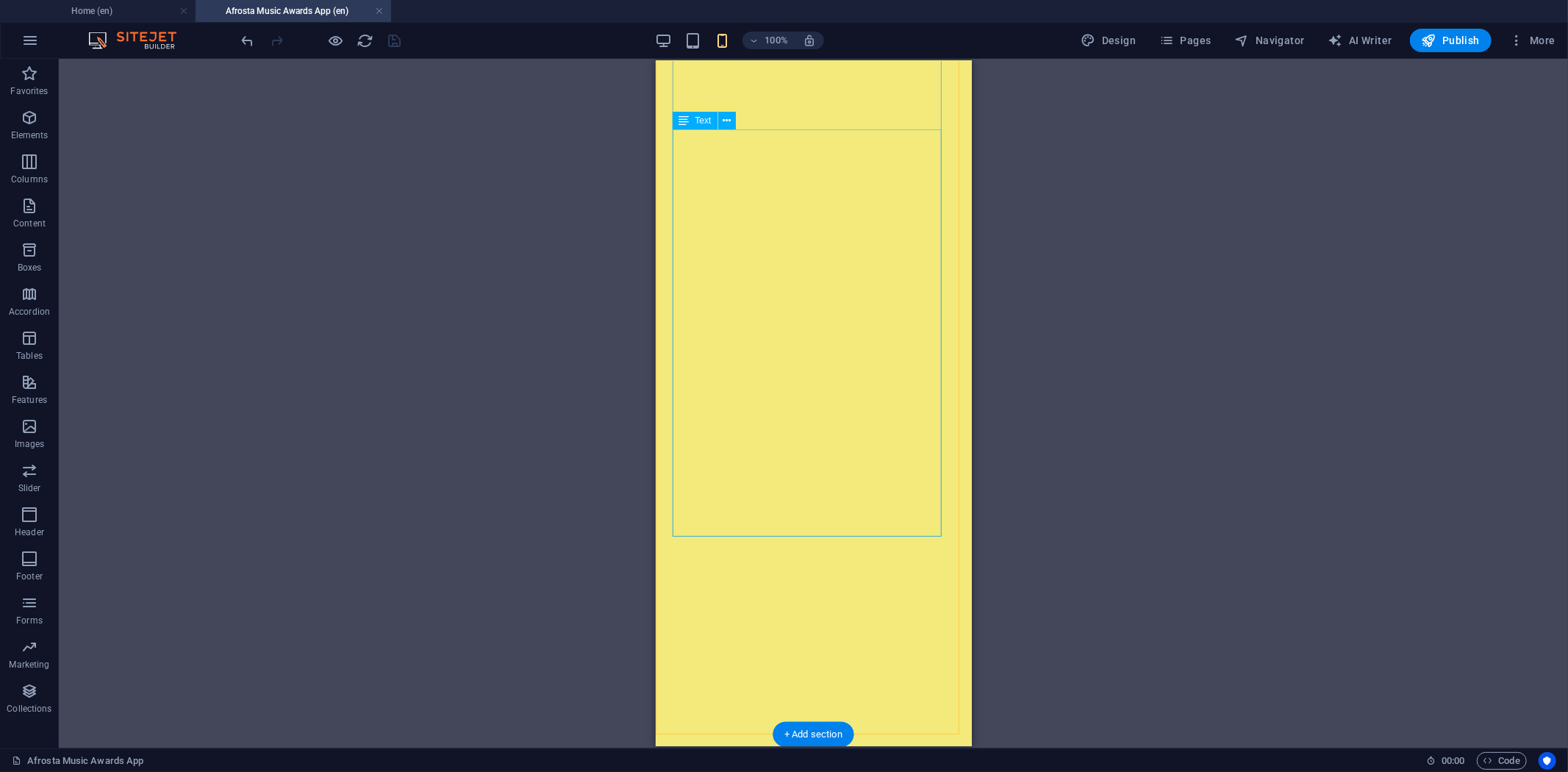
scroll to position [1443, 0]
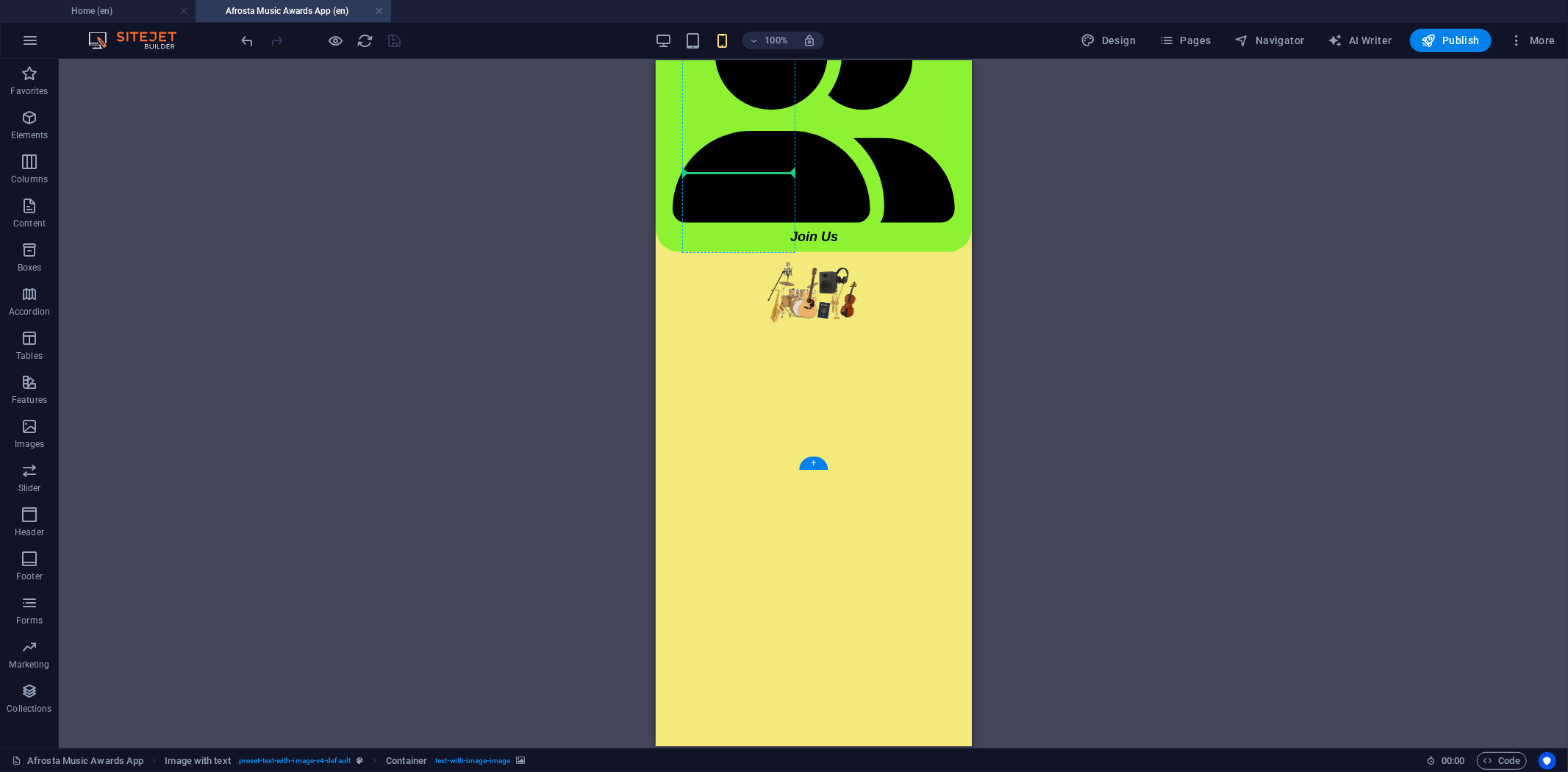
scroll to position [974, 0]
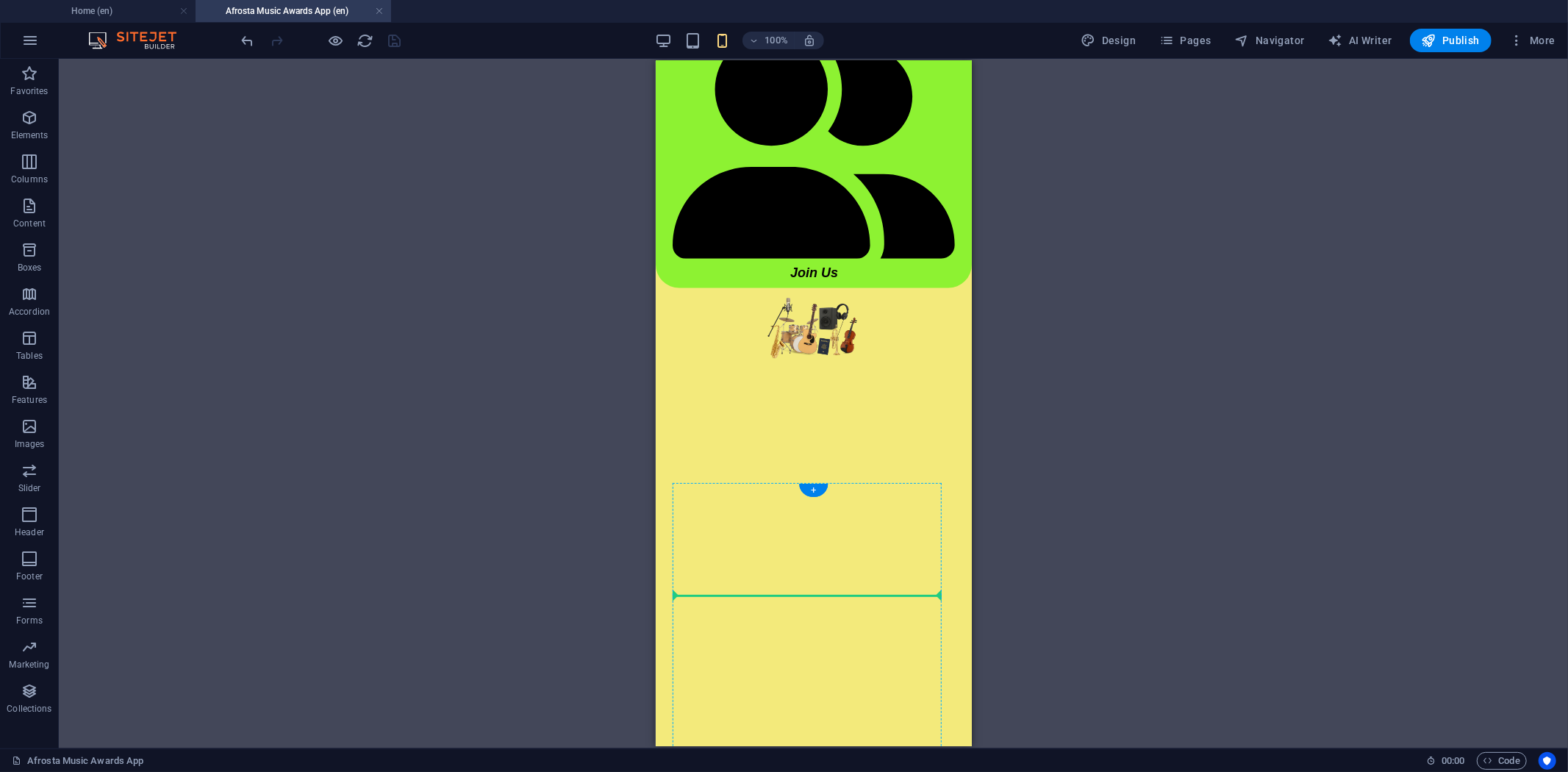
drag, startPoint x: 1341, startPoint y: 448, endPoint x: 731, endPoint y: 630, distance: 636.6
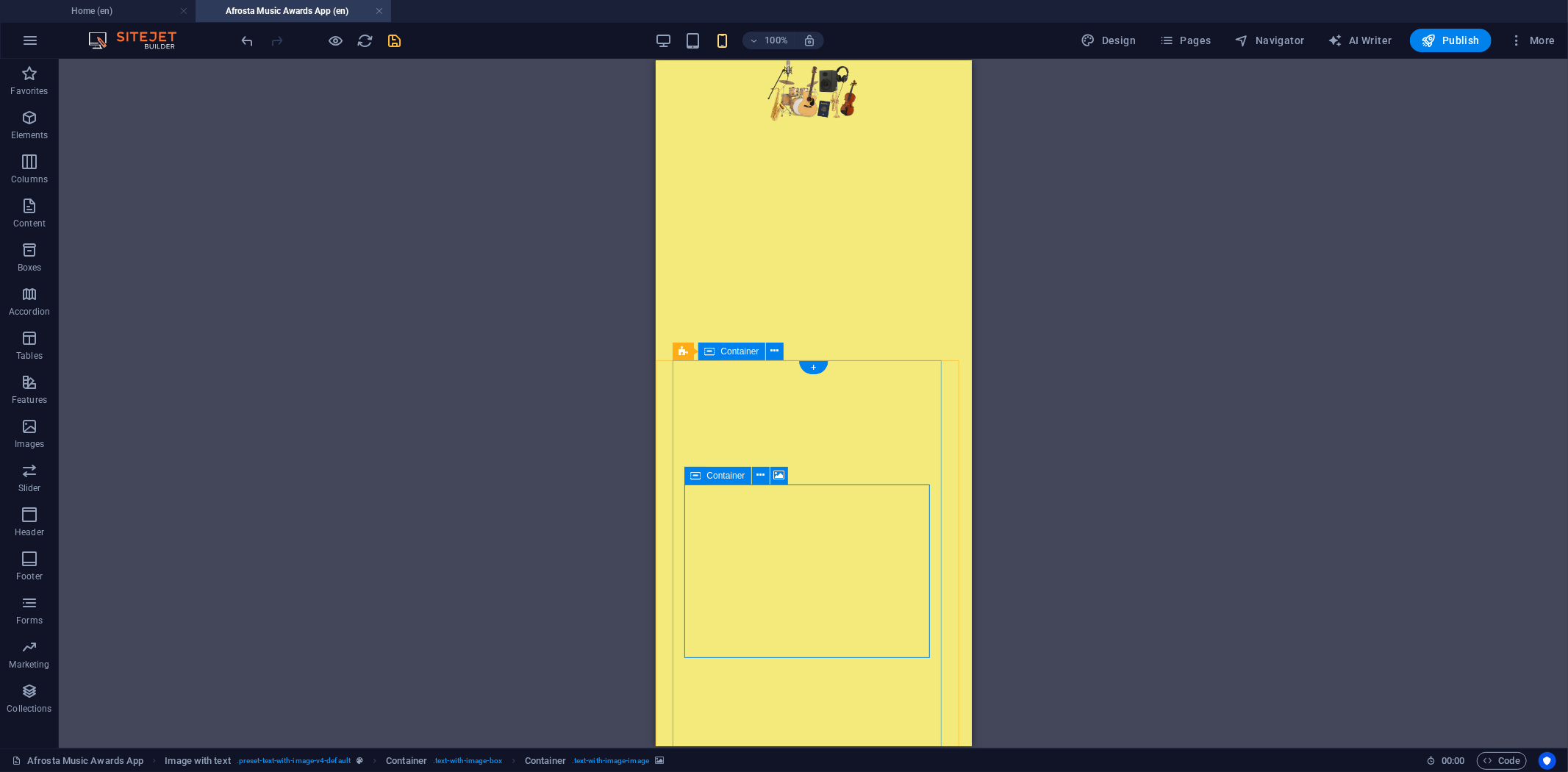
scroll to position [1219, 0]
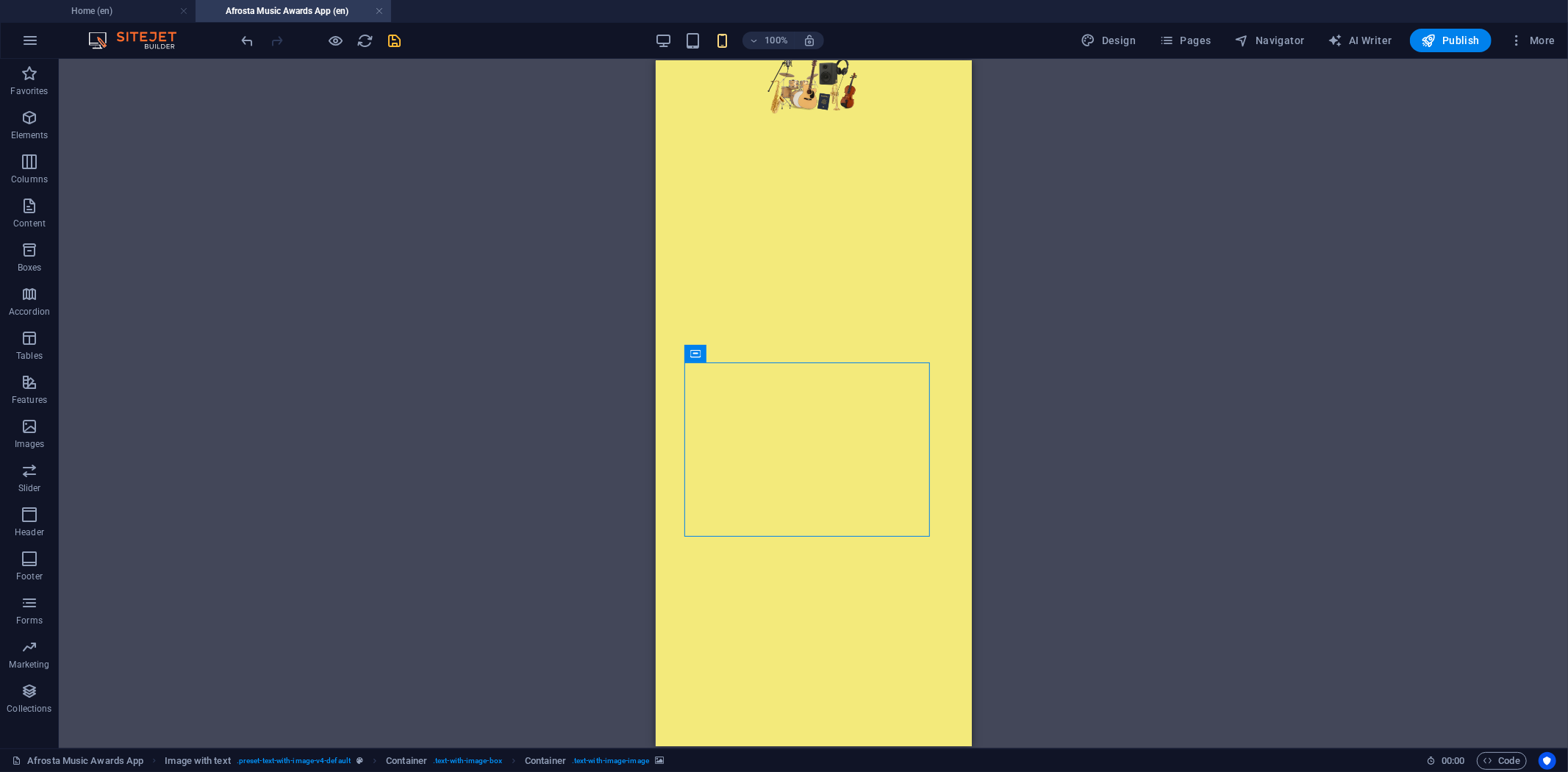
drag, startPoint x: 697, startPoint y: 359, endPoint x: 685, endPoint y: 353, distance: 13.4
click at [685, 353] on div "Container" at bounding box center [695, 354] width 22 height 18
drag, startPoint x: 1357, startPoint y: 412, endPoint x: 706, endPoint y: 389, distance: 651.4
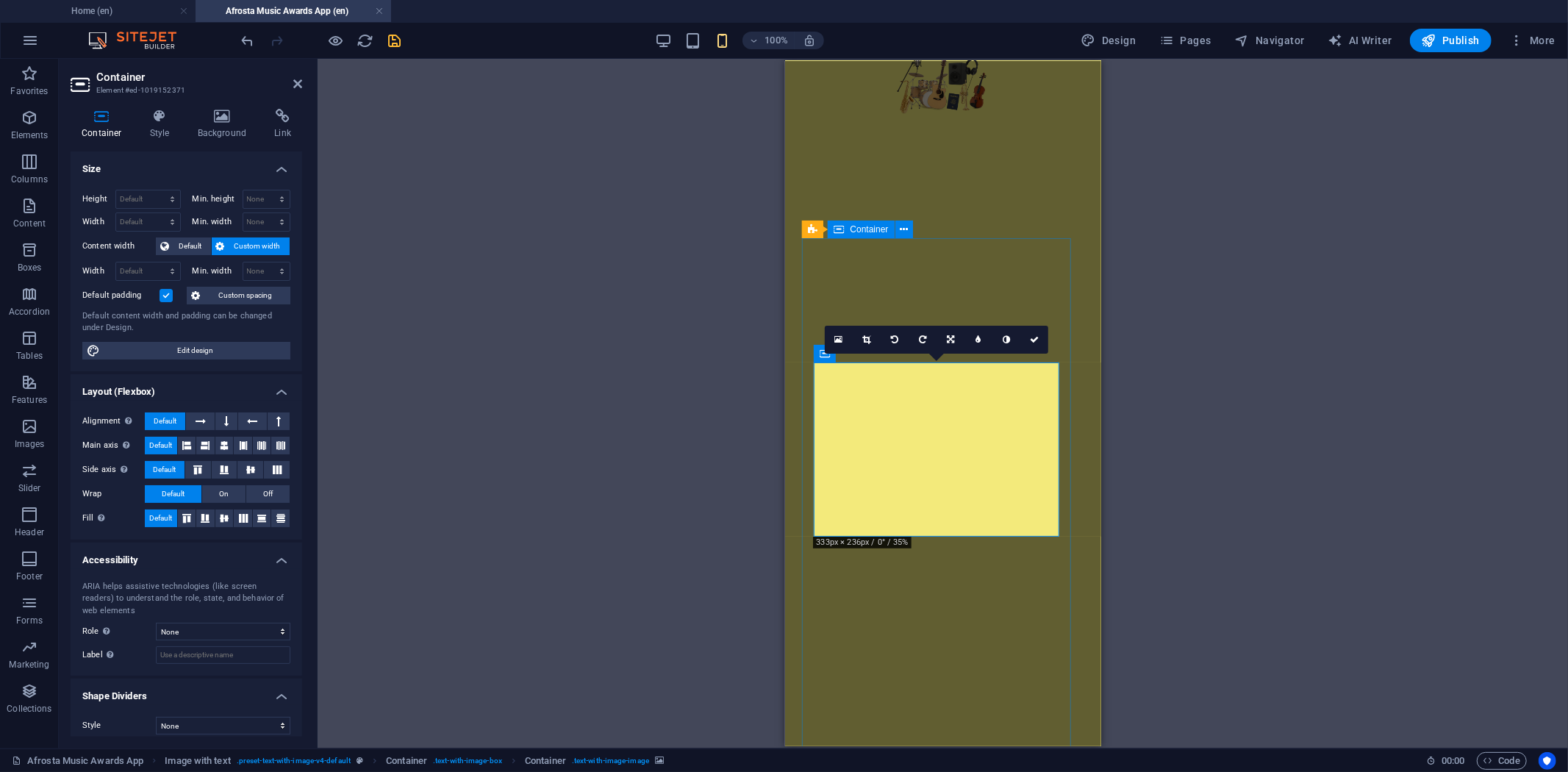
click at [165, 297] on label at bounding box center [166, 295] width 14 height 14
click at [0, 0] on input "Default padding" at bounding box center [0, 0] width 0 height 0
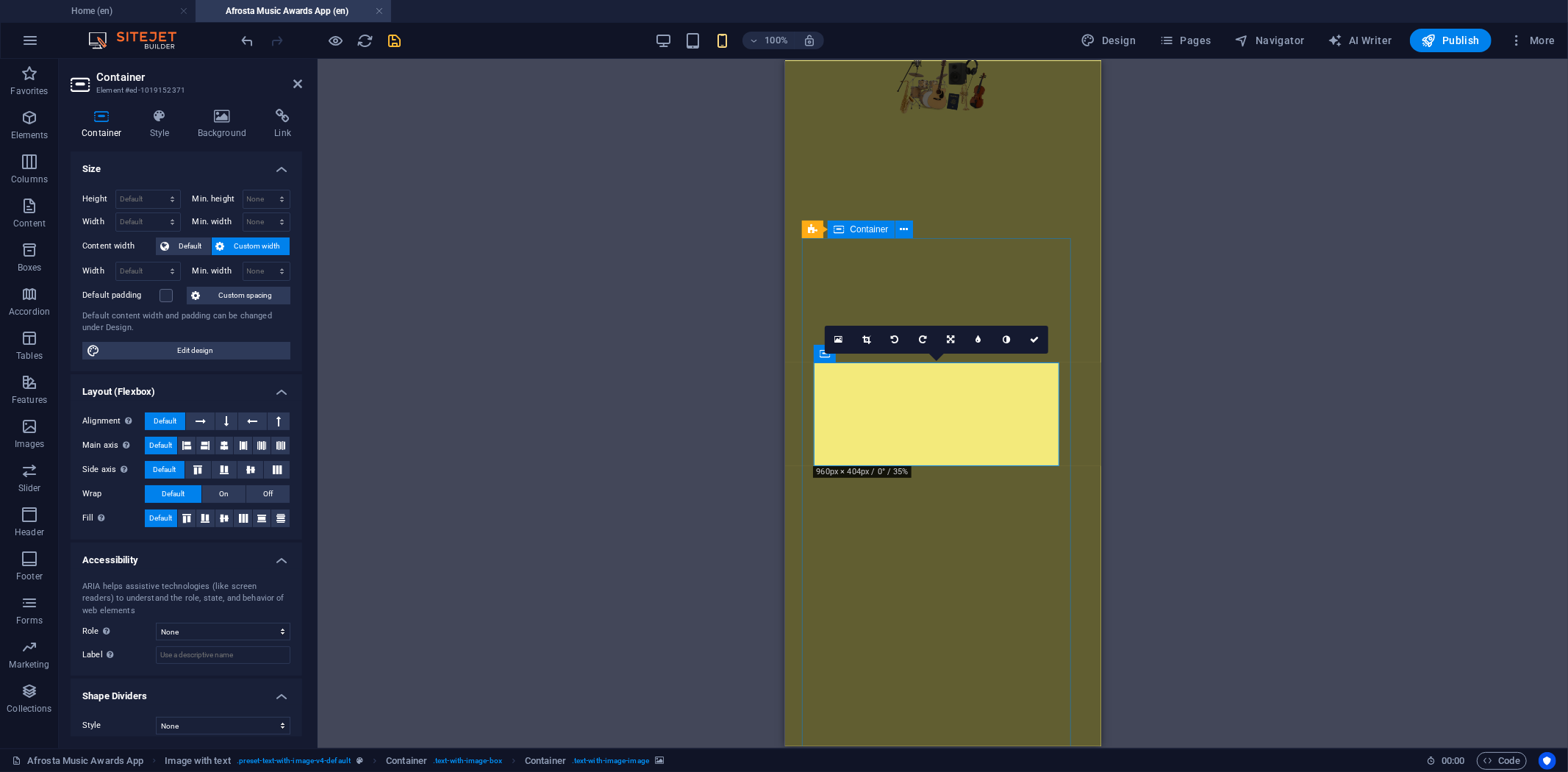
click at [155, 294] on label "Default padding" at bounding box center [121, 296] width 78 height 18
click at [0, 0] on input "Default padding" at bounding box center [0, 0] width 0 height 0
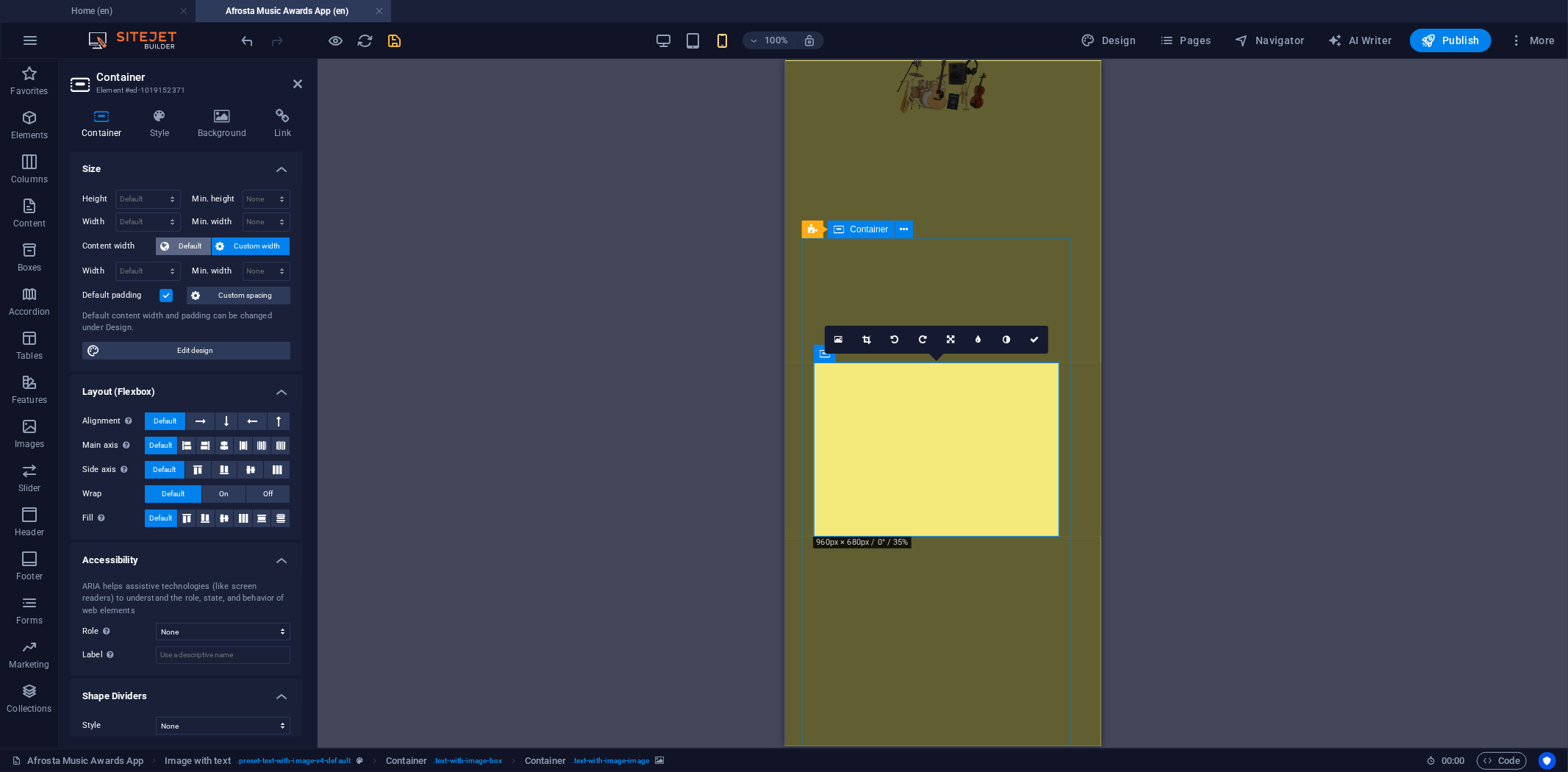
click at [175, 245] on span "Default" at bounding box center [189, 246] width 33 height 18
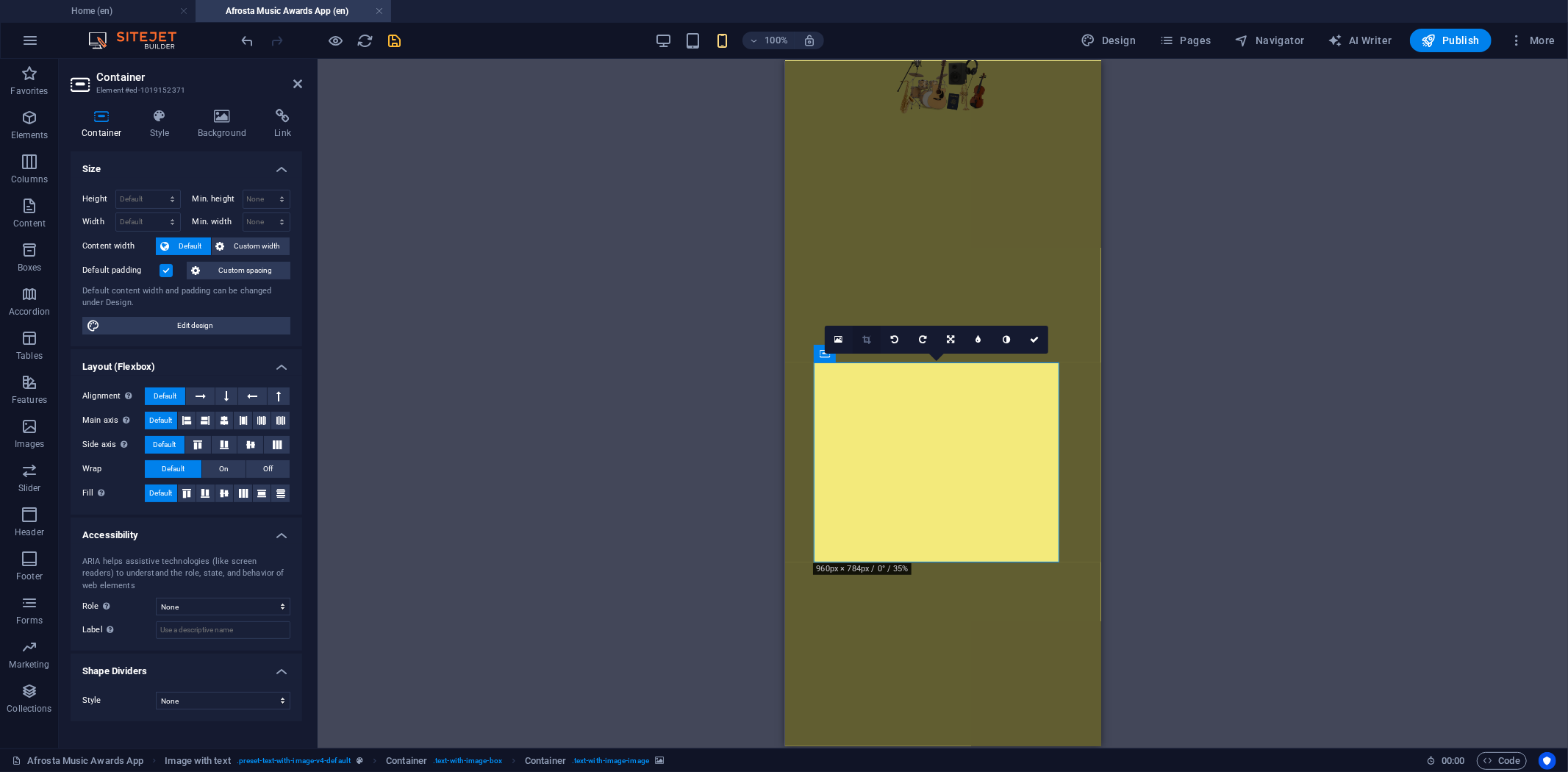
click at [865, 342] on icon at bounding box center [867, 340] width 8 height 9
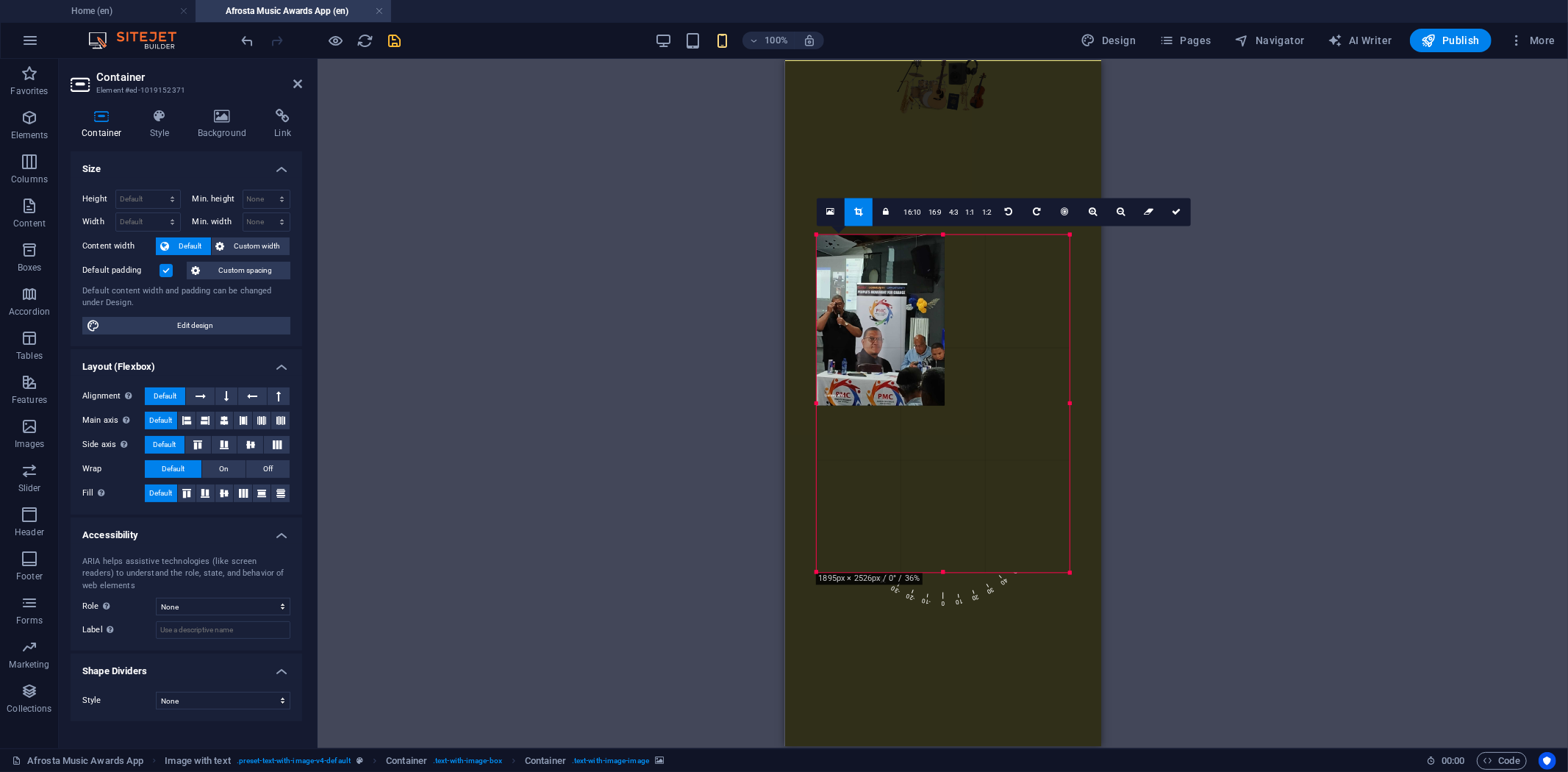
click at [817, 405] on div "180 170 160 150 140 130 120 110 100 90 80 70 60 50 40 30 20 10 0 -10 -20 -30 -4…" at bounding box center [943, 404] width 253 height 337
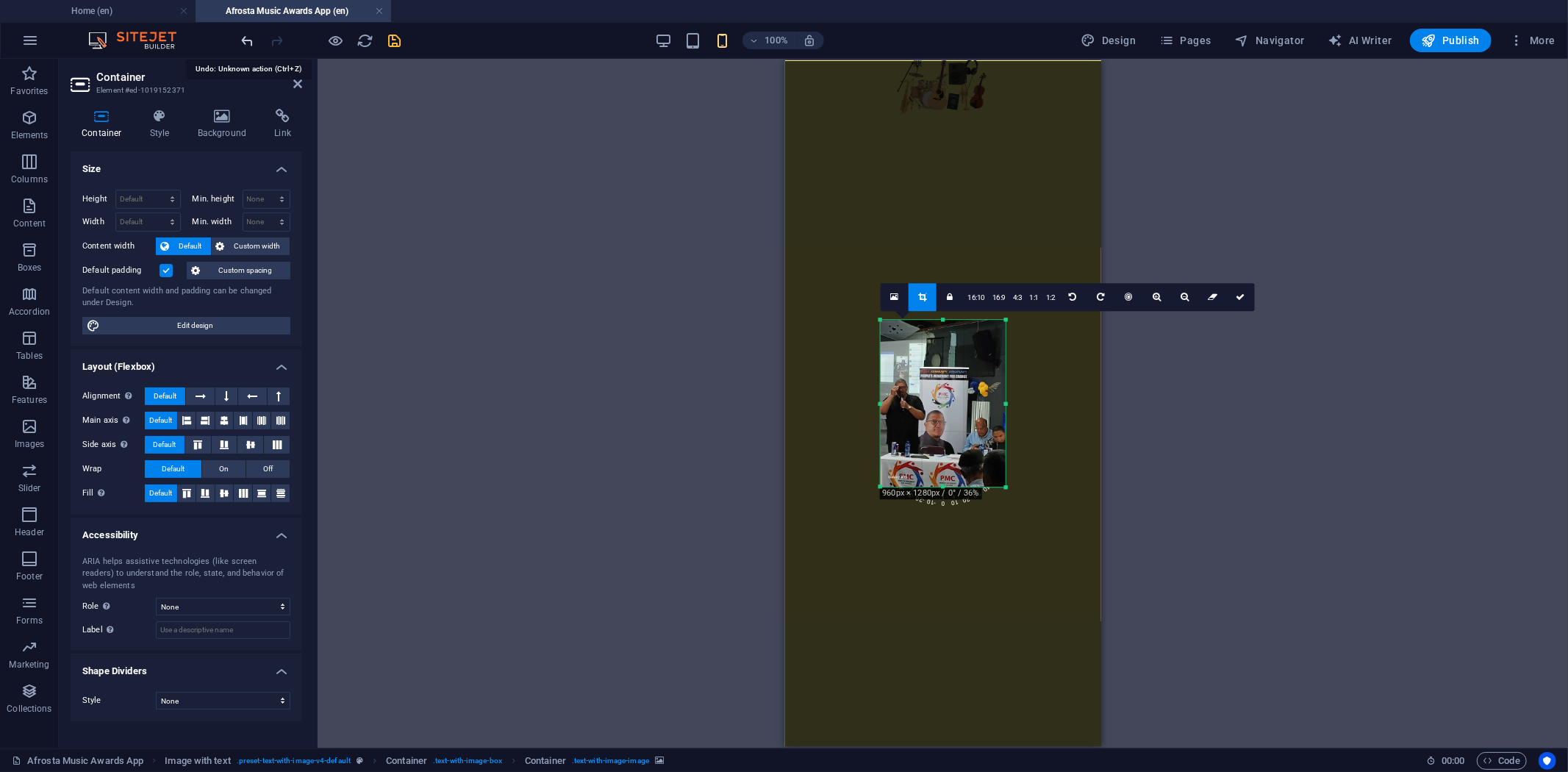
click at [248, 38] on icon "undo" at bounding box center [248, 41] width 17 height 17
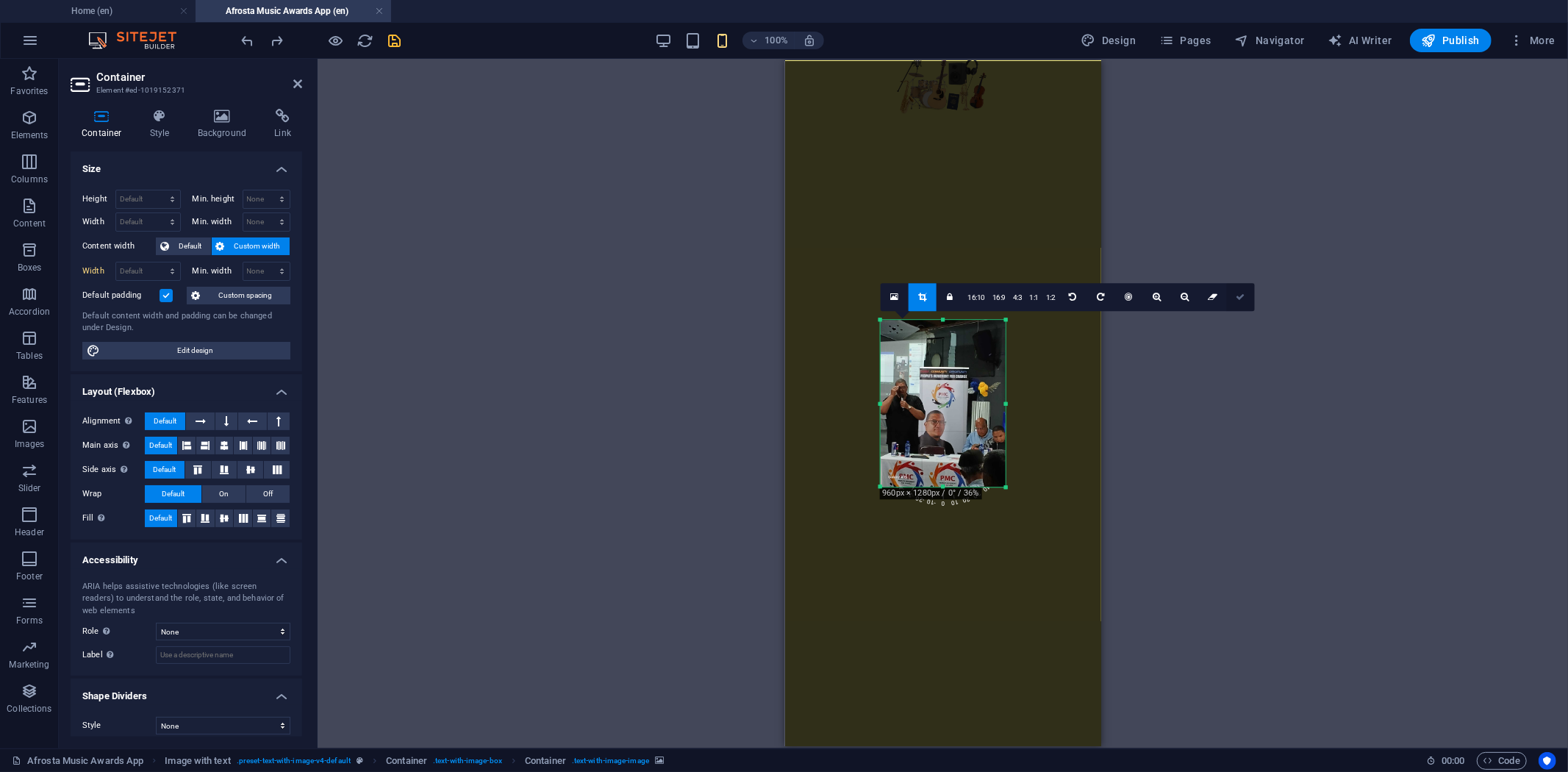
click at [1232, 295] on link at bounding box center [1240, 297] width 28 height 28
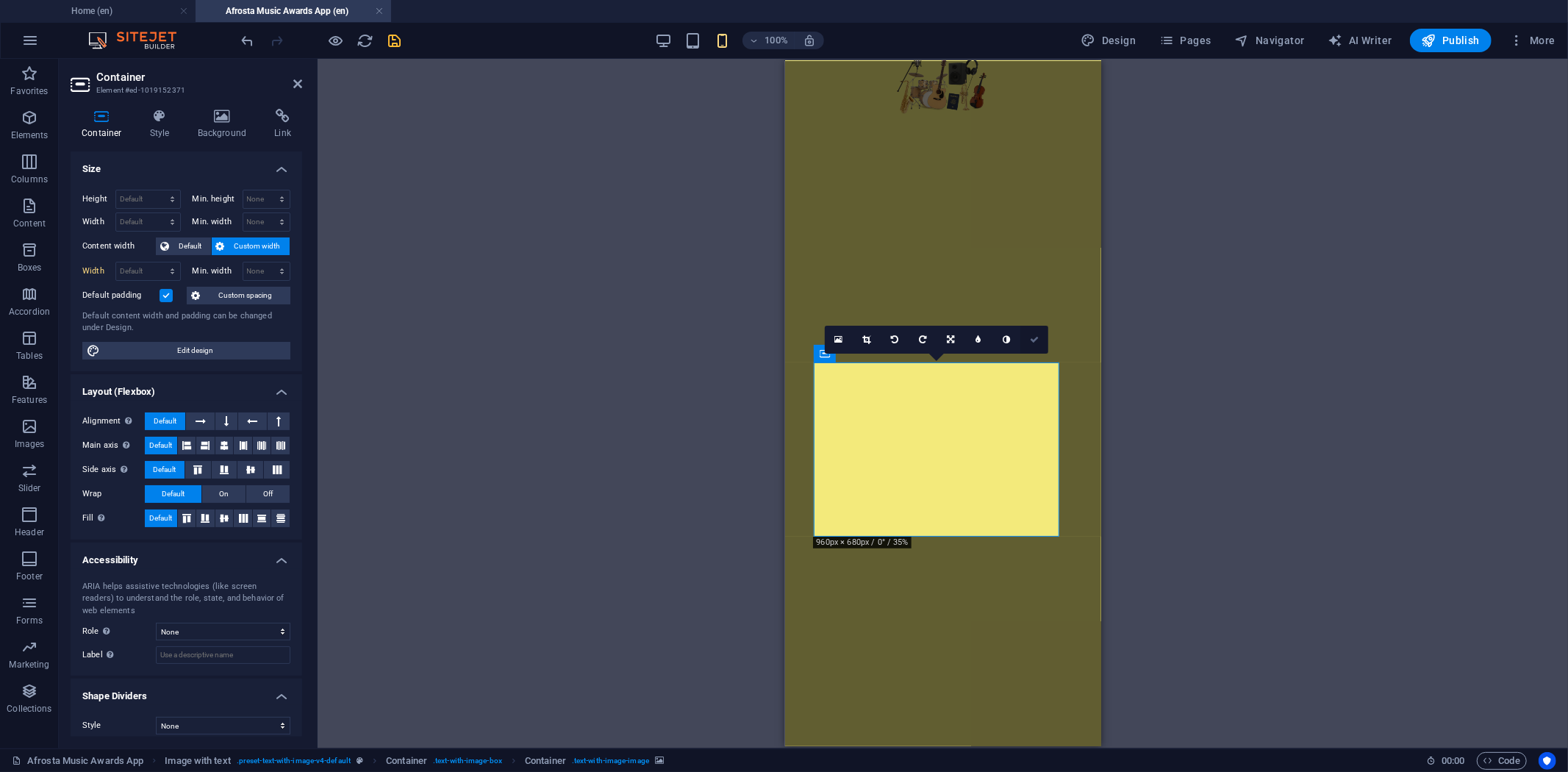
click at [1035, 344] on icon at bounding box center [1034, 340] width 9 height 9
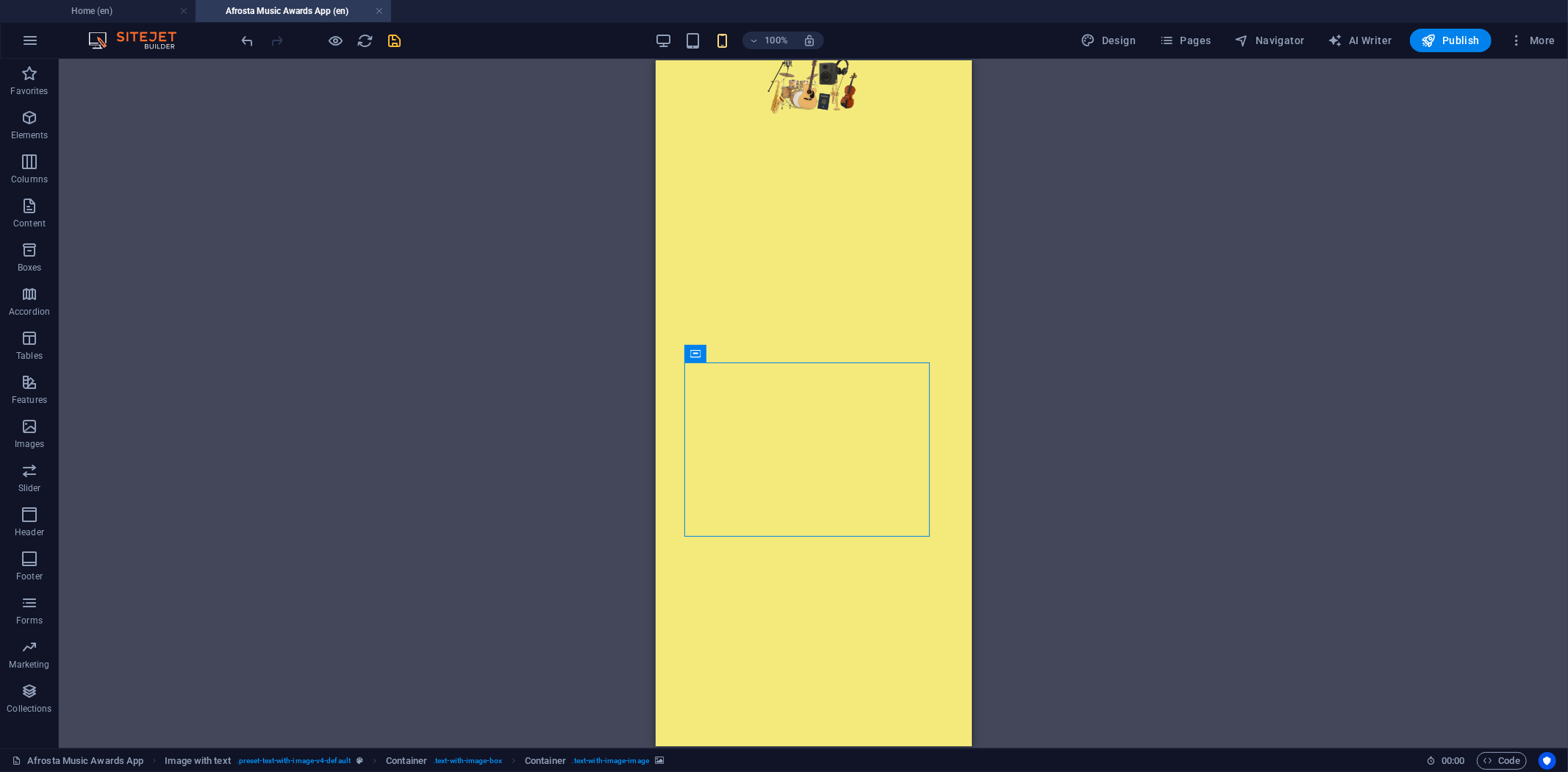
click at [398, 37] on icon "save" at bounding box center [395, 41] width 17 height 17
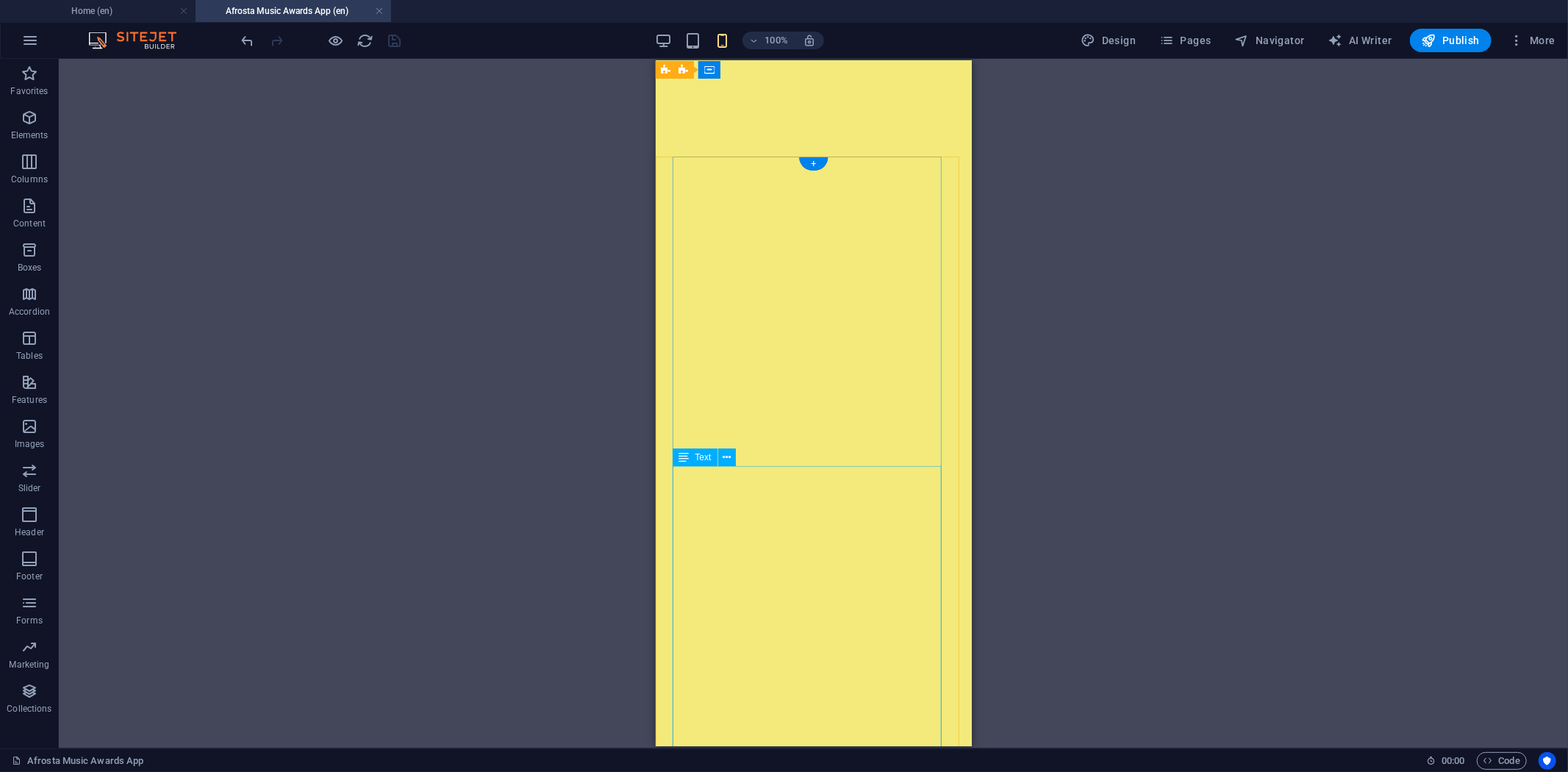
scroll to position [1301, 0]
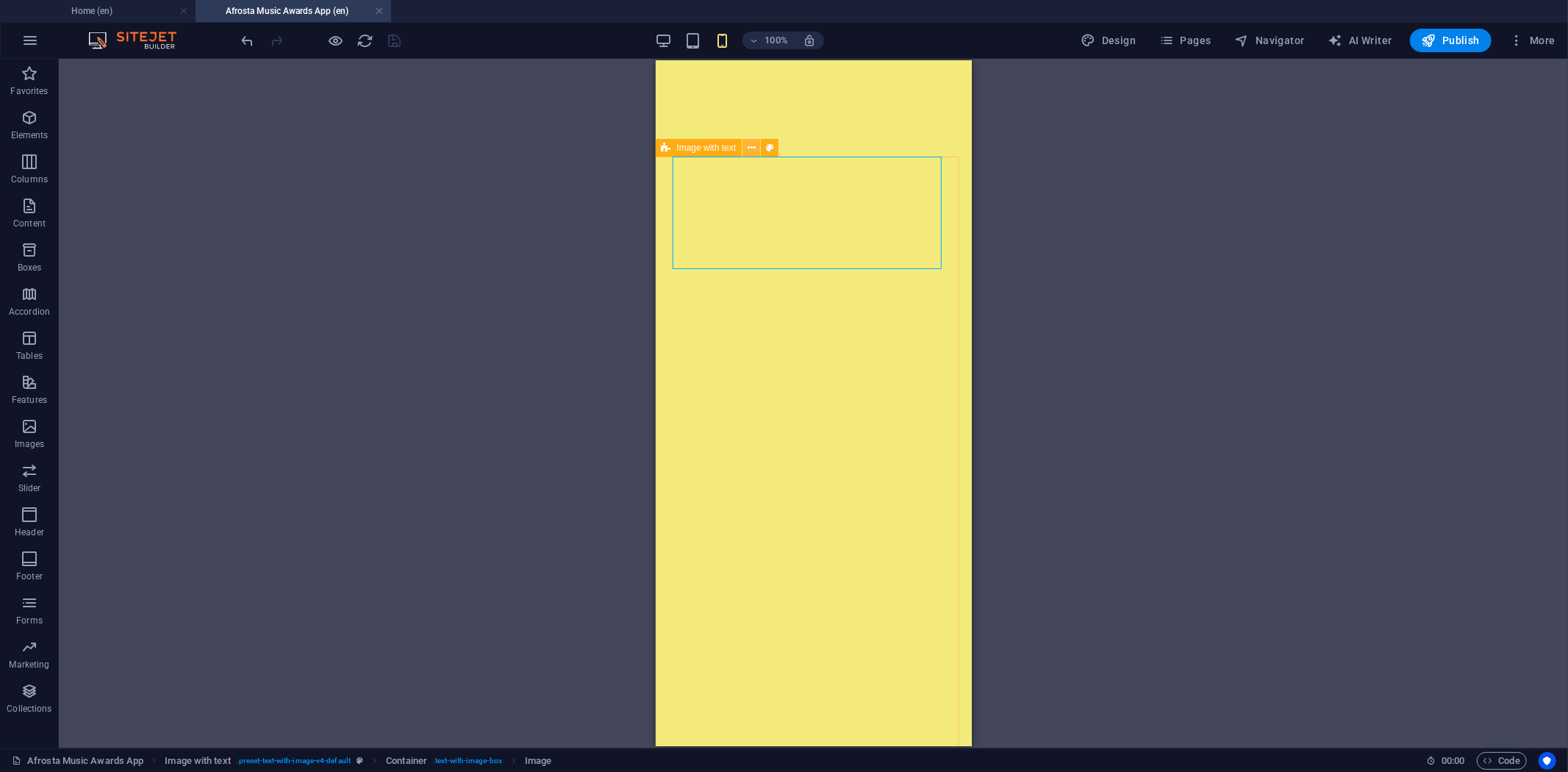
click at [750, 148] on icon at bounding box center [751, 148] width 8 height 15
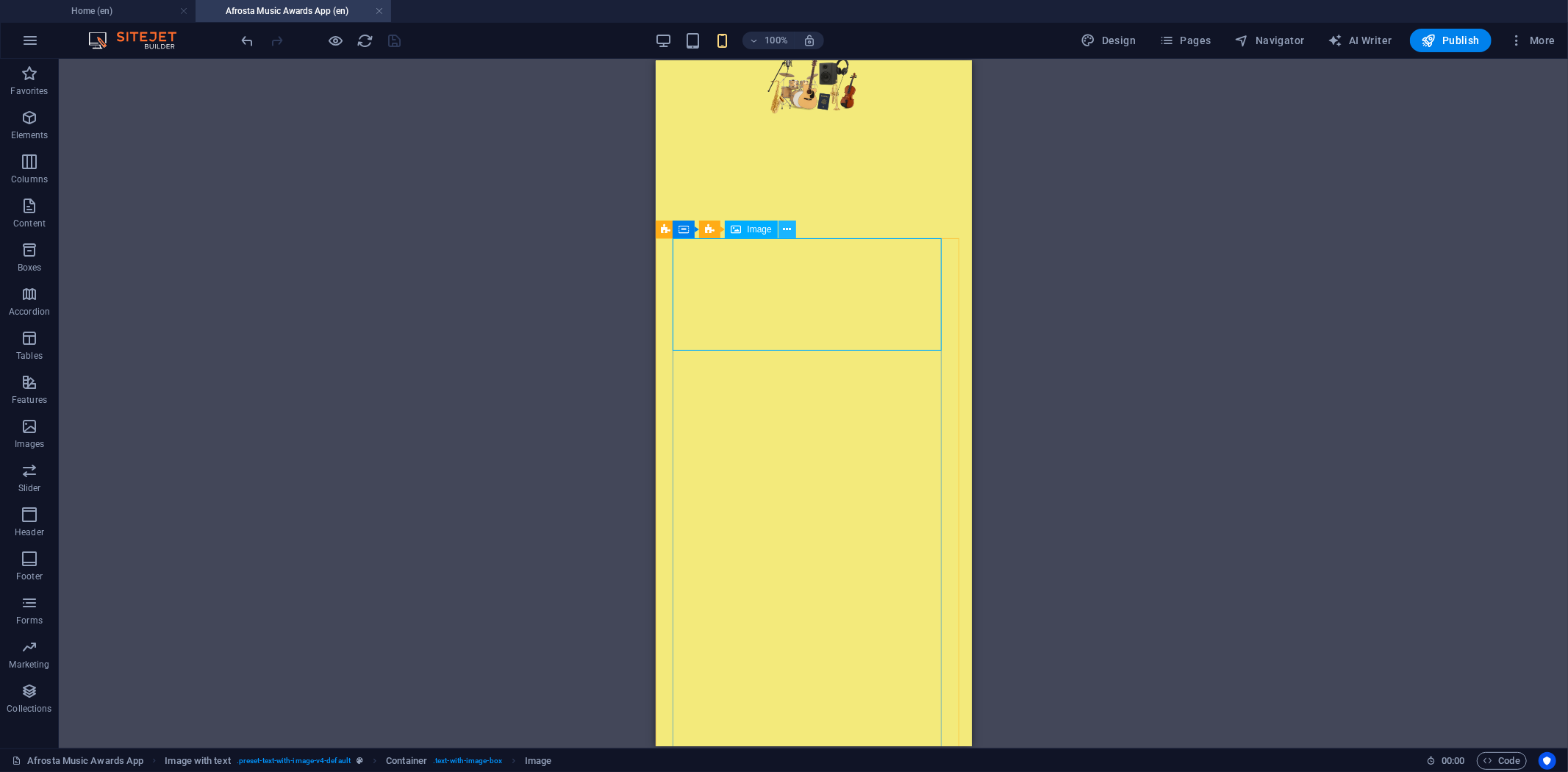
click at [789, 225] on icon at bounding box center [786, 229] width 8 height 15
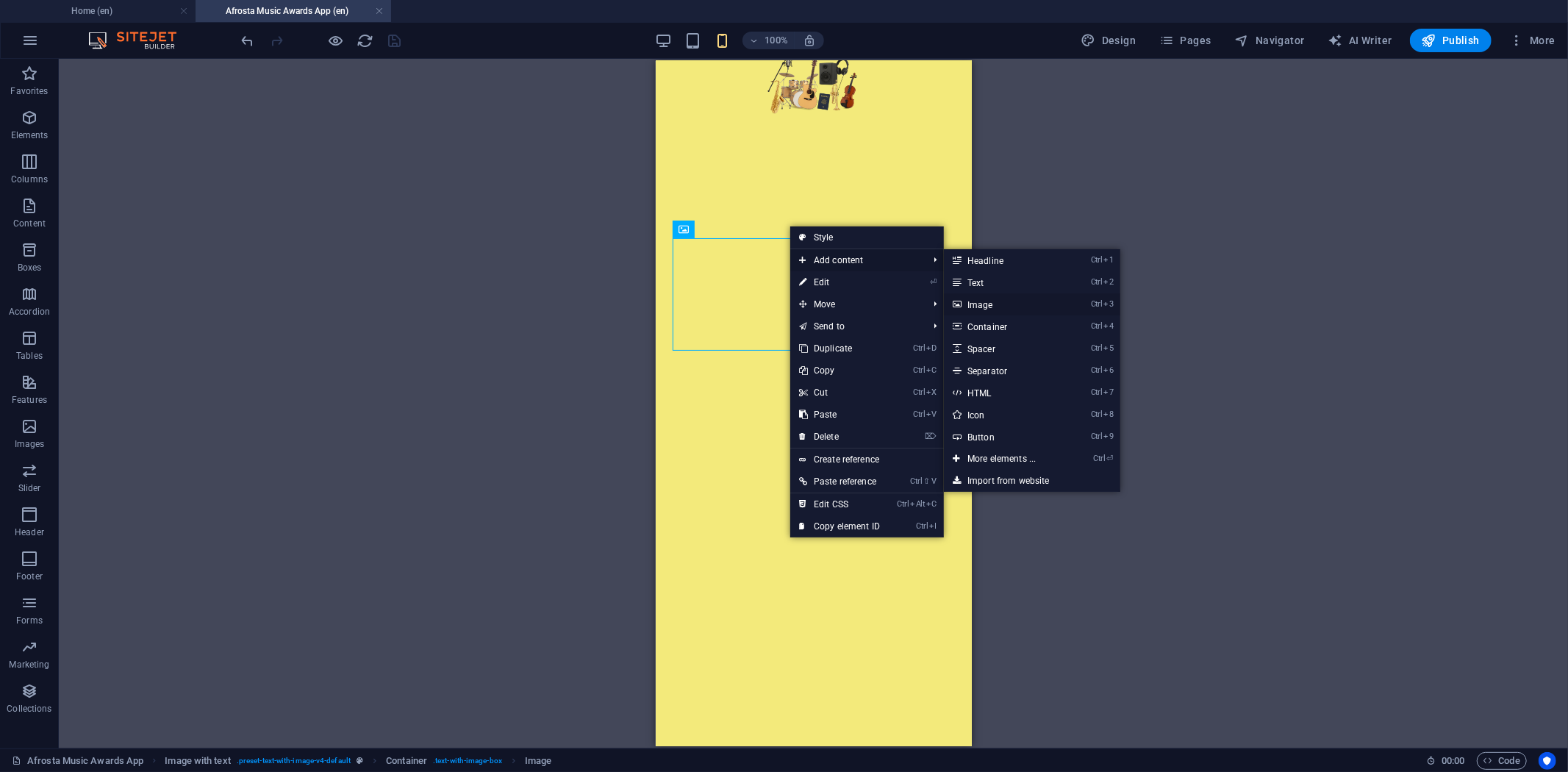
click at [1001, 302] on link "Ctrl 3 Image" at bounding box center [1004, 304] width 122 height 22
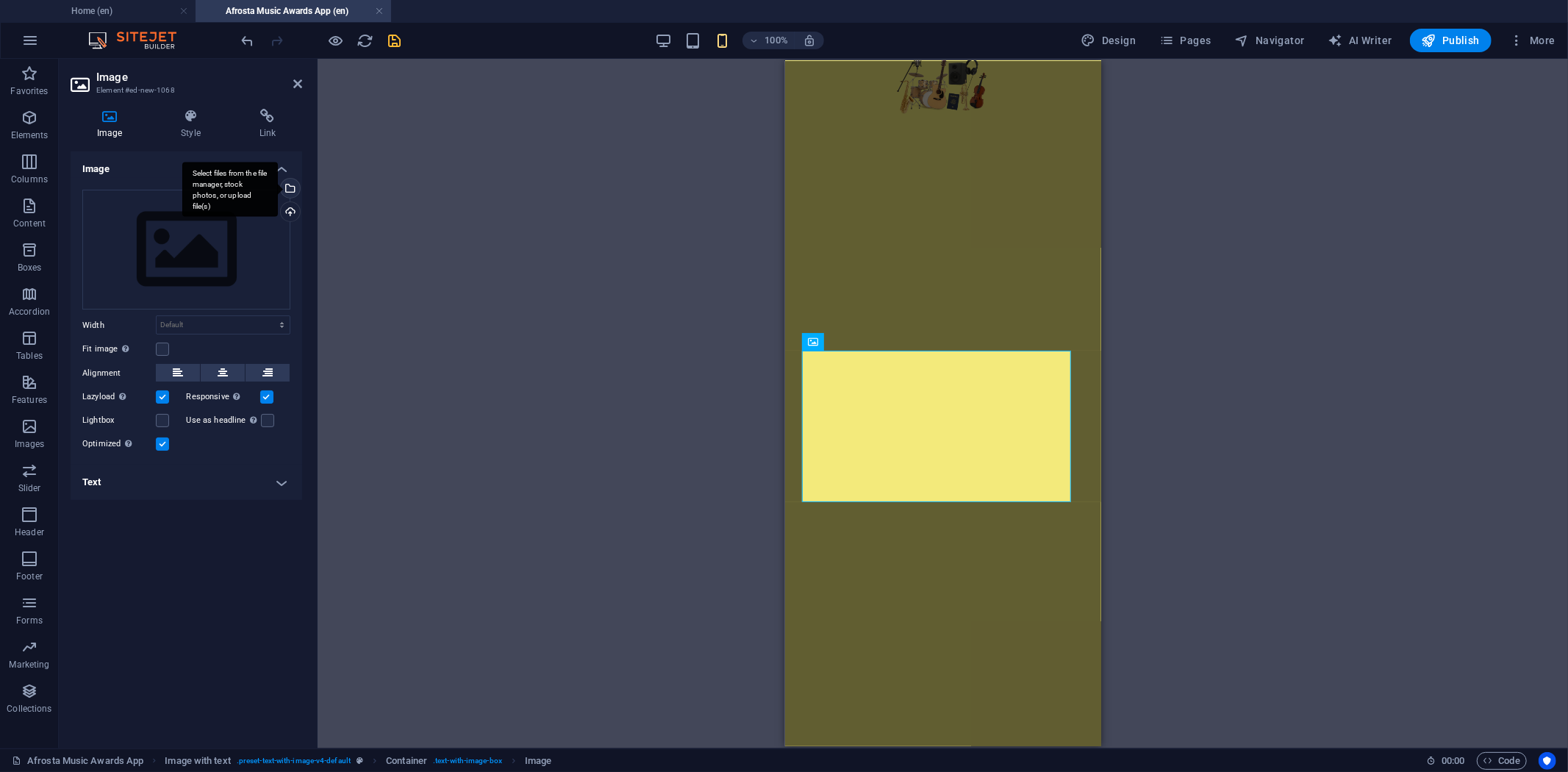
click at [292, 185] on div "Select files from the file manager, stock photos, or upload file(s)" at bounding box center [289, 189] width 22 height 22
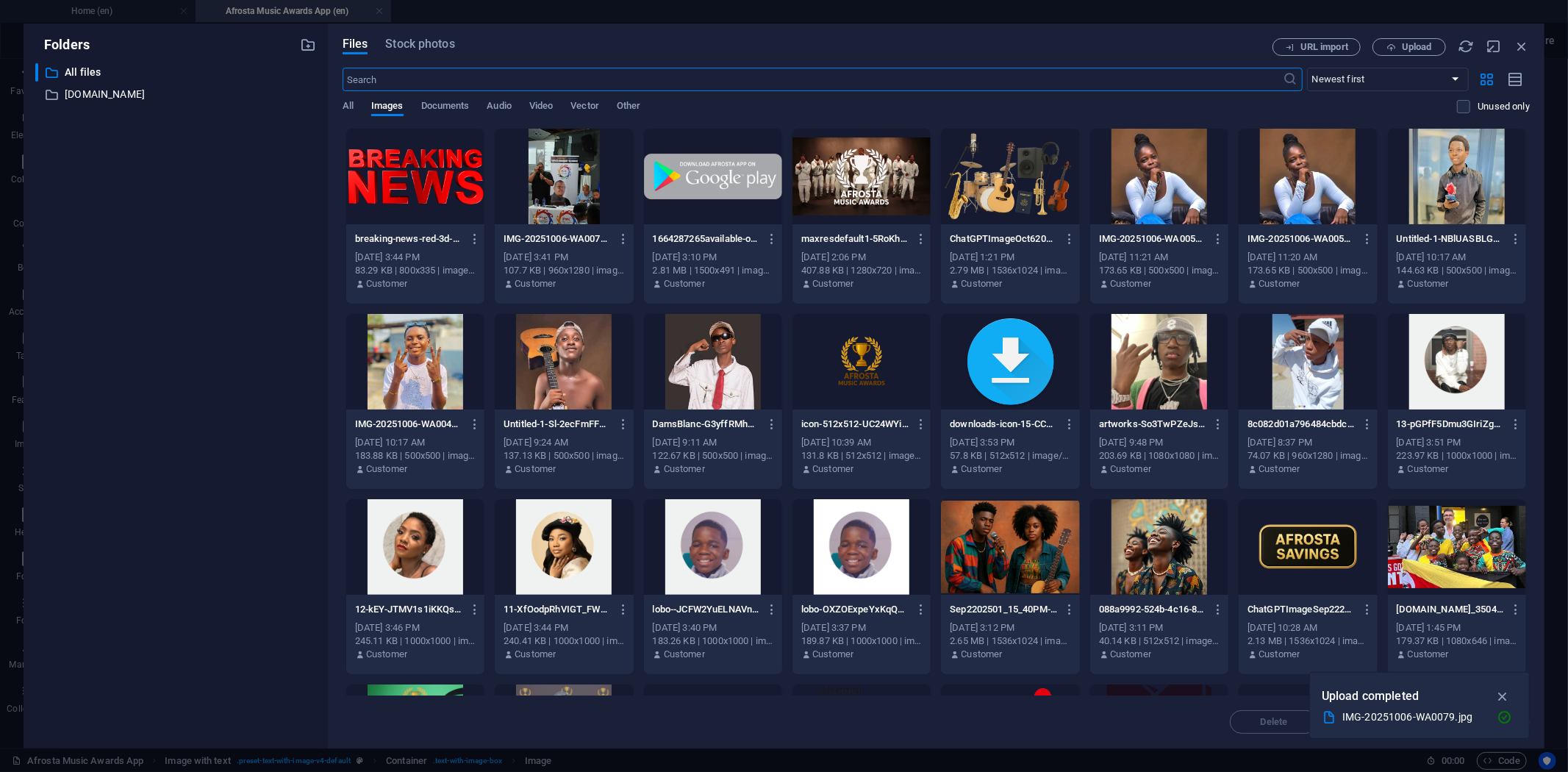
click at [560, 173] on div at bounding box center [564, 177] width 138 height 96
click at [560, 173] on div "1" at bounding box center [564, 177] width 138 height 96
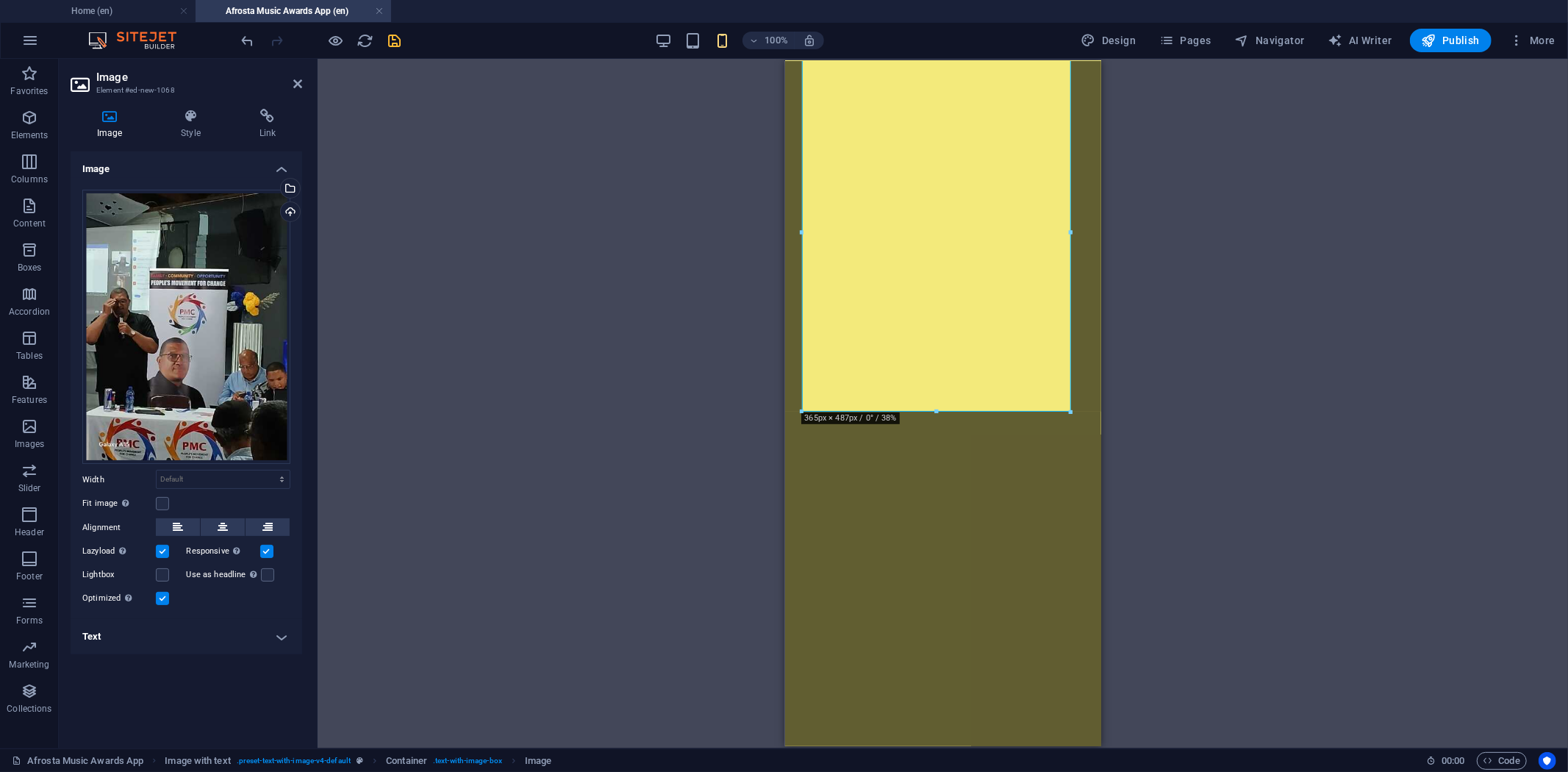
scroll to position [1547, 0]
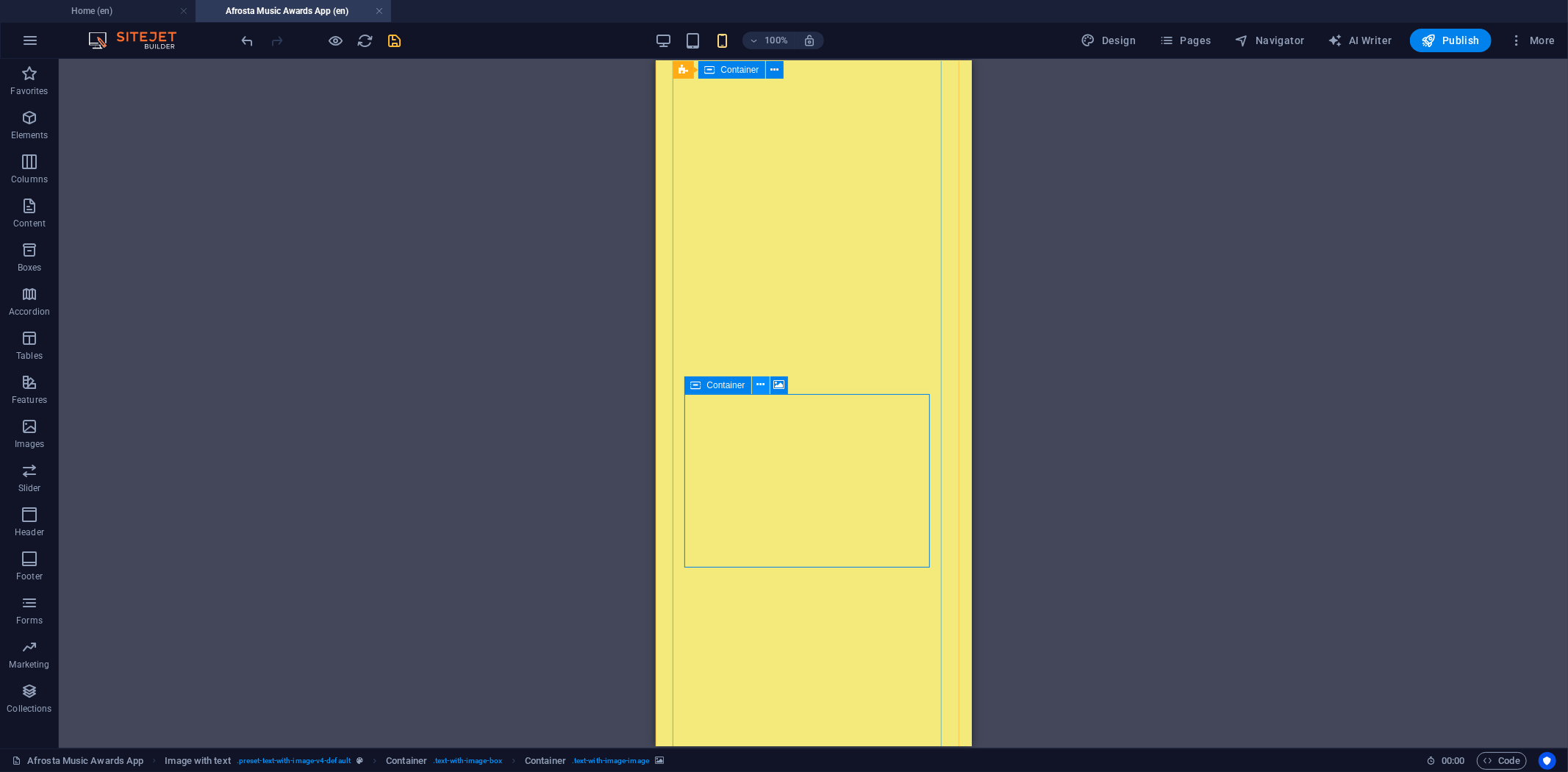
click at [761, 385] on icon at bounding box center [760, 384] width 8 height 15
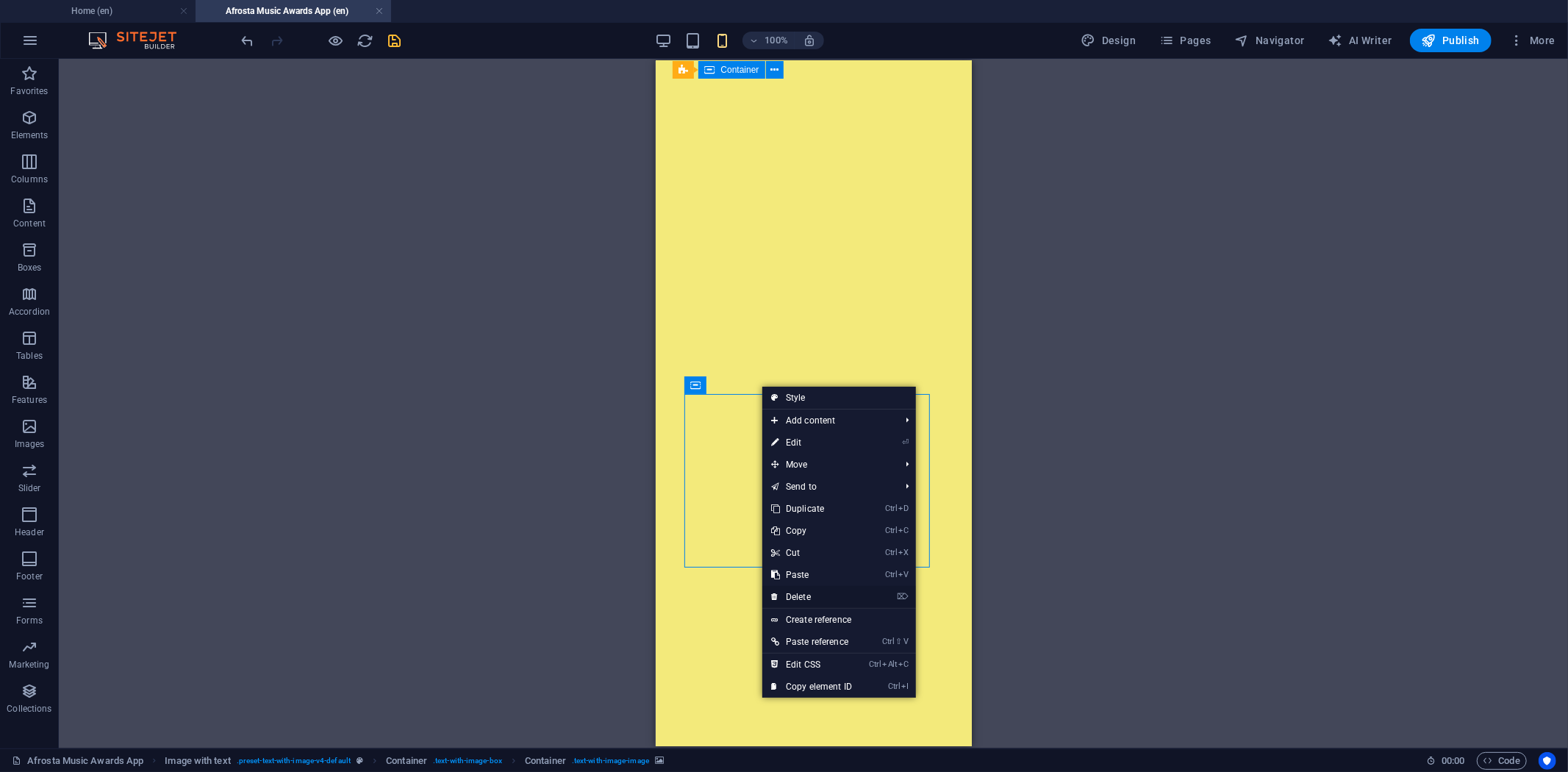
click at [812, 593] on link "⌦ Delete" at bounding box center [812, 597] width 98 height 22
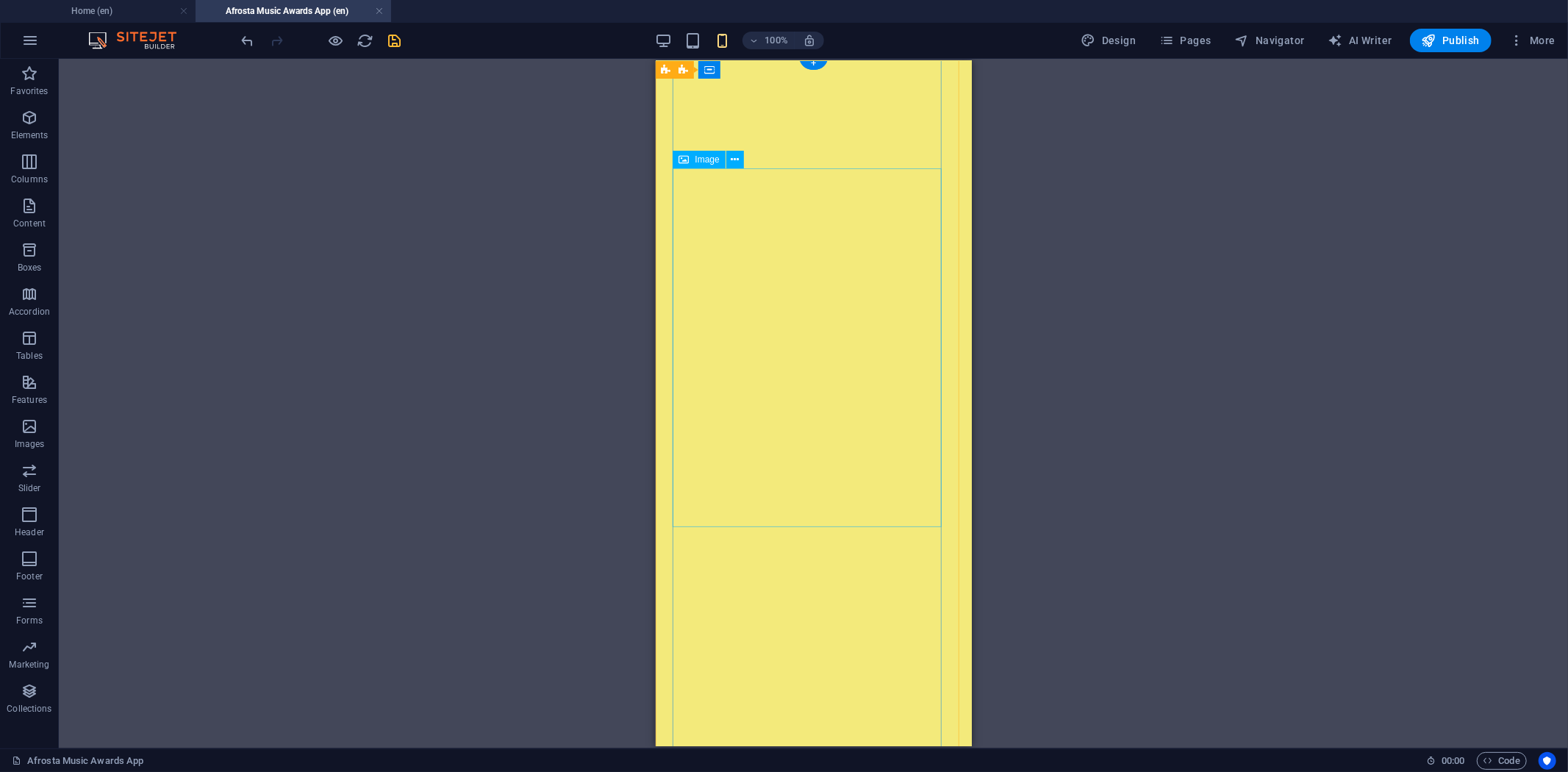
scroll to position [1383, 0]
click at [395, 41] on icon "save" at bounding box center [395, 41] width 17 height 17
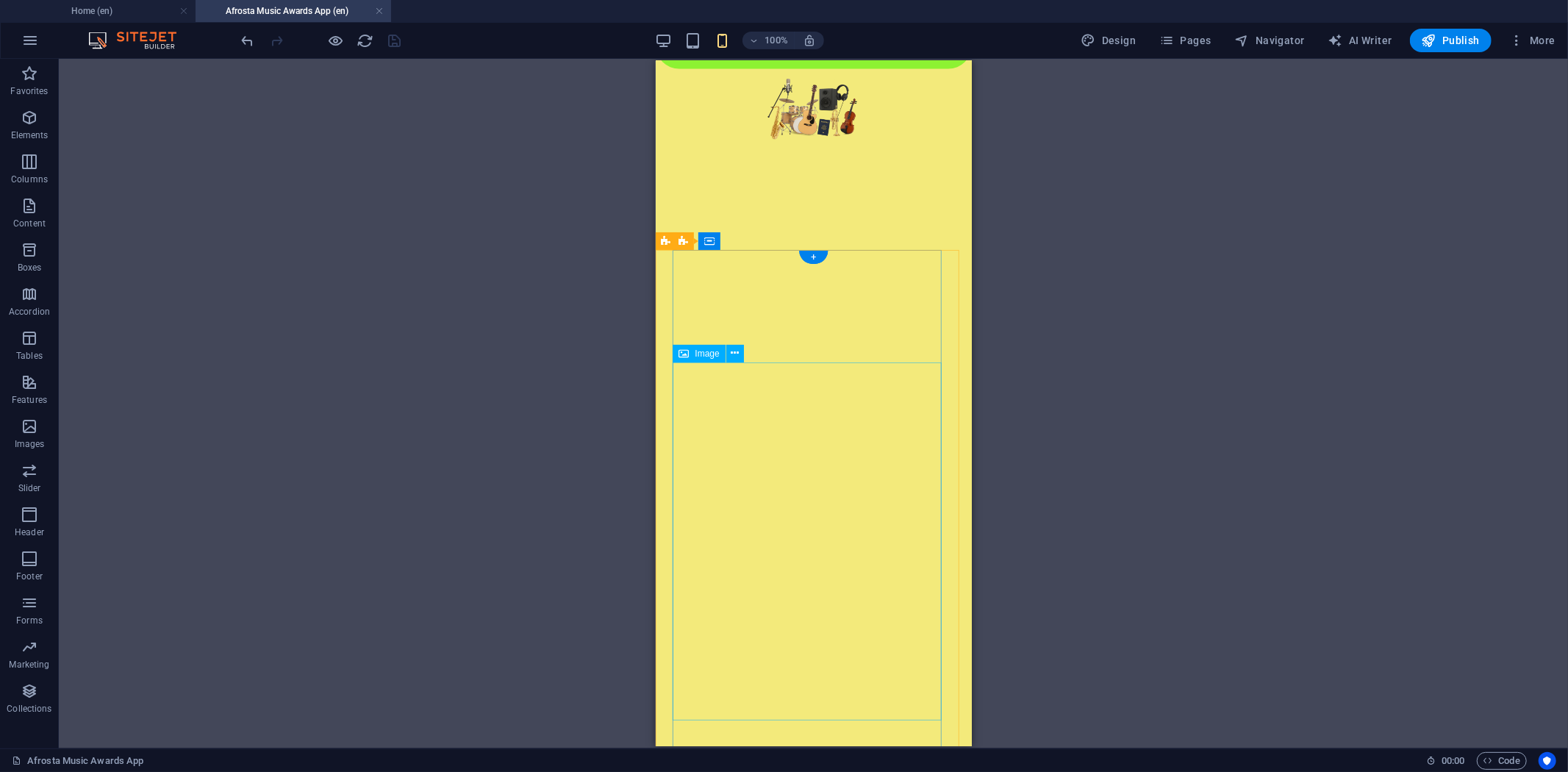
scroll to position [1301, 0]
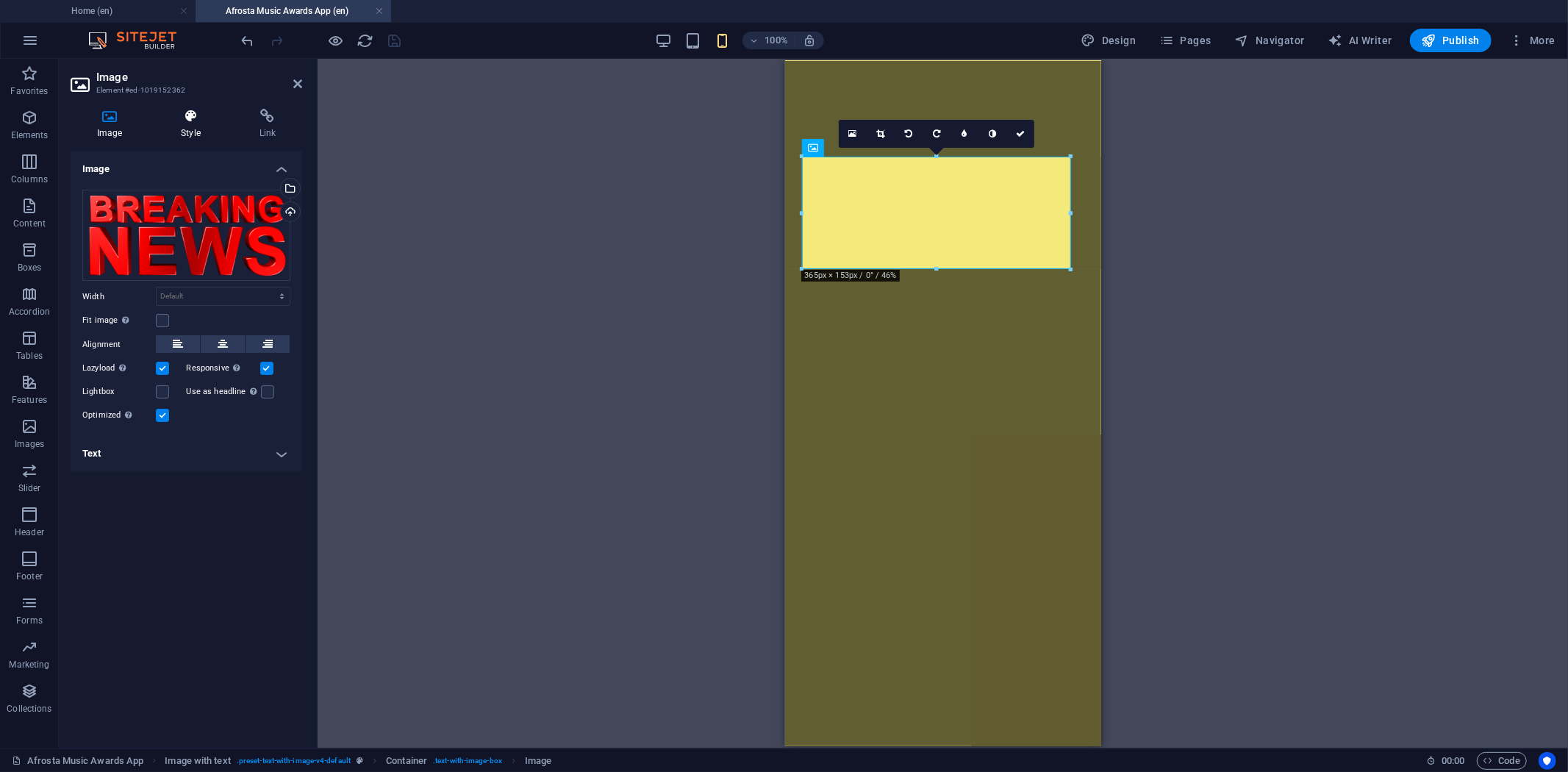
click at [193, 122] on icon at bounding box center [190, 116] width 72 height 14
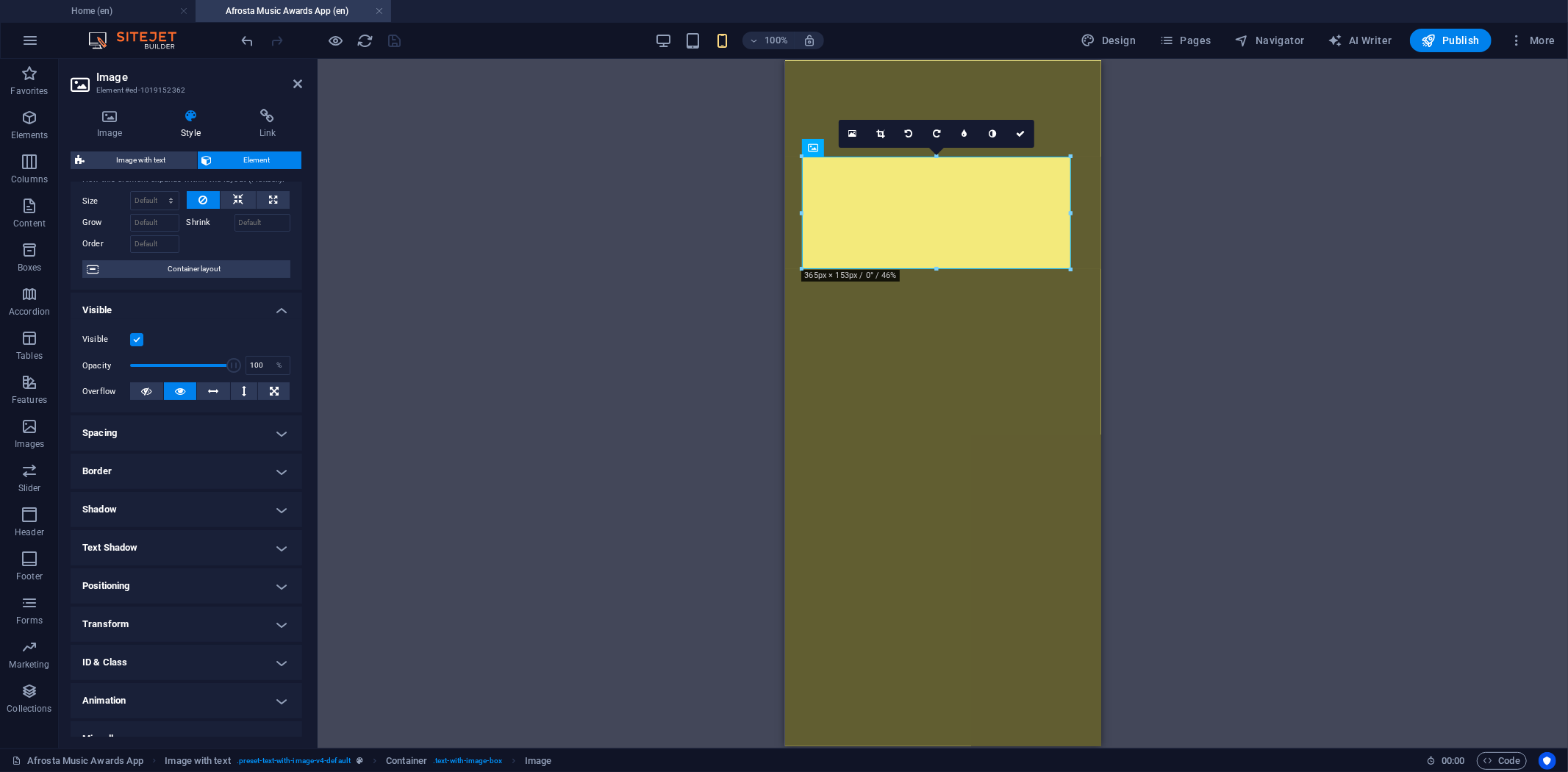
scroll to position [66, 0]
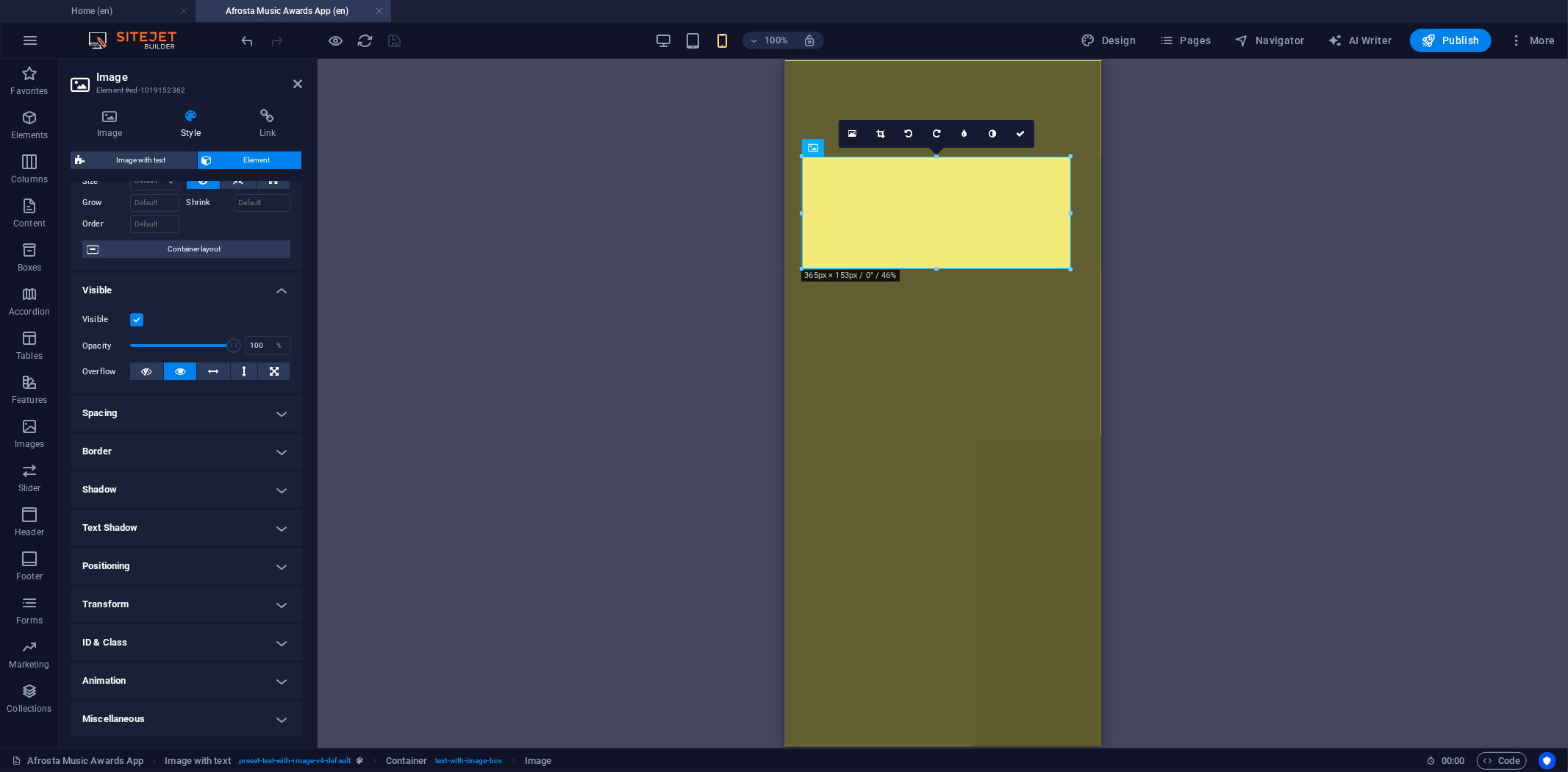
click at [206, 681] on h4 "Animation" at bounding box center [186, 681] width 232 height 35
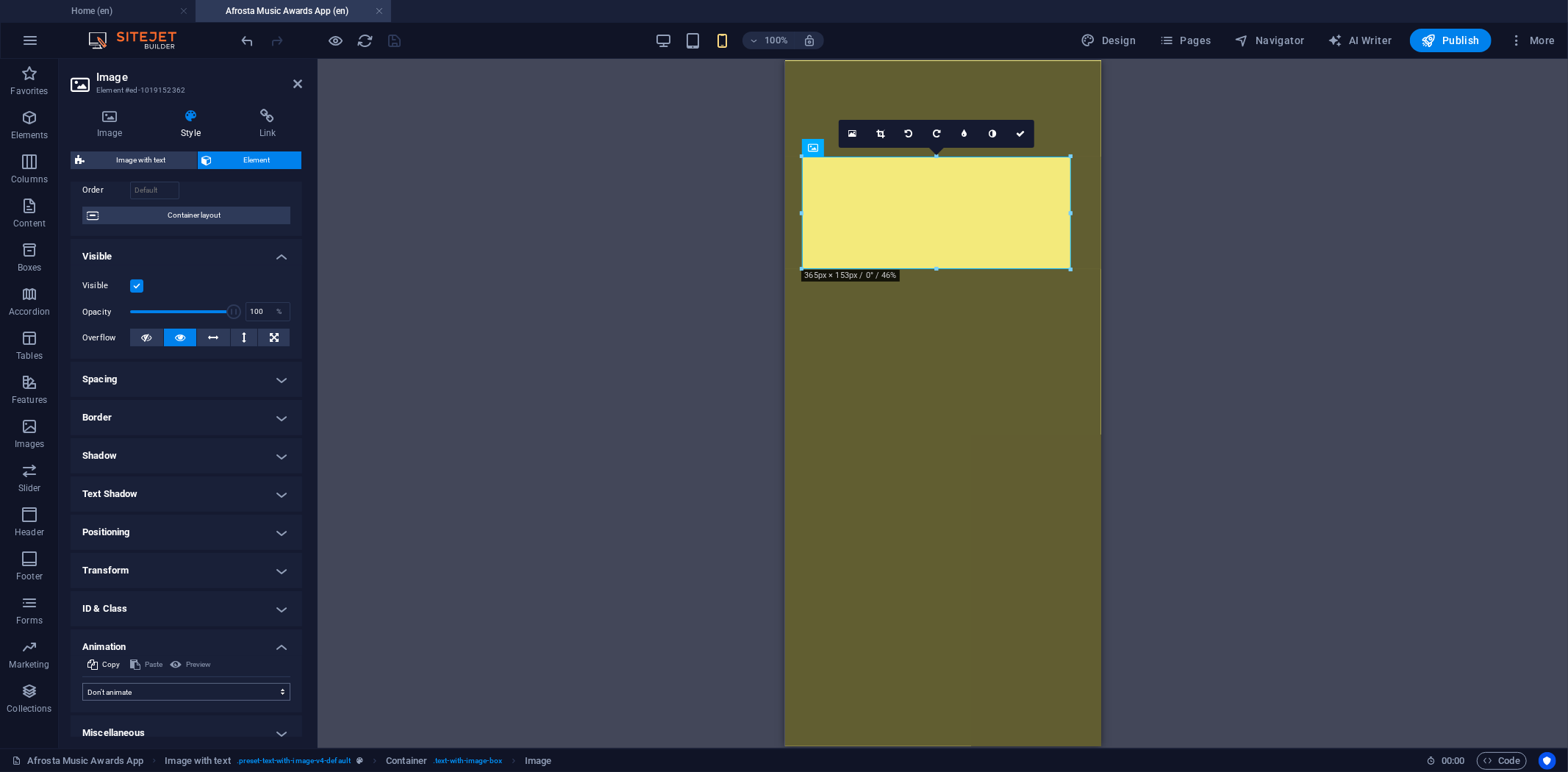
scroll to position [114, 0]
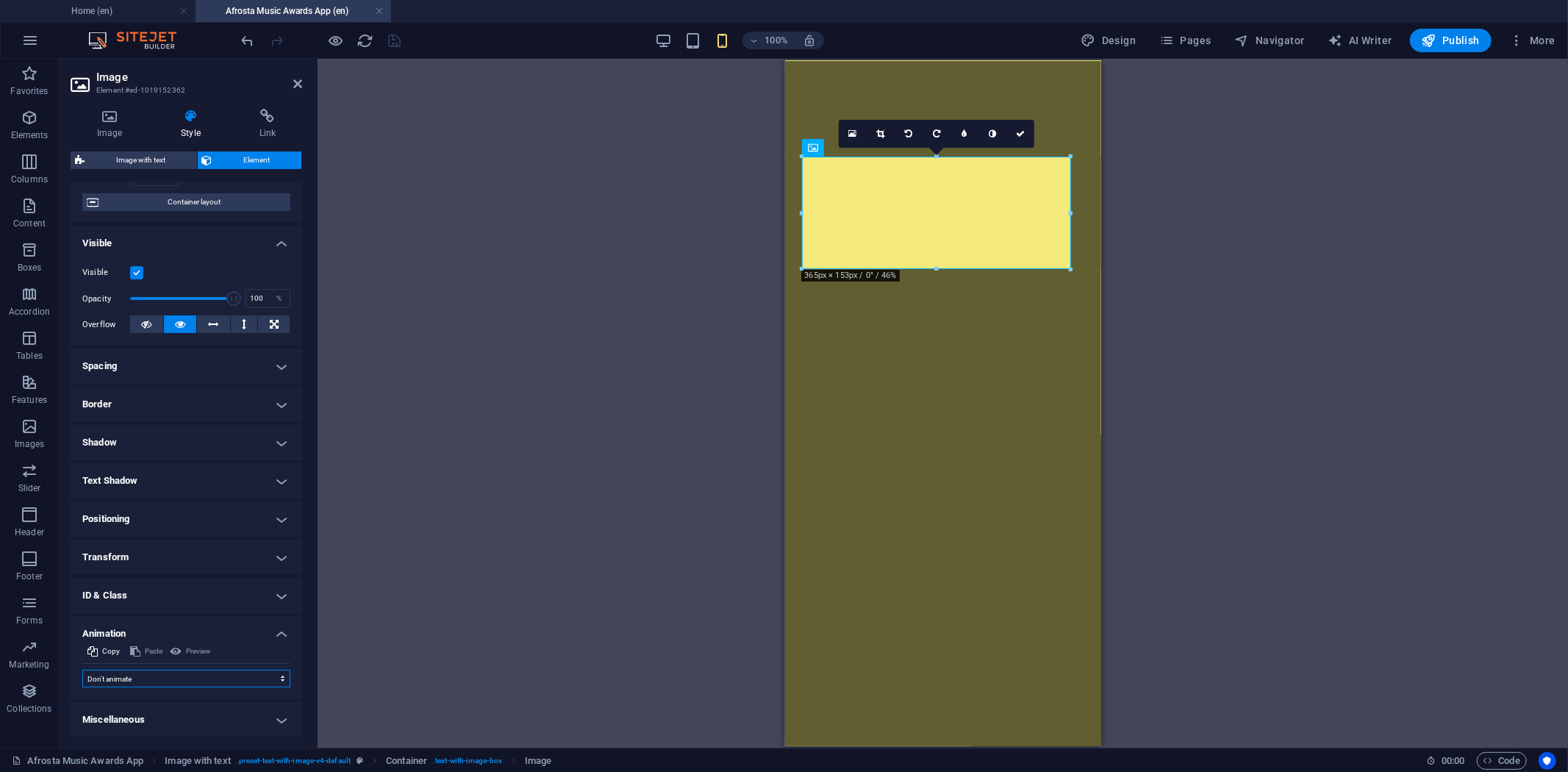
click at [205, 676] on select "Don't animate Show / Hide Slide up/down Zoom in/out Slide left to right Slide r…" at bounding box center [186, 679] width 208 height 18
select select "pulse"
click at [82, 670] on select "Don't animate Show / Hide Slide up/down Zoom in/out Slide left to right Slide r…" at bounding box center [186, 679] width 208 height 18
select select "scroll"
click at [221, 679] on select "Don't animate Show / Hide Slide up/down Zoom in/out Slide left to right Slide r…" at bounding box center [186, 679] width 208 height 18
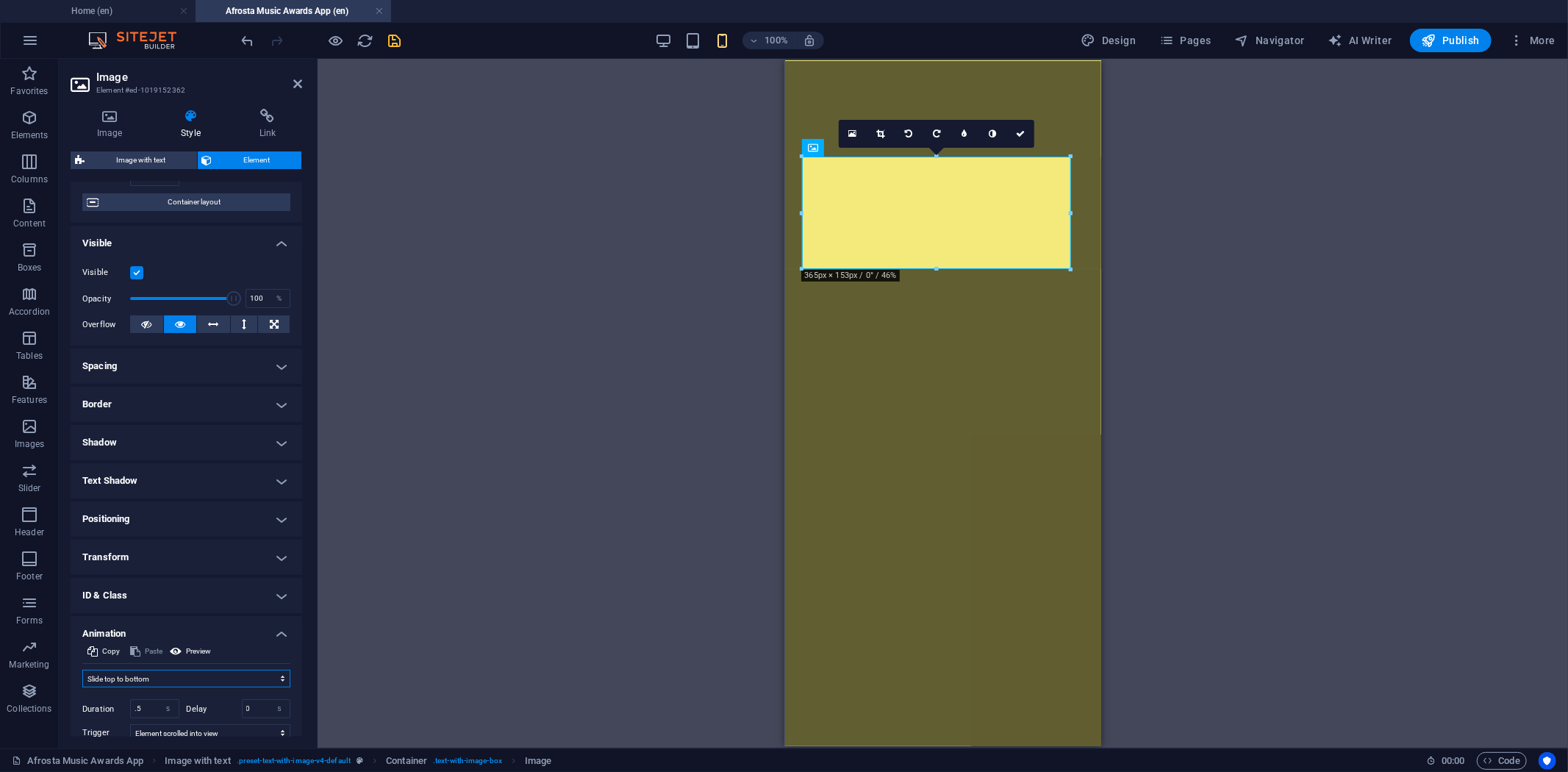
click at [82, 670] on select "Don't animate Show / Hide Slide up/down Zoom in/out Slide left to right Slide r…" at bounding box center [186, 679] width 208 height 18
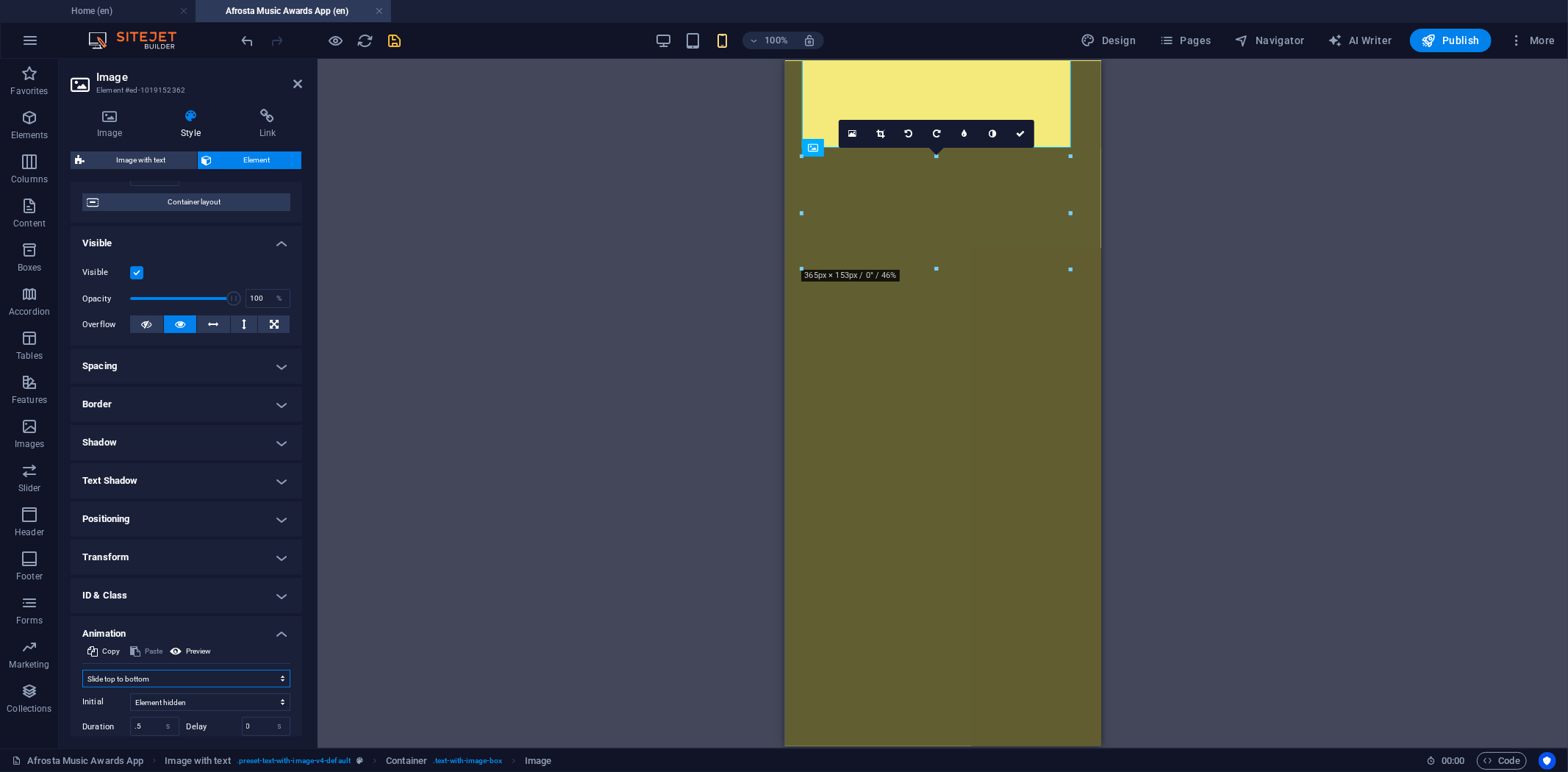
click at [191, 679] on select "Don't animate Show / Hide Slide up/down Zoom in/out Slide left to right Slide r…" at bounding box center [186, 679] width 208 height 18
click at [82, 670] on select "Don't animate Show / Hide Slide up/down Zoom in/out Slide left to right Slide r…" at bounding box center [186, 679] width 208 height 18
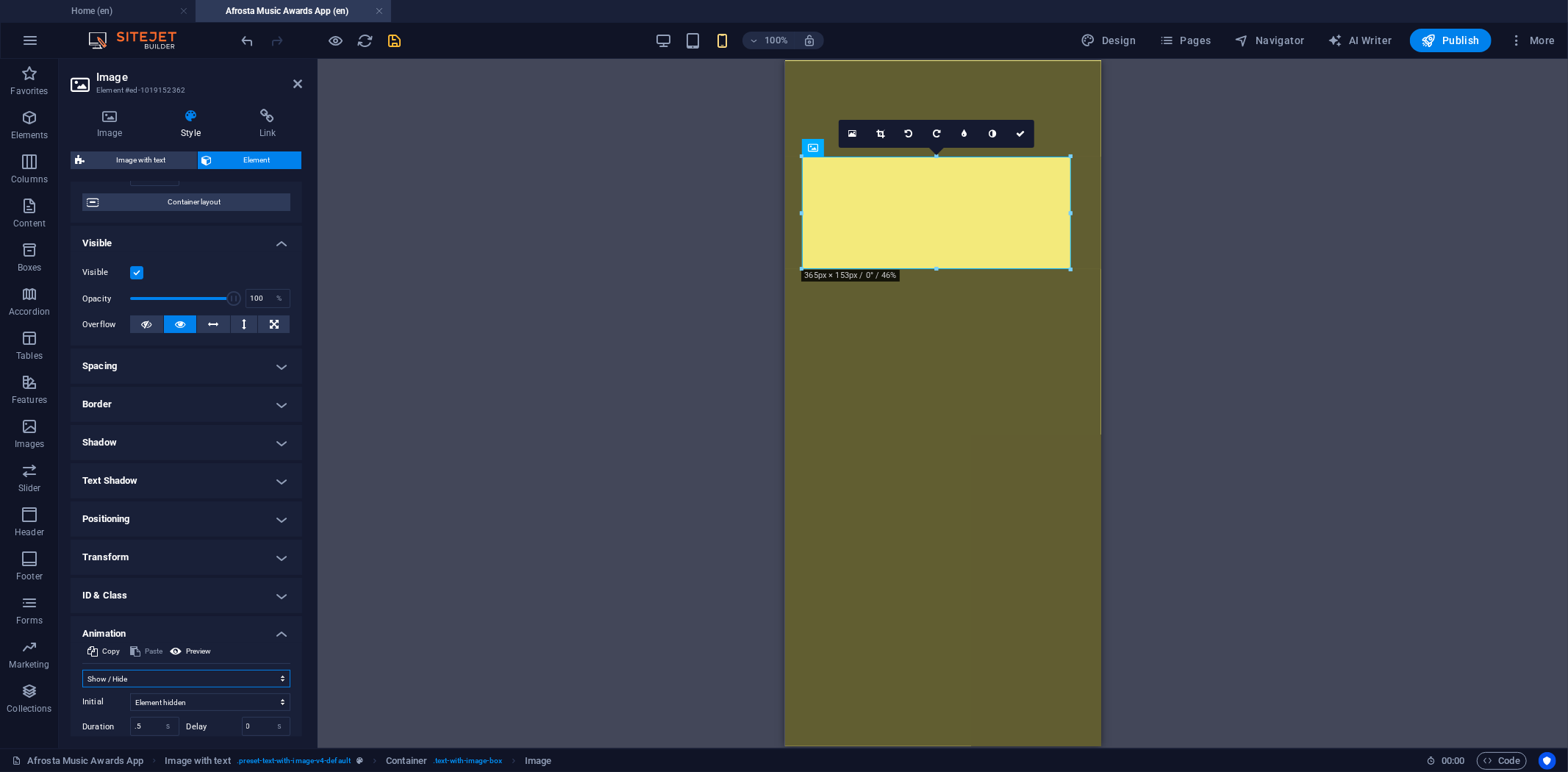
click at [133, 678] on select "Don't animate Show / Hide Slide up/down Zoom in/out Slide left to right Slide r…" at bounding box center [186, 679] width 208 height 18
select select "pulse"
click at [82, 670] on select "Don't animate Show / Hide Slide up/down Zoom in/out Slide left to right Slide r…" at bounding box center [186, 679] width 208 height 18
click at [396, 35] on icon "save" at bounding box center [395, 41] width 17 height 17
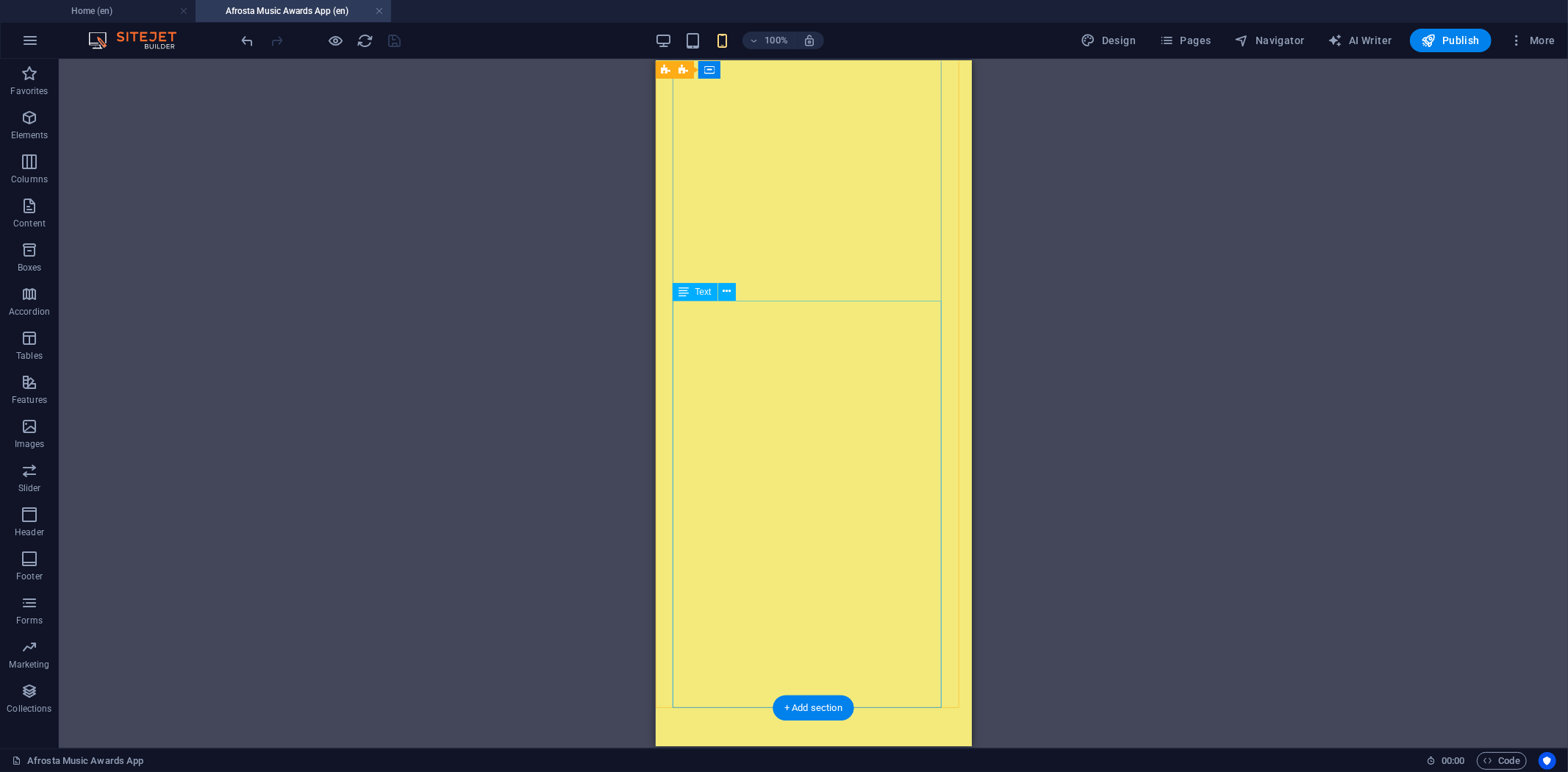
scroll to position [1628, 0]
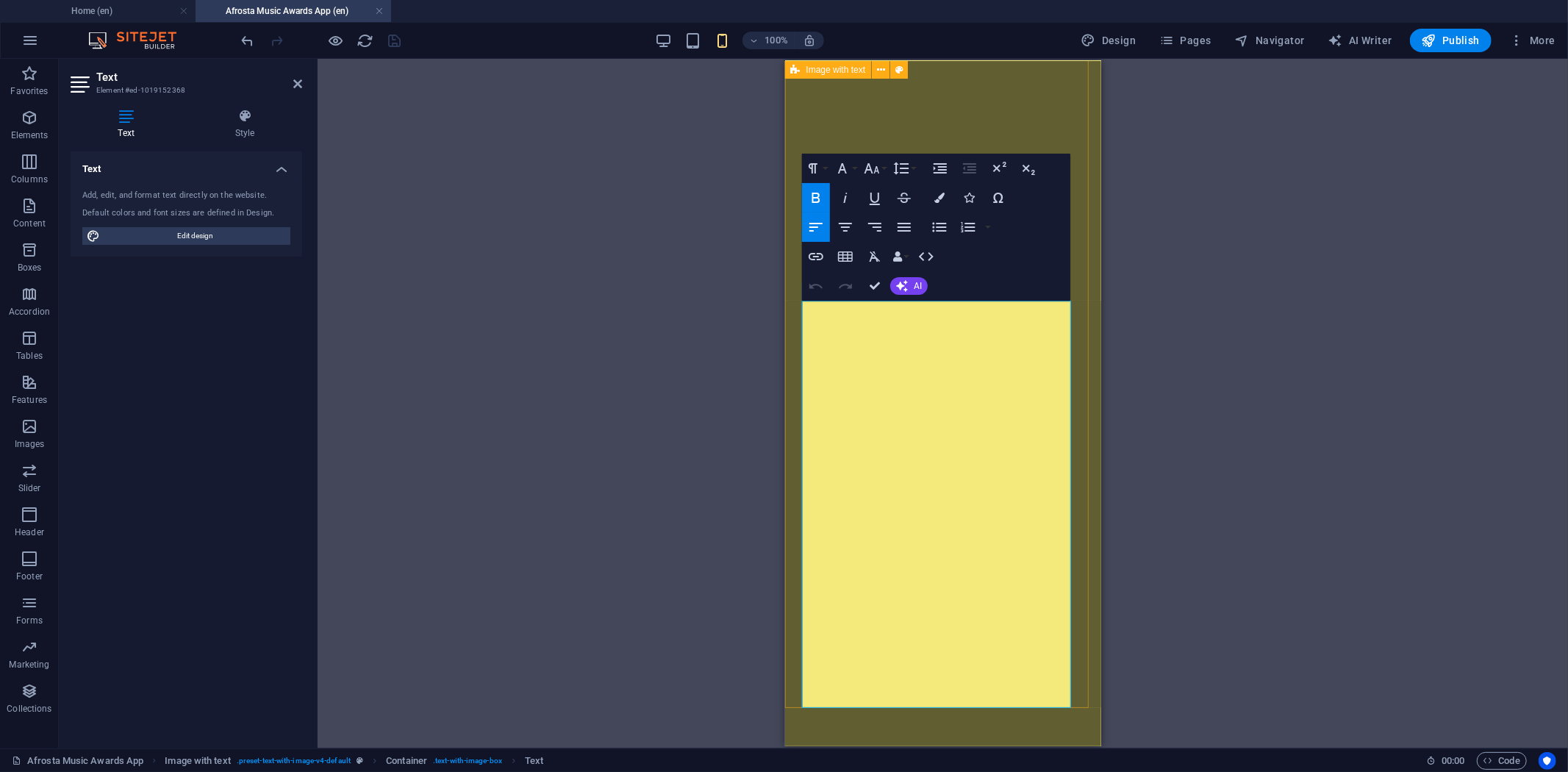
drag, startPoint x: 1068, startPoint y: 310, endPoint x: 796, endPoint y: 301, distance: 272.1
click at [942, 198] on icon "button" at bounding box center [939, 198] width 10 height 10
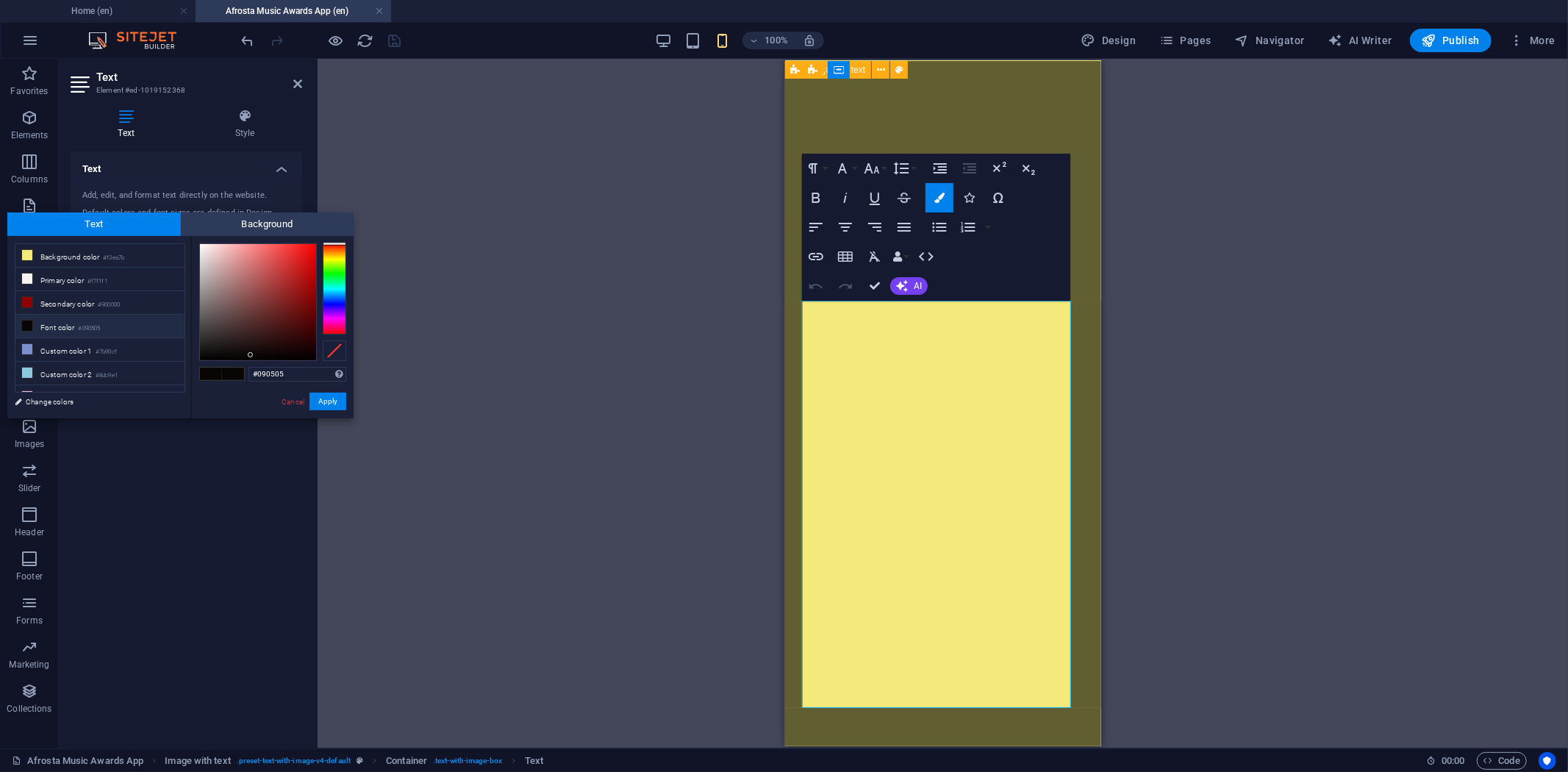
type input "#f01111"
click at [307, 250] on div at bounding box center [258, 302] width 116 height 116
click at [335, 402] on button "Apply" at bounding box center [327, 401] width 37 height 18
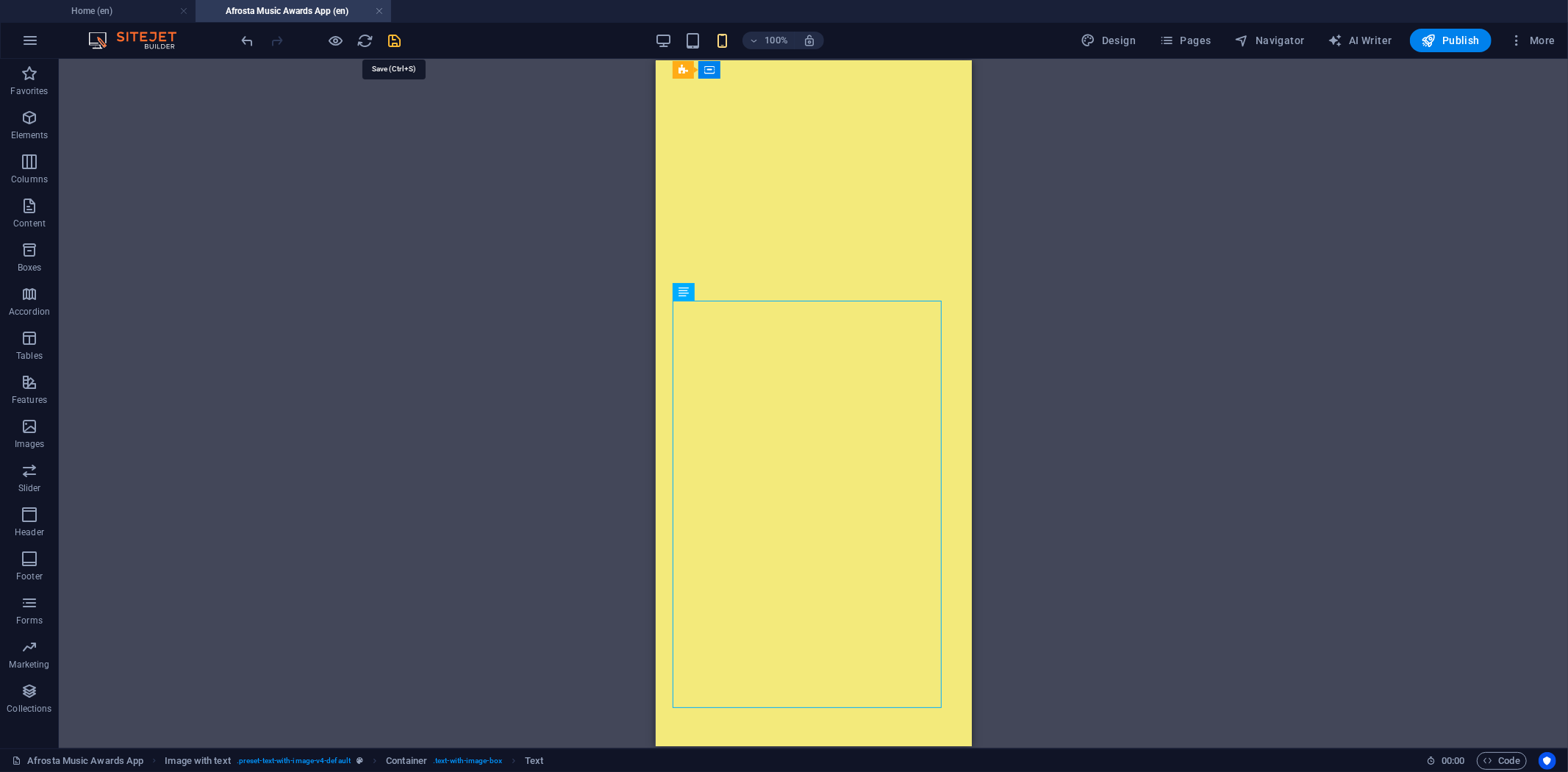
click at [399, 35] on icon "save" at bounding box center [395, 41] width 17 height 17
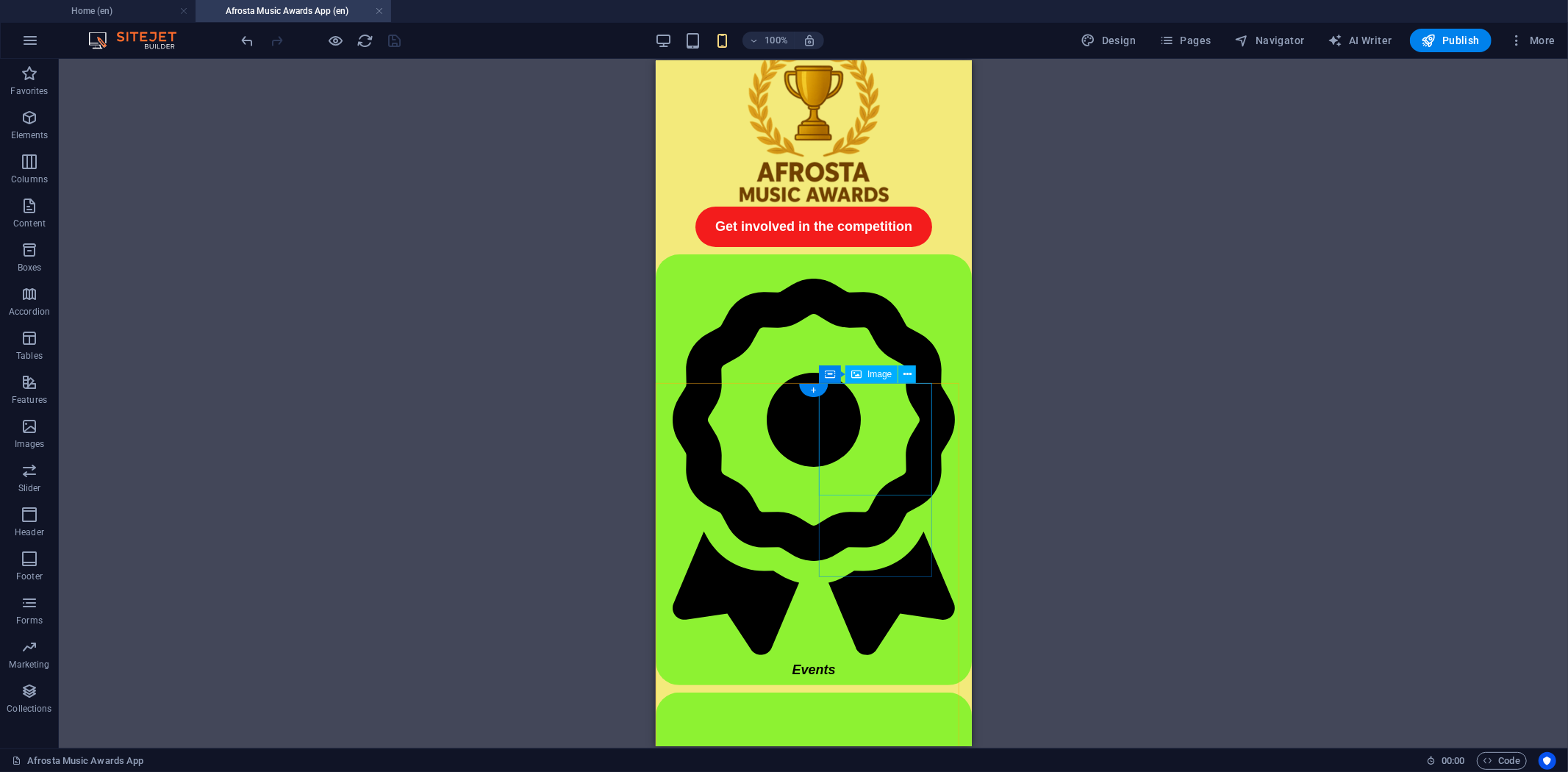
scroll to position [0, 0]
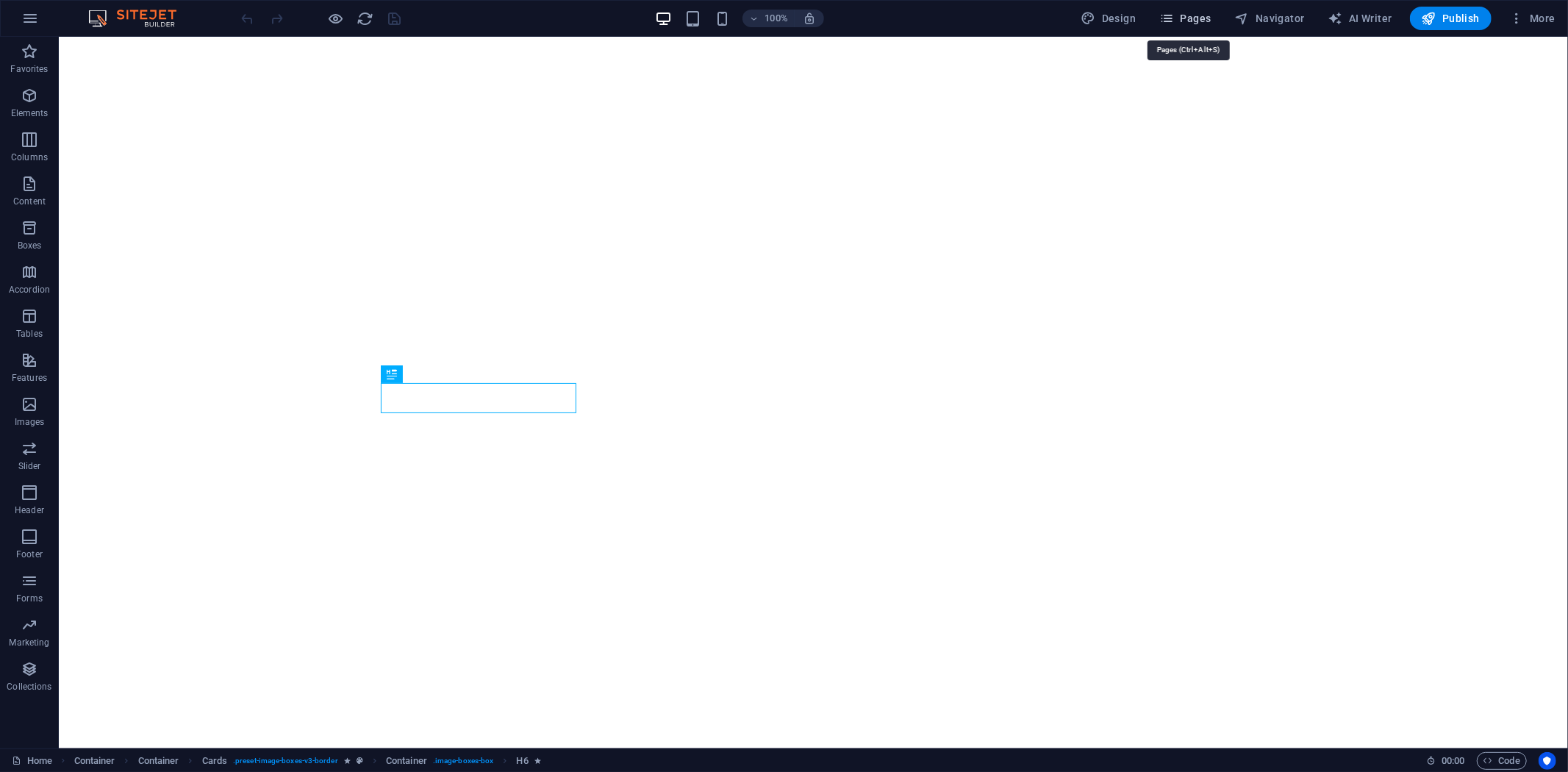
click at [1187, 17] on span "Pages" at bounding box center [1185, 18] width 51 height 14
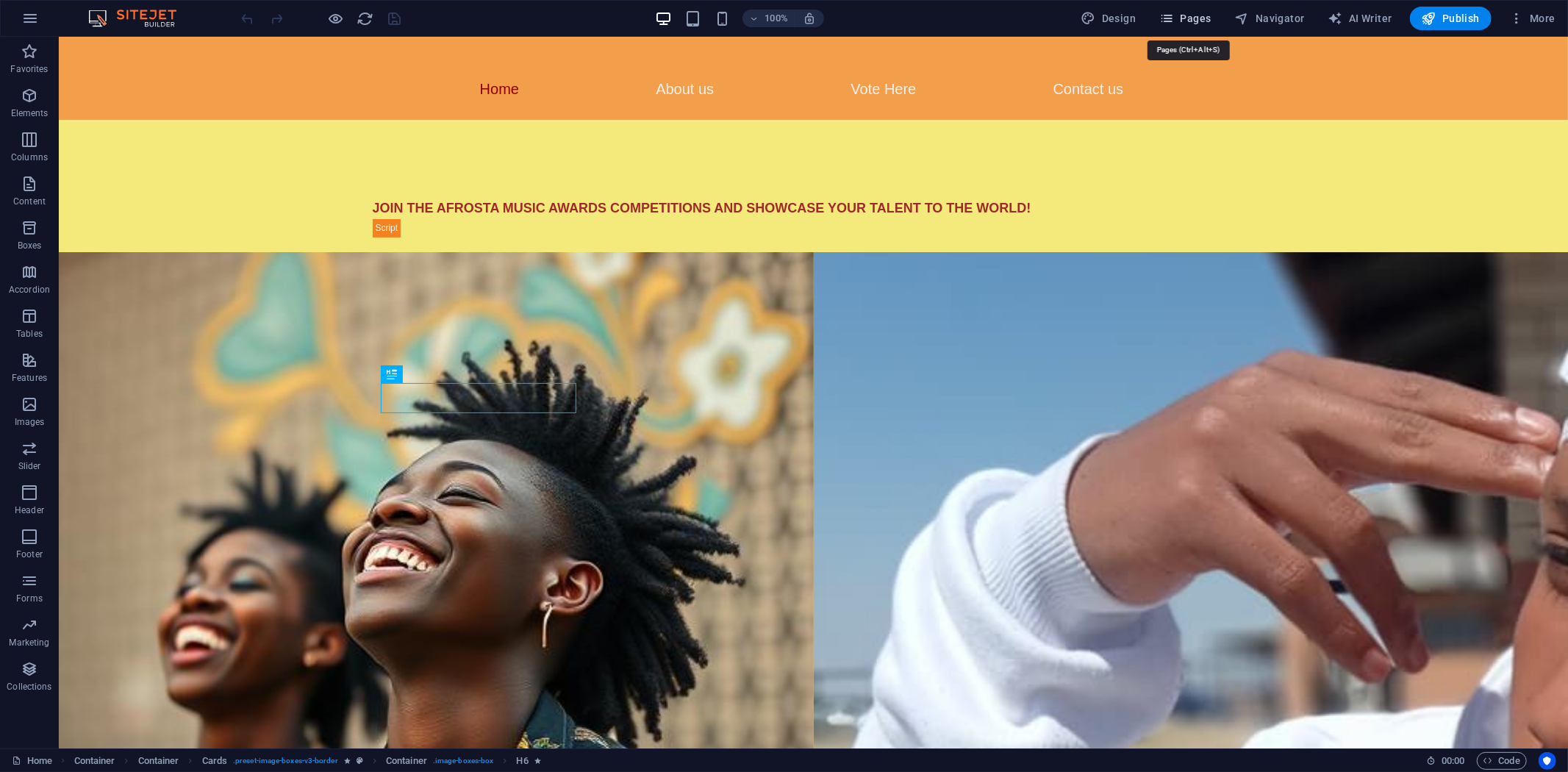
scroll to position [859, 0]
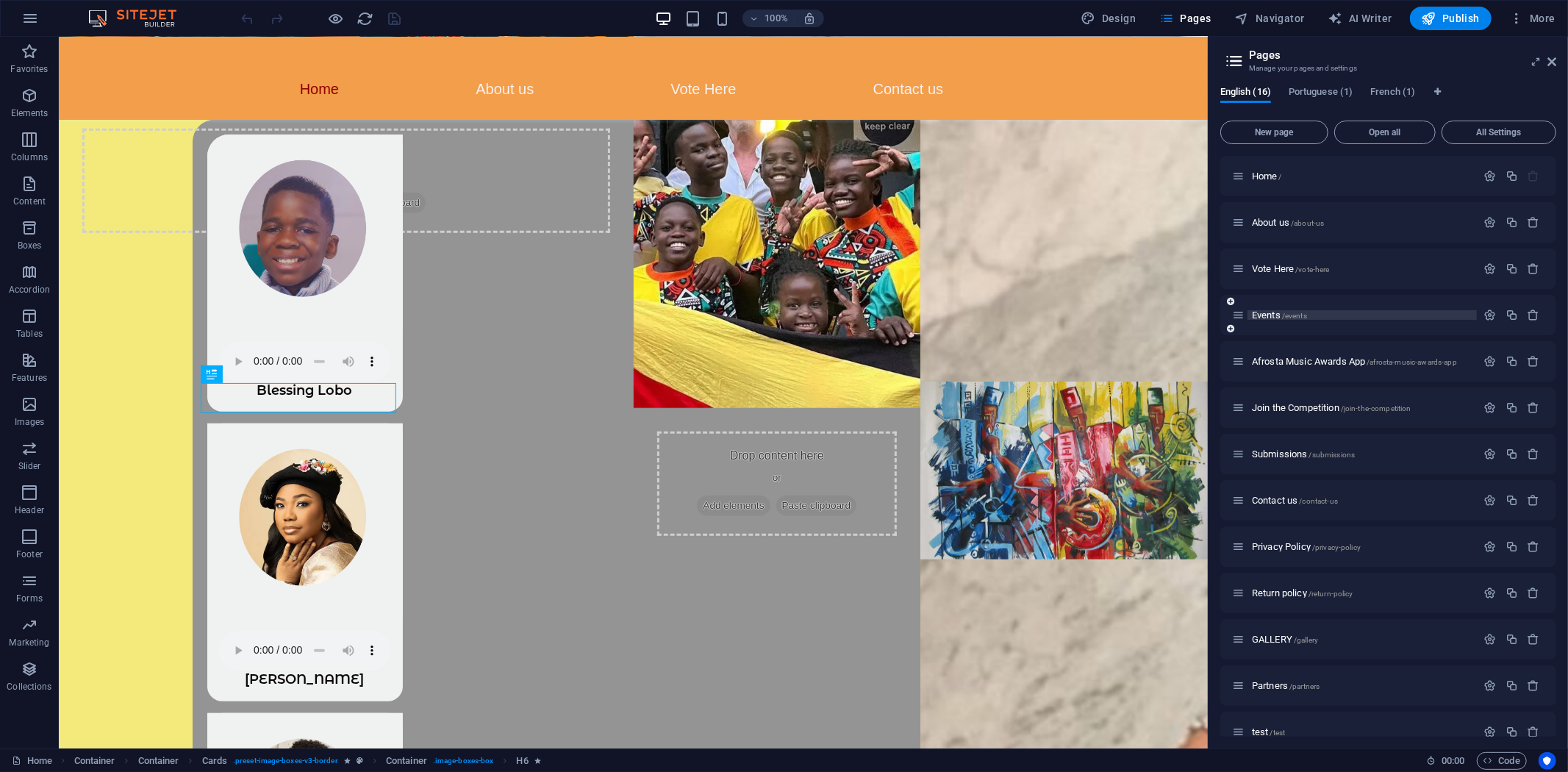
click at [1265, 311] on span "Events /events" at bounding box center [1279, 315] width 55 height 11
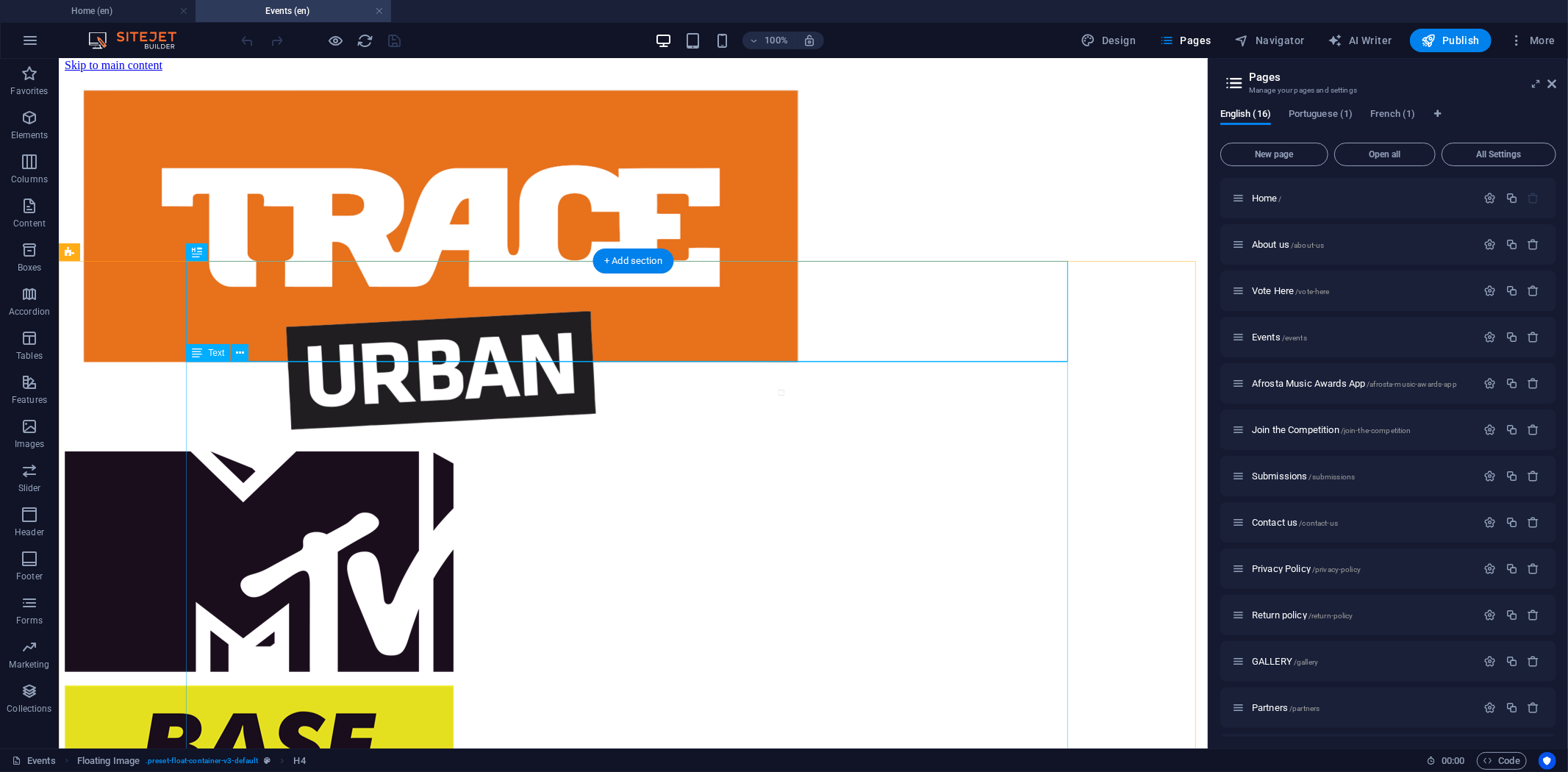
scroll to position [0, 0]
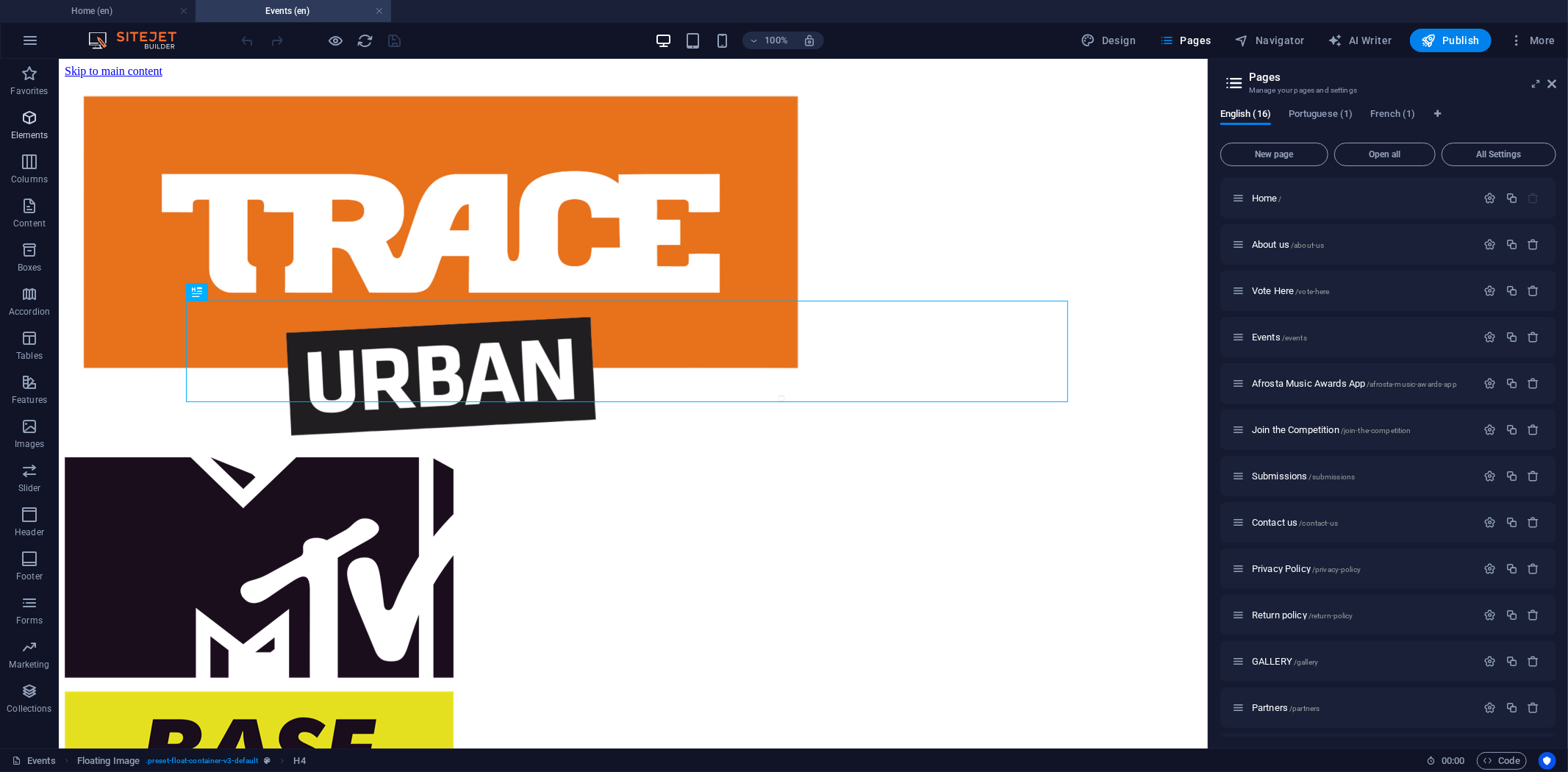
click at [26, 109] on icon "button" at bounding box center [30, 118] width 18 height 18
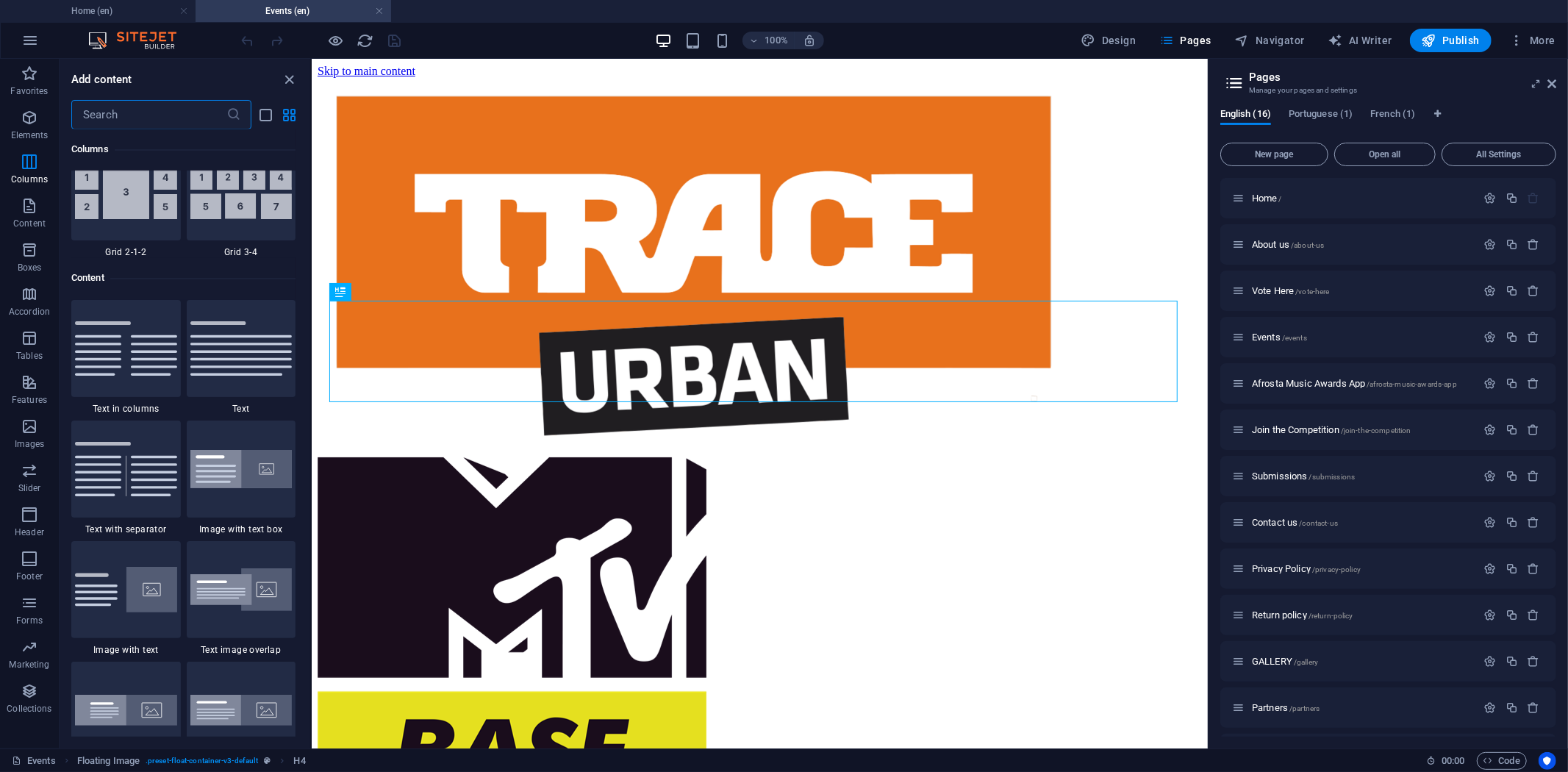
scroll to position [2526, 0]
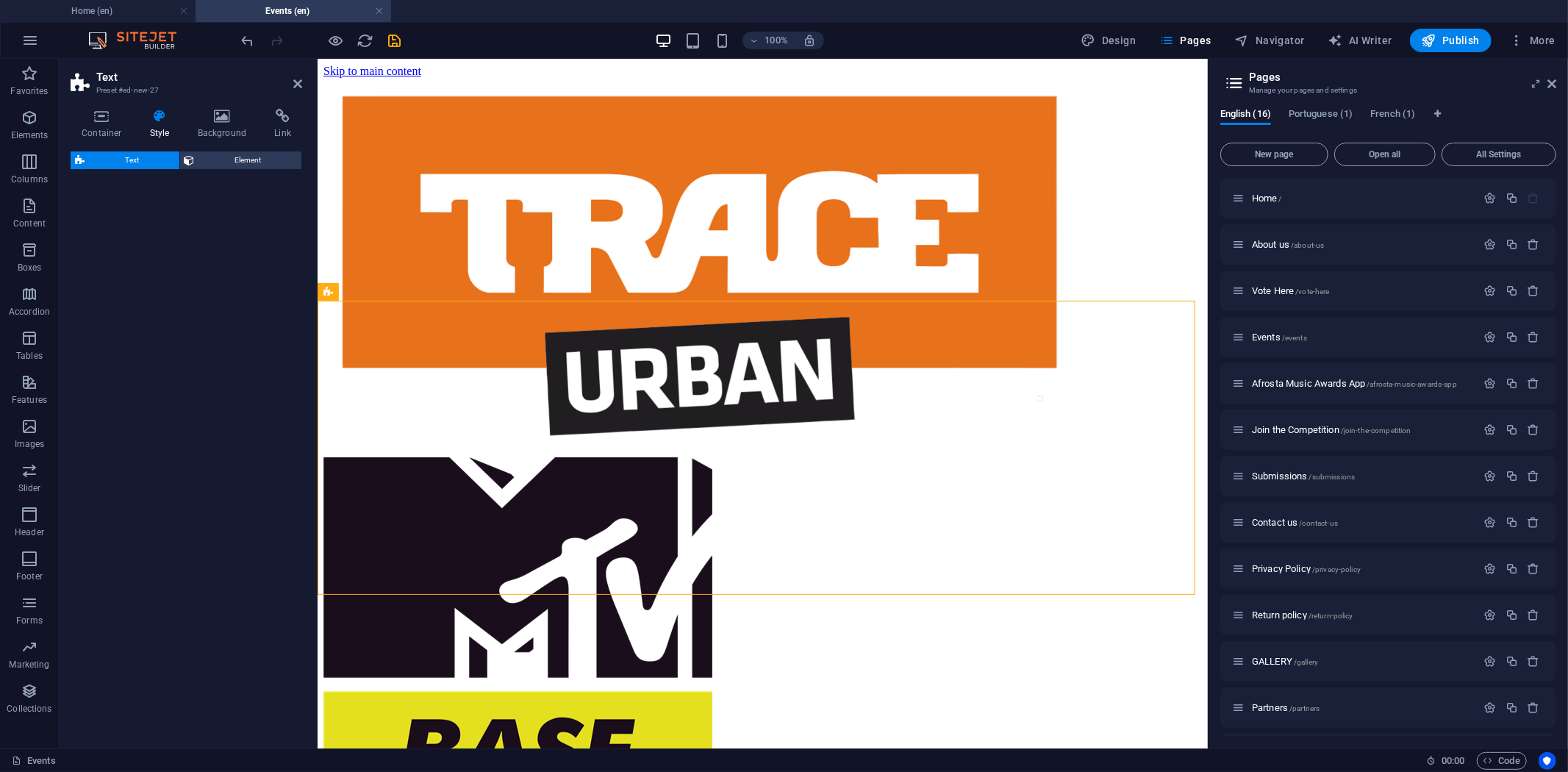
select select "rem"
select select "px"
select select "preset-text-v2-separator"
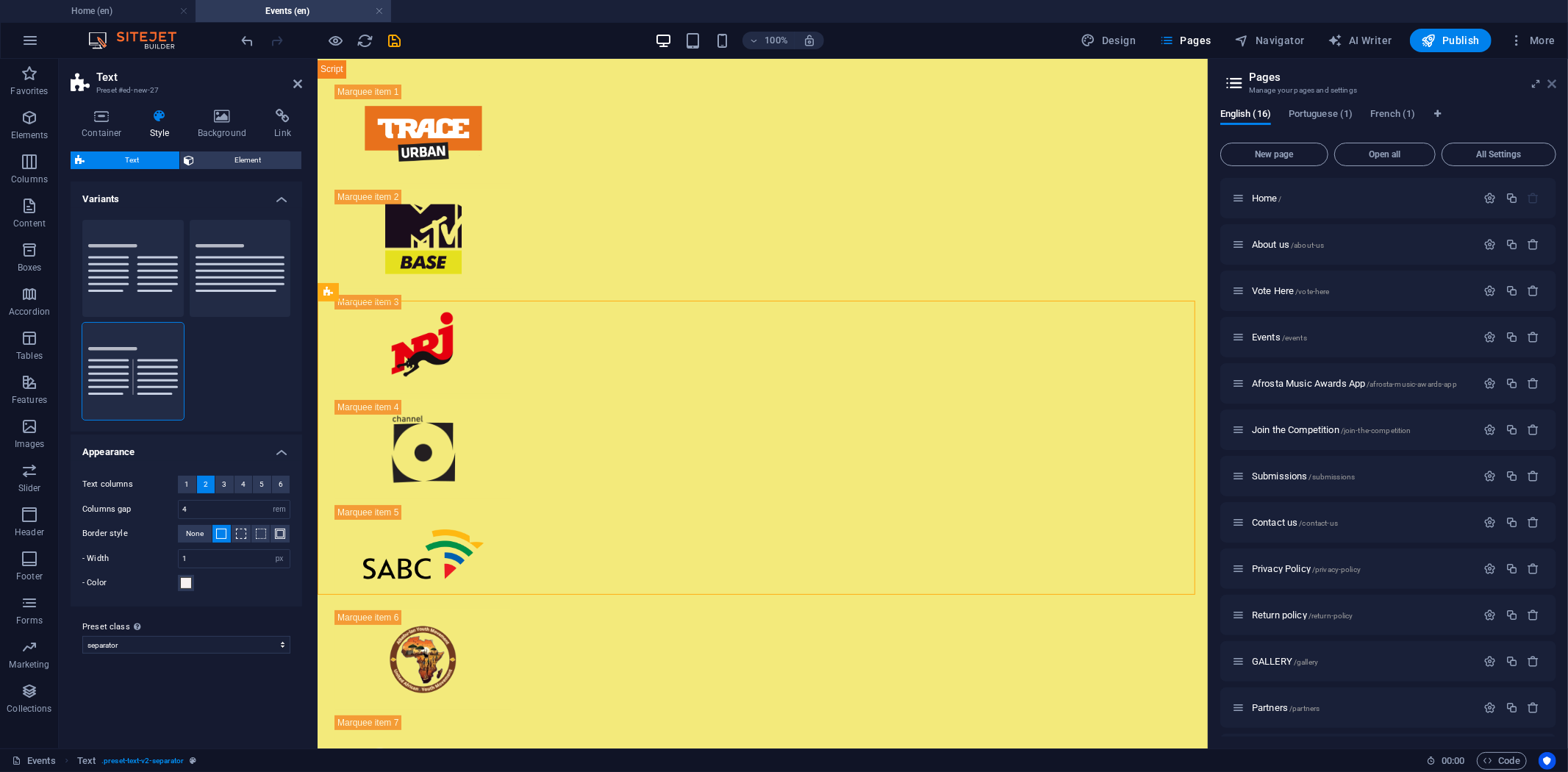
click at [1555, 85] on icon at bounding box center [1552, 83] width 9 height 12
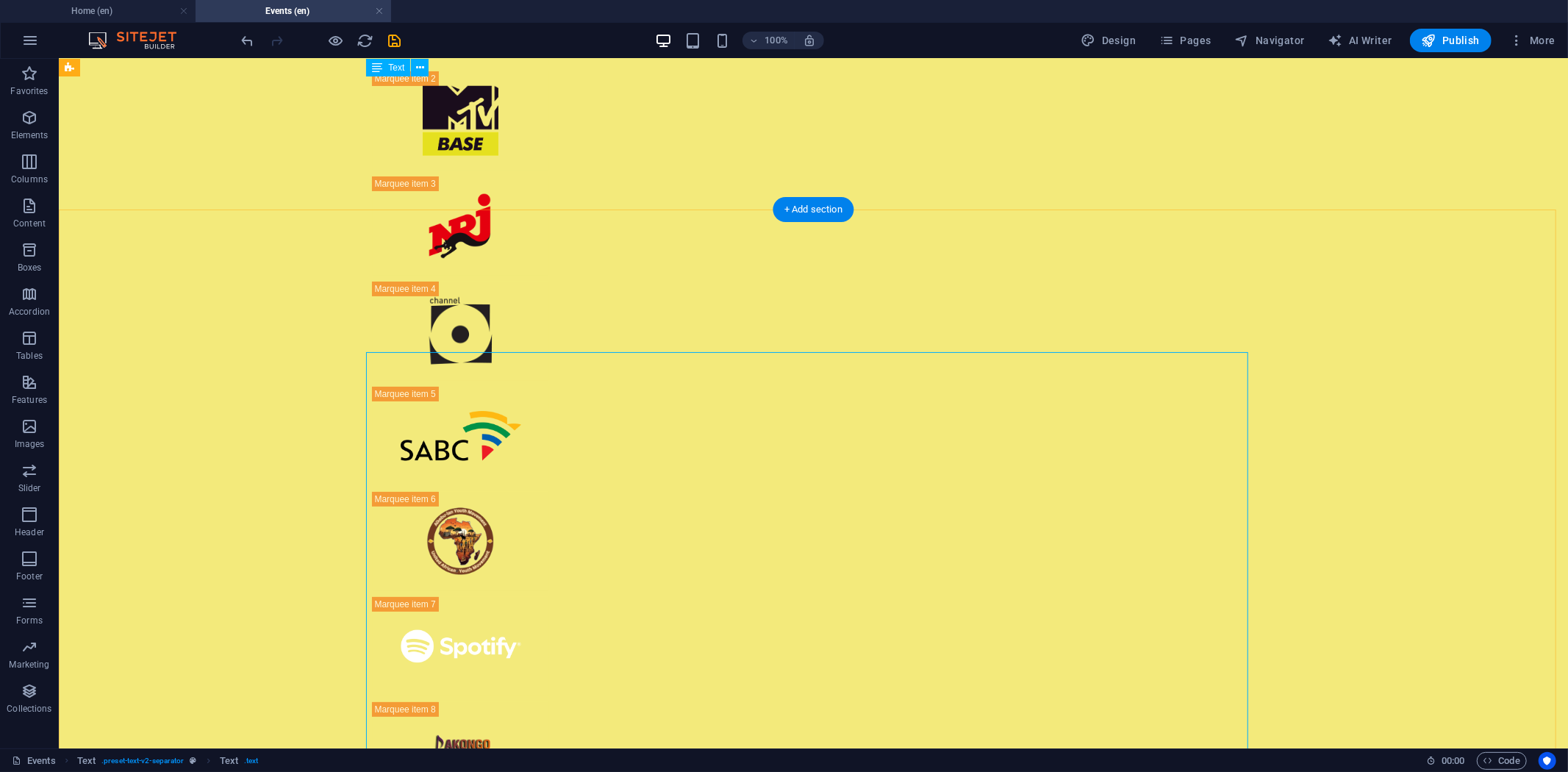
scroll to position [82, 0]
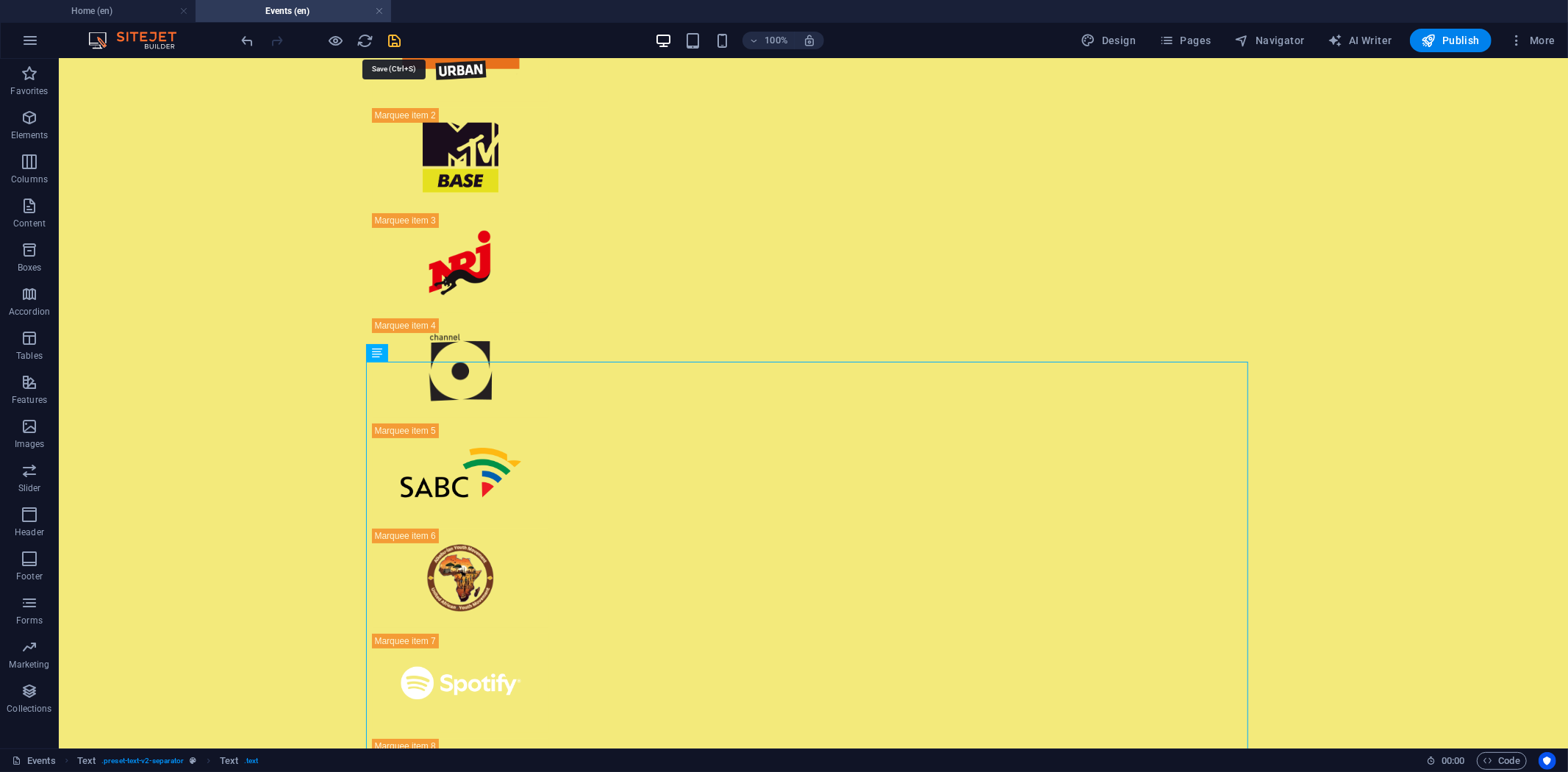
click at [396, 39] on icon "save" at bounding box center [395, 41] width 17 height 17
click at [415, 348] on button at bounding box center [420, 354] width 18 height 18
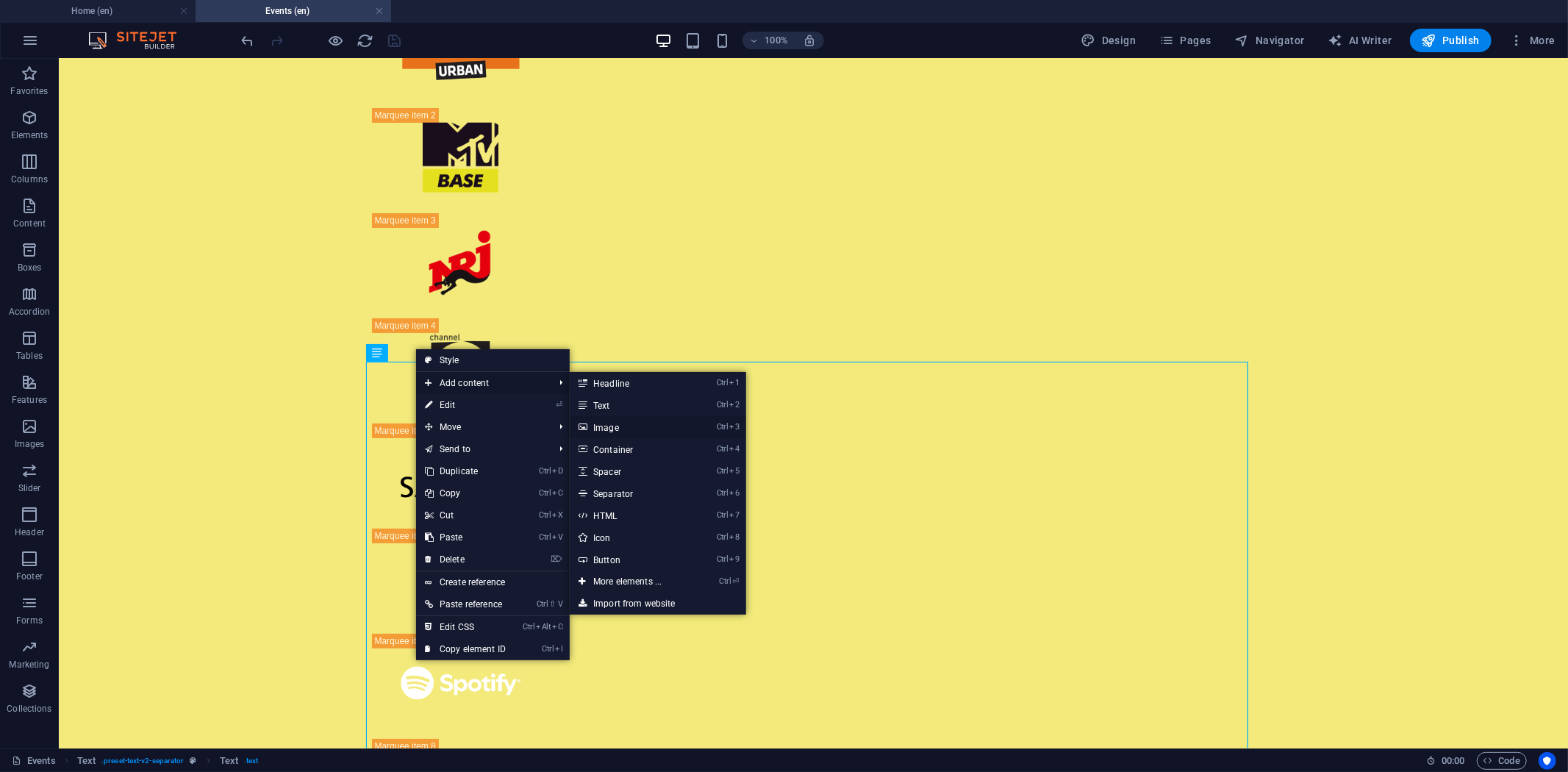
click at [619, 425] on link "Ctrl 3 Image" at bounding box center [630, 427] width 122 height 22
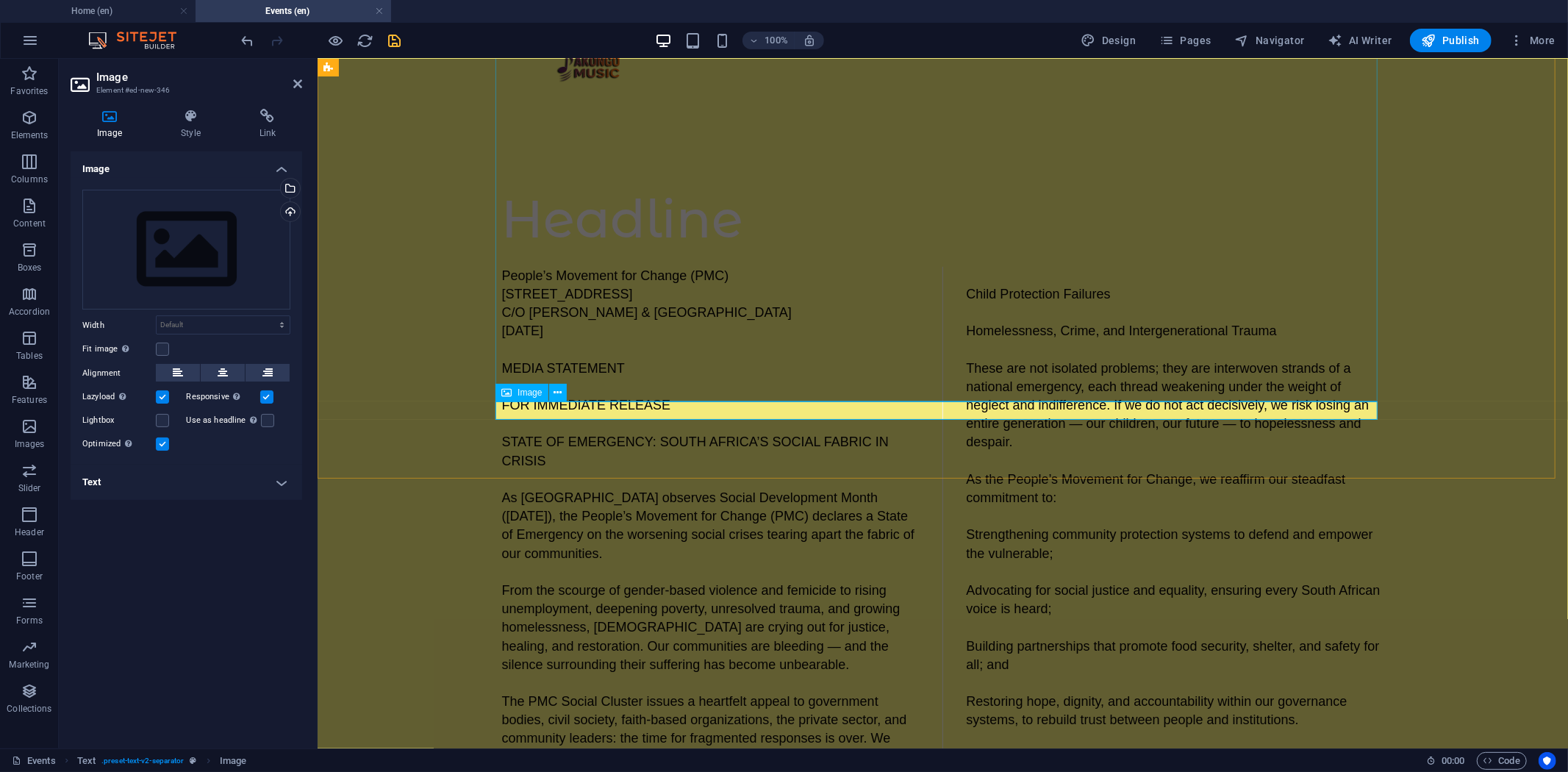
scroll to position [809, 0]
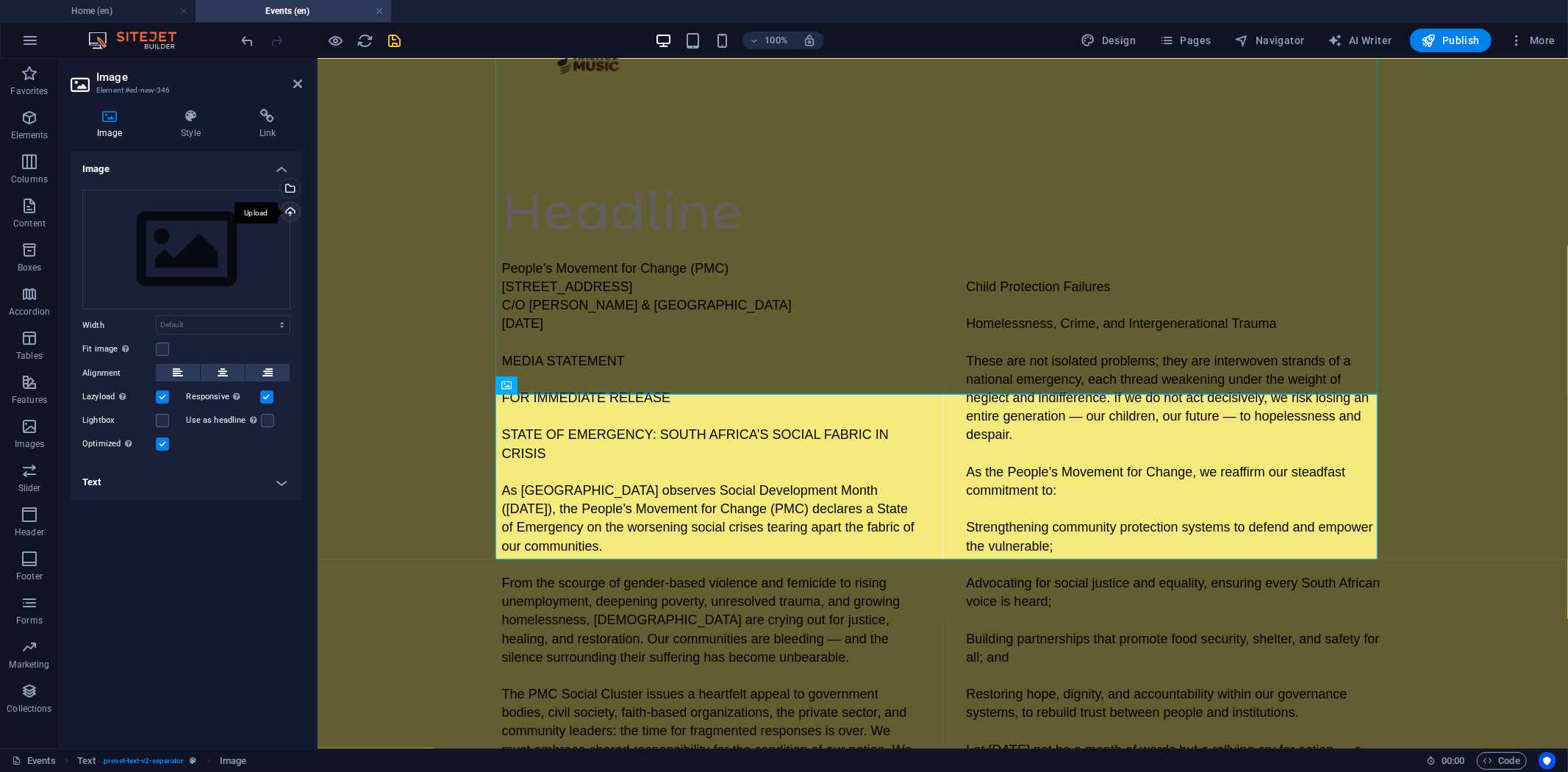
click at [289, 210] on div "Upload" at bounding box center [289, 213] width 22 height 22
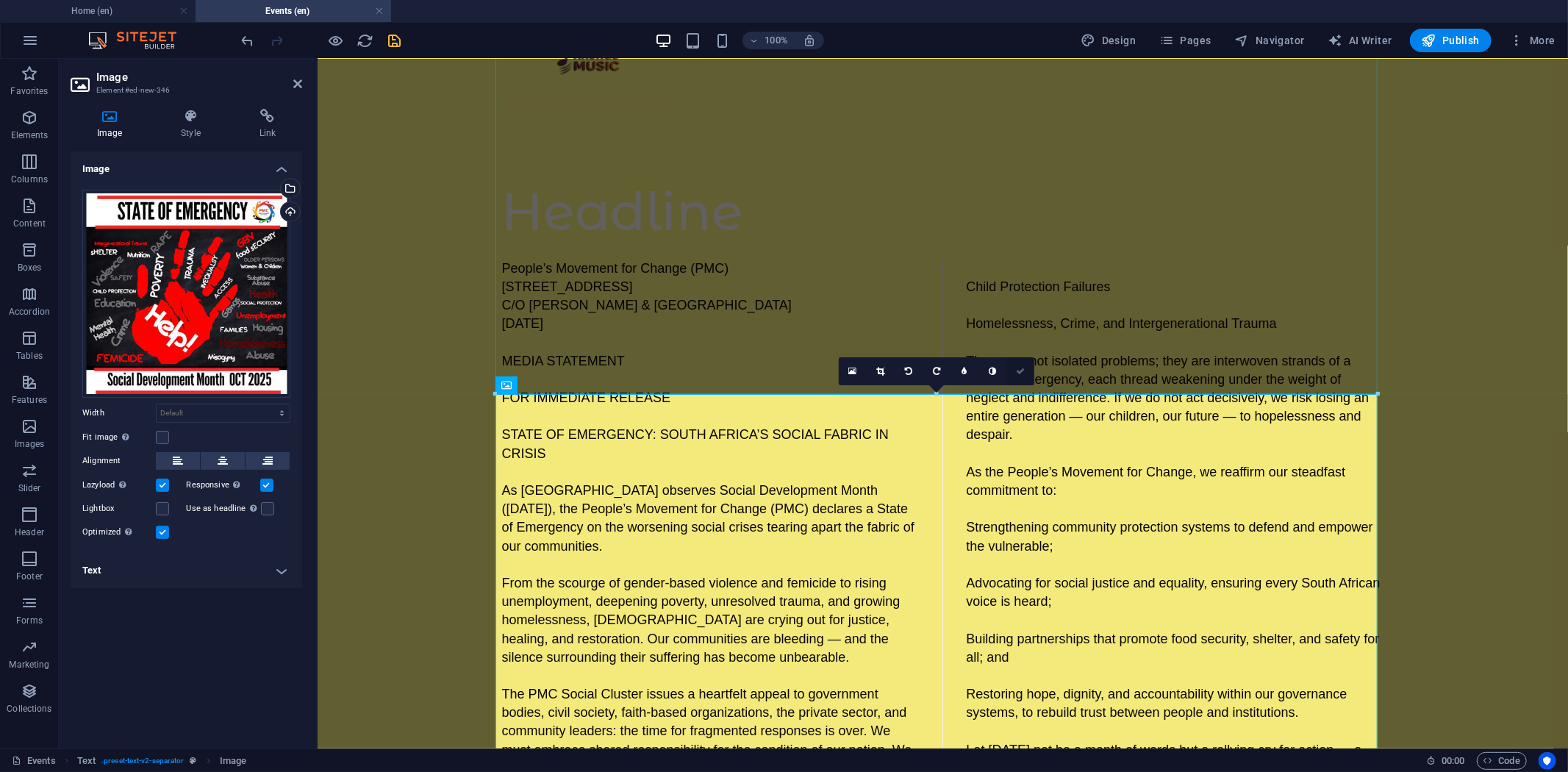
click at [1018, 367] on icon at bounding box center [1021, 372] width 9 height 9
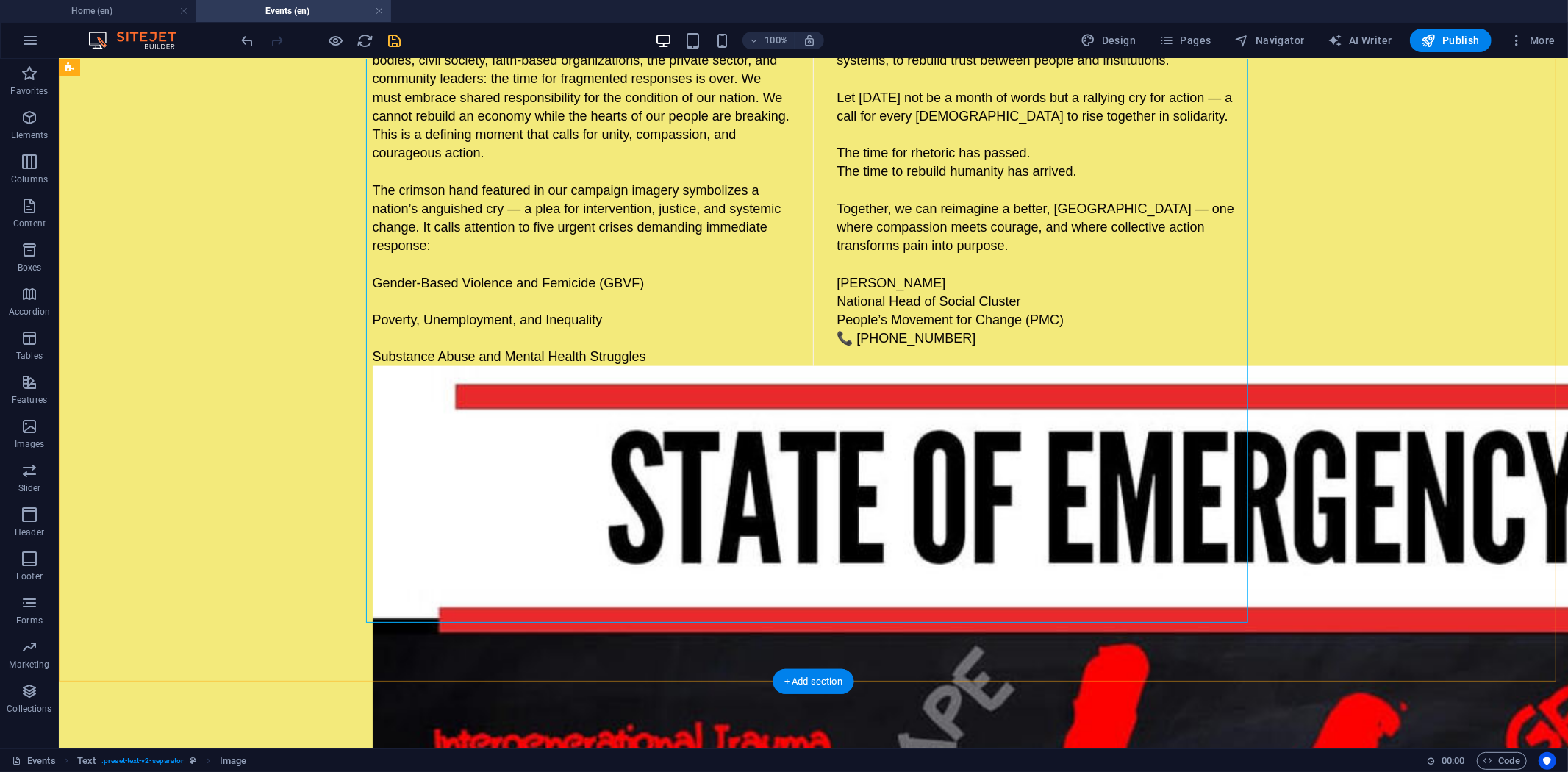
scroll to position [1462, 0]
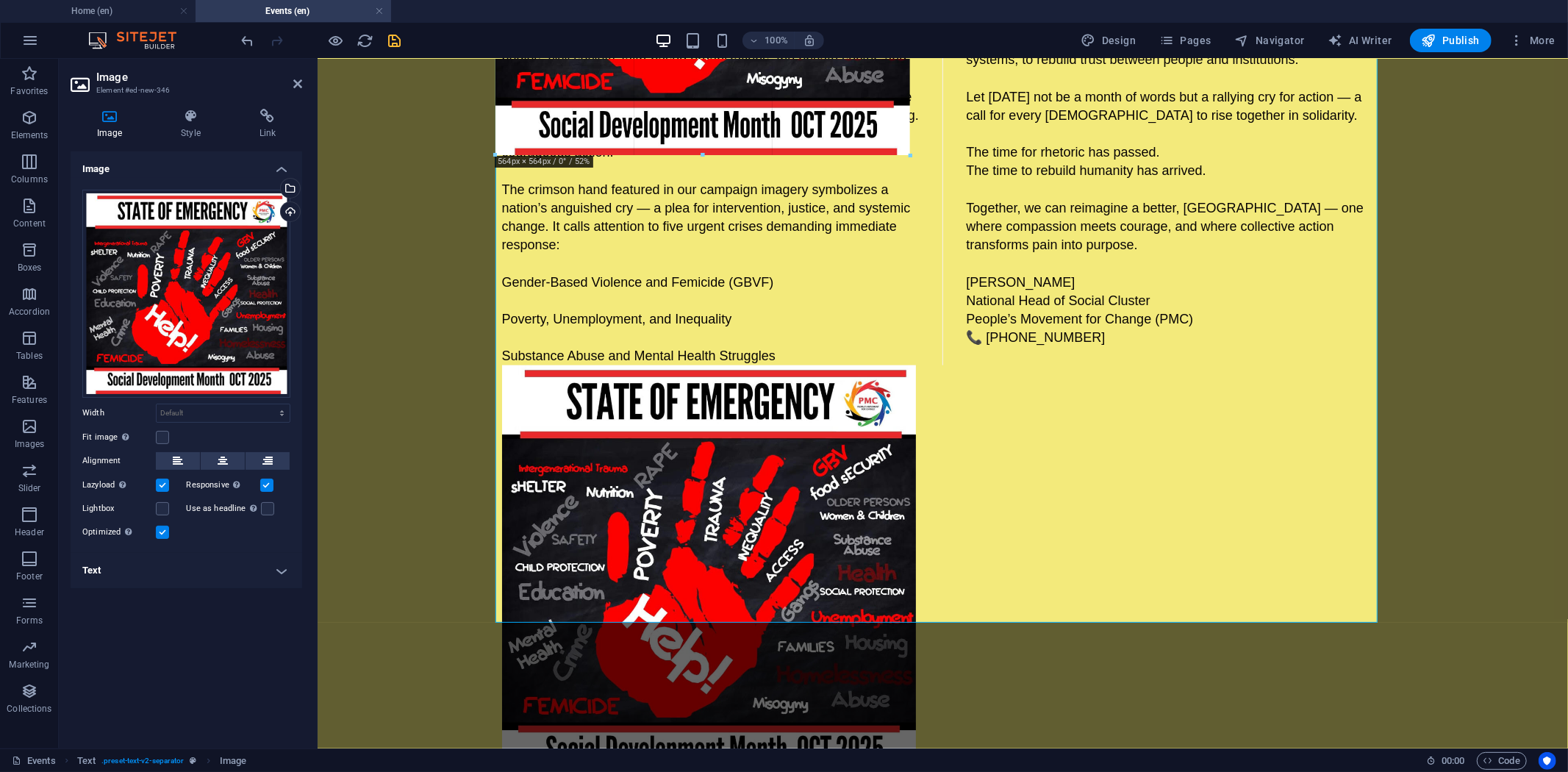
drag, startPoint x: 1378, startPoint y: 620, endPoint x: 908, endPoint y: 133, distance: 676.8
type input "563"
select select "px"
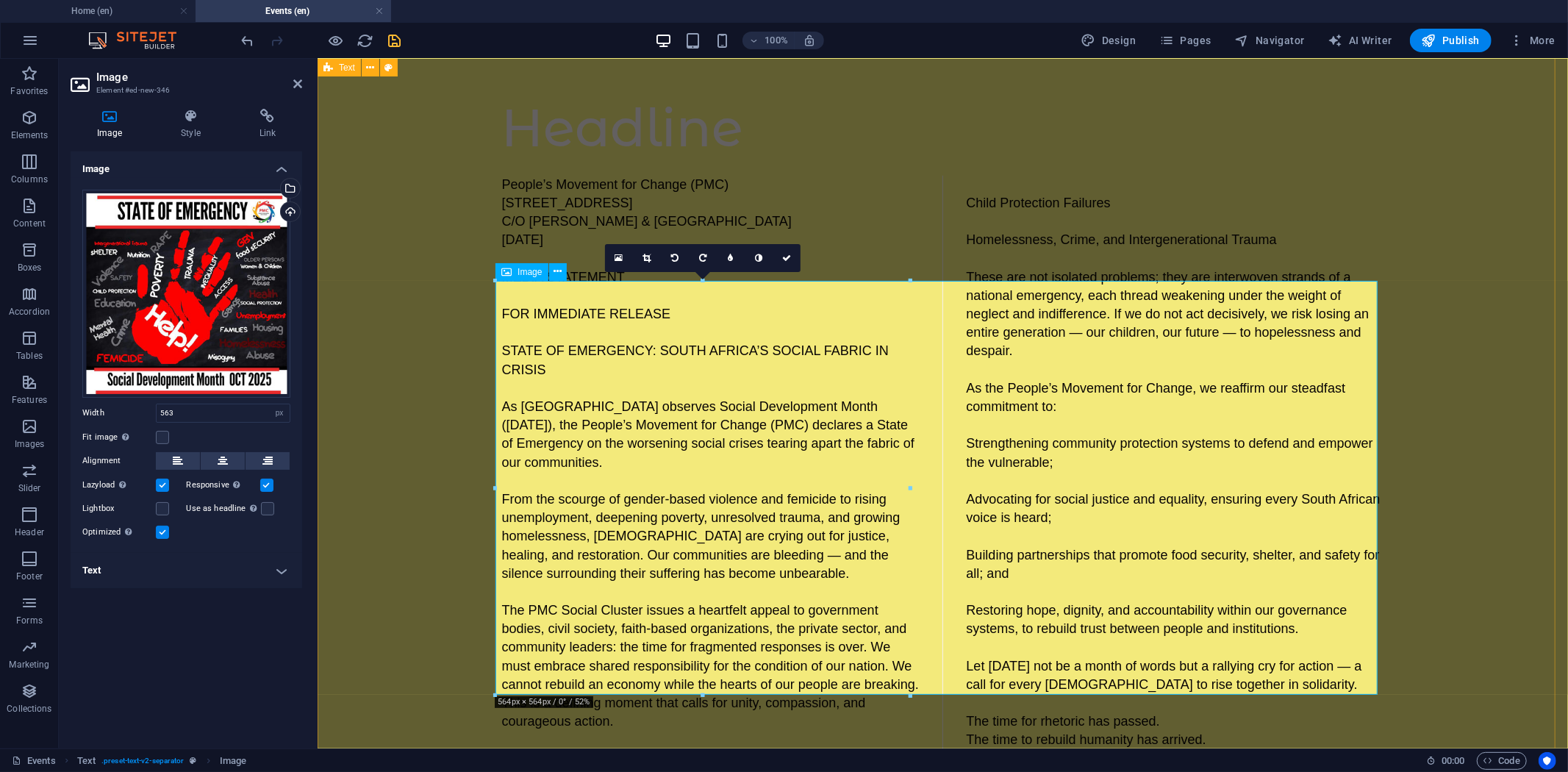
scroll to position [890, 0]
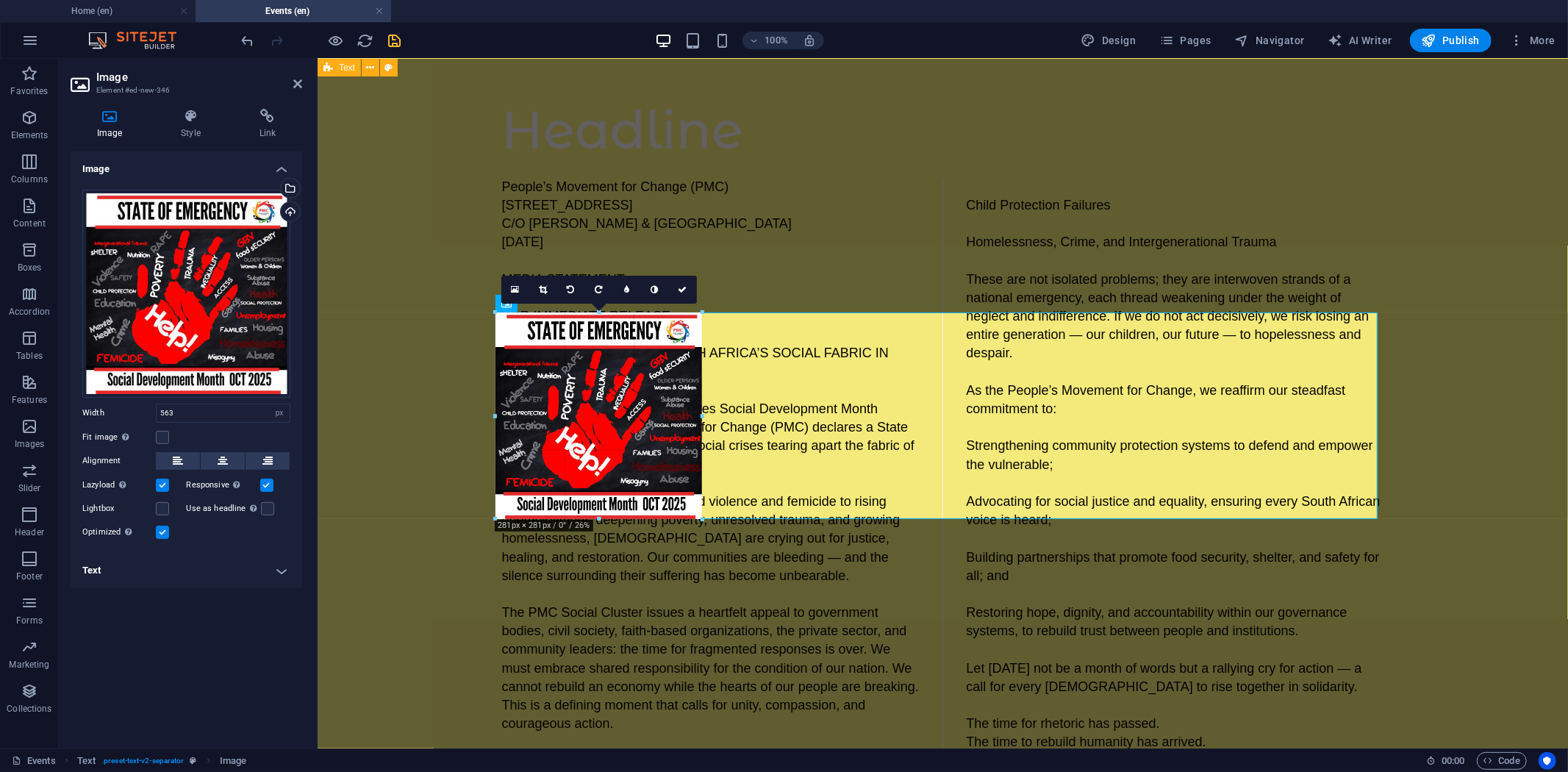
drag, startPoint x: 908, startPoint y: 723, endPoint x: 701, endPoint y: 421, distance: 366.1
type input "280"
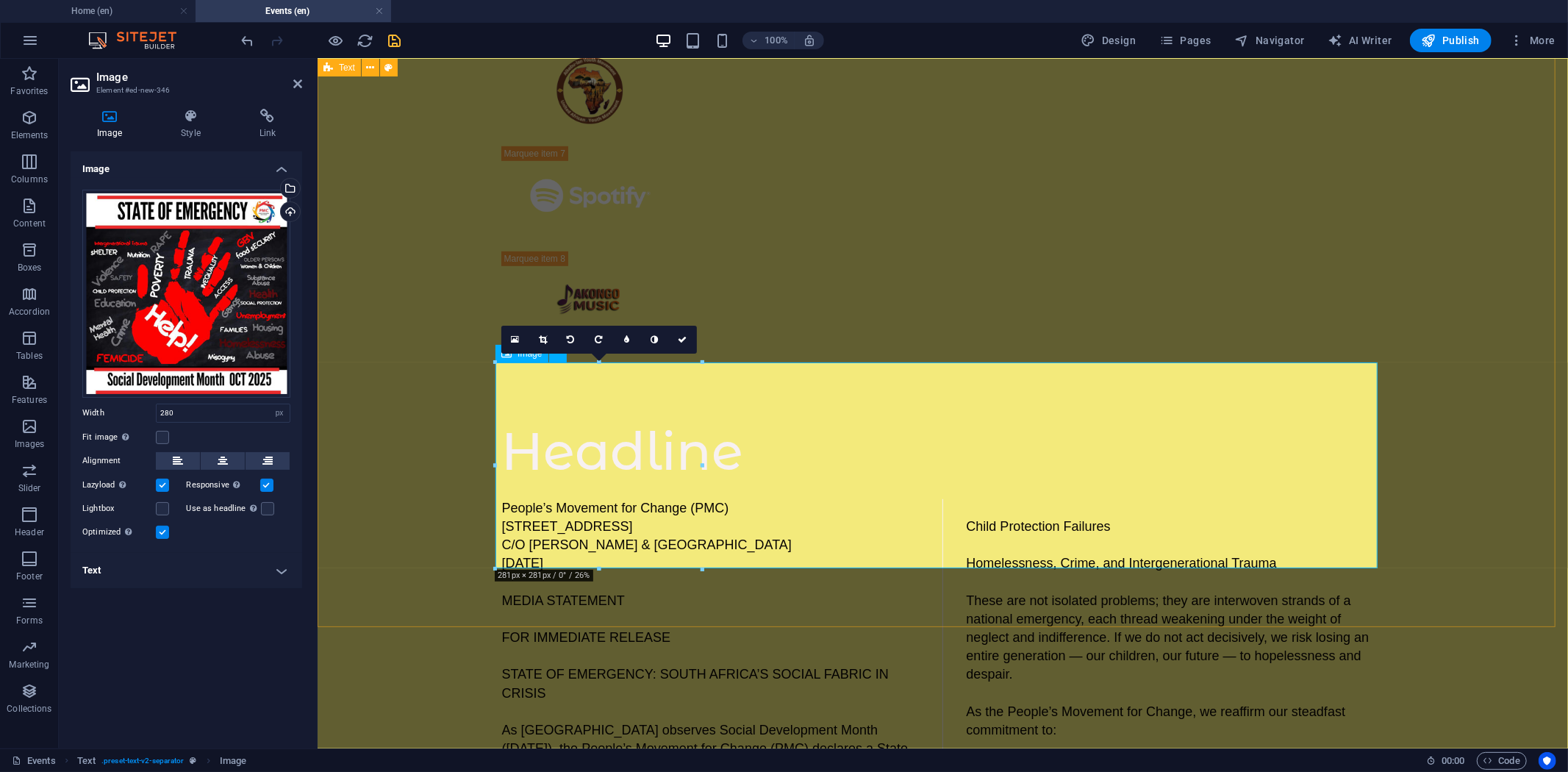
scroll to position [564, 0]
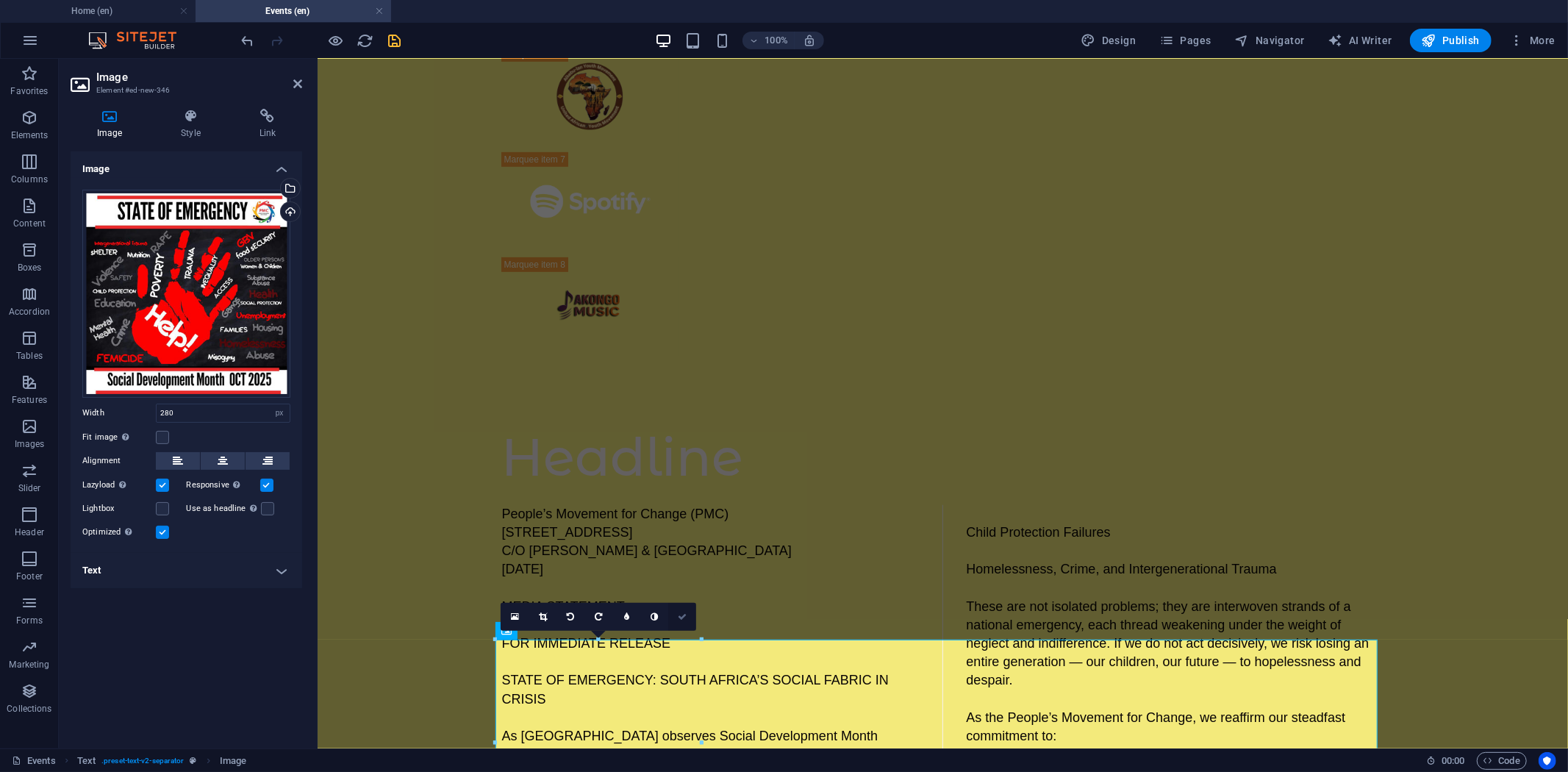
click at [685, 615] on icon at bounding box center [683, 617] width 9 height 9
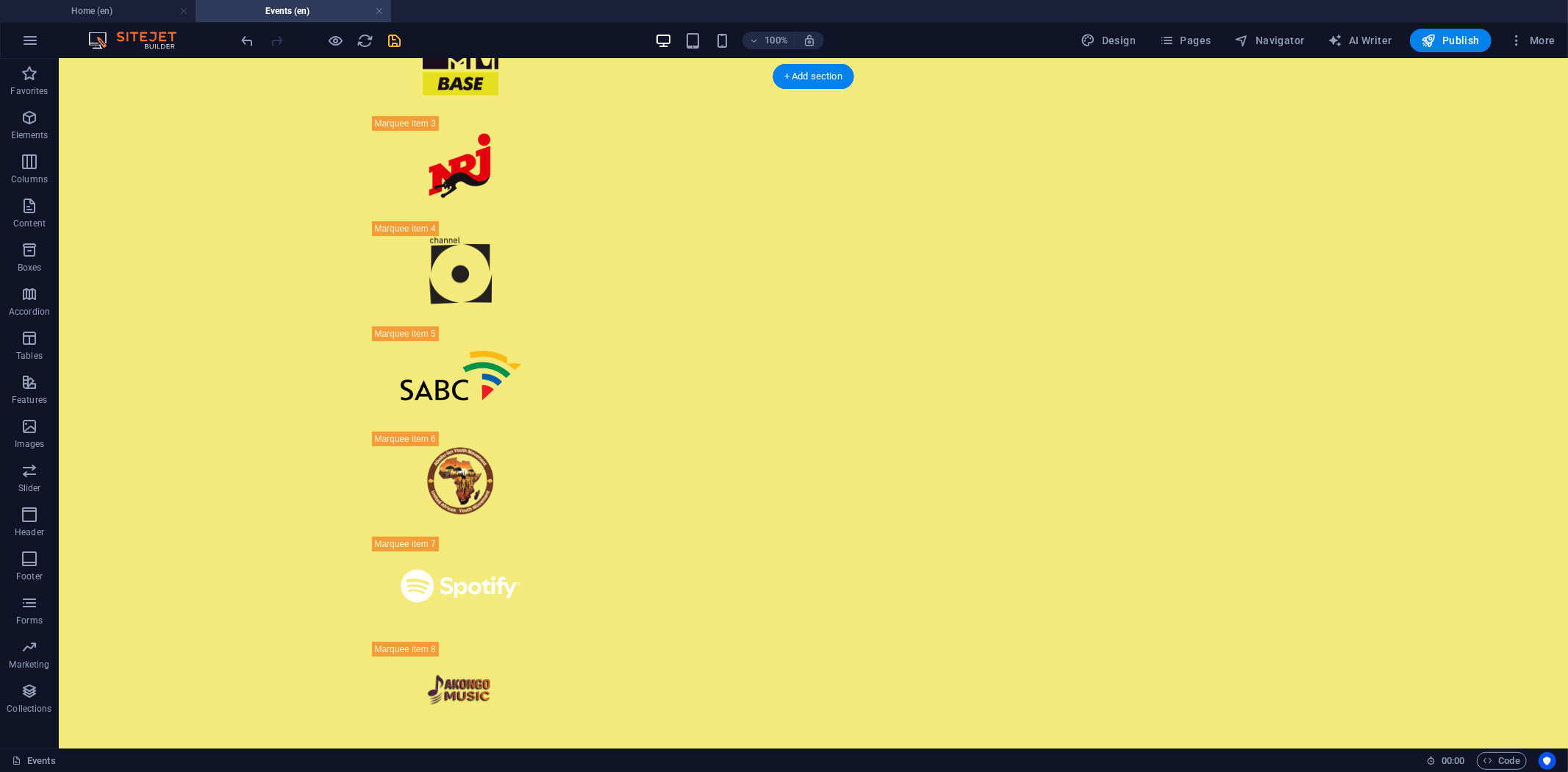
scroll to position [57, 0]
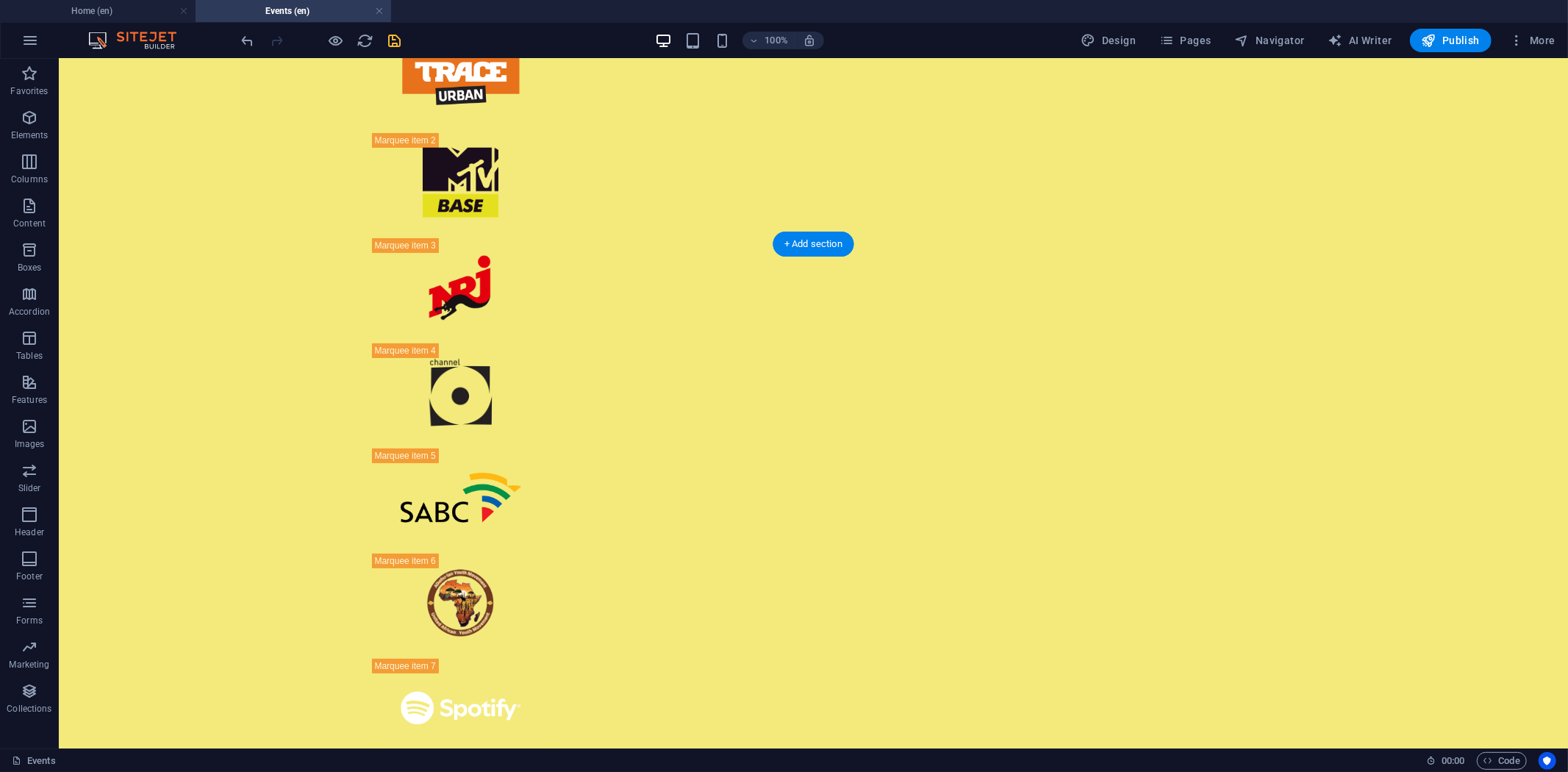
drag, startPoint x: 443, startPoint y: 689, endPoint x: 467, endPoint y: 460, distance: 230.3
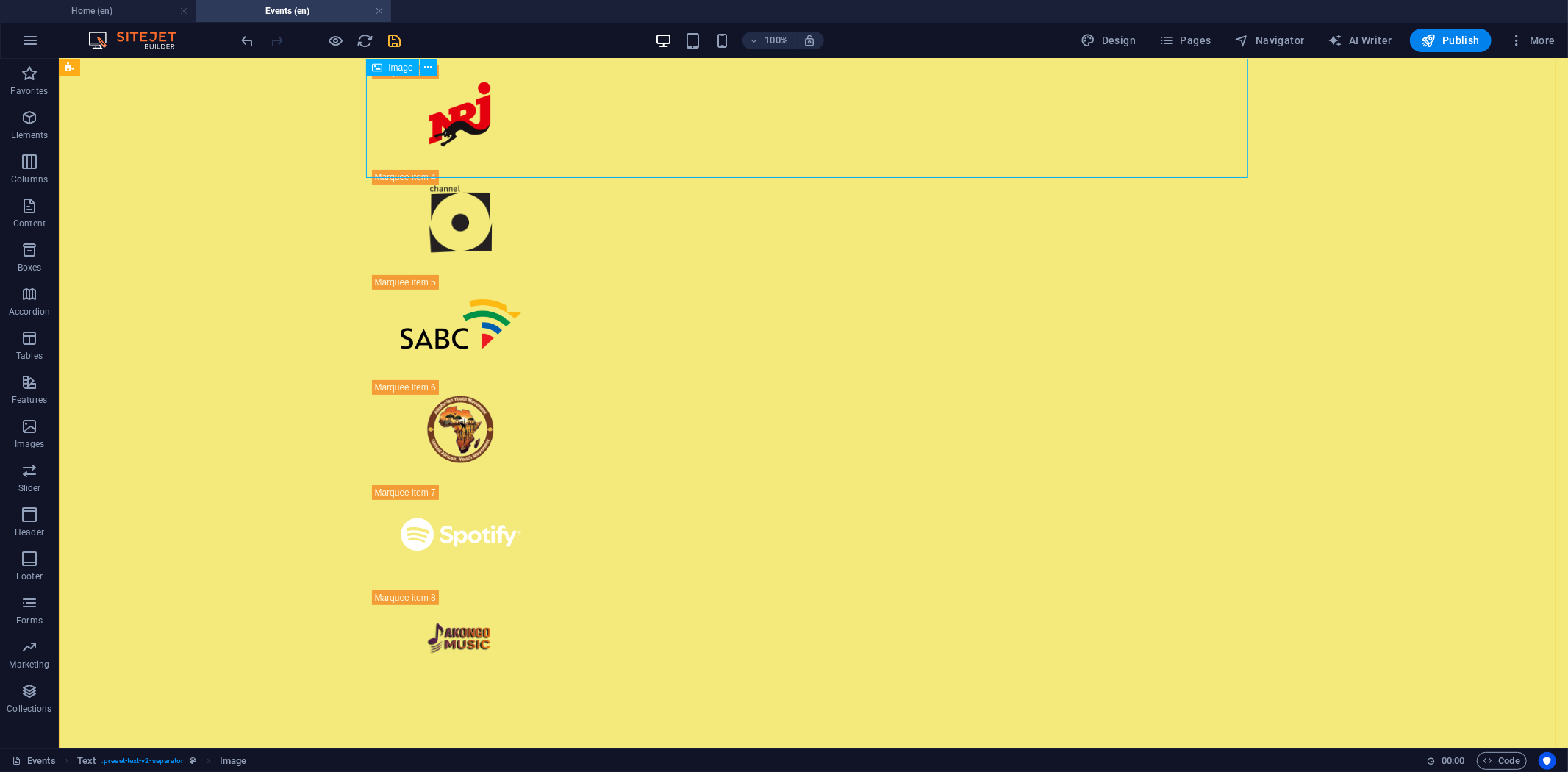
scroll to position [221, 0]
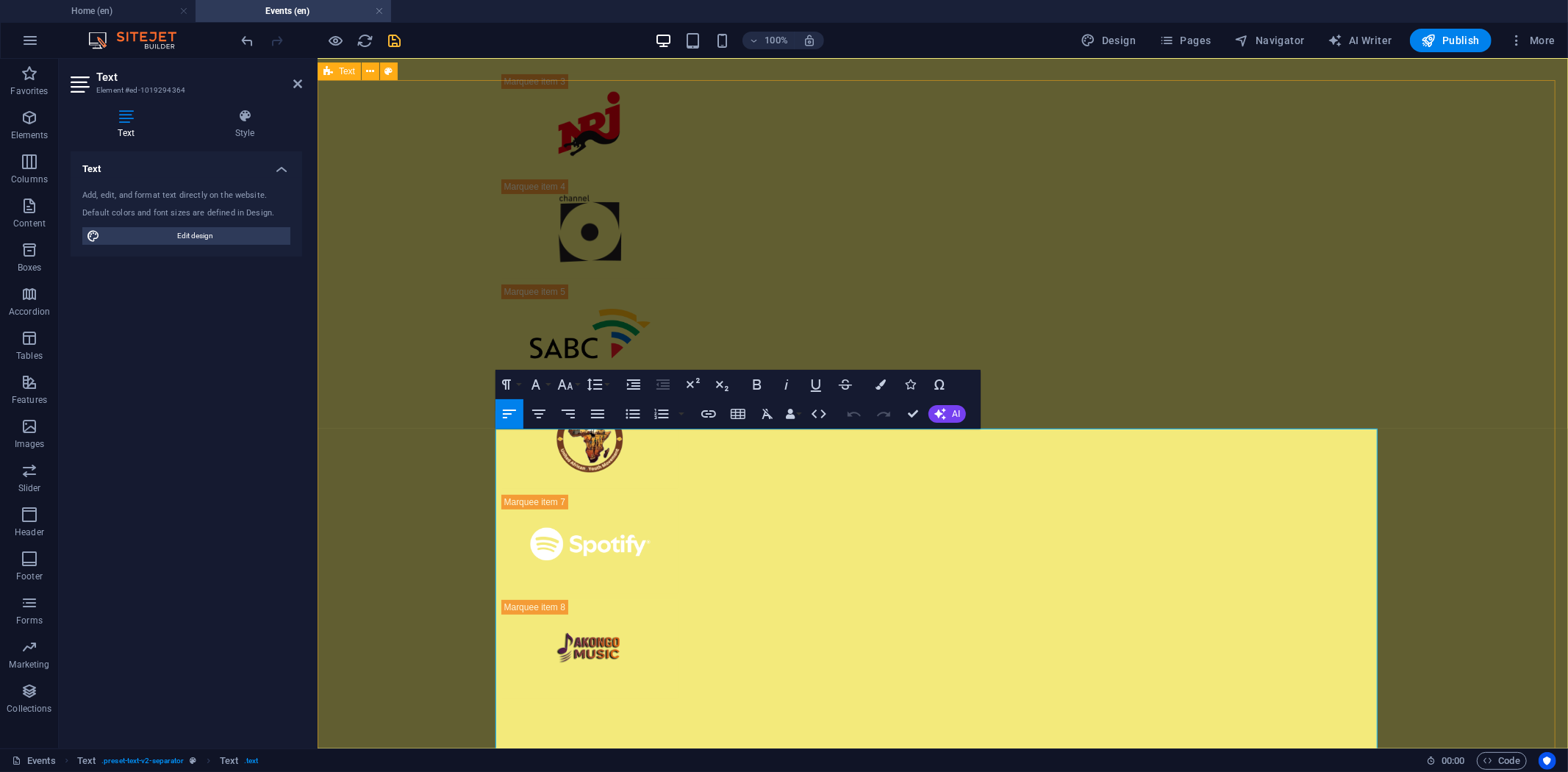
drag, startPoint x: 738, startPoint y: 443, endPoint x: 813, endPoint y: 483, distance: 85.0
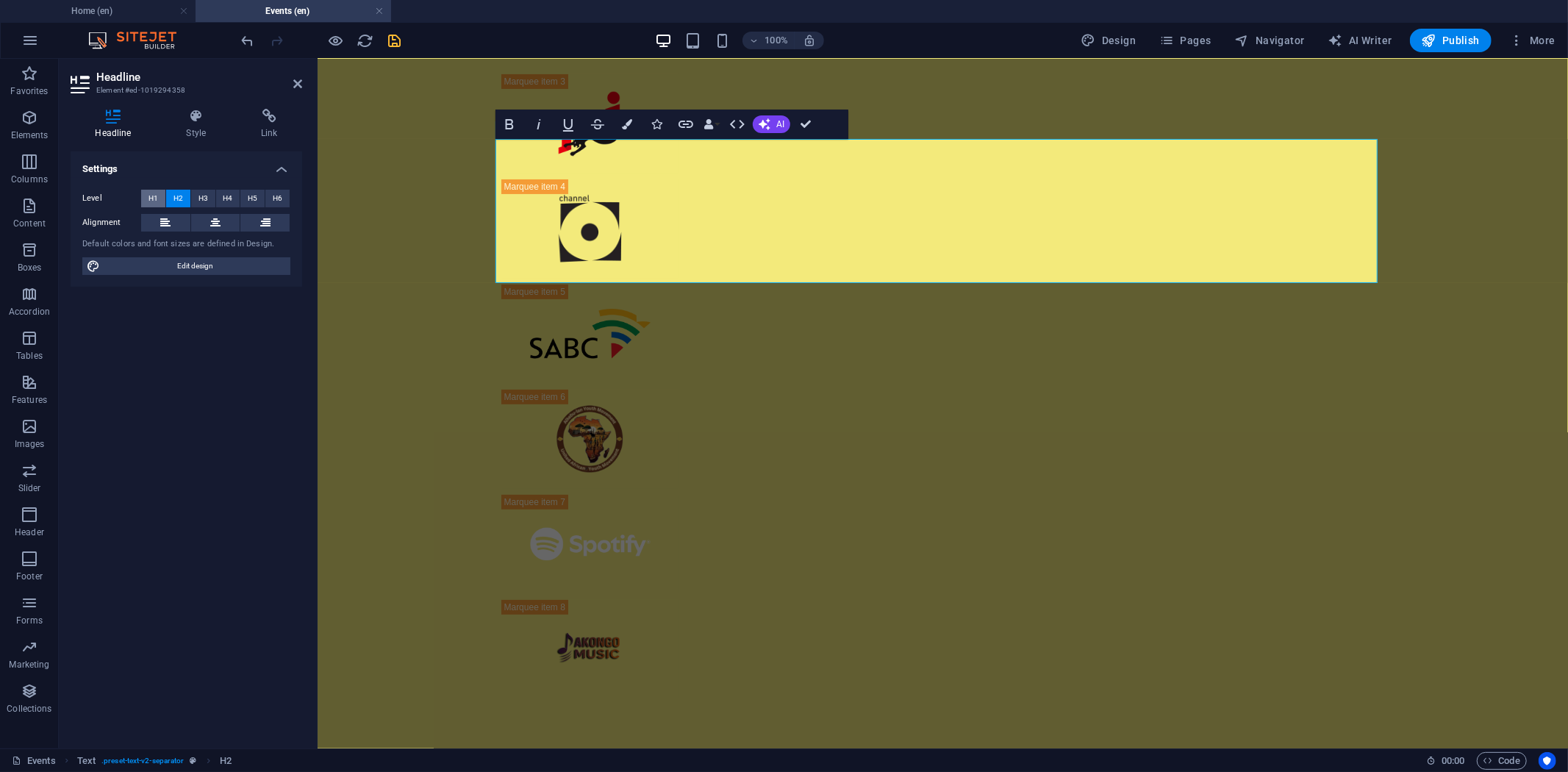
click at [157, 191] on span "H1" at bounding box center [153, 198] width 10 height 18
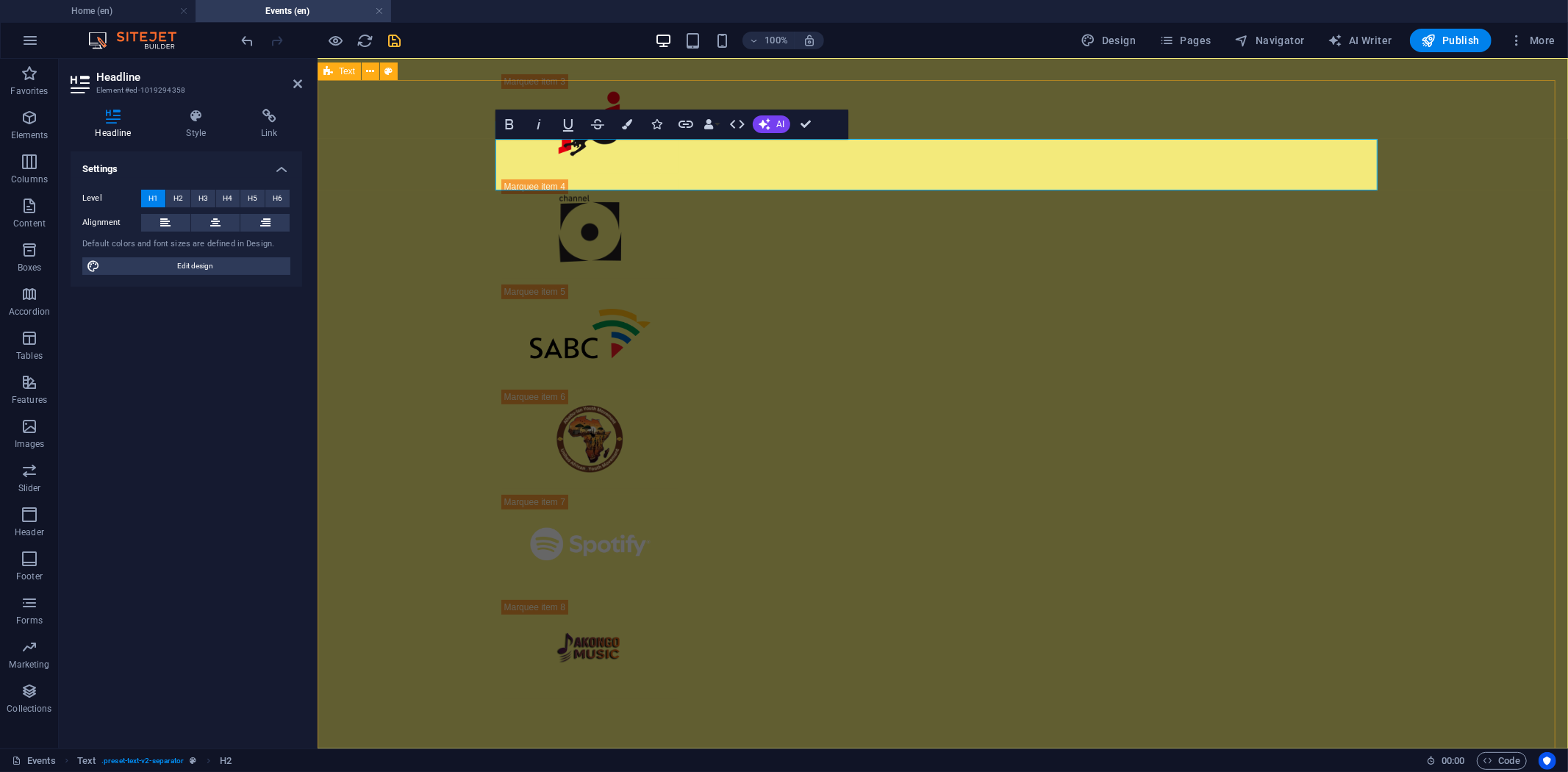
click at [628, 122] on icon "button" at bounding box center [627, 124] width 10 height 10
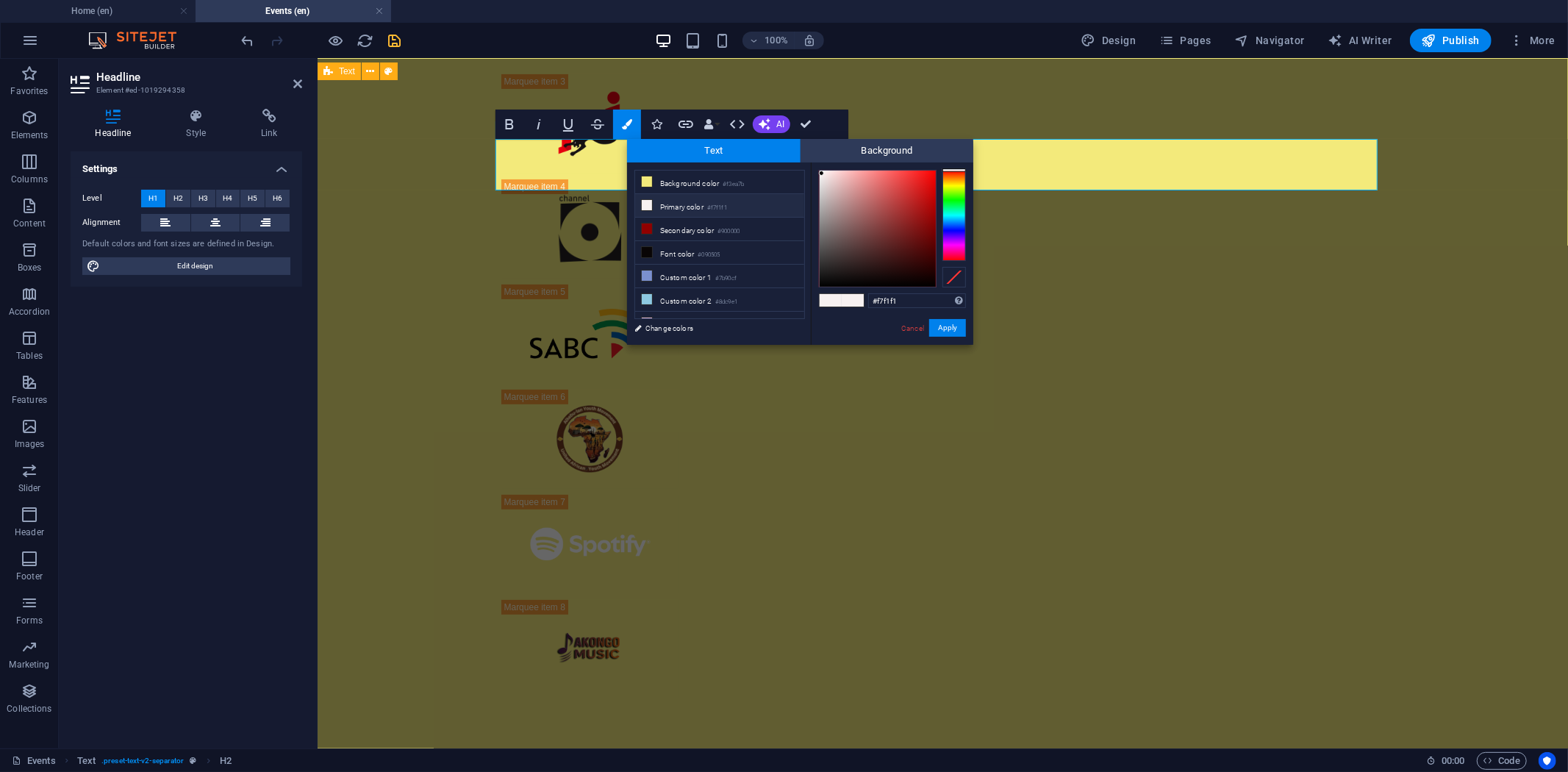
type input "#f40b0b"
click at [931, 175] on div at bounding box center [877, 228] width 116 height 116
click at [956, 327] on button "Apply" at bounding box center [948, 328] width 37 height 18
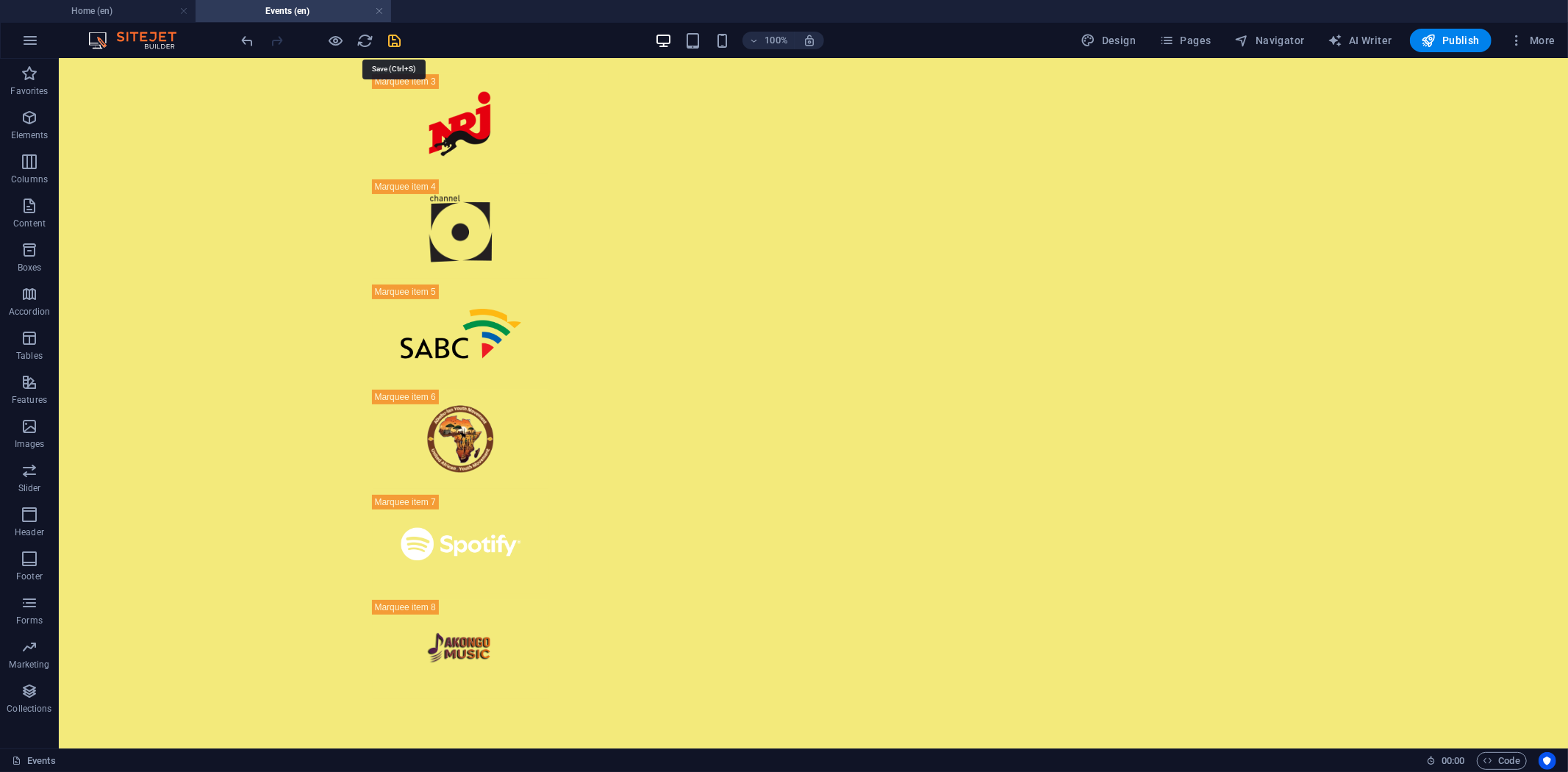
click at [392, 40] on icon "save" at bounding box center [395, 41] width 17 height 17
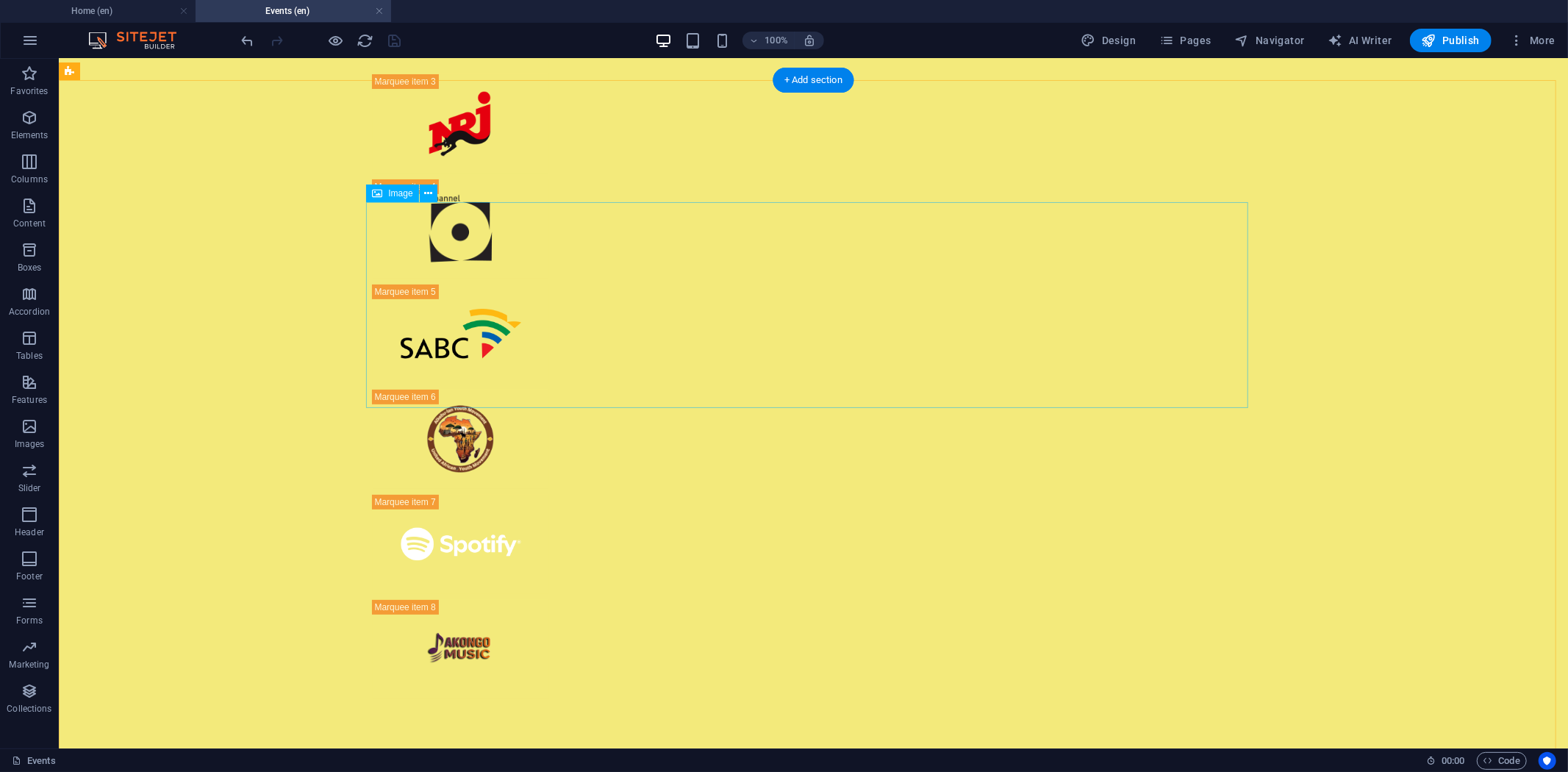
select select "px"
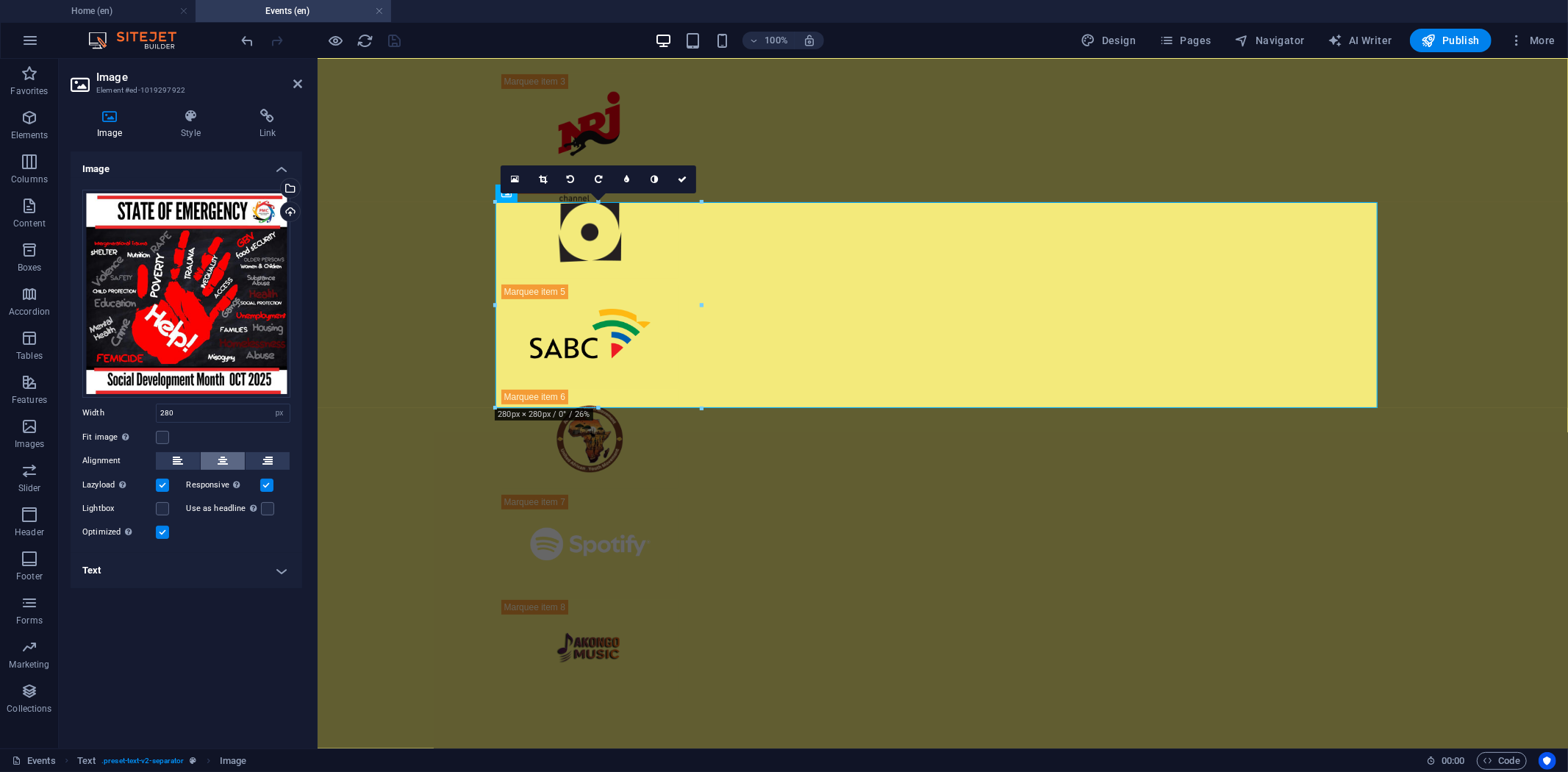
click at [226, 464] on icon at bounding box center [222, 461] width 10 height 18
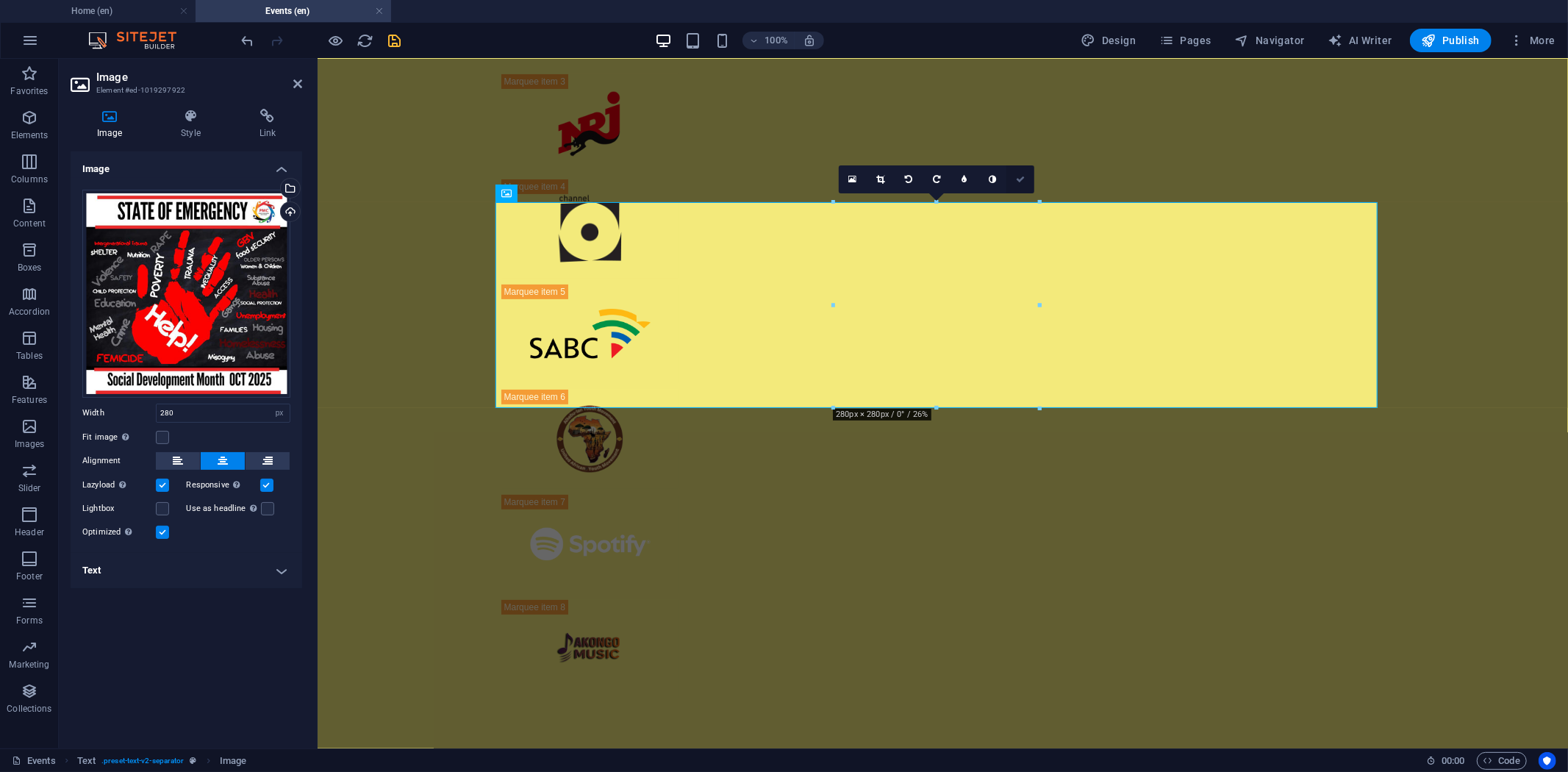
click at [1017, 179] on icon at bounding box center [1021, 179] width 9 height 9
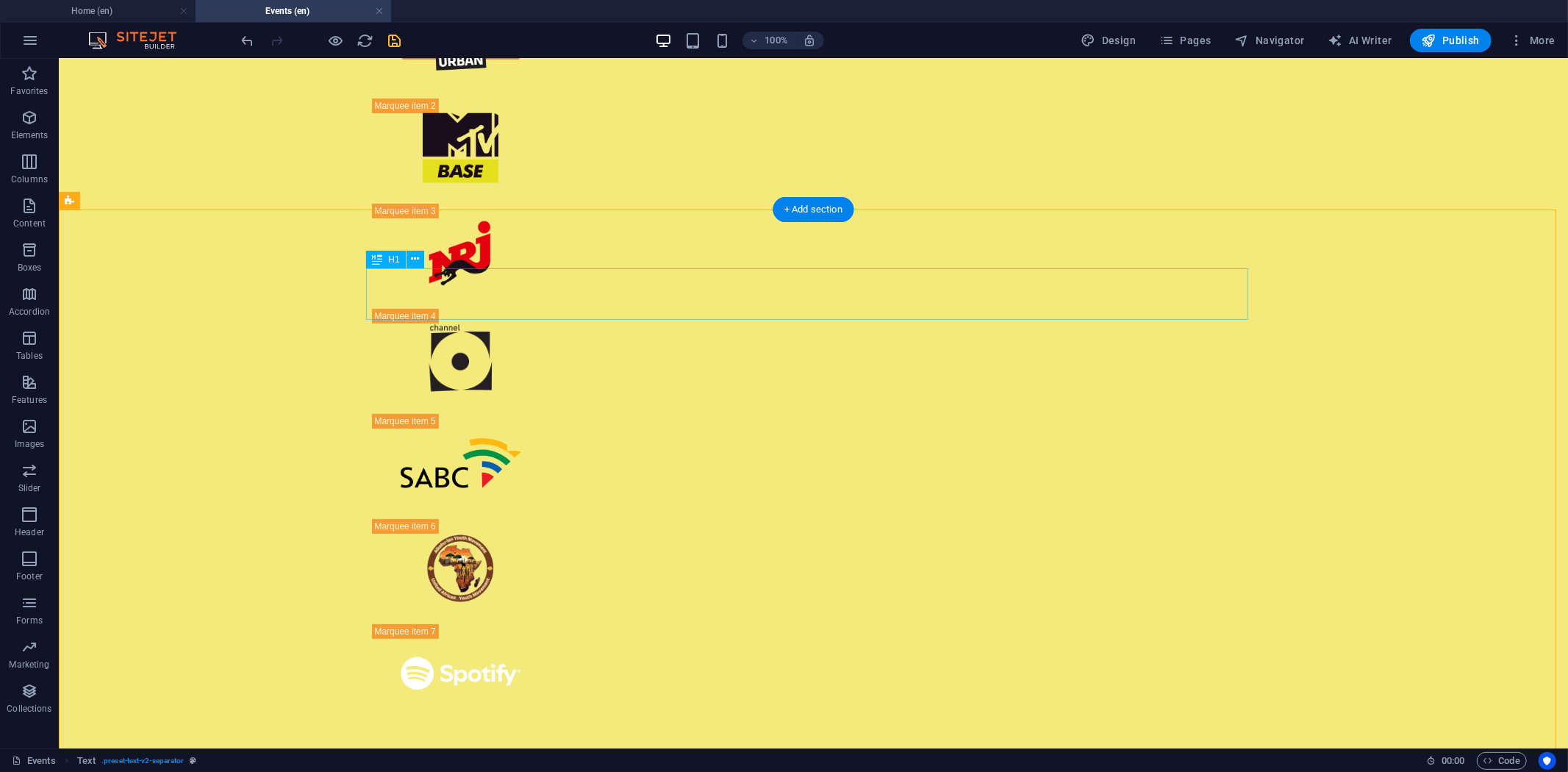
scroll to position [57, 0]
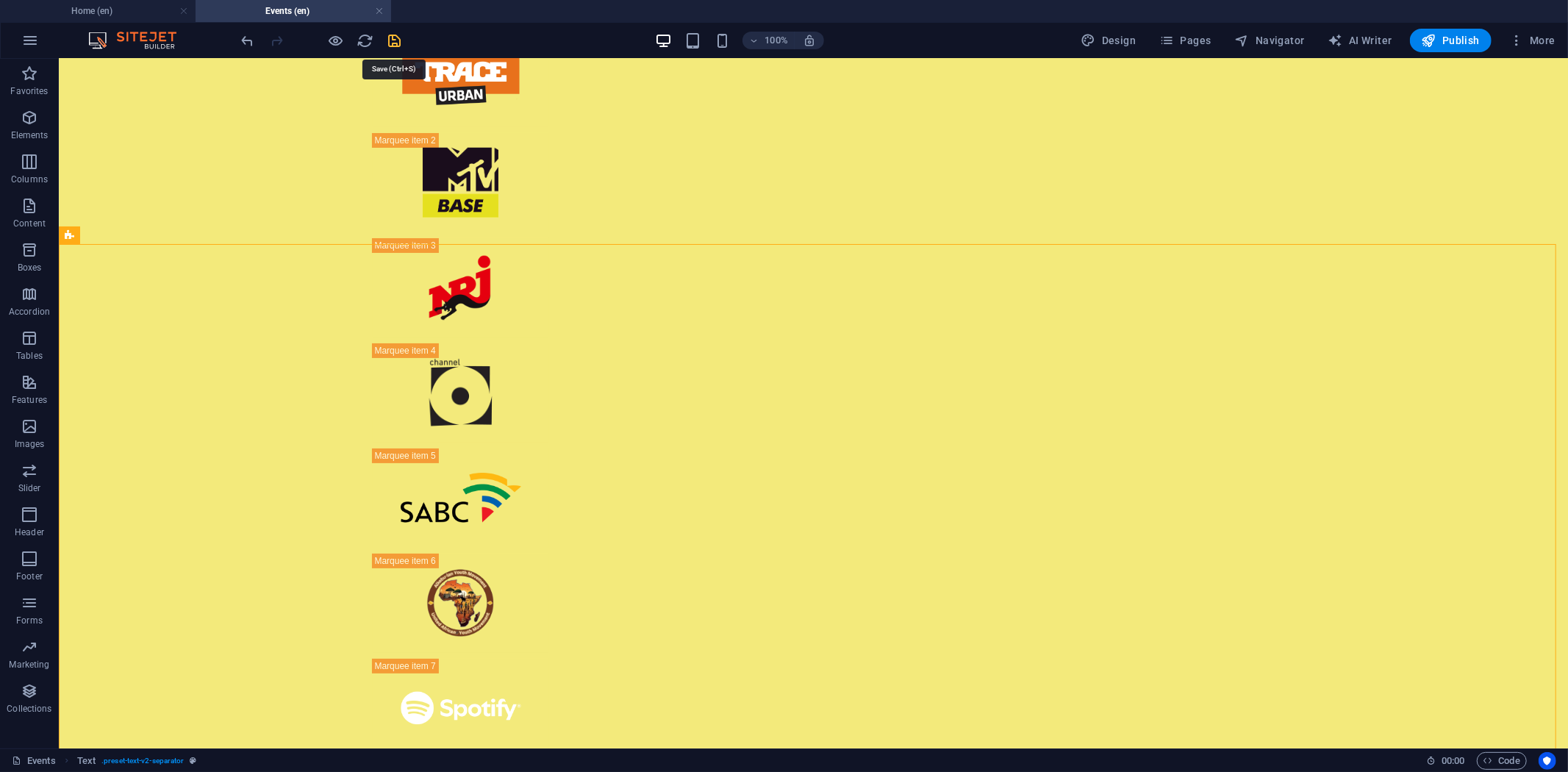
click at [395, 38] on icon "save" at bounding box center [395, 41] width 17 height 17
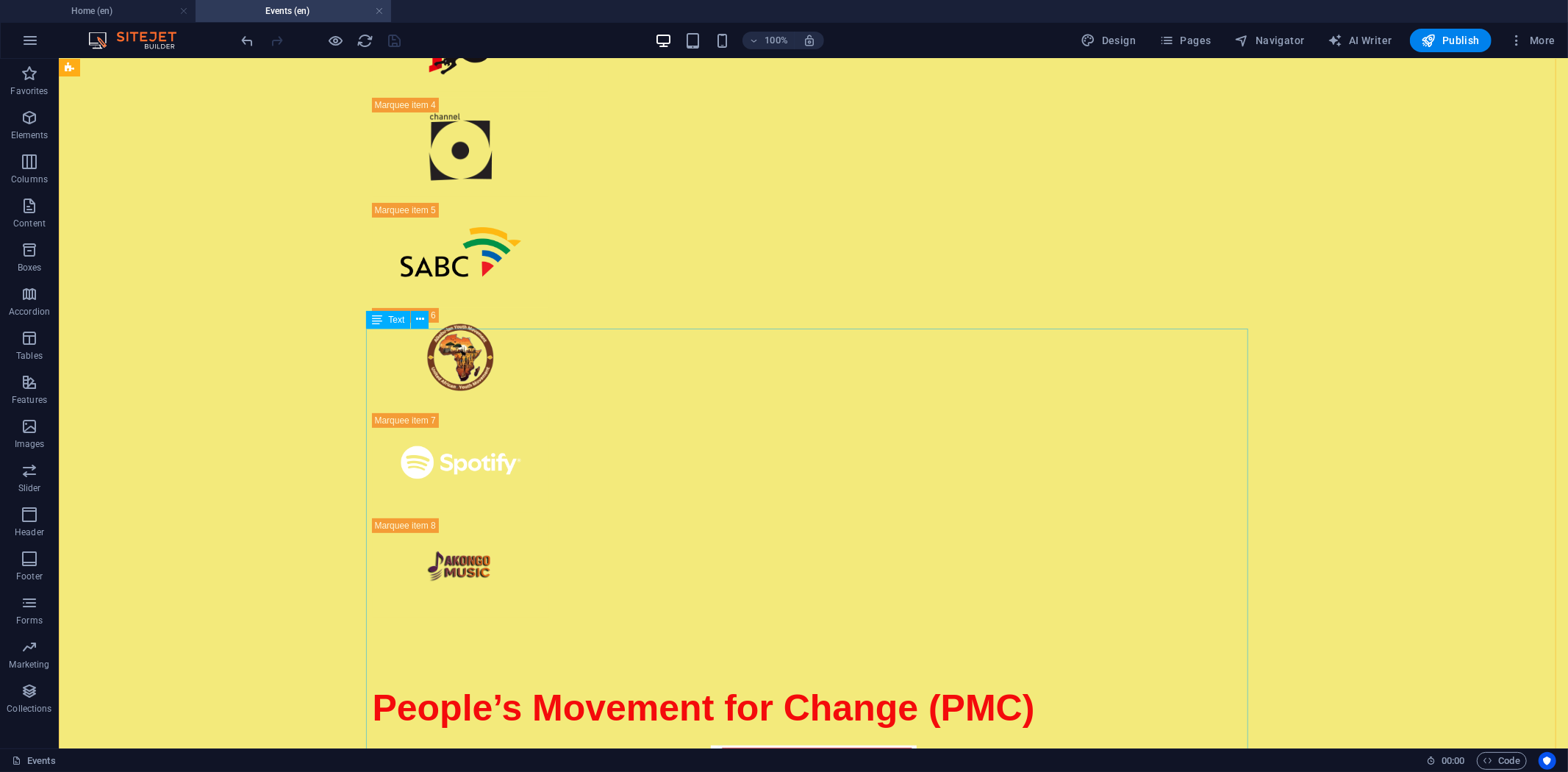
scroll to position [221, 0]
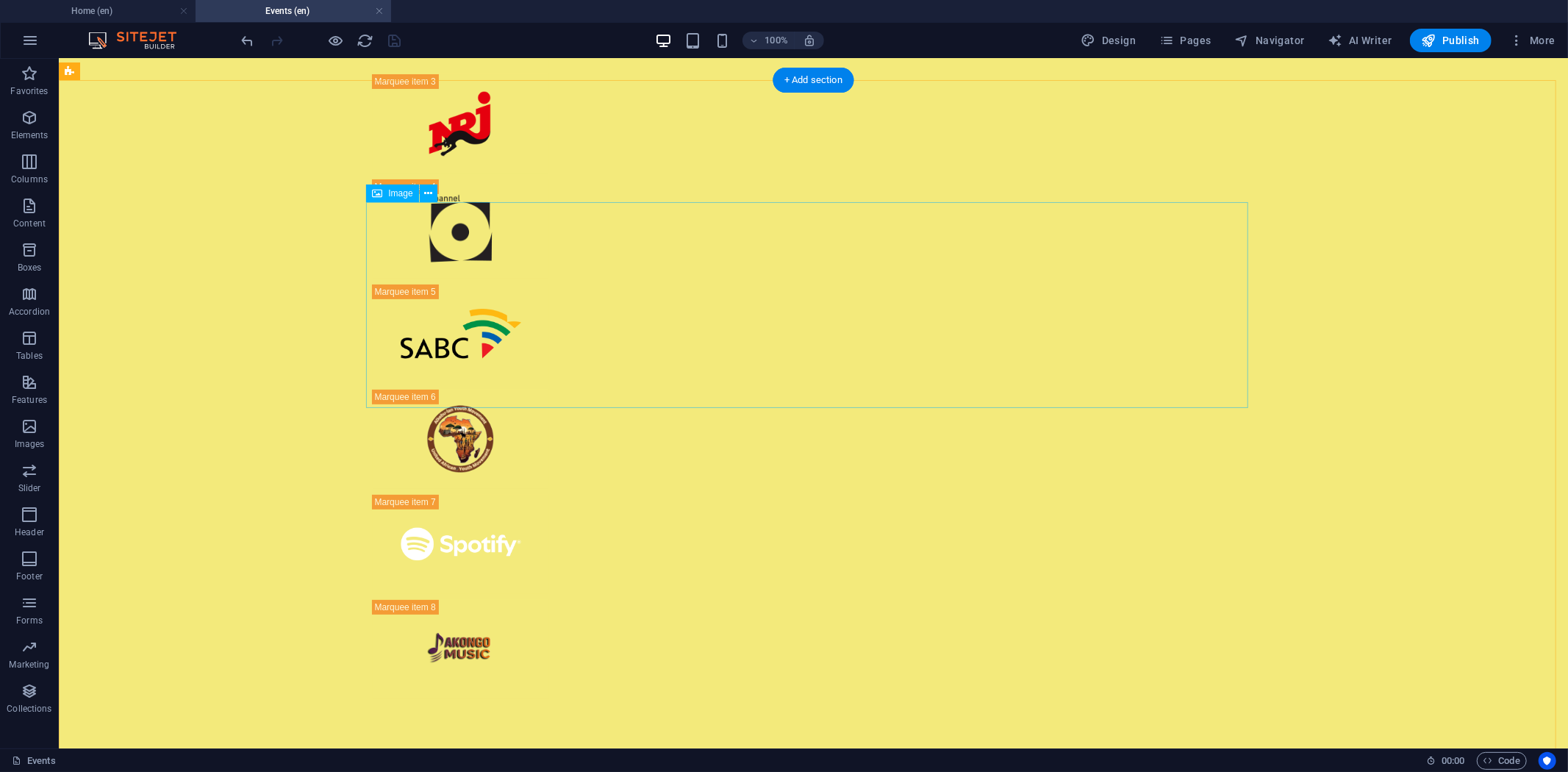
select select "px"
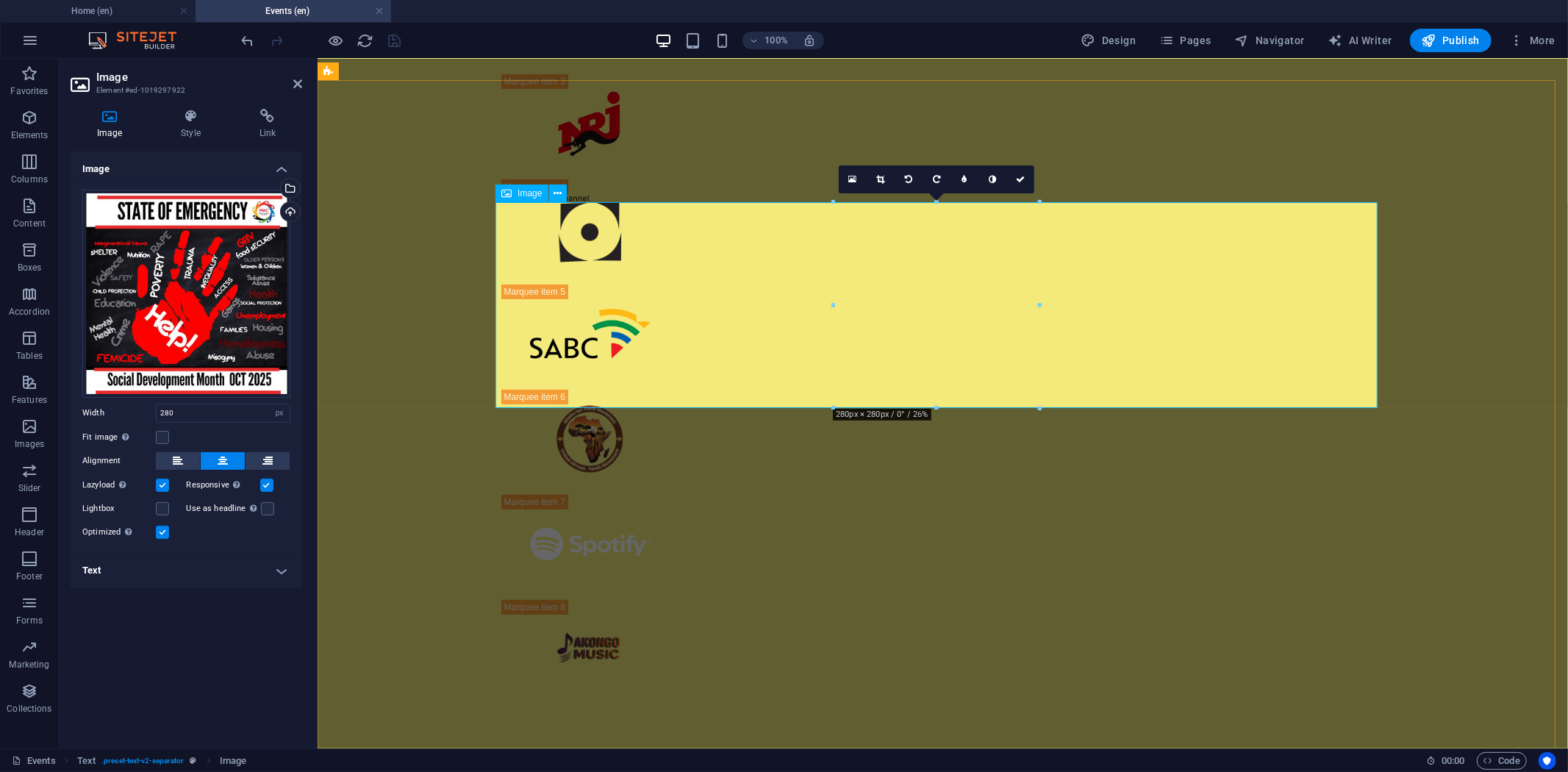
drag, startPoint x: 1354, startPoint y: 464, endPoint x: 990, endPoint y: 343, distance: 383.6
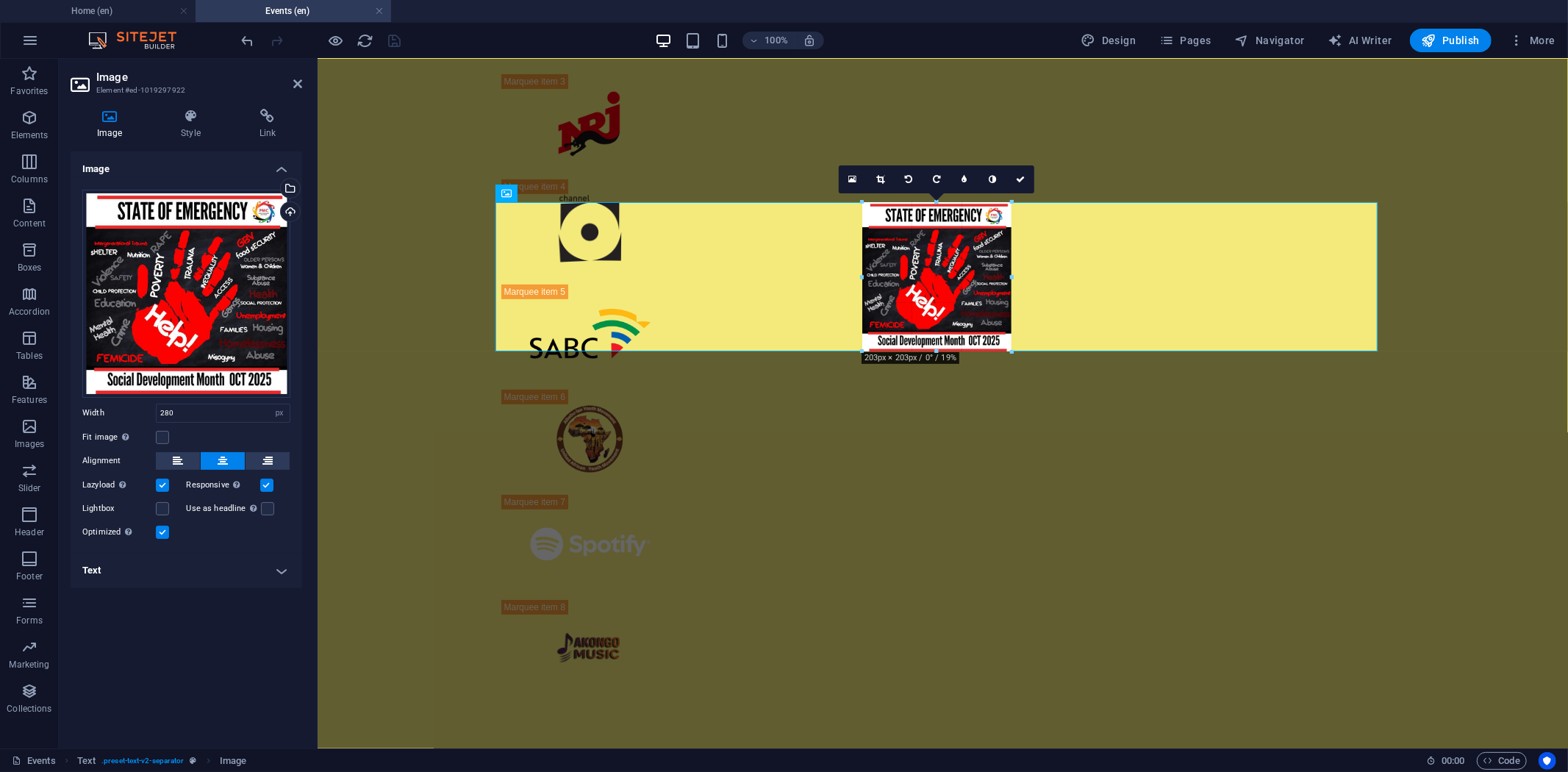
drag, startPoint x: 1041, startPoint y: 419, endPoint x: 983, endPoint y: 356, distance: 85.6
type input "202"
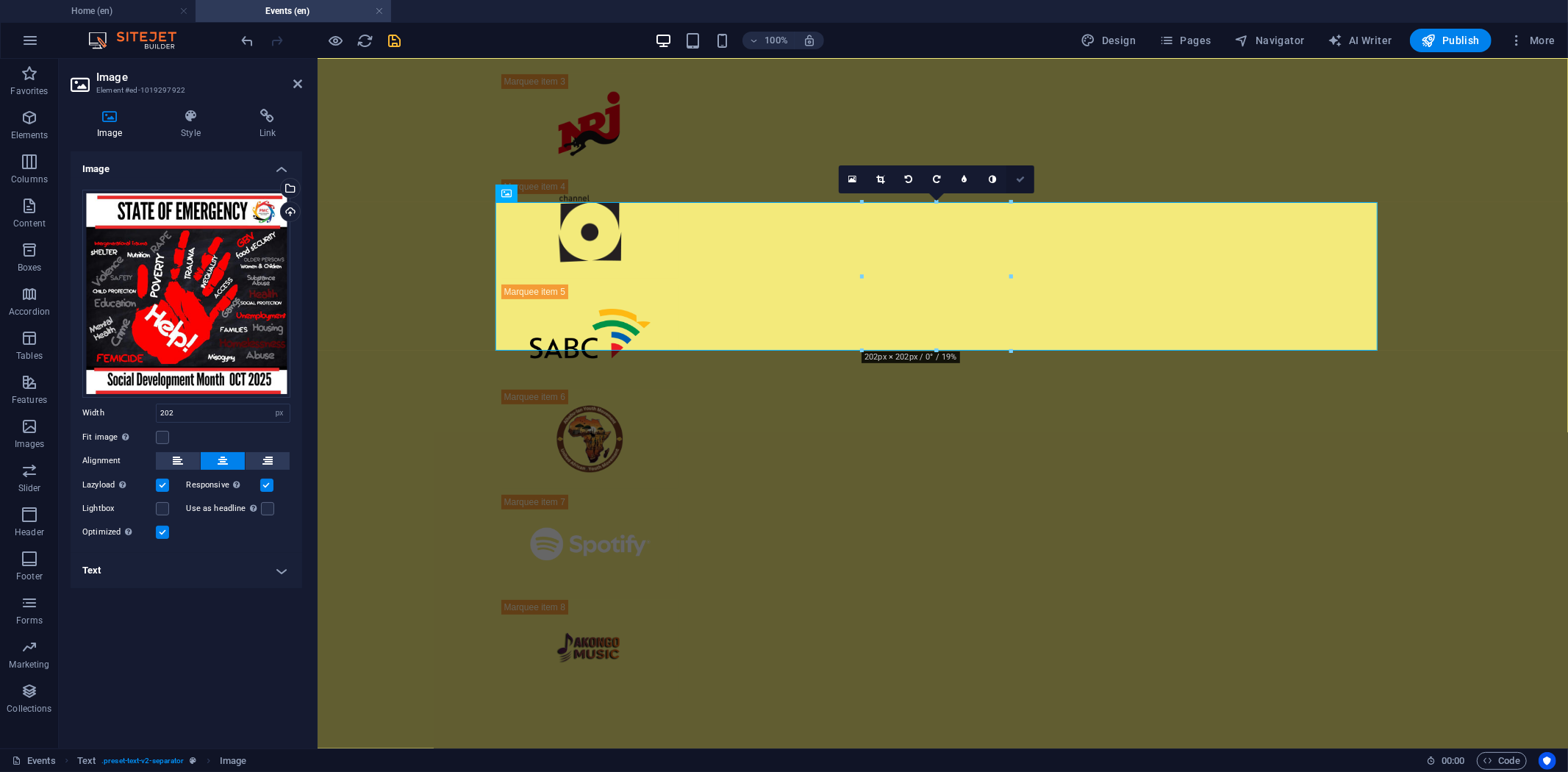
click at [1016, 181] on link at bounding box center [1020, 179] width 28 height 28
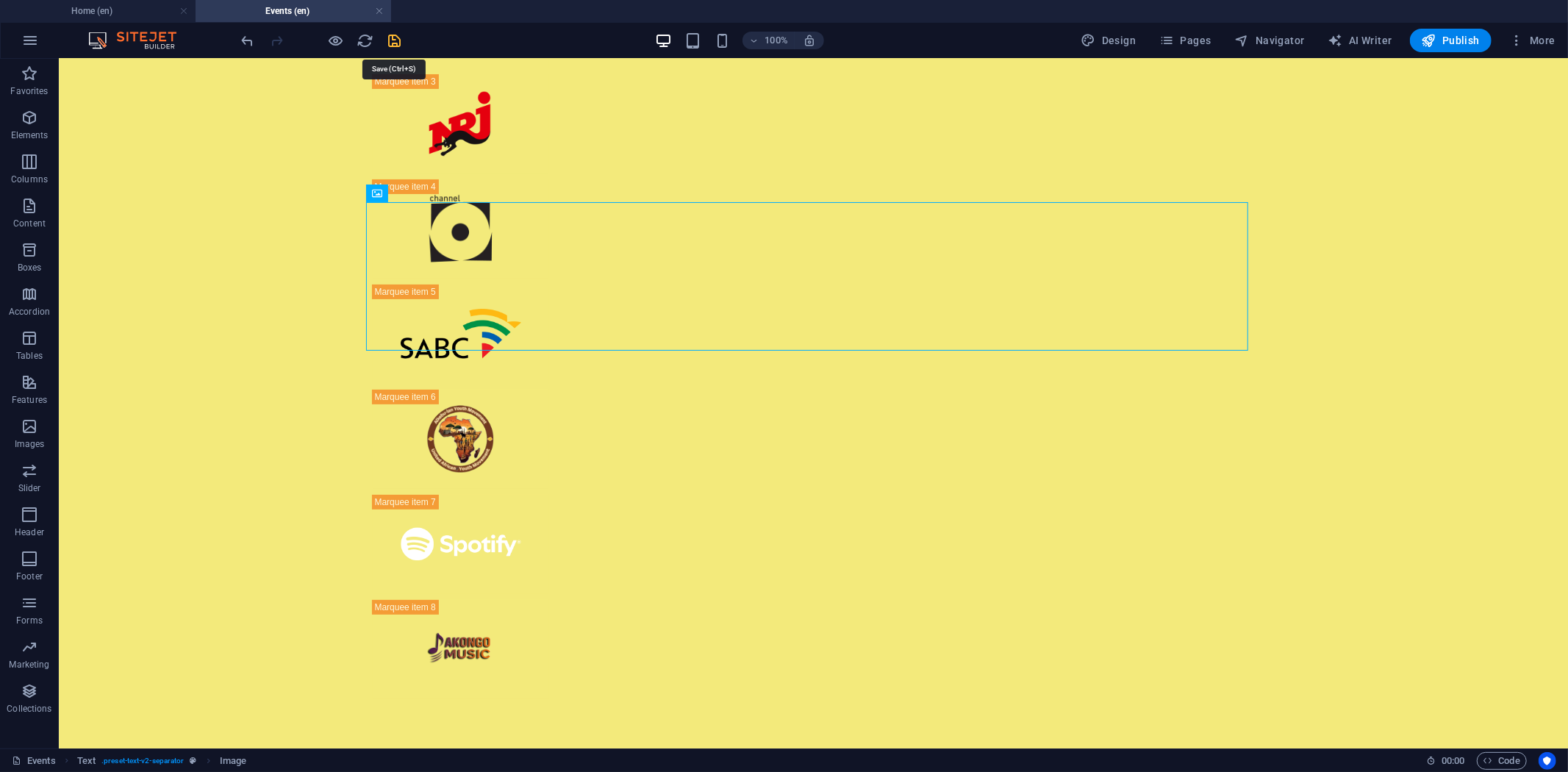
click at [397, 32] on icon "save" at bounding box center [395, 41] width 17 height 17
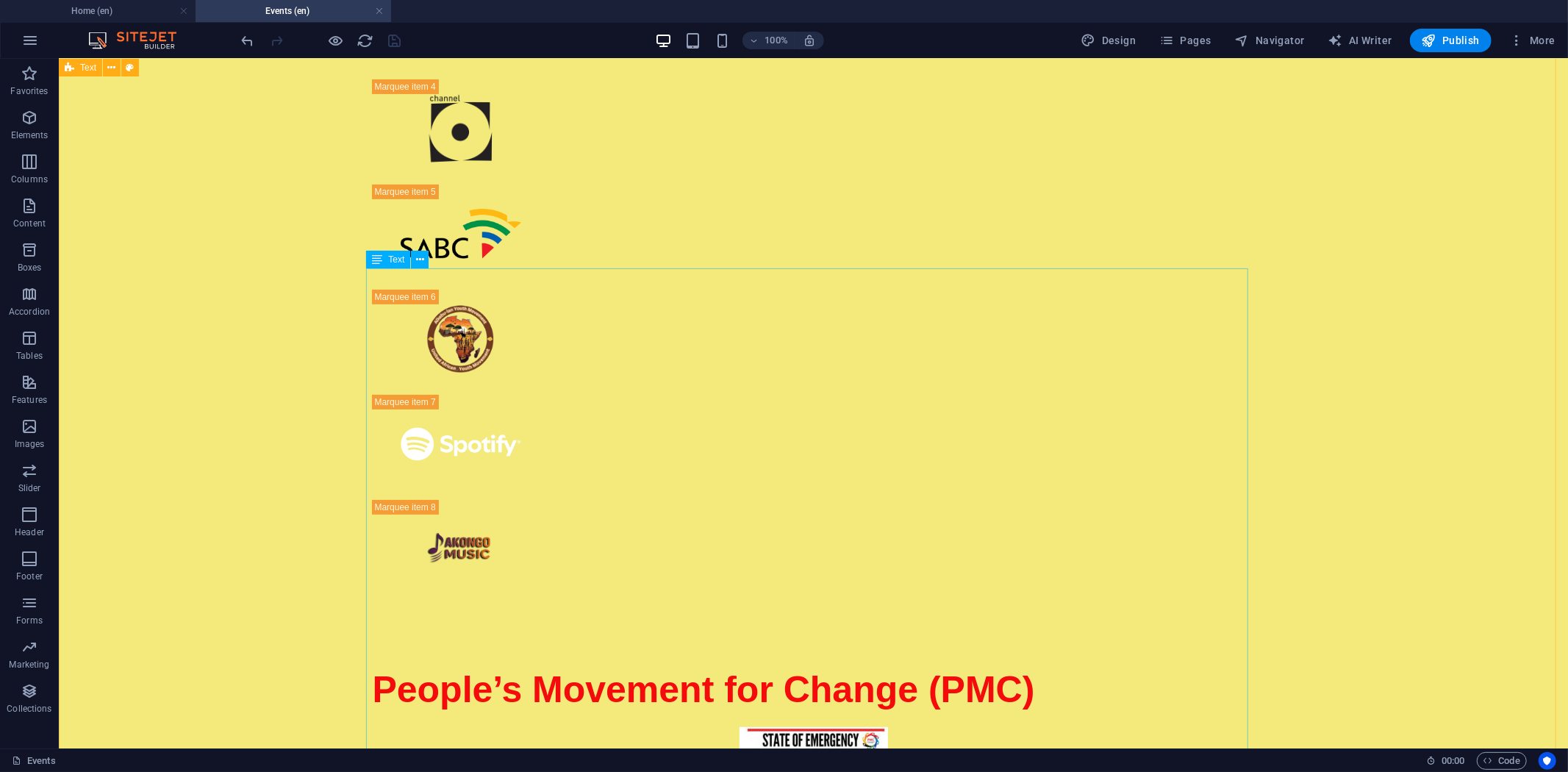
scroll to position [302, 0]
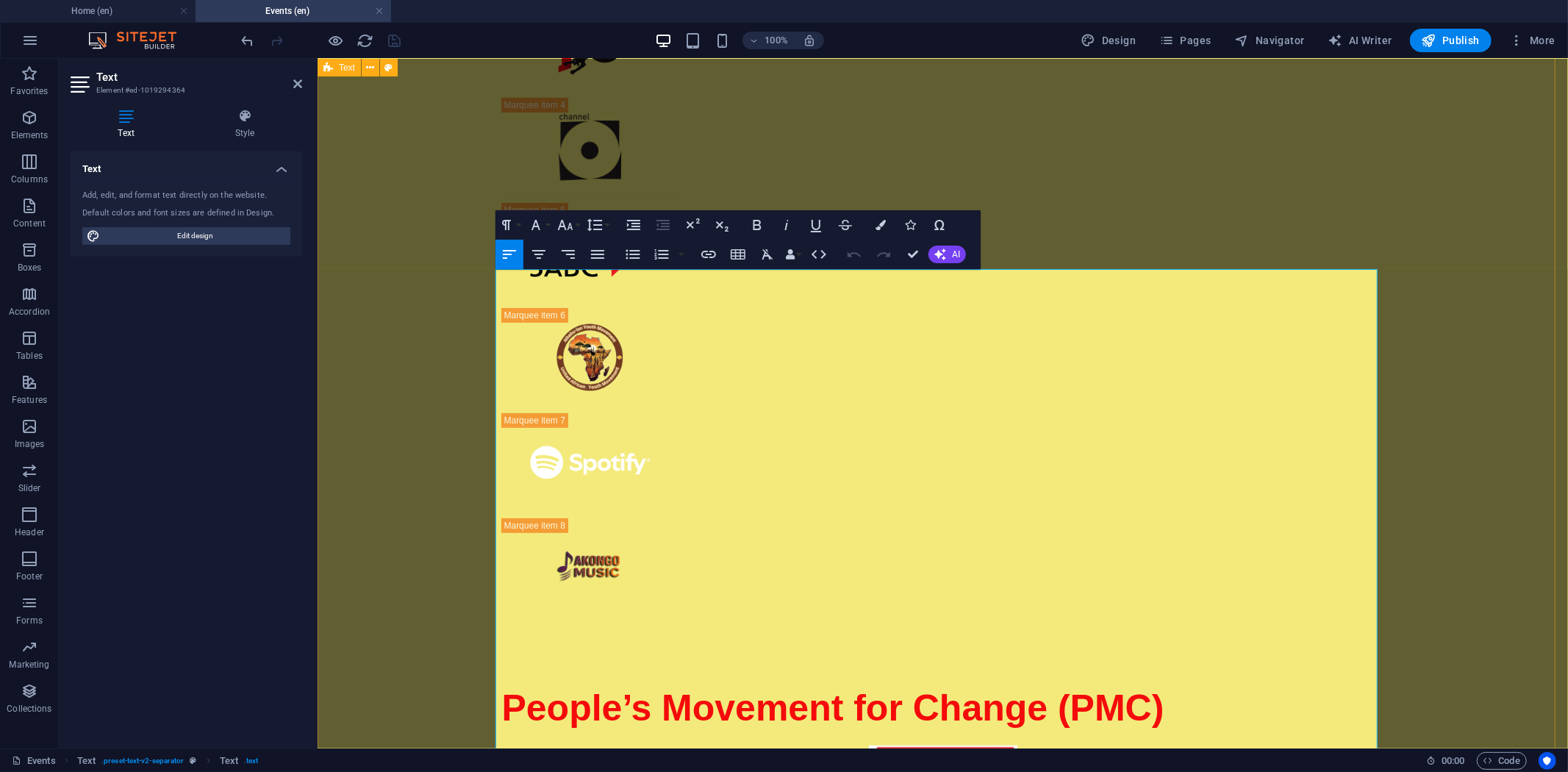
drag, startPoint x: 643, startPoint y: 339, endPoint x: 492, endPoint y: 288, distance: 159.4
click at [752, 223] on icon "button" at bounding box center [757, 225] width 18 height 18
drag, startPoint x: 679, startPoint y: 409, endPoint x: 493, endPoint y: 402, distance: 186.1
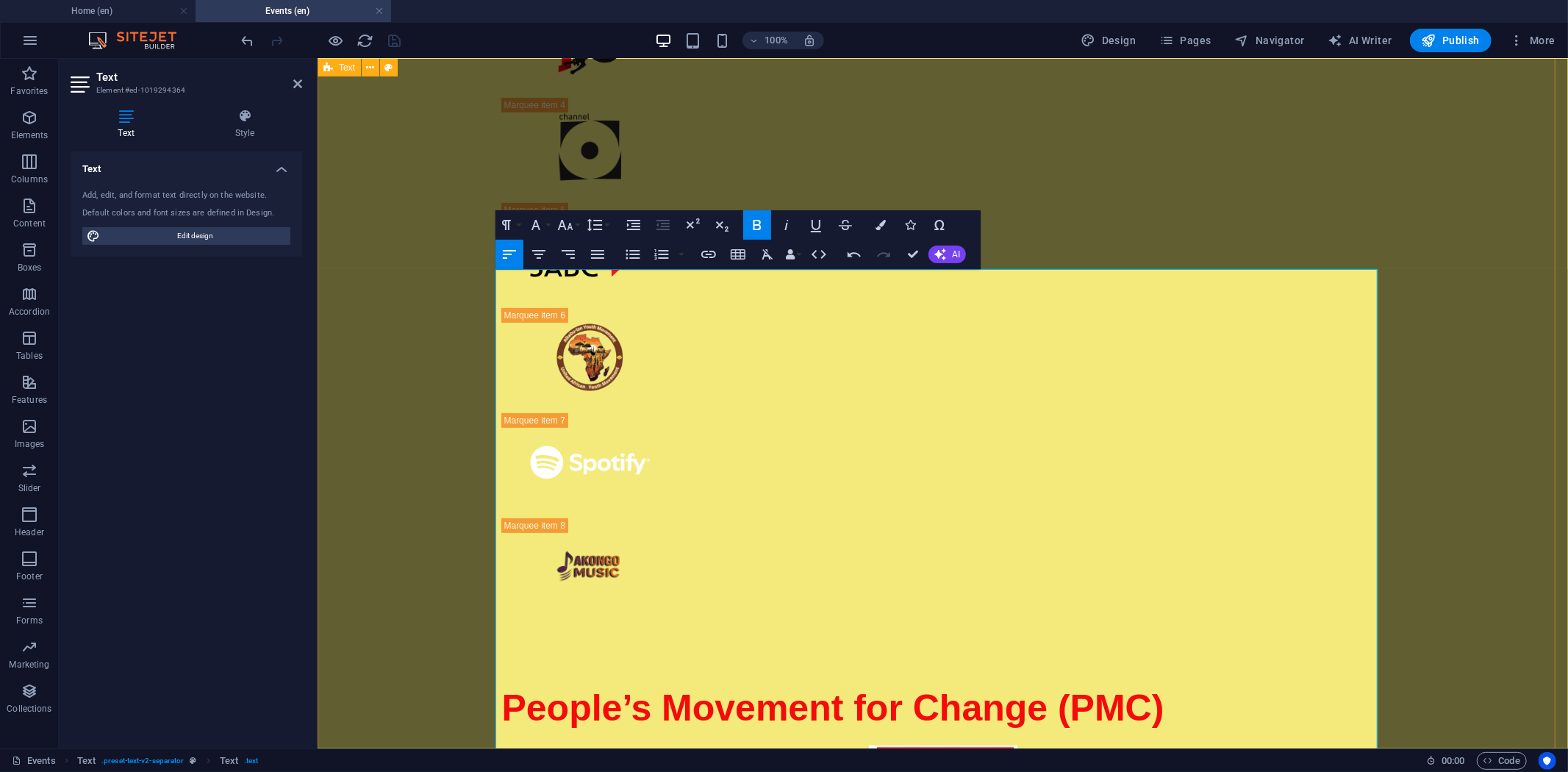
click at [762, 221] on icon "button" at bounding box center [757, 225] width 18 height 18
click at [408, 40] on div "100% Design Pages Navigator AI Writer Publish More" at bounding box center [900, 41] width 1323 height 23
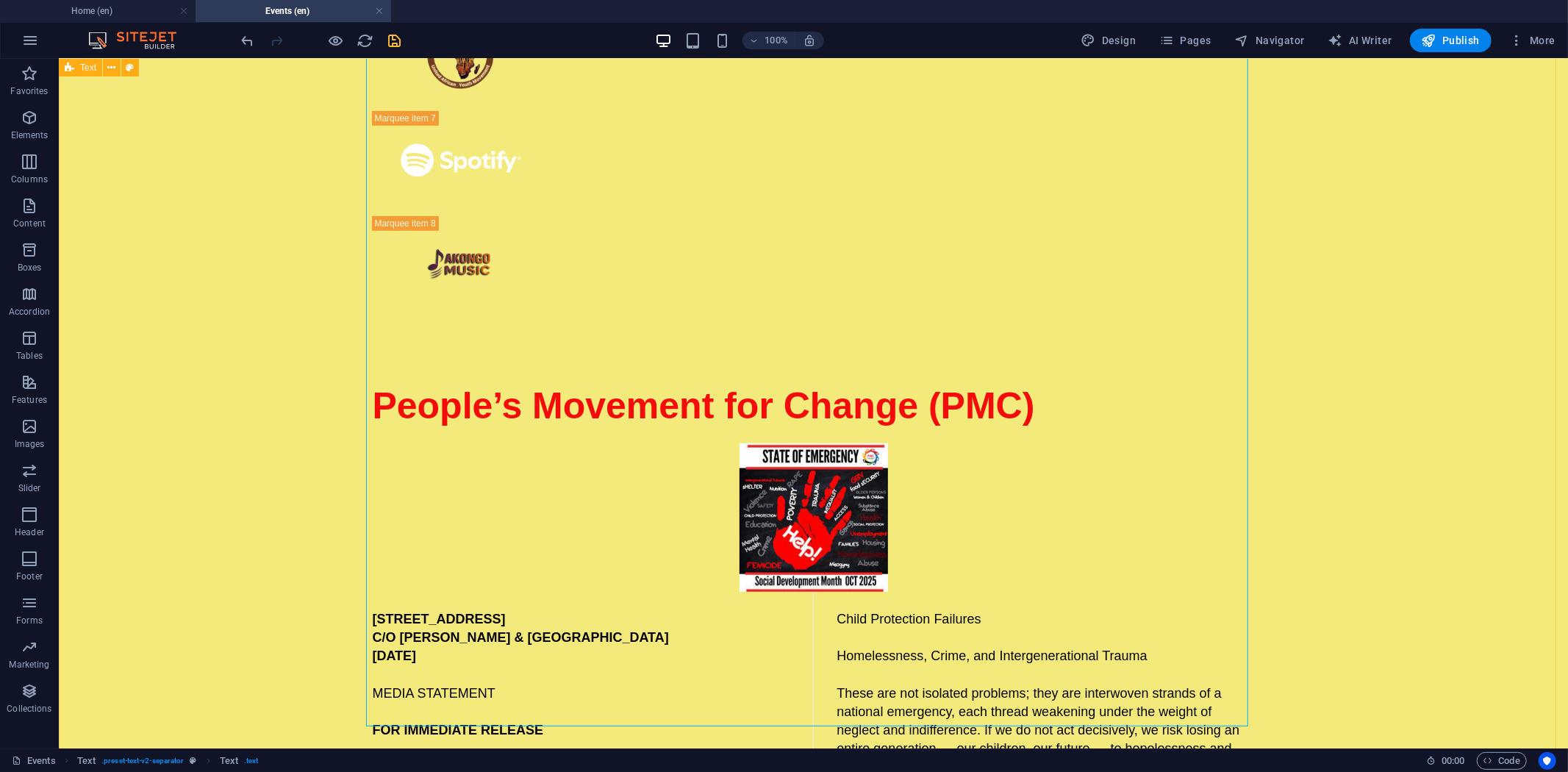
scroll to position [711, 0]
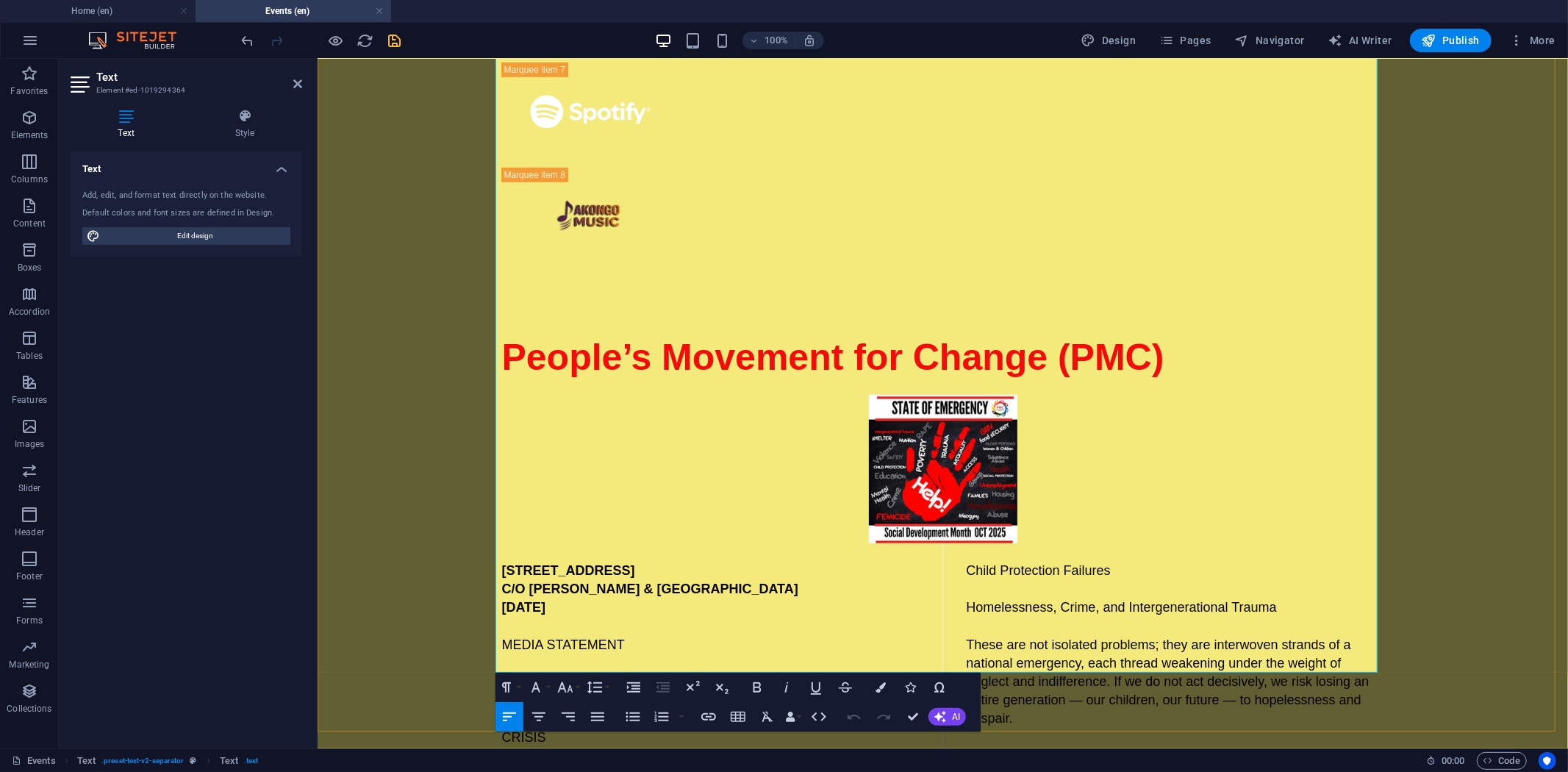
scroll to position [658, 0]
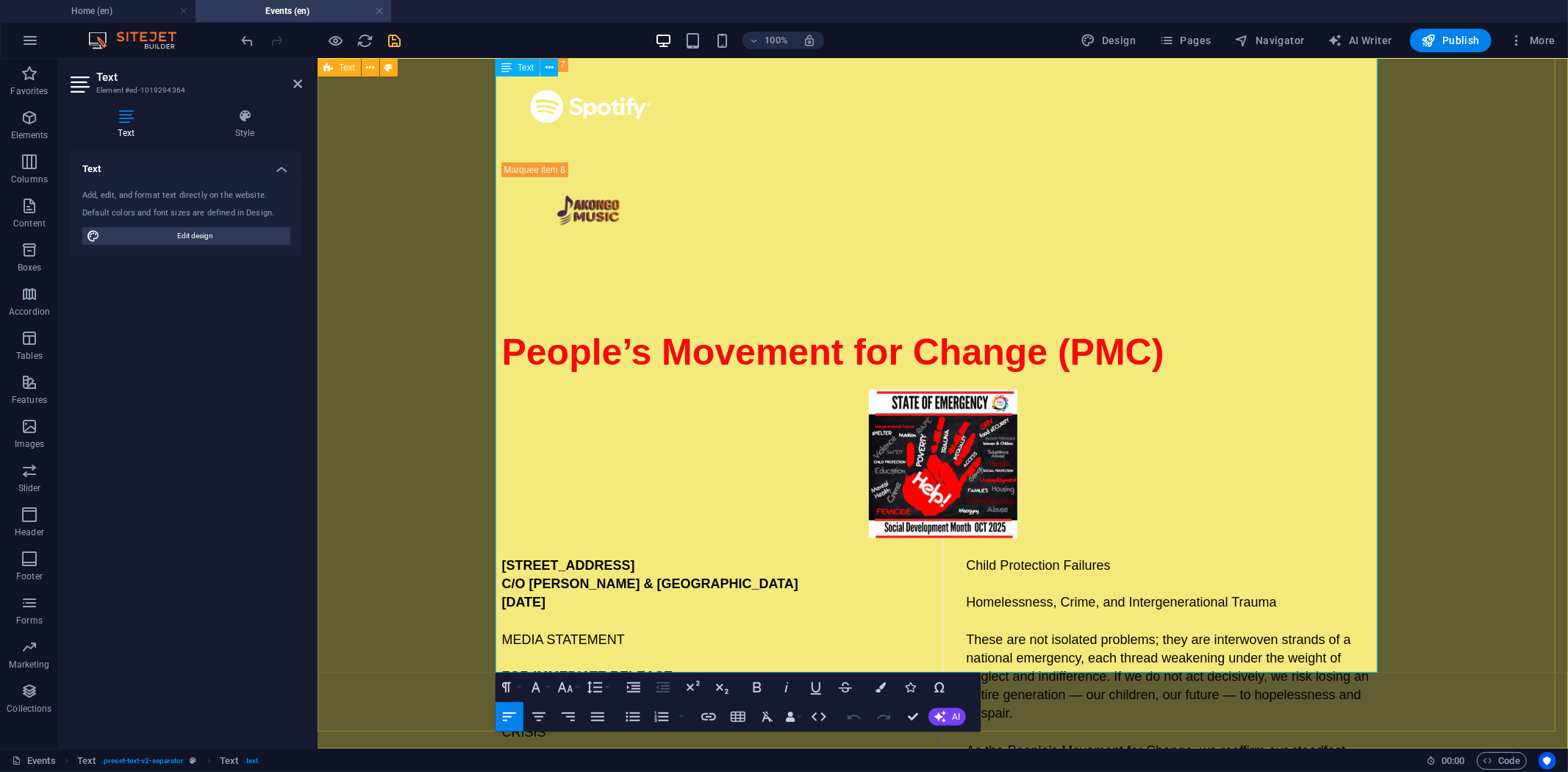
drag, startPoint x: 965, startPoint y: 584, endPoint x: 1187, endPoint y: 632, distance: 227.1
drag, startPoint x: 960, startPoint y: 585, endPoint x: 1200, endPoint y: 623, distance: 243.0
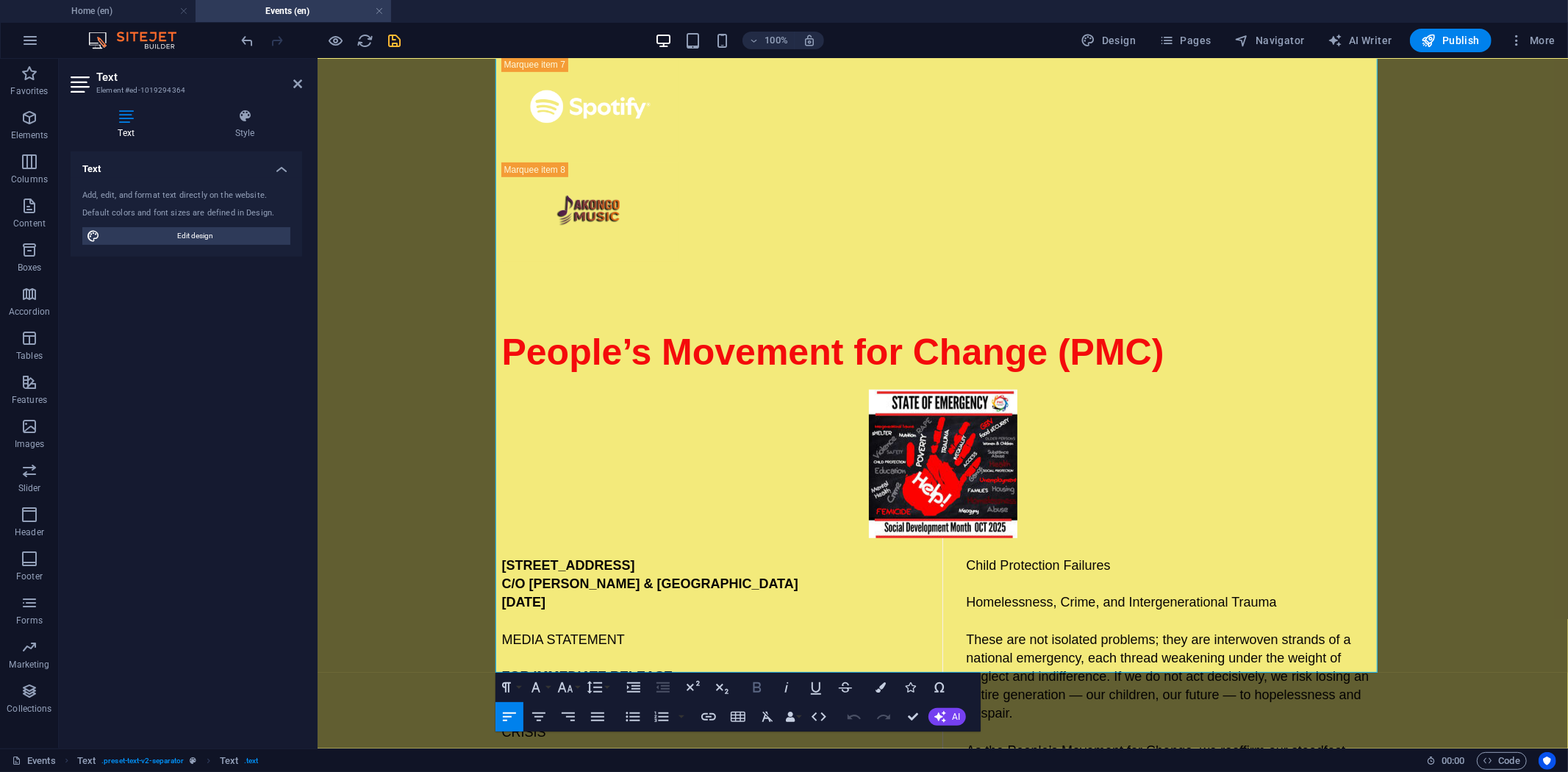
click at [763, 695] on icon "button" at bounding box center [757, 688] width 18 height 18
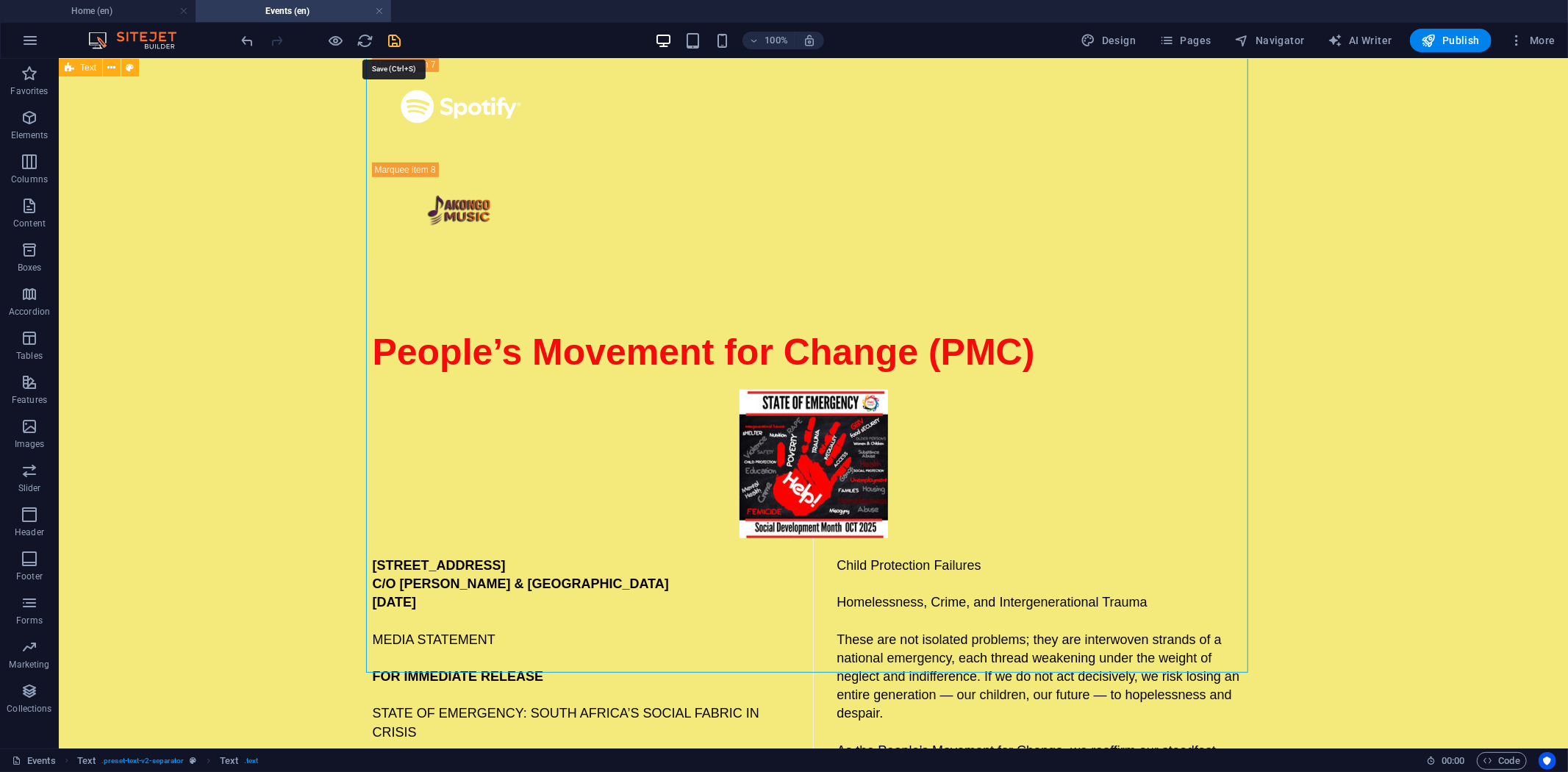
click at [390, 42] on icon "save" at bounding box center [395, 41] width 17 height 17
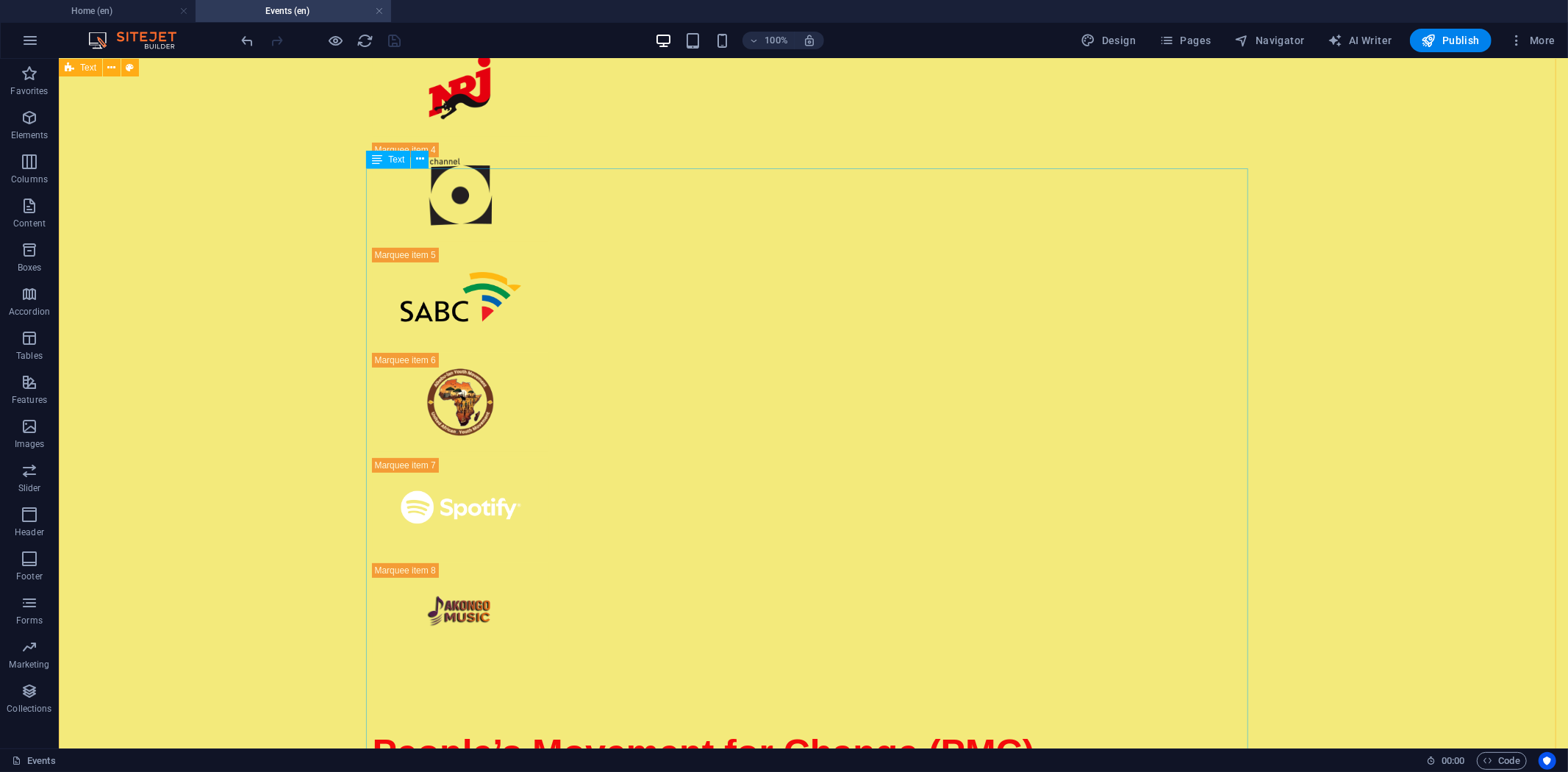
scroll to position [250, 0]
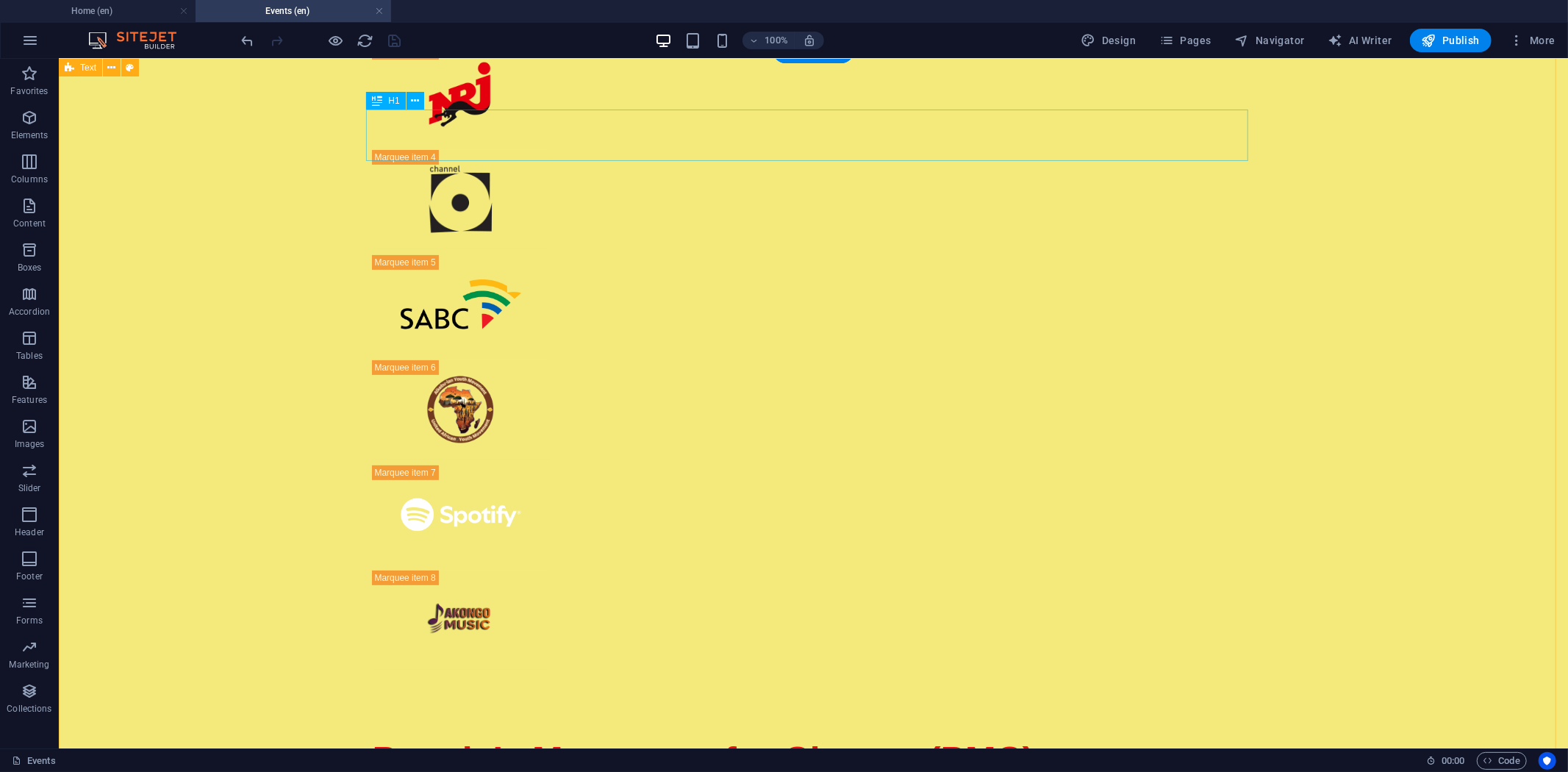
click at [518, 734] on div "People’s Movement for Change (PMC)" at bounding box center [813, 759] width 883 height 51
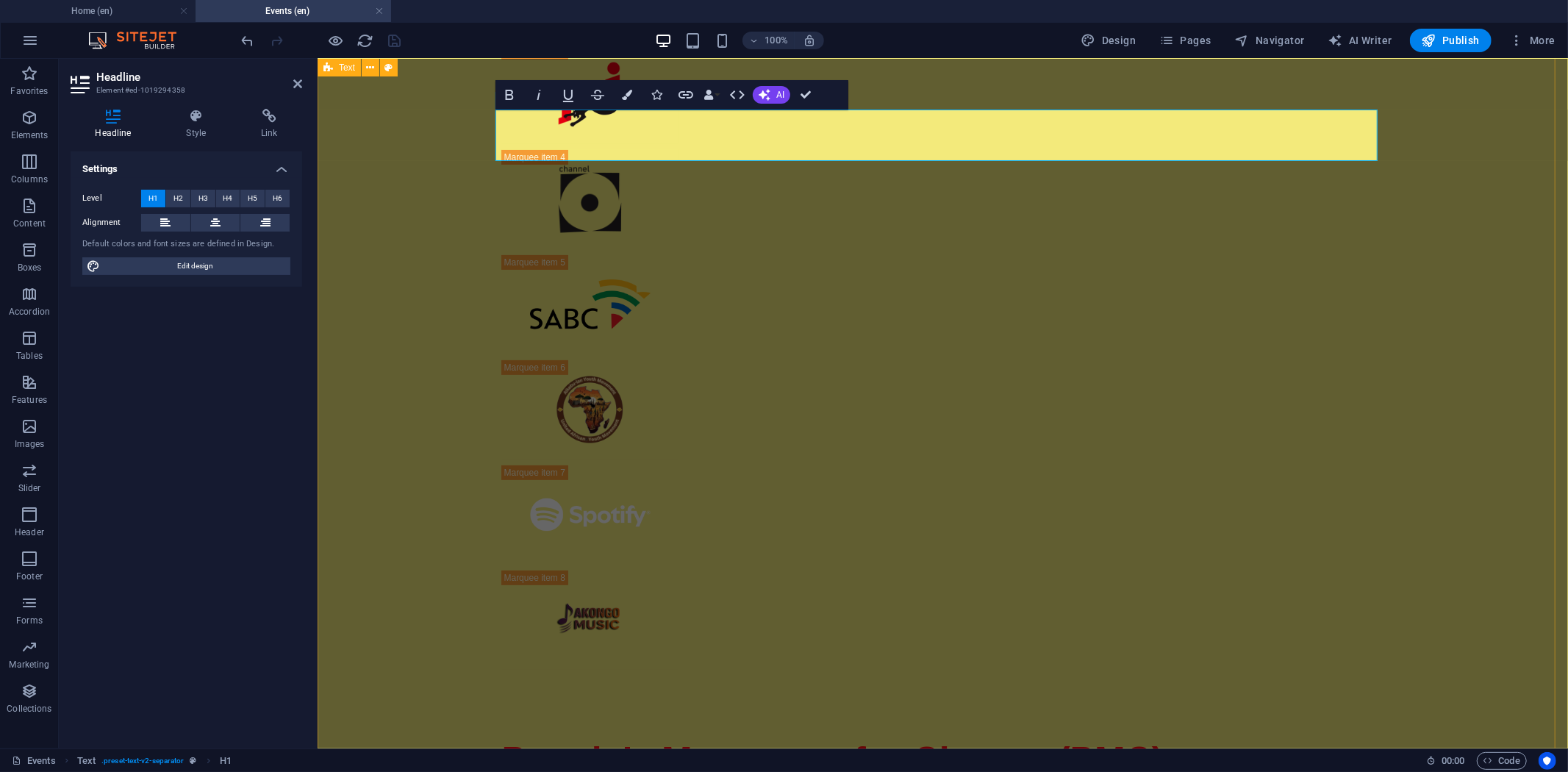
click at [512, 740] on span "People’s Movement for Change (PMC)" at bounding box center [832, 760] width 663 height 41
click at [502, 740] on span "People’s Movement for Change (PMC)" at bounding box center [832, 760] width 663 height 41
drag, startPoint x: 500, startPoint y: 130, endPoint x: 1038, endPoint y: 129, distance: 538.0
click at [1038, 740] on span "People’s Movement for Change (PMC)" at bounding box center [832, 760] width 663 height 41
copy span "People’s Movement for Change"
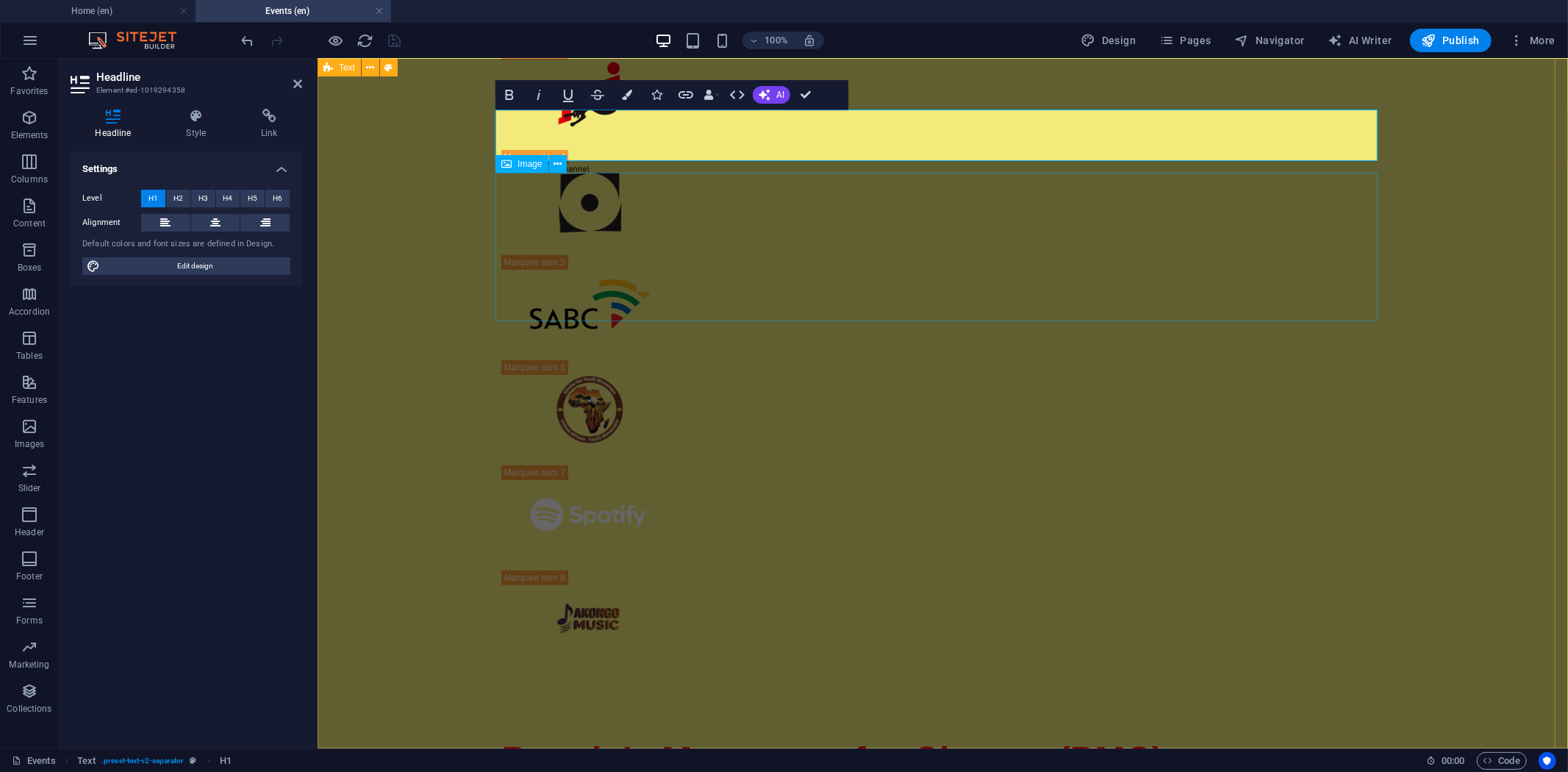
select select "px"
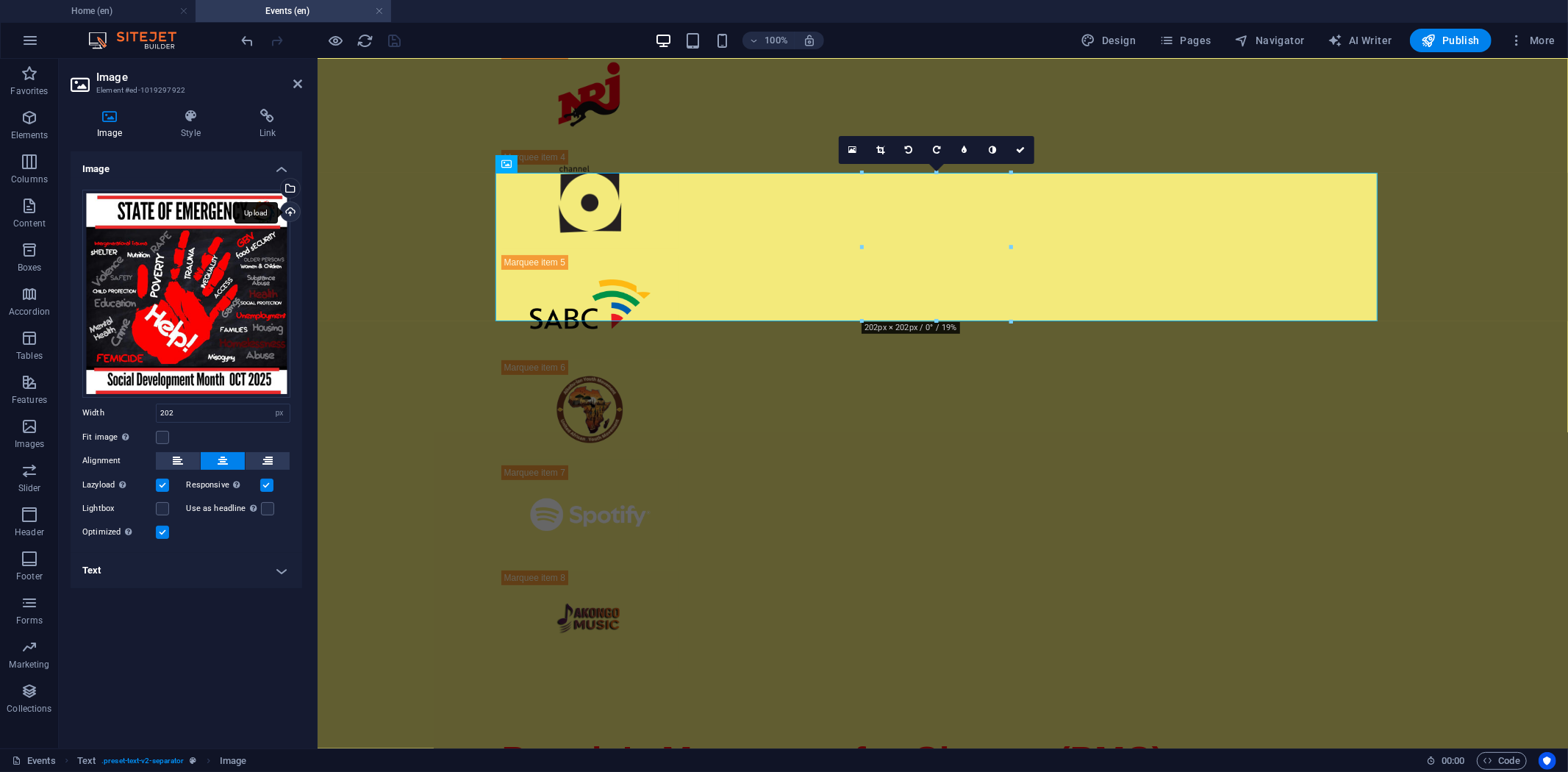
click at [288, 212] on div "Upload" at bounding box center [289, 213] width 22 height 22
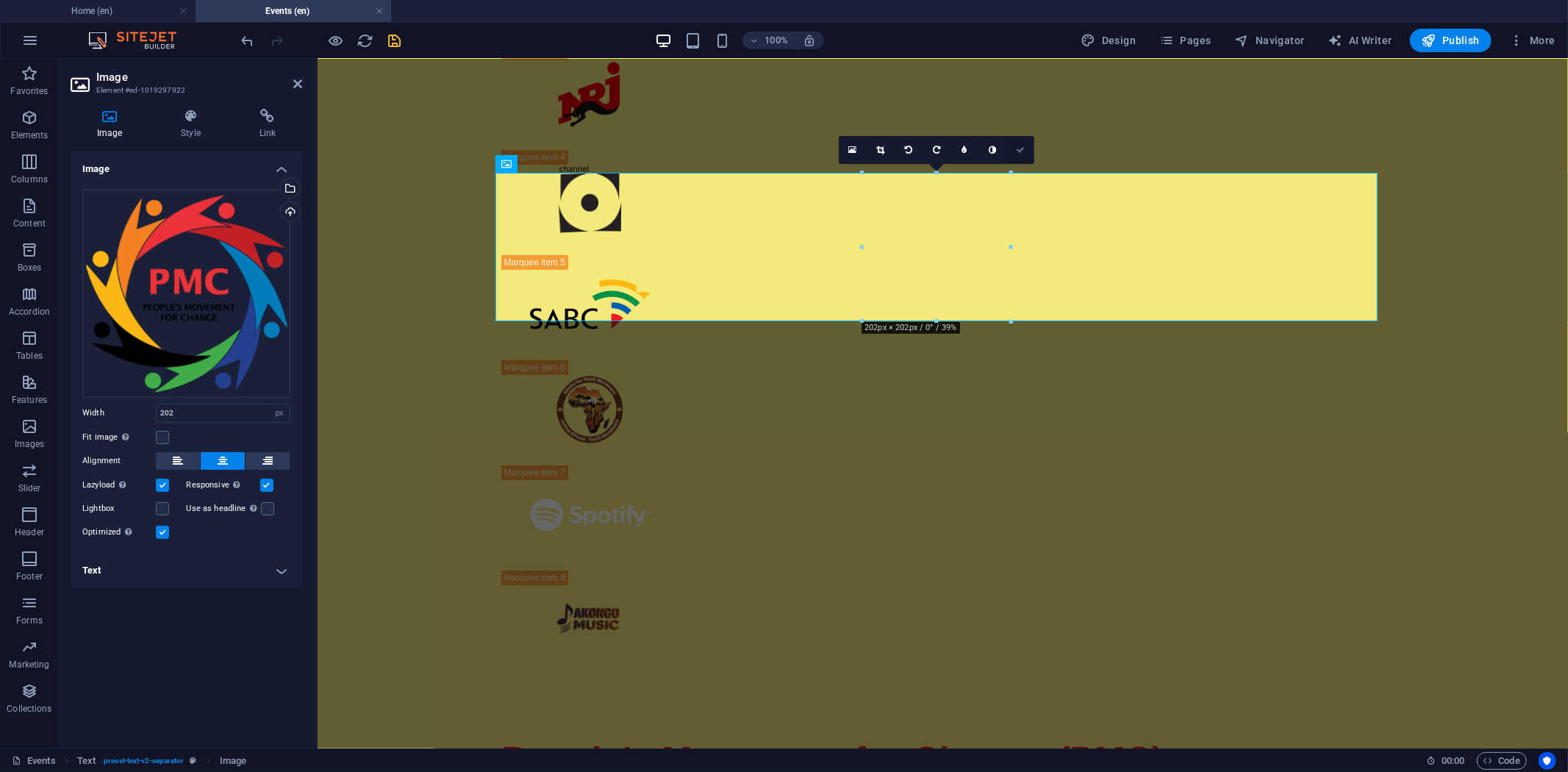
click at [1019, 145] on icon at bounding box center [1021, 150] width 9 height 9
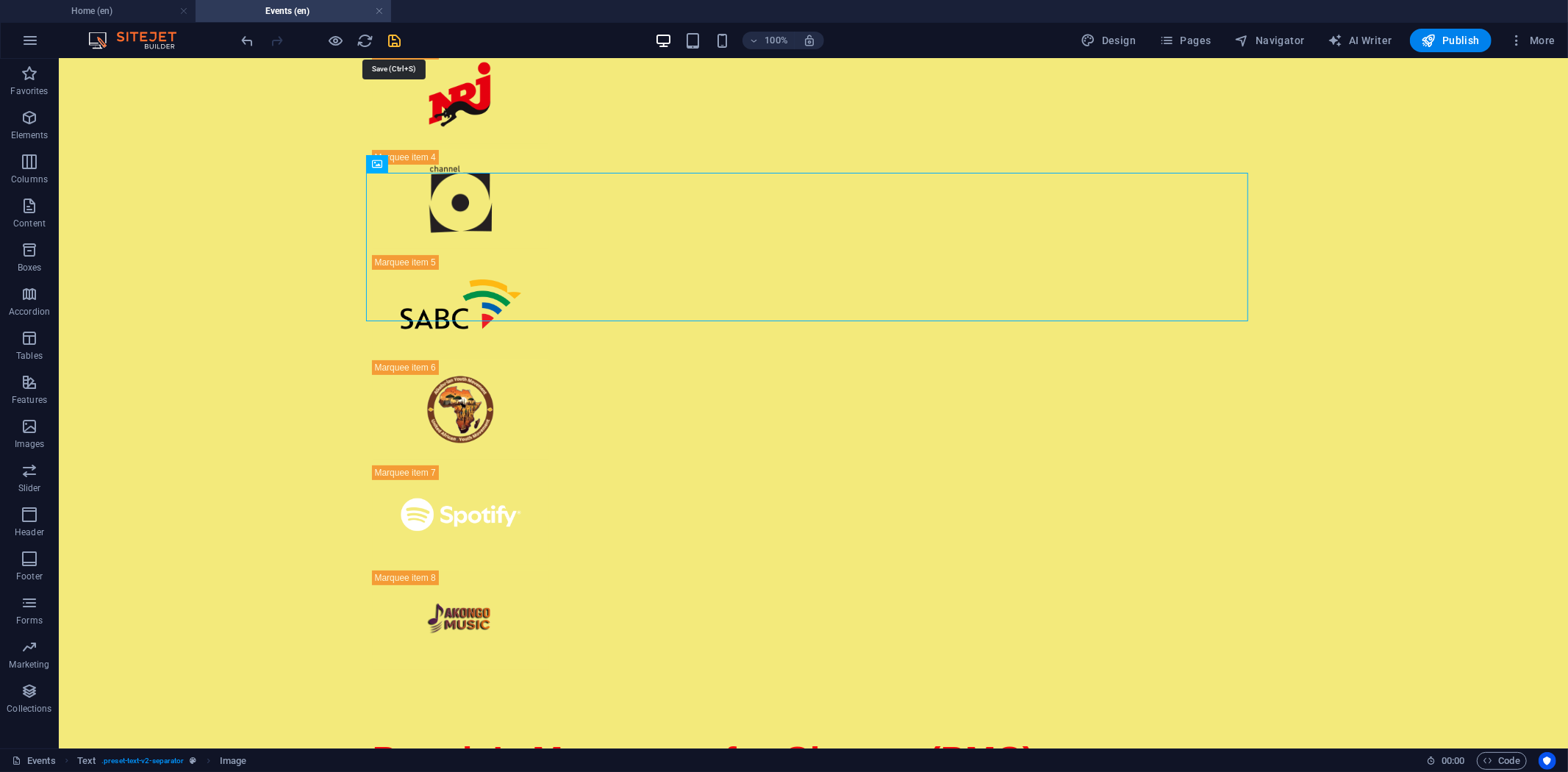
click at [389, 40] on icon "save" at bounding box center [395, 41] width 17 height 17
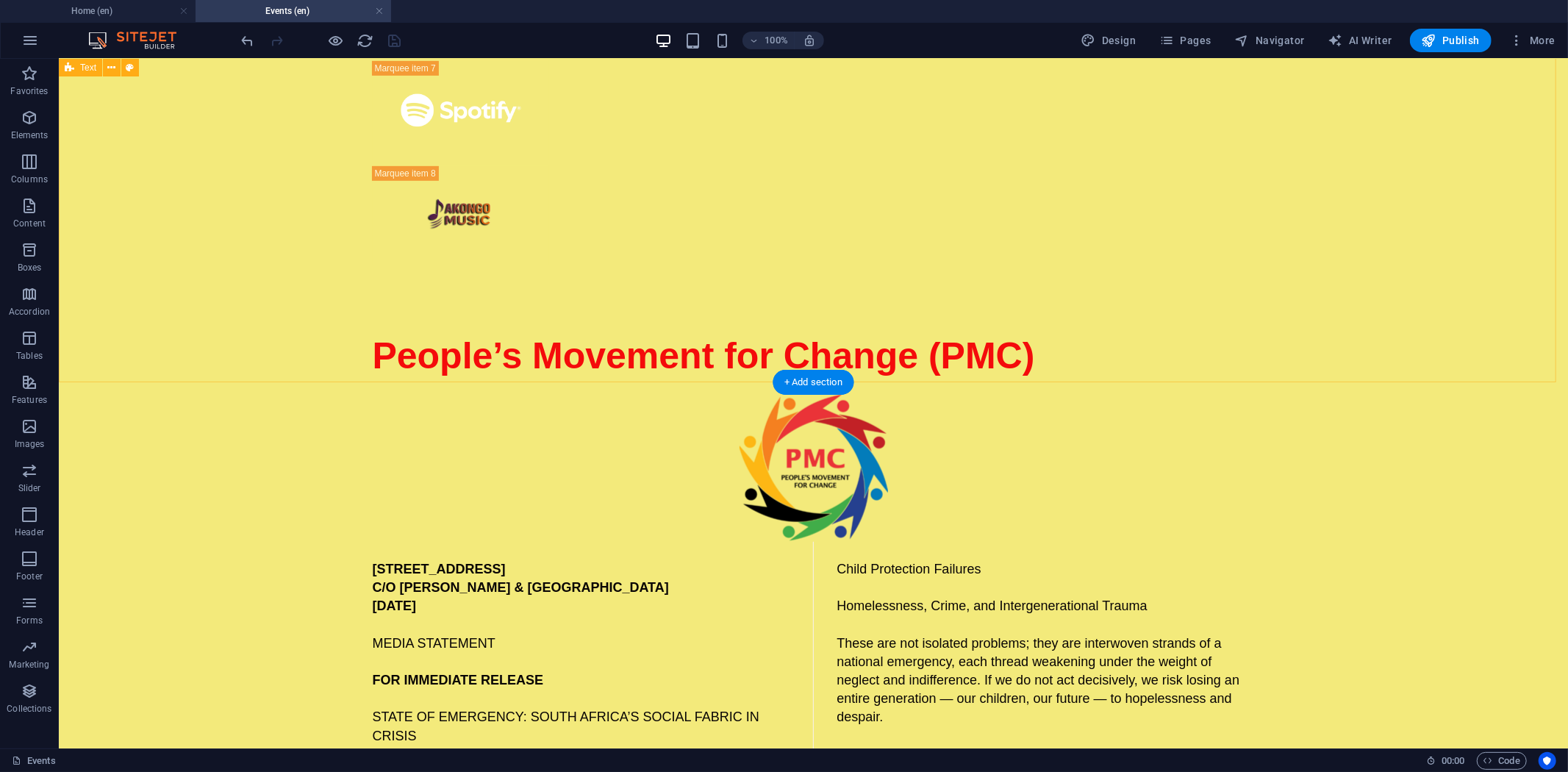
scroll to position [572, 0]
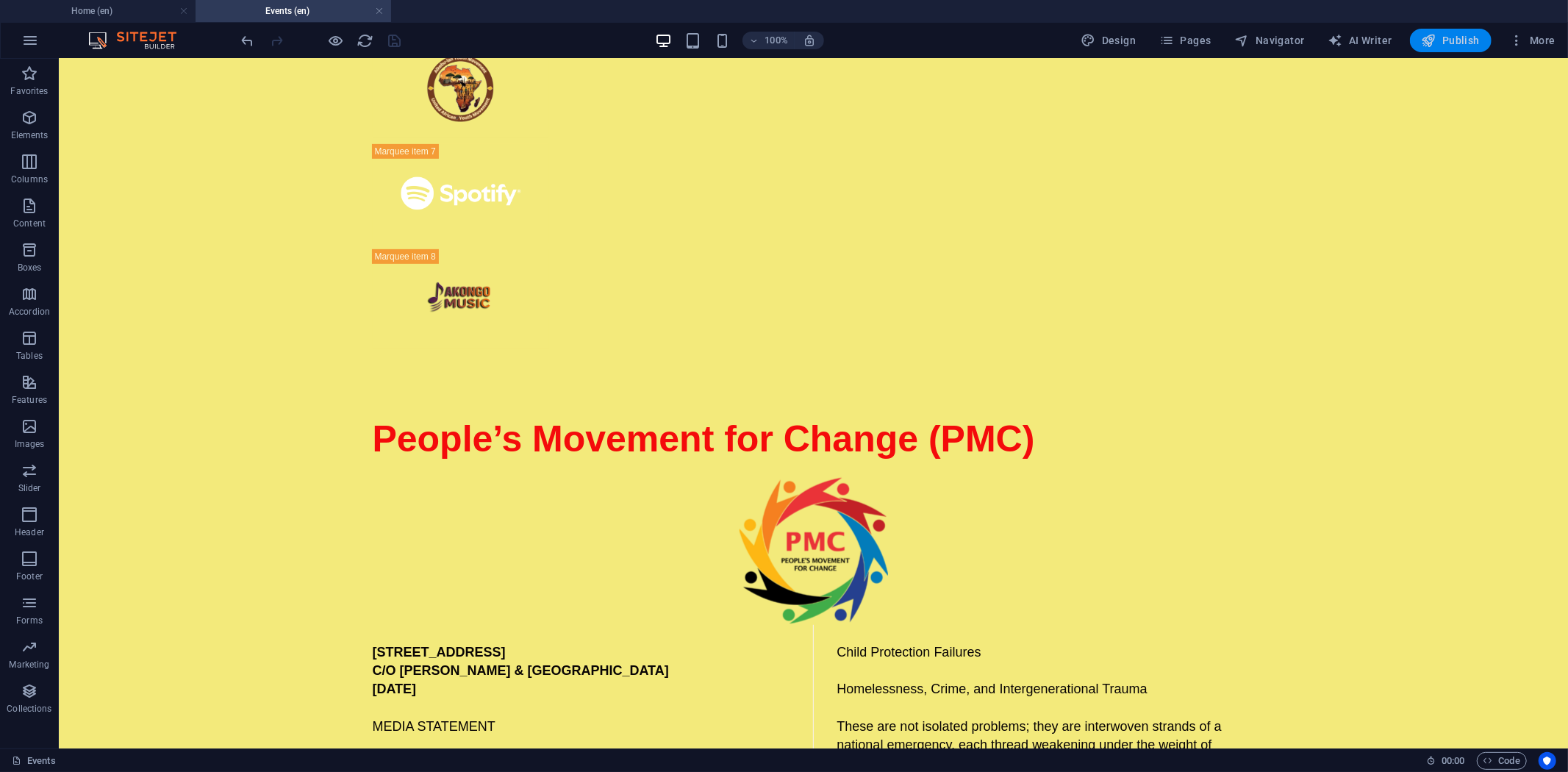
click at [1450, 41] on span "Publish" at bounding box center [1451, 41] width 58 height 14
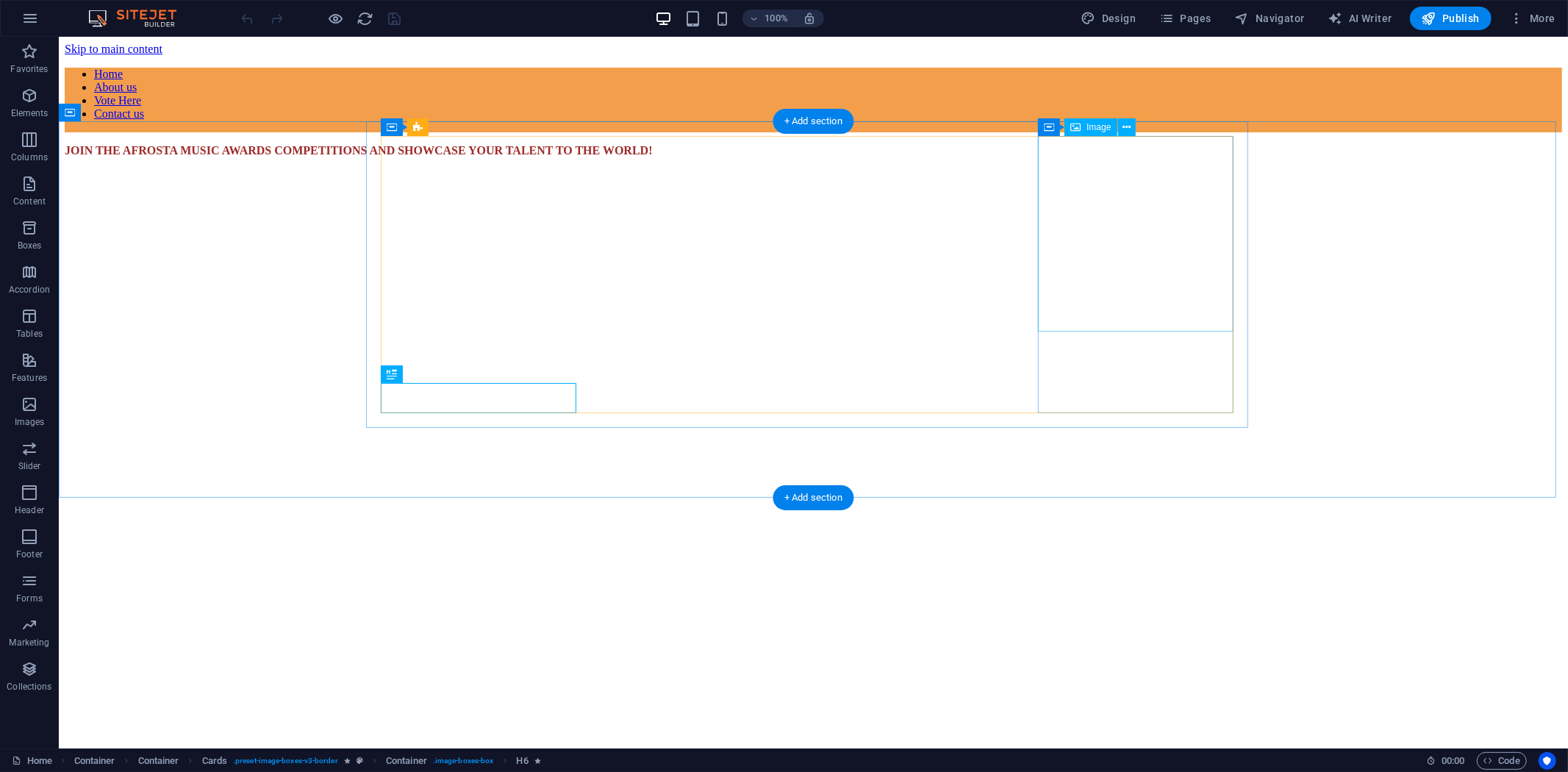
scroll to position [859, 0]
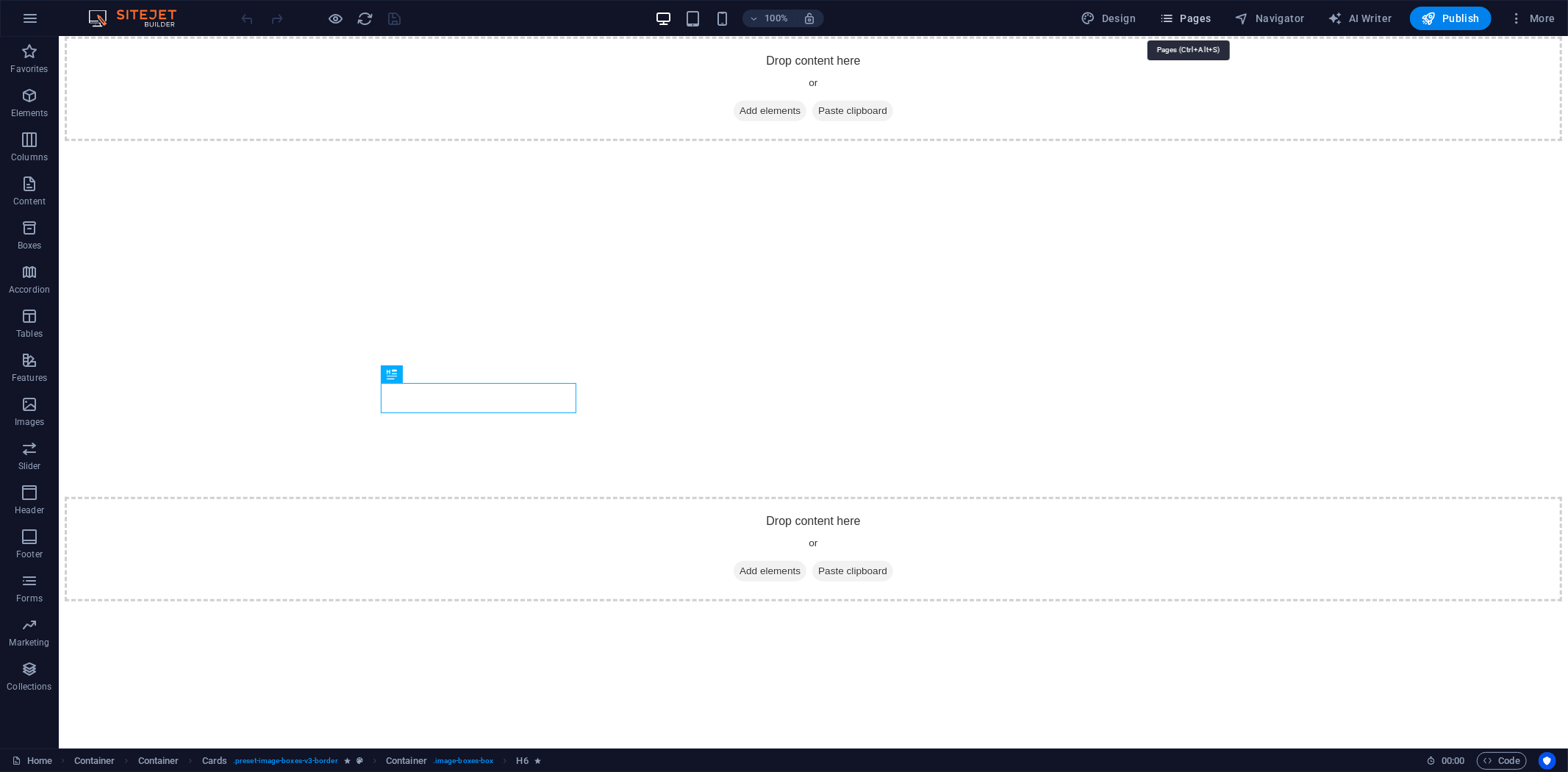
click at [1179, 17] on span "Pages" at bounding box center [1185, 18] width 51 height 14
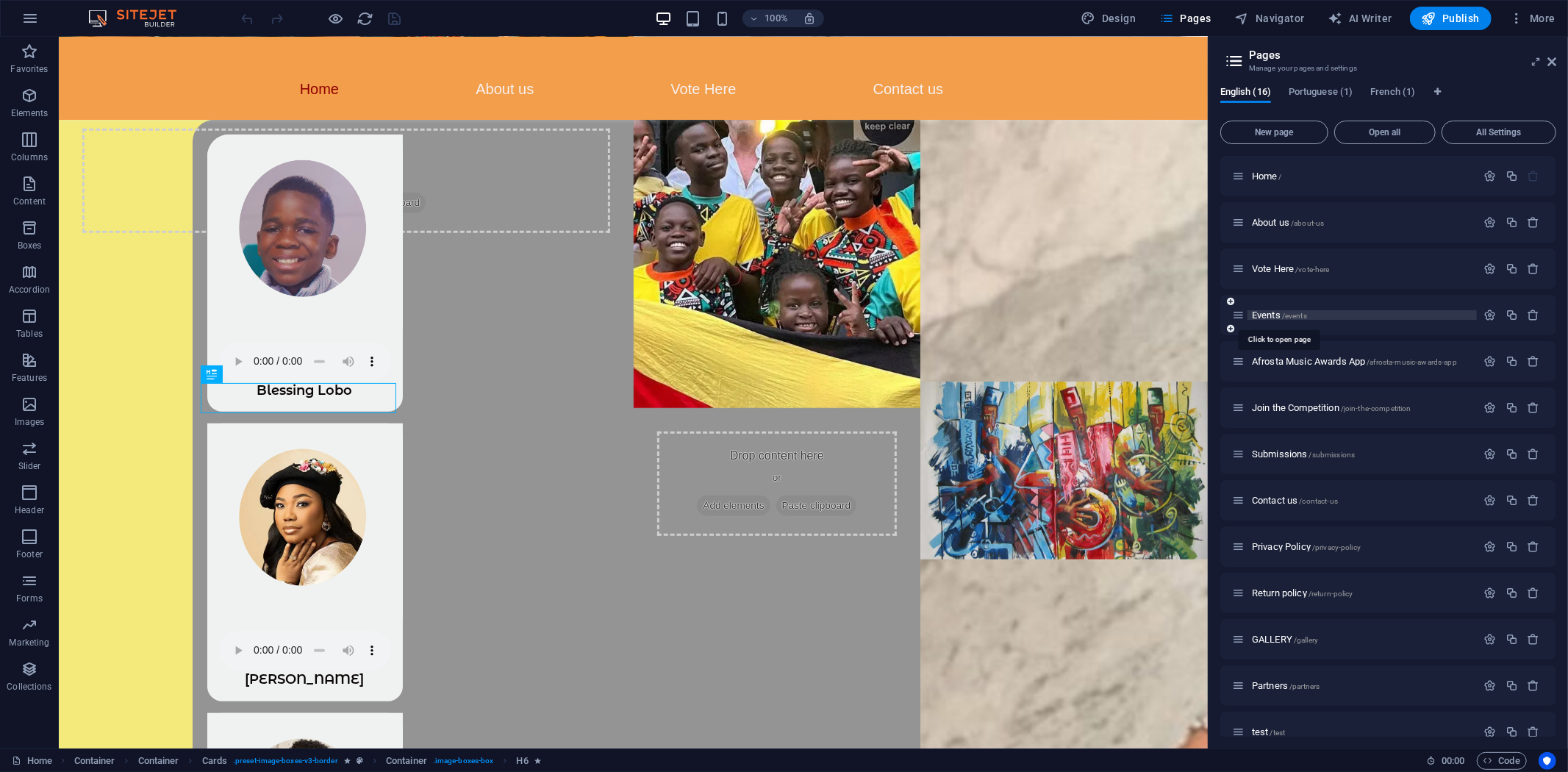
click at [1276, 315] on span "Events /events" at bounding box center [1279, 315] width 55 height 11
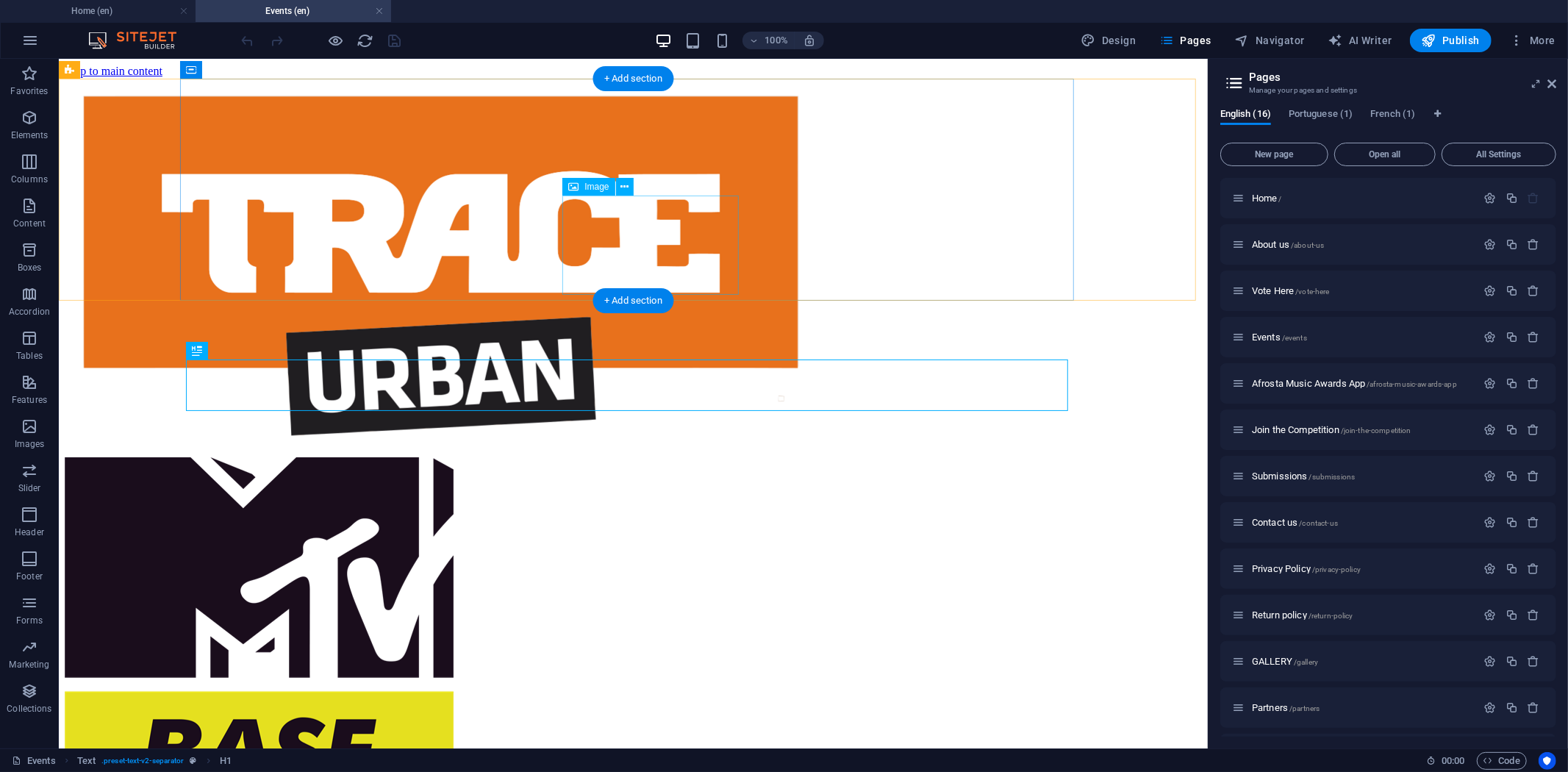
scroll to position [0, 0]
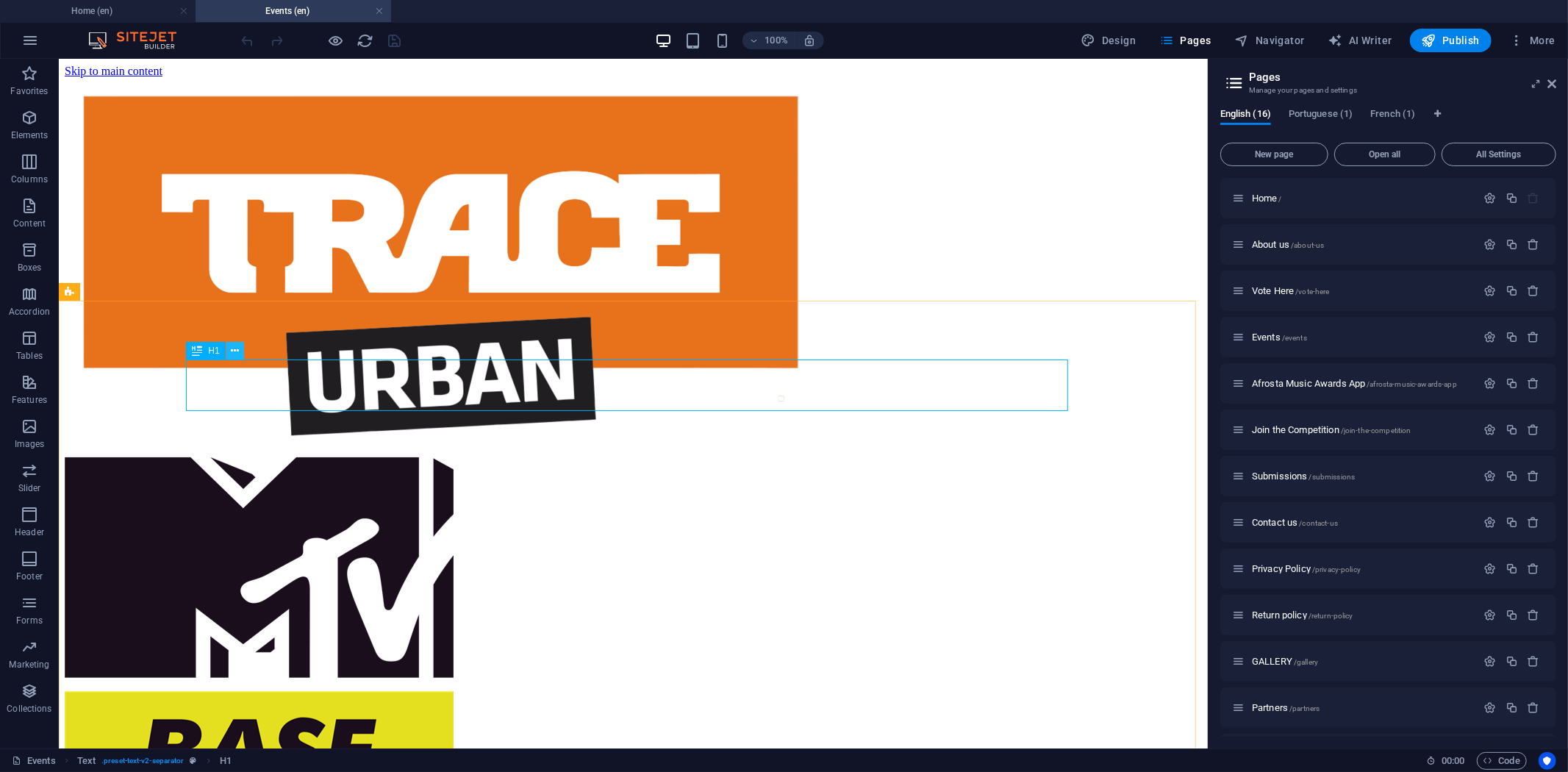
click at [231, 349] on icon at bounding box center [234, 351] width 8 height 15
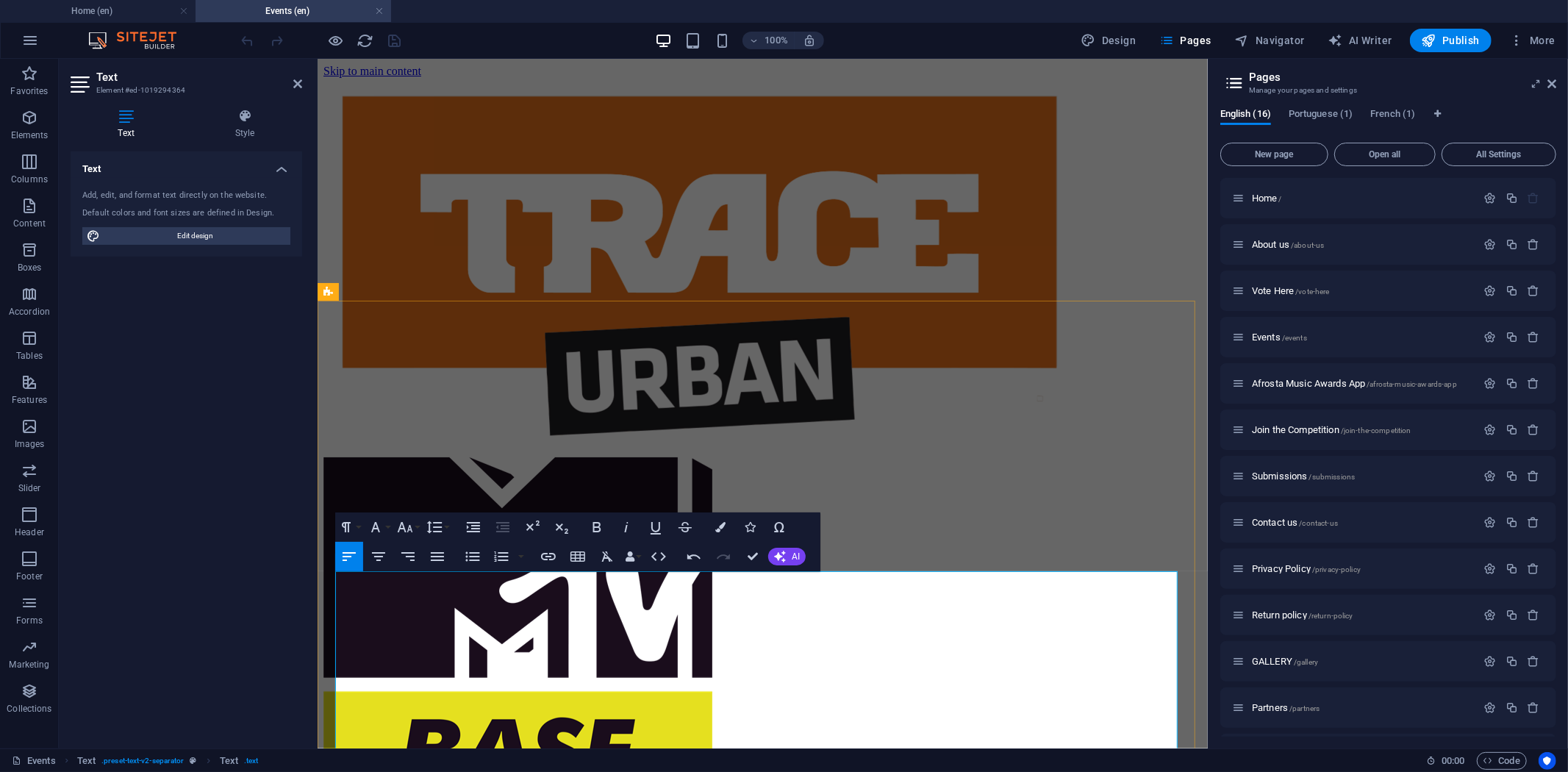
drag, startPoint x: 656, startPoint y: 656, endPoint x: 344, endPoint y: 592, distance: 318.5
click at [415, 527] on button "Font Size" at bounding box center [408, 527] width 28 height 30
click at [430, 639] on link "12" at bounding box center [420, 644] width 53 height 22
click at [409, 528] on icon "button" at bounding box center [406, 528] width 18 height 18
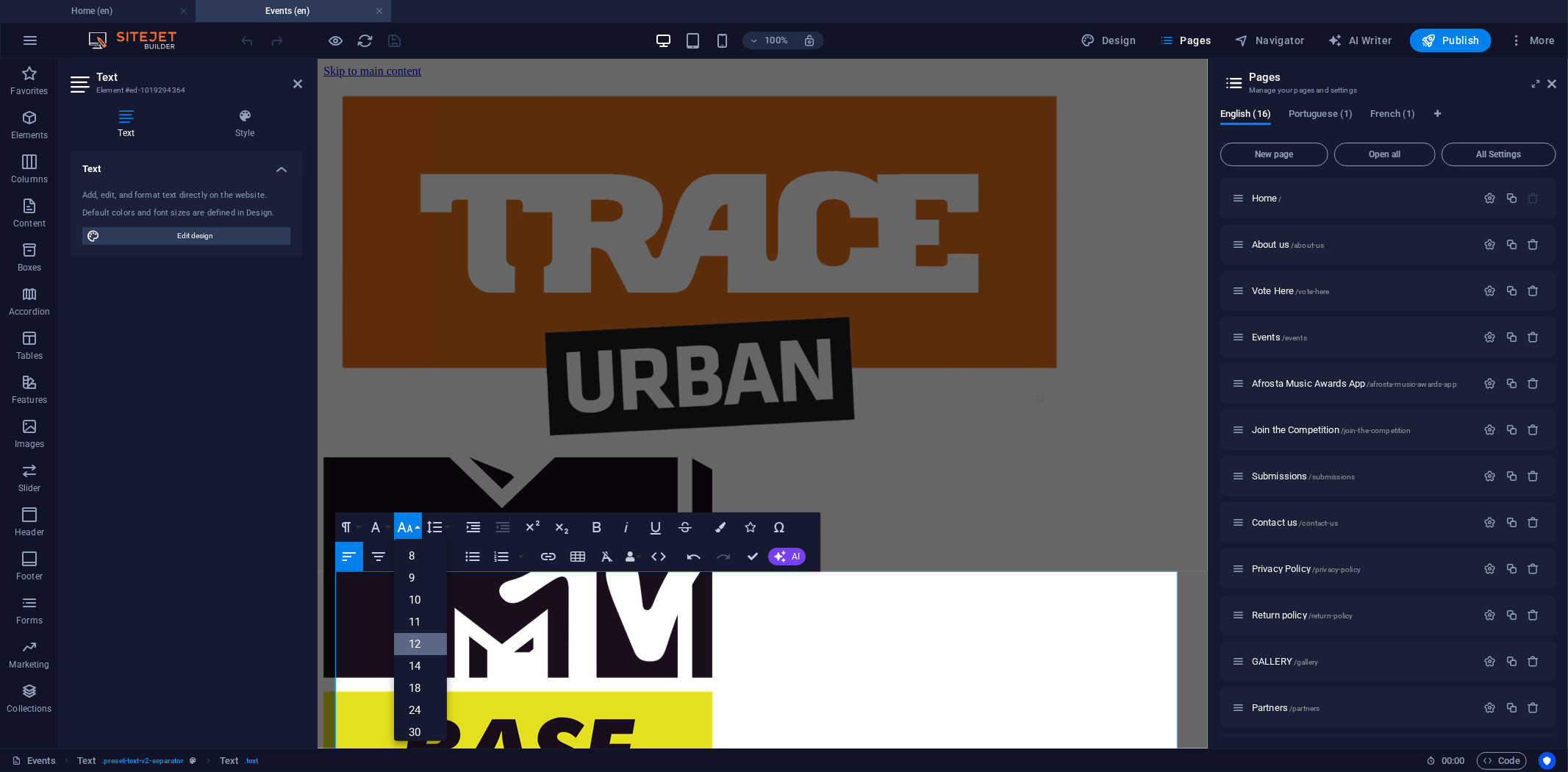
scroll to position [106, 0]
click at [423, 666] on link "48" at bounding box center [420, 671] width 53 height 22
click at [408, 526] on icon "button" at bounding box center [405, 527] width 15 height 10
click at [419, 609] on link "30" at bounding box center [420, 614] width 53 height 22
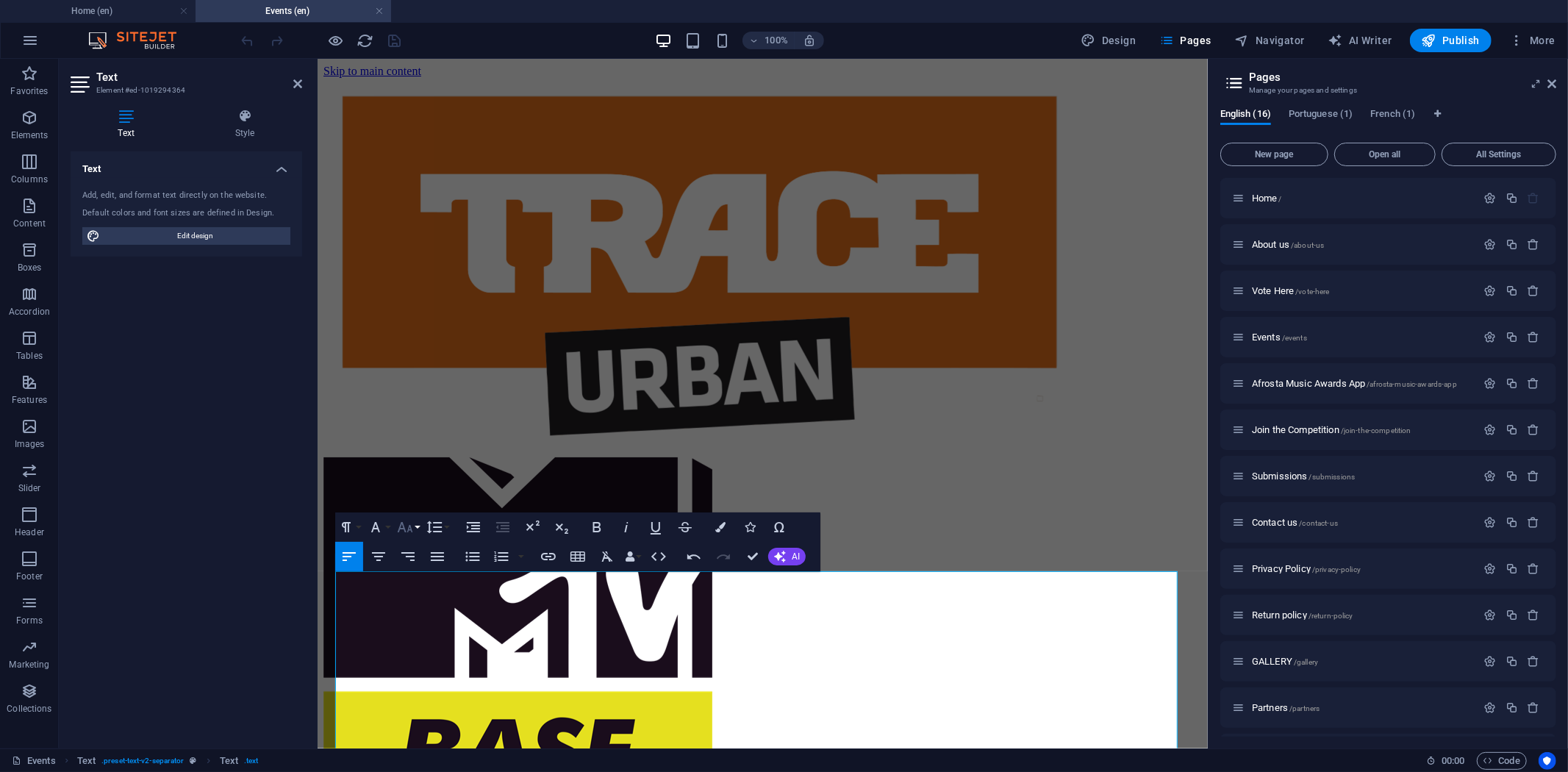
click at [417, 528] on button "Font Size" at bounding box center [408, 527] width 28 height 30
click at [425, 585] on link "24" at bounding box center [420, 593] width 53 height 22
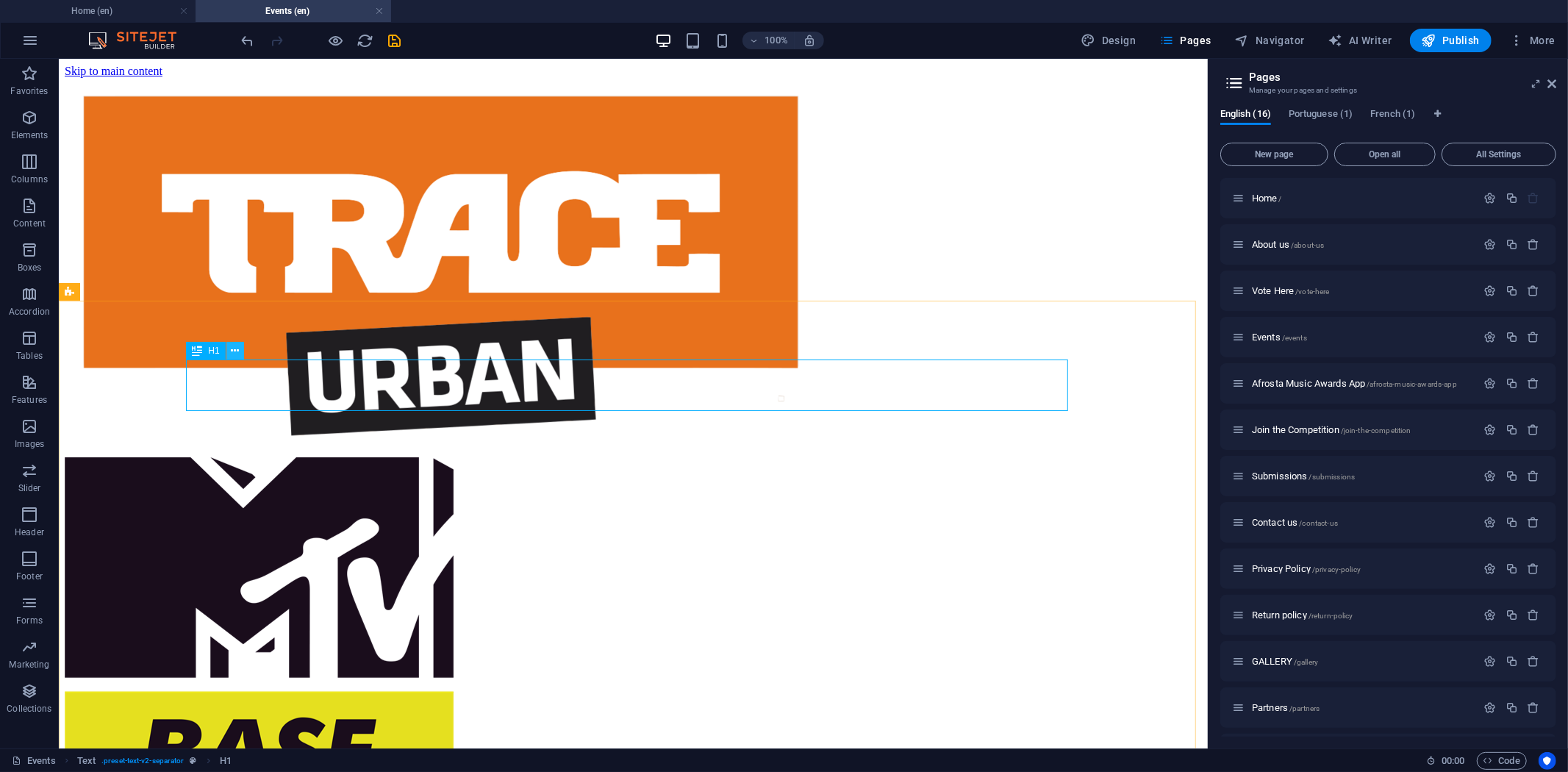
click at [233, 350] on icon at bounding box center [234, 351] width 8 height 15
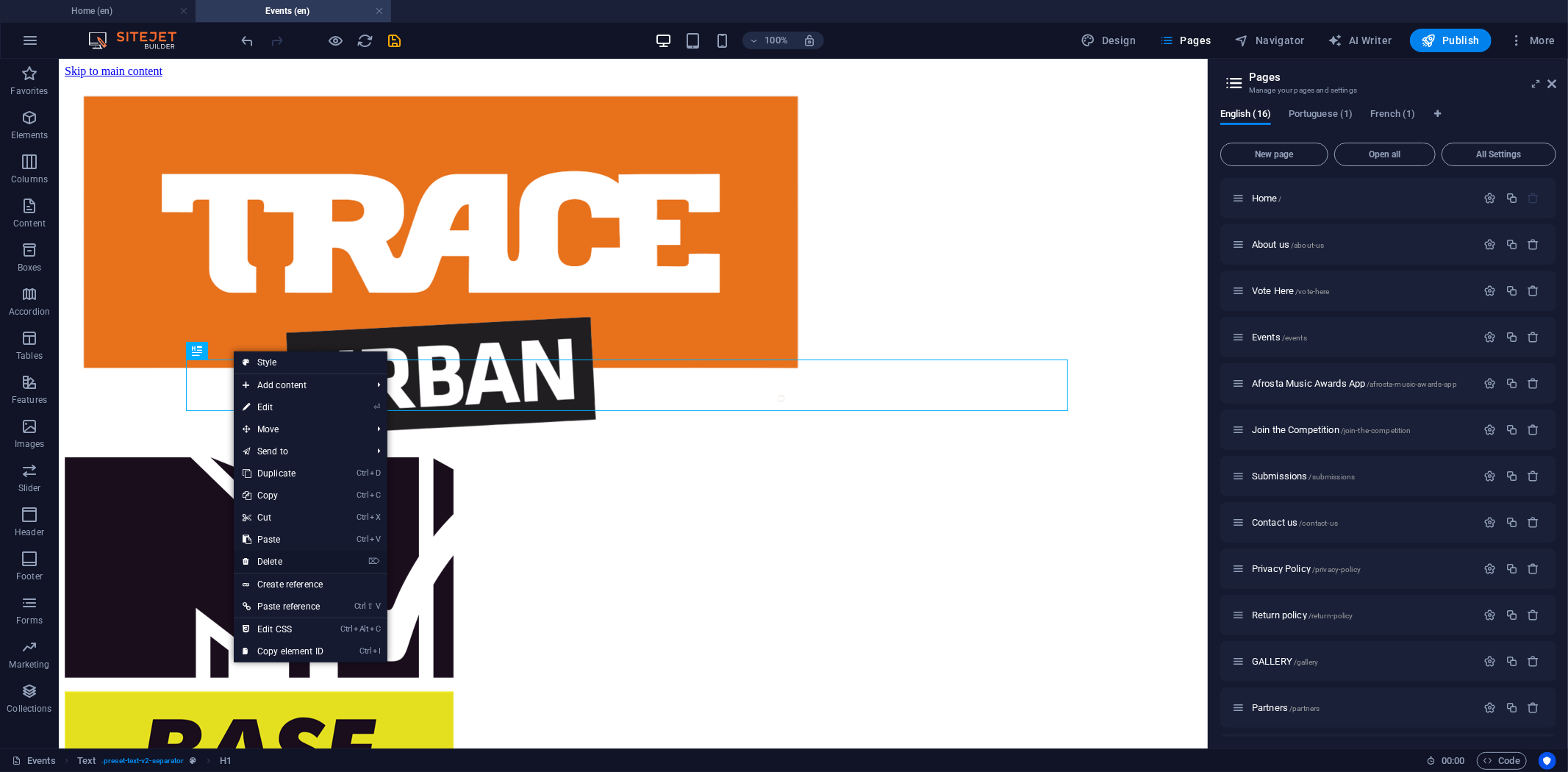
click at [280, 556] on link "⌦ Delete" at bounding box center [282, 562] width 98 height 22
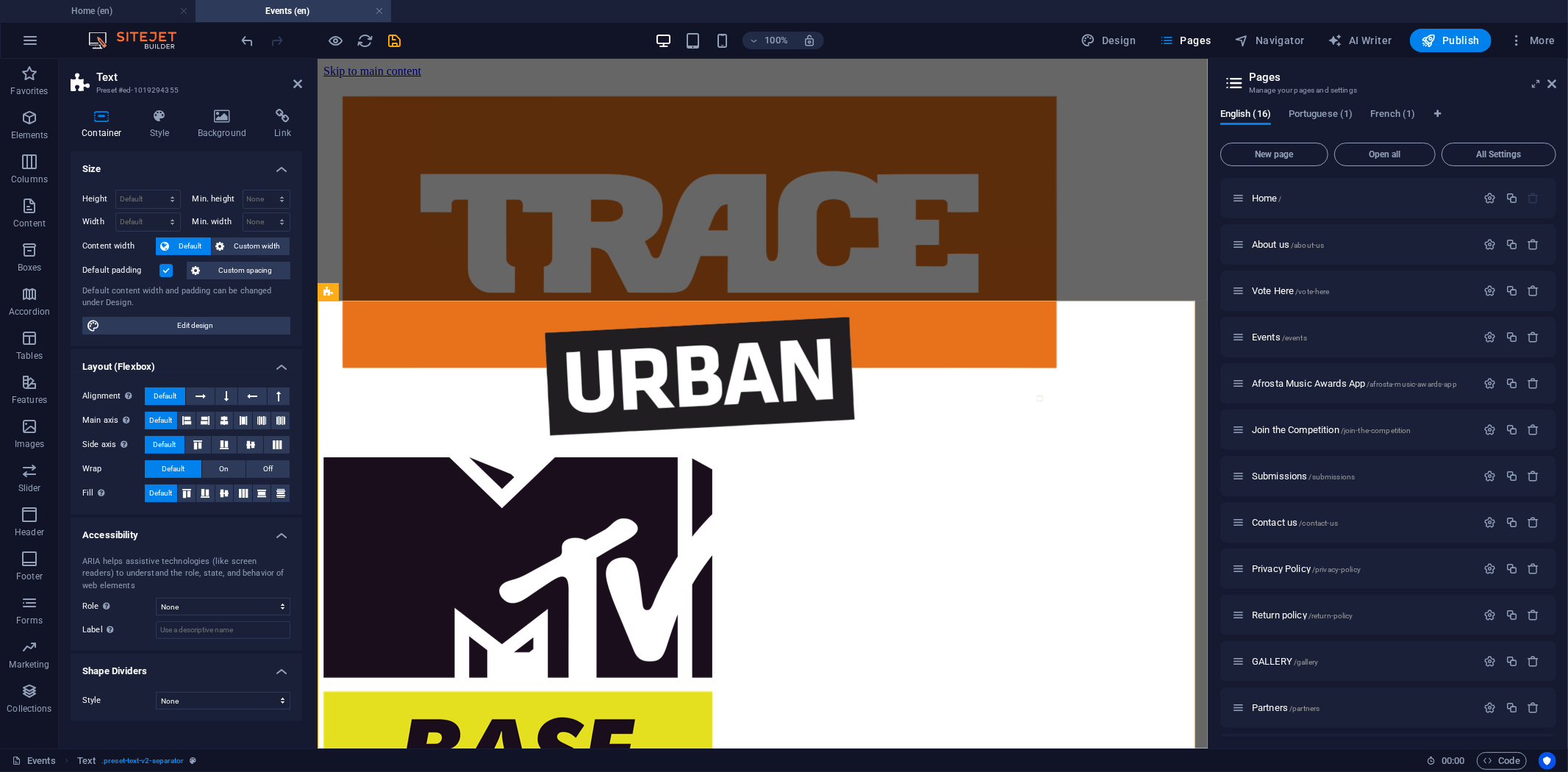
click at [167, 268] on label at bounding box center [166, 271] width 14 height 14
click at [0, 0] on input "Default padding" at bounding box center [0, 0] width 0 height 0
click at [399, 35] on icon "save" at bounding box center [395, 41] width 17 height 17
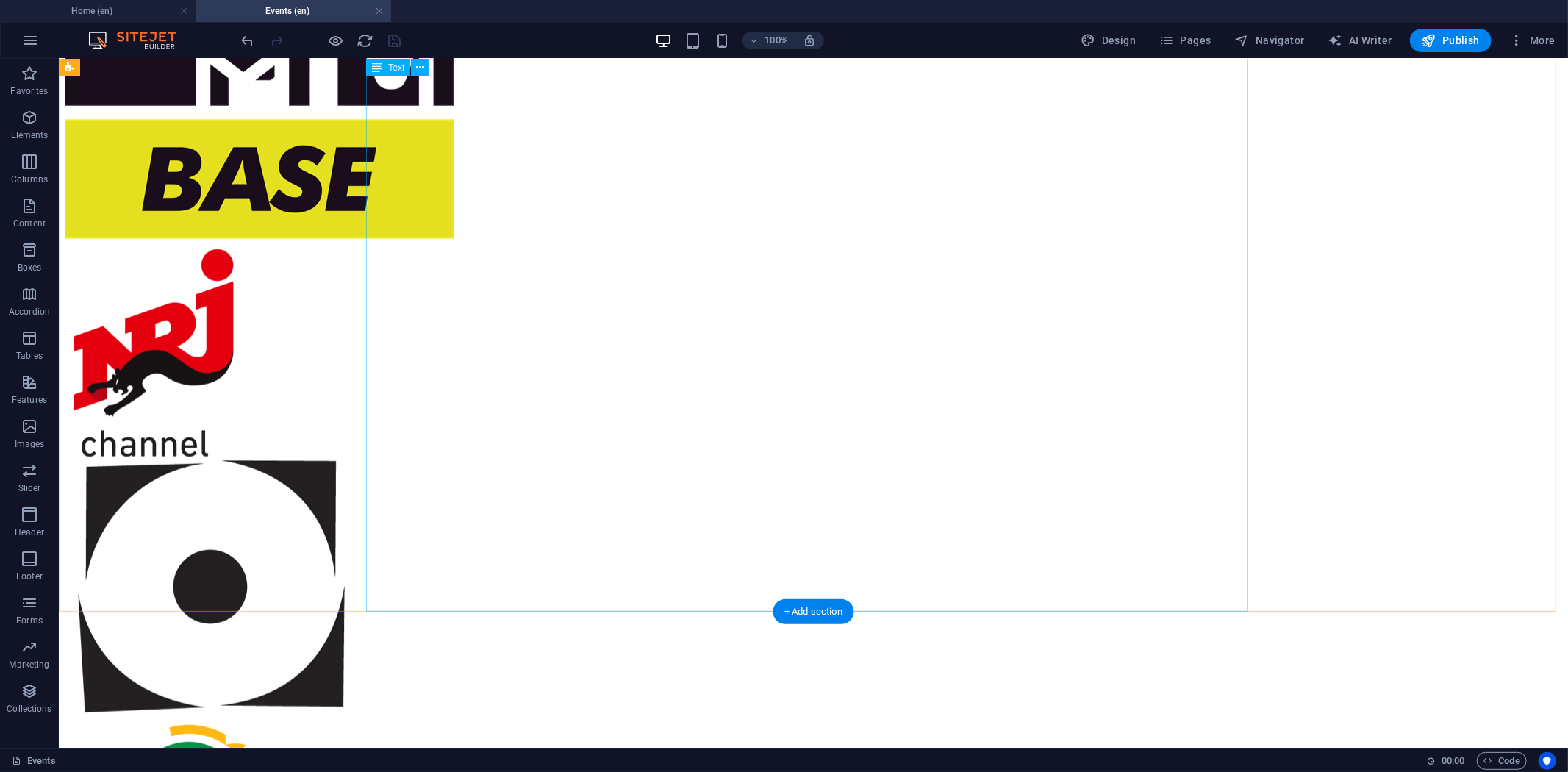
scroll to position [572, 0]
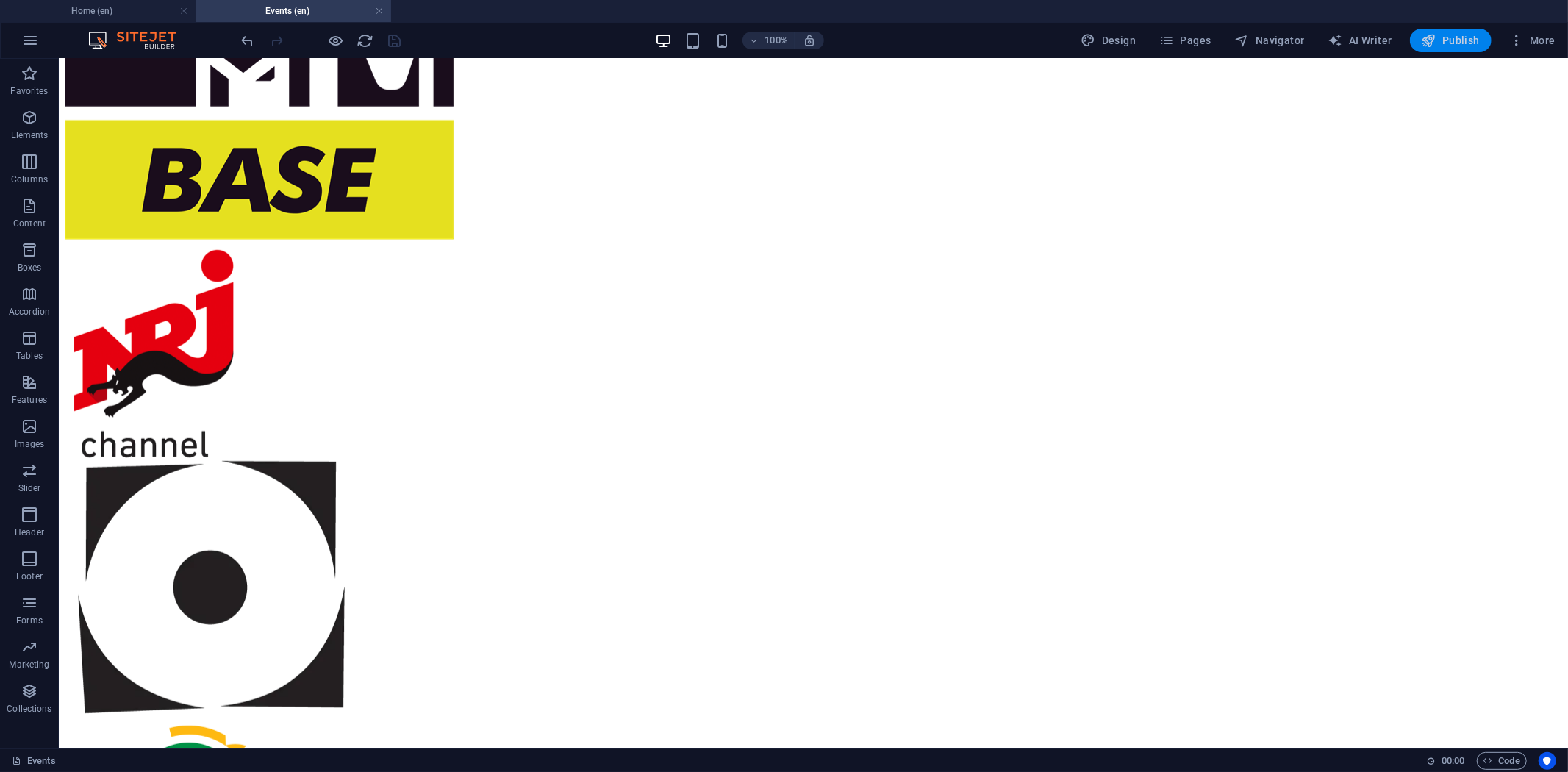
click at [1454, 46] on span "Publish" at bounding box center [1451, 41] width 58 height 14
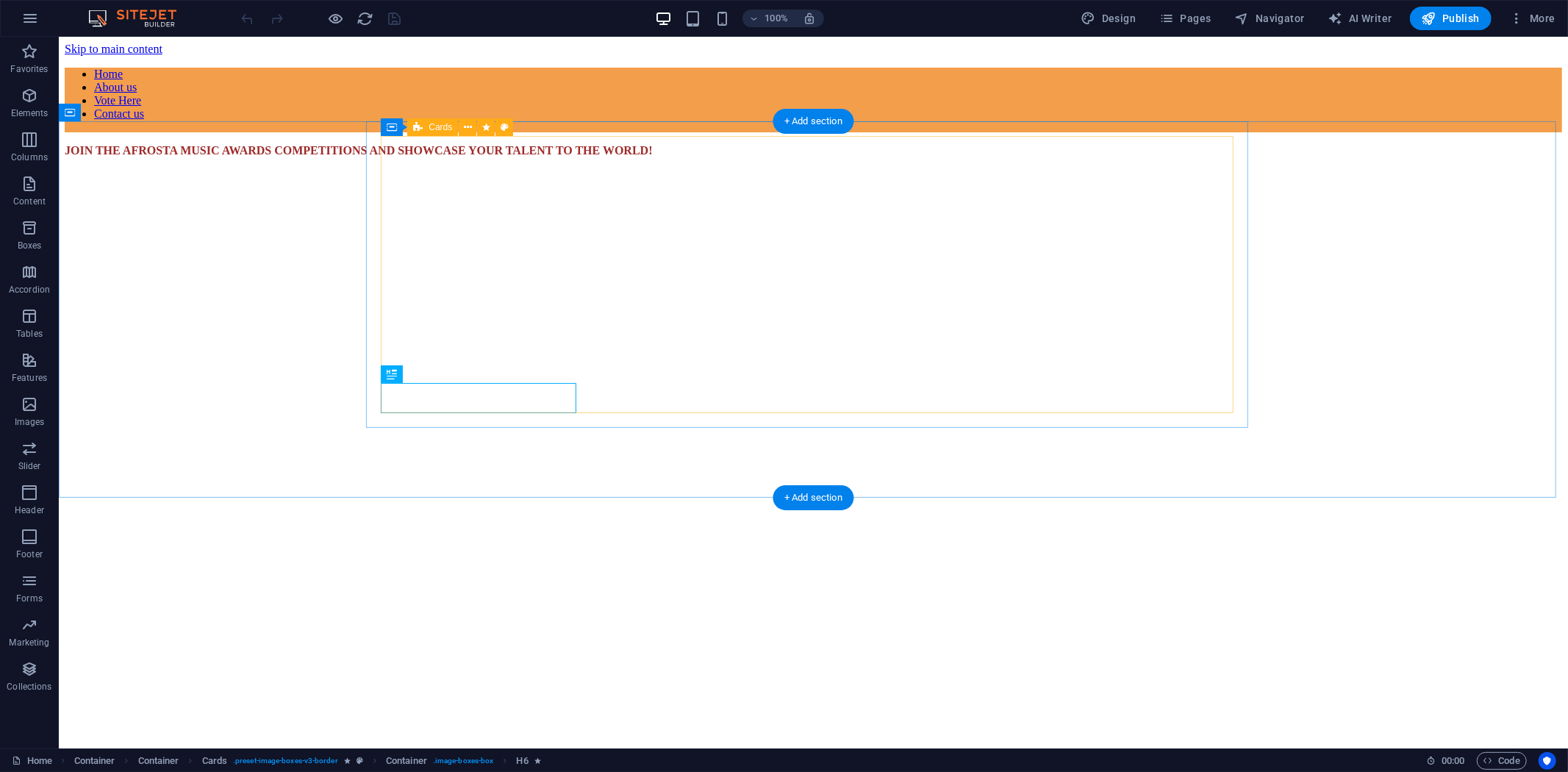
scroll to position [859, 0]
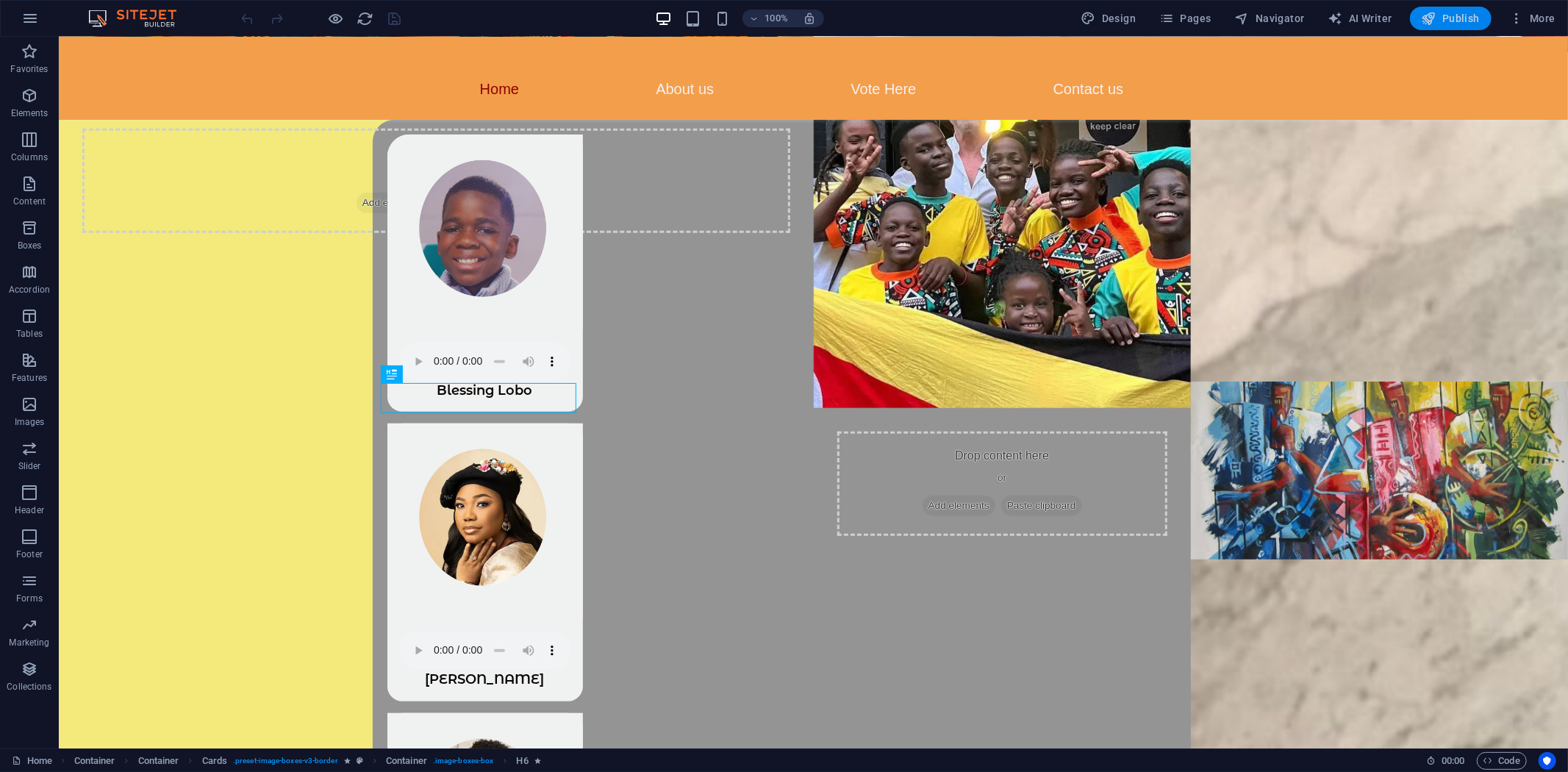
click at [1447, 20] on span "Publish" at bounding box center [1451, 18] width 58 height 14
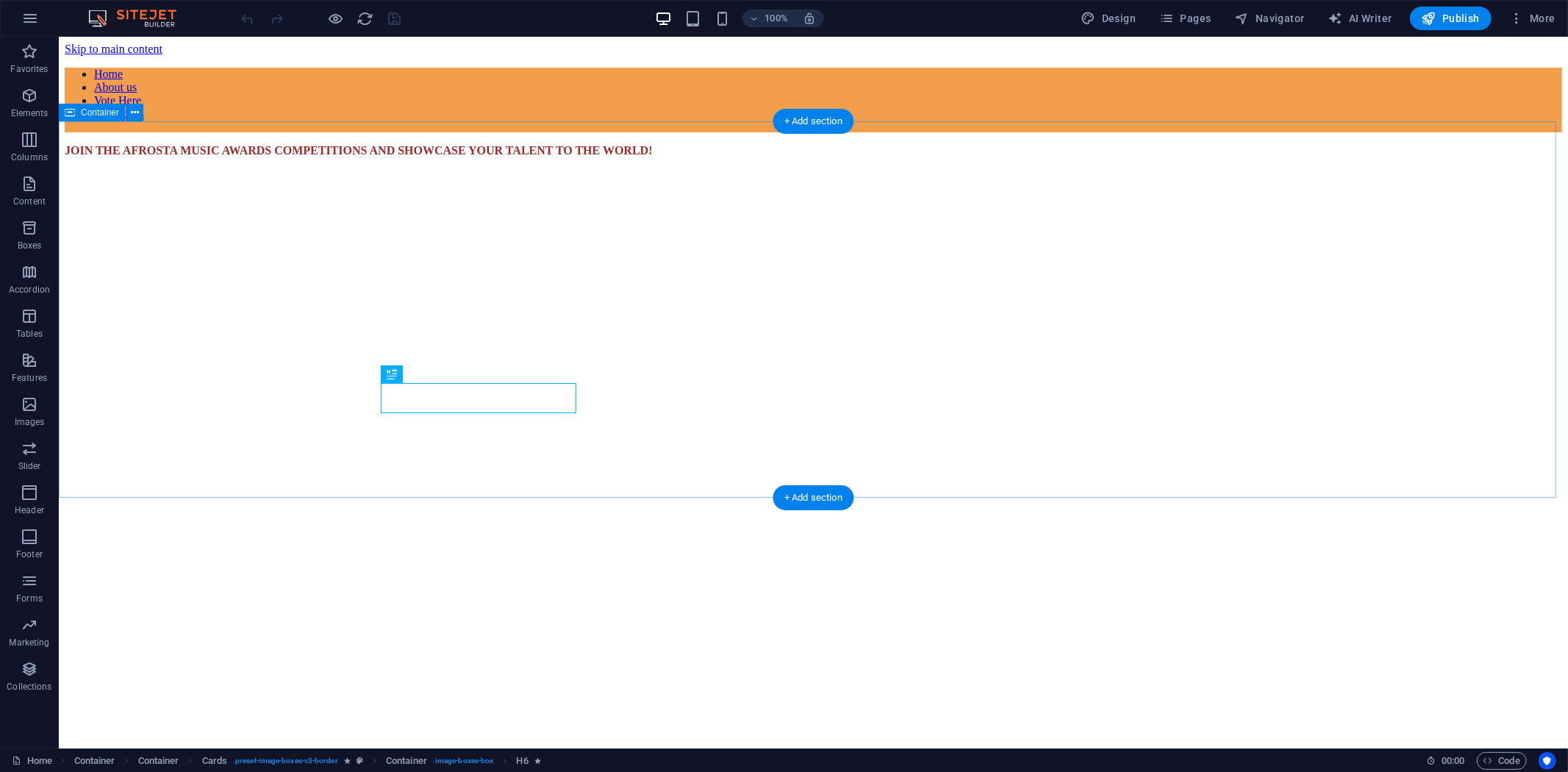
scroll to position [859, 0]
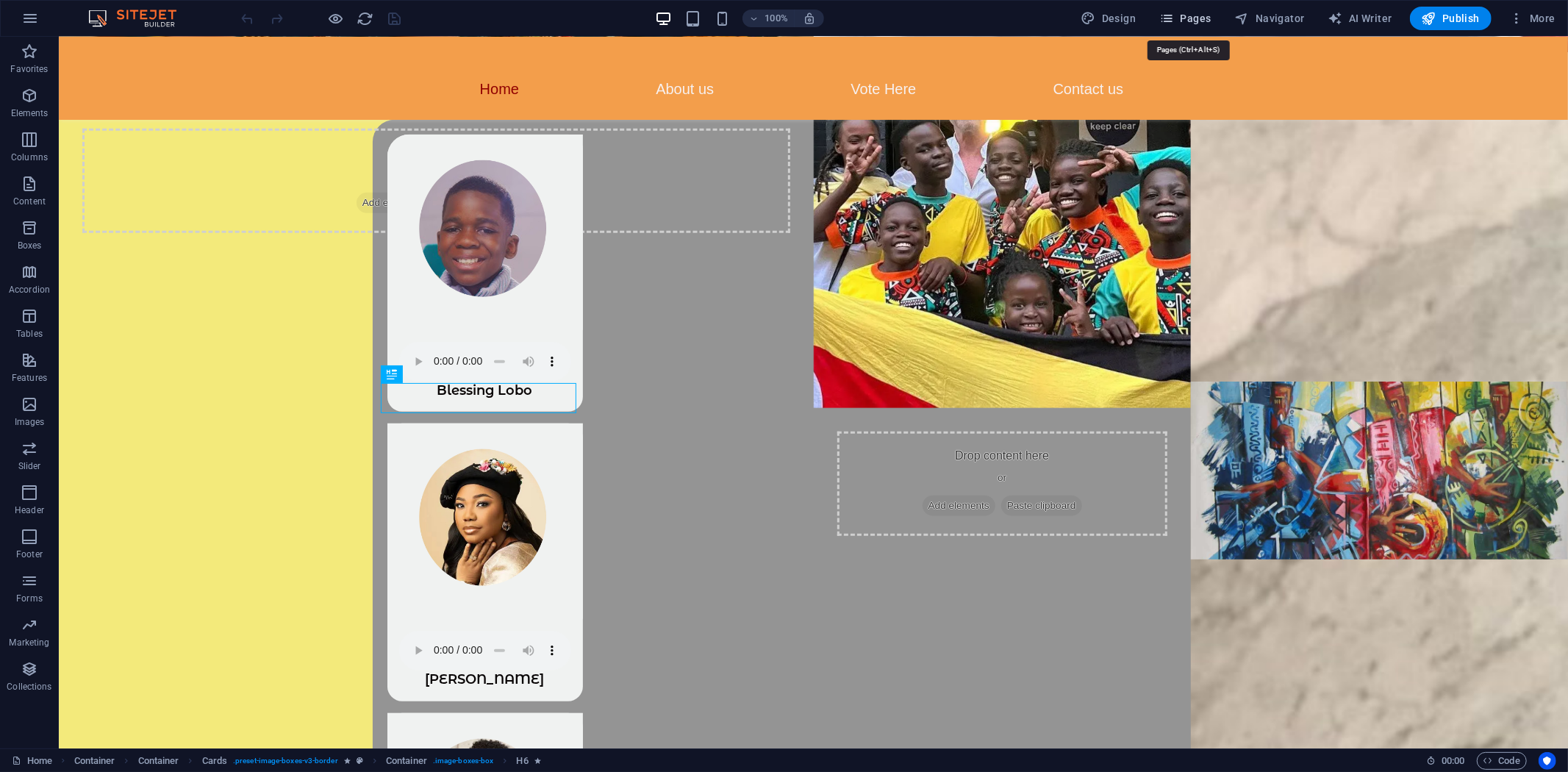
click at [1187, 18] on span "Pages" at bounding box center [1185, 18] width 51 height 14
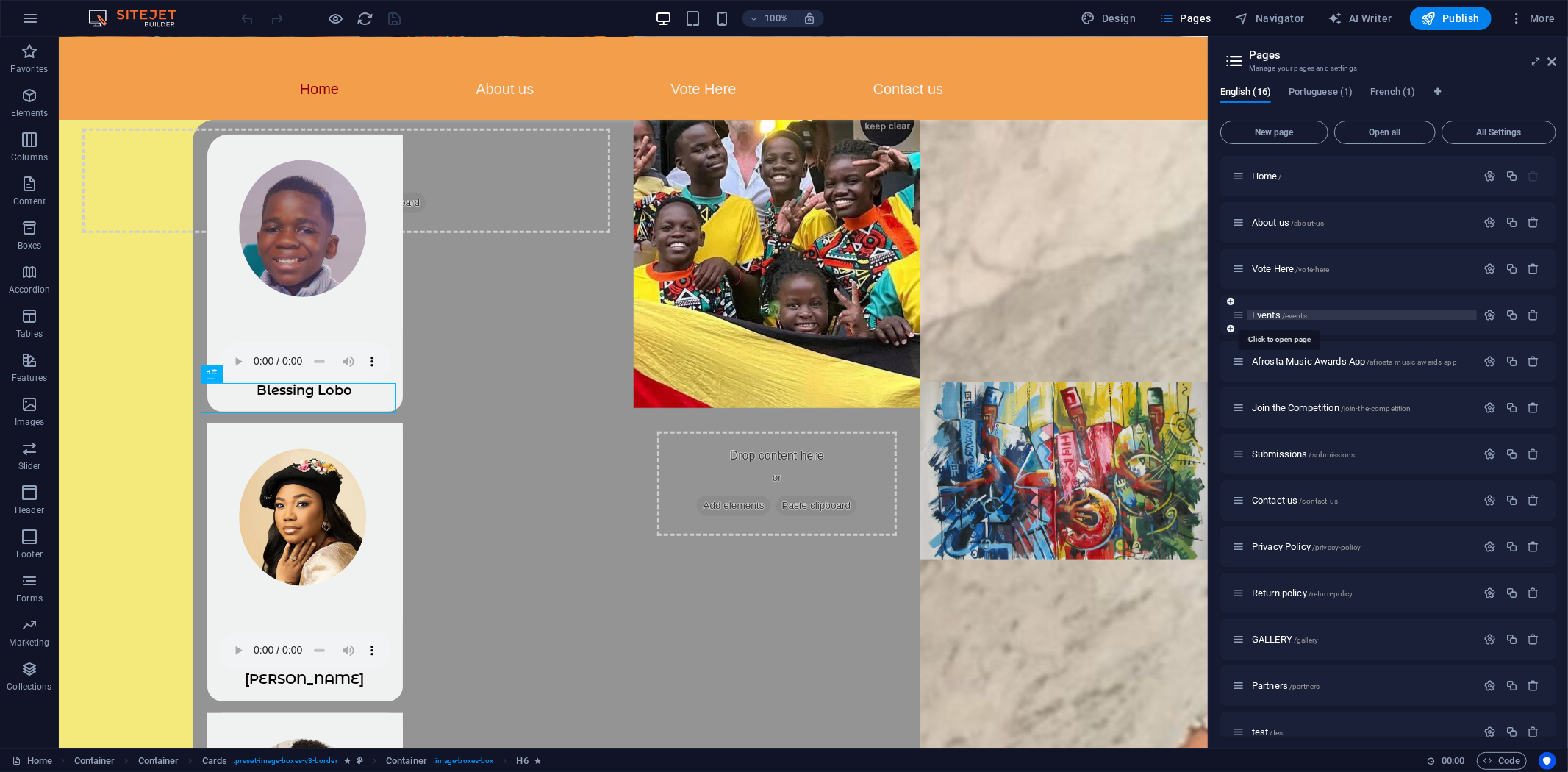
click at [1269, 313] on span "Events /events" at bounding box center [1279, 315] width 55 height 11
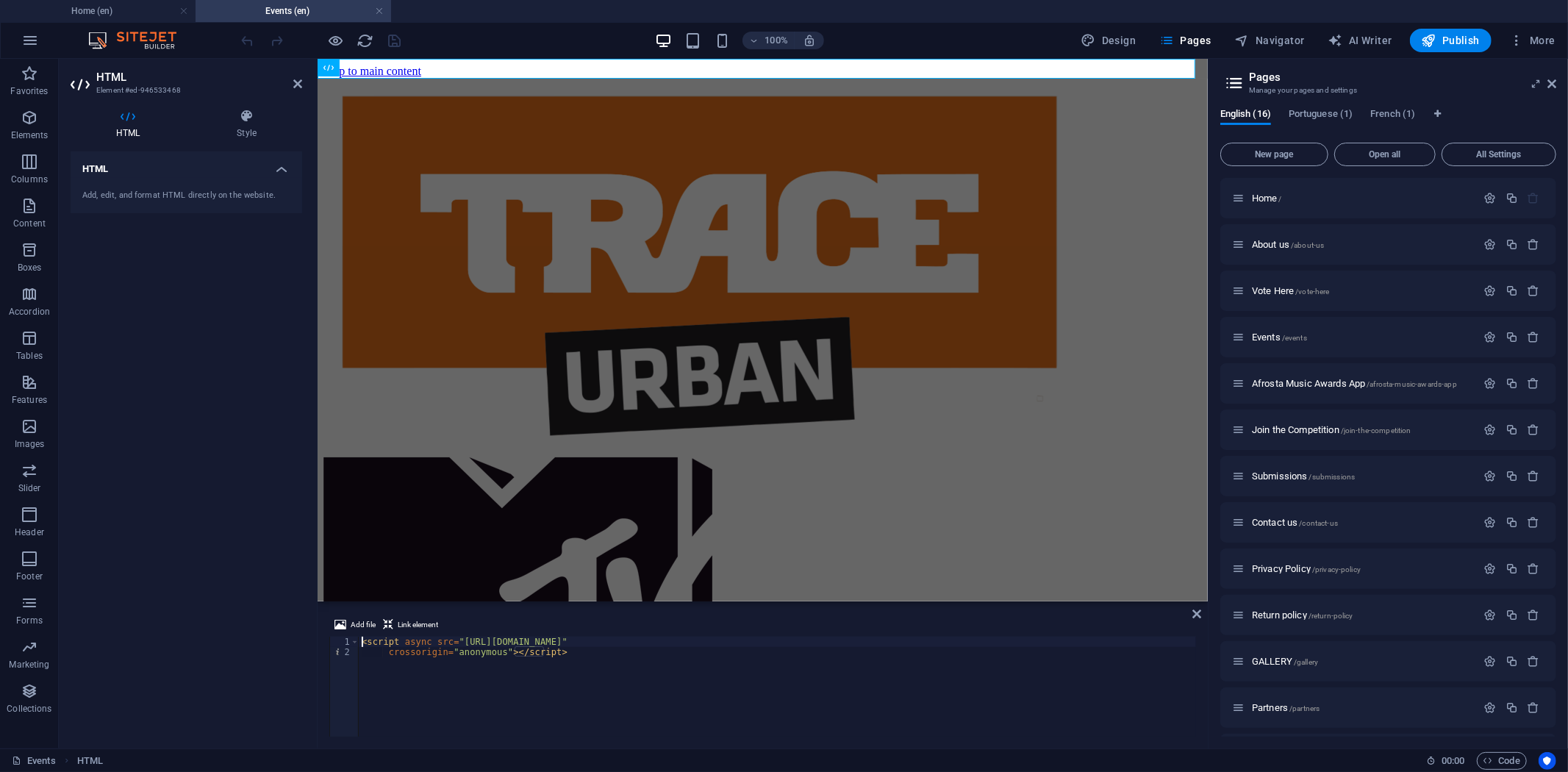
scroll to position [0, 0]
click at [552, 30] on div "100% Design Pages Navigator AI Writer Publish More" at bounding box center [900, 41] width 1323 height 23
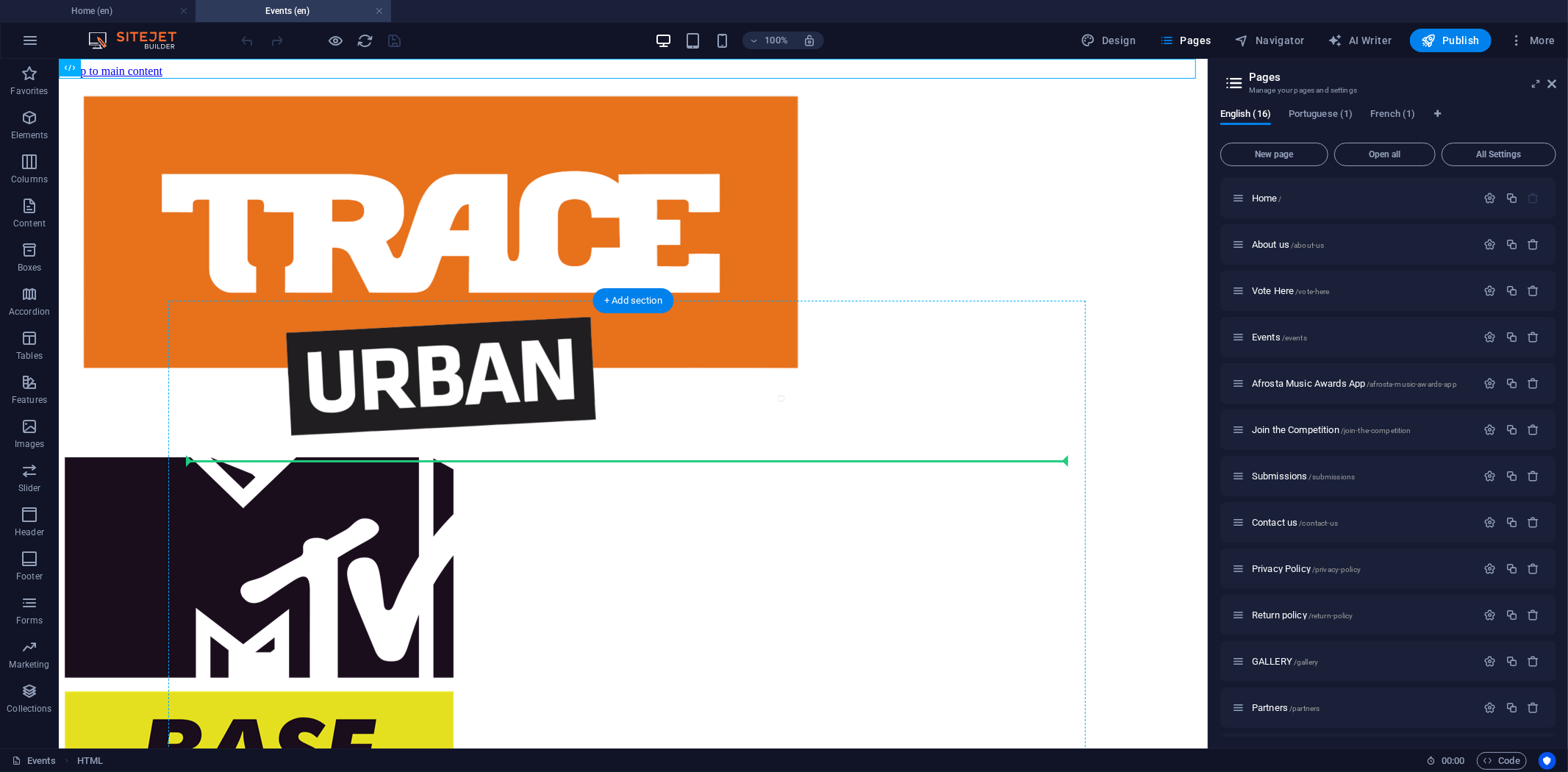
drag, startPoint x: 422, startPoint y: 61, endPoint x: 436, endPoint y: 456, distance: 395.2
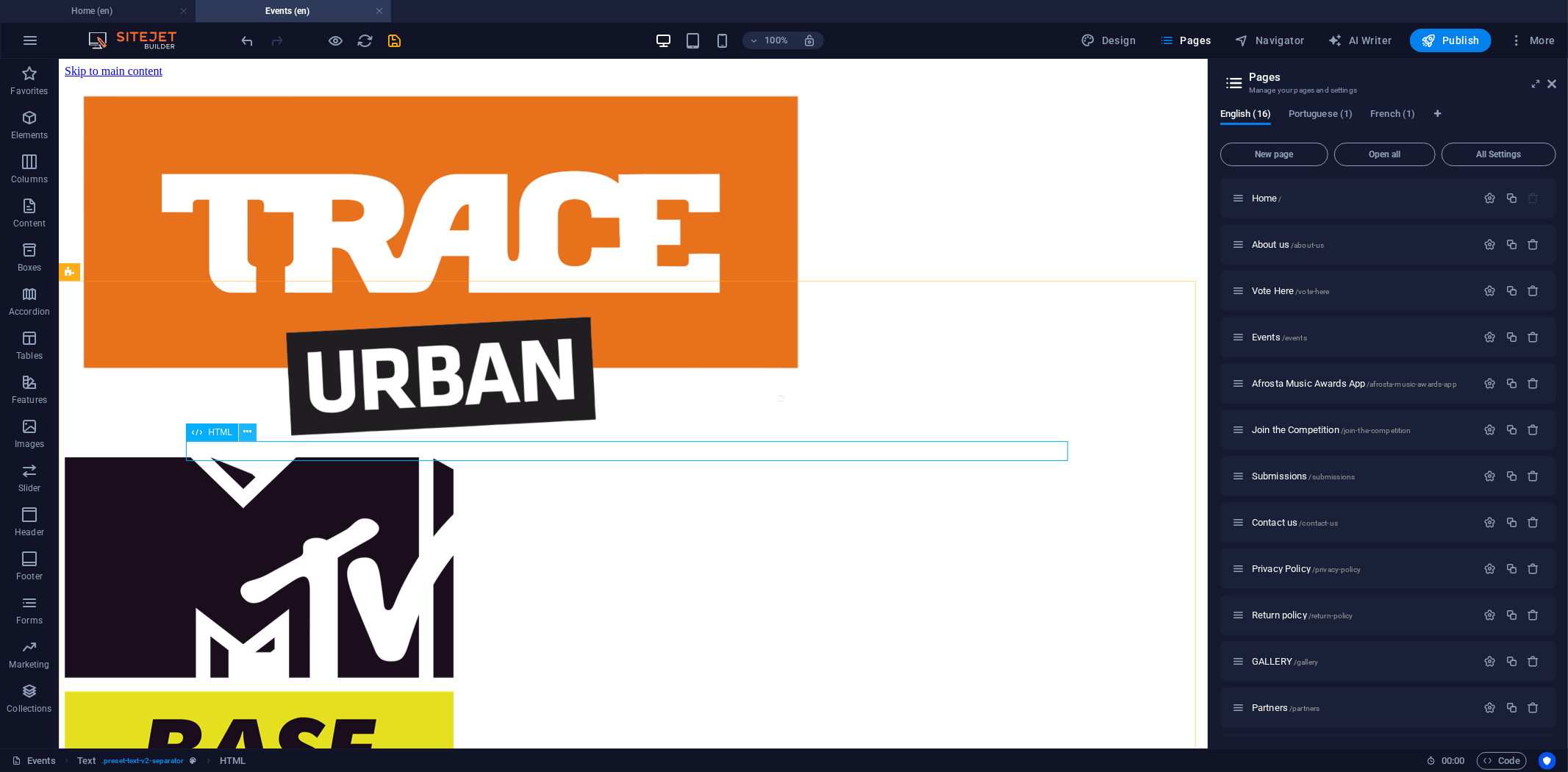
click at [247, 431] on icon at bounding box center [248, 432] width 8 height 15
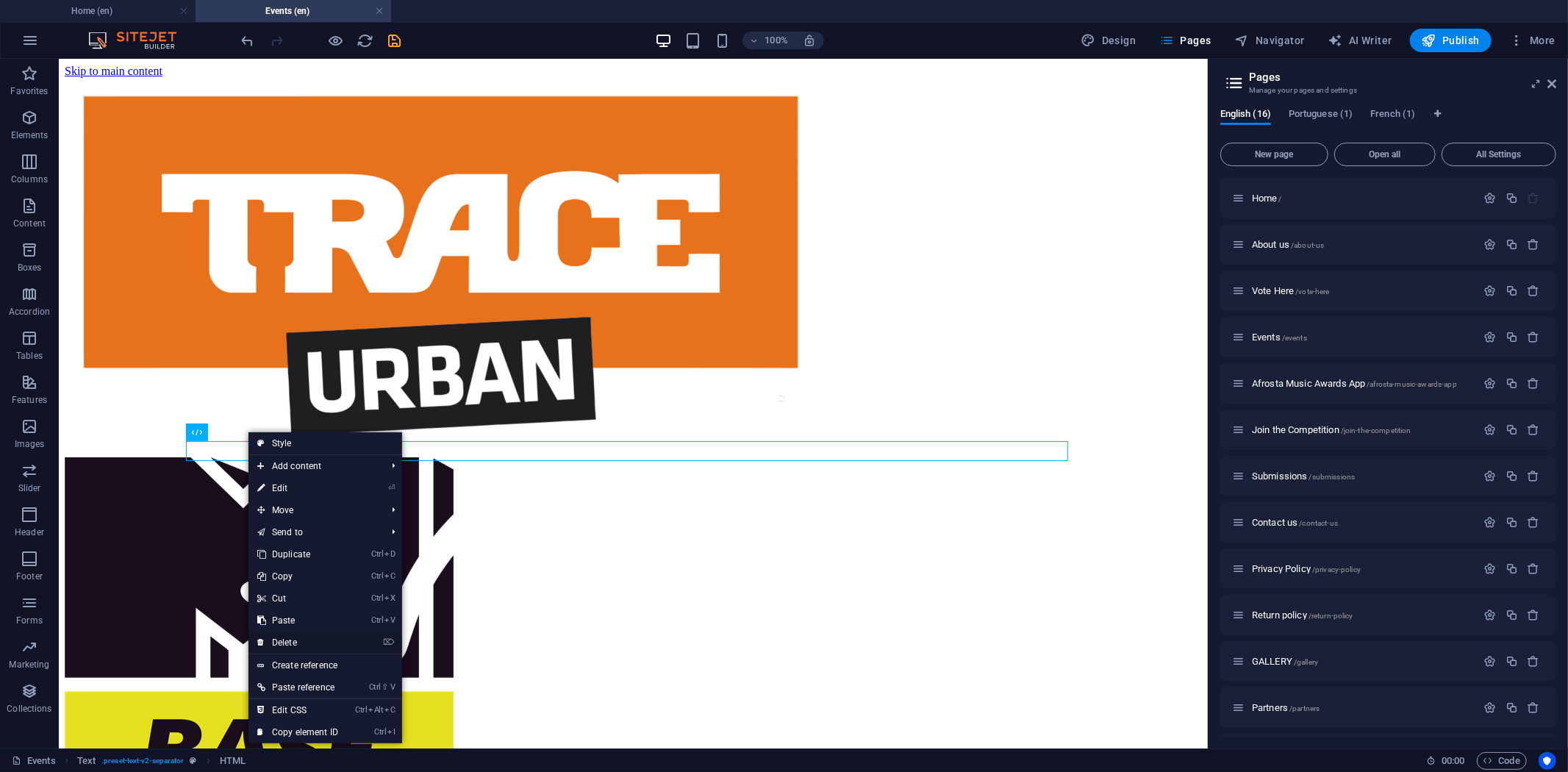
click at [289, 636] on link "⌦ Delete" at bounding box center [298, 642] width 98 height 22
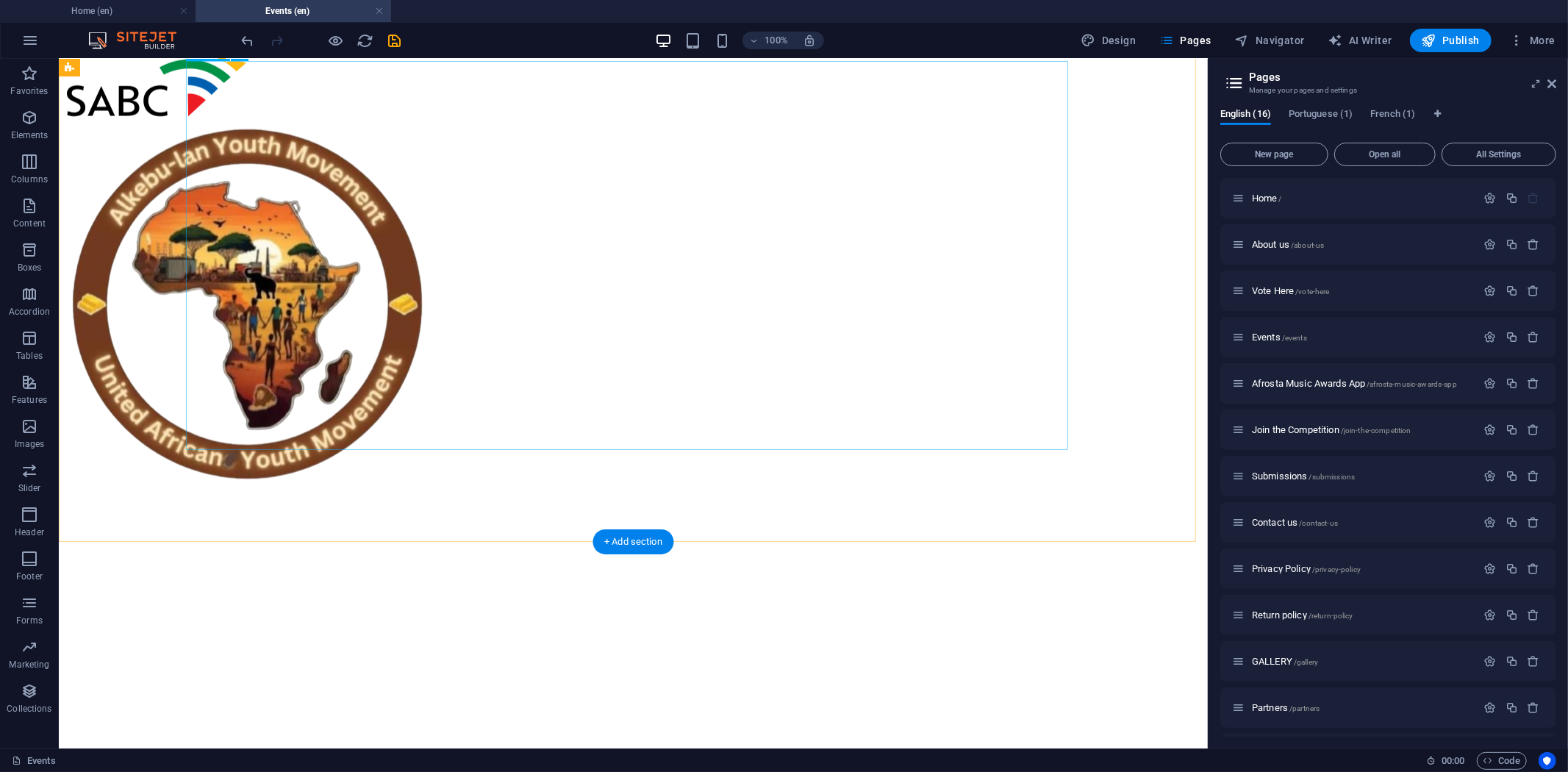
scroll to position [1099, 0]
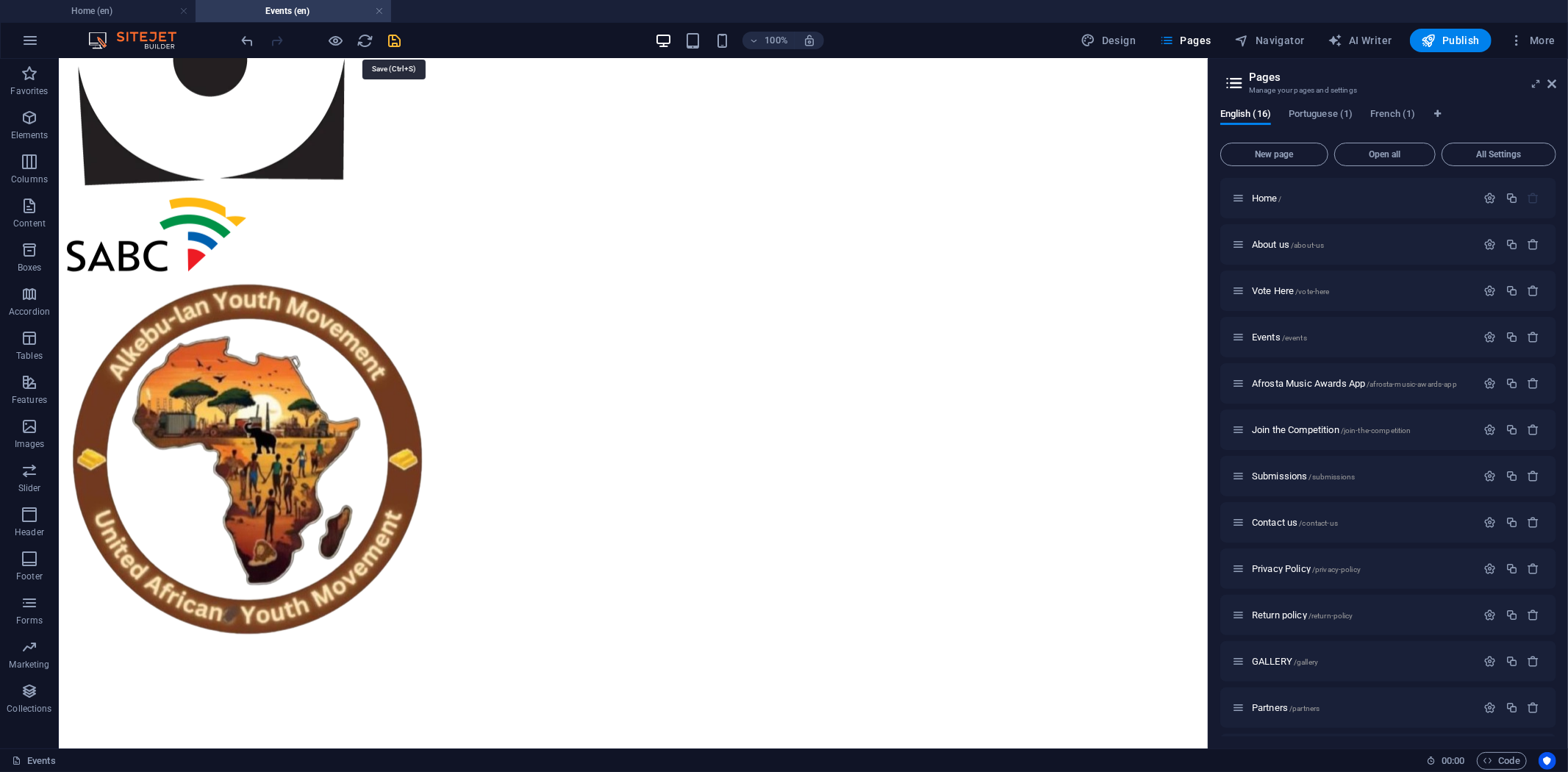
click at [394, 44] on icon "save" at bounding box center [395, 41] width 17 height 17
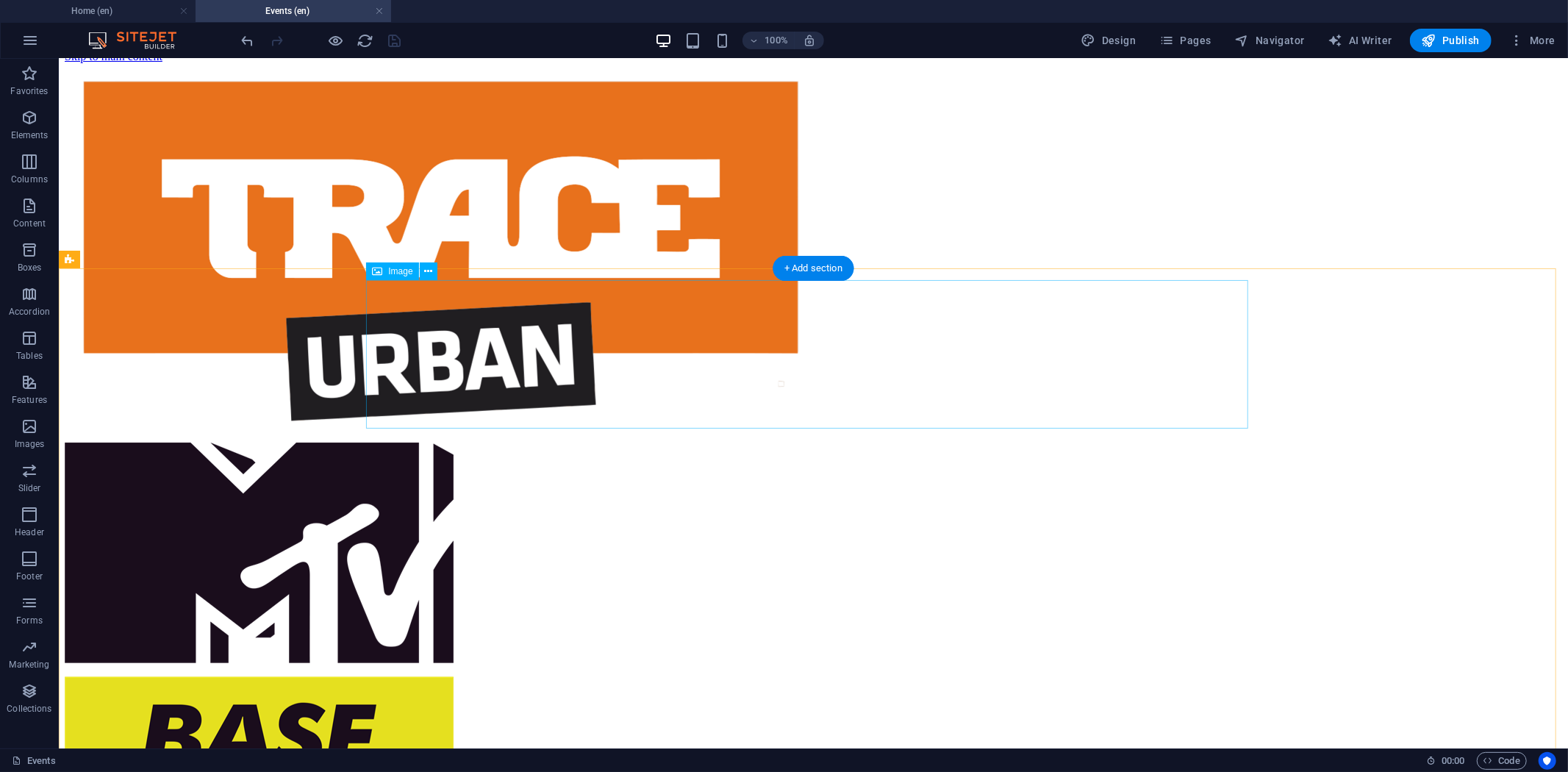
scroll to position [0, 0]
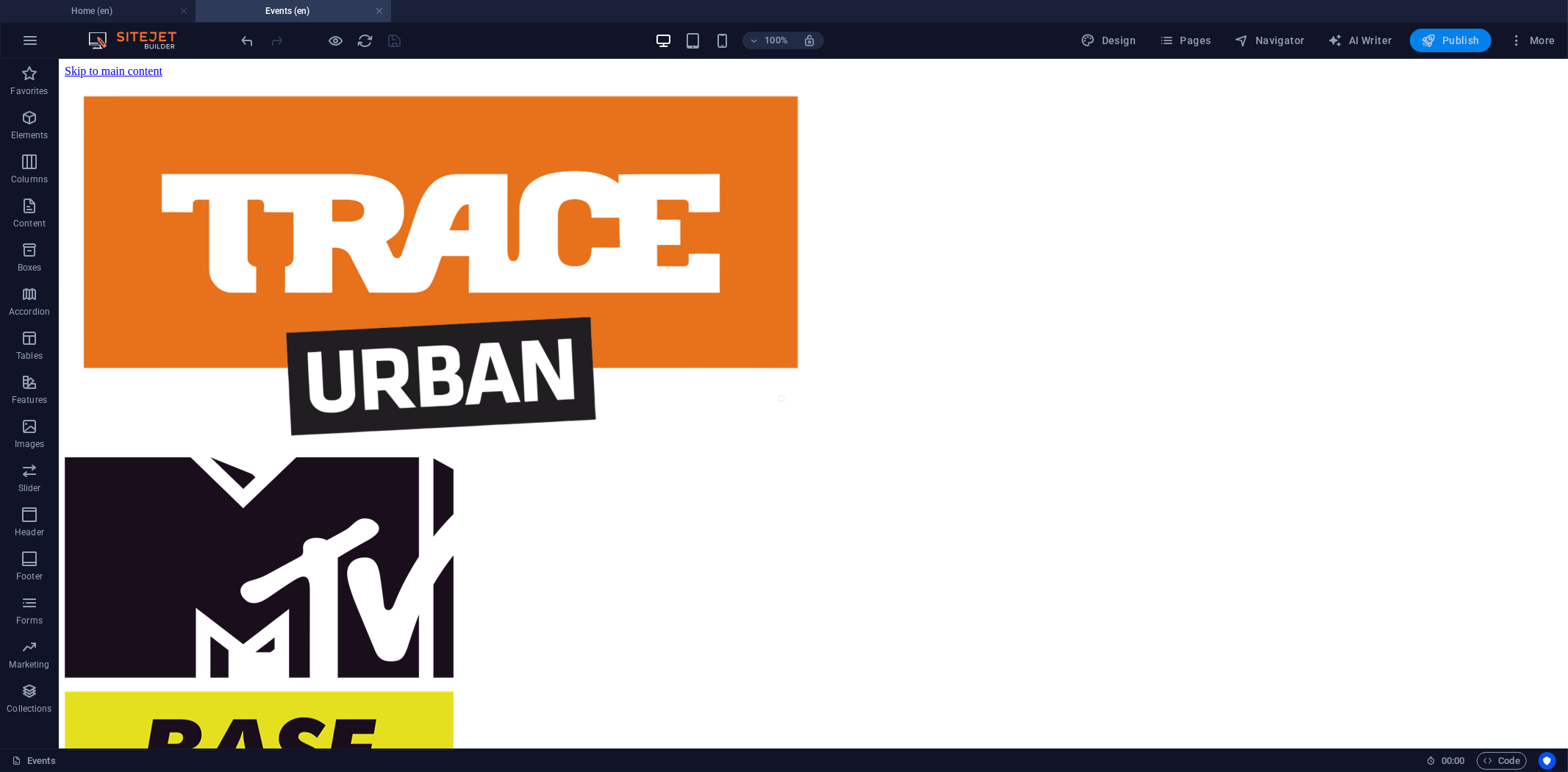
click at [1449, 35] on span "Publish" at bounding box center [1451, 41] width 58 height 14
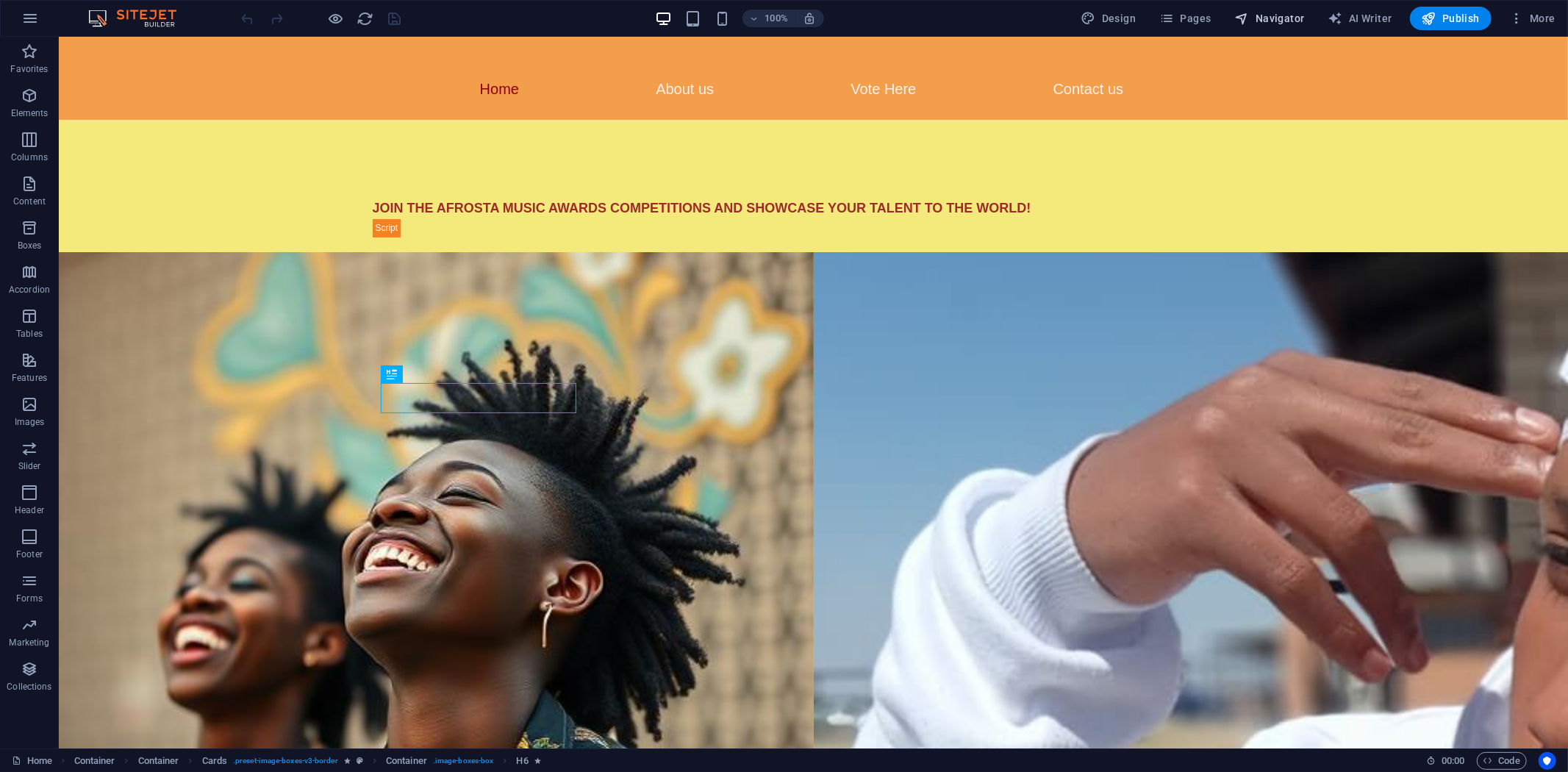
scroll to position [859, 0]
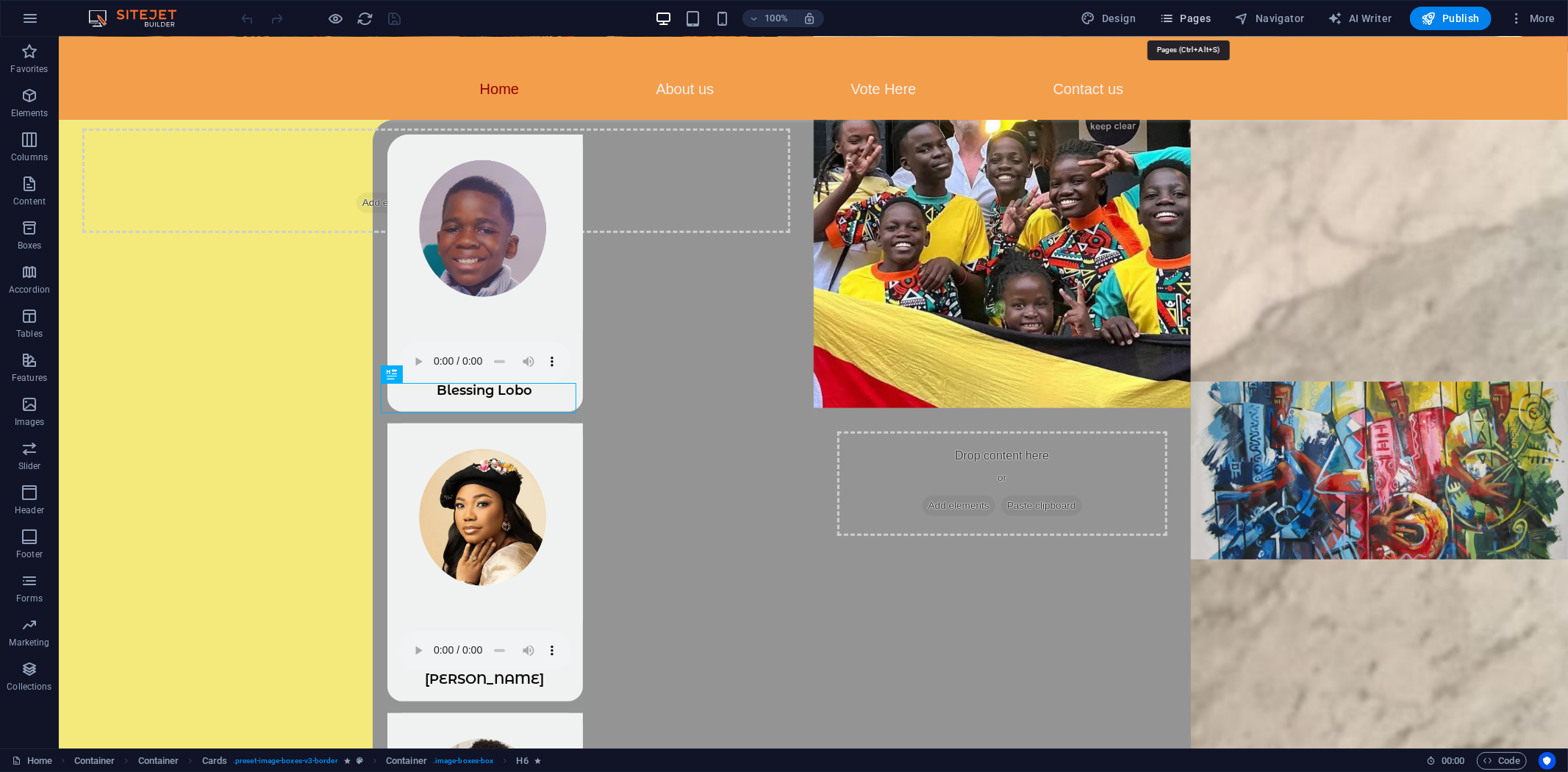
click at [1201, 17] on span "Pages" at bounding box center [1185, 18] width 51 height 14
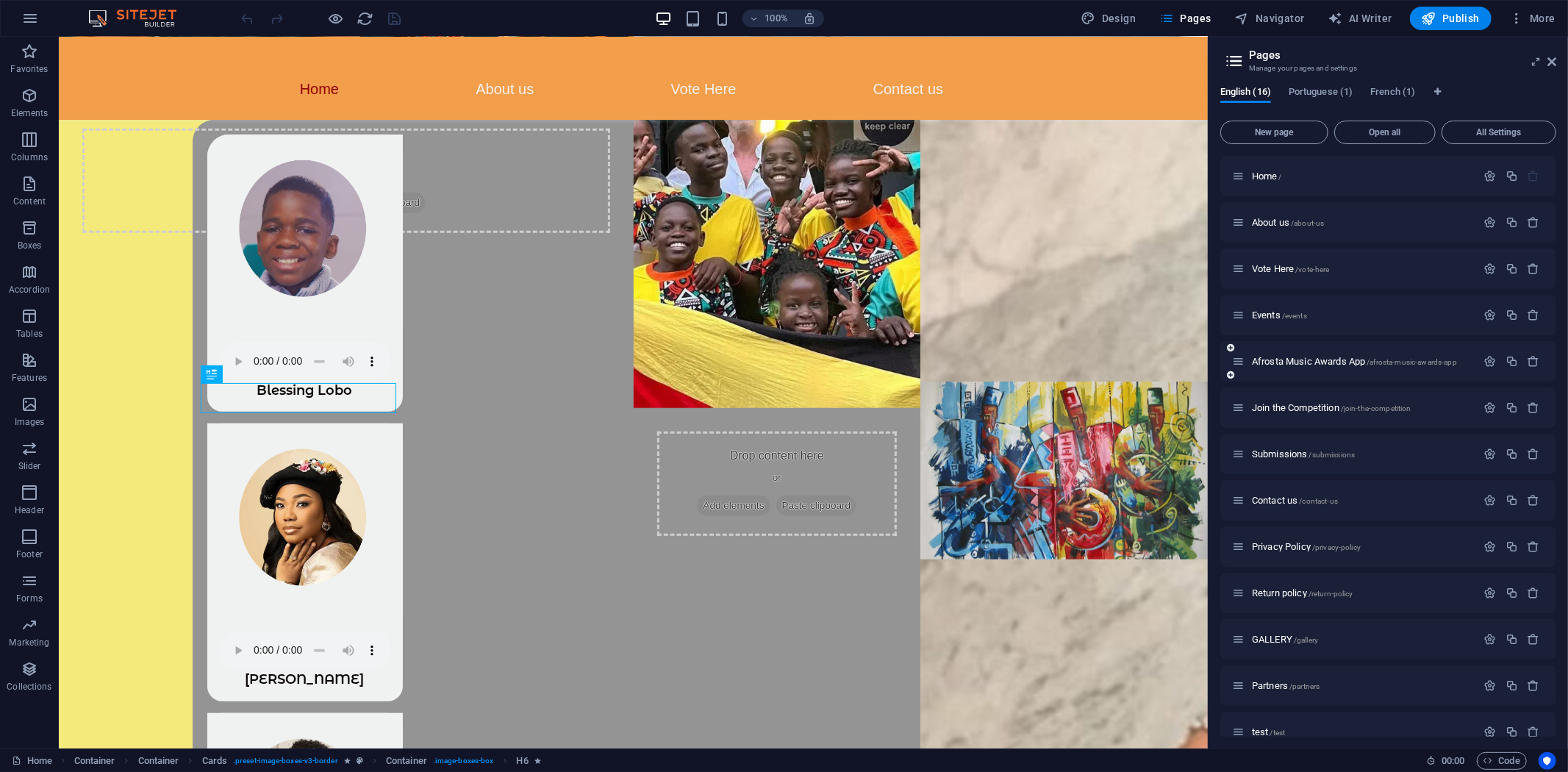
click at [1319, 353] on div "Afrosta Music Awards App /afrosta-music-awards-app" at bounding box center [1355, 361] width 245 height 17
click at [1314, 359] on span "Afrosta Music Awards App /afrosta-music-awards-app" at bounding box center [1355, 362] width 206 height 11
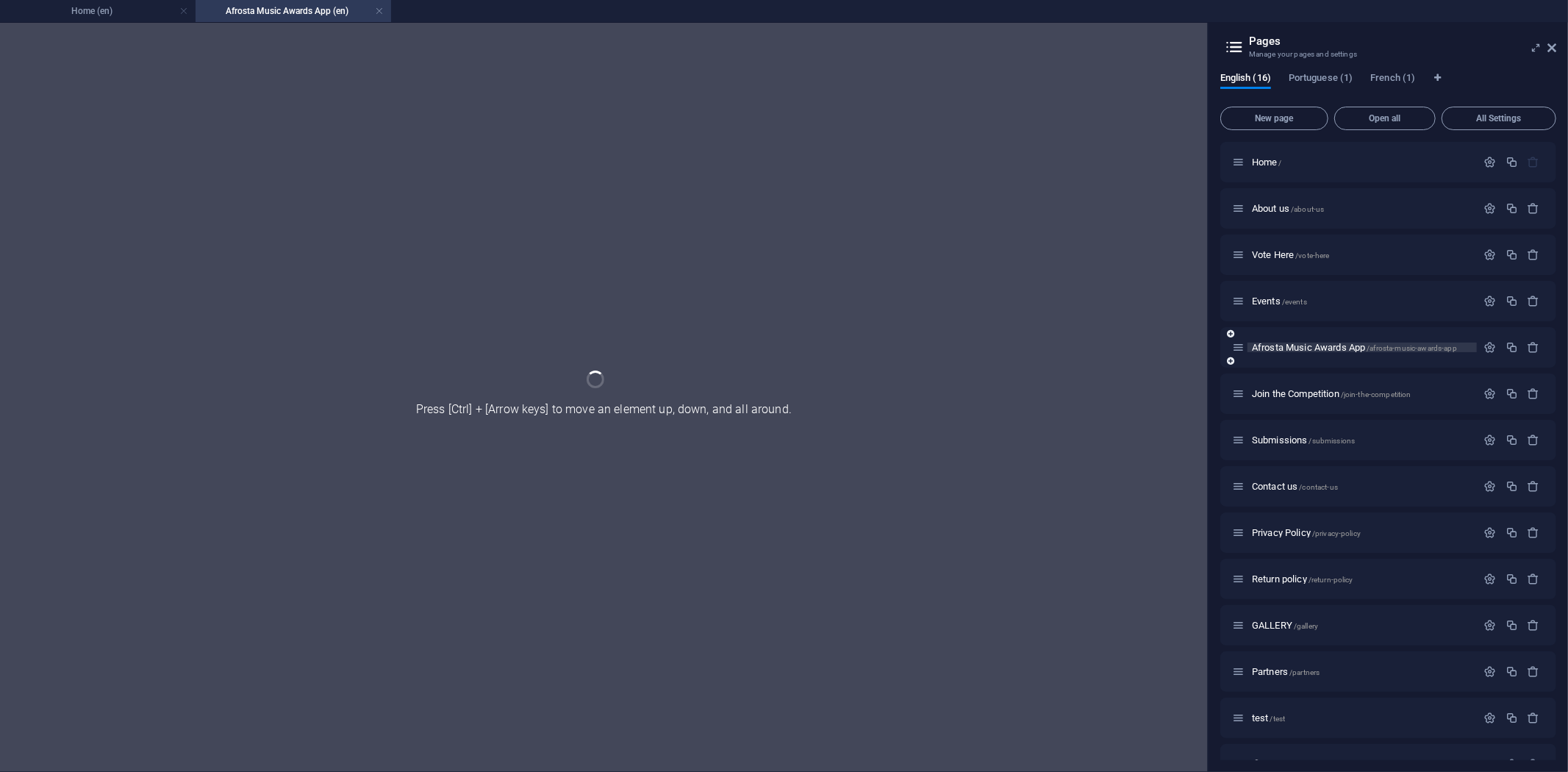
scroll to position [0, 0]
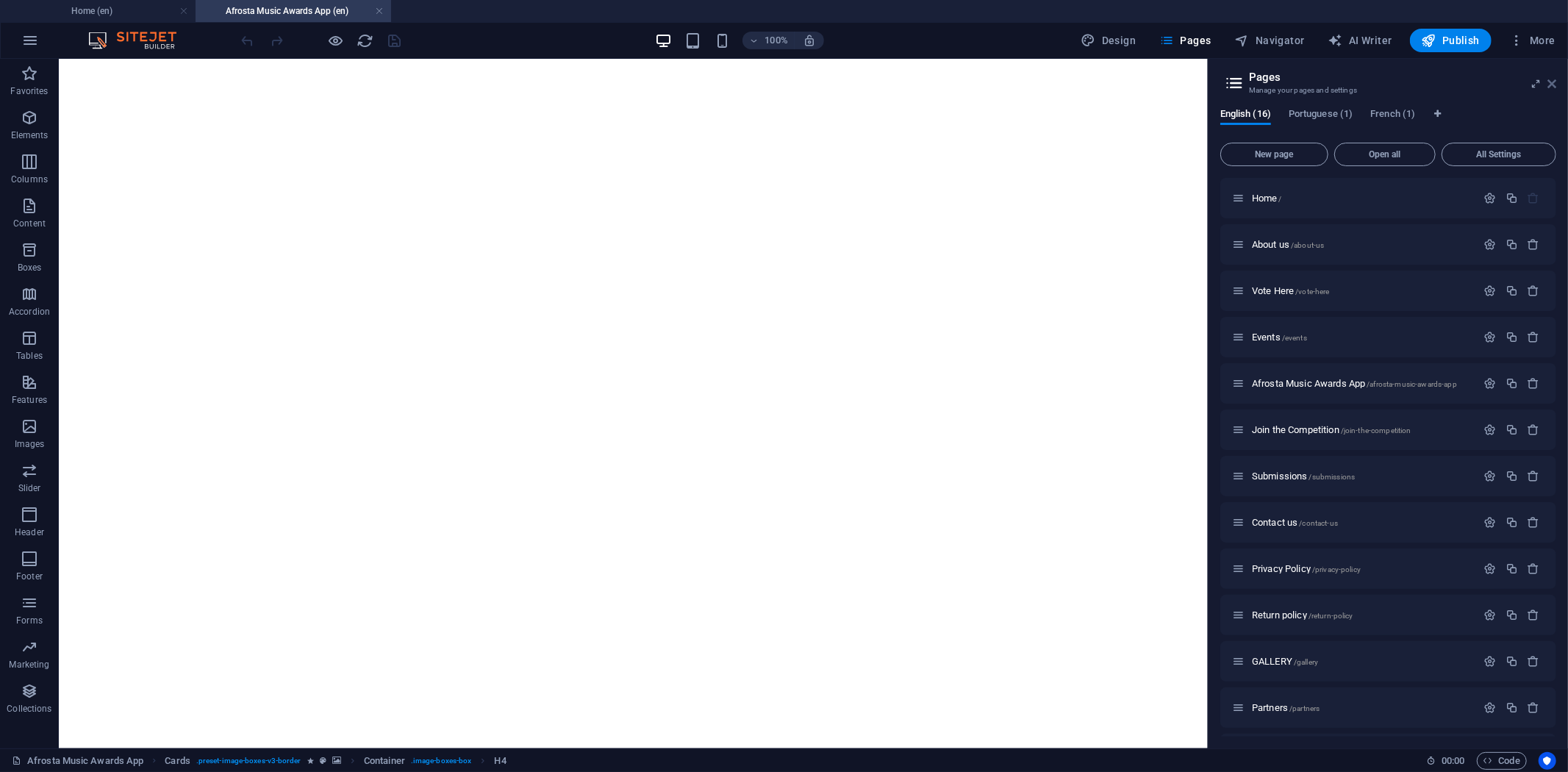
click at [1552, 84] on icon at bounding box center [1552, 83] width 9 height 12
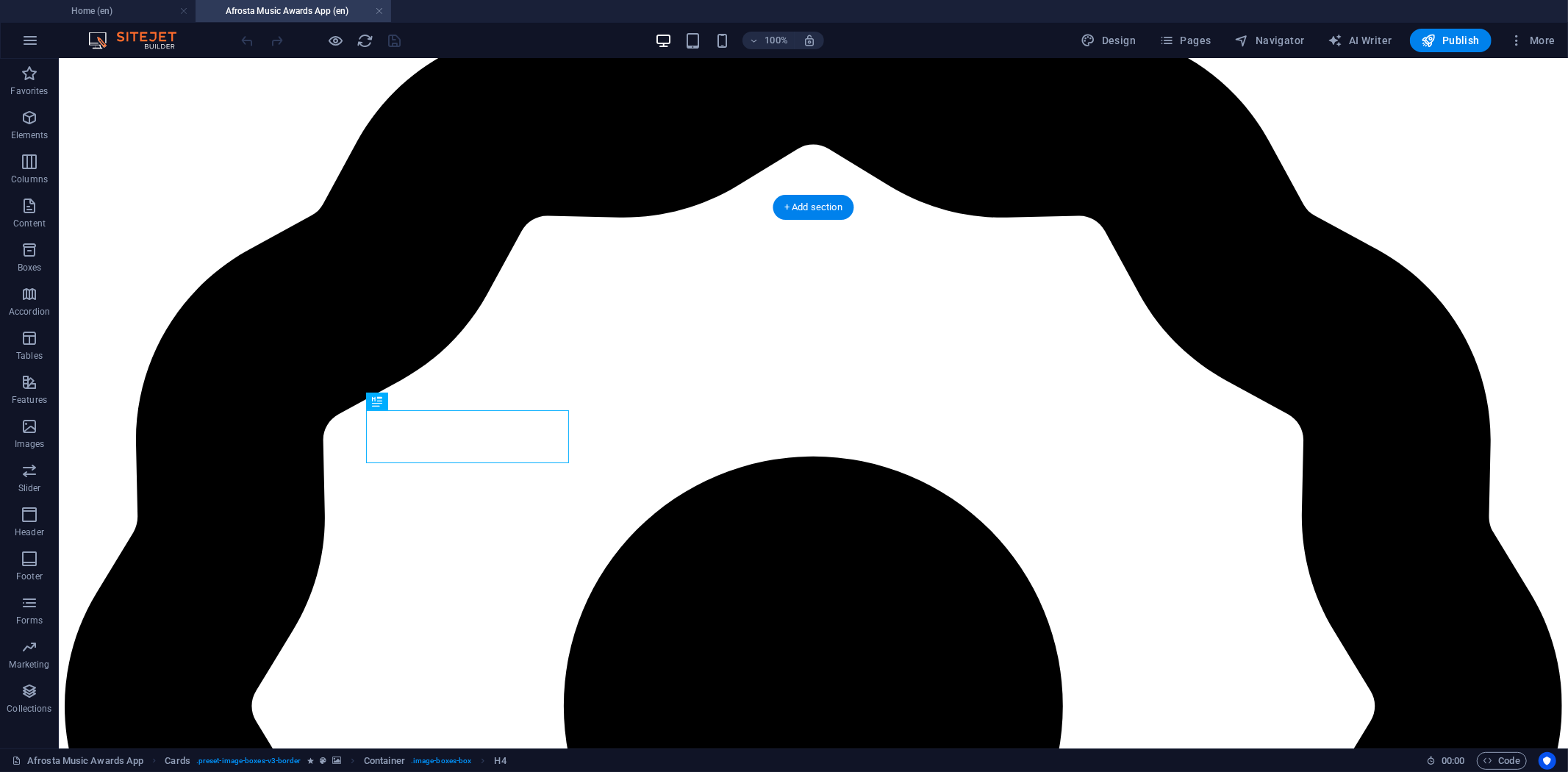
scroll to position [245, 0]
